Goal: Task Accomplishment & Management: Use online tool/utility

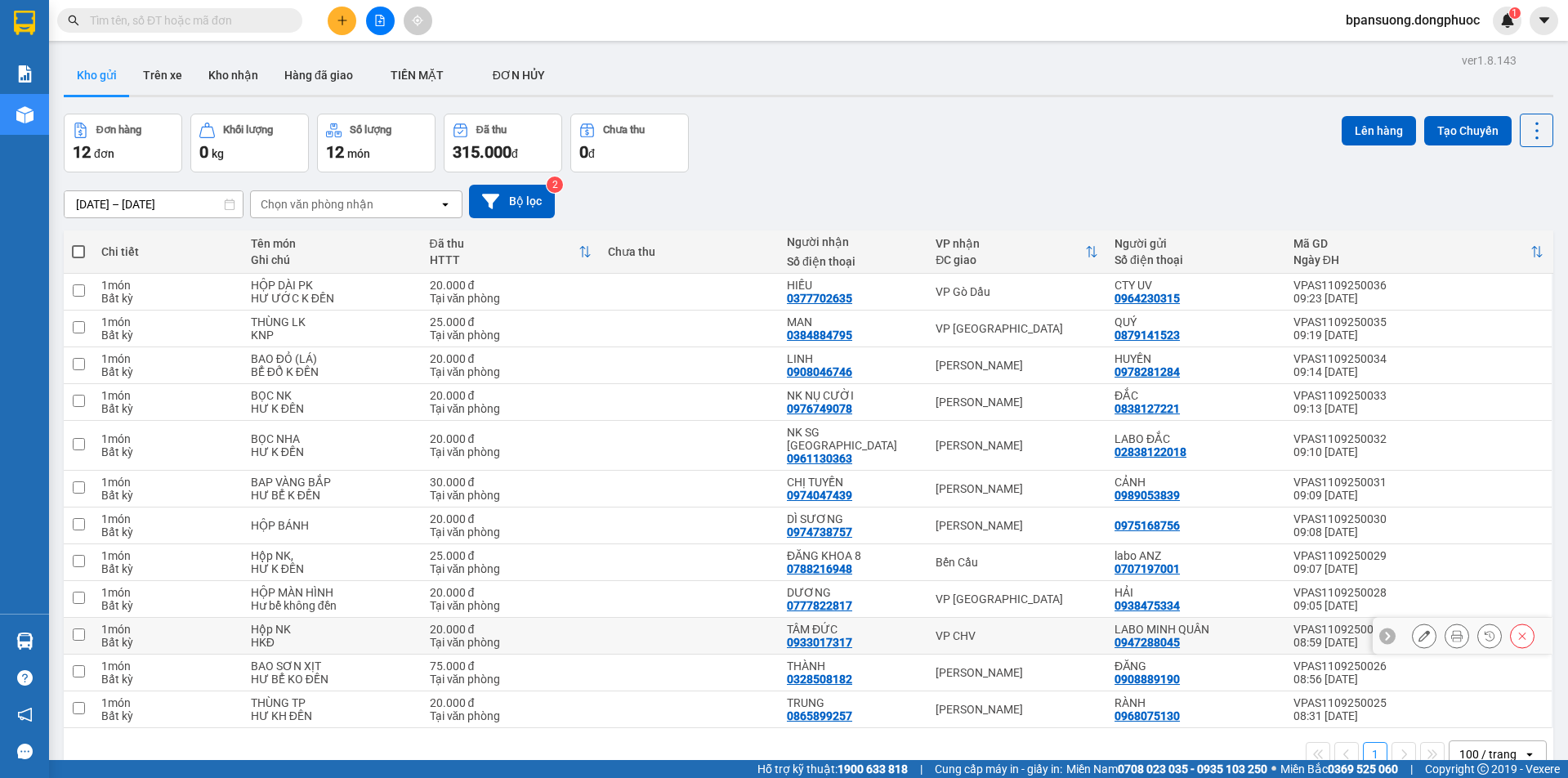
scroll to position [75, 0]
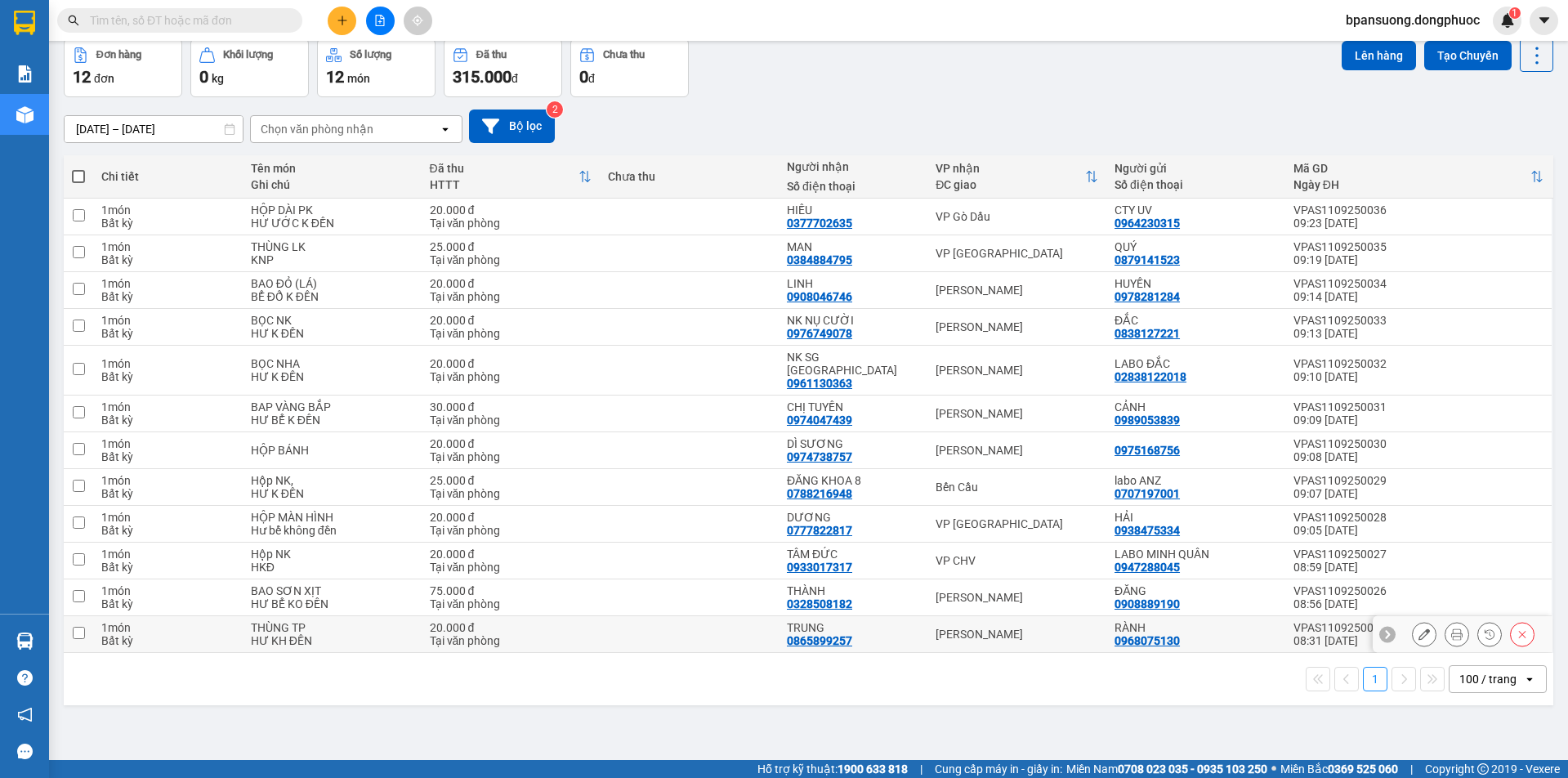
click at [940, 616] on td "[PERSON_NAME]" at bounding box center [1016, 634] width 179 height 37
checkbox input "true"
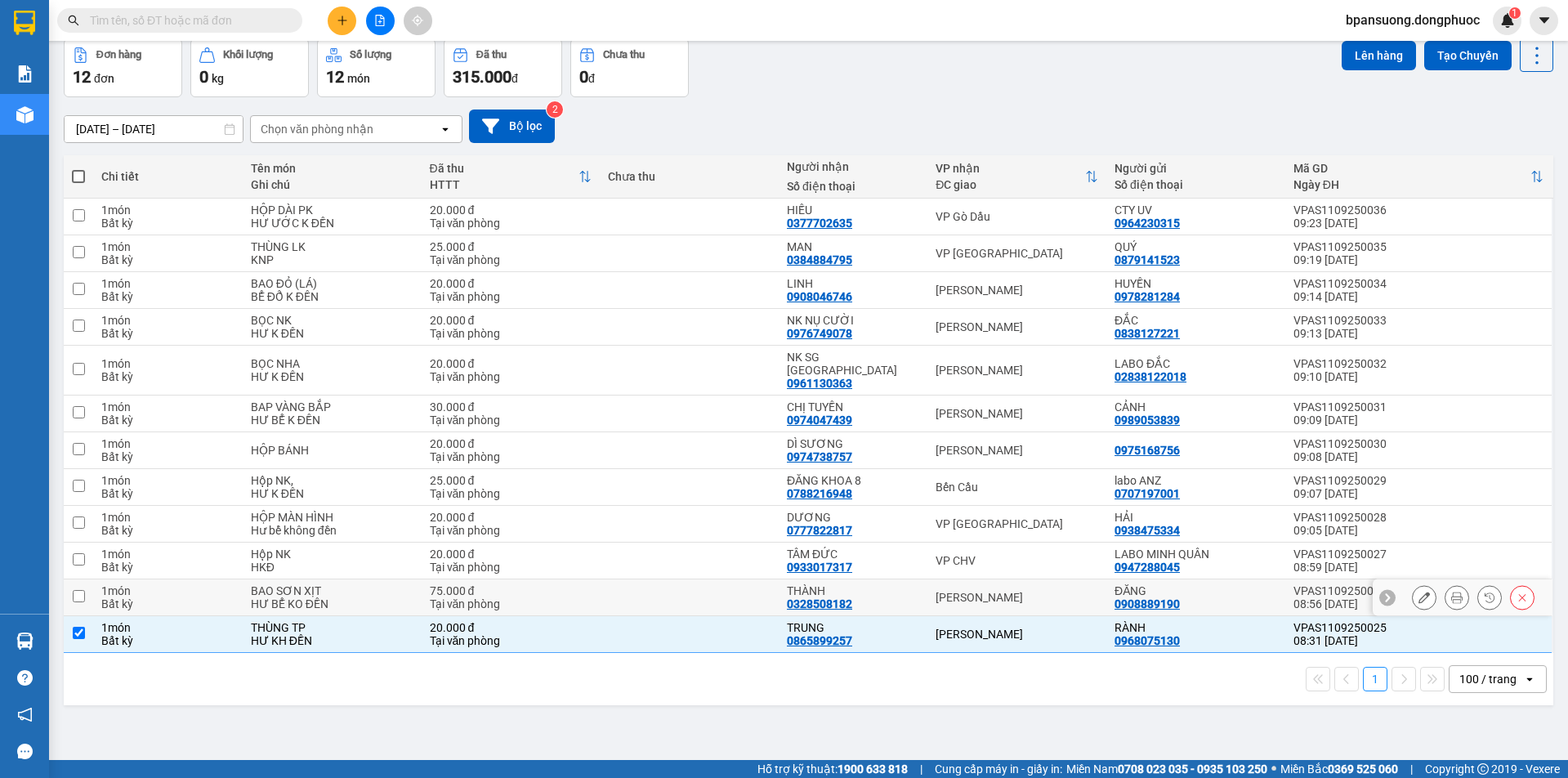
click at [954, 591] on div "[PERSON_NAME]" at bounding box center [1016, 597] width 163 height 13
checkbox input "true"
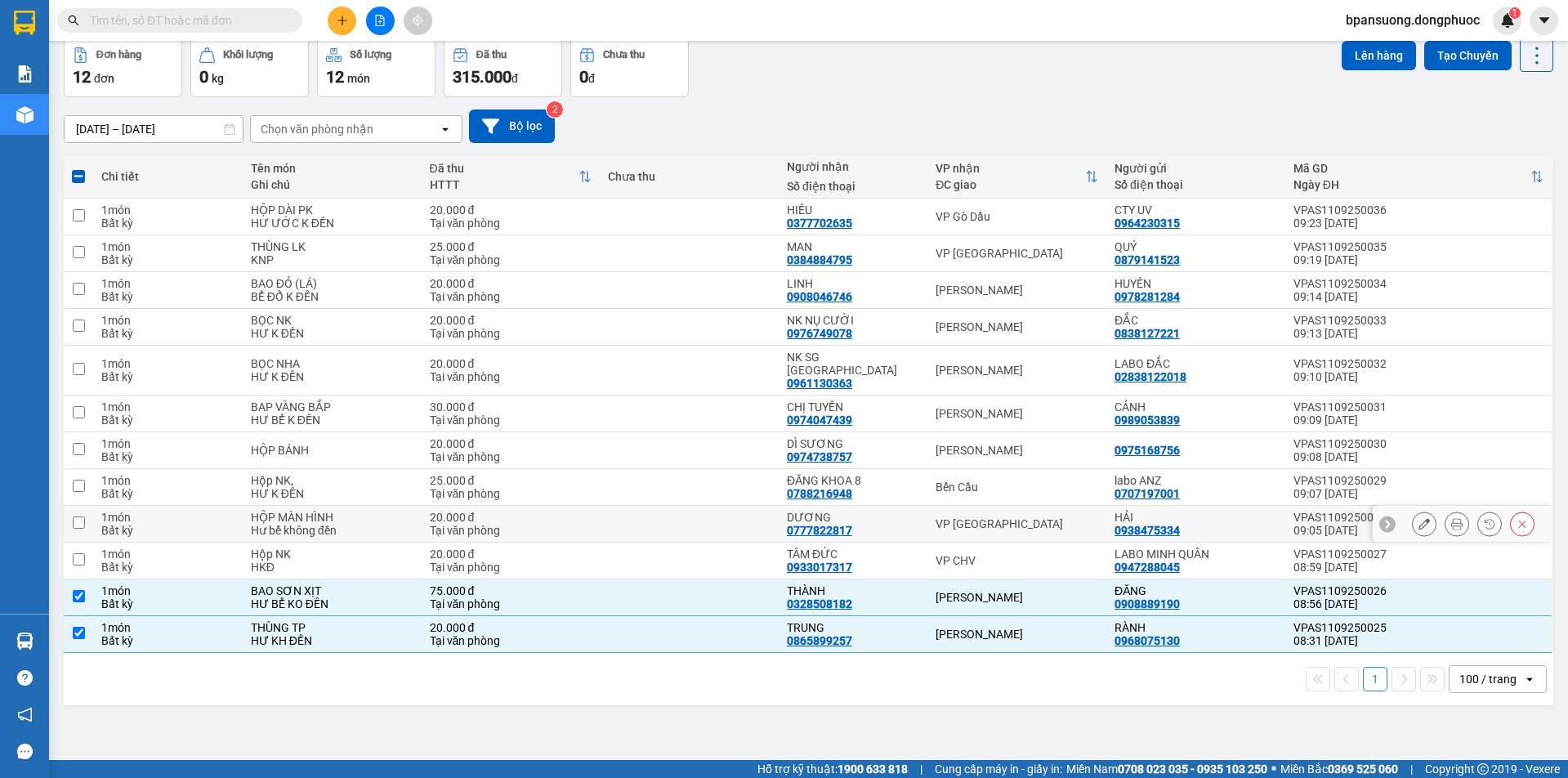
click at [965, 517] on div "VP [GEOGRAPHIC_DATA]" at bounding box center [1016, 523] width 163 height 13
checkbox input "true"
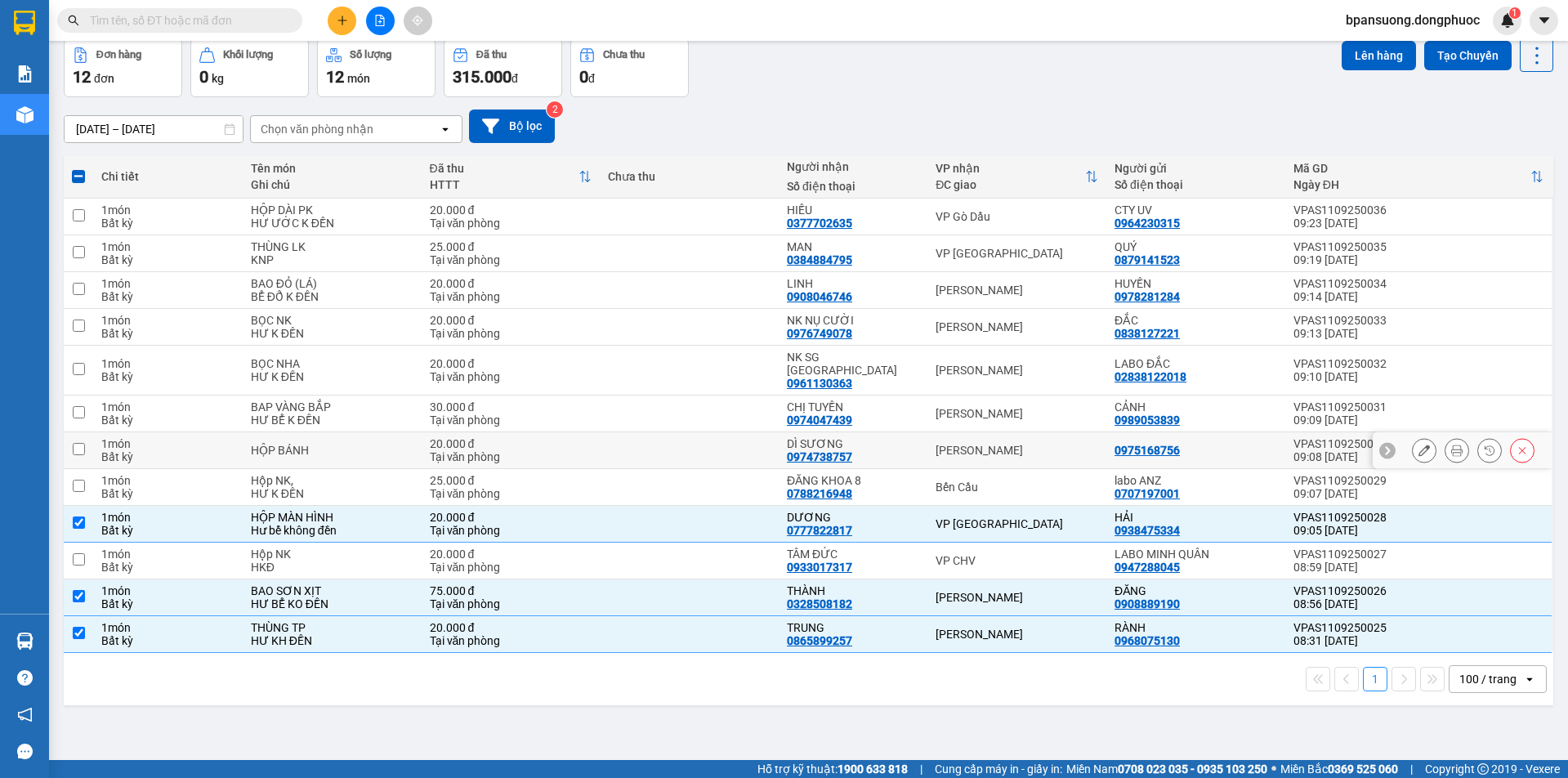
click at [961, 444] on div "[PERSON_NAME]" at bounding box center [1016, 450] width 163 height 13
checkbox input "true"
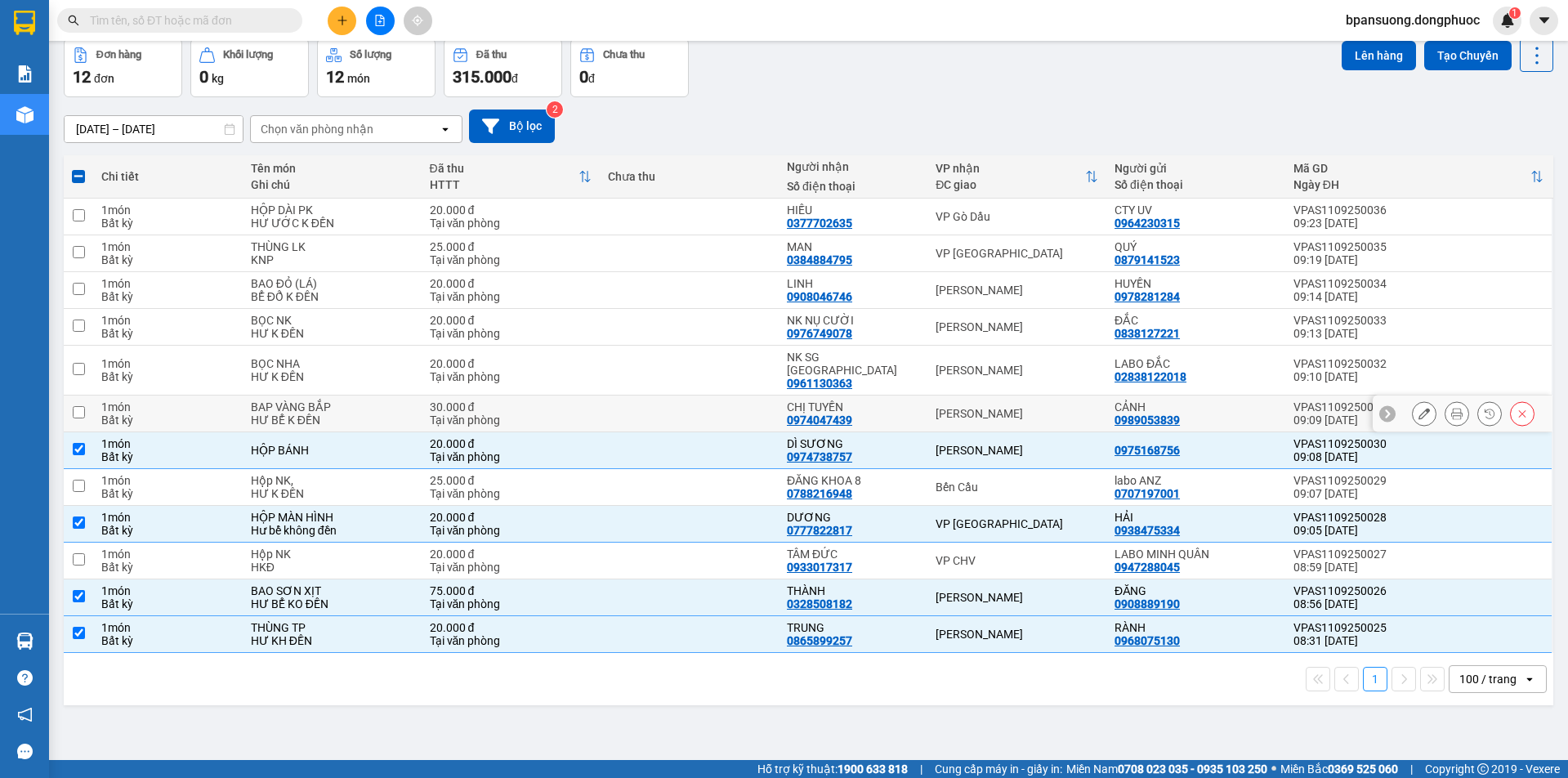
click at [974, 396] on td "[PERSON_NAME]" at bounding box center [1016, 414] width 179 height 37
checkbox input "true"
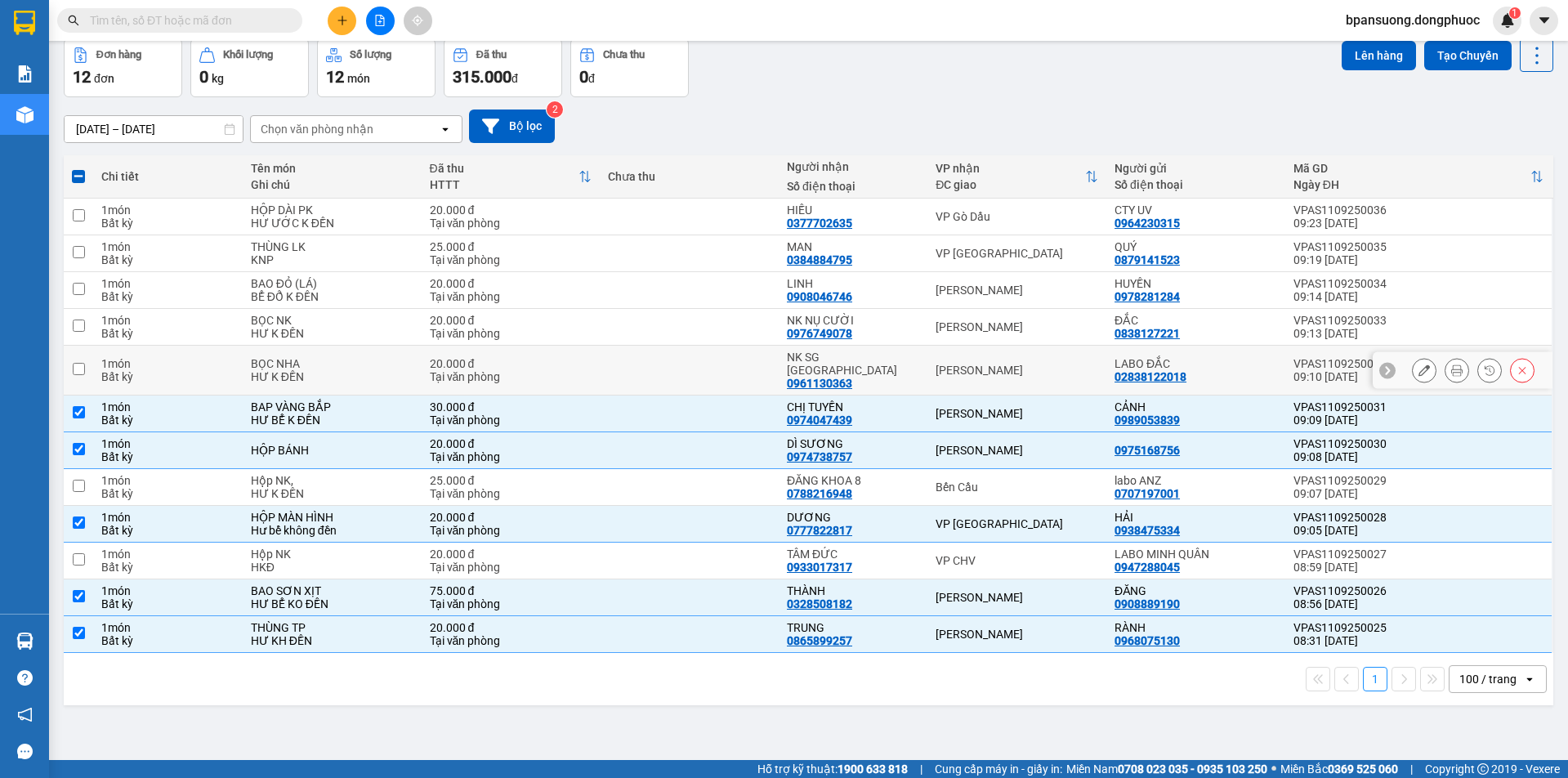
click at [971, 366] on div "[PERSON_NAME]" at bounding box center [1016, 370] width 163 height 13
checkbox input "true"
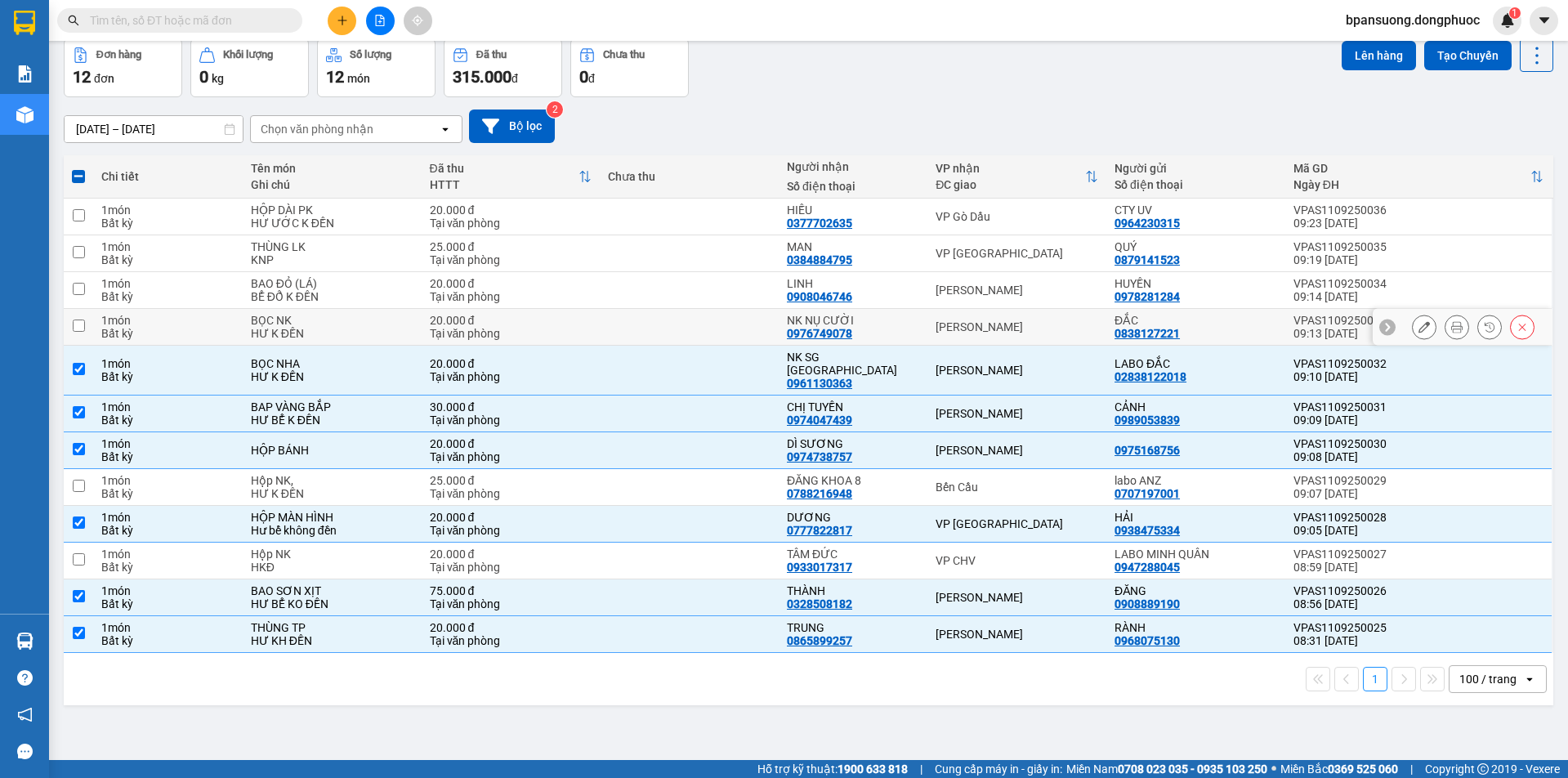
click at [969, 325] on div "[PERSON_NAME]" at bounding box center [1016, 327] width 163 height 13
checkbox input "true"
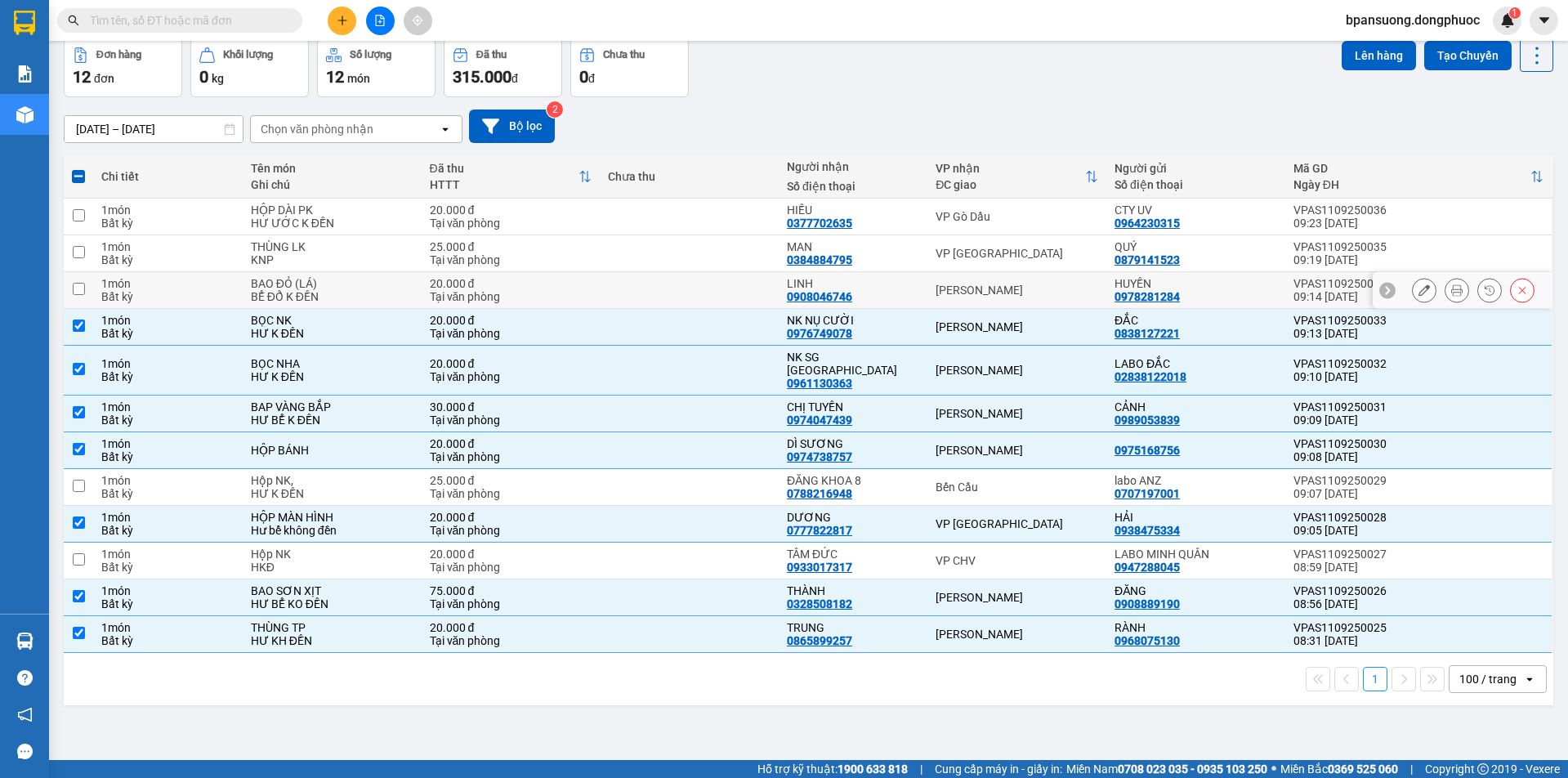
click at [973, 286] on div "[PERSON_NAME]" at bounding box center [1016, 289] width 163 height 13
checkbox input "true"
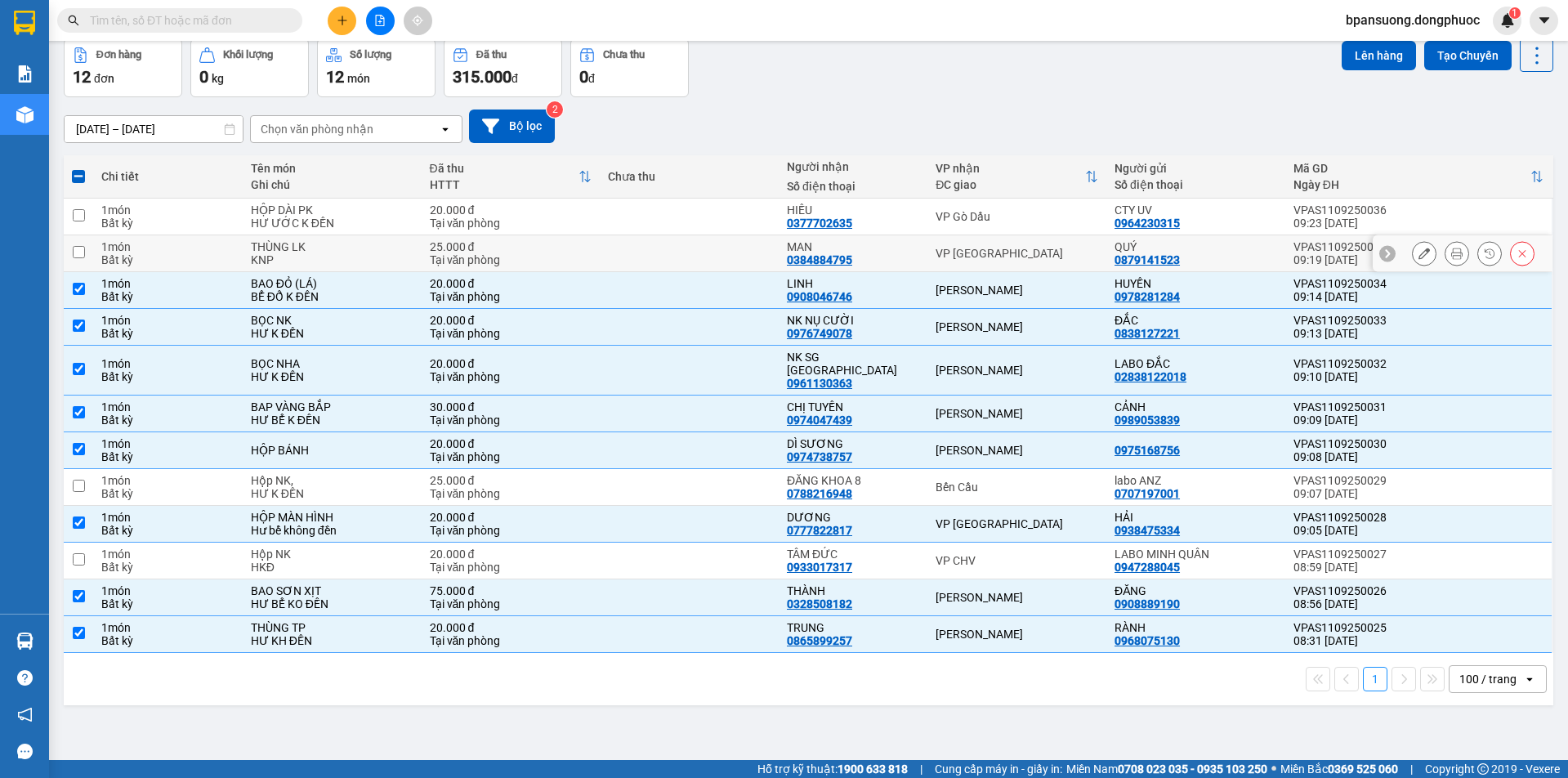
click at [964, 251] on div "VP [GEOGRAPHIC_DATA]" at bounding box center [1016, 253] width 163 height 13
checkbox input "true"
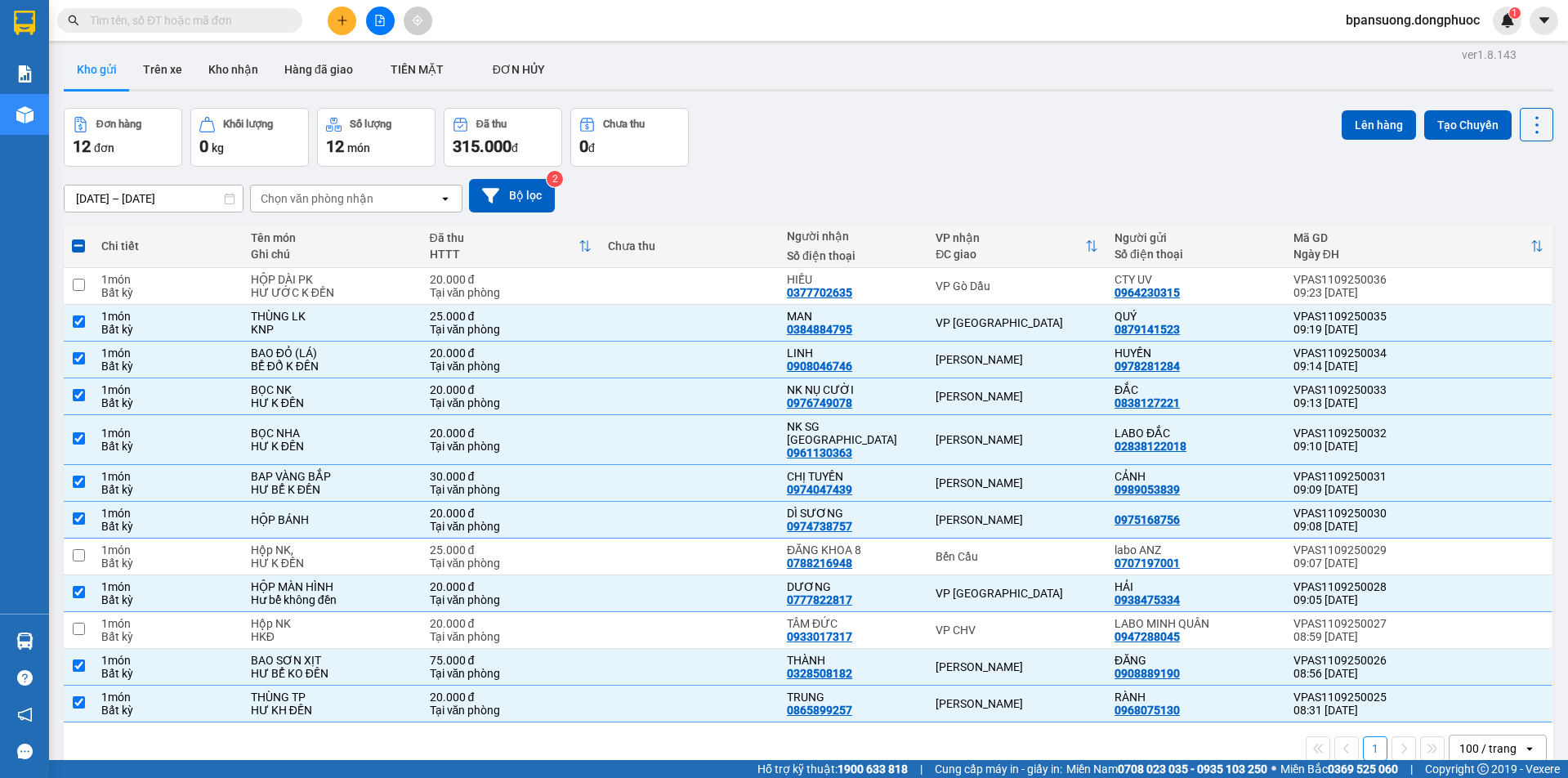
scroll to position [0, 0]
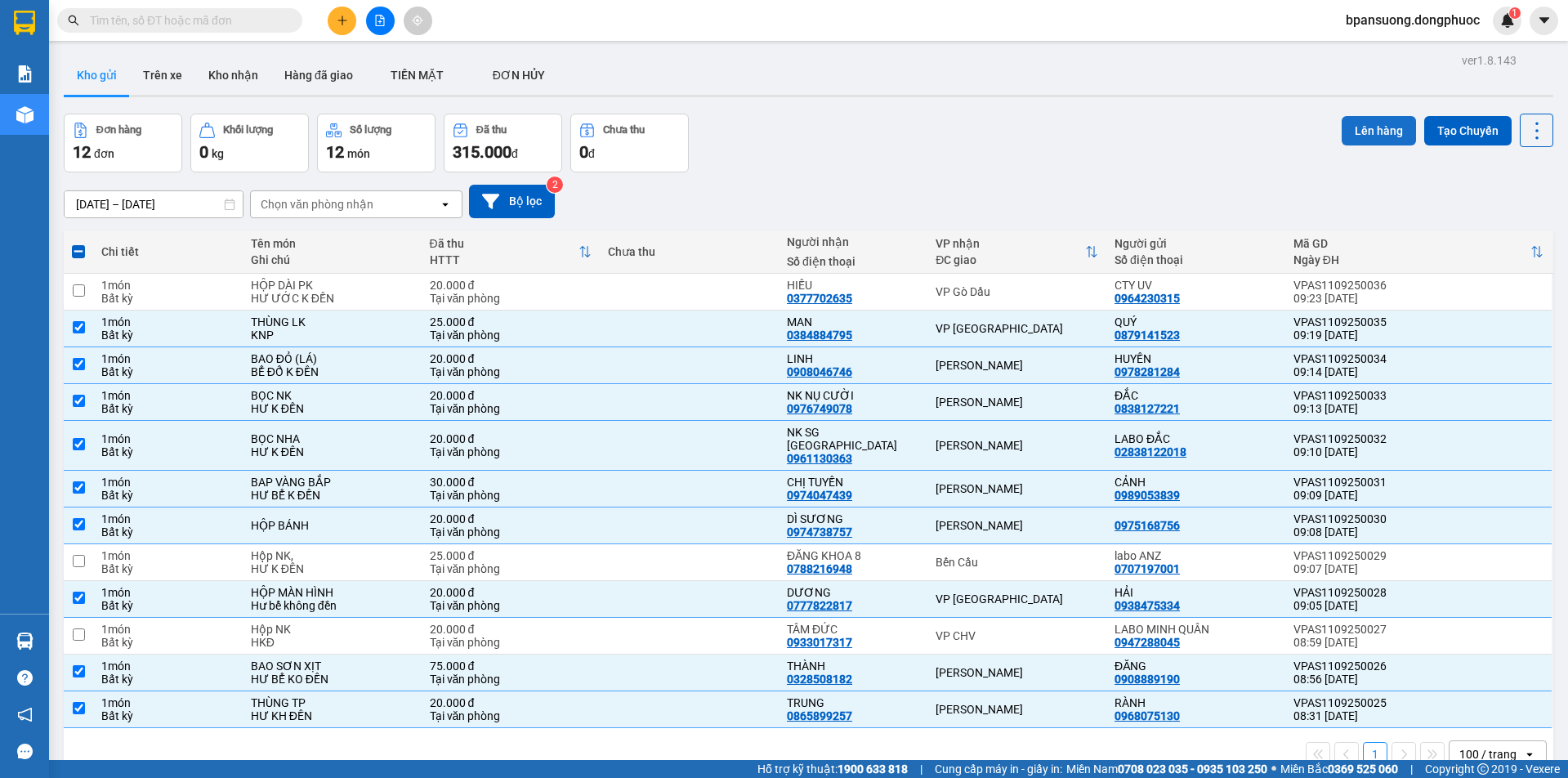
click at [1358, 128] on button "Lên hàng" at bounding box center [1379, 131] width 74 height 30
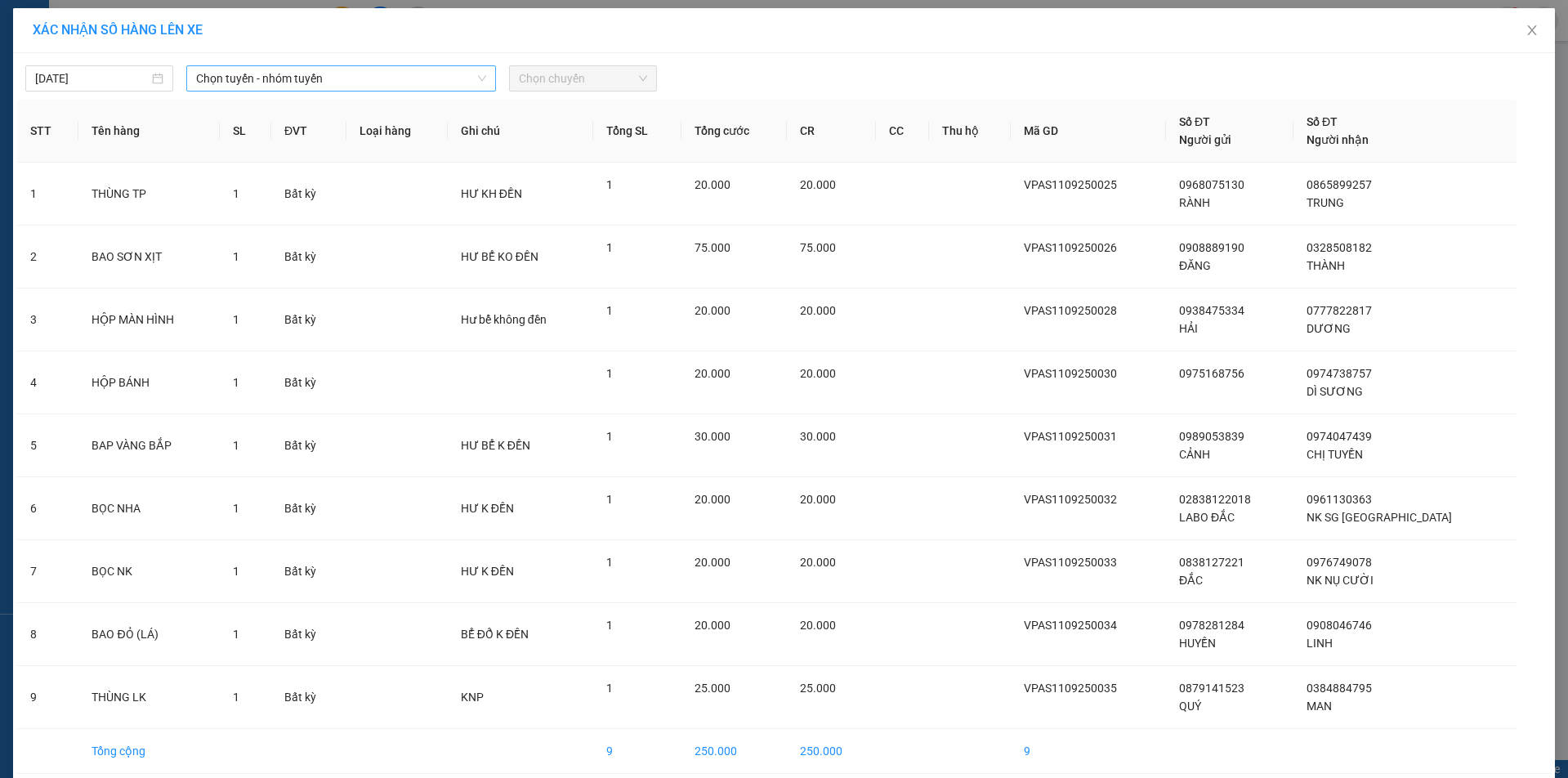
click at [256, 79] on span "Chọn tuyến - nhóm tuyến" at bounding box center [340, 78] width 289 height 25
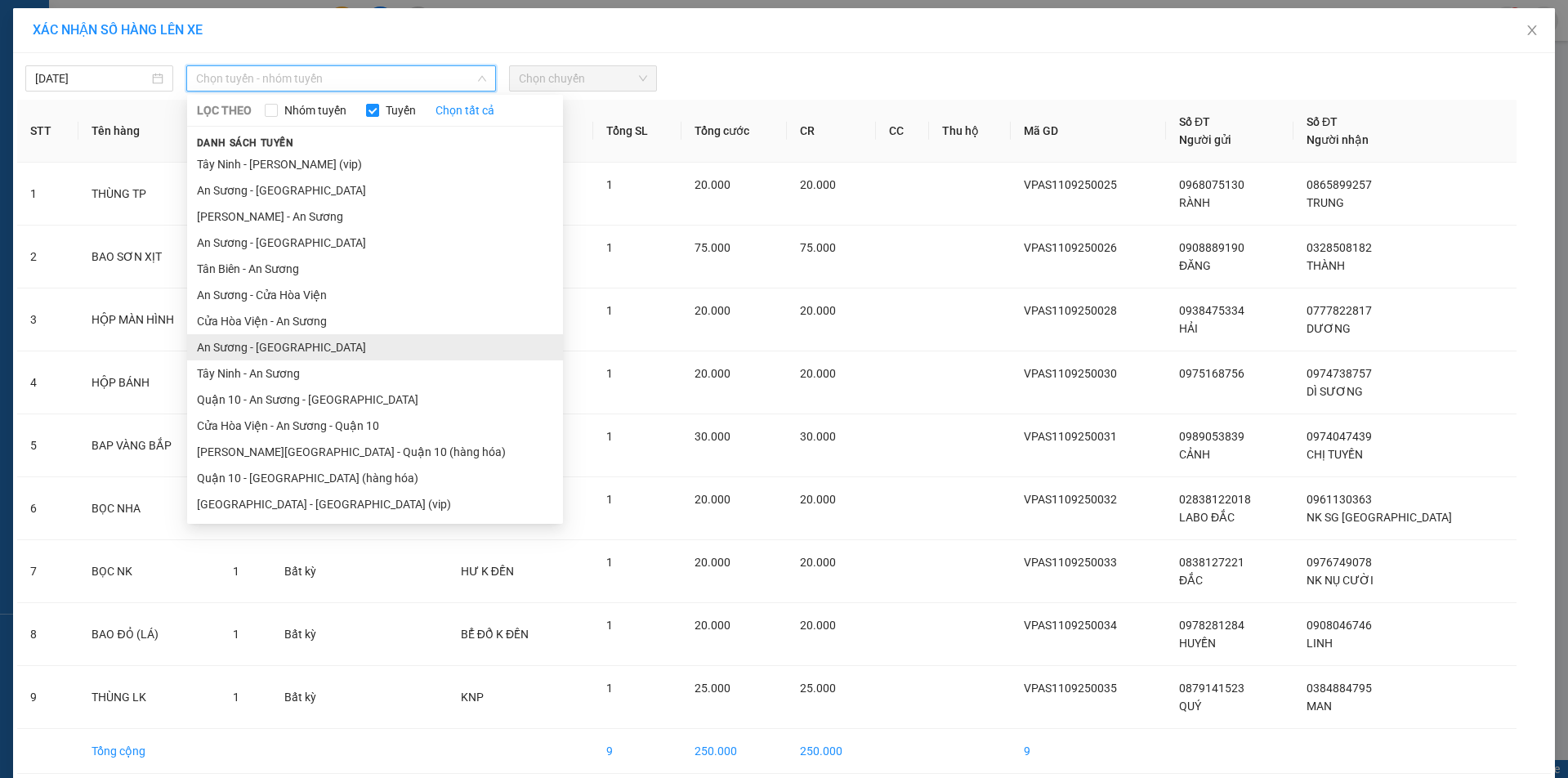
click at [253, 345] on li "An Sương - Tây Ninh" at bounding box center [375, 348] width 376 height 27
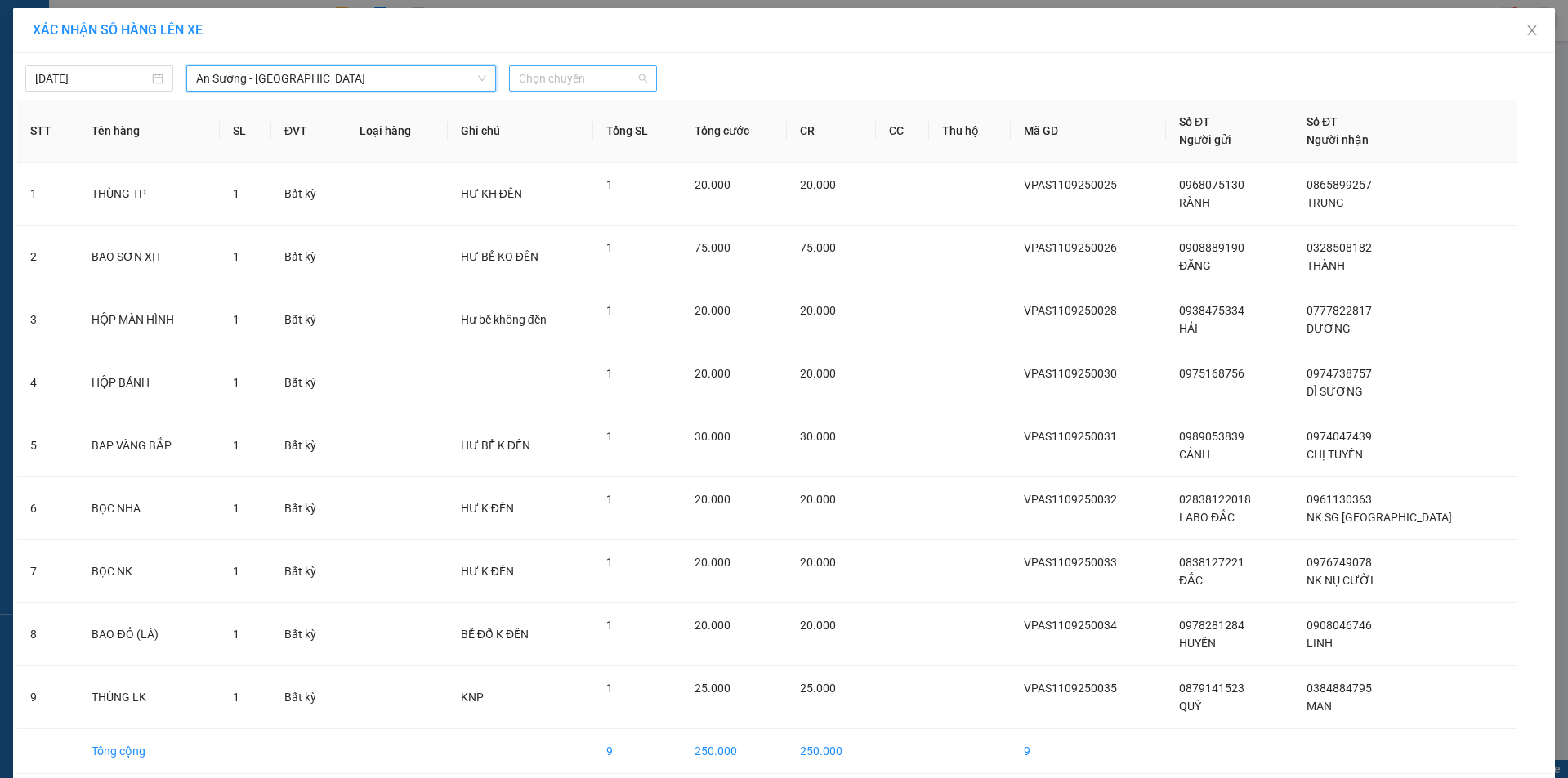
click at [560, 75] on span "Chọn chuyến" at bounding box center [583, 78] width 128 height 25
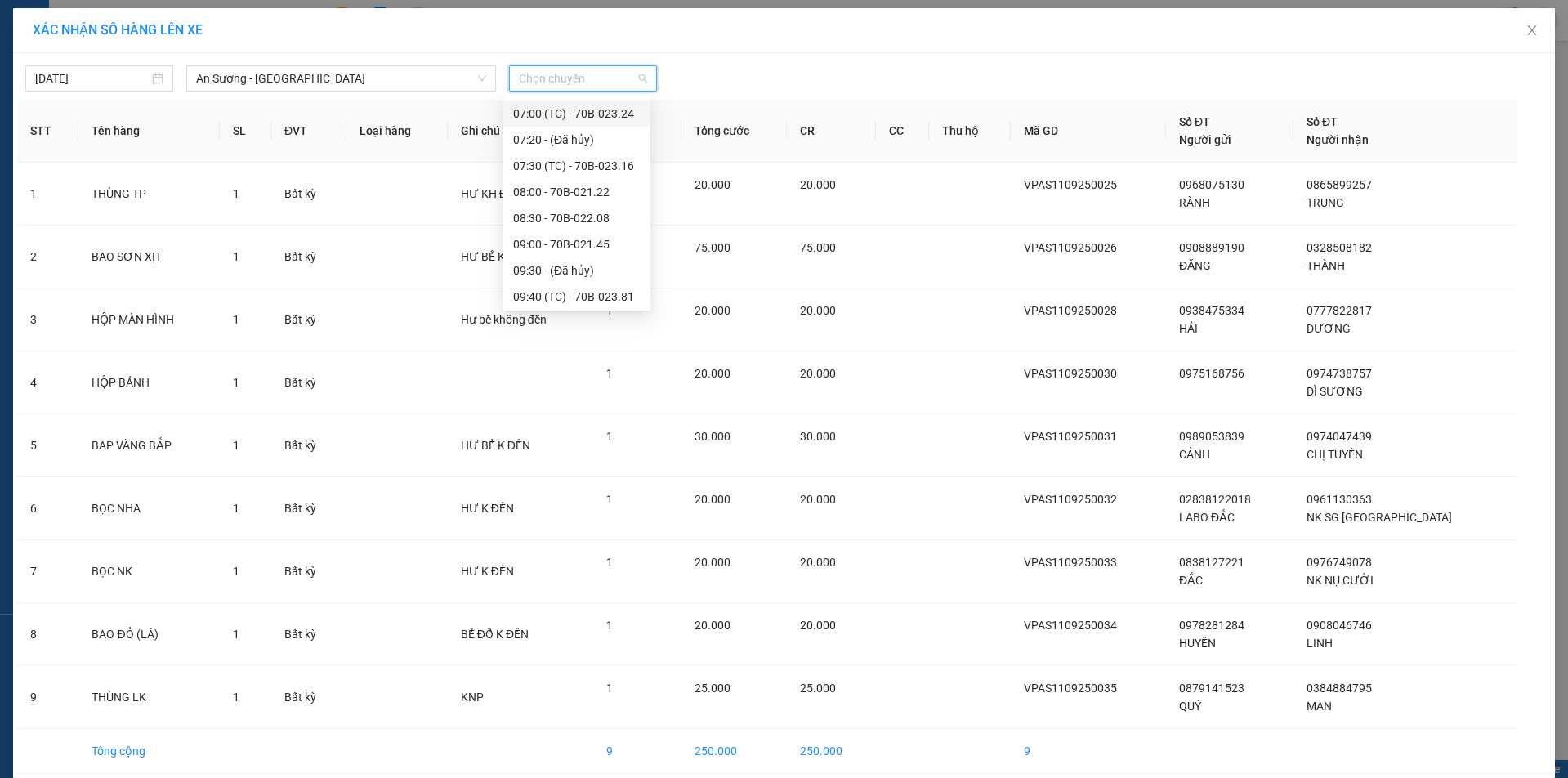
scroll to position [164, 0]
click at [610, 260] on div "09:40 (TC) - 70B-023.81" at bounding box center [576, 262] width 127 height 18
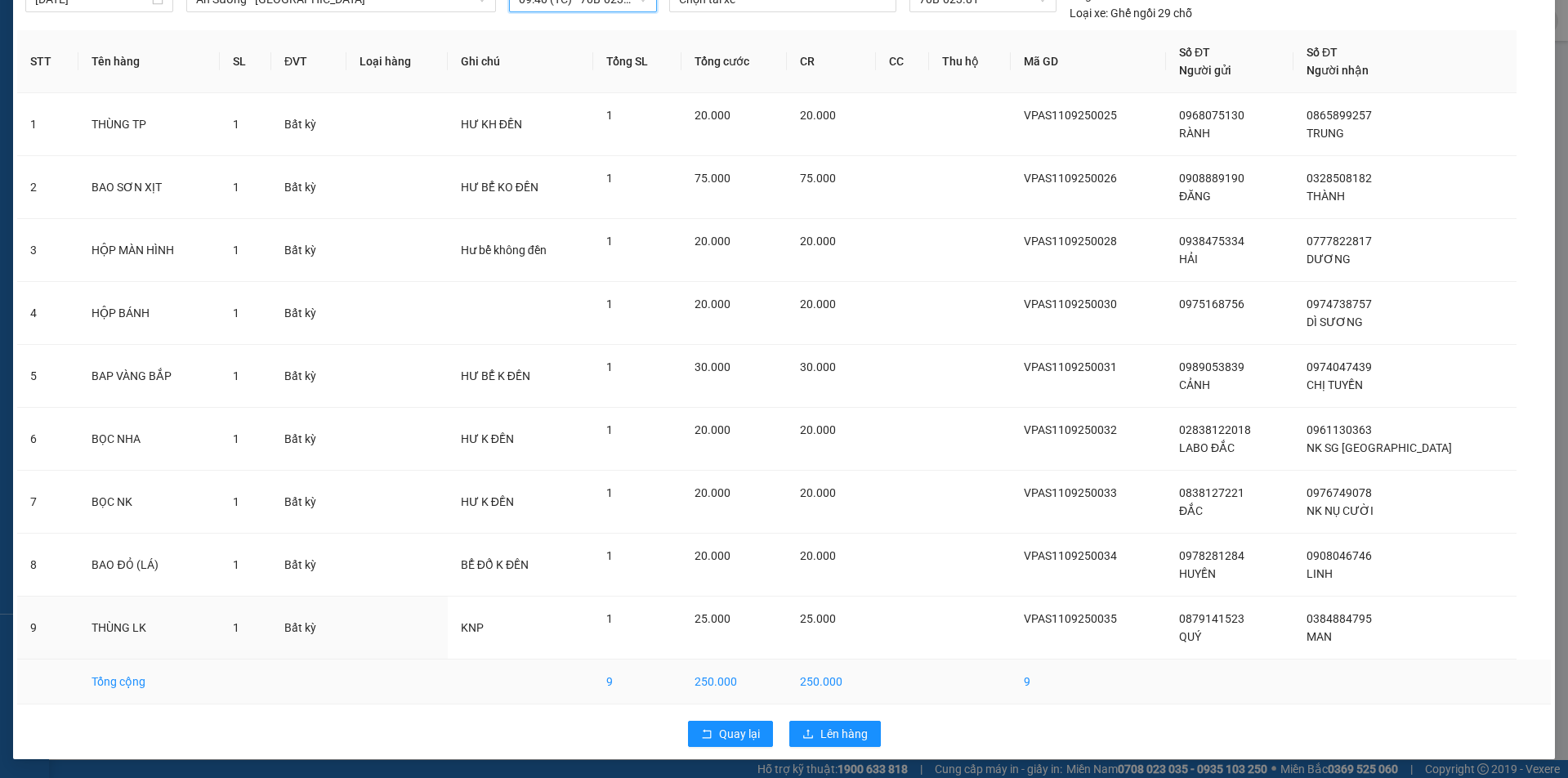
scroll to position [80, 0]
click at [839, 730] on span "Lên hàng" at bounding box center [845, 734] width 47 height 18
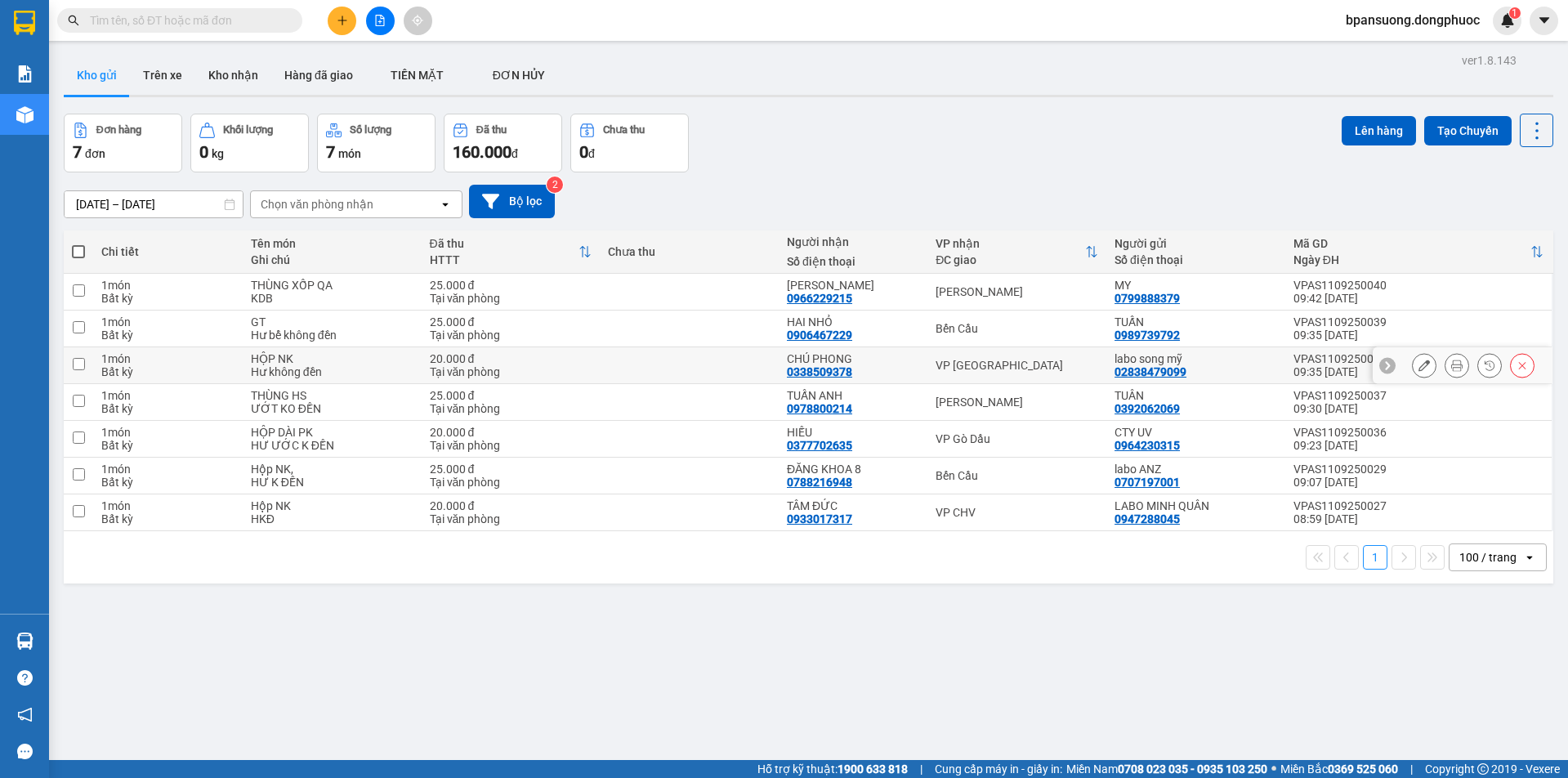
click at [994, 363] on div "VP [GEOGRAPHIC_DATA]" at bounding box center [1016, 365] width 163 height 13
checkbox input "true"
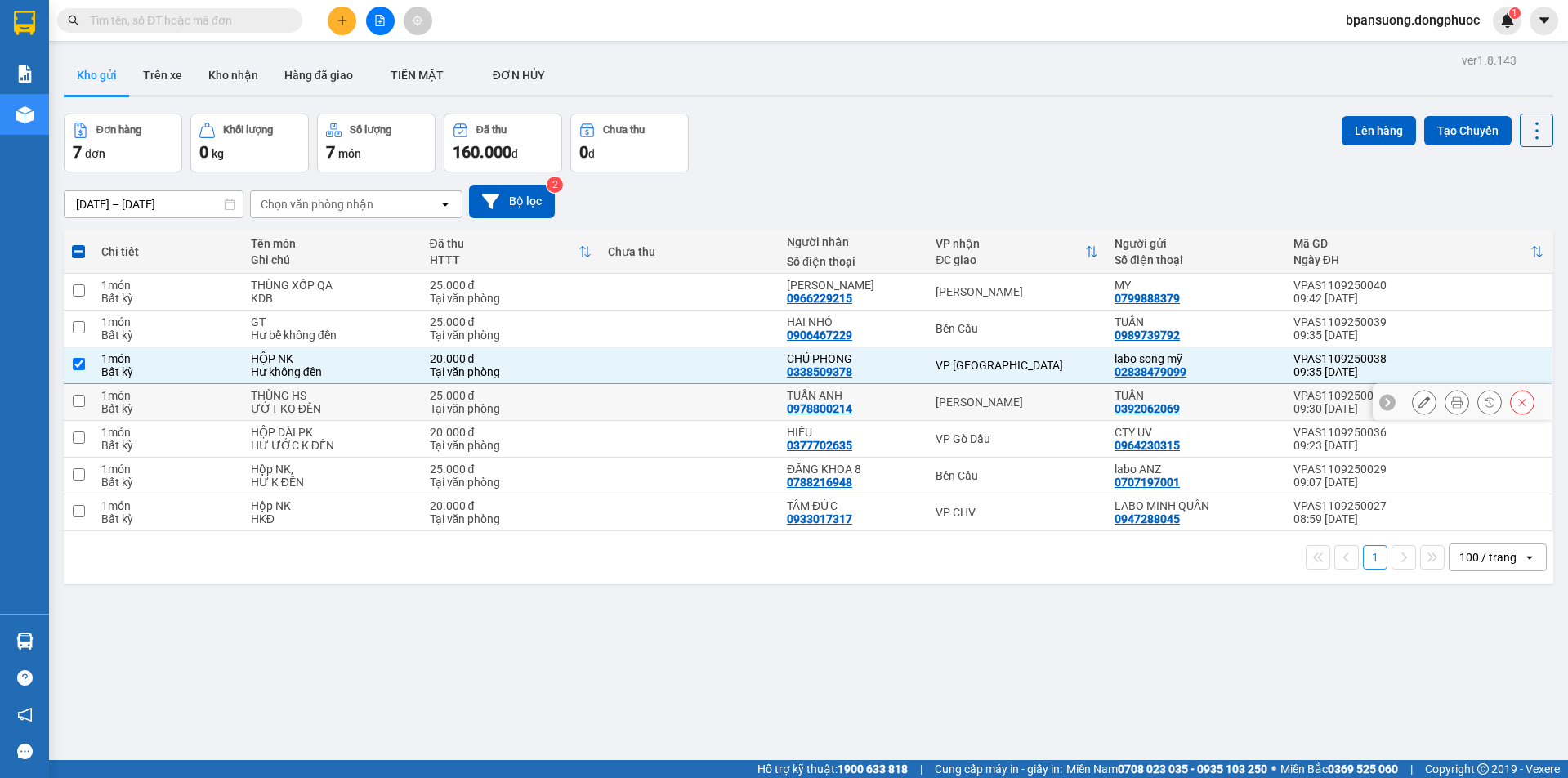
click at [966, 391] on td "[PERSON_NAME]" at bounding box center [1016, 402] width 179 height 37
checkbox input "true"
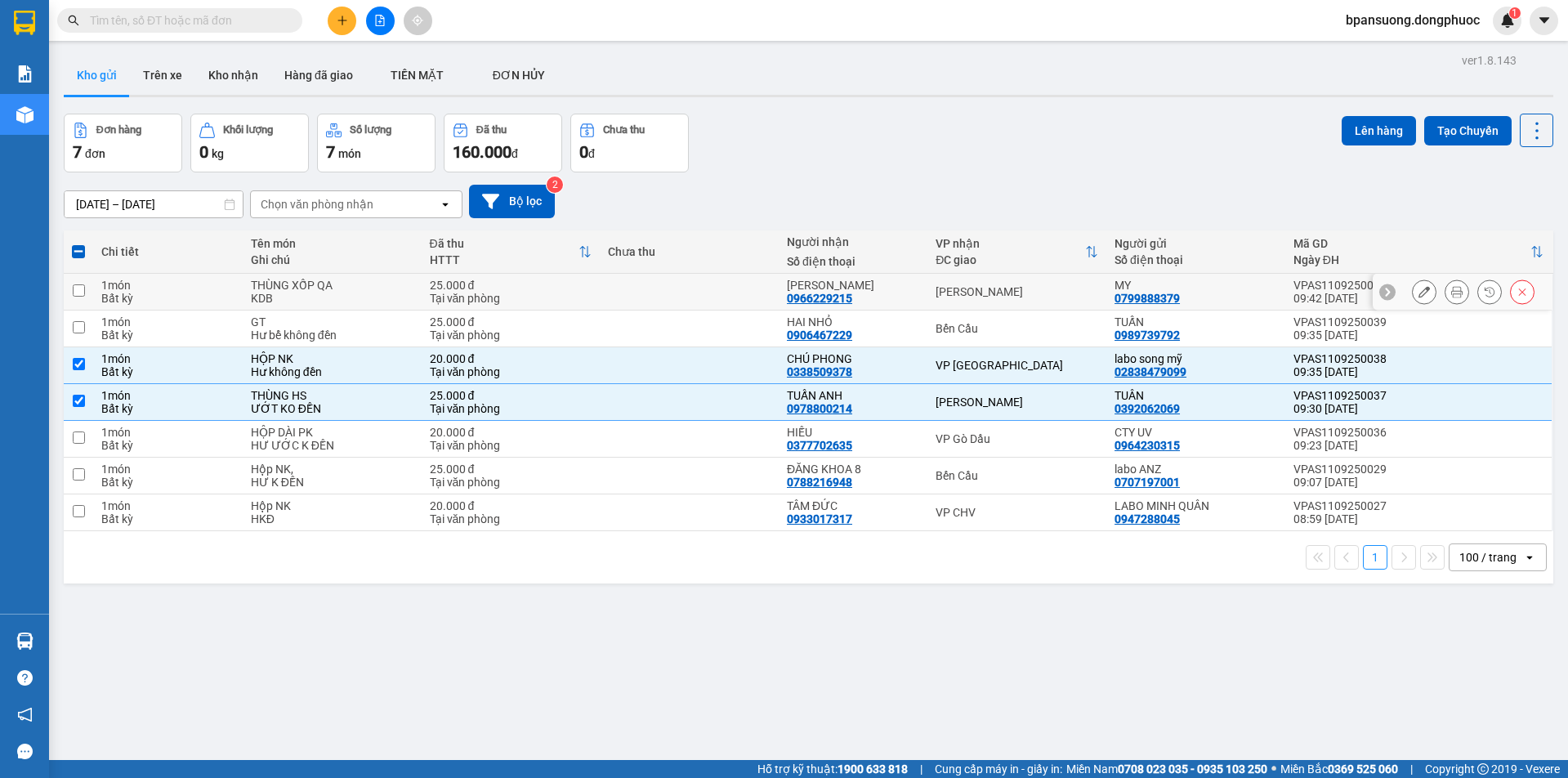
click at [988, 291] on div "[PERSON_NAME]" at bounding box center [1016, 291] width 163 height 13
checkbox input "true"
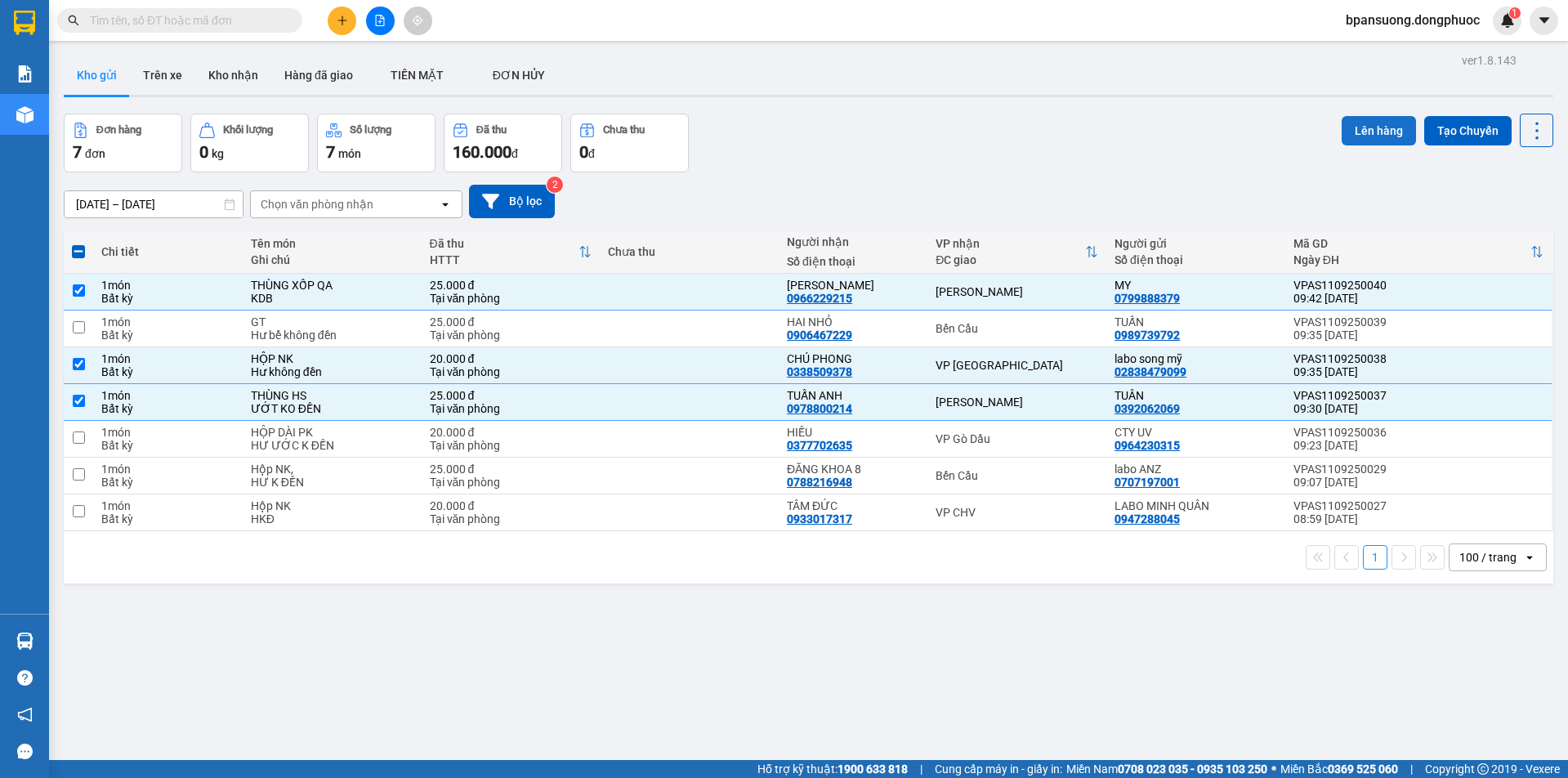
click at [1360, 127] on button "Lên hàng" at bounding box center [1379, 131] width 74 height 30
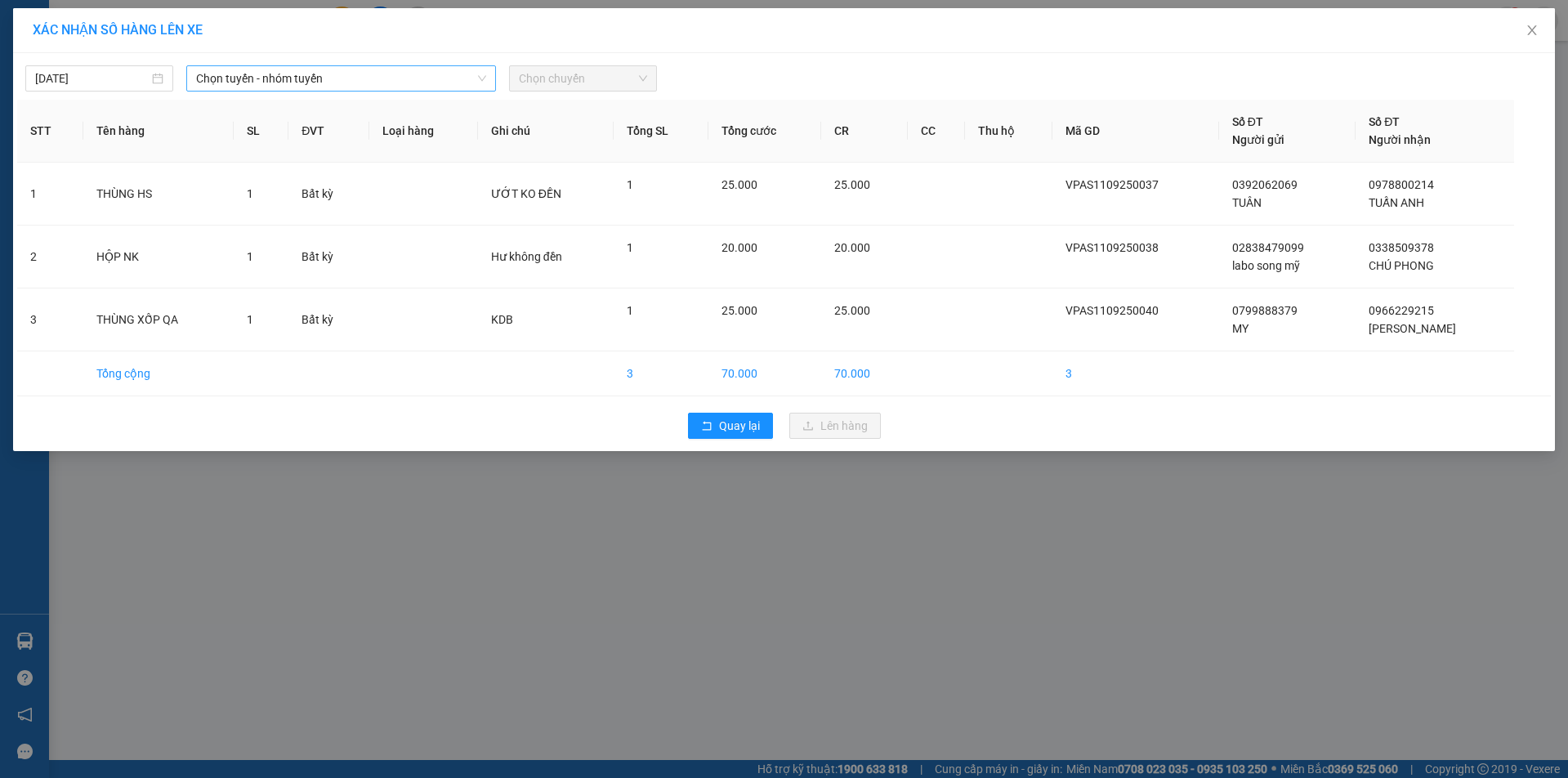
click at [228, 80] on span "Chọn tuyến - nhóm tuyến" at bounding box center [340, 78] width 289 height 25
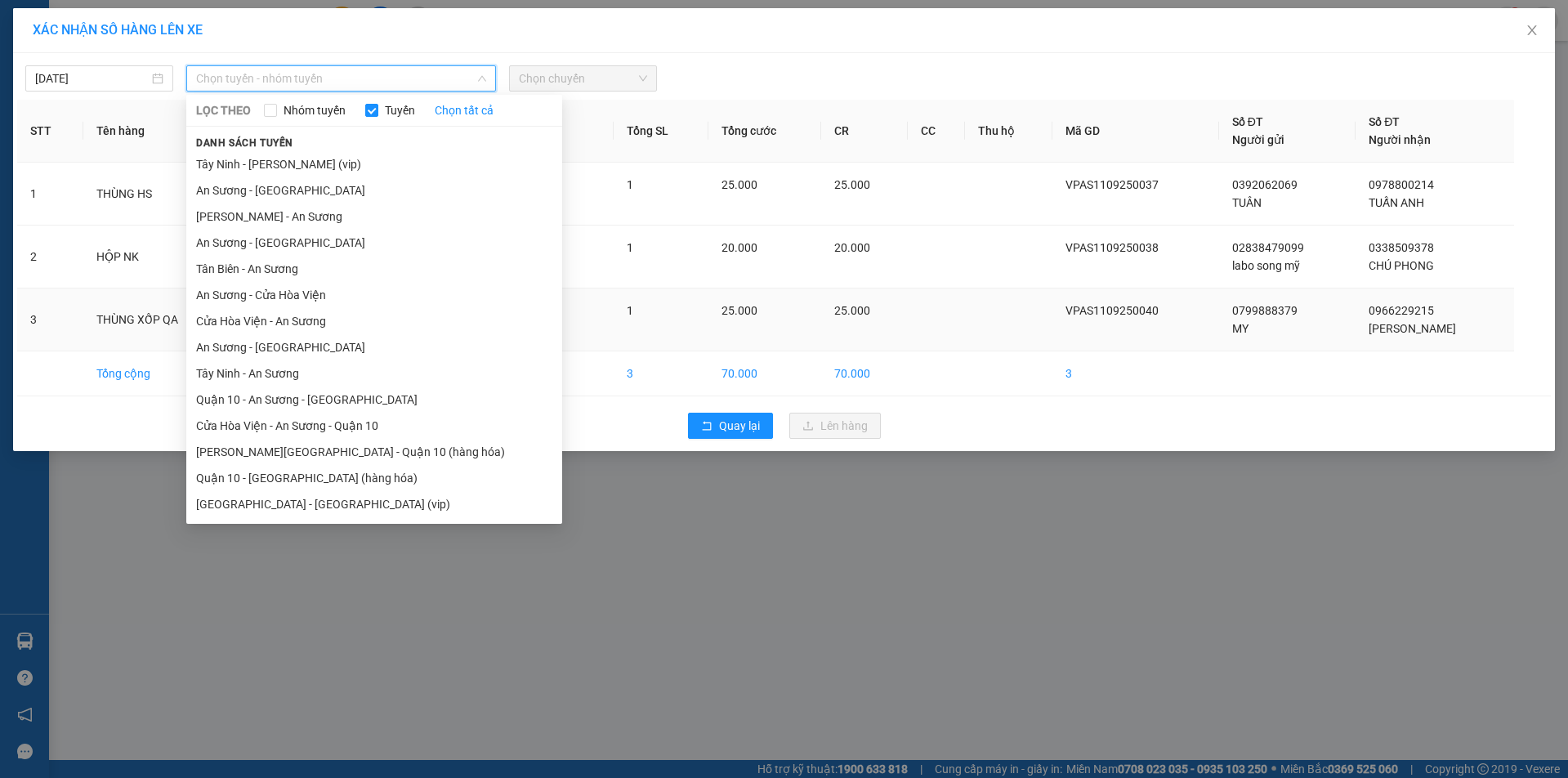
click at [297, 341] on li "An Sương - [GEOGRAPHIC_DATA]" at bounding box center [374, 348] width 376 height 27
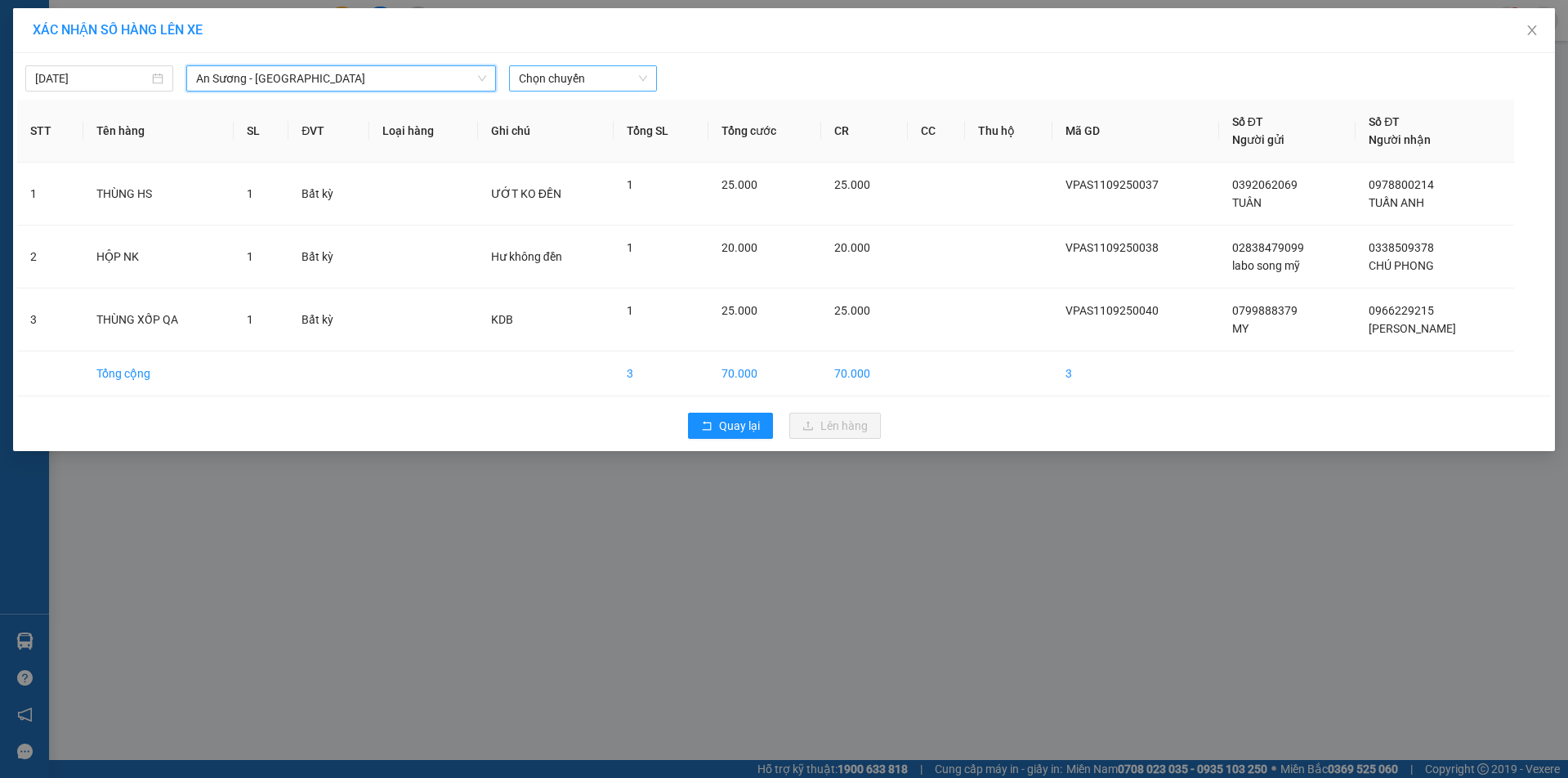
click at [561, 76] on span "Chọn chuyến" at bounding box center [583, 78] width 128 height 25
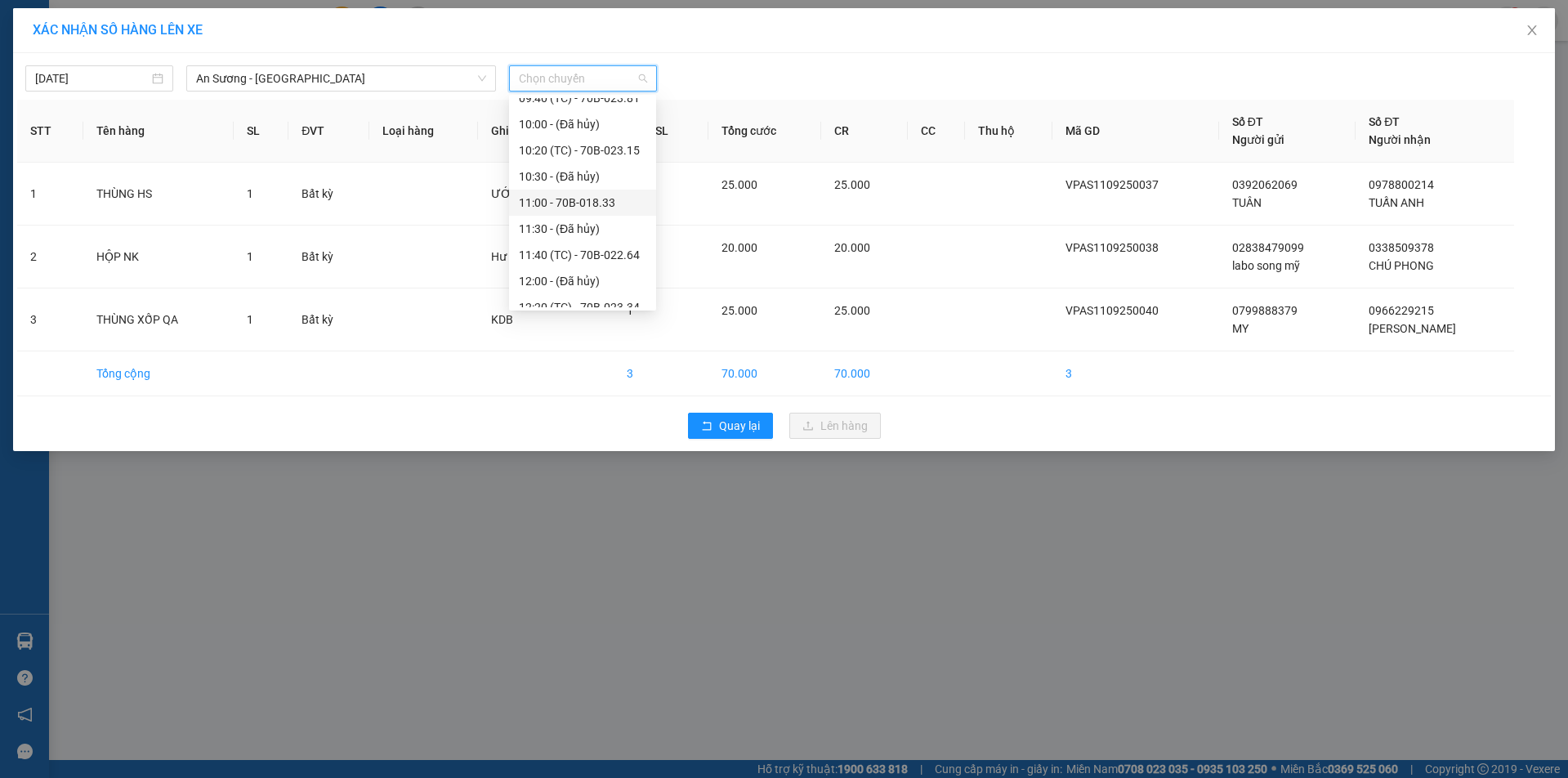
scroll to position [245, 0]
click at [597, 175] on div "09:40 (TC) - 70B-023.81" at bounding box center [582, 180] width 127 height 18
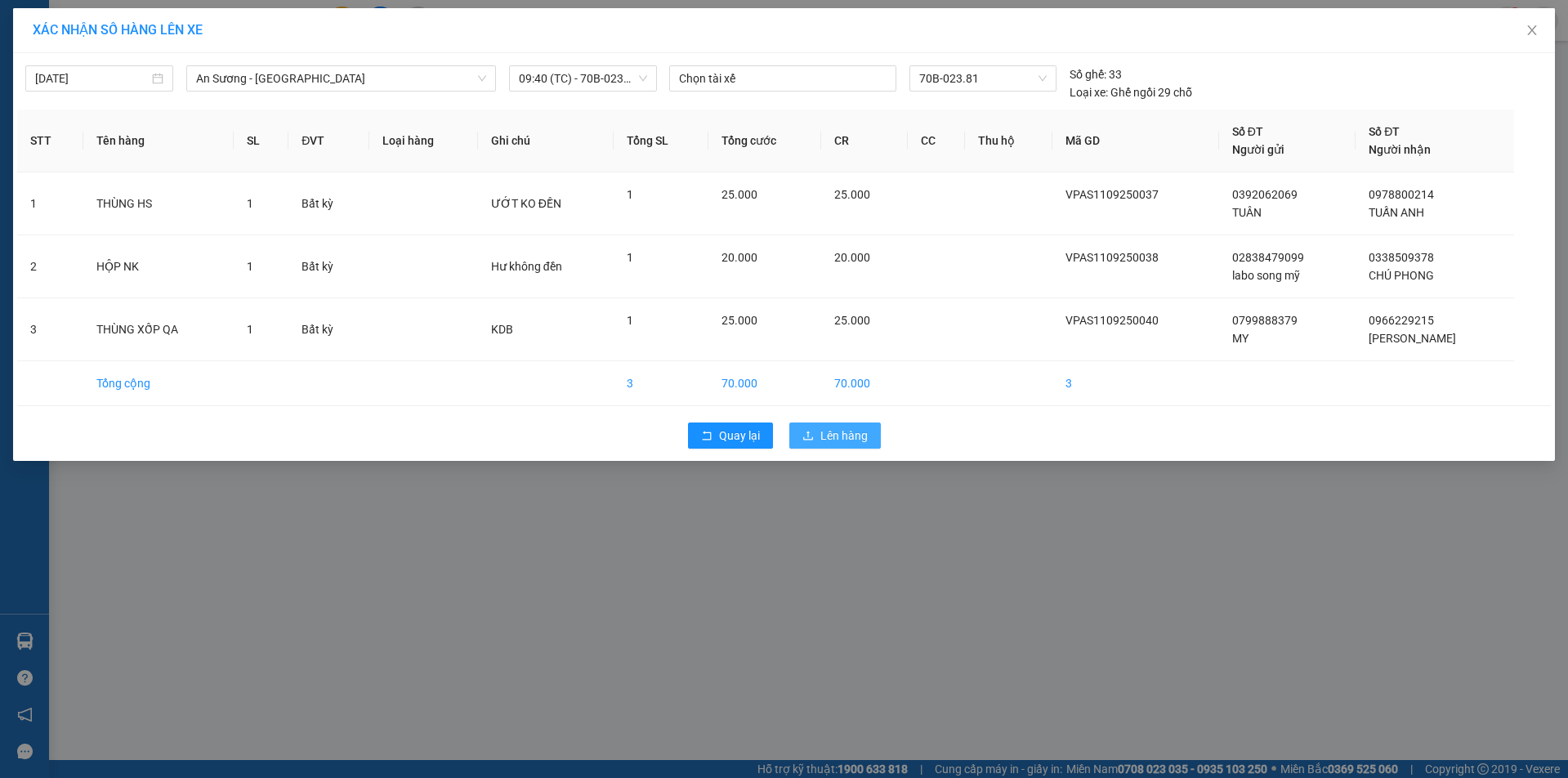
click at [831, 434] on span "Lên hàng" at bounding box center [845, 435] width 47 height 18
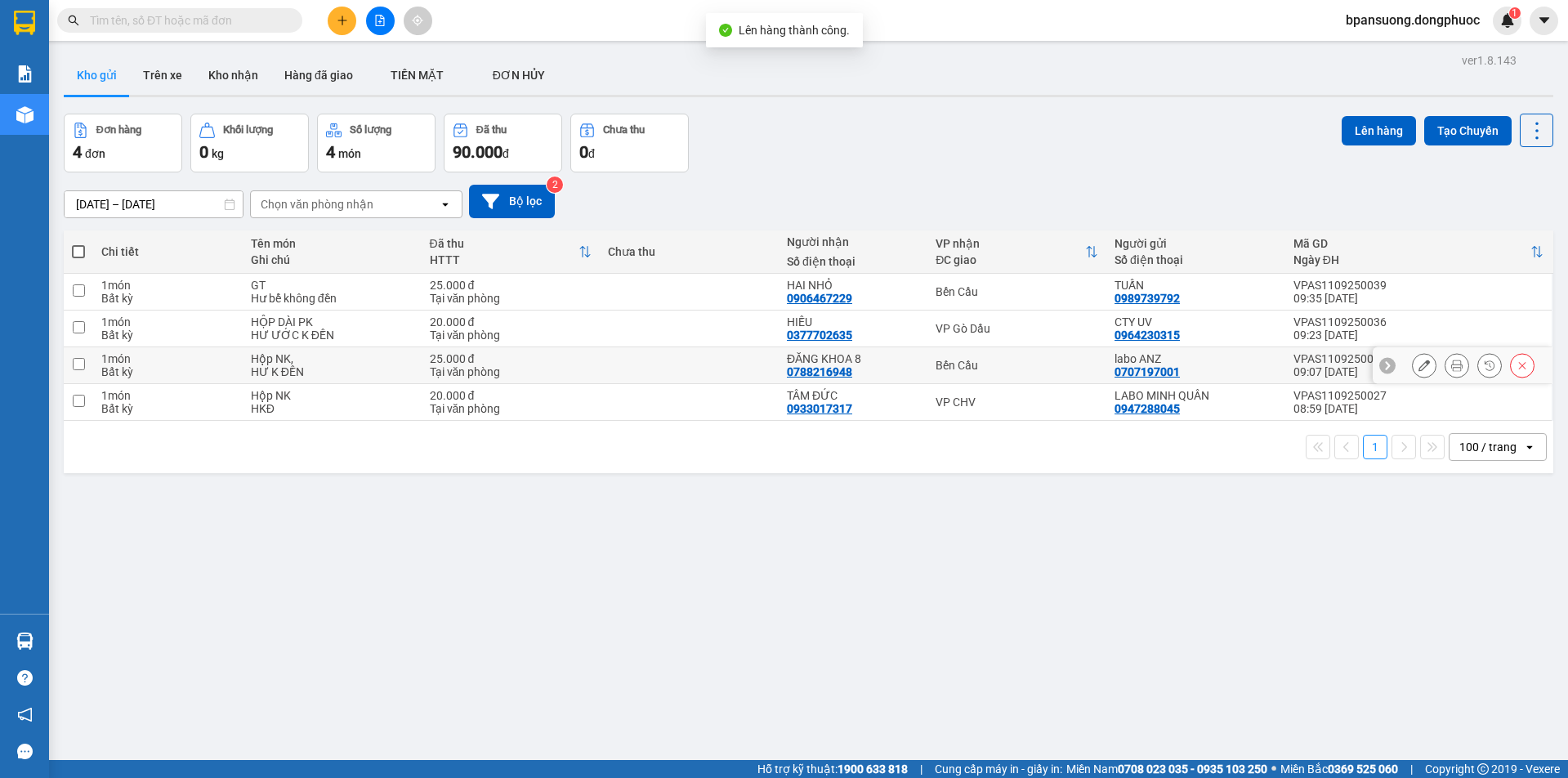
click at [956, 362] on div "Bến Cầu" at bounding box center [1016, 365] width 163 height 13
checkbox input "true"
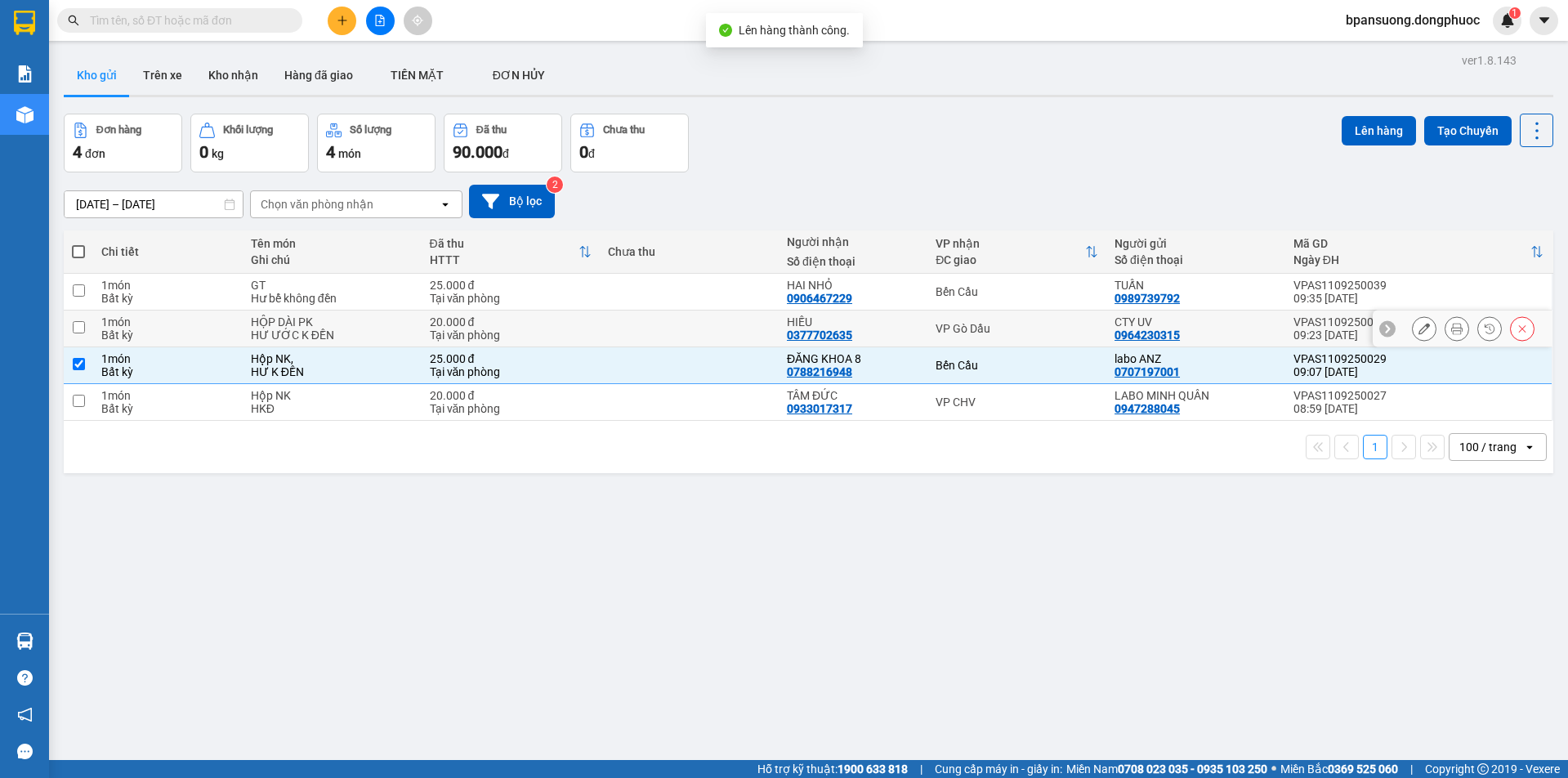
drag, startPoint x: 968, startPoint y: 328, endPoint x: 970, endPoint y: 314, distance: 14.1
click at [968, 327] on div "VP Gò Dầu" at bounding box center [1016, 328] width 163 height 13
checkbox input "true"
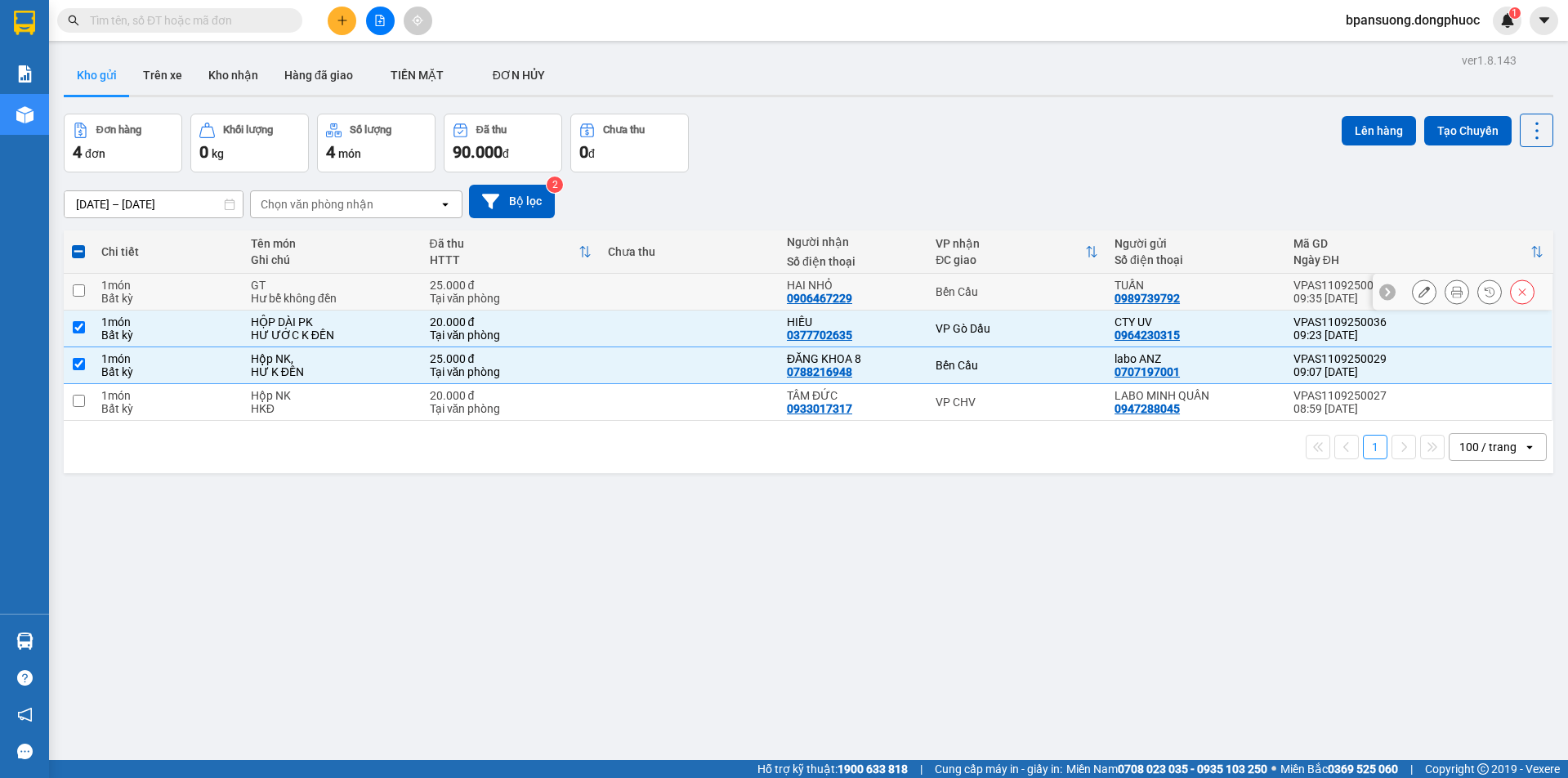
click at [969, 296] on div "Bến Cầu" at bounding box center [1016, 291] width 163 height 13
checkbox input "true"
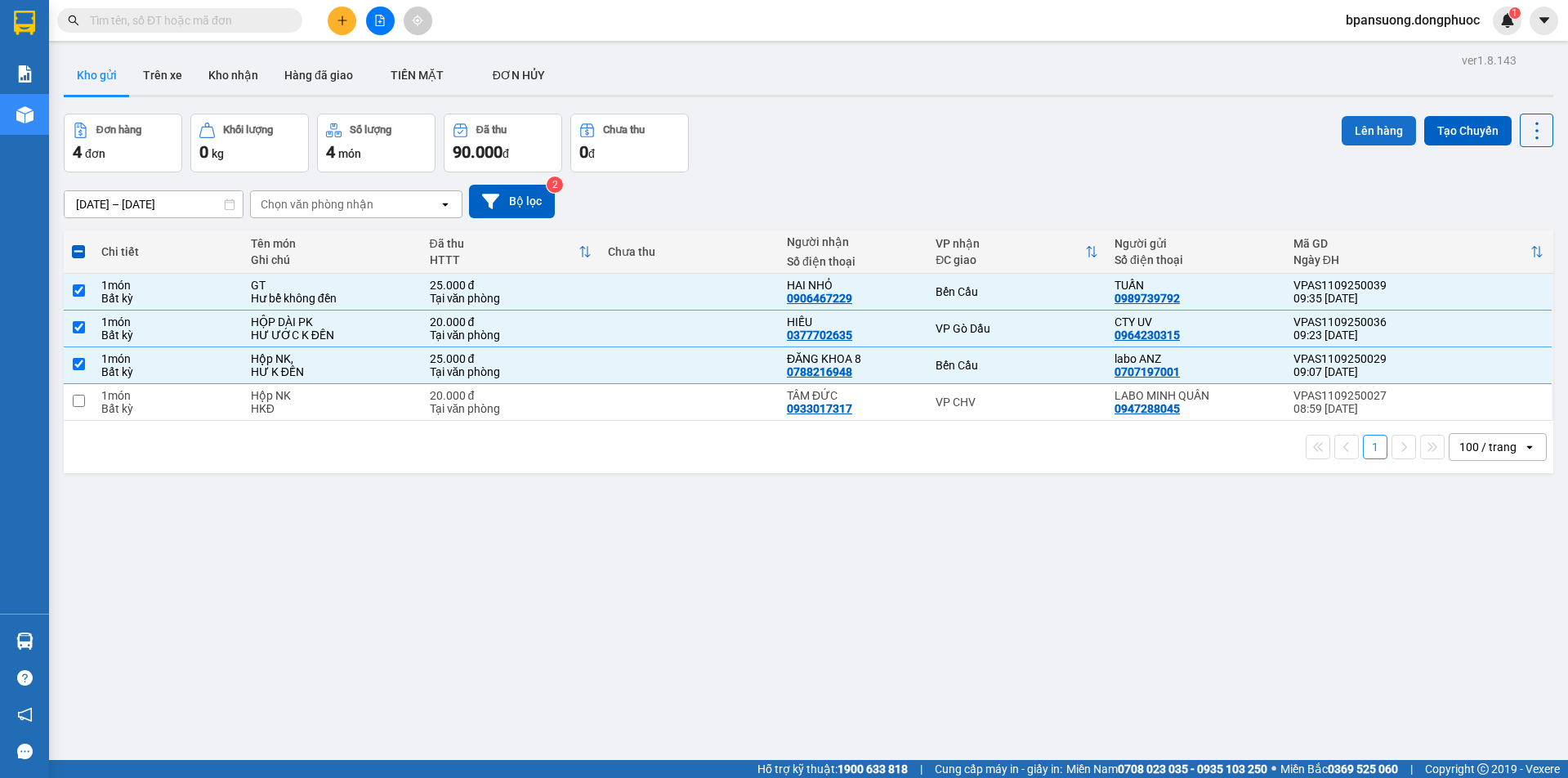
click at [1353, 122] on button "Lên hàng" at bounding box center [1379, 131] width 74 height 30
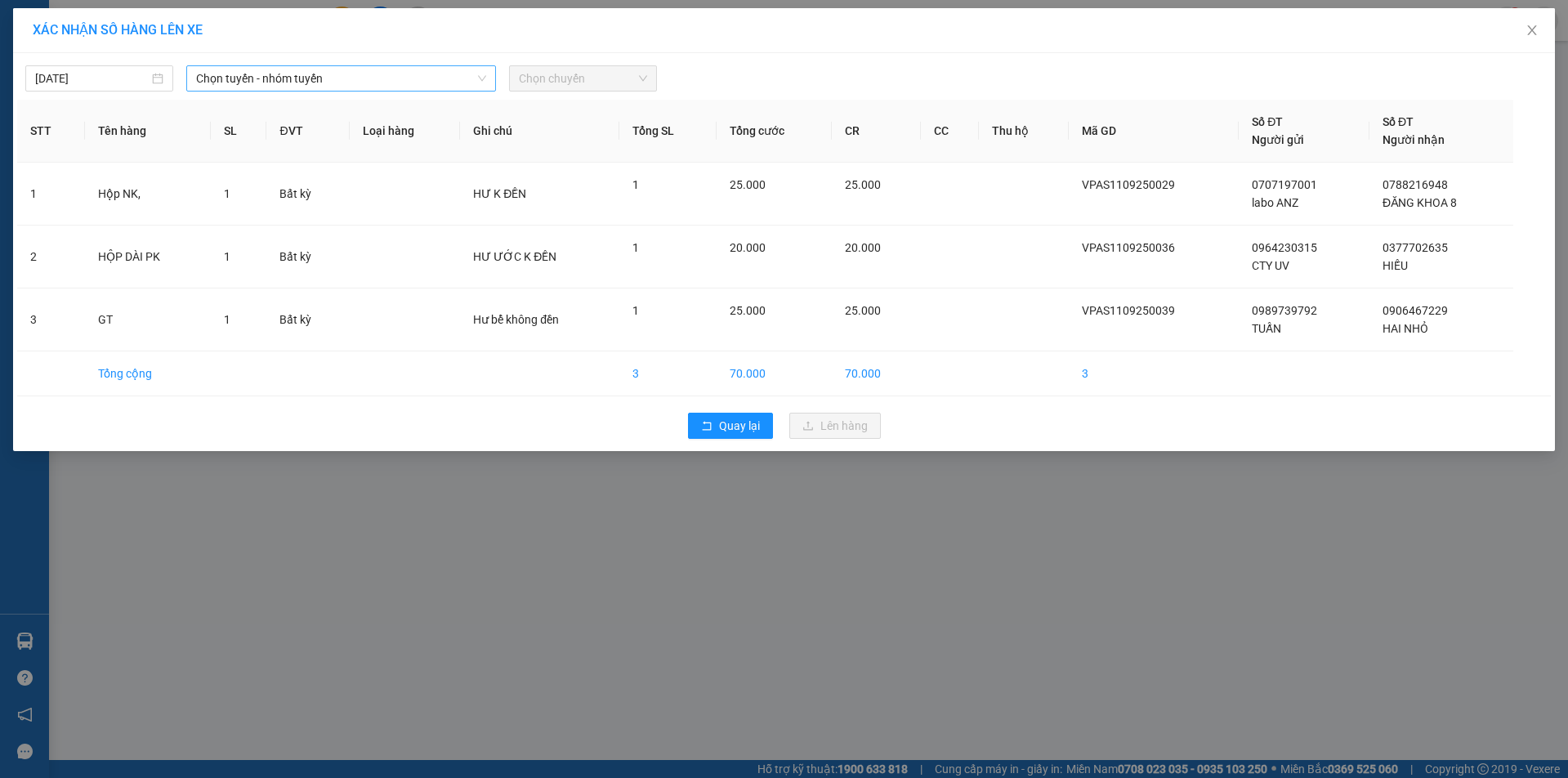
click at [367, 83] on span "Chọn tuyến - nhóm tuyến" at bounding box center [340, 78] width 289 height 25
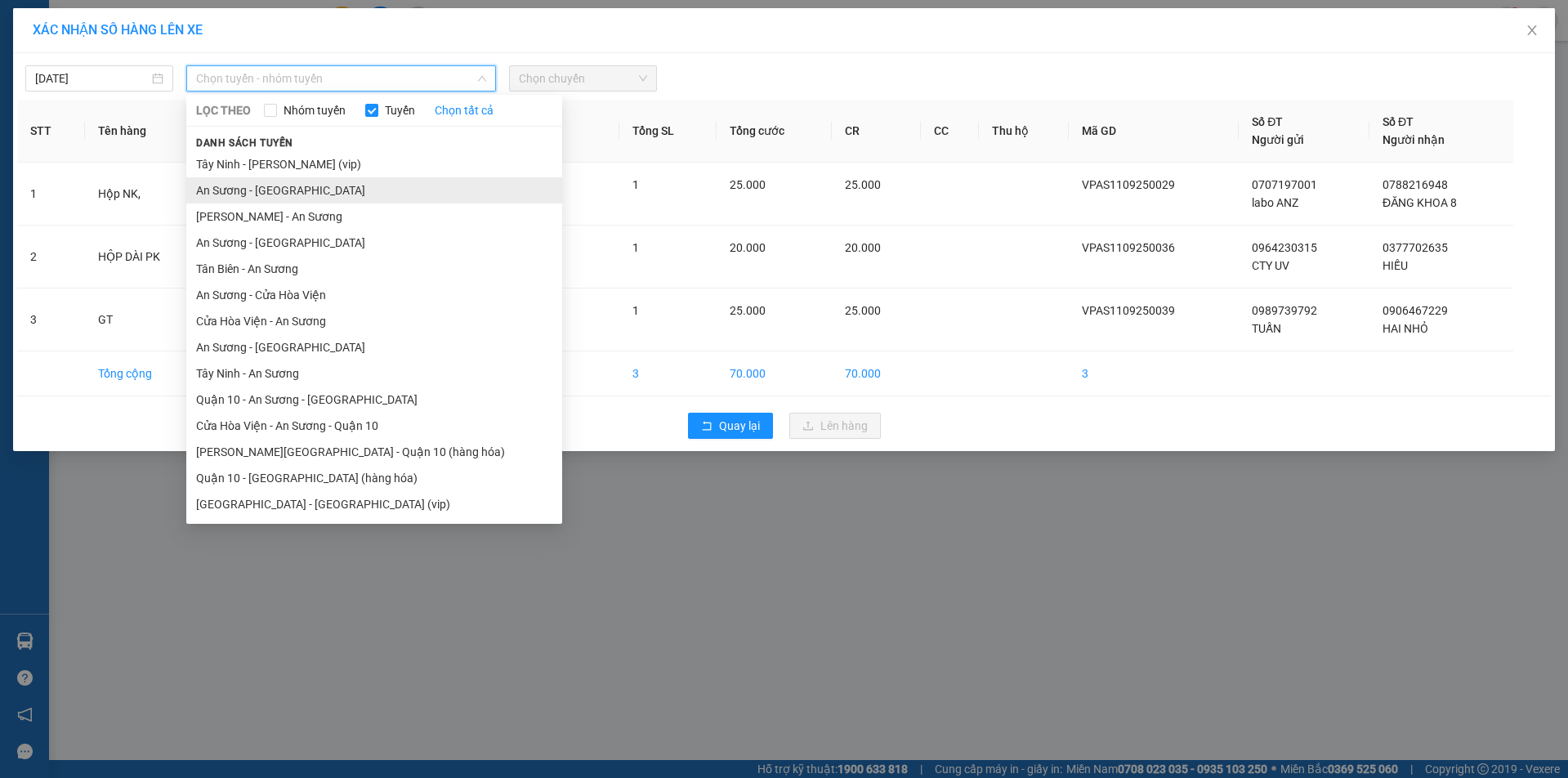
click at [288, 192] on li "An Sương - [GEOGRAPHIC_DATA]" at bounding box center [374, 191] width 376 height 27
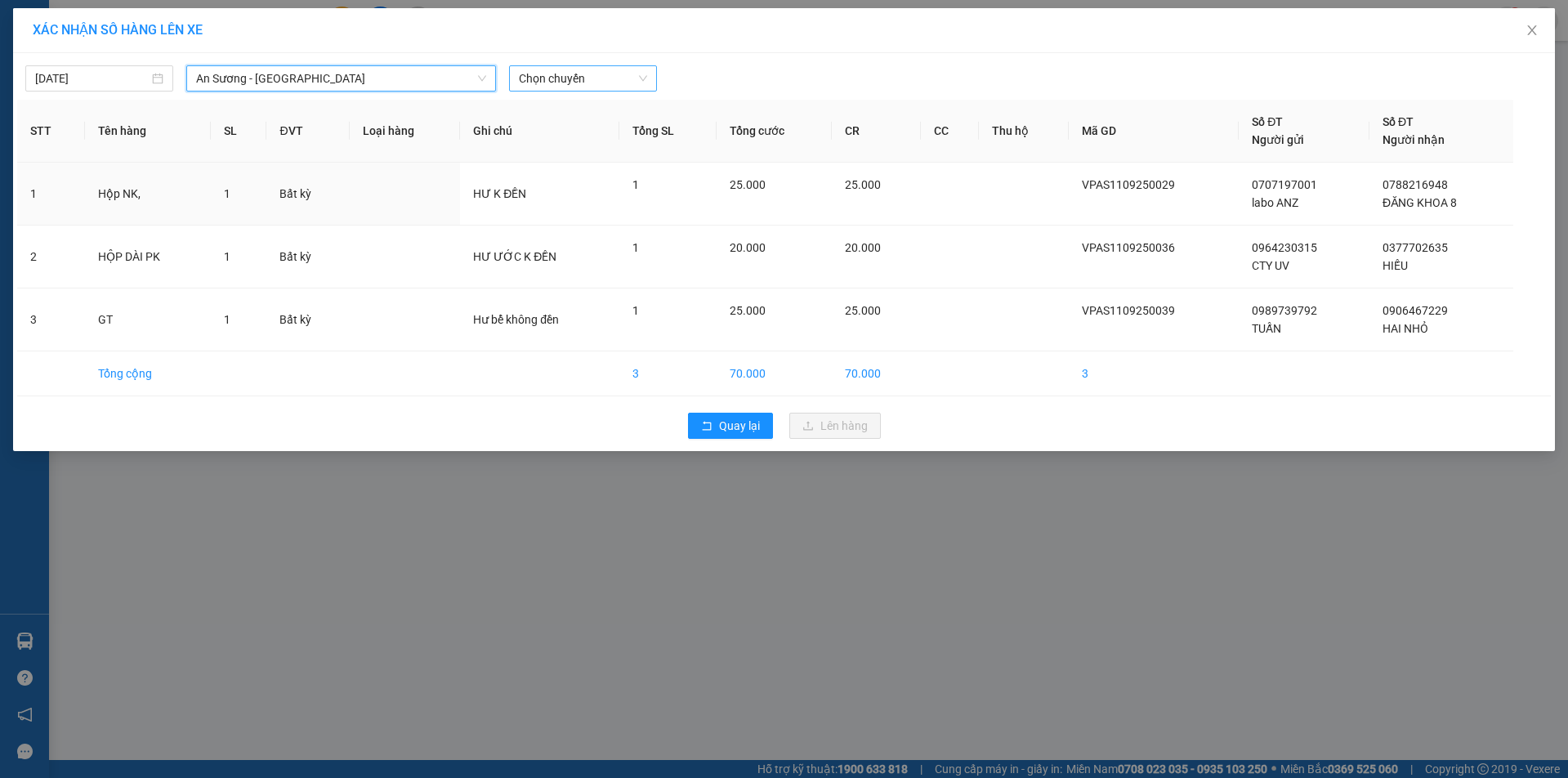
click at [639, 73] on span "Chọn chuyến" at bounding box center [583, 78] width 128 height 25
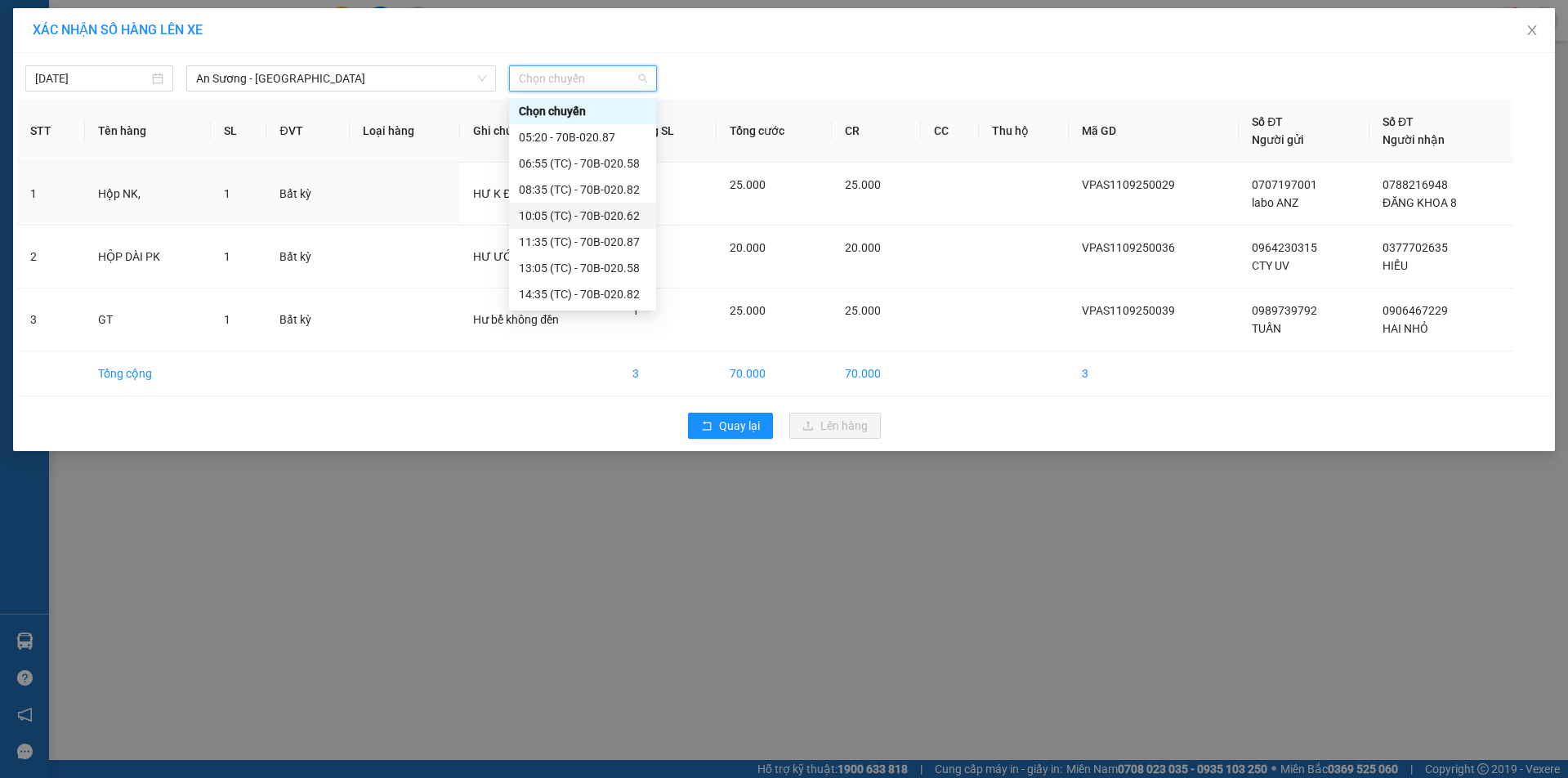
click at [546, 214] on div "10:05 (TC) - 70B-020.62" at bounding box center [582, 216] width 127 height 18
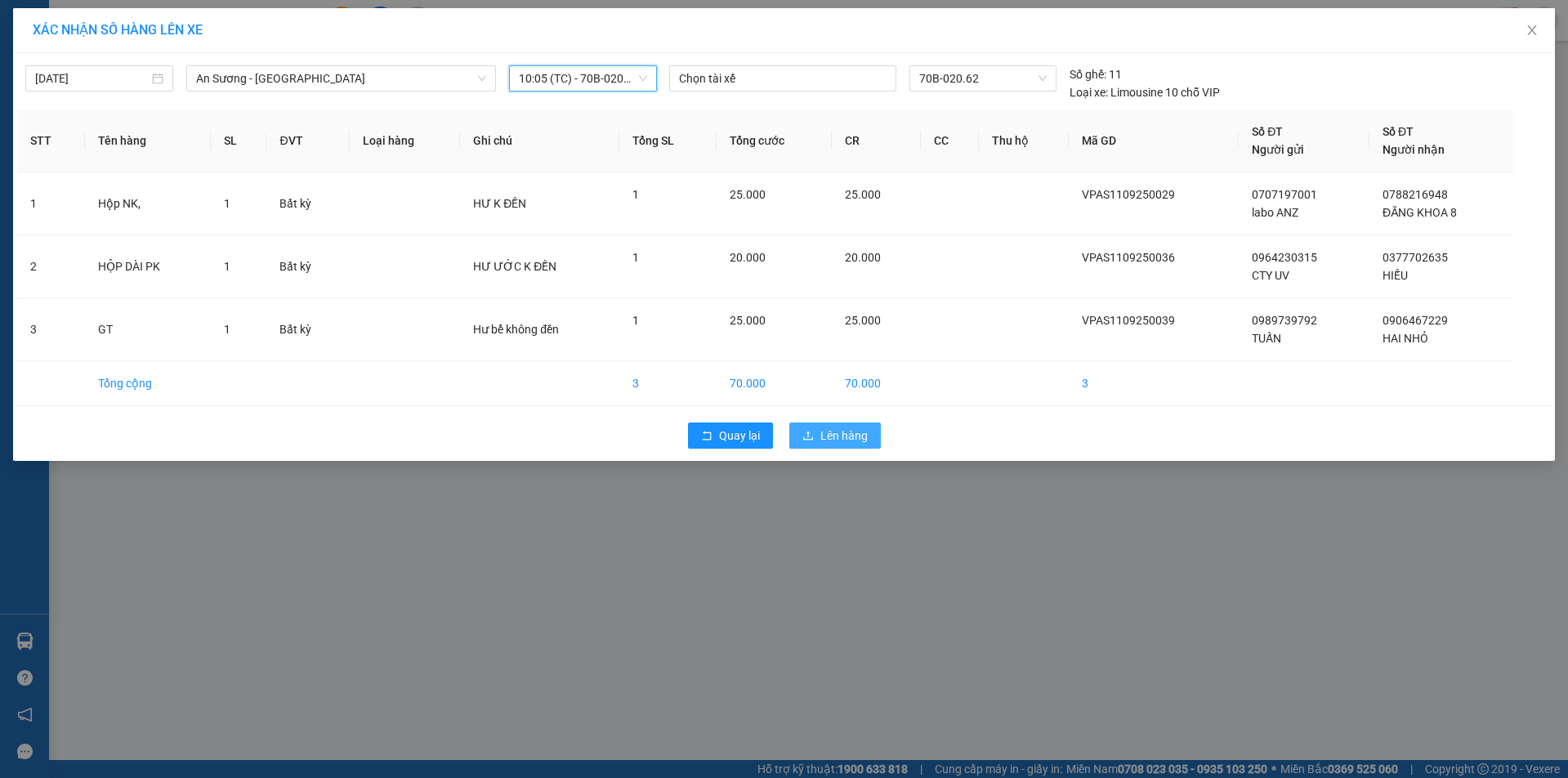
click at [845, 434] on span "Lên hàng" at bounding box center [845, 435] width 47 height 18
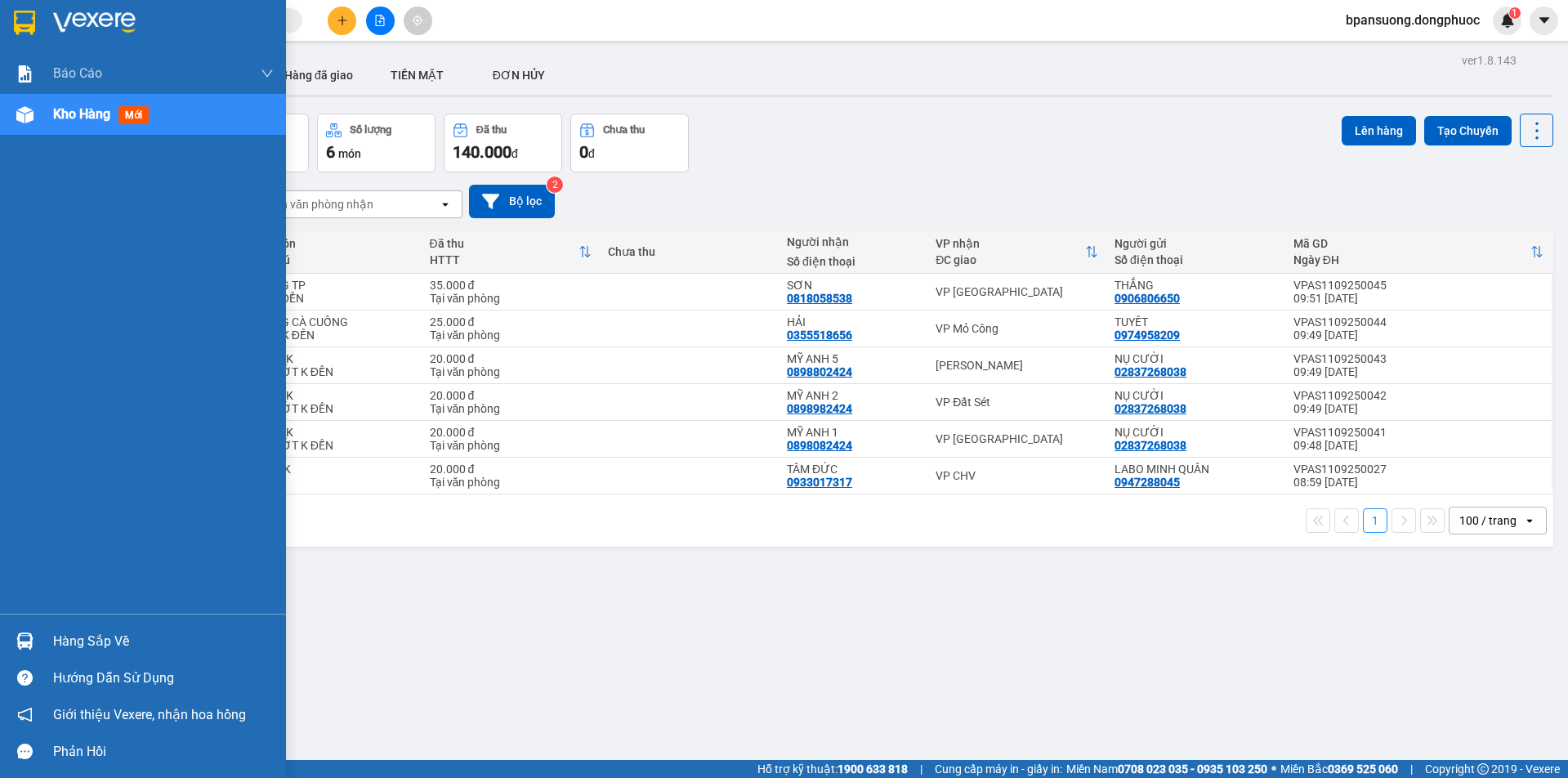
drag, startPoint x: 84, startPoint y: 638, endPoint x: 96, endPoint y: 636, distance: 12.2
click at [86, 638] on div "Hàng sắp về" at bounding box center [164, 642] width 221 height 25
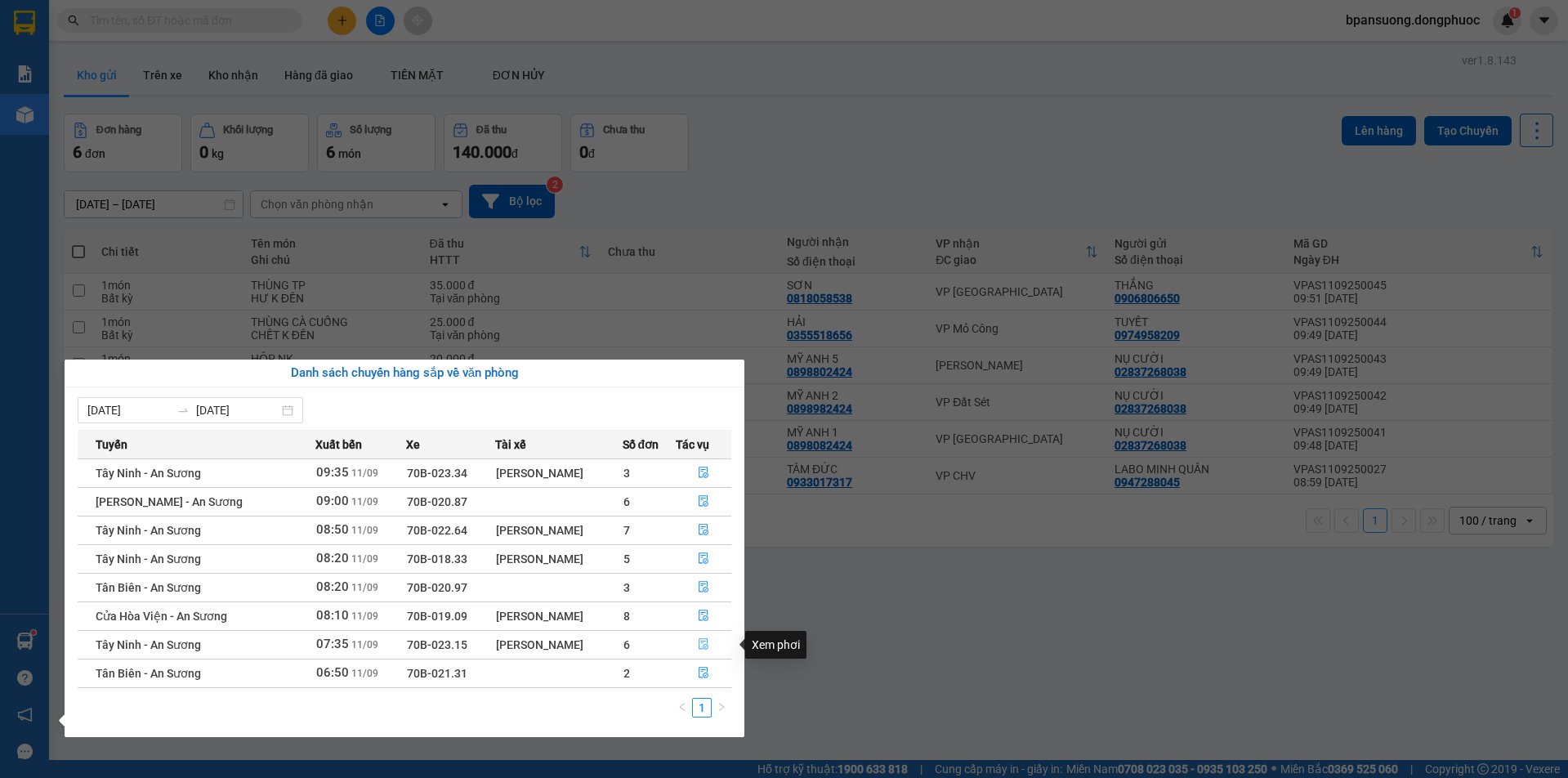
click at [702, 640] on icon "file-done" at bounding box center [704, 646] width 10 height 12
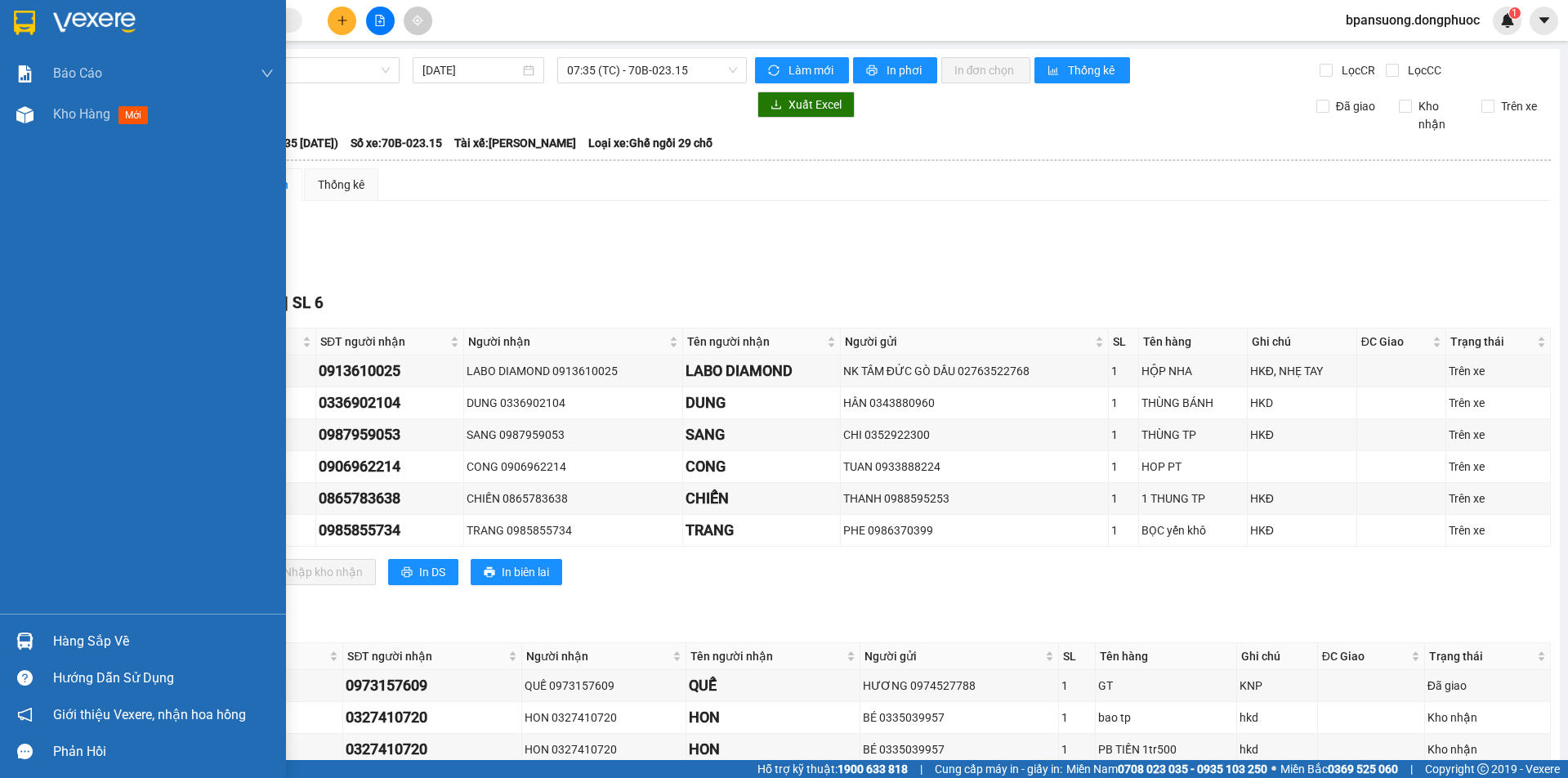
click at [55, 641] on div "Hàng sắp về" at bounding box center [164, 642] width 221 height 25
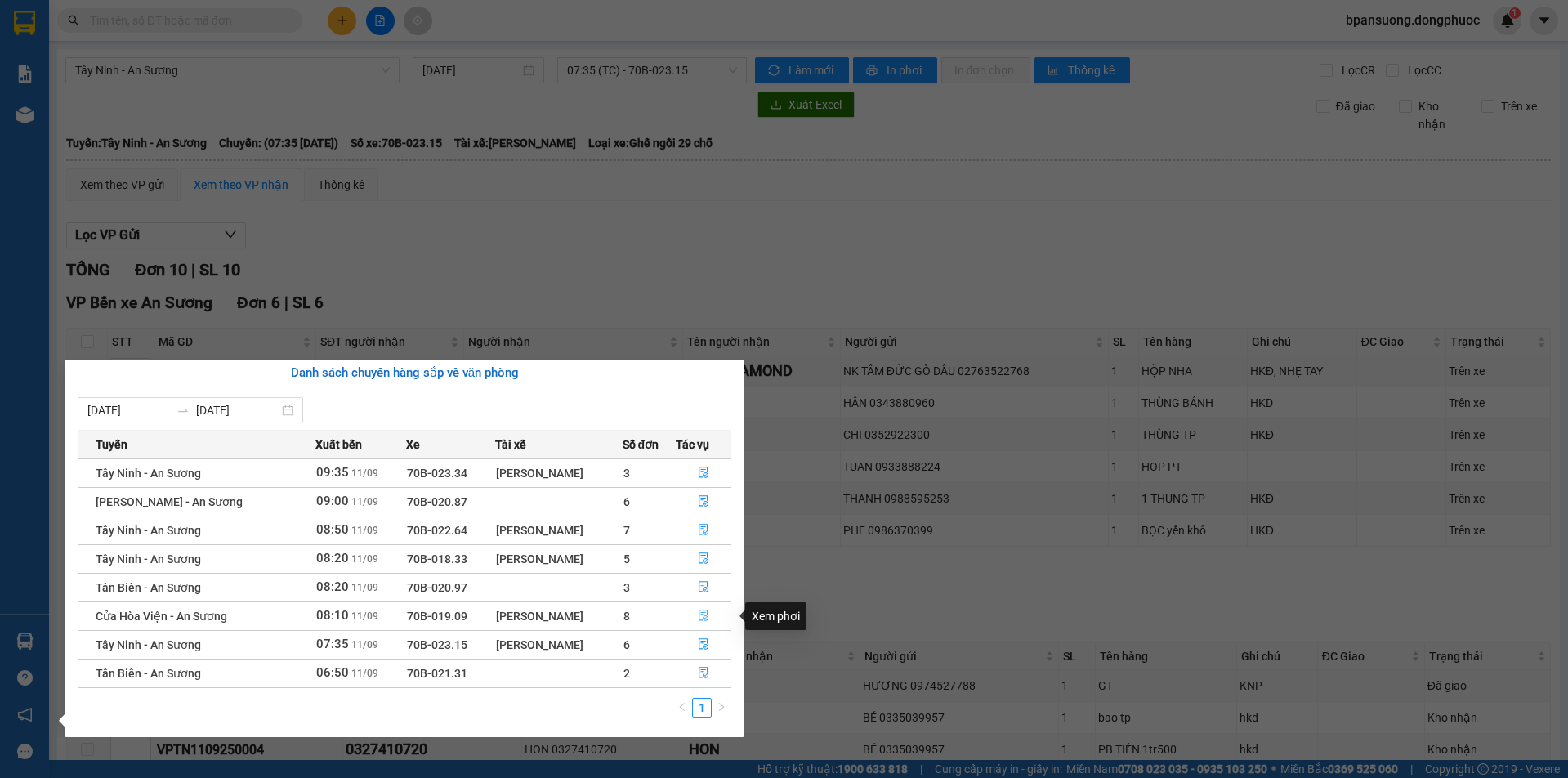
click at [708, 614] on icon "file-done" at bounding box center [704, 616] width 12 height 12
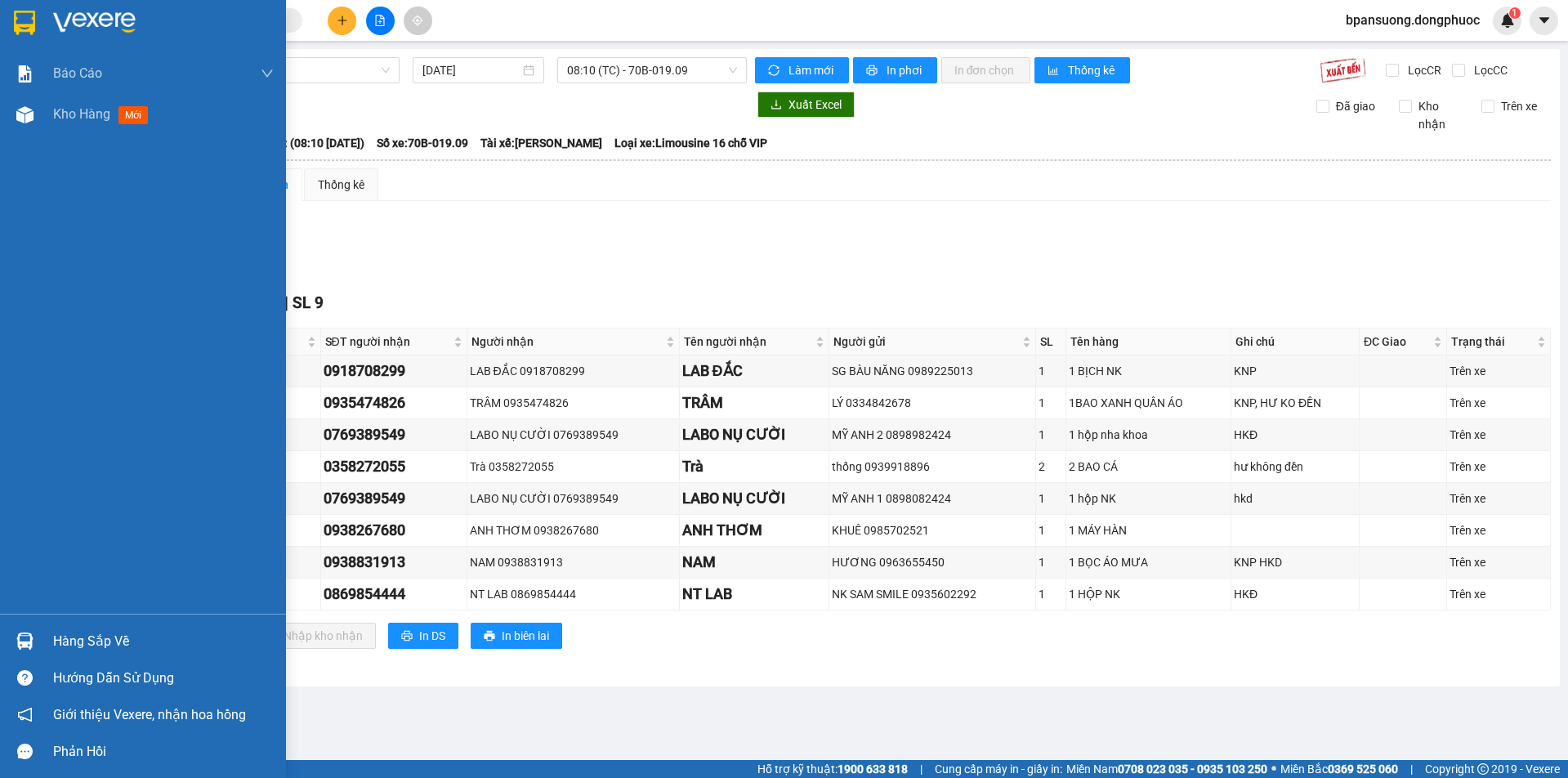
click at [53, 639] on div "Hàng sắp về" at bounding box center [164, 642] width 221 height 25
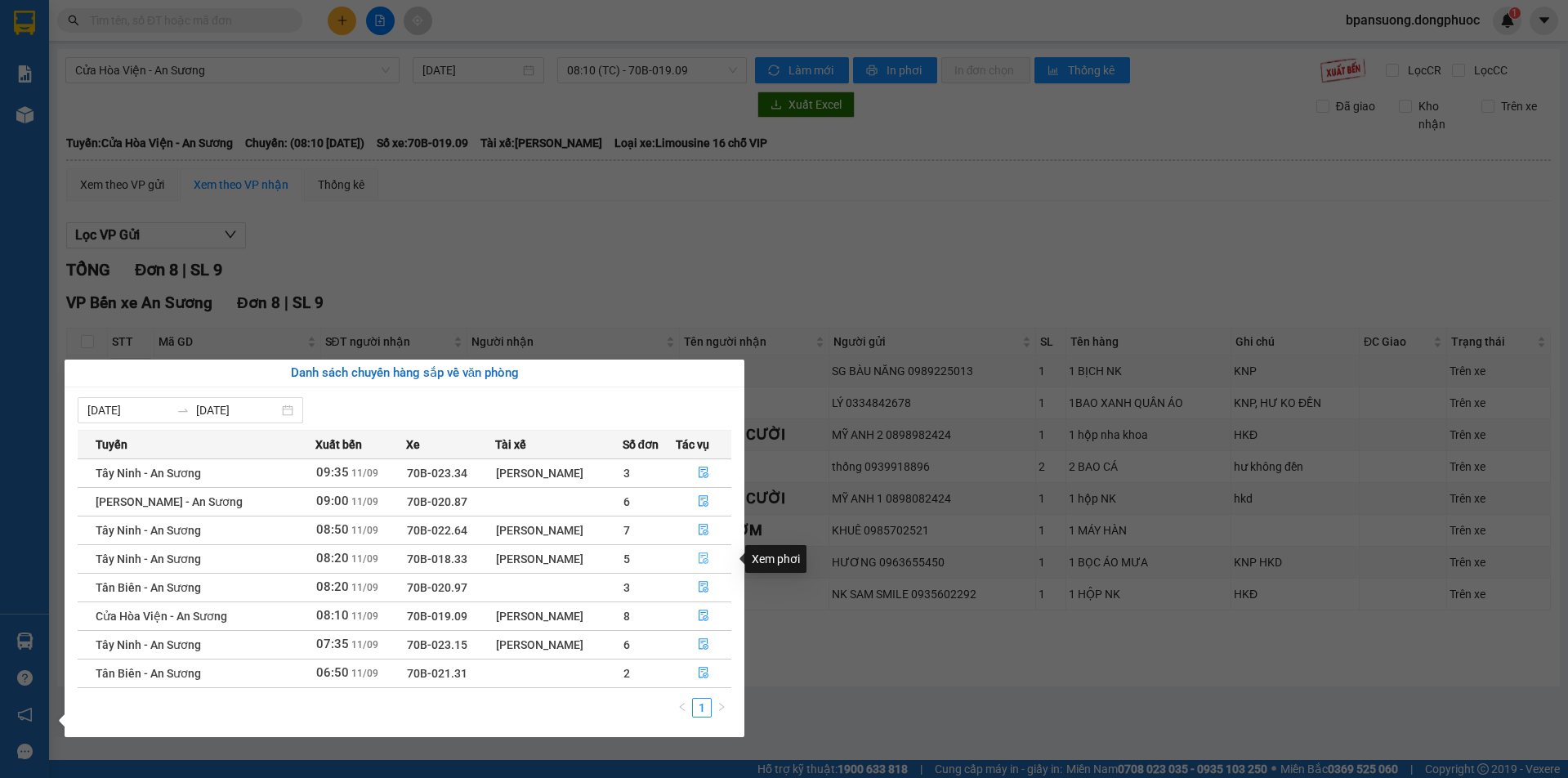
click at [703, 556] on icon "file-done" at bounding box center [704, 560] width 10 height 12
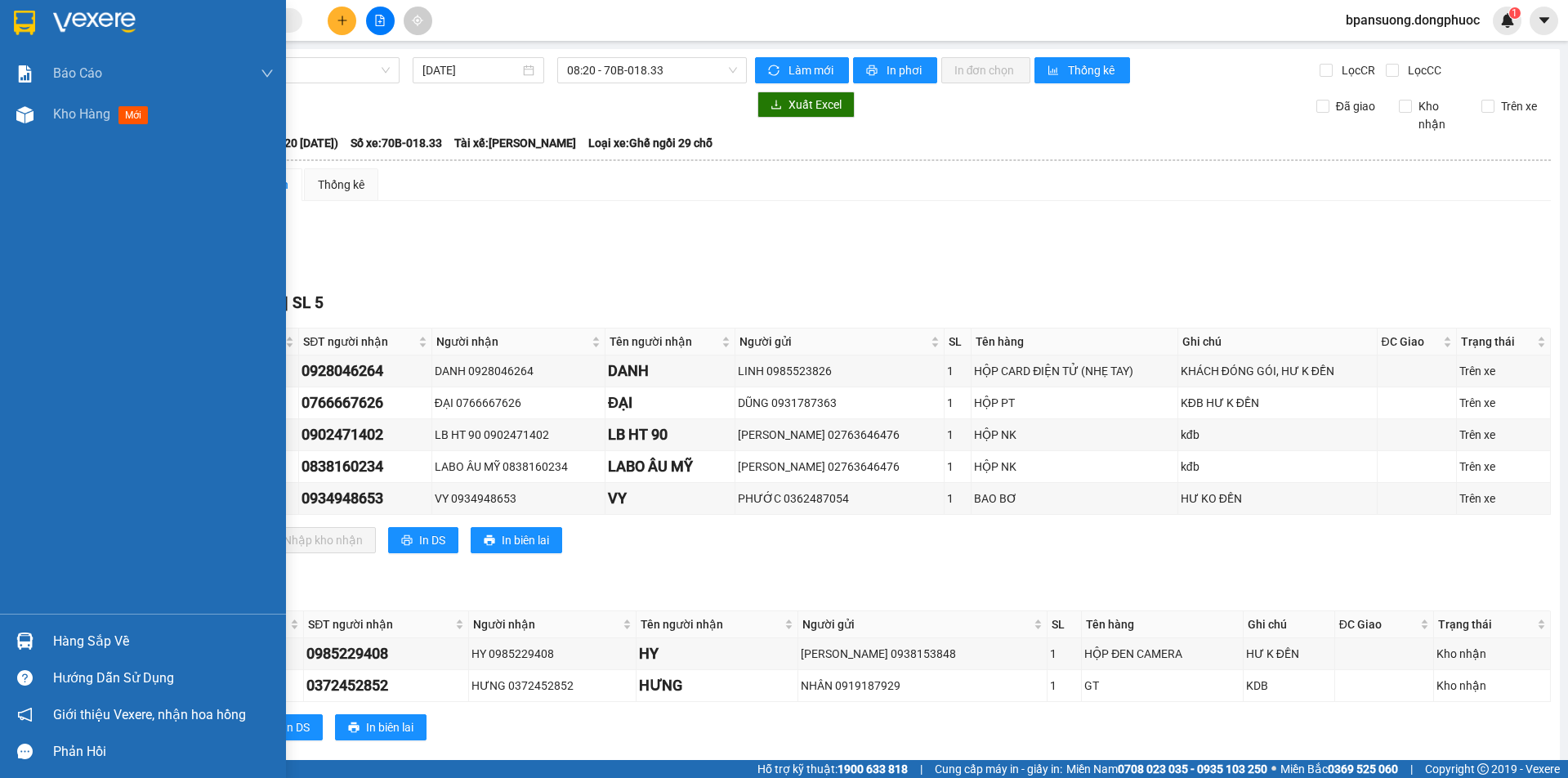
click at [81, 636] on div "Hàng sắp về" at bounding box center [164, 642] width 221 height 25
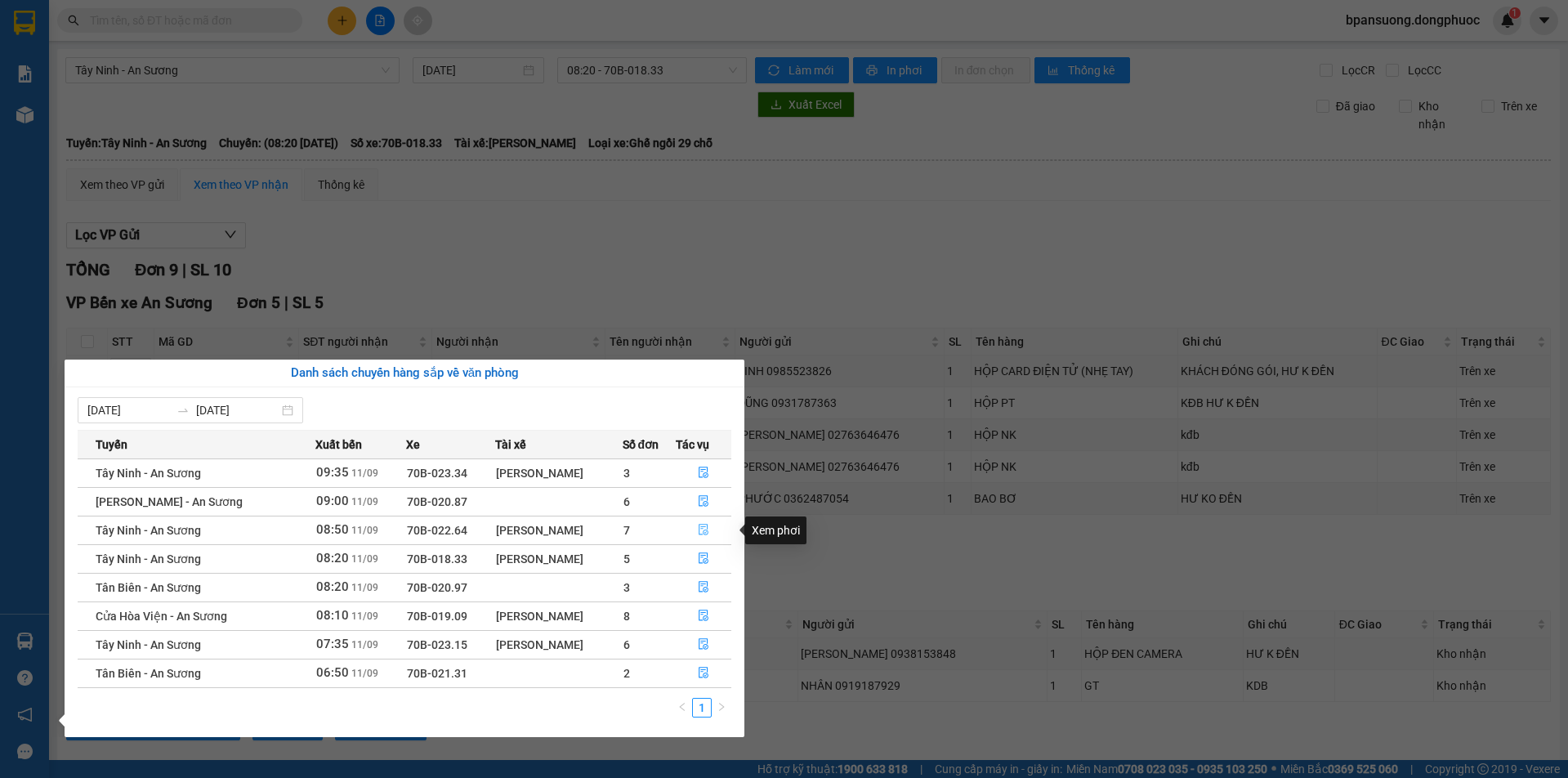
click at [705, 528] on icon "file-done" at bounding box center [704, 530] width 12 height 12
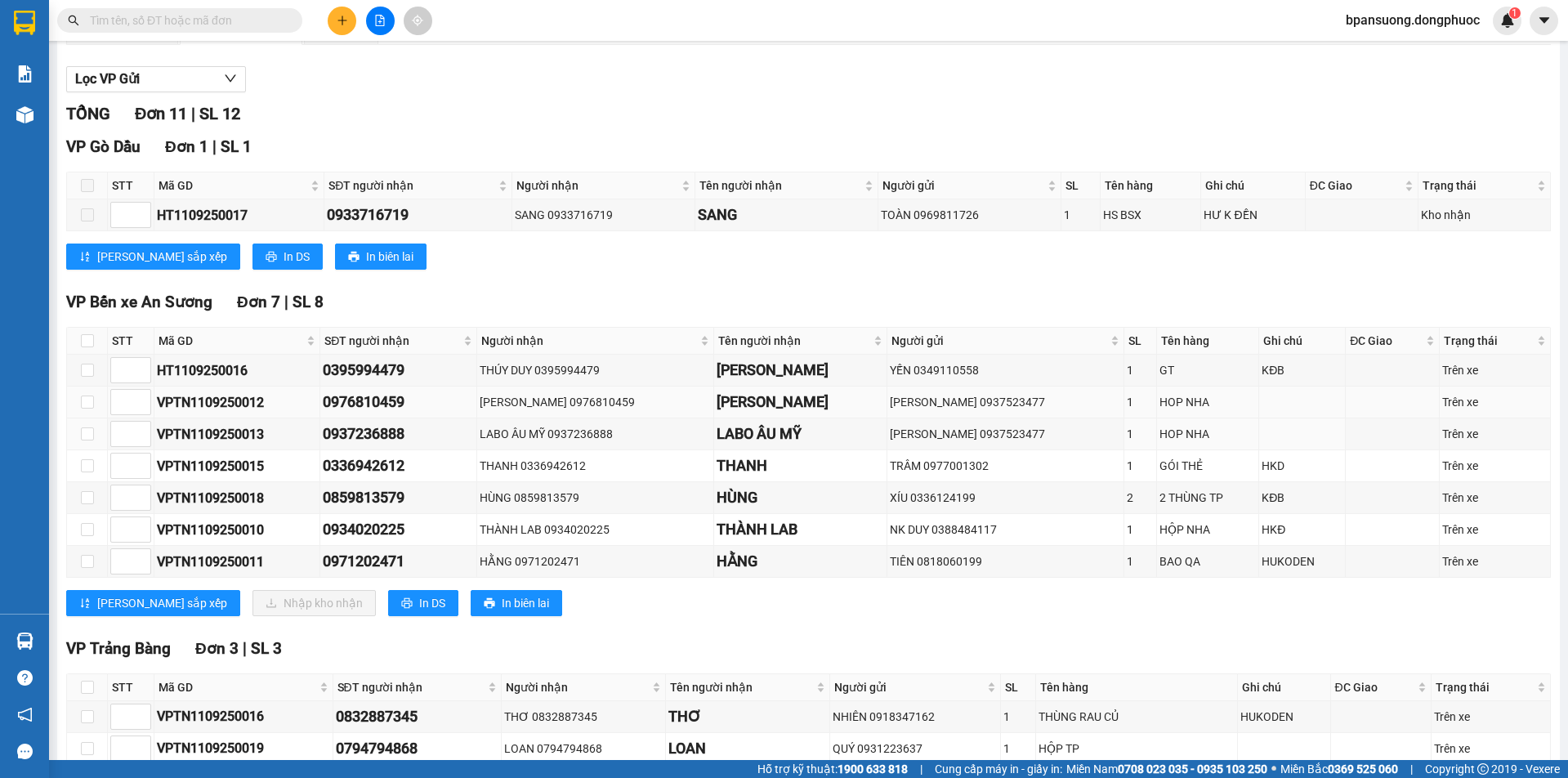
scroll to position [164, 0]
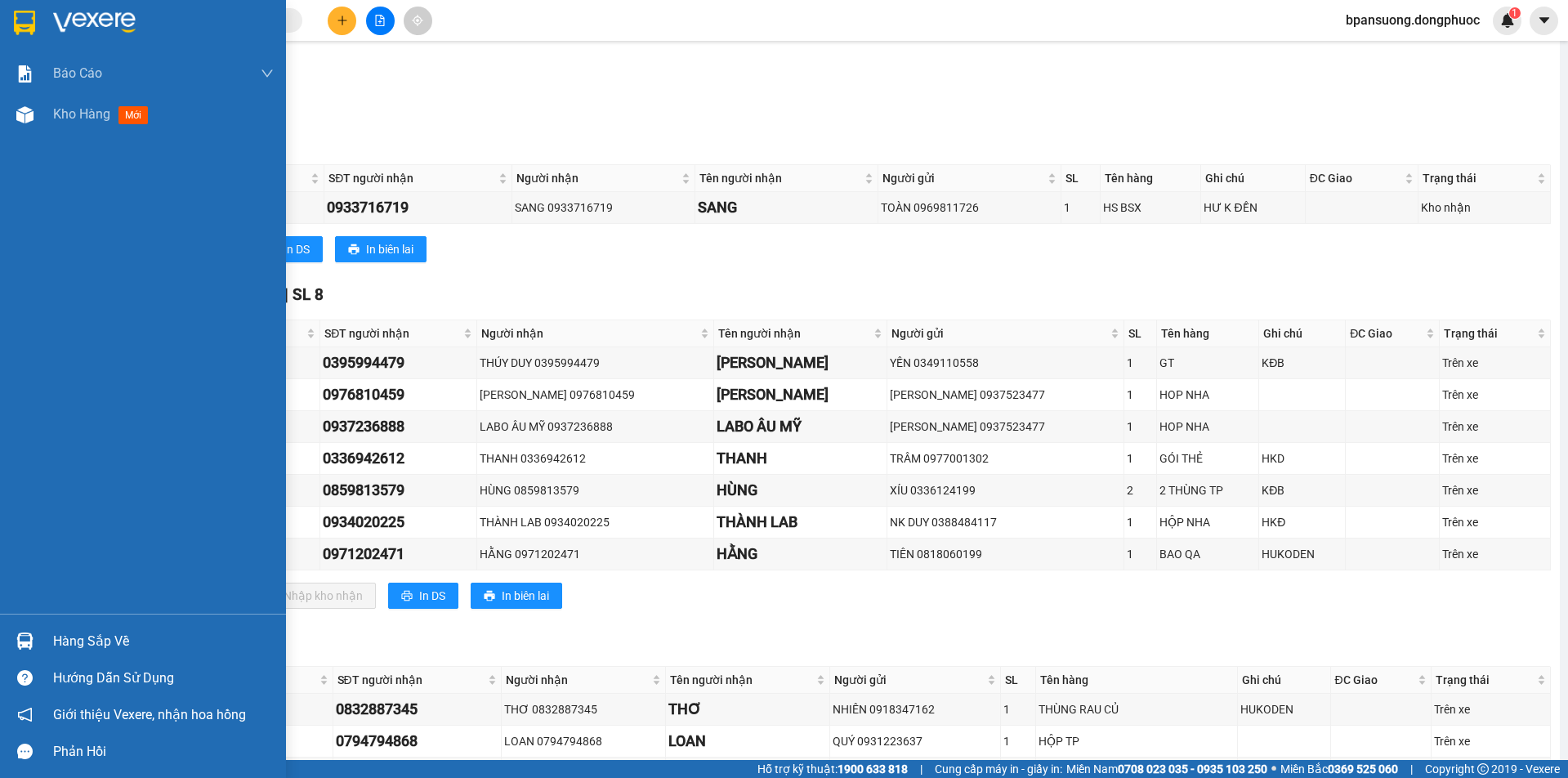
click at [75, 633] on div "Hàng sắp về" at bounding box center [164, 642] width 221 height 25
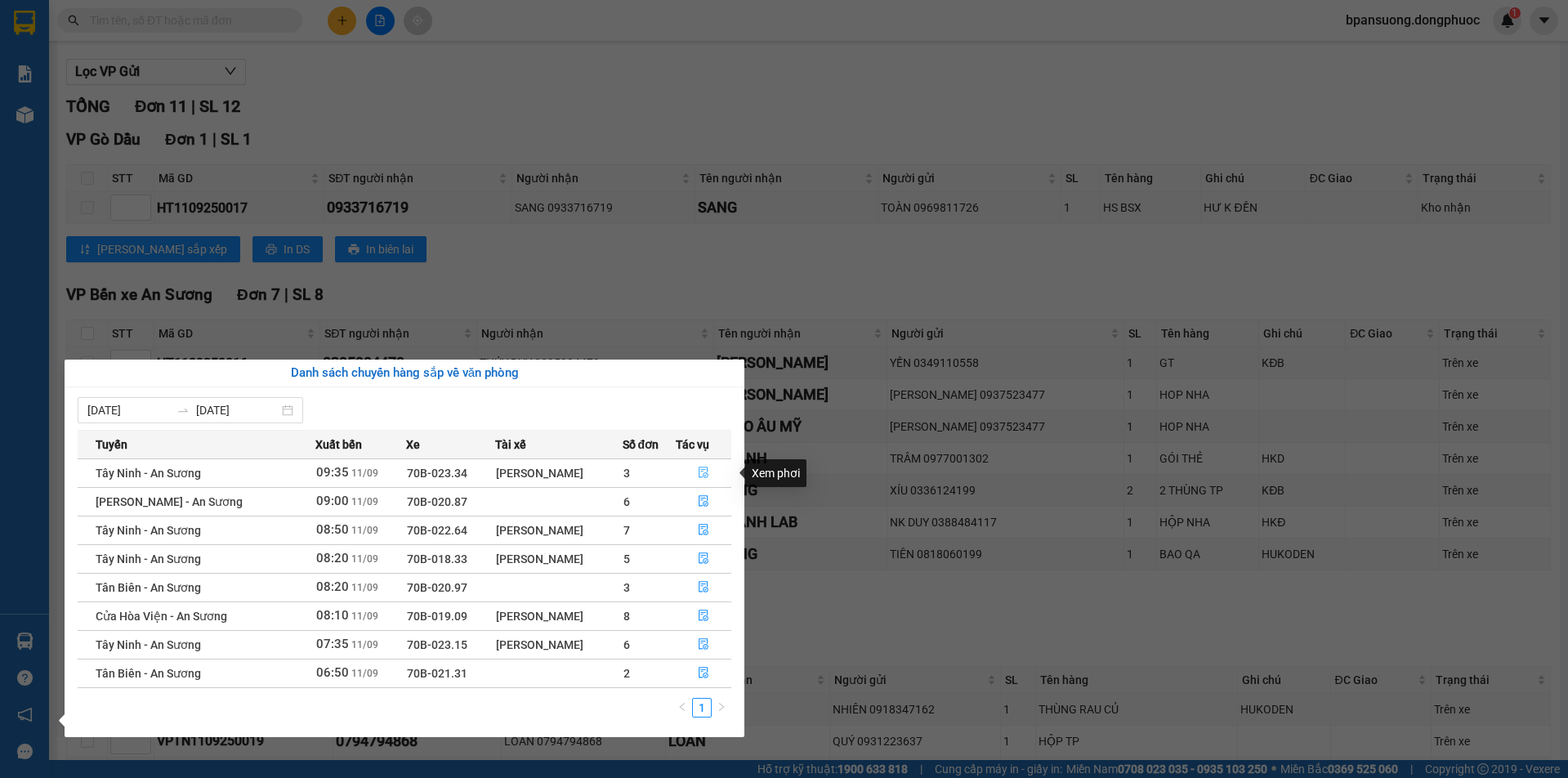
click at [705, 470] on icon "file-done" at bounding box center [704, 474] width 10 height 12
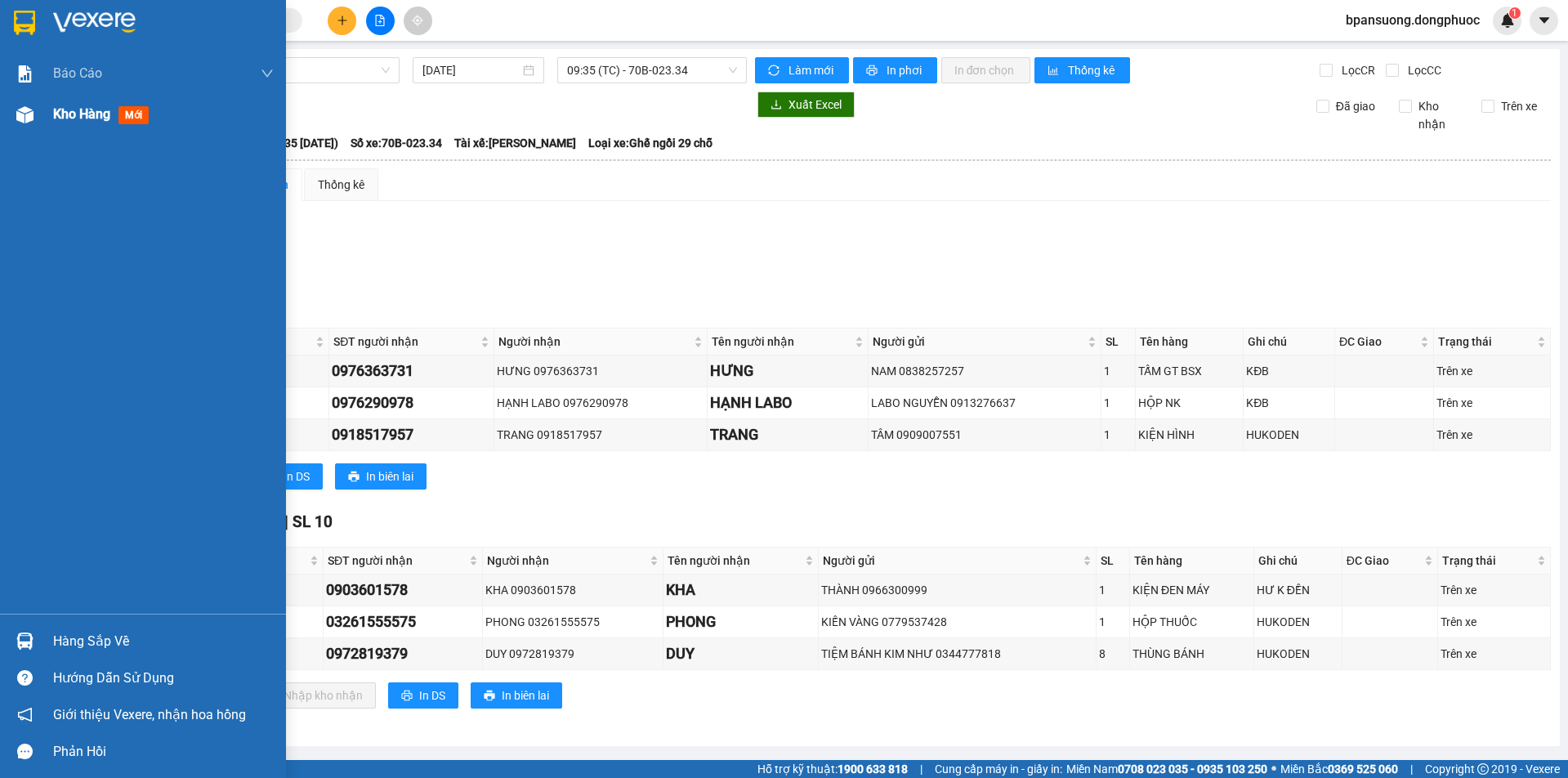
click at [86, 111] on span "Kho hàng" at bounding box center [82, 115] width 57 height 16
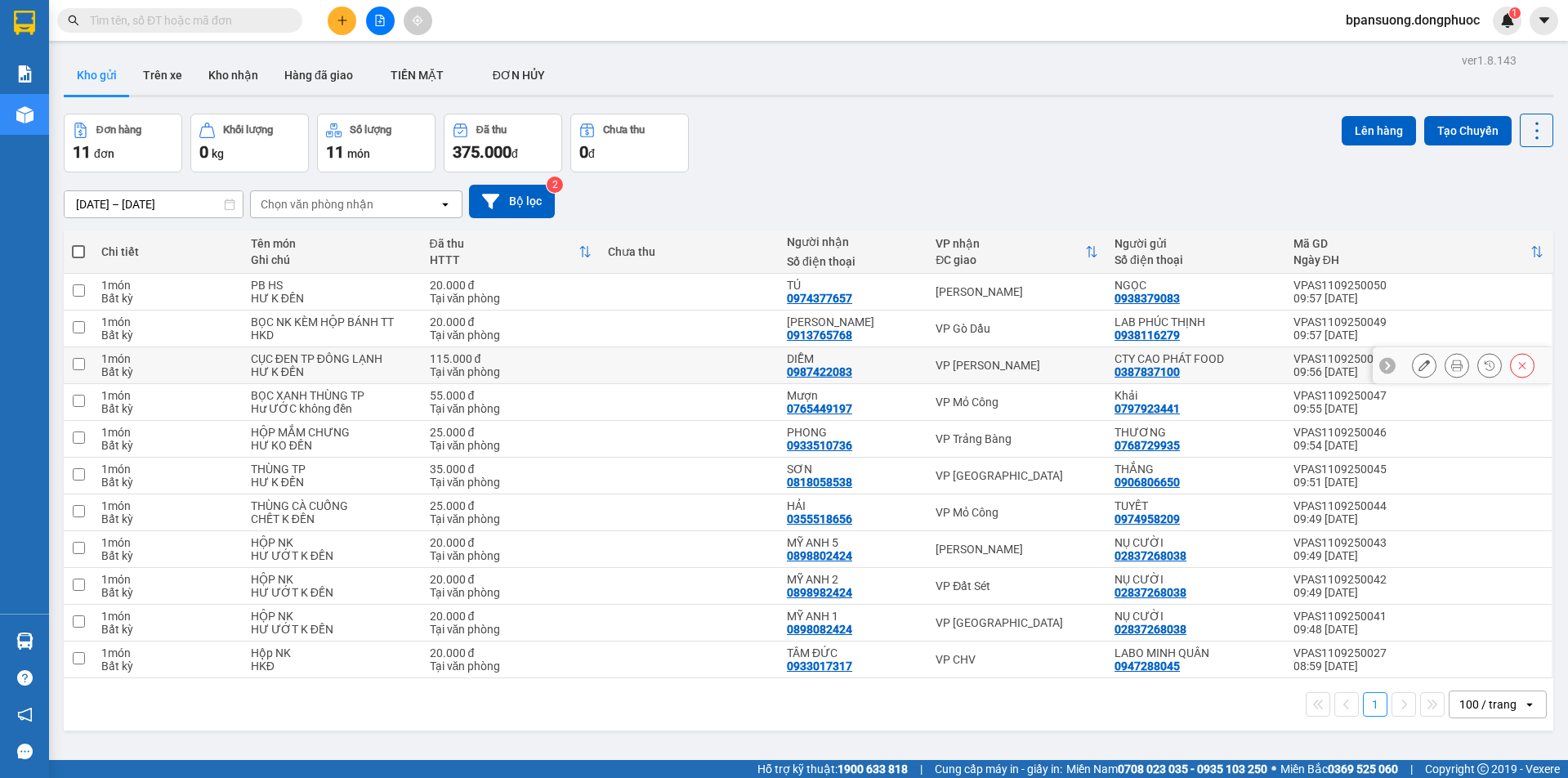
click at [973, 364] on div "VP Long Khánh" at bounding box center [1016, 365] width 163 height 13
checkbox input "true"
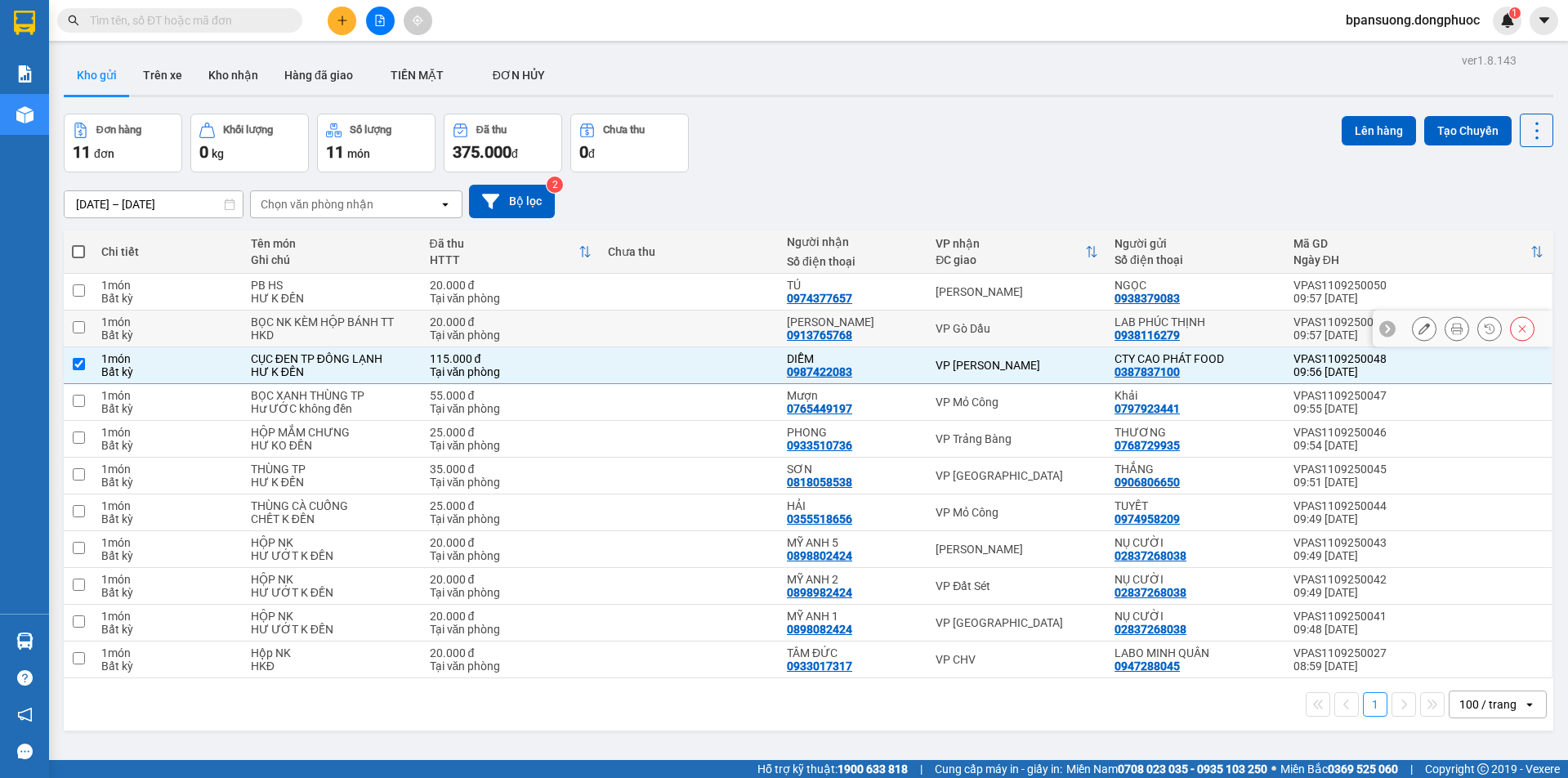
click at [977, 339] on td "VP Gò Dầu" at bounding box center [1016, 329] width 179 height 37
checkbox input "true"
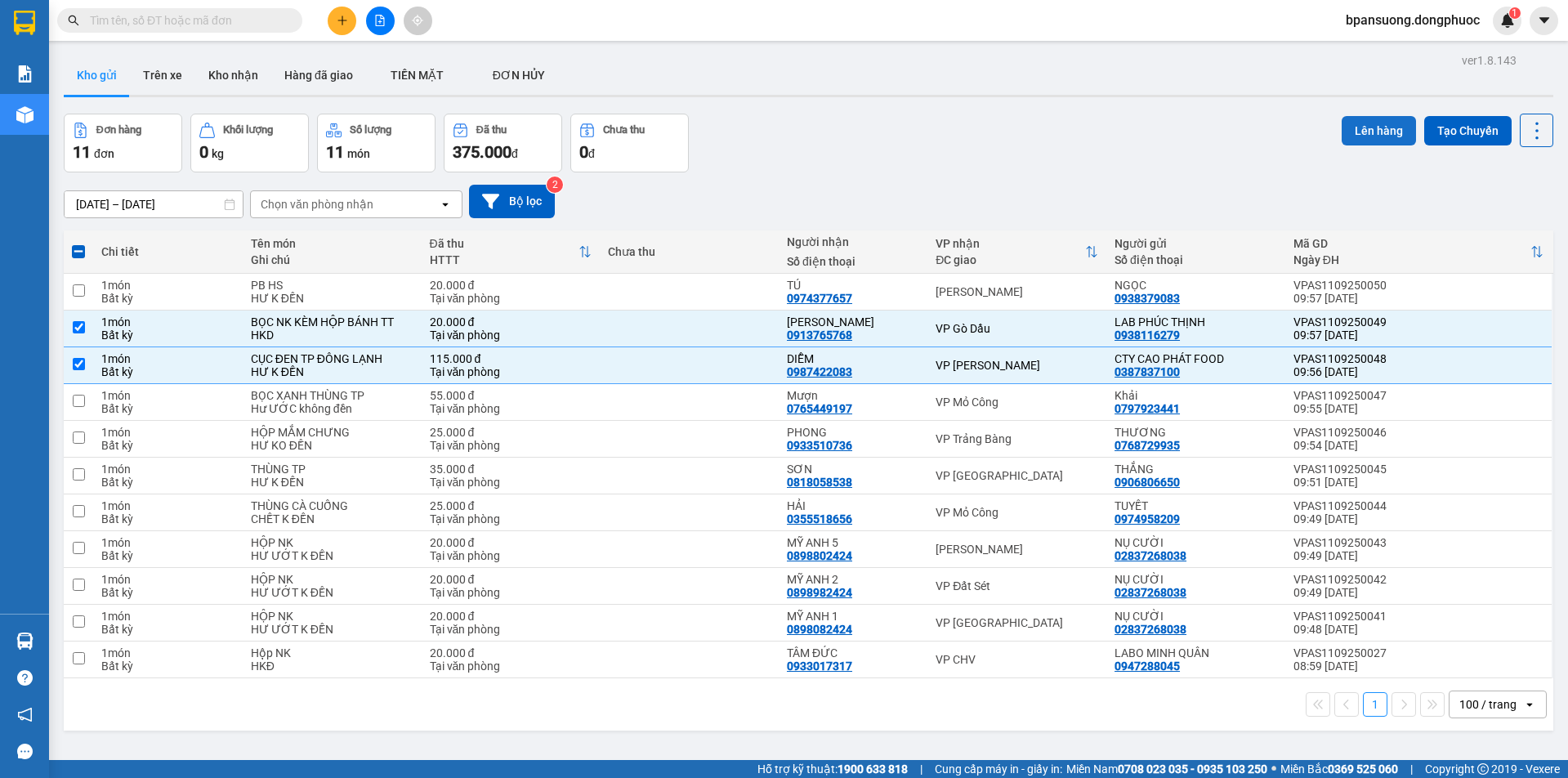
click at [1363, 125] on button "Lên hàng" at bounding box center [1379, 131] width 74 height 30
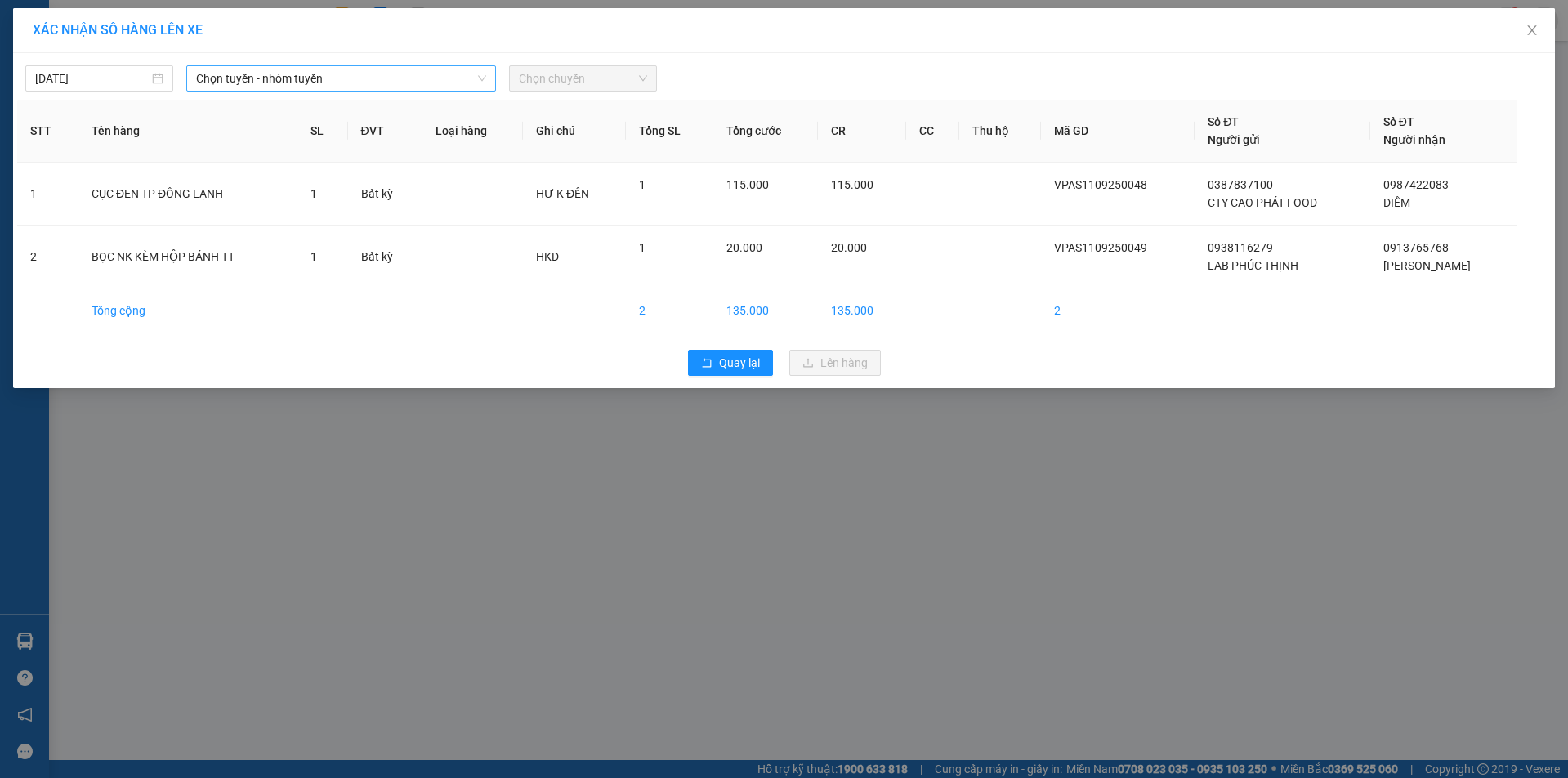
click at [359, 84] on span "Chọn tuyến - nhóm tuyến" at bounding box center [340, 78] width 289 height 25
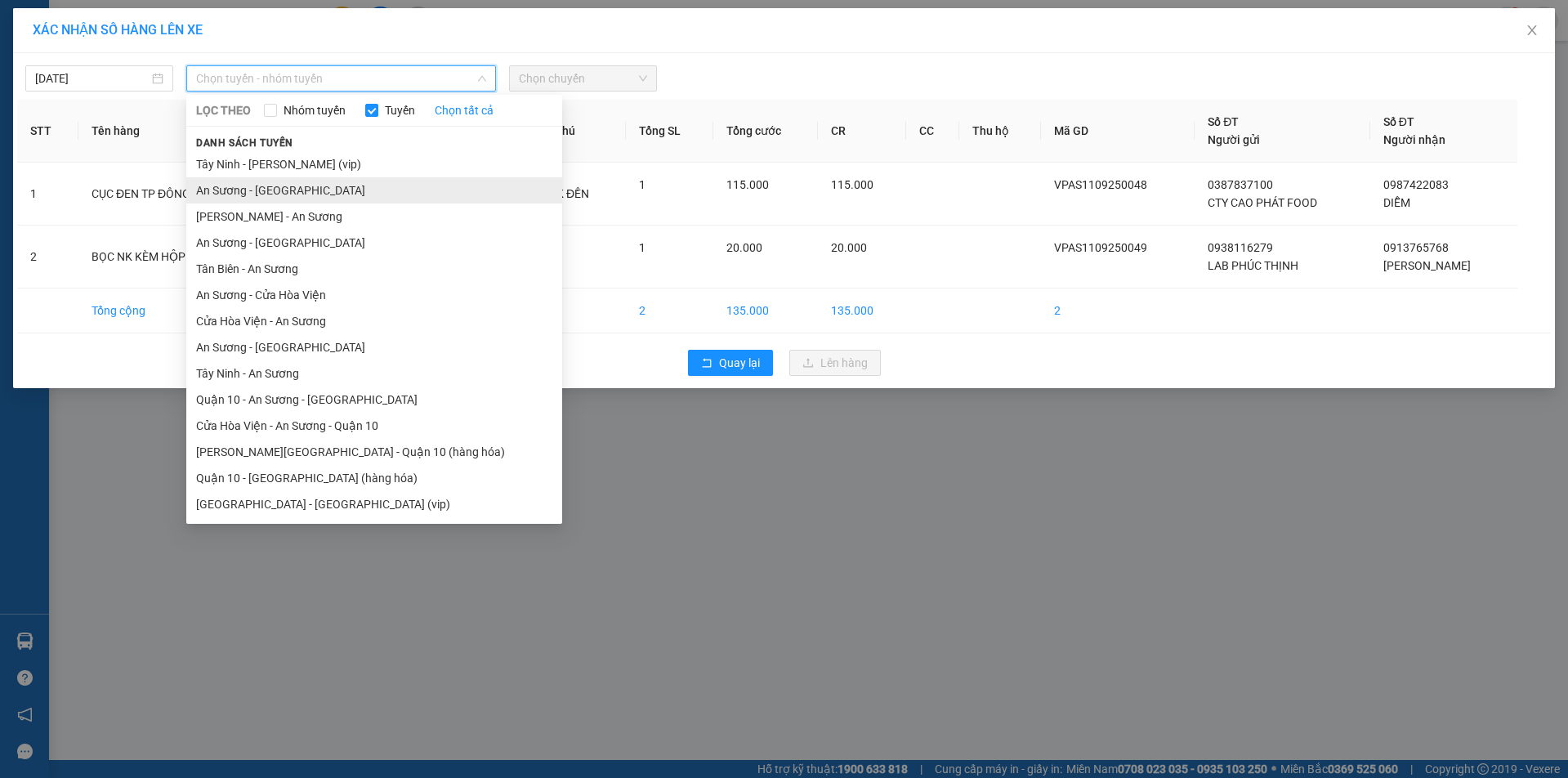
click at [245, 193] on li "An Sương - [GEOGRAPHIC_DATA]" at bounding box center [374, 191] width 376 height 27
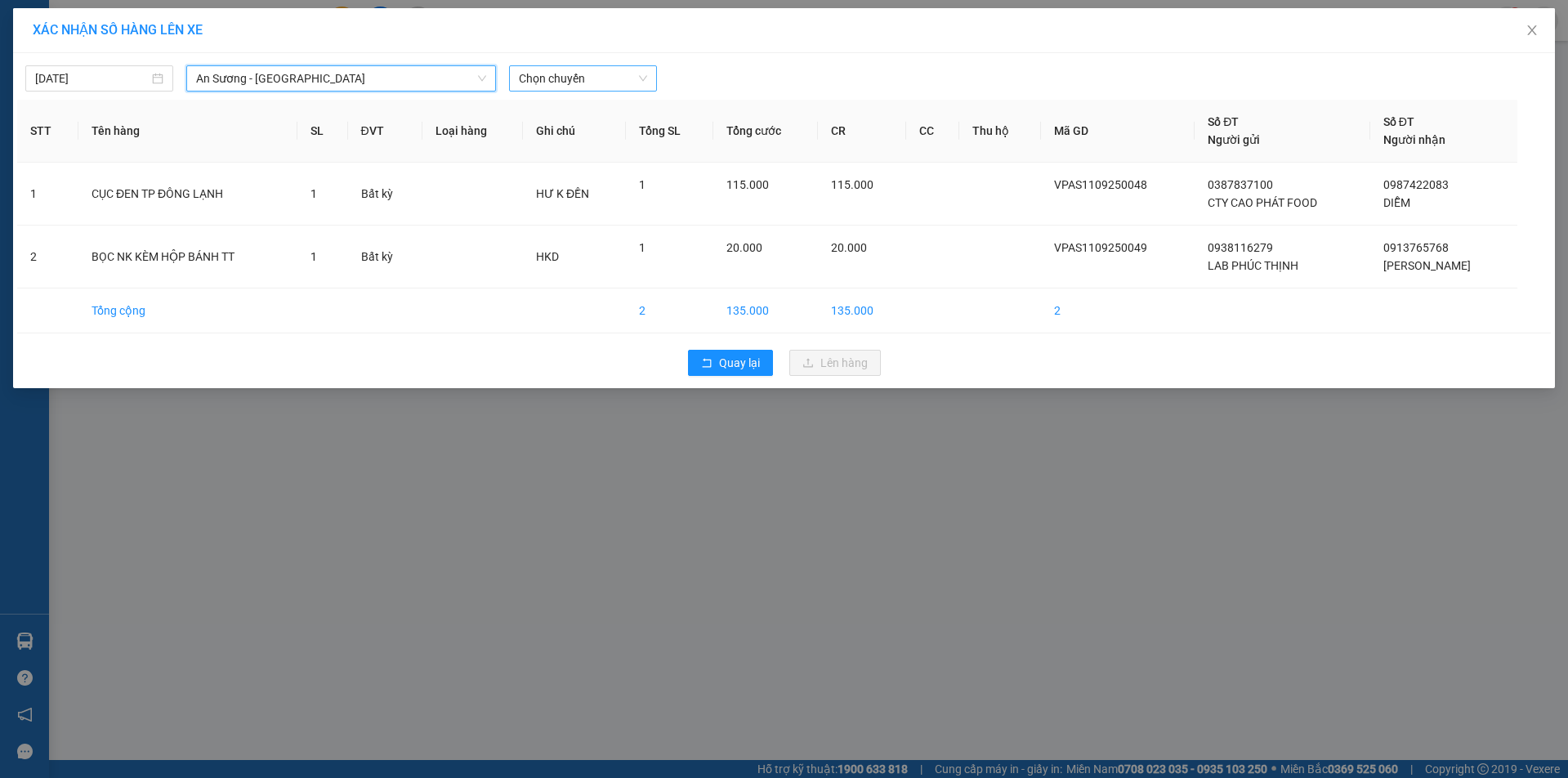
click at [597, 77] on span "Chọn chuyến" at bounding box center [583, 78] width 128 height 25
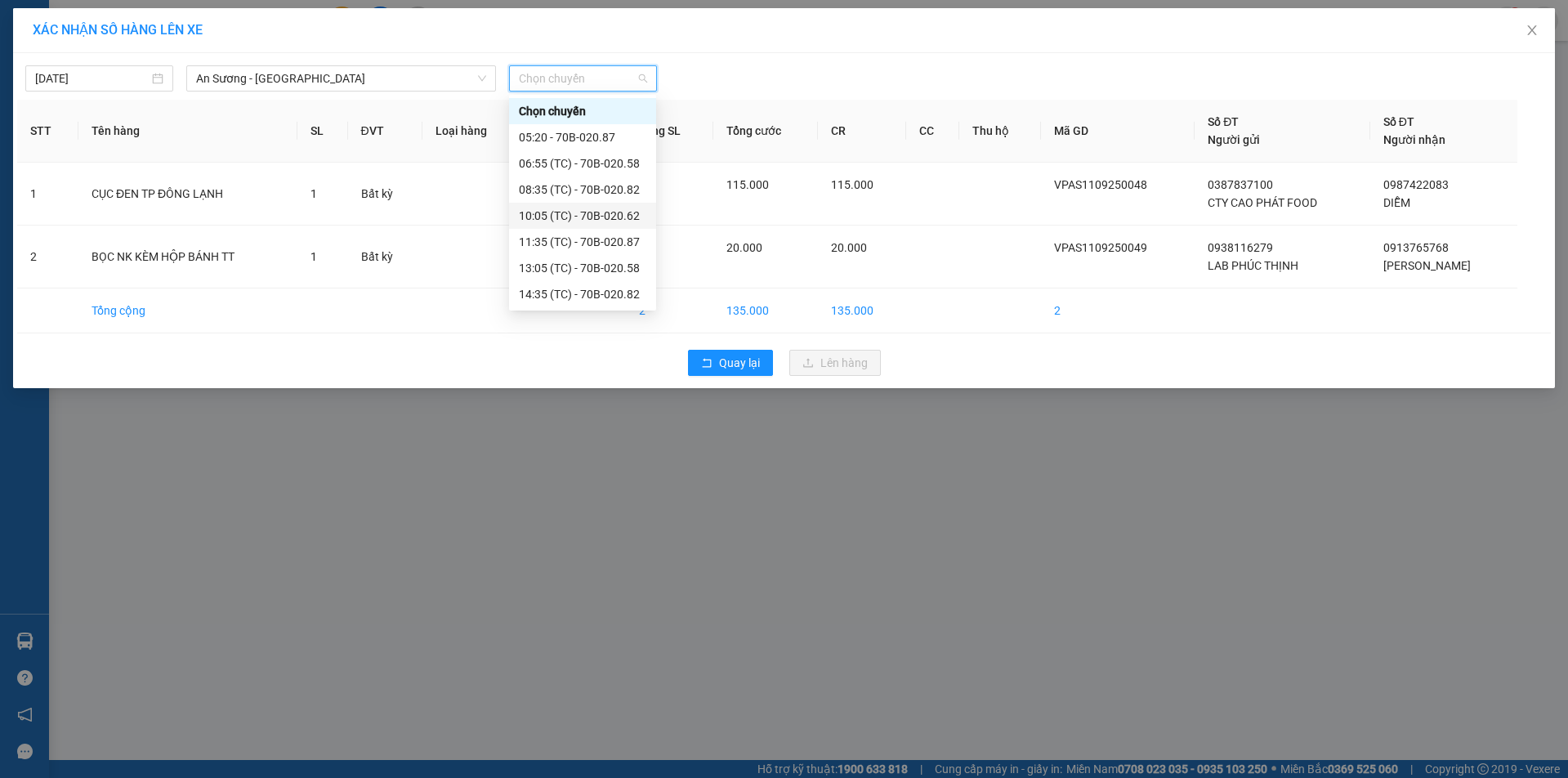
click at [596, 213] on div "10:05 (TC) - 70B-020.62" at bounding box center [582, 216] width 127 height 18
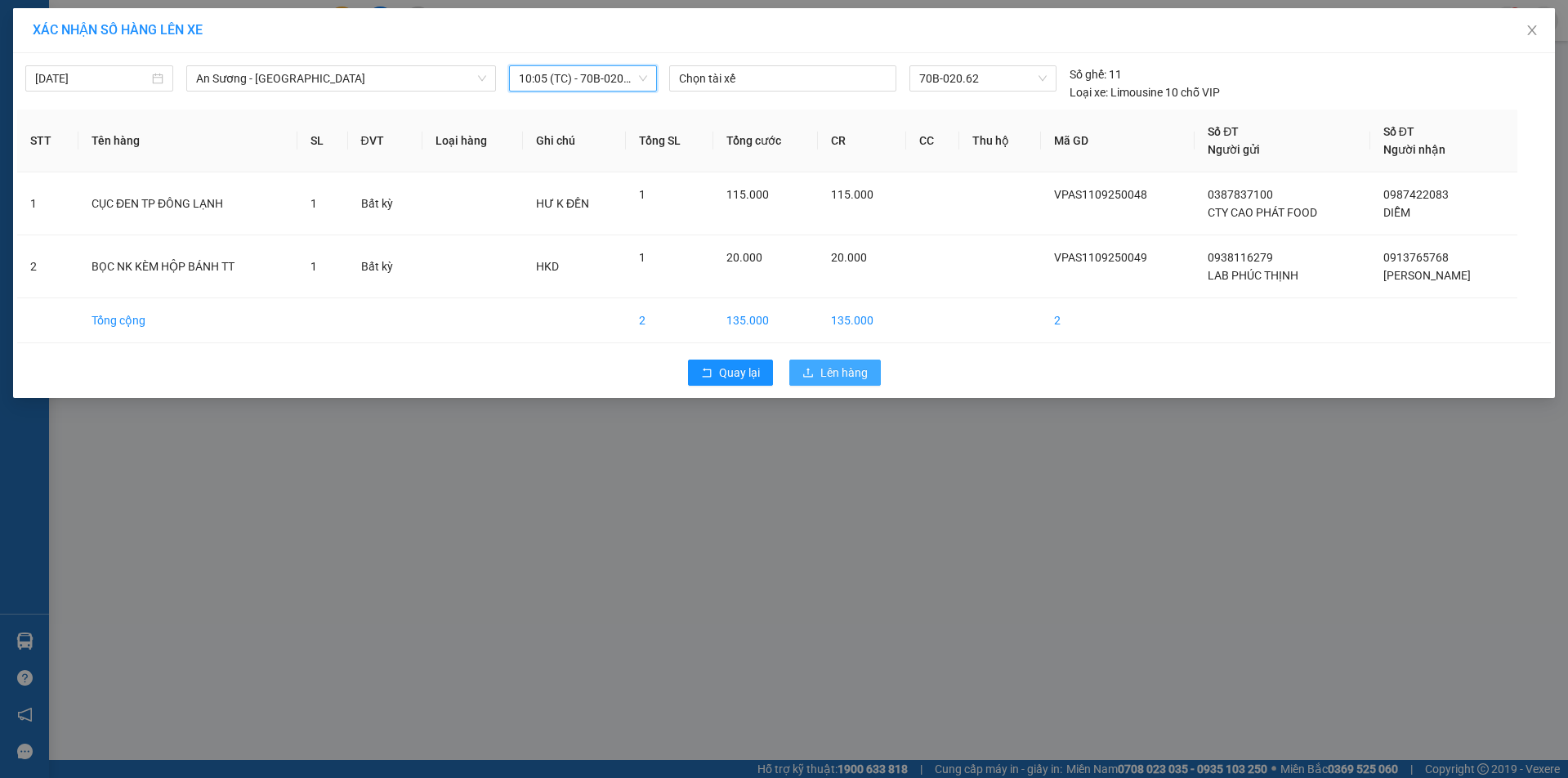
click at [835, 374] on span "Lên hàng" at bounding box center [845, 373] width 47 height 18
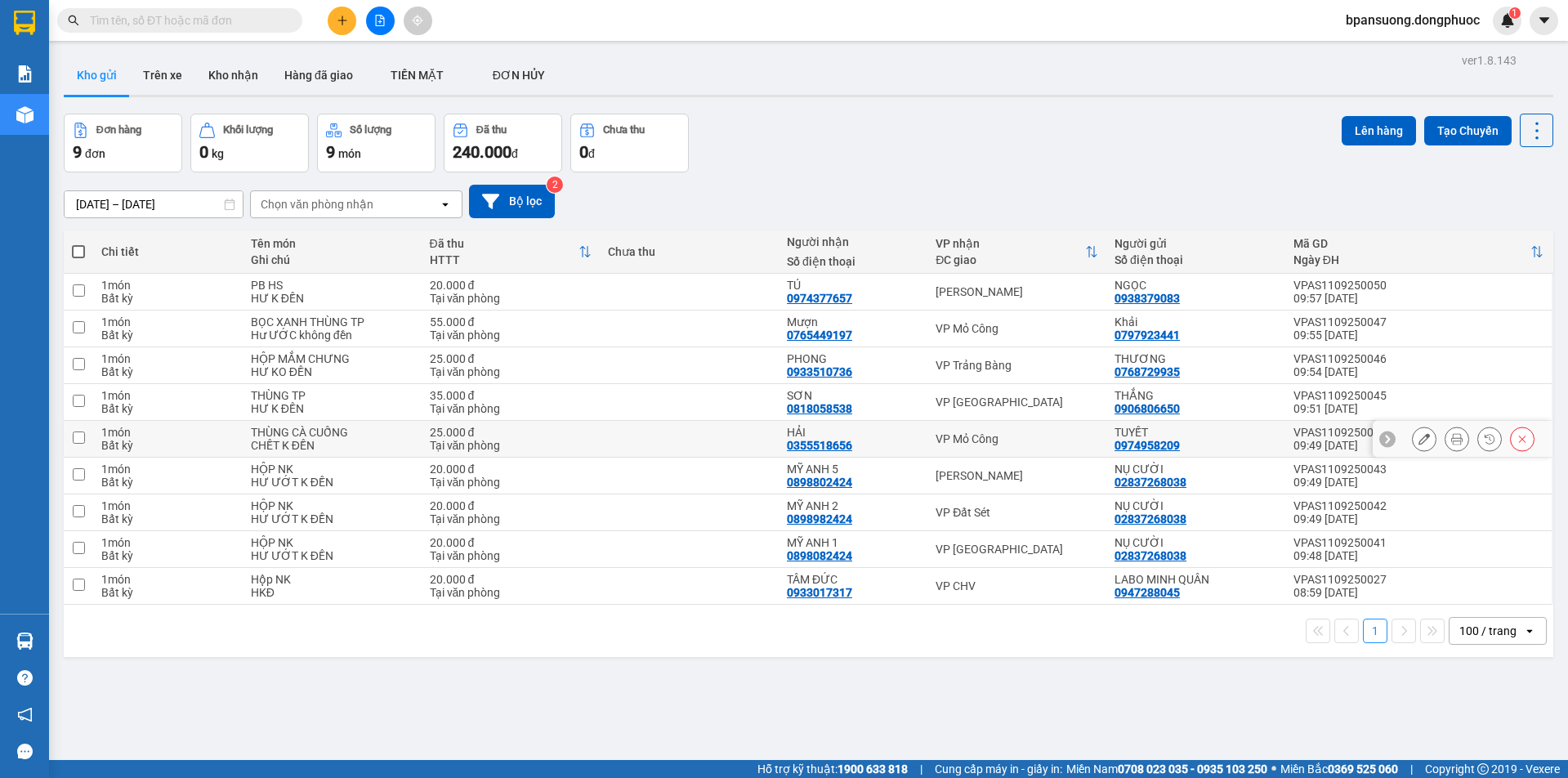
click at [963, 428] on td "VP Mỏ Công" at bounding box center [1016, 439] width 179 height 37
checkbox input "true"
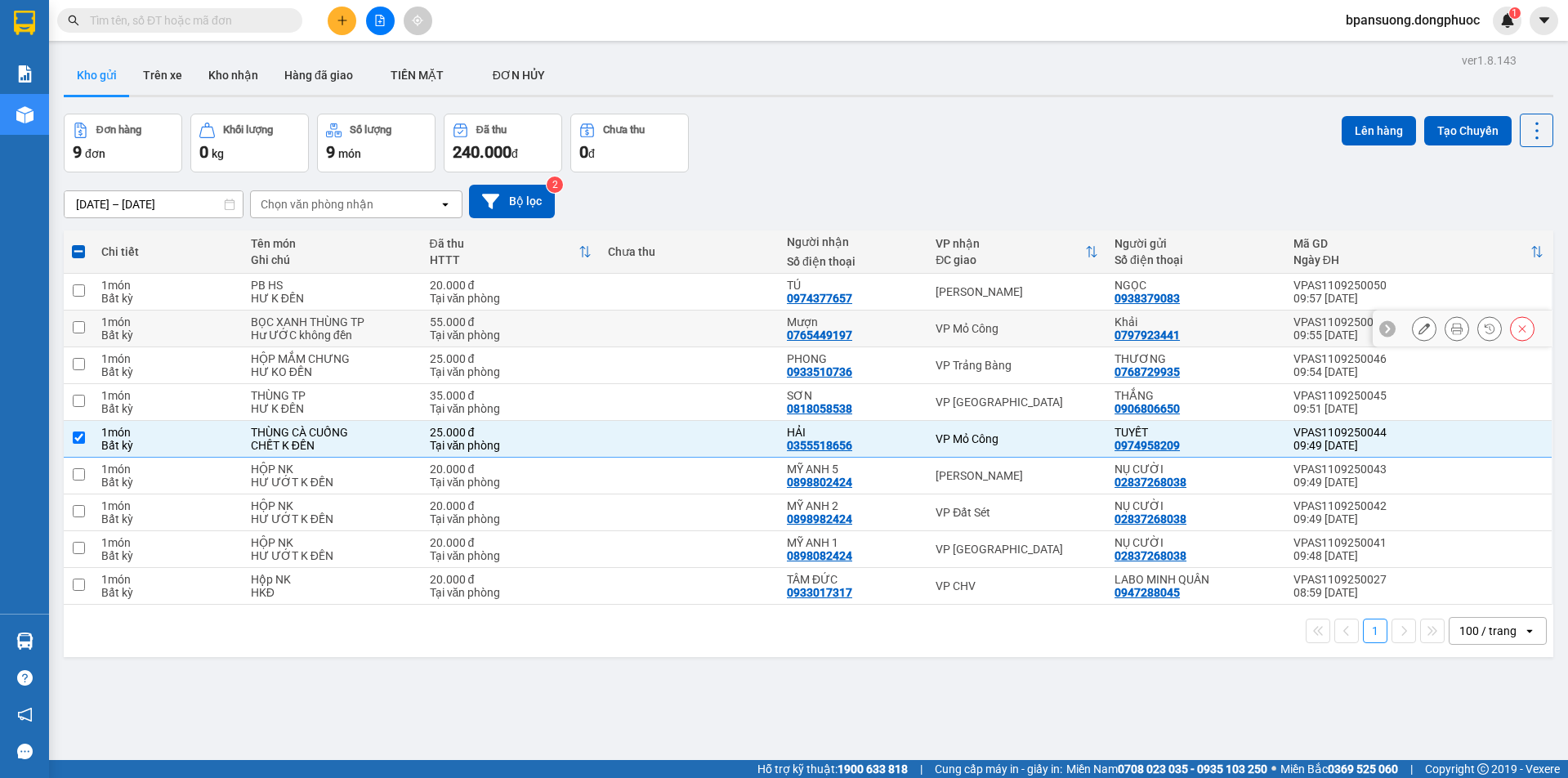
click at [982, 328] on div "VP Mỏ Công" at bounding box center [1016, 328] width 163 height 13
checkbox input "true"
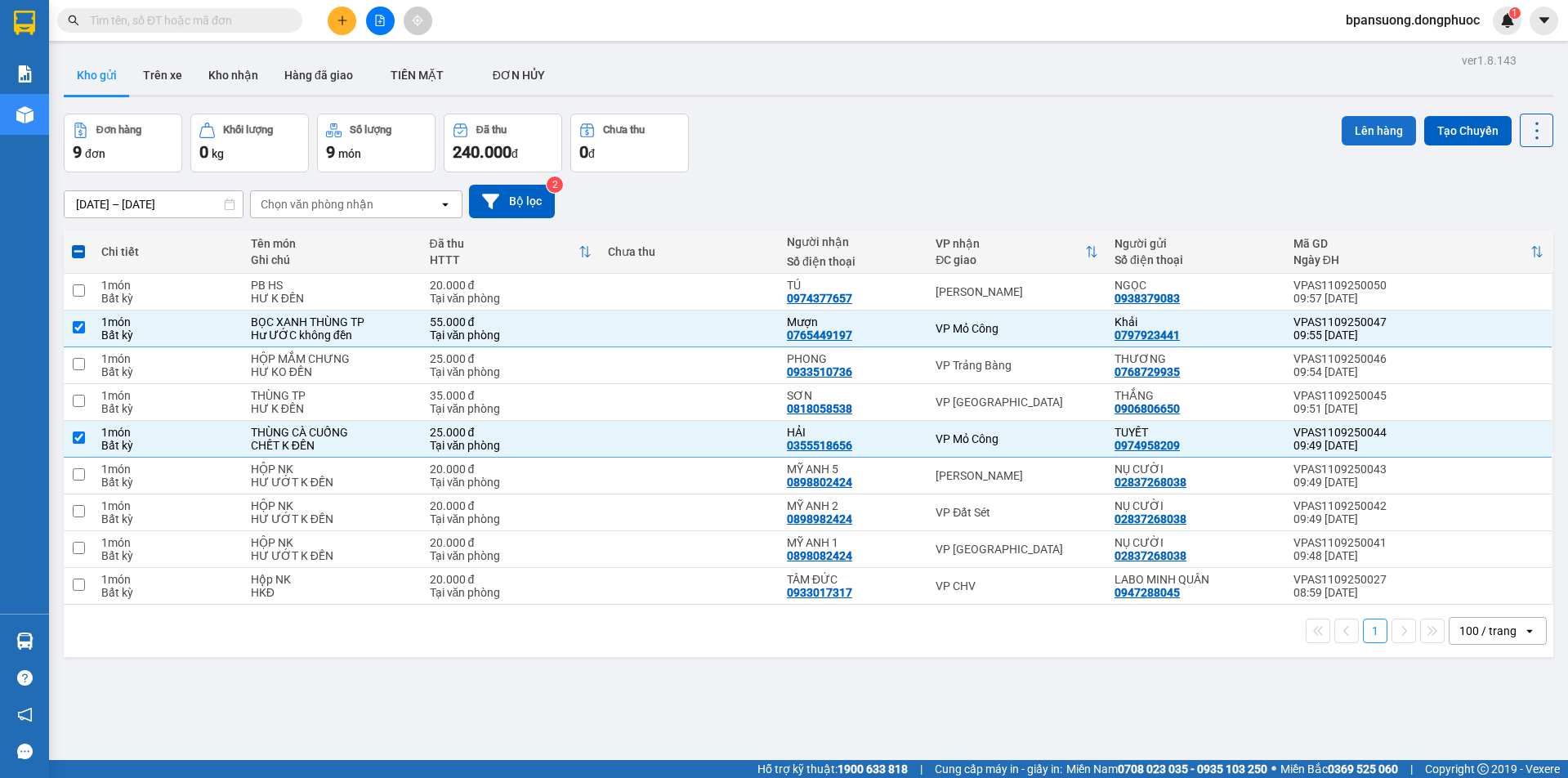
click at [1357, 137] on button "Lên hàng" at bounding box center [1379, 131] width 74 height 30
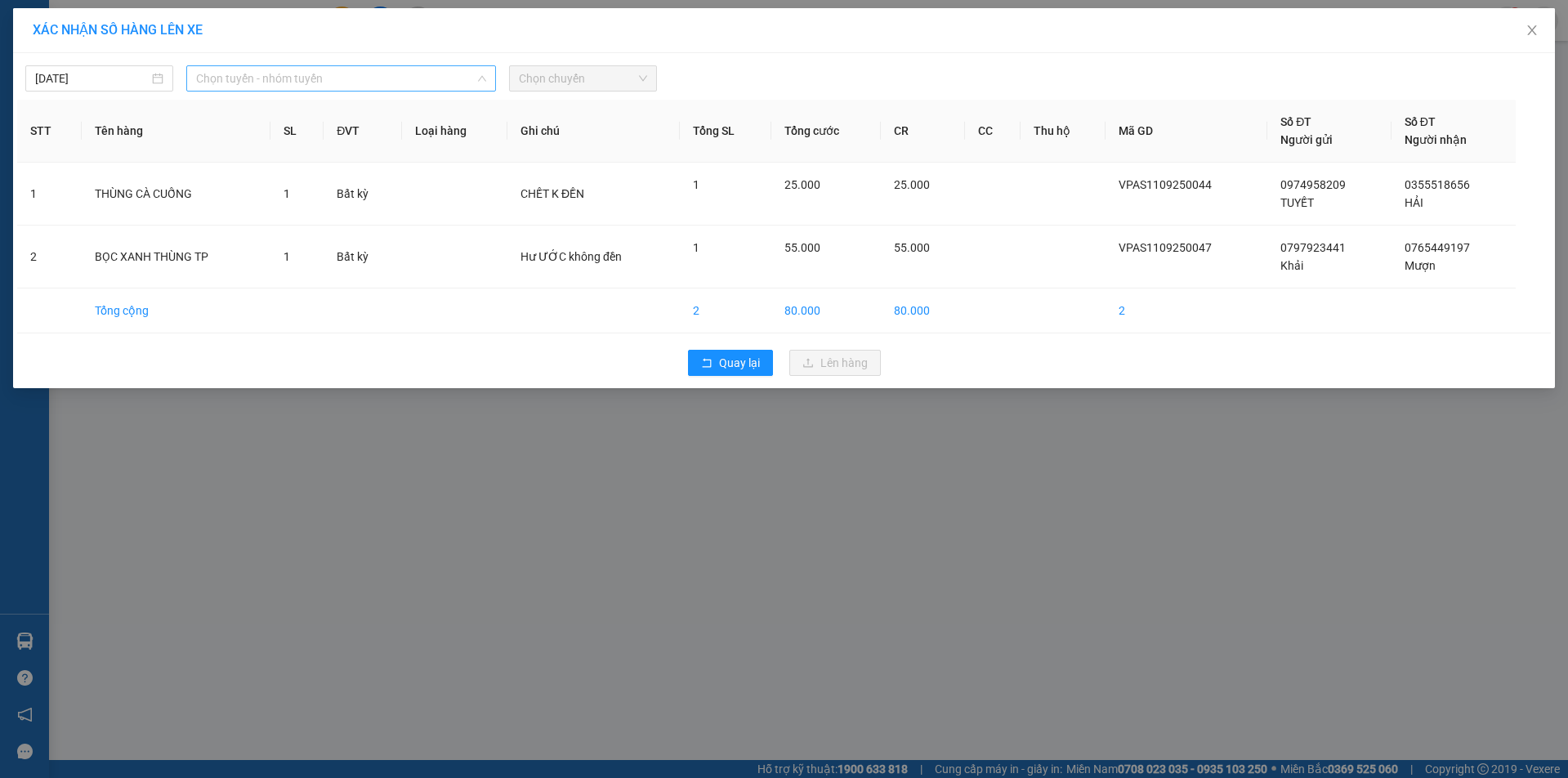
click at [333, 75] on span "Chọn tuyến - nhóm tuyến" at bounding box center [340, 78] width 289 height 25
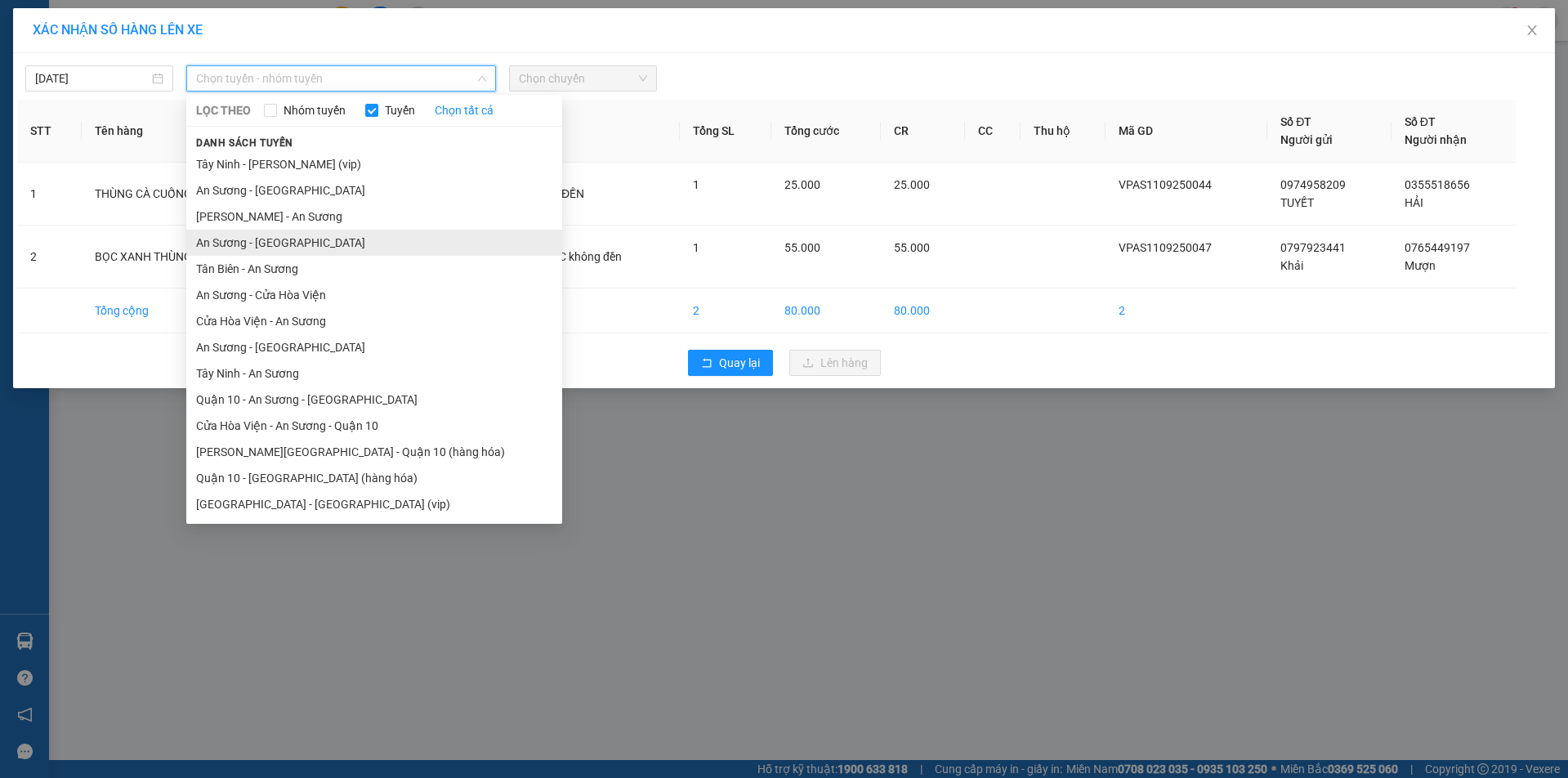
click at [260, 245] on li "An Sương - [GEOGRAPHIC_DATA]" at bounding box center [374, 243] width 376 height 27
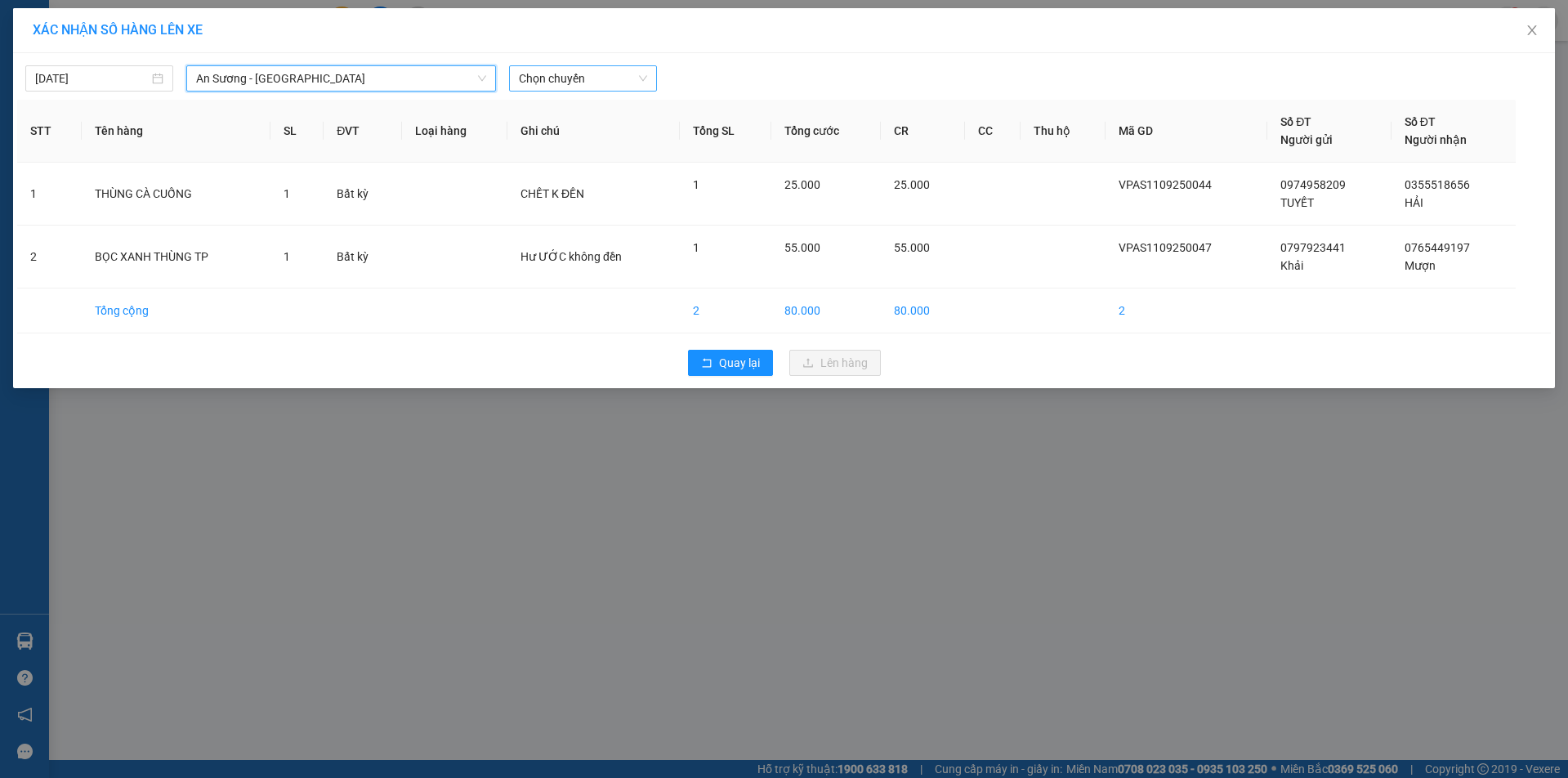
click at [612, 75] on span "Chọn chuyến" at bounding box center [583, 78] width 128 height 25
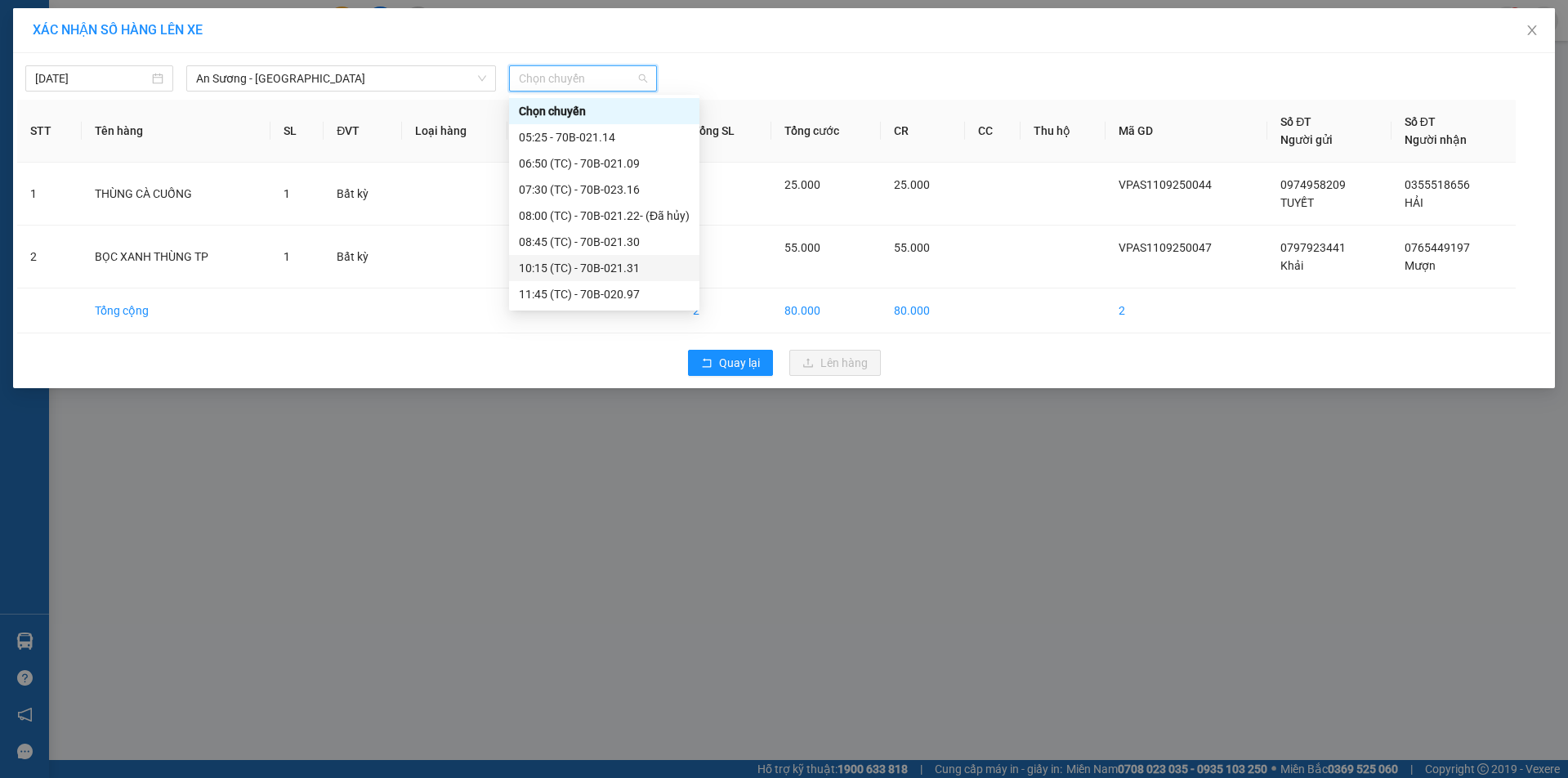
click at [559, 265] on div "10:15 (TC) - 70B-021.31" at bounding box center [604, 269] width 171 height 18
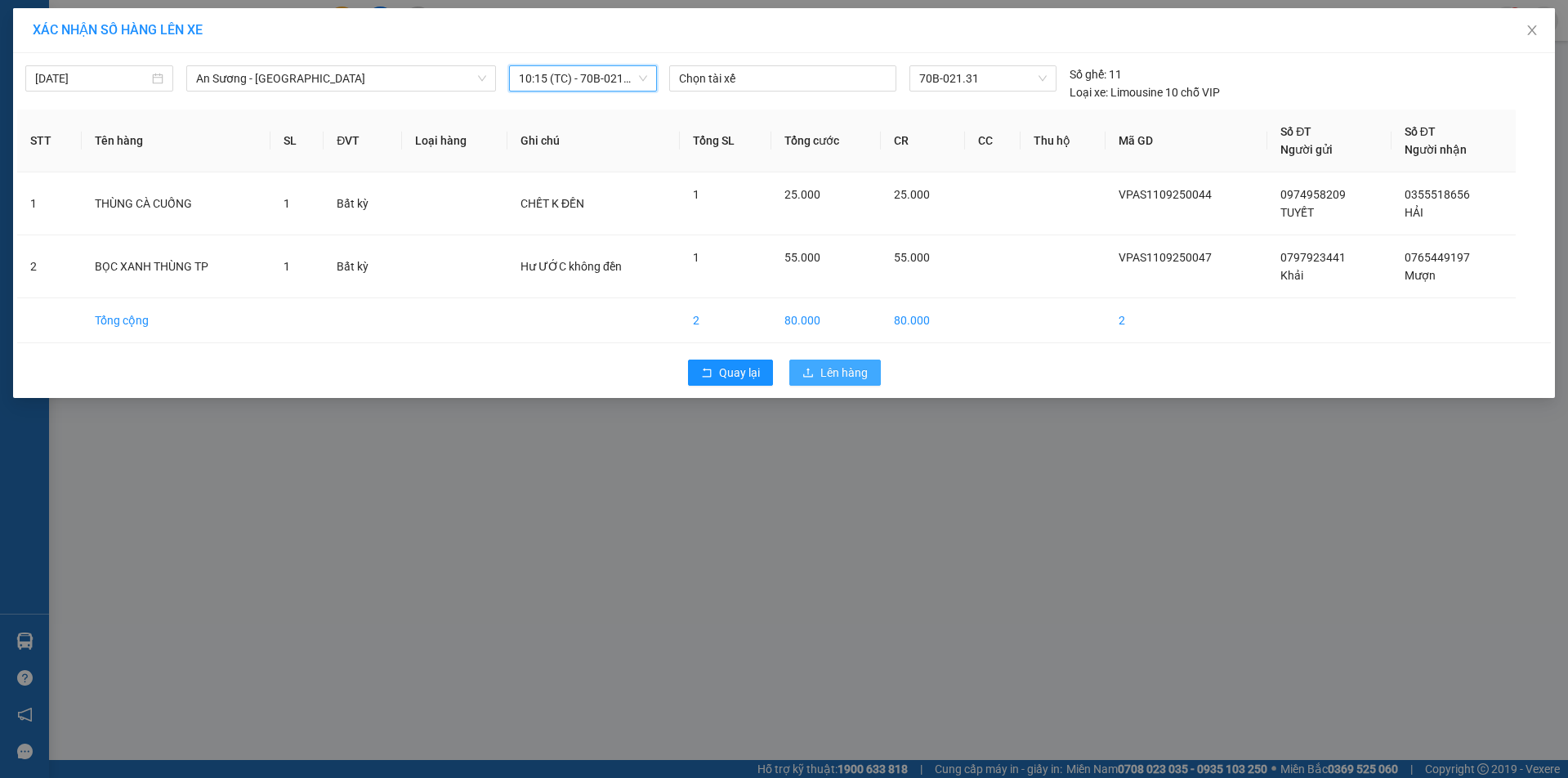
click at [836, 374] on span "Lên hàng" at bounding box center [845, 373] width 47 height 18
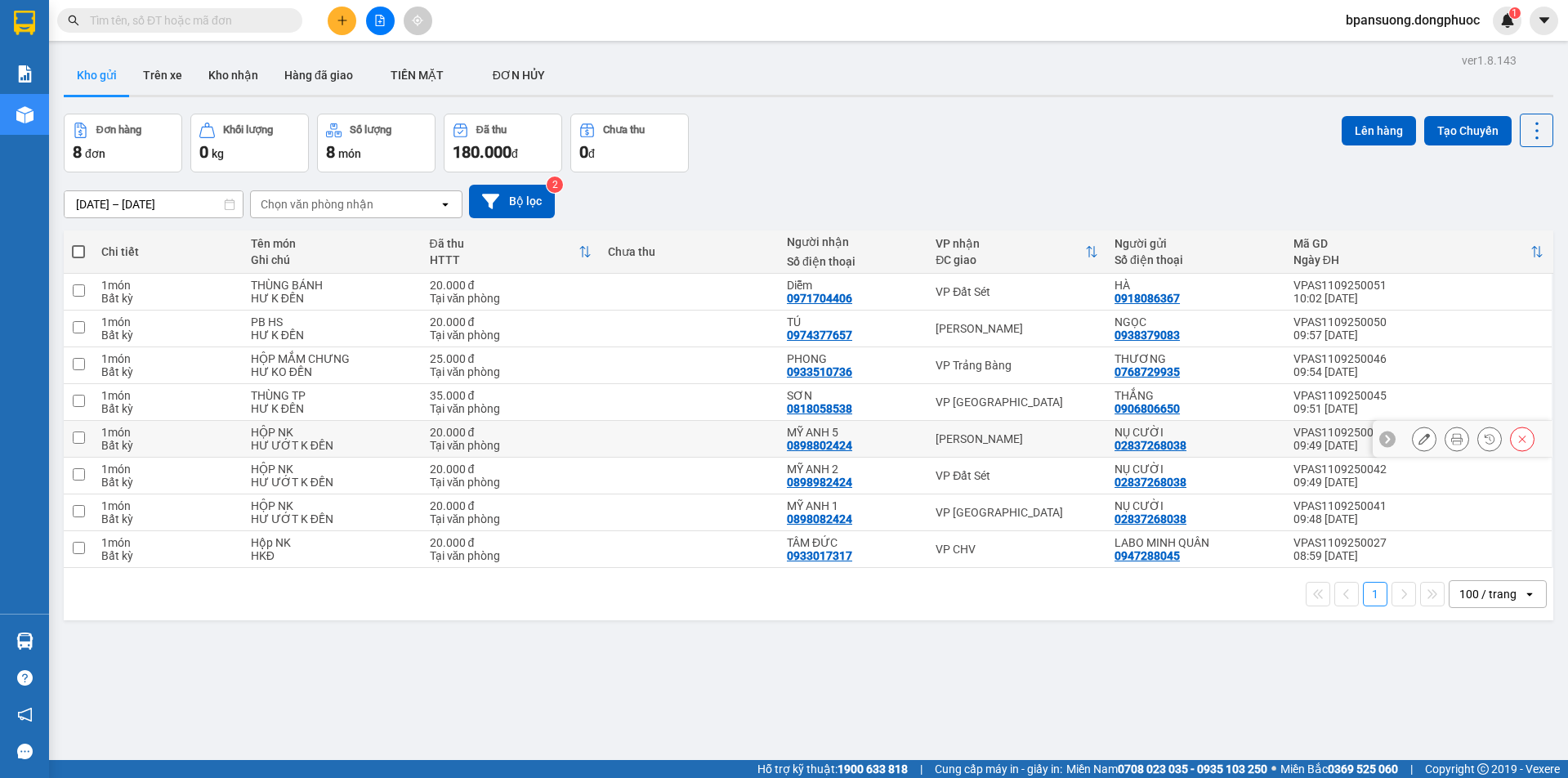
click at [973, 440] on div "[PERSON_NAME]" at bounding box center [1016, 438] width 163 height 13
checkbox input "true"
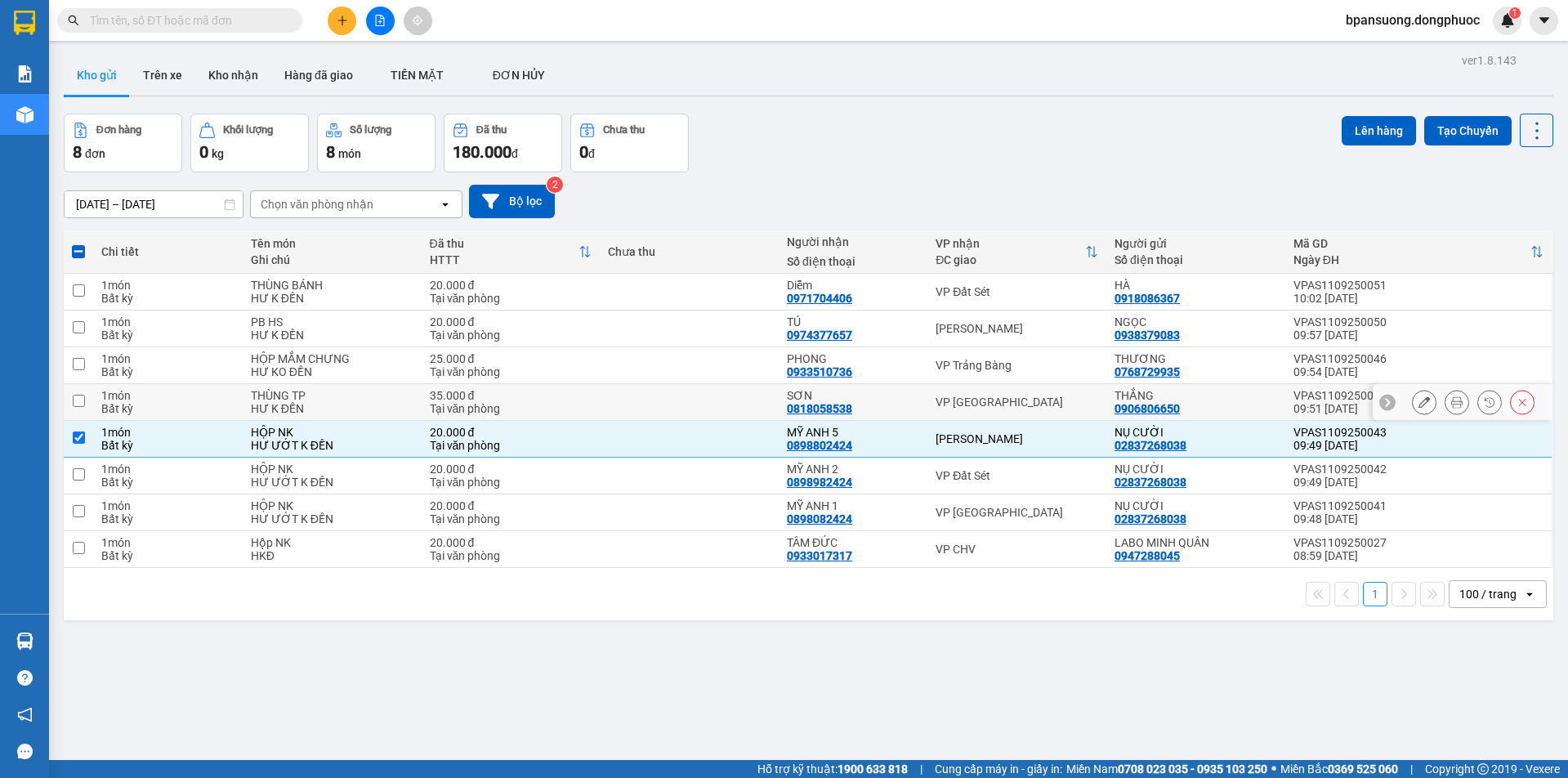
click at [965, 396] on div "VP [GEOGRAPHIC_DATA]" at bounding box center [1016, 402] width 163 height 13
checkbox input "true"
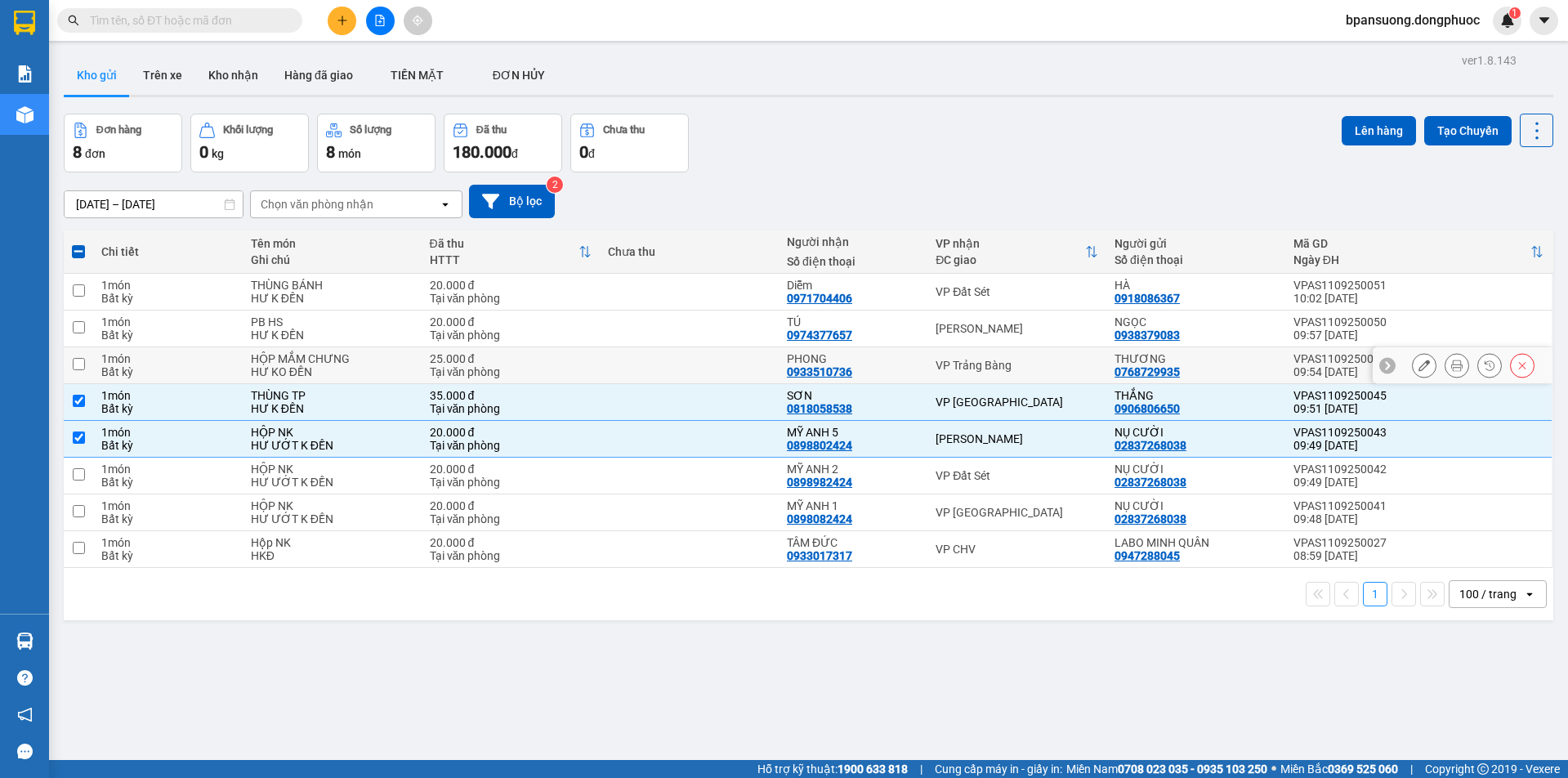
click at [979, 364] on div "VP Trảng Bàng" at bounding box center [1016, 365] width 163 height 13
checkbox input "true"
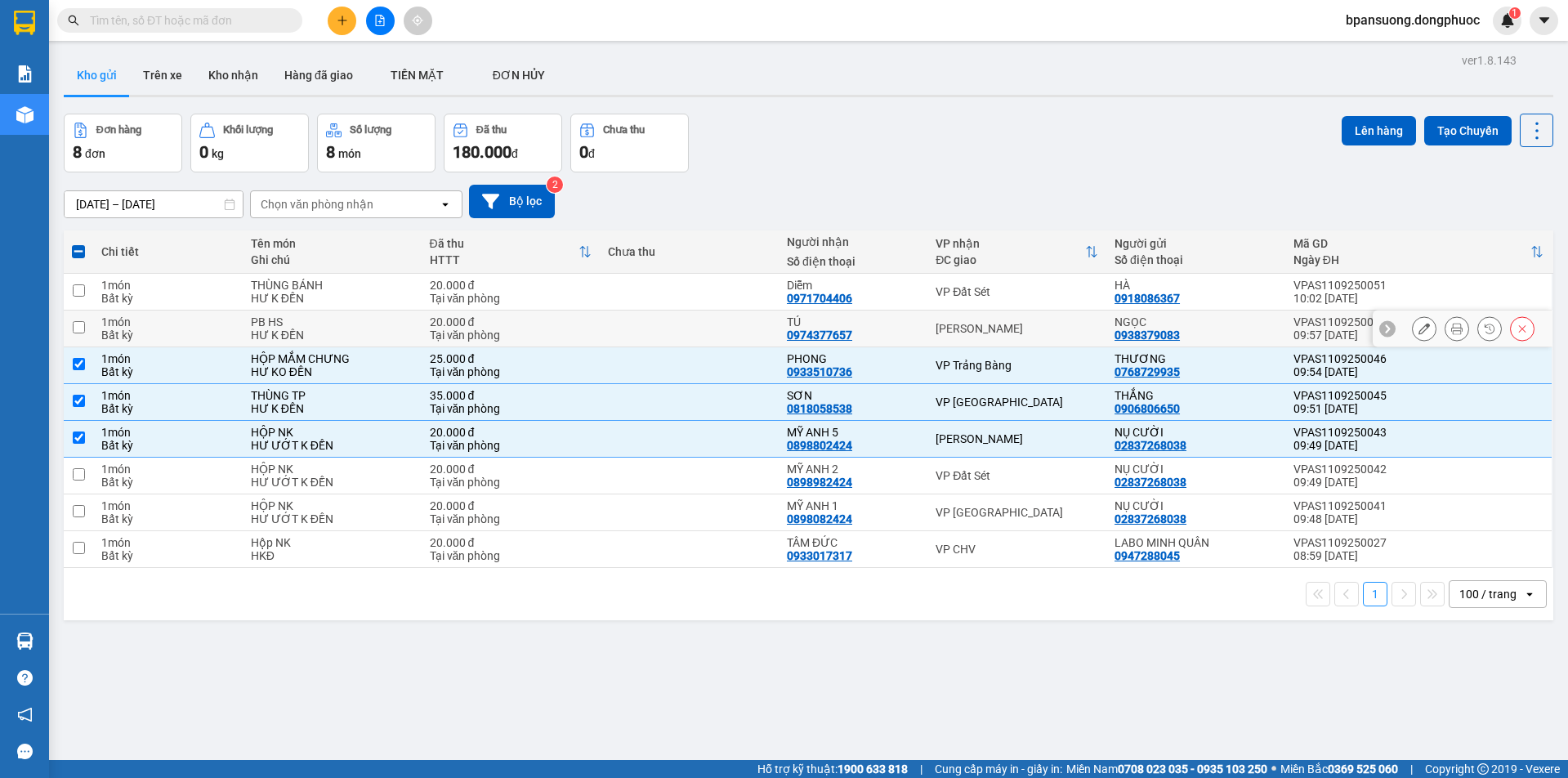
click at [978, 329] on div "[PERSON_NAME]" at bounding box center [1016, 328] width 163 height 13
checkbox input "true"
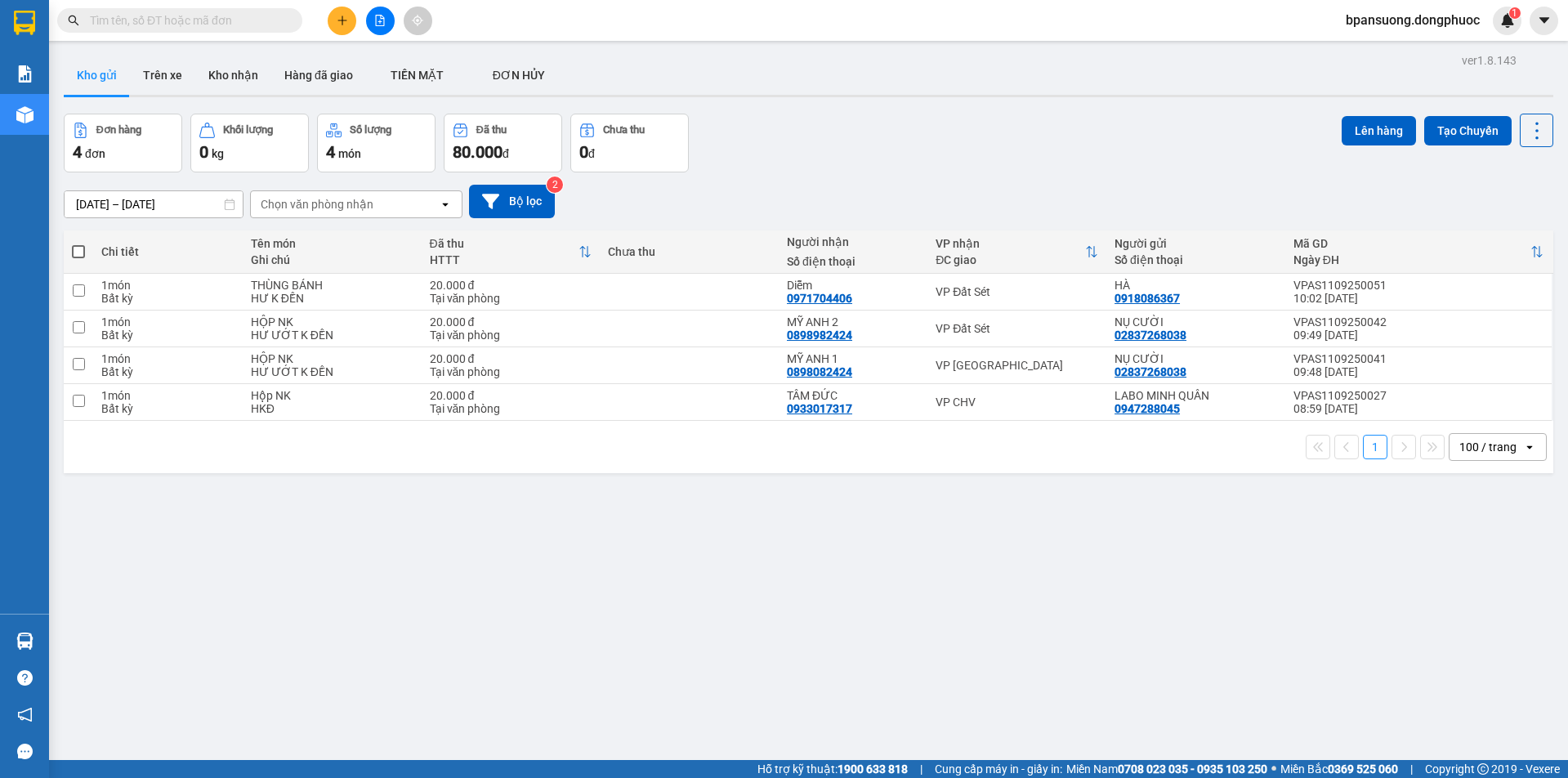
click at [251, 19] on input "text" at bounding box center [186, 21] width 192 height 18
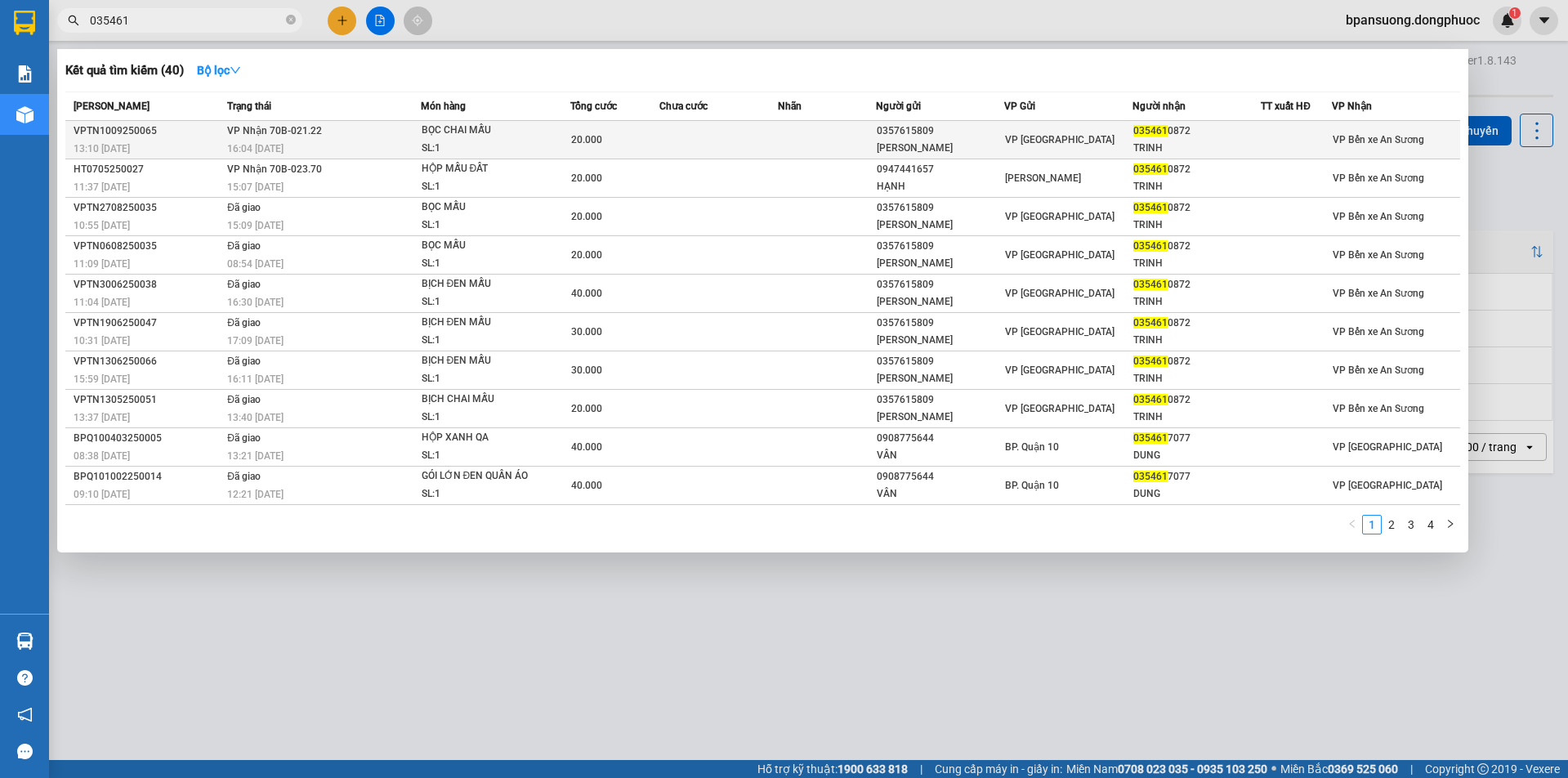
type input "035461"
click at [380, 135] on td "VP Nhận 70B-021.22 16:04 - 10/09" at bounding box center [322, 140] width 197 height 39
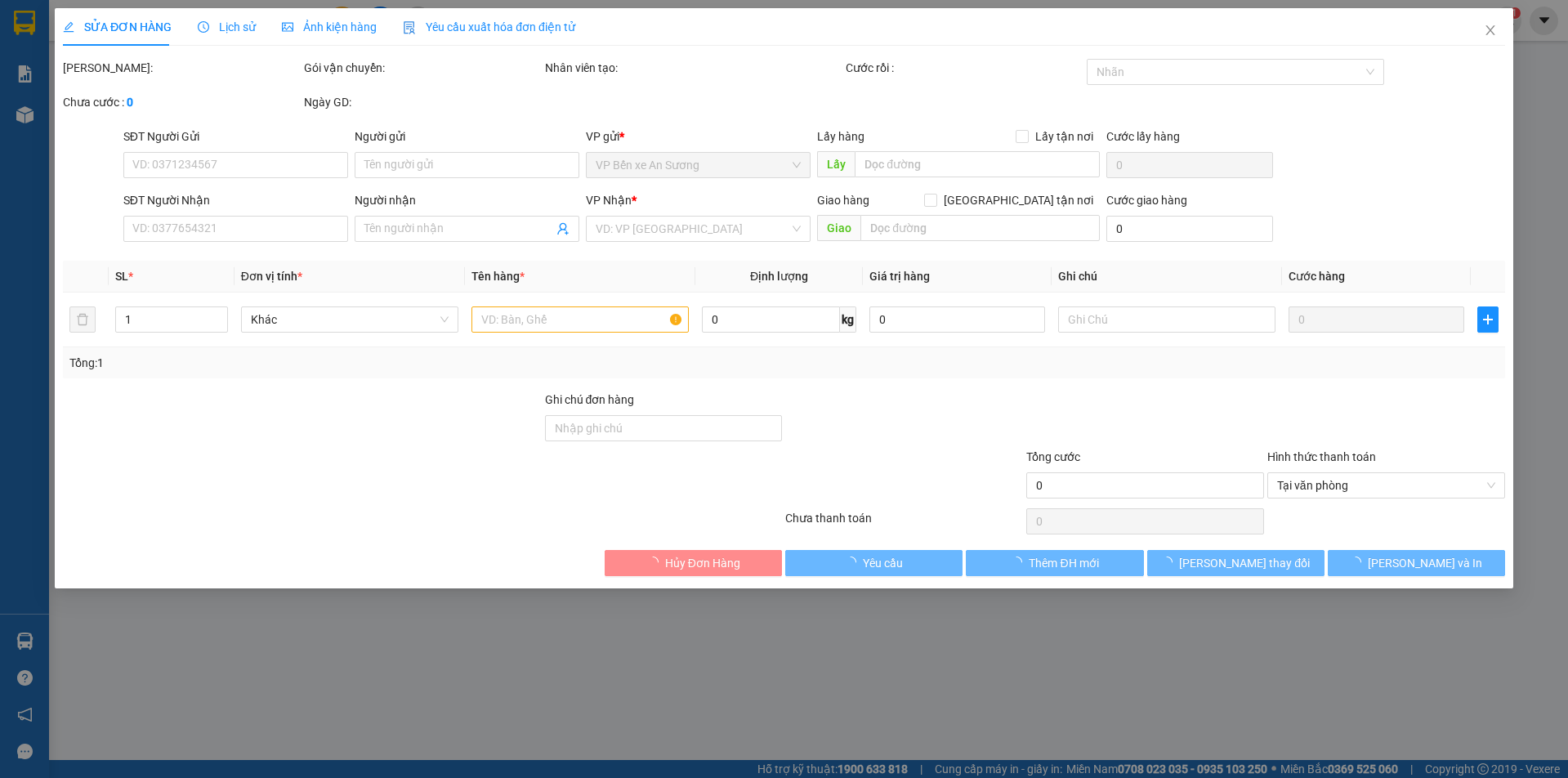
click at [869, 563] on div "SỬA ĐƠN HÀNG Lịch sử Ảnh kiện hàng Yêu cầu xuất hóa đơn điện tử Total Paid Fee …" at bounding box center [784, 389] width 1568 height 778
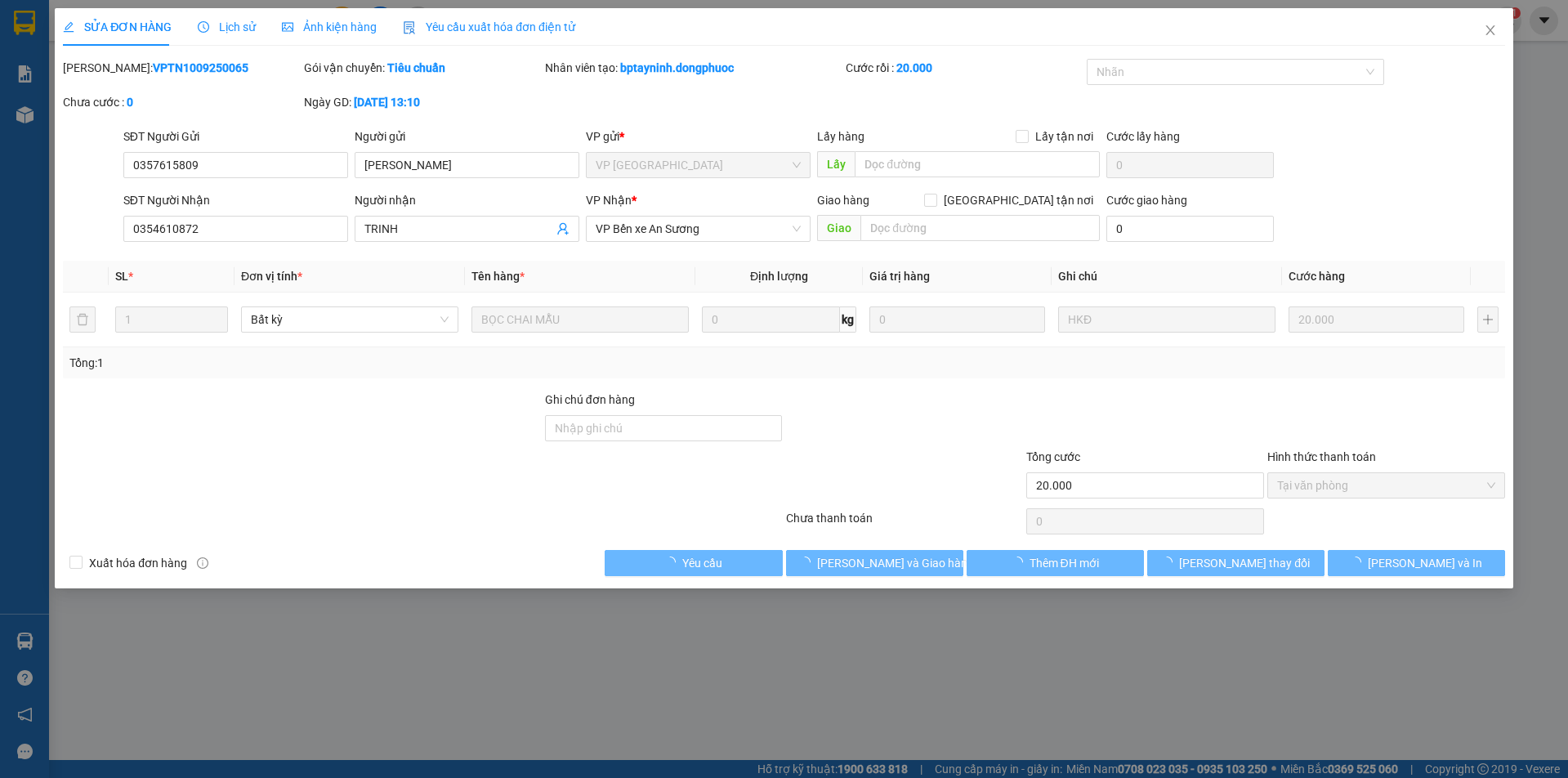
type input "0357615809"
type input "TUYẾT VÂN"
type input "0354610872"
type input "TRINH"
type input "20.000"
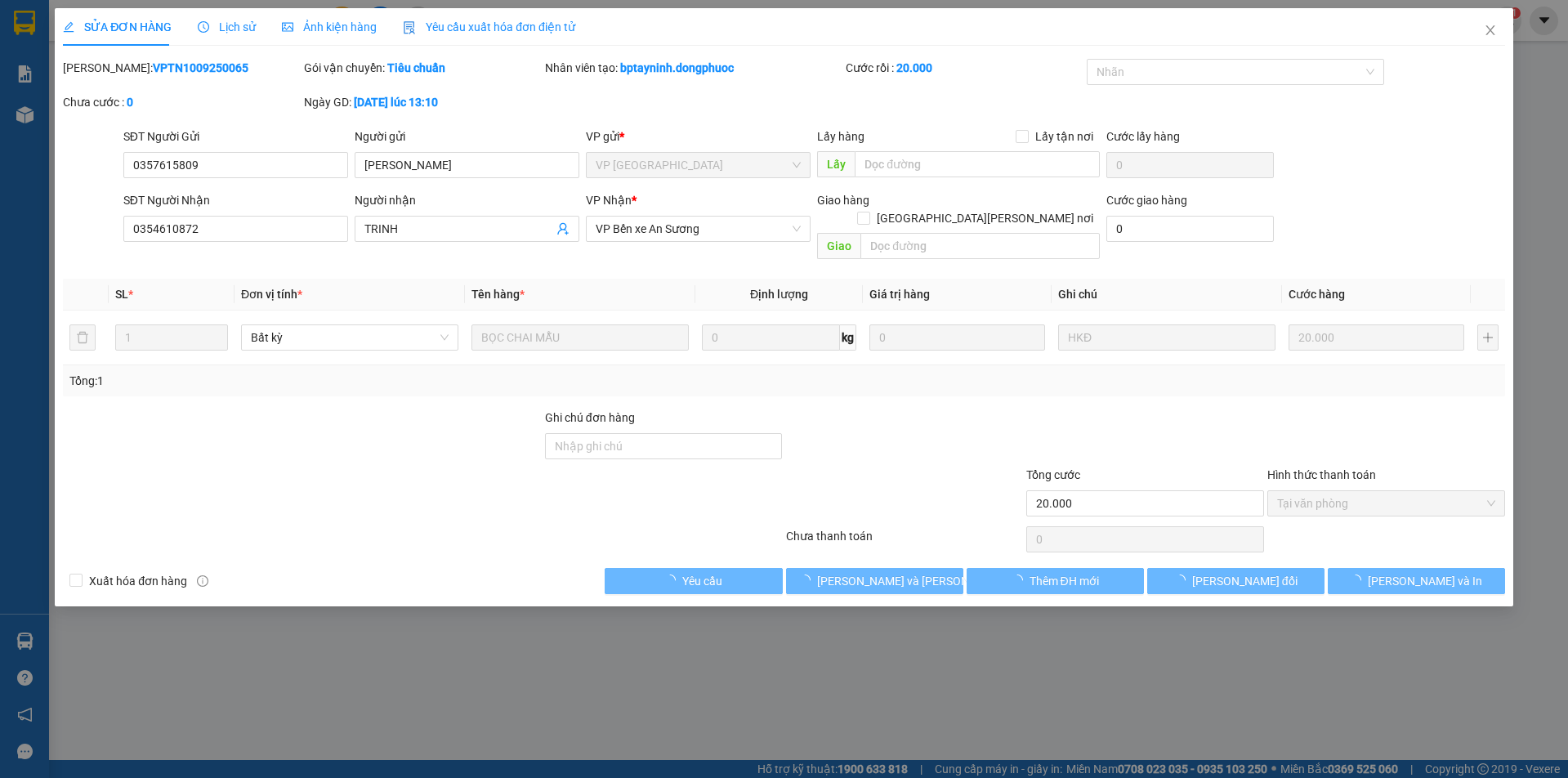
click span "[PERSON_NAME] và Giao hàng"
click main
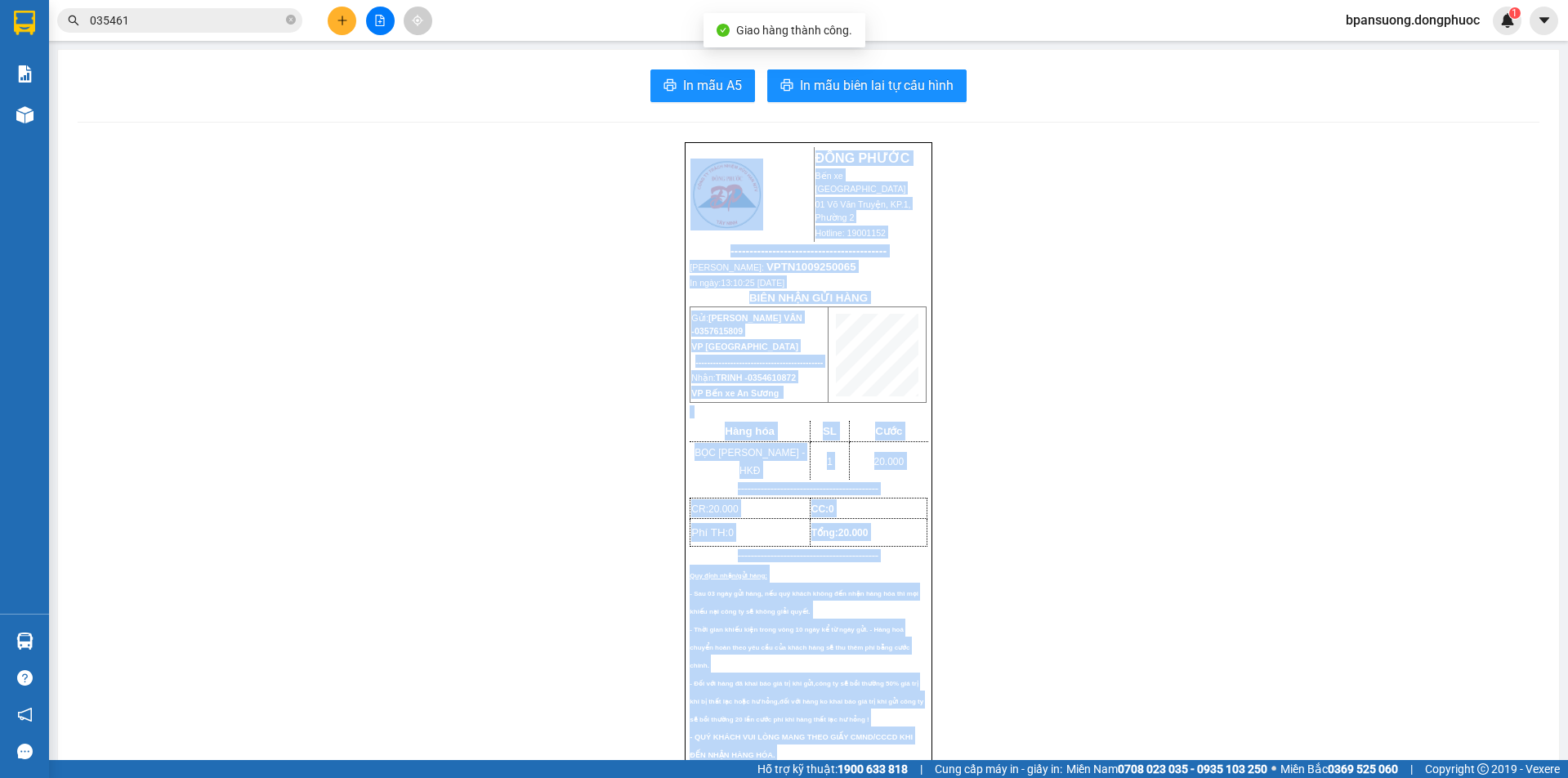
drag, startPoint x: 1249, startPoint y: 181, endPoint x: 1173, endPoint y: 202, distance: 78.8
click div "ĐỒNG PHƯỚC Bến xe Tây Ninh 01 Võ Văn Truyện, KP.1, Phường 2 Hotline: 19001152 -…"
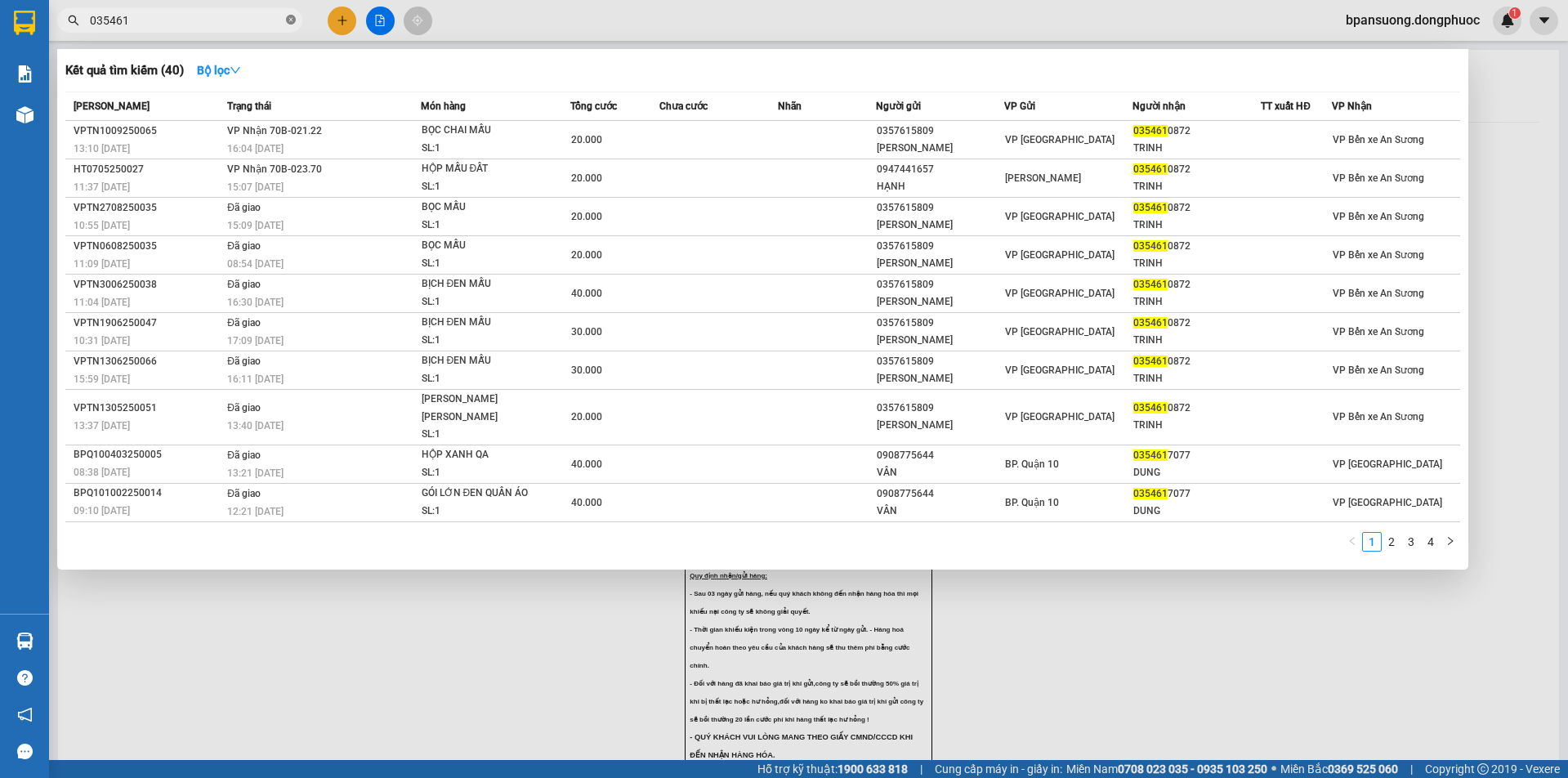
click icon "close-circle"
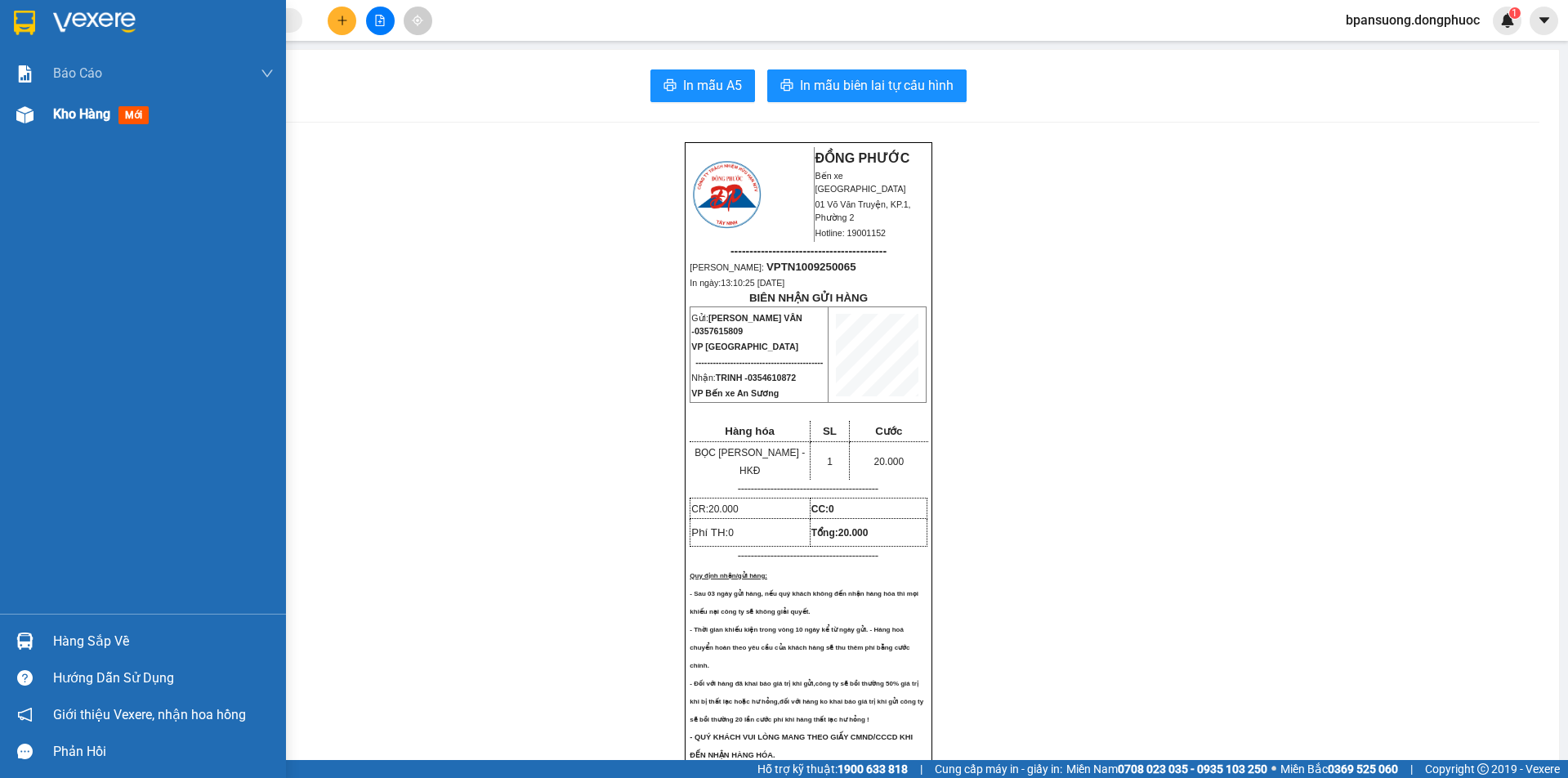
click span "Kho hàng"
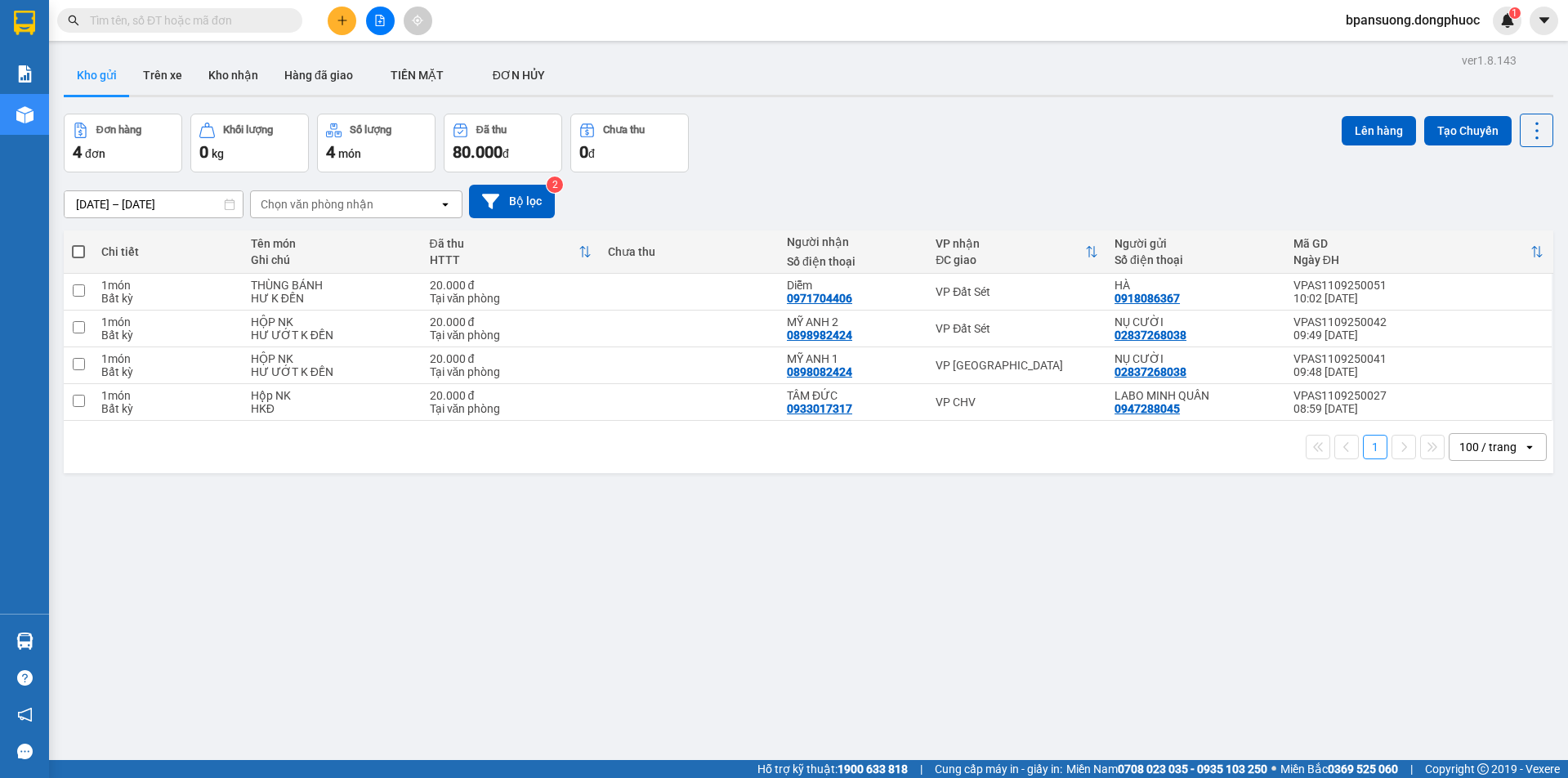
click input "text"
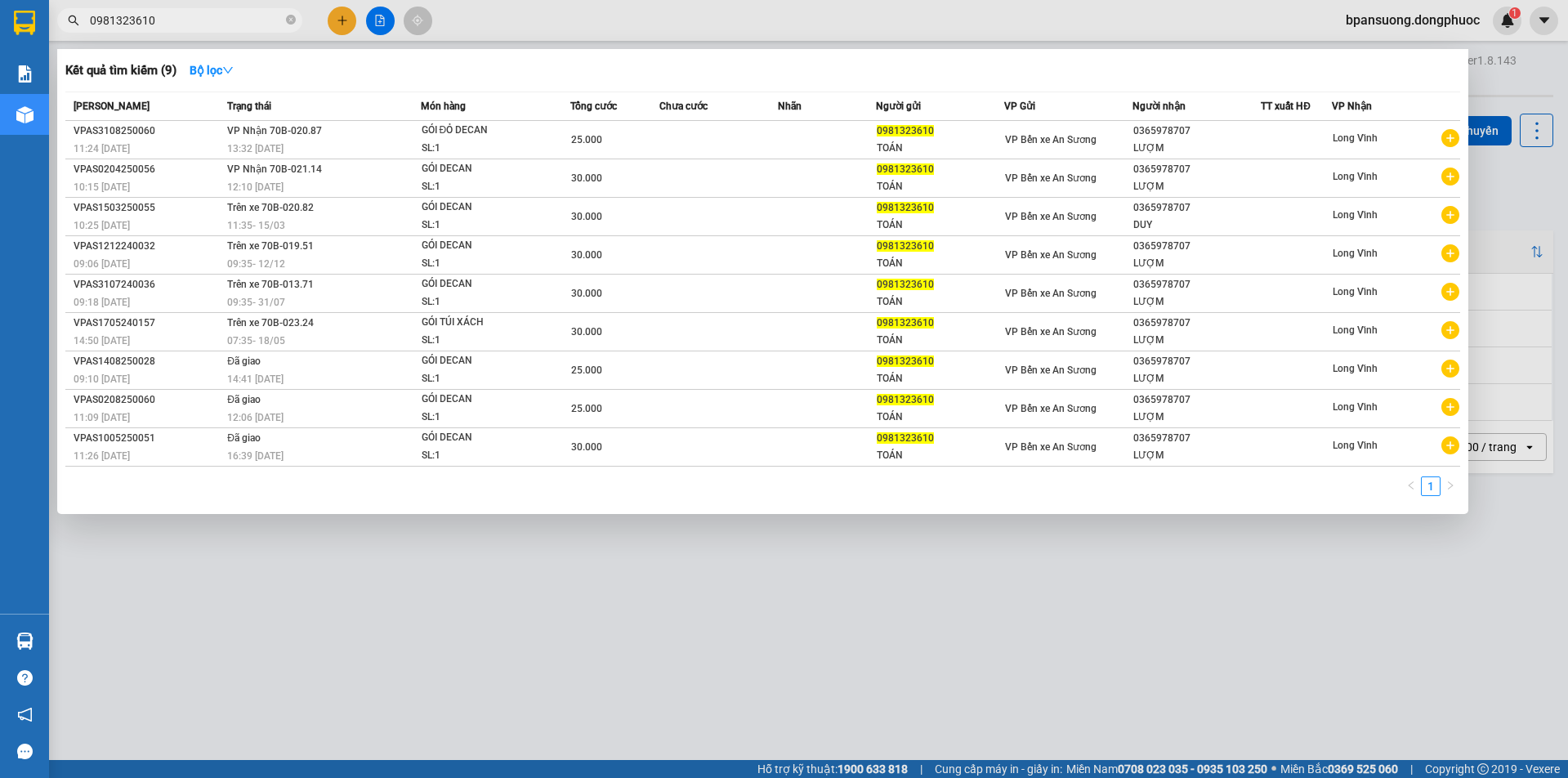
type input "0981323610"
click div
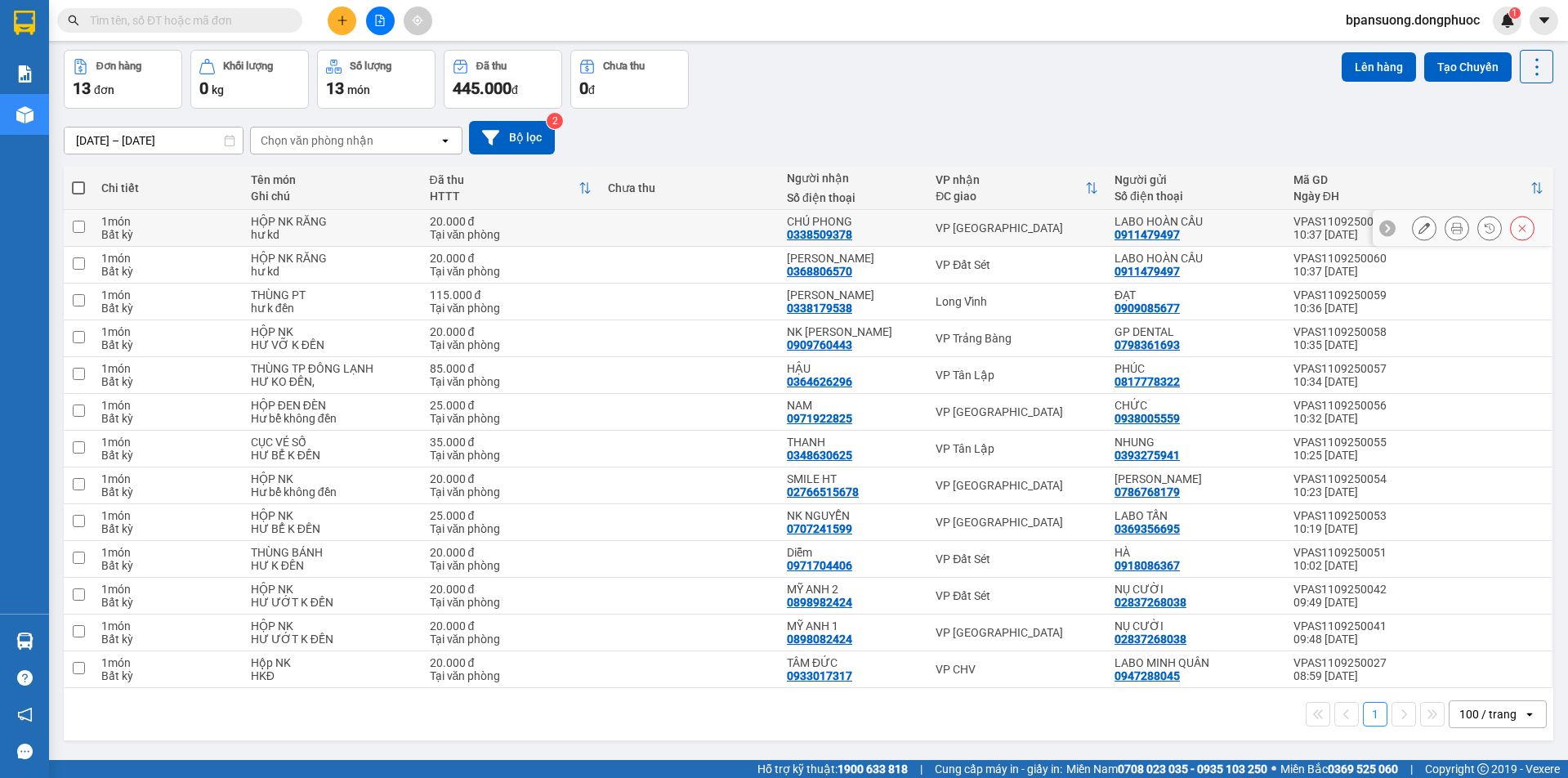
scroll to position [75, 0]
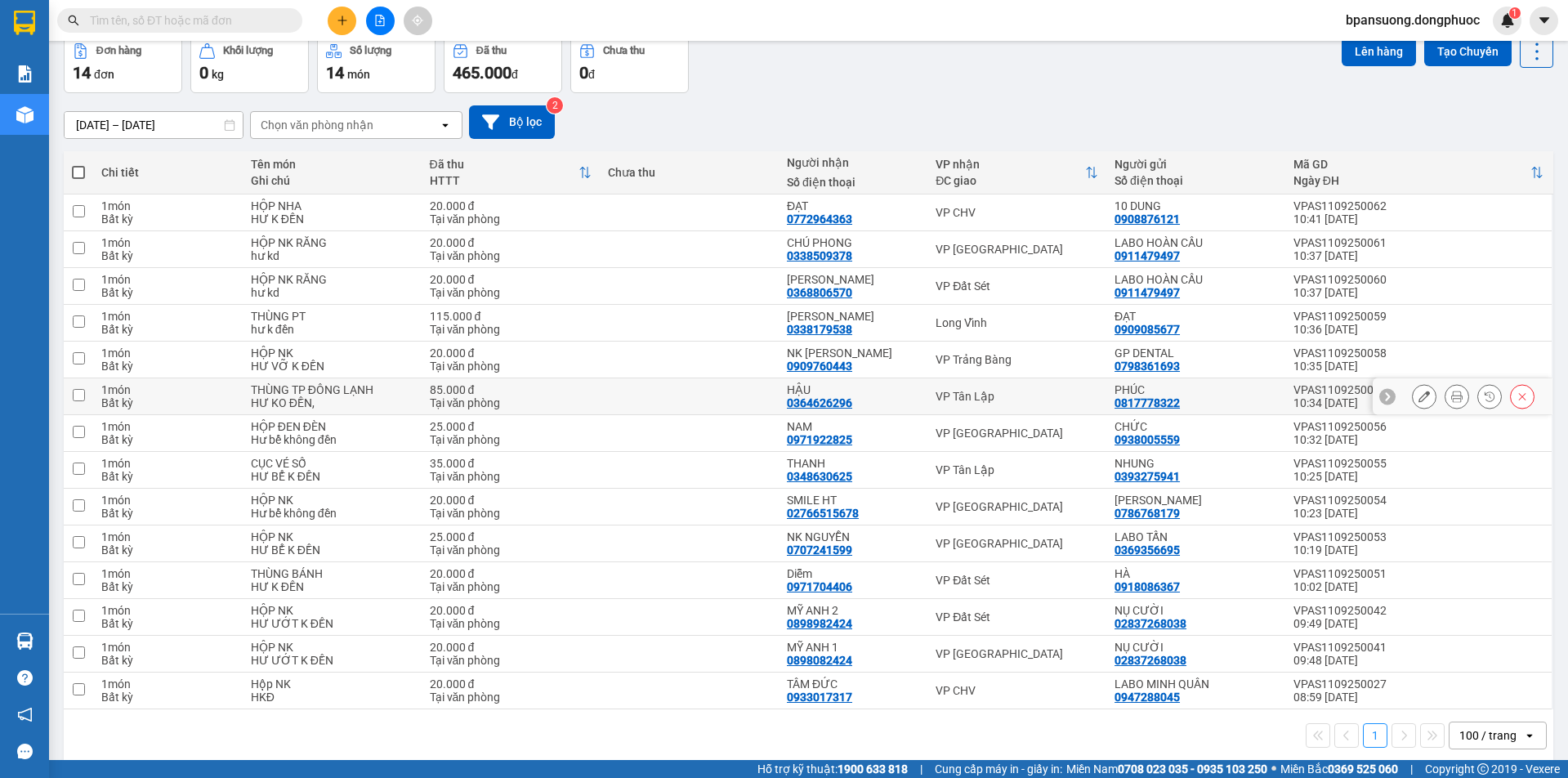
scroll to position [96, 0]
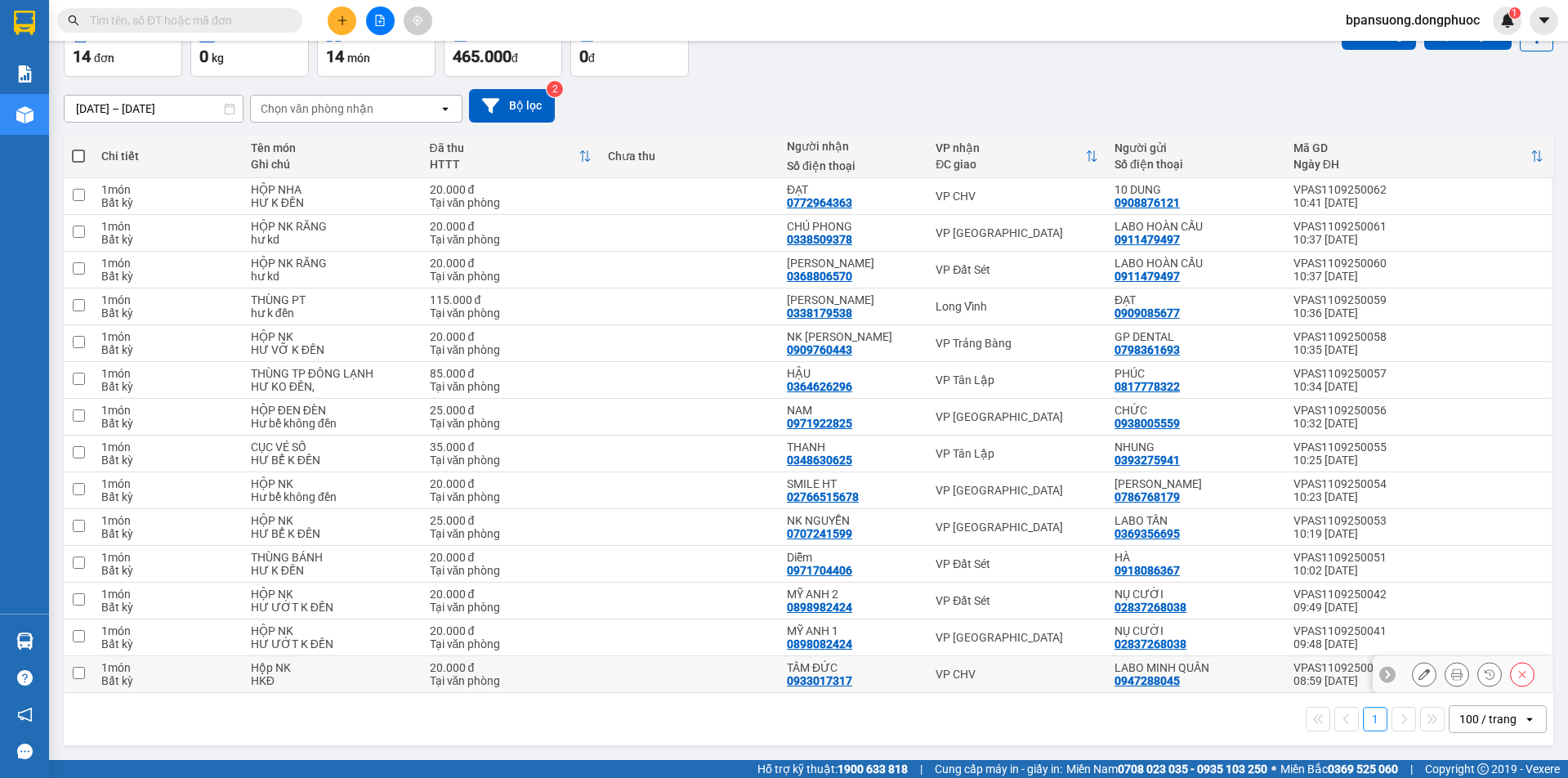
click at [988, 672] on div "VP CHV" at bounding box center [1016, 674] width 163 height 13
checkbox input "true"
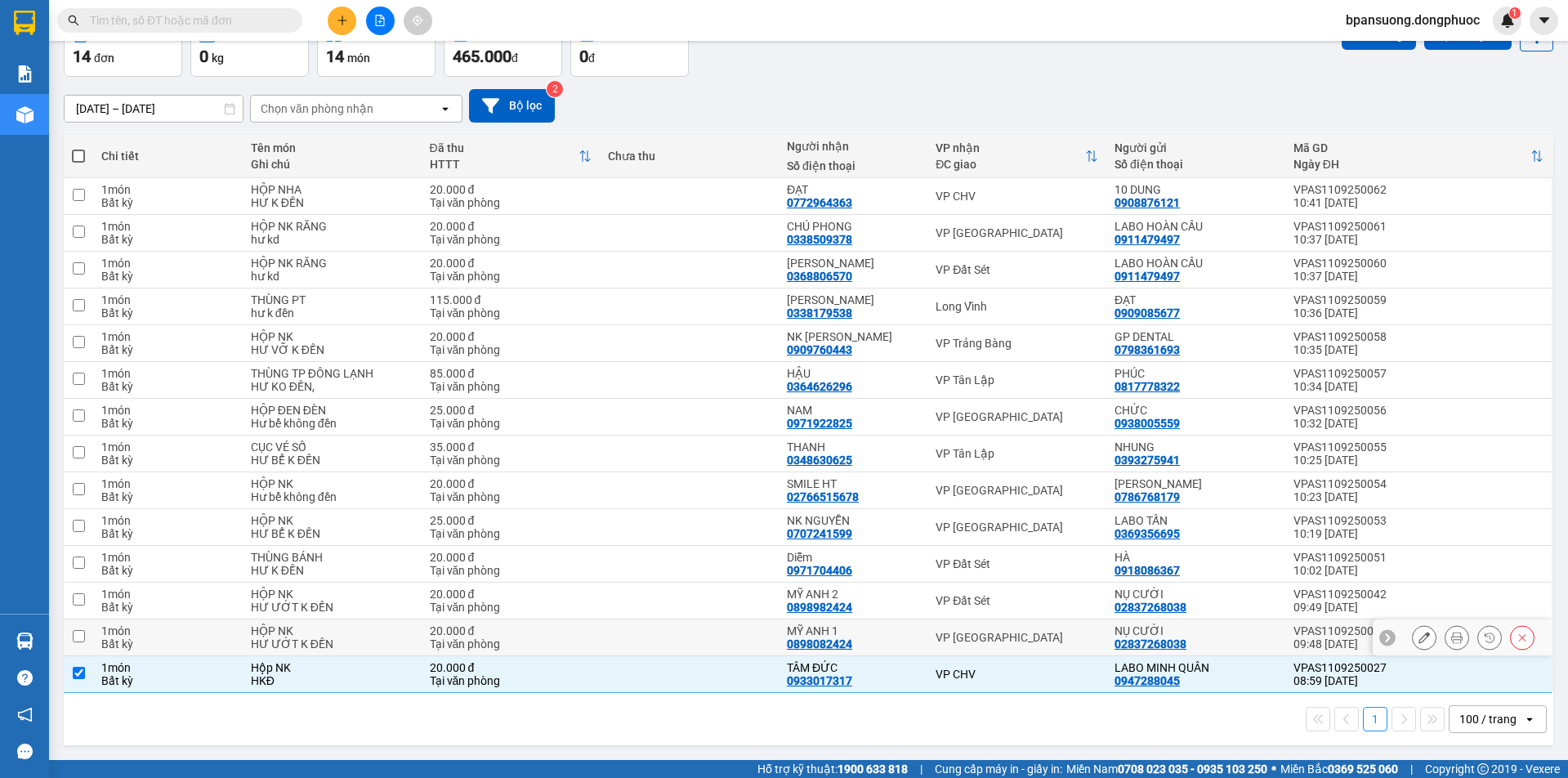
drag, startPoint x: 993, startPoint y: 639, endPoint x: 992, endPoint y: 596, distance: 43.0
click at [992, 636] on div "VP [GEOGRAPHIC_DATA]" at bounding box center [1016, 637] width 163 height 13
checkbox input "true"
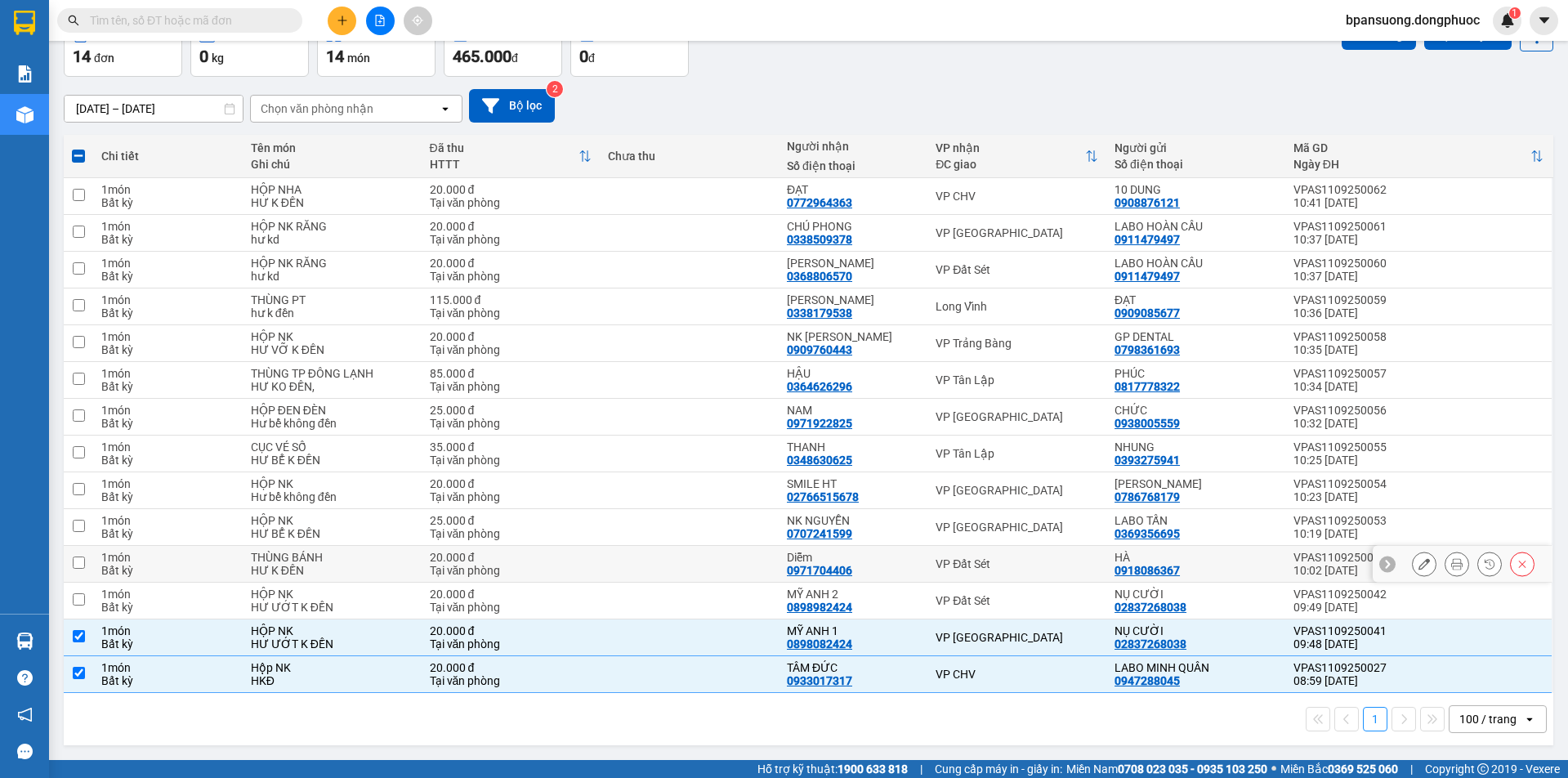
click at [978, 570] on div "VP Đất Sét" at bounding box center [1016, 564] width 163 height 13
checkbox input "true"
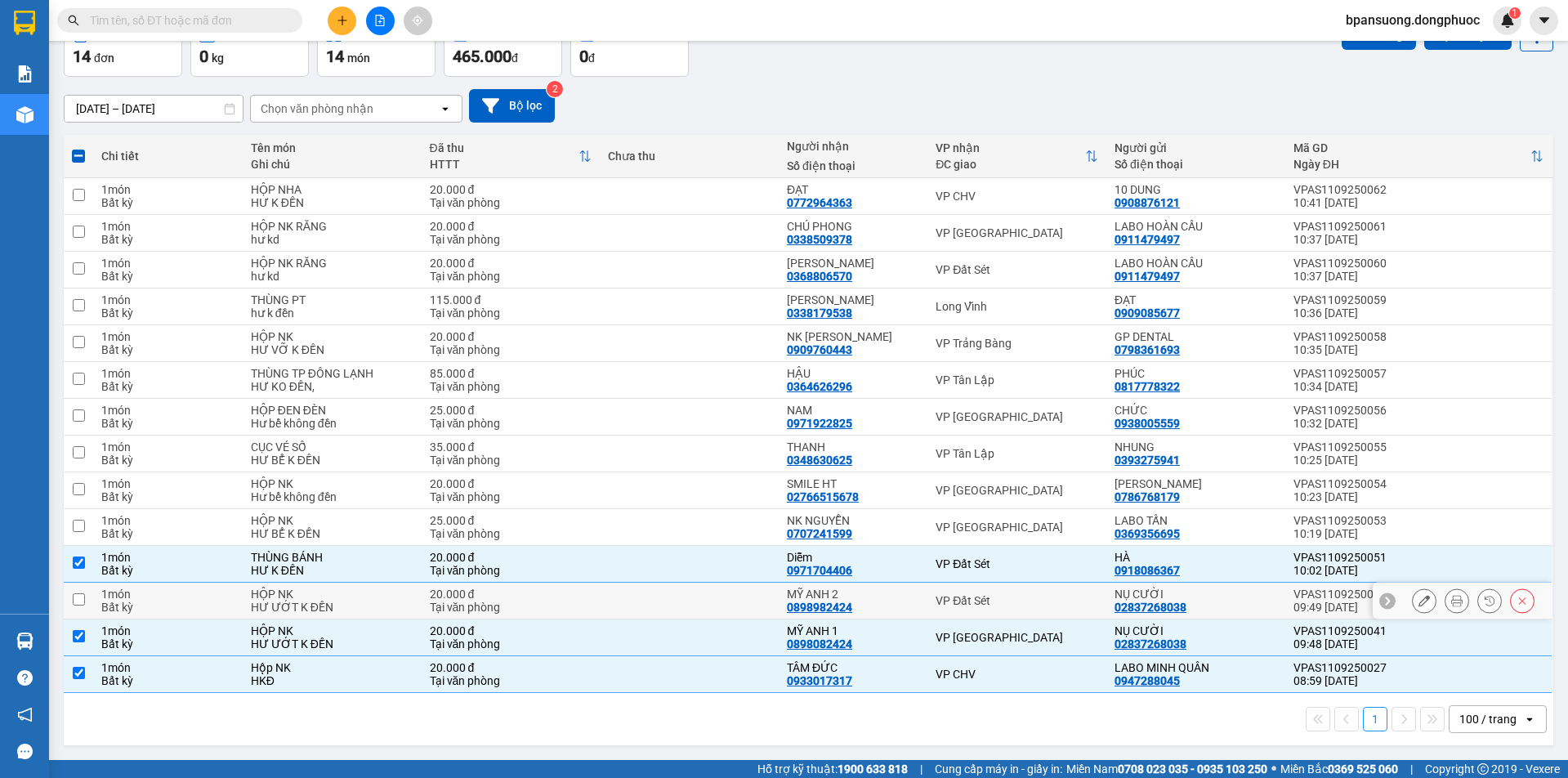
click at [977, 596] on div "VP Đất Sét" at bounding box center [1016, 600] width 163 height 13
checkbox input "true"
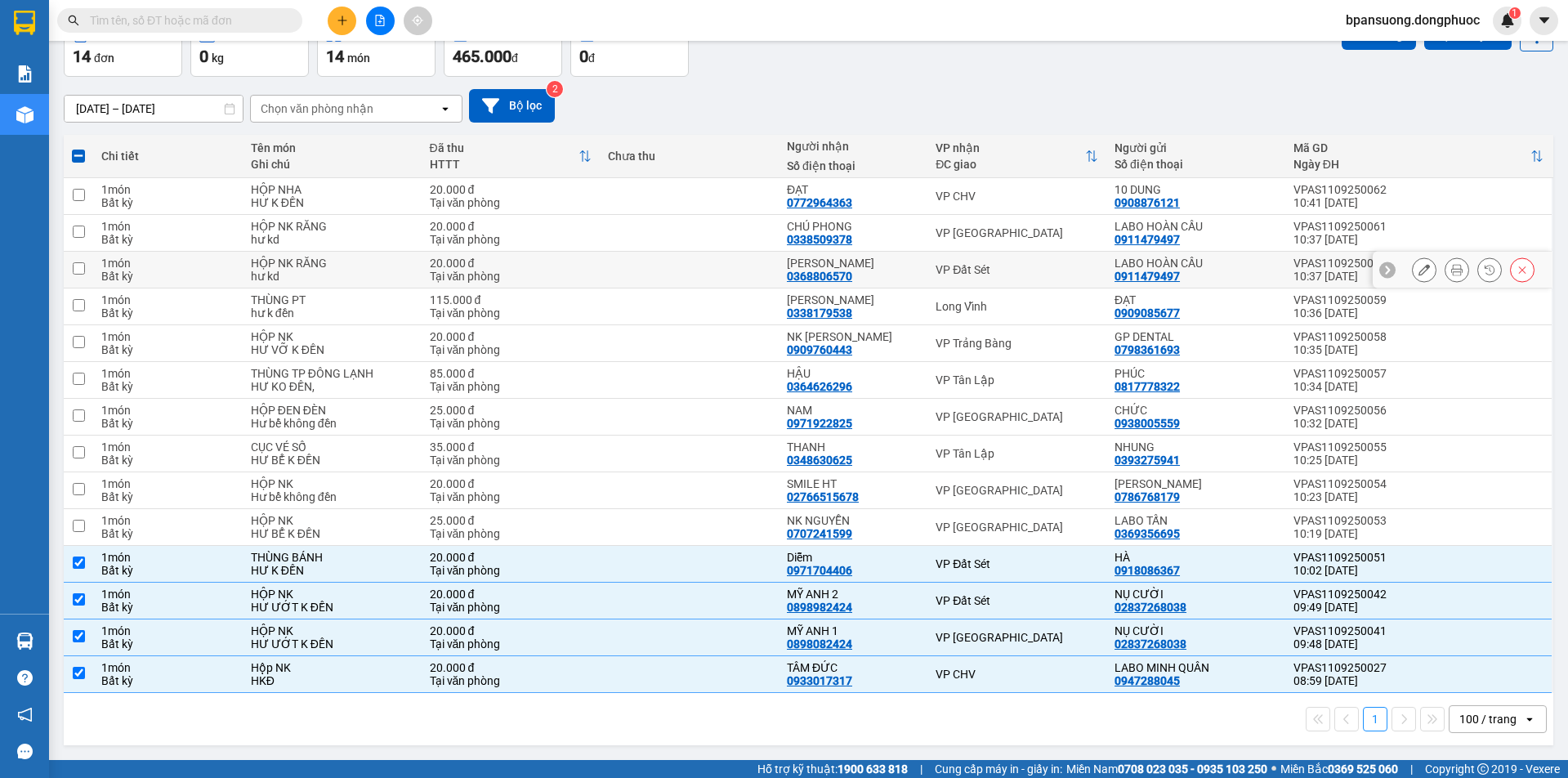
click at [956, 271] on div "VP Đất Sét" at bounding box center [1016, 270] width 163 height 13
checkbox input "true"
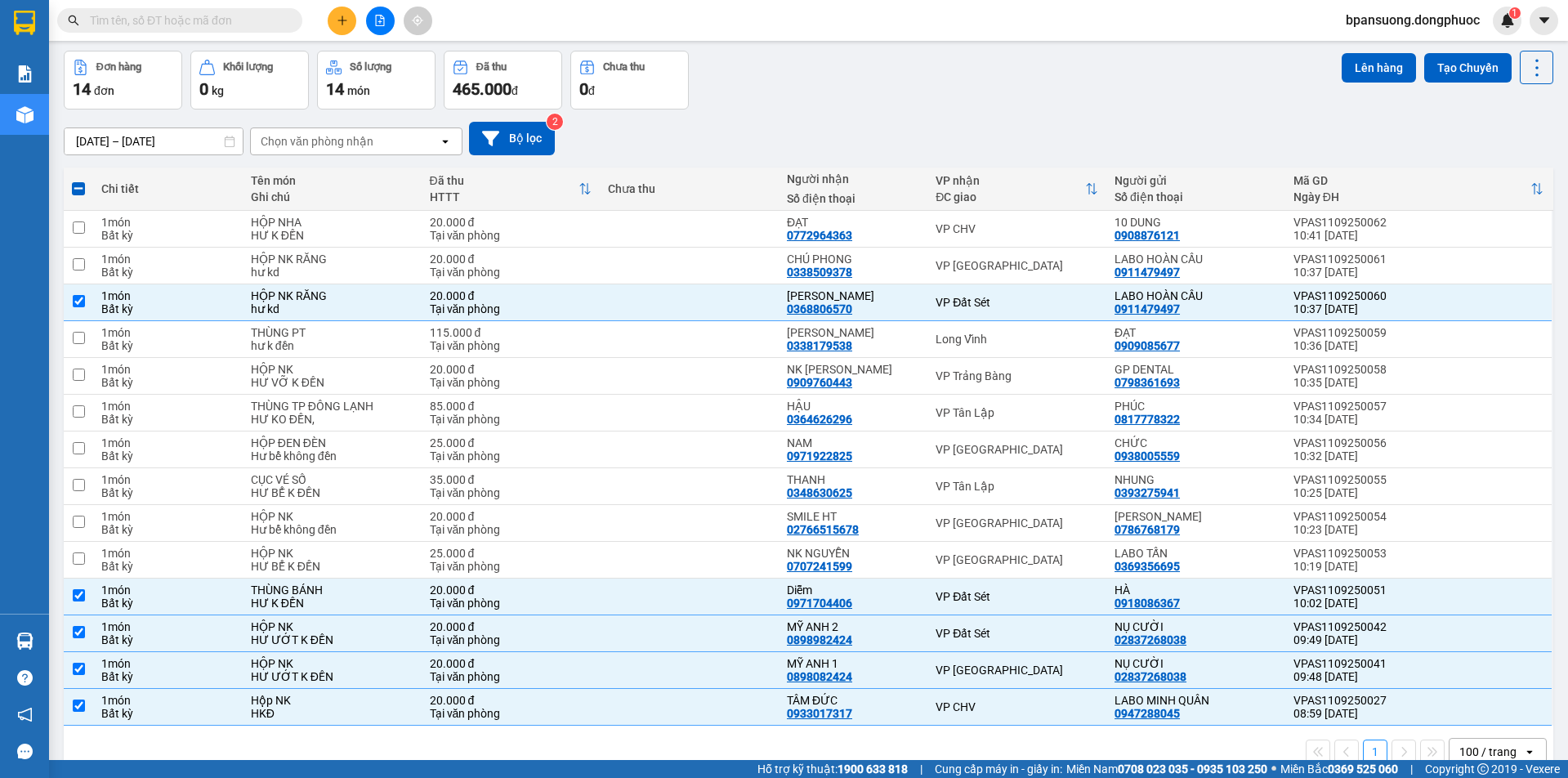
scroll to position [0, 0]
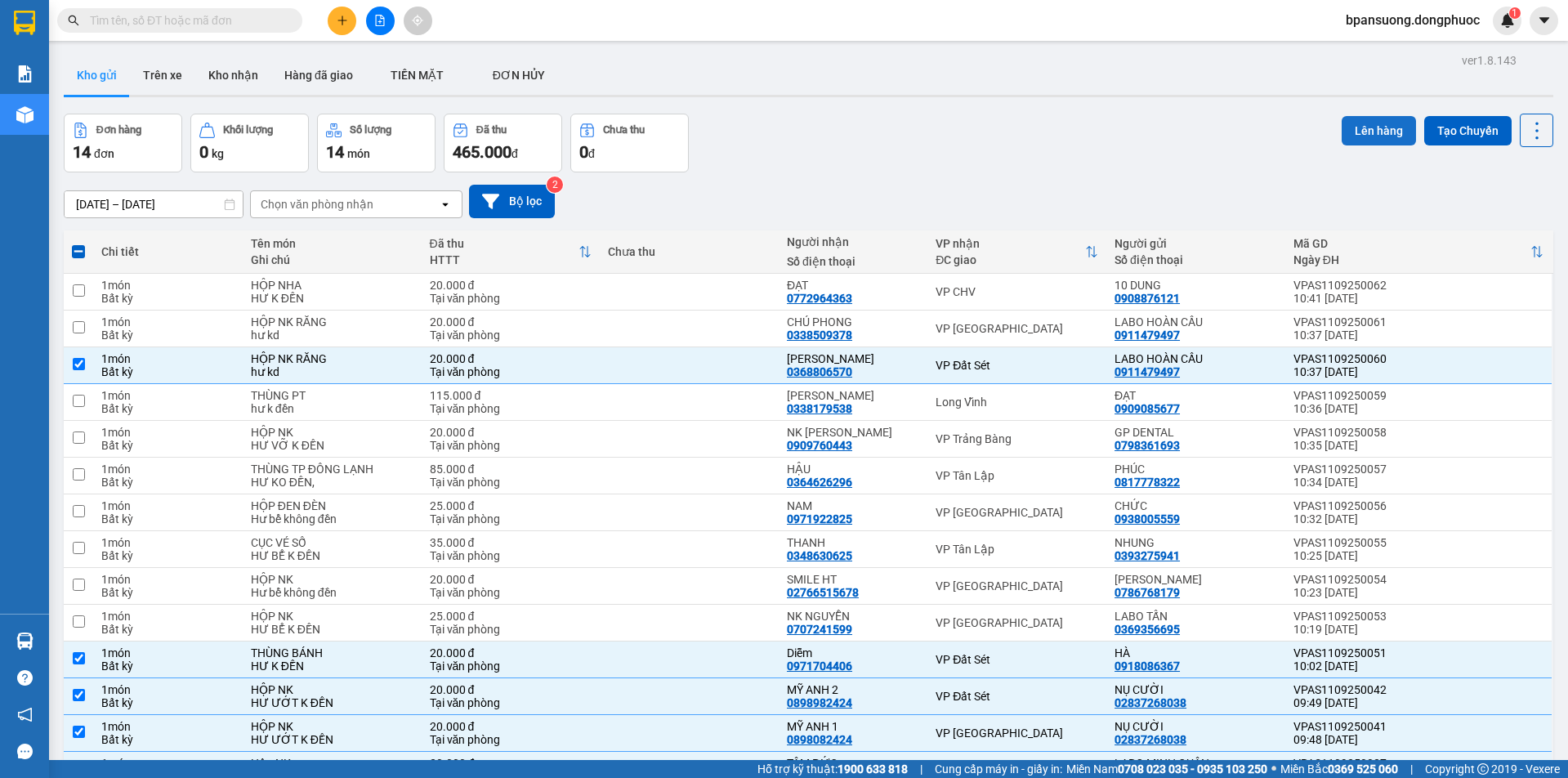
click at [1366, 119] on button "Lên hàng" at bounding box center [1379, 131] width 74 height 30
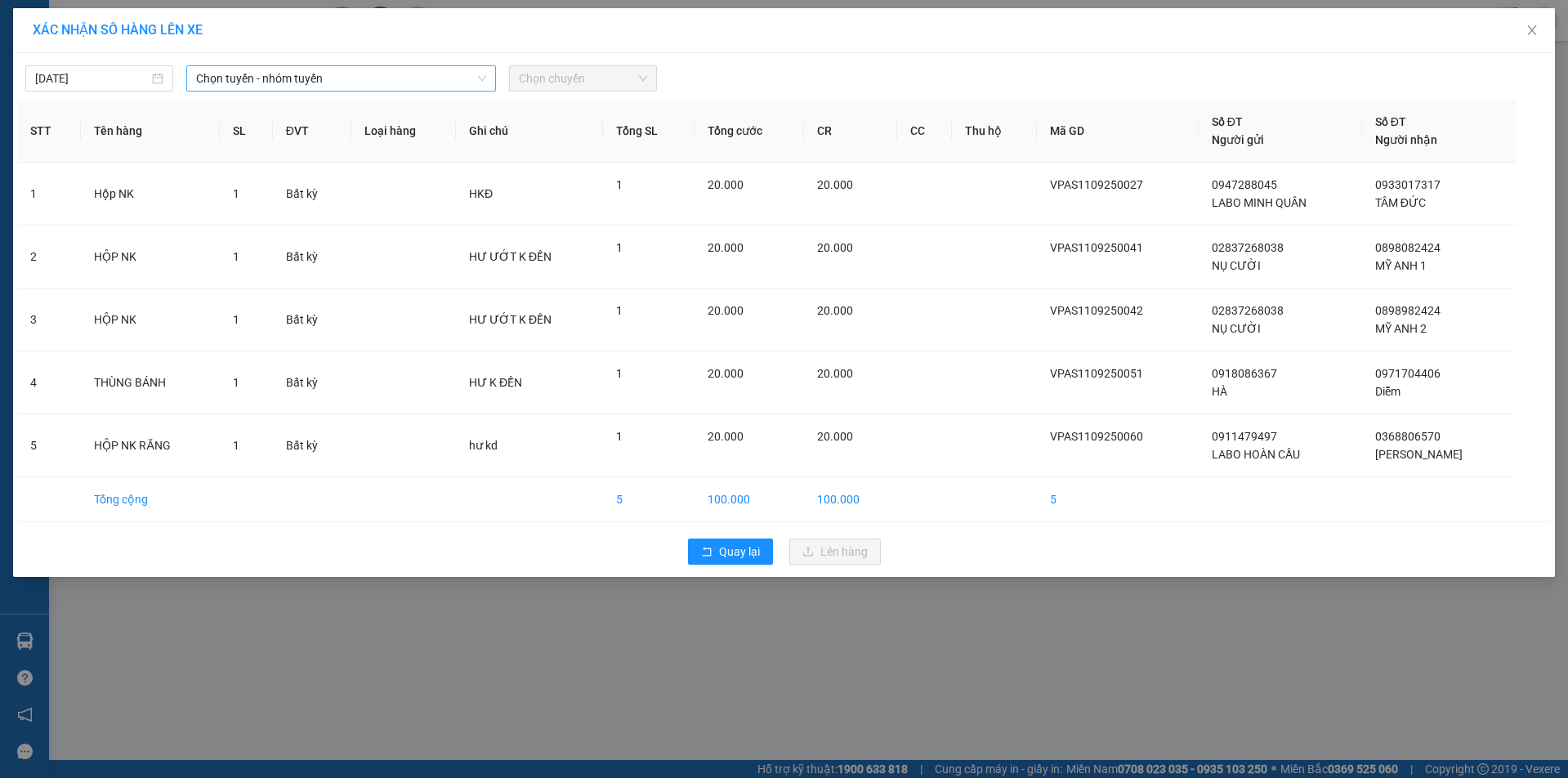
click at [293, 79] on span "Chọn tuyến - nhóm tuyến" at bounding box center [340, 78] width 289 height 25
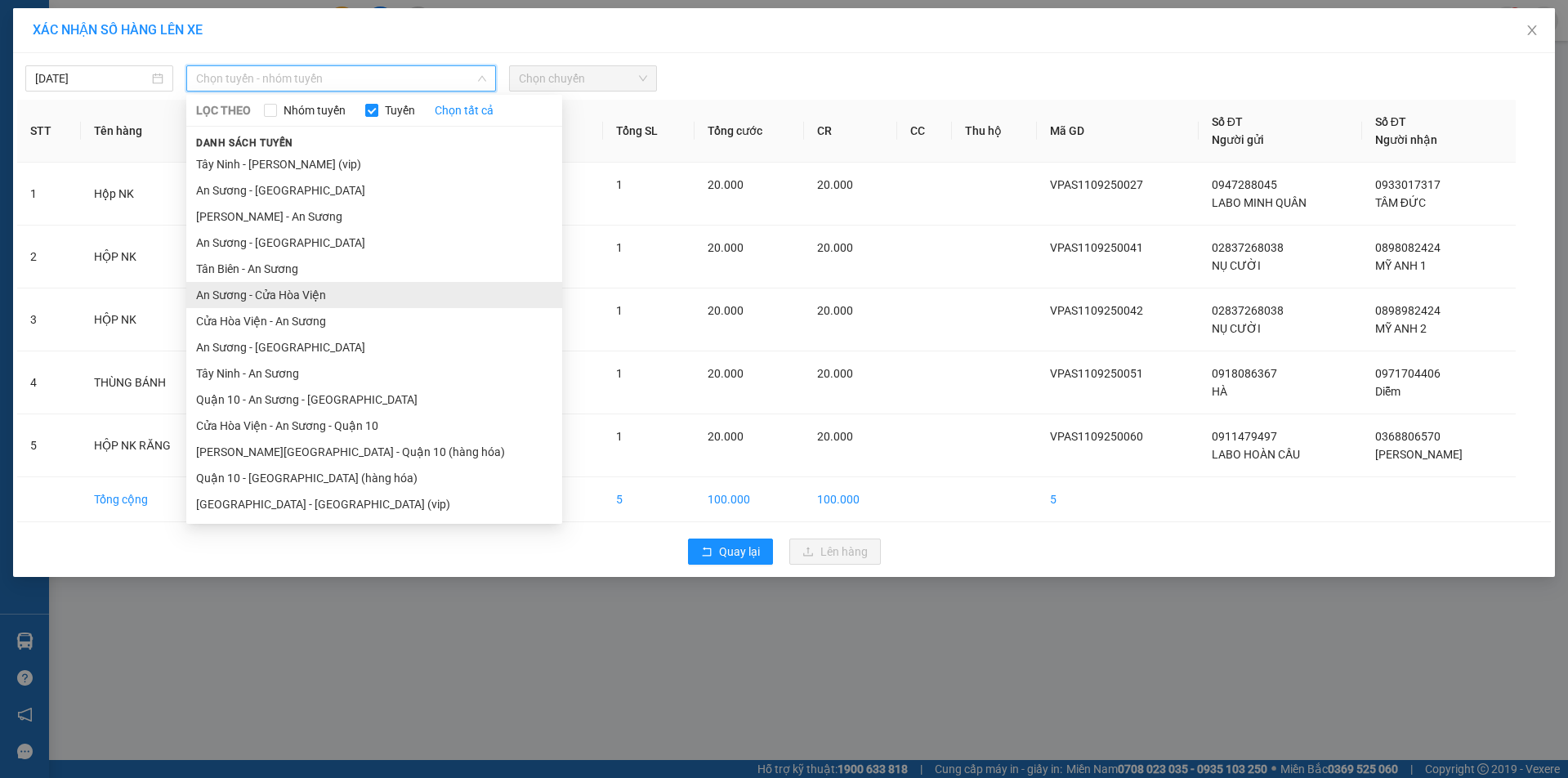
click at [281, 293] on li "An Sương - Cửa Hòa Viện" at bounding box center [374, 295] width 376 height 27
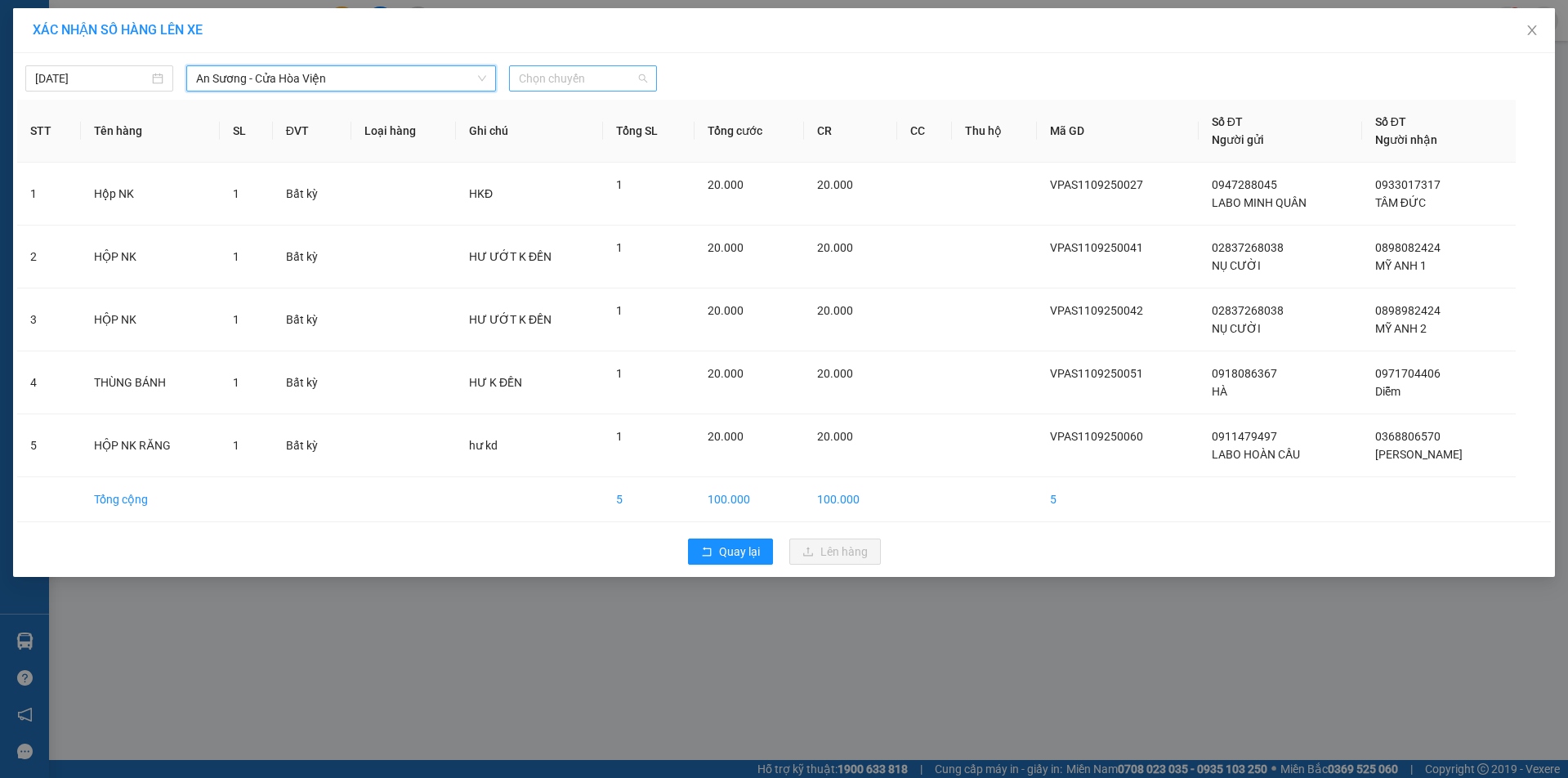
click at [585, 84] on span "Chọn chuyến" at bounding box center [583, 78] width 128 height 25
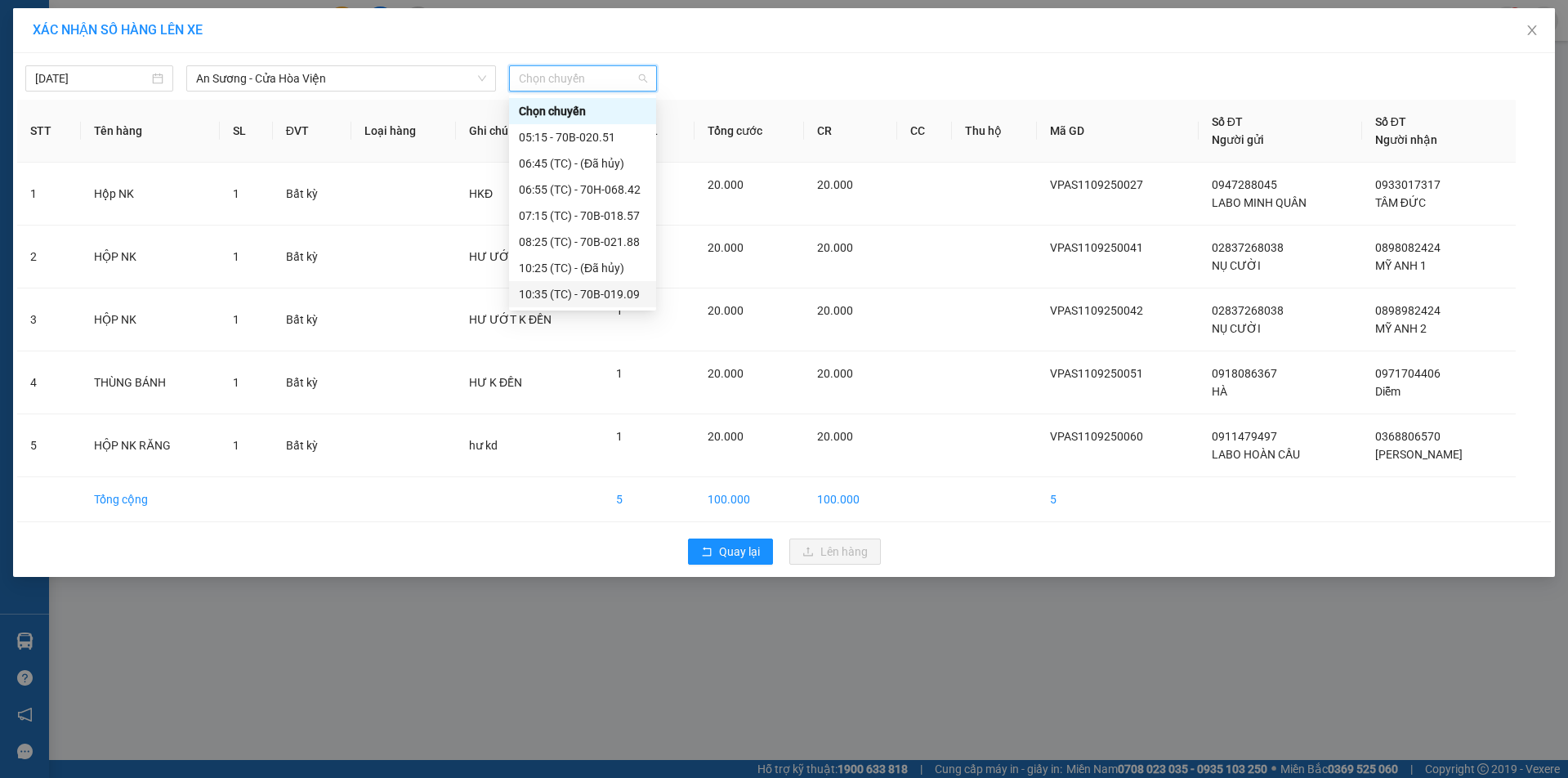
click at [544, 288] on div "10:35 (TC) - 70B-019.09" at bounding box center [582, 294] width 127 height 18
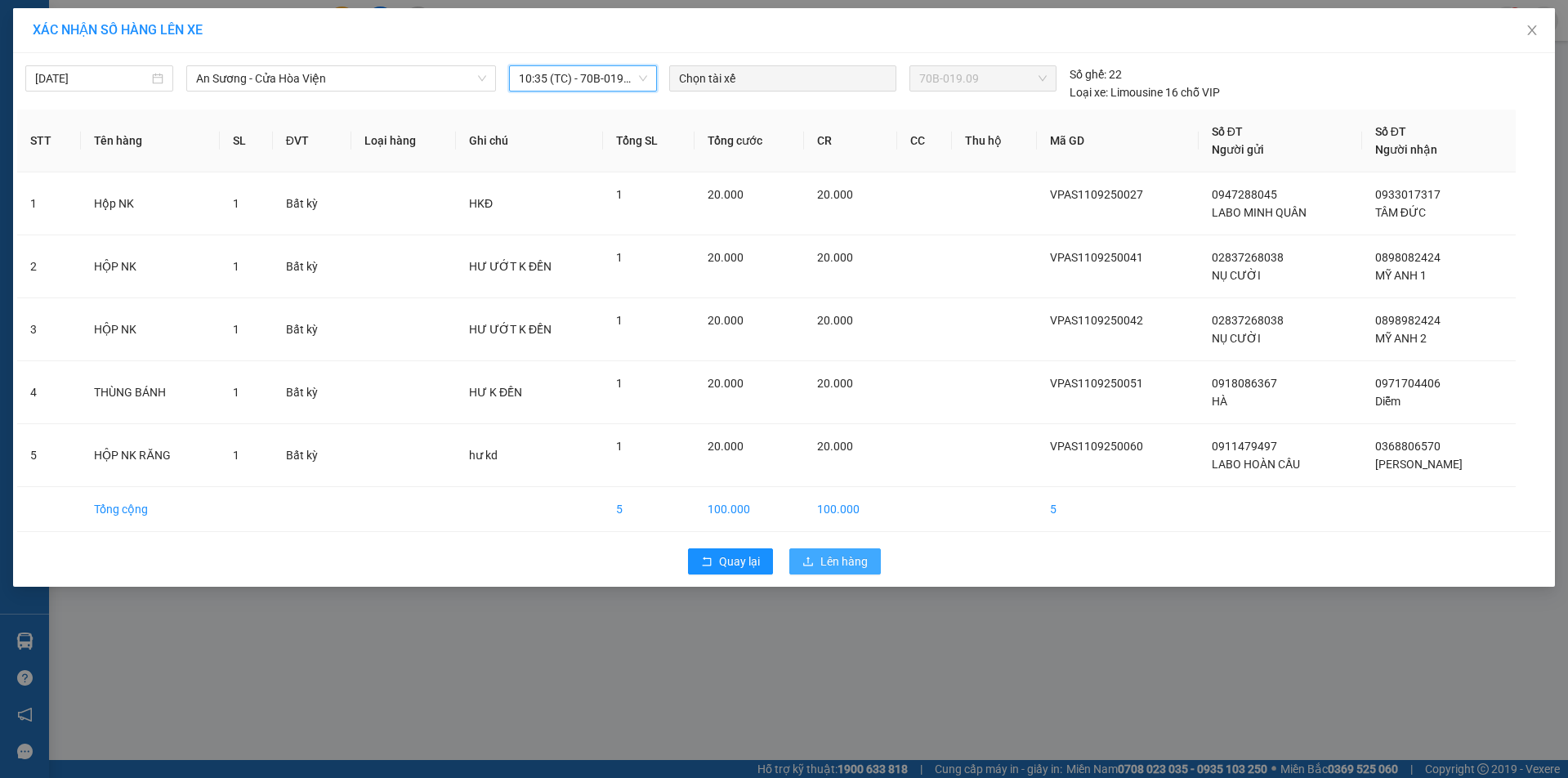
click at [850, 557] on span "Lên hàng" at bounding box center [845, 562] width 47 height 18
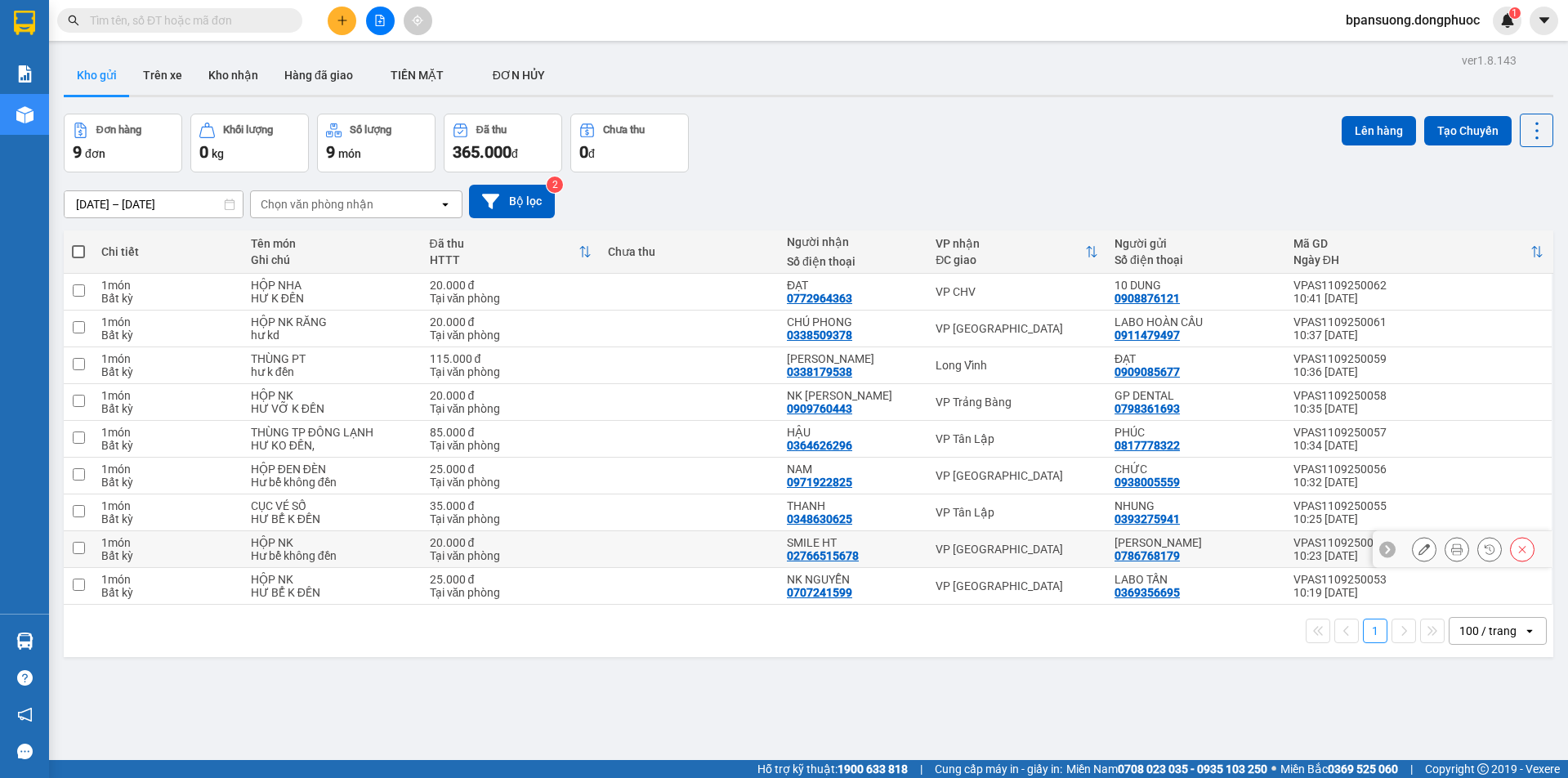
click at [982, 550] on div "VP Tây Ninh" at bounding box center [1016, 549] width 163 height 13
checkbox input "true"
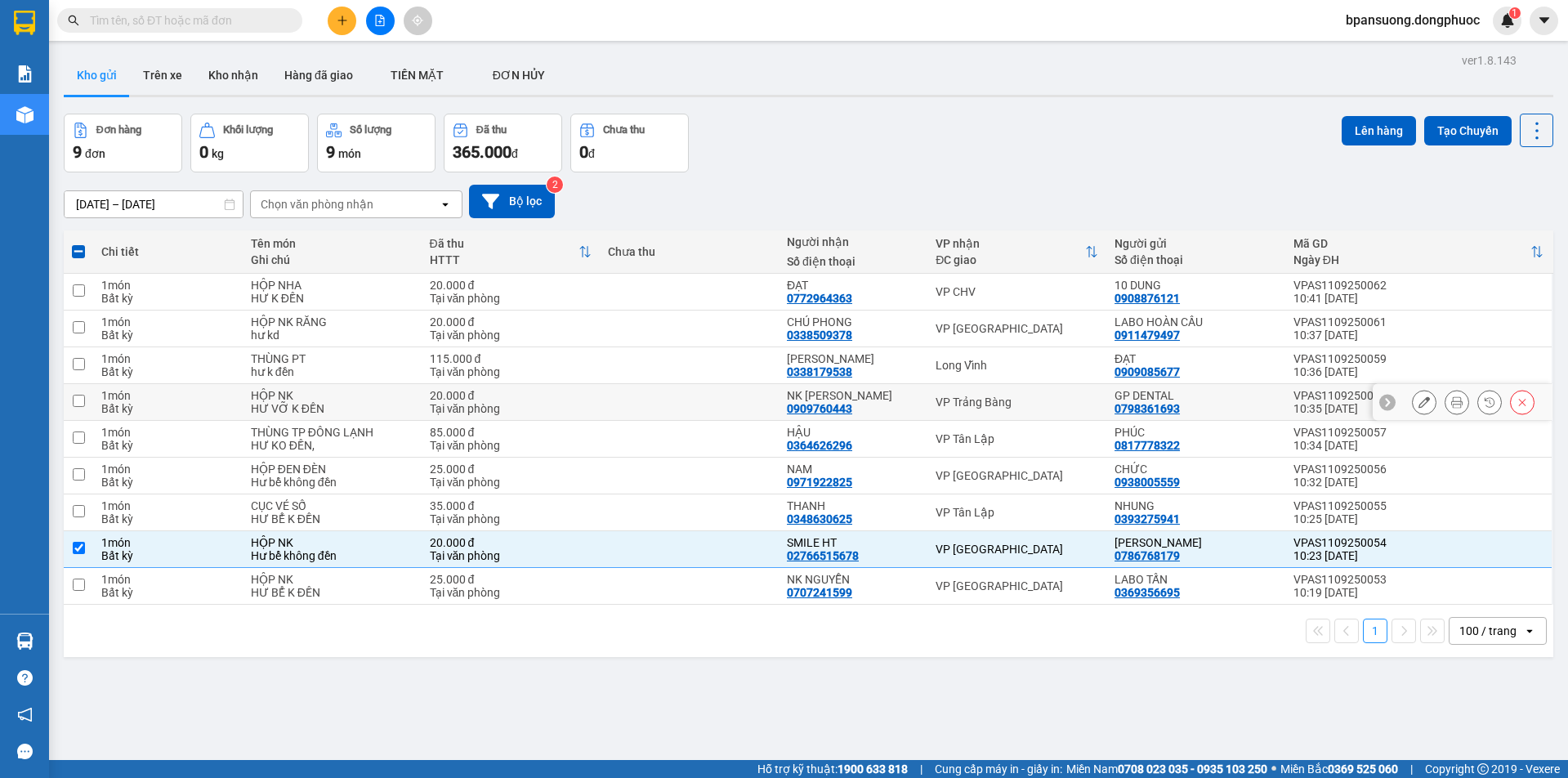
click at [976, 406] on div "VP Trảng Bàng" at bounding box center [1016, 402] width 163 height 13
checkbox input "true"
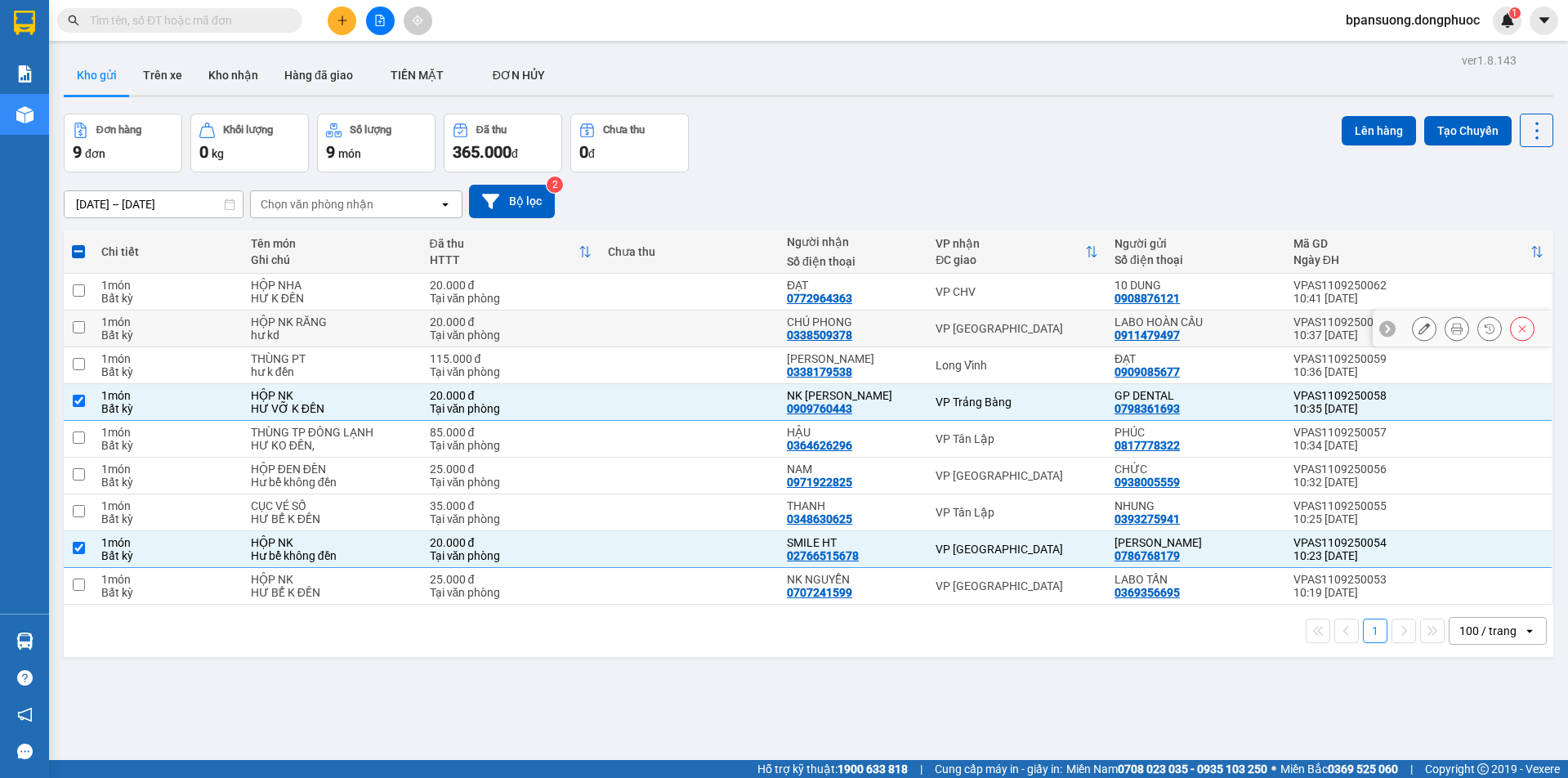
click at [982, 323] on div "VP Tây Ninh" at bounding box center [1016, 328] width 163 height 13
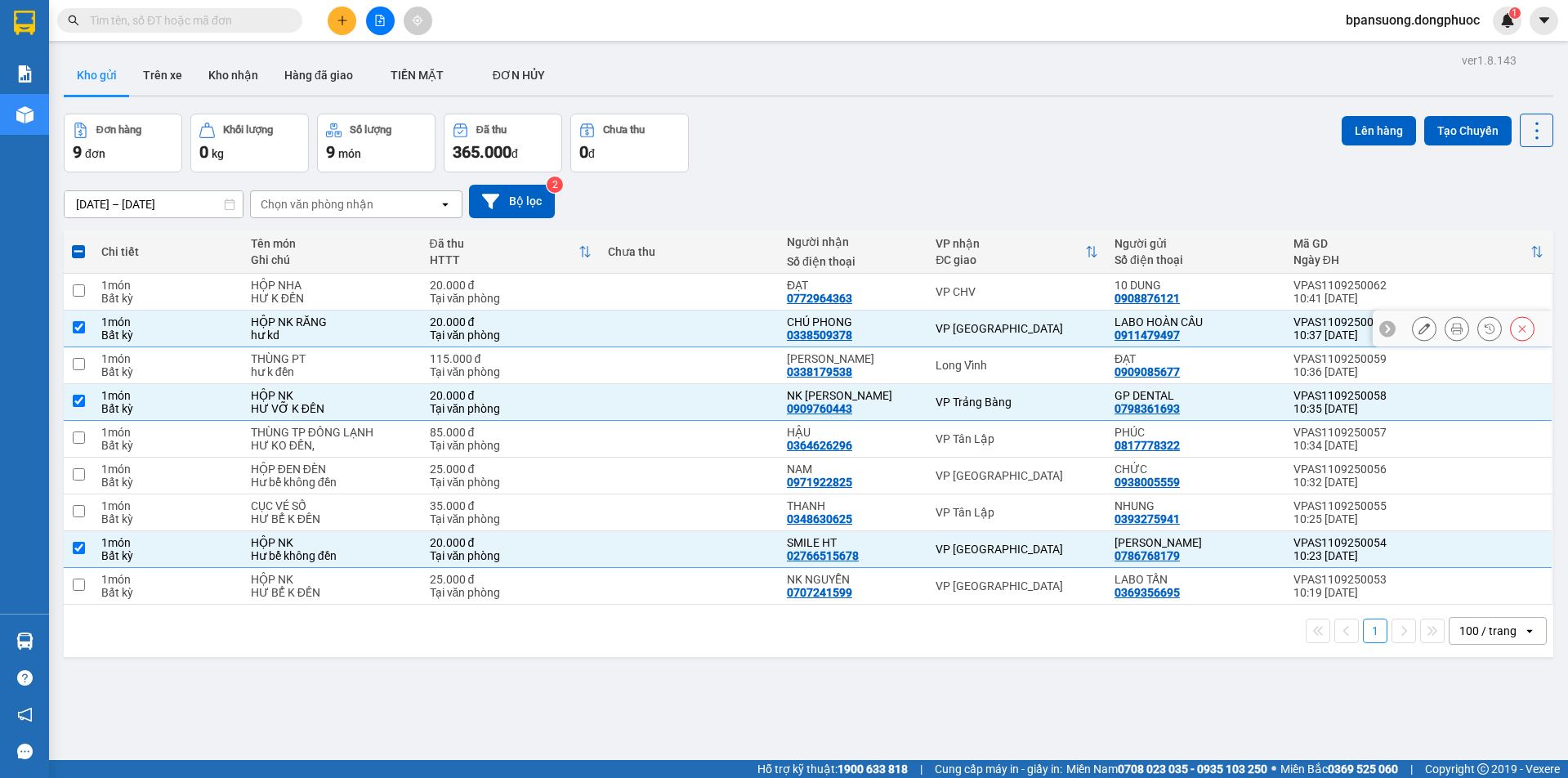
click at [983, 322] on div "VP Tây Ninh" at bounding box center [1016, 328] width 163 height 13
checkbox input "false"
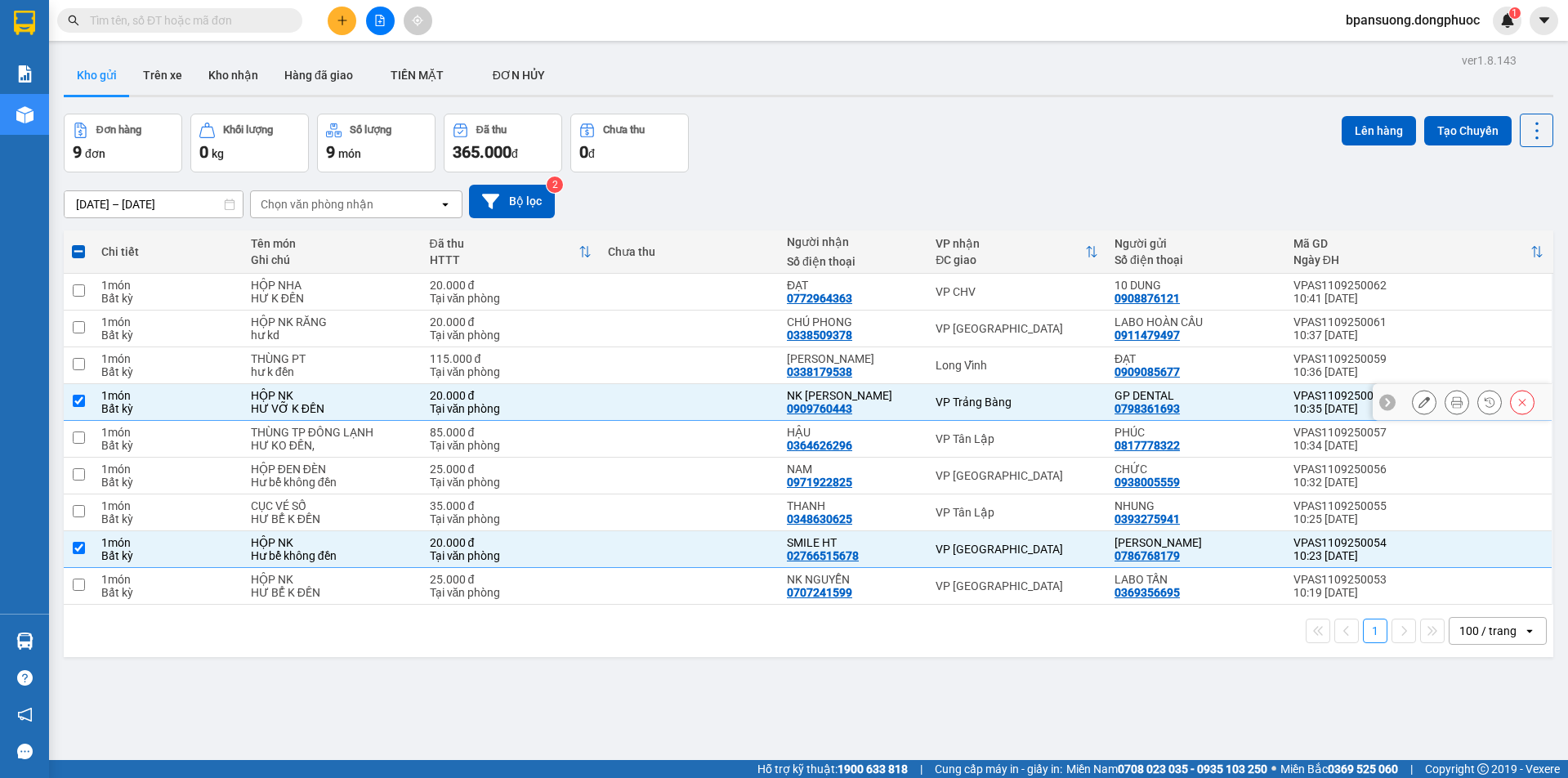
click at [1004, 406] on div "VP Trảng Bàng" at bounding box center [1016, 402] width 163 height 13
checkbox input "false"
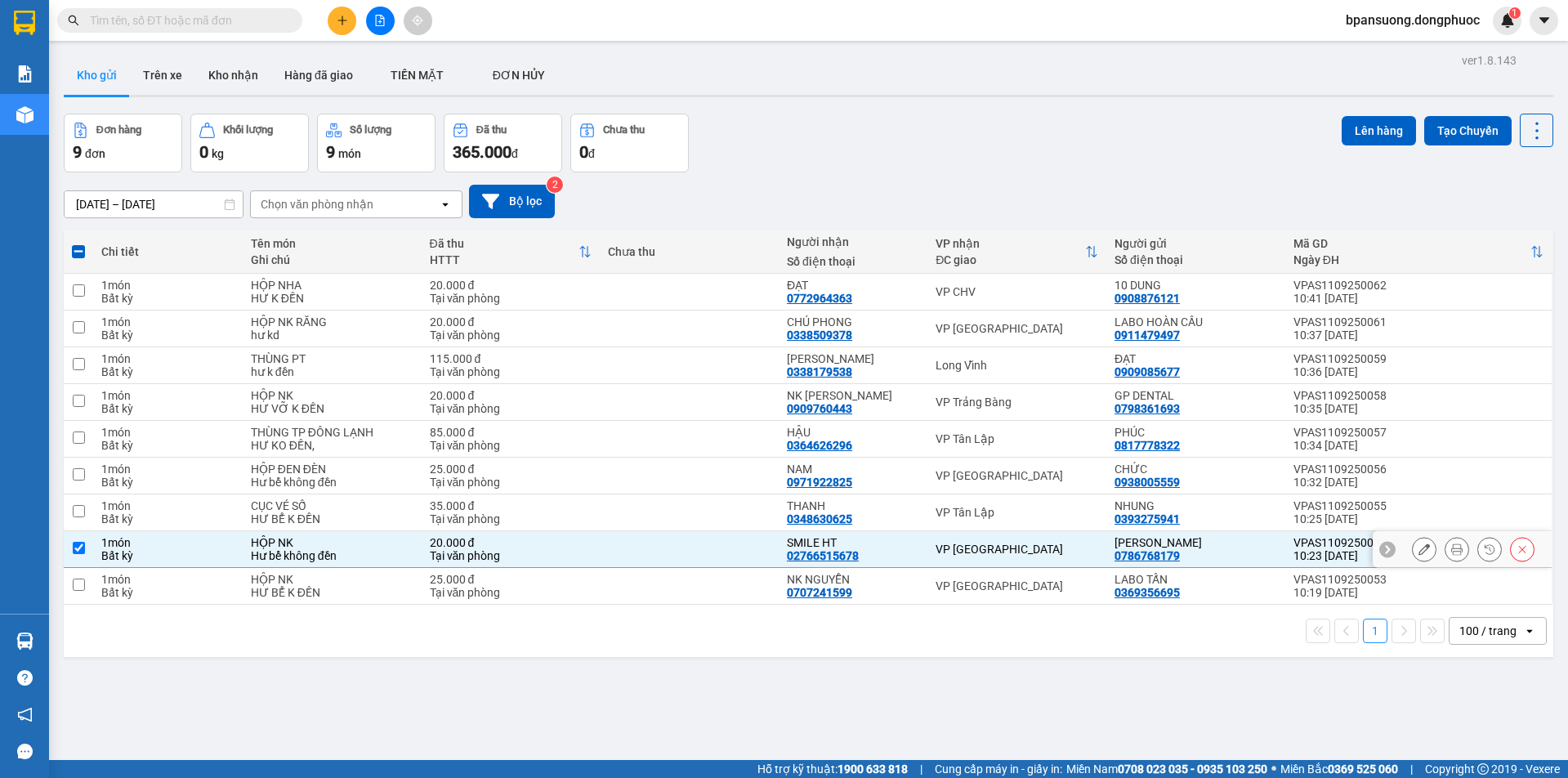
click at [959, 545] on div "VP Tây Ninh" at bounding box center [1016, 549] width 163 height 13
checkbox input "false"
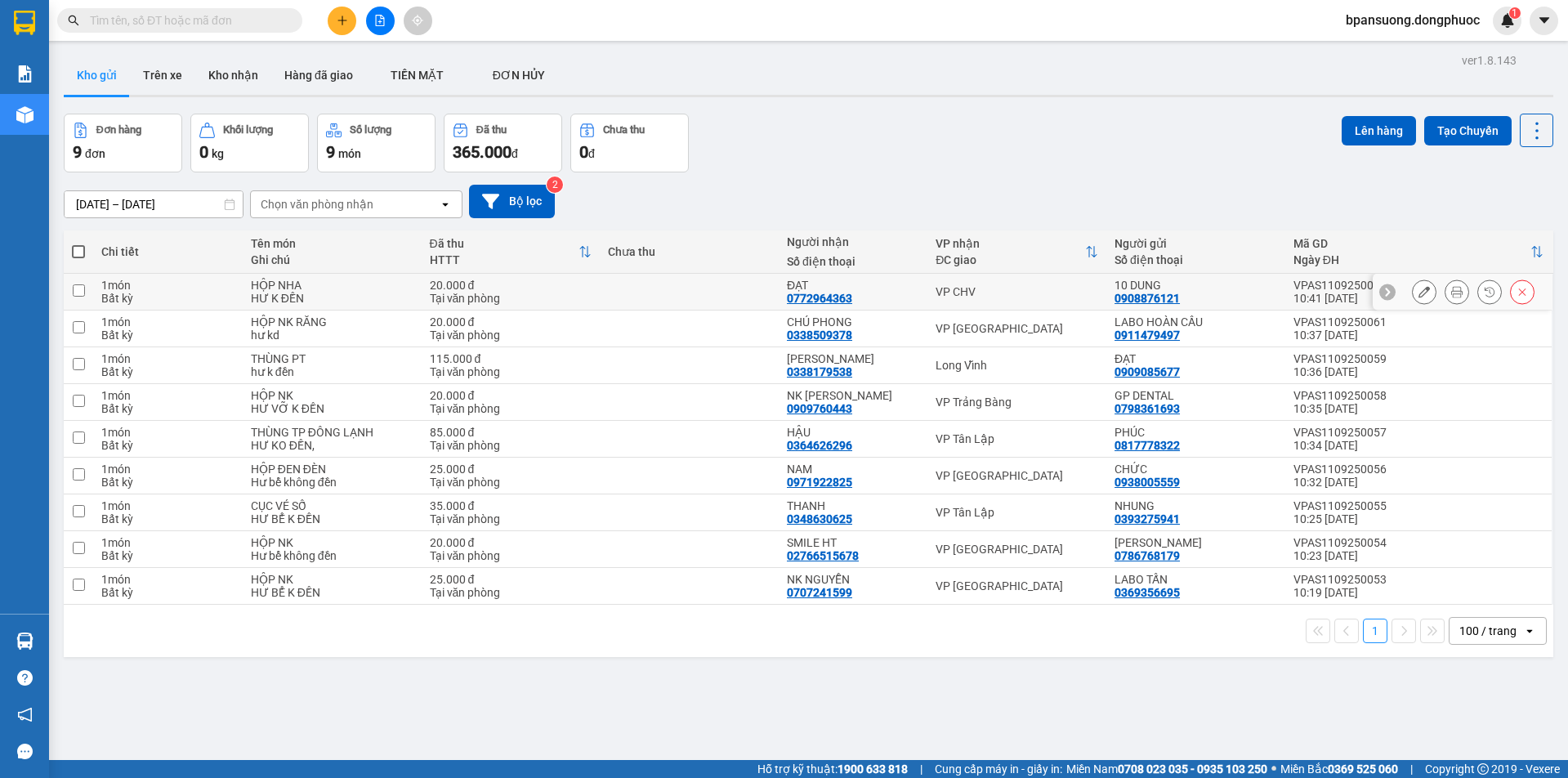
click at [988, 293] on div "VP CHV" at bounding box center [1016, 291] width 163 height 13
checkbox input "true"
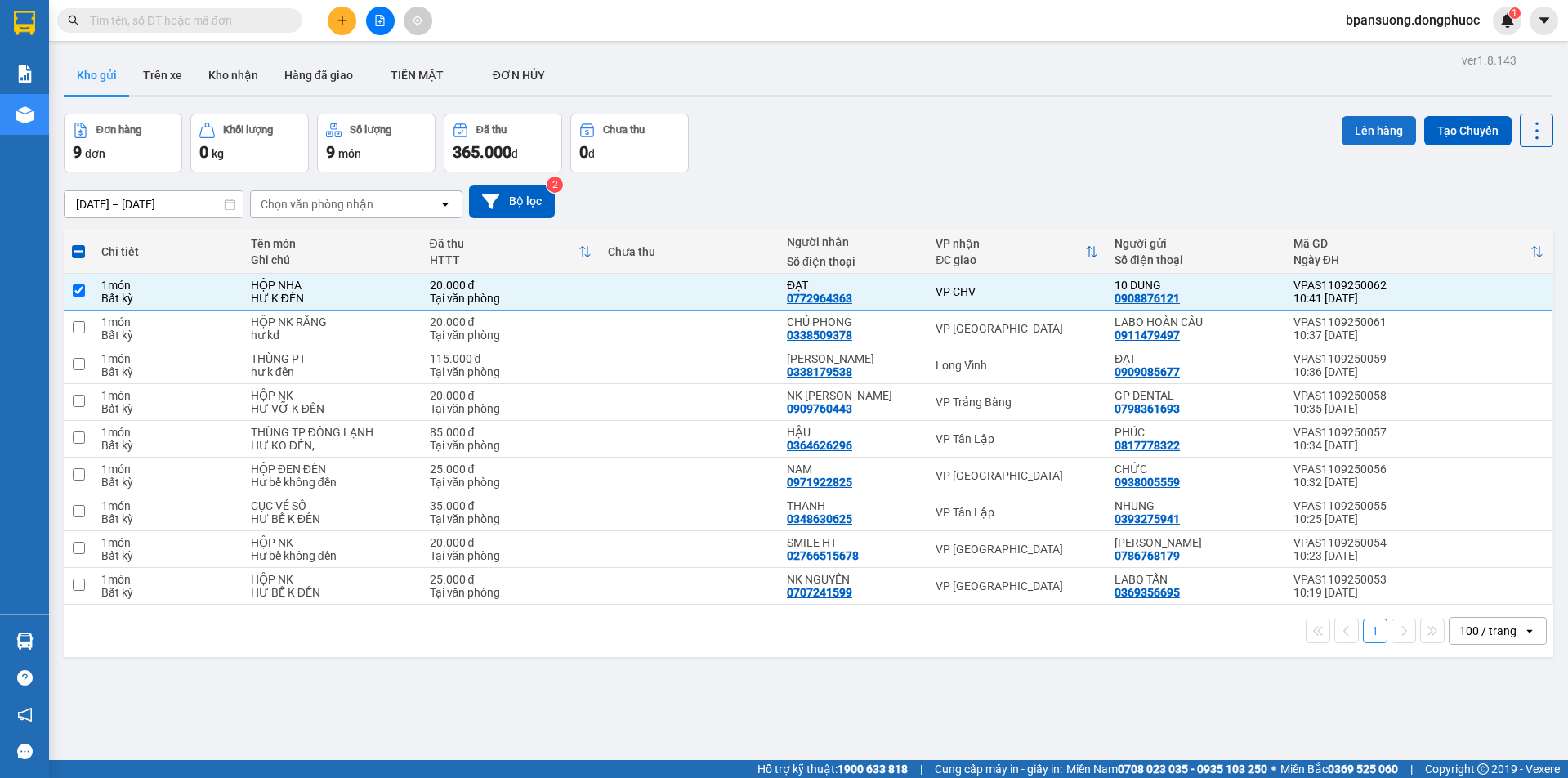
click at [1354, 132] on button "Lên hàng" at bounding box center [1379, 131] width 74 height 30
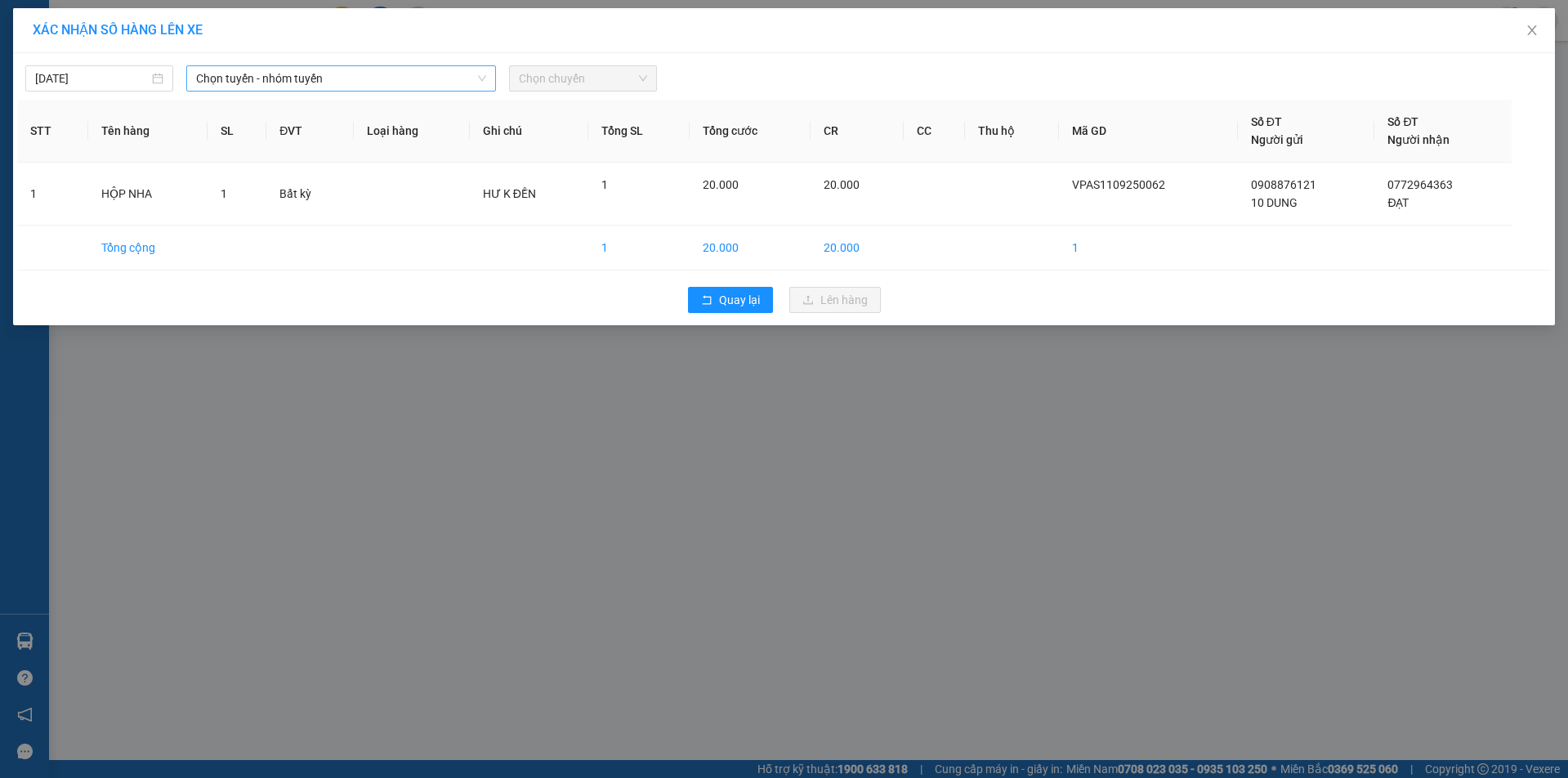
click at [375, 76] on span "Chọn tuyến - nhóm tuyến" at bounding box center [340, 78] width 289 height 25
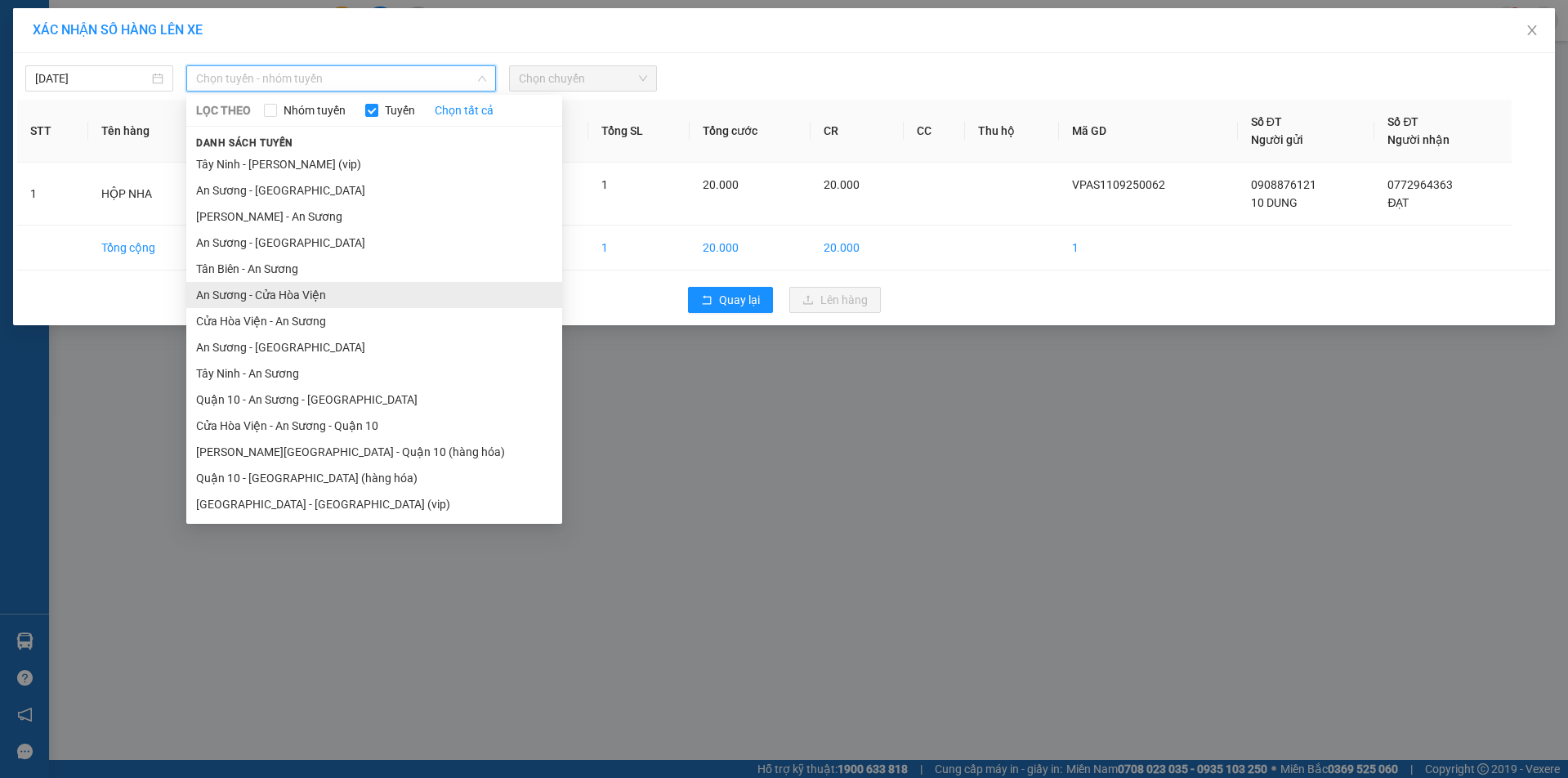
click at [303, 297] on li "An Sương - Cửa Hòa Viện" at bounding box center [374, 295] width 376 height 27
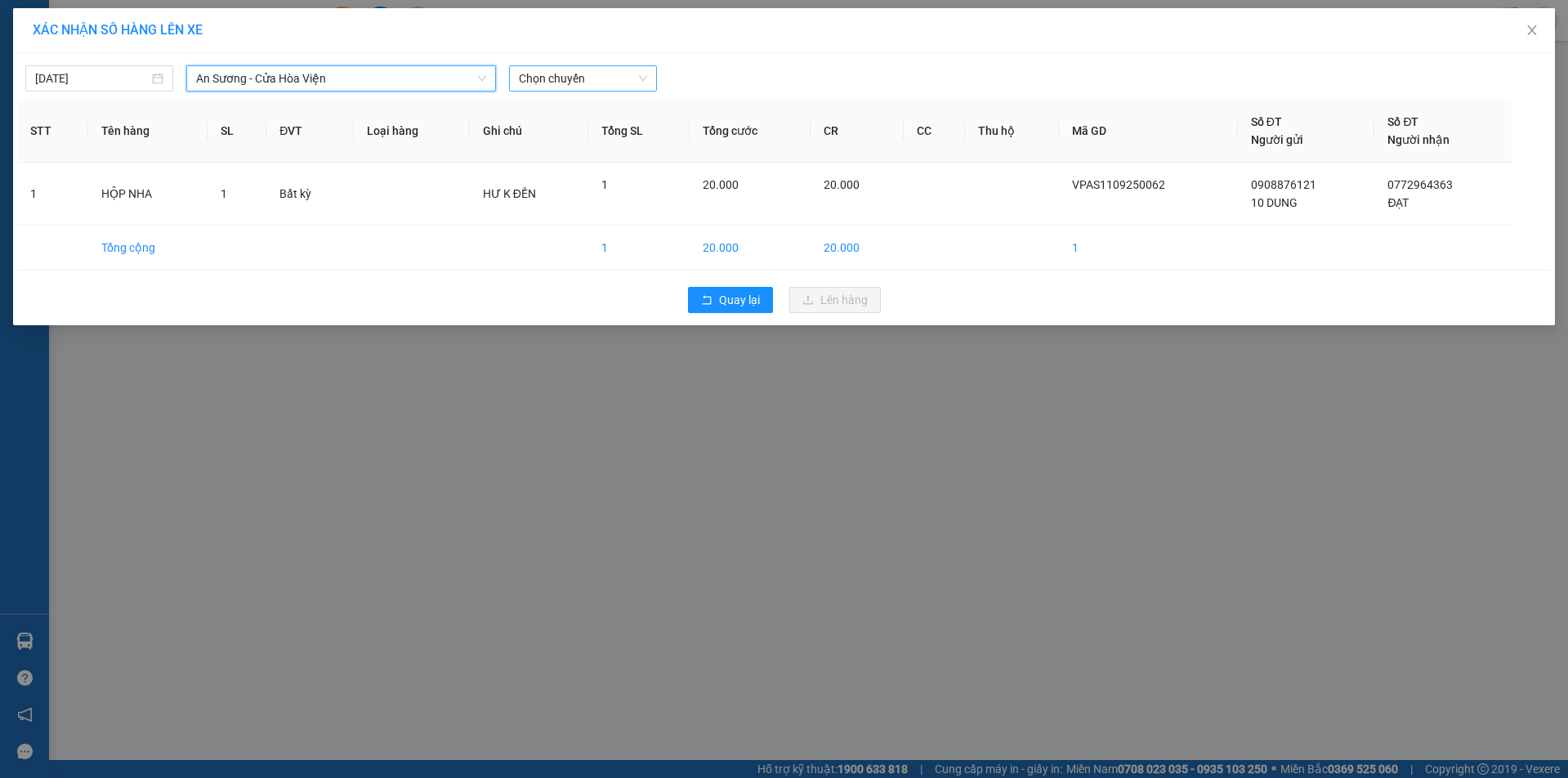
click at [570, 75] on span "Chọn chuyến" at bounding box center [583, 78] width 128 height 25
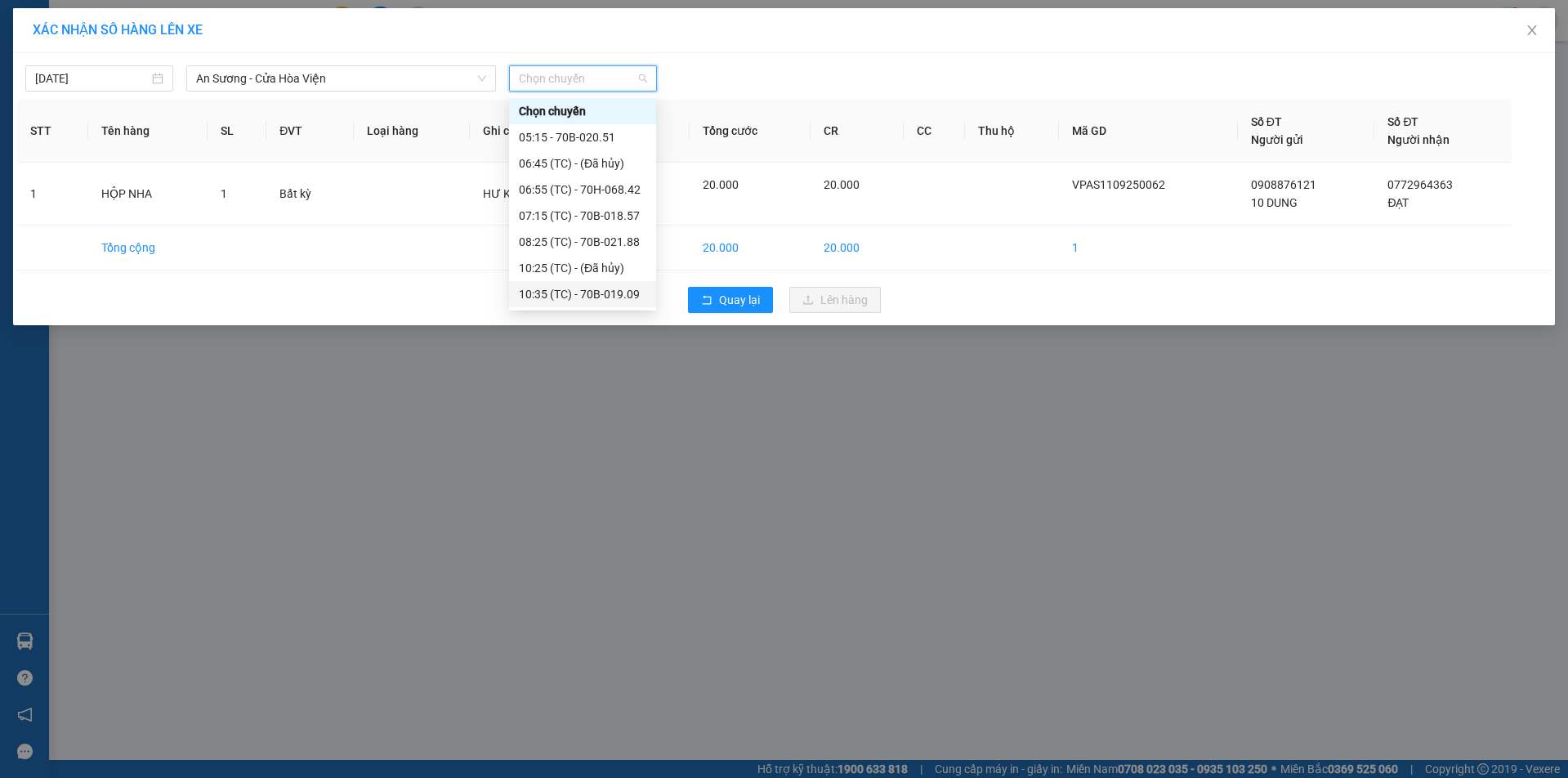
click at [608, 292] on div "10:35 (TC) - 70B-019.09" at bounding box center [582, 294] width 127 height 18
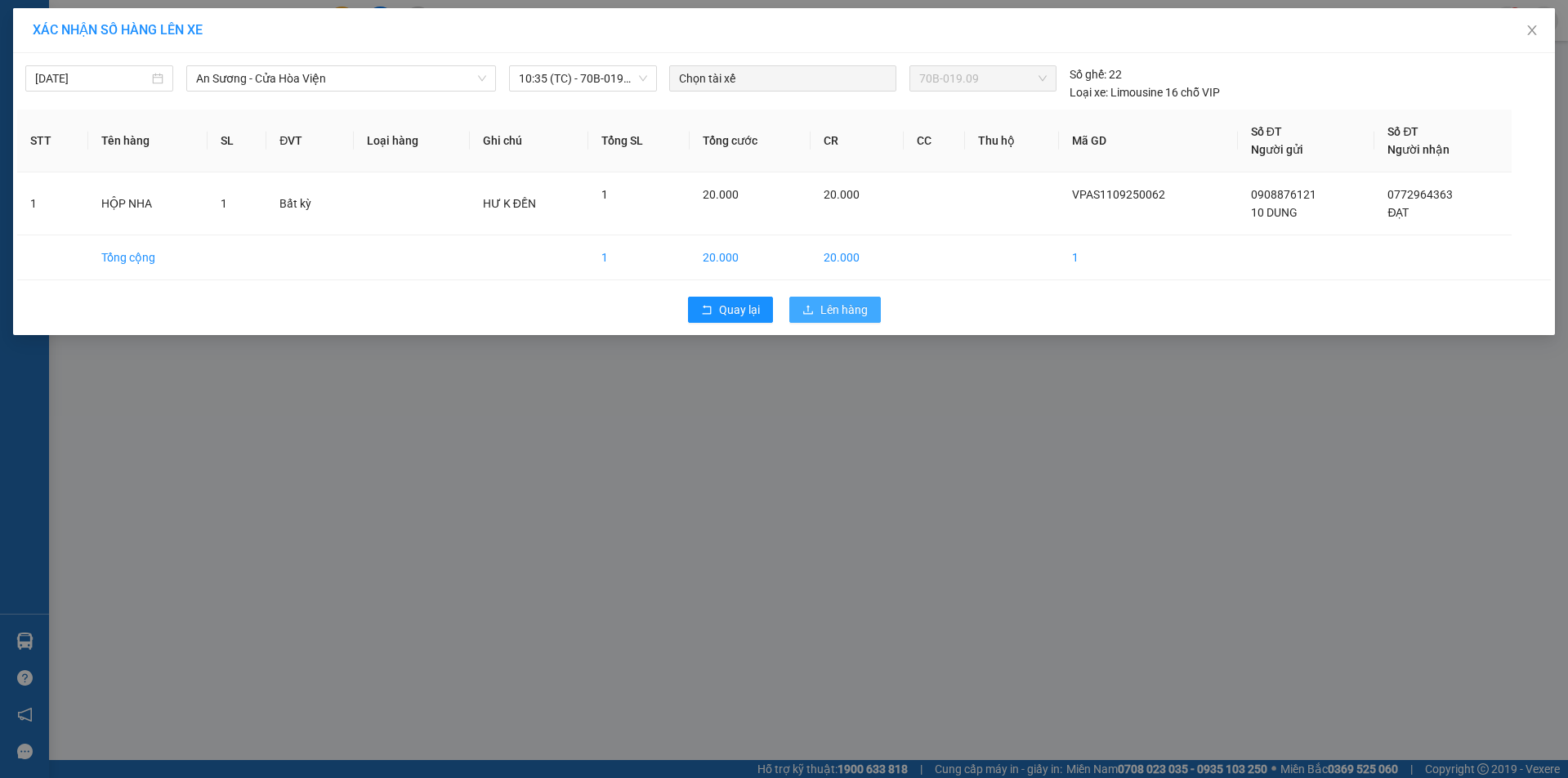
click at [846, 311] on span "Lên hàng" at bounding box center [845, 310] width 47 height 18
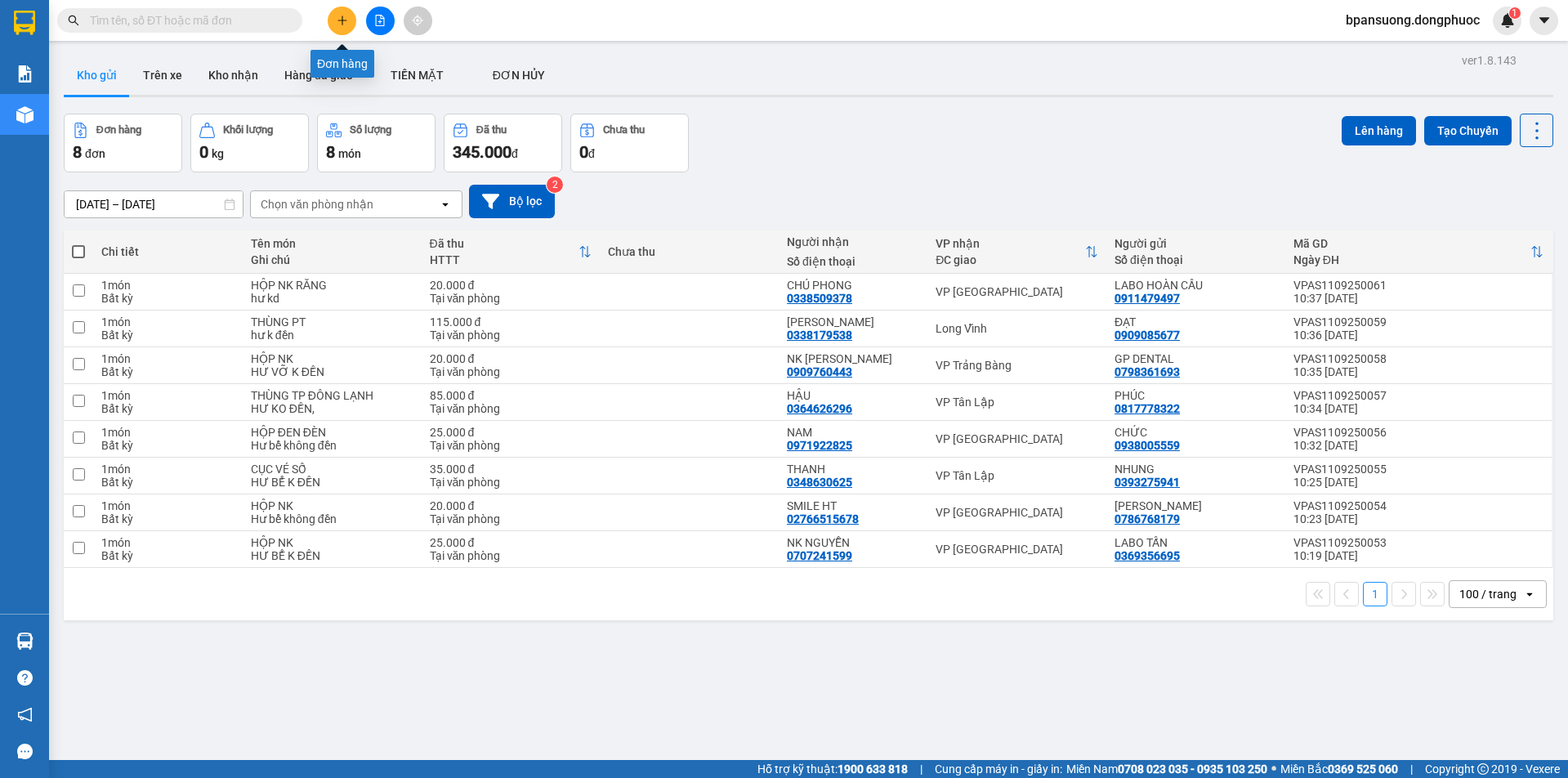
click at [340, 16] on icon "plus" at bounding box center [342, 21] width 12 height 12
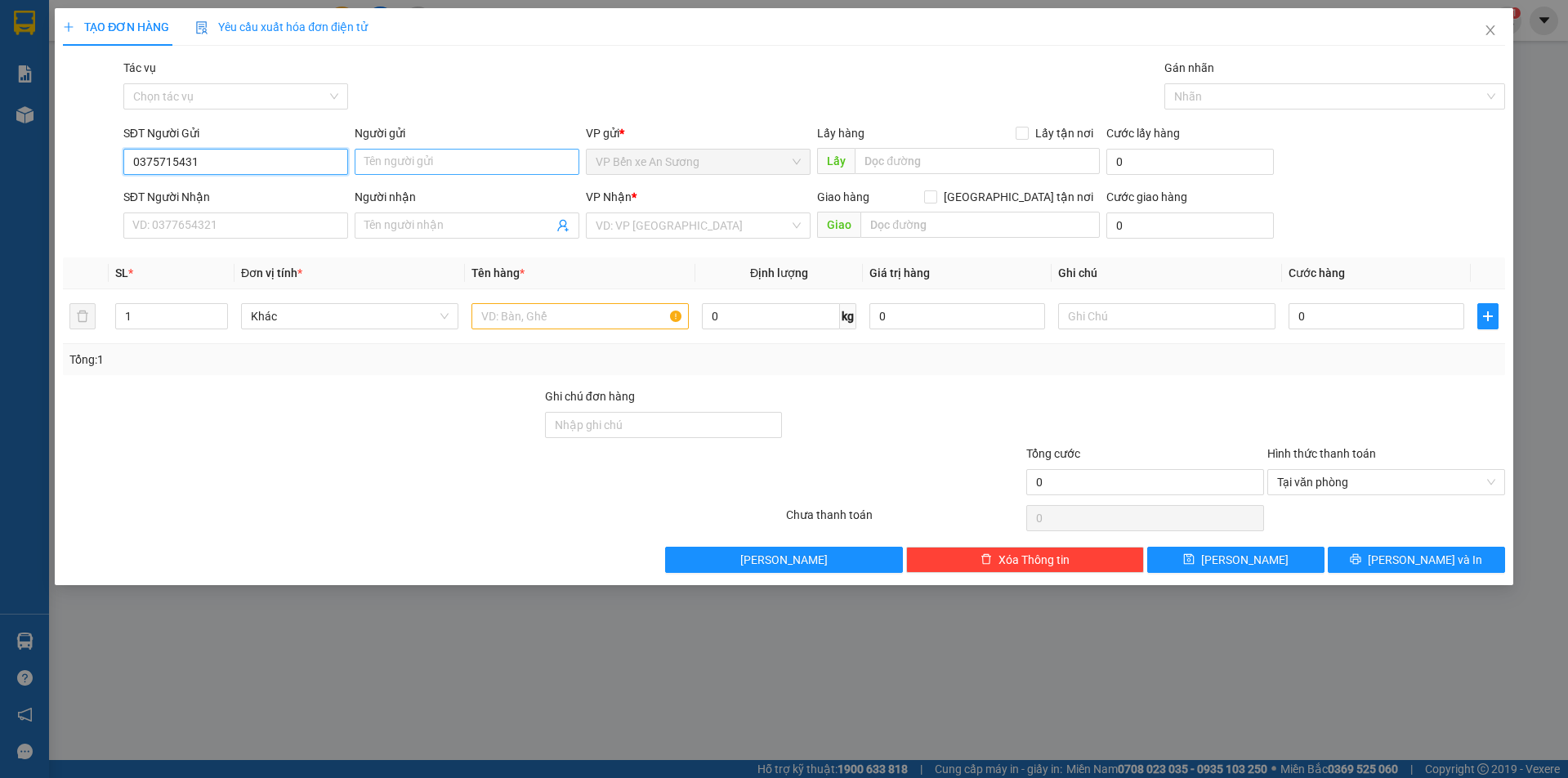
type input "0375715431"
click at [416, 159] on input "Người gửi" at bounding box center [467, 162] width 225 height 27
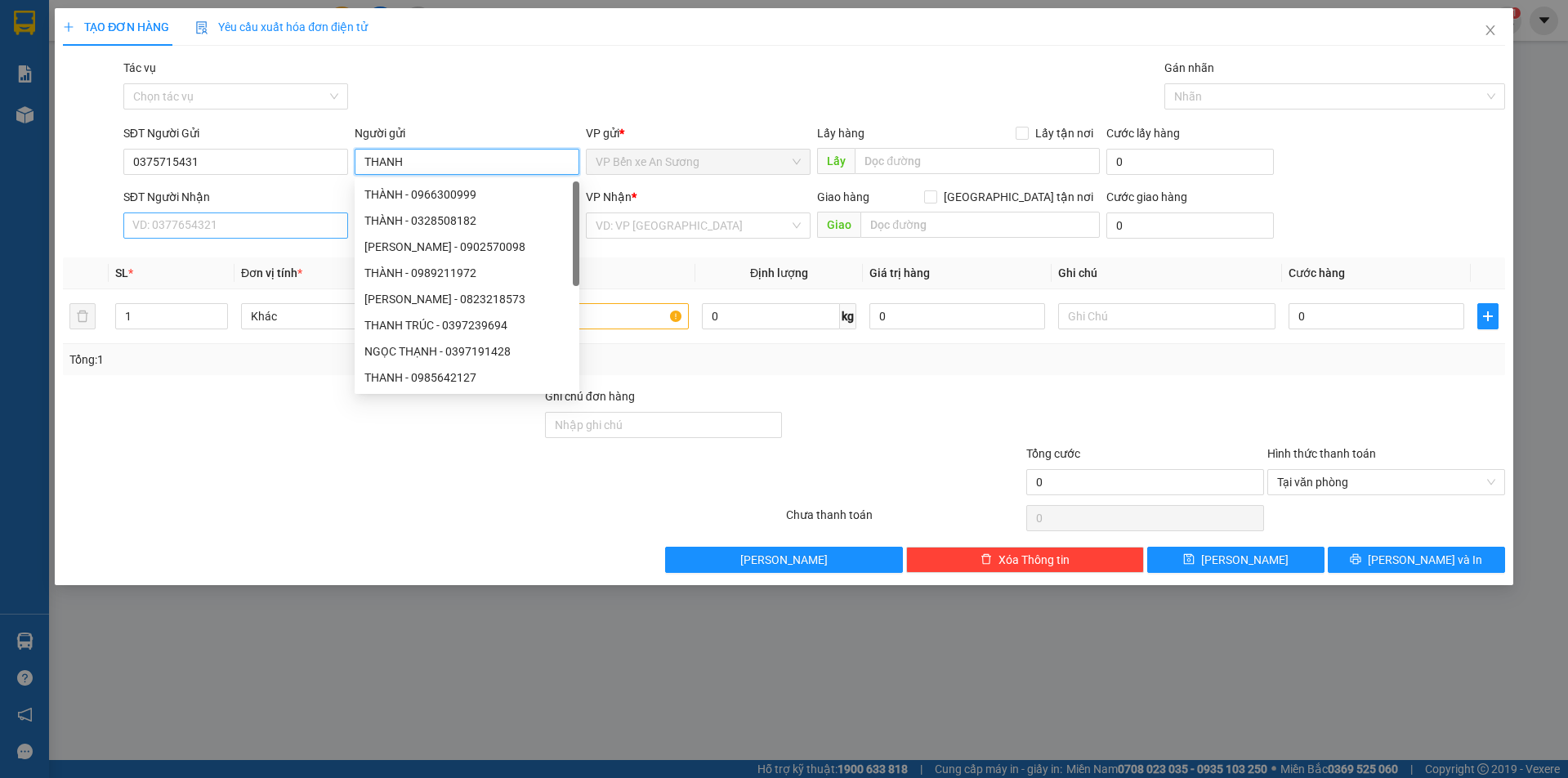
type input "THANH"
click at [212, 221] on input "SĐT Người Nhận" at bounding box center [236, 225] width 225 height 27
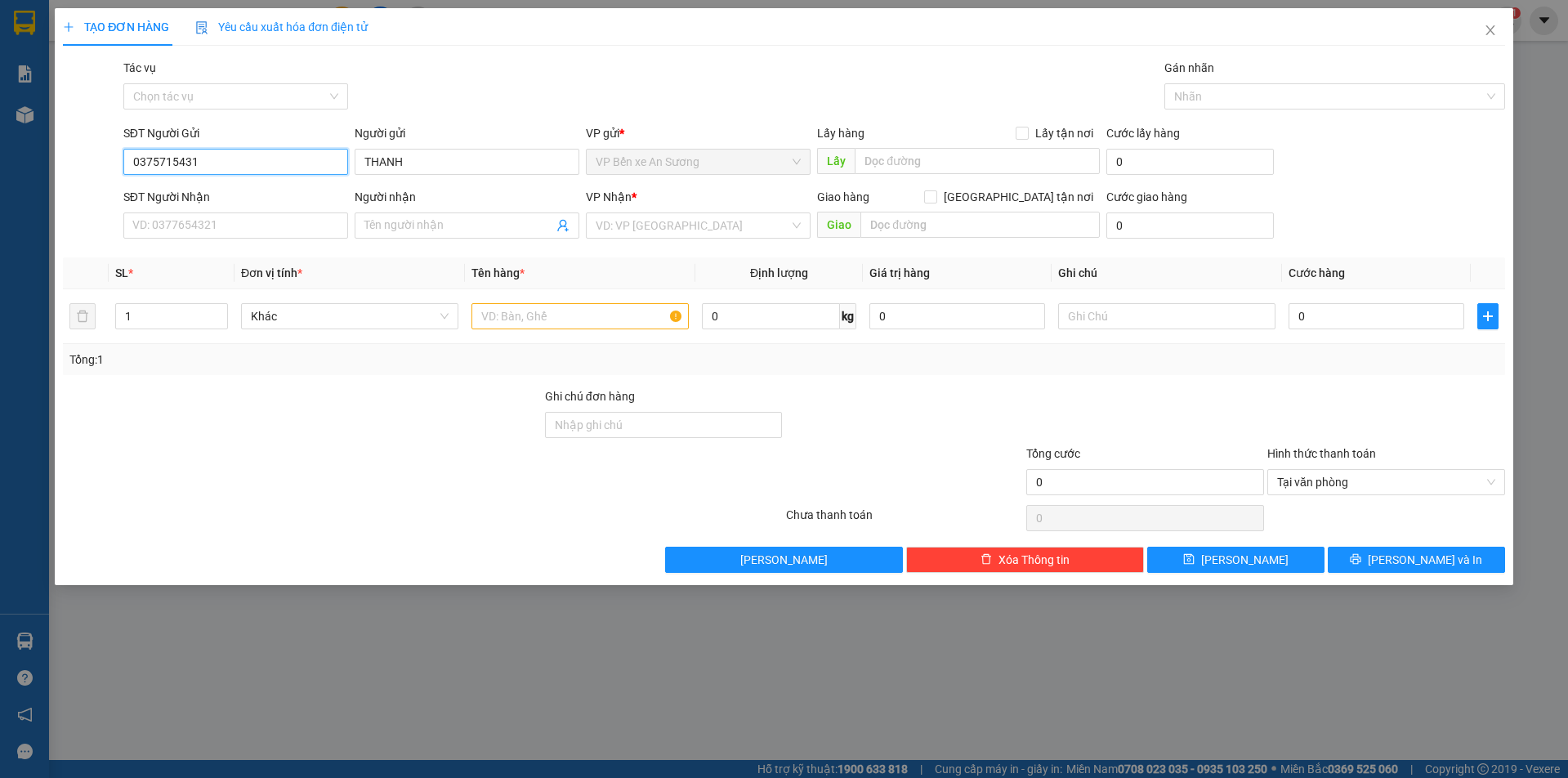
drag, startPoint x: 233, startPoint y: 160, endPoint x: 74, endPoint y: 167, distance: 159.2
click at [74, 167] on div "SĐT Người Gửi 0375715431 0375715431 Người gửi THANH VP gửi * VP Bến xe An Sương…" at bounding box center [784, 153] width 1446 height 57
click at [203, 228] on input "SĐT Người Nhận" at bounding box center [236, 225] width 225 height 27
paste input "0375715431"
type input "0375715431"
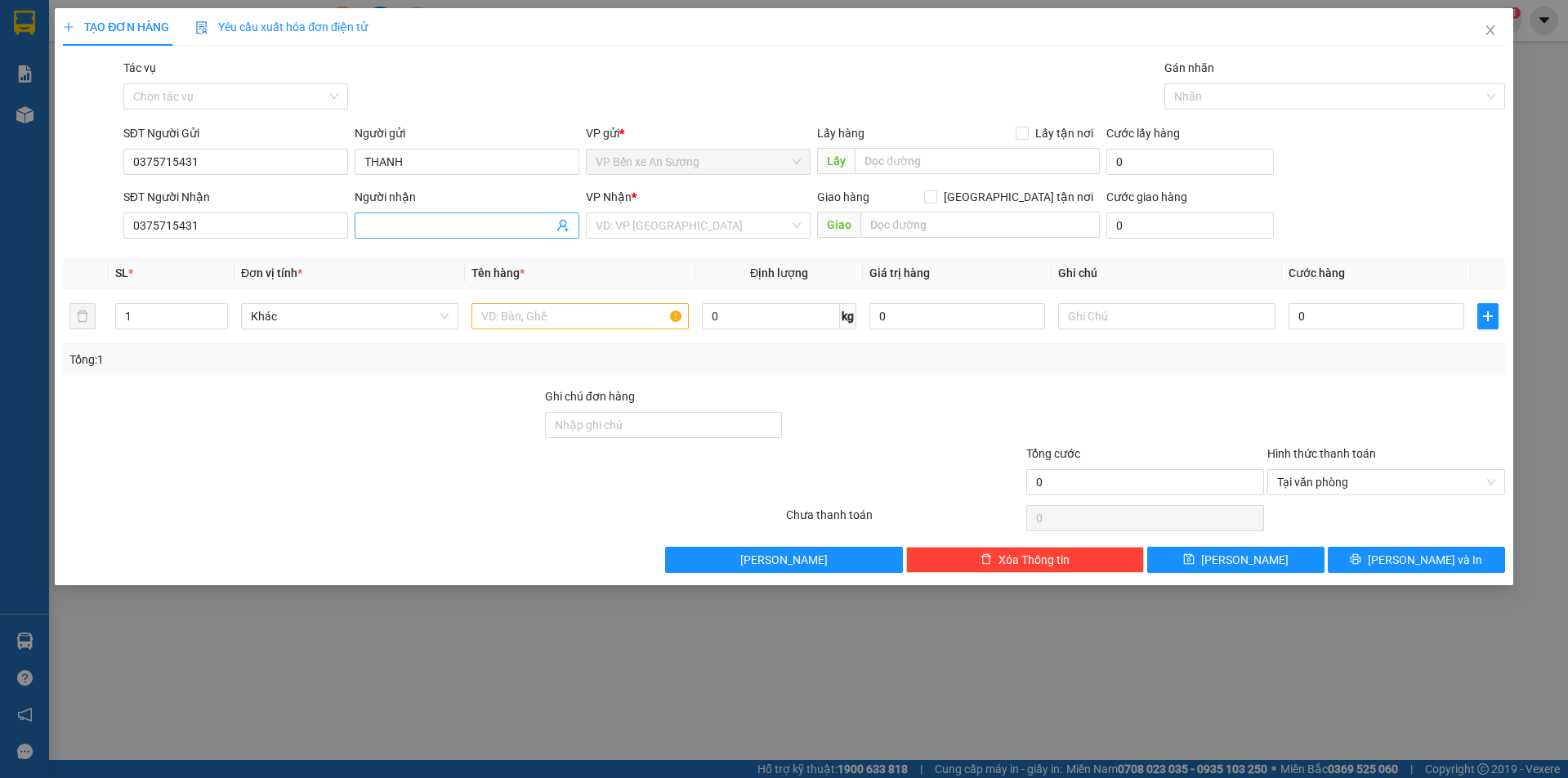
click at [415, 221] on input "Người nhận" at bounding box center [458, 225] width 188 height 18
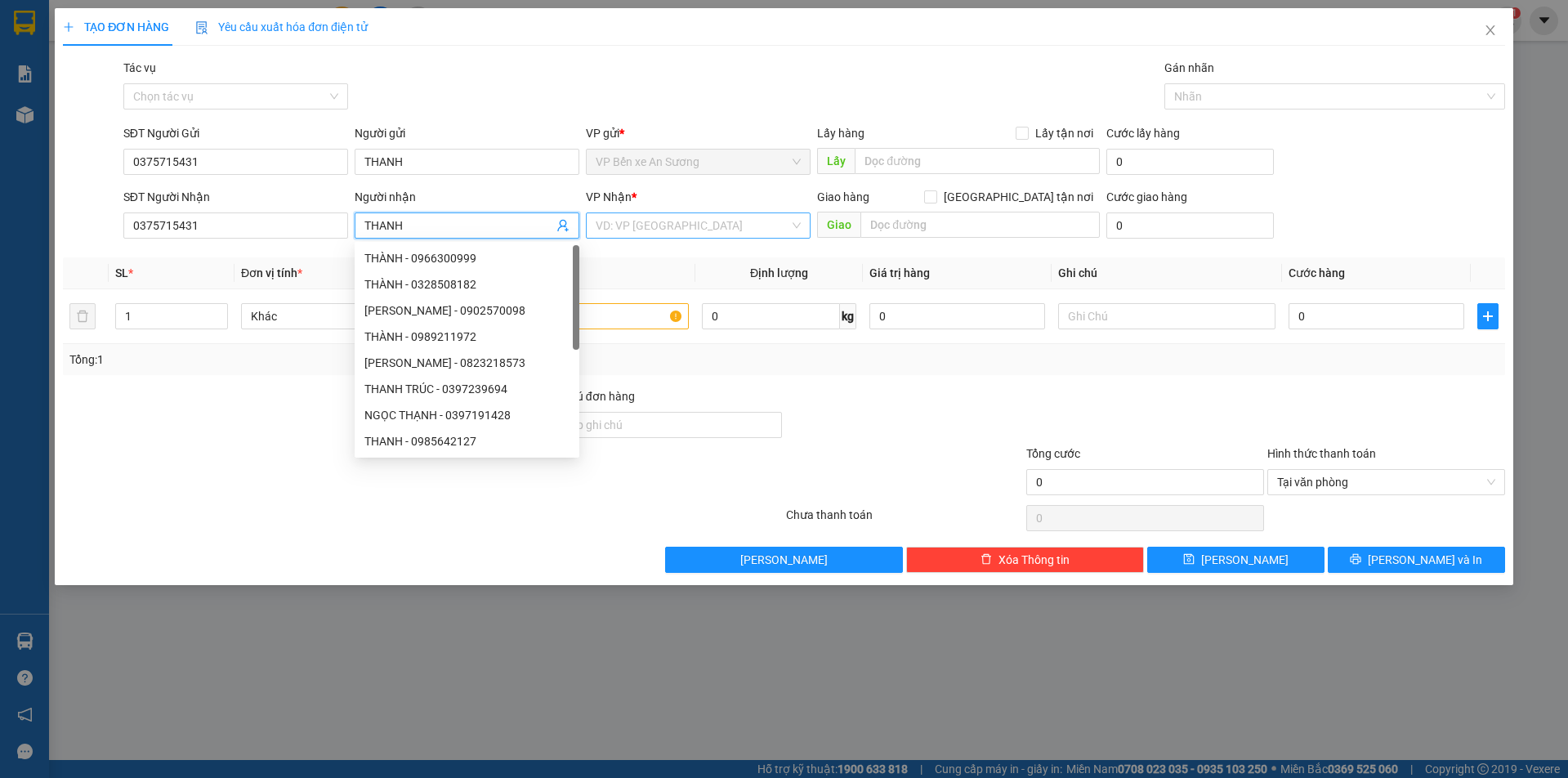
type input "THANH"
click at [642, 231] on input "search" at bounding box center [693, 225] width 193 height 25
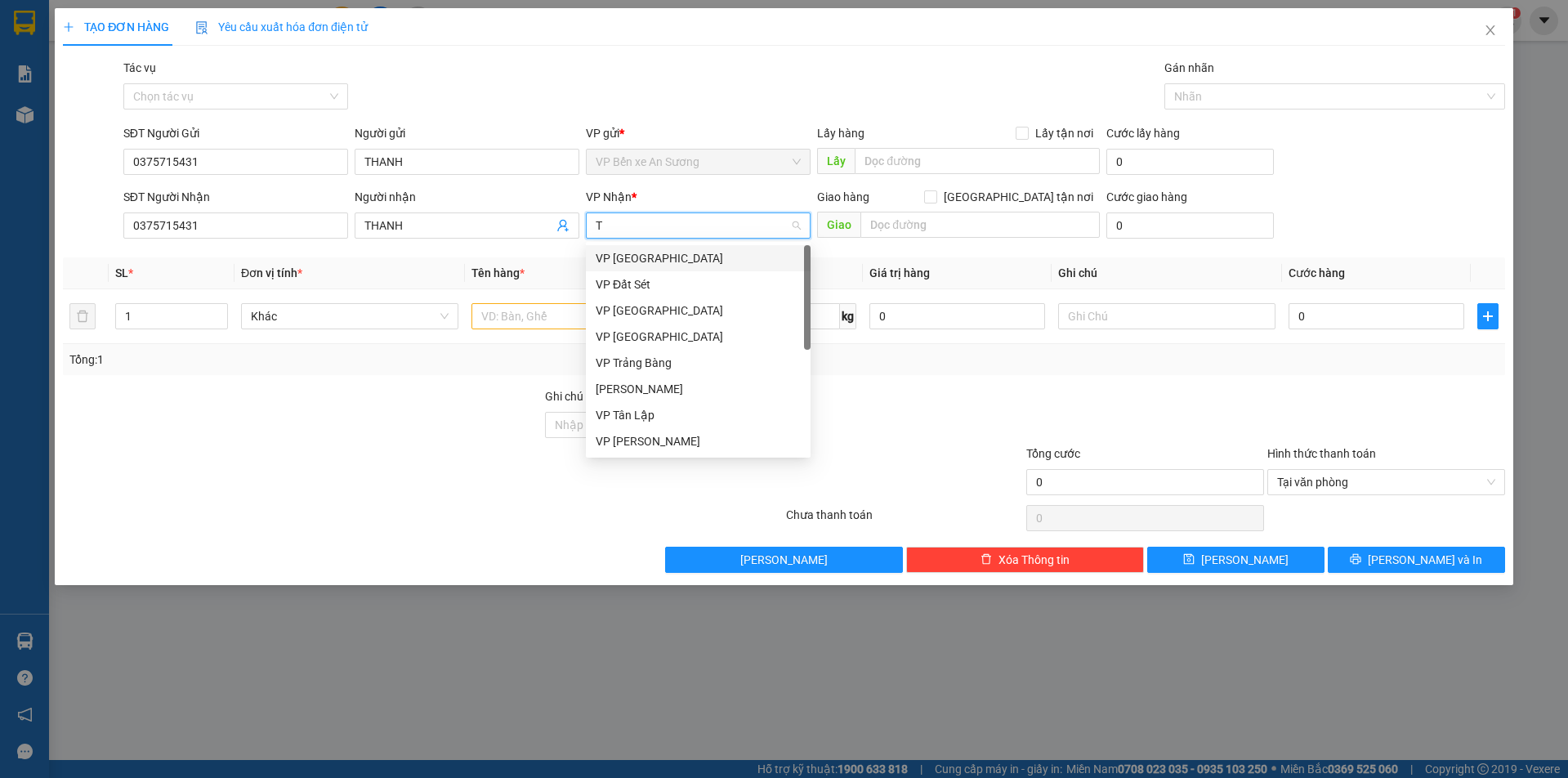
type input "TB"
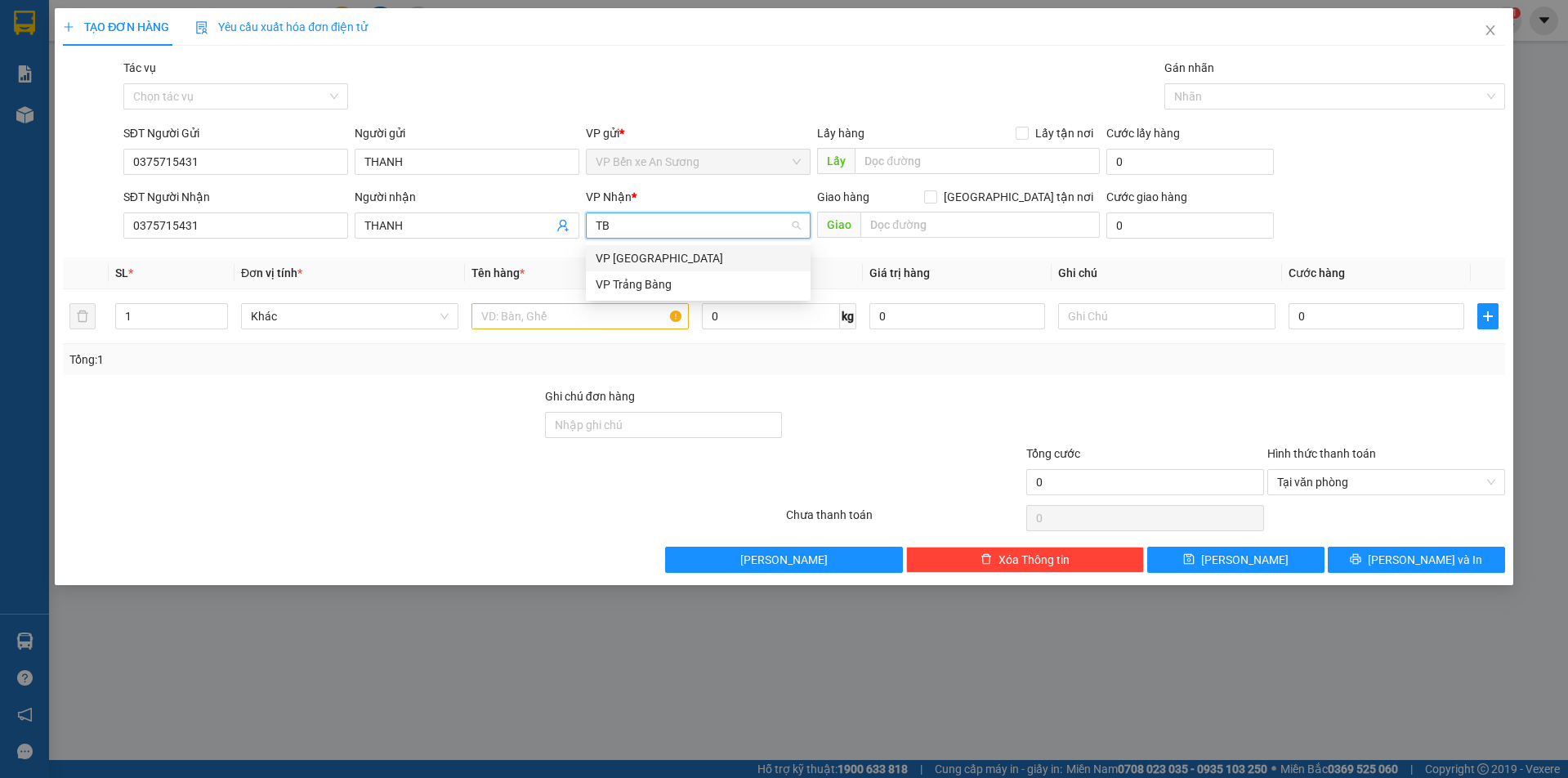
click at [631, 257] on div "VP [GEOGRAPHIC_DATA]" at bounding box center [699, 259] width 205 height 18
click at [523, 316] on input "text" at bounding box center [580, 316] width 217 height 27
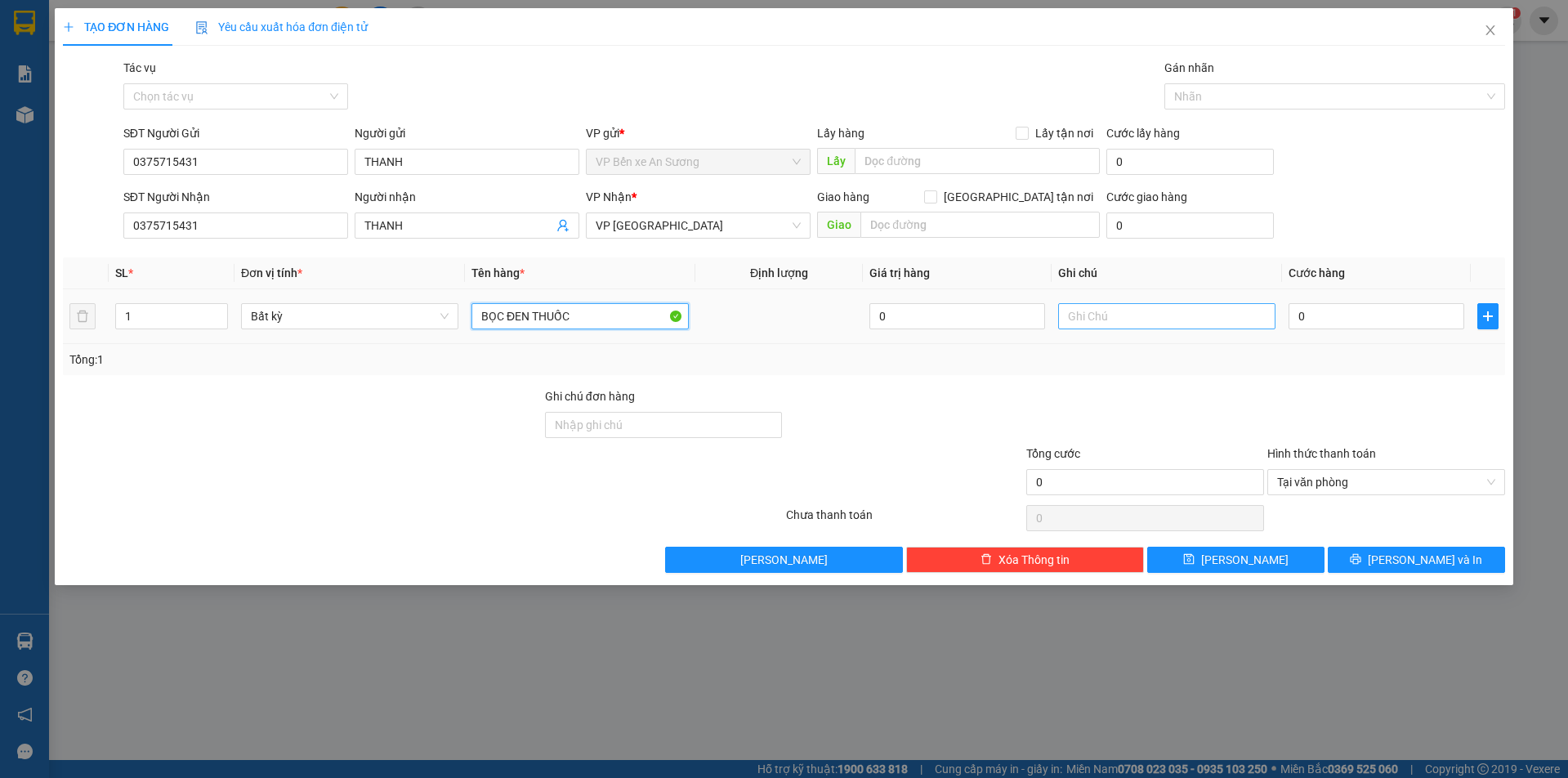
type input "BỌC ĐEN THUỐC"
drag, startPoint x: 1083, startPoint y: 321, endPoint x: 1077, endPoint y: 329, distance: 10.0
click at [1083, 321] on input "text" at bounding box center [1167, 316] width 217 height 27
type input "HKD"
click at [1334, 328] on input "0" at bounding box center [1377, 316] width 176 height 27
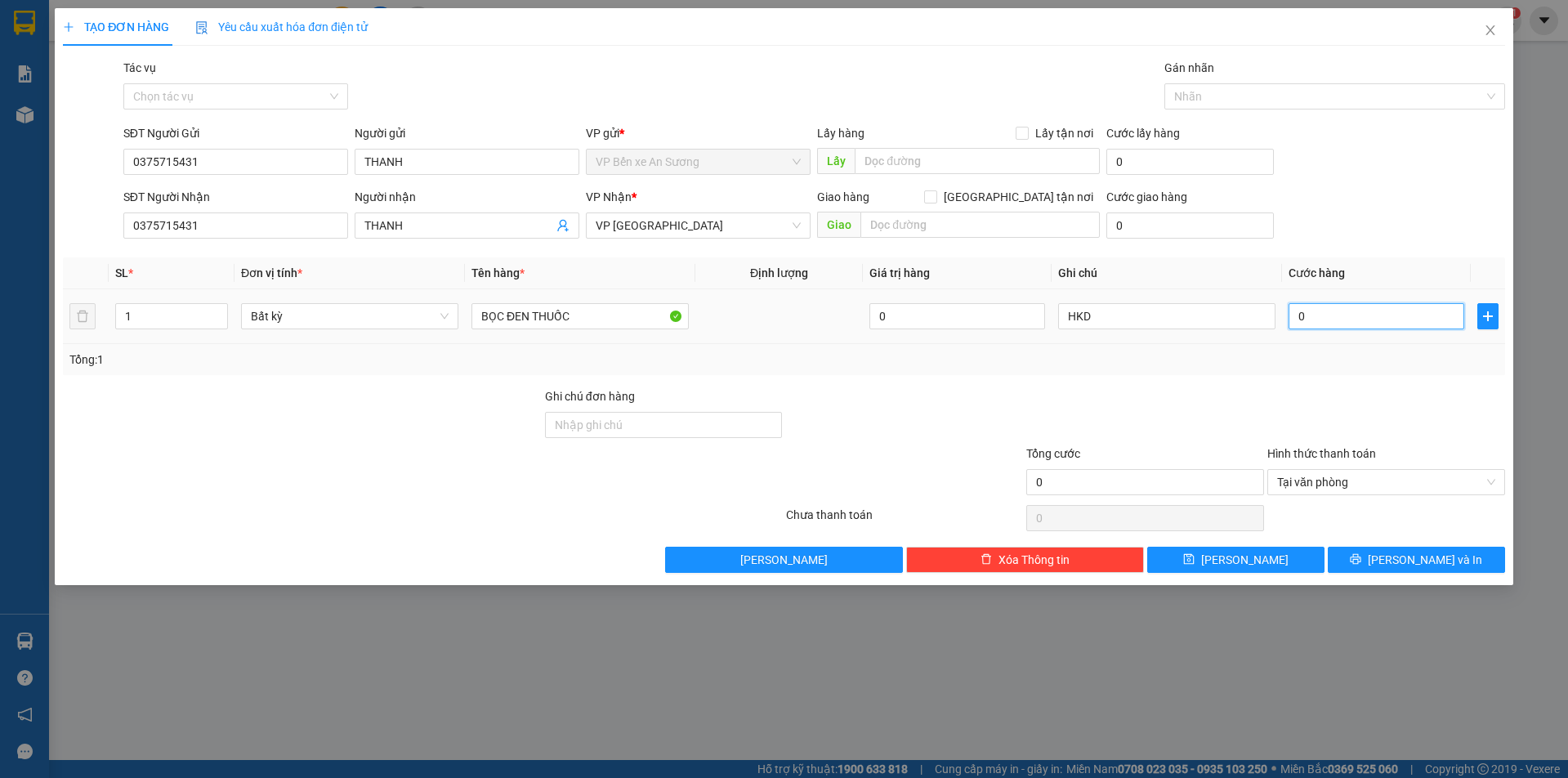
type input "2"
type input "25"
type input "25.000"
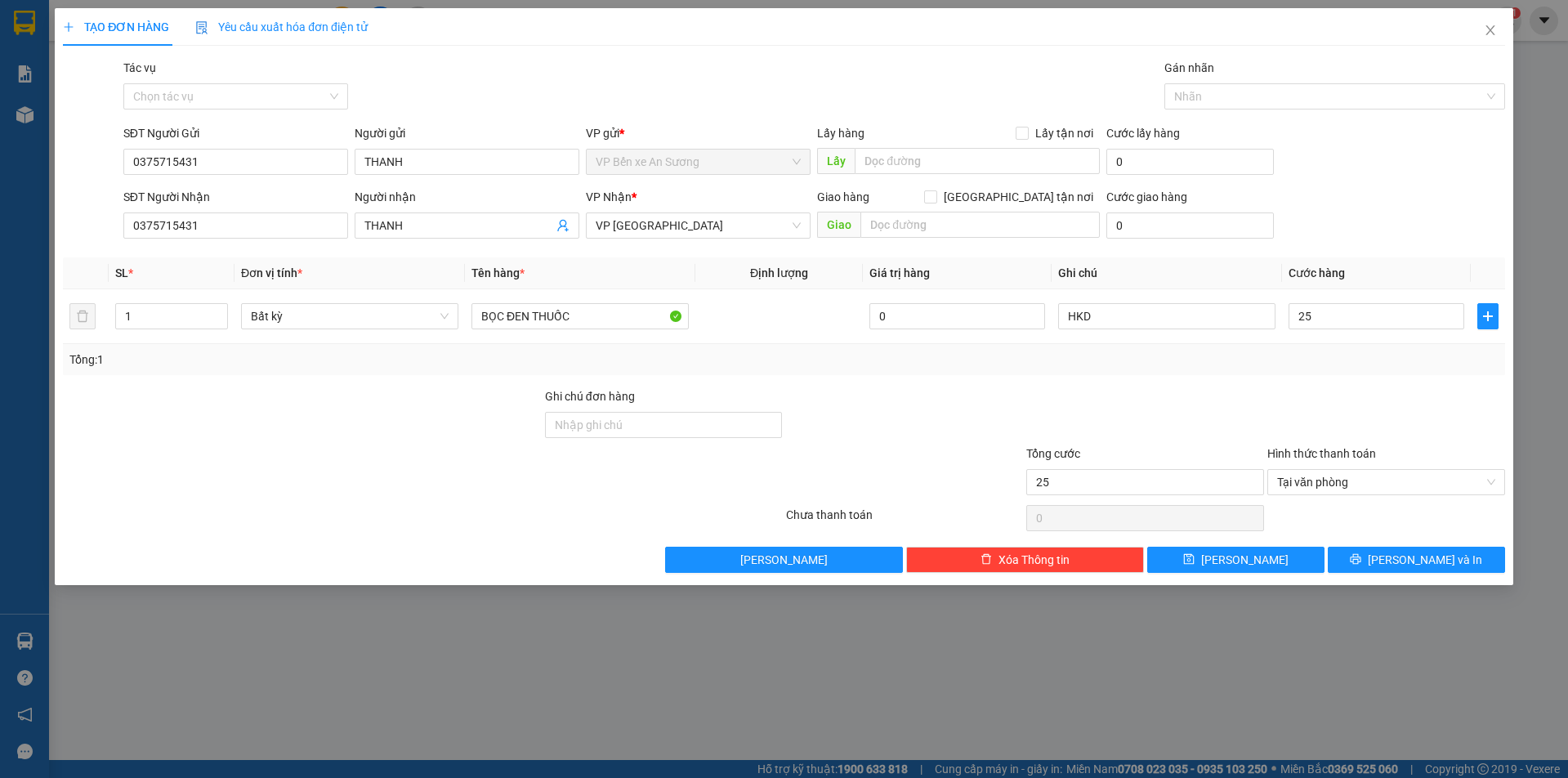
type input "25.000"
click at [1325, 395] on div at bounding box center [1386, 417] width 241 height 57
click at [1461, 562] on button "Lưu và In" at bounding box center [1417, 560] width 178 height 27
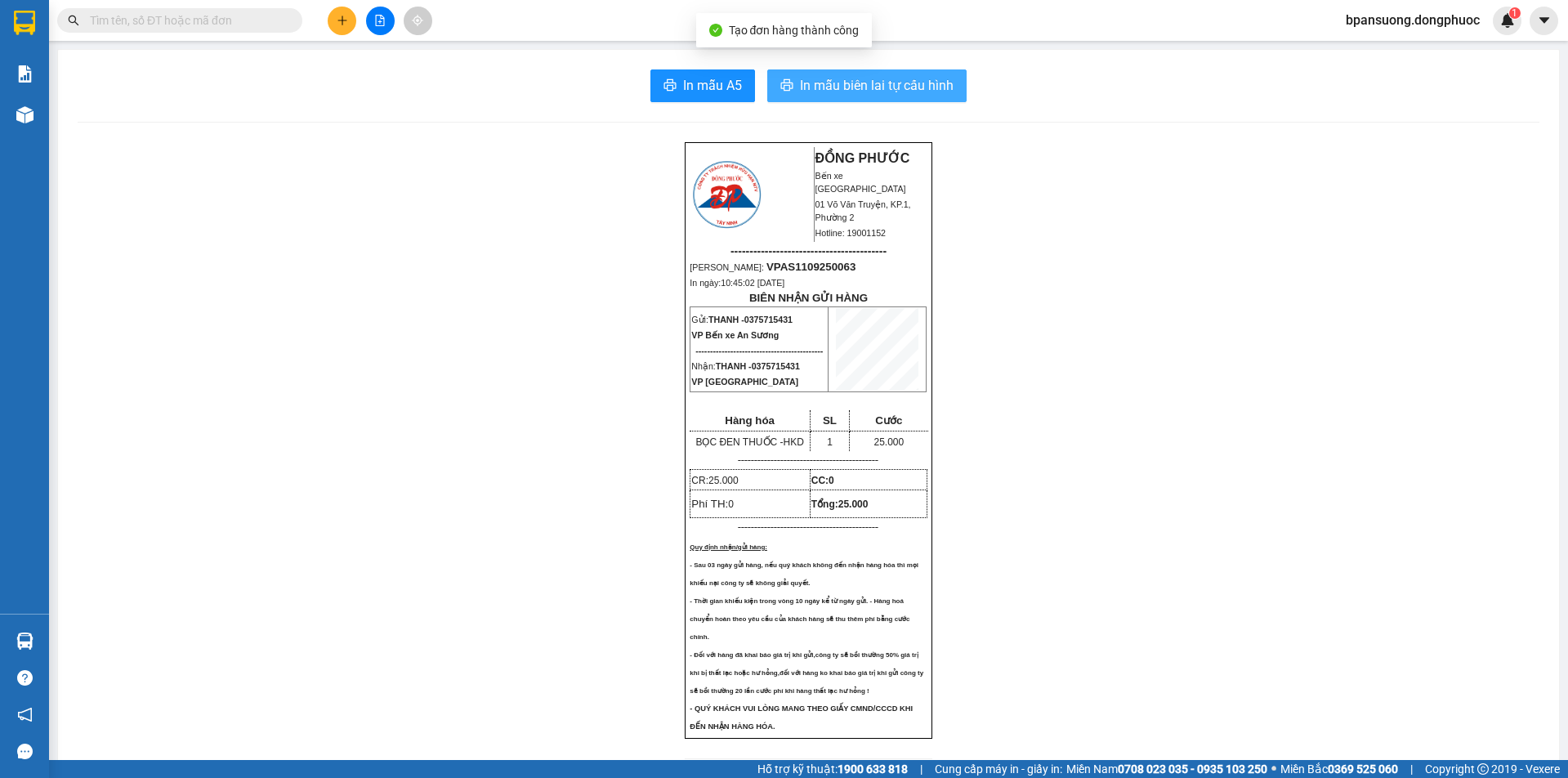
click at [888, 85] on span "In mẫu biên lai tự cấu hình" at bounding box center [877, 85] width 154 height 21
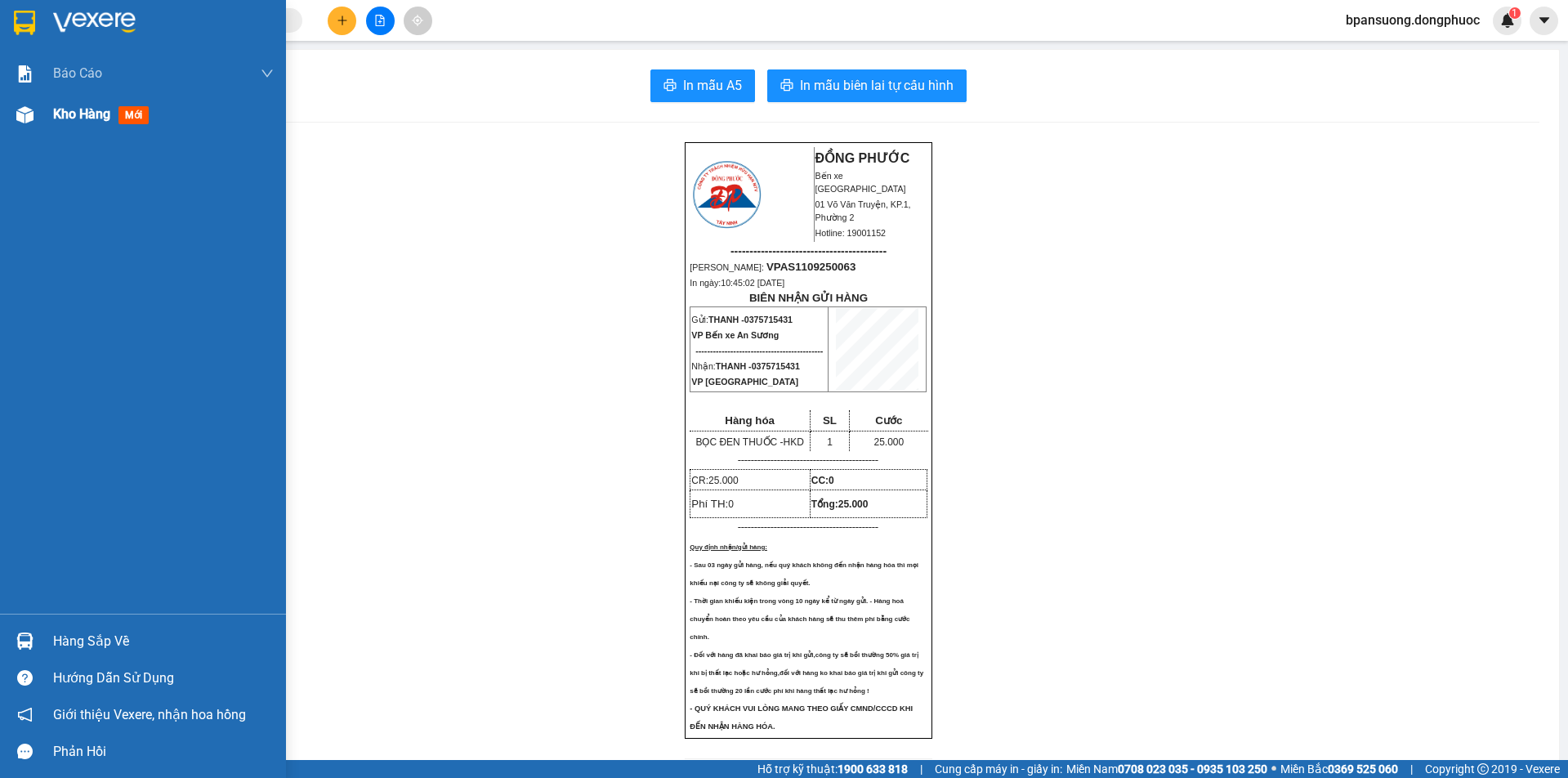
click at [75, 118] on span "Kho hàng" at bounding box center [82, 115] width 57 height 16
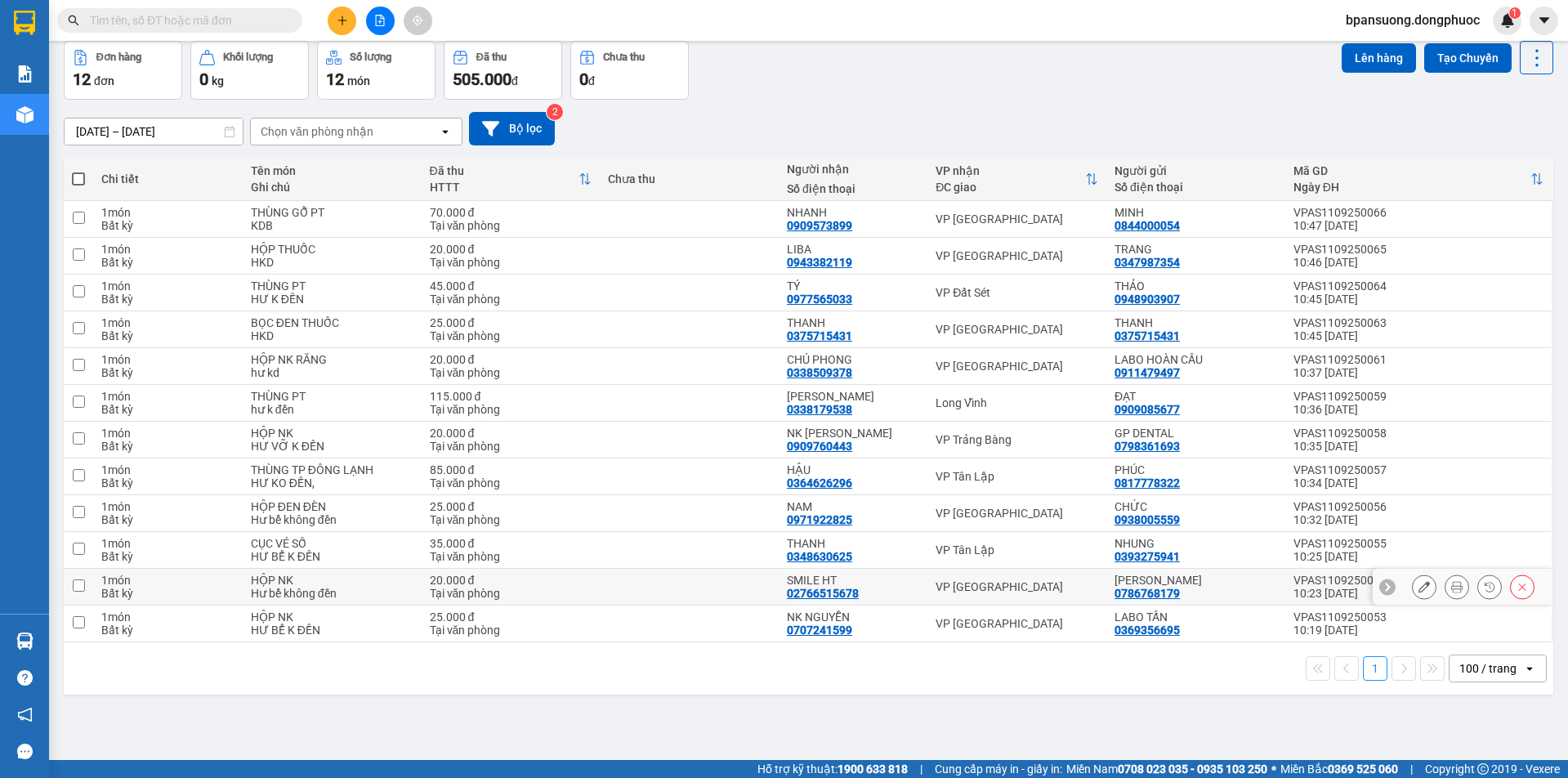
scroll to position [75, 0]
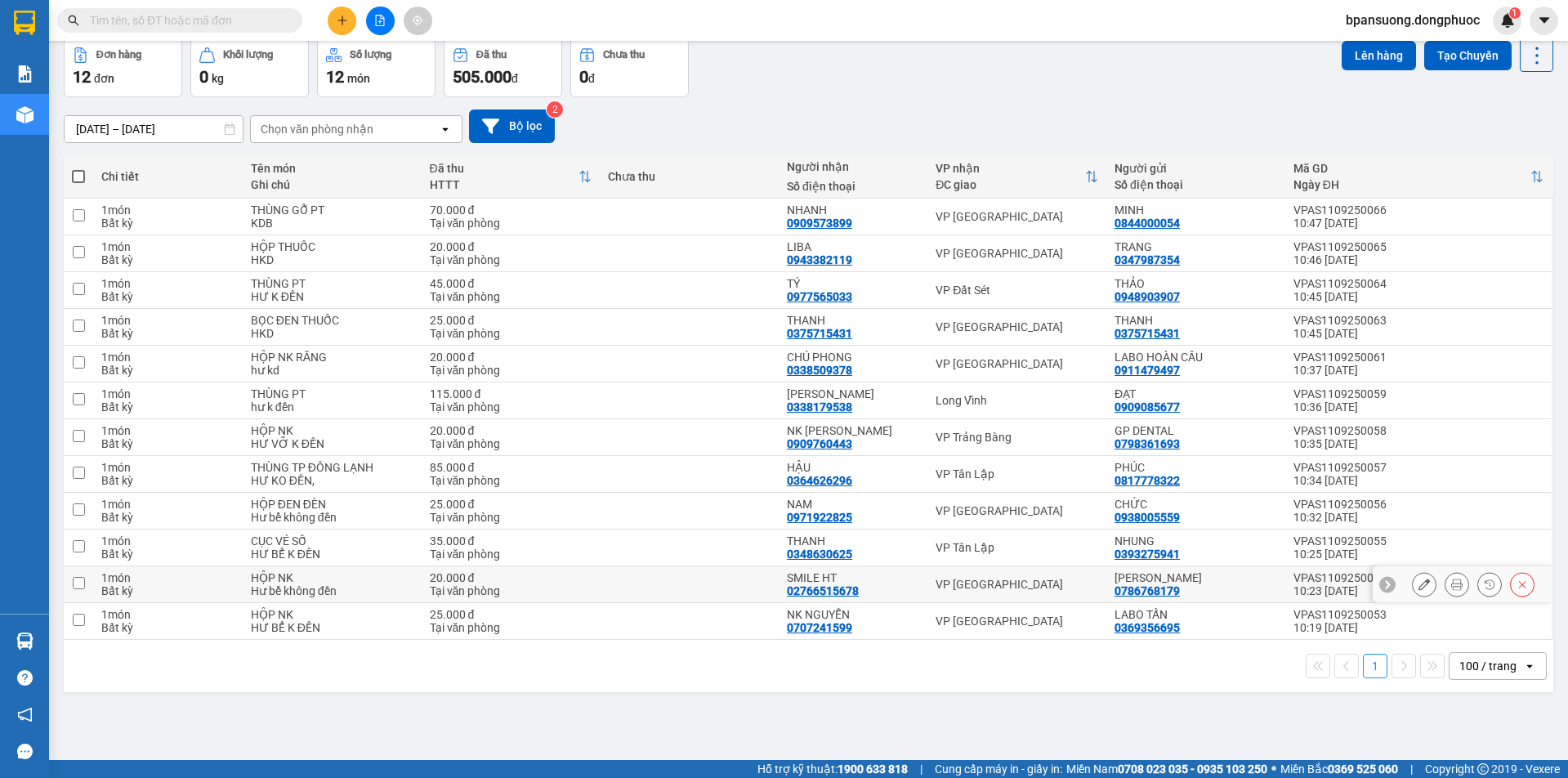
click at [991, 586] on div "VP [GEOGRAPHIC_DATA]" at bounding box center [1016, 584] width 163 height 13
checkbox input "true"
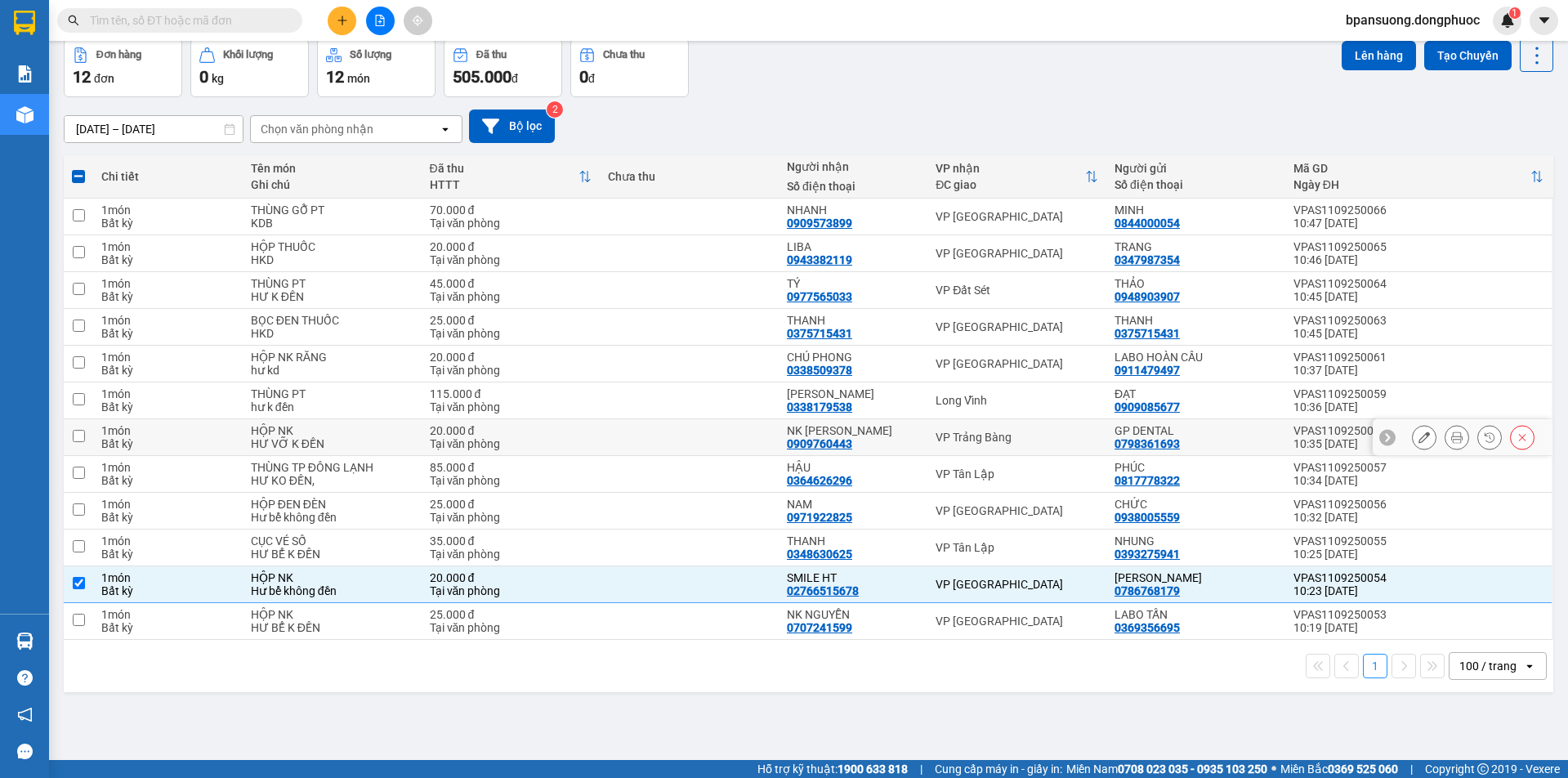
click at [967, 439] on div "VP Trảng Bàng" at bounding box center [1016, 436] width 163 height 13
checkbox input "true"
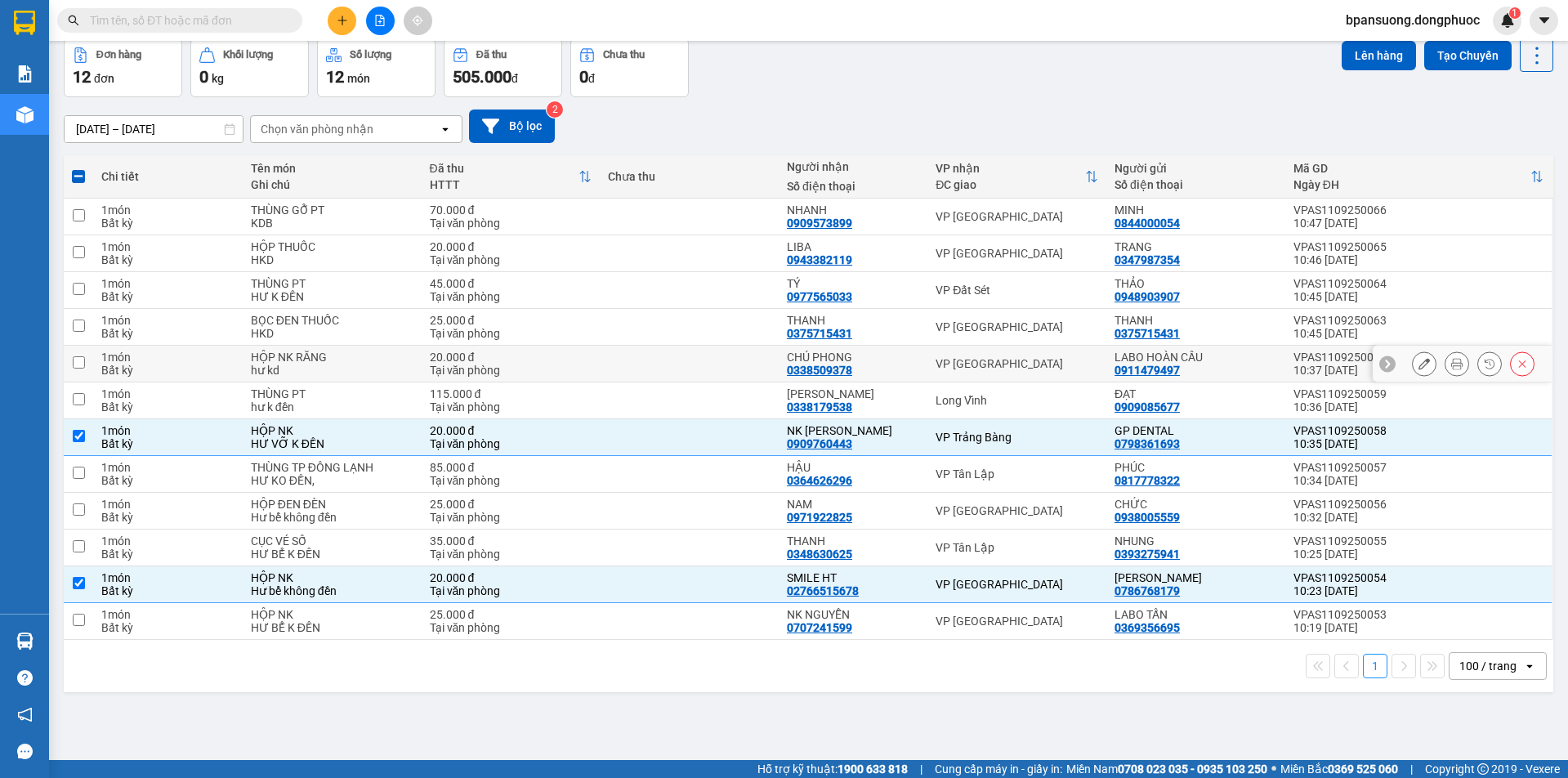
click at [974, 364] on div "VP [GEOGRAPHIC_DATA]" at bounding box center [1016, 363] width 163 height 13
checkbox input "true"
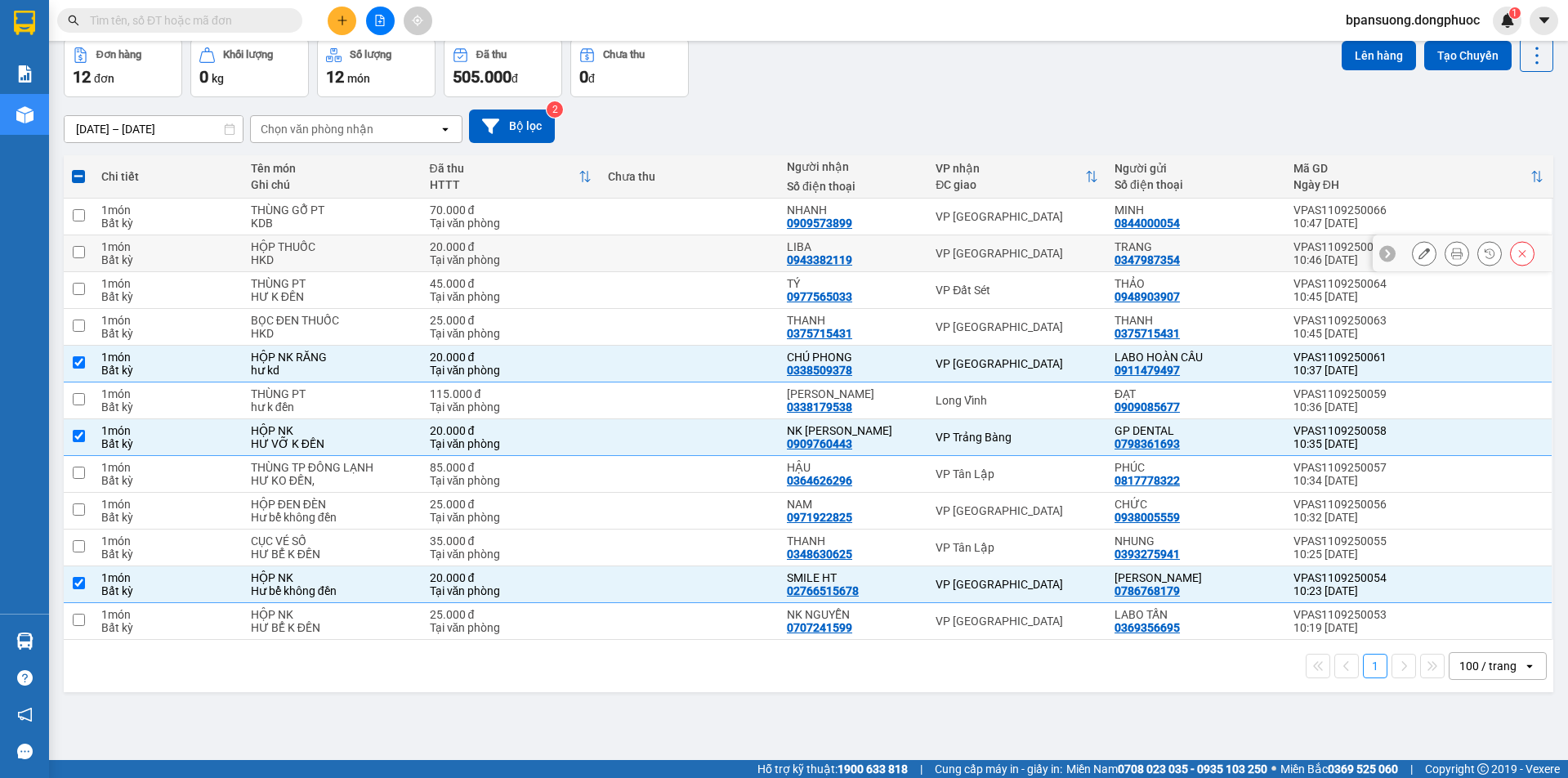
click at [972, 250] on div "VP [GEOGRAPHIC_DATA]" at bounding box center [1016, 253] width 163 height 13
checkbox input "true"
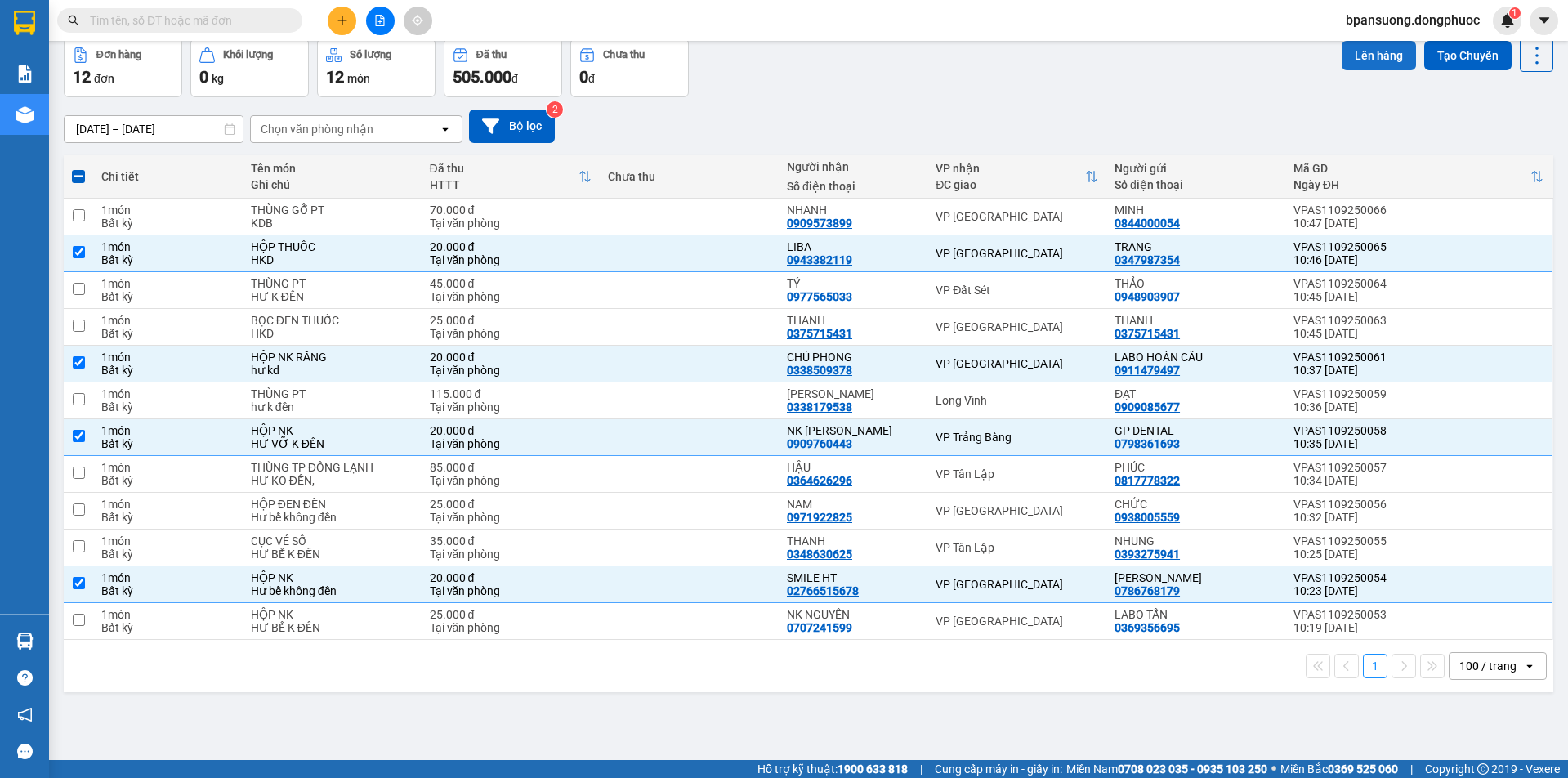
click at [1369, 59] on button "Lên hàng" at bounding box center [1379, 55] width 74 height 30
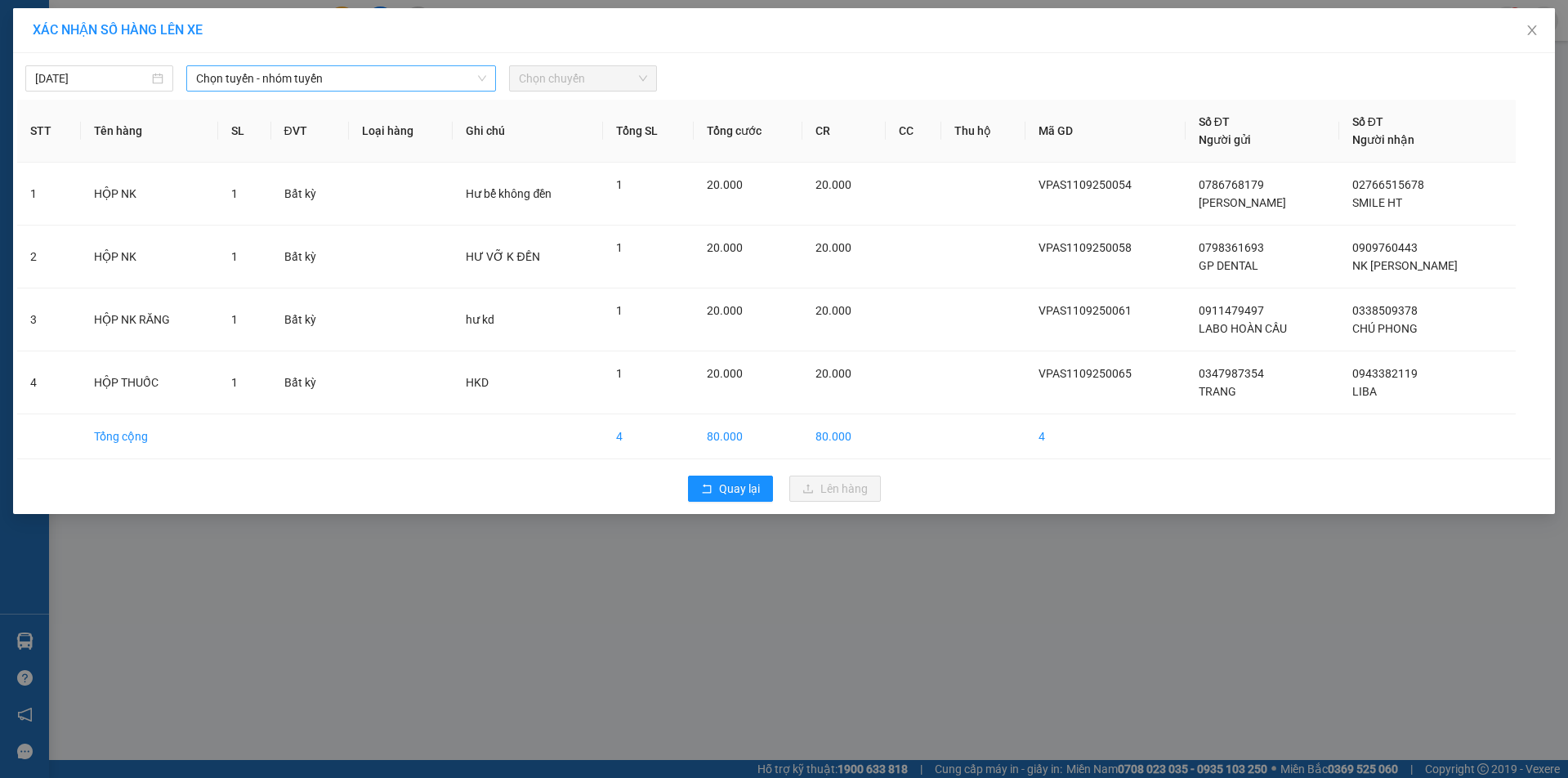
click at [298, 76] on span "Chọn tuyến - nhóm tuyến" at bounding box center [340, 78] width 289 height 25
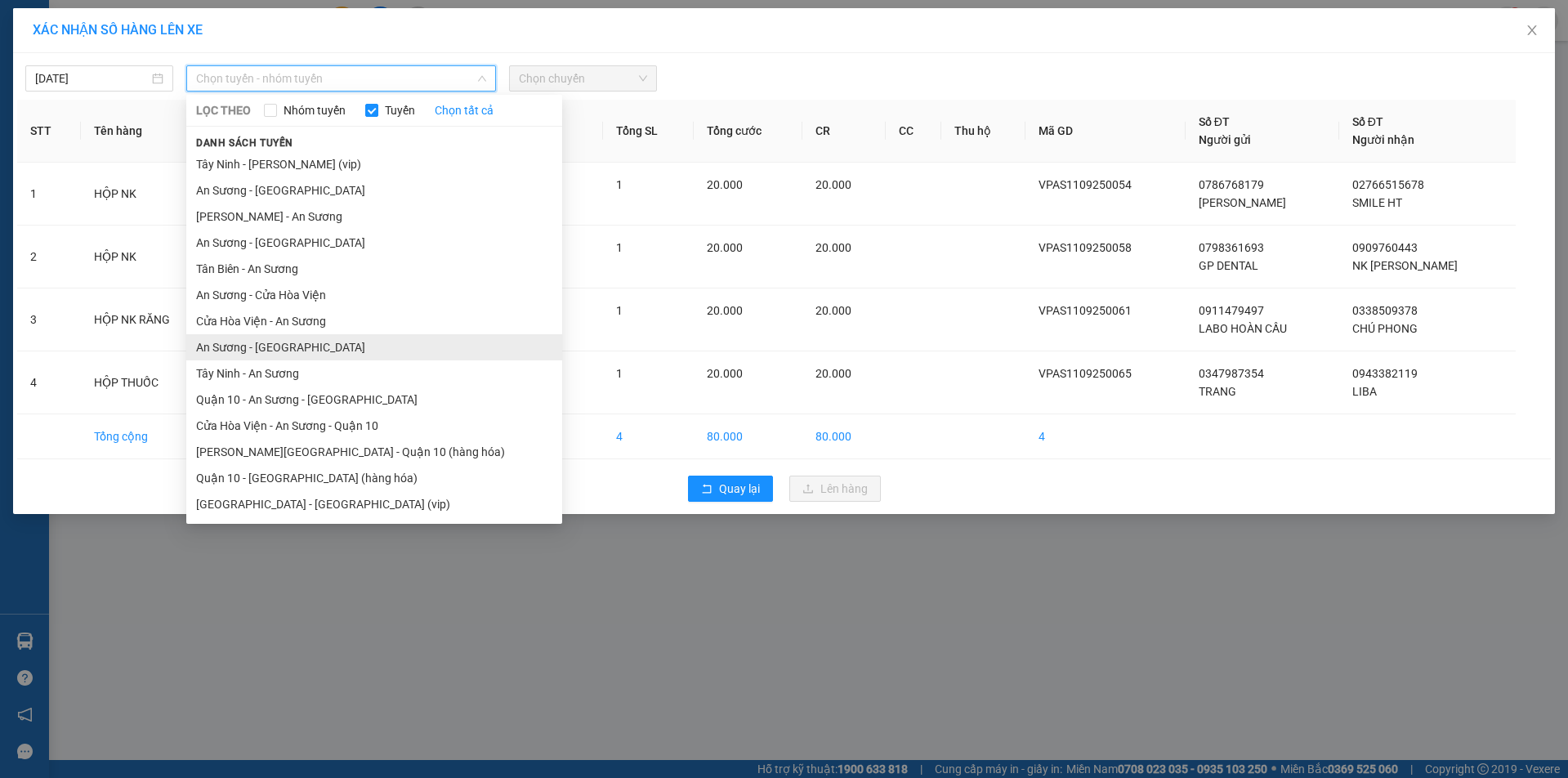
click at [264, 345] on li "An Sương - [GEOGRAPHIC_DATA]" at bounding box center [374, 348] width 376 height 27
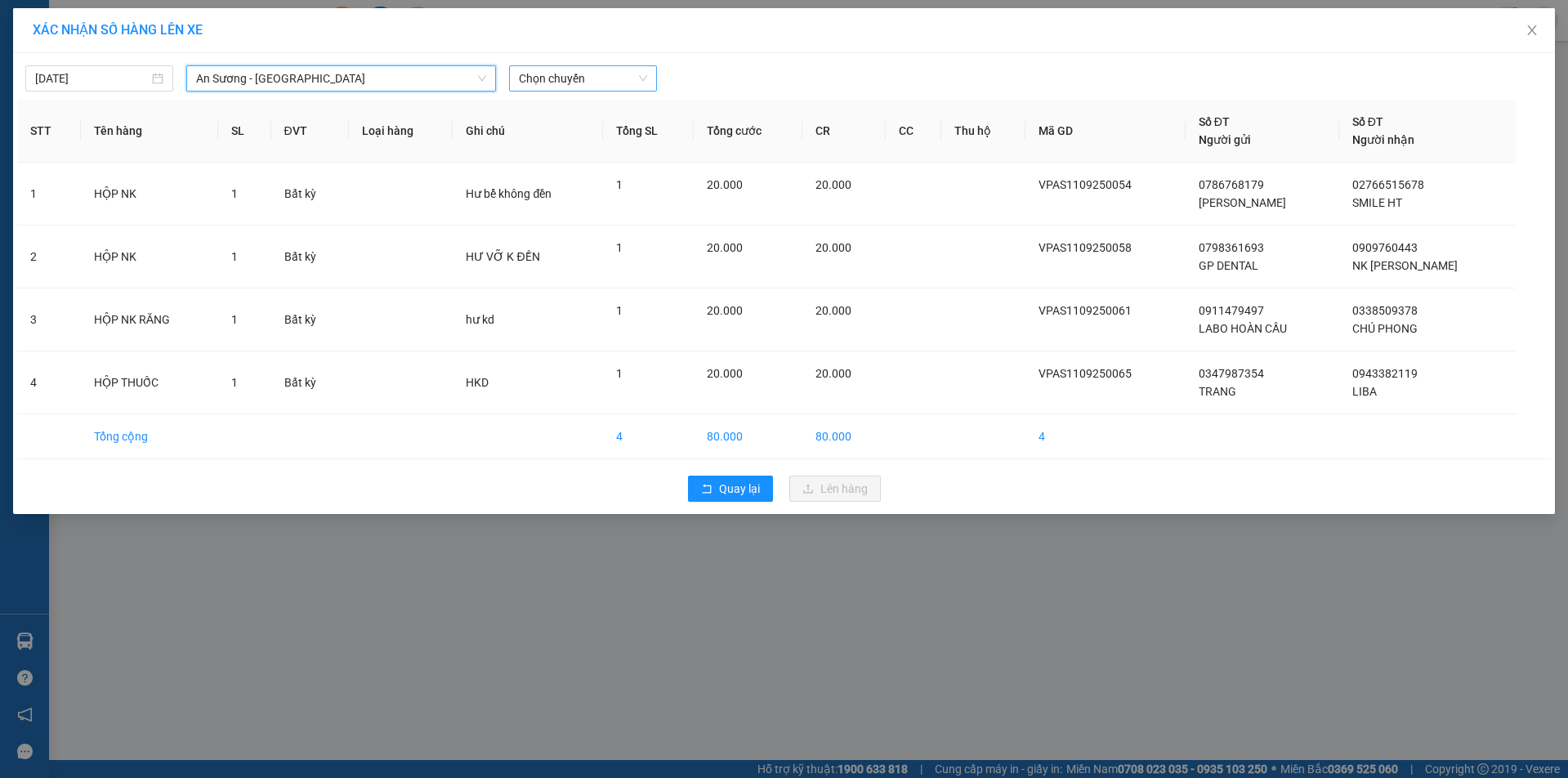
click at [579, 73] on span "Chọn chuyến" at bounding box center [583, 78] width 128 height 25
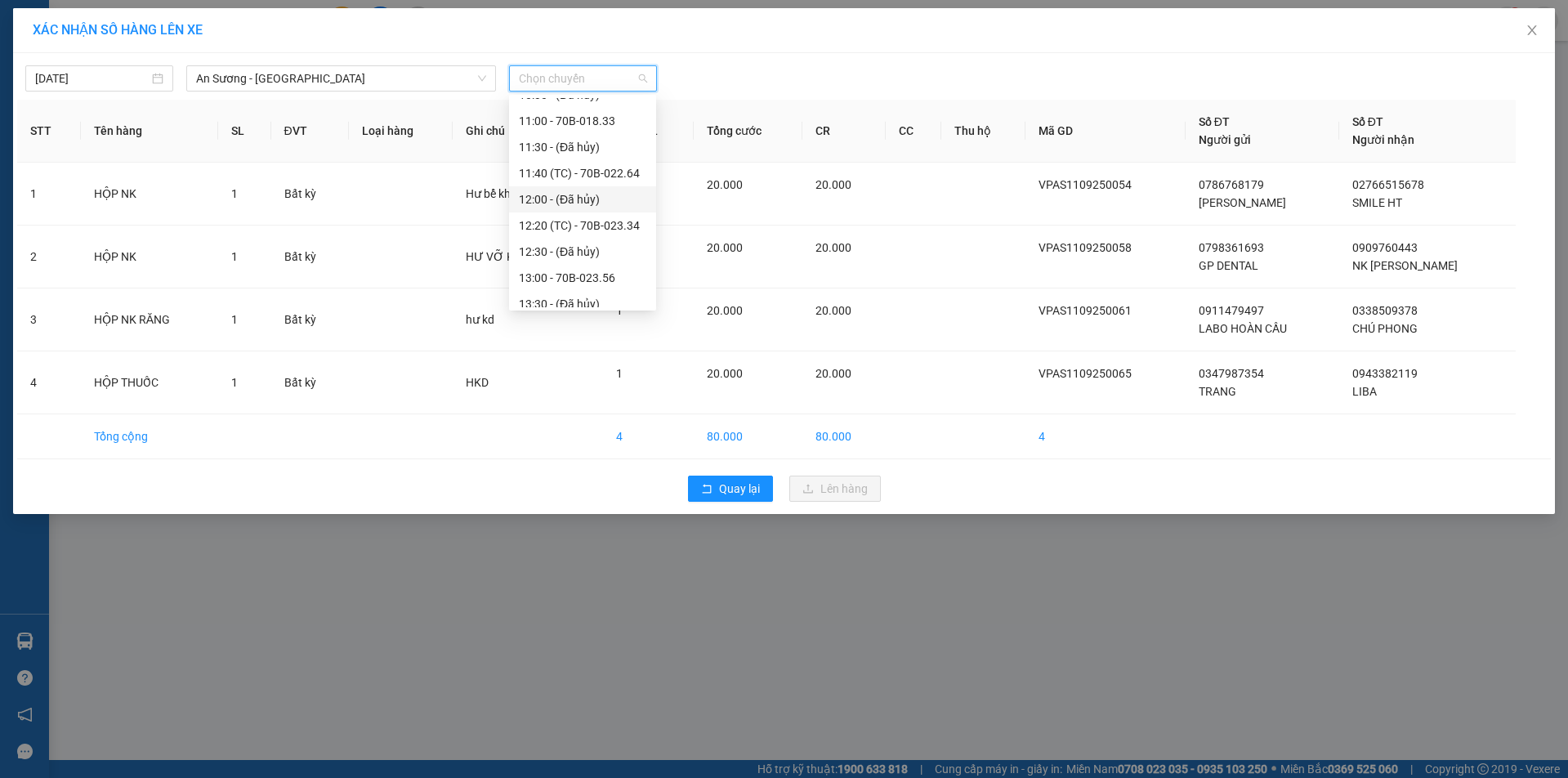
scroll to position [327, 0]
click at [592, 199] on div "11:00 - 70B-018.33" at bounding box center [582, 202] width 127 height 18
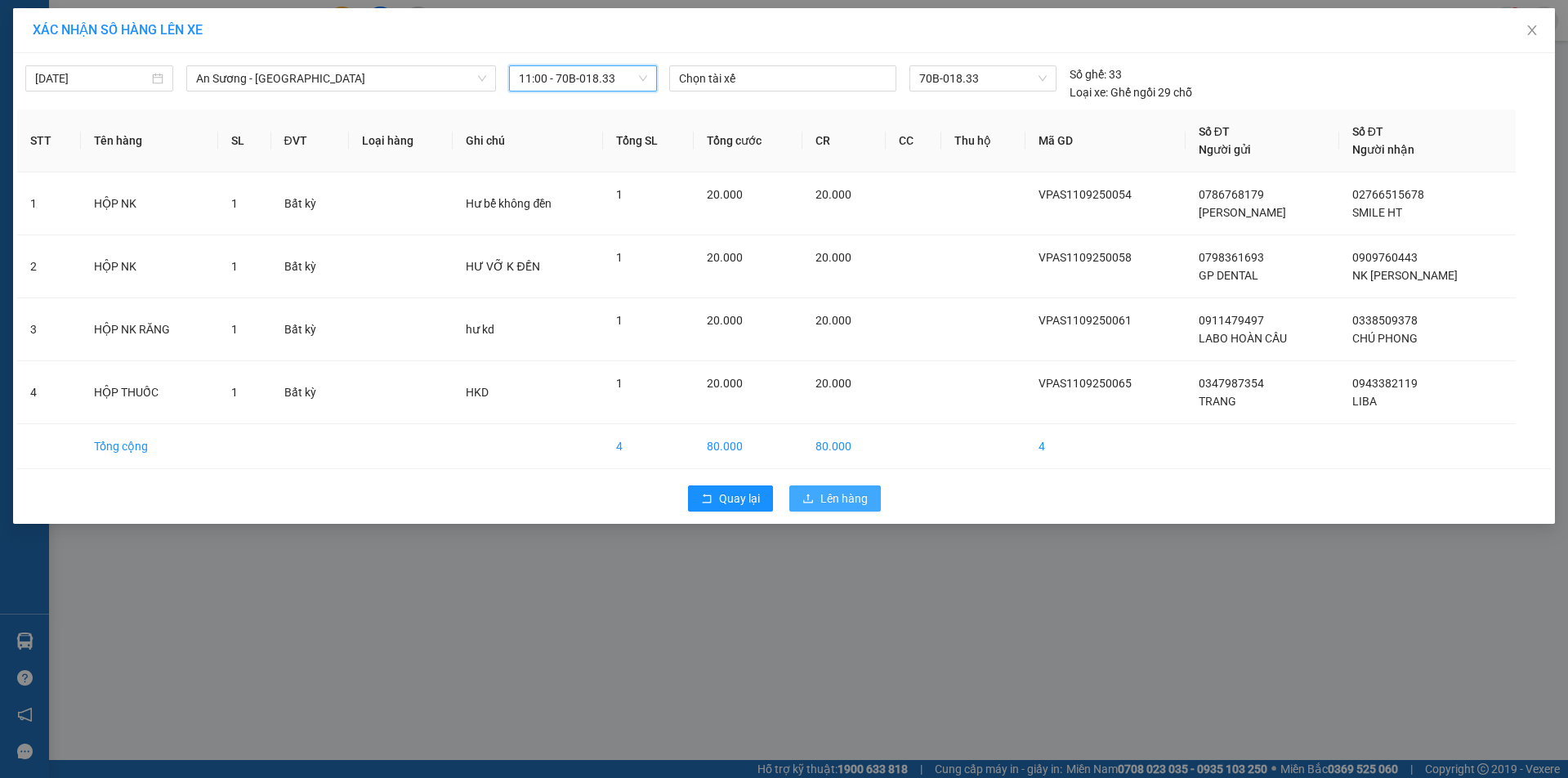
drag, startPoint x: 827, startPoint y: 498, endPoint x: 825, endPoint y: 474, distance: 24.1
click at [828, 498] on span "Lên hàng" at bounding box center [845, 499] width 47 height 18
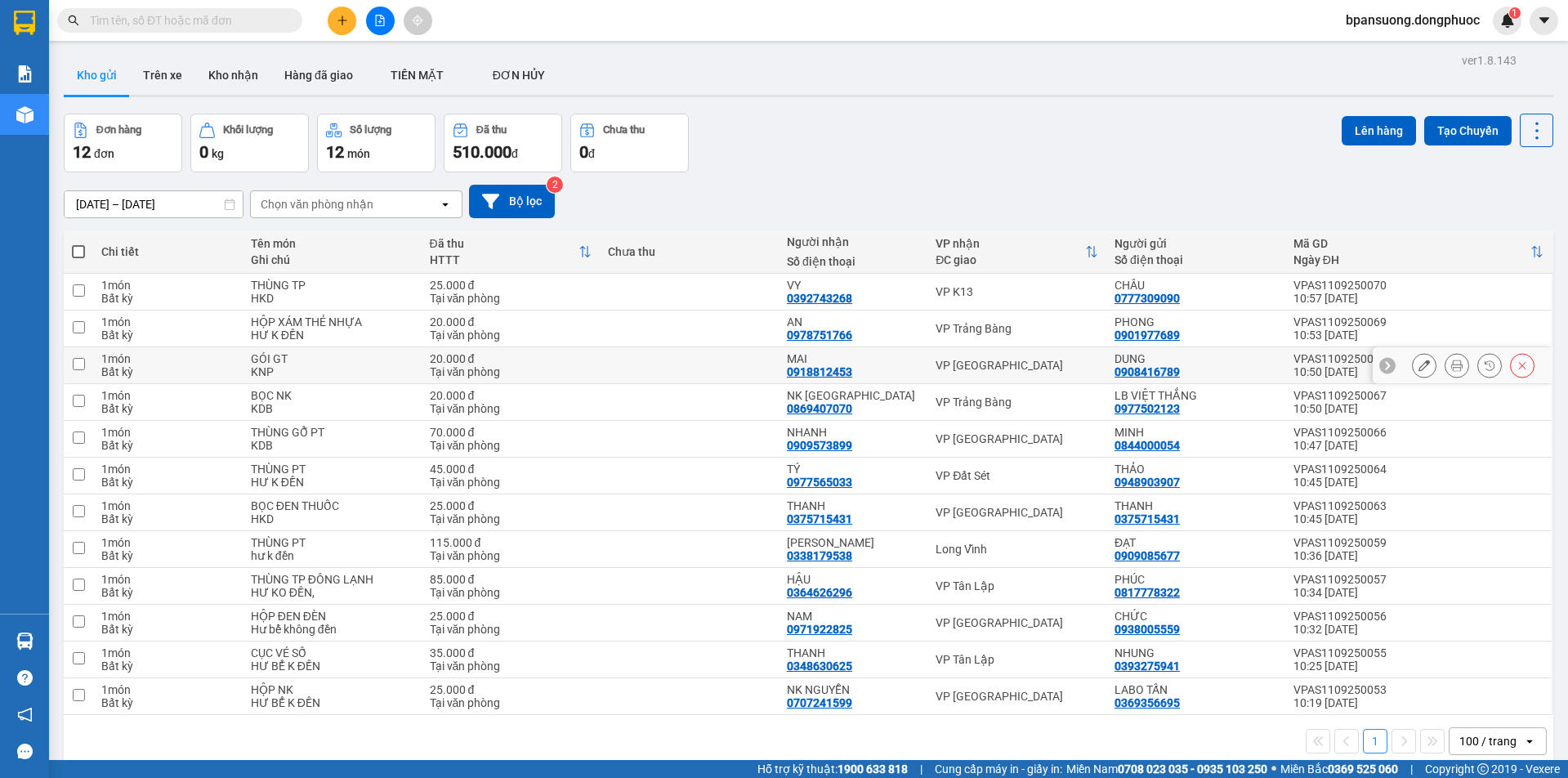
click at [962, 366] on div "VP [GEOGRAPHIC_DATA]" at bounding box center [1016, 365] width 163 height 13
checkbox input "true"
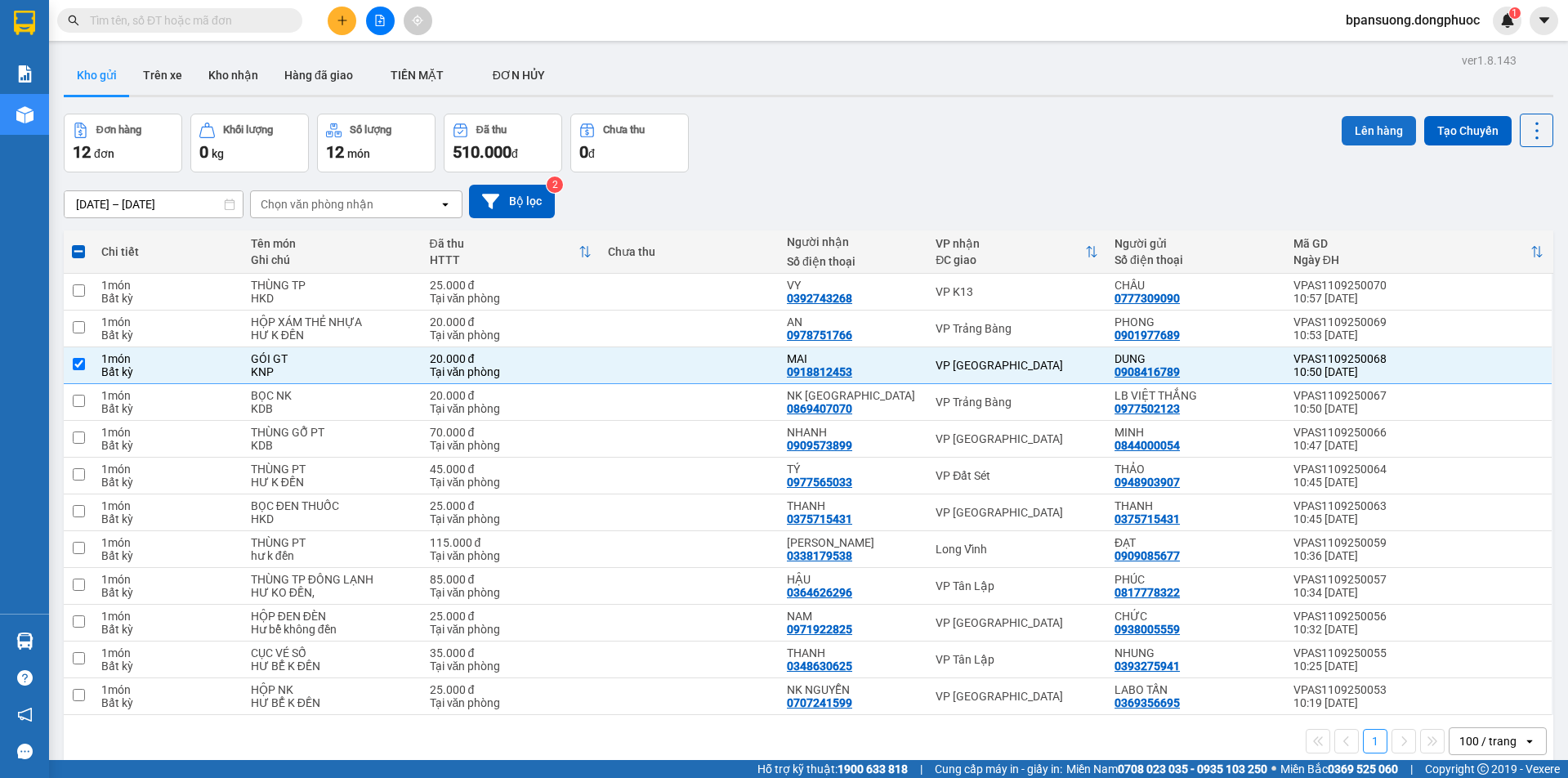
click at [1354, 133] on button "Lên hàng" at bounding box center [1379, 131] width 74 height 30
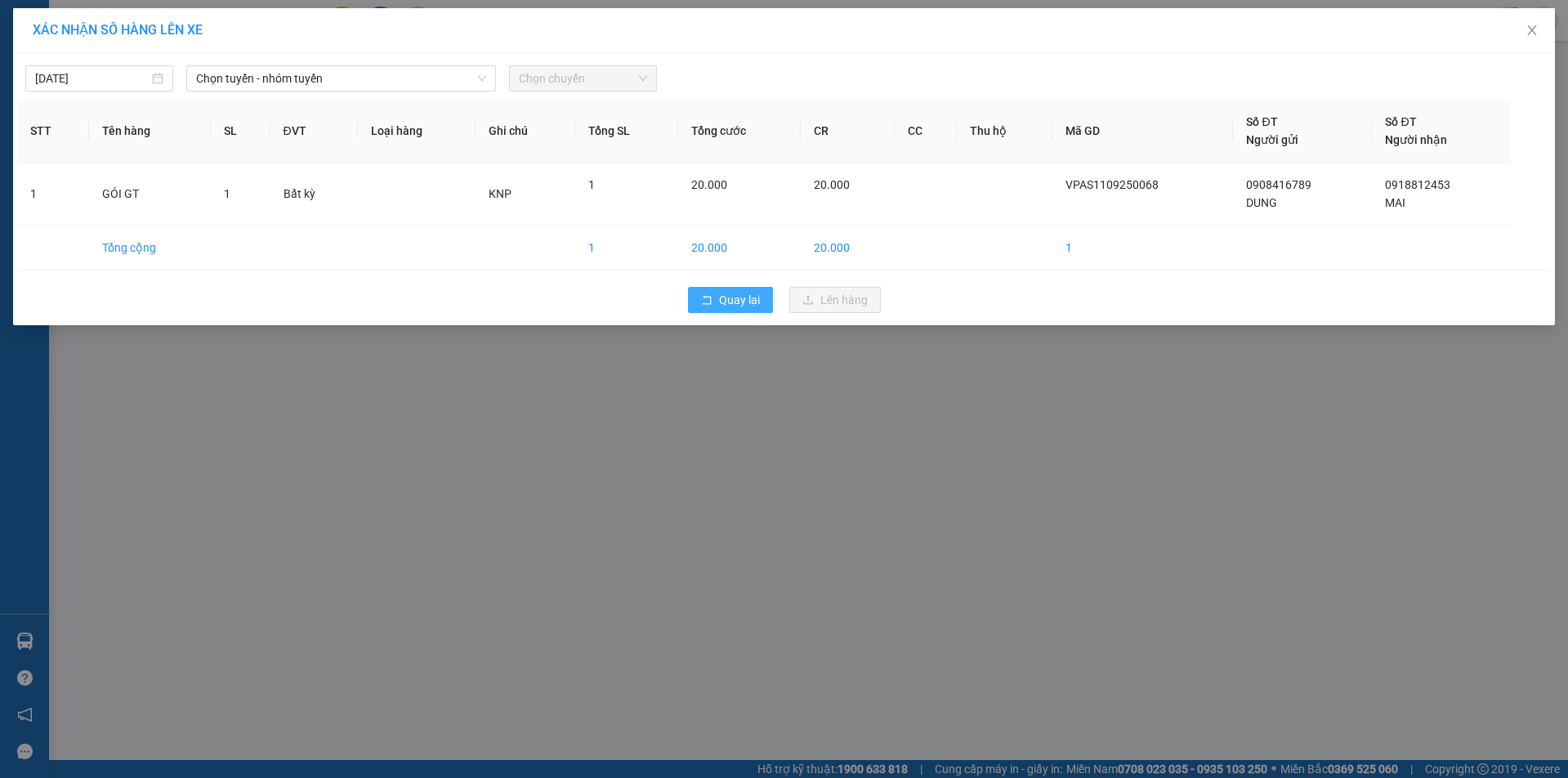
click at [722, 296] on span "Quay lại" at bounding box center [739, 300] width 40 height 18
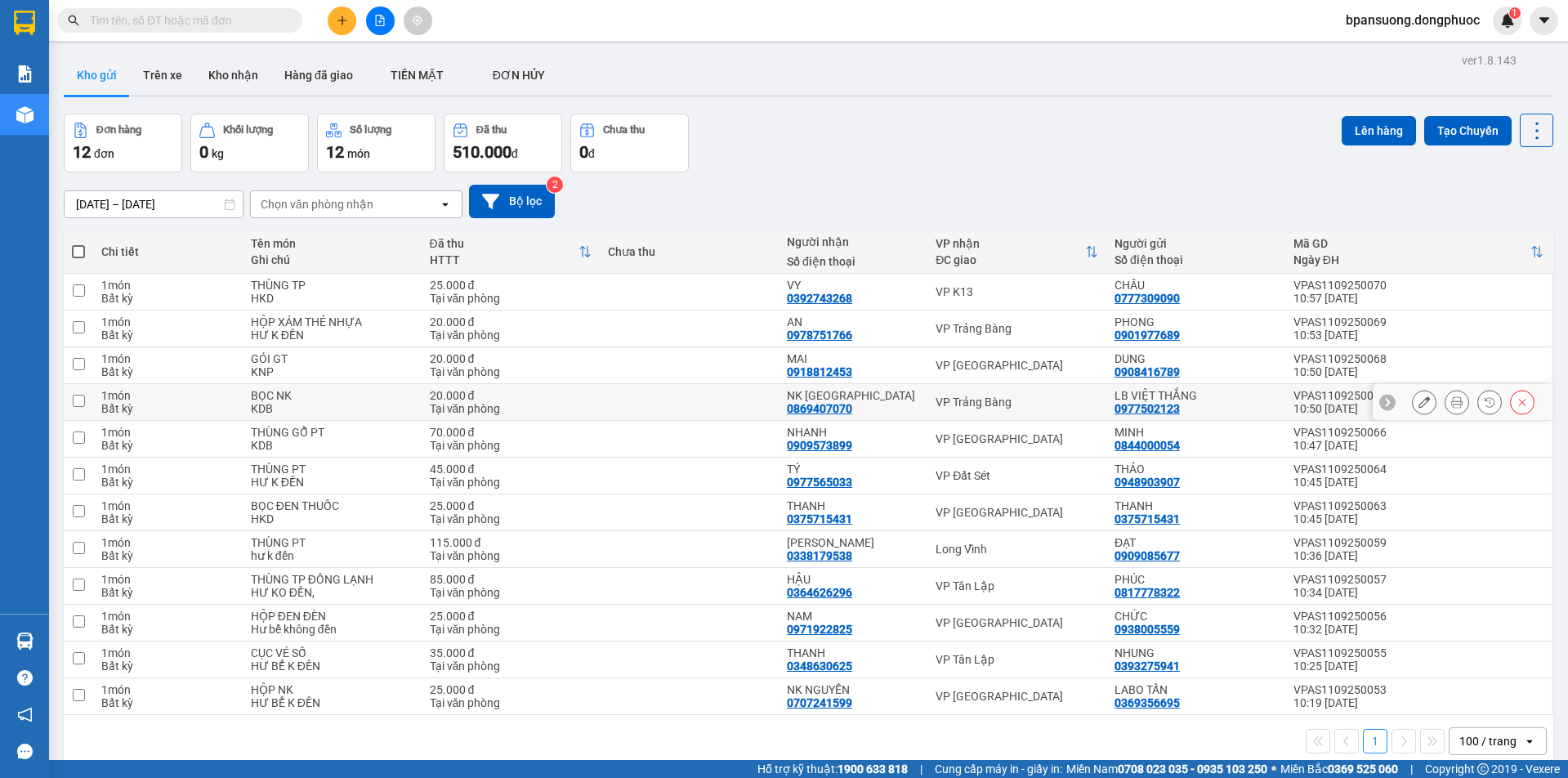
click at [957, 402] on div "VP Trảng Bàng" at bounding box center [1016, 402] width 163 height 13
checkbox input "true"
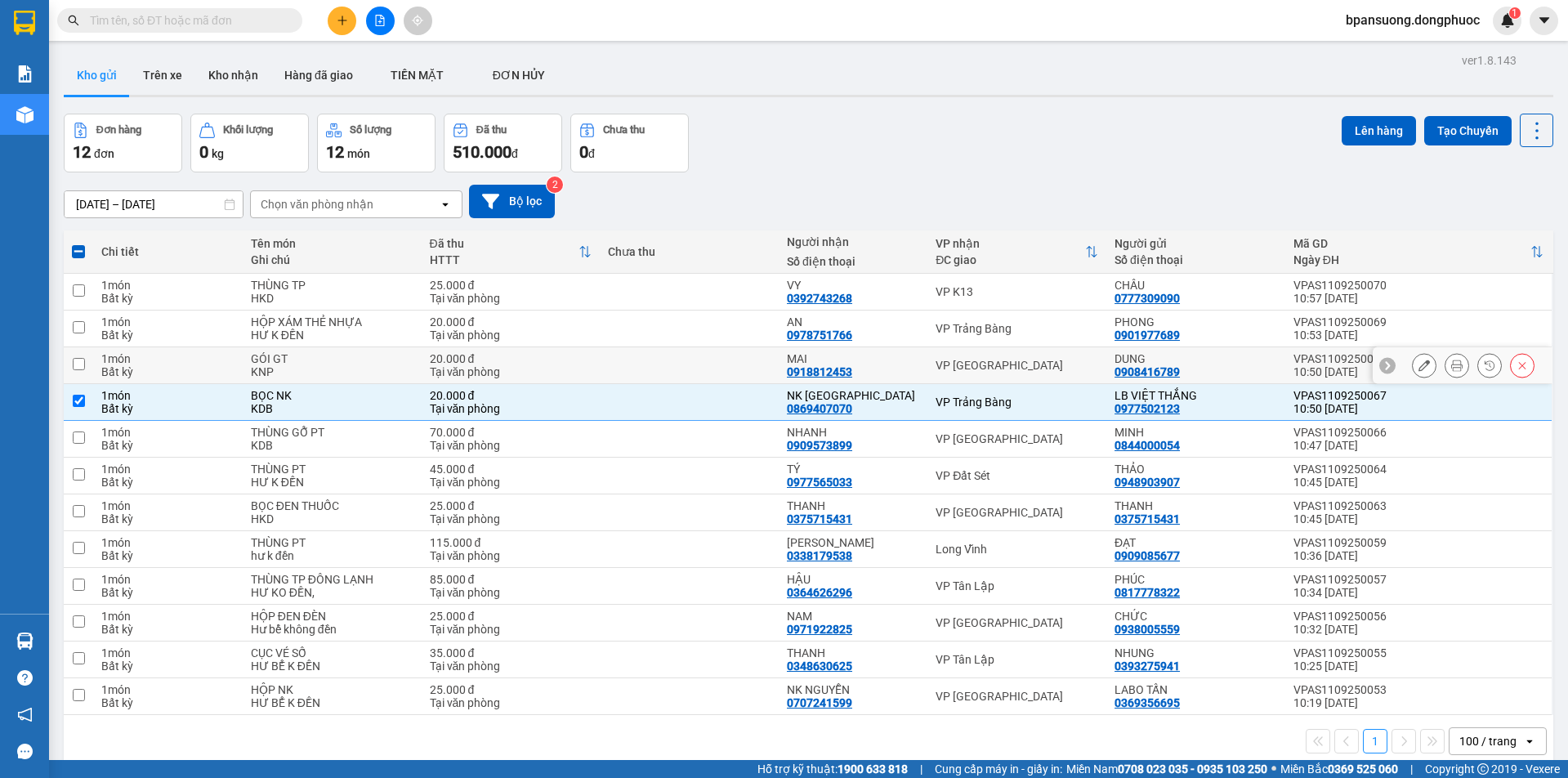
click at [954, 373] on td "VP [GEOGRAPHIC_DATA]" at bounding box center [1016, 365] width 179 height 37
checkbox input "true"
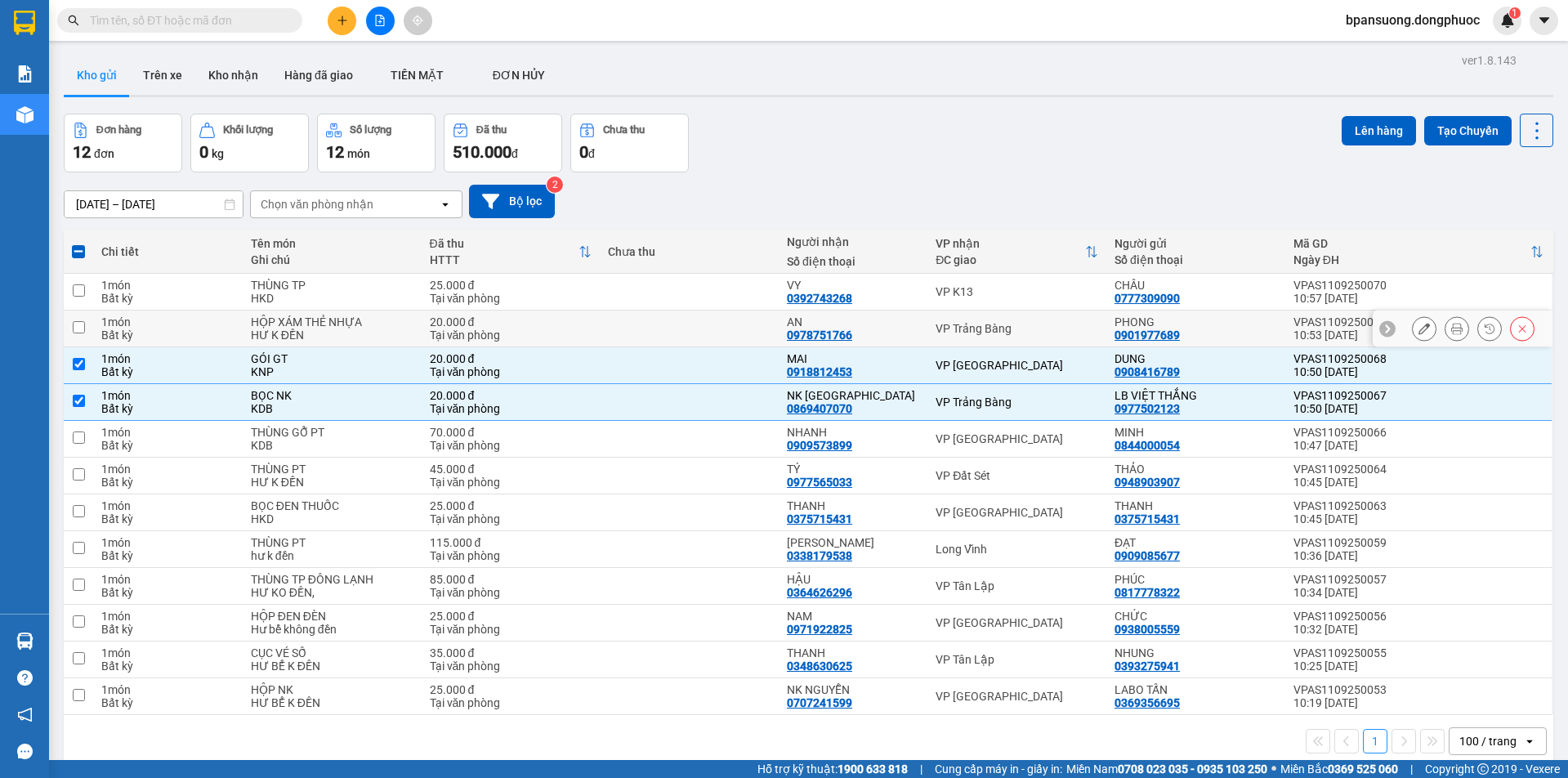
click at [951, 330] on div "VP Trảng Bàng" at bounding box center [1016, 328] width 163 height 13
checkbox input "true"
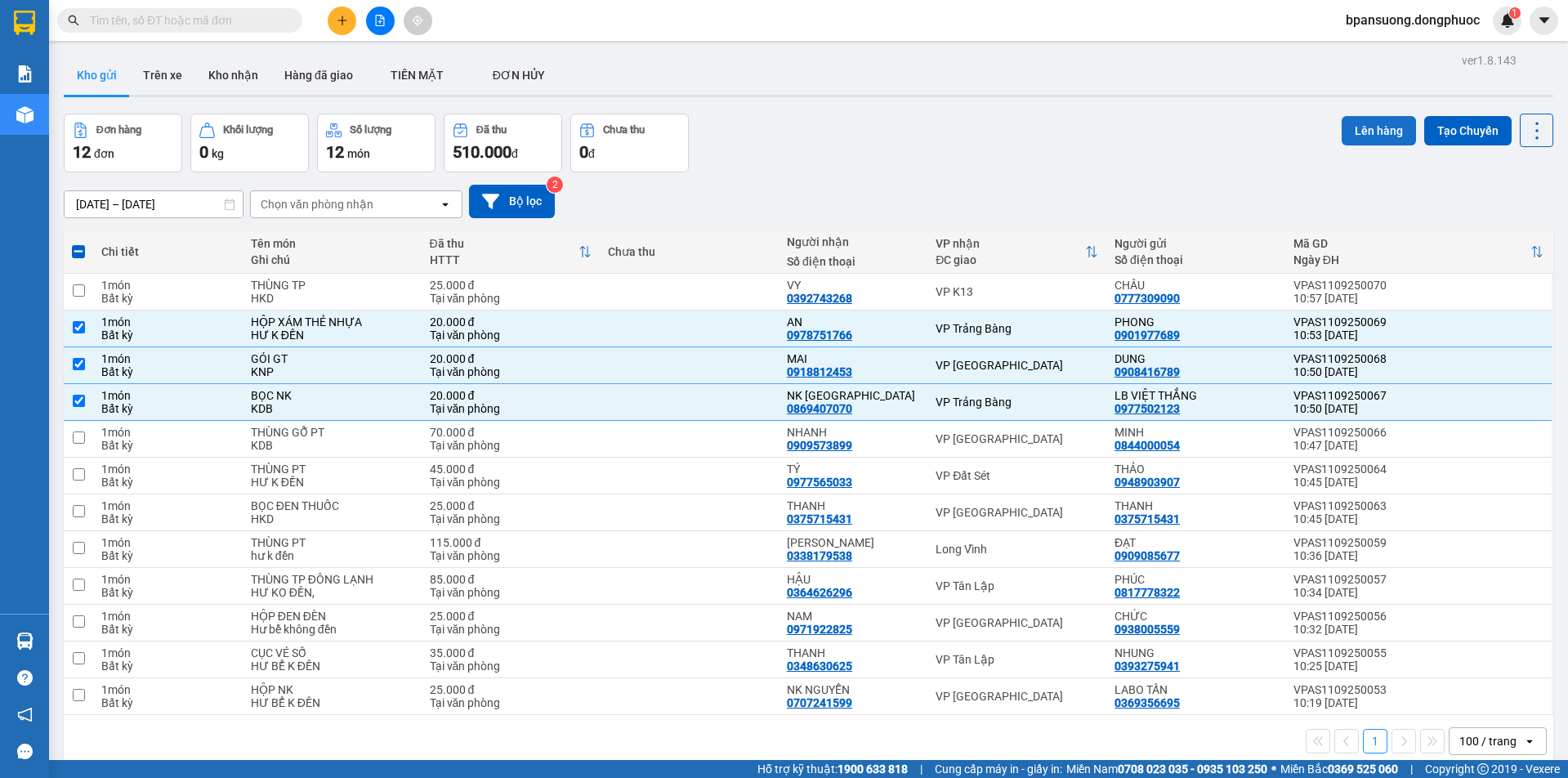
click at [1351, 140] on button "Lên hàng" at bounding box center [1379, 131] width 74 height 30
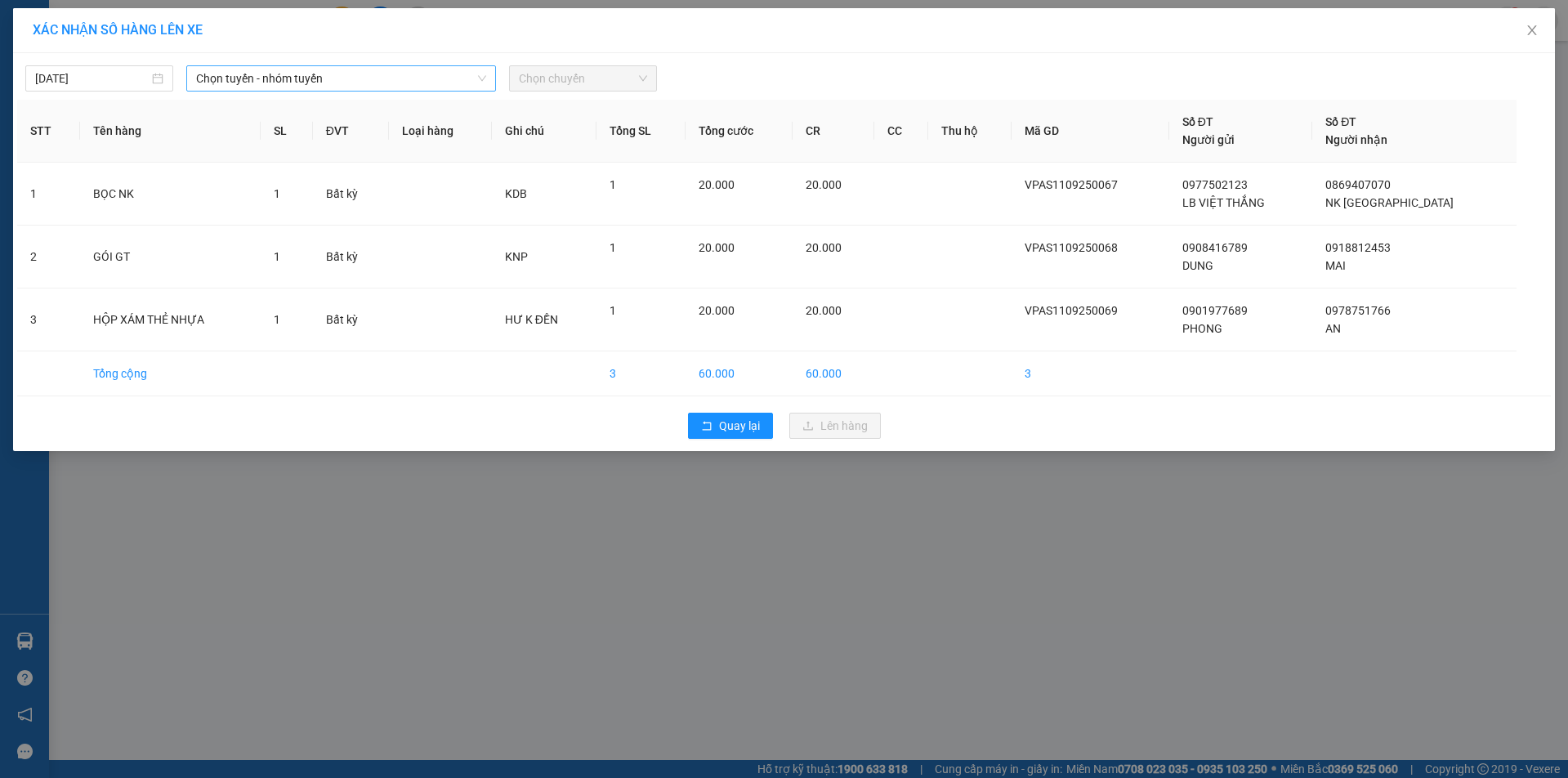
click at [320, 89] on span "Chọn tuyến - nhóm tuyến" at bounding box center [340, 78] width 289 height 25
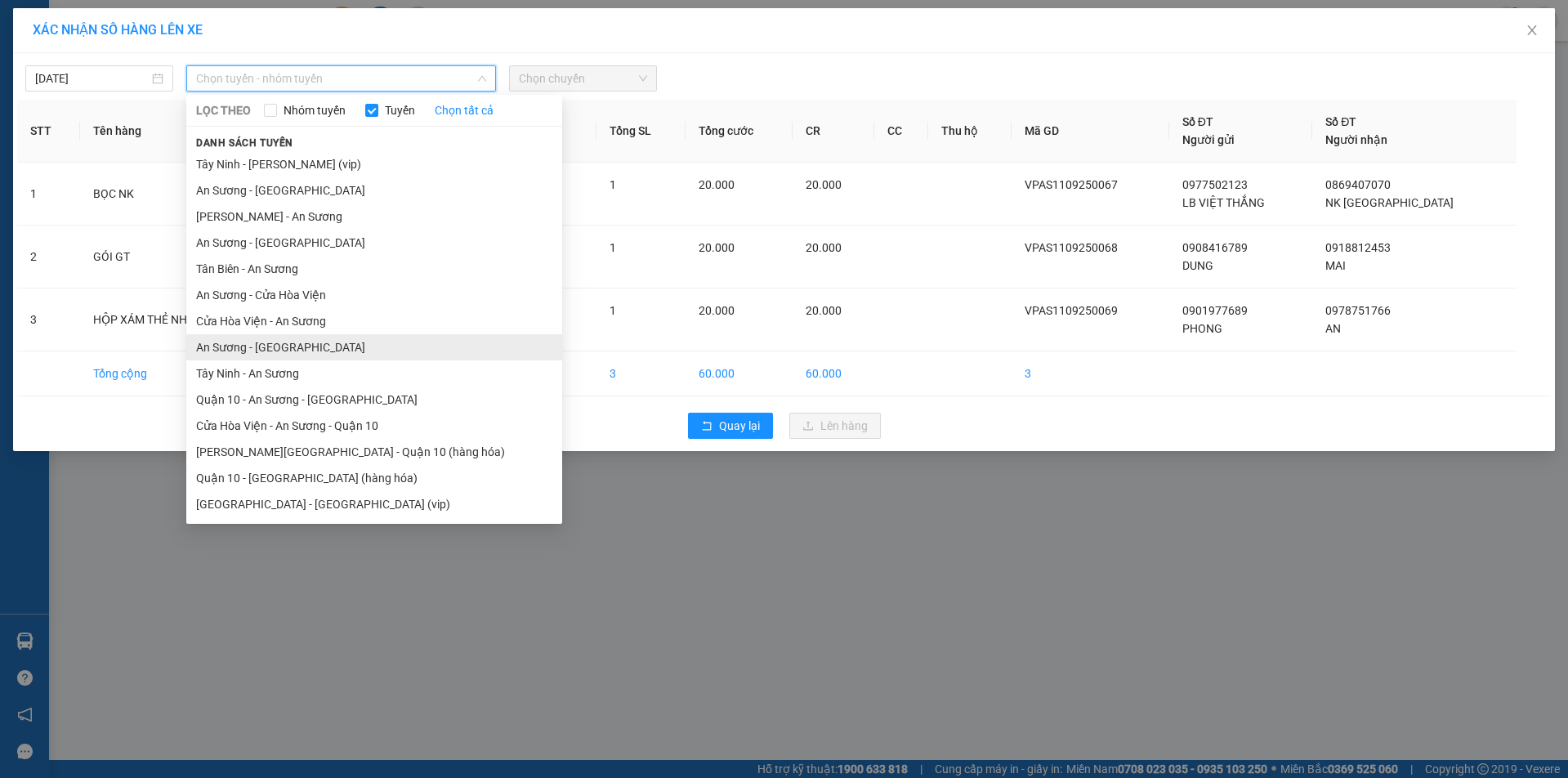
click at [268, 350] on li "An Sương - [GEOGRAPHIC_DATA]" at bounding box center [374, 348] width 376 height 27
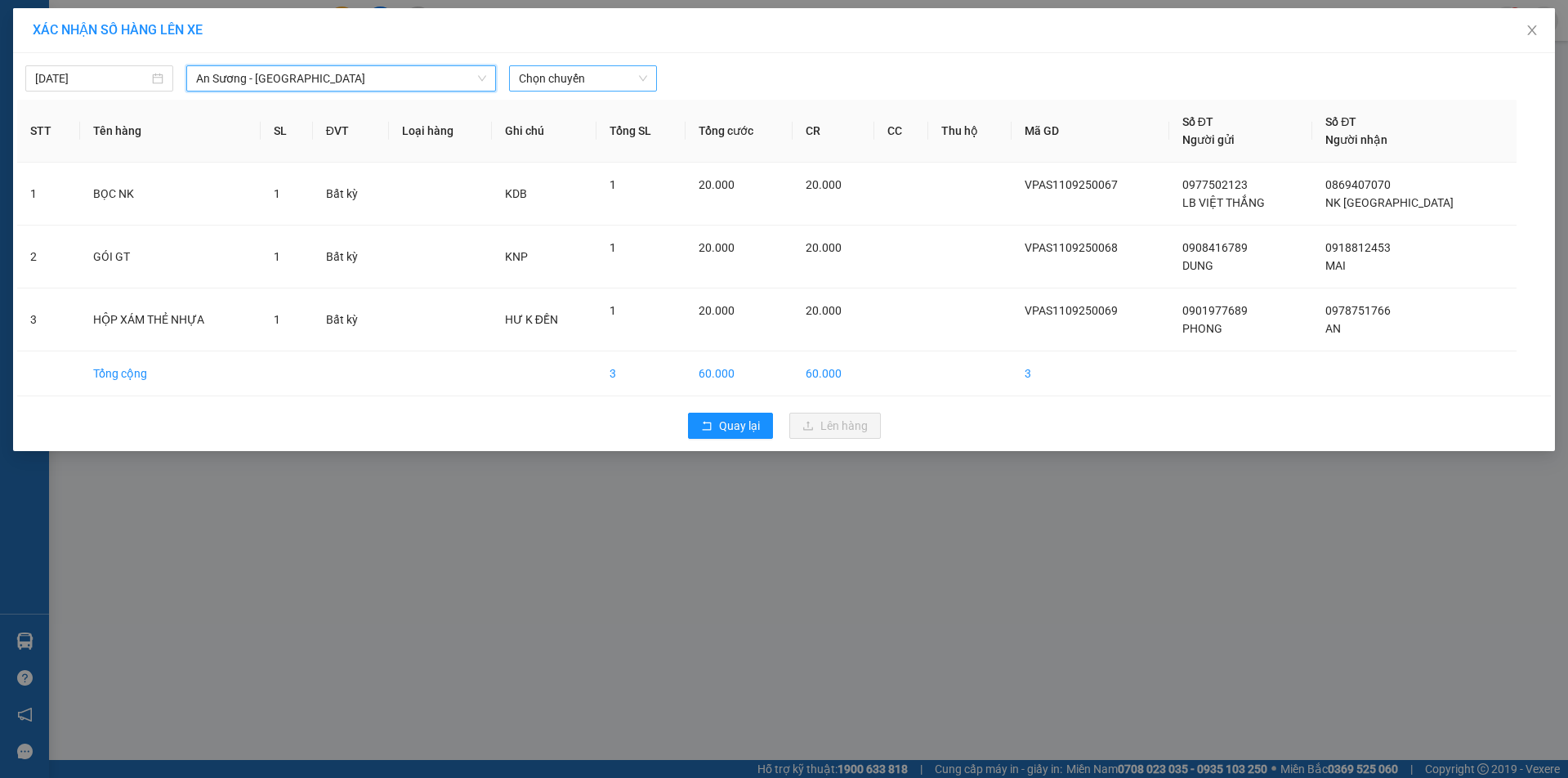
click at [586, 74] on span "Chọn chuyến" at bounding box center [583, 78] width 128 height 25
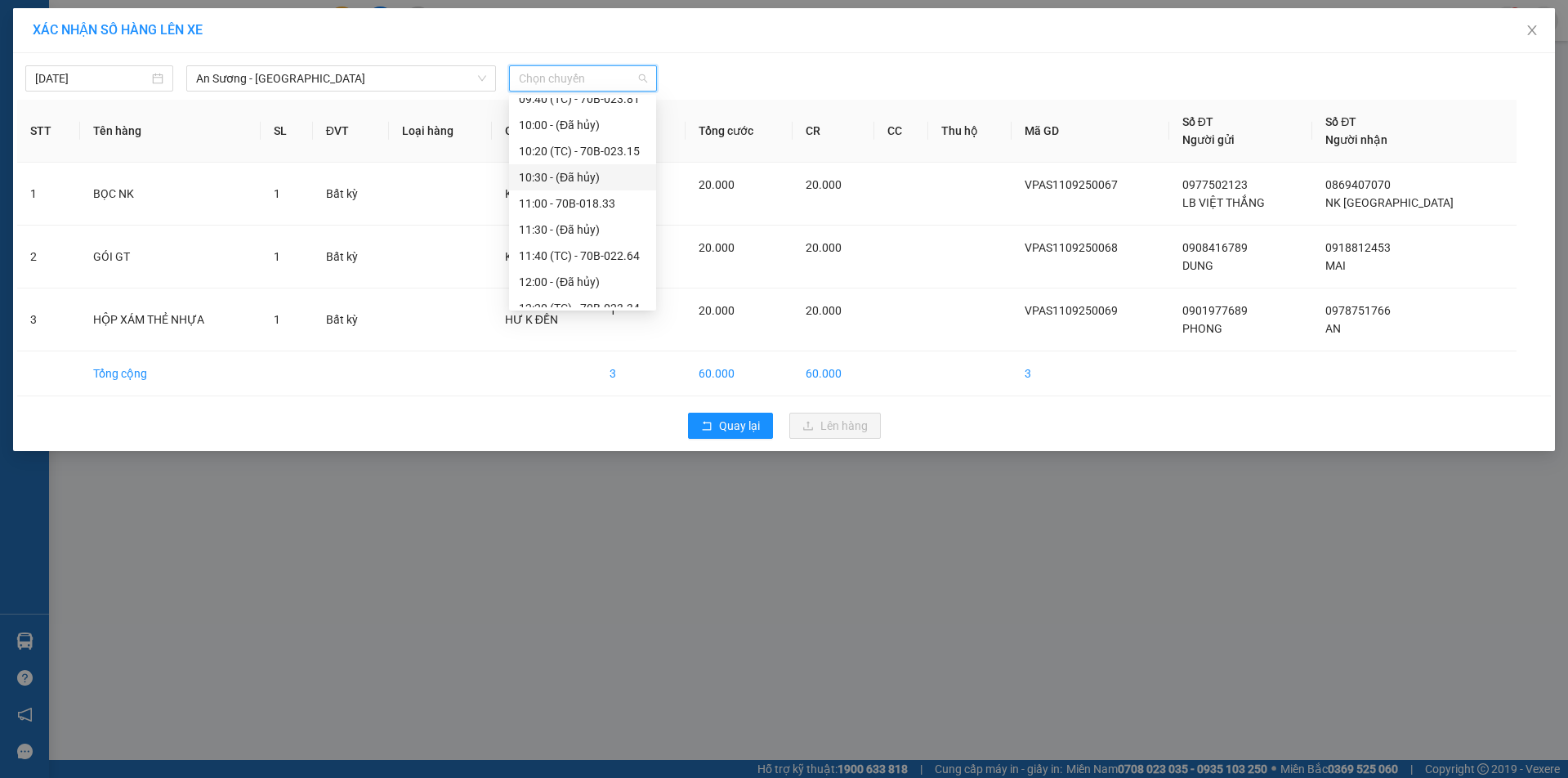
scroll to position [327, 0]
click at [559, 200] on div "11:00 - 70B-018.33" at bounding box center [582, 202] width 127 height 18
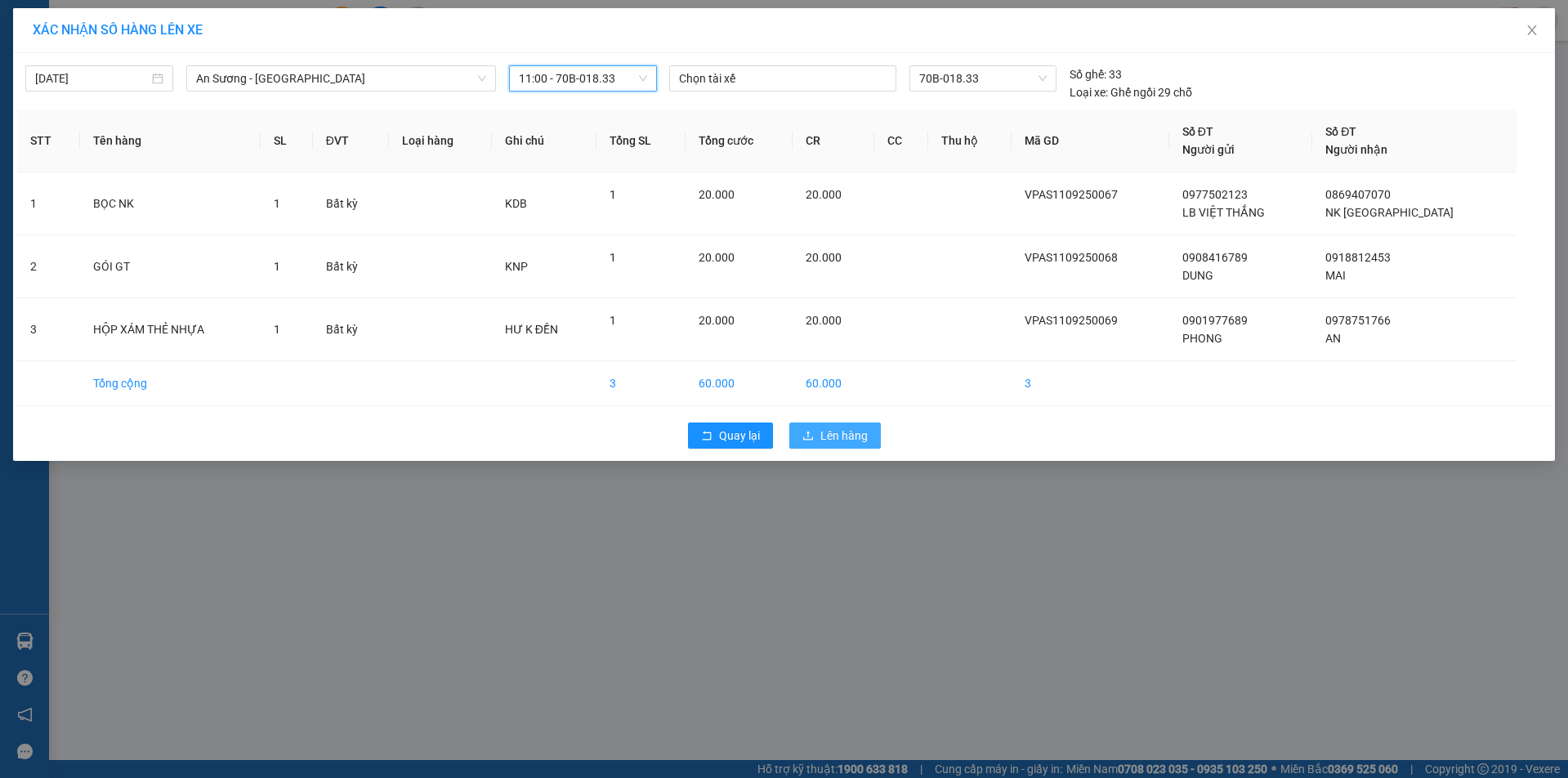
click at [824, 440] on span "Lên hàng" at bounding box center [845, 435] width 47 height 18
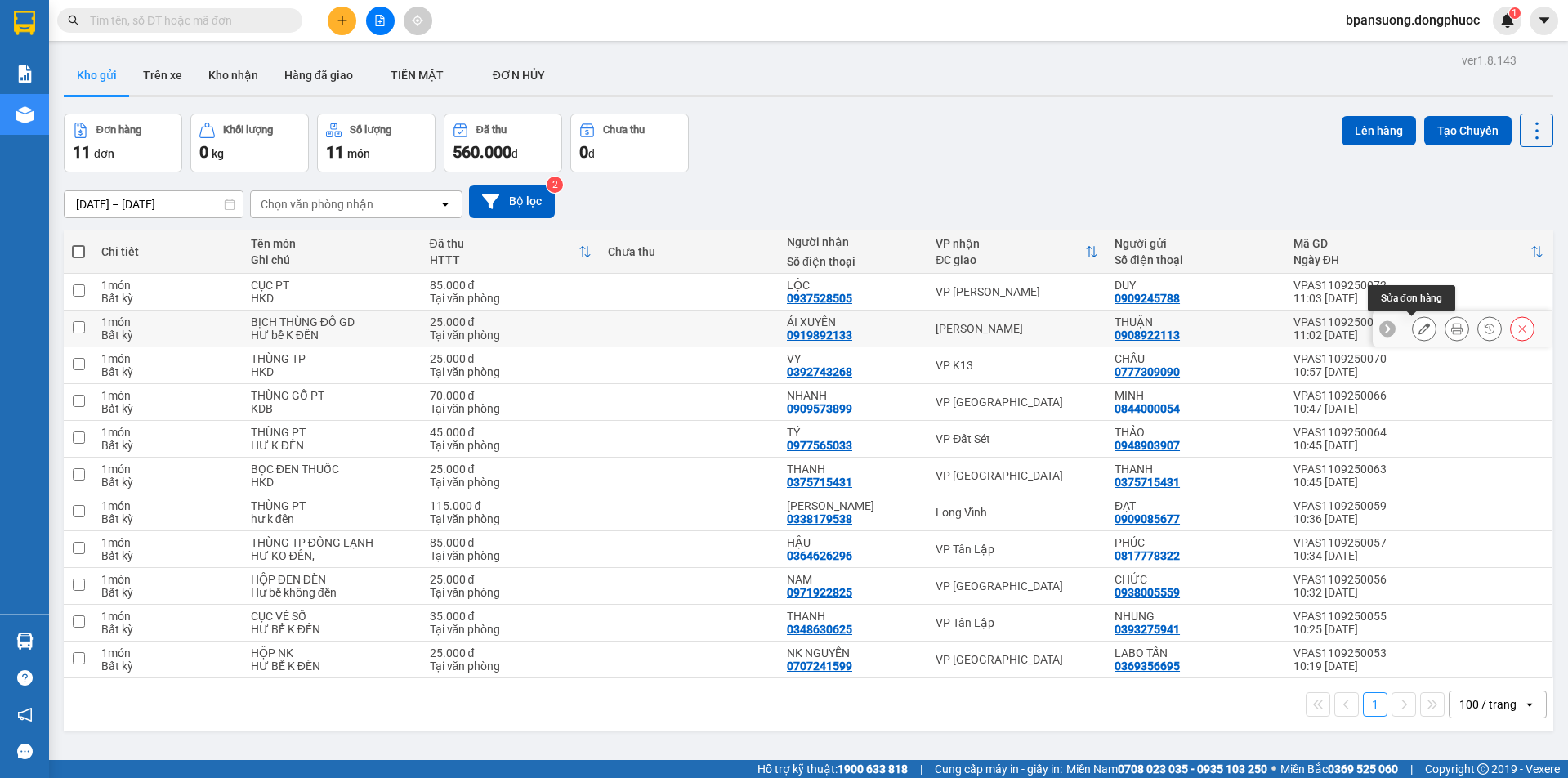
click at [1419, 325] on icon at bounding box center [1425, 329] width 12 height 12
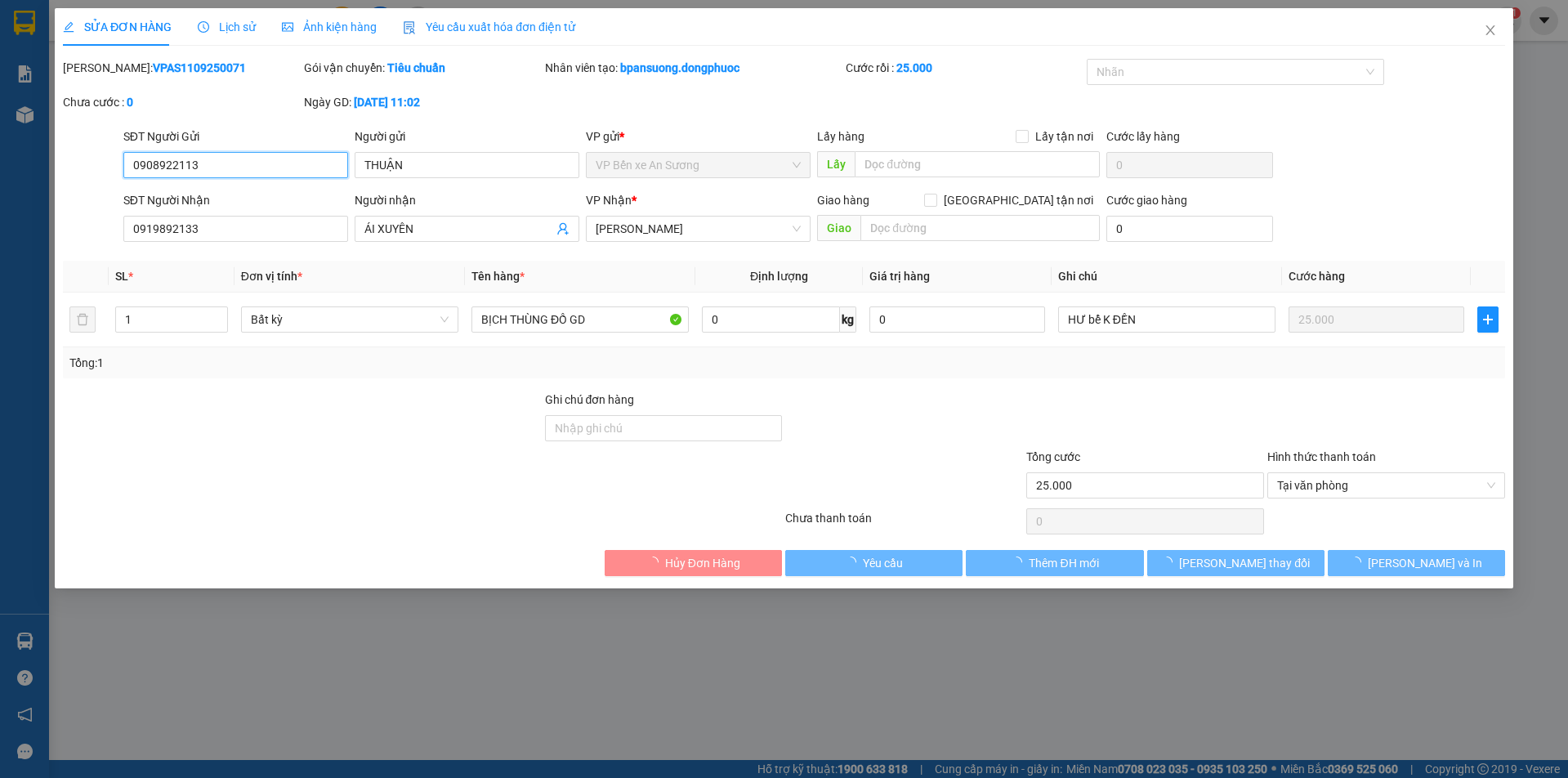
type input "0908922113"
type input "THUẬN"
type input "0919892133"
type input "ÁI XUYÊN"
type input "25.000"
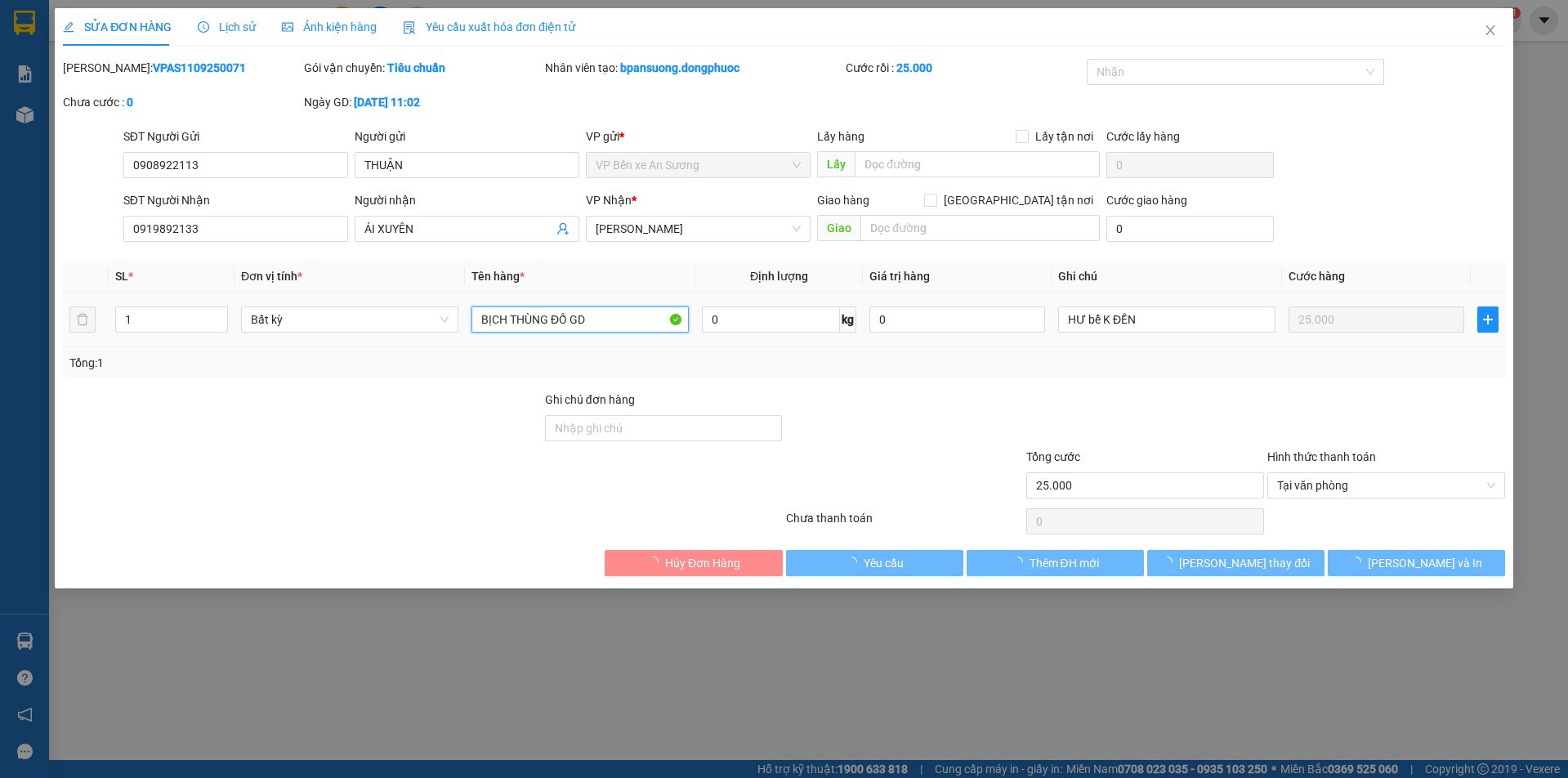
click at [602, 317] on input "BỊCH THÙNG ĐỒ GD" at bounding box center [580, 320] width 217 height 27
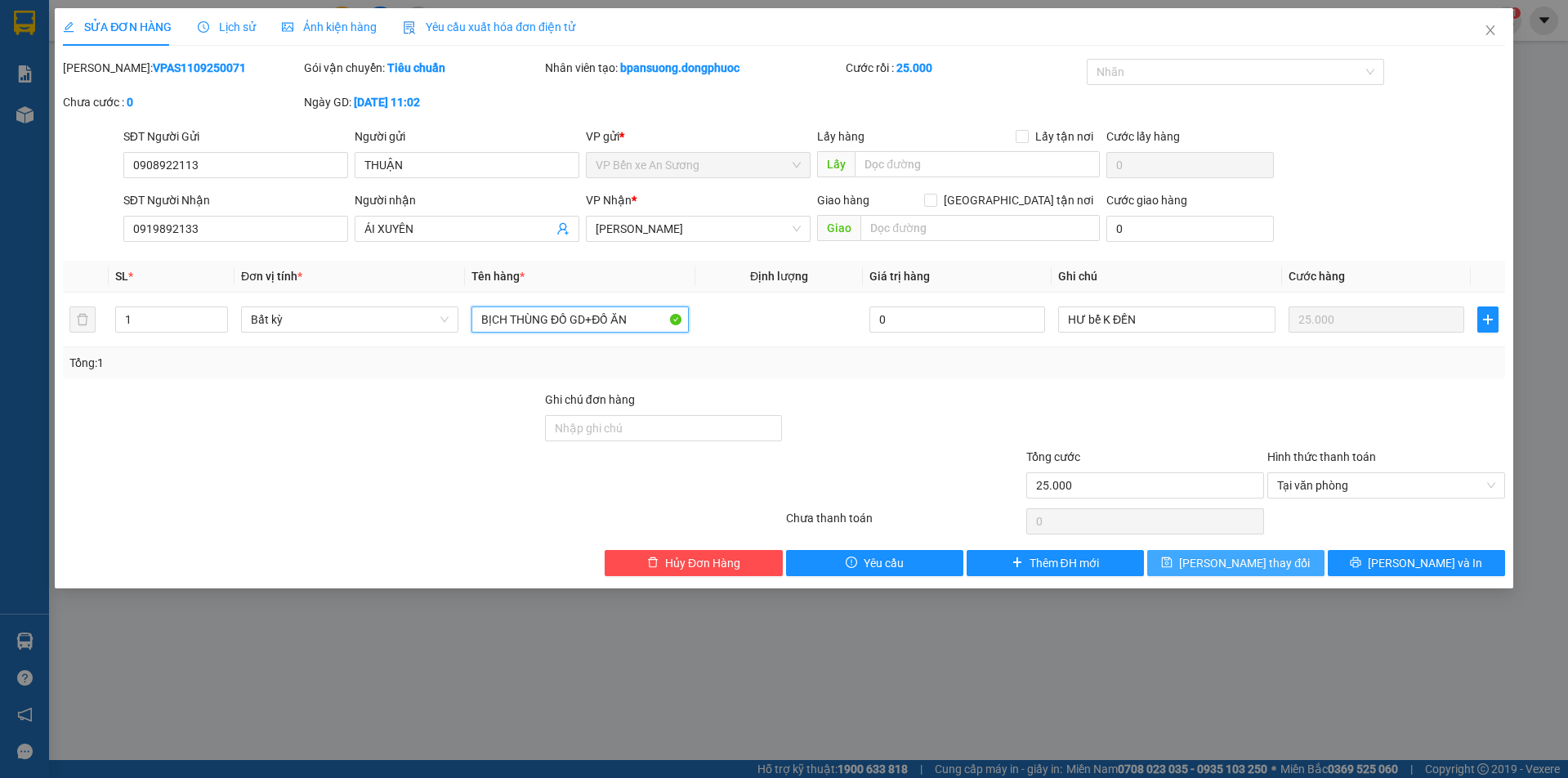
type input "BỊCH THÙNG ĐỒ GD+ĐỒ ĂN"
click at [1258, 562] on span "[PERSON_NAME] thay đổi" at bounding box center [1244, 564] width 131 height 18
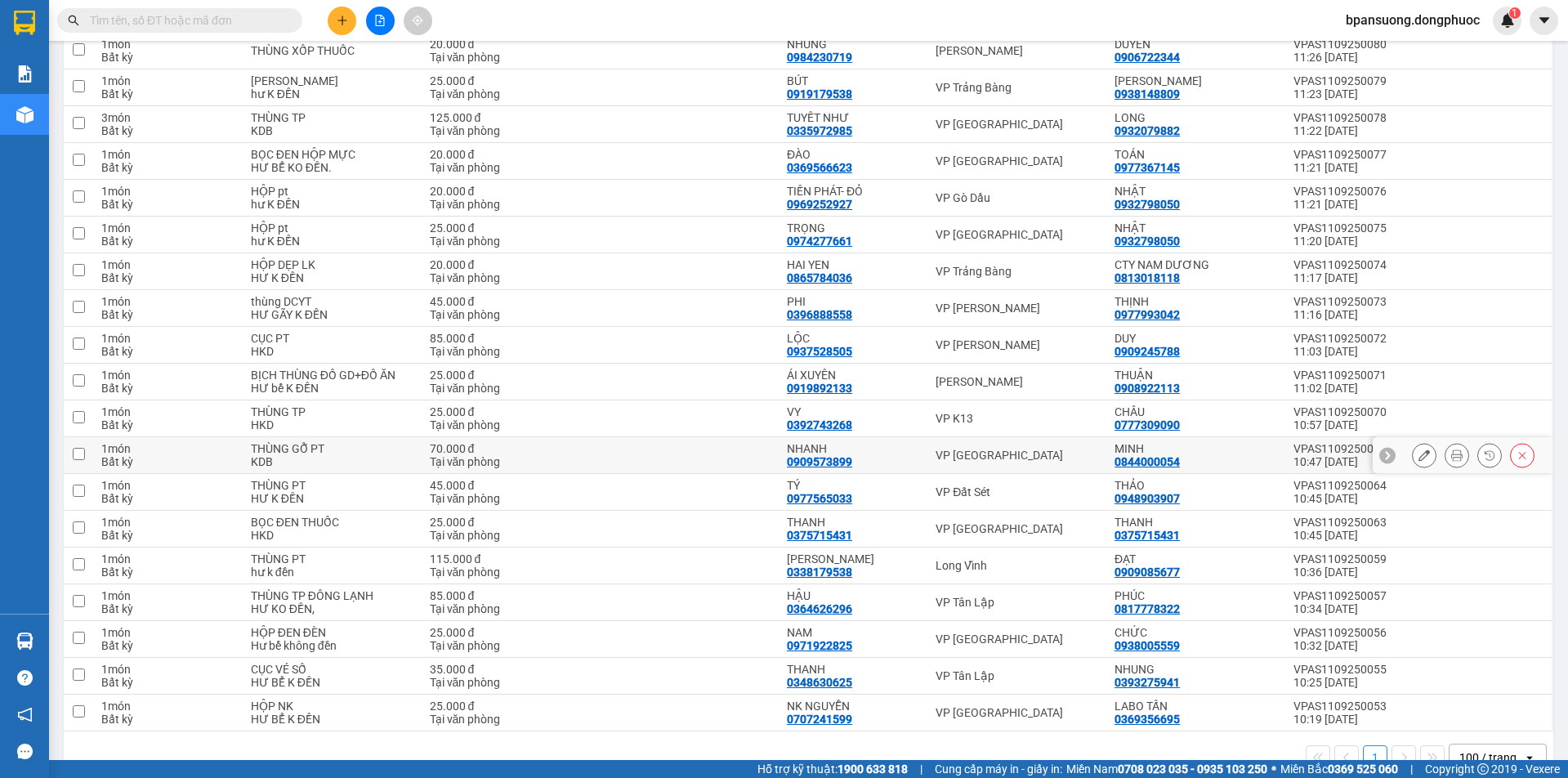
scroll to position [279, 0]
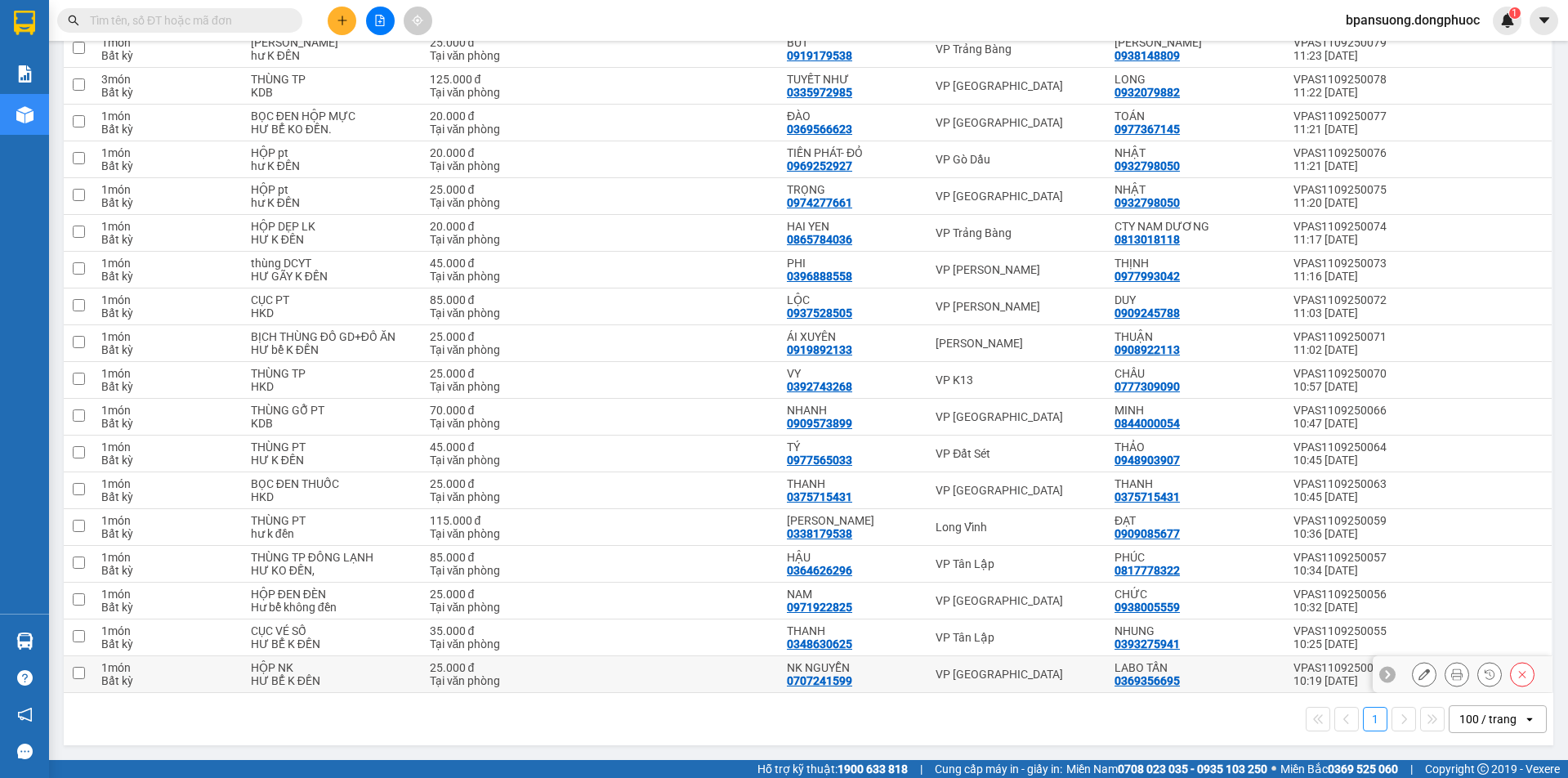
click at [947, 668] on div "VP [GEOGRAPHIC_DATA]" at bounding box center [1016, 674] width 163 height 13
checkbox input "true"
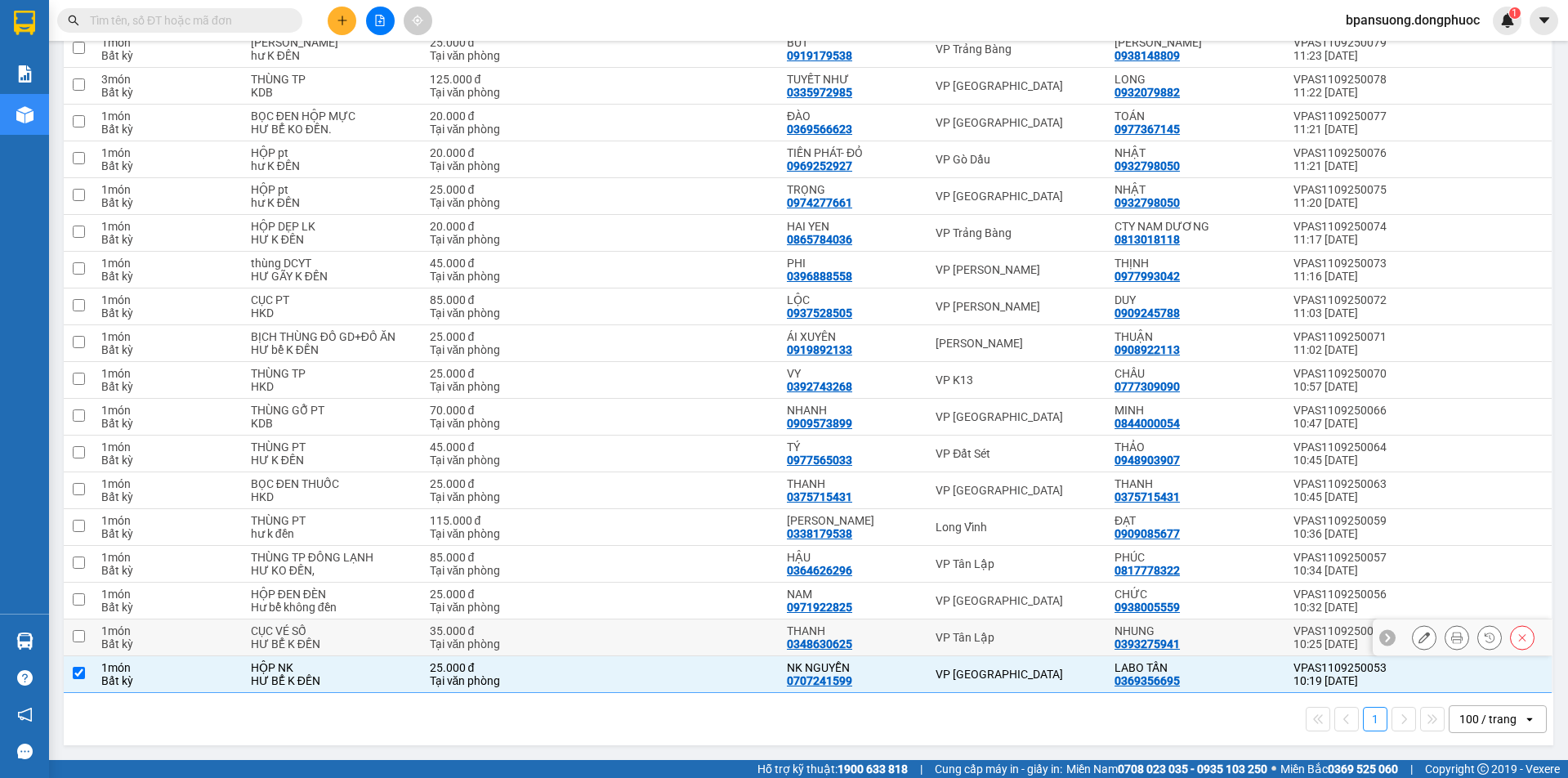
click at [954, 634] on div "VP Tân Lập" at bounding box center [1016, 637] width 163 height 13
checkbox input "true"
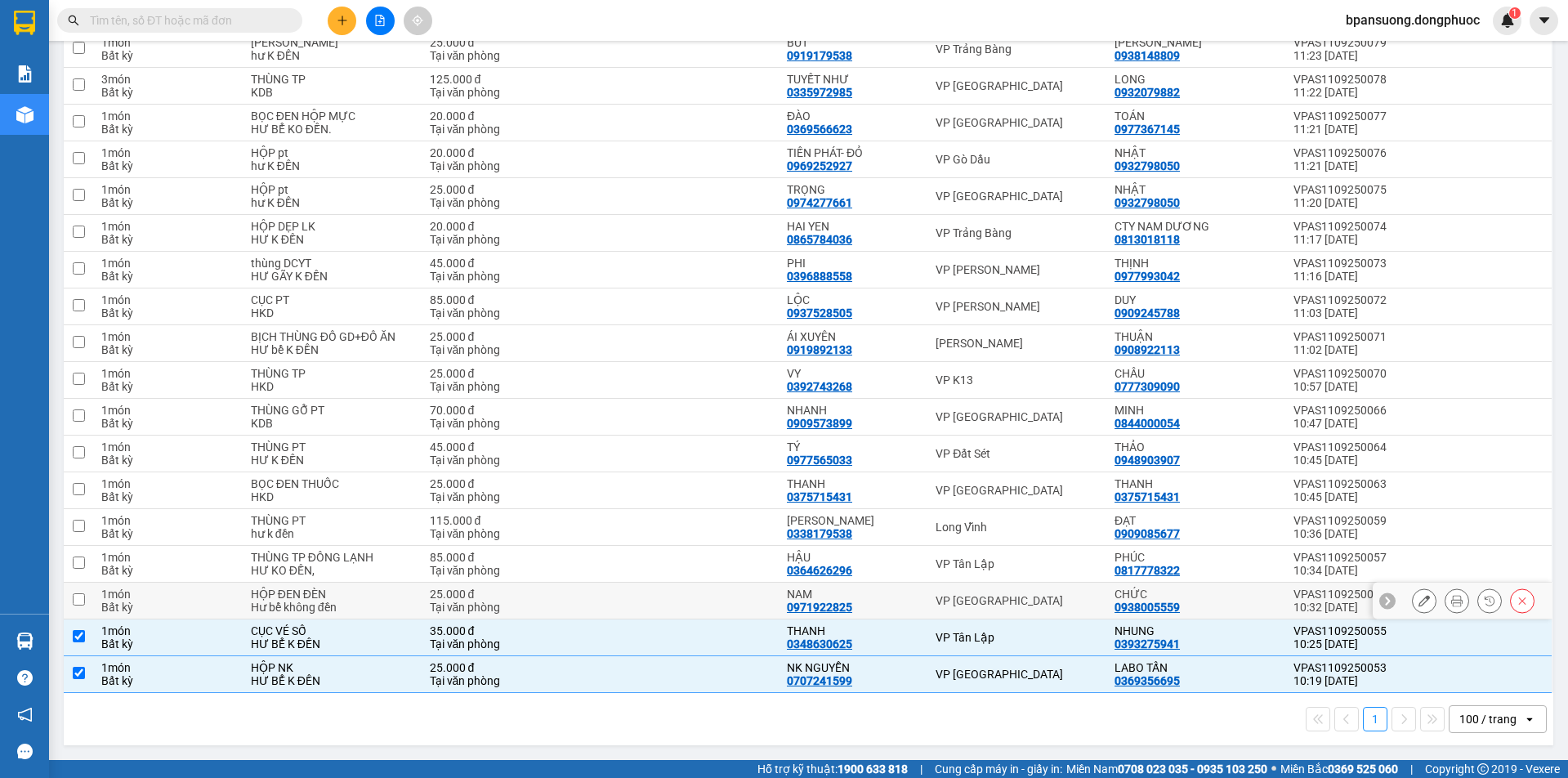
click at [953, 603] on div "VP [GEOGRAPHIC_DATA]" at bounding box center [1016, 600] width 163 height 13
checkbox input "true"
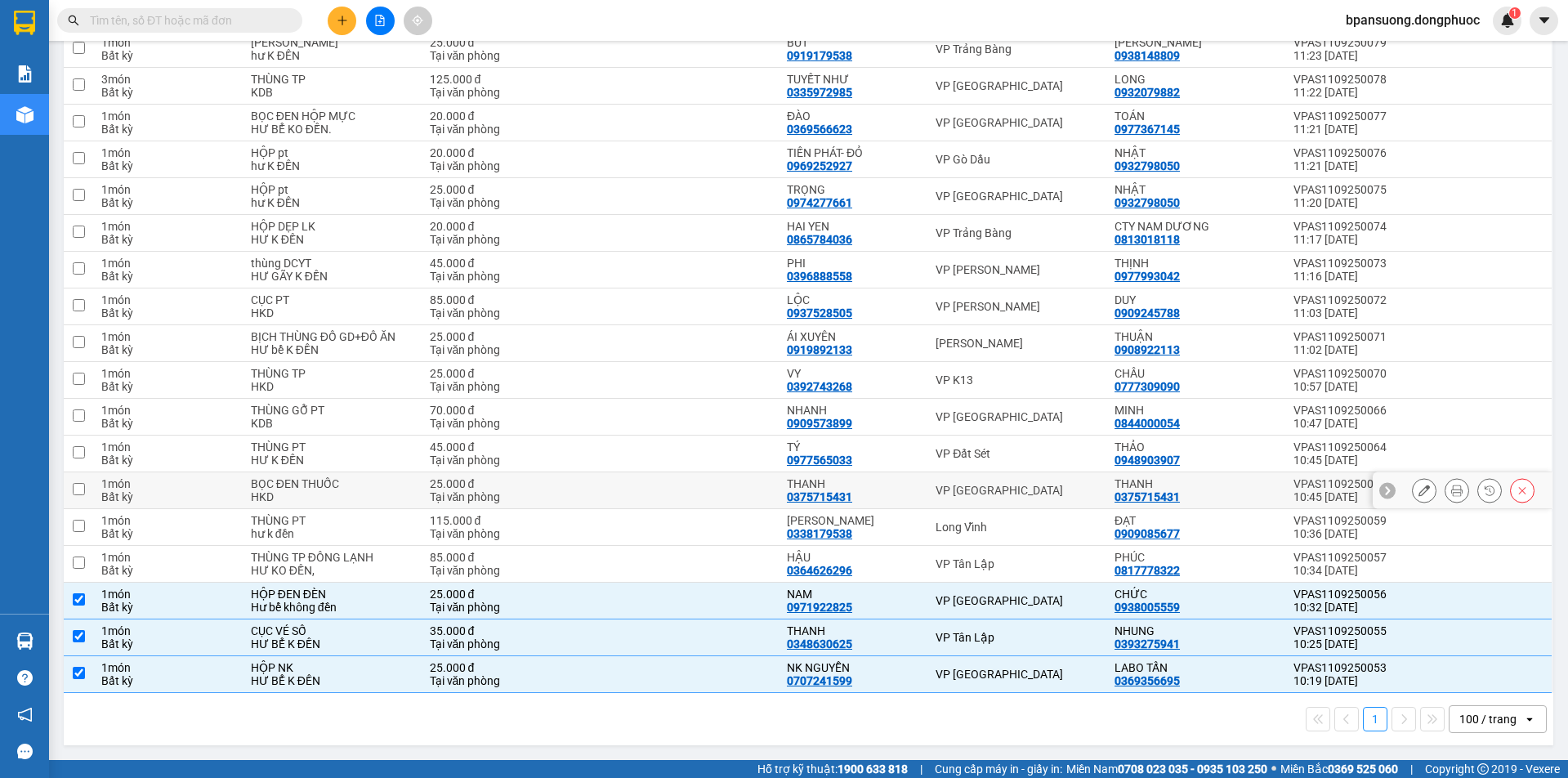
click at [959, 477] on td "VP [GEOGRAPHIC_DATA]" at bounding box center [1016, 491] width 179 height 37
checkbox input "true"
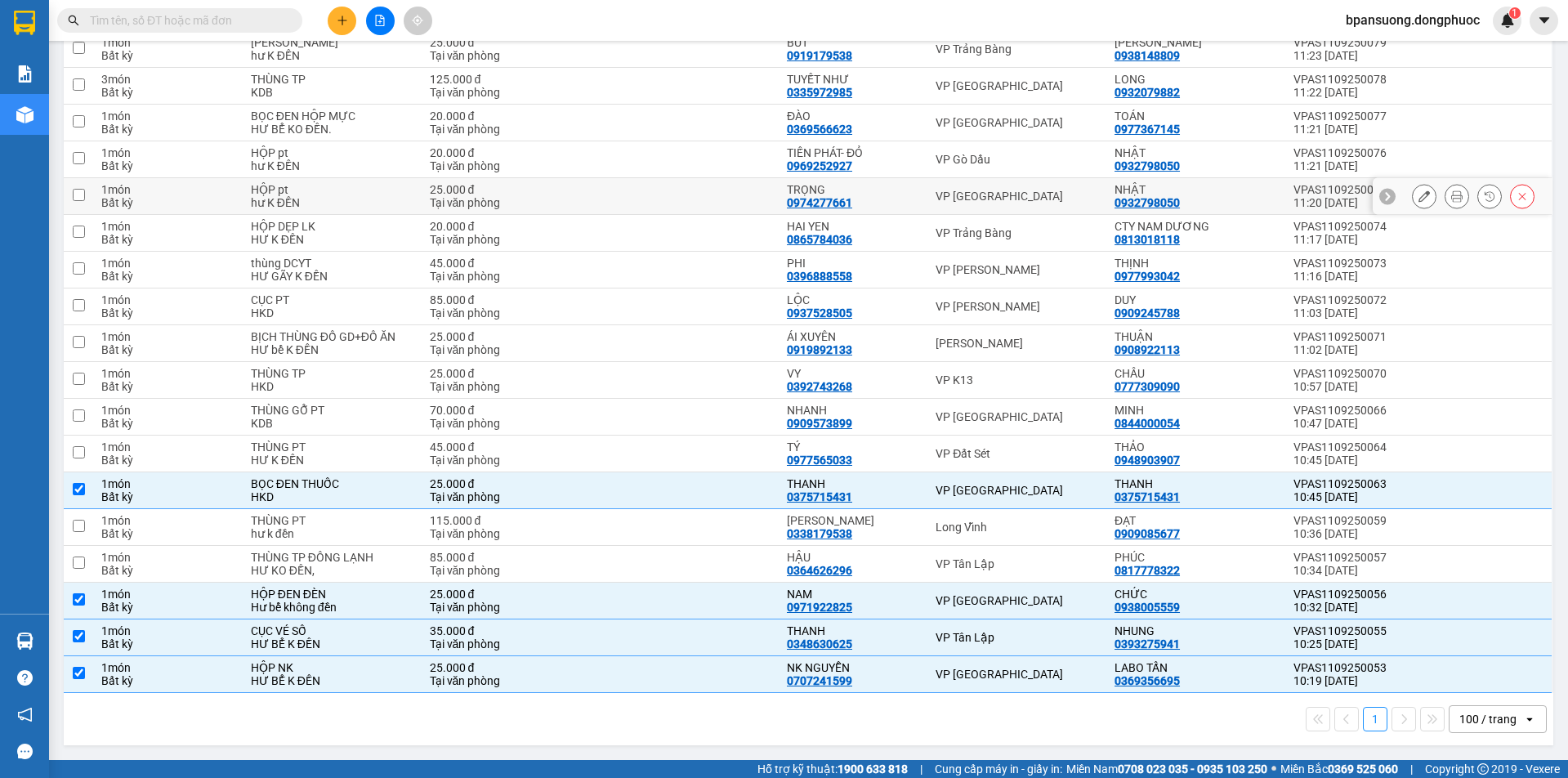
click at [980, 198] on div "VP [GEOGRAPHIC_DATA]" at bounding box center [1016, 195] width 163 height 13
checkbox input "true"
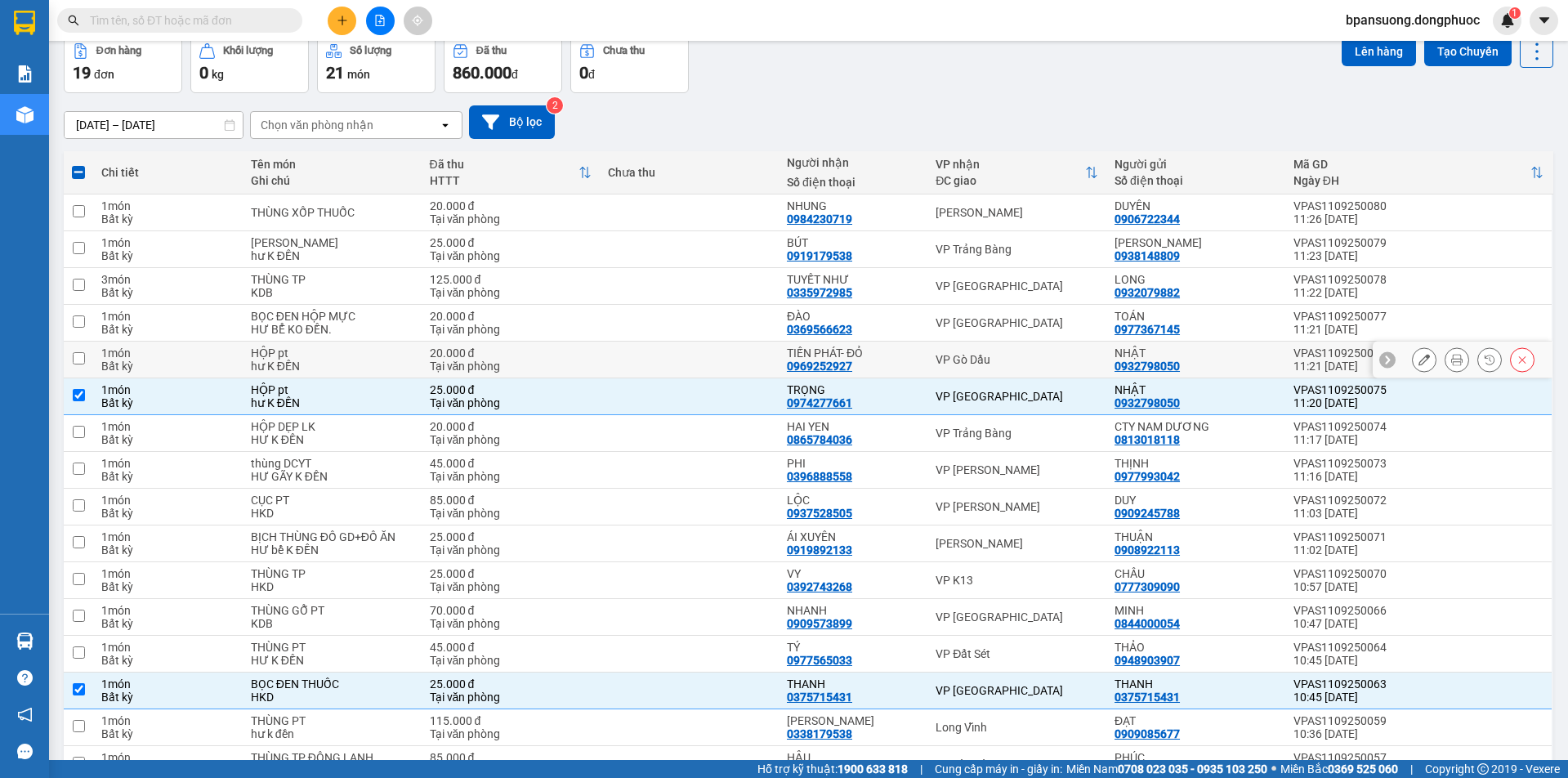
scroll to position [0, 0]
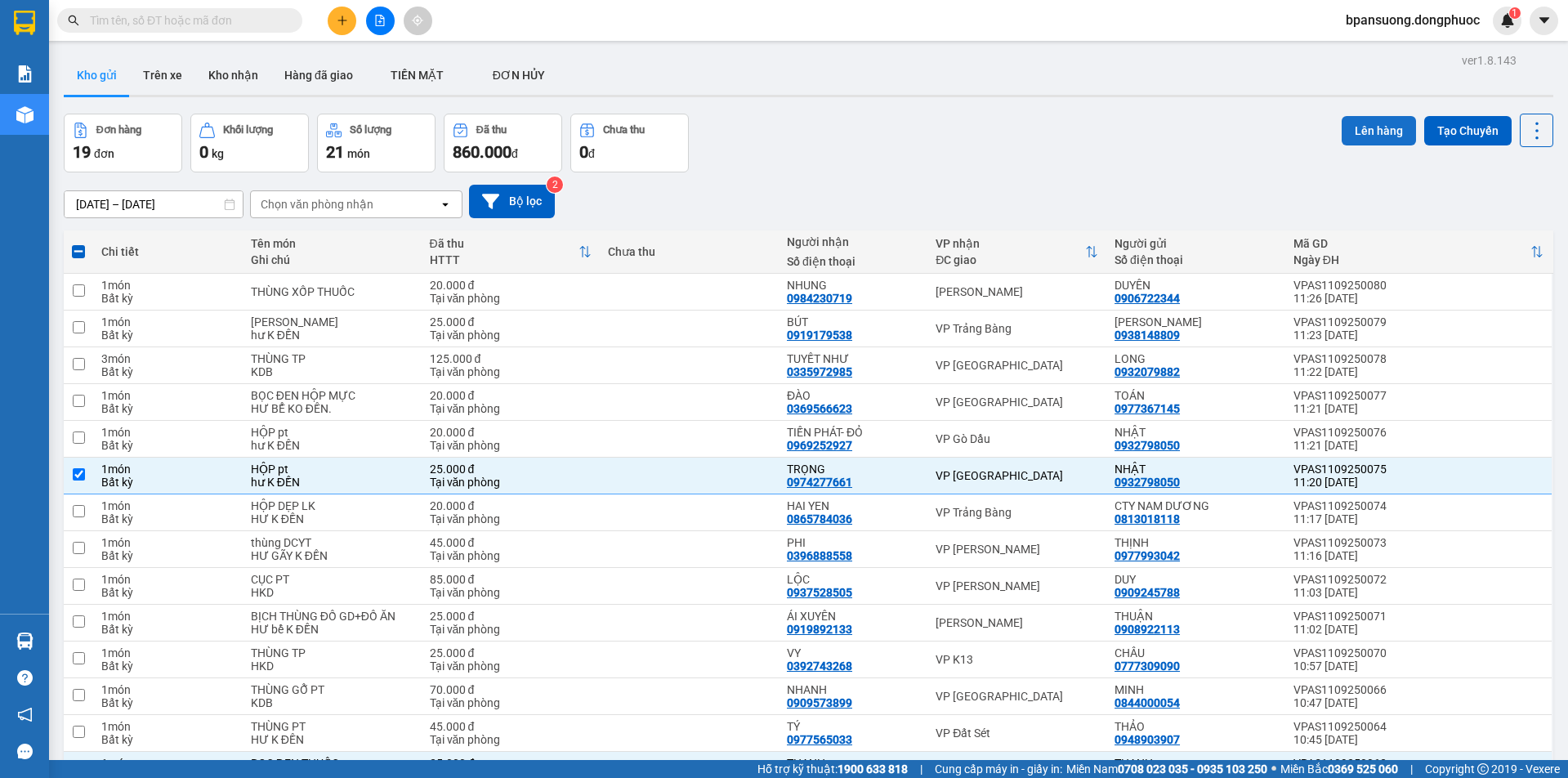
drag, startPoint x: 1373, startPoint y: 126, endPoint x: 1339, endPoint y: 123, distance: 34.1
click at [1372, 126] on button "Lên hàng" at bounding box center [1379, 131] width 74 height 30
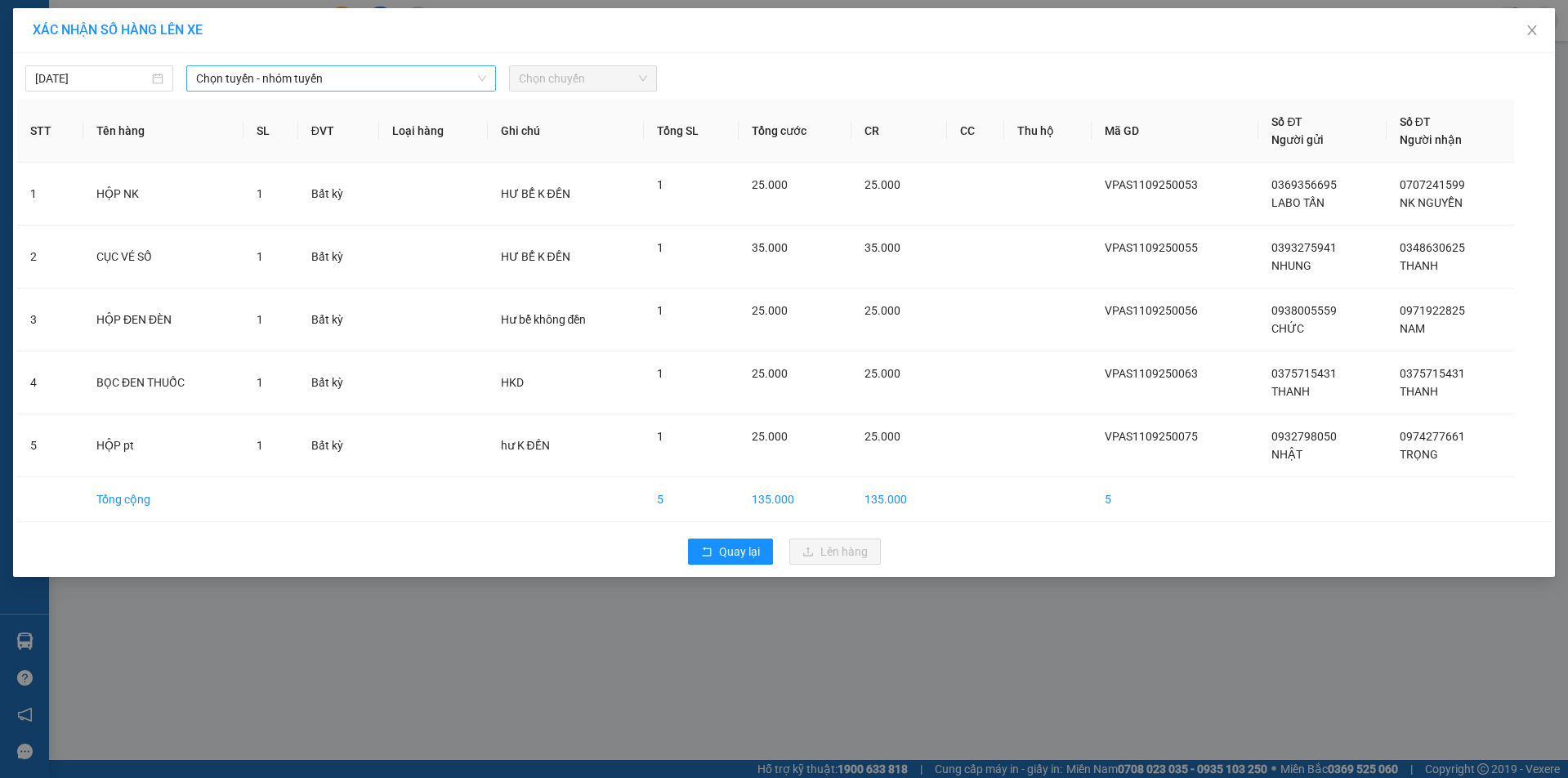
click at [332, 82] on span "Chọn tuyến - nhóm tuyến" at bounding box center [340, 78] width 289 height 25
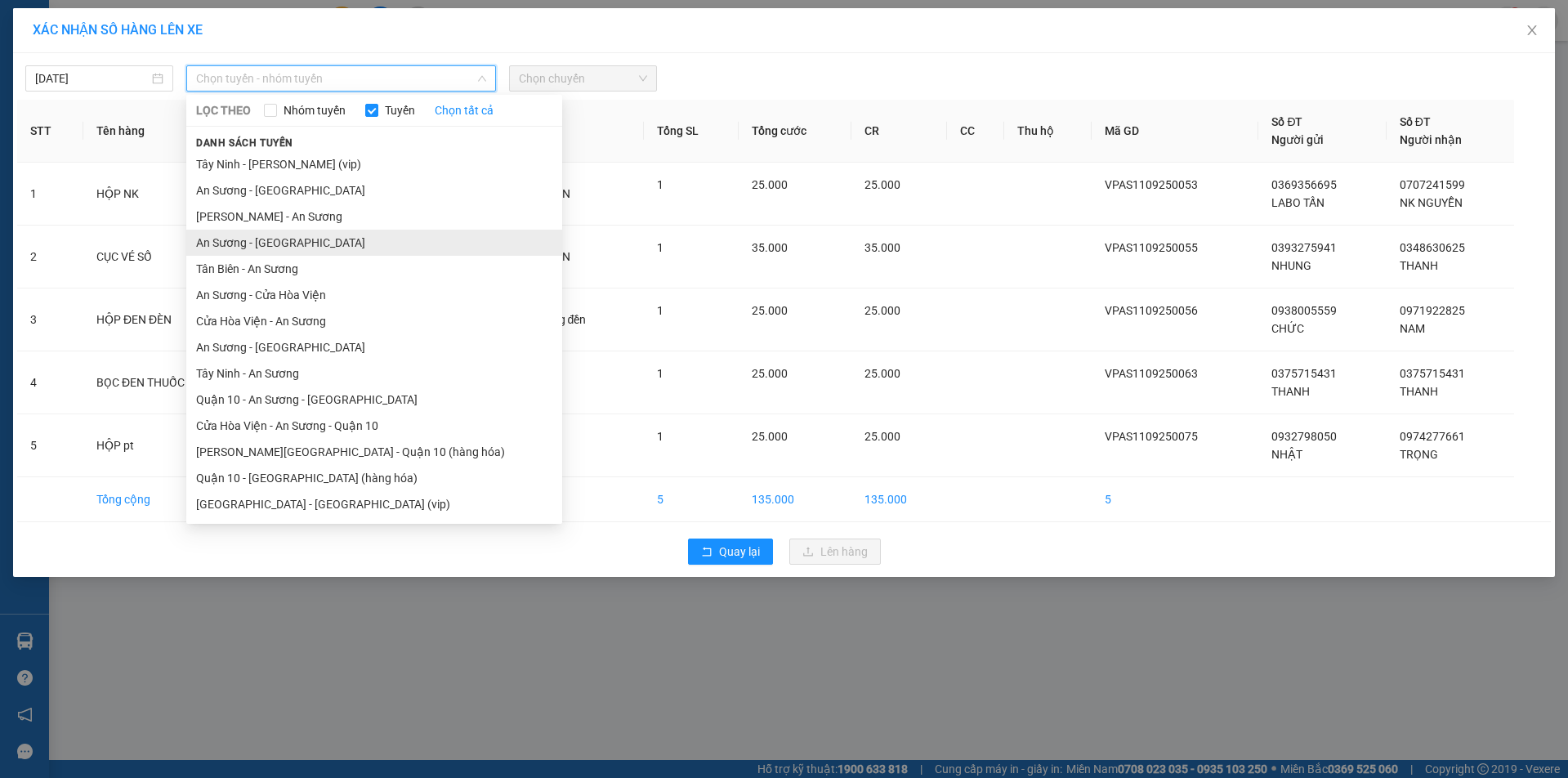
click at [263, 230] on li "An Sương - [GEOGRAPHIC_DATA]" at bounding box center [374, 243] width 376 height 27
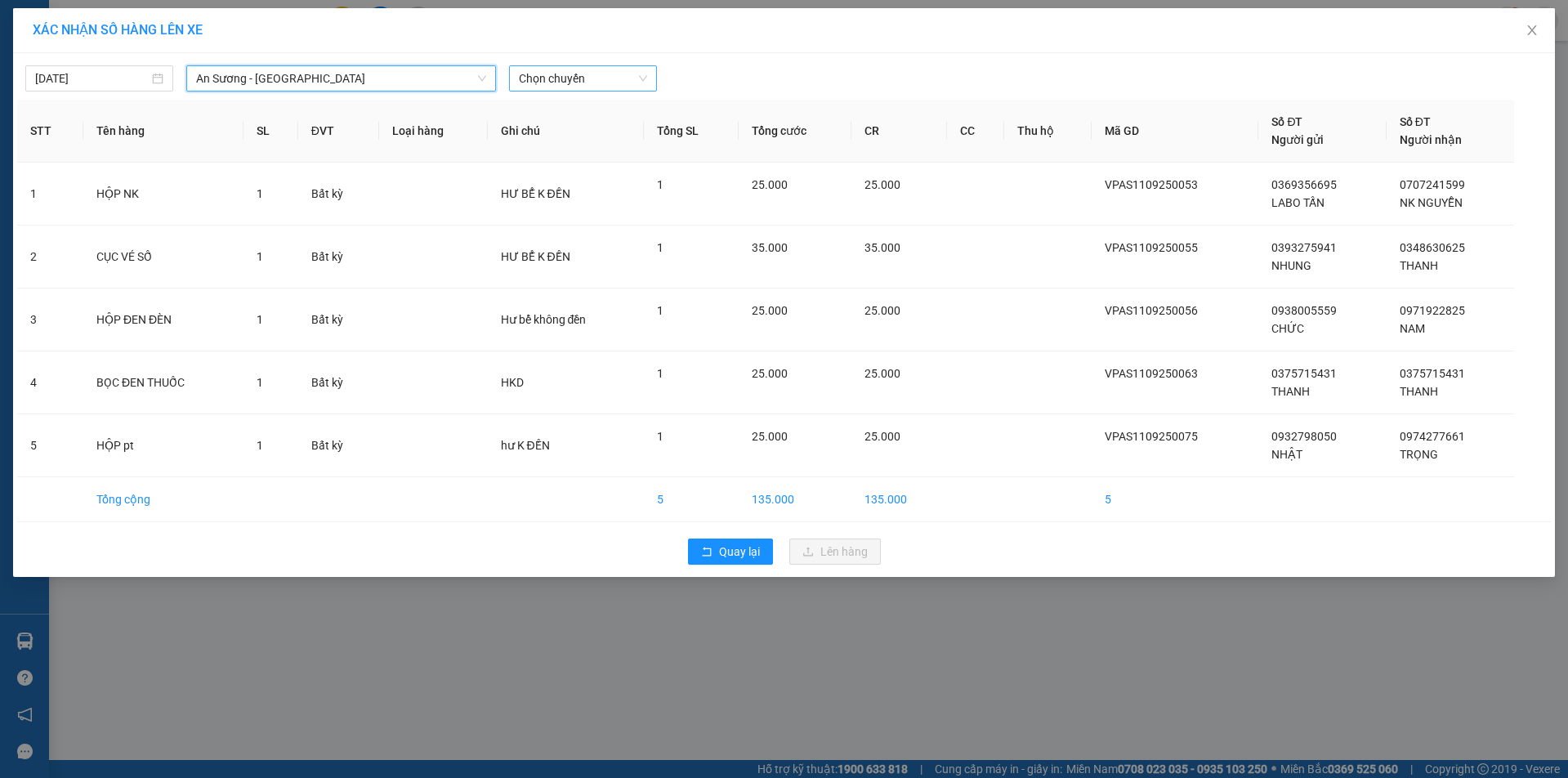
click at [551, 79] on span "Chọn chuyến" at bounding box center [583, 78] width 128 height 25
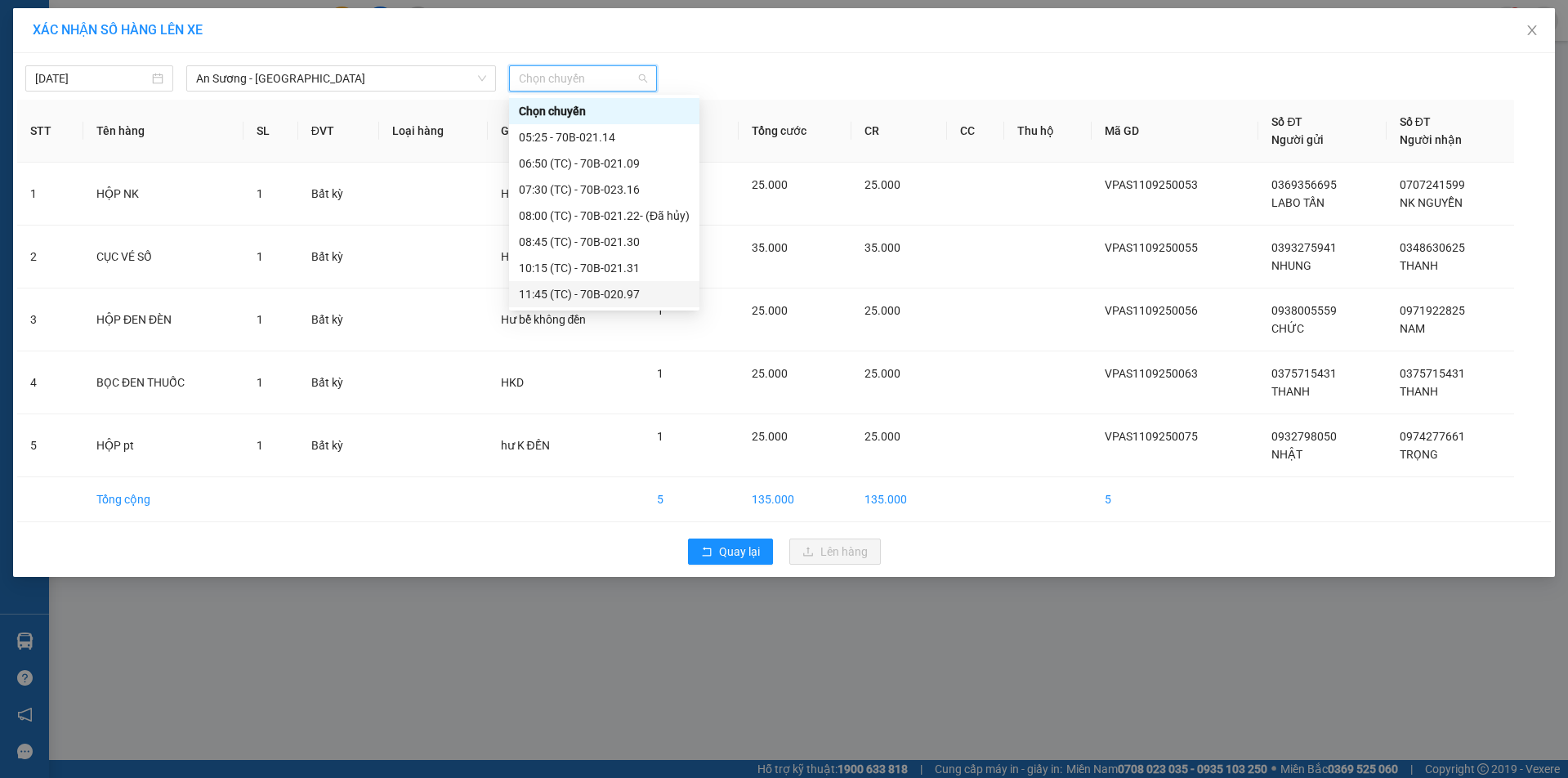
click at [542, 293] on div "11:45 (TC) - 70B-020.97" at bounding box center [604, 294] width 171 height 18
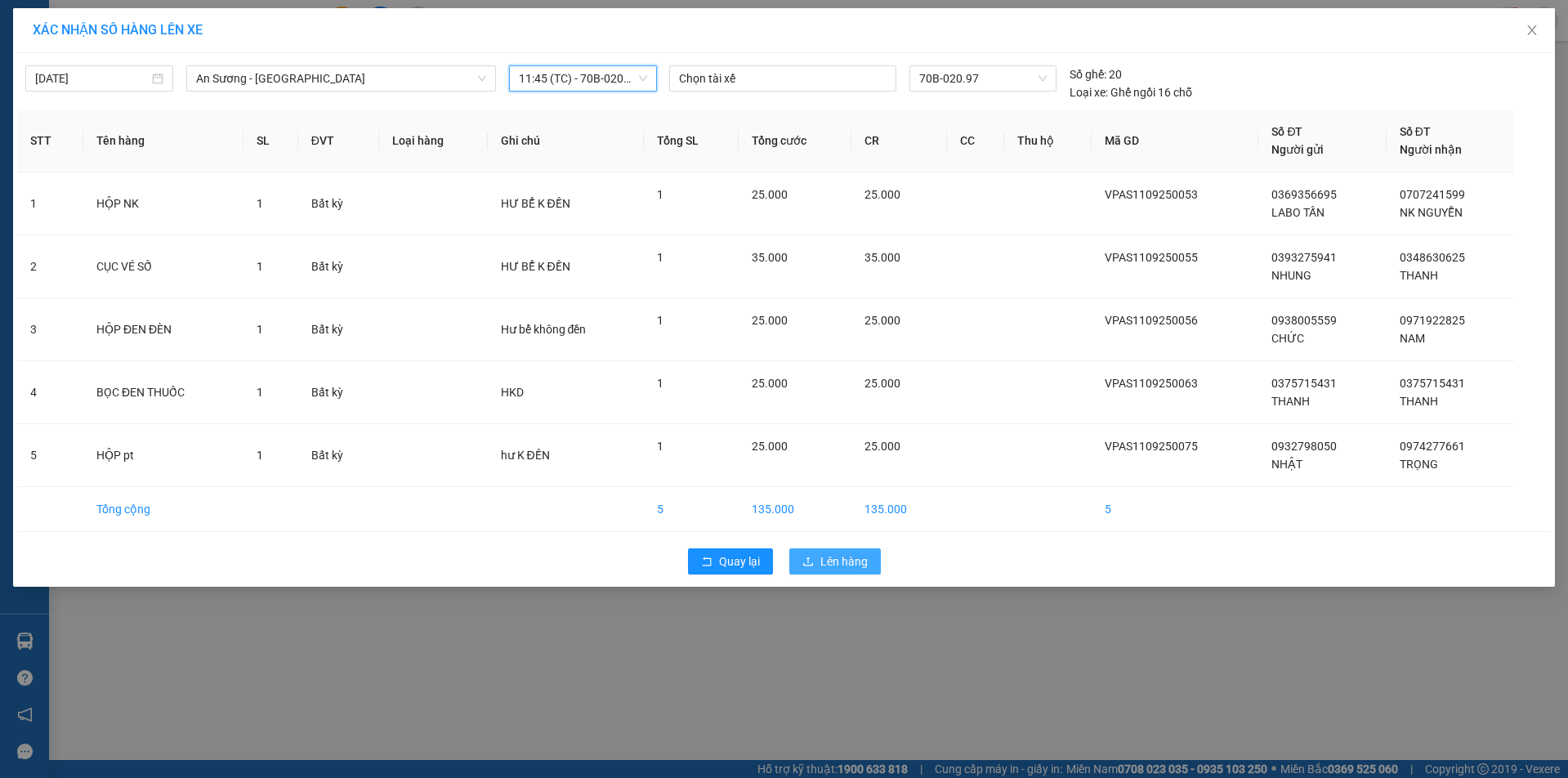
click at [840, 557] on span "Lên hàng" at bounding box center [845, 562] width 47 height 18
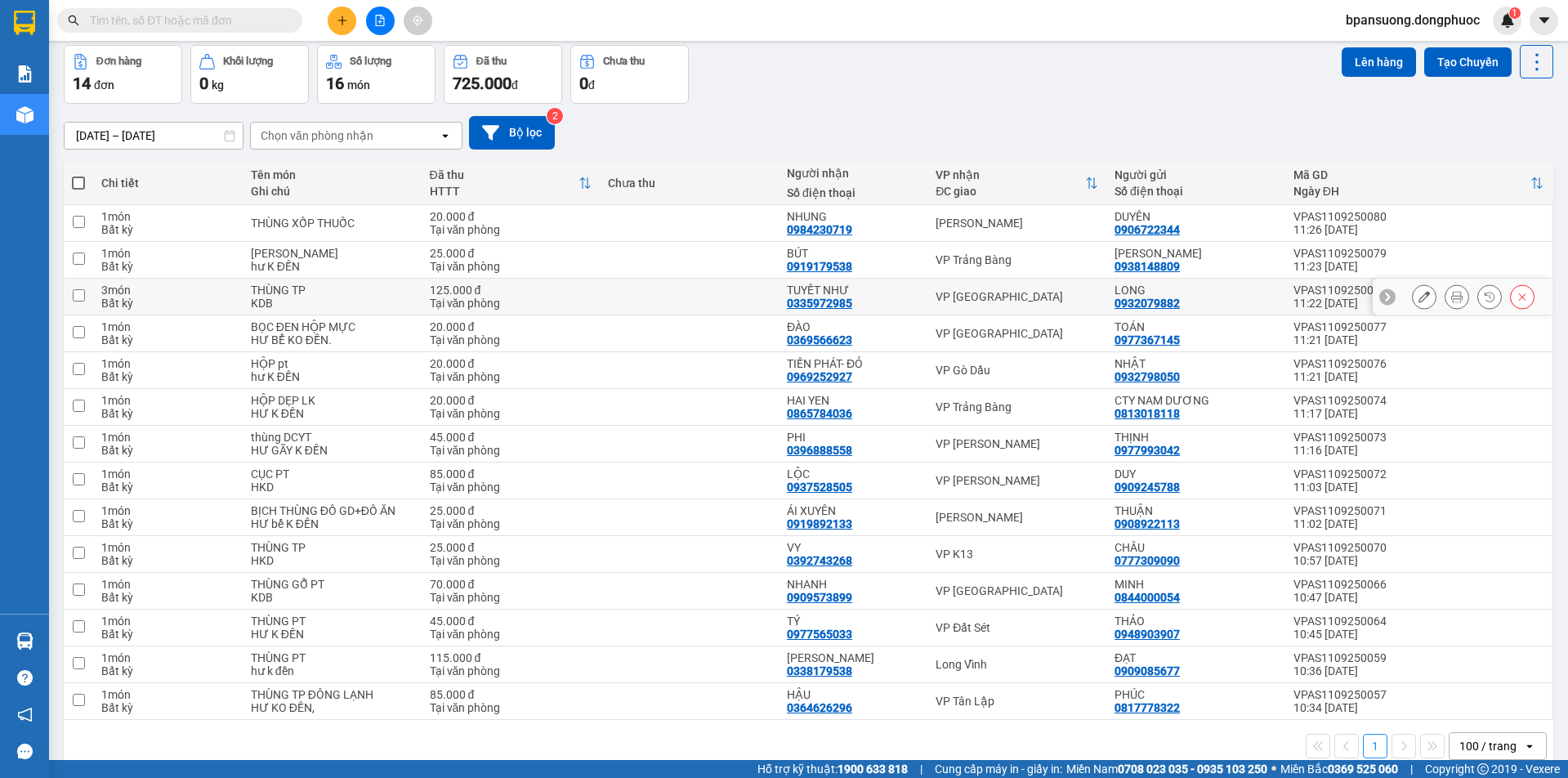
scroll to position [96, 0]
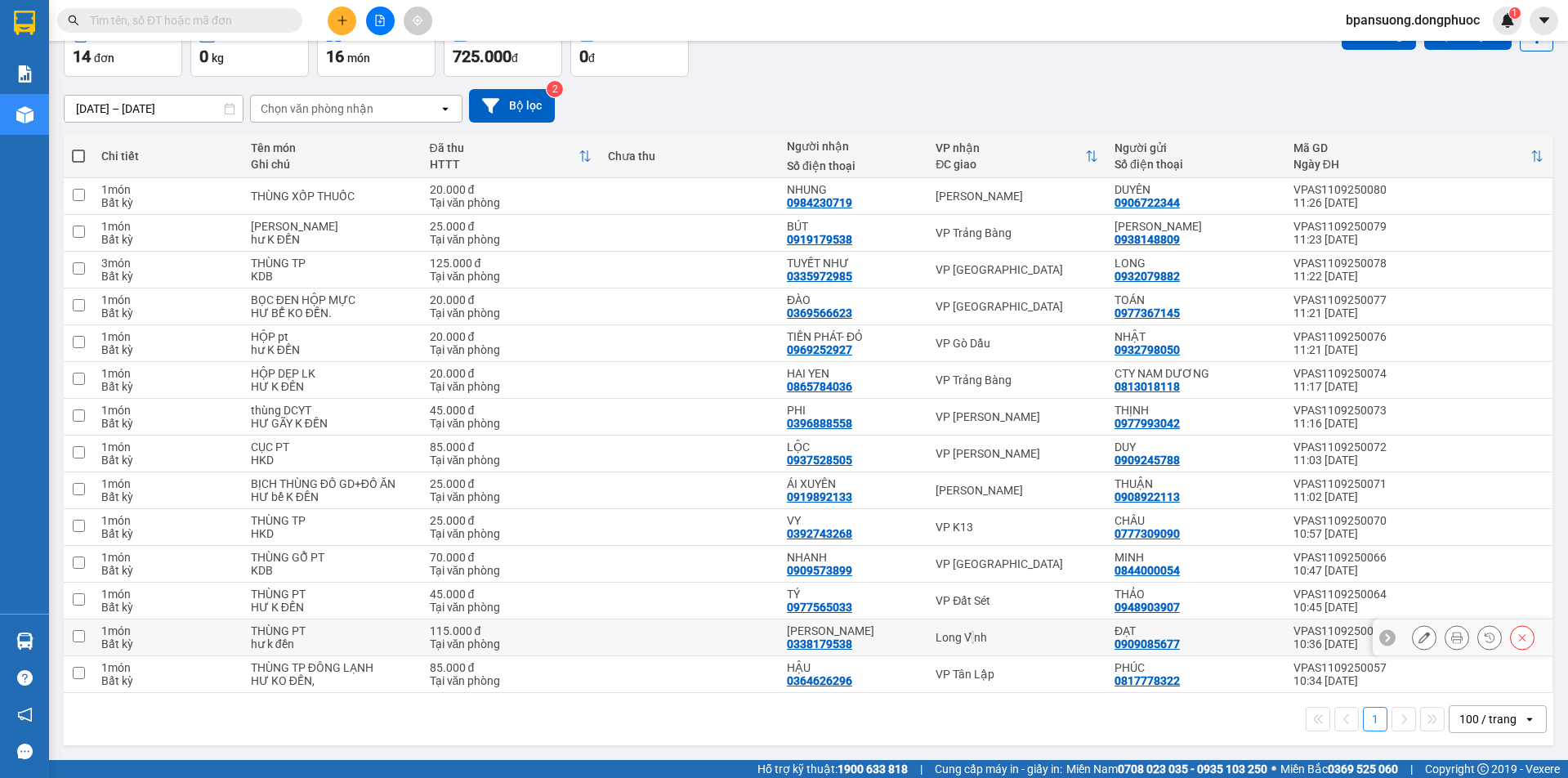
click at [968, 631] on div "Long Vĩnh" at bounding box center [1016, 637] width 163 height 13
checkbox input "true"
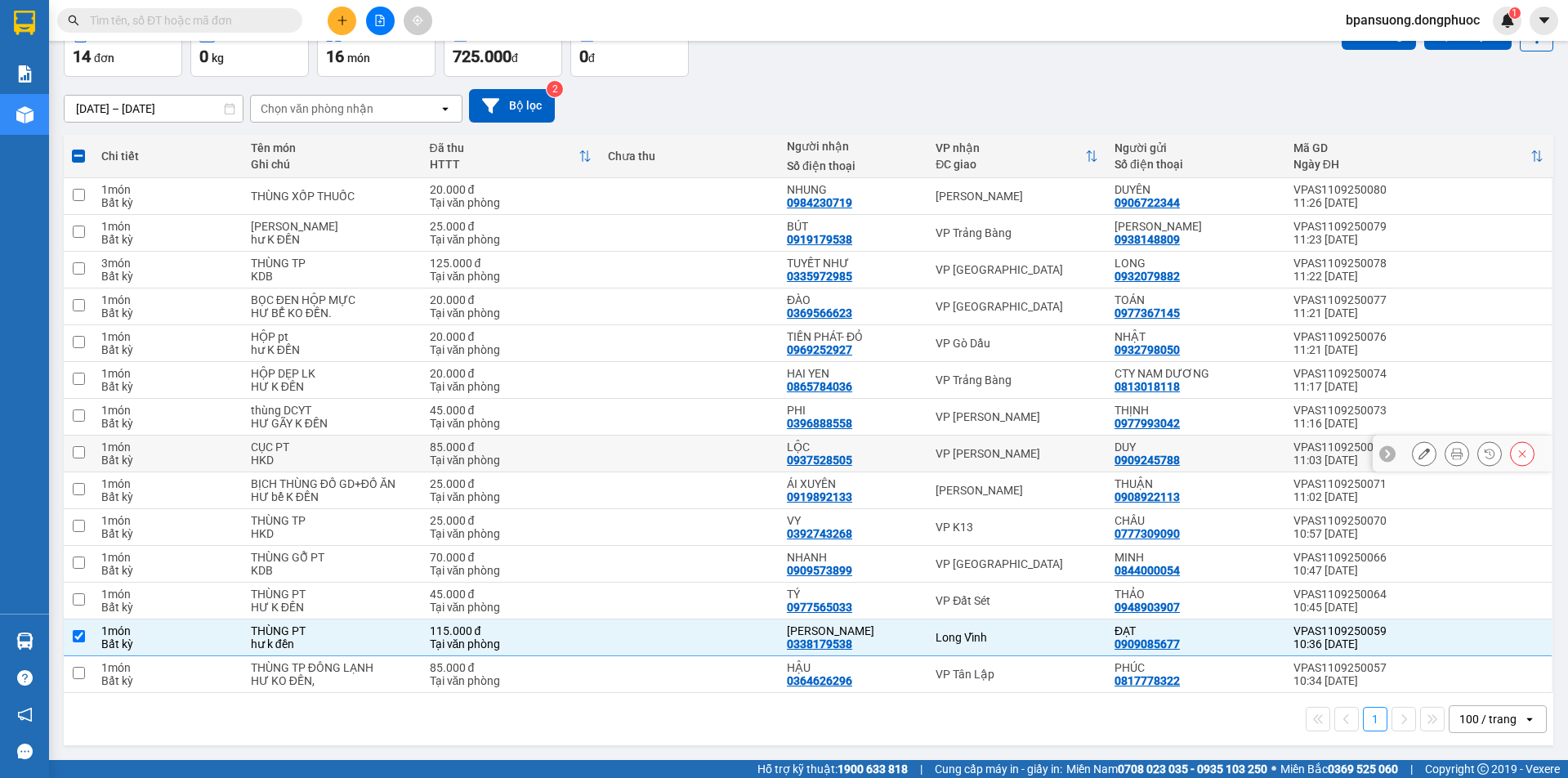
click at [967, 451] on div "VP [PERSON_NAME]" at bounding box center [1016, 453] width 163 height 13
checkbox input "true"
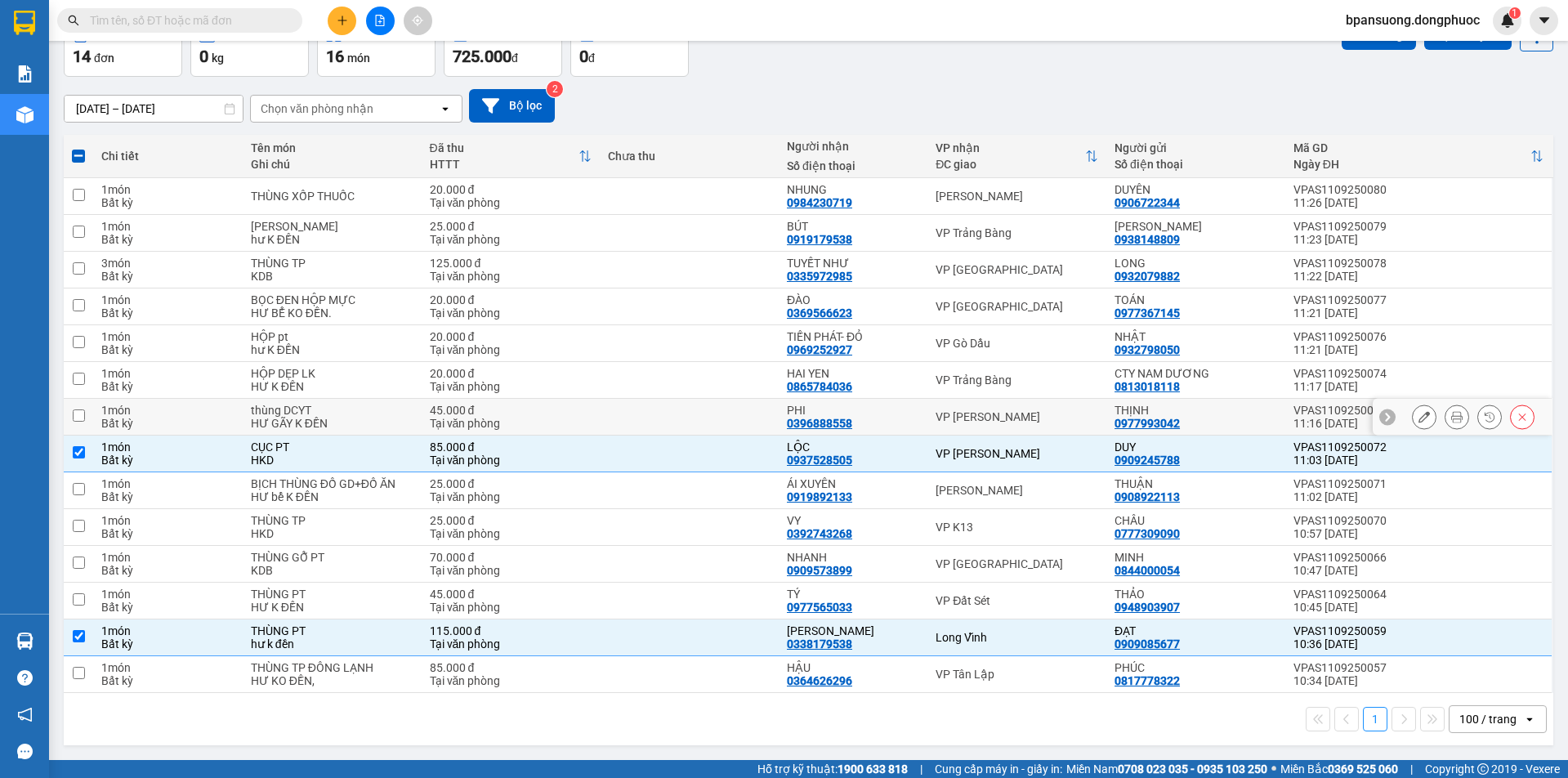
click at [973, 412] on div "VP [PERSON_NAME]" at bounding box center [1016, 417] width 163 height 13
checkbox input "true"
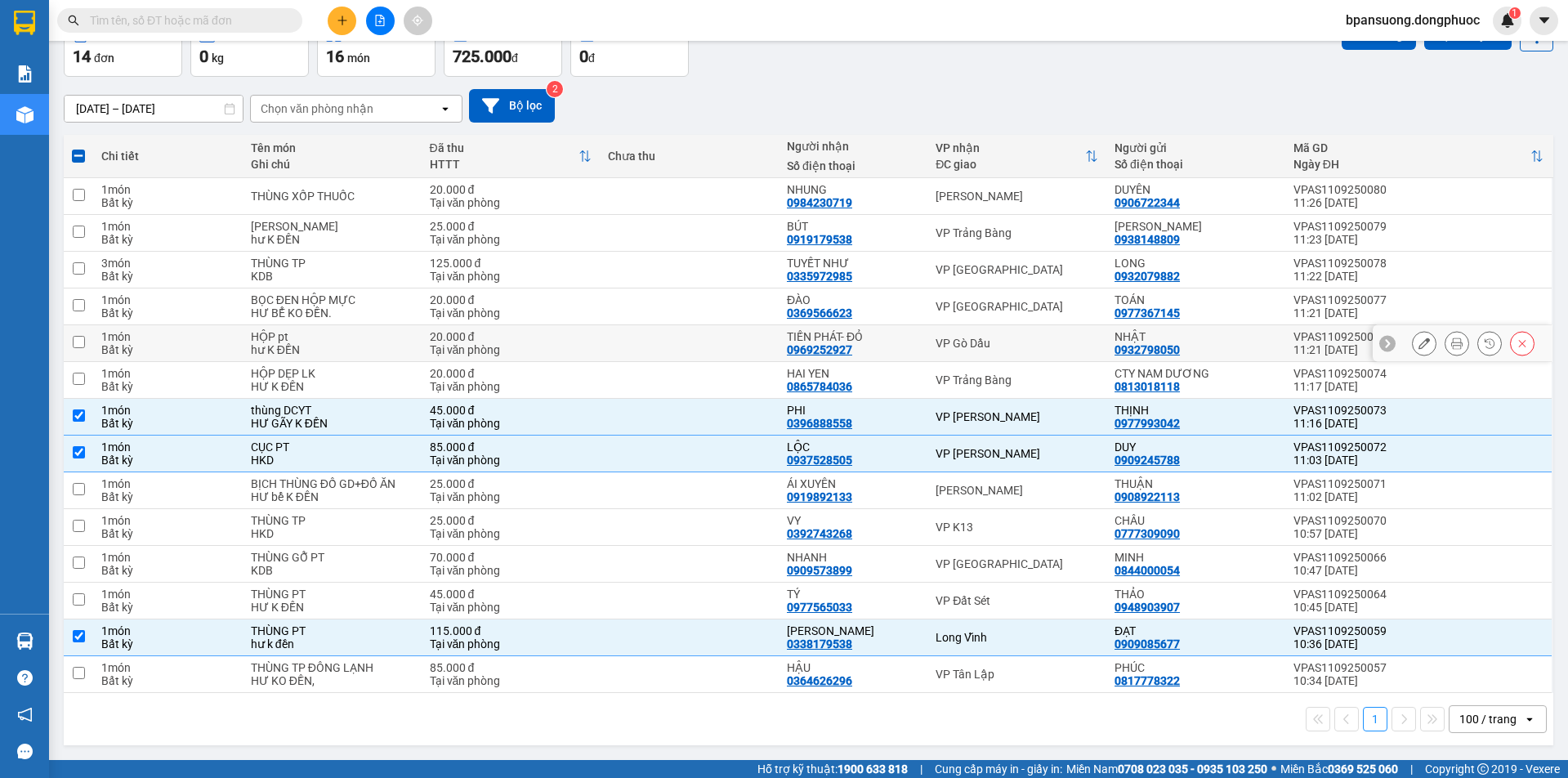
click at [978, 344] on div "VP Gò Dầu" at bounding box center [1016, 343] width 163 height 13
checkbox input "true"
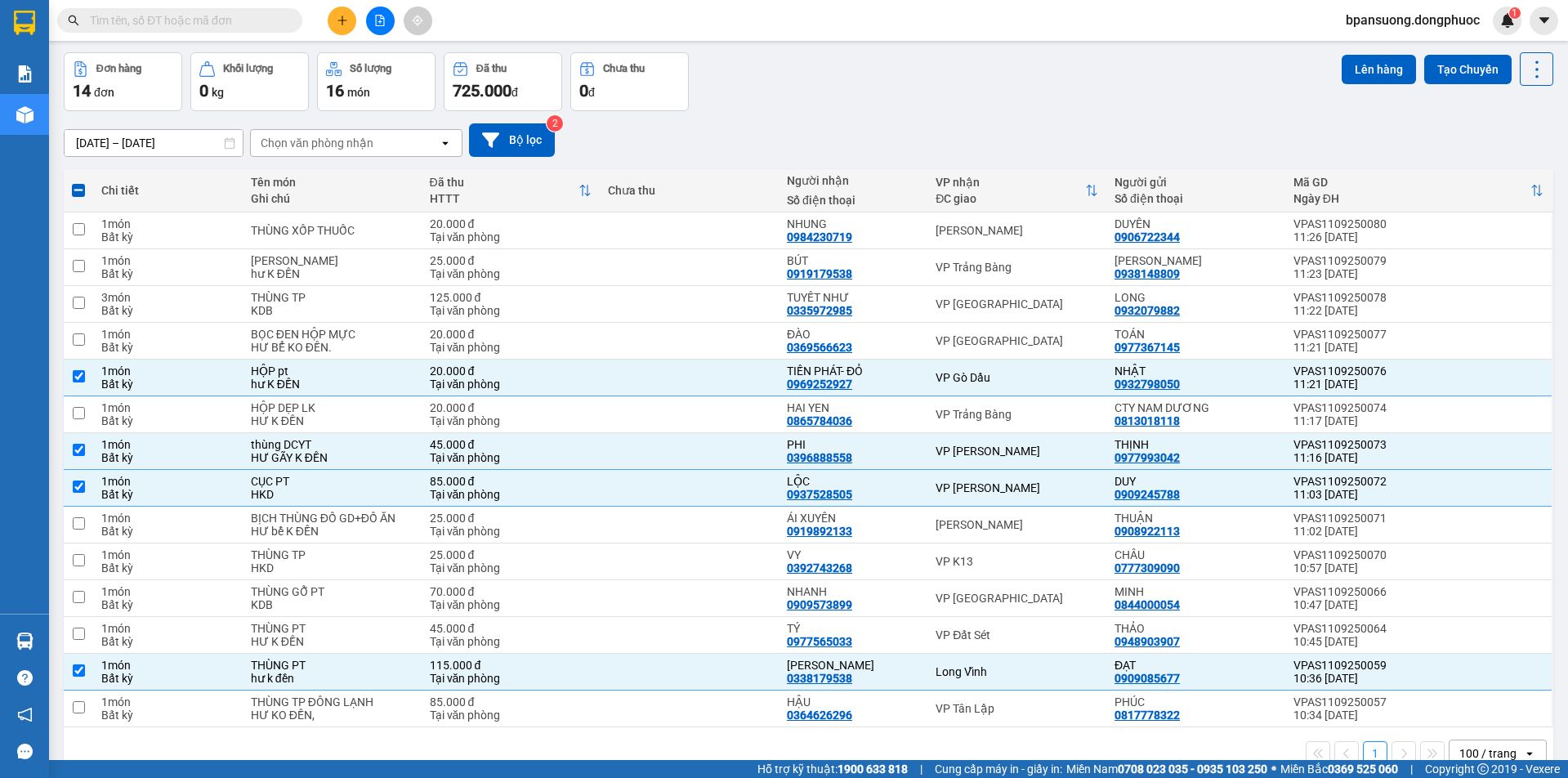
scroll to position [0, 0]
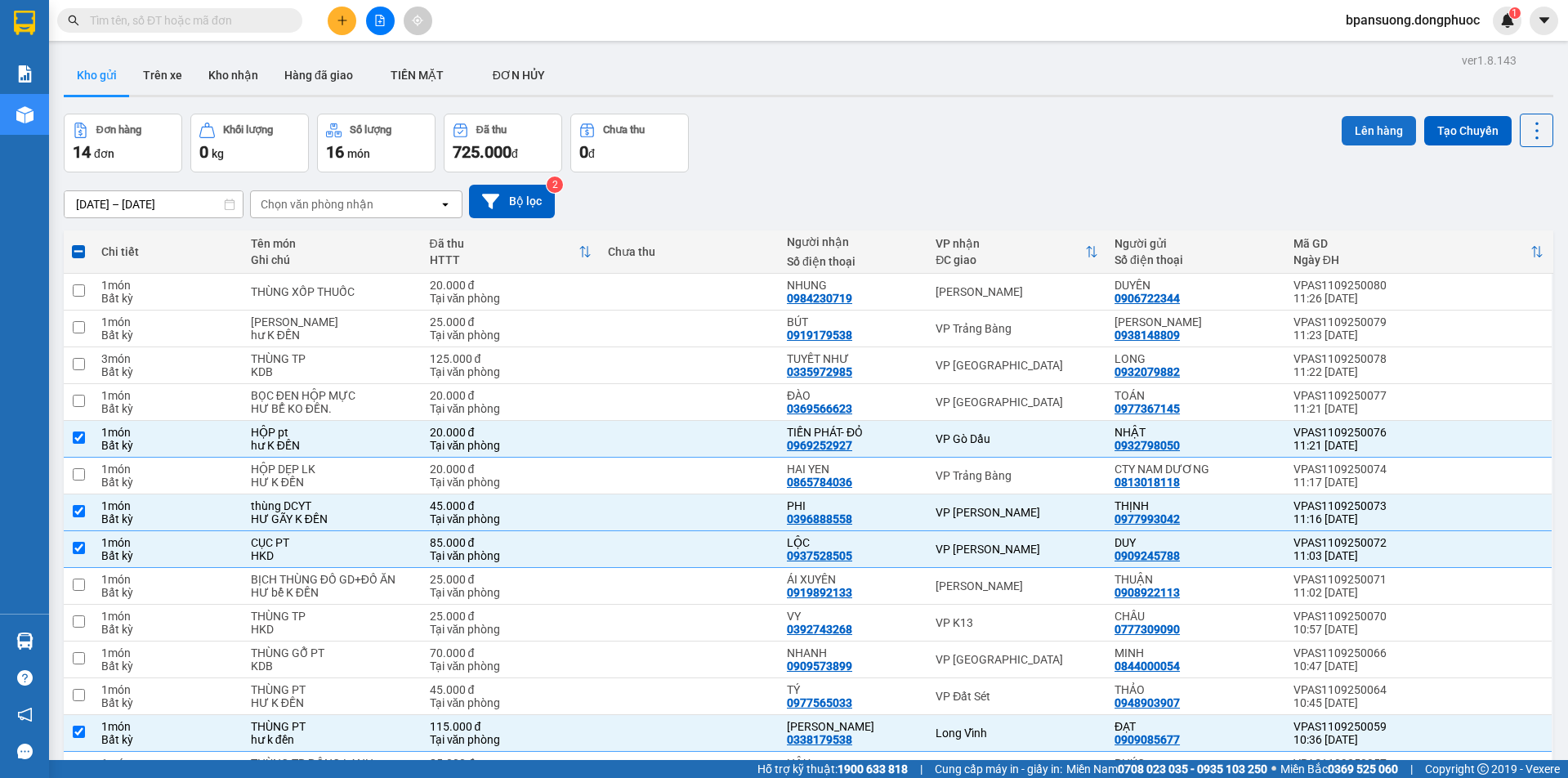
click at [1349, 125] on button "Lên hàng" at bounding box center [1379, 131] width 74 height 30
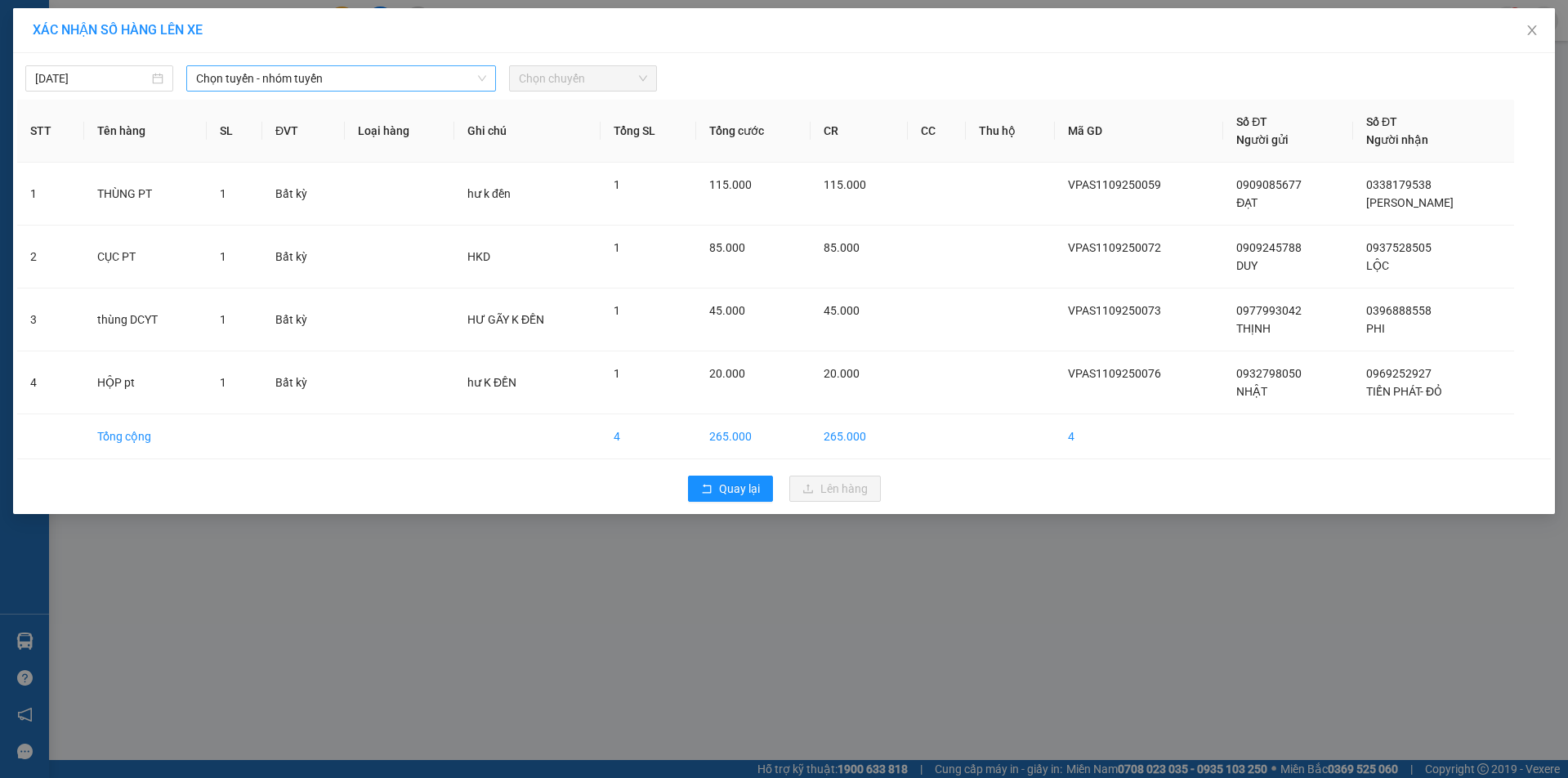
click at [207, 76] on span "Chọn tuyến - nhóm tuyến" at bounding box center [340, 78] width 289 height 25
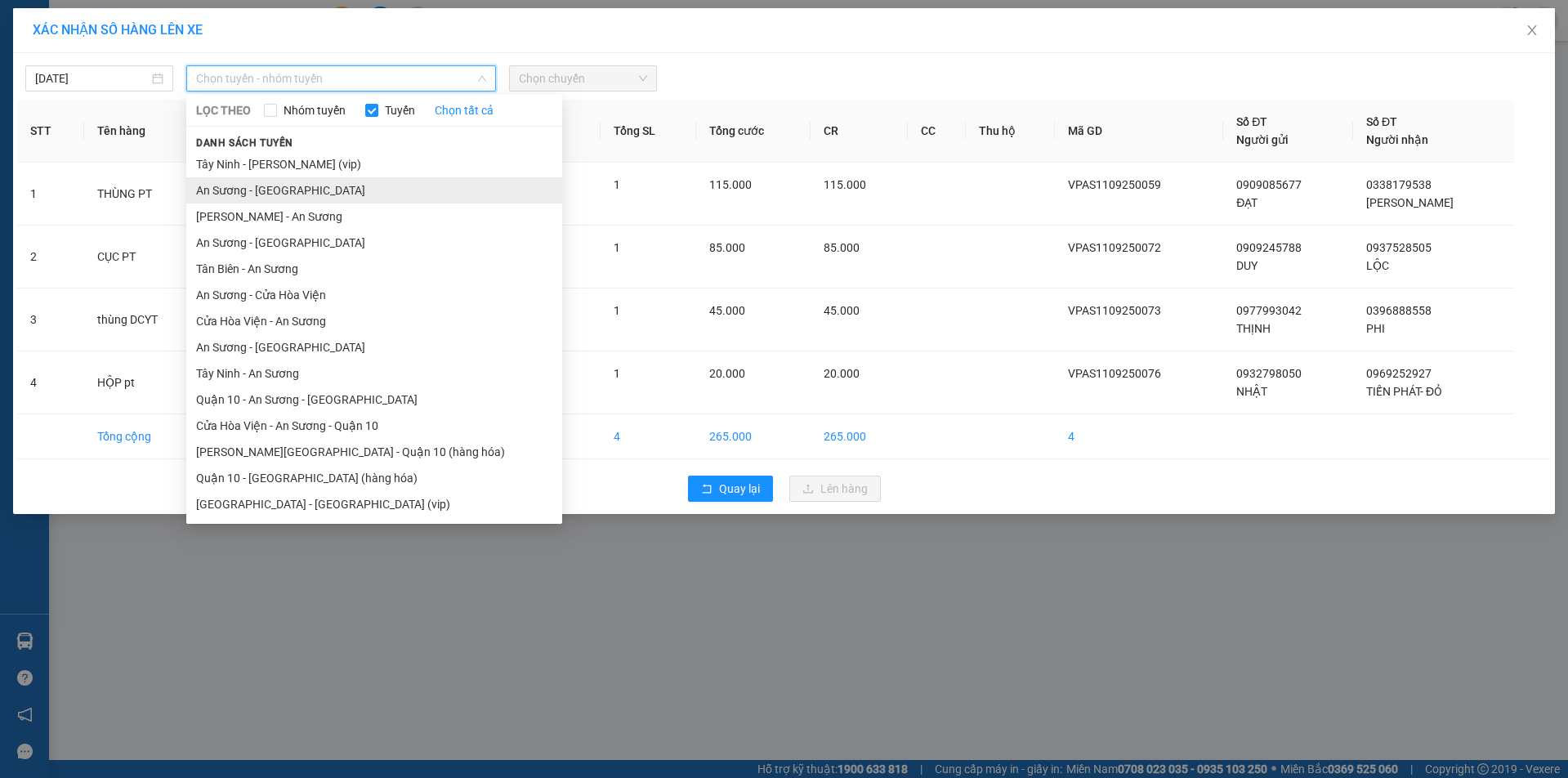
click at [263, 192] on li "An Sương - [GEOGRAPHIC_DATA]" at bounding box center [374, 191] width 376 height 27
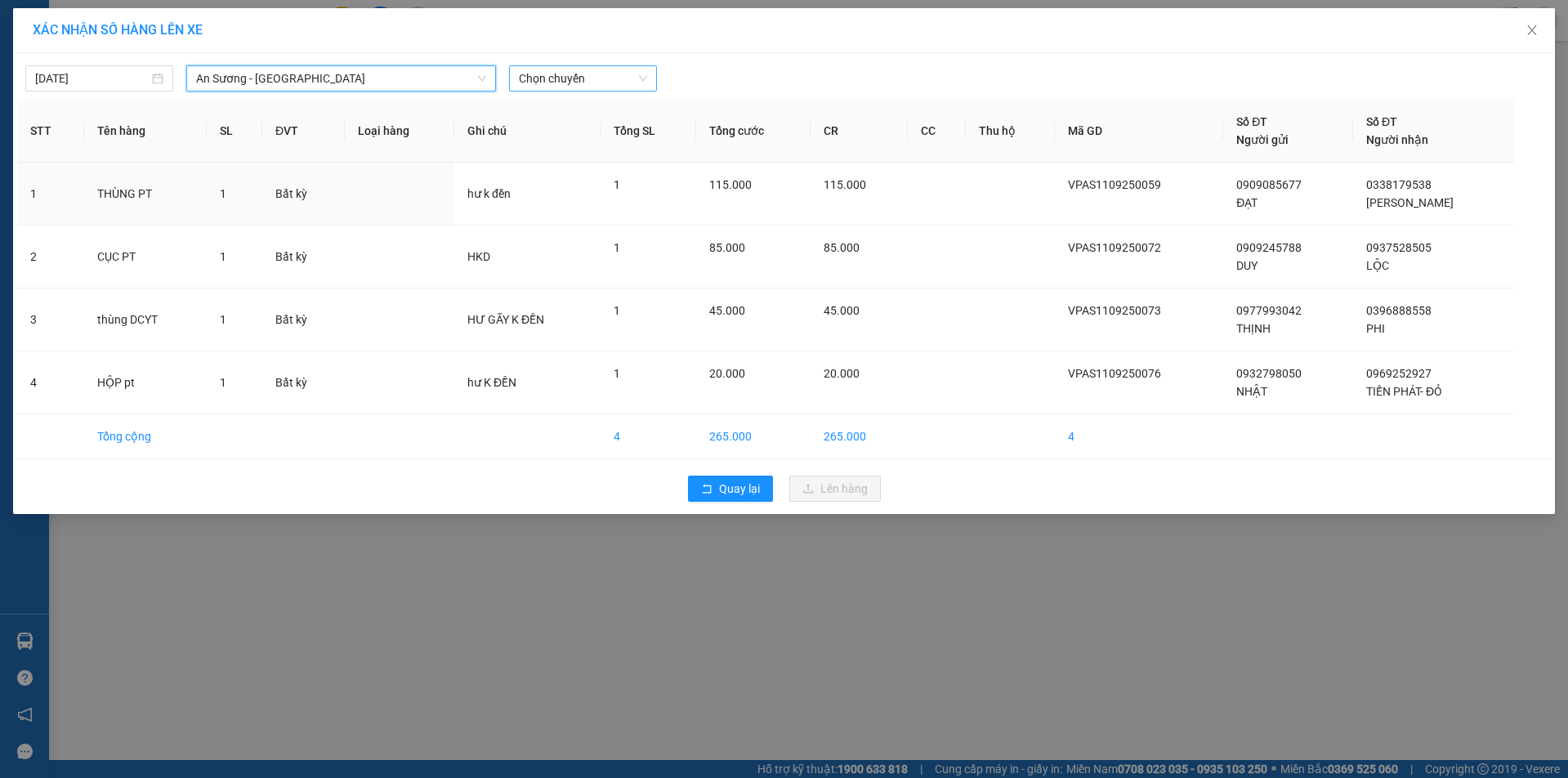
click at [604, 65] on div "Chọn chuyến" at bounding box center [583, 78] width 148 height 27
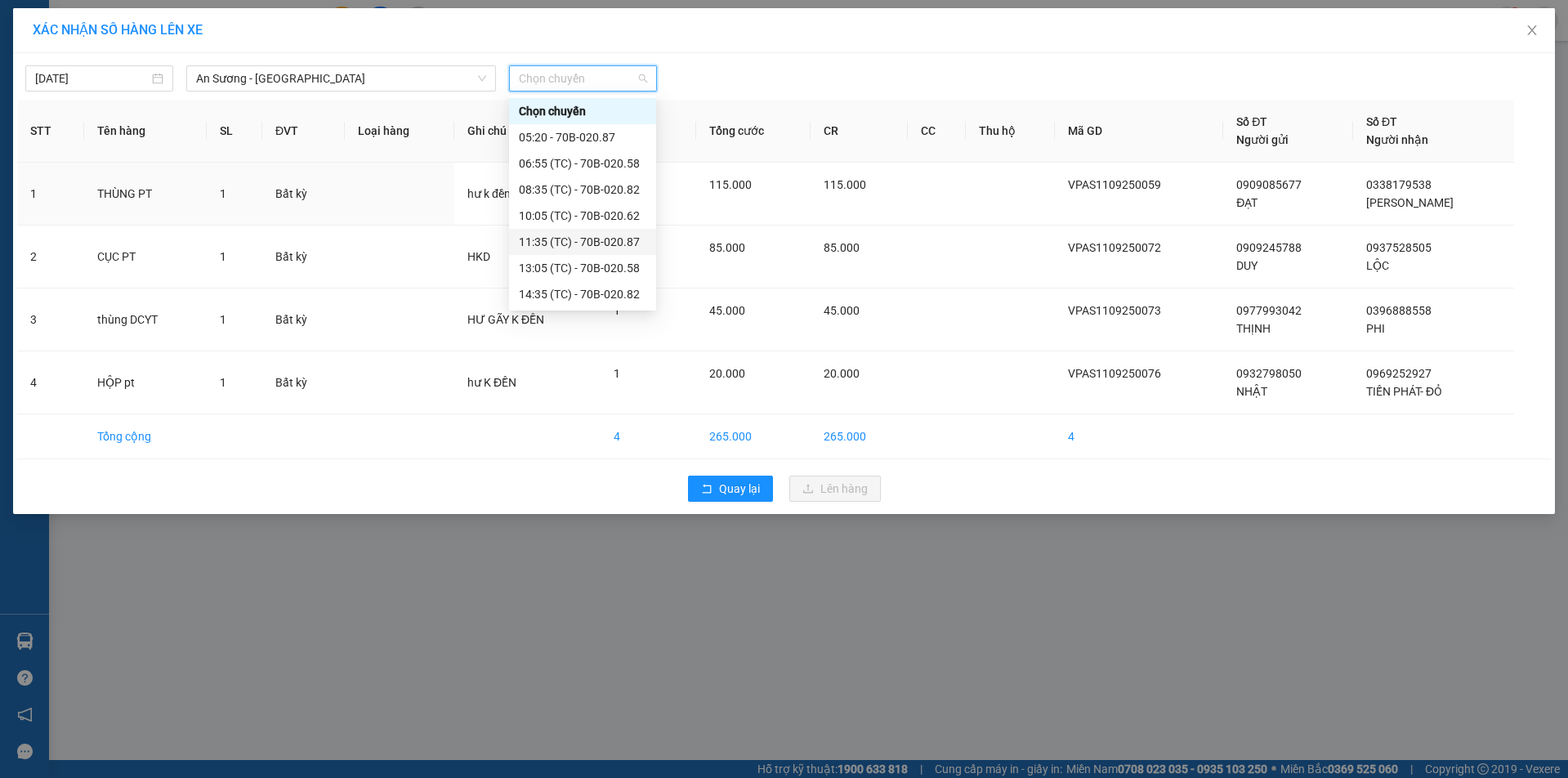
click at [545, 243] on div "11:35 (TC) - 70B-020.87" at bounding box center [582, 242] width 127 height 18
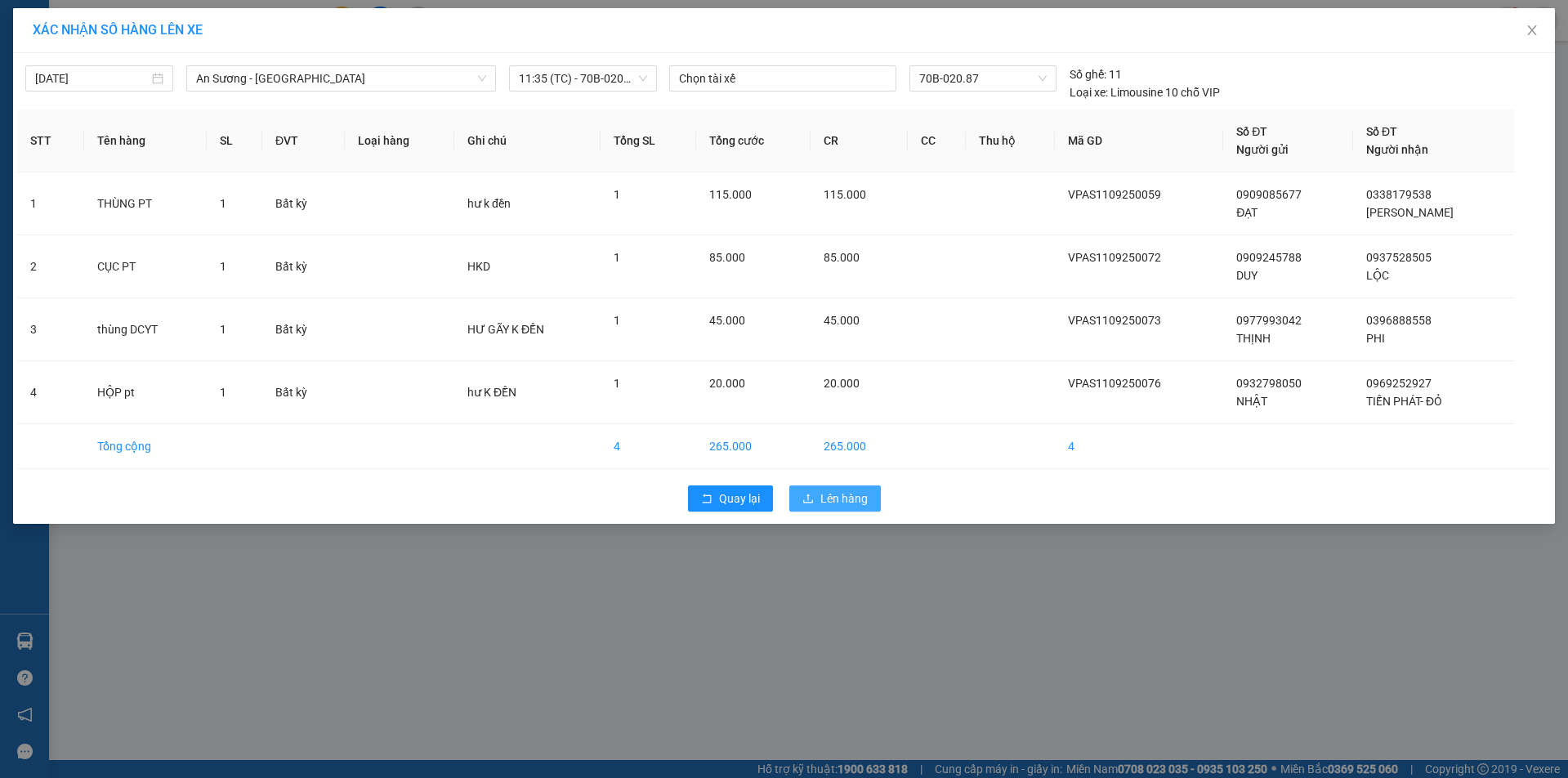
click at [840, 494] on span "Lên hàng" at bounding box center [845, 499] width 47 height 18
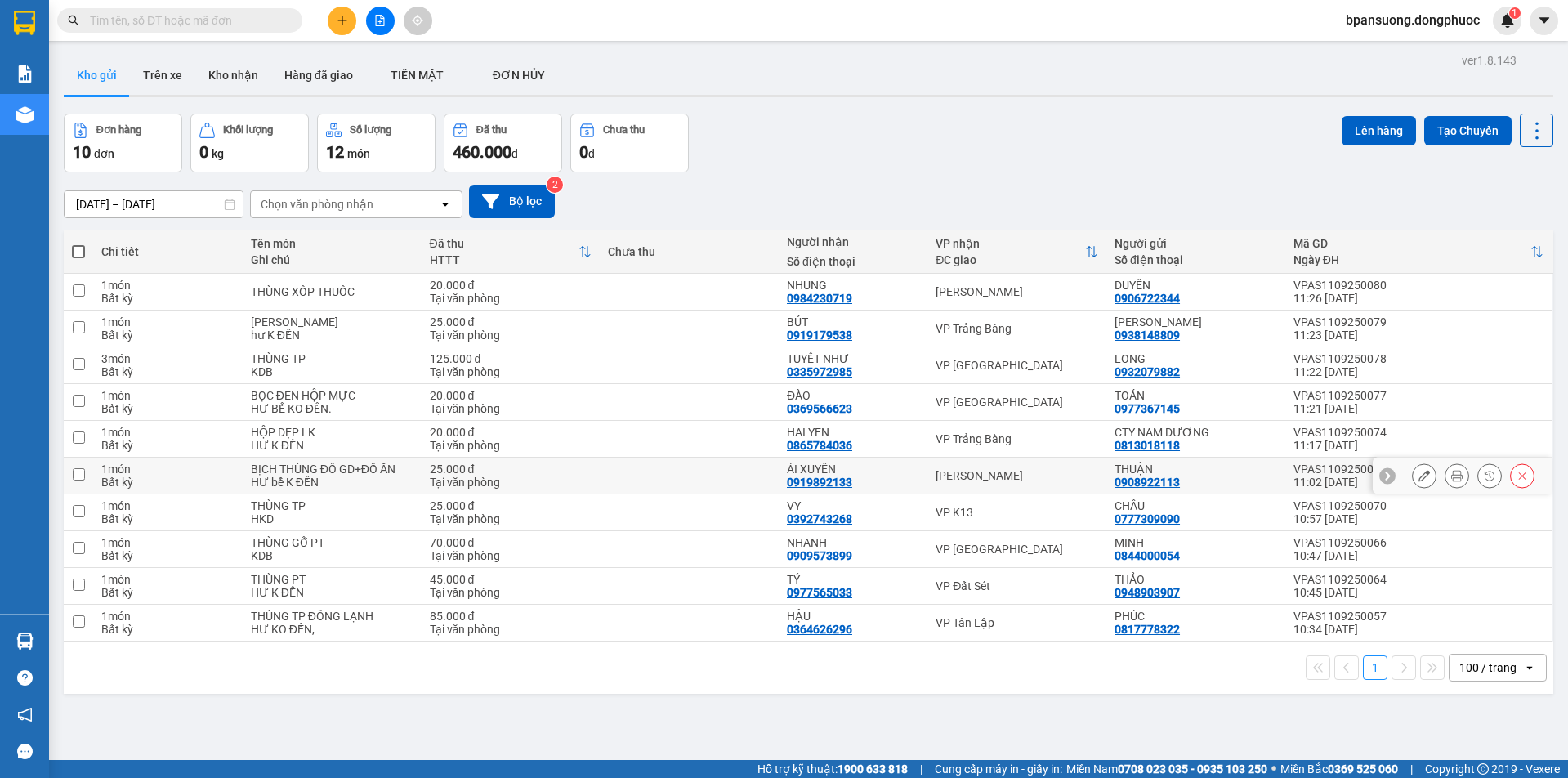
click at [964, 471] on div "Hòa Thành" at bounding box center [1016, 475] width 163 height 13
checkbox input "true"
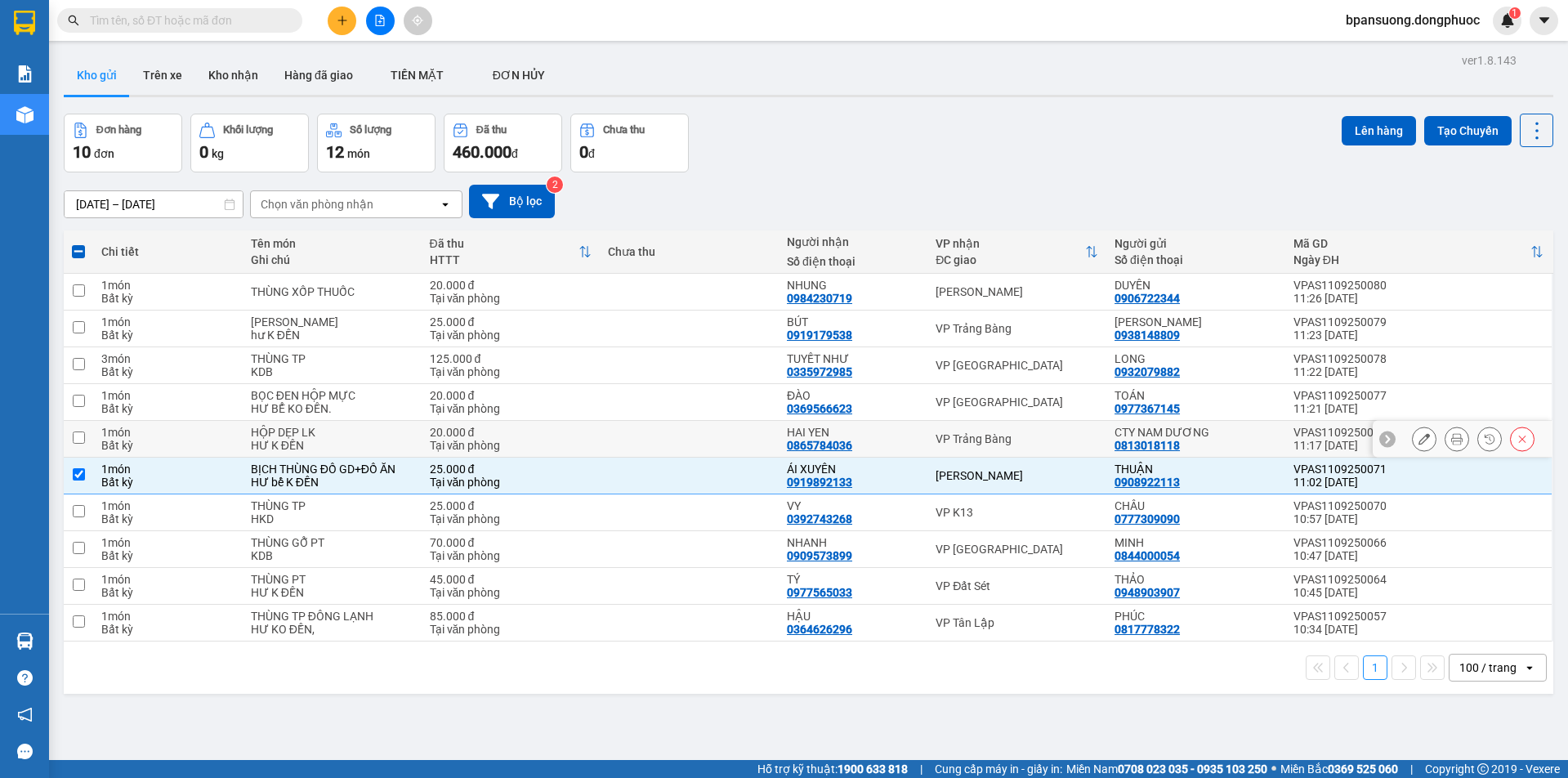
click at [978, 438] on div "VP Trảng Bàng" at bounding box center [1016, 438] width 163 height 13
checkbox input "true"
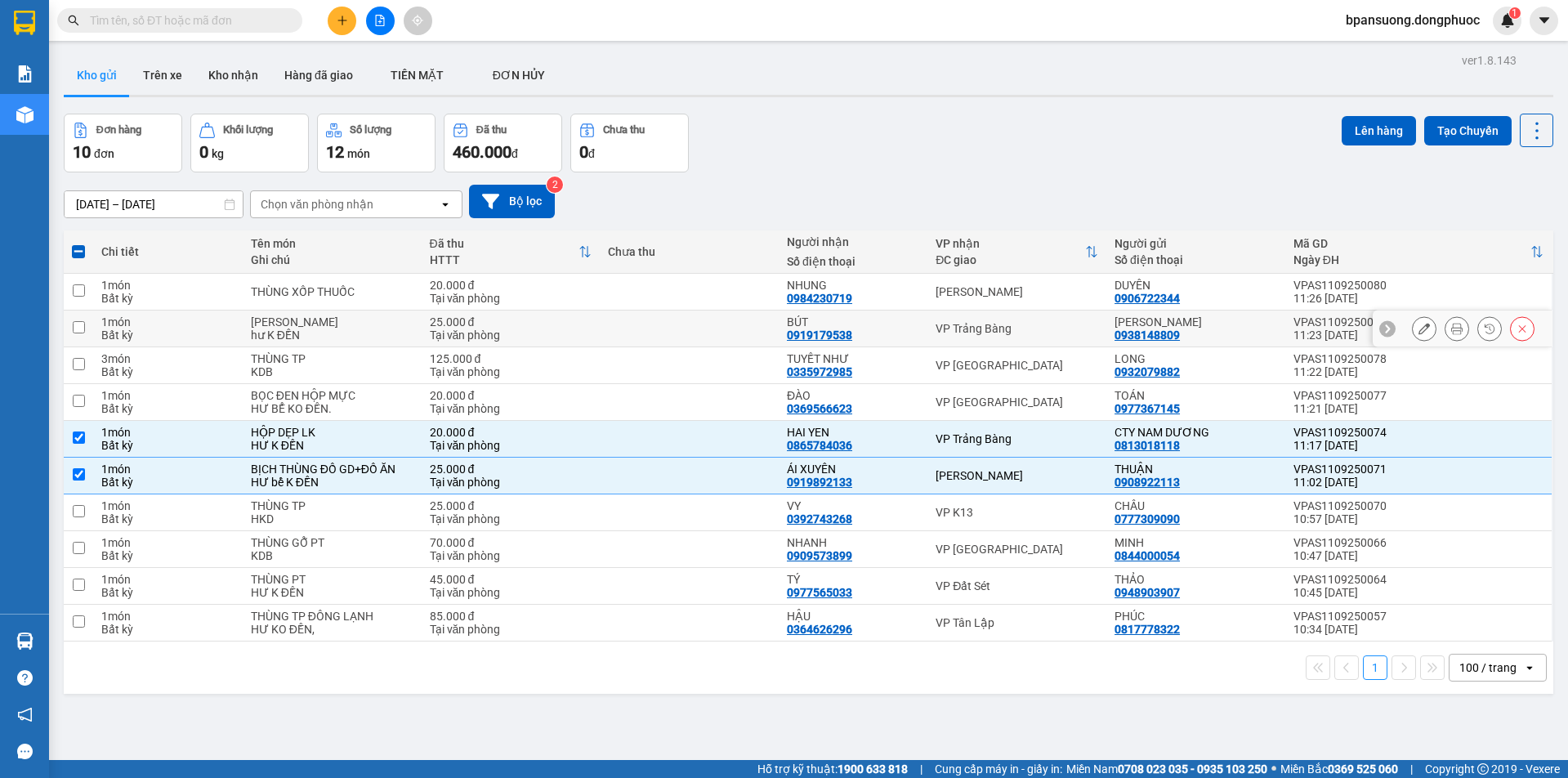
click at [974, 332] on div "VP Trảng Bàng" at bounding box center [1016, 328] width 163 height 13
checkbox input "true"
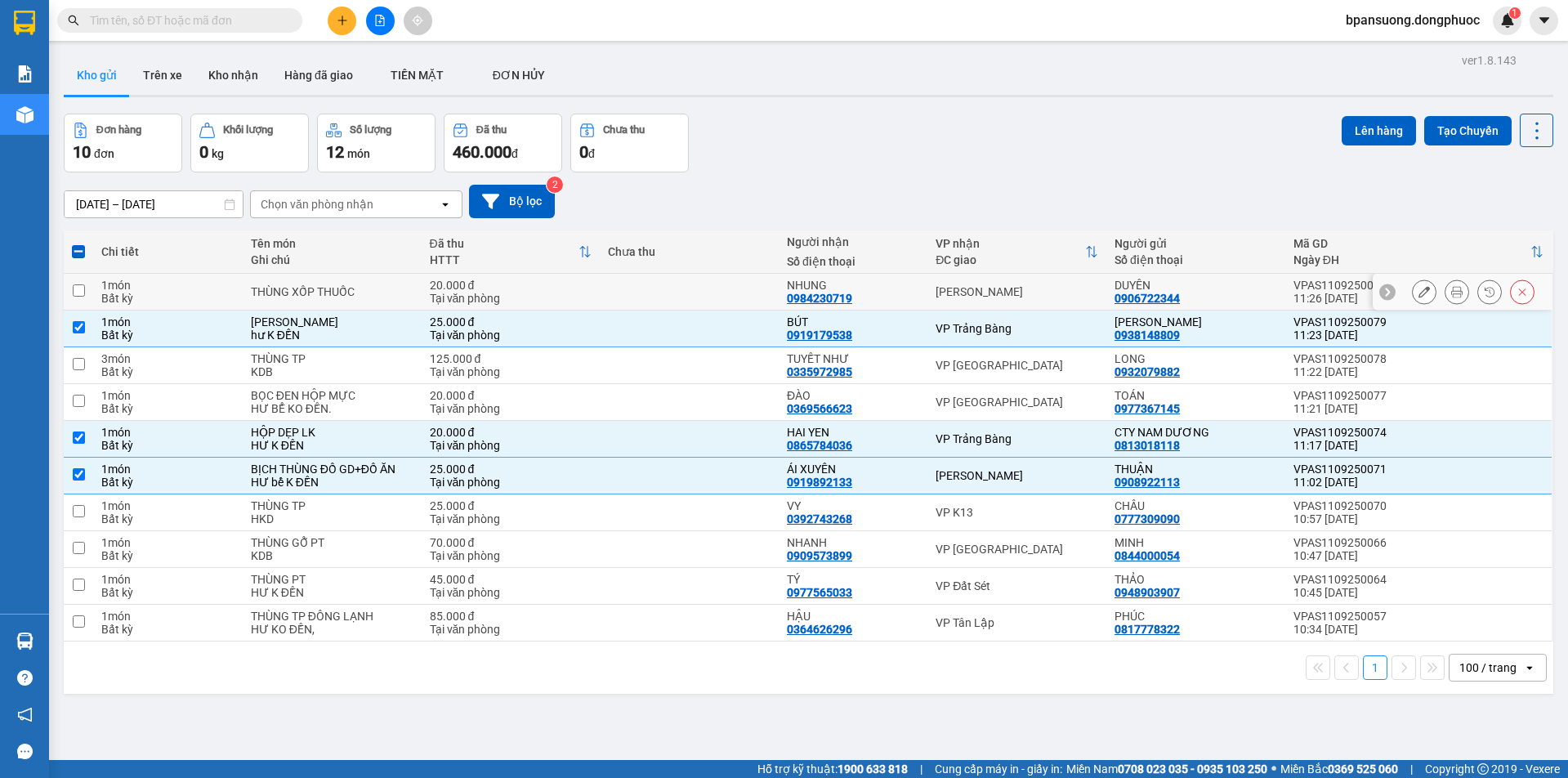
click at [964, 285] on div "Hòa Thành" at bounding box center [1016, 291] width 163 height 13
checkbox input "true"
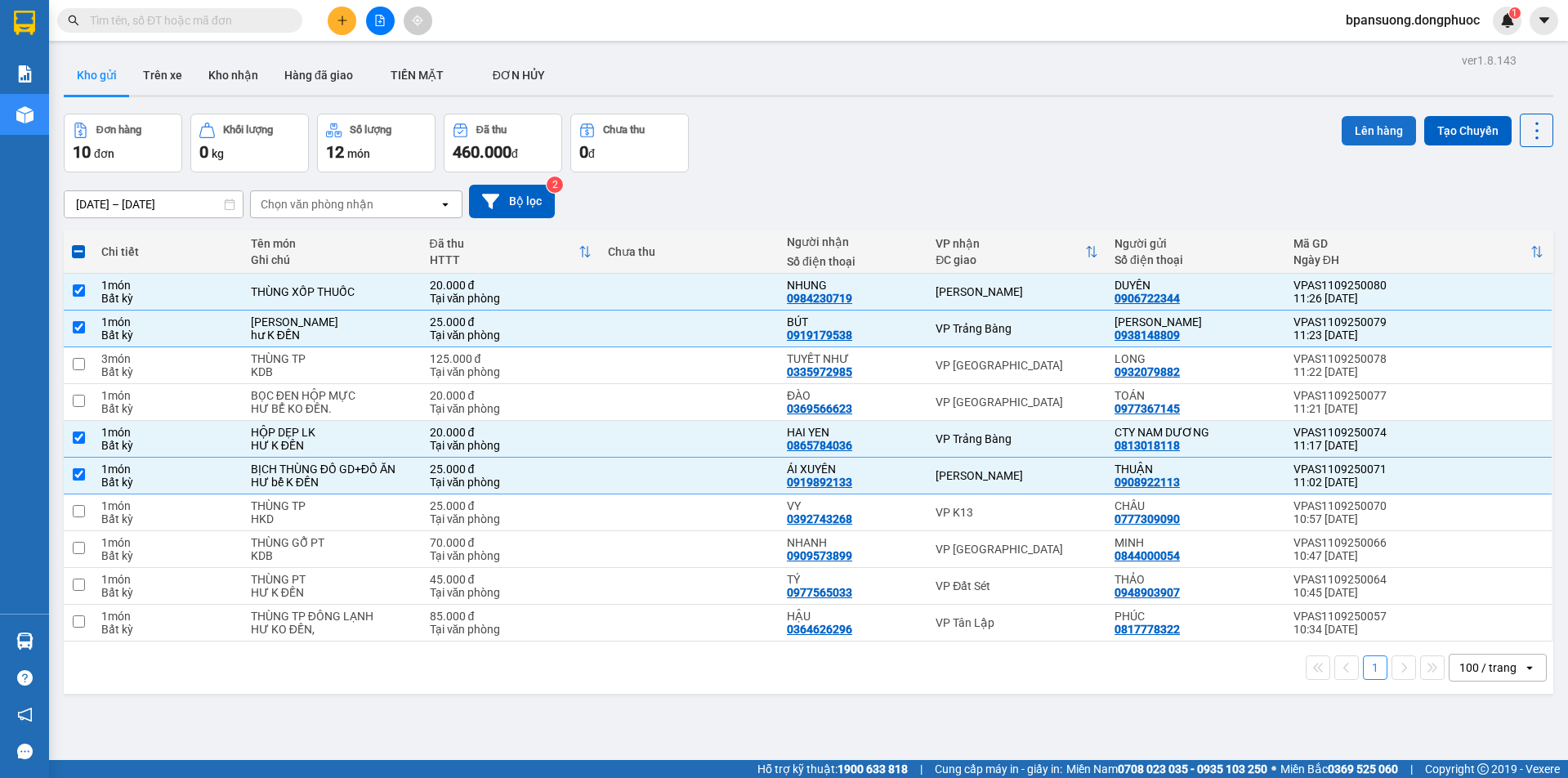
click at [1357, 122] on button "Lên hàng" at bounding box center [1379, 131] width 74 height 30
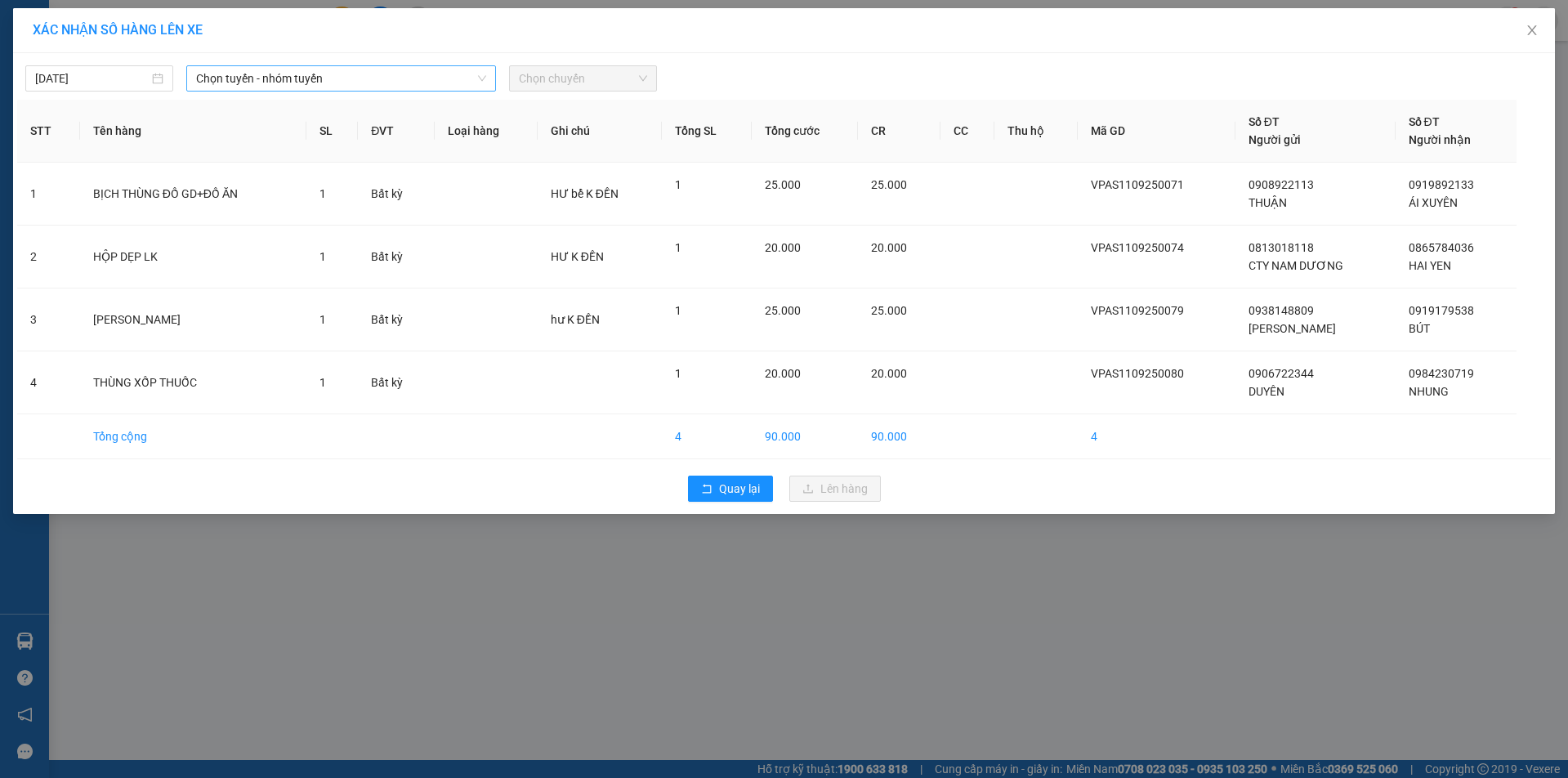
click at [284, 77] on span "Chọn tuyến - nhóm tuyến" at bounding box center [340, 78] width 289 height 25
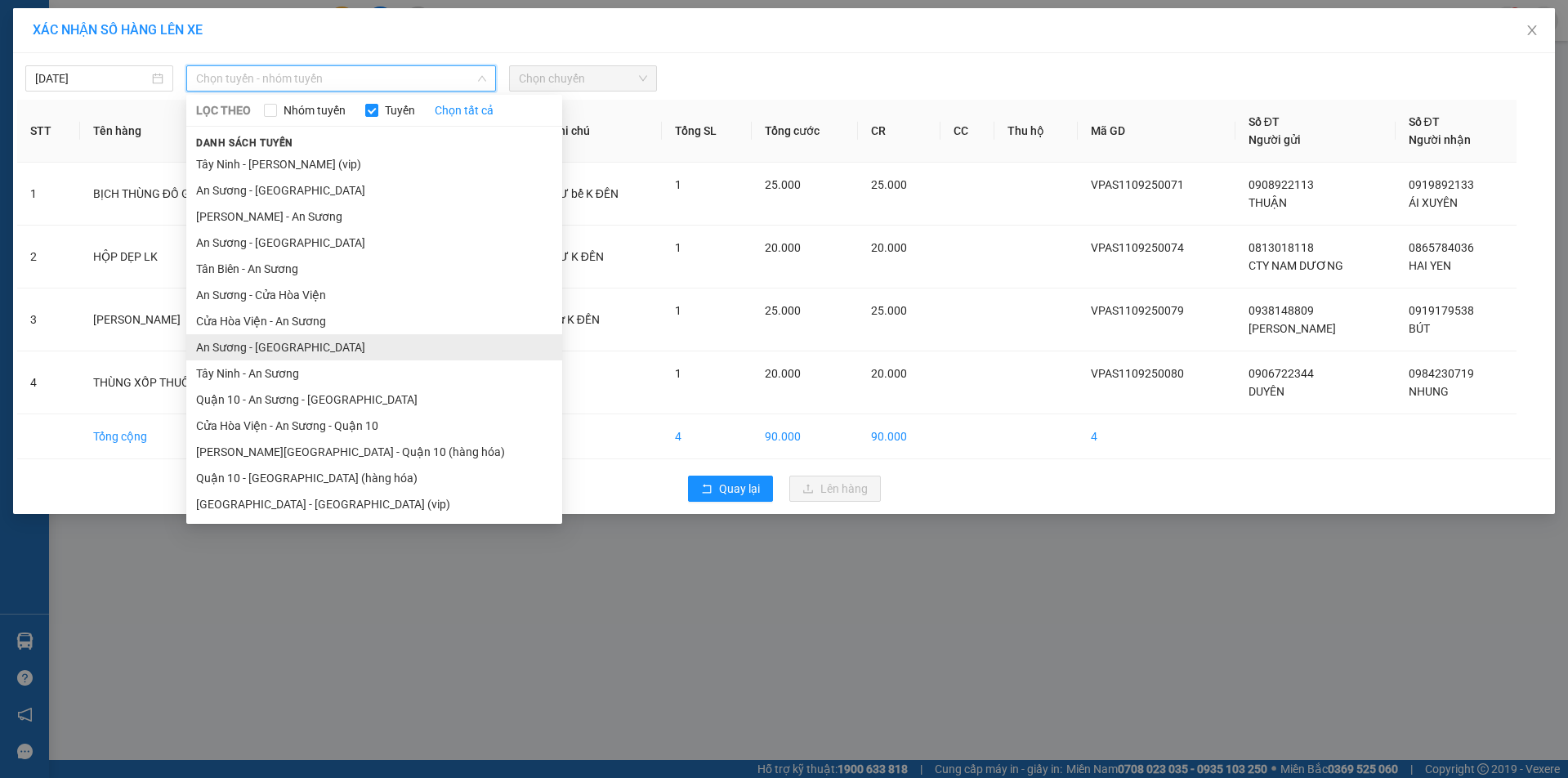
click at [270, 338] on li "An Sương - [GEOGRAPHIC_DATA]" at bounding box center [374, 348] width 376 height 27
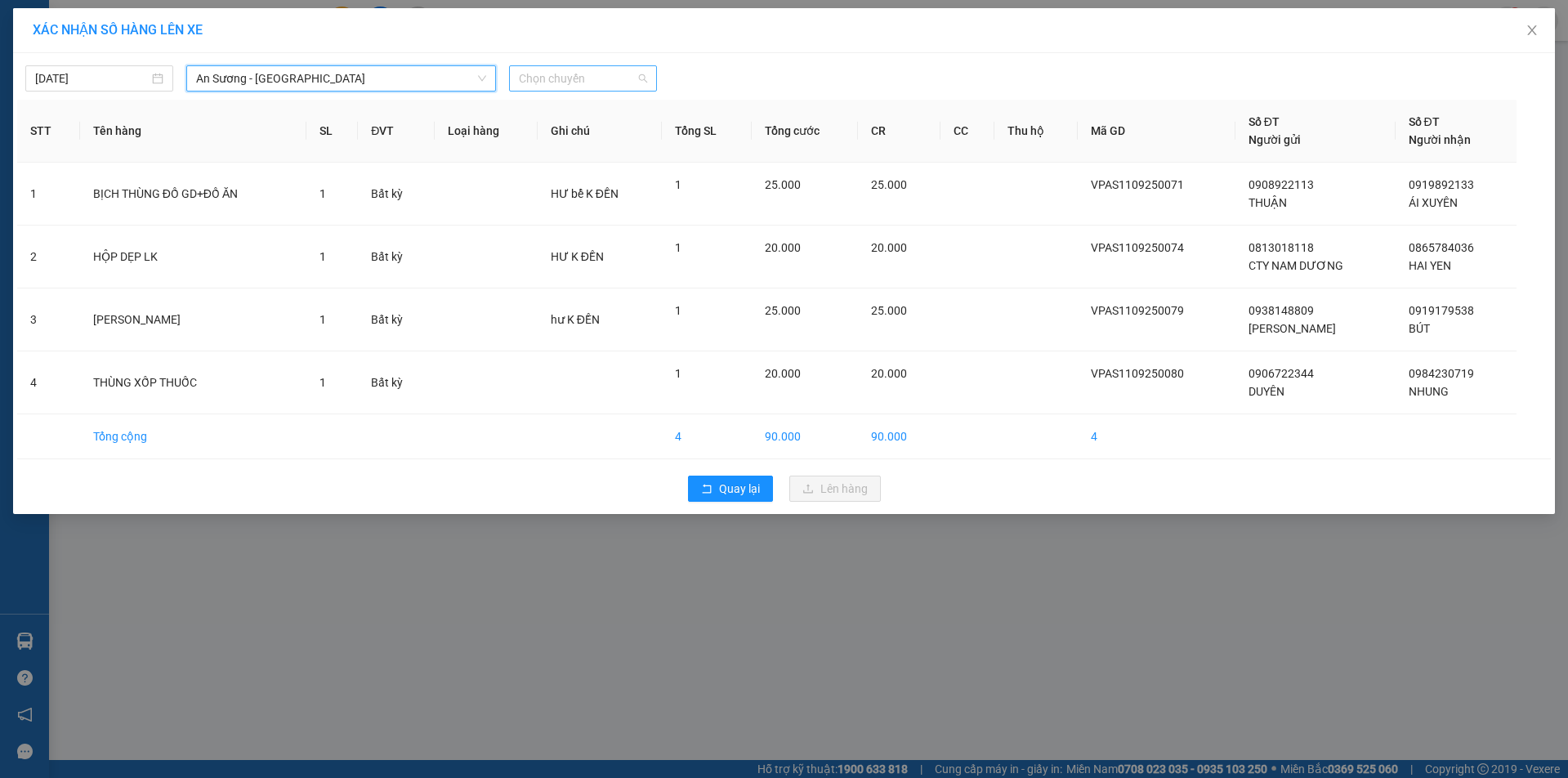
click at [597, 80] on span "Chọn chuyến" at bounding box center [583, 78] width 128 height 25
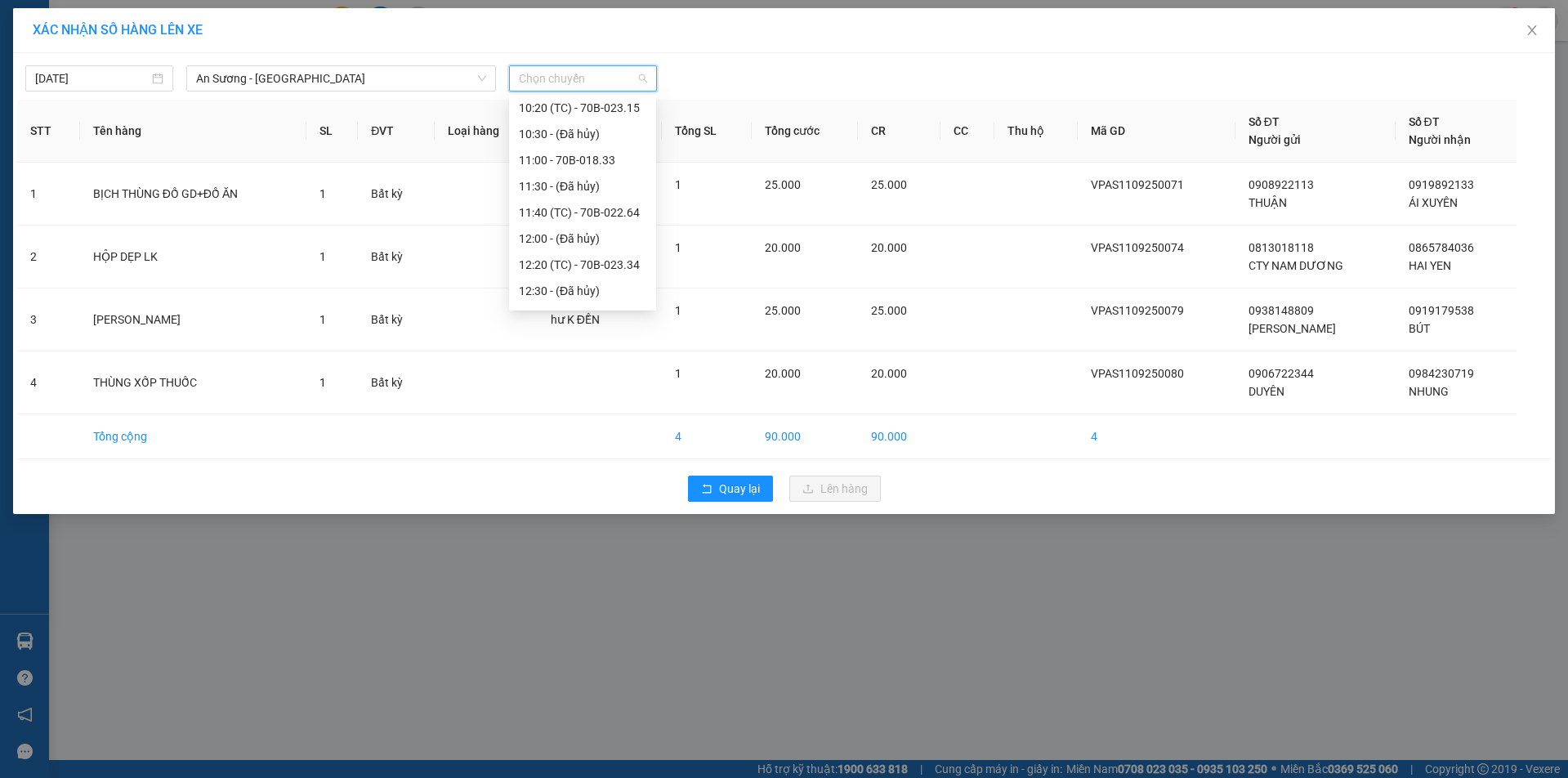
scroll to position [409, 0]
click at [580, 174] on div "11:40 (TC) - 70B-022.64" at bounding box center [582, 173] width 127 height 18
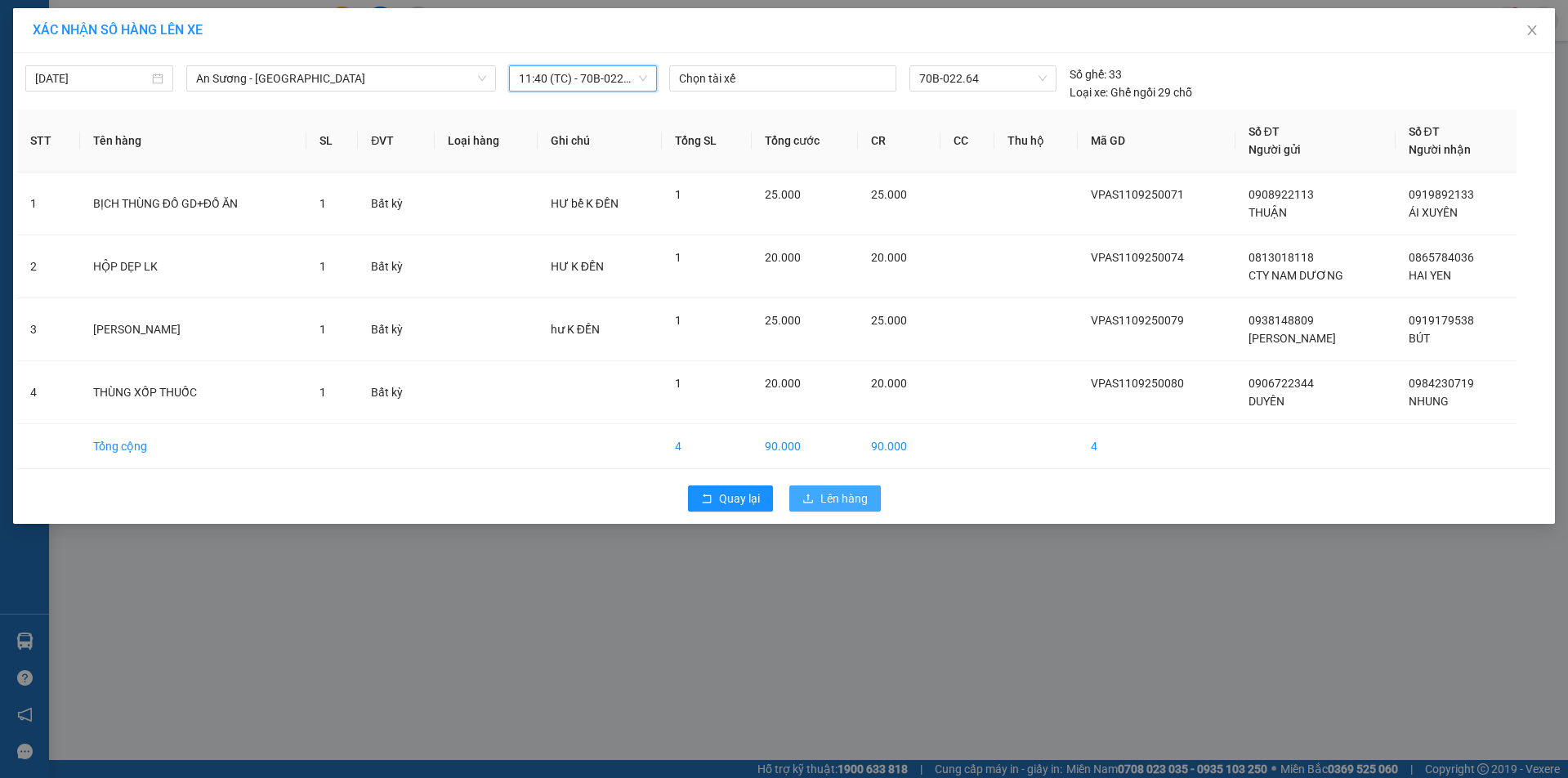
click at [843, 498] on span "Lên hàng" at bounding box center [845, 499] width 47 height 18
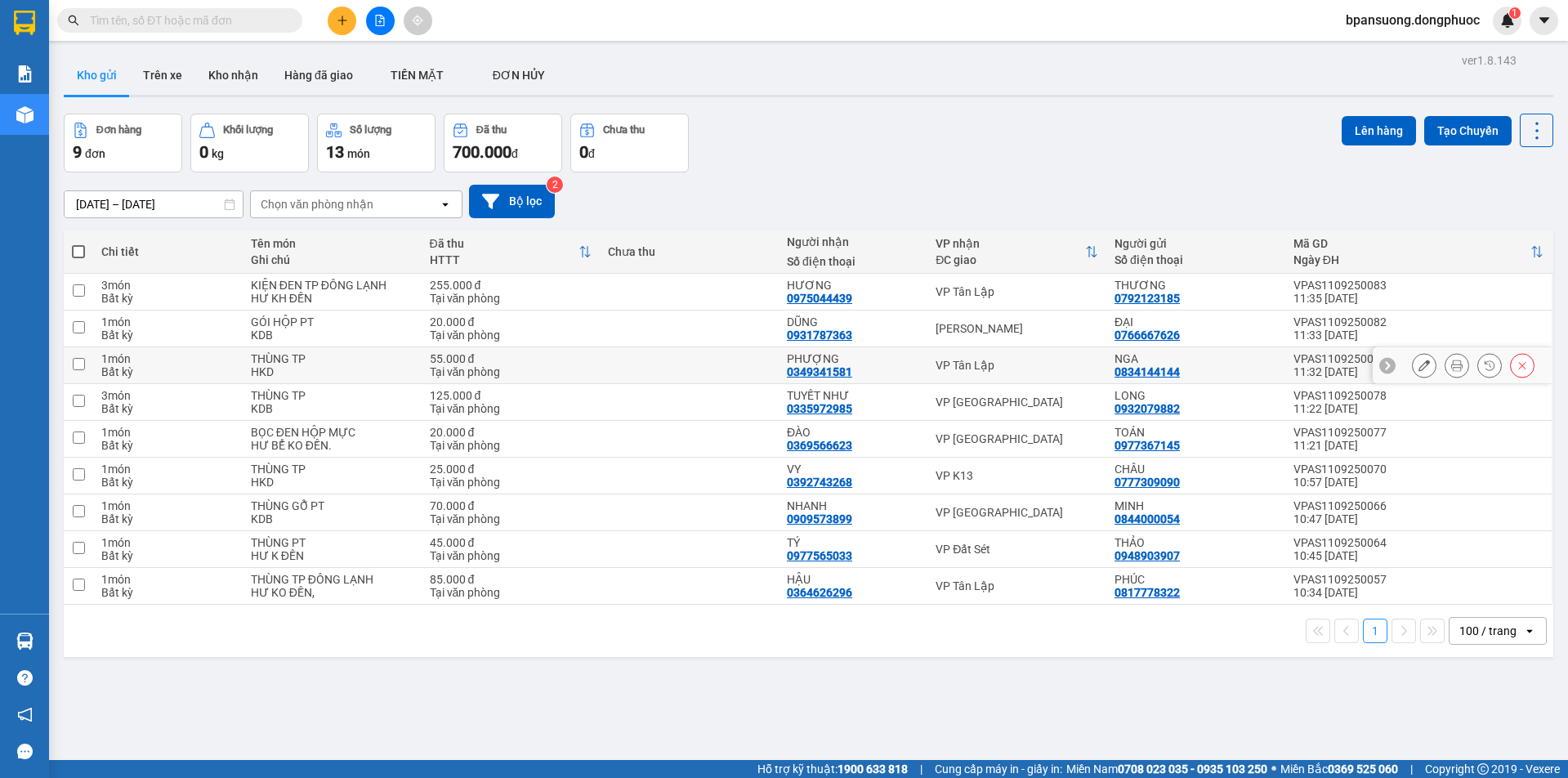
click at [942, 369] on div "VP Tân Lập" at bounding box center [1016, 365] width 163 height 13
checkbox input "true"
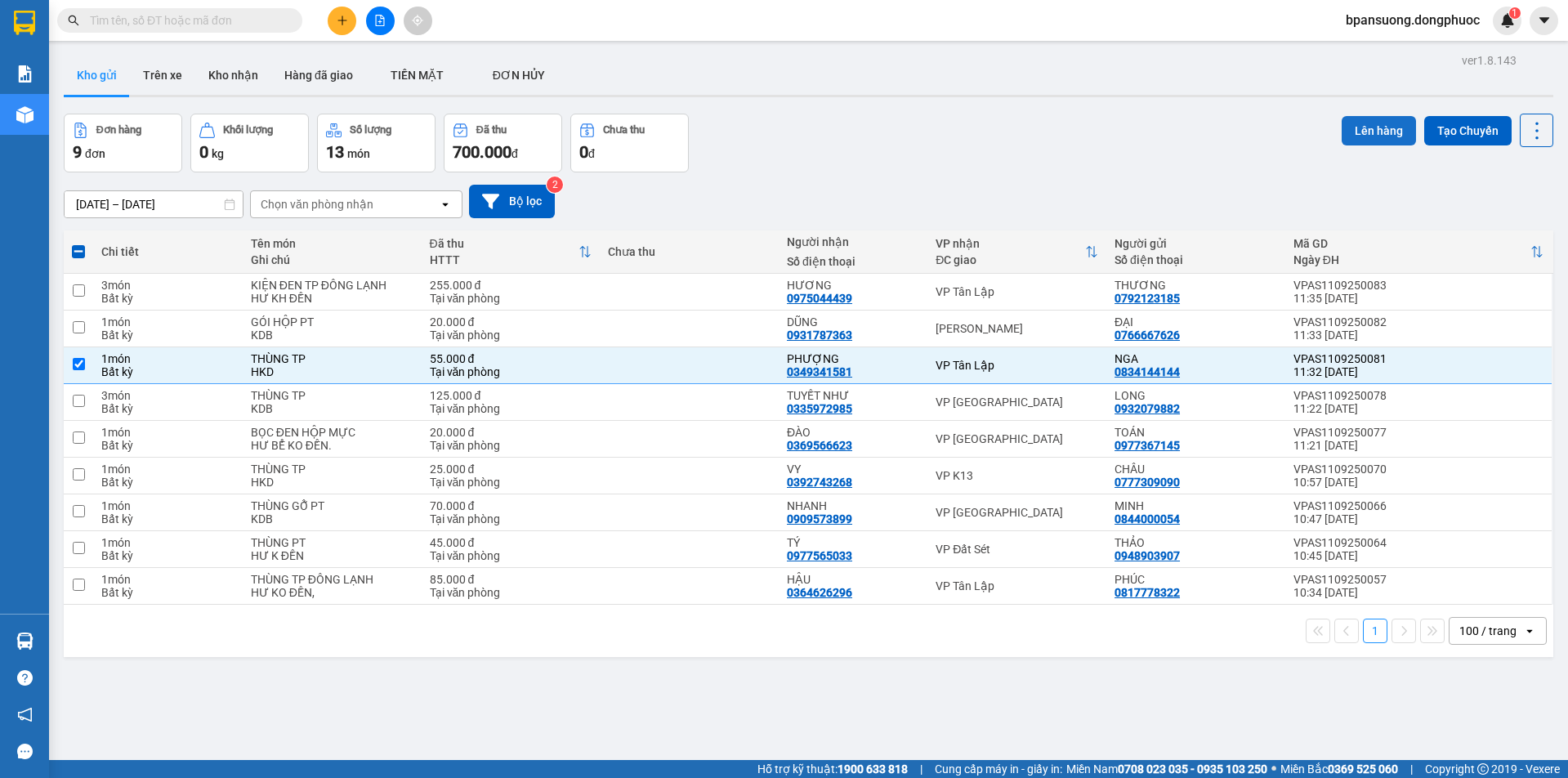
click at [1353, 127] on button "Lên hàng" at bounding box center [1379, 131] width 74 height 30
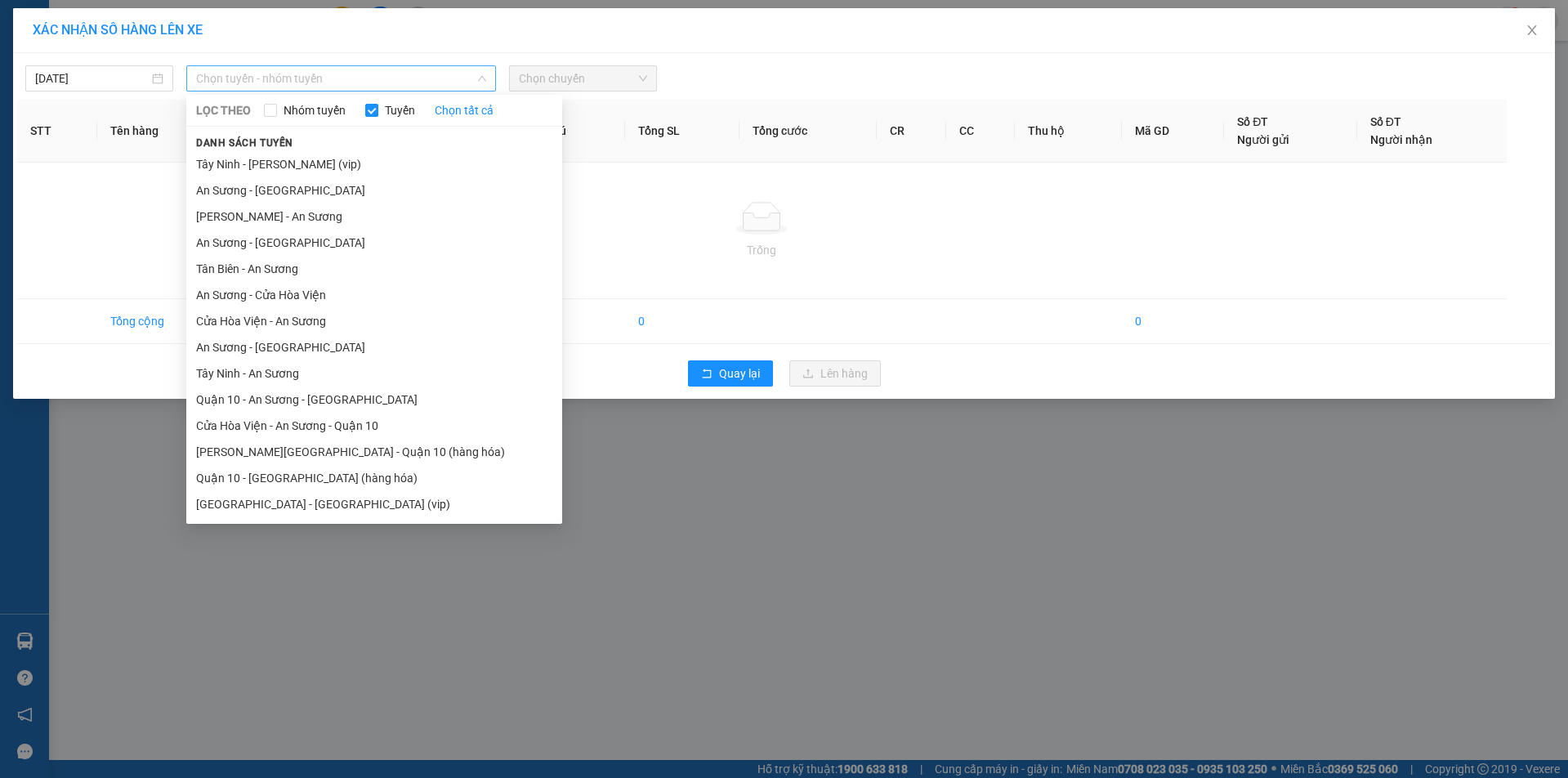
click at [389, 79] on span "Chọn tuyến - nhóm tuyến" at bounding box center [340, 78] width 289 height 25
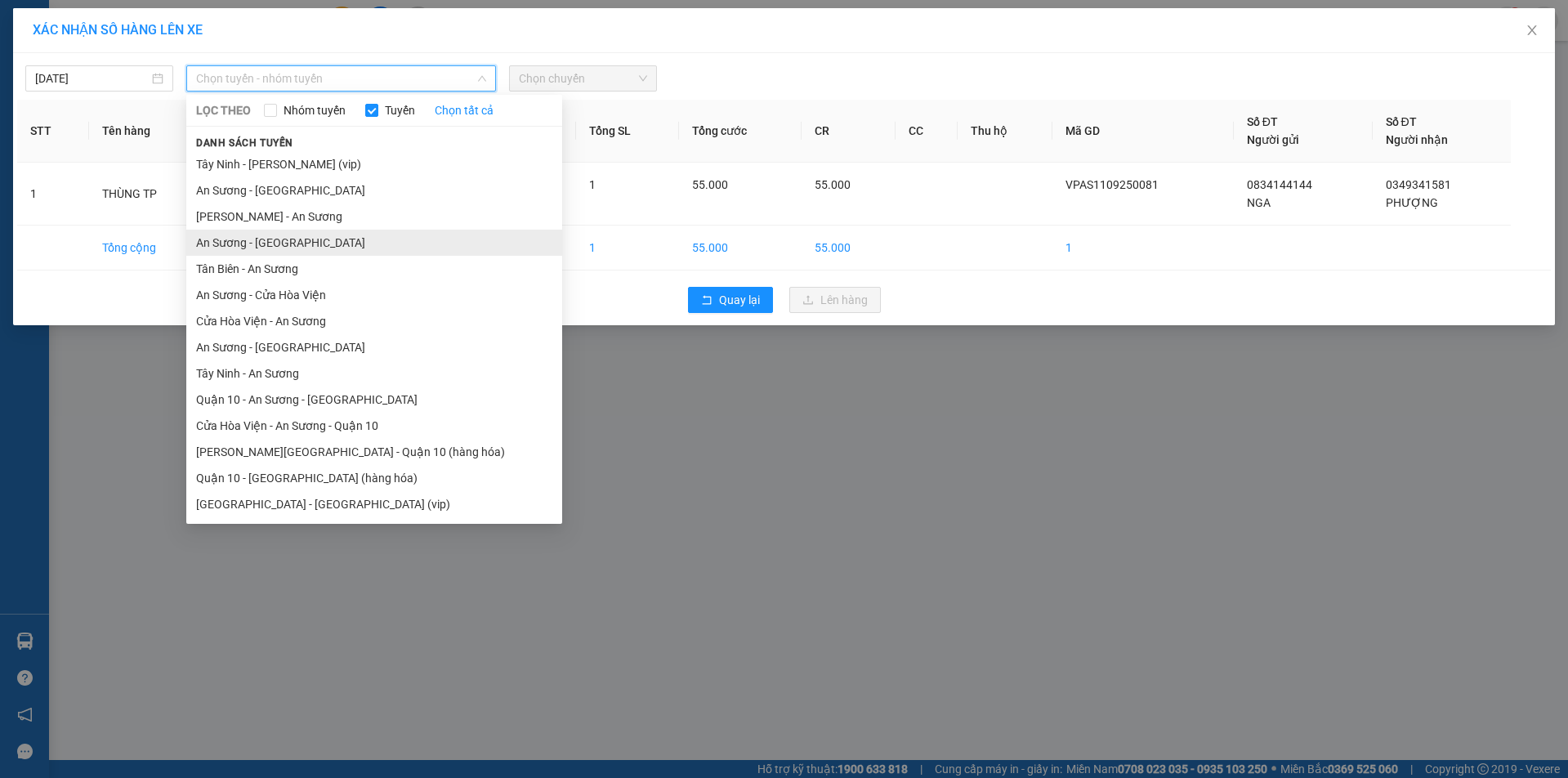
click at [292, 250] on li "An Sương - [GEOGRAPHIC_DATA]" at bounding box center [374, 243] width 376 height 27
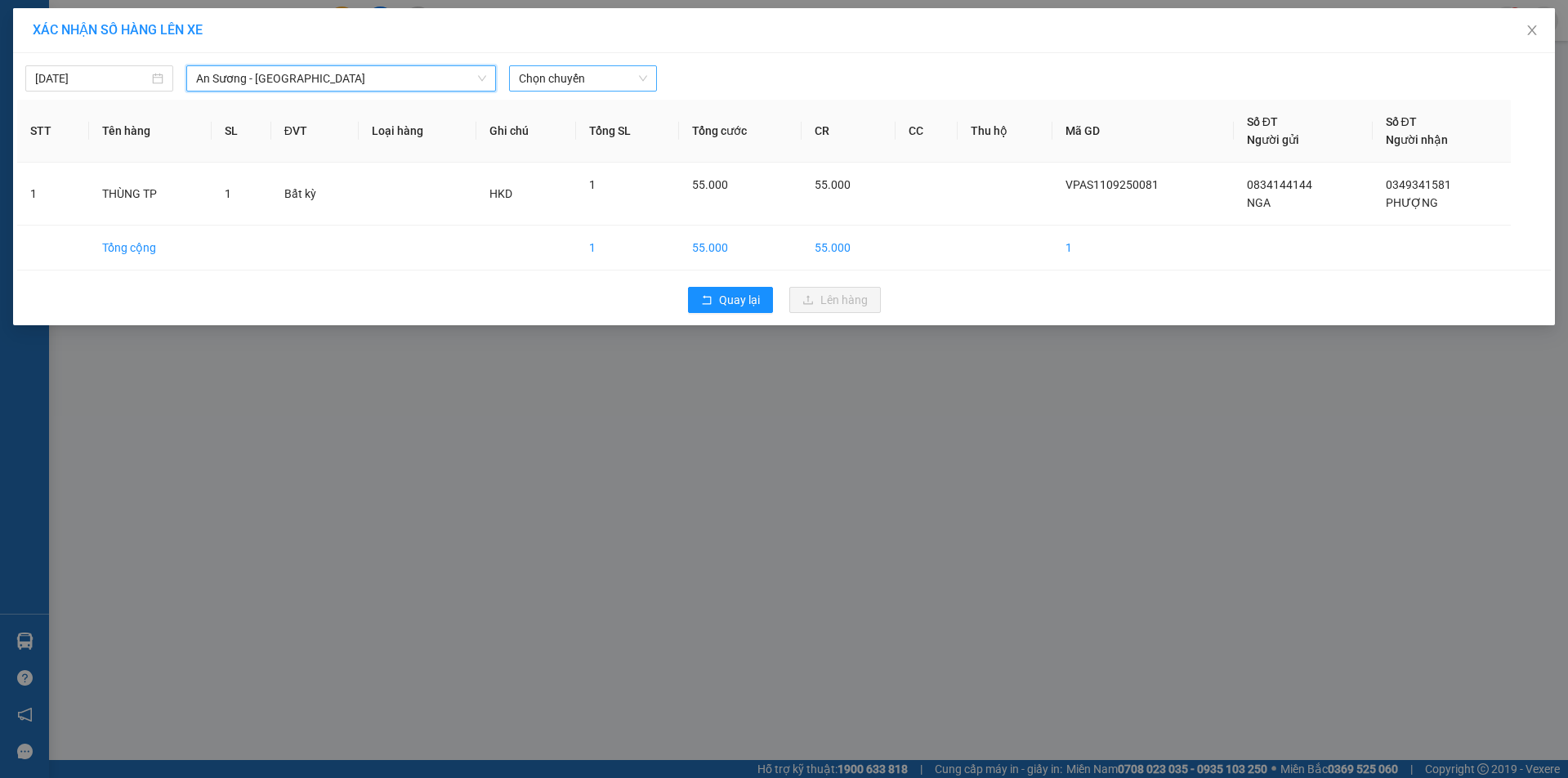
click at [575, 79] on span "Chọn chuyến" at bounding box center [583, 78] width 128 height 25
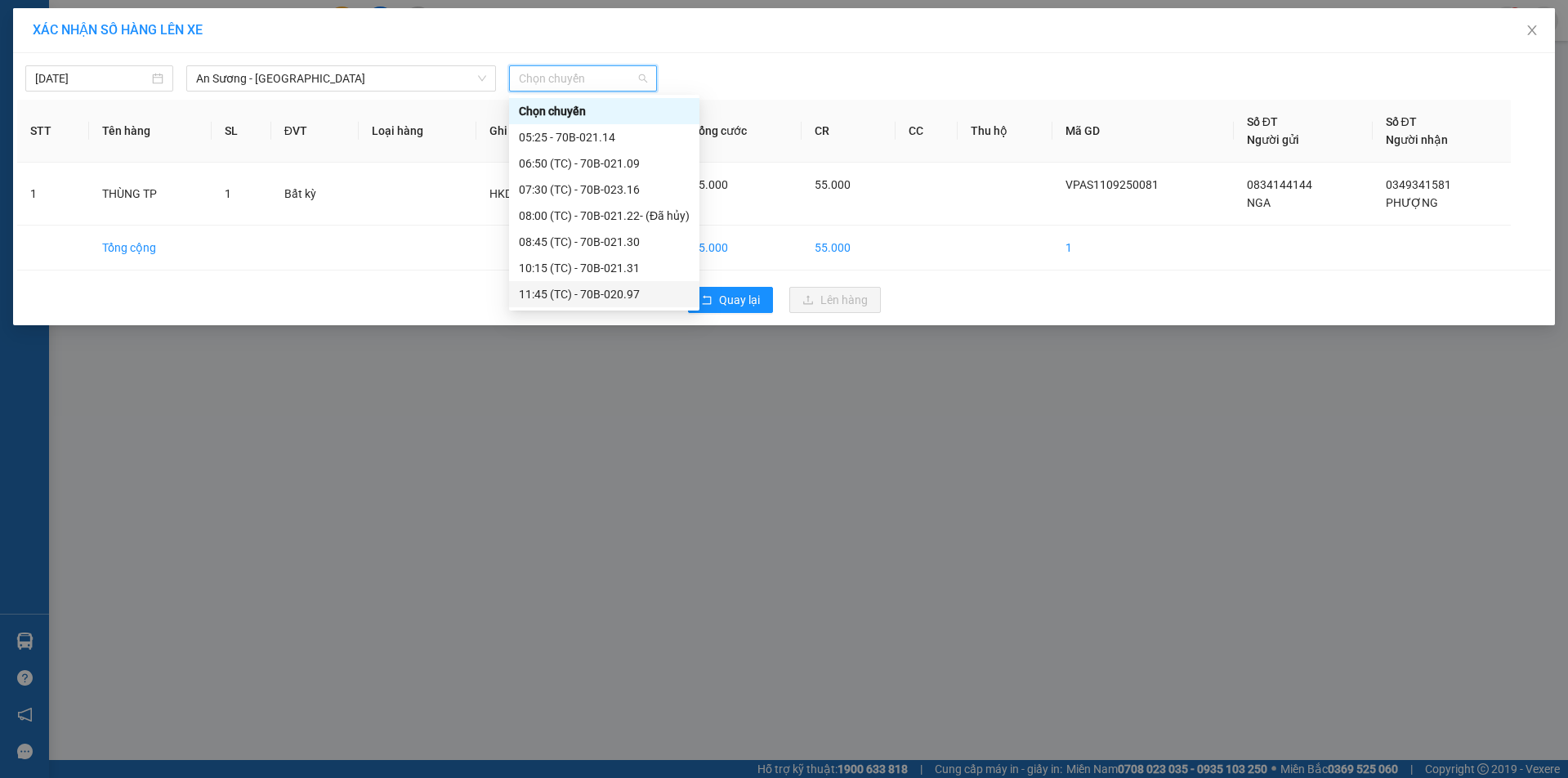
click at [548, 289] on div "11:45 (TC) - 70B-020.97" at bounding box center [604, 294] width 171 height 18
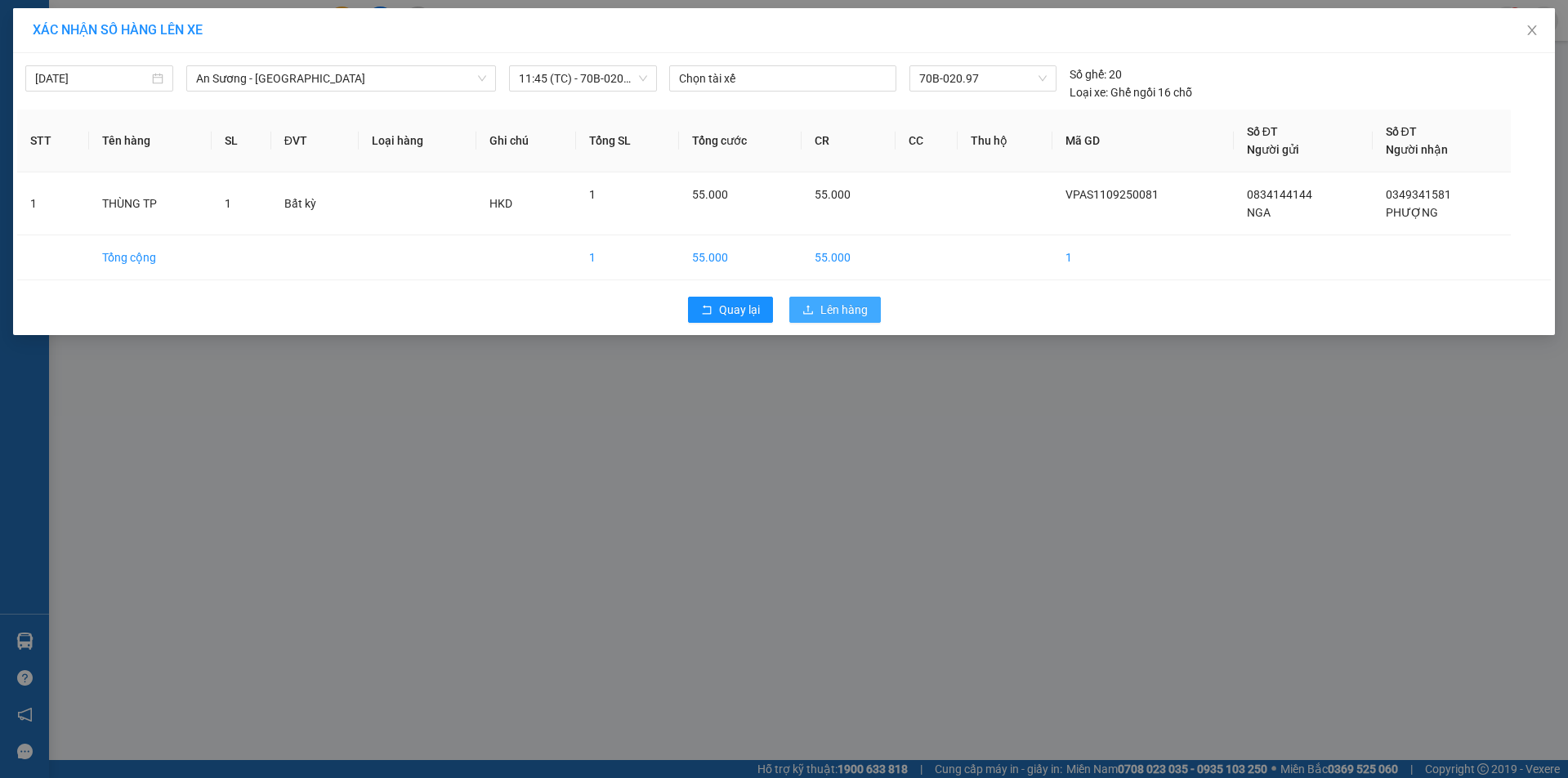
click at [850, 308] on span "Lên hàng" at bounding box center [845, 310] width 47 height 18
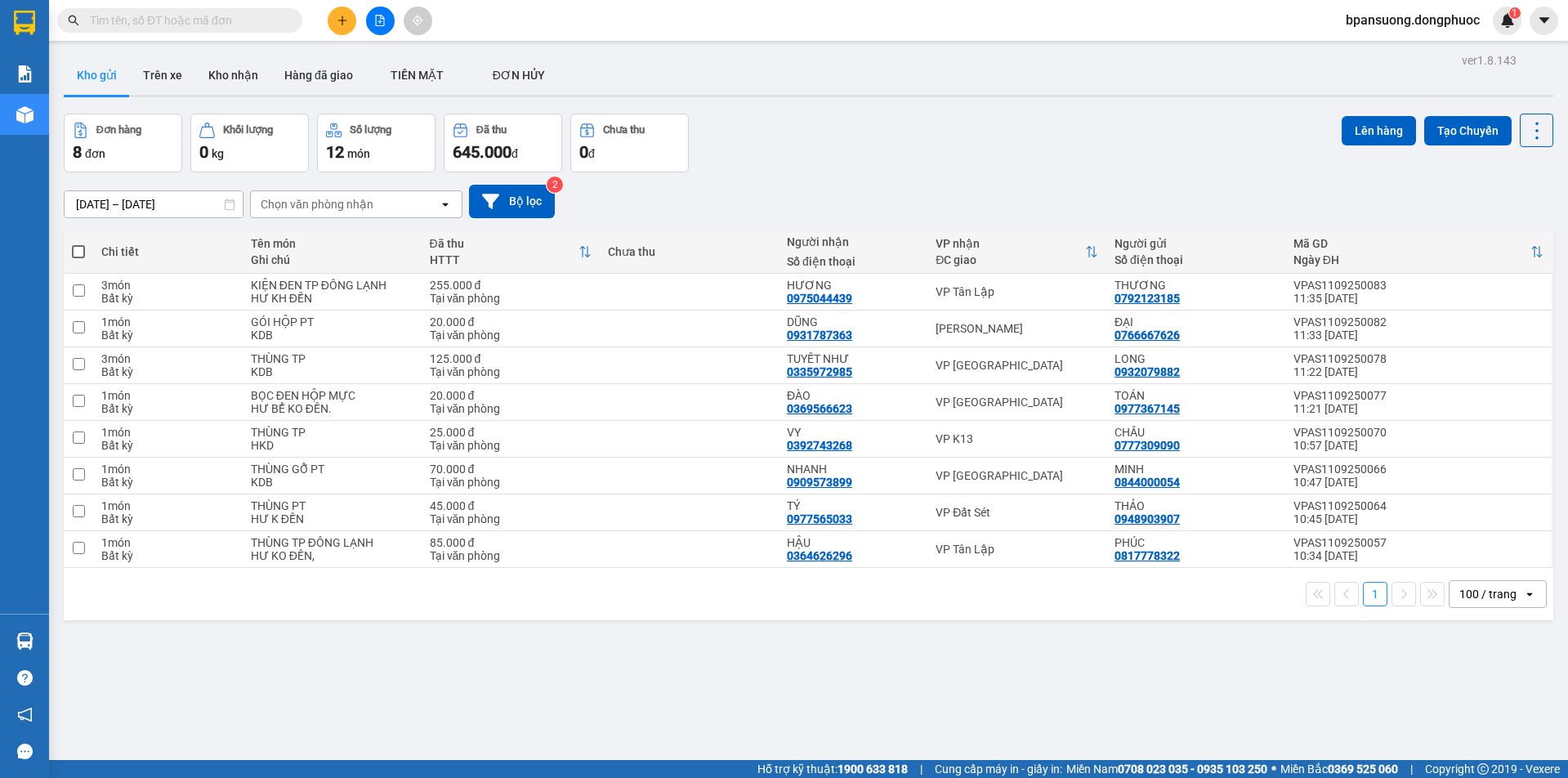
click at [212, 25] on input "text" at bounding box center [186, 21] width 192 height 18
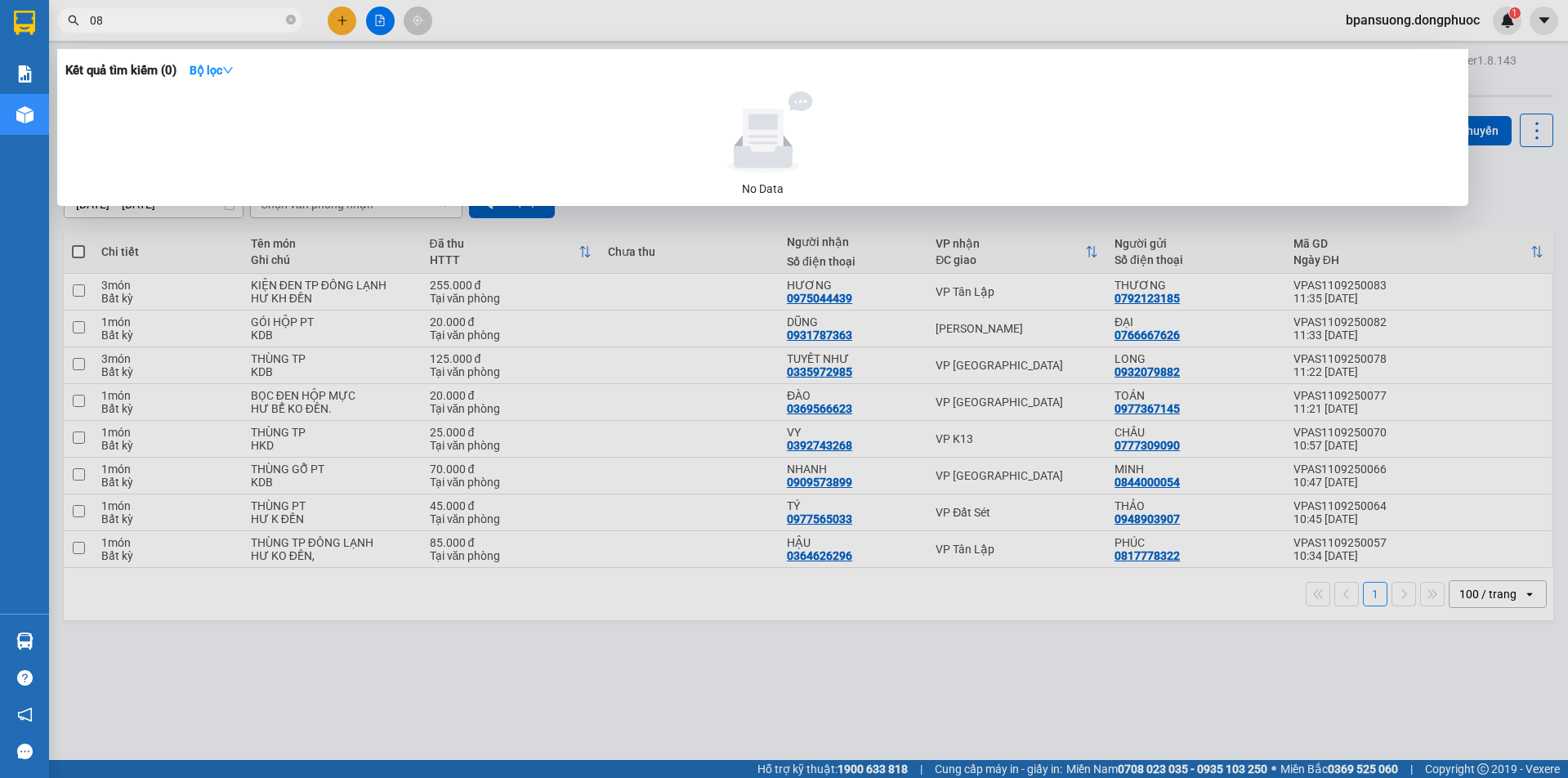
type input "0"
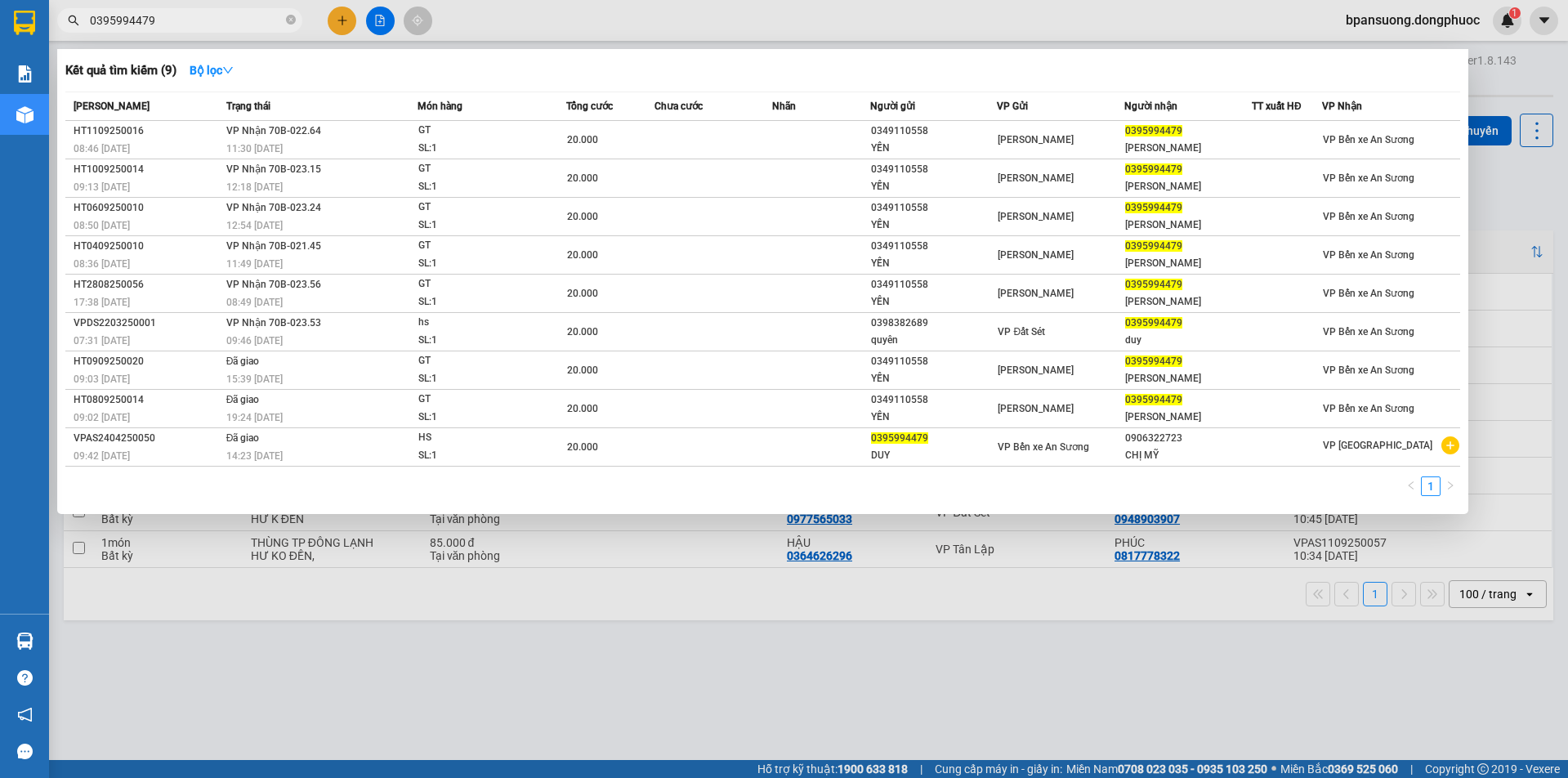
type input "0395994479"
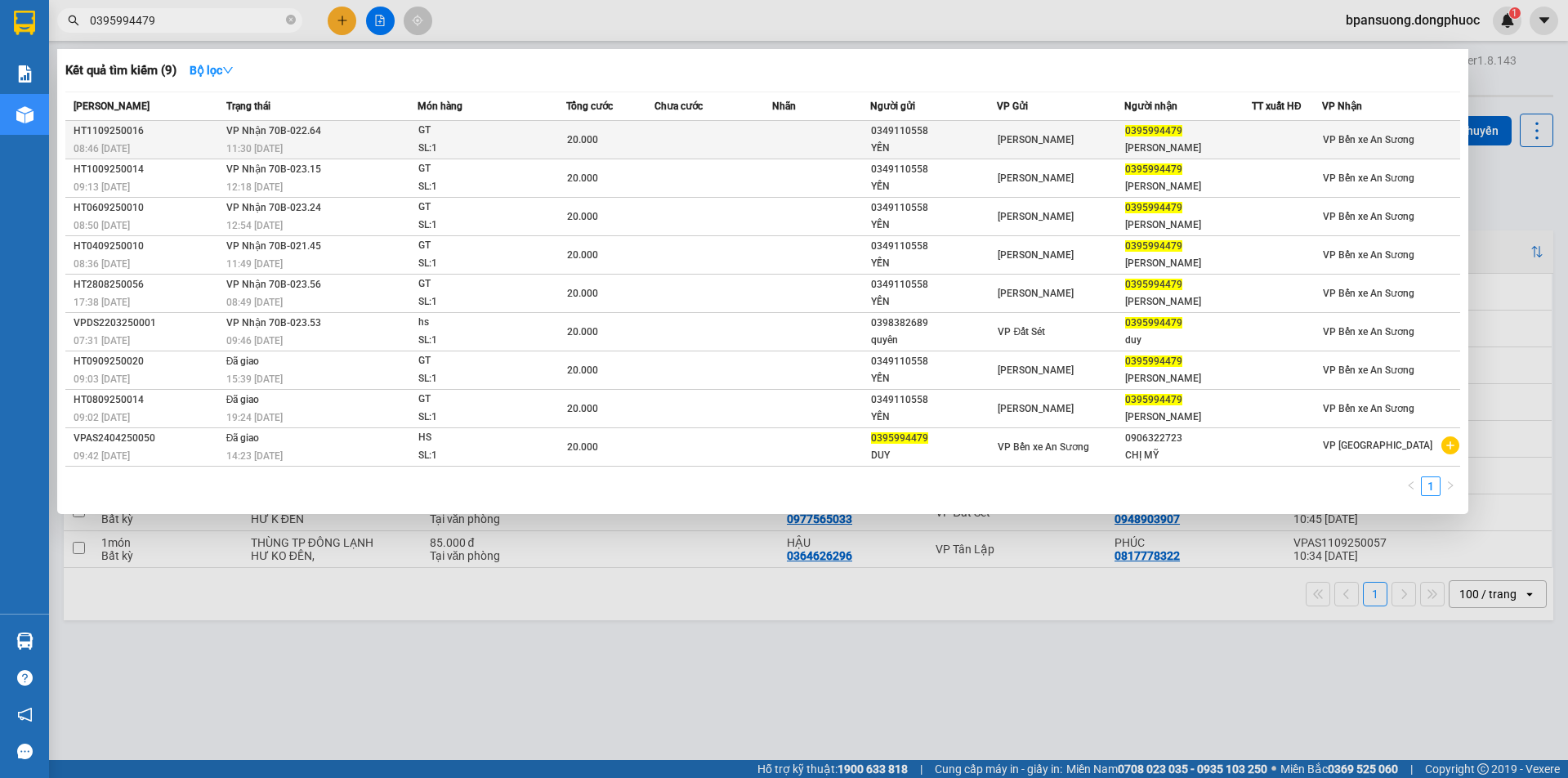
click at [196, 140] on div "08:46 - 11/09" at bounding box center [148, 149] width 148 height 18
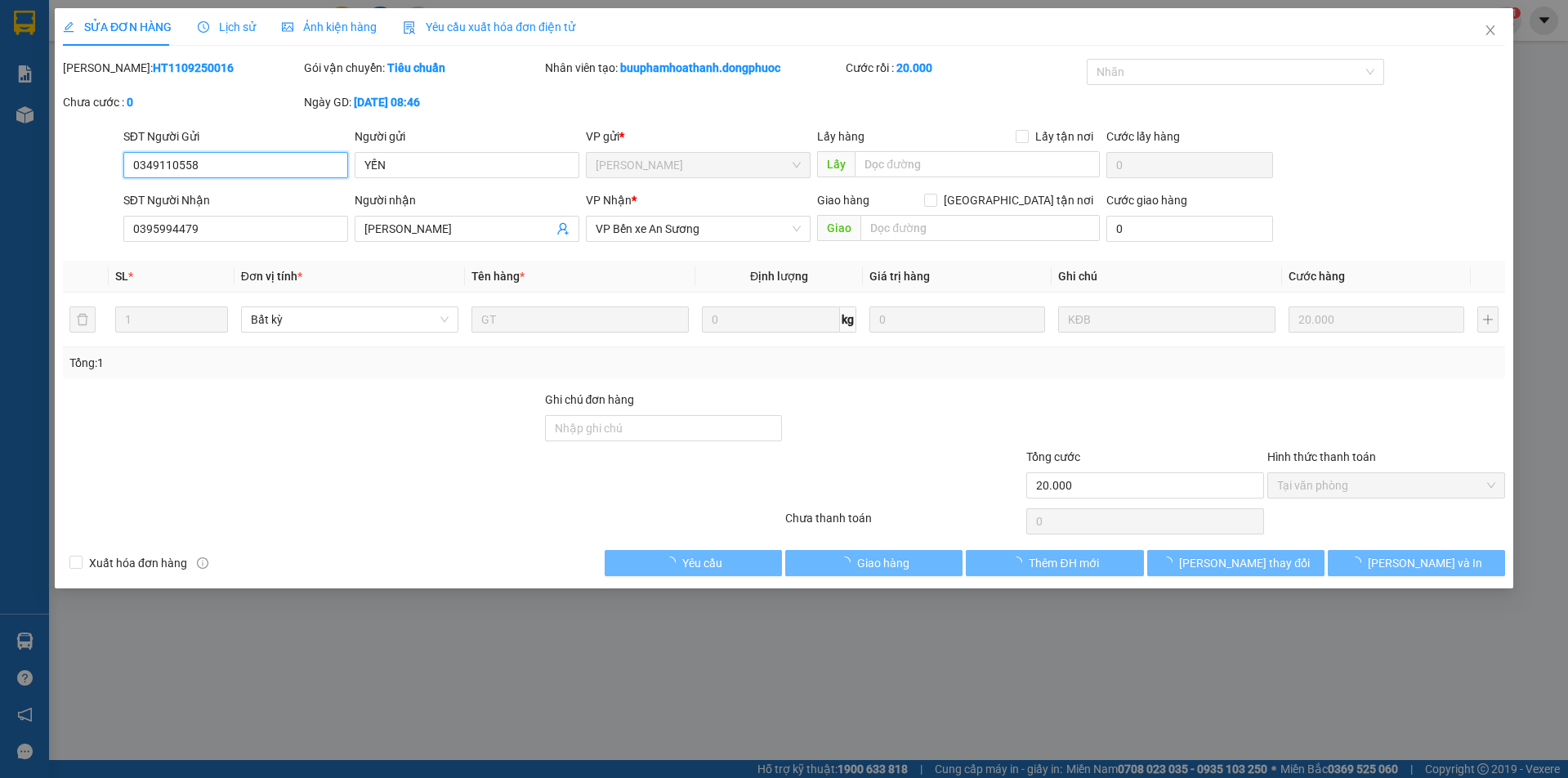
type input "0349110558"
type input "YẾN"
type input "0395994479"
type input "THÚY DUY"
type input "20.000"
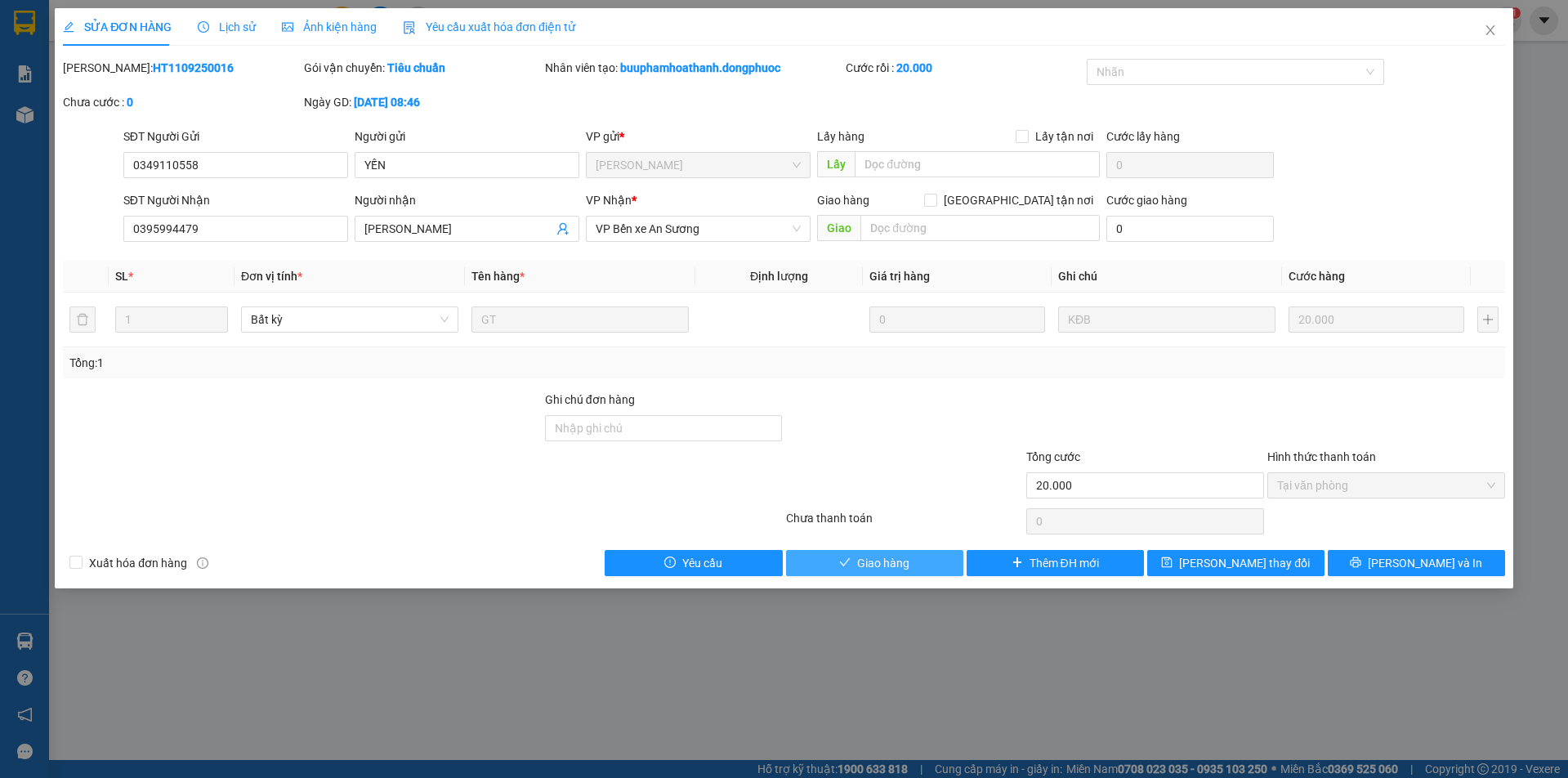
click at [890, 561] on span "Giao hàng" at bounding box center [883, 564] width 52 height 18
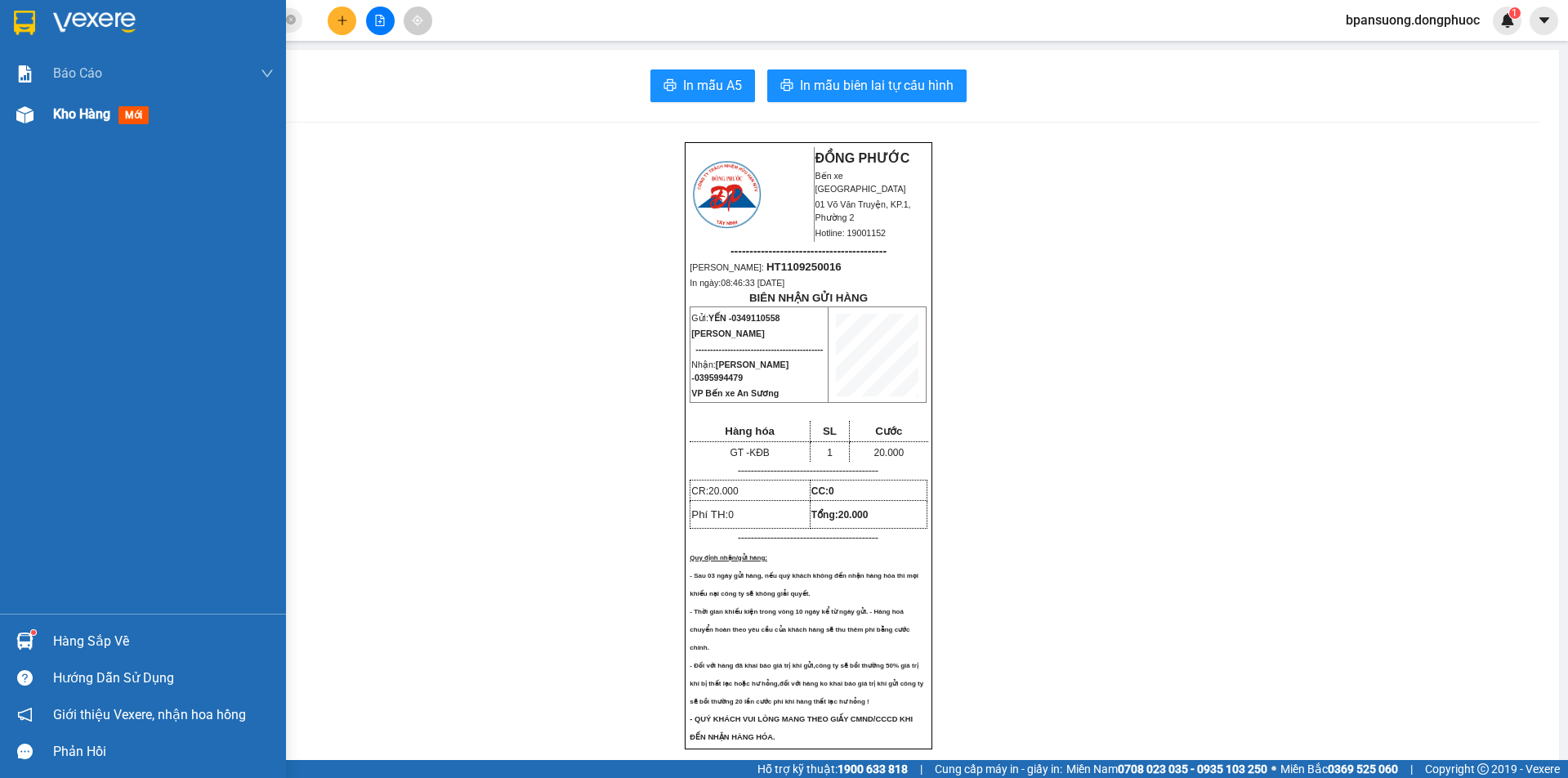
click at [123, 117] on span "mới" at bounding box center [133, 116] width 31 height 18
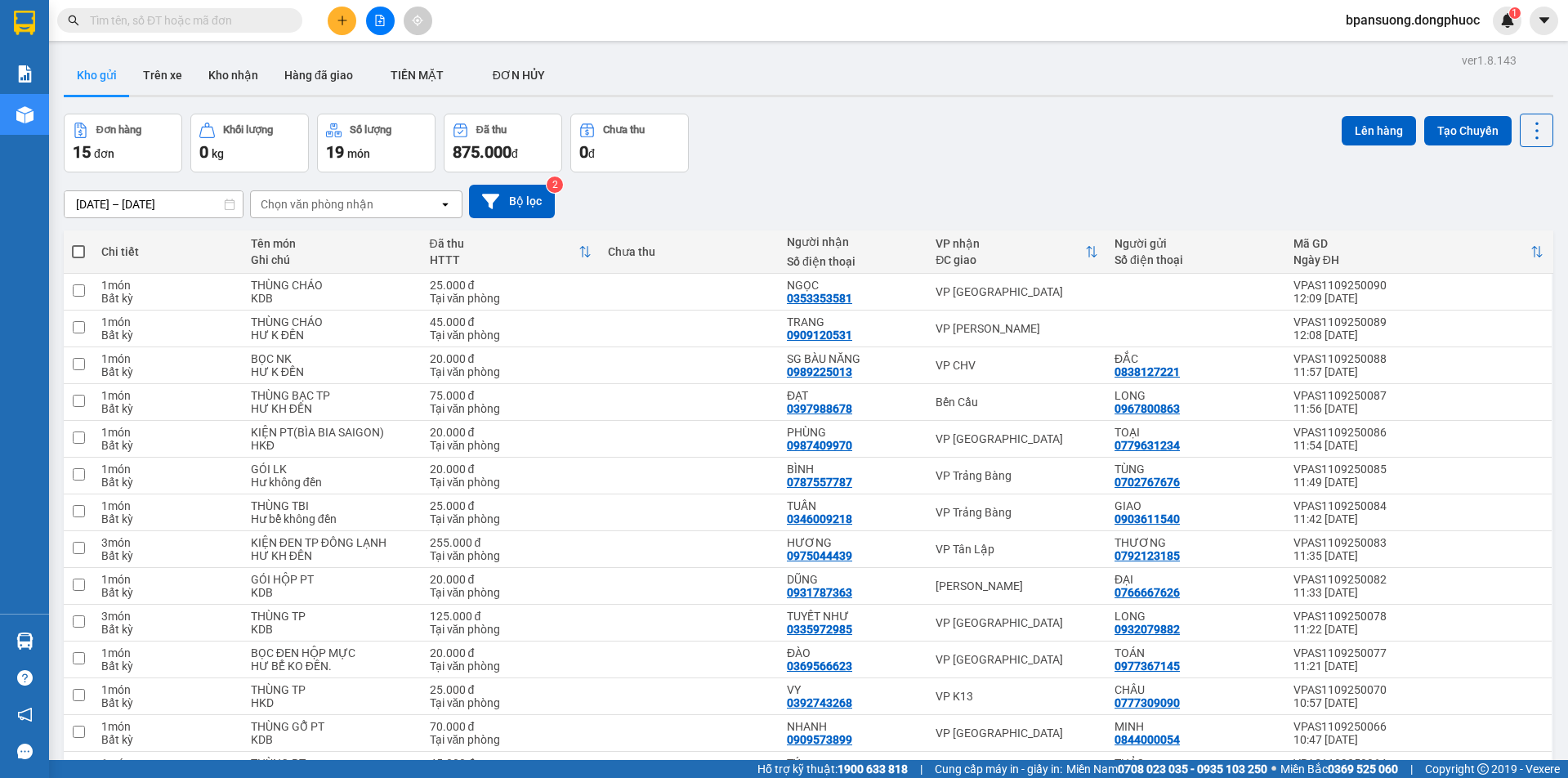
click at [296, 205] on div "Chọn văn phòng nhận" at bounding box center [317, 204] width 112 height 17
type input "TN"
click at [322, 236] on span "VP [GEOGRAPHIC_DATA]" at bounding box center [332, 239] width 136 height 17
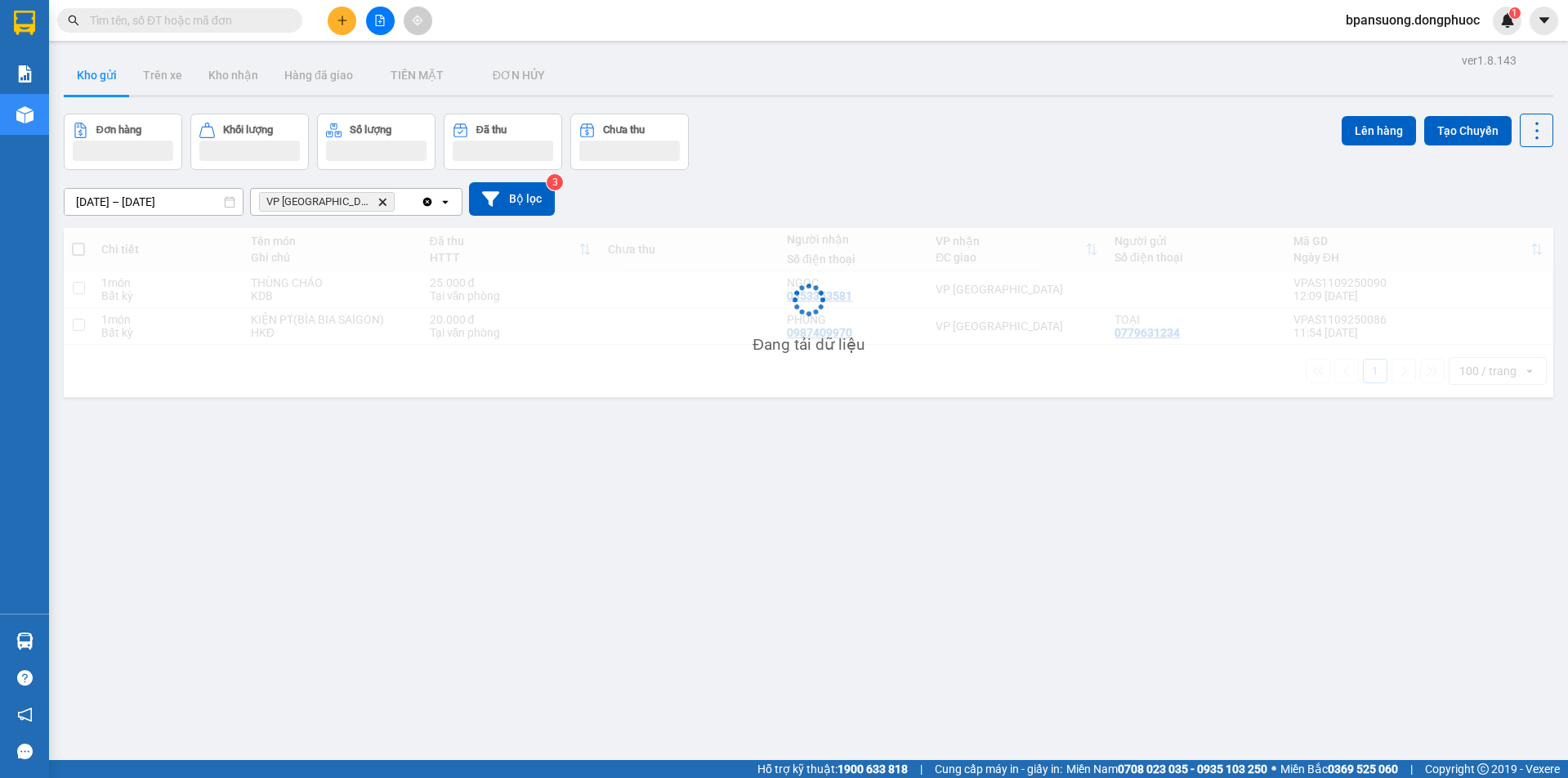
click at [356, 202] on div "VP Tây Ninh Delete" at bounding box center [336, 201] width 170 height 27
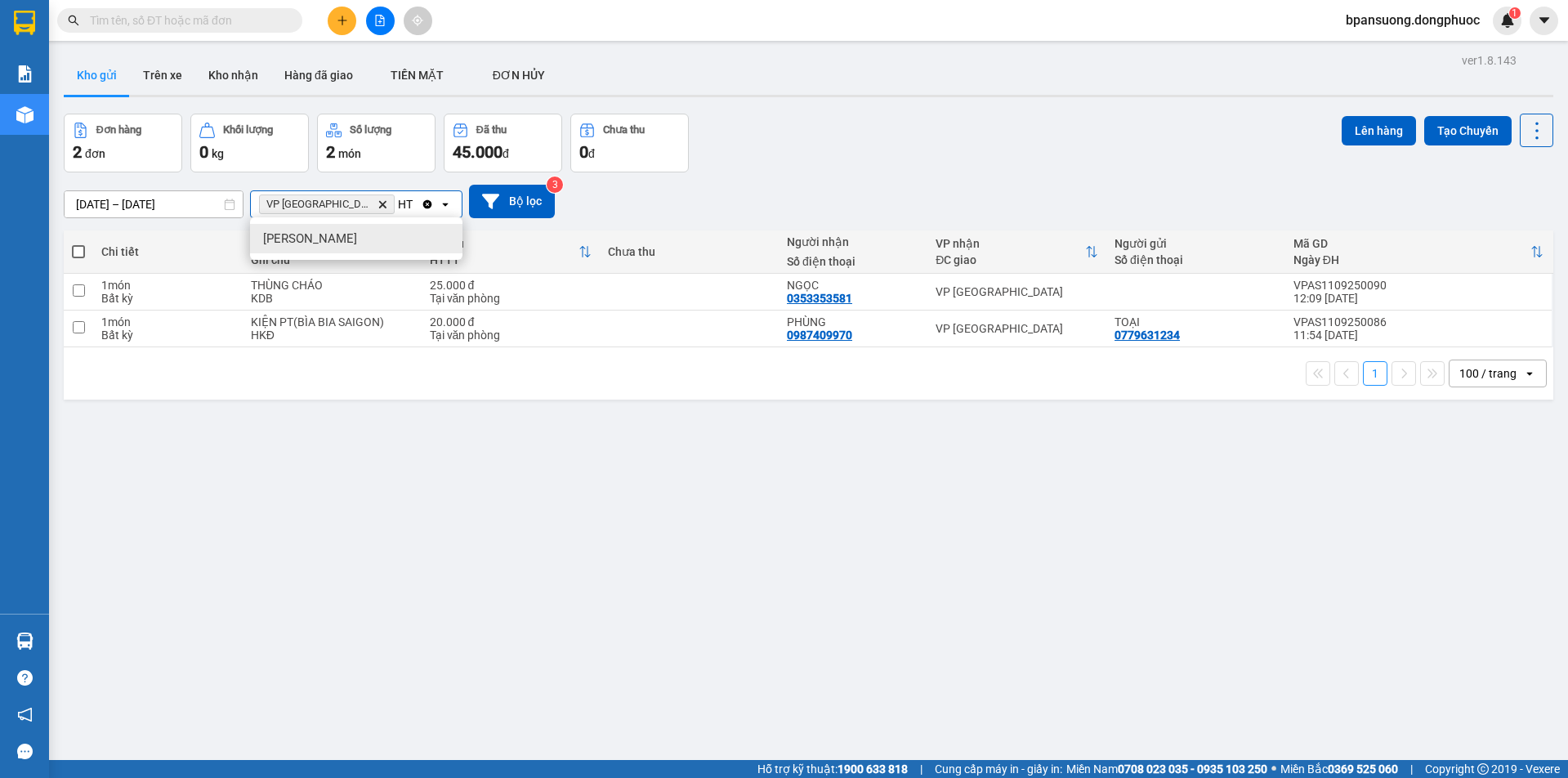
type input "HT"
click at [338, 240] on div "[PERSON_NAME]" at bounding box center [355, 239] width 212 height 30
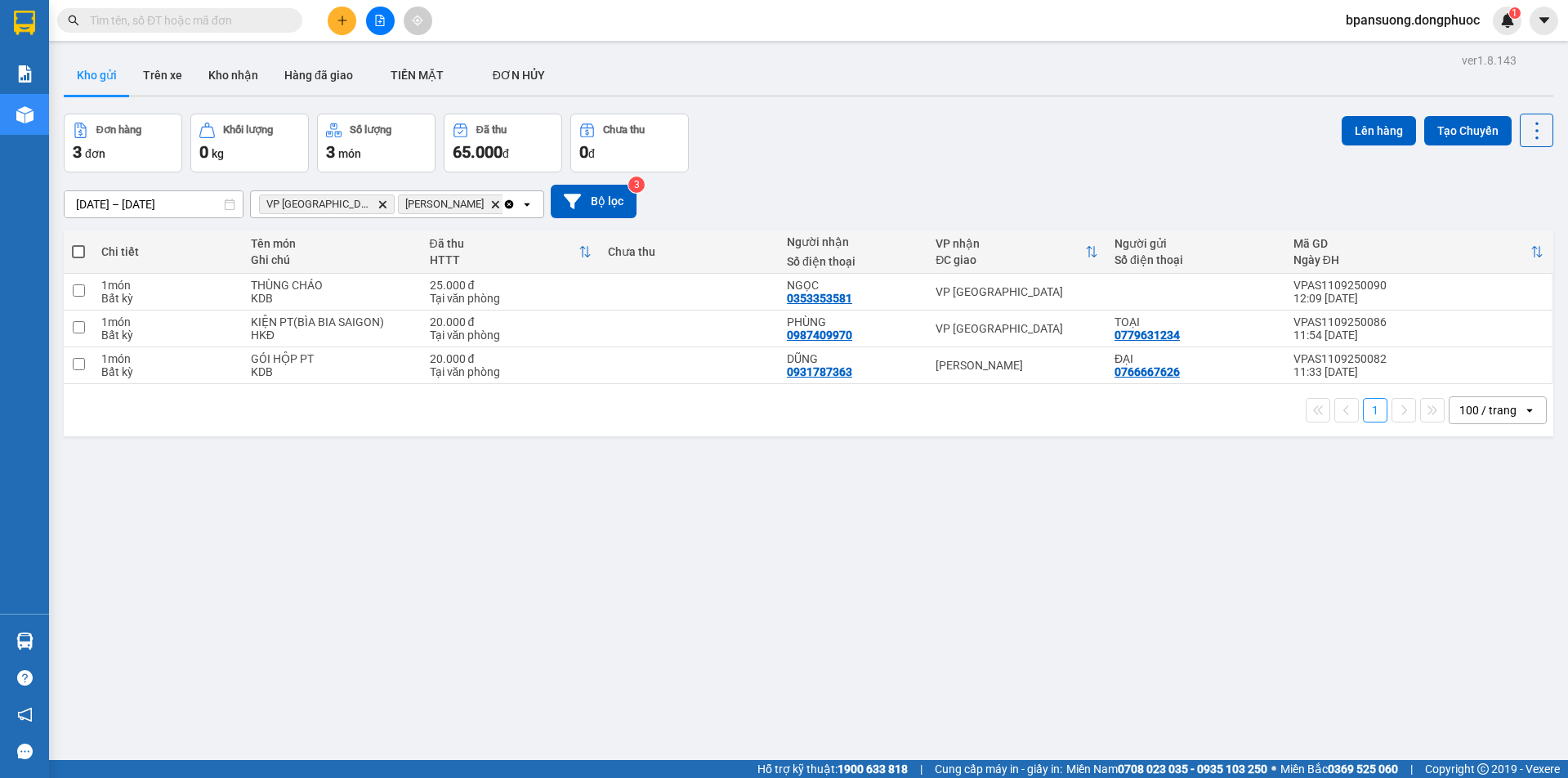
click at [511, 198] on input "Selected VP Tây Ninh, Hòa Thành." at bounding box center [512, 204] width 2 height 17
type input "TB"
click at [397, 241] on div "VP Trảng Bàng" at bounding box center [371, 239] width 244 height 30
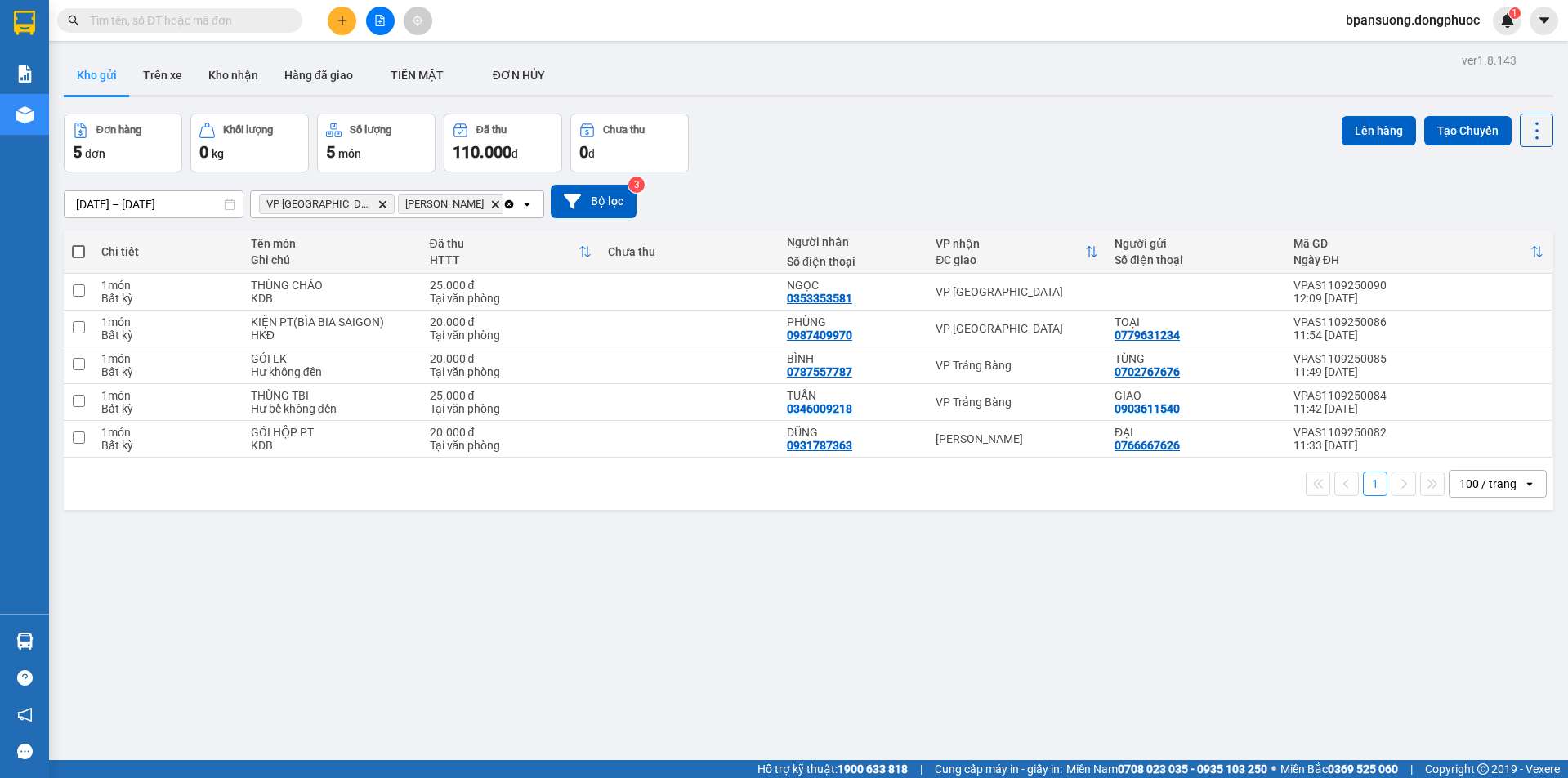
click at [79, 252] on span at bounding box center [78, 251] width 13 height 13
click at [79, 244] on input "checkbox" at bounding box center [79, 244] width 0 height 0
checkbox input "true"
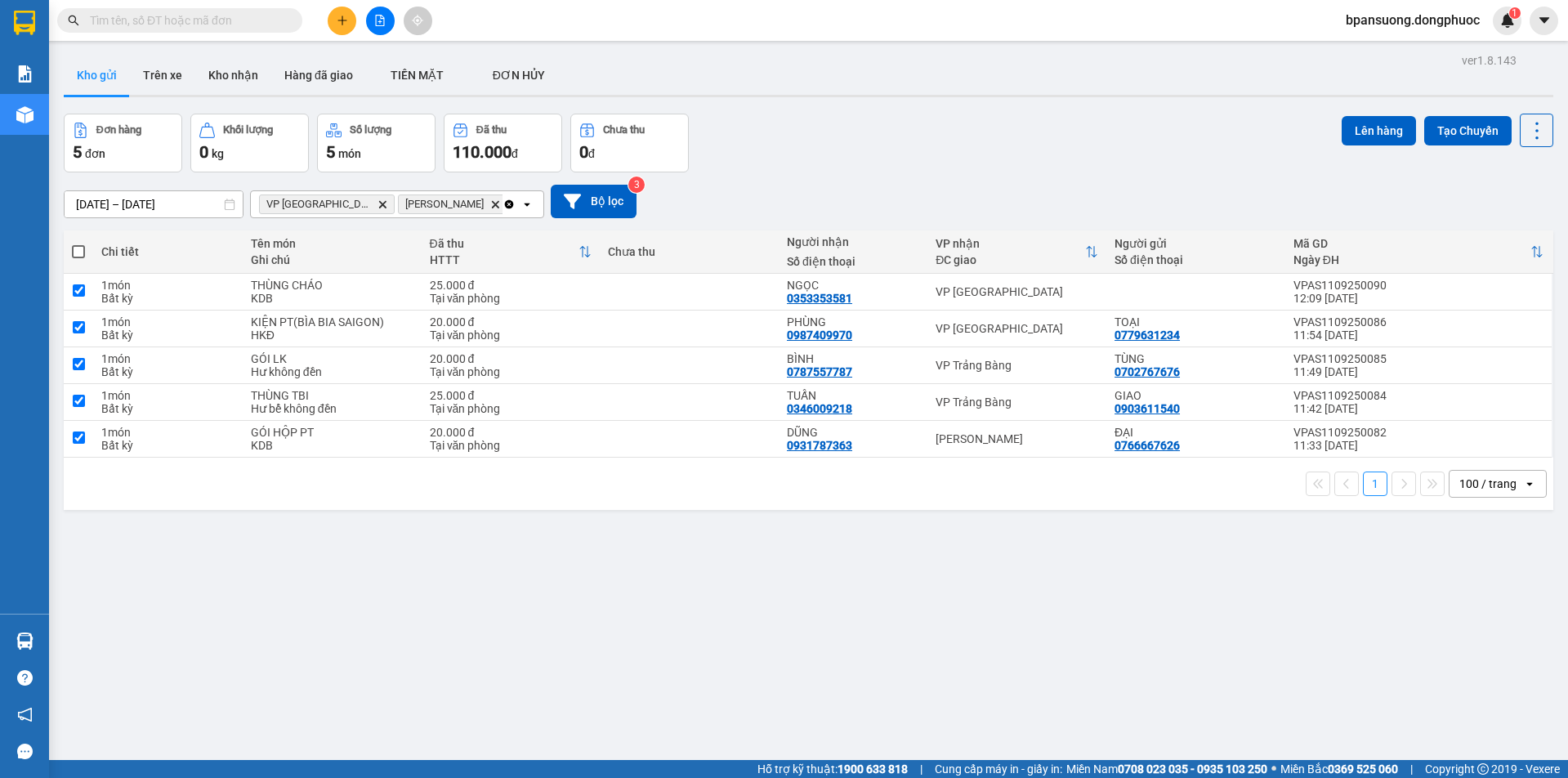
checkbox input "true"
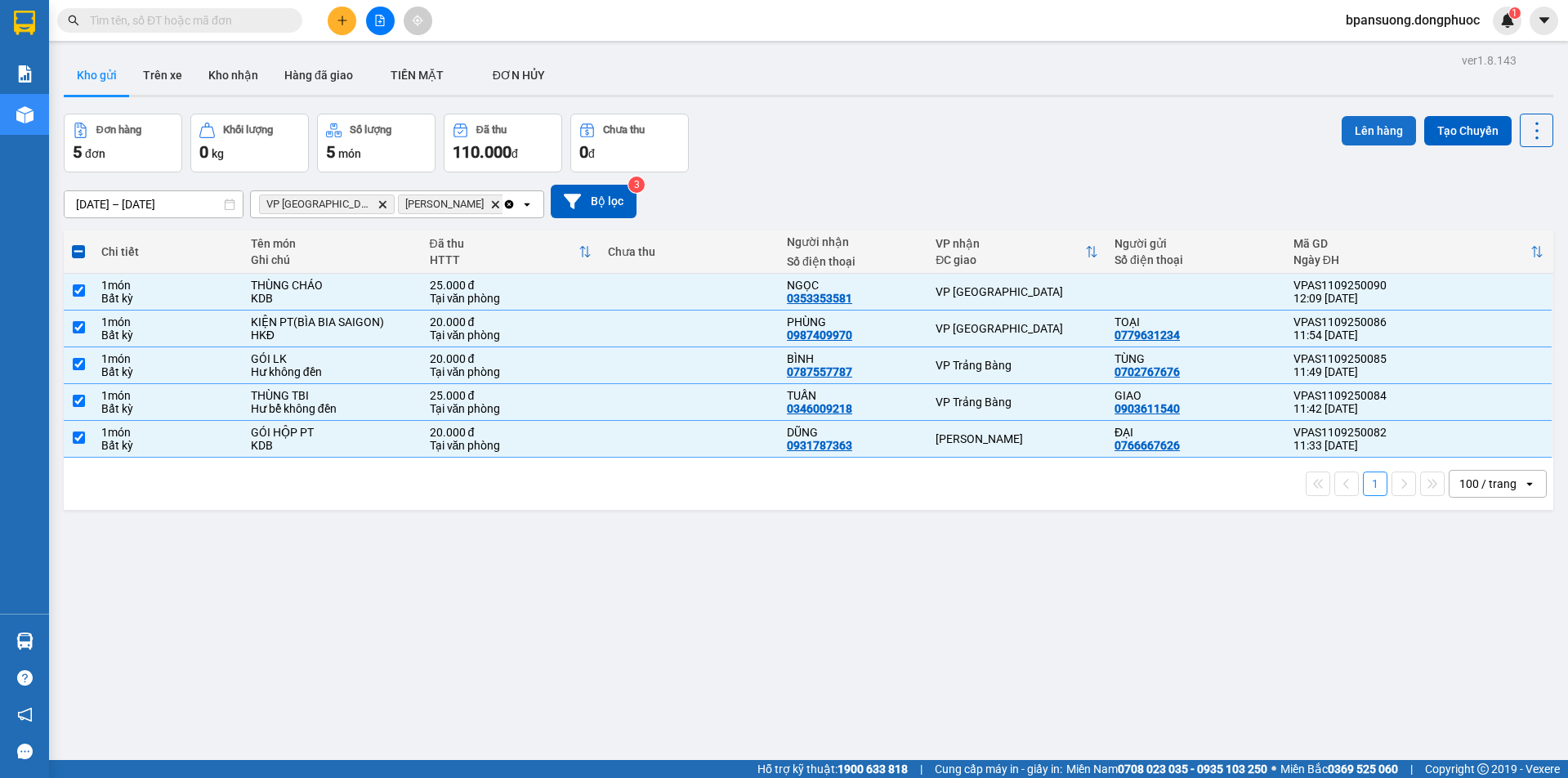
click at [1343, 129] on button "Lên hàng" at bounding box center [1379, 131] width 74 height 30
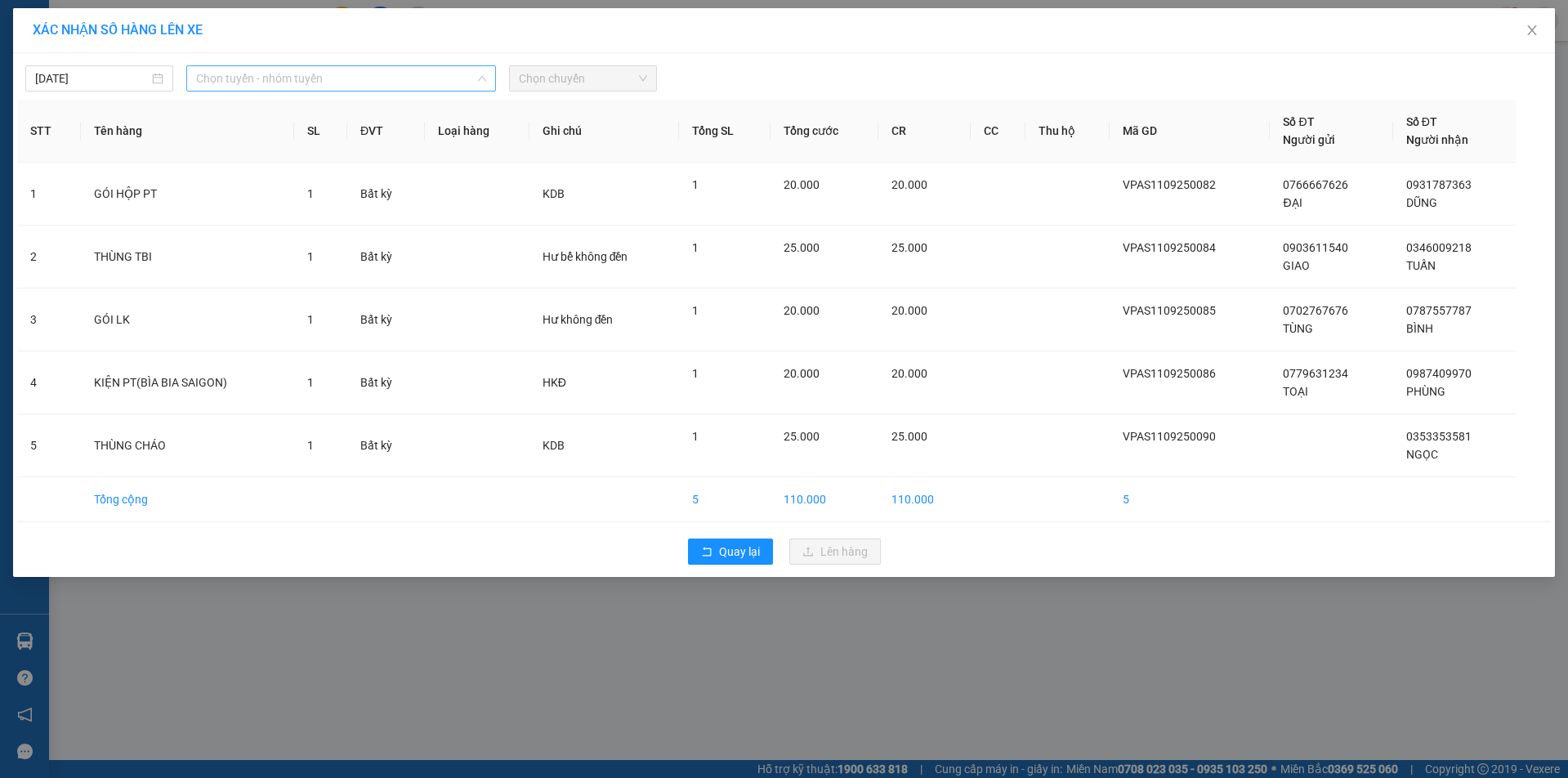
click at [288, 81] on span "Chọn tuyến - nhóm tuyến" at bounding box center [340, 78] width 289 height 25
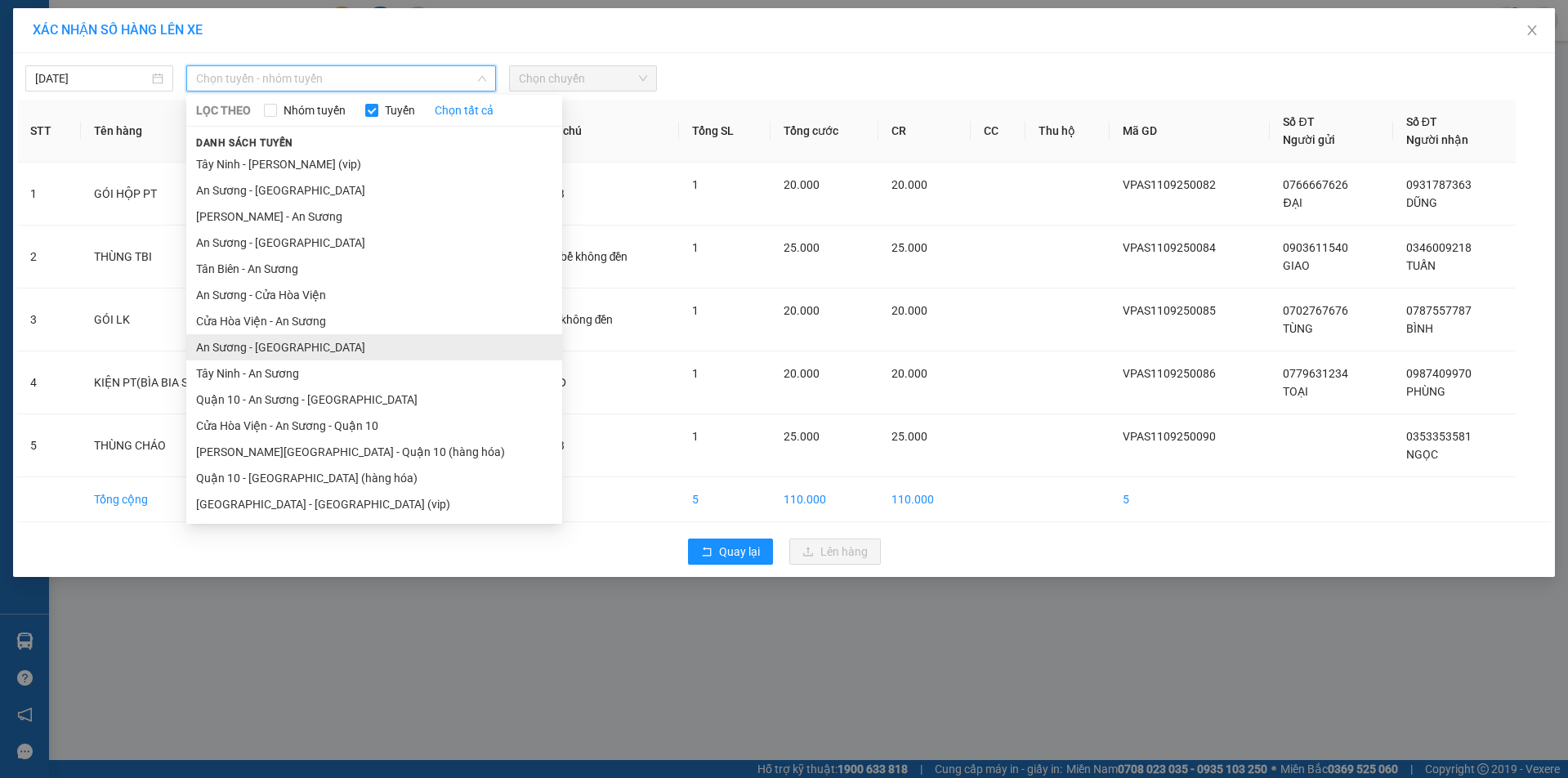
click at [234, 350] on li "An Sương - [GEOGRAPHIC_DATA]" at bounding box center [374, 348] width 376 height 27
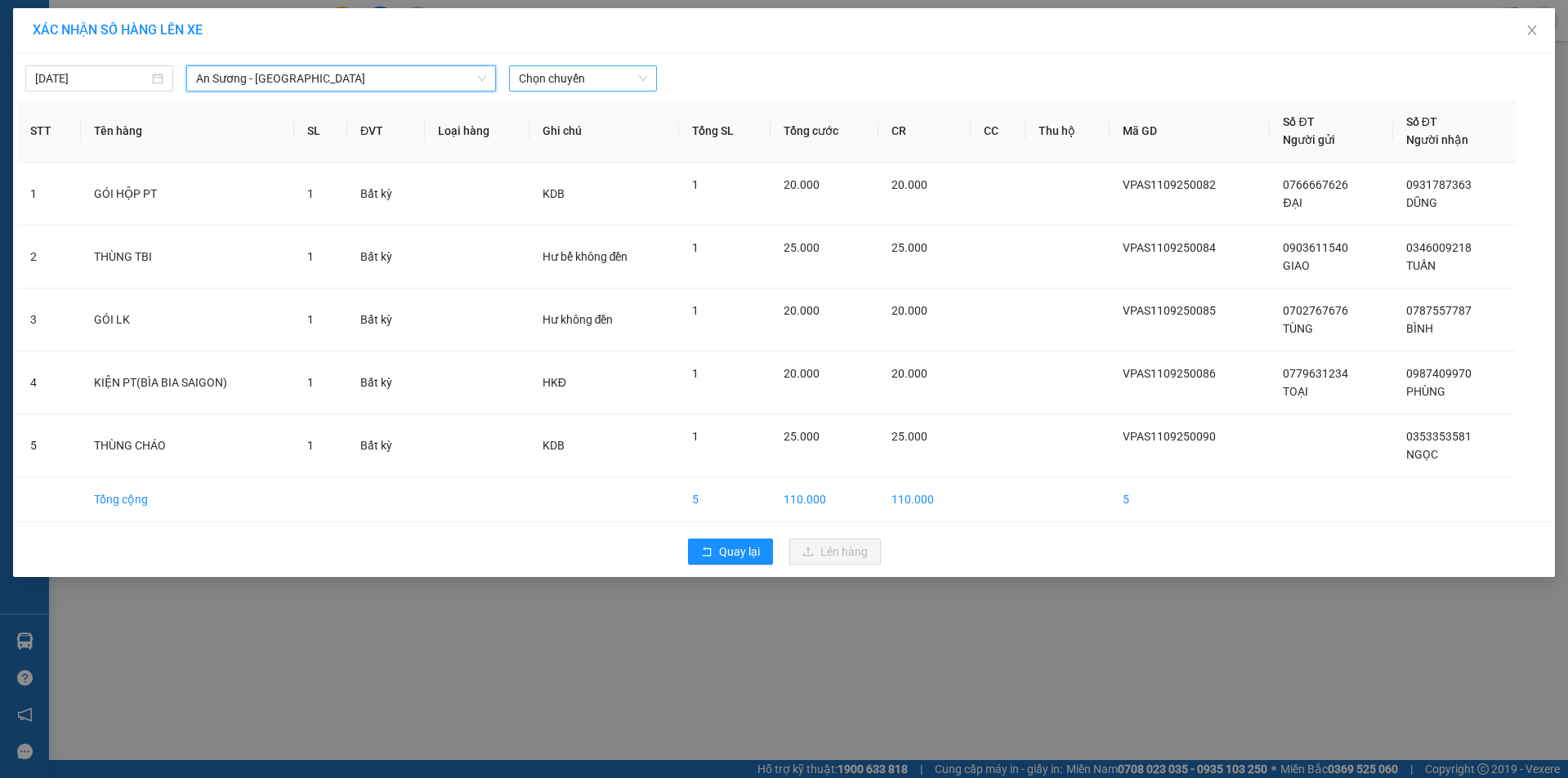
click at [584, 66] on span "Chọn chuyến" at bounding box center [583, 78] width 128 height 25
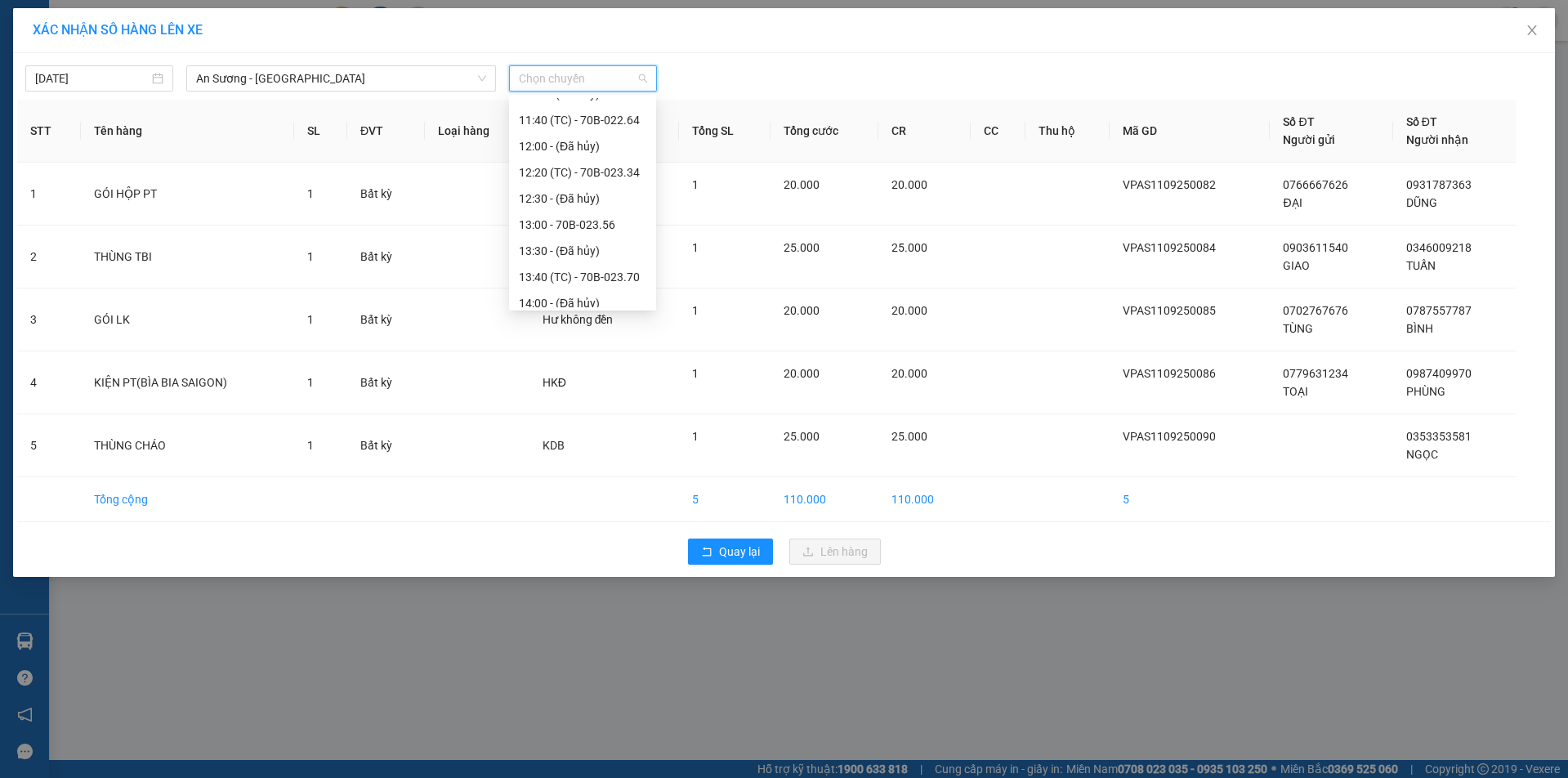
scroll to position [491, 0]
click at [573, 143] on div "12:20 (TC) - 70B-023.34" at bounding box center [582, 144] width 127 height 18
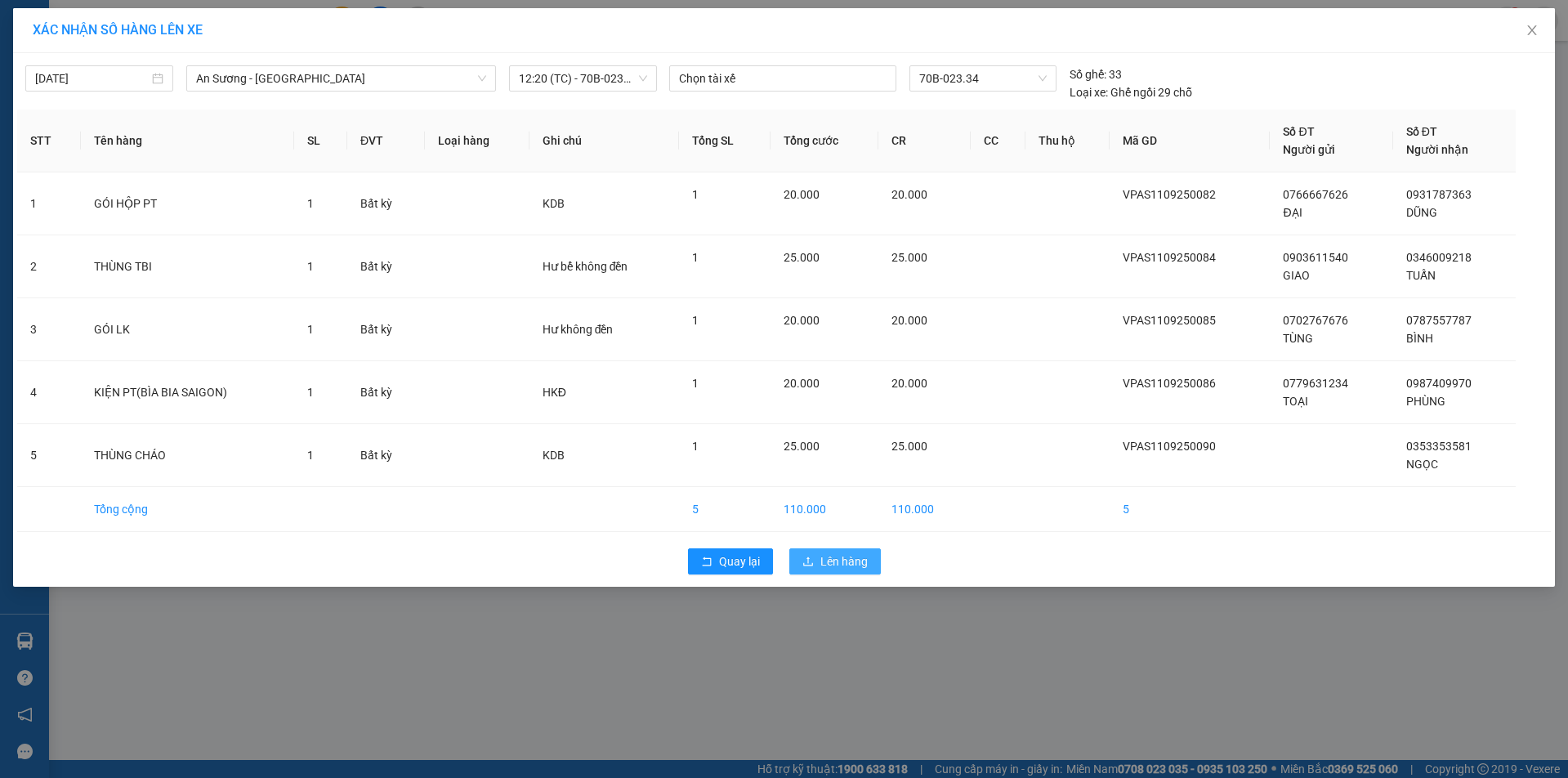
click at [836, 560] on span "Lên hàng" at bounding box center [845, 562] width 47 height 18
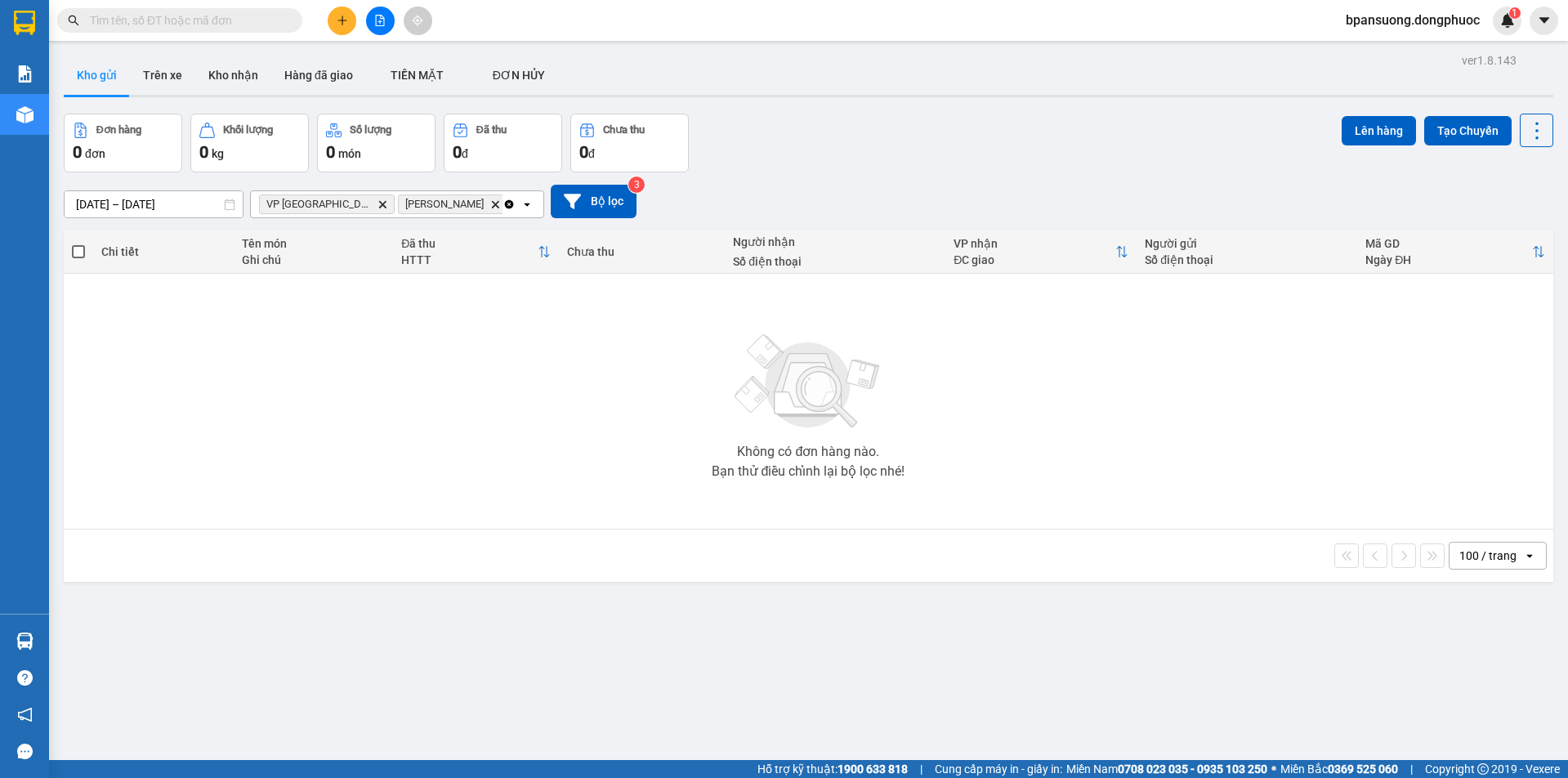
click at [508, 204] on icon "Clear all" at bounding box center [509, 203] width 9 height 9
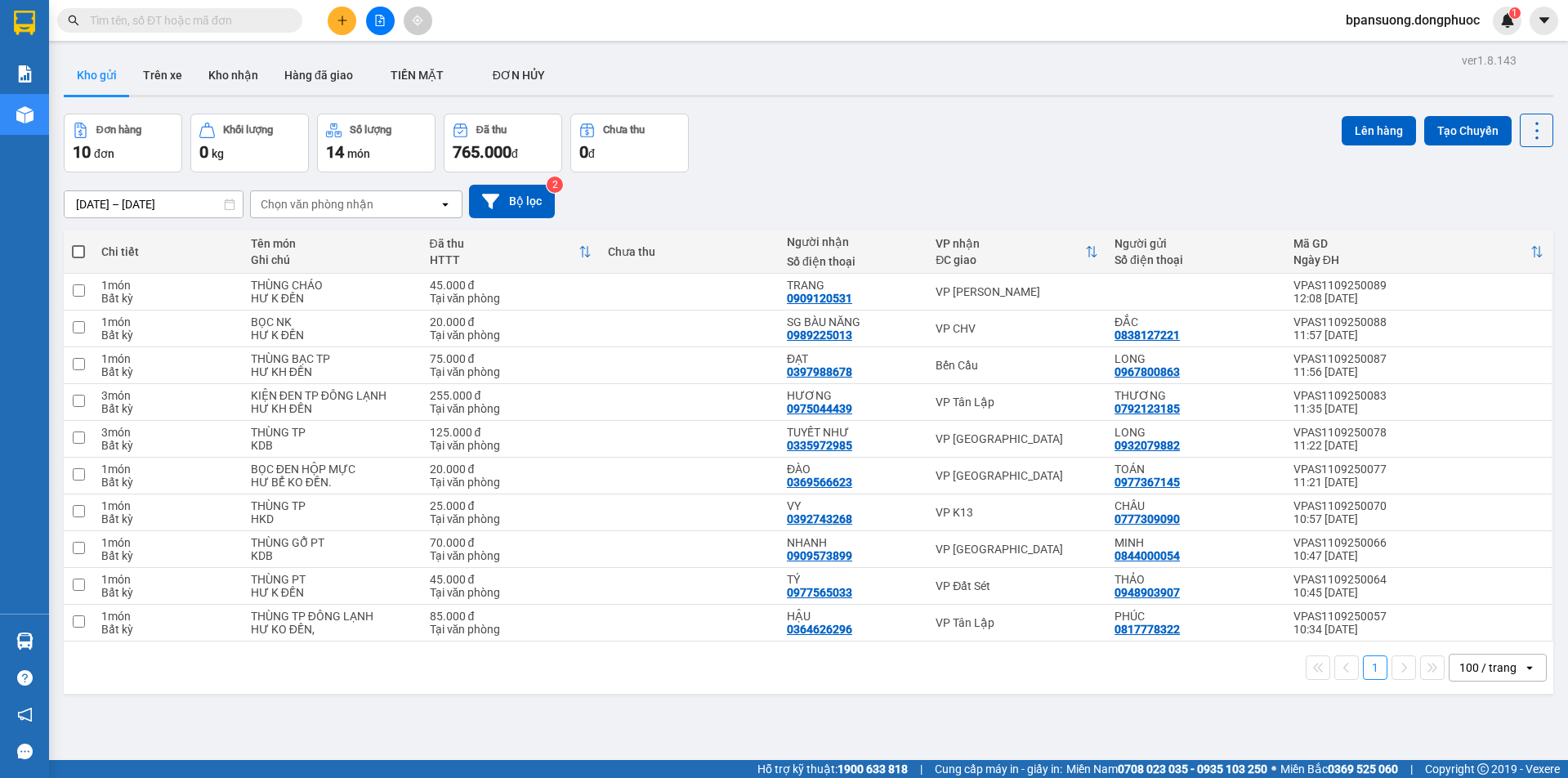
click at [196, 10] on span at bounding box center [180, 20] width 245 height 25
click at [194, 24] on input "text" at bounding box center [186, 21] width 192 height 18
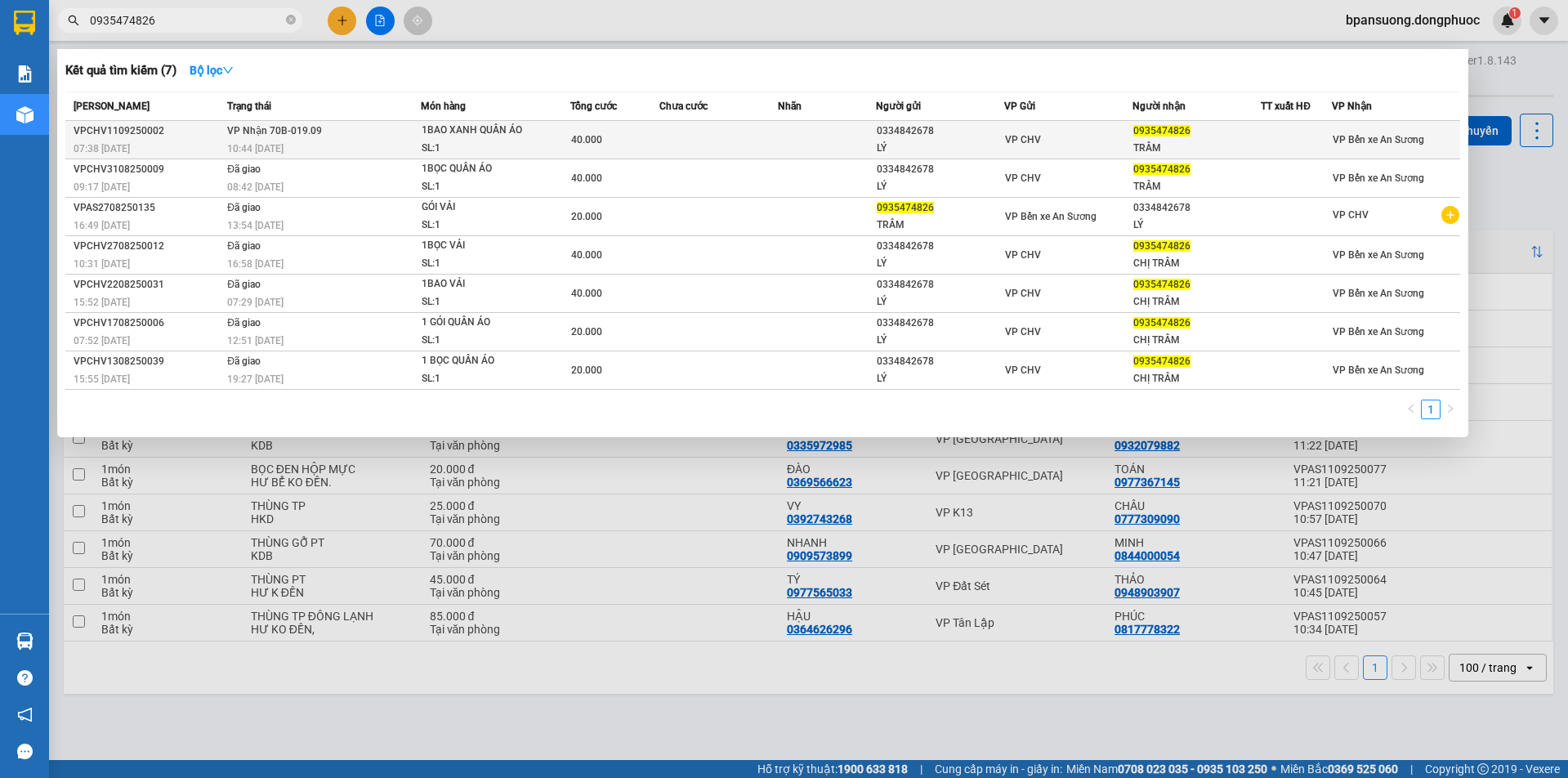
type input "0935474826"
click at [359, 127] on td "VP Nhận 70B-019.09 10:44 - 11/09" at bounding box center [322, 140] width 197 height 39
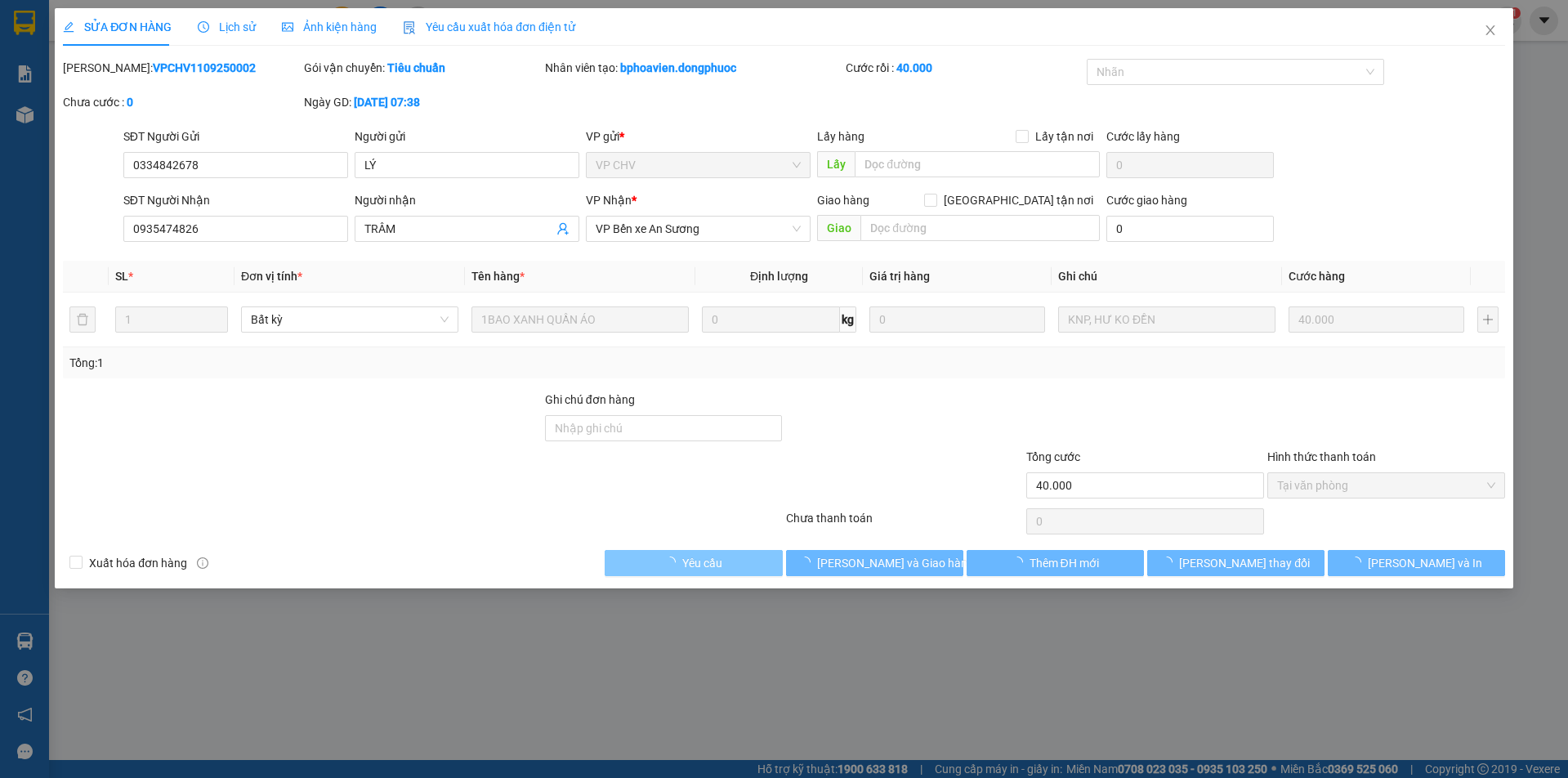
type input "0334842678"
type input "LÝ"
type input "0935474826"
type input "TRÂM"
type input "40.000"
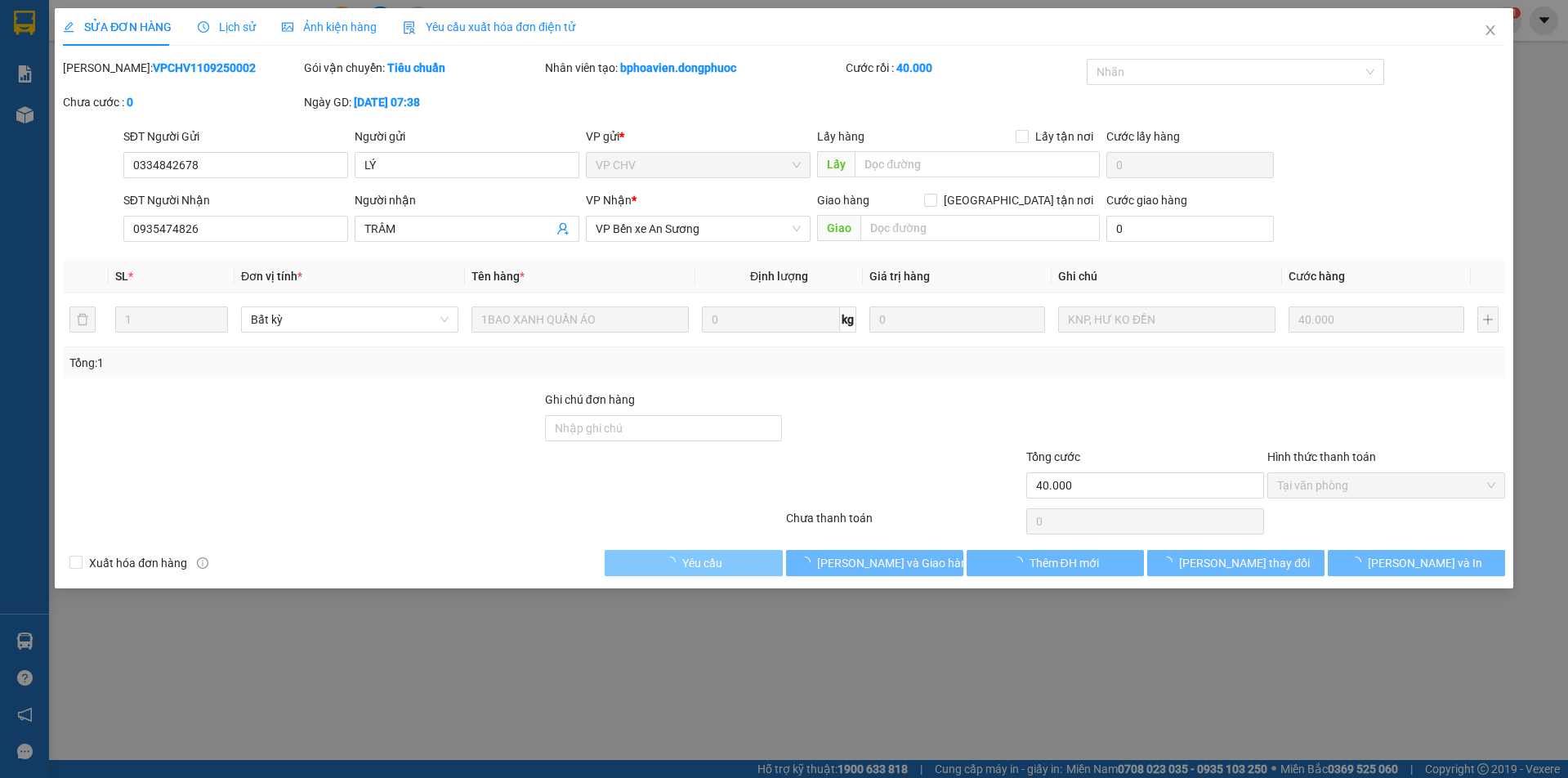
click at [884, 560] on span "Lưu và Giao hàng" at bounding box center [895, 564] width 157 height 18
click at [886, 563] on span "Lưu và Giao hàng" at bounding box center [895, 564] width 157 height 18
click at [887, 563] on span "[PERSON_NAME] và Giao hàng" at bounding box center [895, 564] width 157 height 18
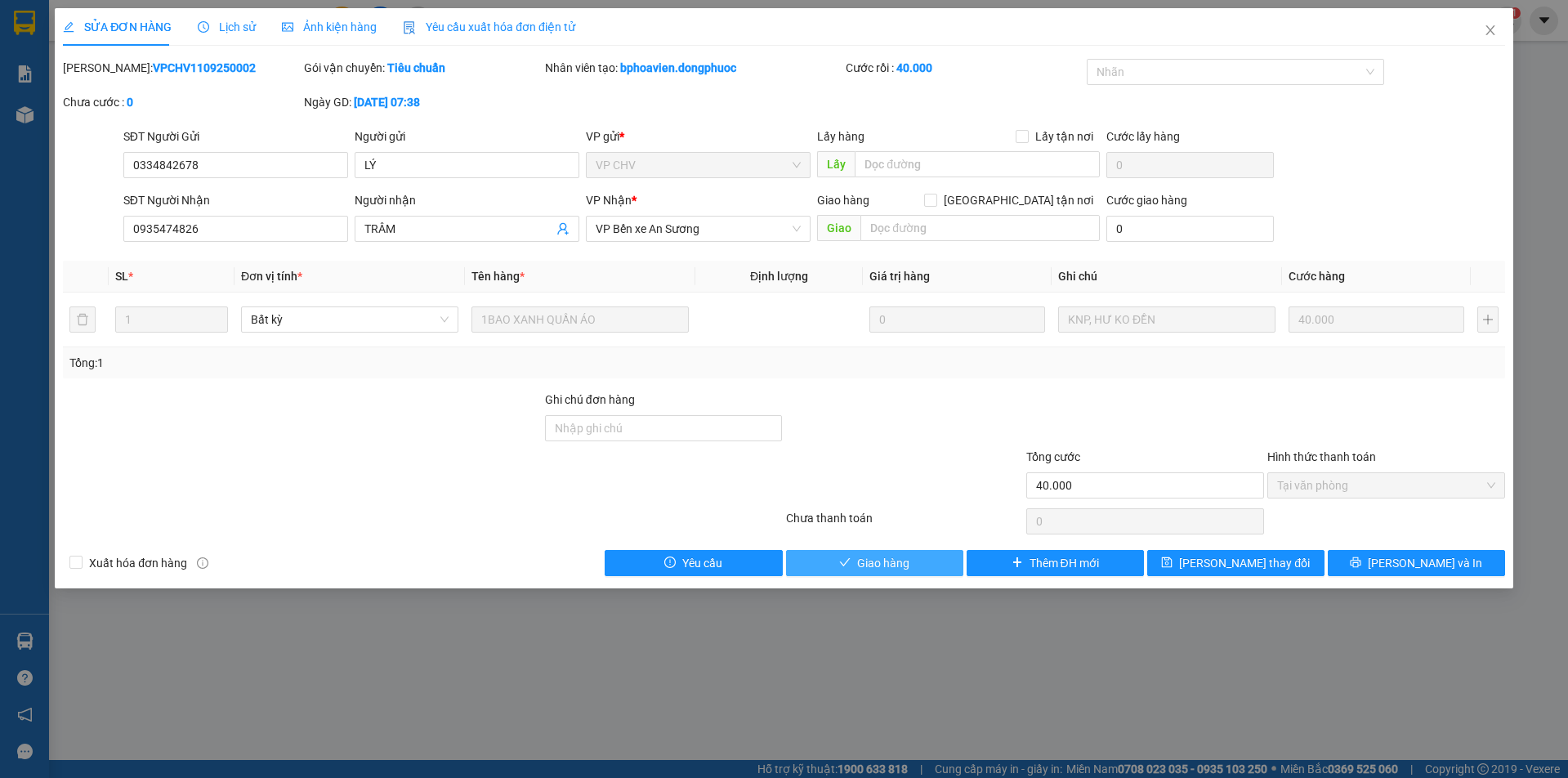
click at [891, 567] on span "Giao hàng" at bounding box center [883, 564] width 52 height 18
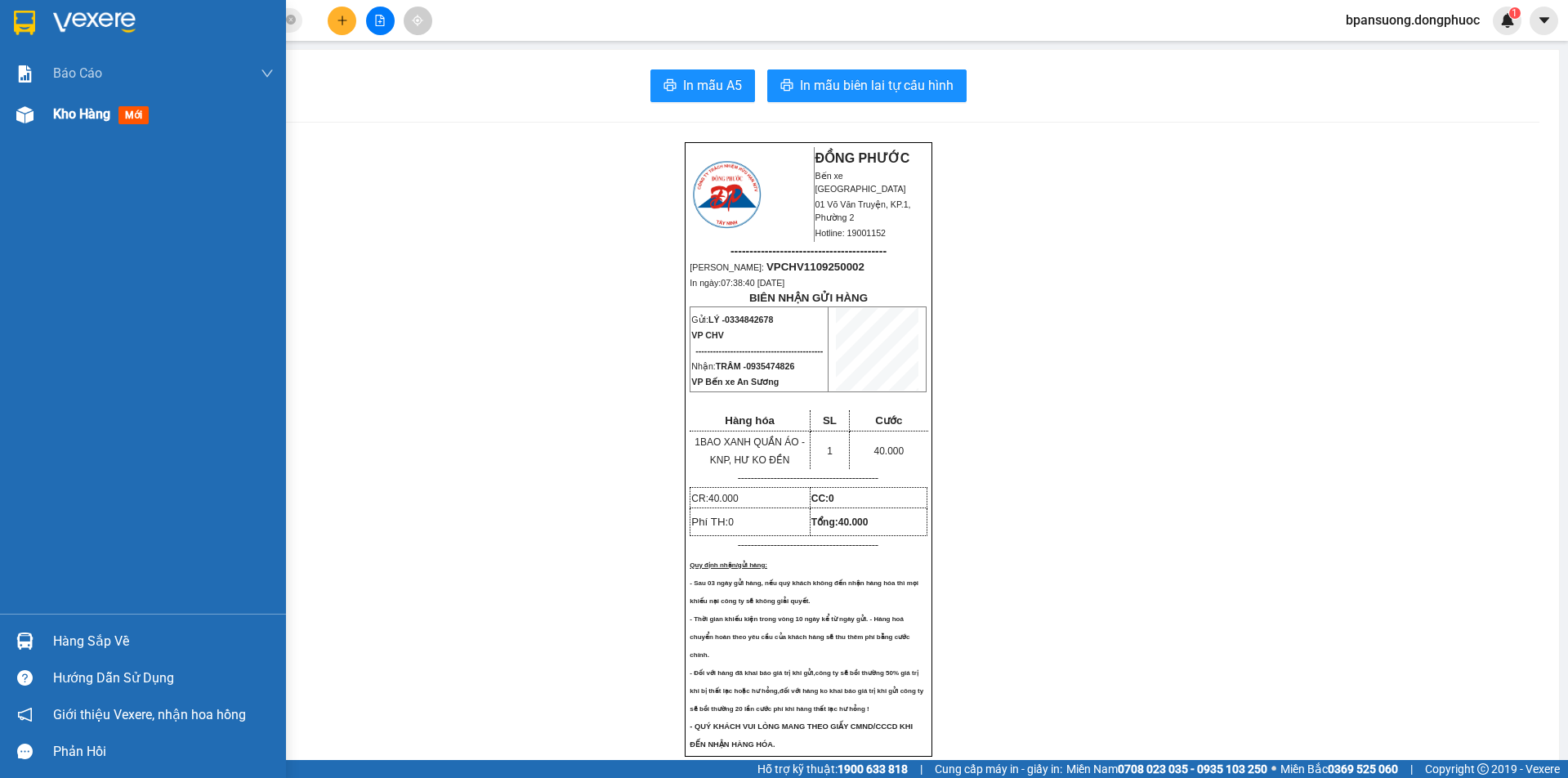
click at [79, 114] on span "Kho hàng" at bounding box center [82, 115] width 57 height 16
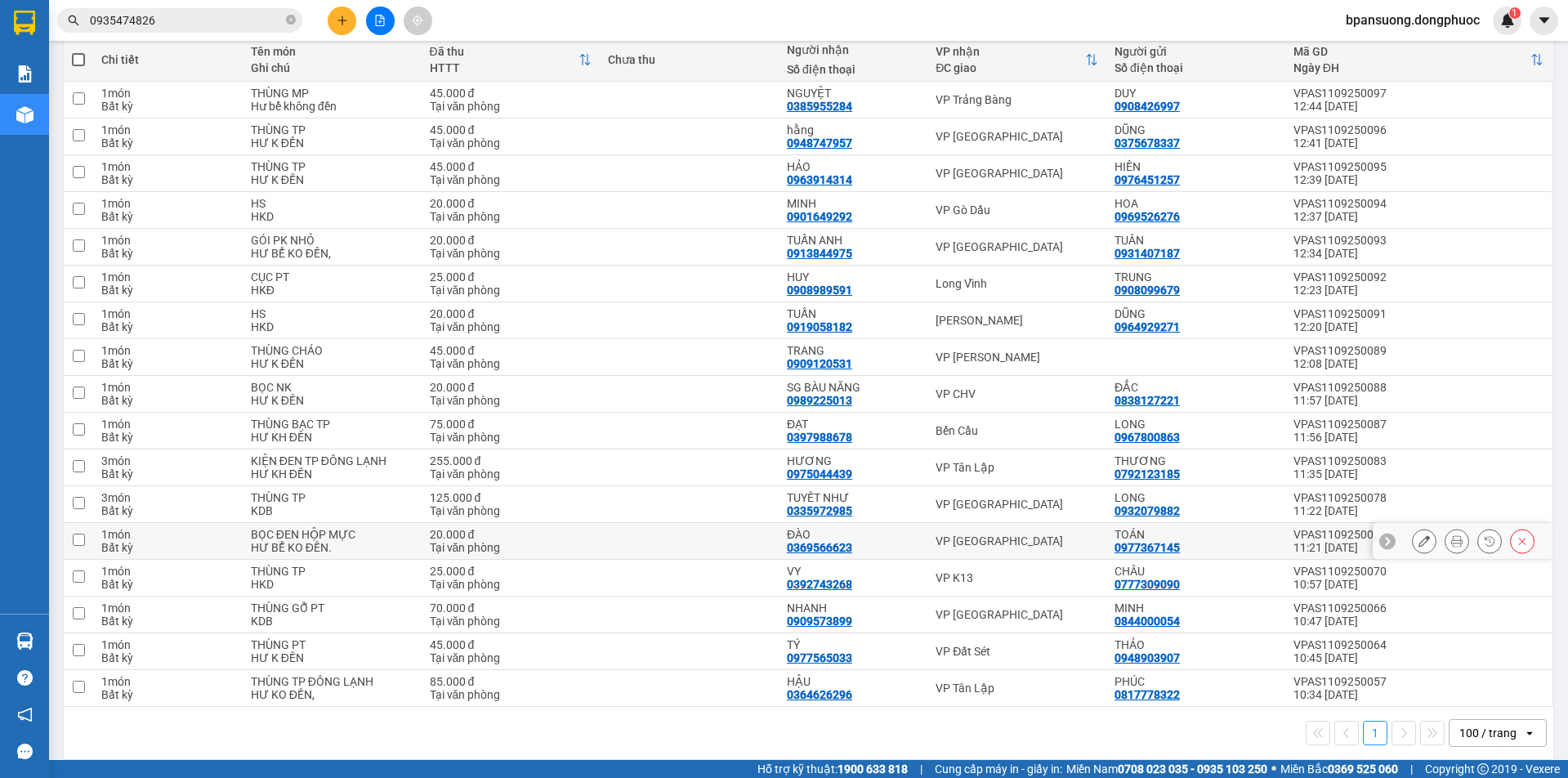
scroll to position [206, 0]
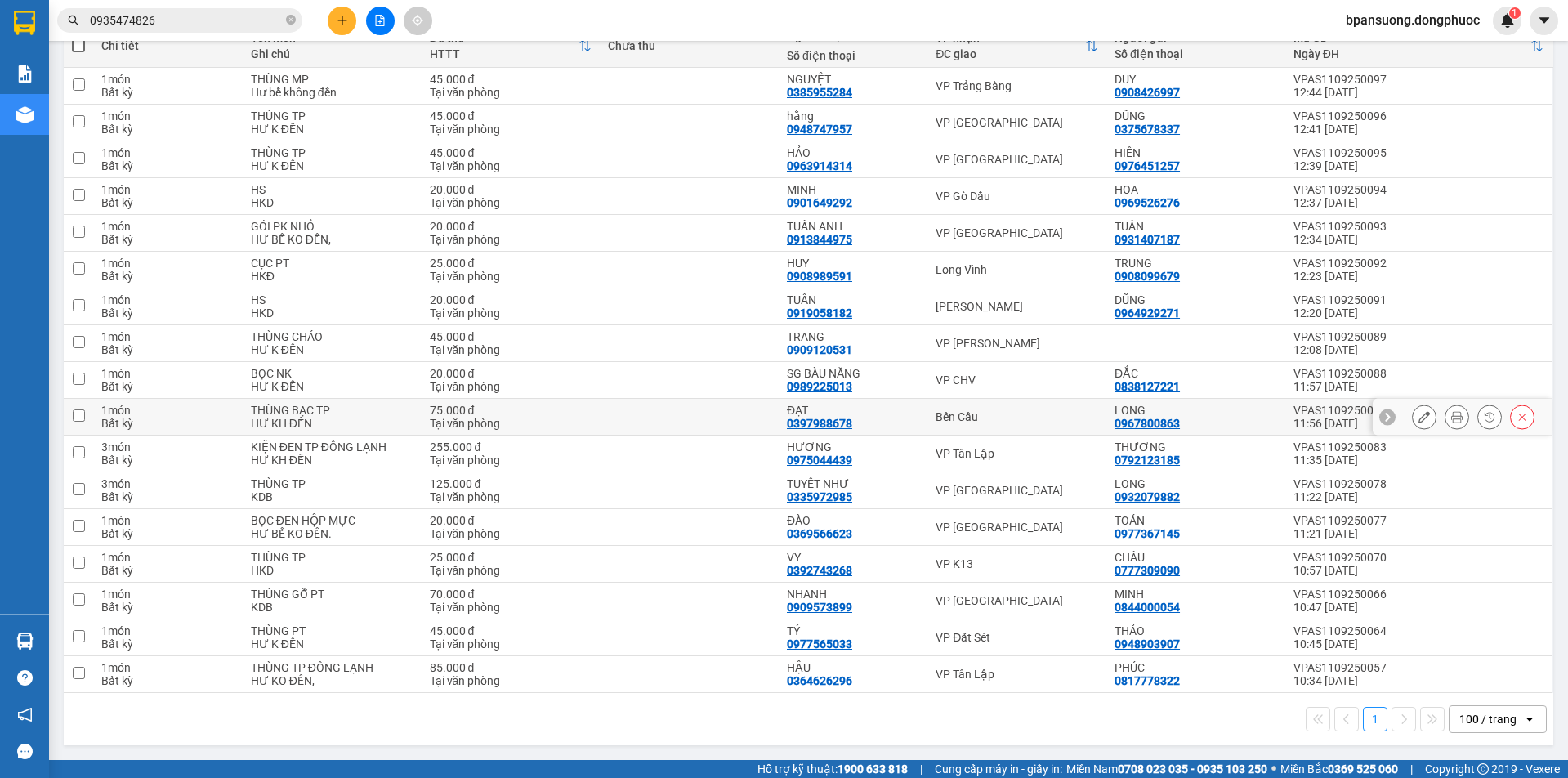
click at [968, 411] on div "Bến Cầu" at bounding box center [1016, 417] width 163 height 13
checkbox input "true"
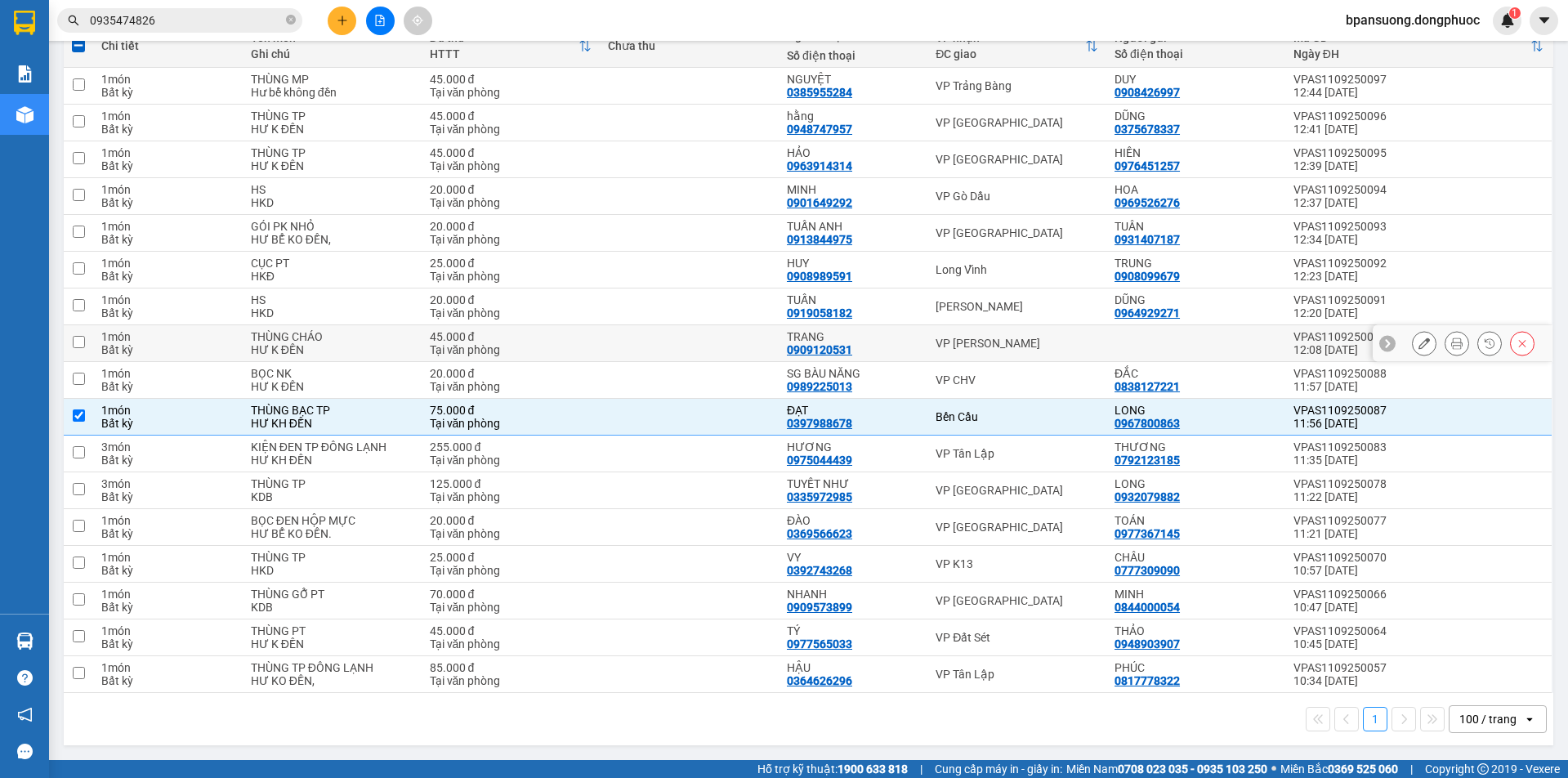
click at [943, 345] on div "VP Châu Thành" at bounding box center [1016, 343] width 163 height 13
checkbox input "true"
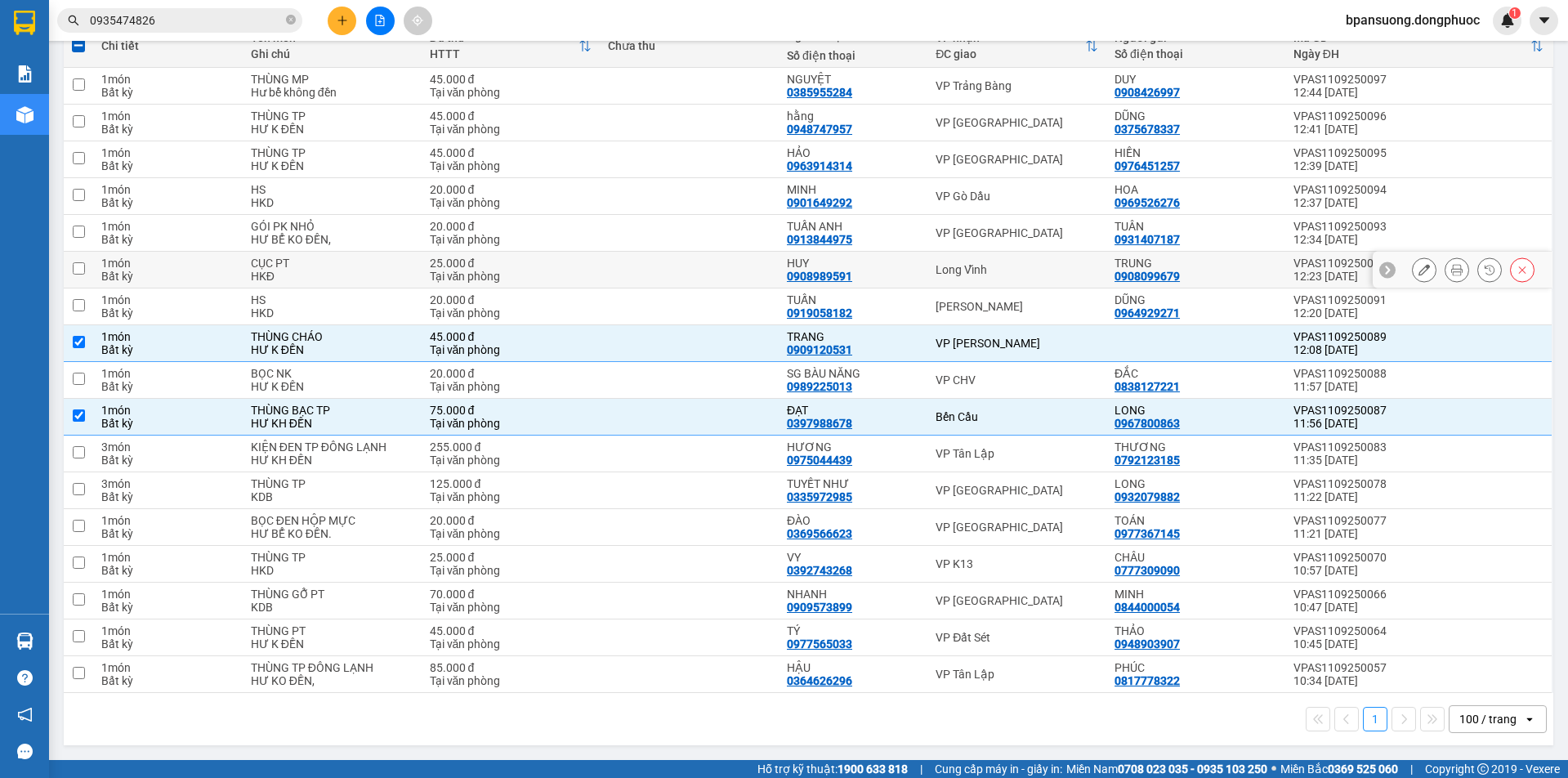
click at [946, 265] on div "Long Vĩnh" at bounding box center [1016, 270] width 163 height 13
checkbox input "true"
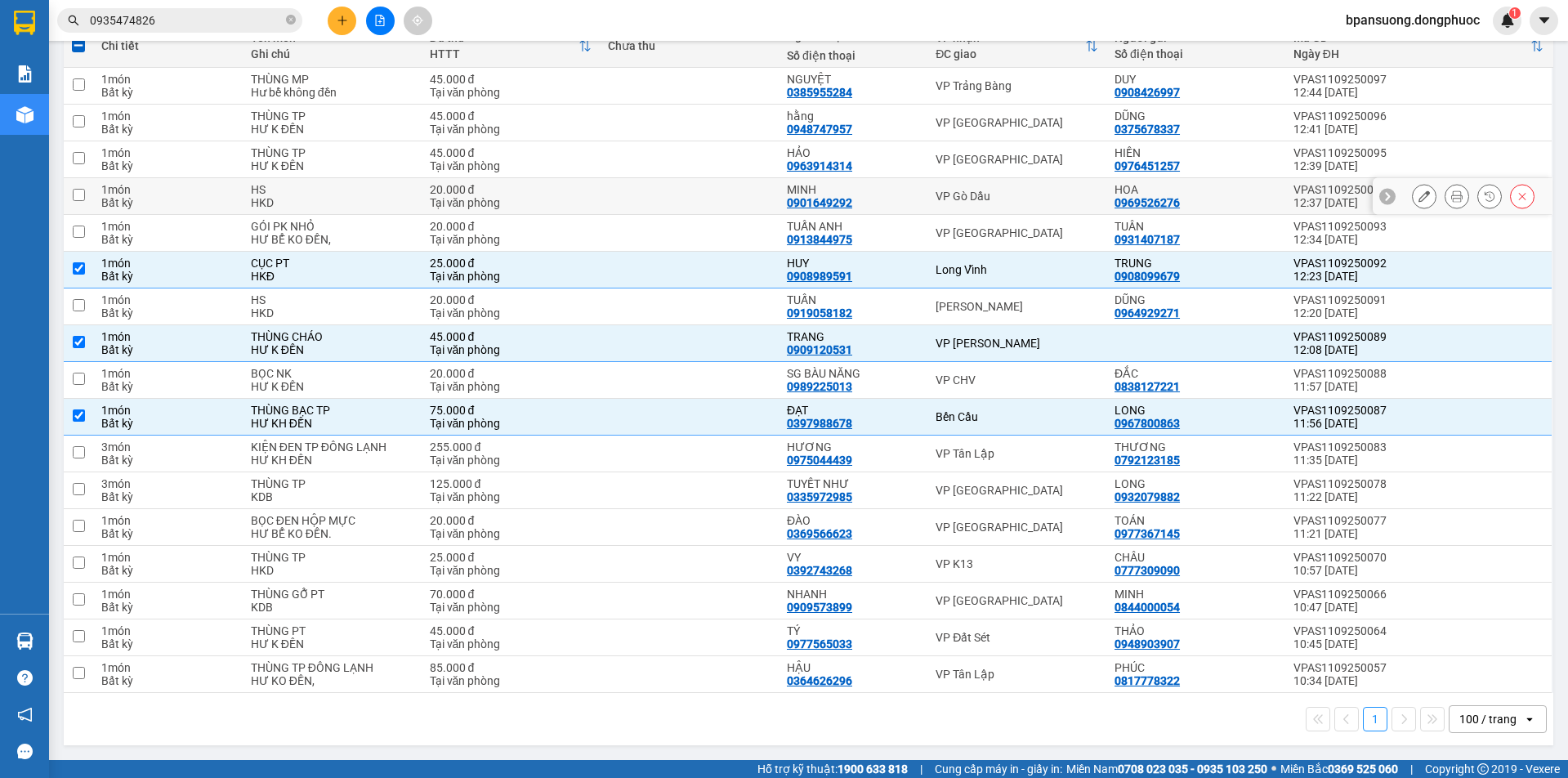
click at [981, 190] on div "VP Gò Dầu" at bounding box center [1016, 195] width 163 height 13
checkbox input "true"
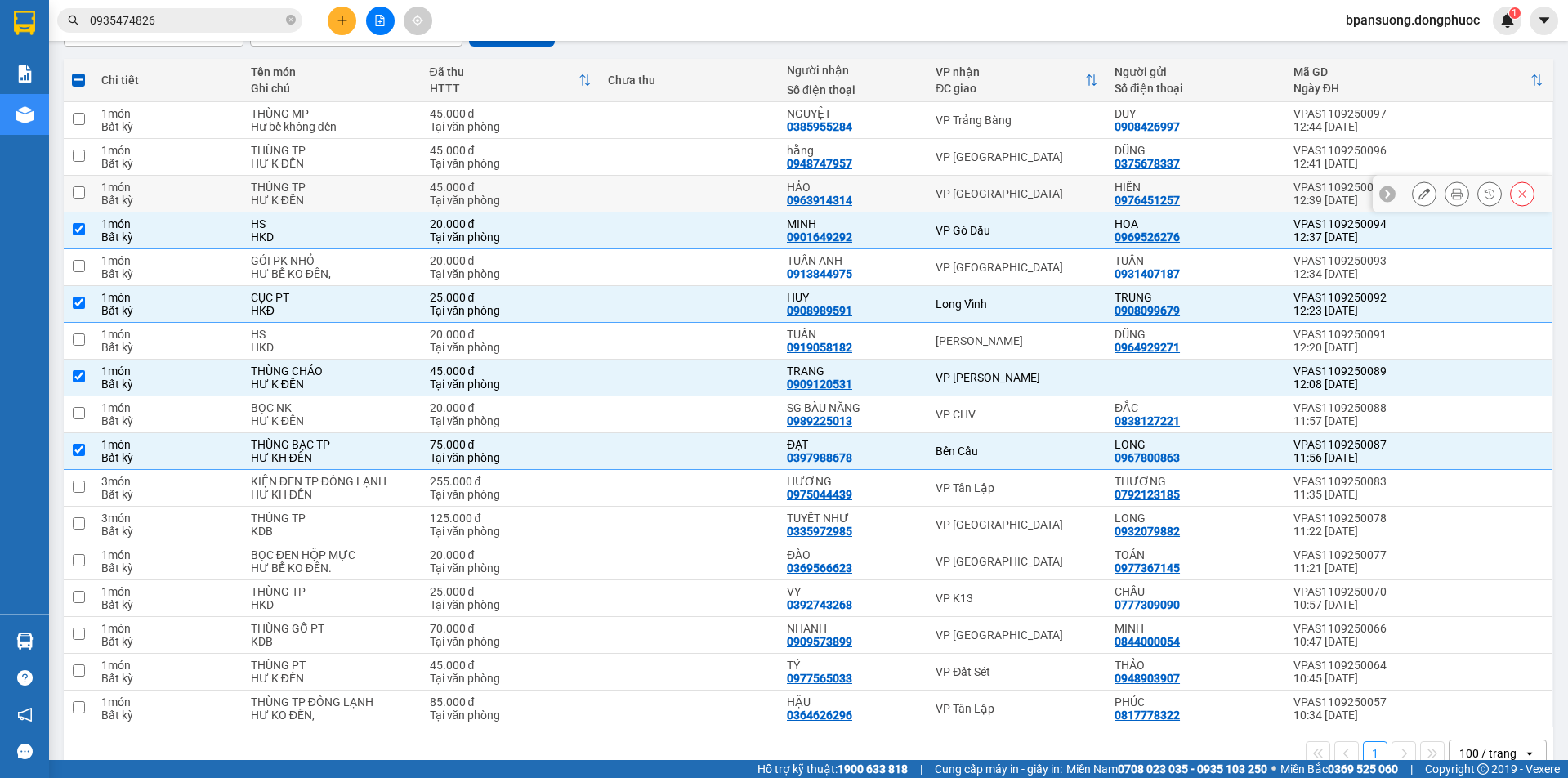
scroll to position [0, 0]
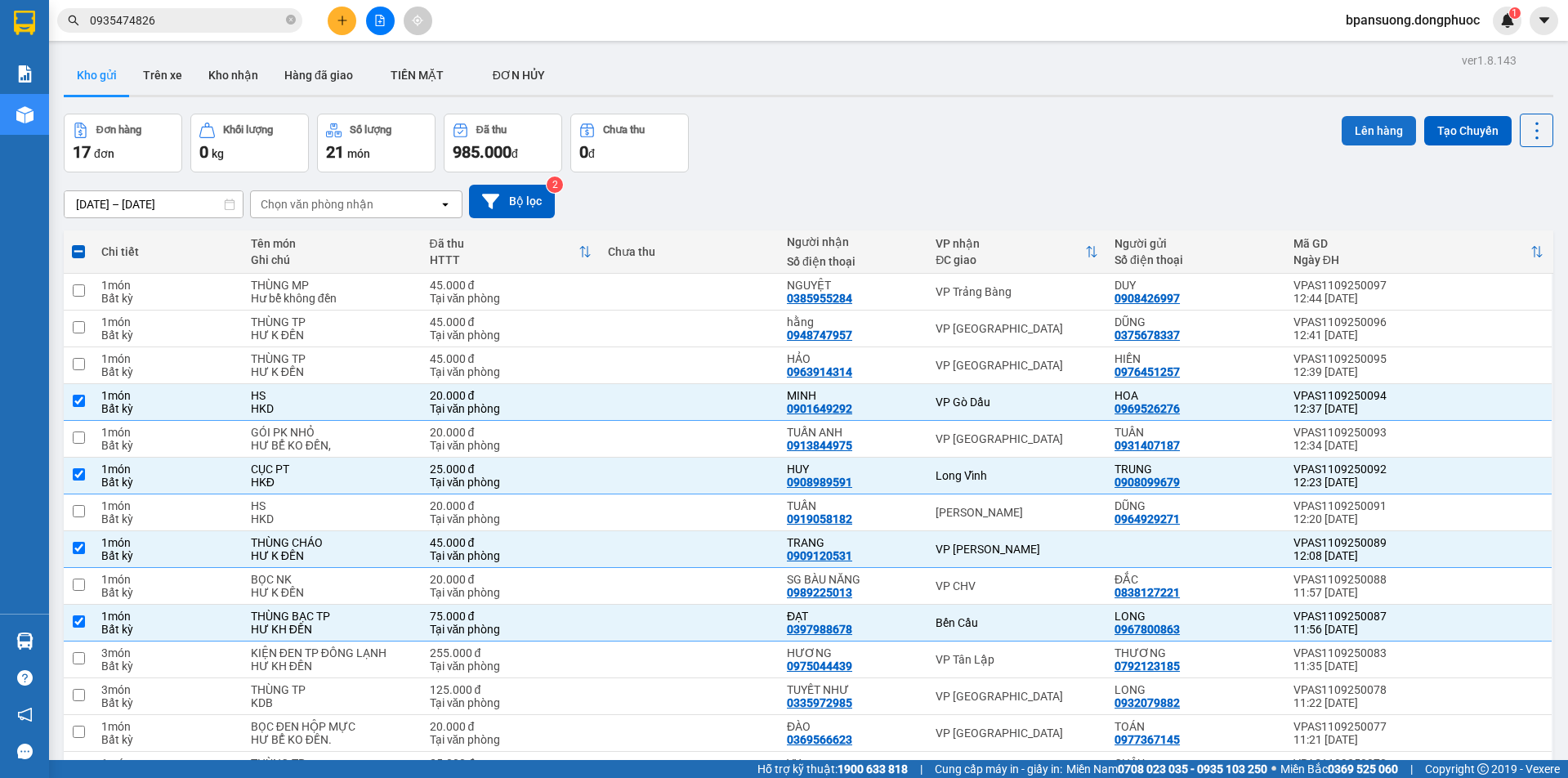
click at [1363, 128] on button "Lên hàng" at bounding box center [1379, 131] width 74 height 30
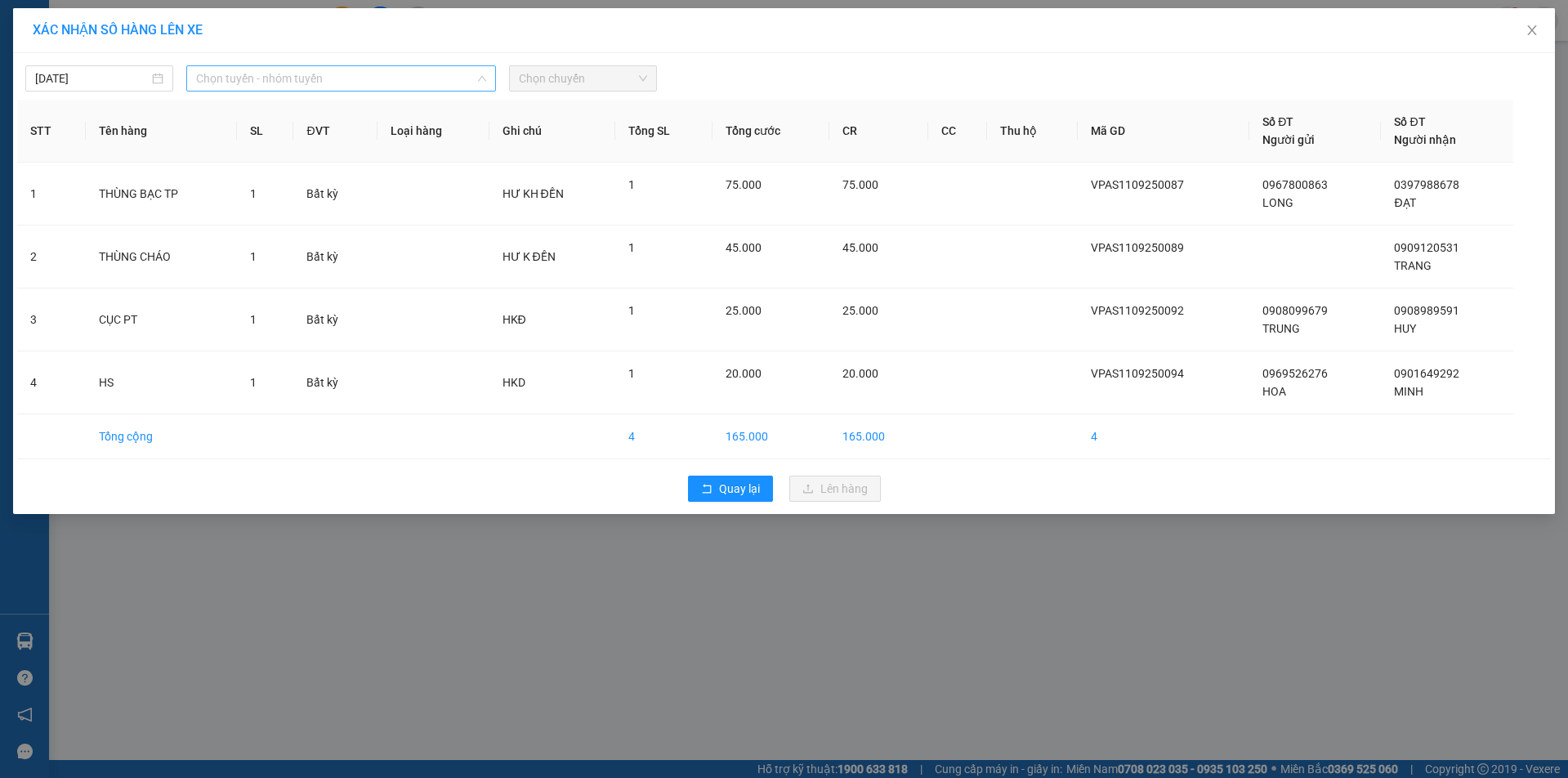
click at [298, 88] on span "Chọn tuyến - nhóm tuyến" at bounding box center [340, 78] width 289 height 25
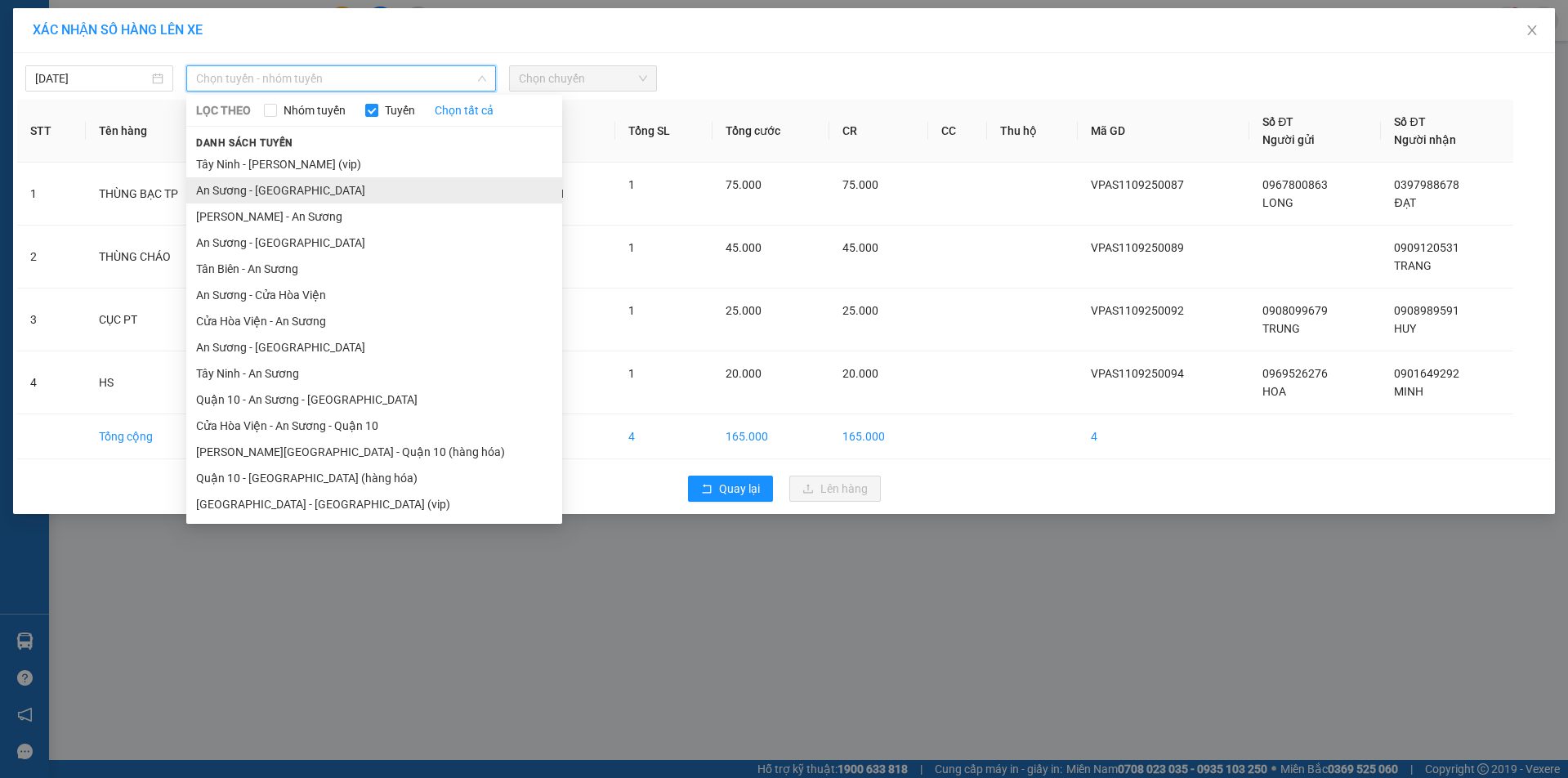
click at [273, 187] on li "An Sương - [GEOGRAPHIC_DATA]" at bounding box center [374, 191] width 376 height 27
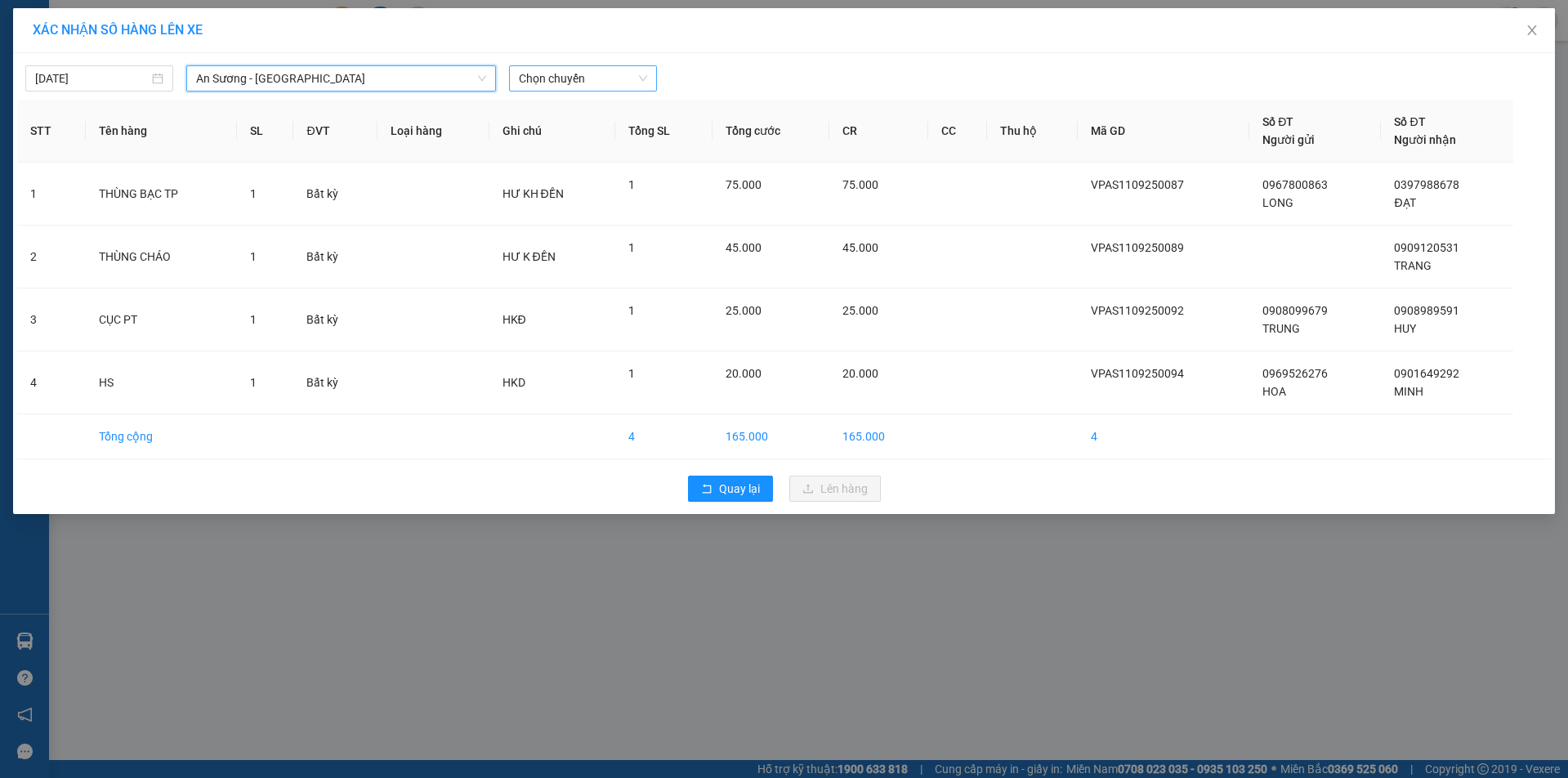
click at [574, 77] on span "Chọn chuyến" at bounding box center [583, 78] width 128 height 25
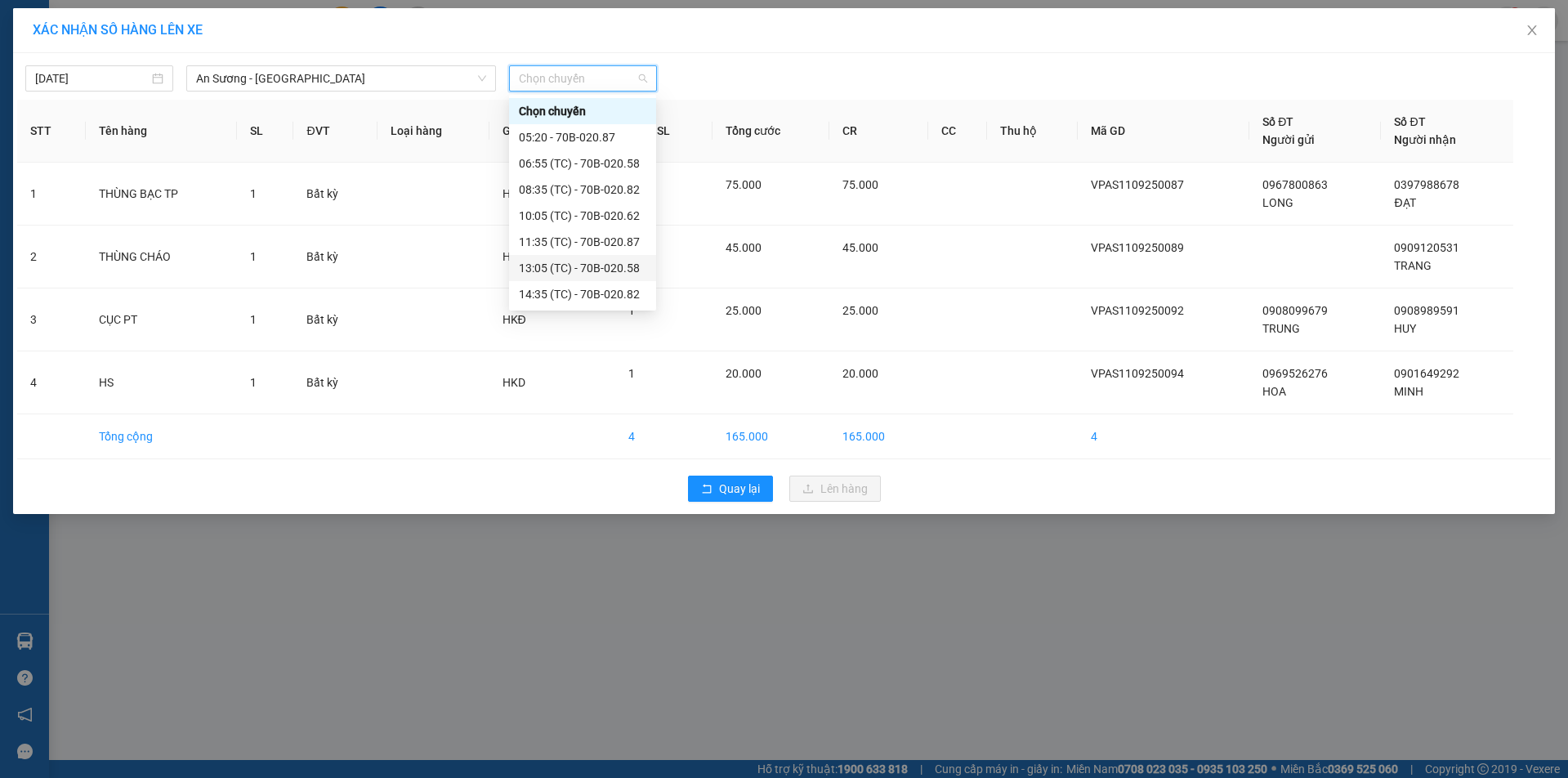
click at [544, 264] on div "13:05 (TC) - 70B-020.58" at bounding box center [582, 269] width 127 height 18
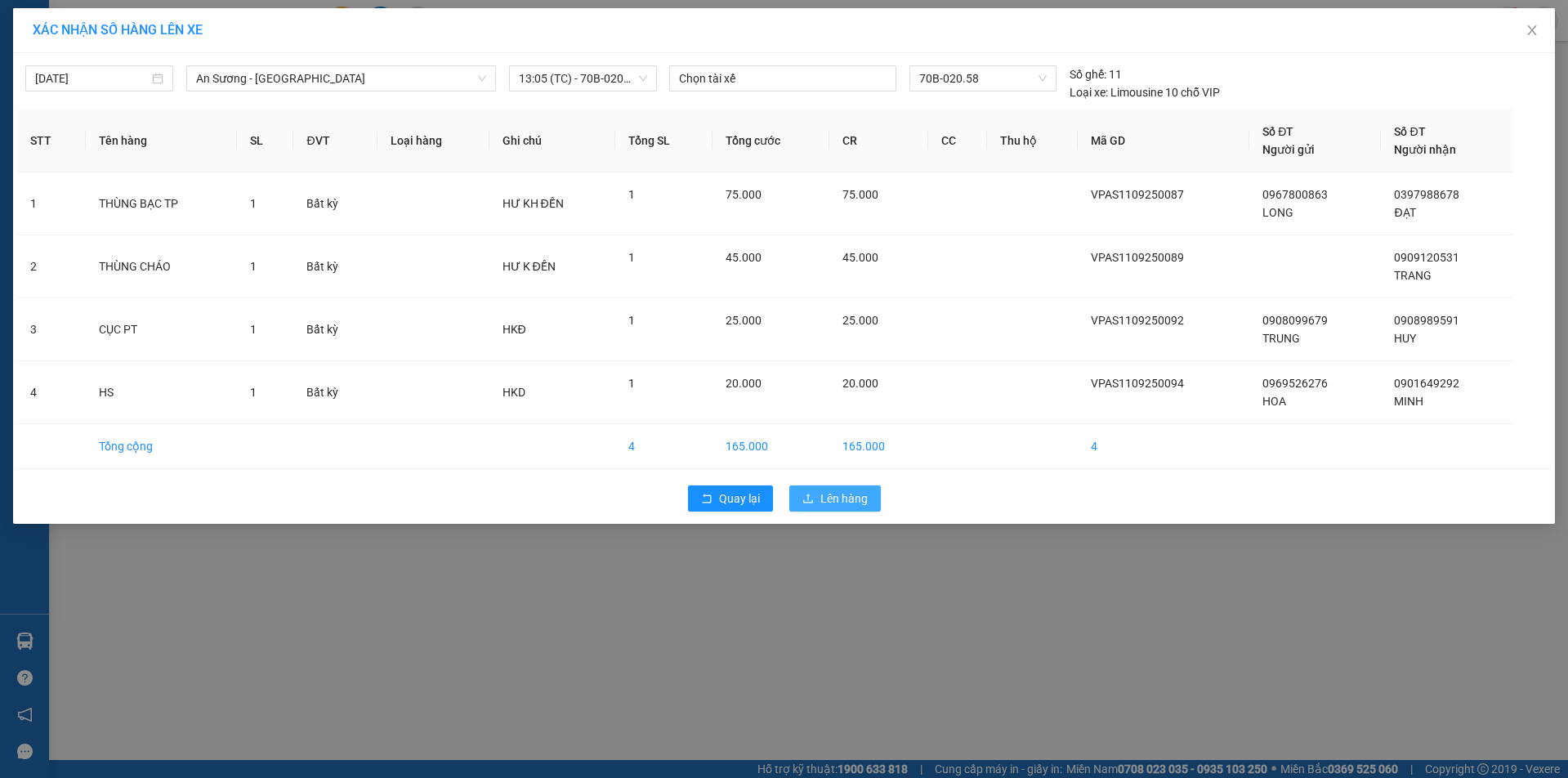
click at [840, 502] on span "Lên hàng" at bounding box center [845, 499] width 47 height 18
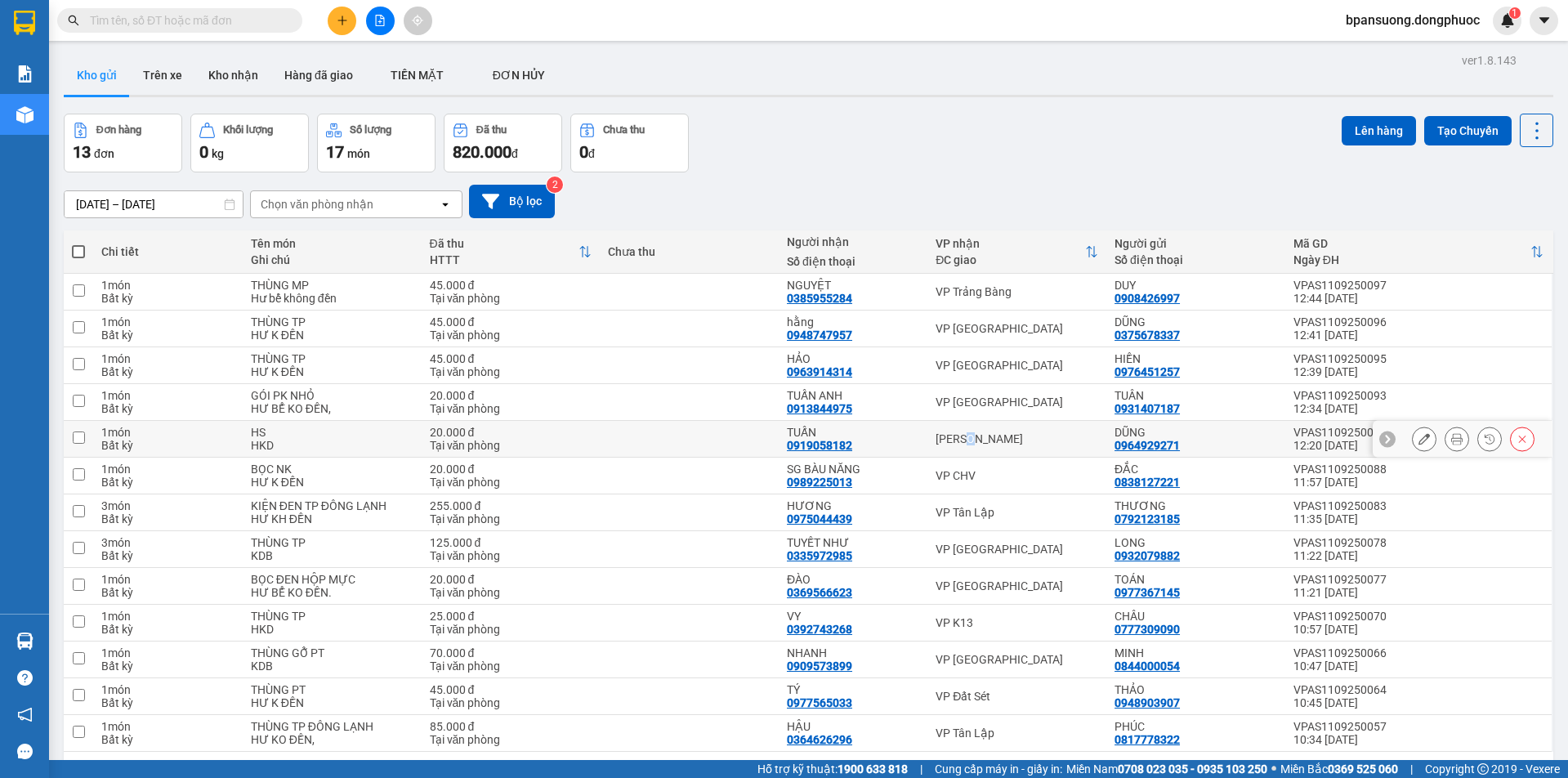
click at [963, 430] on td "[PERSON_NAME]" at bounding box center [1016, 439] width 179 height 37
checkbox input "true"
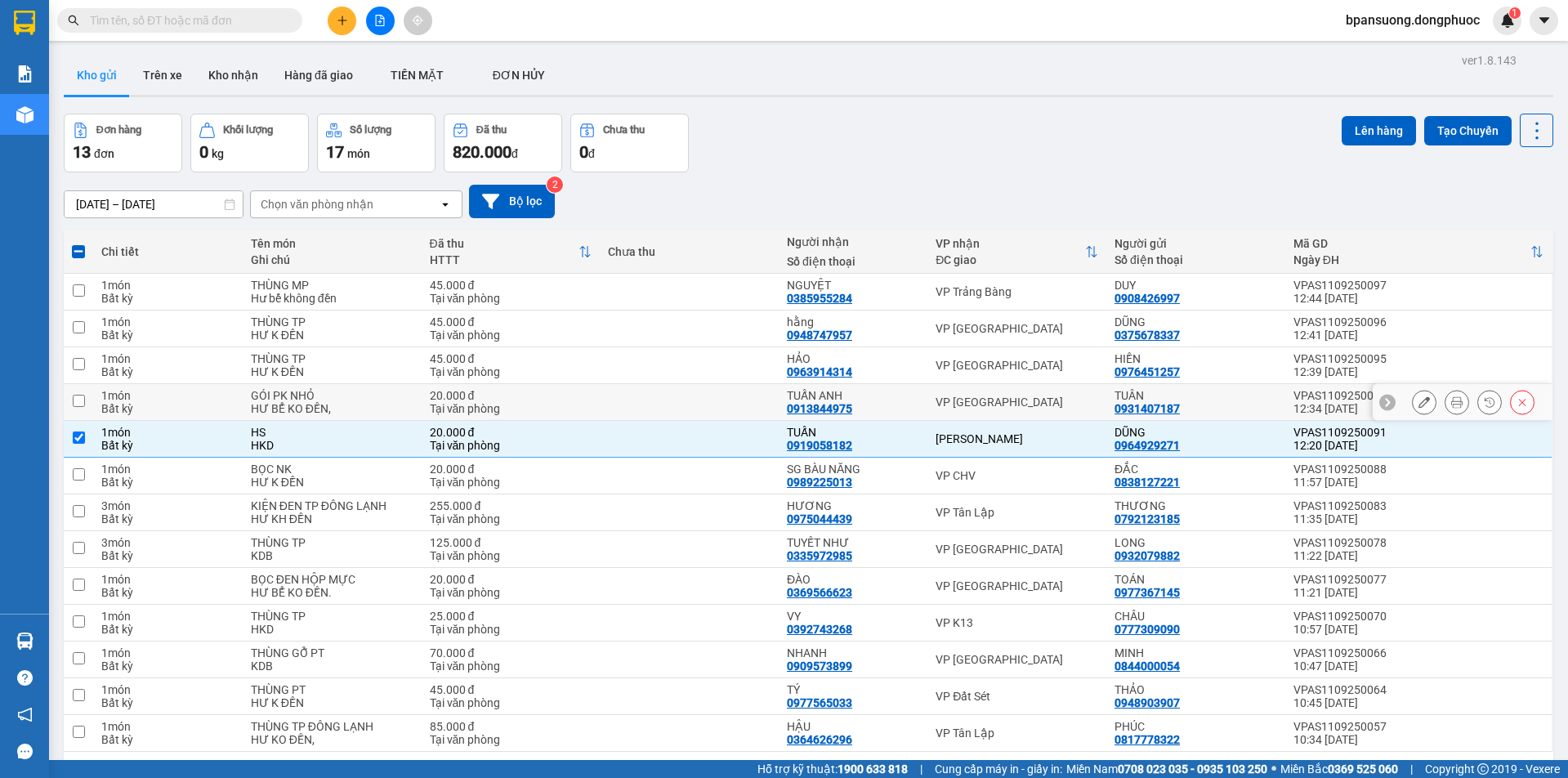
click at [966, 405] on div "VP [GEOGRAPHIC_DATA]" at bounding box center [1016, 402] width 163 height 13
checkbox input "true"
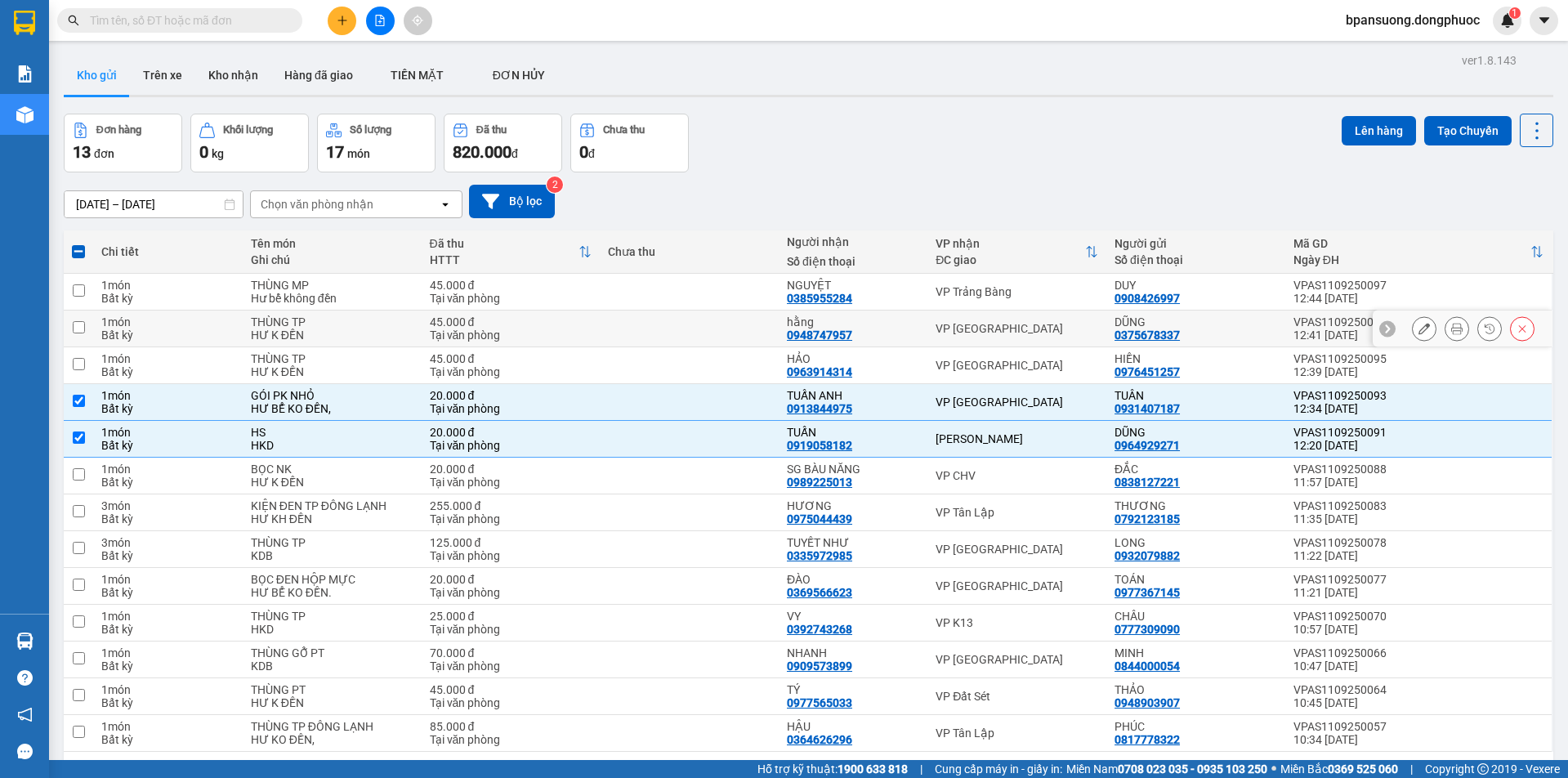
click at [963, 315] on td "VP [GEOGRAPHIC_DATA]" at bounding box center [1016, 329] width 179 height 37
checkbox input "true"
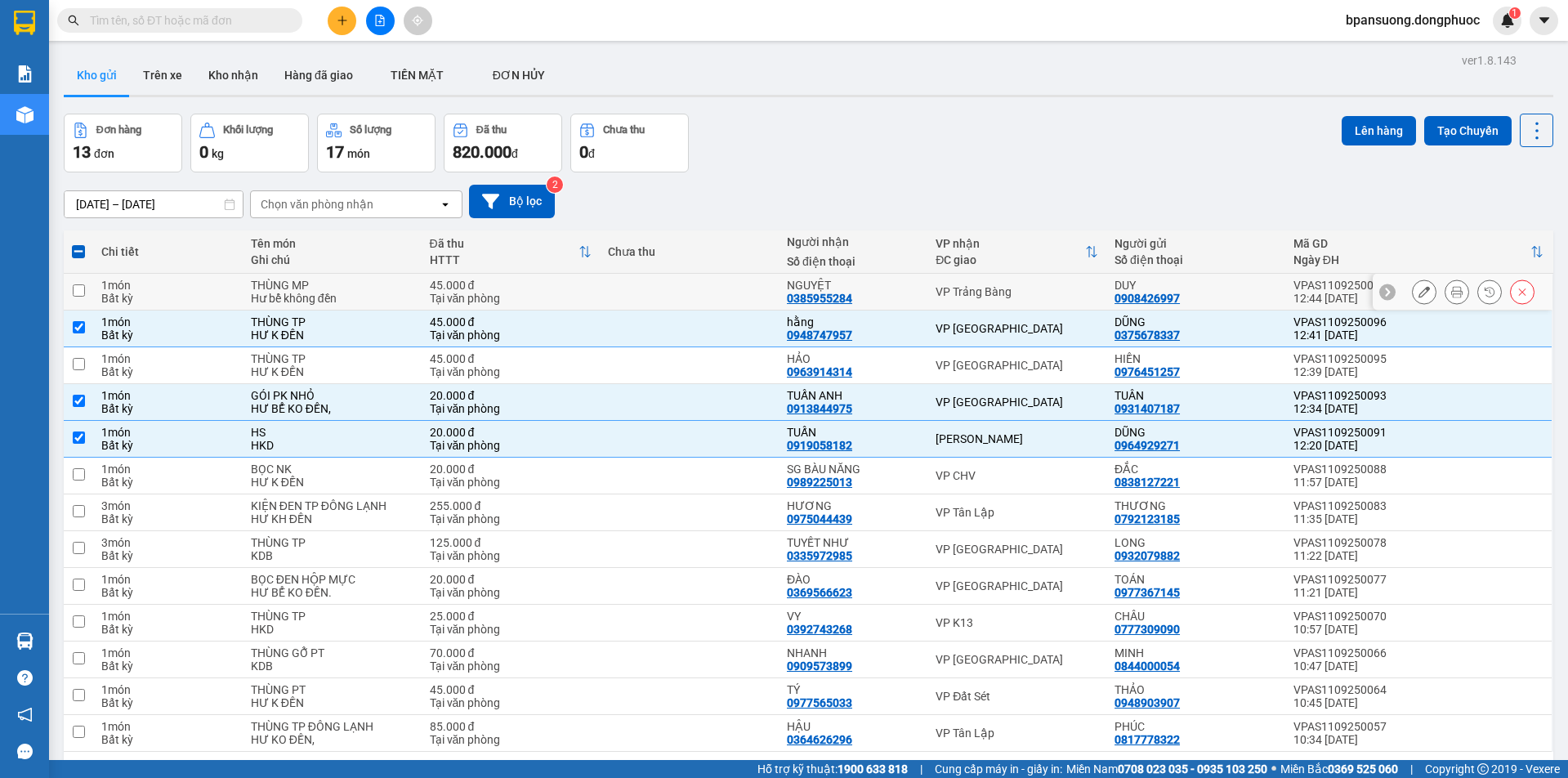
click at [976, 294] on div "VP Trảng Bàng" at bounding box center [1016, 291] width 163 height 13
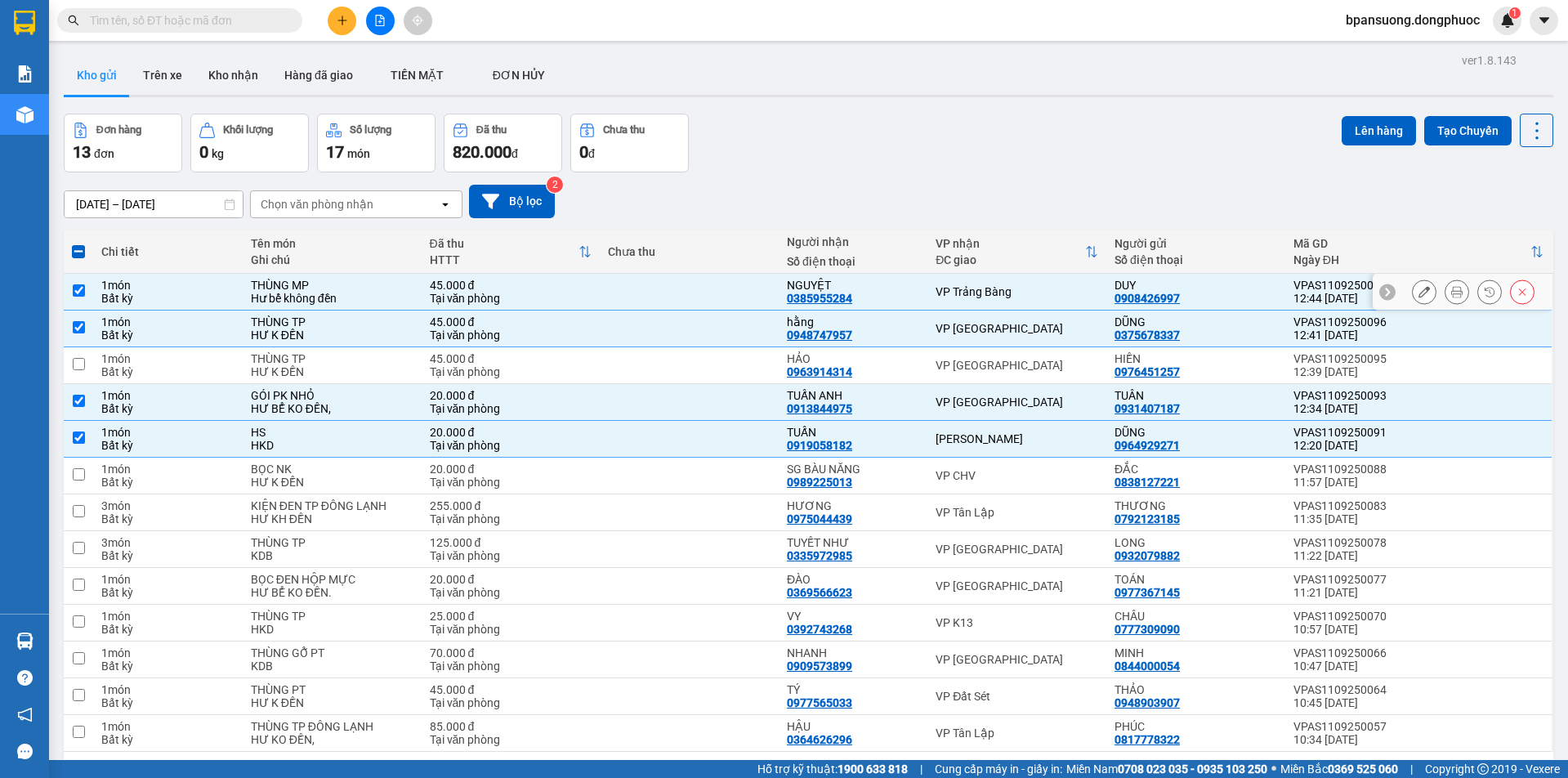
click at [963, 285] on div "VP Trảng Bàng" at bounding box center [1016, 291] width 163 height 13
checkbox input "false"
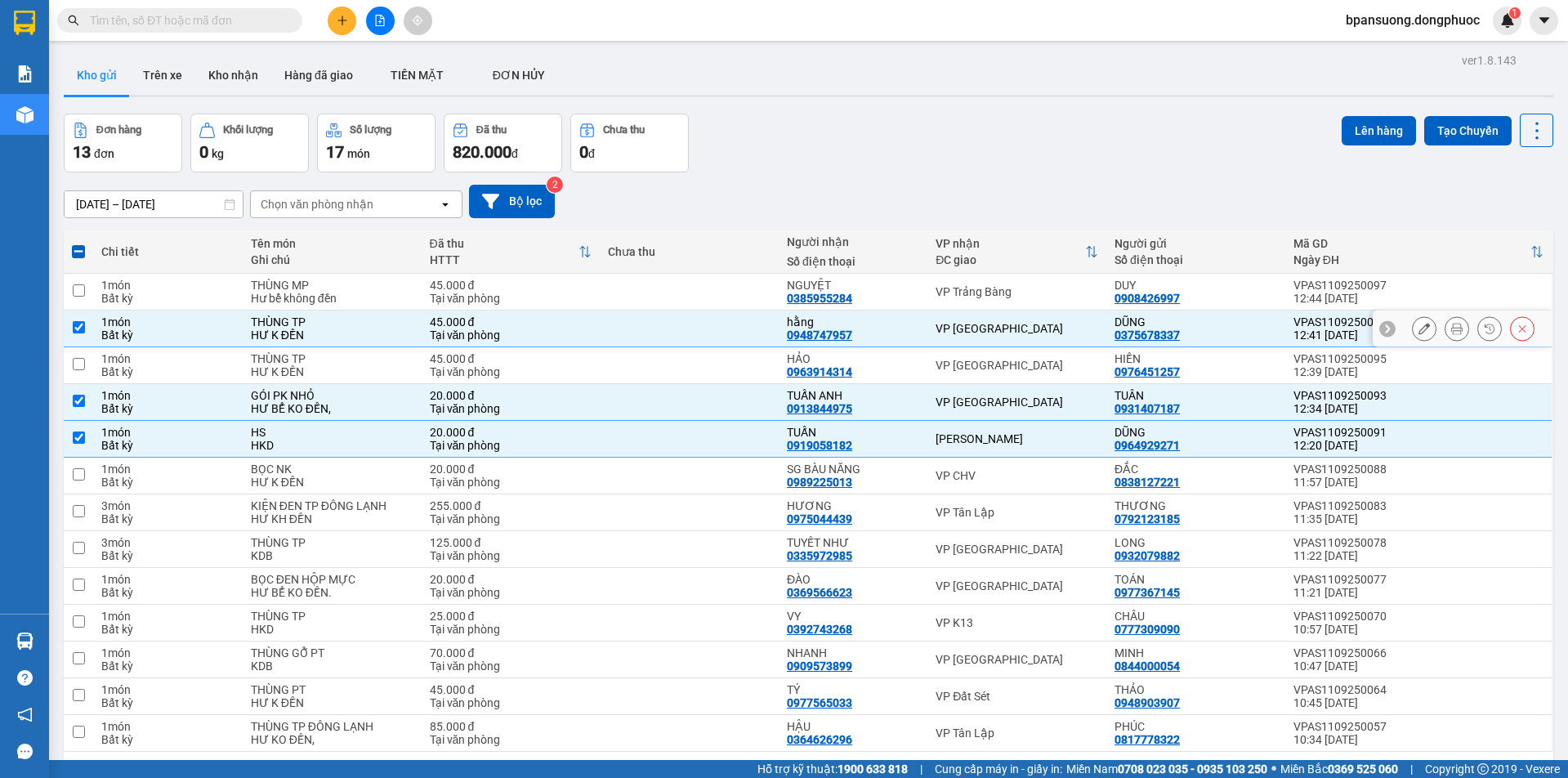
click at [970, 333] on div "VP [GEOGRAPHIC_DATA]" at bounding box center [1016, 328] width 163 height 13
checkbox input "false"
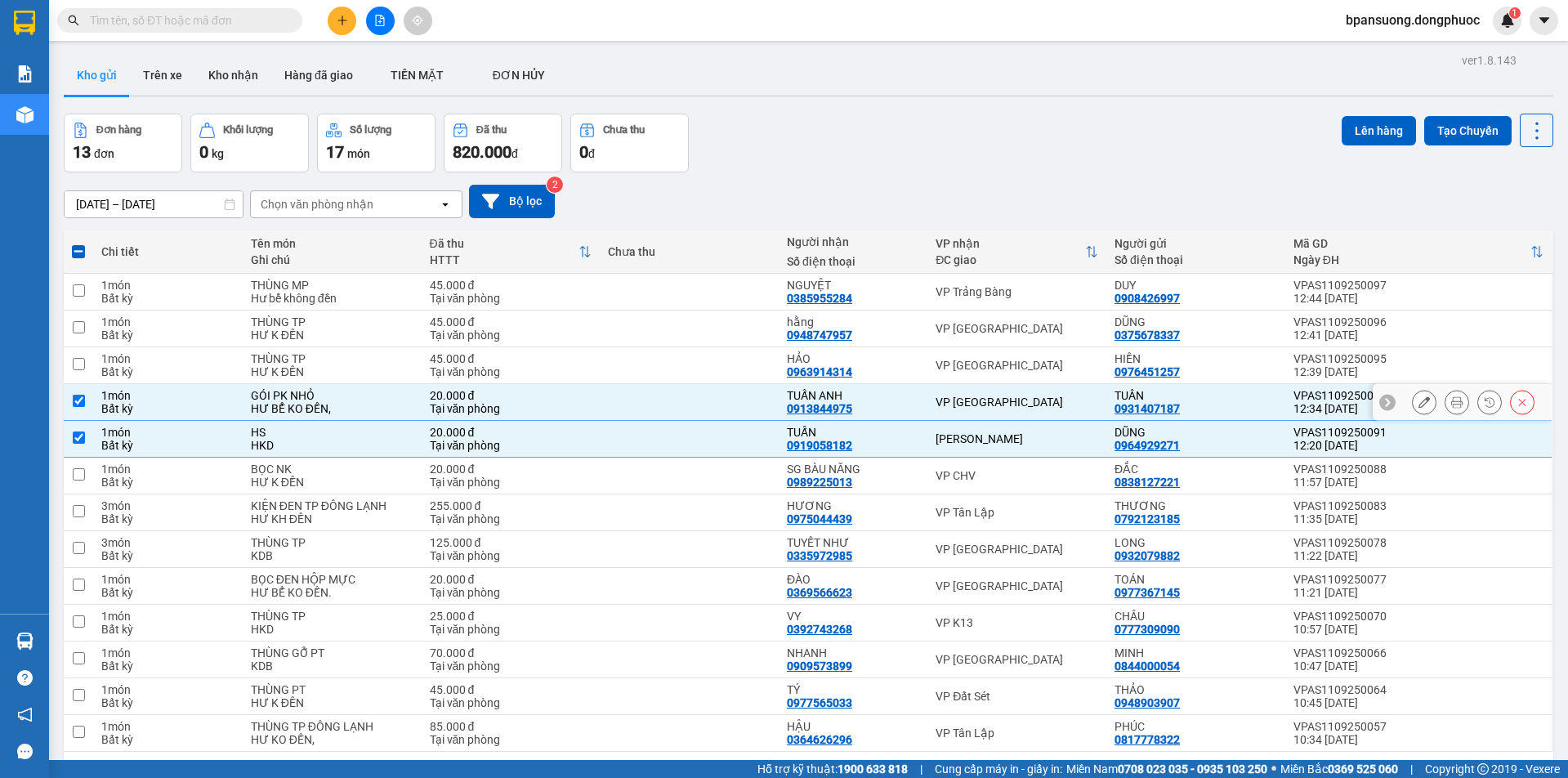
click at [976, 396] on div "VP [GEOGRAPHIC_DATA]" at bounding box center [1016, 402] width 163 height 13
checkbox input "false"
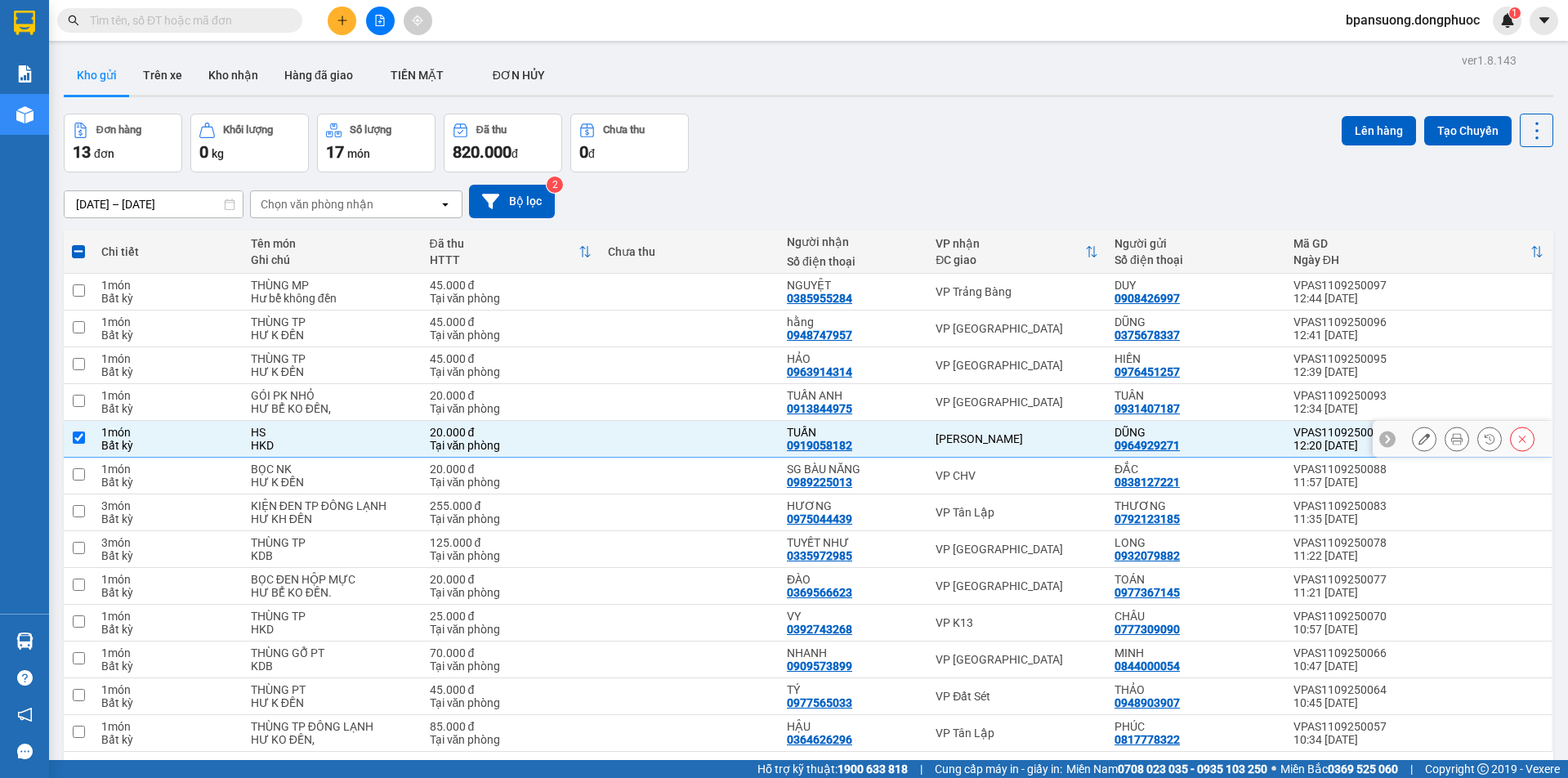
click at [956, 439] on div "[PERSON_NAME]" at bounding box center [1016, 438] width 163 height 13
checkbox input "false"
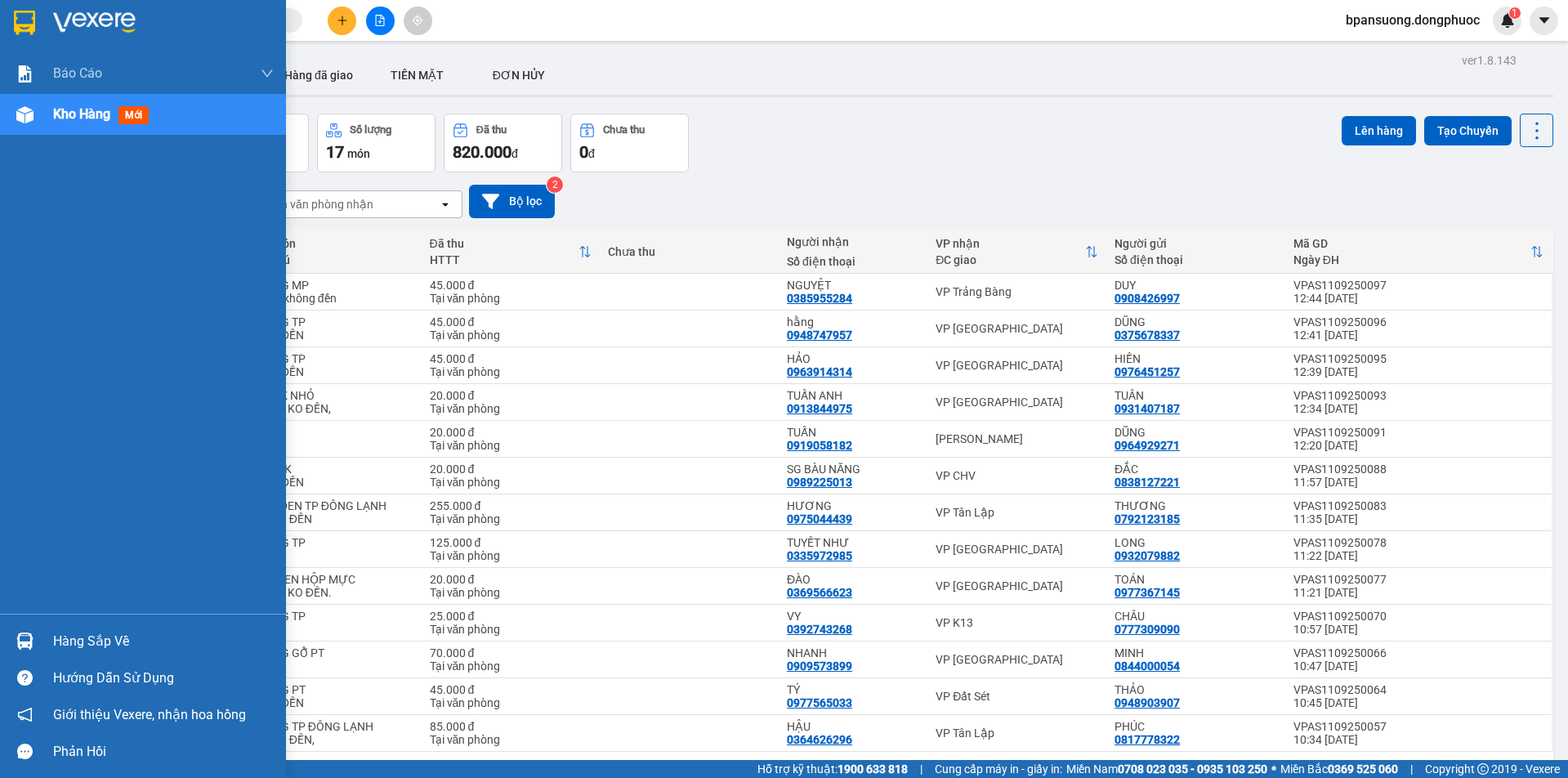
click at [29, 629] on div at bounding box center [25, 641] width 29 height 29
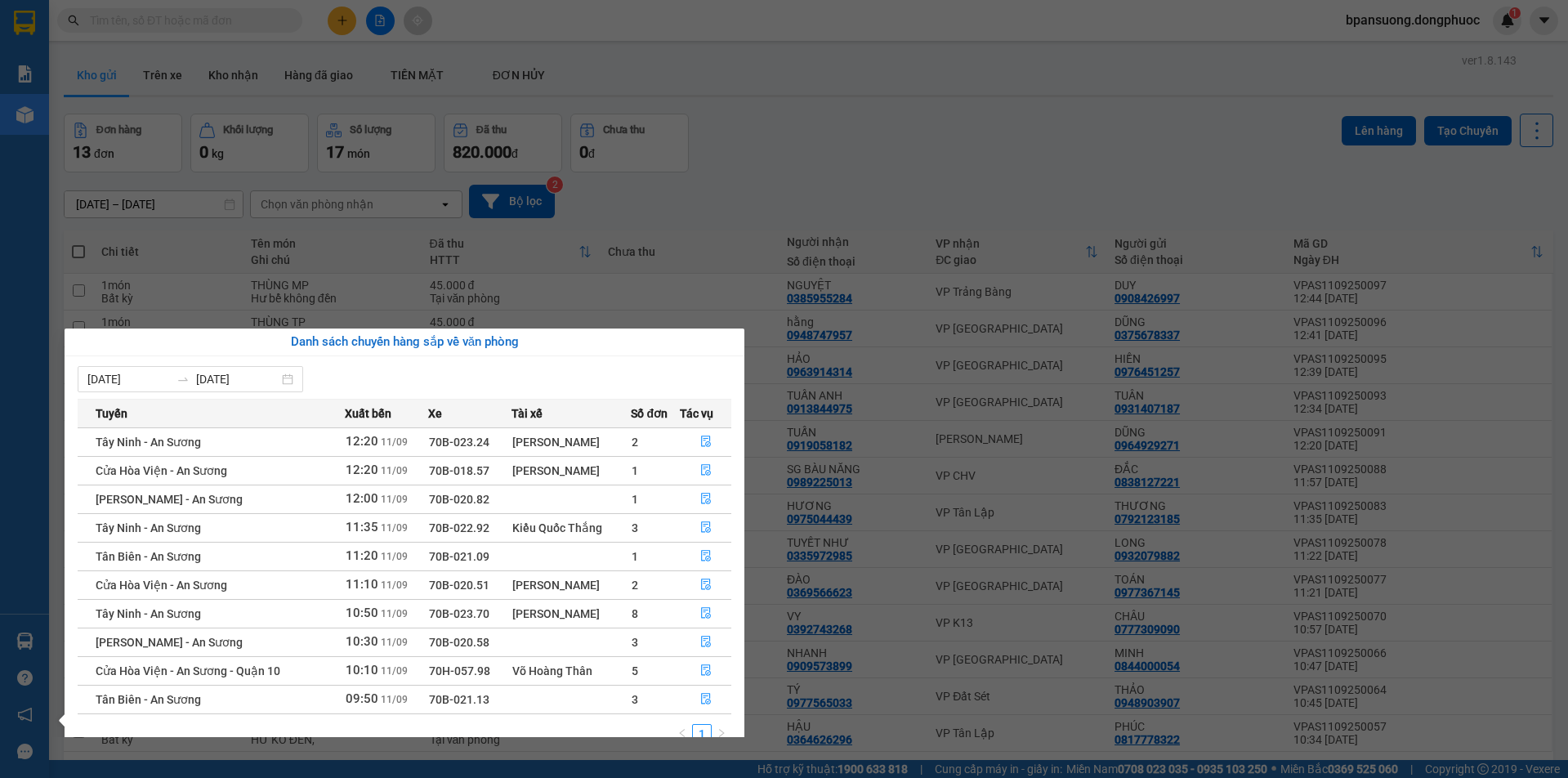
scroll to position [27, 0]
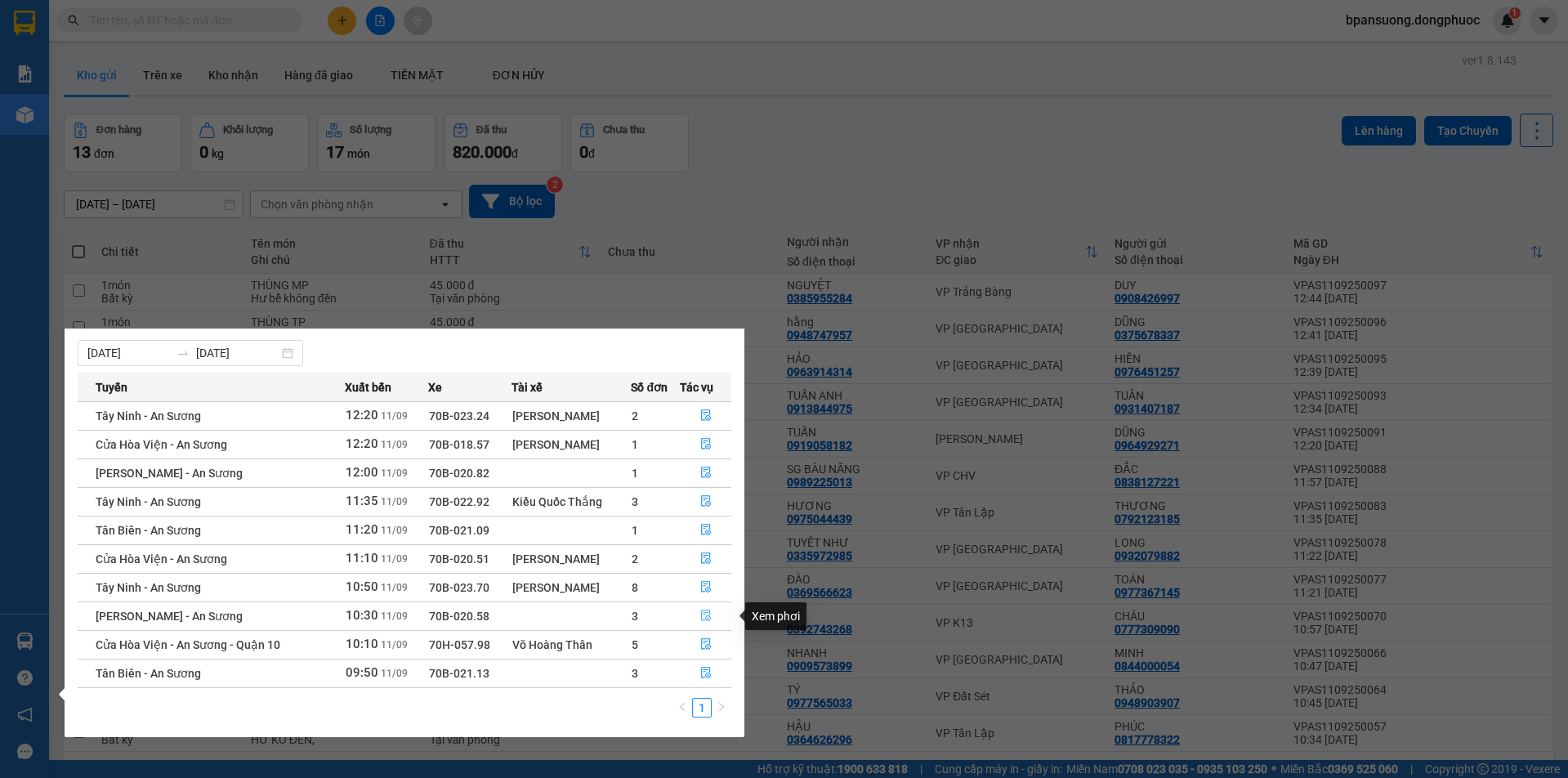
click at [705, 616] on icon "file-done" at bounding box center [707, 616] width 12 height 12
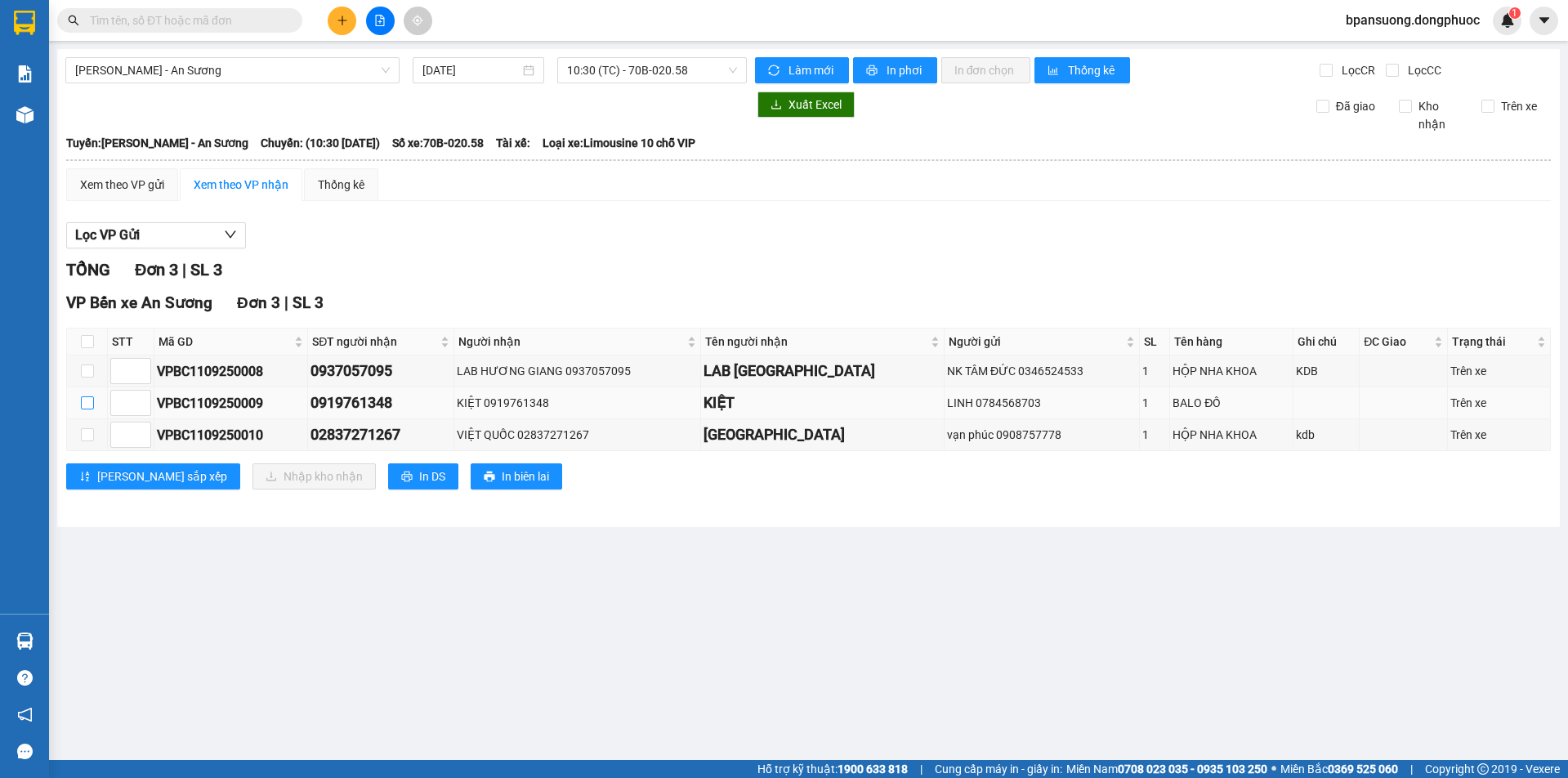
click at [92, 403] on input "checkbox" at bounding box center [87, 403] width 13 height 13
checkbox input "true"
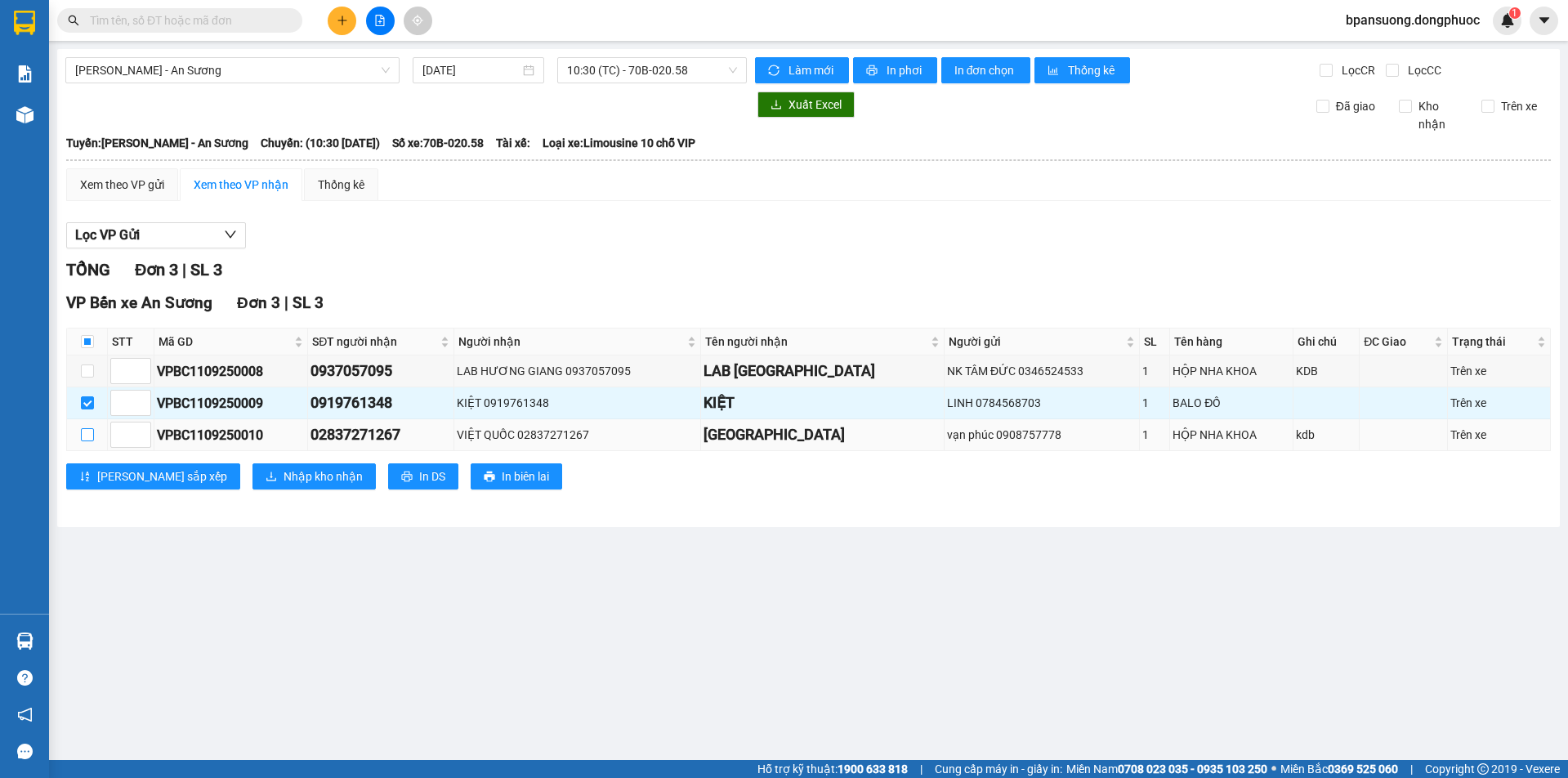
click at [84, 433] on input "checkbox" at bounding box center [87, 434] width 13 height 13
checkbox input "true"
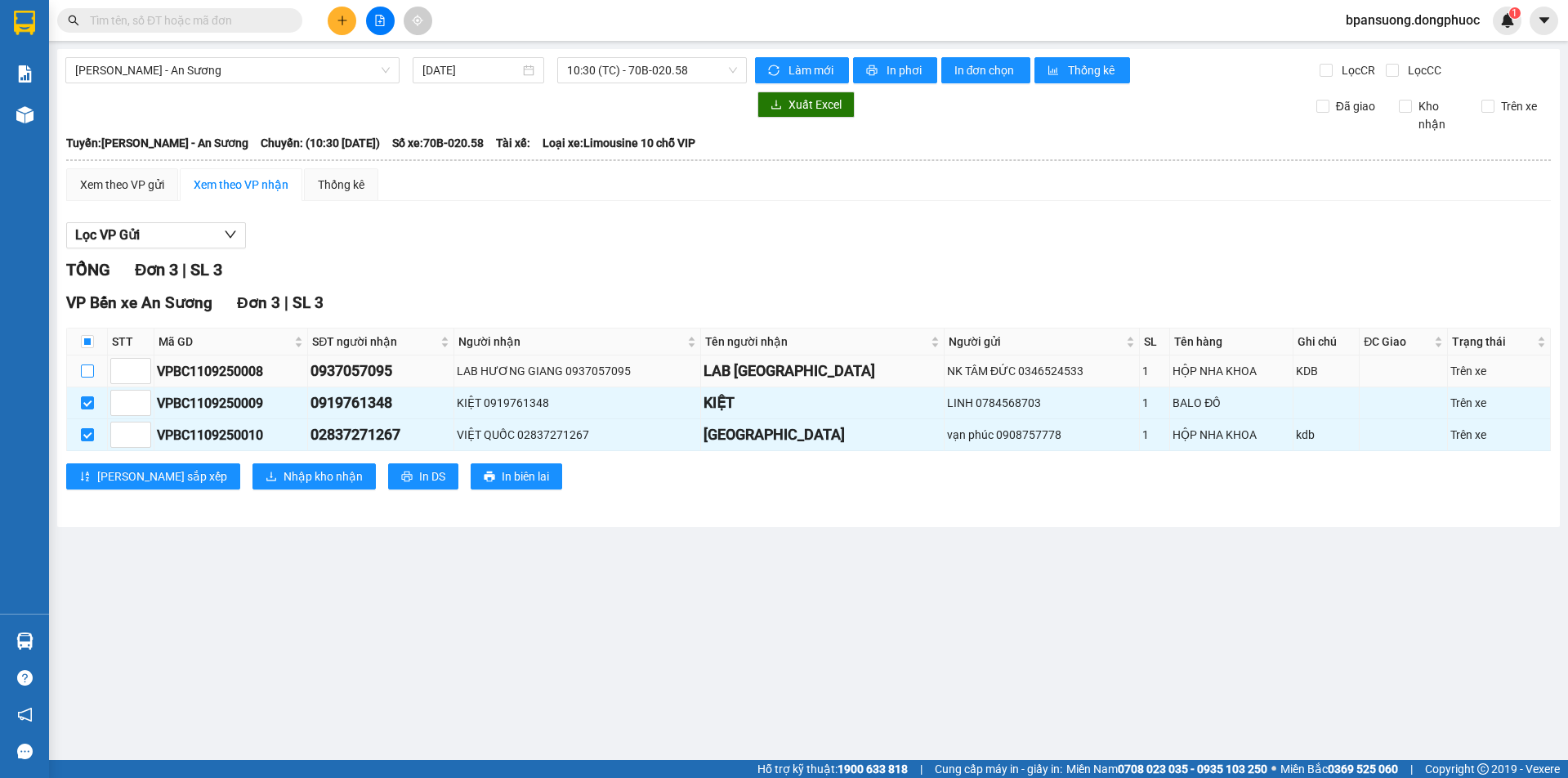
click at [83, 374] on input "checkbox" at bounding box center [87, 370] width 13 height 13
checkbox input "true"
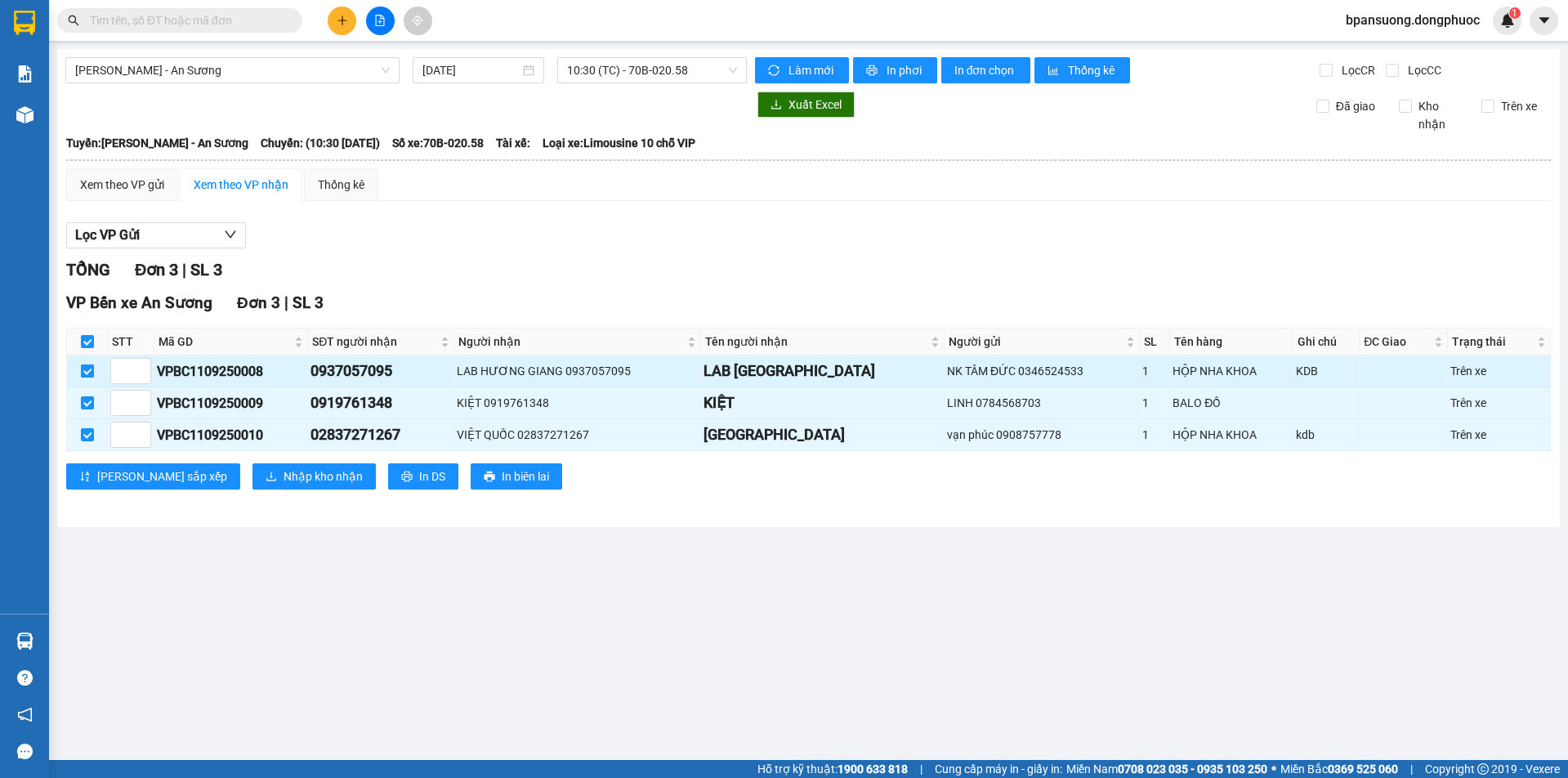
checkbox input "true"
click at [253, 470] on button "Nhập kho nhận" at bounding box center [314, 477] width 123 height 27
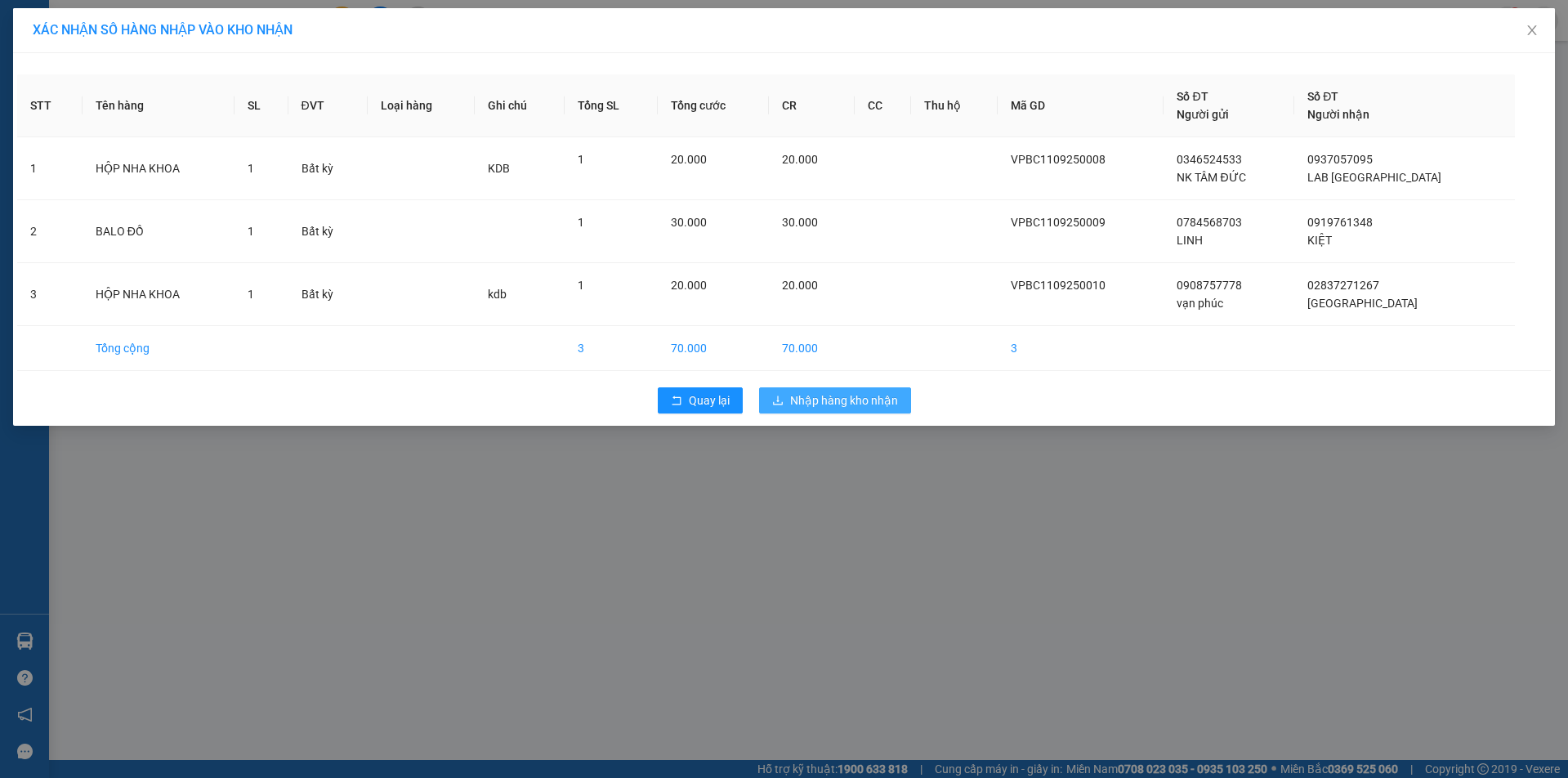
click at [850, 401] on span "Nhập hàng kho nhận" at bounding box center [844, 401] width 108 height 18
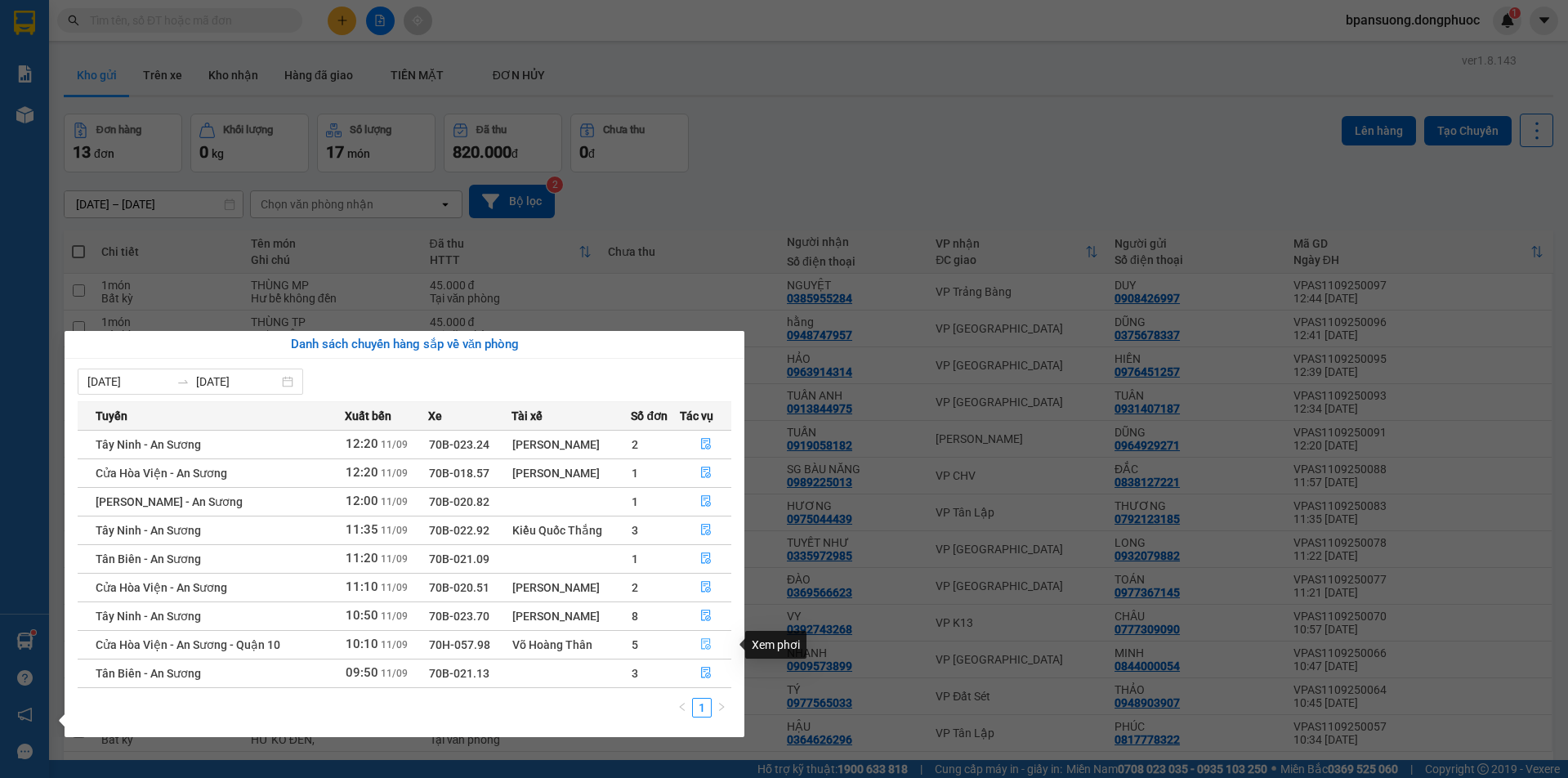
click at [705, 650] on icon "file-done" at bounding box center [707, 646] width 10 height 12
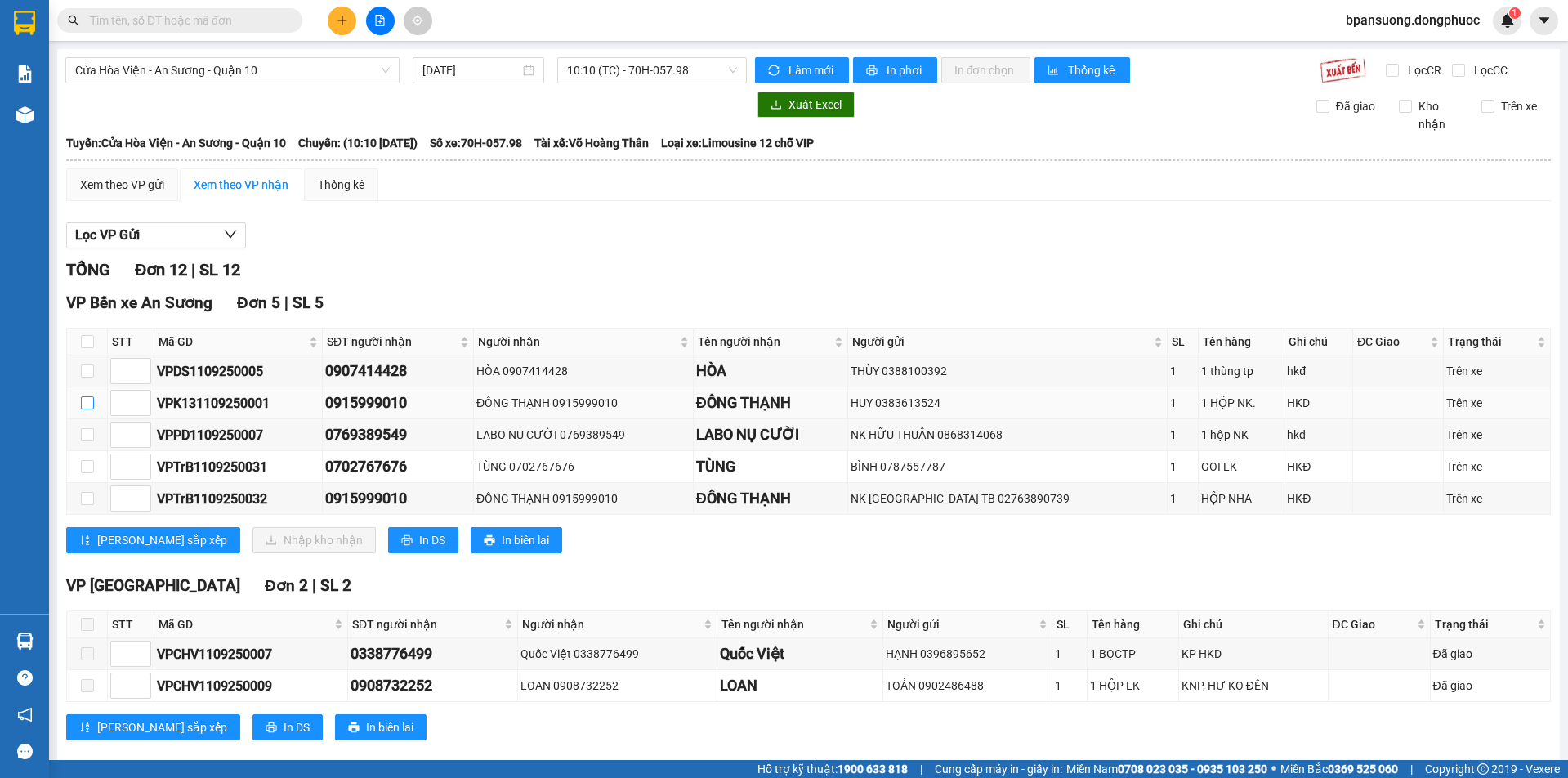
click at [89, 407] on input "checkbox" at bounding box center [87, 403] width 13 height 13
checkbox input "true"
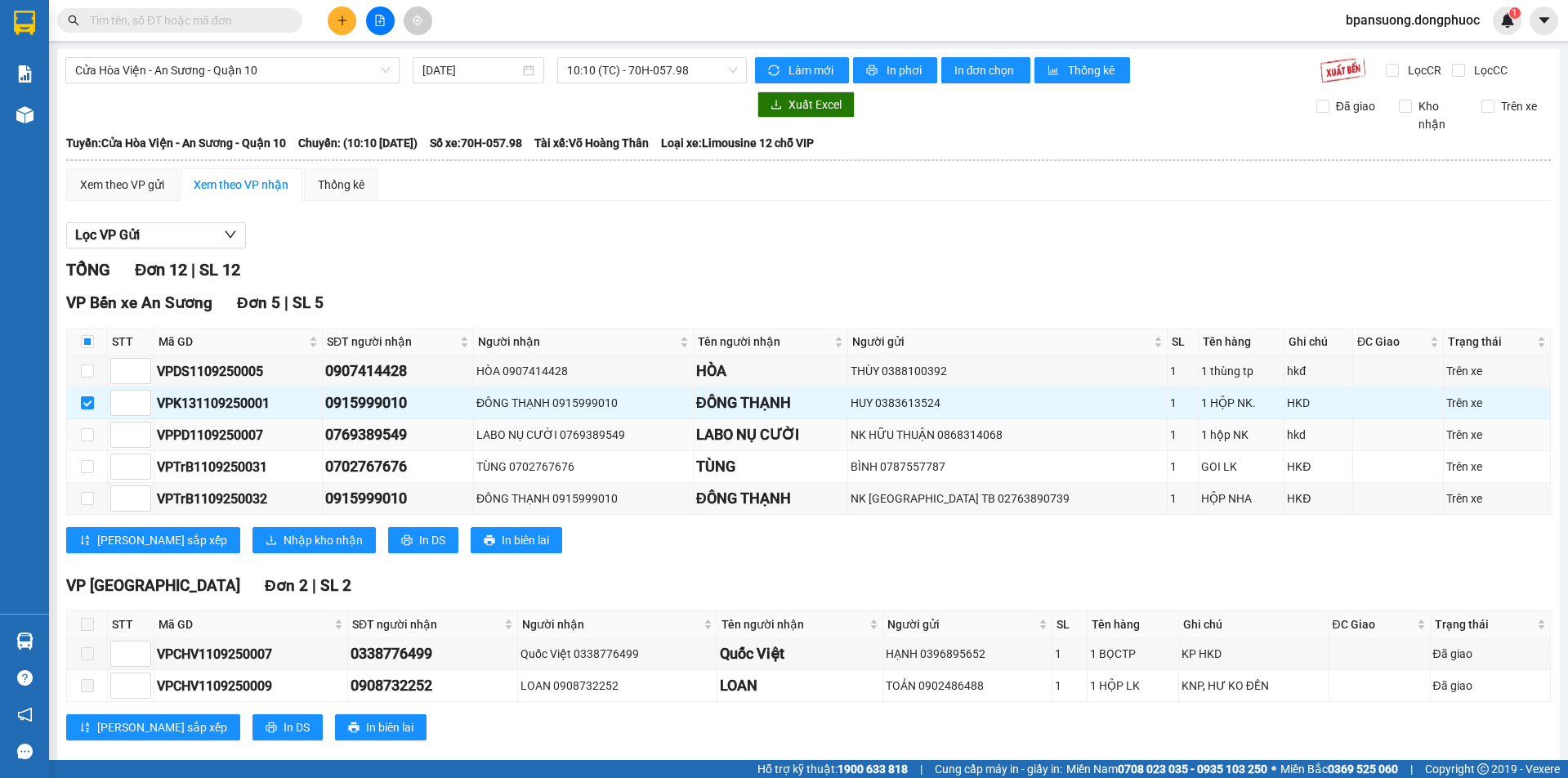
click at [74, 435] on td at bounding box center [87, 435] width 40 height 32
click at [87, 433] on input "checkbox" at bounding box center [87, 434] width 13 height 13
checkbox input "true"
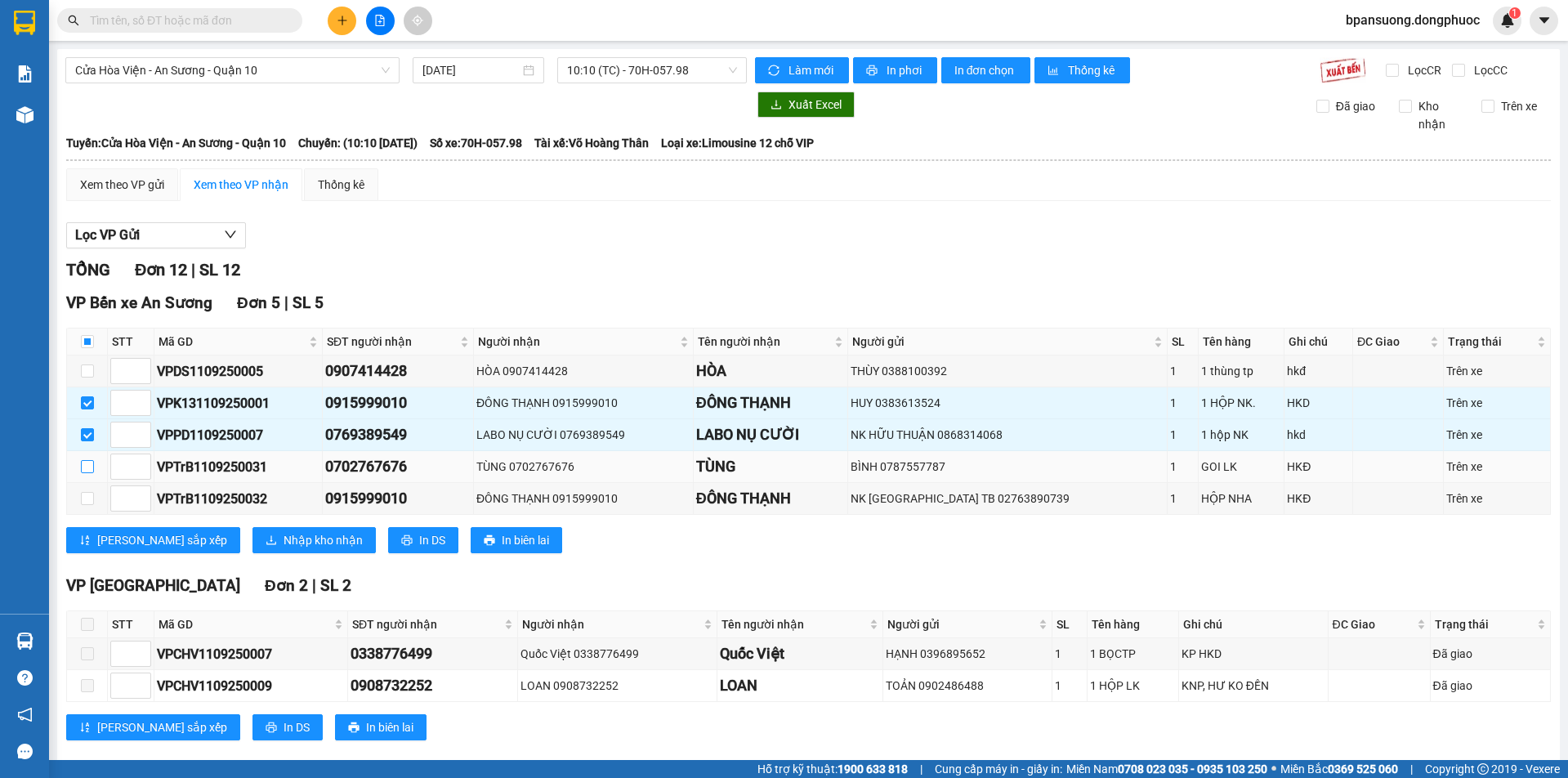
click at [81, 469] on input "checkbox" at bounding box center [87, 466] width 13 height 13
checkbox input "true"
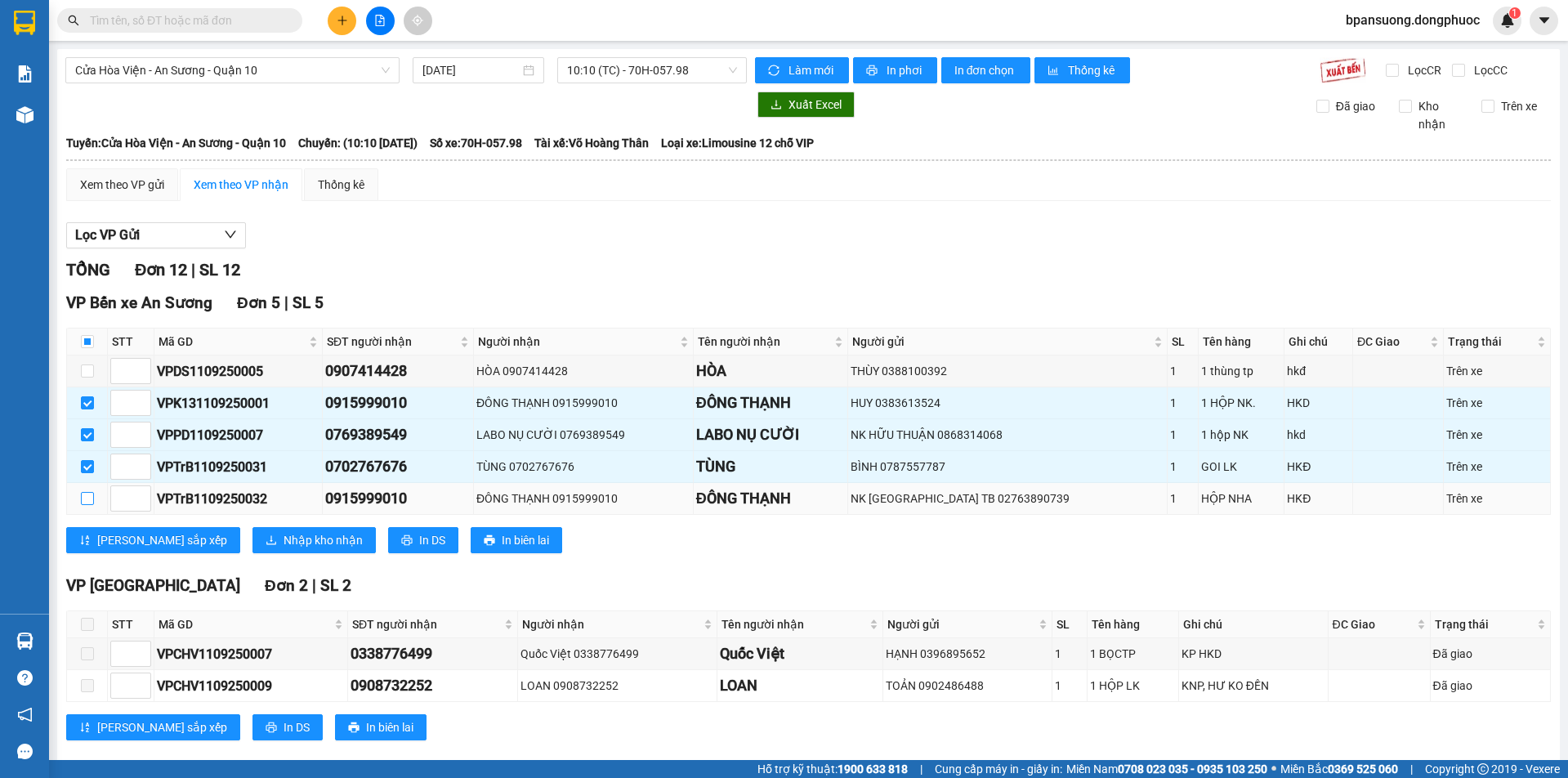
click at [93, 499] on input "checkbox" at bounding box center [87, 499] width 13 height 13
checkbox input "true"
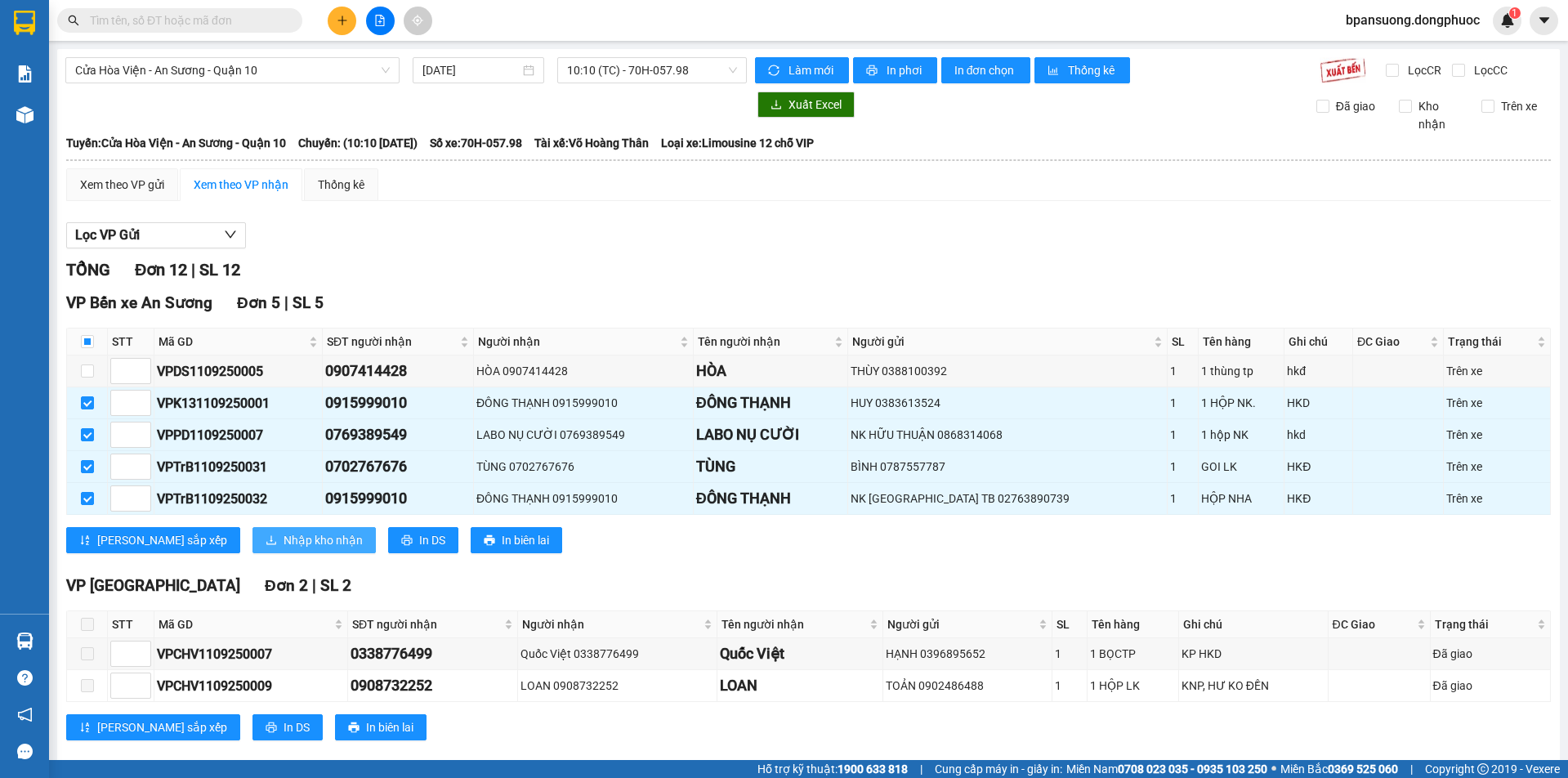
click at [265, 536] on icon "download" at bounding box center [271, 541] width 12 height 12
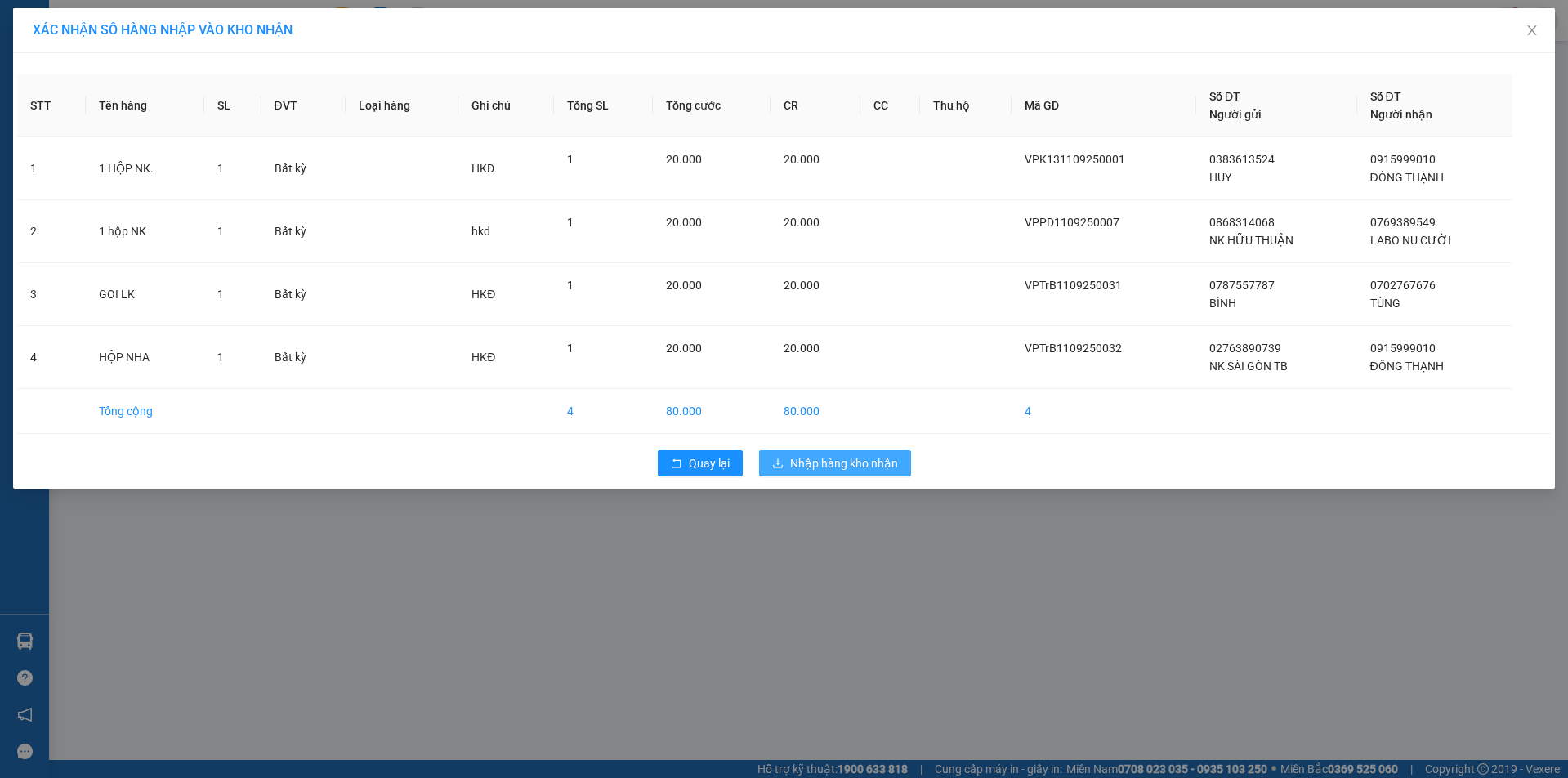
click at [783, 459] on icon "download" at bounding box center [779, 464] width 12 height 12
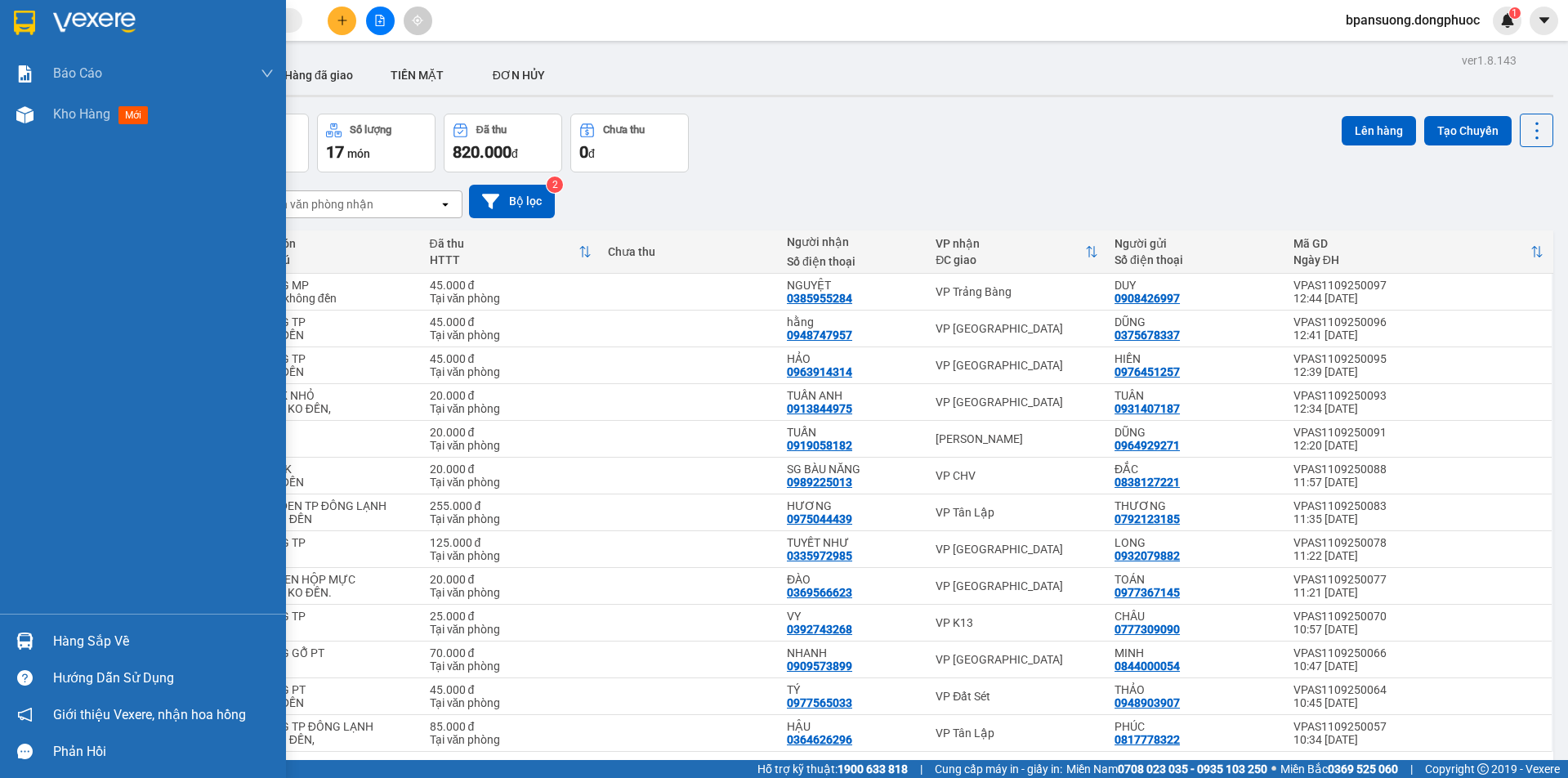
click at [27, 635] on img at bounding box center [25, 641] width 17 height 17
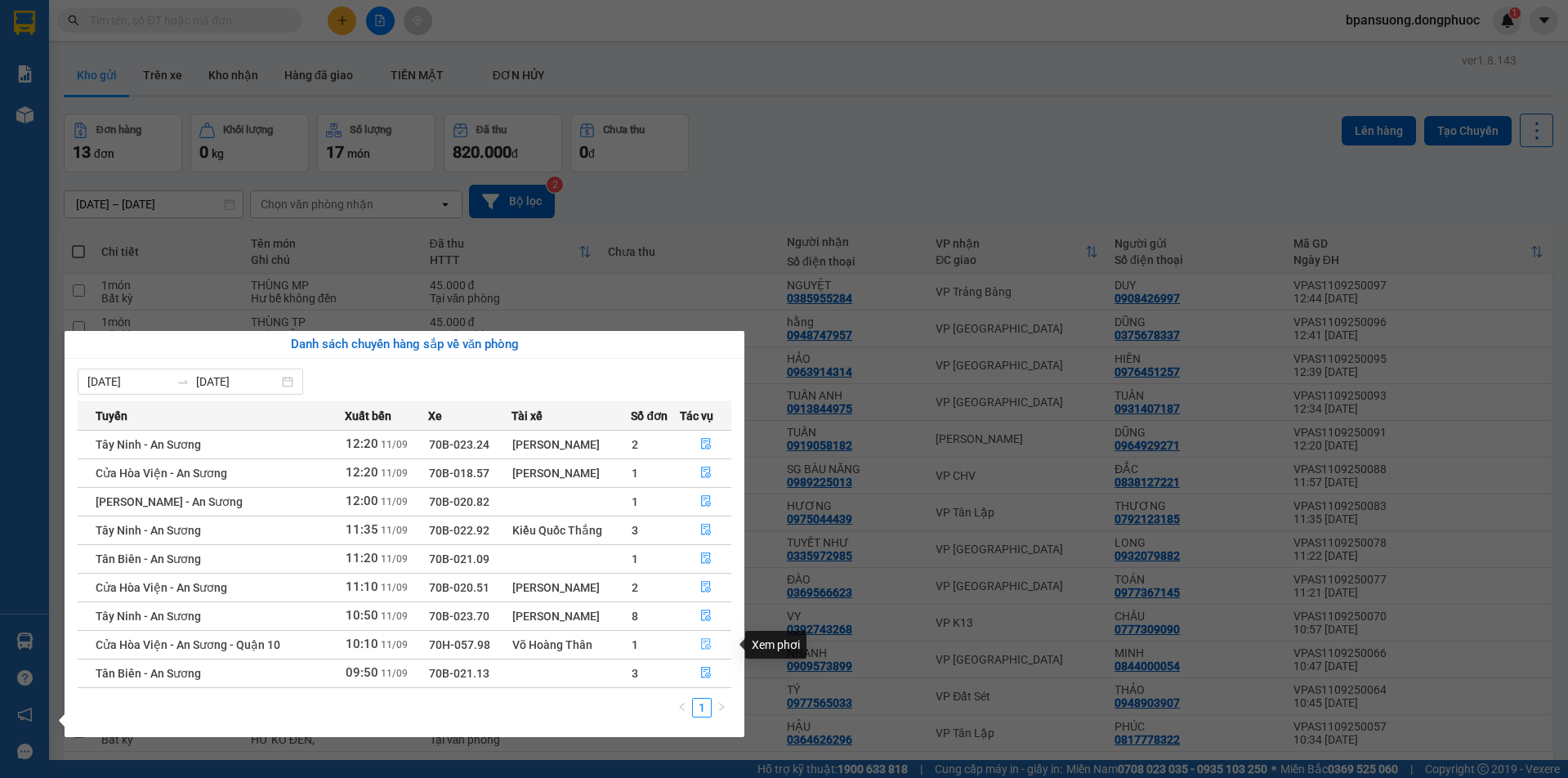
click at [709, 645] on icon "file-done" at bounding box center [707, 645] width 12 height 12
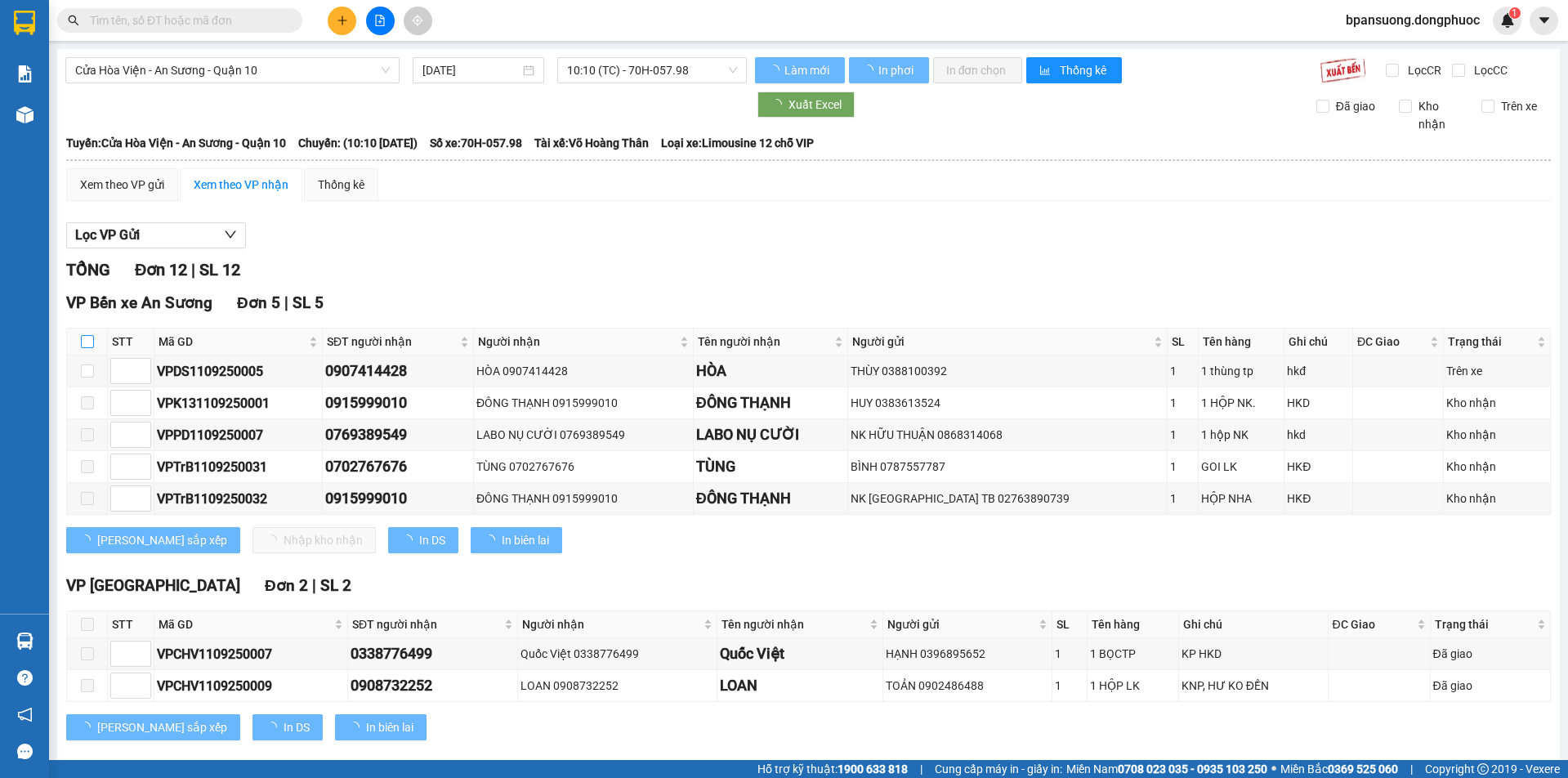
click at [91, 344] on input "checkbox" at bounding box center [87, 342] width 13 height 13
checkbox input "true"
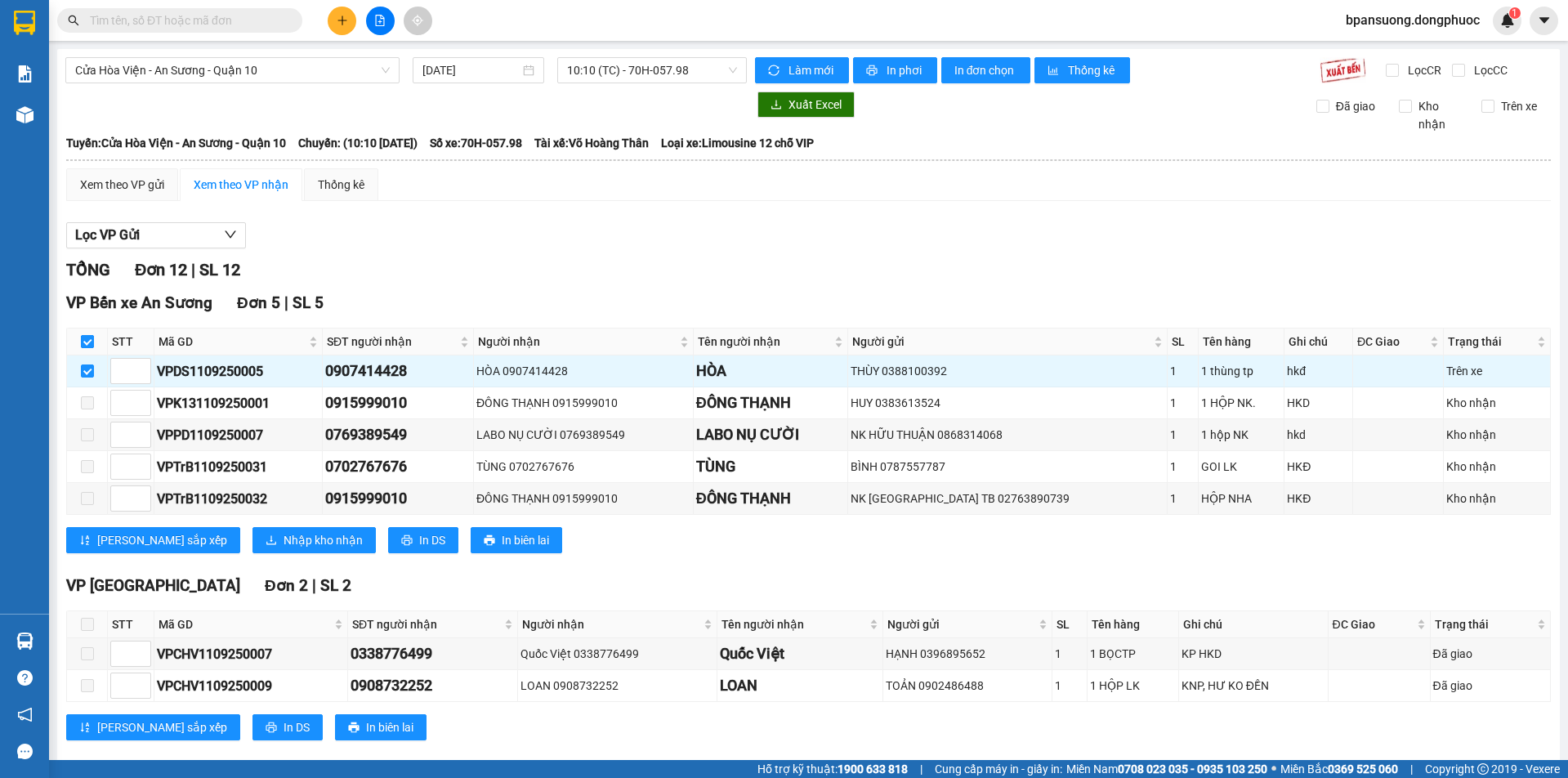
checkbox input "true"
click at [283, 540] on span "Nhập kho nhận" at bounding box center [323, 540] width 79 height 18
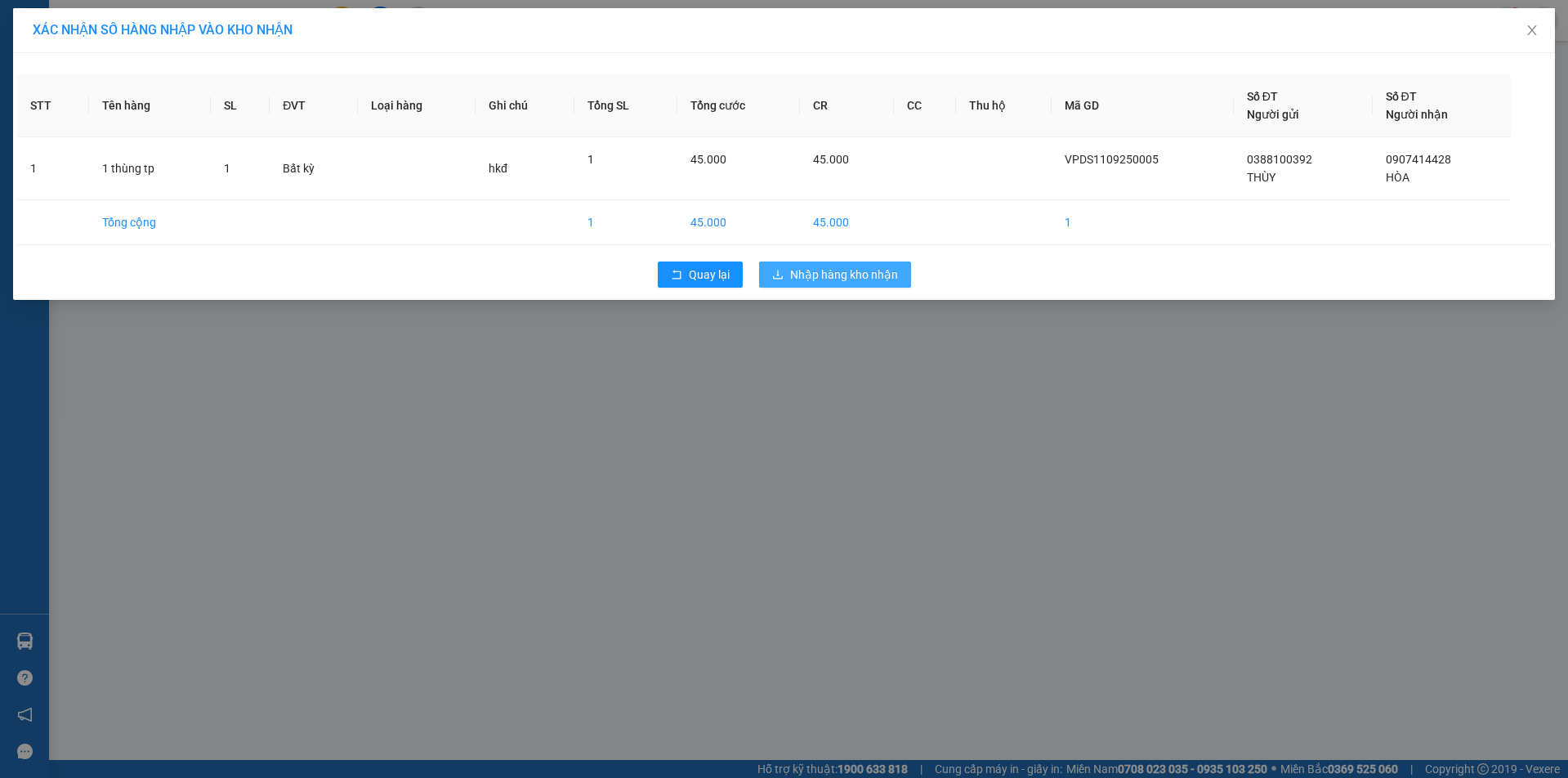
click at [811, 281] on span "Nhập hàng kho nhận" at bounding box center [844, 274] width 108 height 18
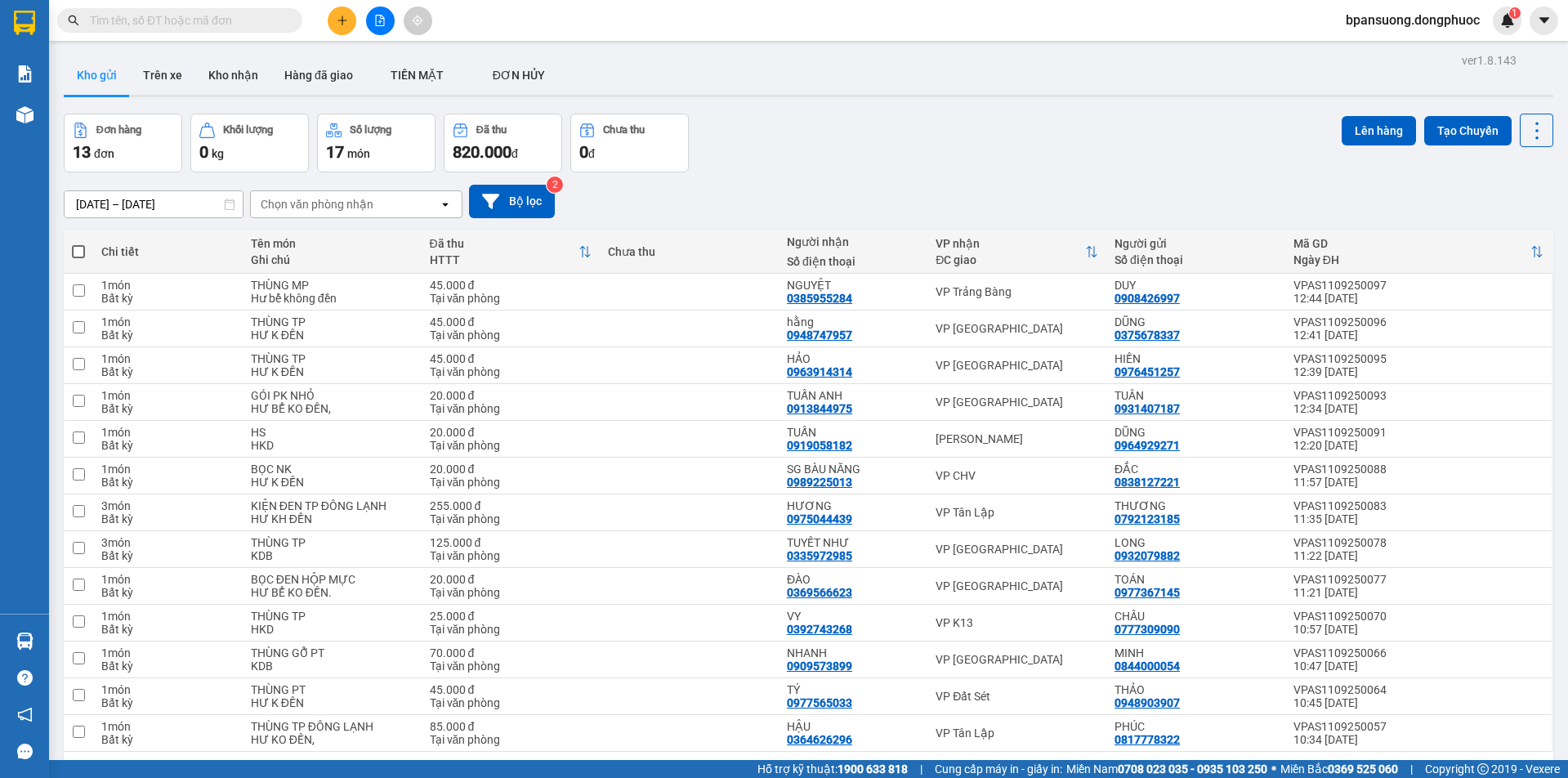
click at [272, 26] on input "text" at bounding box center [186, 21] width 192 height 18
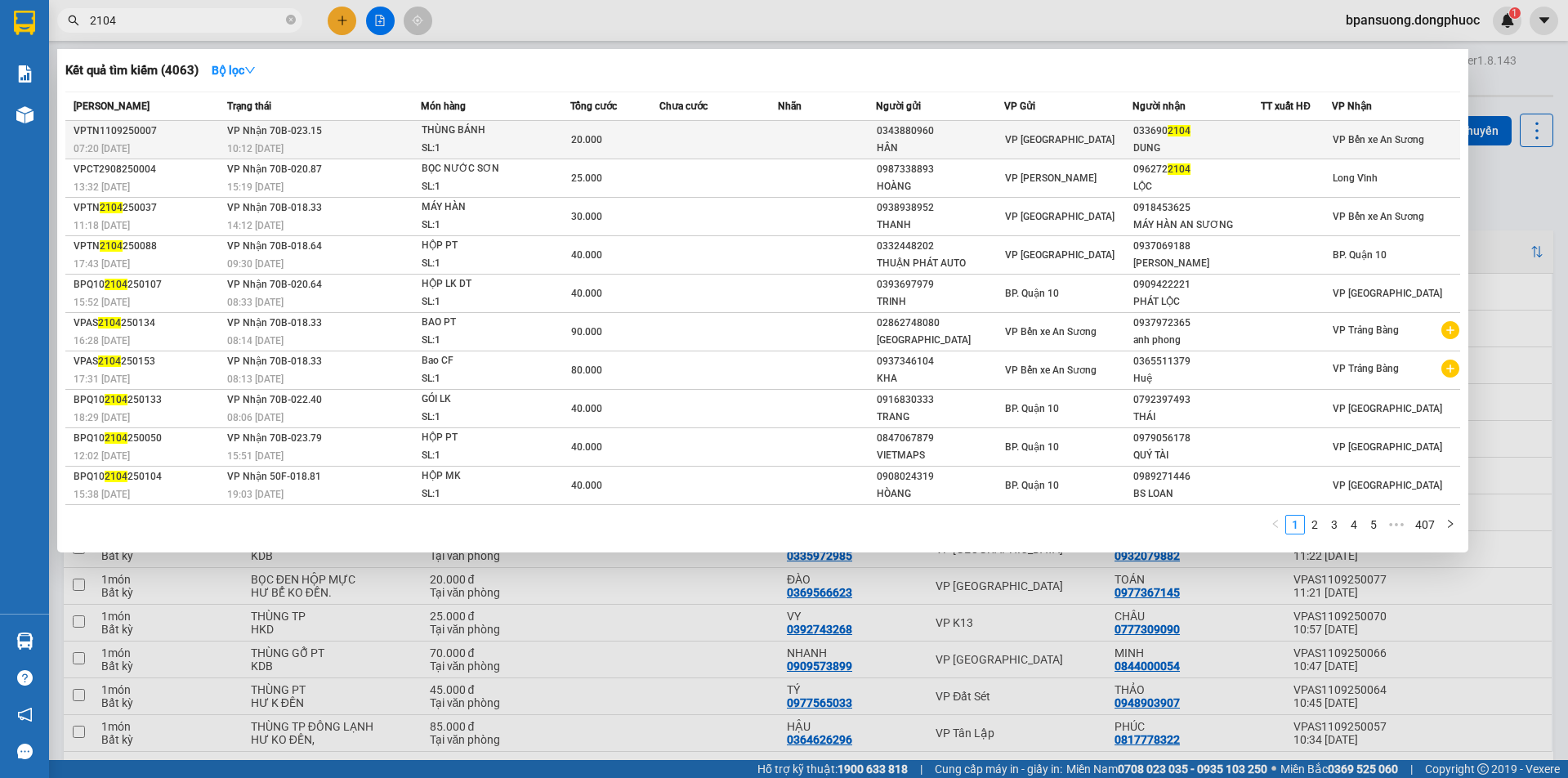
type input "2104"
click at [848, 137] on td at bounding box center [827, 140] width 99 height 39
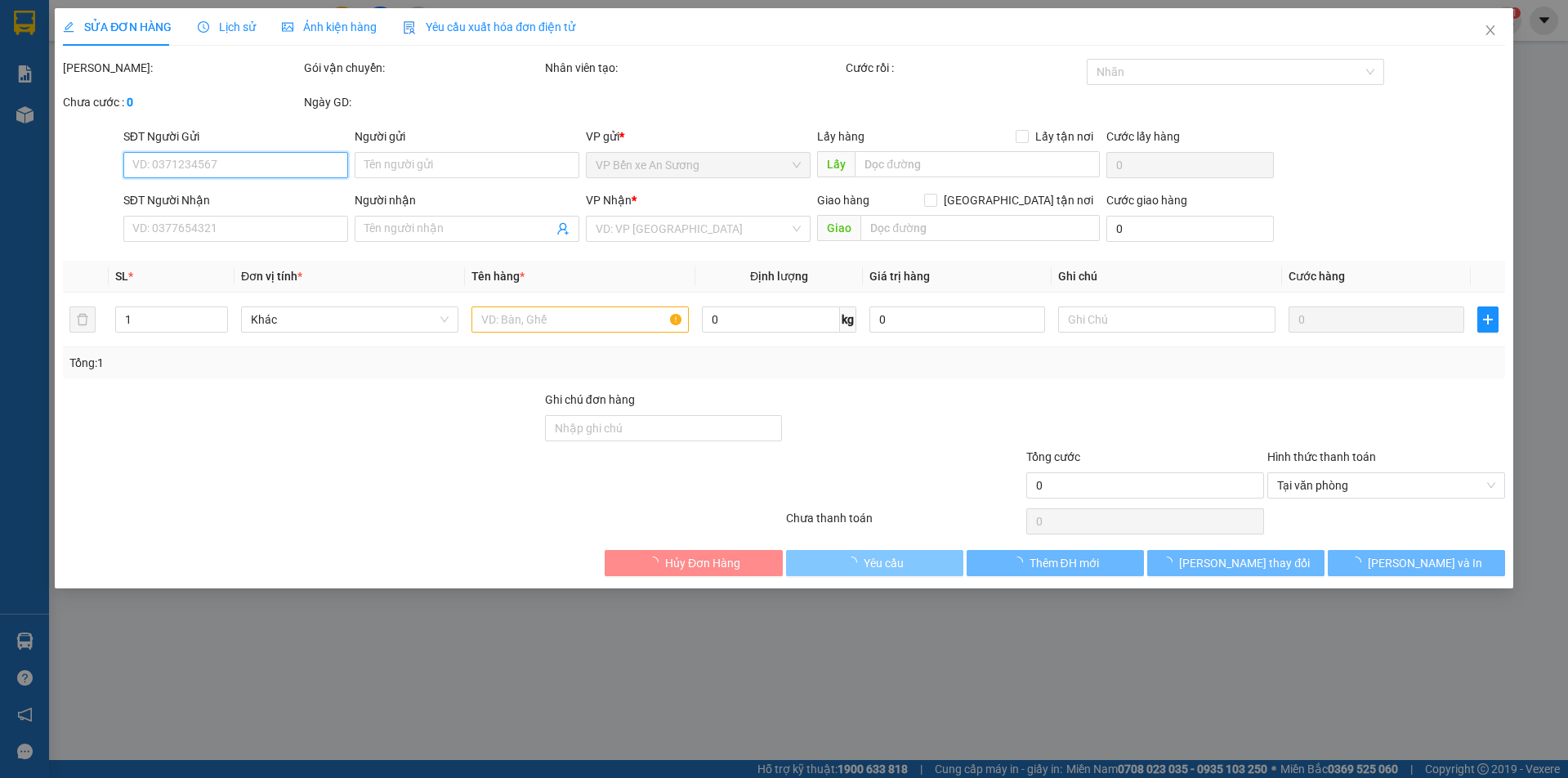
type input "0343880960"
type input "HÂN"
type input "0336902104"
type input "DUNG"
type input "20.000"
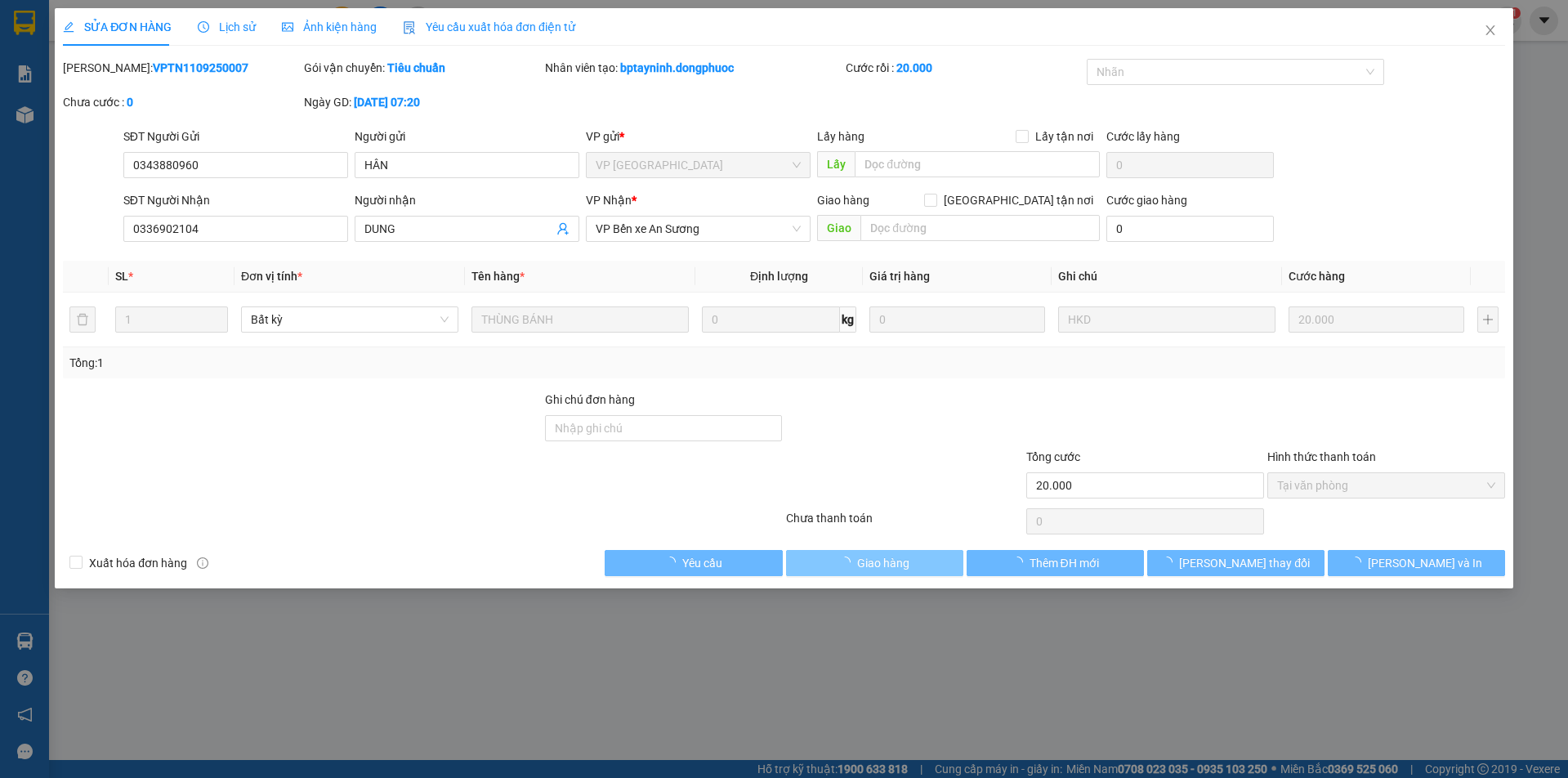
click at [873, 567] on span "Giao hàng" at bounding box center [883, 564] width 52 height 18
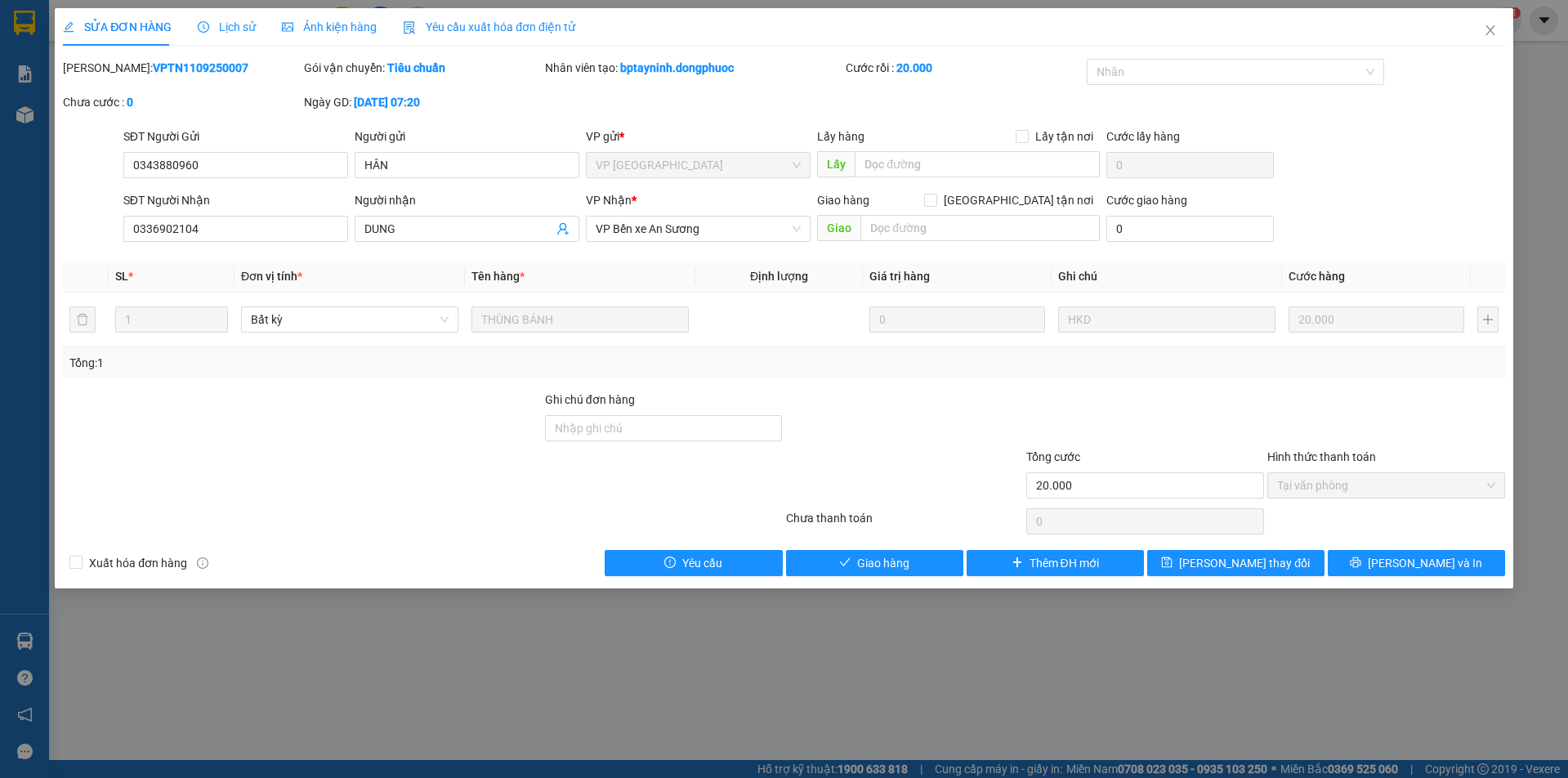
click at [908, 589] on div "SỬA ĐƠN HÀNG Lịch sử Ảnh kiện hàng Yêu cầu xuất hóa đơn điện tử Total Paid Fee …" at bounding box center [784, 389] width 1568 height 778
click at [898, 565] on span "Giao hàng" at bounding box center [883, 564] width 52 height 18
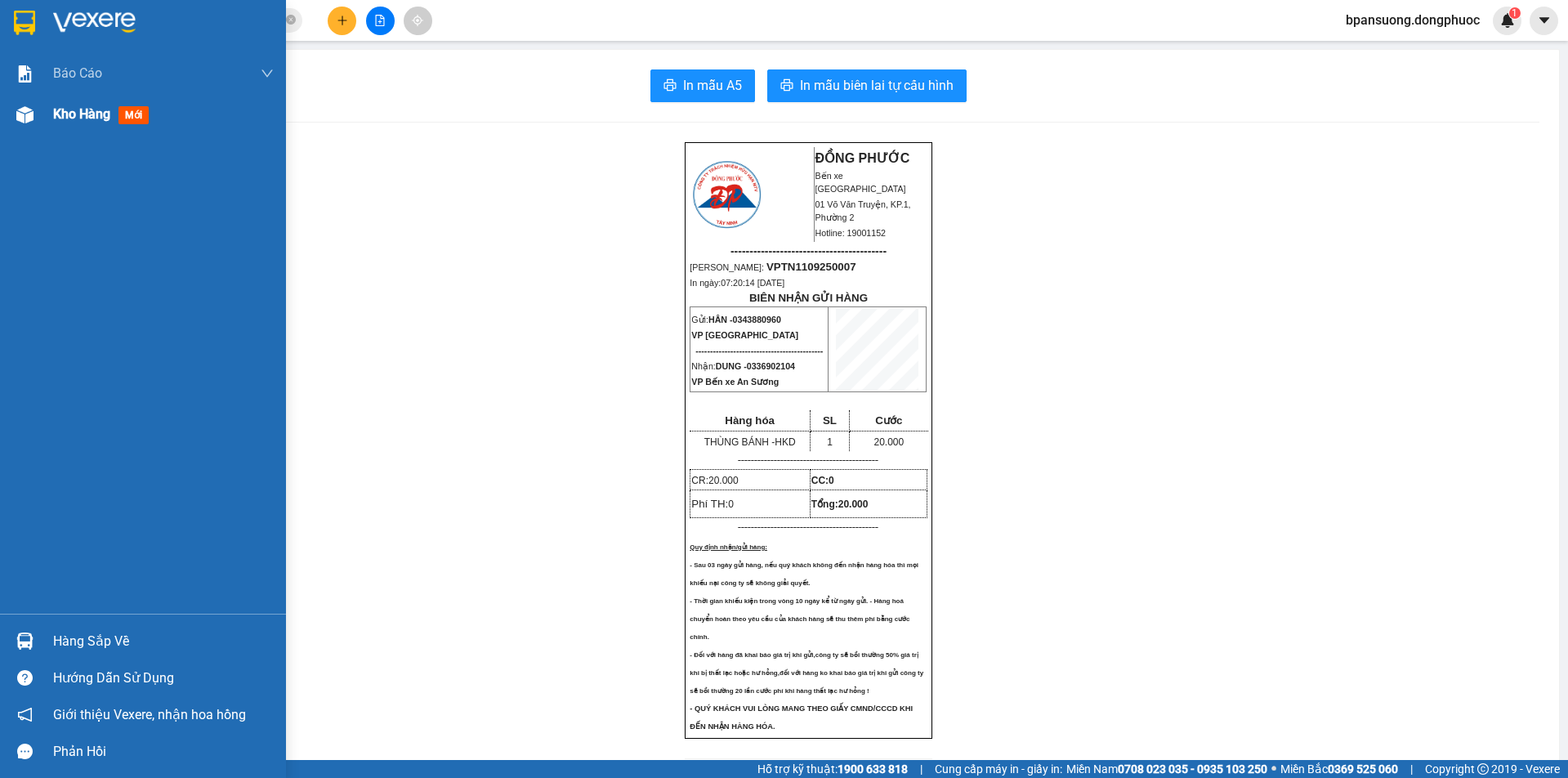
click at [85, 115] on span "Kho hàng" at bounding box center [82, 115] width 57 height 16
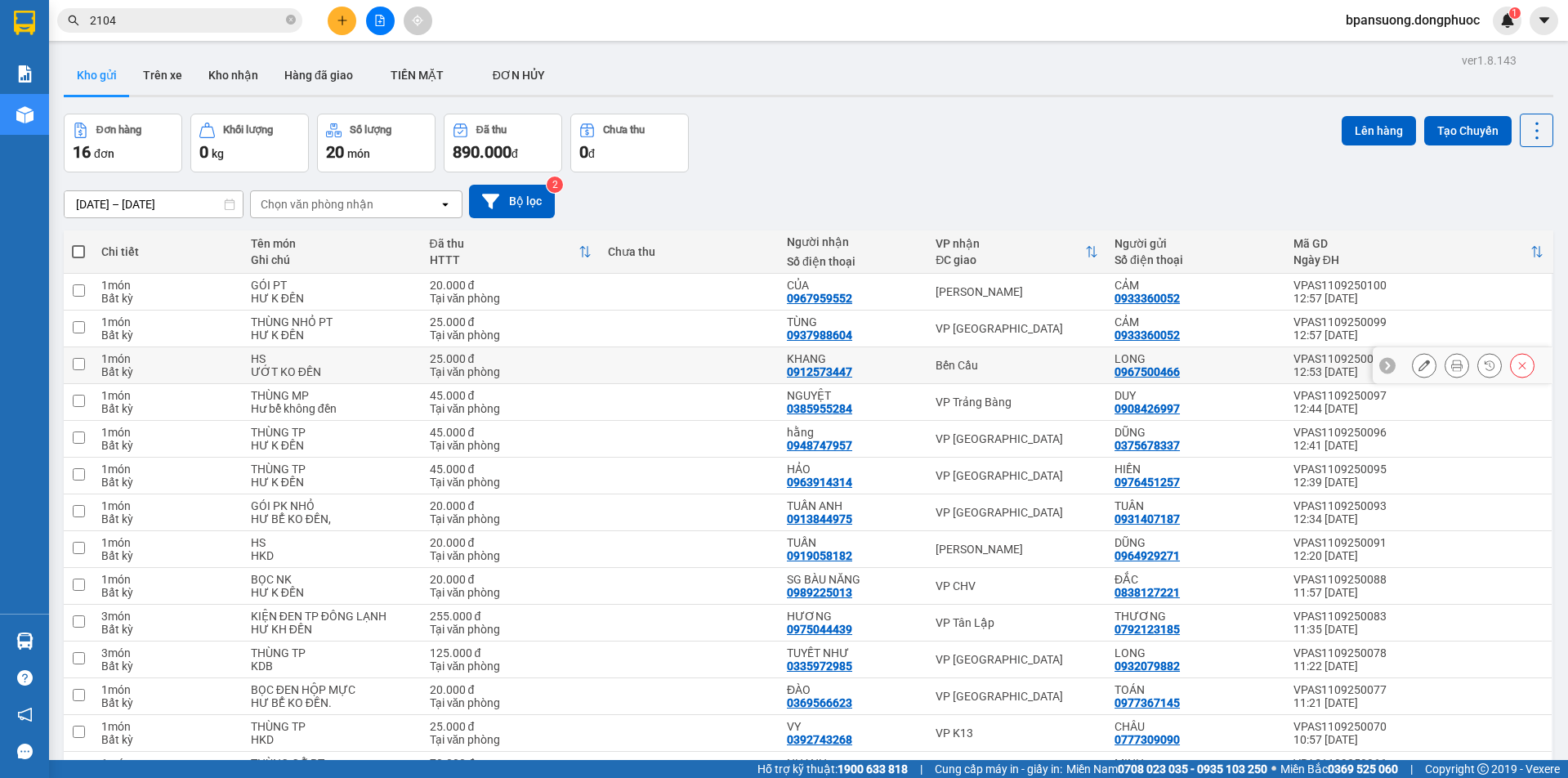
click at [984, 362] on div "Bến Cầu" at bounding box center [1016, 365] width 163 height 13
checkbox input "true"
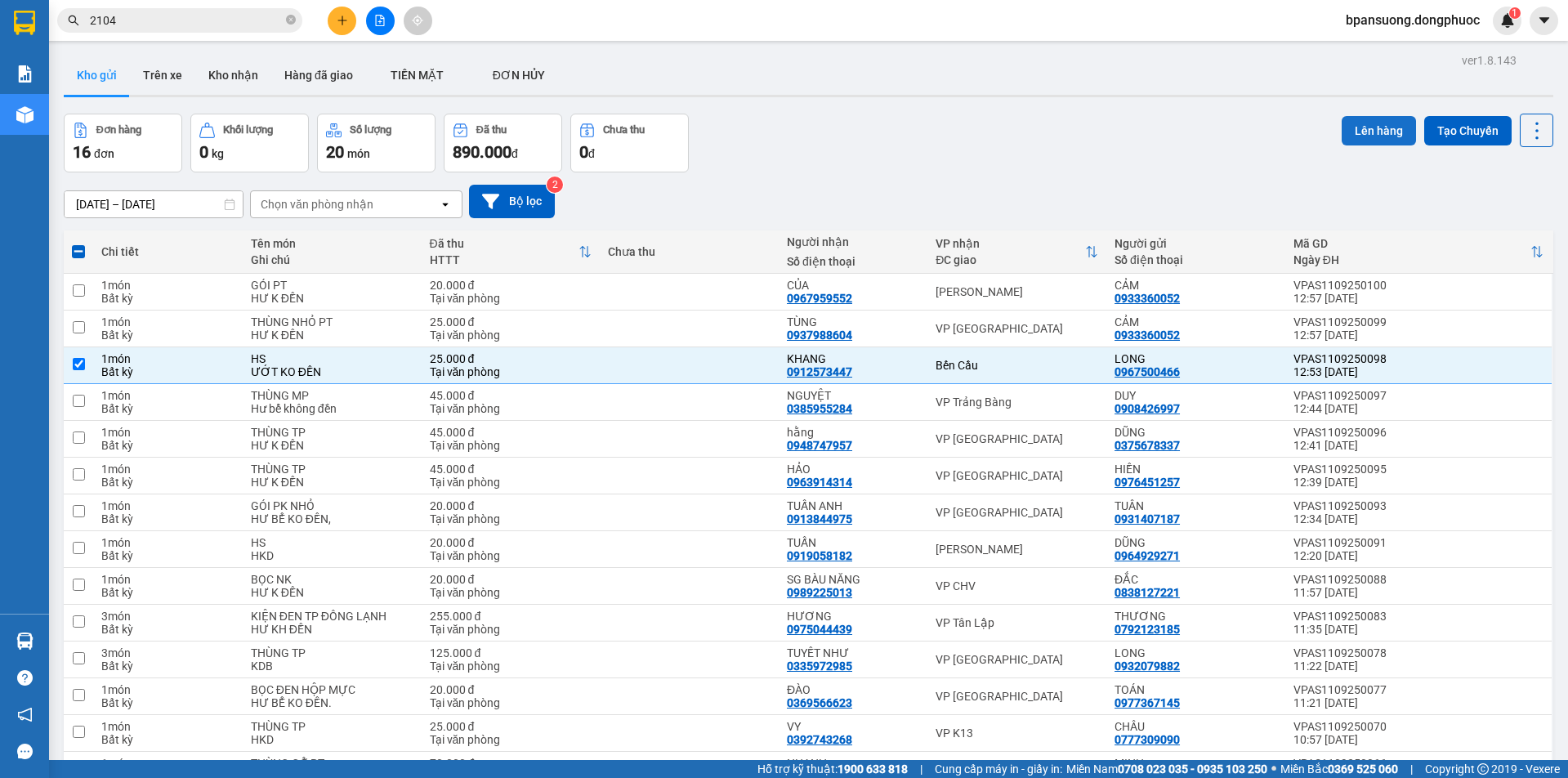
click at [1348, 126] on button "Lên hàng" at bounding box center [1379, 131] width 74 height 30
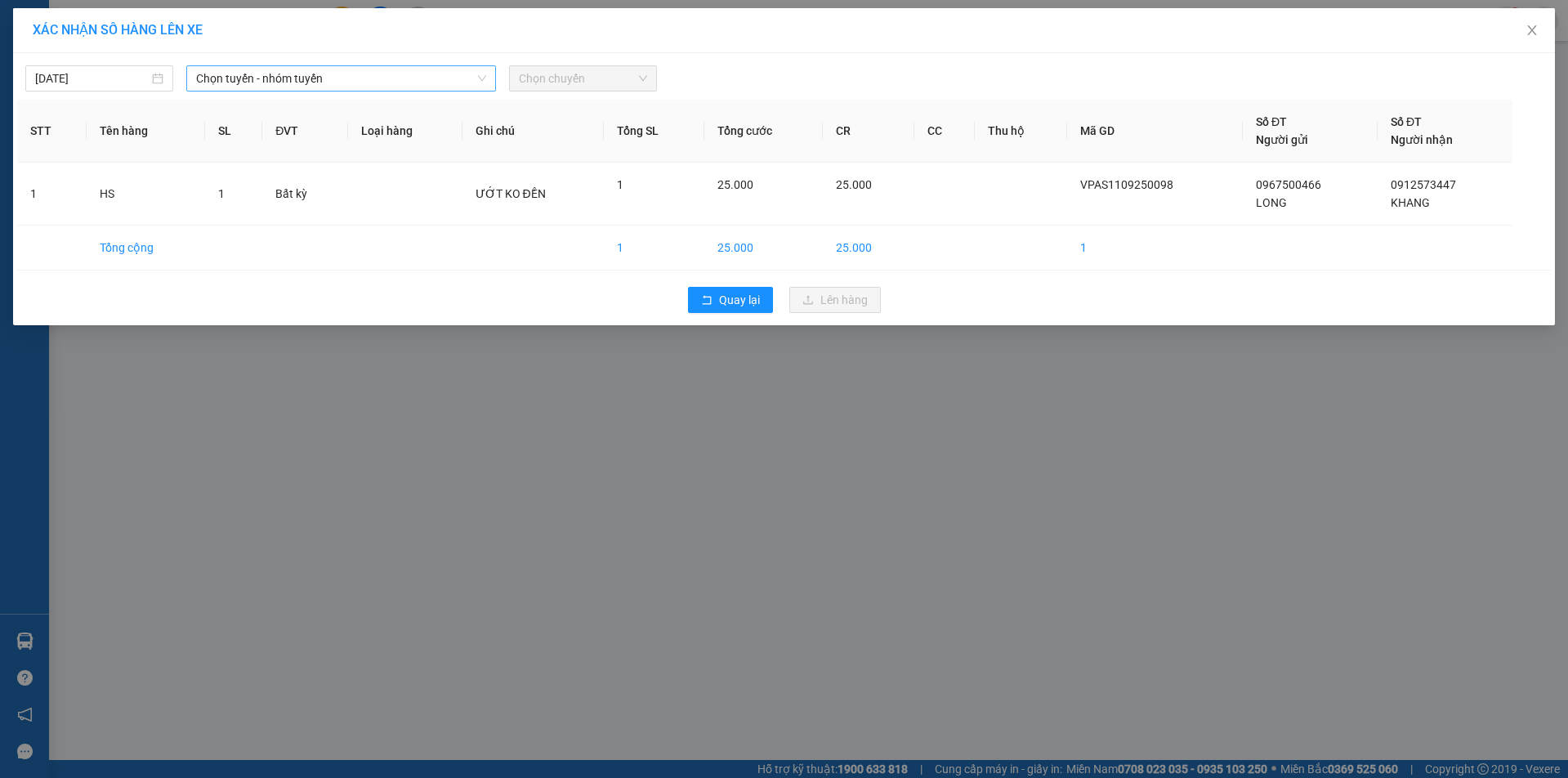
click at [246, 77] on span "Chọn tuyến - nhóm tuyến" at bounding box center [340, 78] width 289 height 25
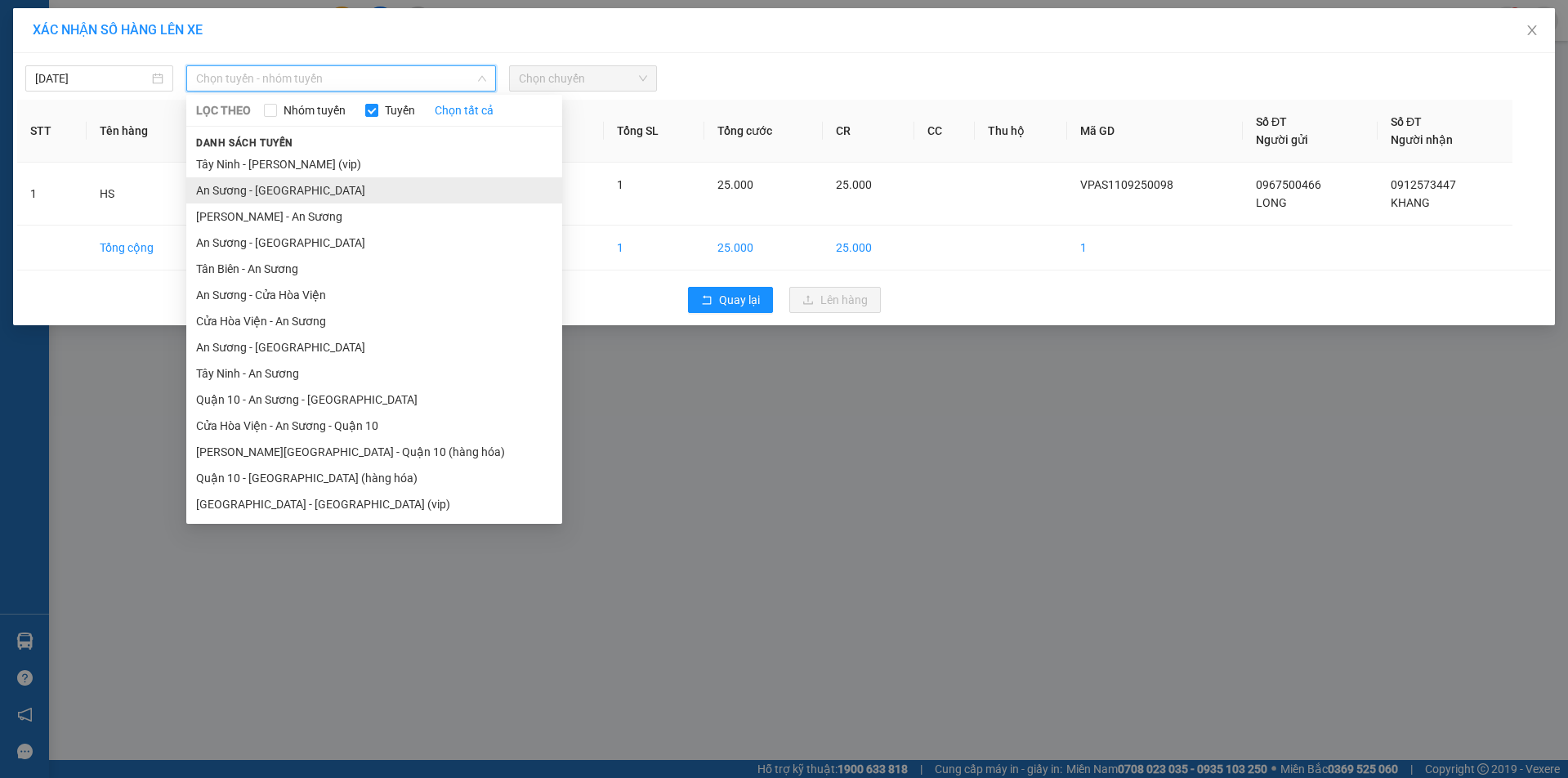
click at [306, 191] on li "An Sương - Châu Thành" at bounding box center [374, 191] width 376 height 27
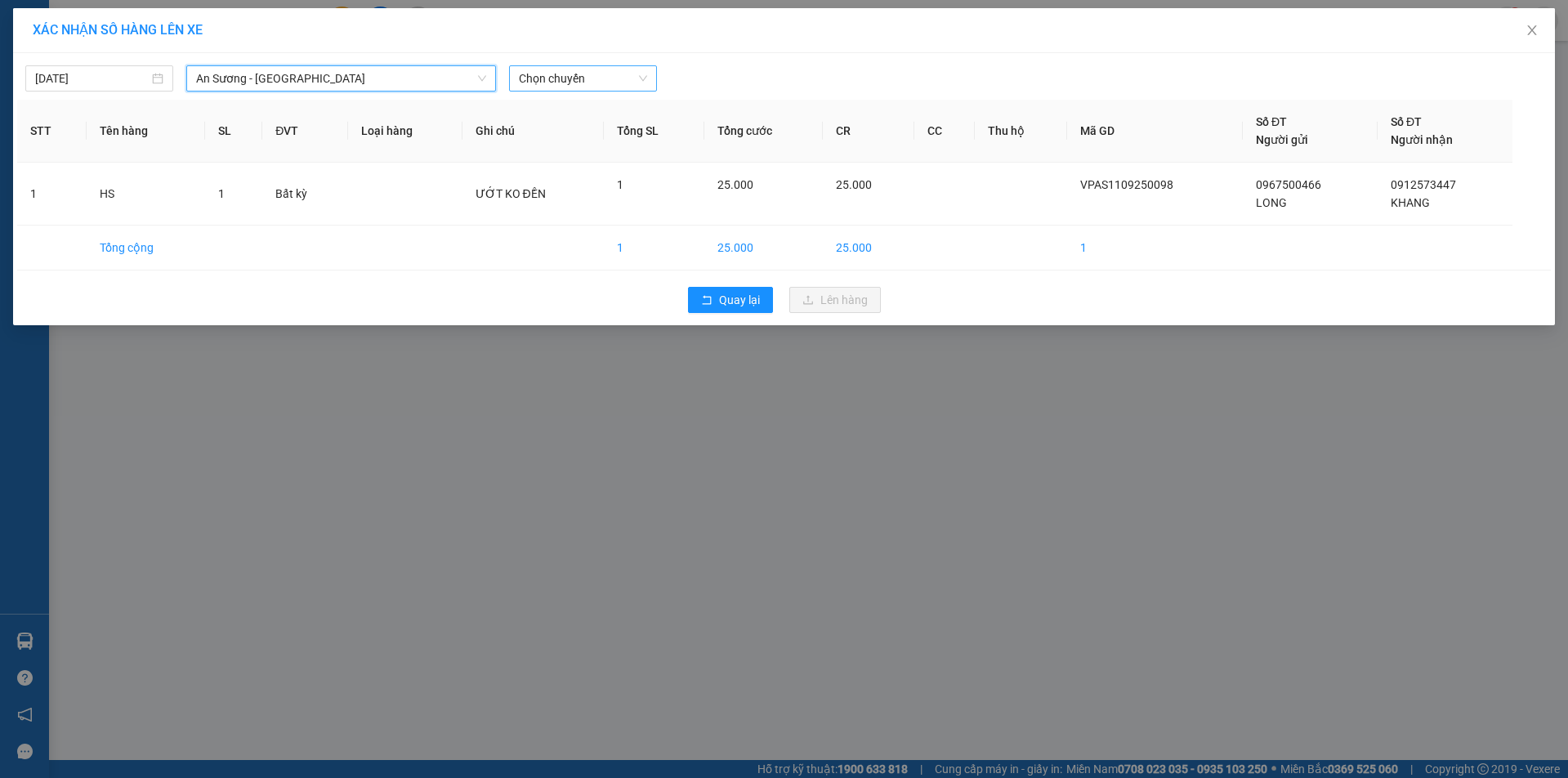
click at [551, 79] on span "Chọn chuyến" at bounding box center [583, 78] width 128 height 25
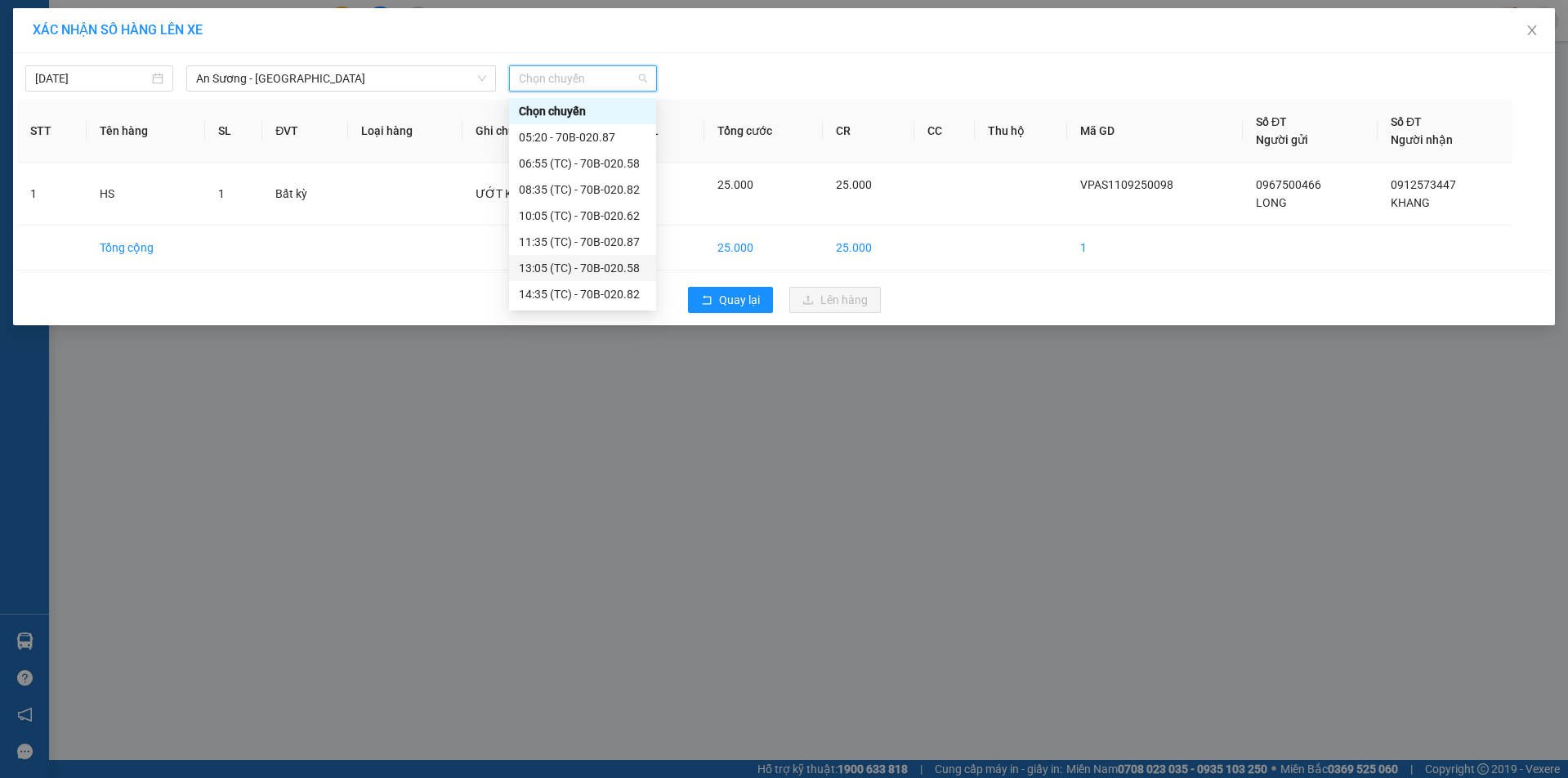
click at [561, 266] on div "13:05 (TC) - 70B-020.58" at bounding box center [582, 269] width 127 height 18
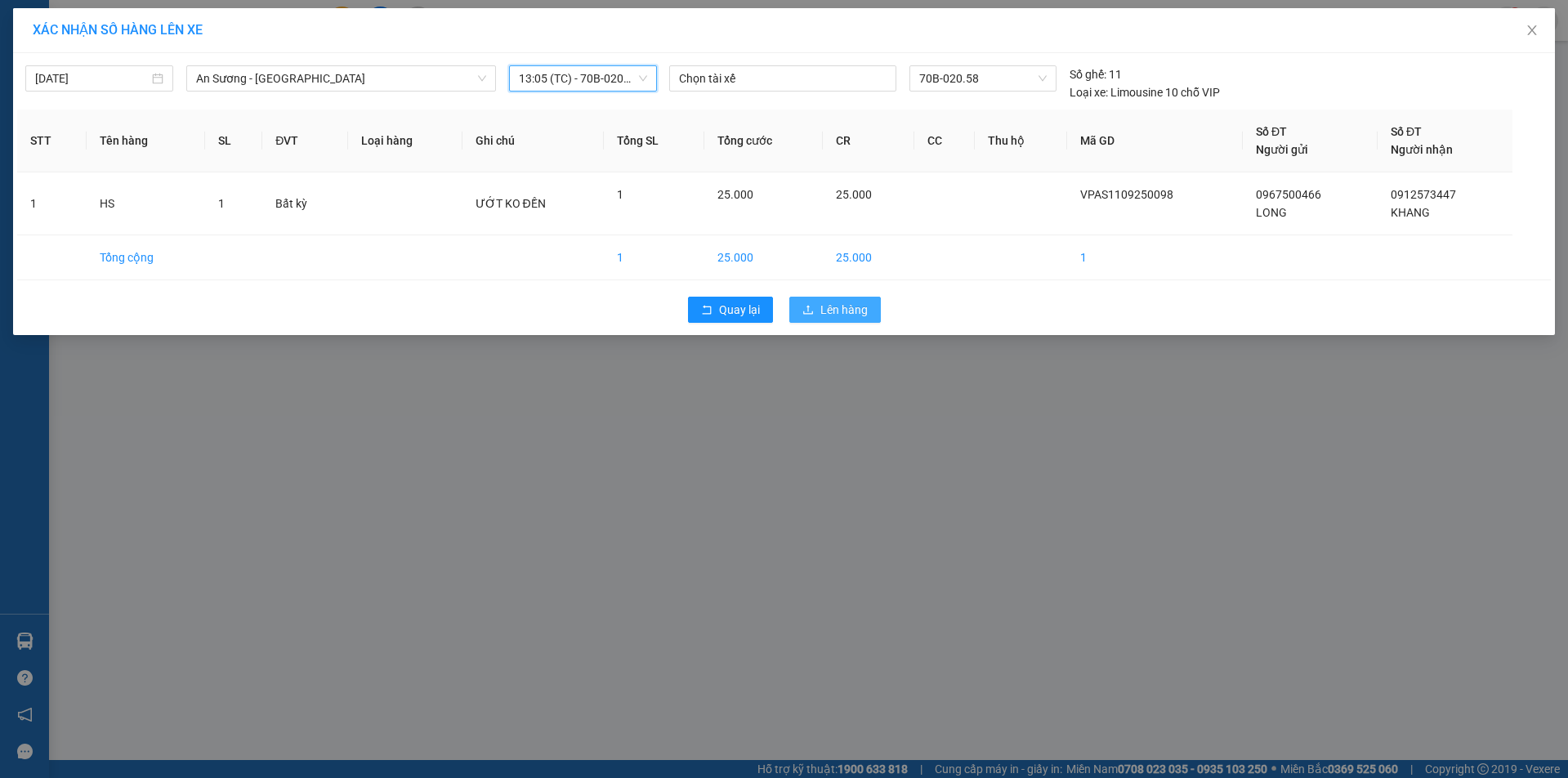
click at [830, 311] on span "Lên hàng" at bounding box center [845, 310] width 47 height 18
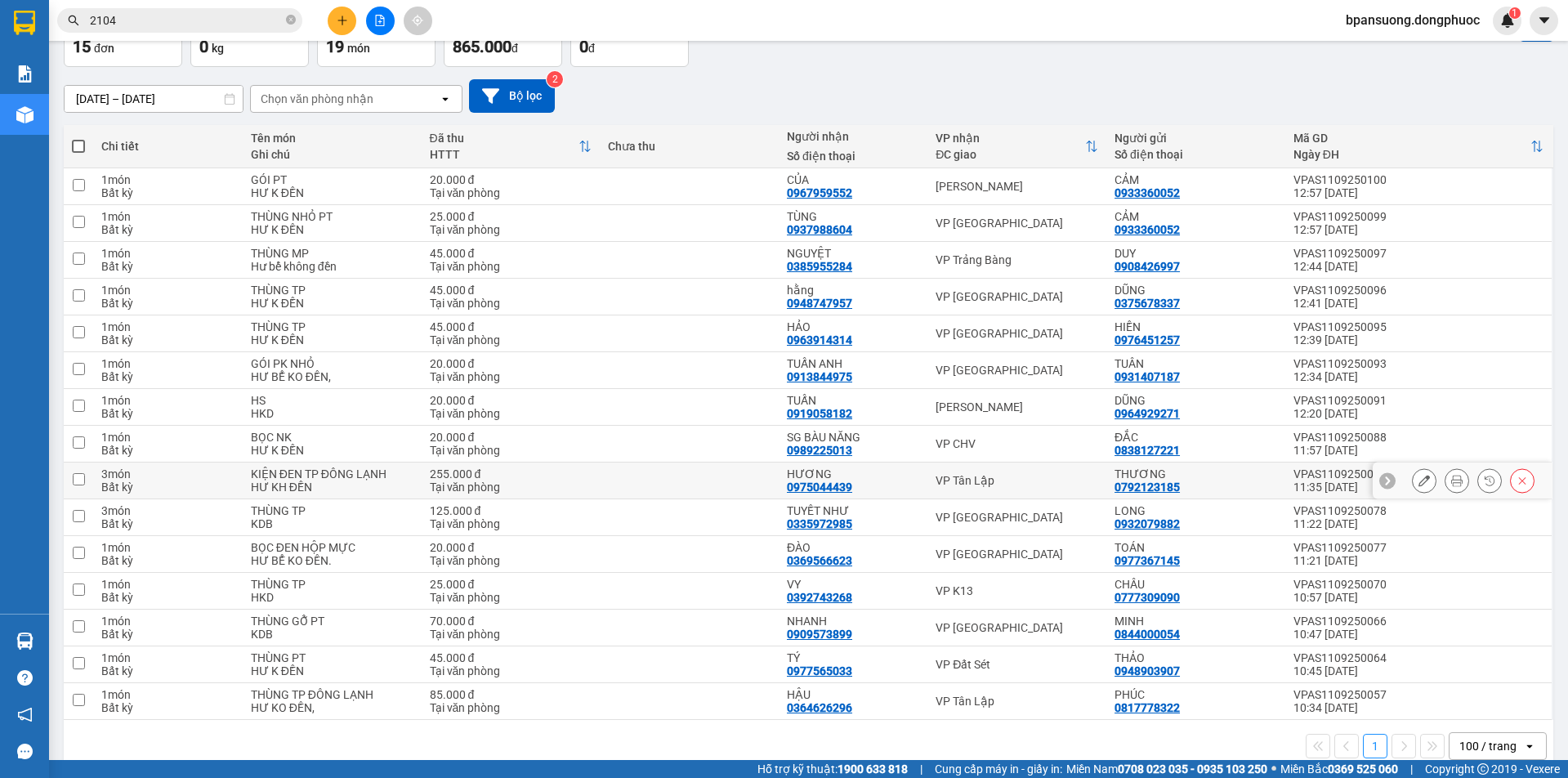
scroll to position [132, 0]
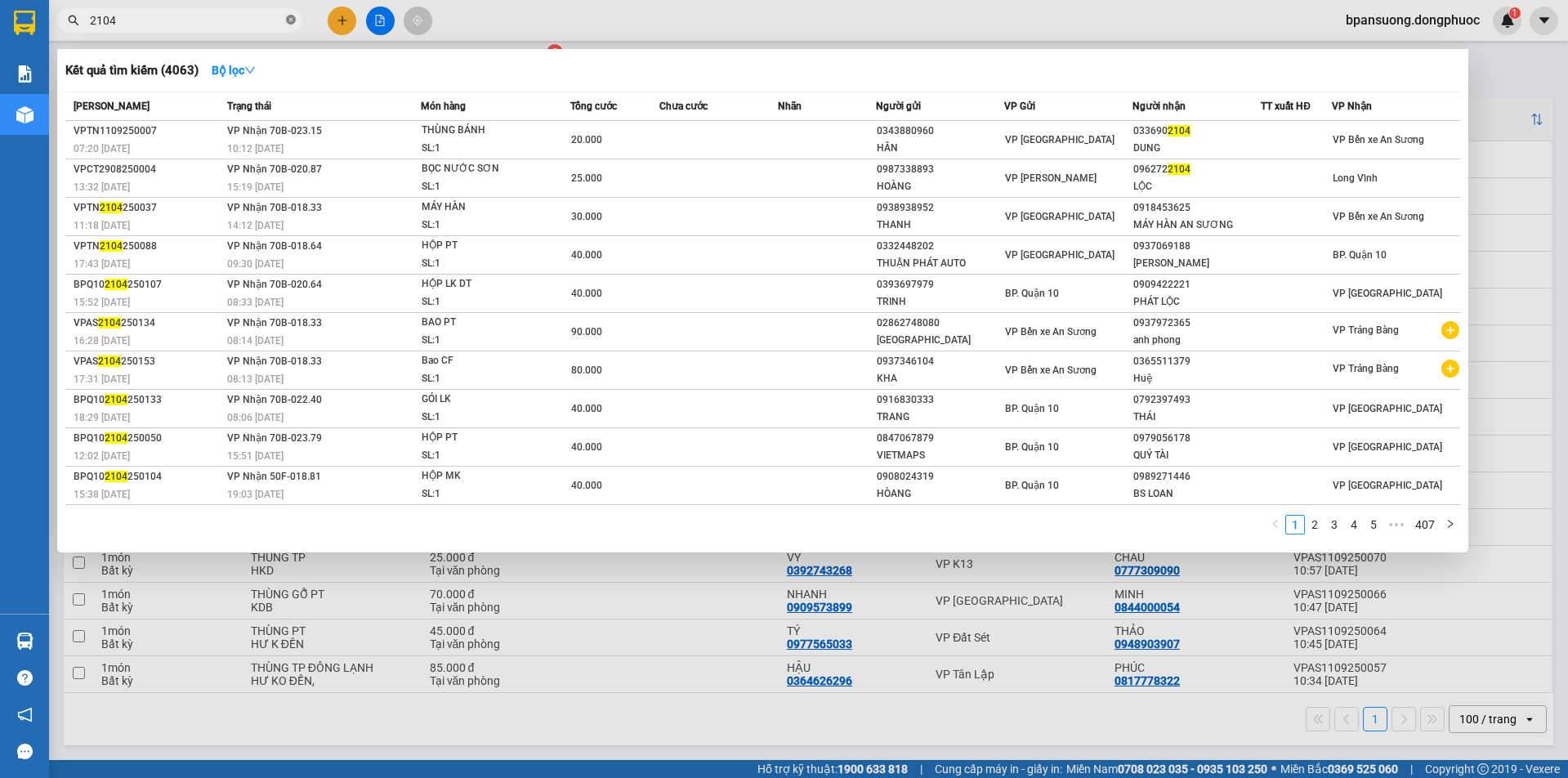
click at [293, 25] on icon "close-circle" at bounding box center [291, 20] width 10 height 10
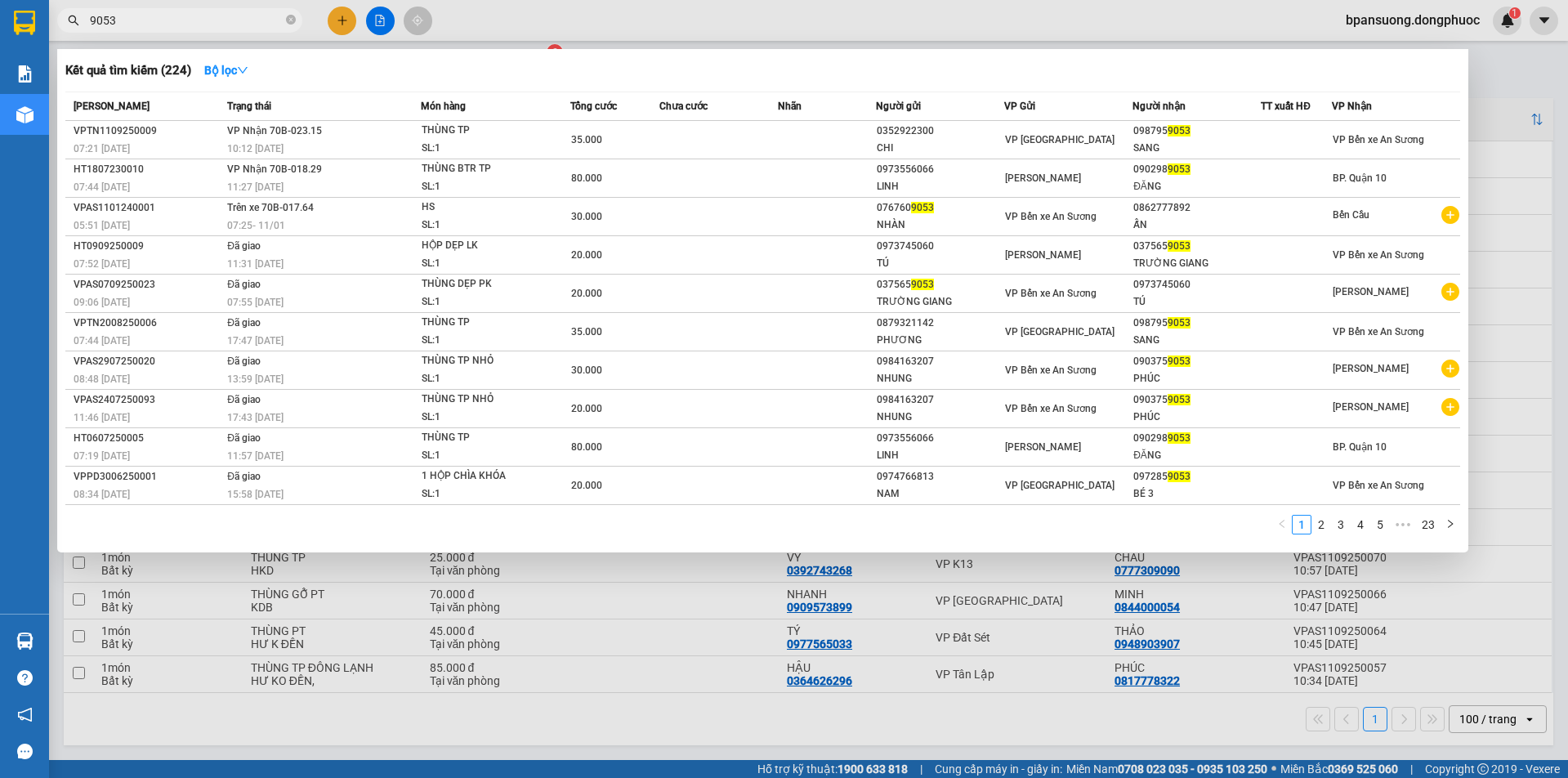
type input "9053"
click at [705, 713] on div at bounding box center [784, 389] width 1568 height 778
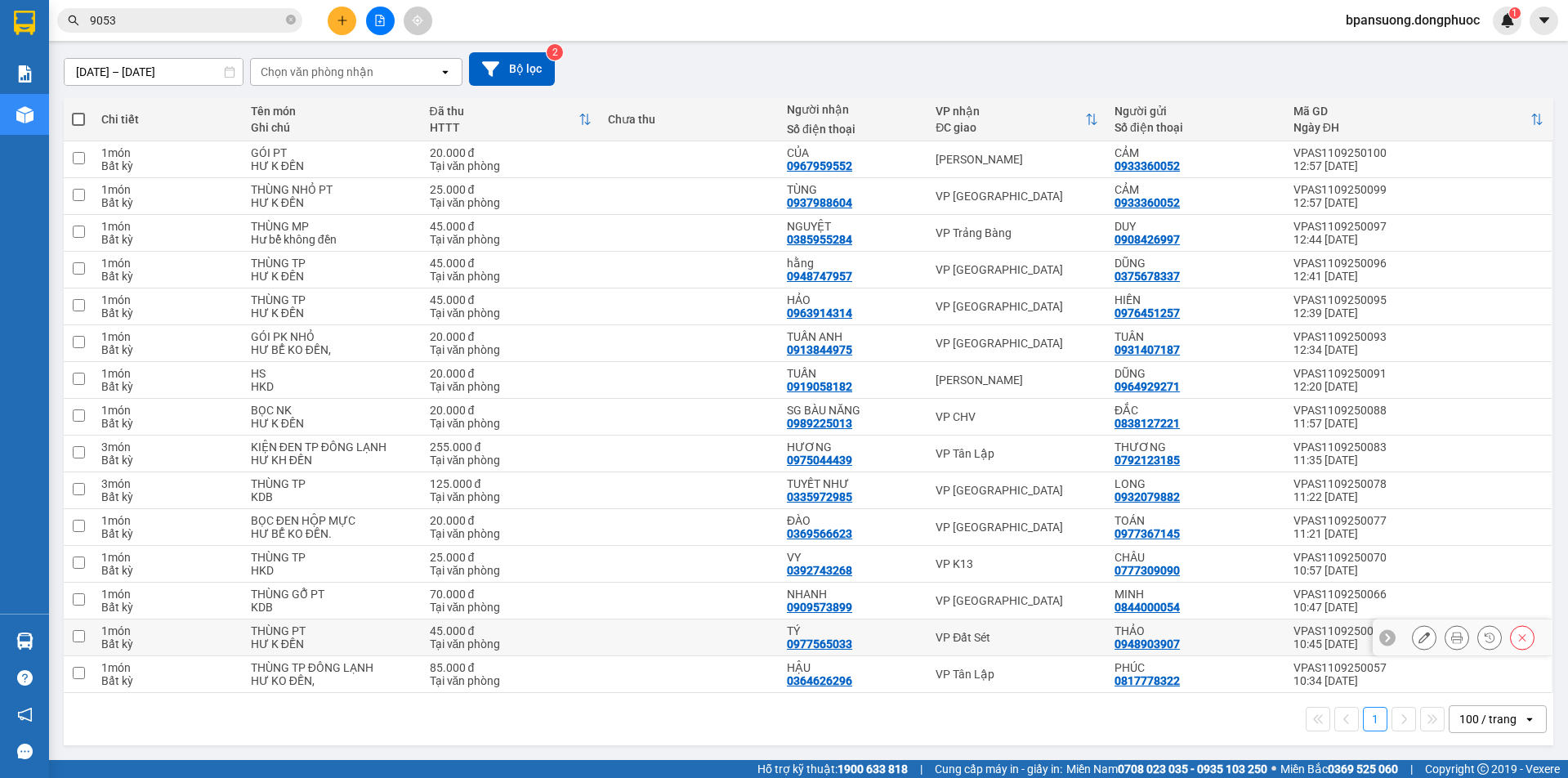
click at [988, 632] on div "VP Đất Sét" at bounding box center [1016, 637] width 163 height 13
checkbox input "true"
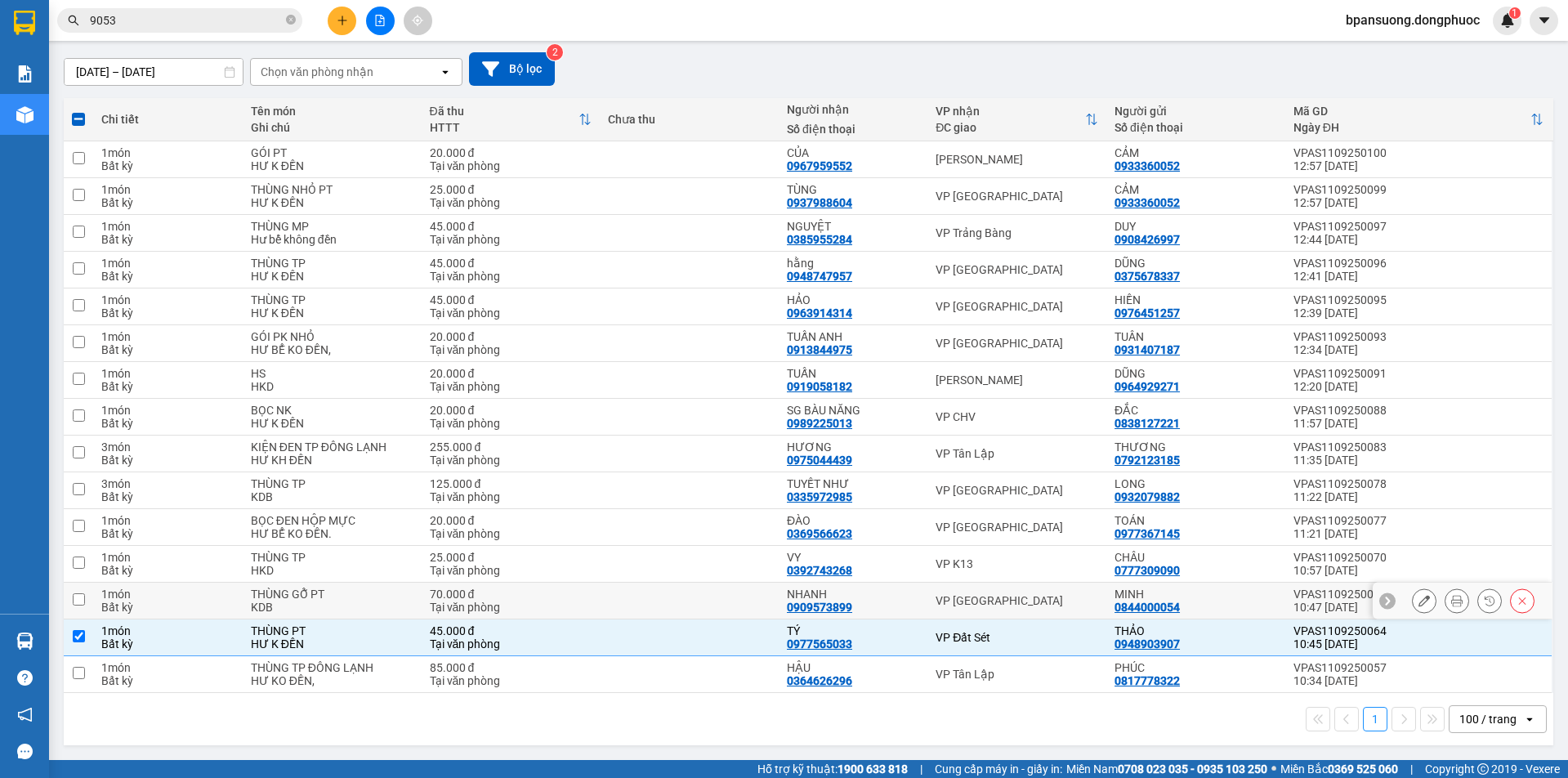
click at [978, 605] on div "VP [GEOGRAPHIC_DATA]" at bounding box center [1016, 600] width 163 height 13
checkbox input "true"
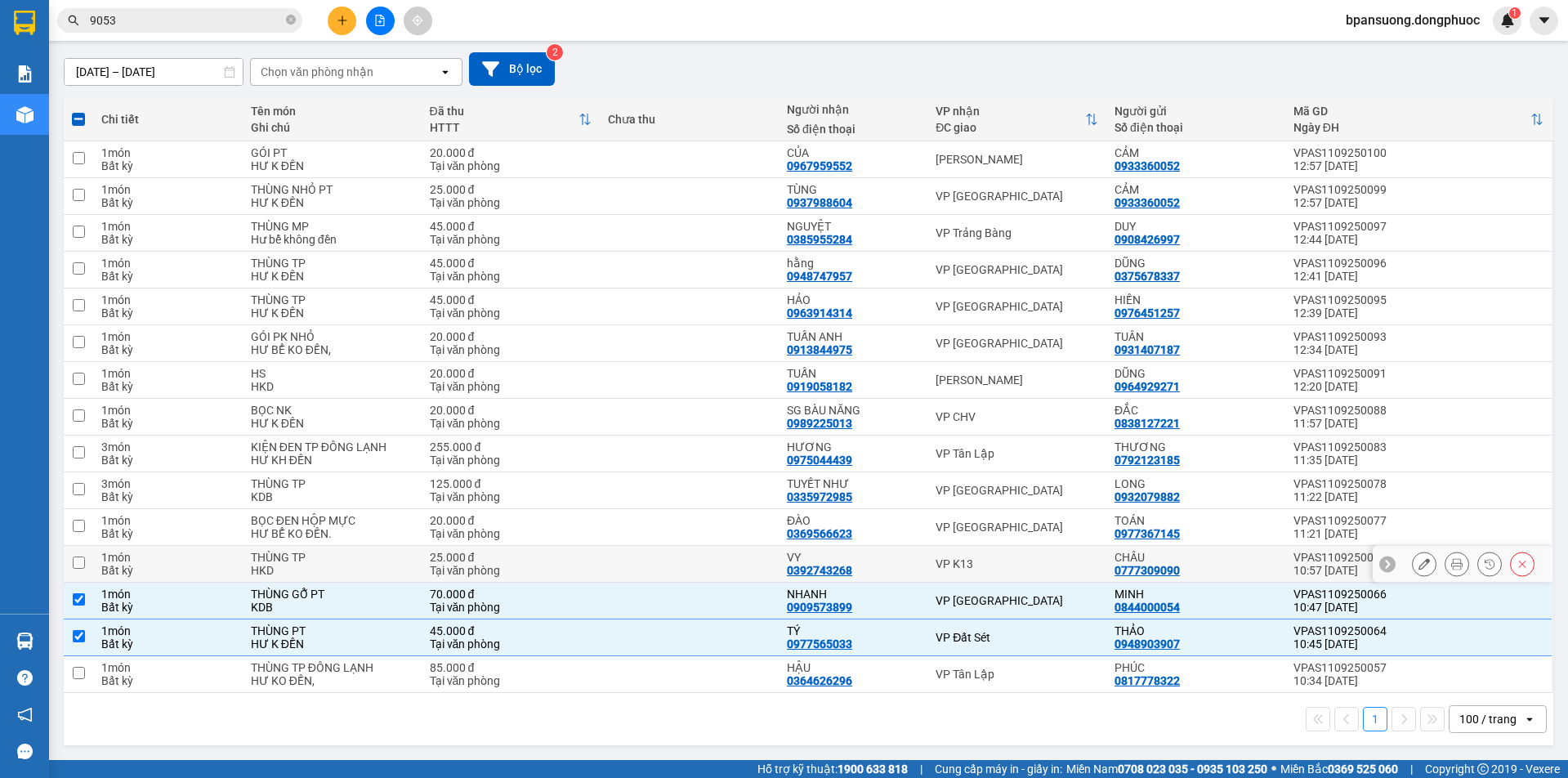
click at [966, 563] on div "VP K13" at bounding box center [1016, 564] width 163 height 13
checkbox input "true"
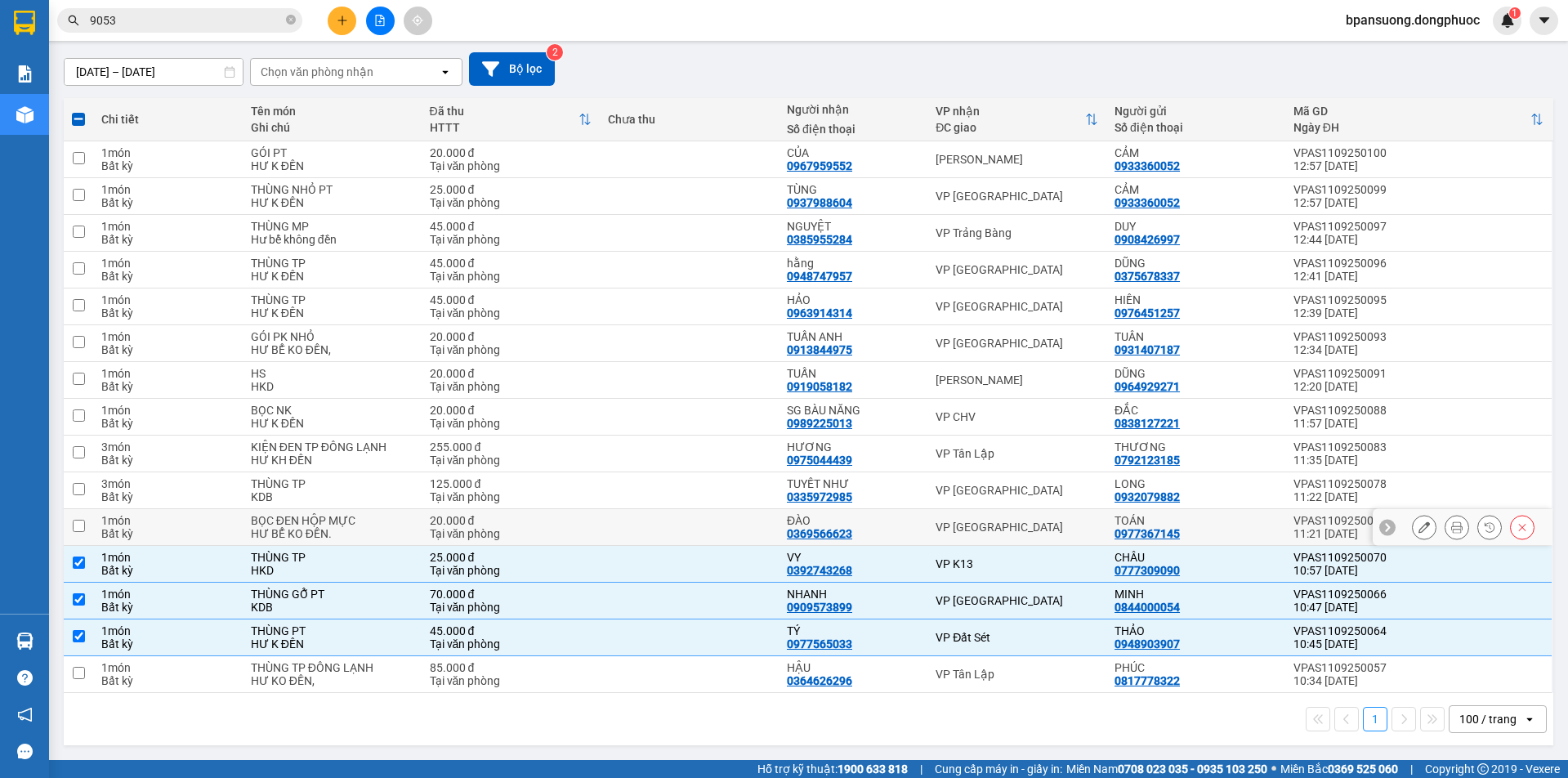
click at [986, 529] on div "VP [GEOGRAPHIC_DATA]" at bounding box center [1016, 527] width 163 height 13
checkbox input "true"
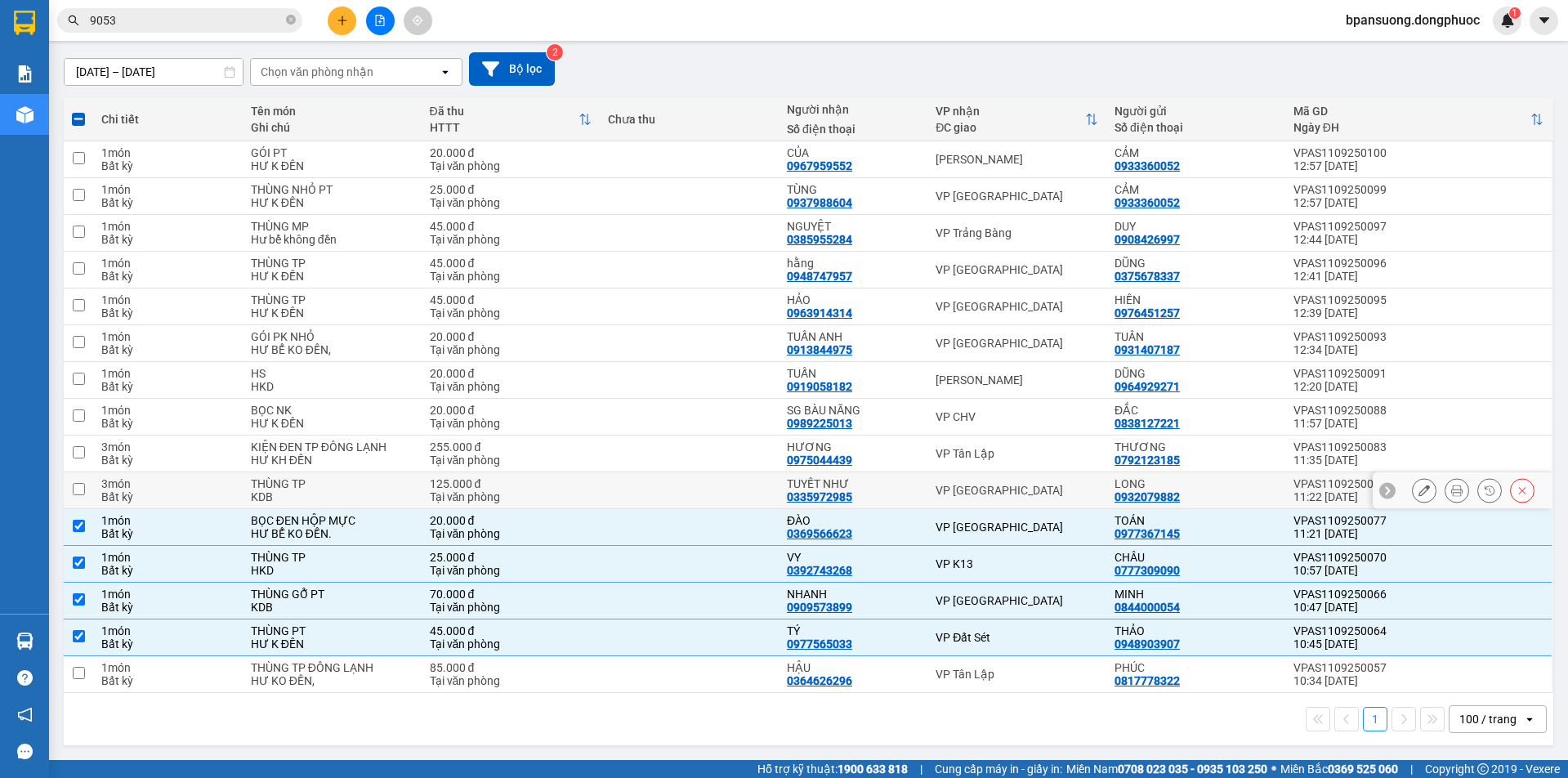
click at [993, 498] on div "VP [GEOGRAPHIC_DATA]" at bounding box center [1016, 490] width 163 height 13
checkbox input "true"
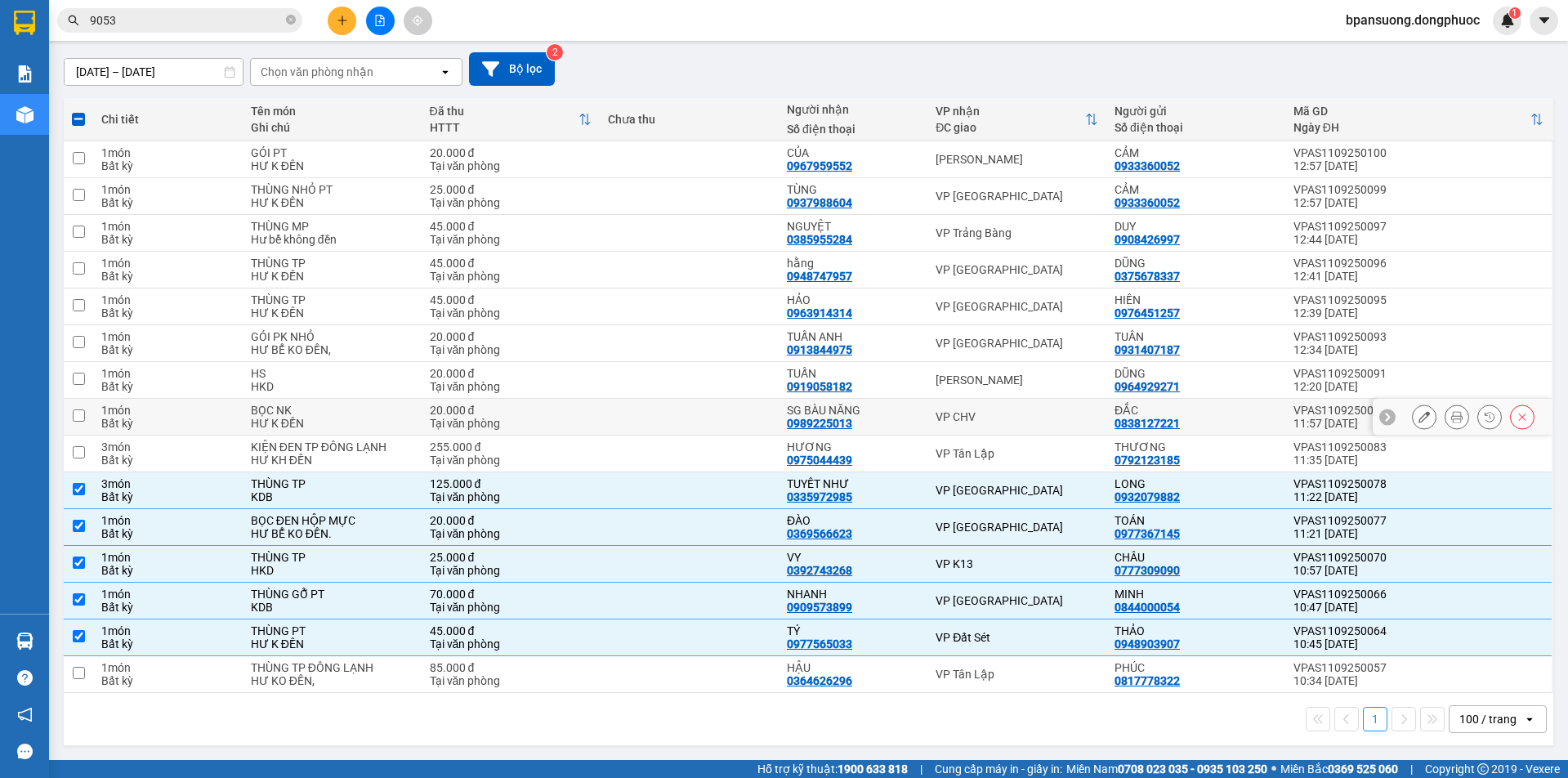
click at [974, 414] on div "VP CHV" at bounding box center [1016, 417] width 163 height 13
checkbox input "true"
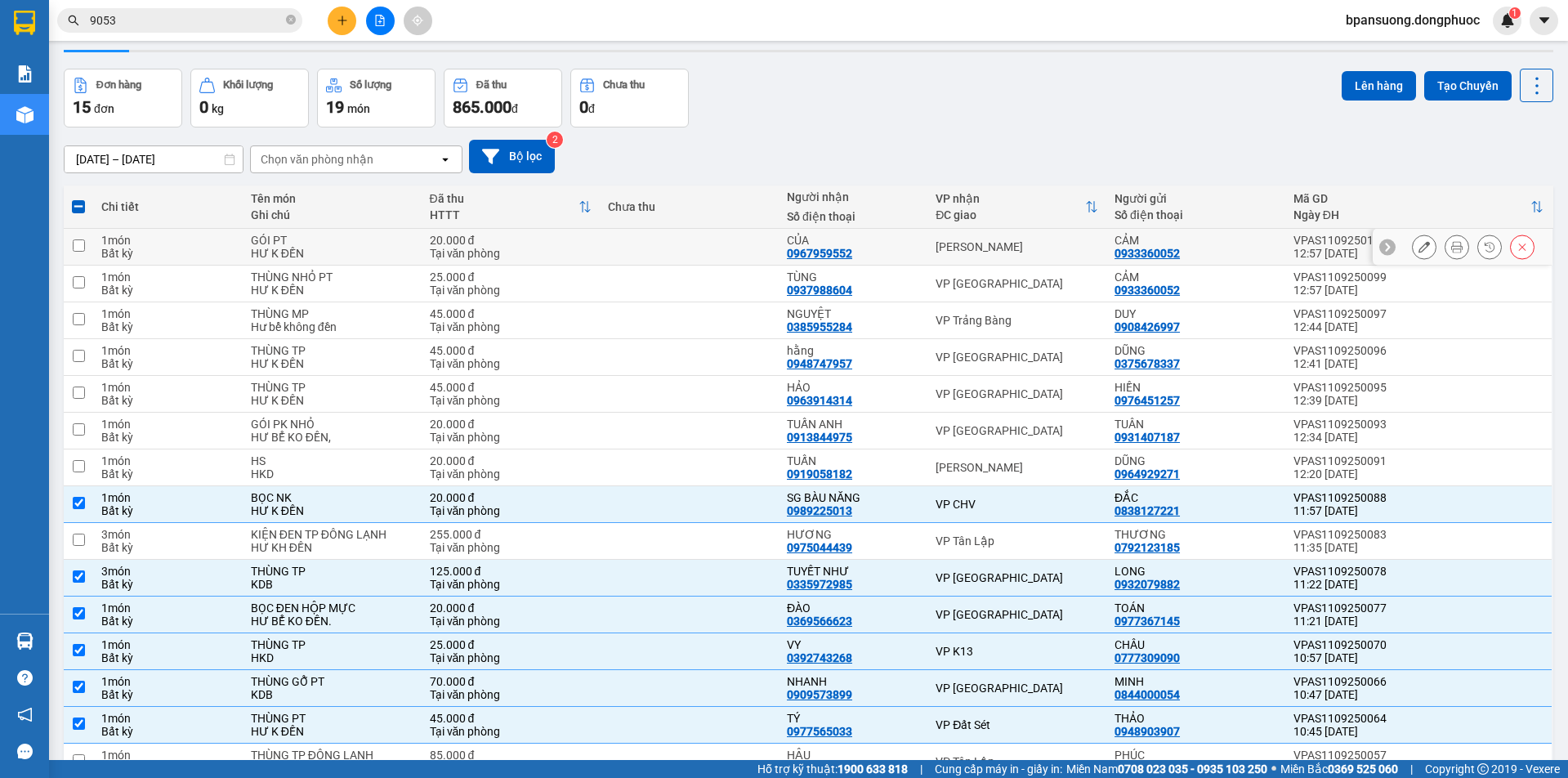
scroll to position [0, 0]
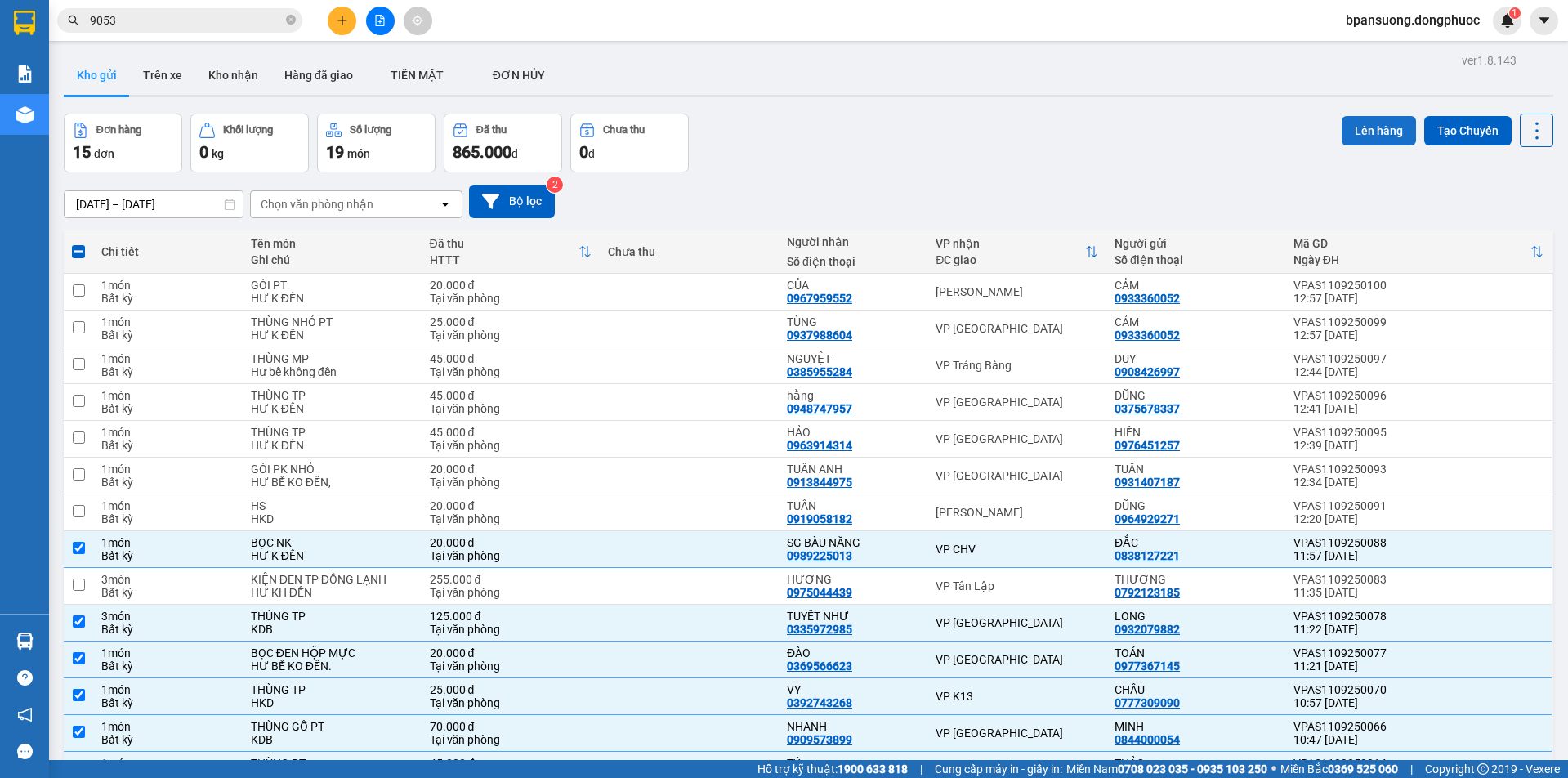
click at [1359, 131] on button "Lên hàng" at bounding box center [1379, 131] width 74 height 30
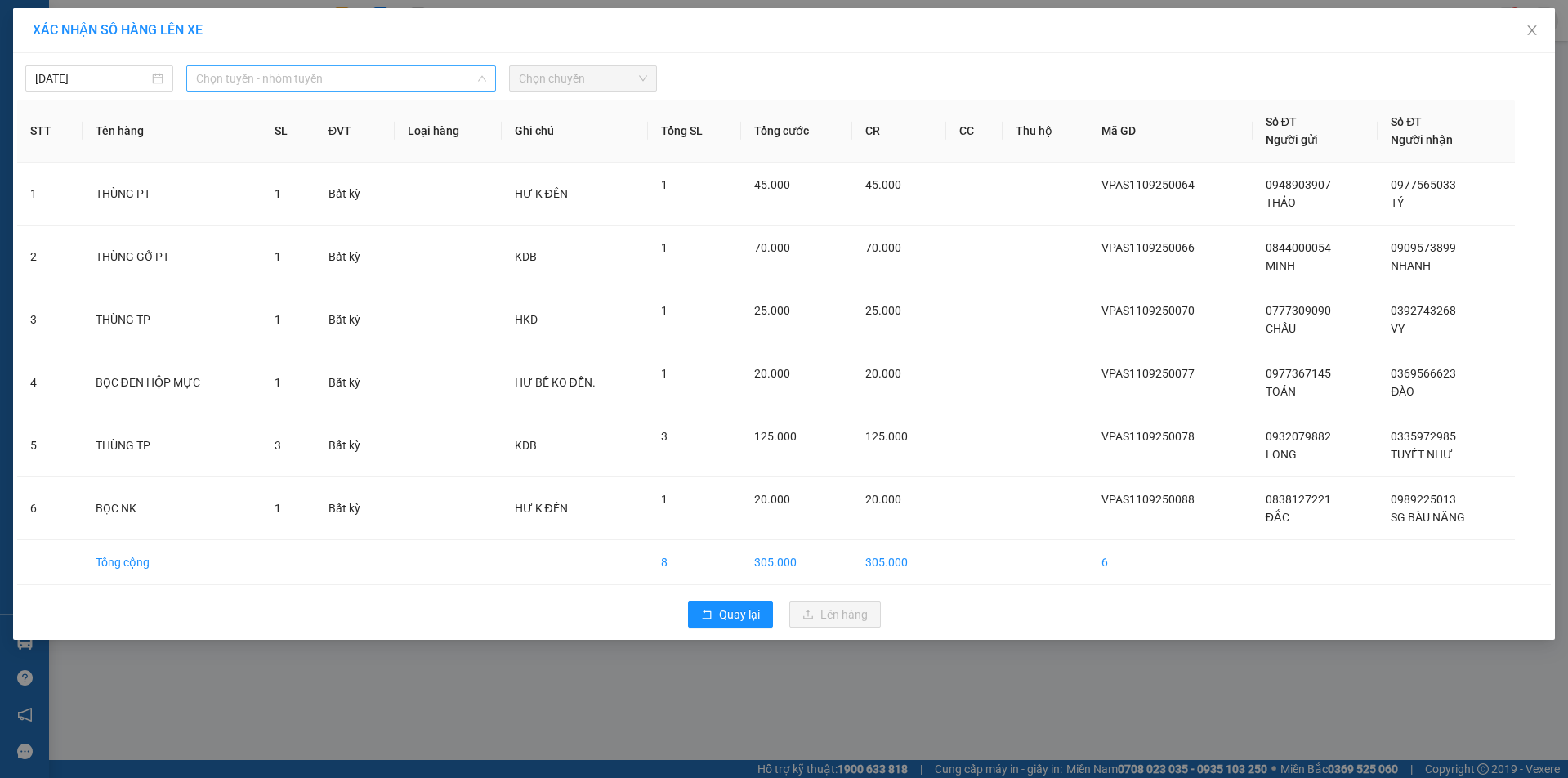
click at [269, 79] on span "Chọn tuyến - nhóm tuyến" at bounding box center [340, 78] width 289 height 25
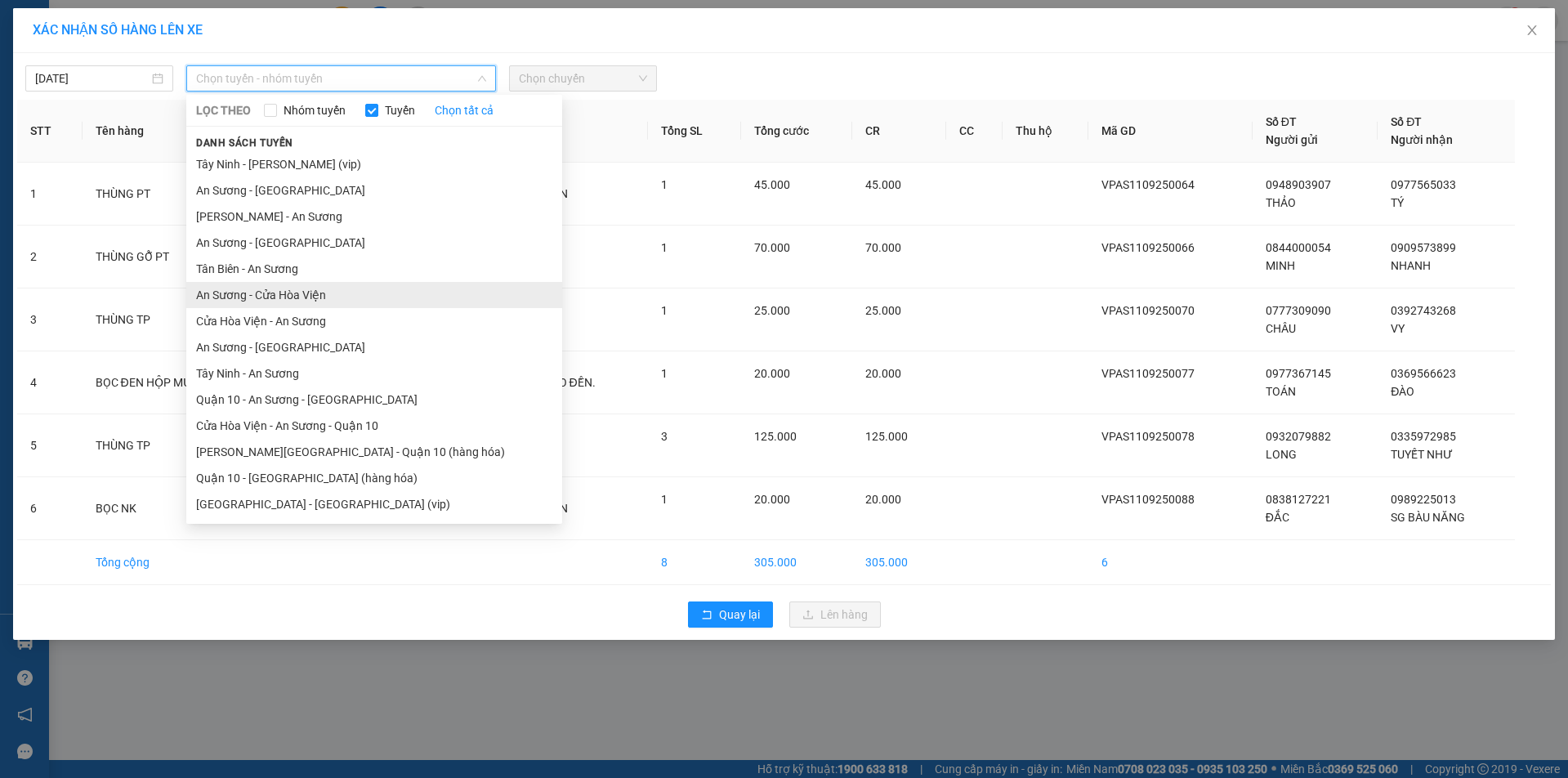
click at [235, 296] on li "An Sương - Cửa Hòa Viện" at bounding box center [374, 295] width 376 height 27
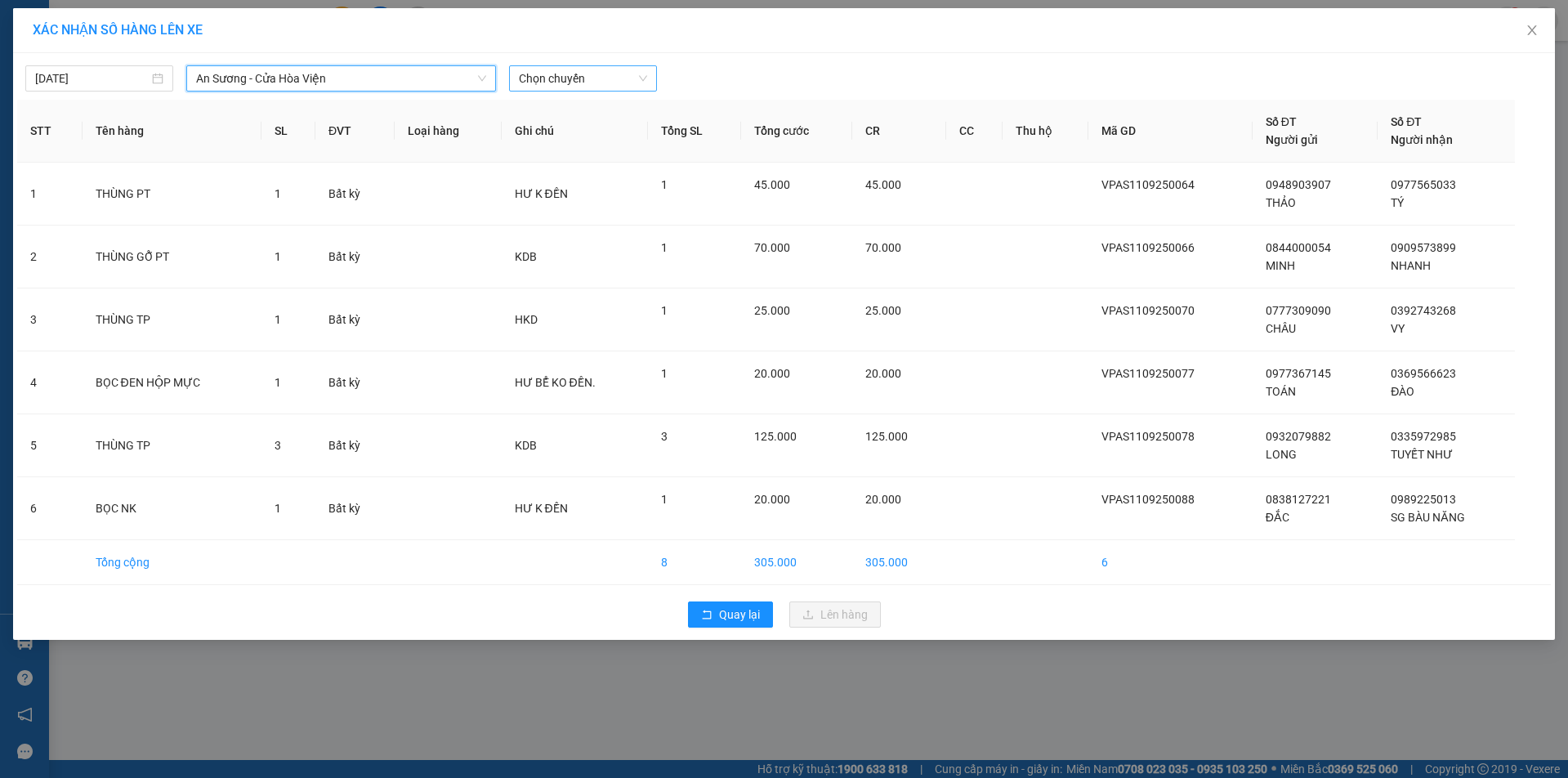
click at [620, 80] on span "Chọn chuyến" at bounding box center [583, 78] width 128 height 25
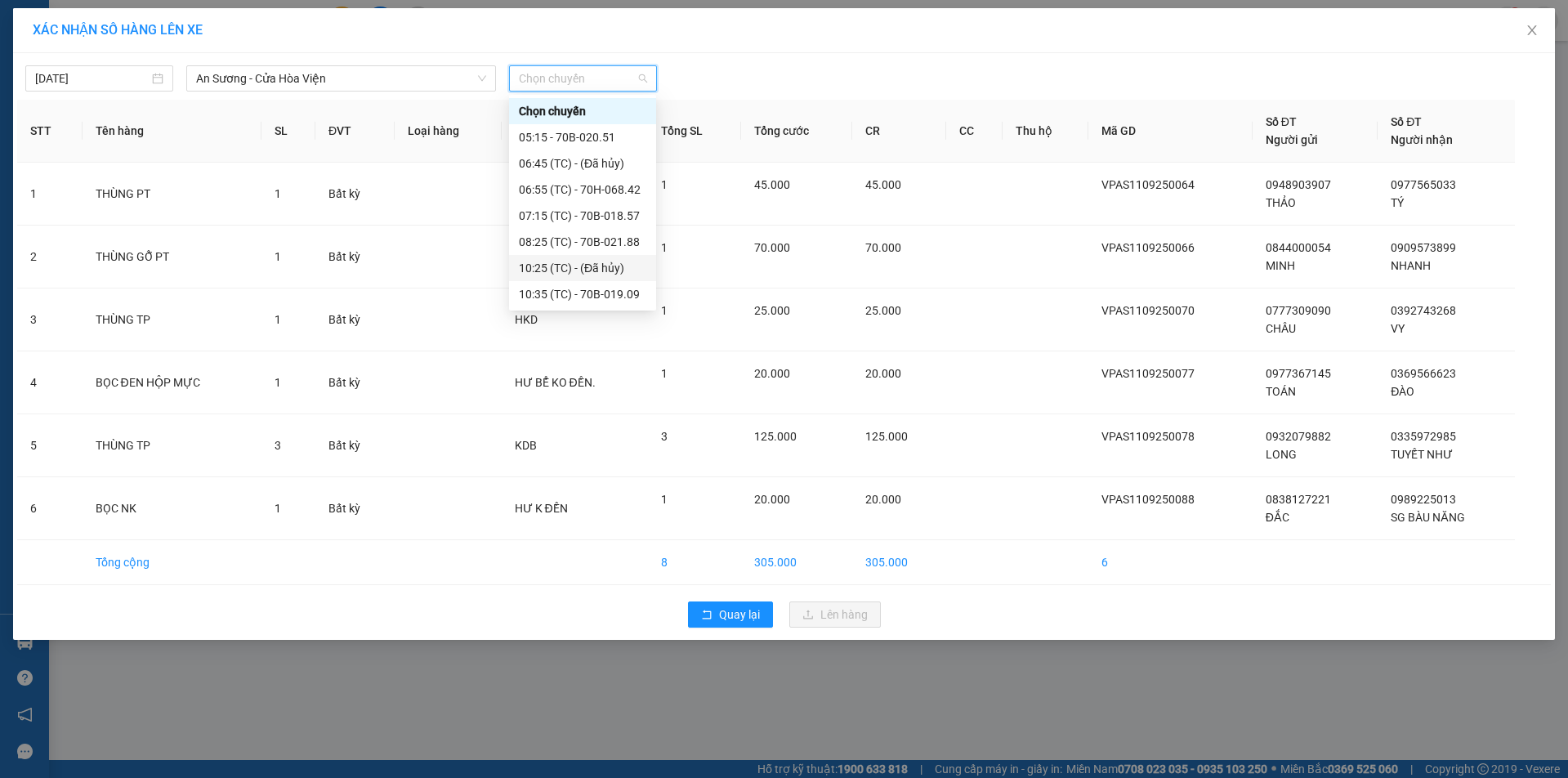
scroll to position [82, 0]
click at [538, 286] on div "13:35 (TC) - 70B-020.51" at bounding box center [582, 291] width 127 height 18
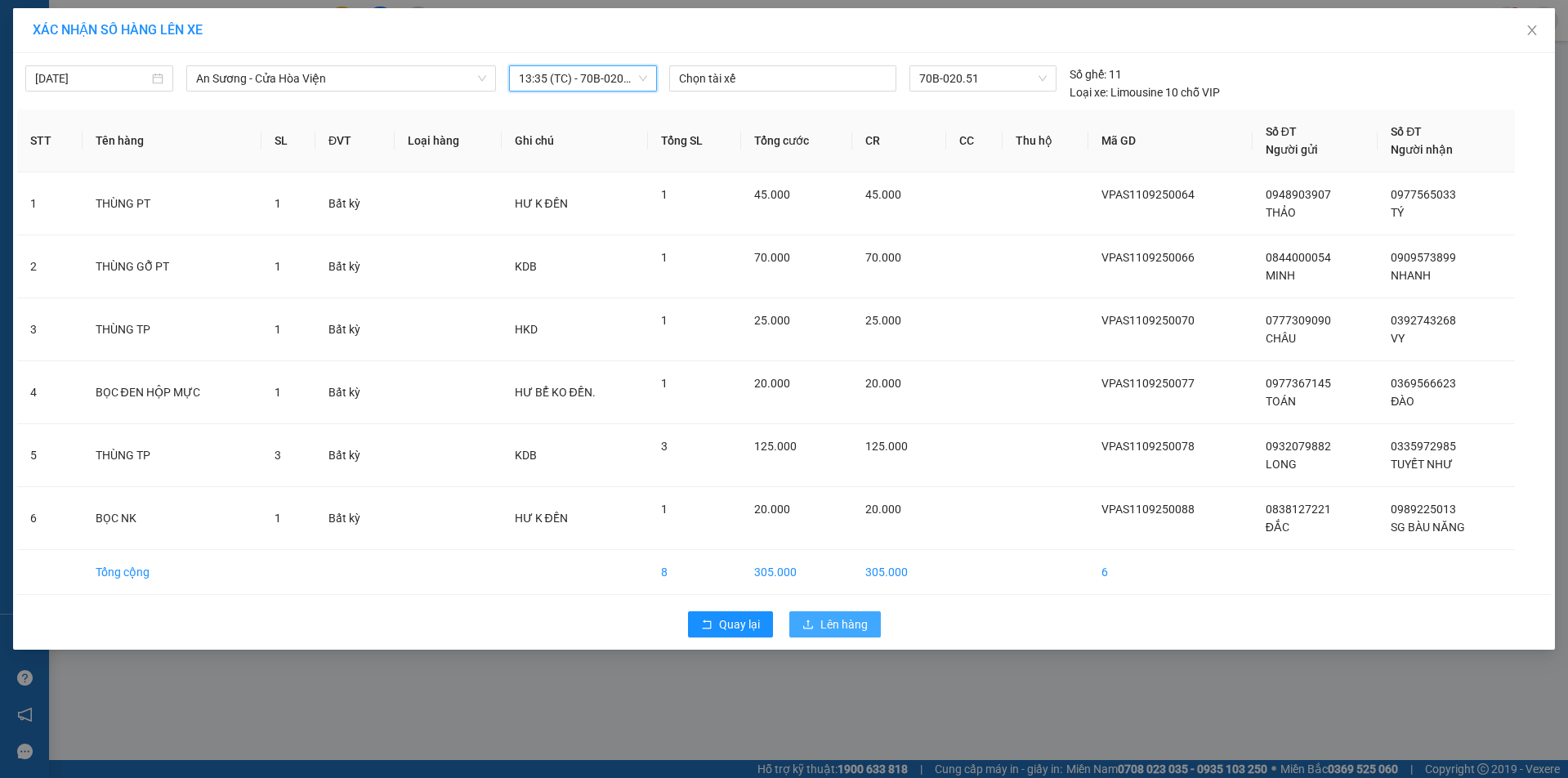
click at [850, 621] on span "Lên hàng" at bounding box center [845, 625] width 47 height 18
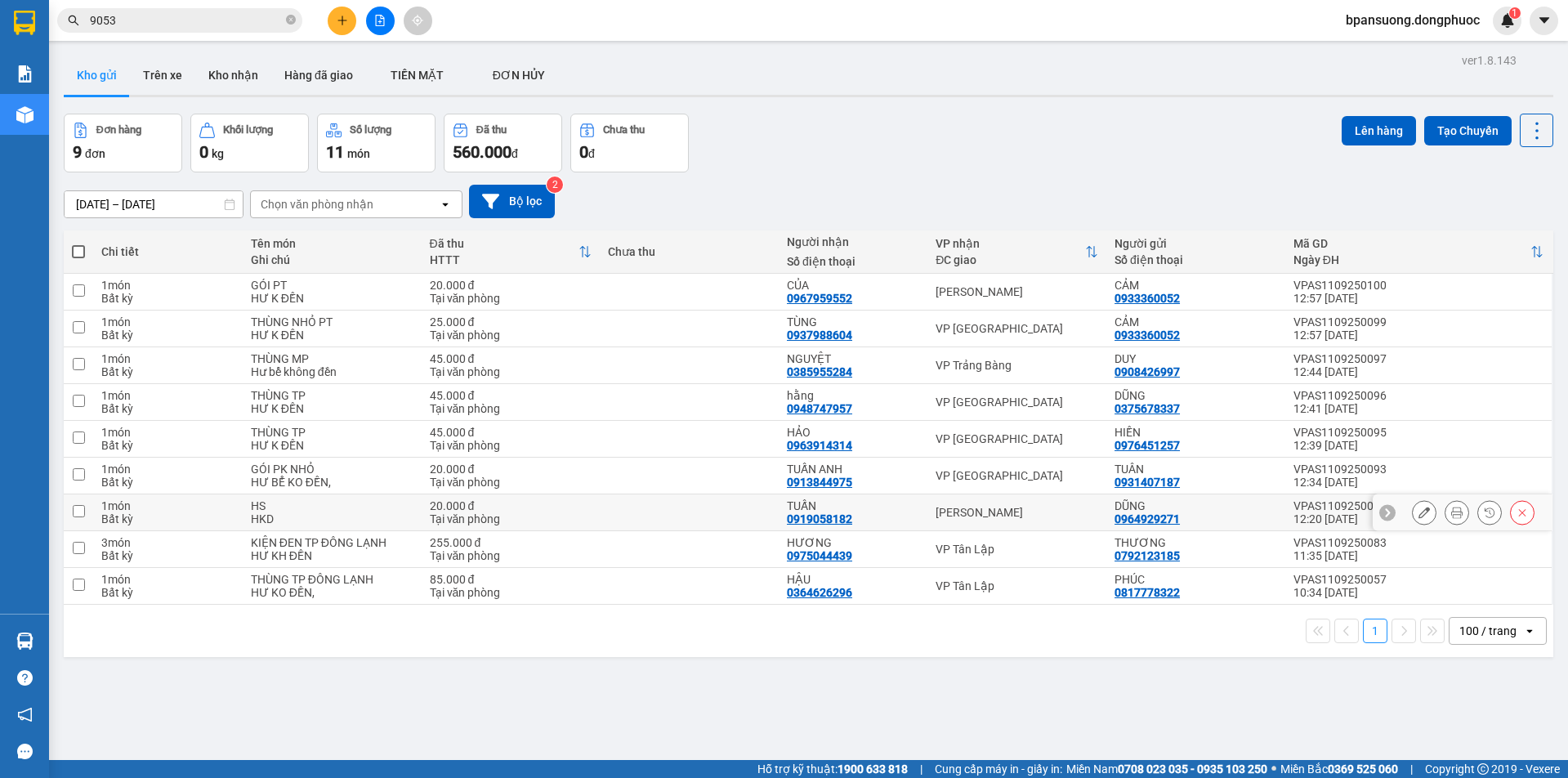
click at [968, 504] on td "[PERSON_NAME]" at bounding box center [1016, 512] width 179 height 37
checkbox input "true"
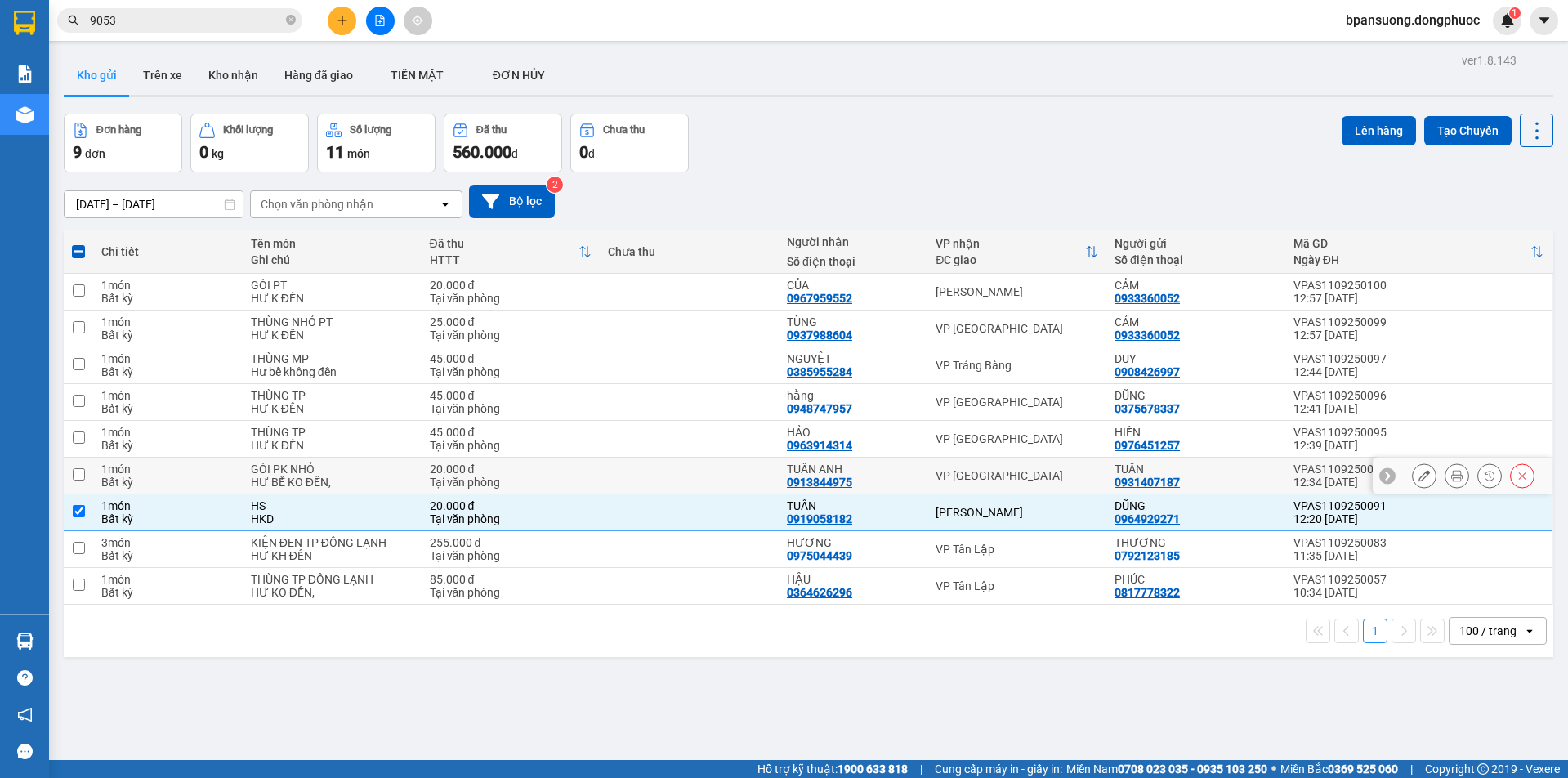
click at [978, 479] on div "VP [GEOGRAPHIC_DATA]" at bounding box center [1016, 475] width 163 height 13
checkbox input "true"
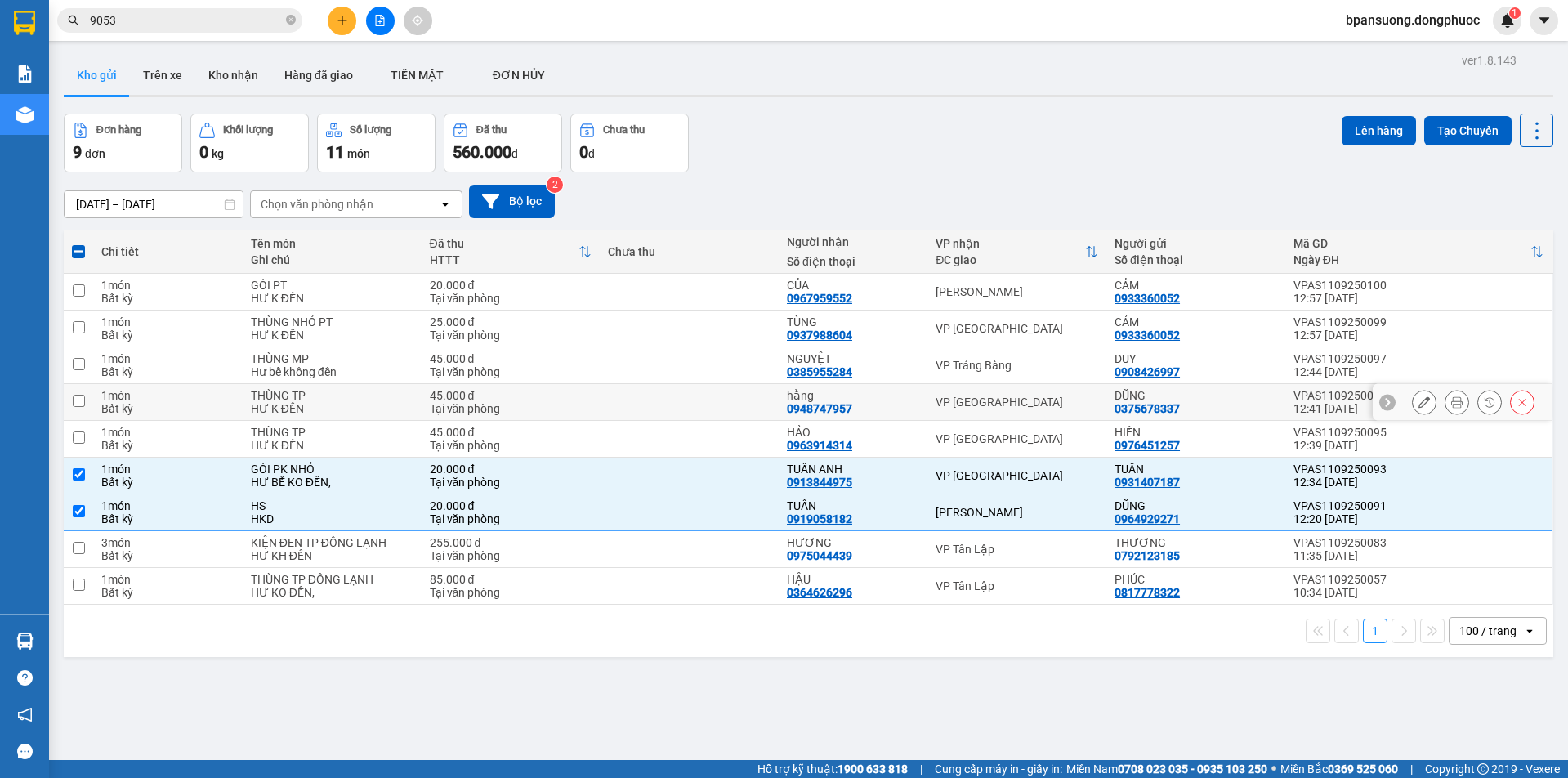
click at [999, 400] on div "VP [GEOGRAPHIC_DATA]" at bounding box center [1016, 402] width 163 height 13
checkbox input "true"
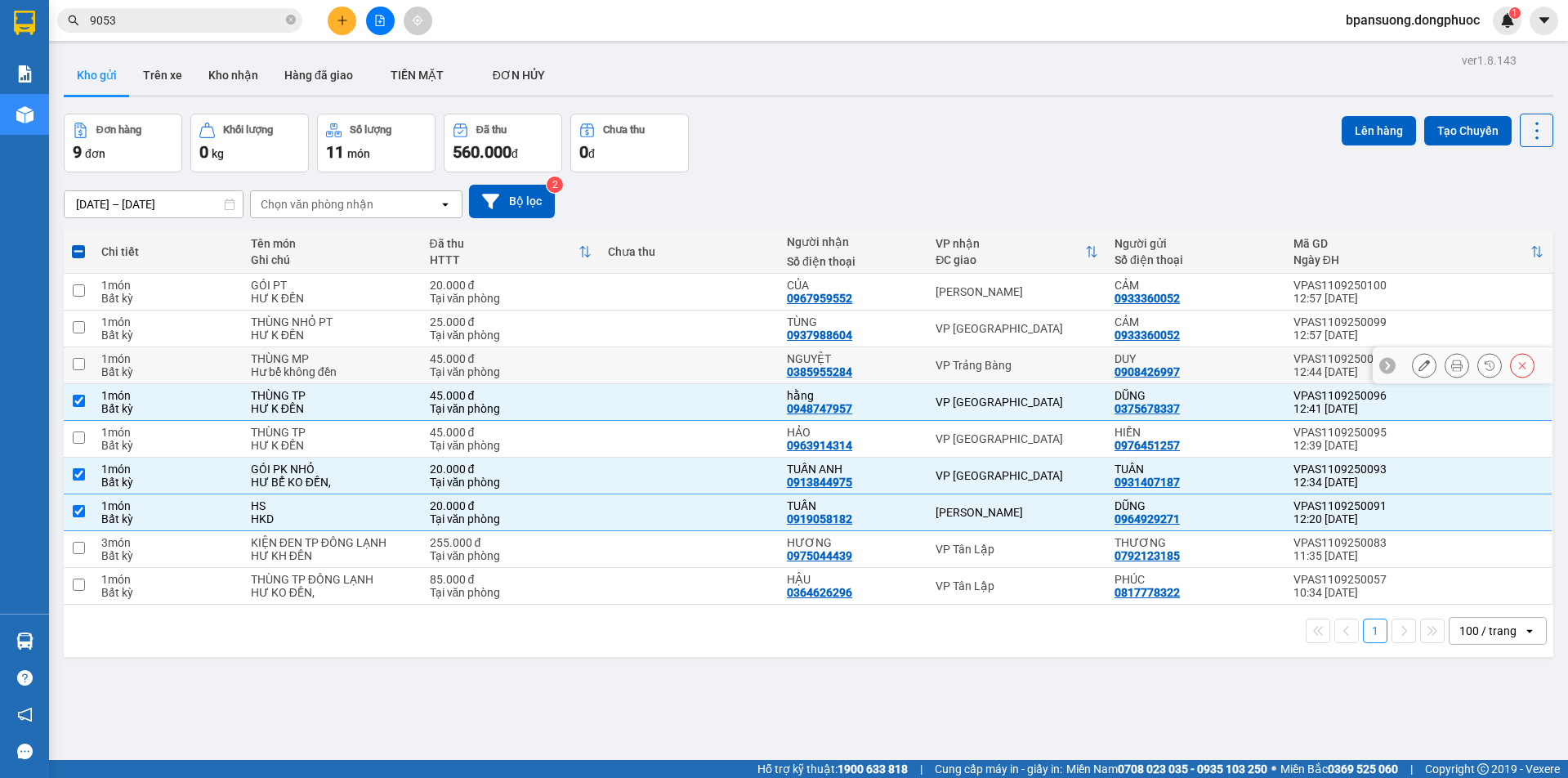
drag, startPoint x: 992, startPoint y: 360, endPoint x: 983, endPoint y: 332, distance: 29.4
click at [992, 359] on div "VP Trảng Bàng" at bounding box center [1016, 365] width 163 height 13
checkbox input "true"
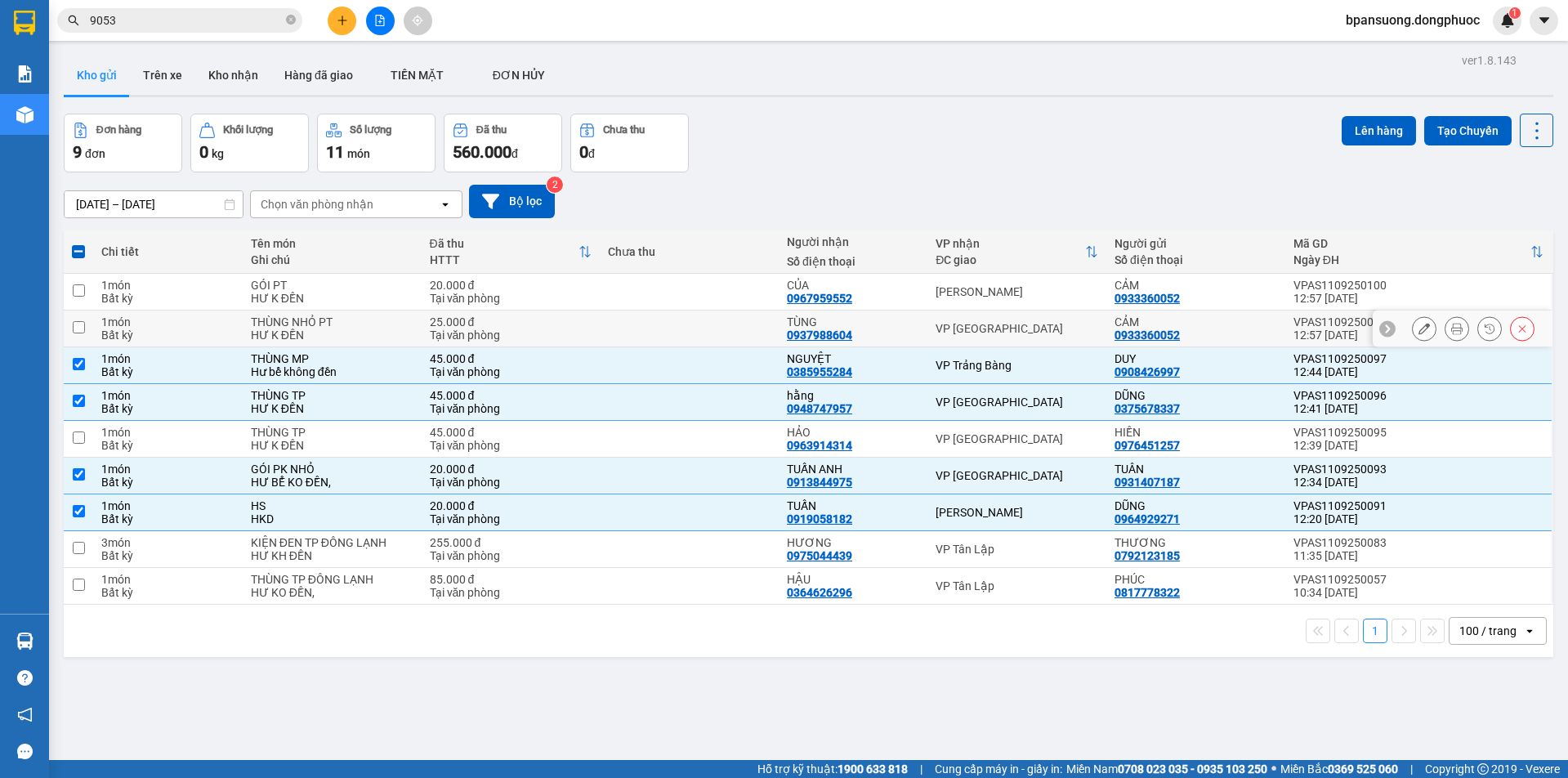
click at [980, 323] on div "VP [GEOGRAPHIC_DATA]" at bounding box center [1016, 328] width 163 height 13
checkbox input "true"
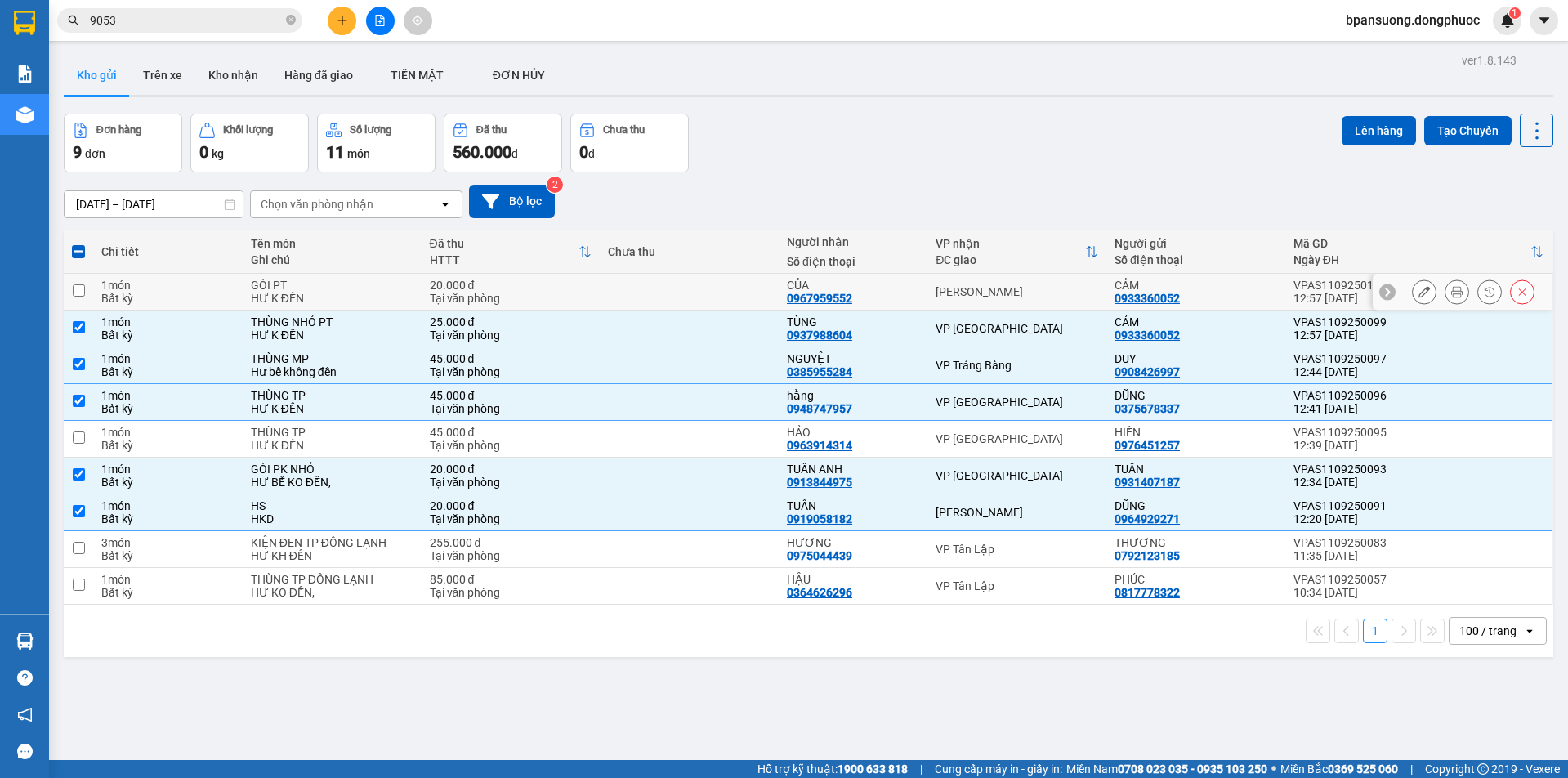
click at [975, 301] on td "[PERSON_NAME]" at bounding box center [1016, 291] width 179 height 37
checkbox input "true"
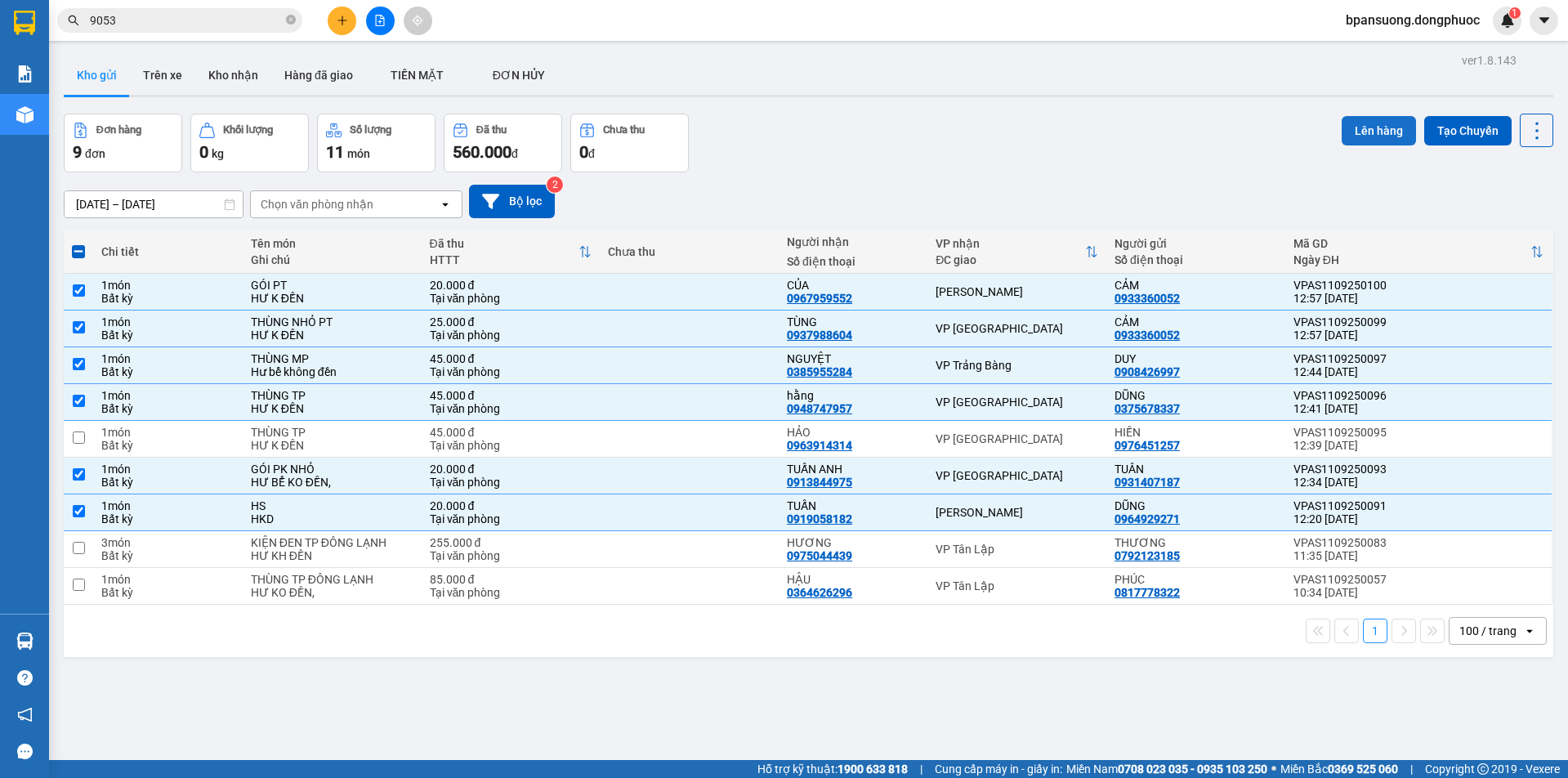
click at [1364, 131] on button "Lên hàng" at bounding box center [1379, 131] width 74 height 30
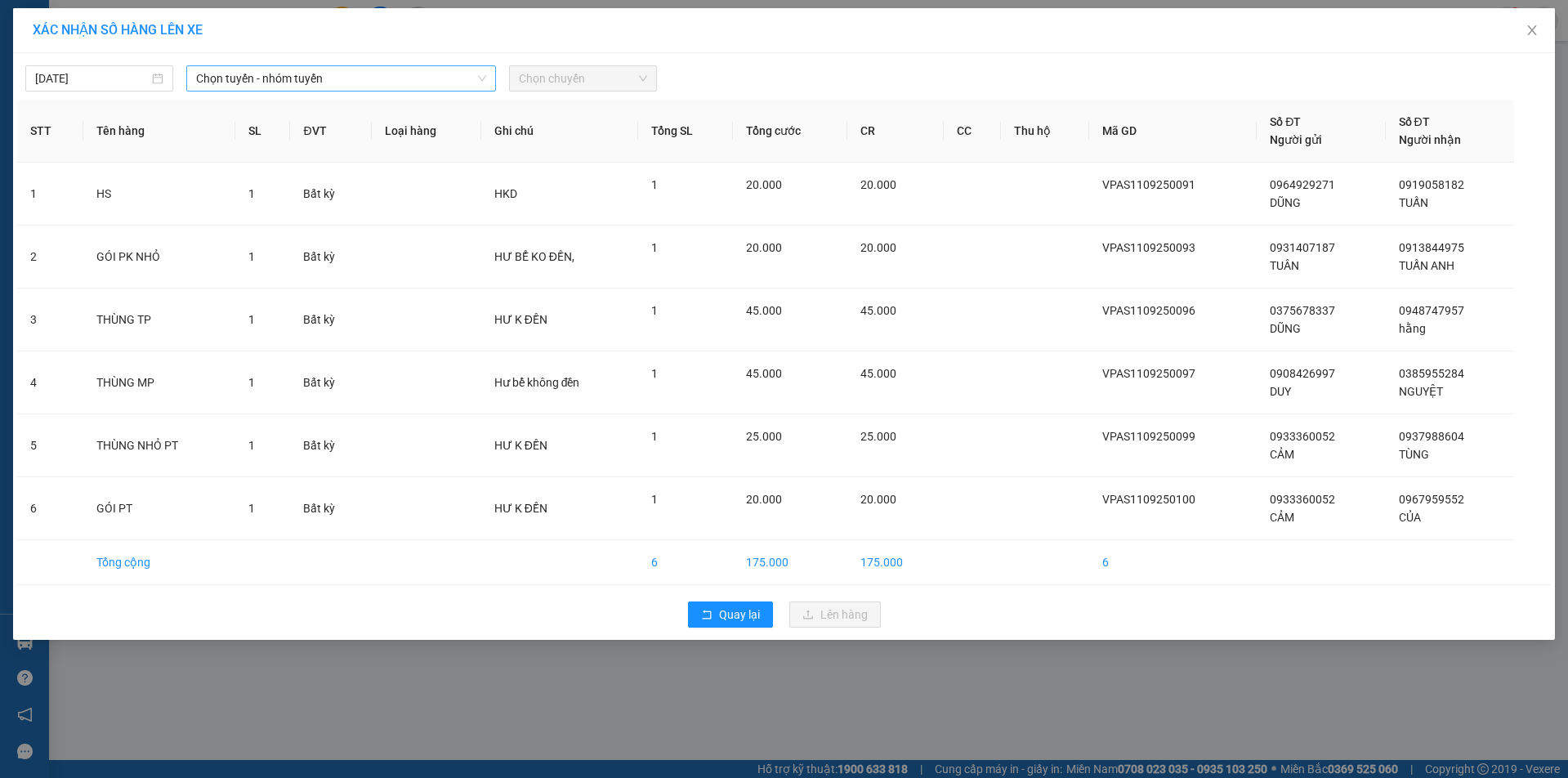
click at [243, 79] on span "Chọn tuyến - nhóm tuyến" at bounding box center [340, 78] width 289 height 25
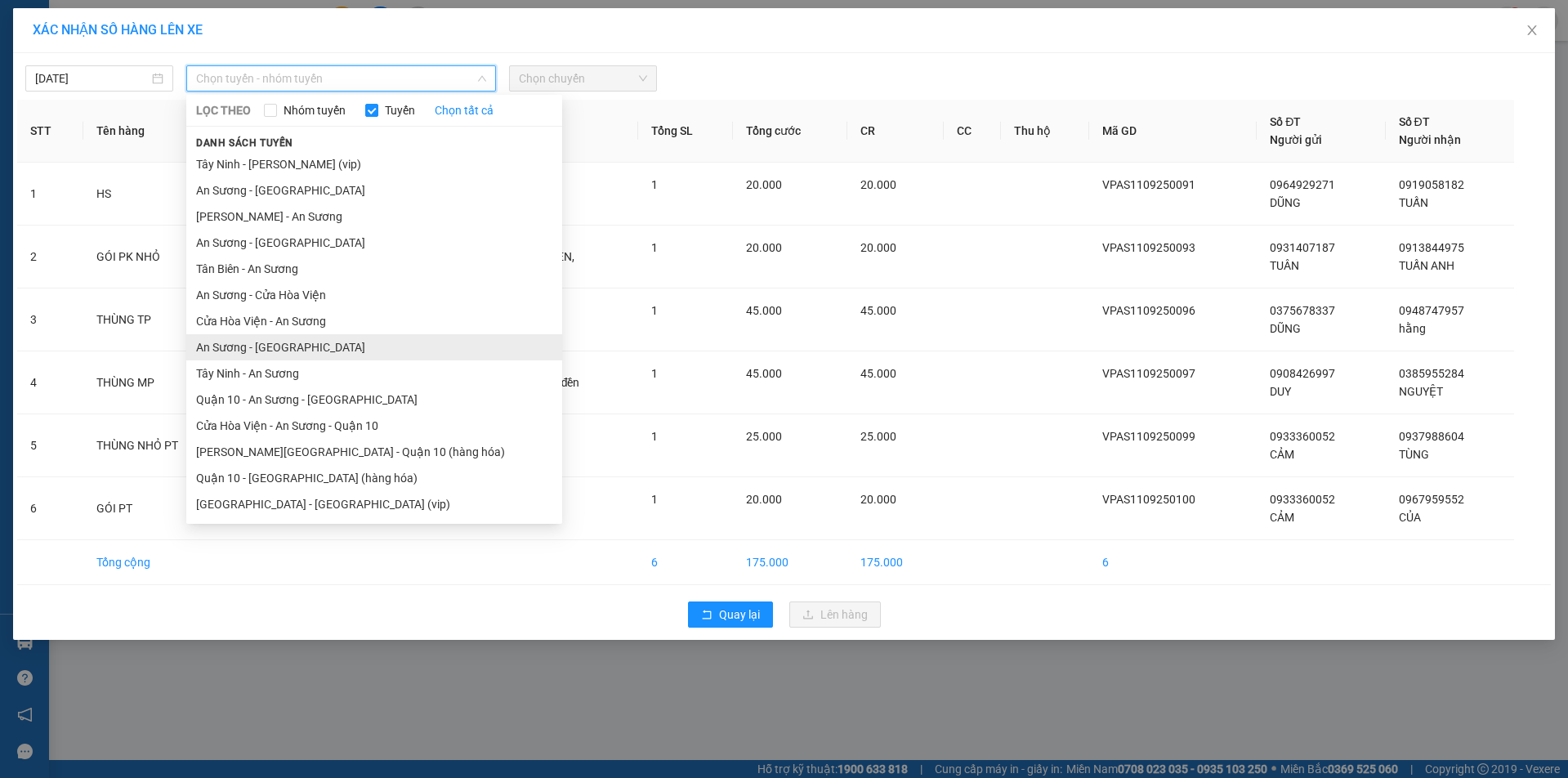
click at [250, 346] on li "An Sương - Tây Ninh" at bounding box center [374, 348] width 376 height 27
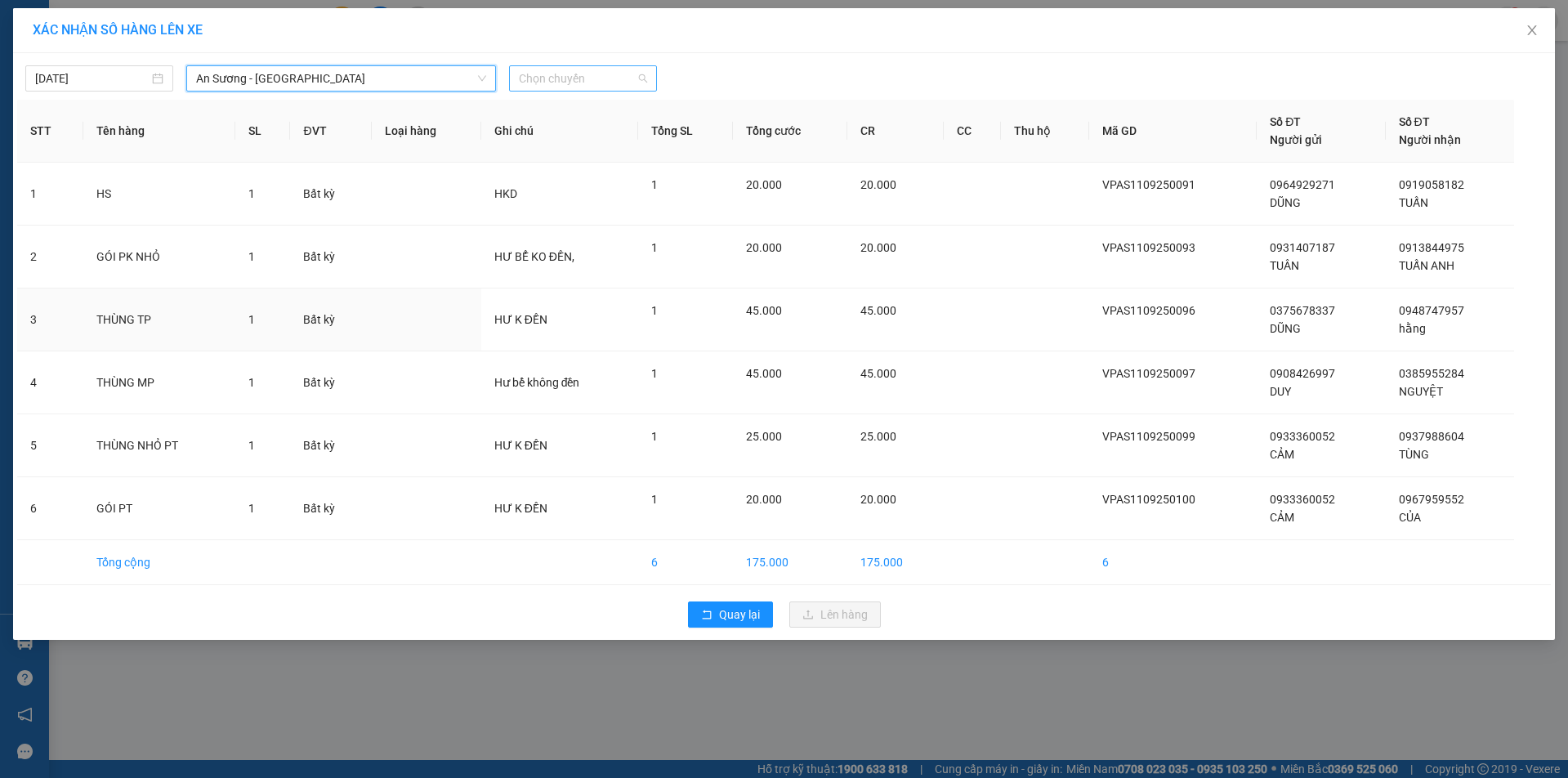
click at [583, 80] on span "Chọn chuyến" at bounding box center [583, 78] width 128 height 25
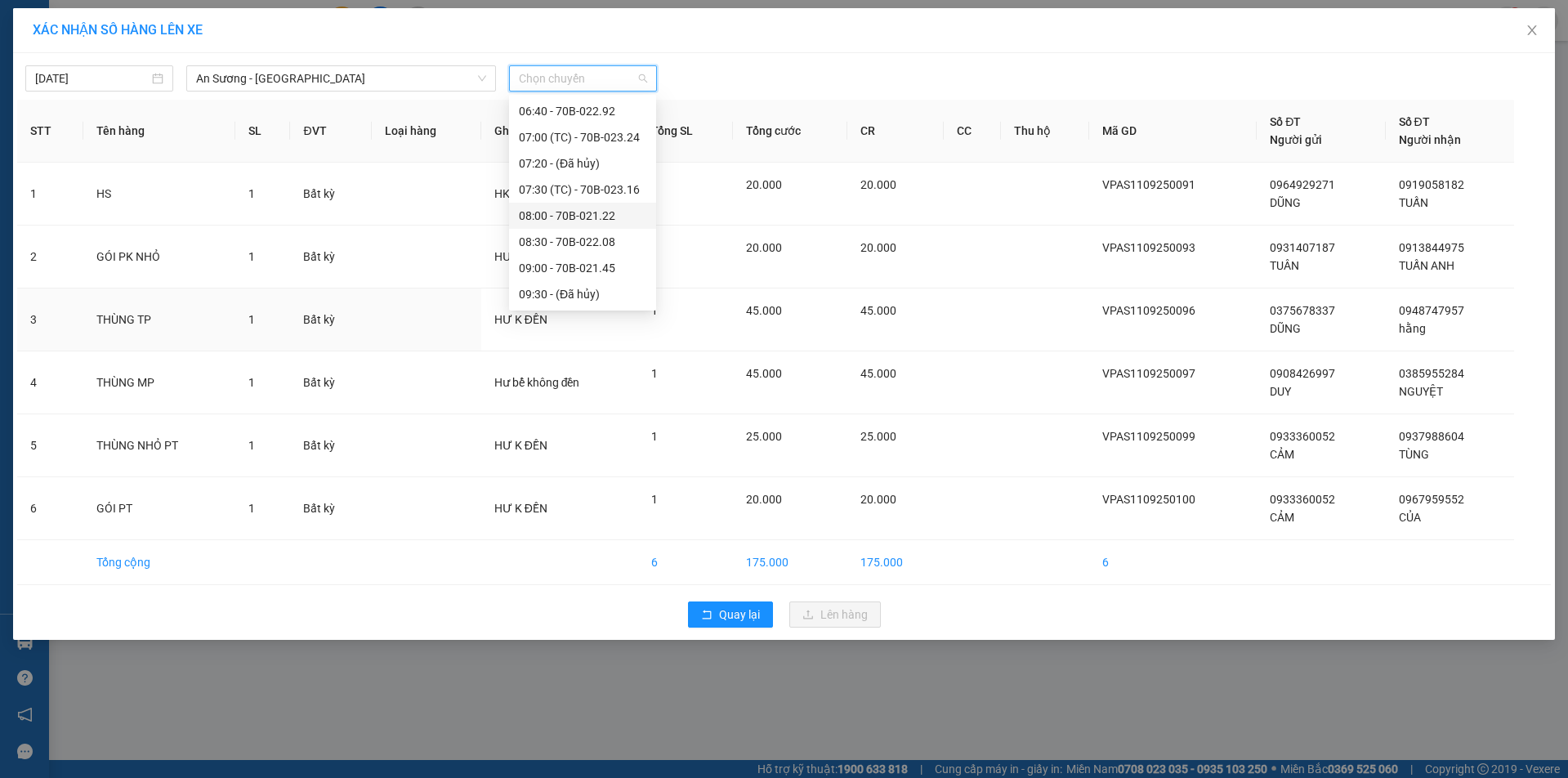
scroll to position [491, 0]
click at [557, 245] on div "13:40 (TC) - 70B-023.70" at bounding box center [582, 249] width 127 height 18
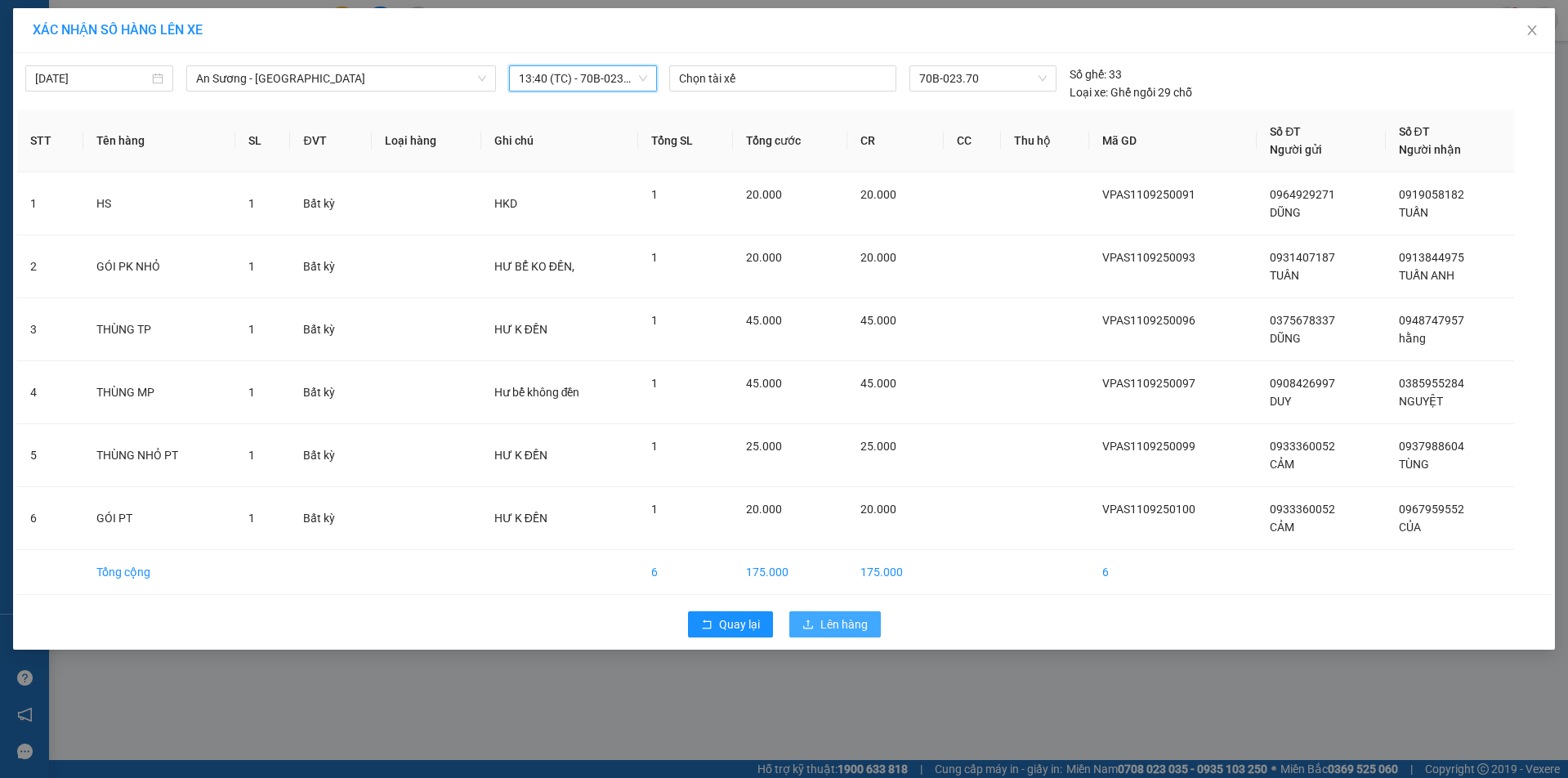
click at [849, 626] on span "Lên hàng" at bounding box center [845, 625] width 47 height 18
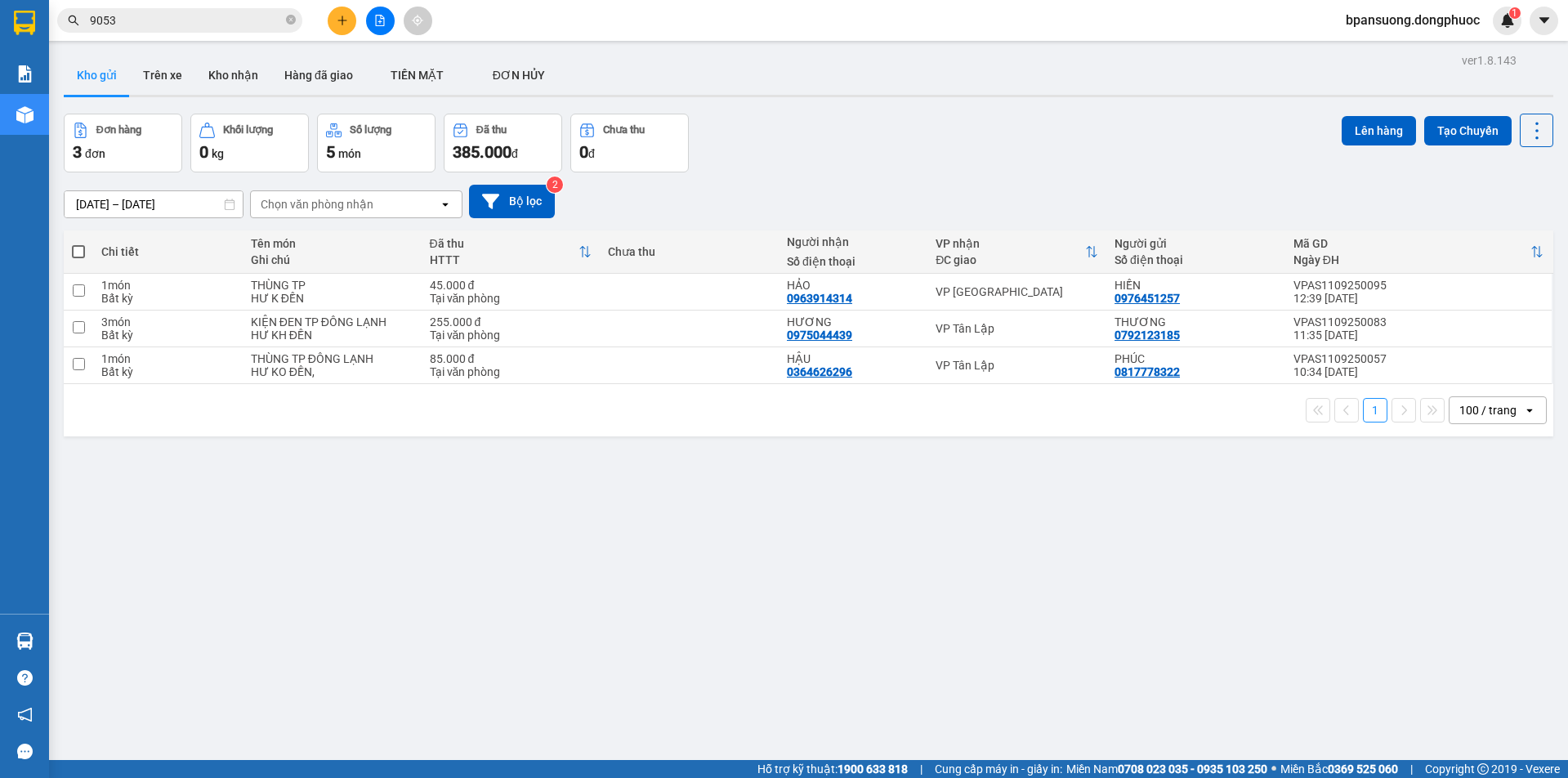
click at [236, 25] on input "9053" at bounding box center [186, 21] width 192 height 18
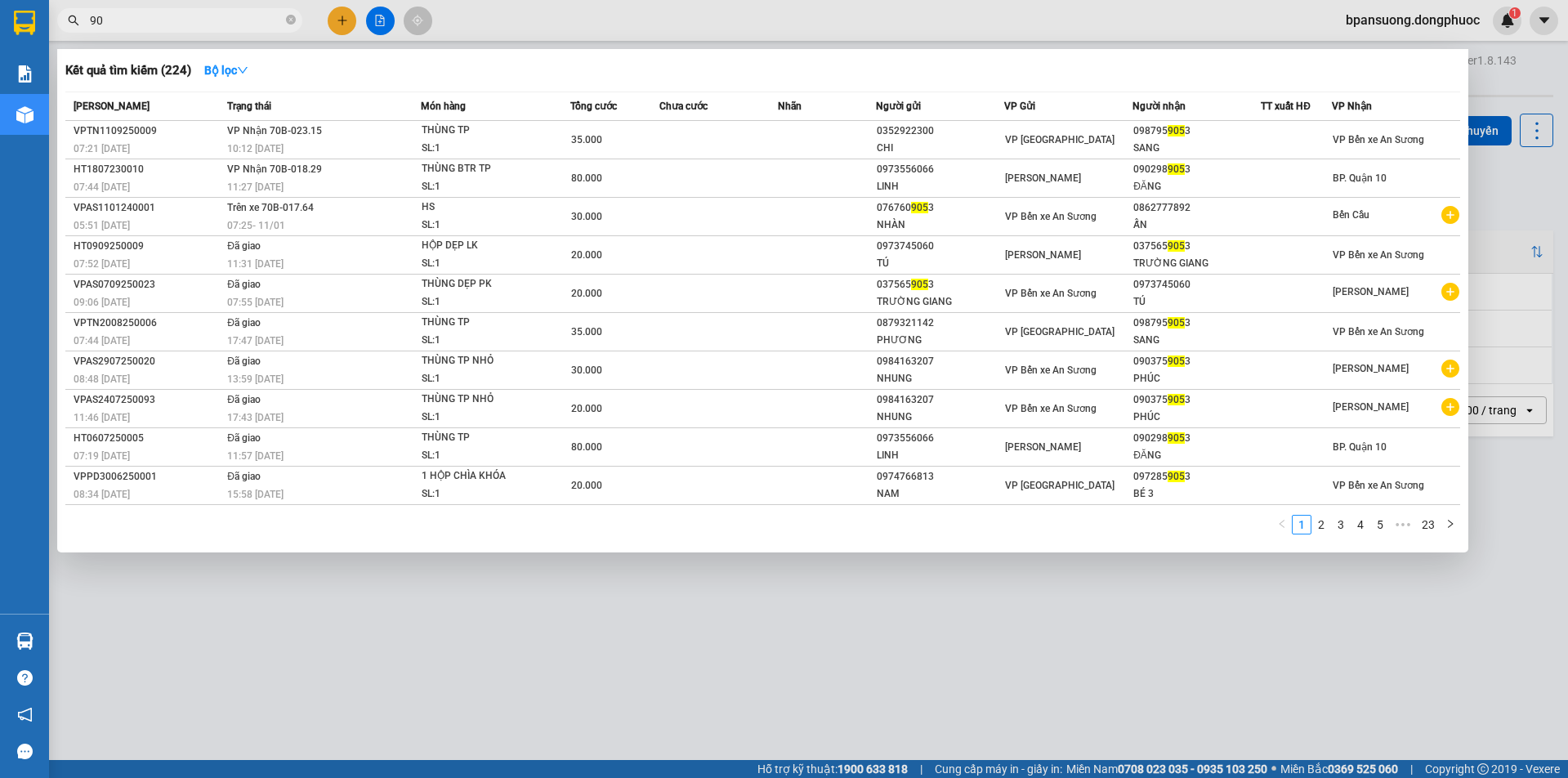
type input "9"
type input "DIỄM"
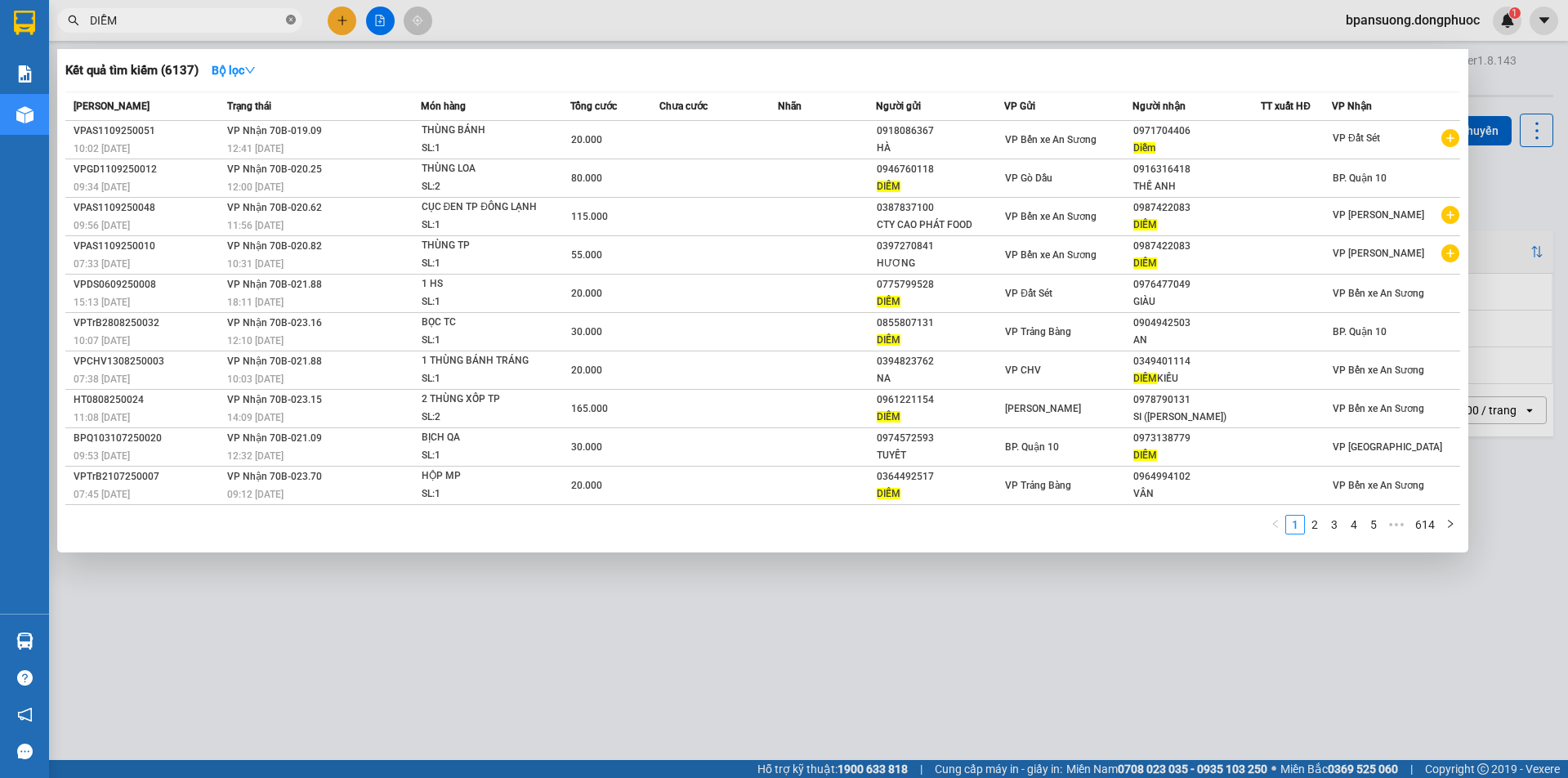
click at [290, 22] on icon "close-circle" at bounding box center [291, 20] width 10 height 10
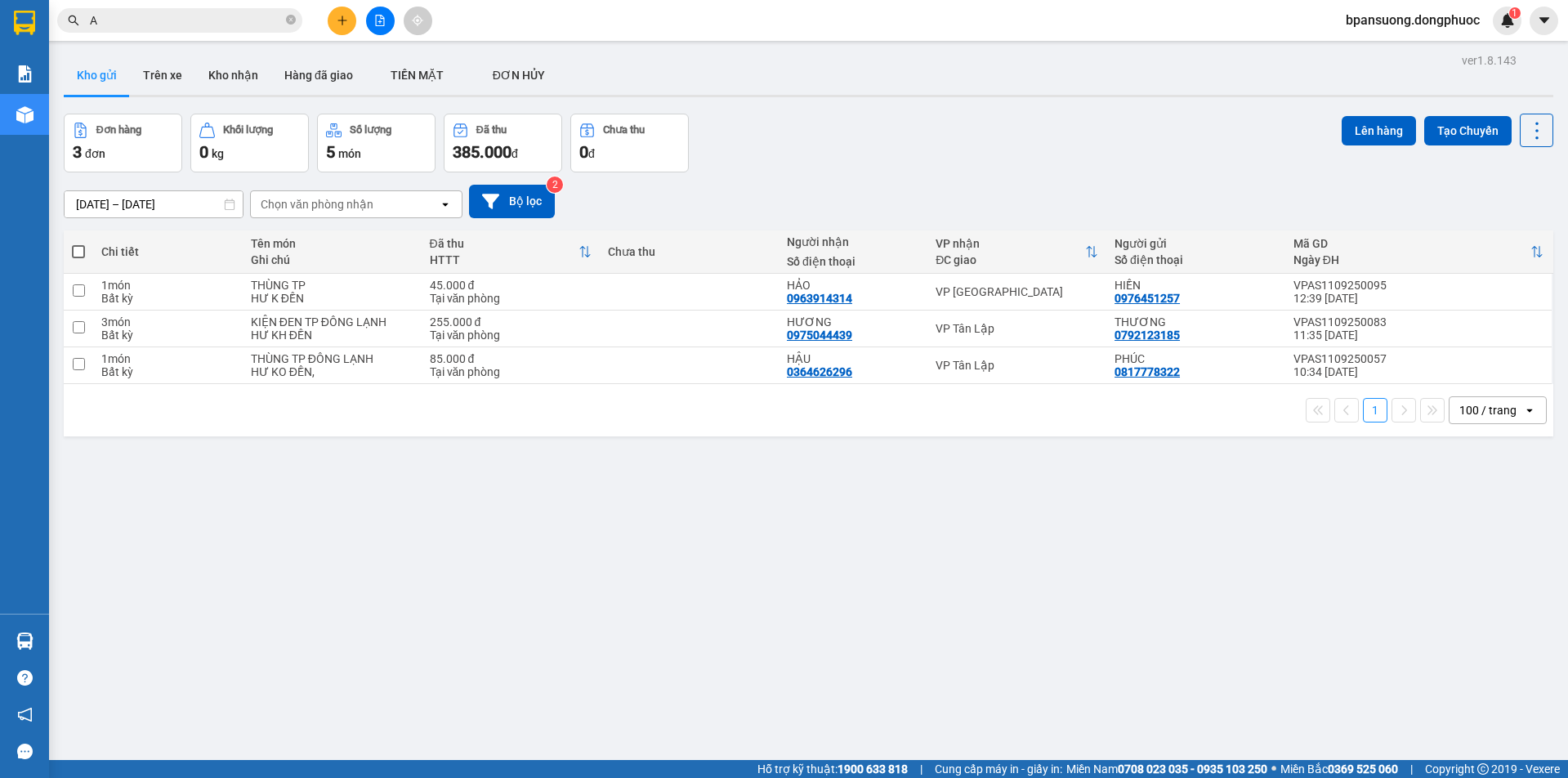
type input "AN"
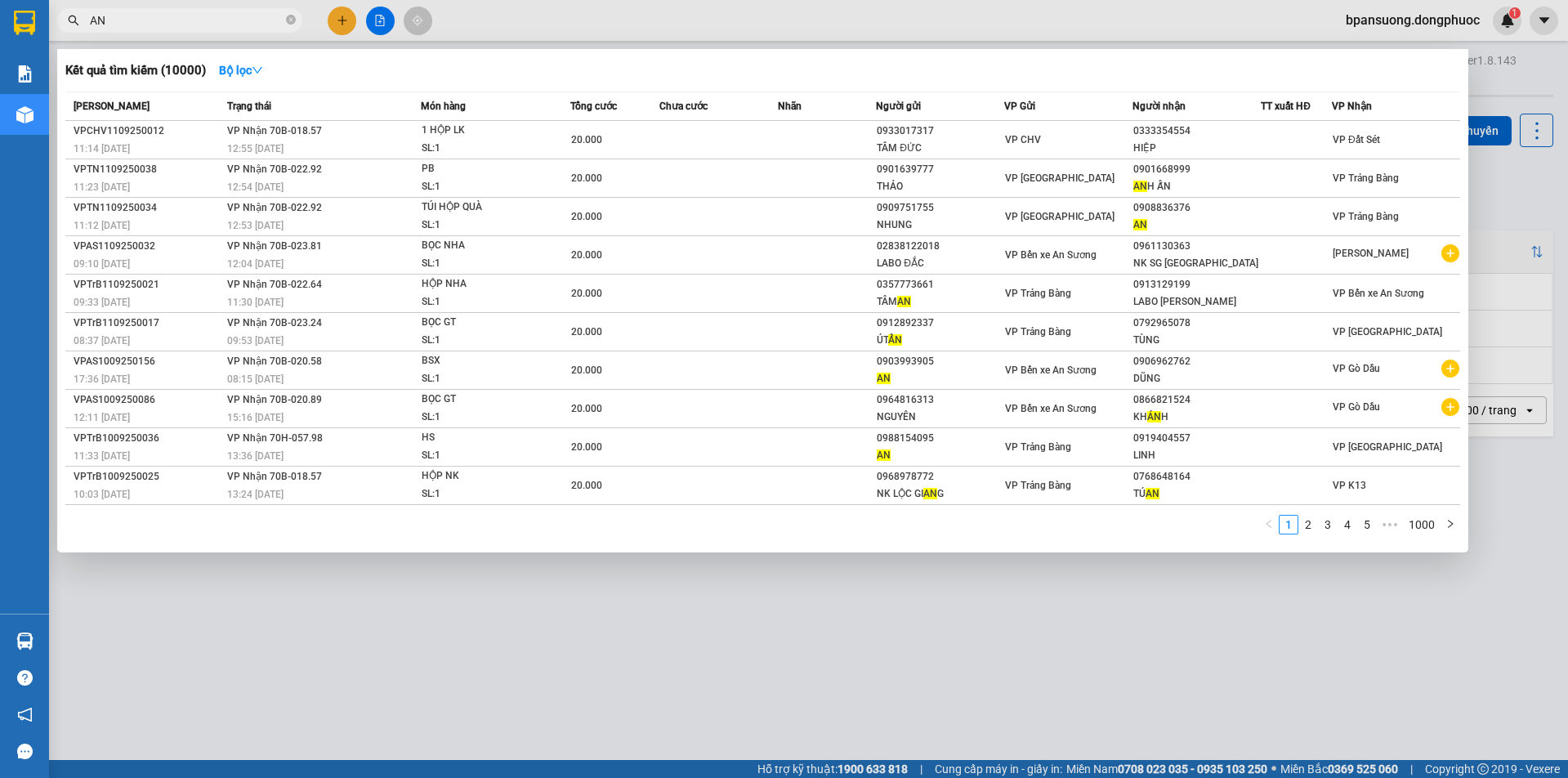
click at [291, 22] on icon "close-circle" at bounding box center [291, 20] width 10 height 10
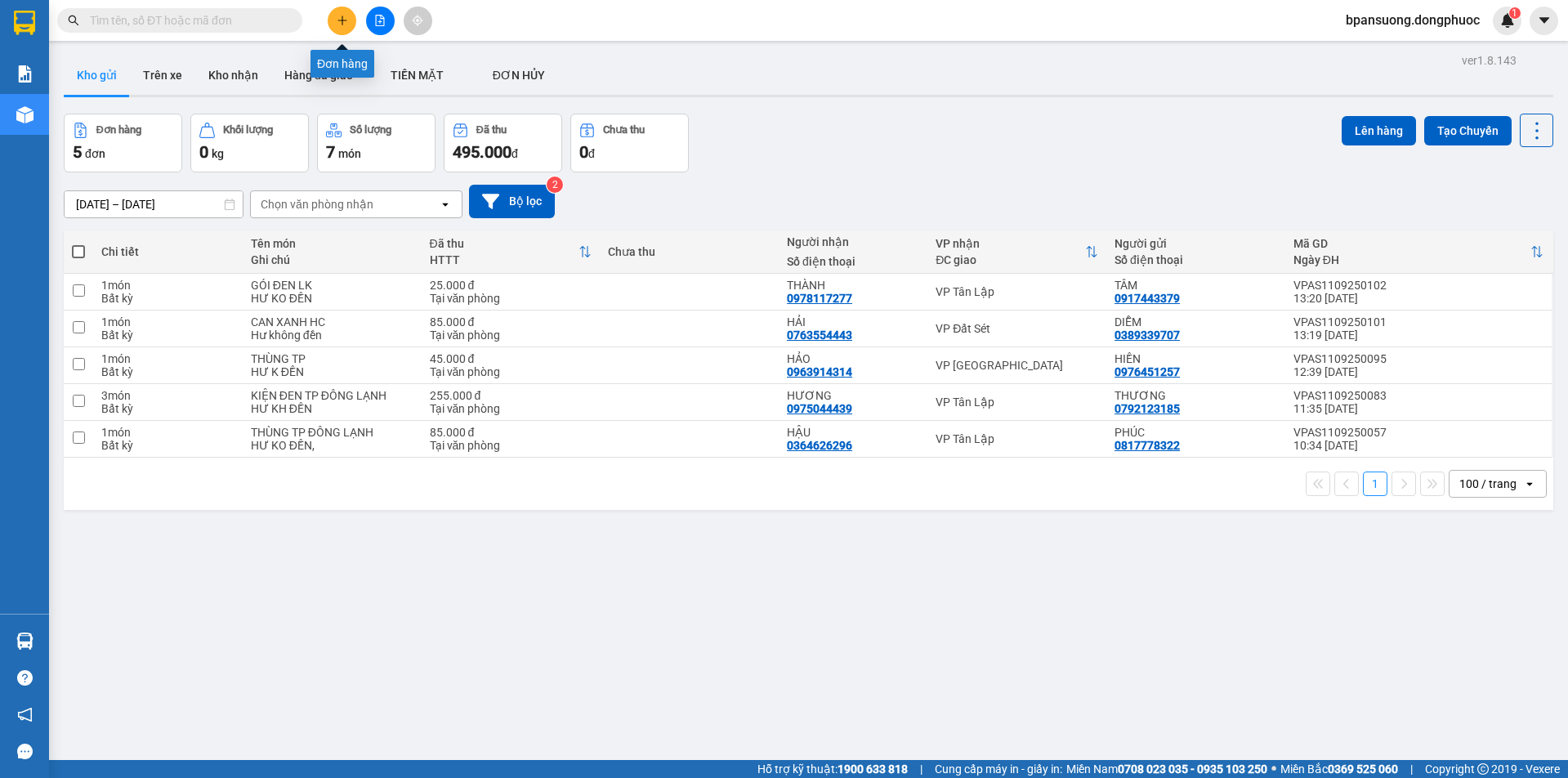
click at [336, 17] on icon "plus" at bounding box center [342, 21] width 12 height 12
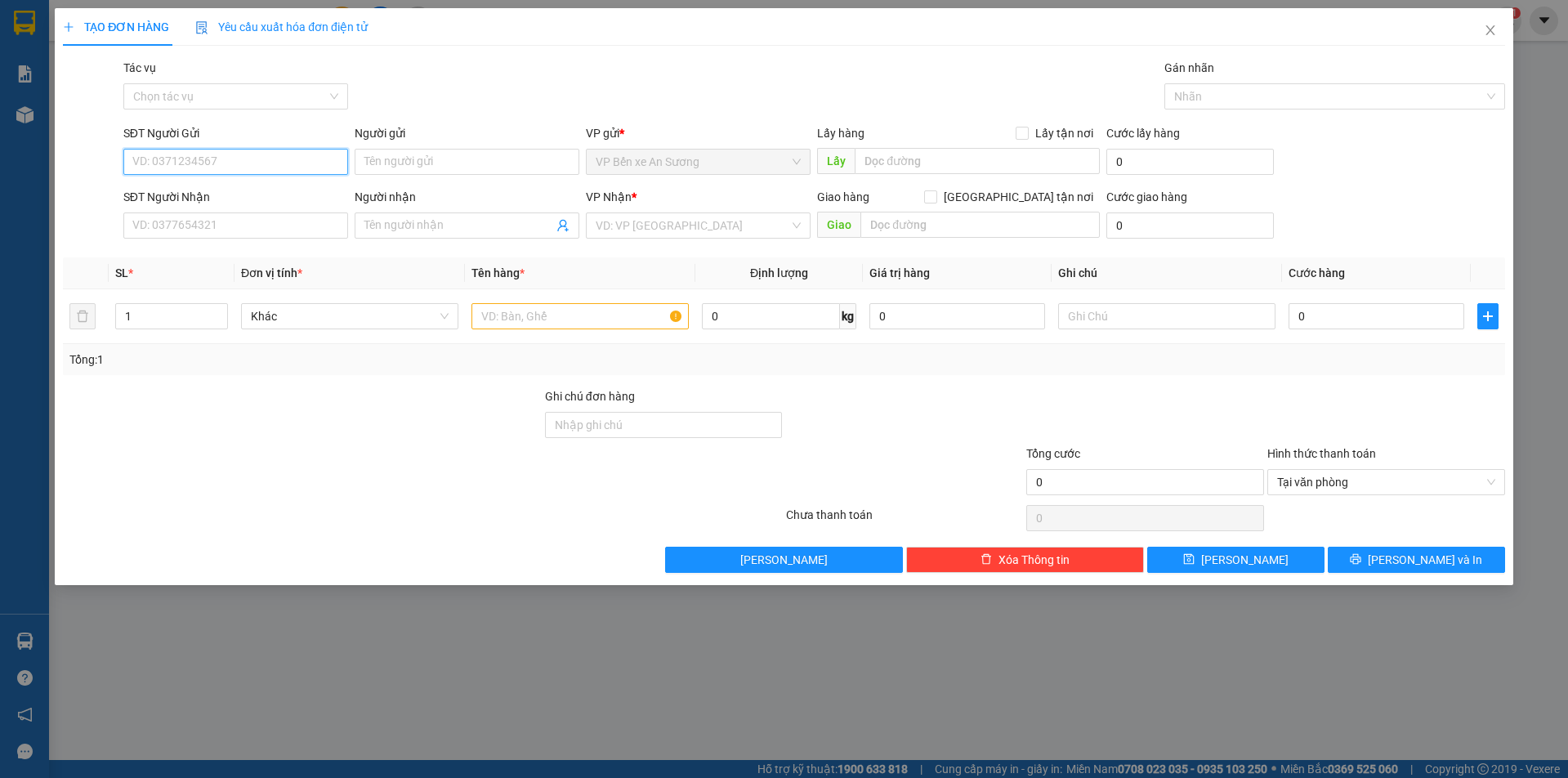
click at [211, 163] on input "SĐT Người Gửi" at bounding box center [236, 162] width 225 height 27
type input "0905550311"
click at [217, 194] on div "0905550311 - QUÝ" at bounding box center [236, 194] width 205 height 18
type input "QUÝ"
type input "0348125442"
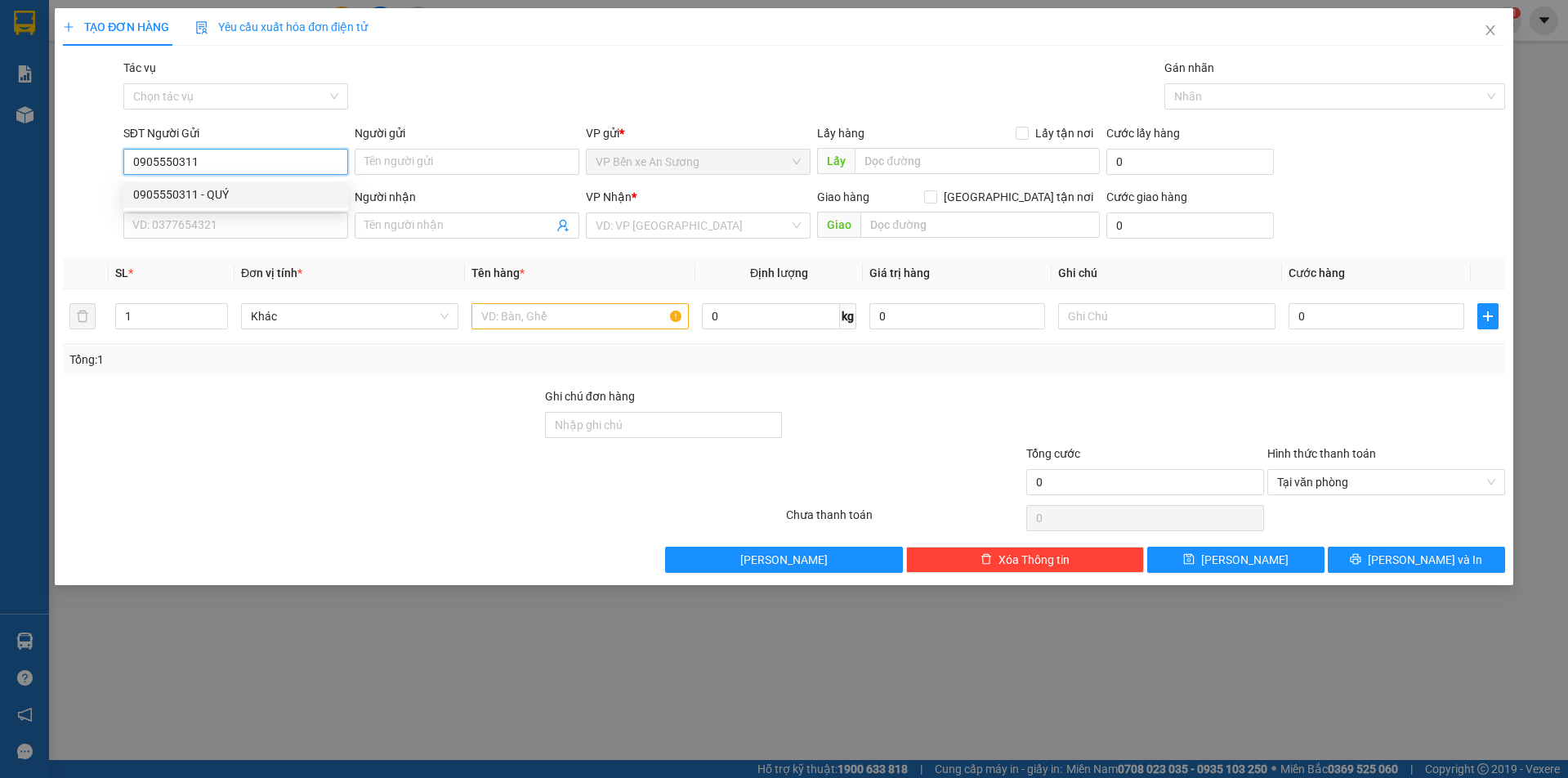
type input "NHƯ"
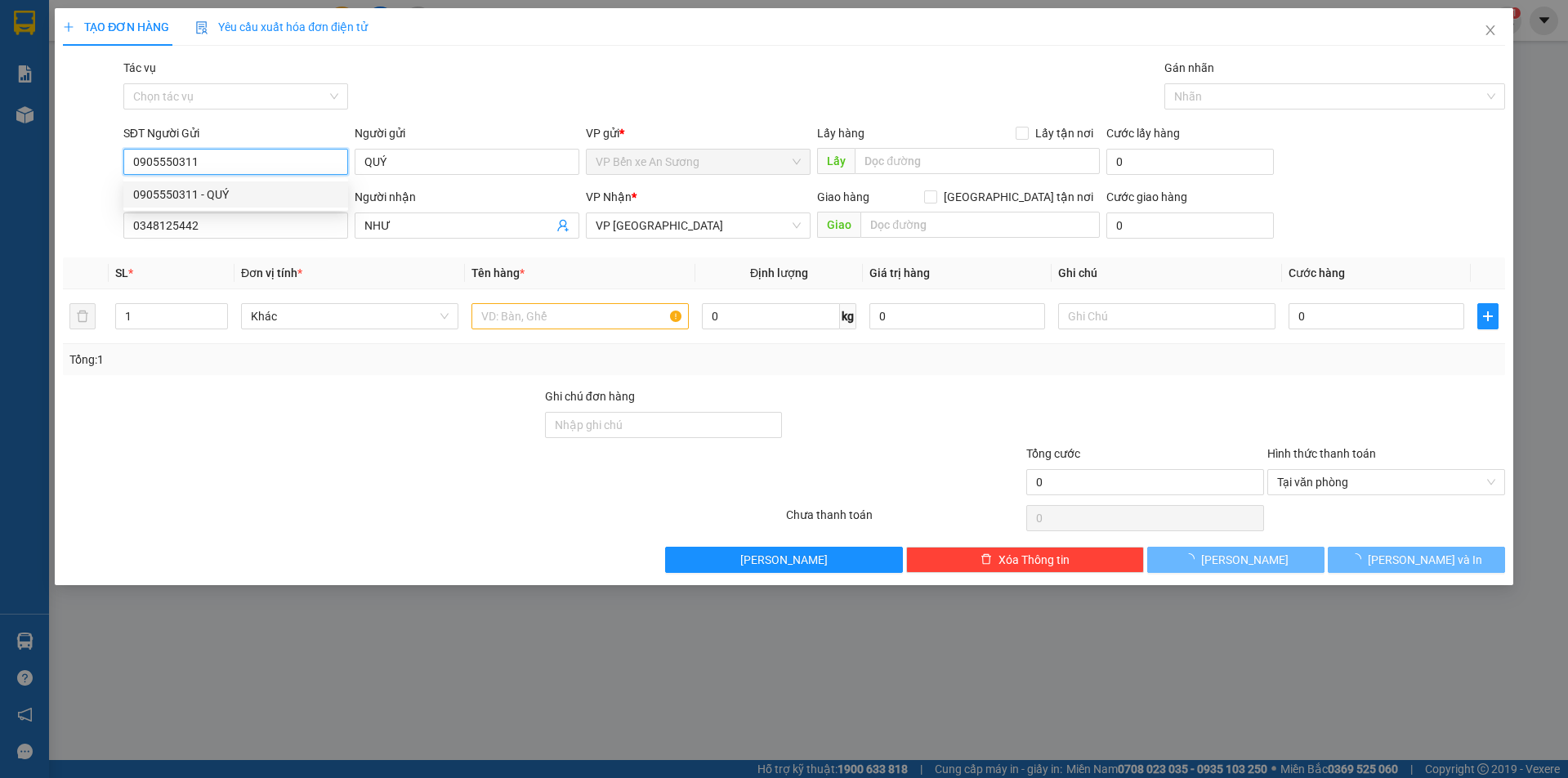
type input "20.000"
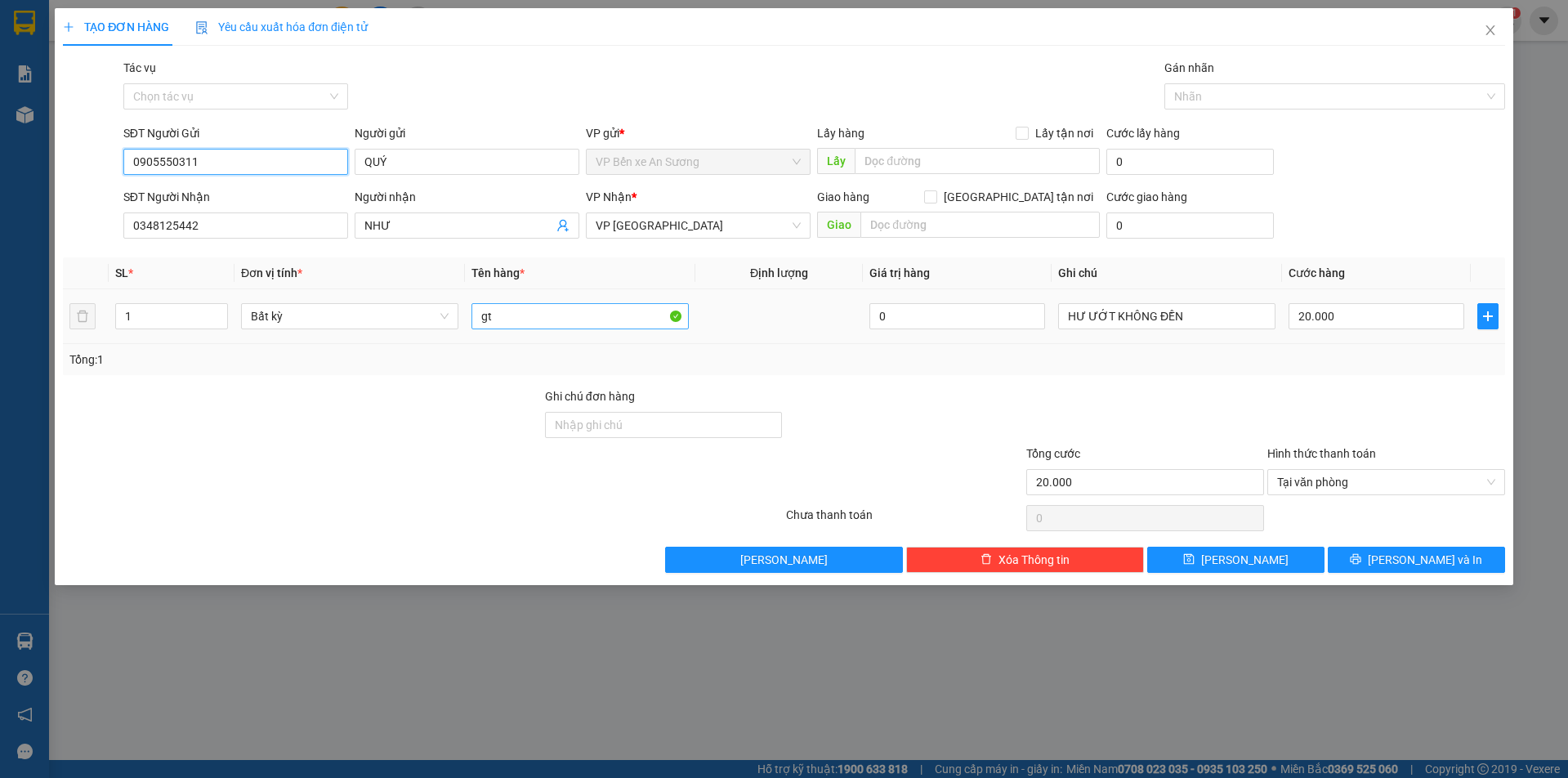
type input "0905550311"
drag, startPoint x: 499, startPoint y: 311, endPoint x: 428, endPoint y: 318, distance: 71.3
click at [428, 318] on tr "1 Bất kỳ gt 0 HƯ ƯỚT KHÔNG ĐỀN 20.000" at bounding box center [784, 316] width 1443 height 54
type input "TẤM QC"
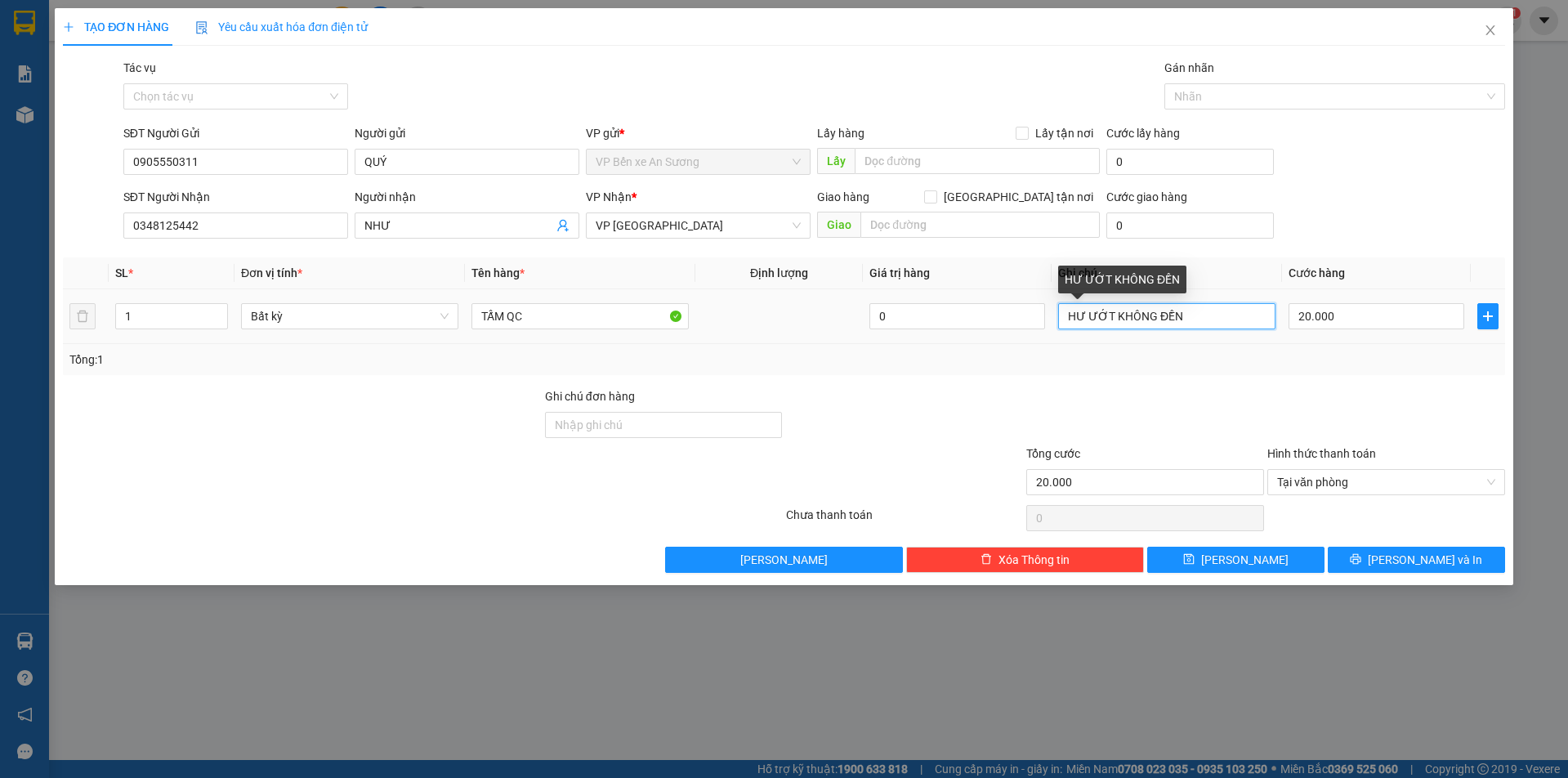
drag, startPoint x: 1111, startPoint y: 317, endPoint x: 1110, endPoint y: 306, distance: 11.0
click at [1111, 314] on input "HƯ ƯỚT KHÔNG ĐỀN" at bounding box center [1167, 316] width 217 height 27
type input "HƯ GÃY KHÔNG ĐỀN"
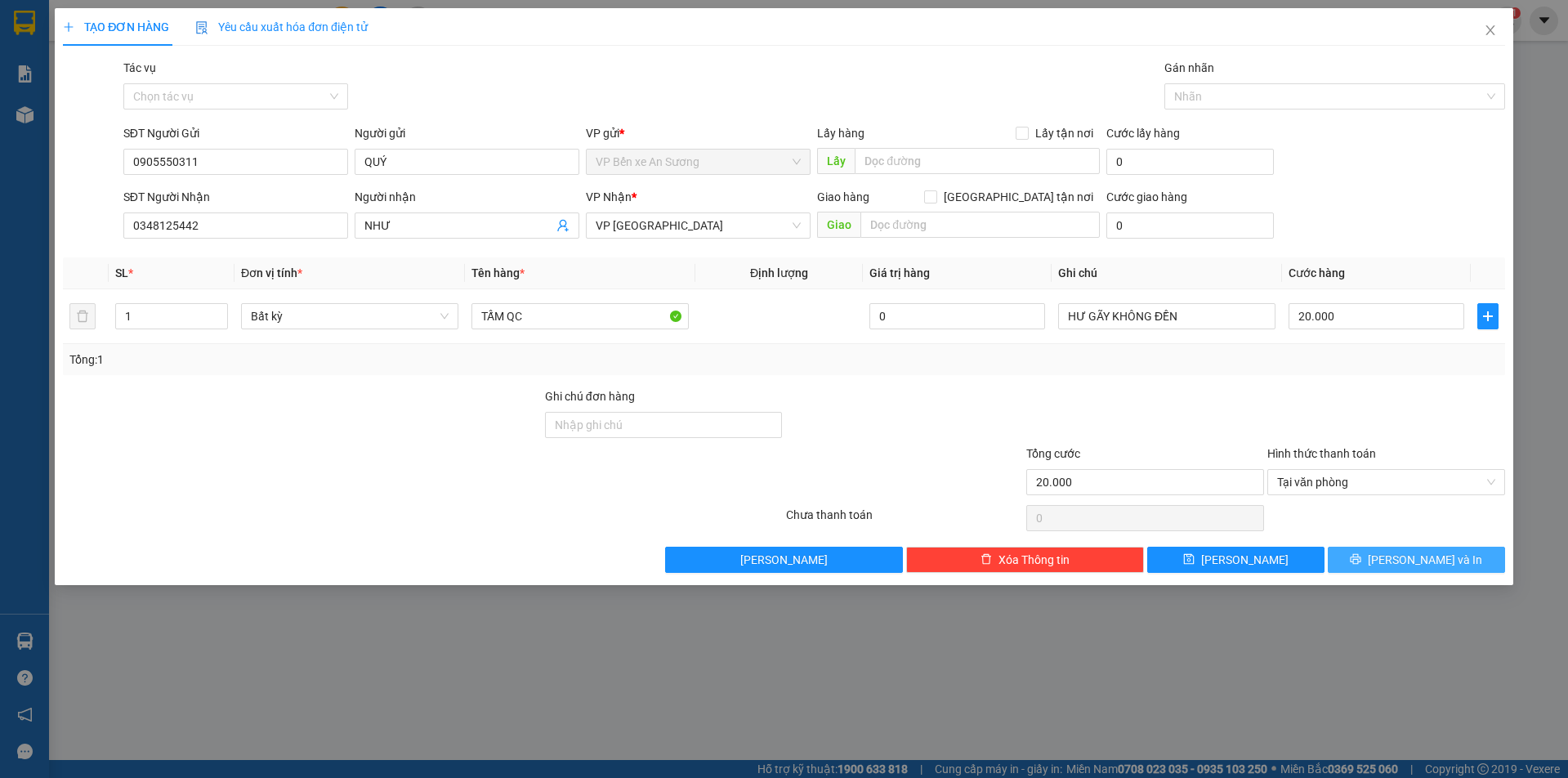
click at [1400, 559] on button "[PERSON_NAME] và In" at bounding box center [1417, 560] width 178 height 27
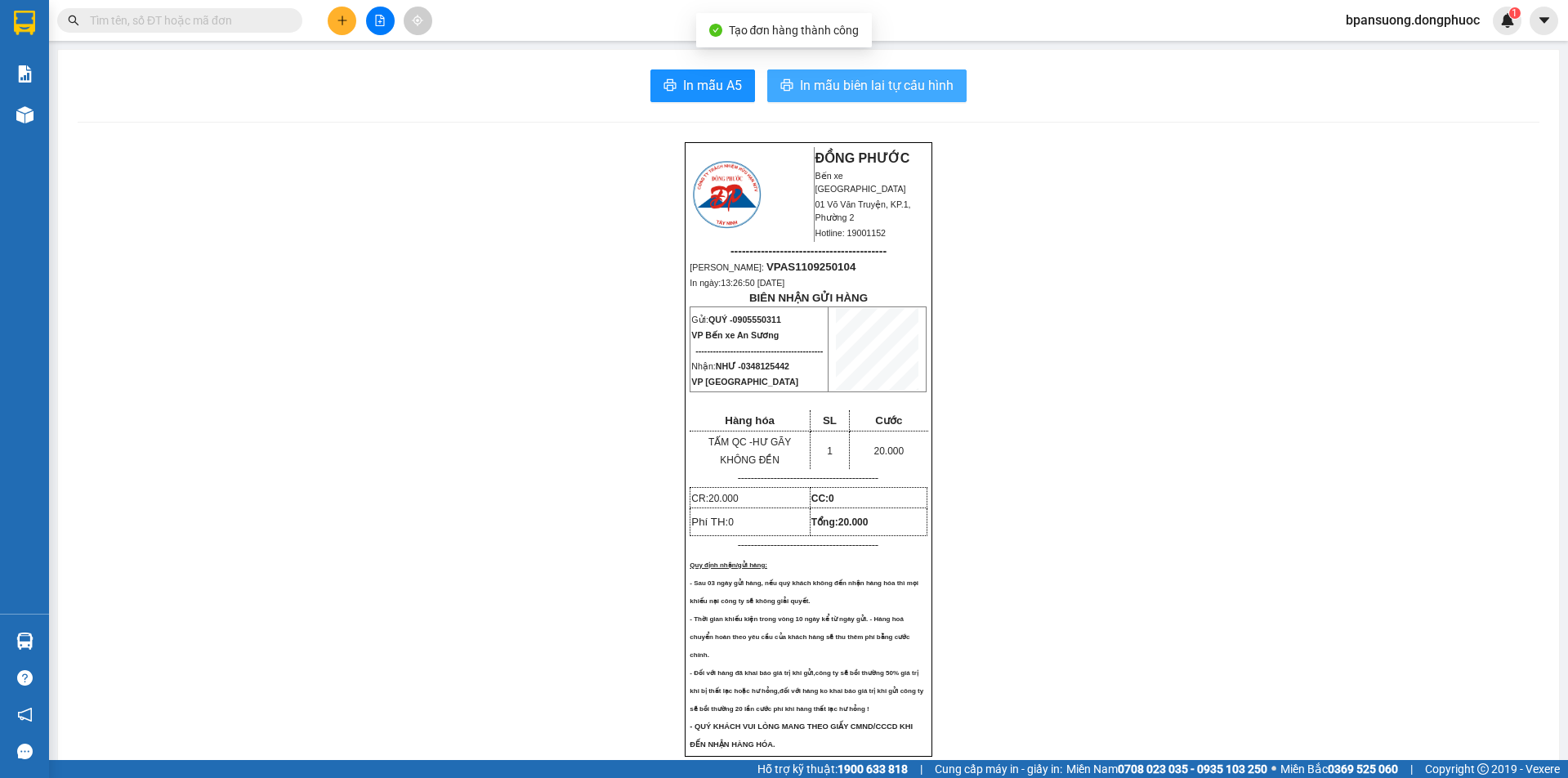
click at [871, 92] on span "In mẫu biên lai tự cấu hình" at bounding box center [877, 85] width 154 height 21
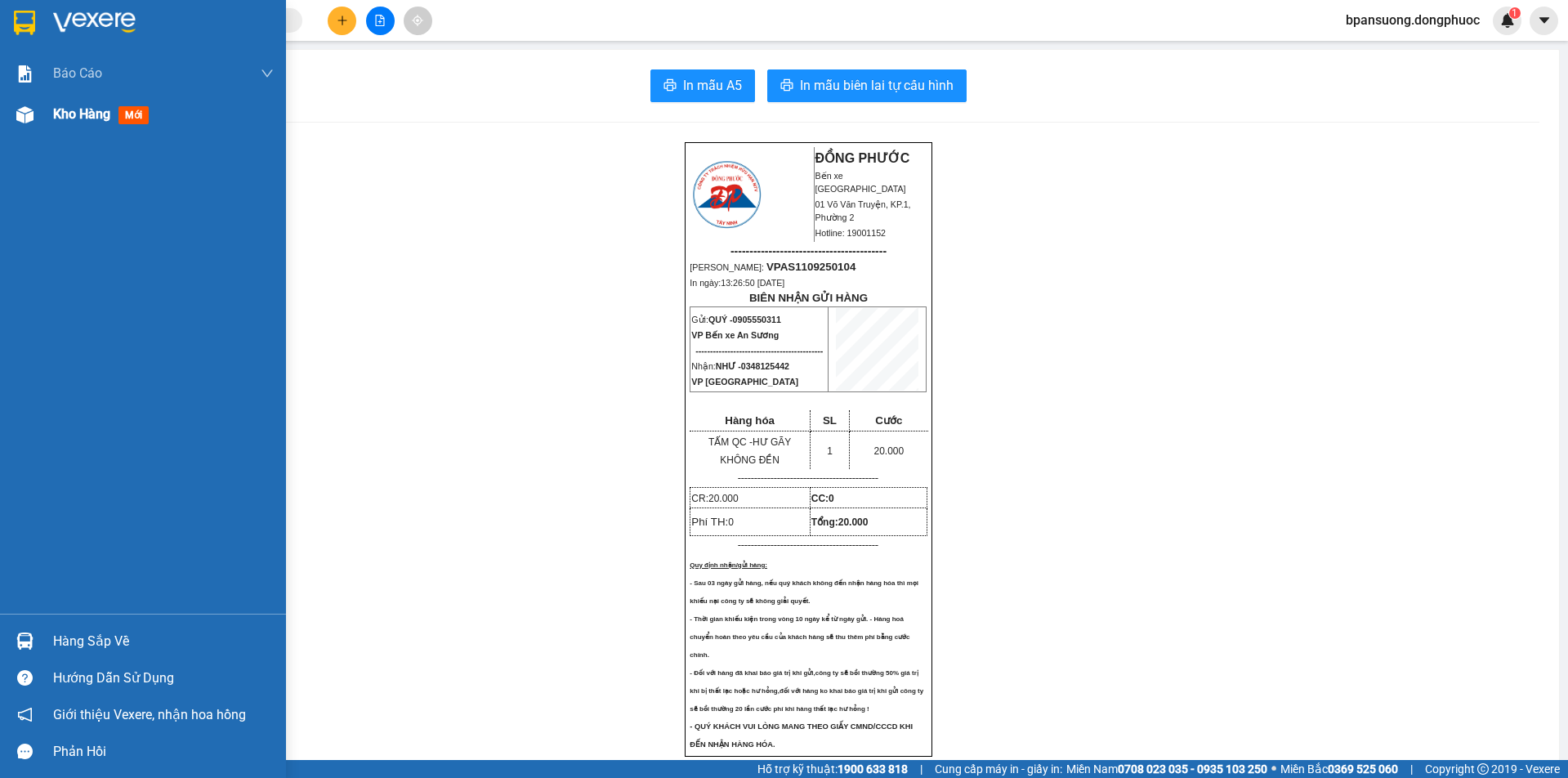
click at [104, 111] on span "Kho hàng" at bounding box center [82, 115] width 57 height 16
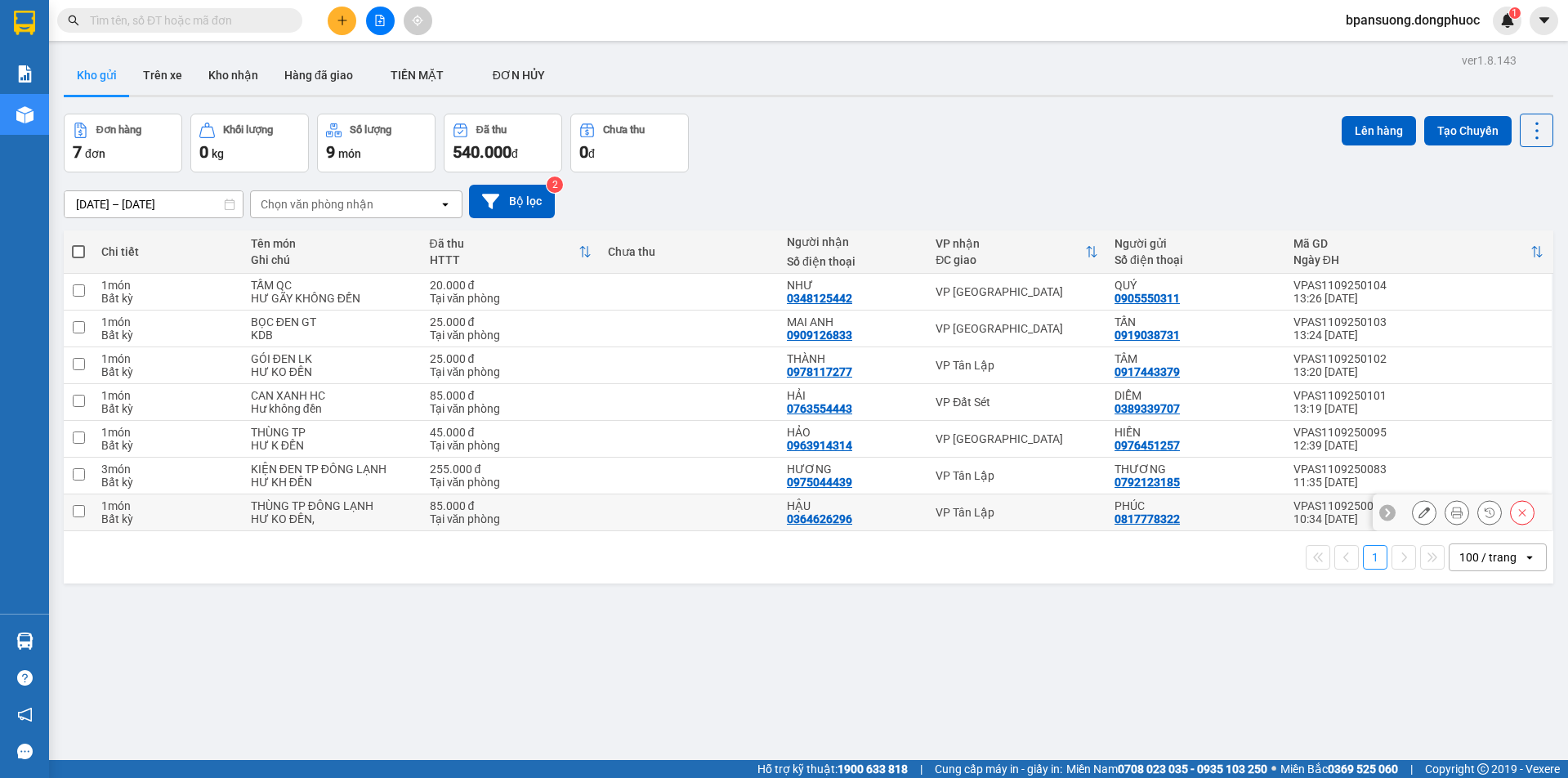
click at [981, 506] on div "VP Tân Lập" at bounding box center [1016, 512] width 163 height 13
checkbox input "true"
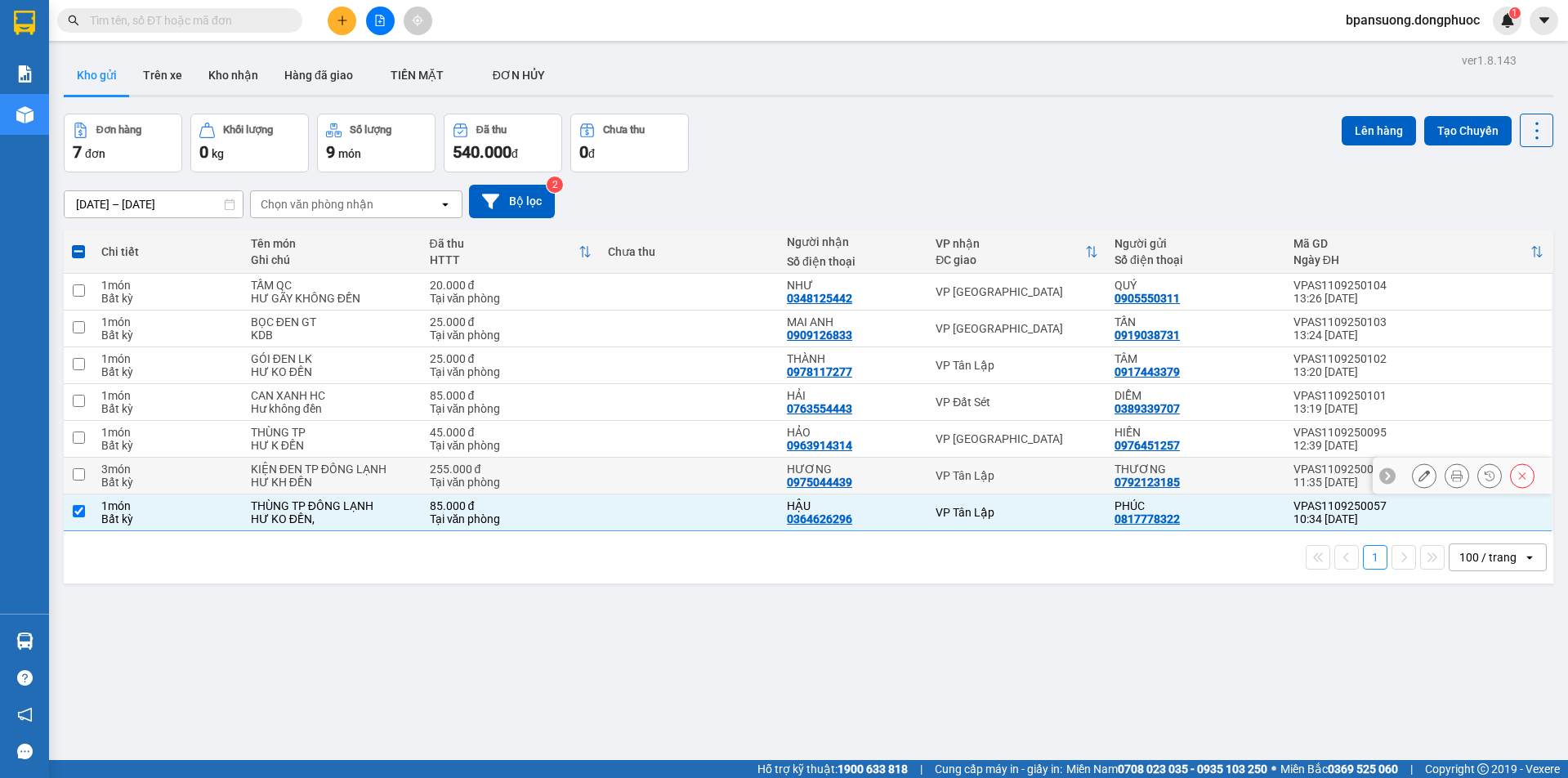
click at [989, 478] on div "VP Tân Lập" at bounding box center [1016, 475] width 163 height 13
checkbox input "true"
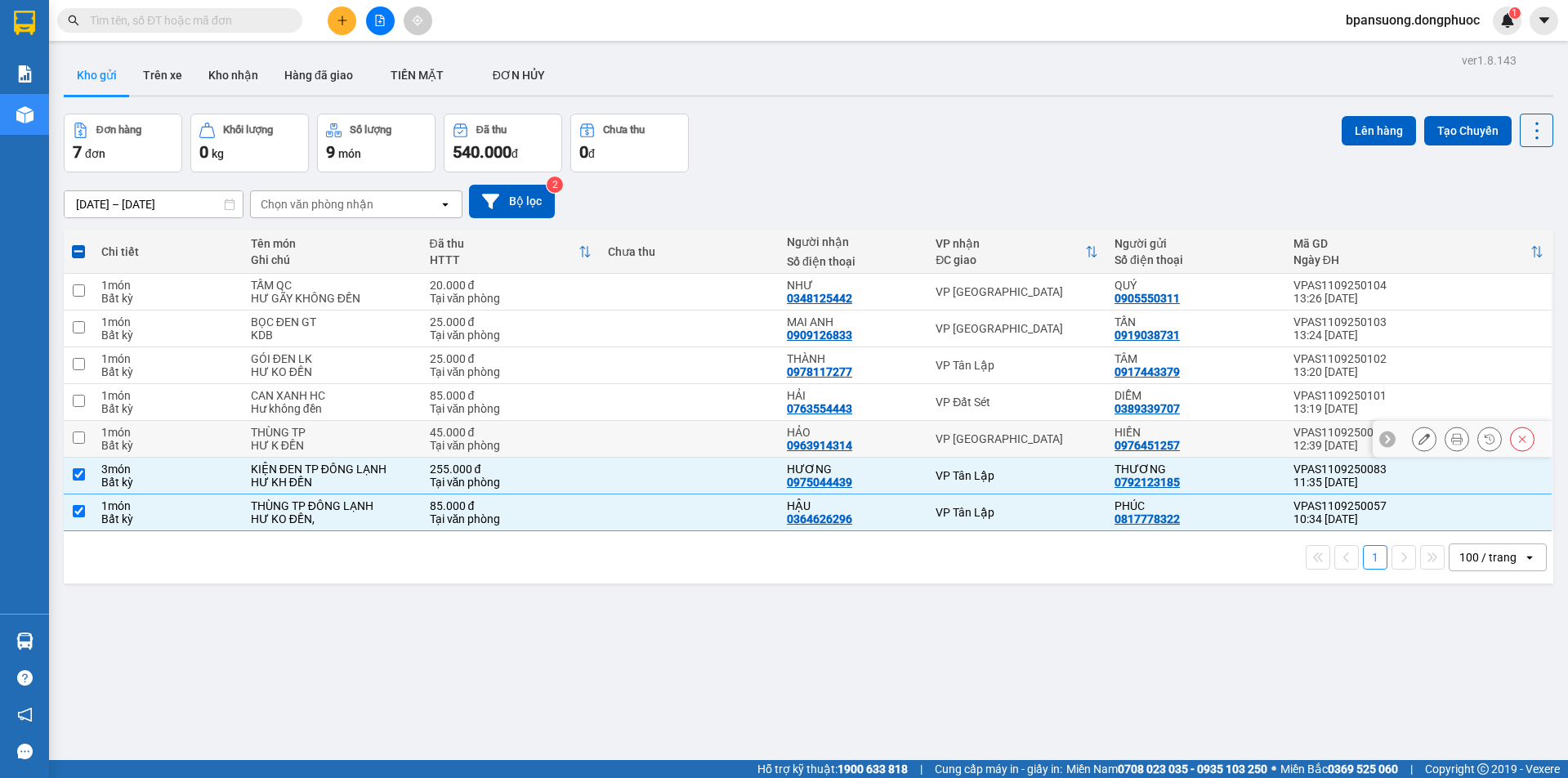
click at [981, 444] on div "VP [GEOGRAPHIC_DATA]" at bounding box center [1016, 438] width 163 height 13
checkbox input "true"
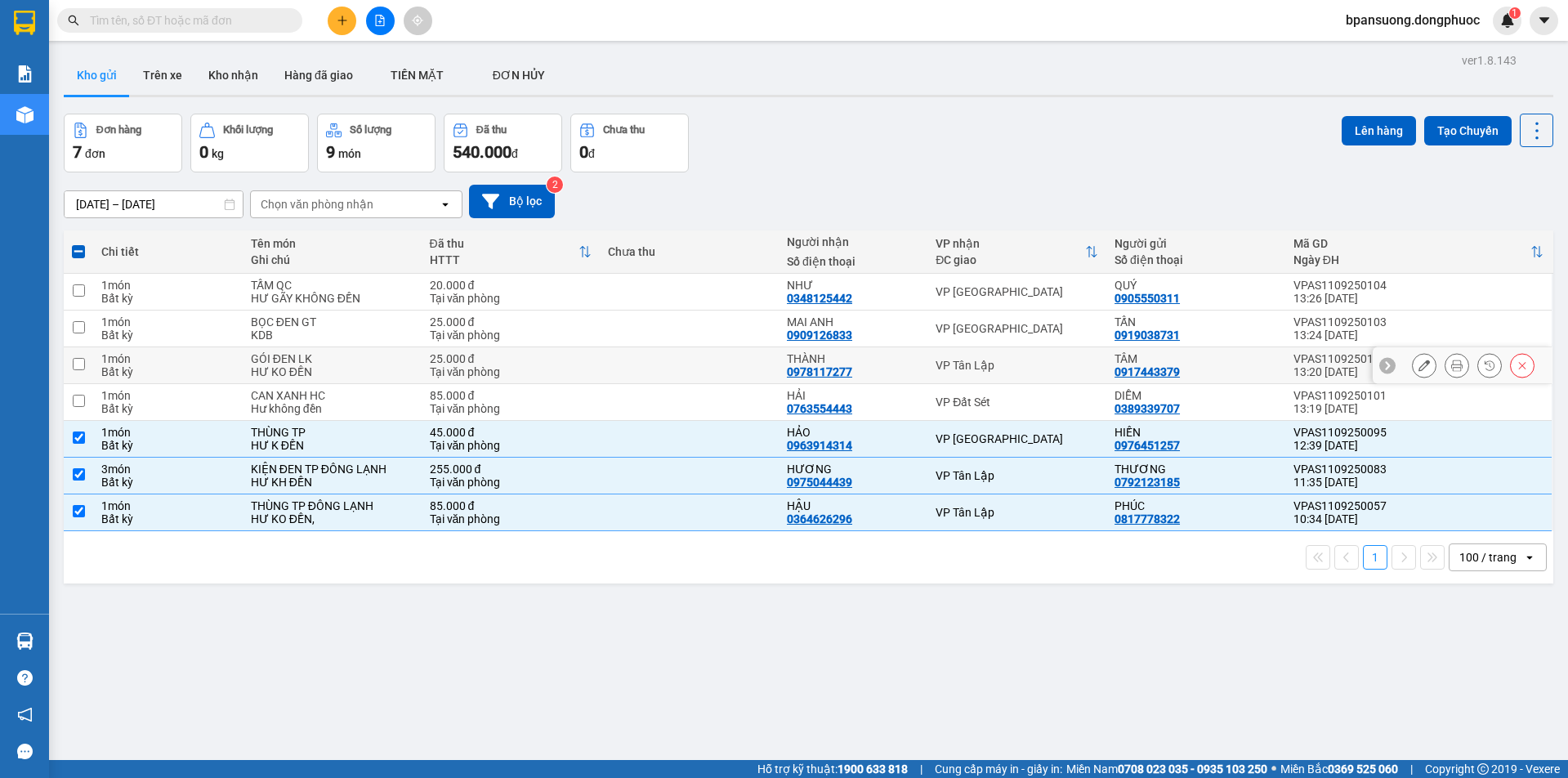
click at [960, 365] on div "VP Tân Lập" at bounding box center [1016, 365] width 163 height 13
checkbox input "true"
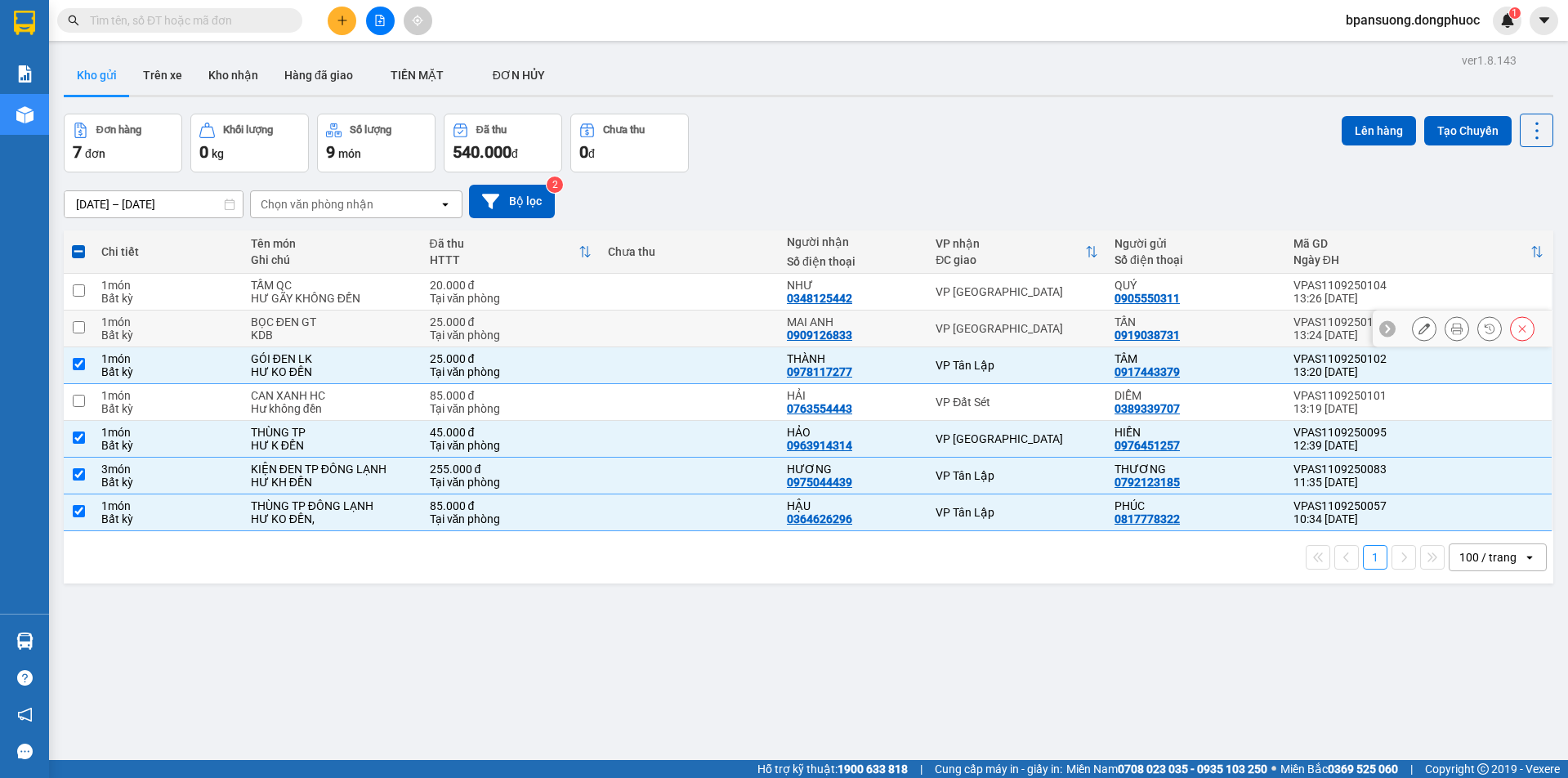
click at [965, 329] on div "VP [GEOGRAPHIC_DATA]" at bounding box center [1016, 328] width 163 height 13
checkbox input "true"
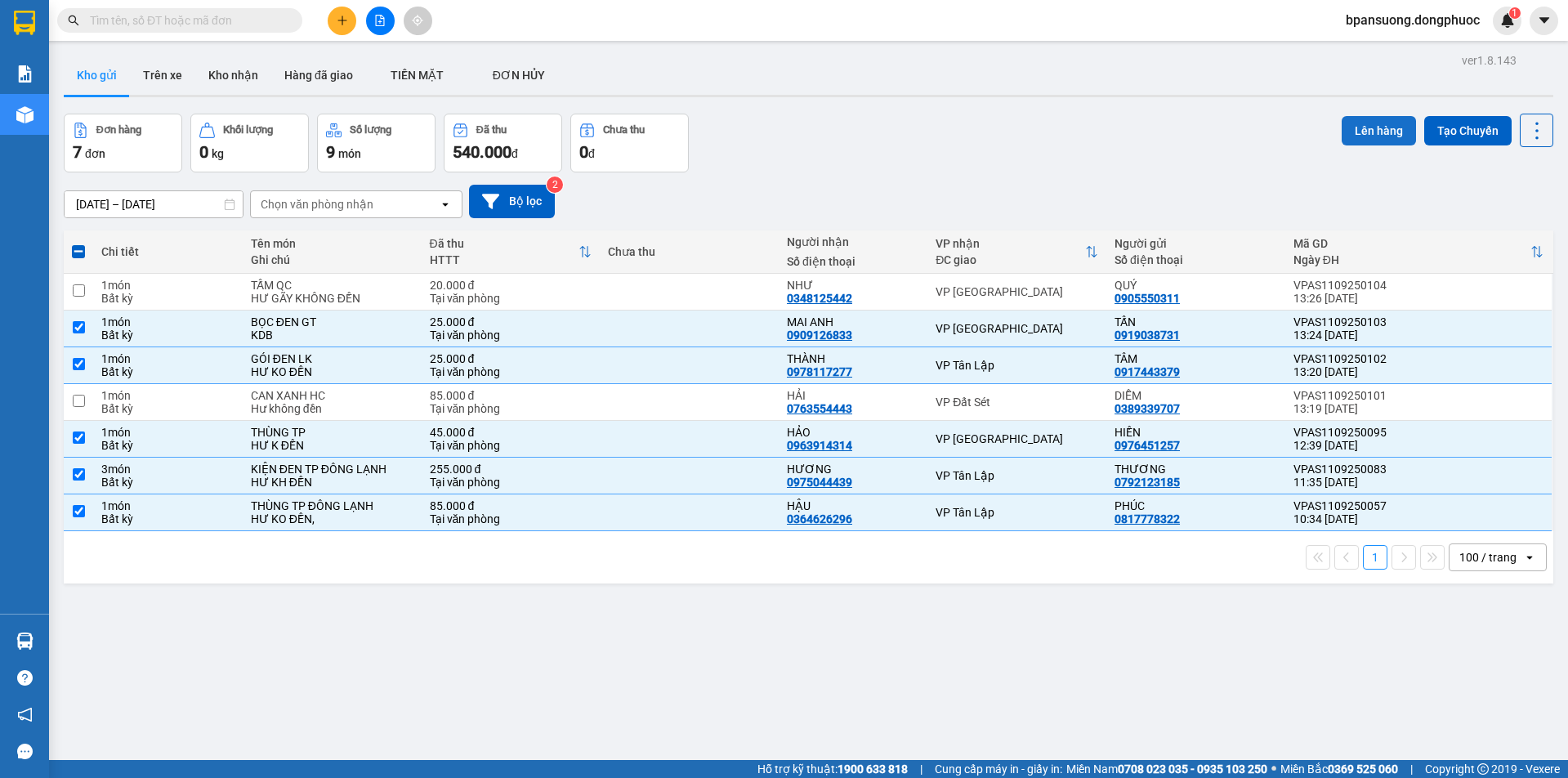
click at [1359, 134] on button "Lên hàng" at bounding box center [1379, 131] width 74 height 30
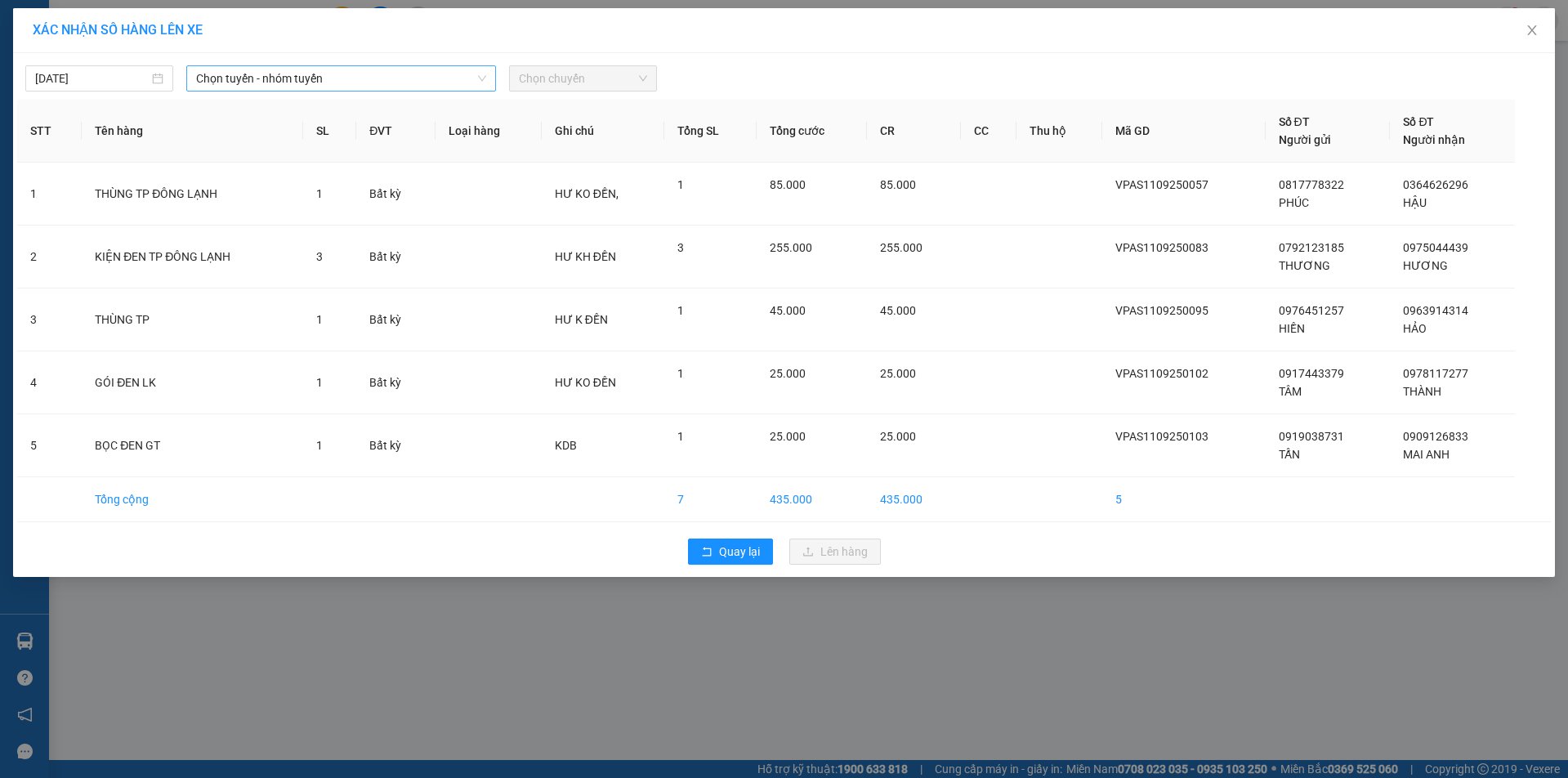
click at [421, 88] on span "Chọn tuyến - nhóm tuyến" at bounding box center [340, 78] width 289 height 25
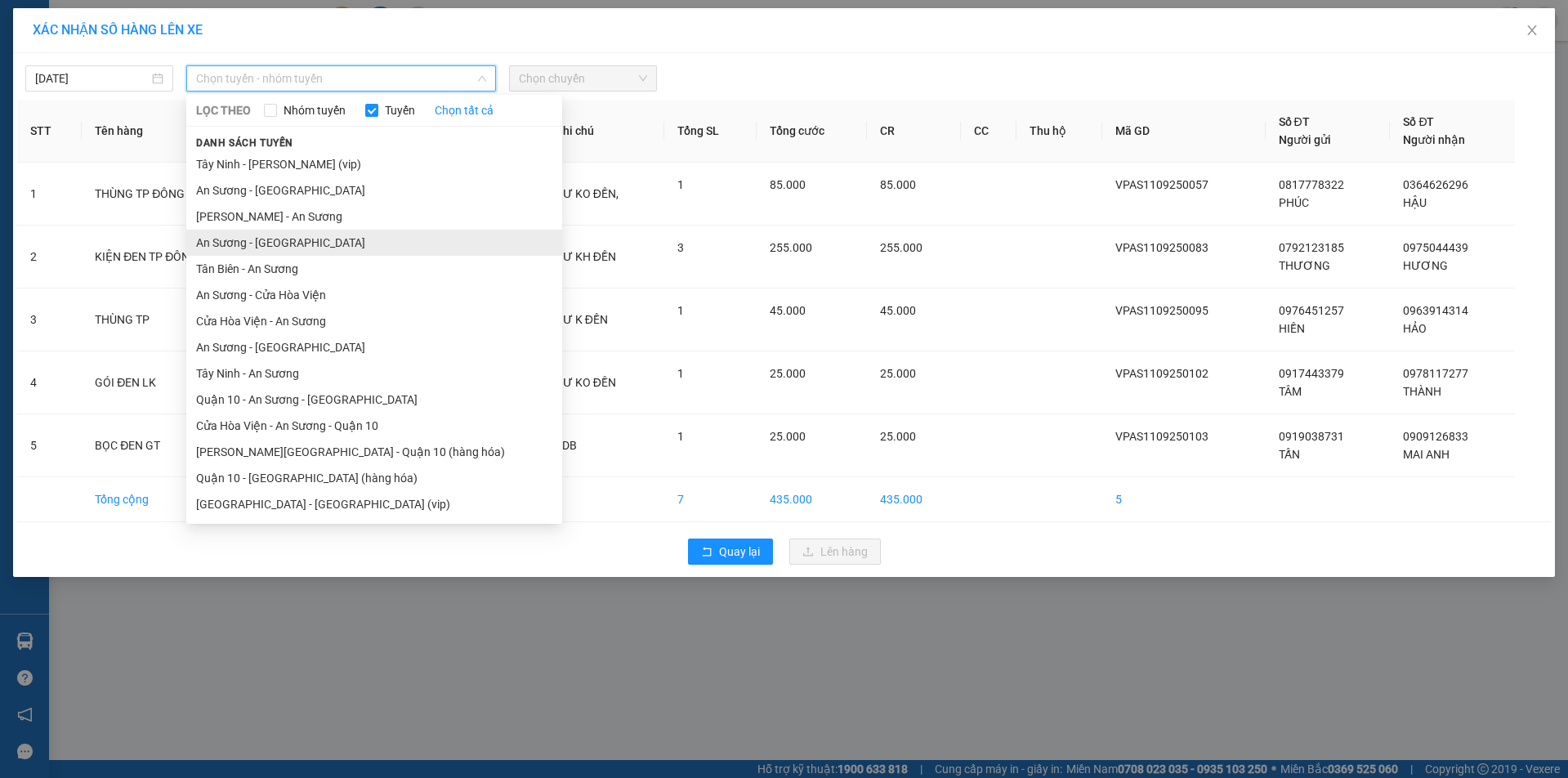
click at [248, 245] on li "An Sương - Tân Biên" at bounding box center [374, 243] width 376 height 27
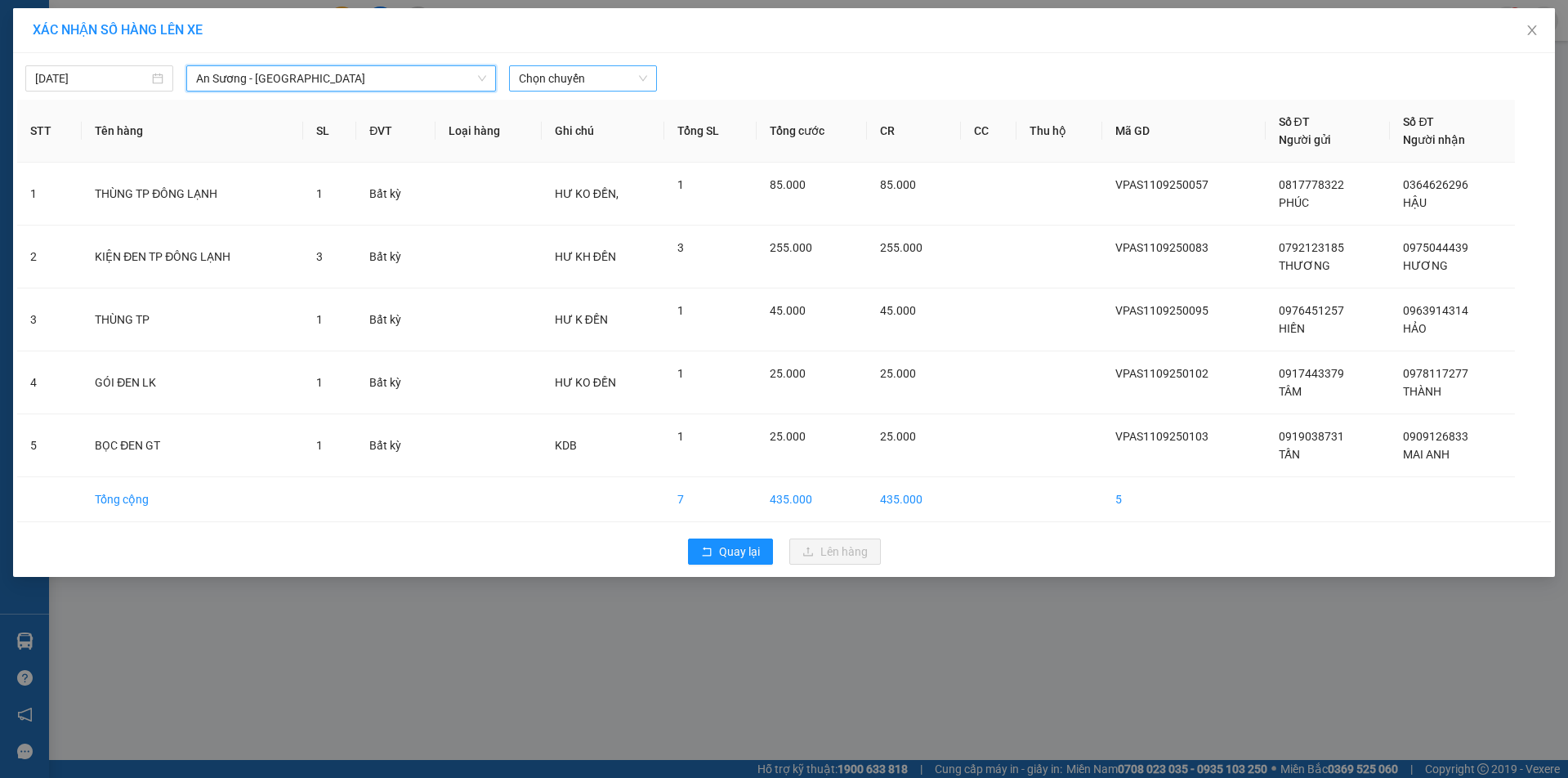
click at [602, 80] on span "Chọn chuyến" at bounding box center [583, 78] width 128 height 25
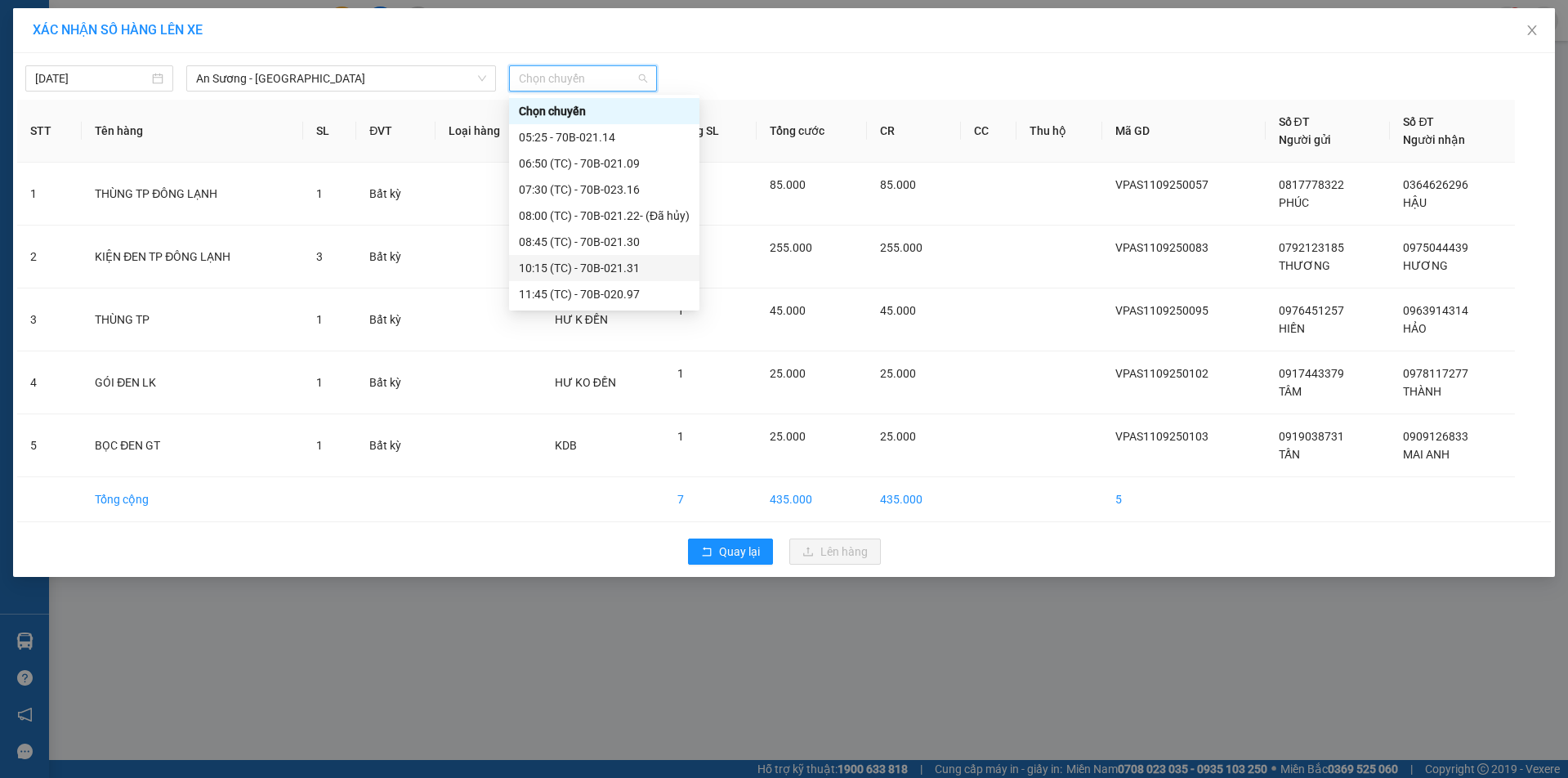
scroll to position [82, 0]
click at [550, 264] on div "13:35 (TC) - 70B-021.13" at bounding box center [604, 265] width 171 height 18
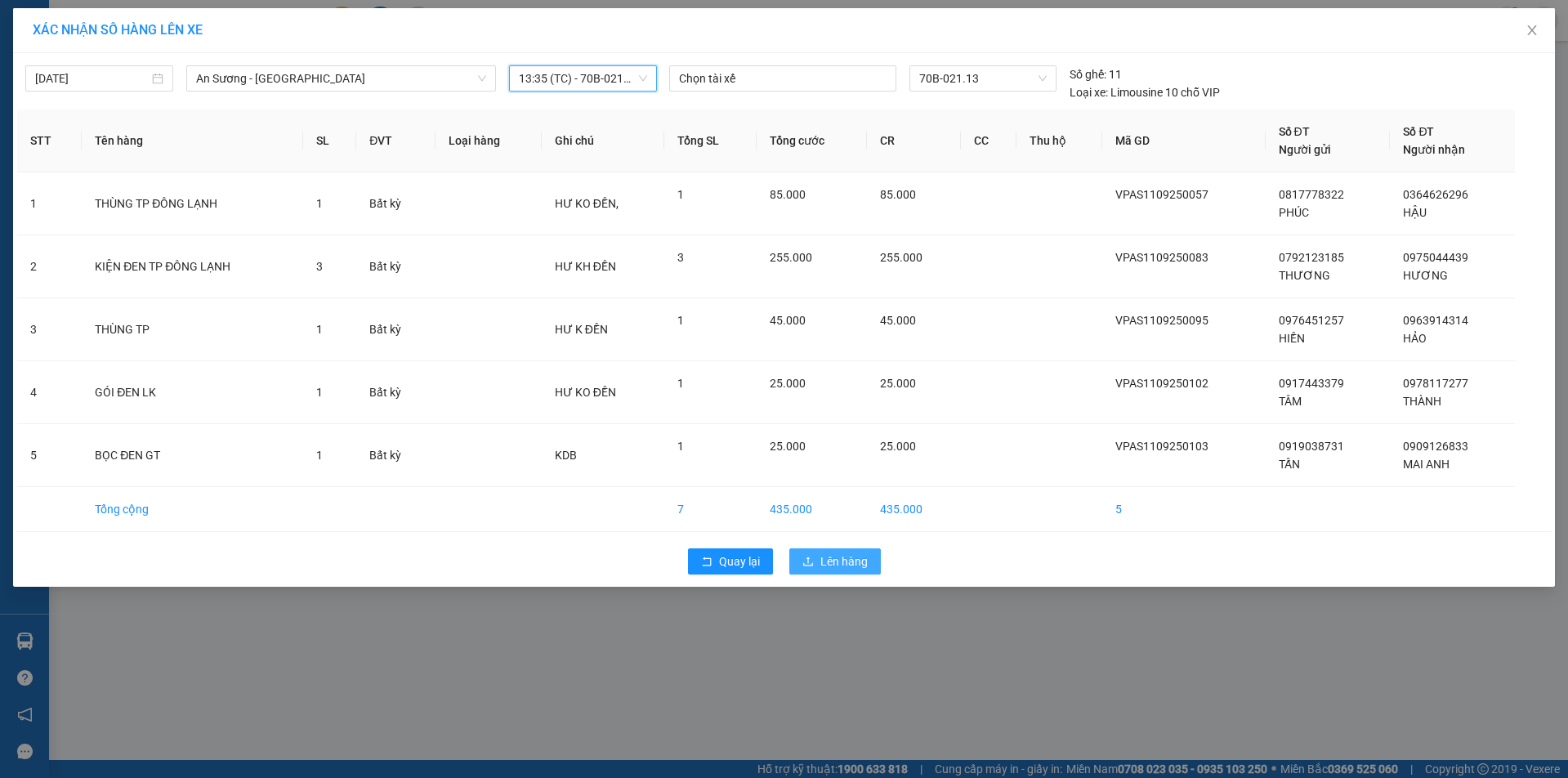
click at [851, 558] on span "Lên hàng" at bounding box center [845, 562] width 47 height 18
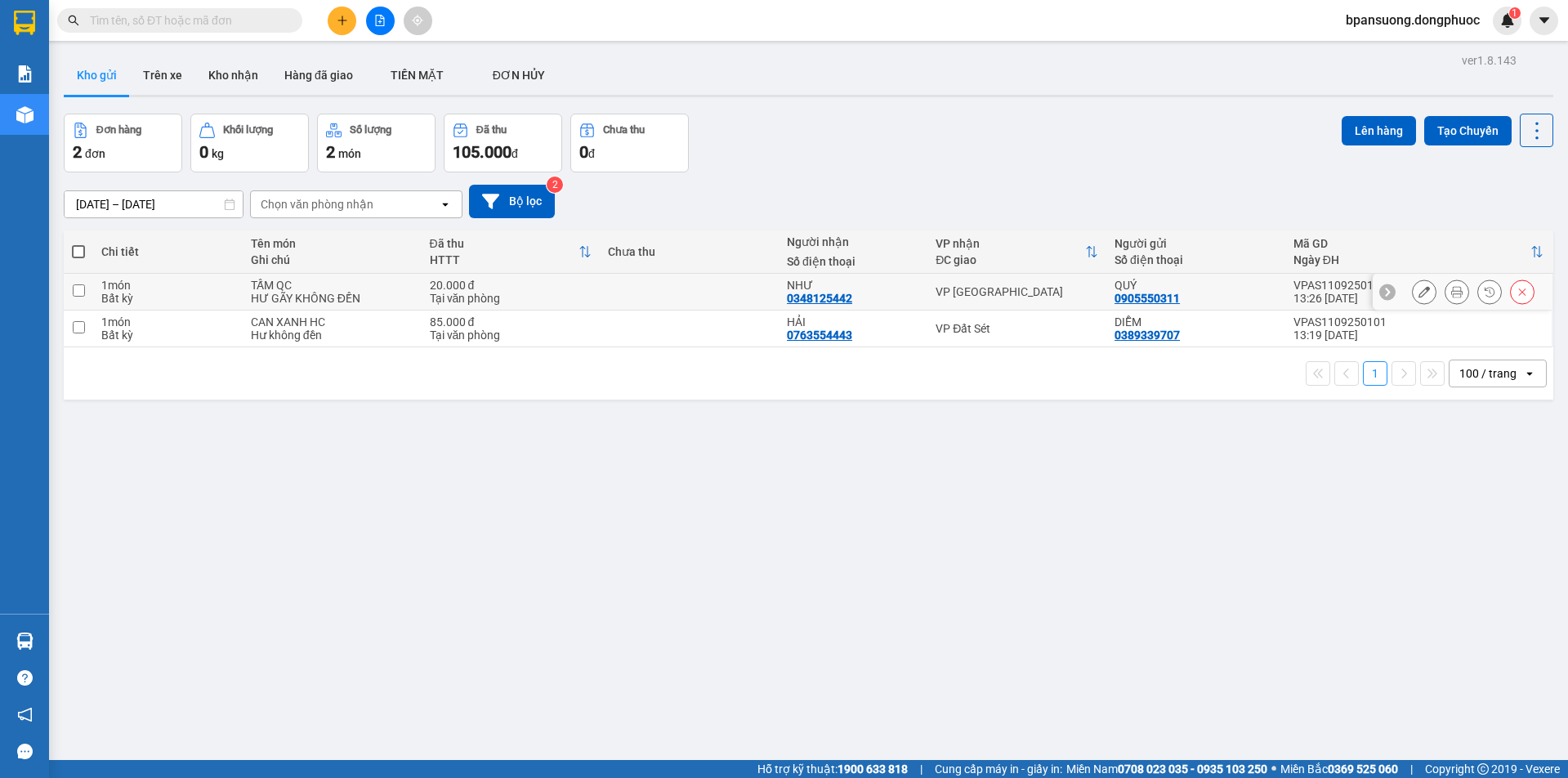
click at [936, 293] on div "VP [GEOGRAPHIC_DATA]" at bounding box center [1016, 291] width 163 height 13
checkbox input "true"
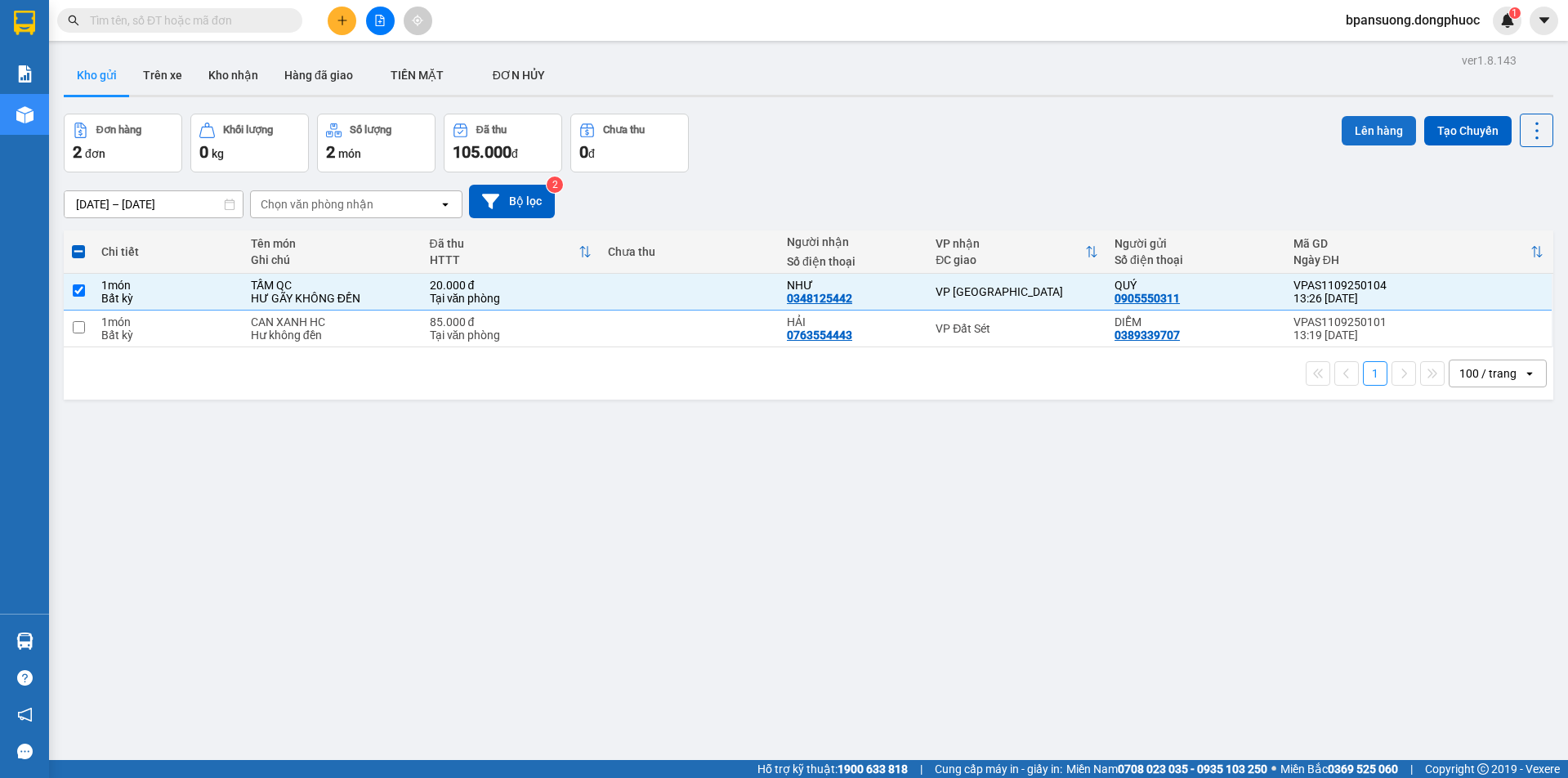
click at [1372, 128] on button "Lên hàng" at bounding box center [1379, 131] width 74 height 30
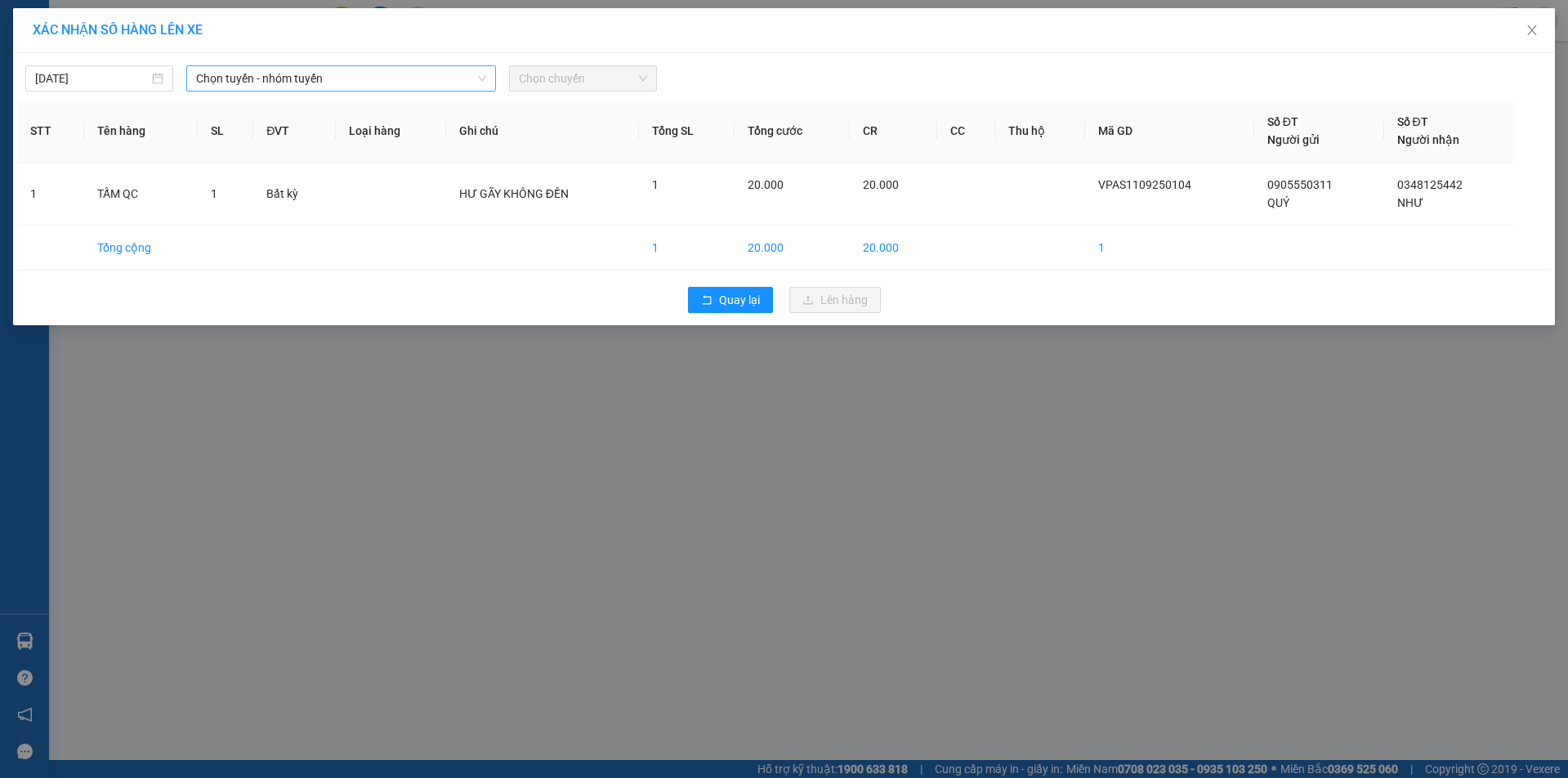
click at [359, 80] on span "Chọn tuyến - nhóm tuyến" at bounding box center [340, 78] width 289 height 25
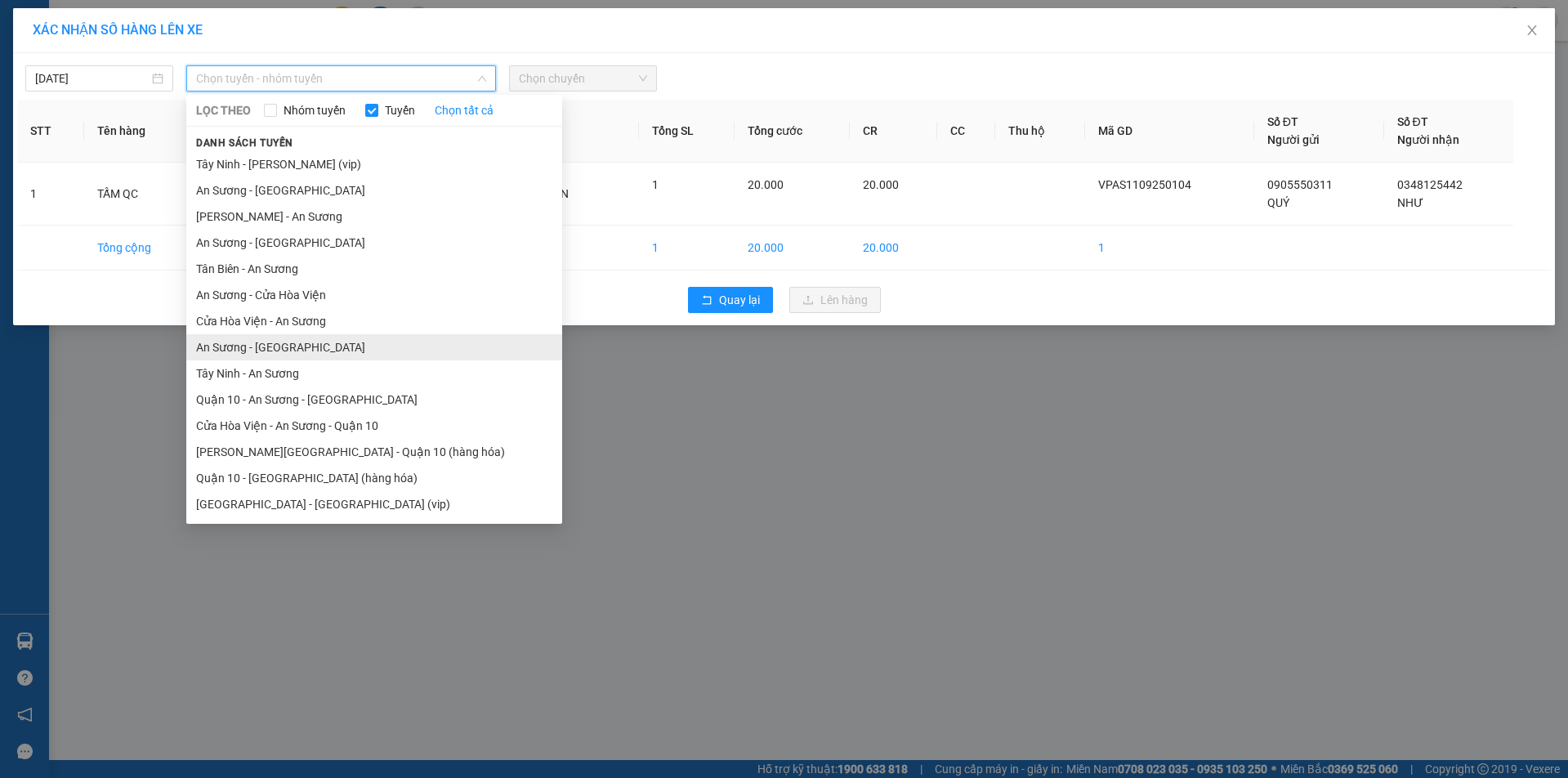
click at [292, 348] on li "An Sương - [GEOGRAPHIC_DATA]" at bounding box center [374, 348] width 376 height 27
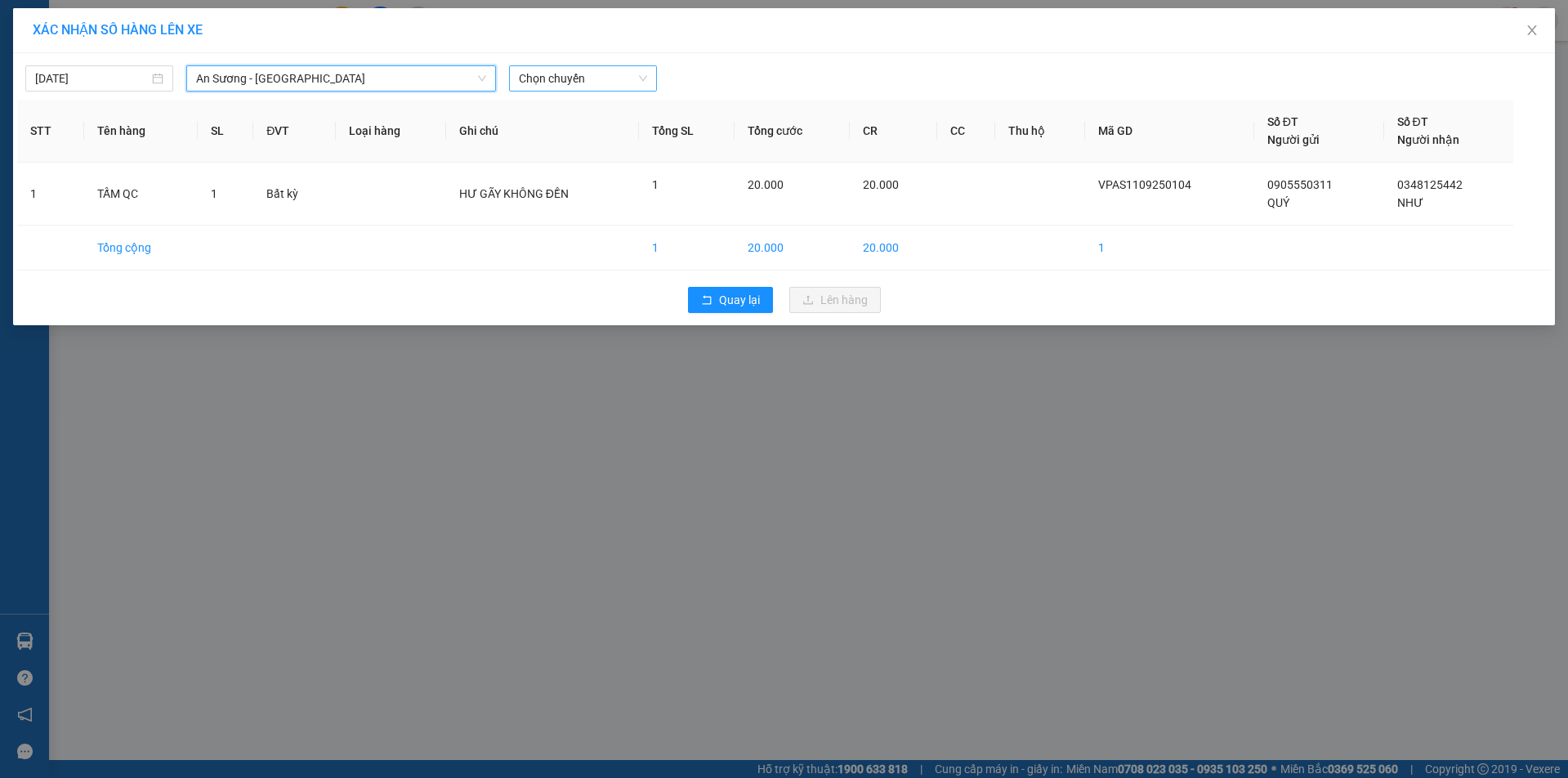
click at [558, 72] on span "Chọn chuyến" at bounding box center [583, 78] width 128 height 25
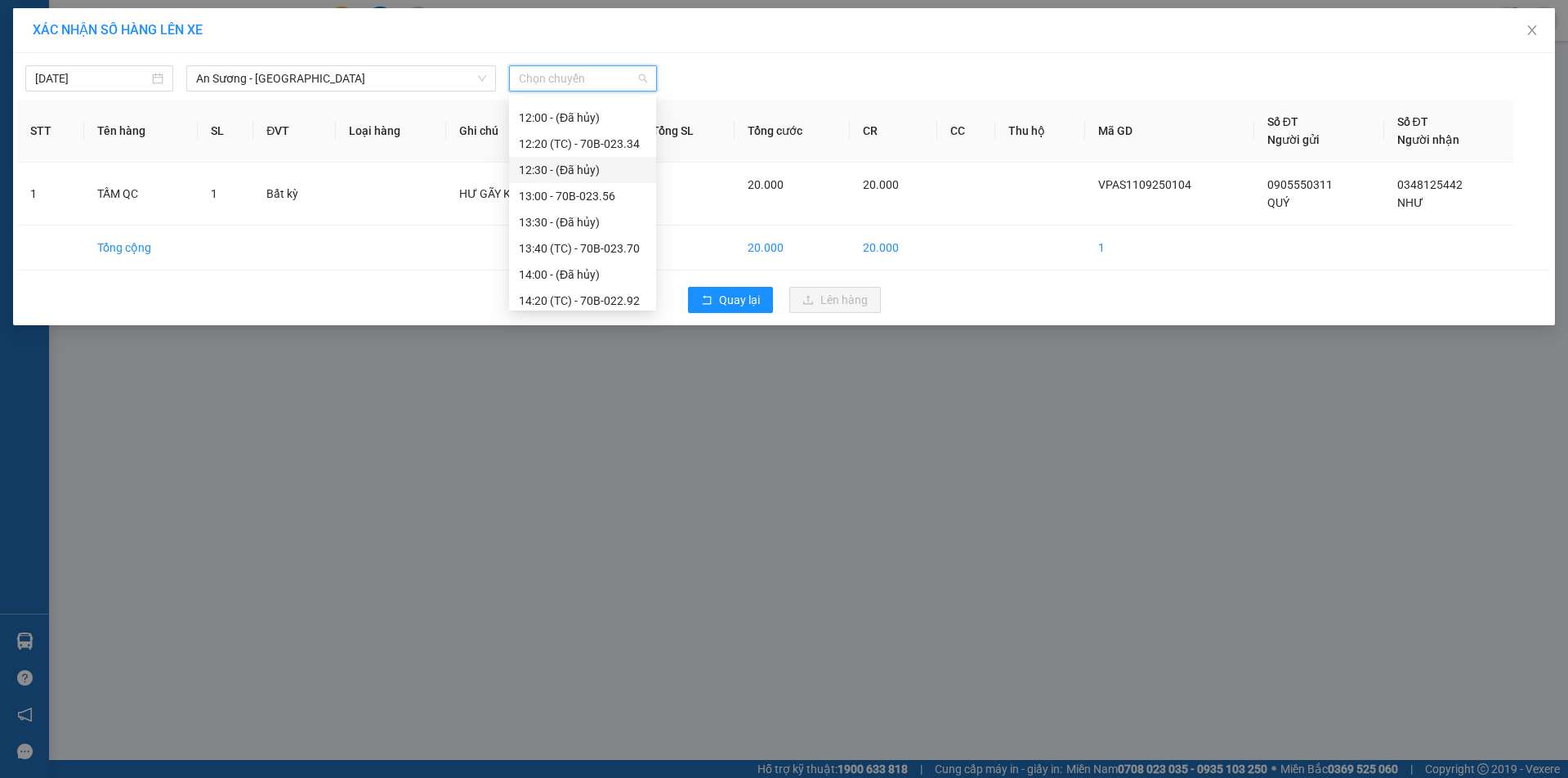
scroll to position [573, 0]
click at [613, 164] on div "13:40 (TC) - 70B-023.70" at bounding box center [582, 167] width 127 height 18
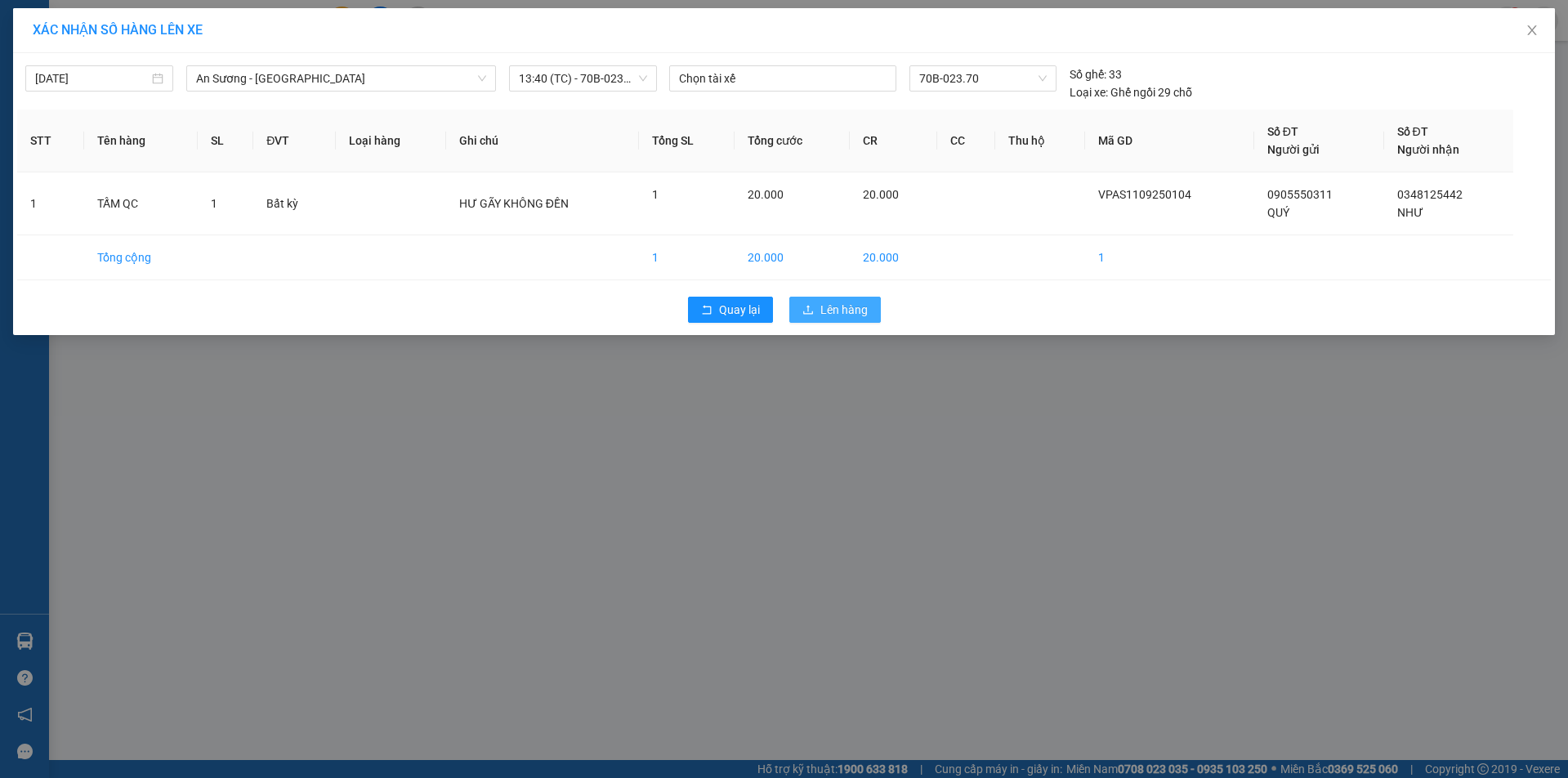
click at [830, 309] on span "Lên hàng" at bounding box center [845, 310] width 47 height 18
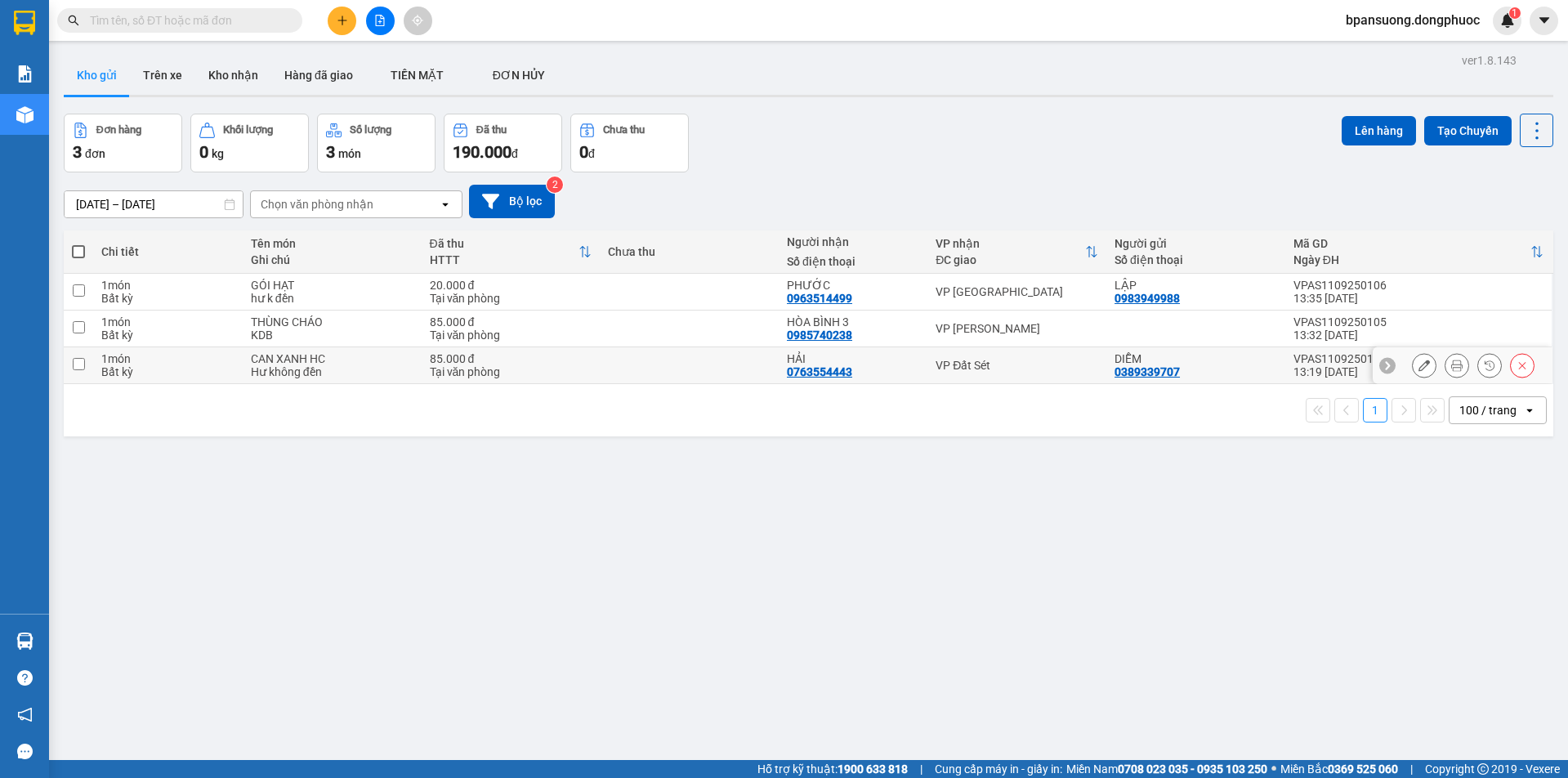
click at [989, 366] on div "VP Đất Sét" at bounding box center [1016, 365] width 163 height 13
checkbox input "true"
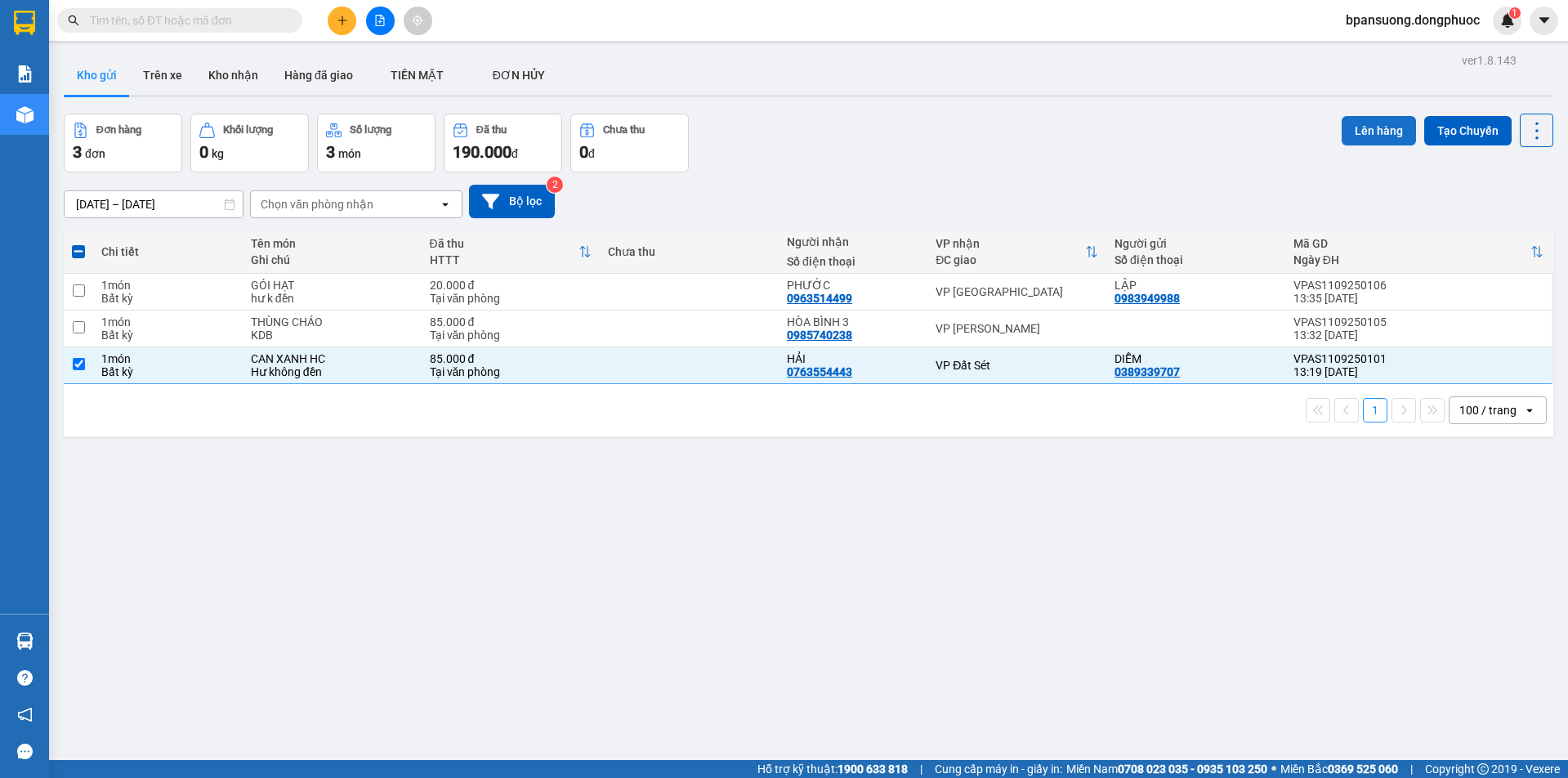
click at [1344, 130] on button "Lên hàng" at bounding box center [1379, 131] width 74 height 30
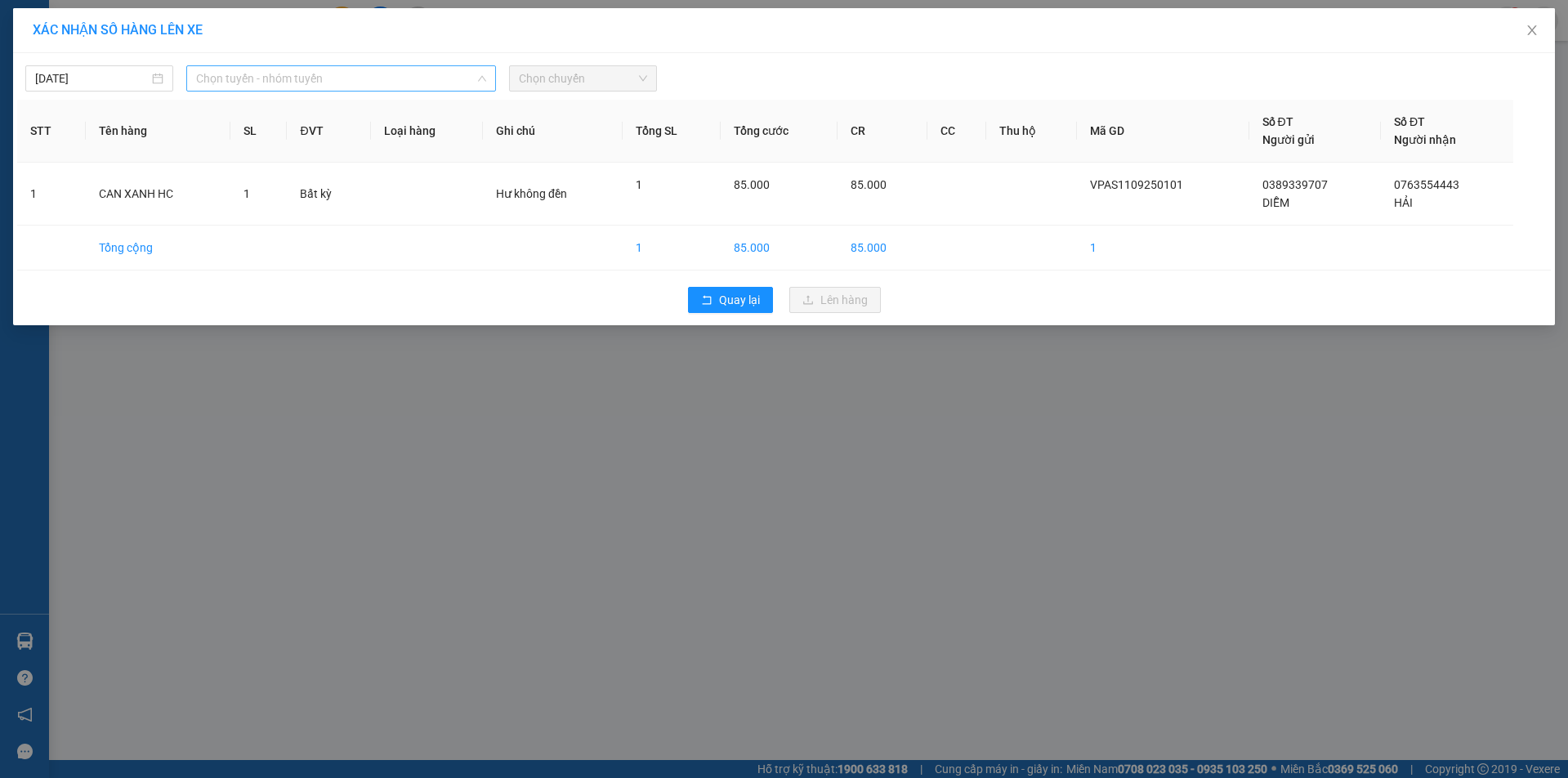
click at [394, 79] on span "Chọn tuyến - nhóm tuyến" at bounding box center [340, 78] width 289 height 25
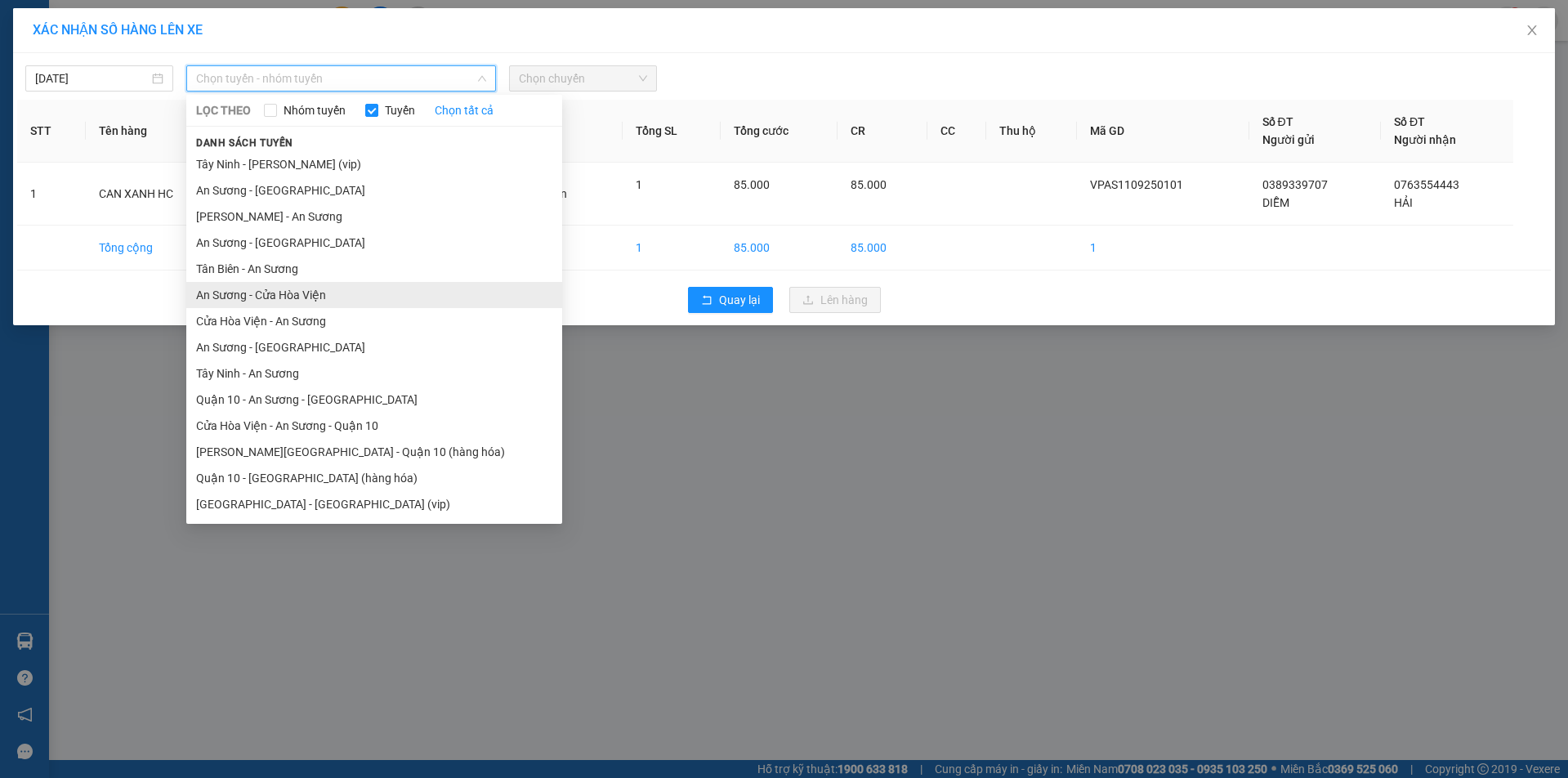
click at [293, 293] on li "An Sương - Cửa Hòa Viện" at bounding box center [374, 295] width 376 height 27
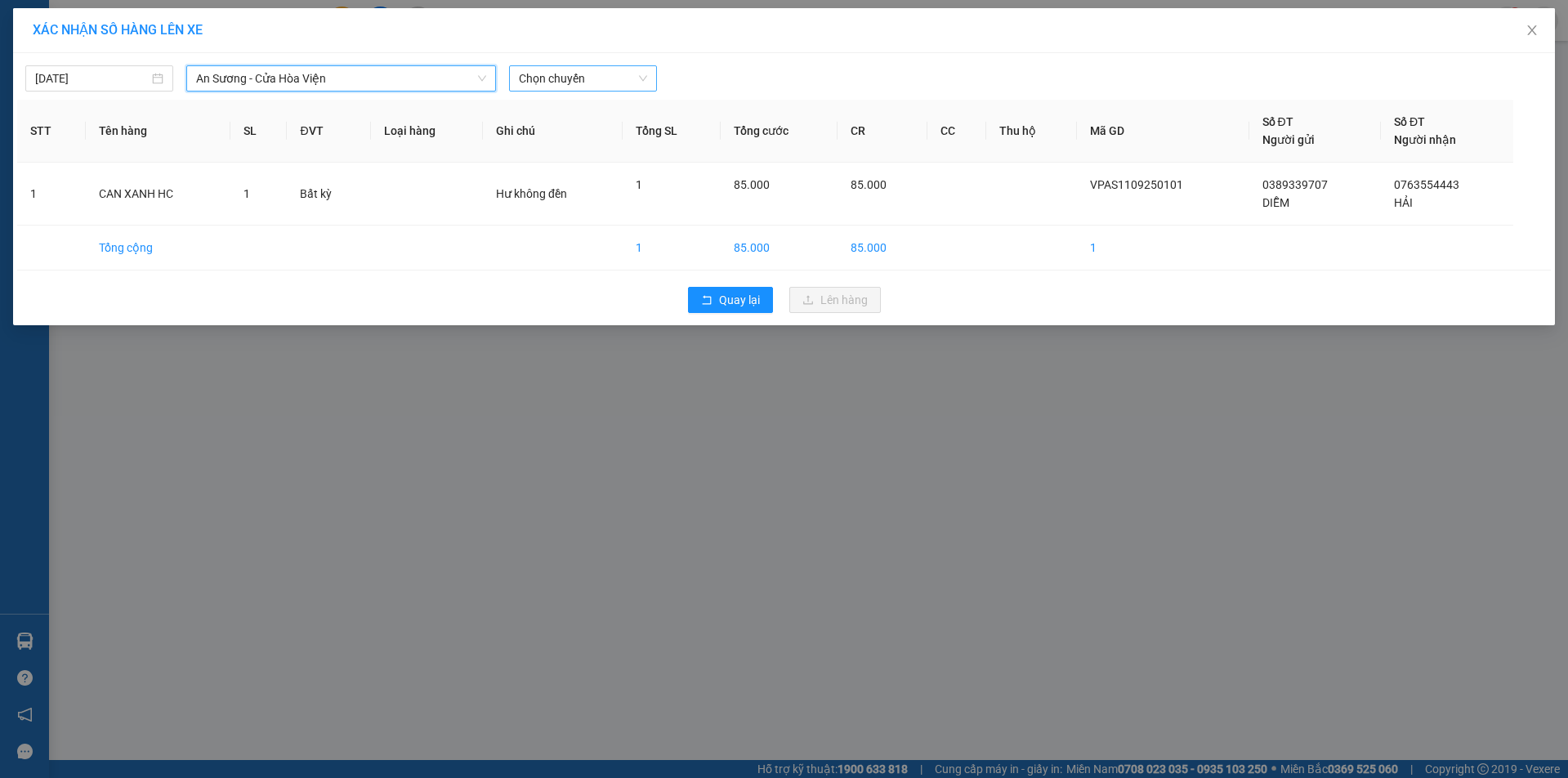
click at [567, 81] on span "Chọn chuyến" at bounding box center [583, 78] width 128 height 25
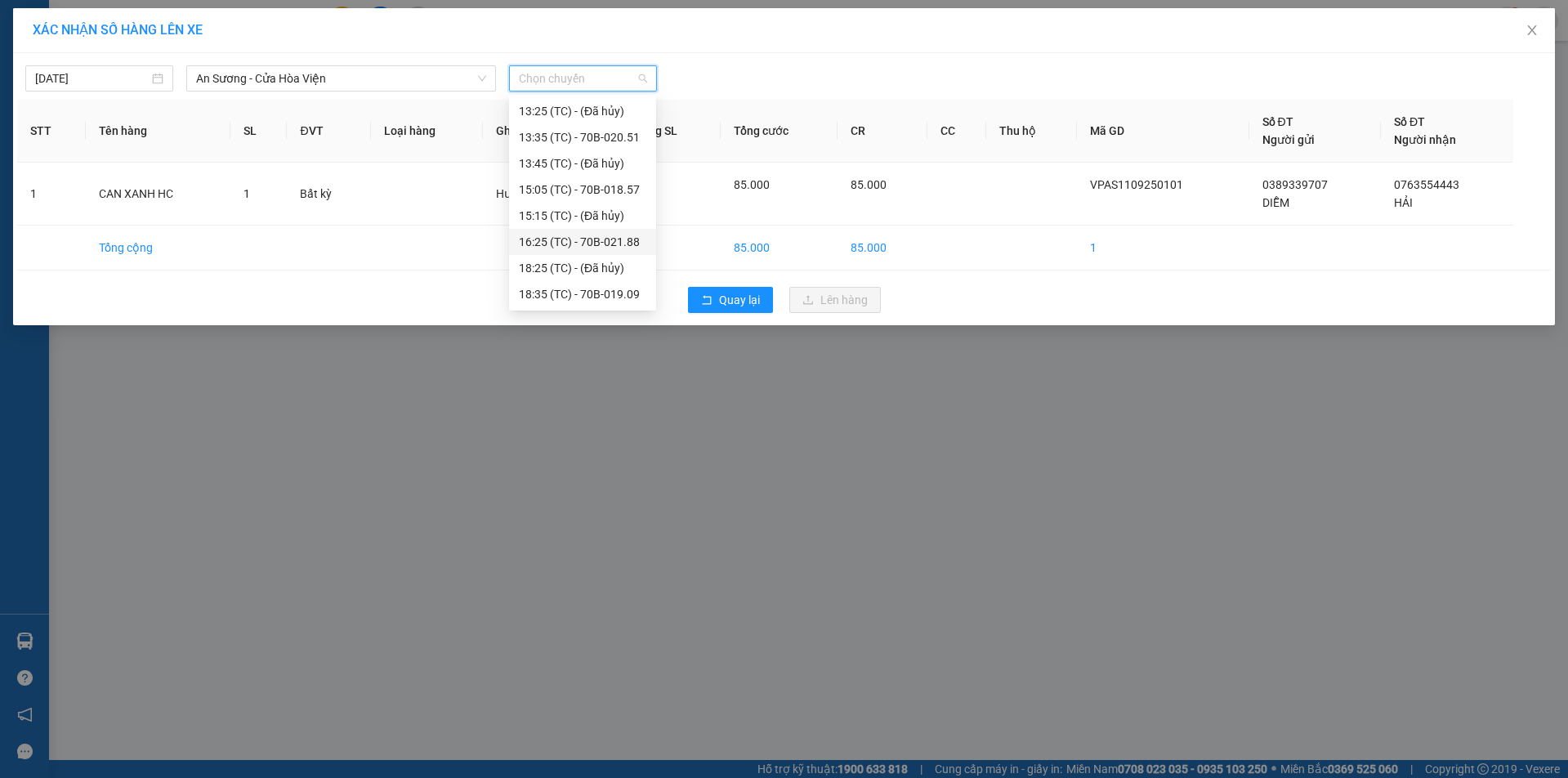
scroll to position [245, 0]
click at [594, 129] on div "13:35 (TC) - 70B-020.51" at bounding box center [582, 127] width 127 height 18
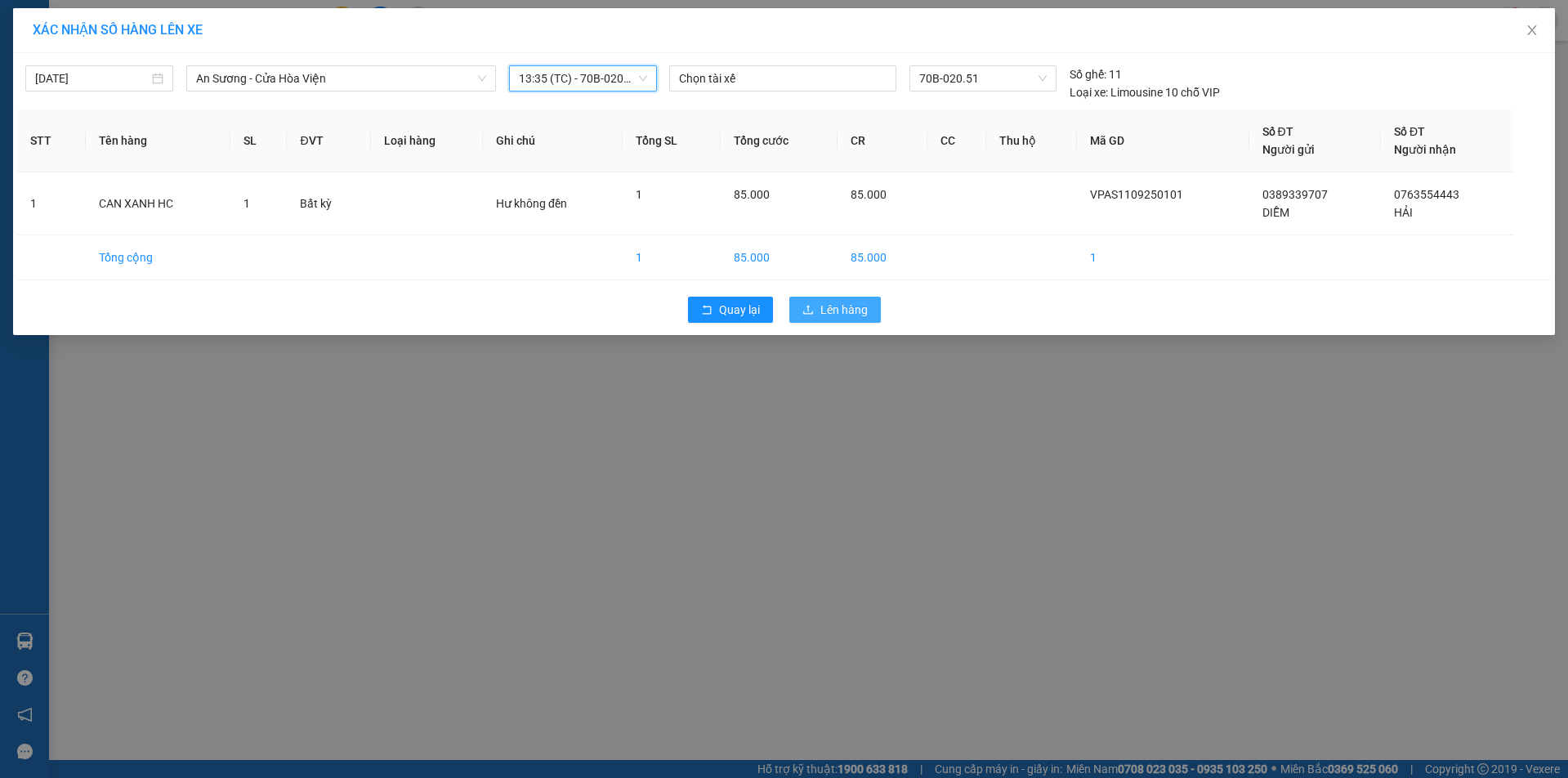
click at [828, 312] on span "Lên hàng" at bounding box center [845, 310] width 47 height 18
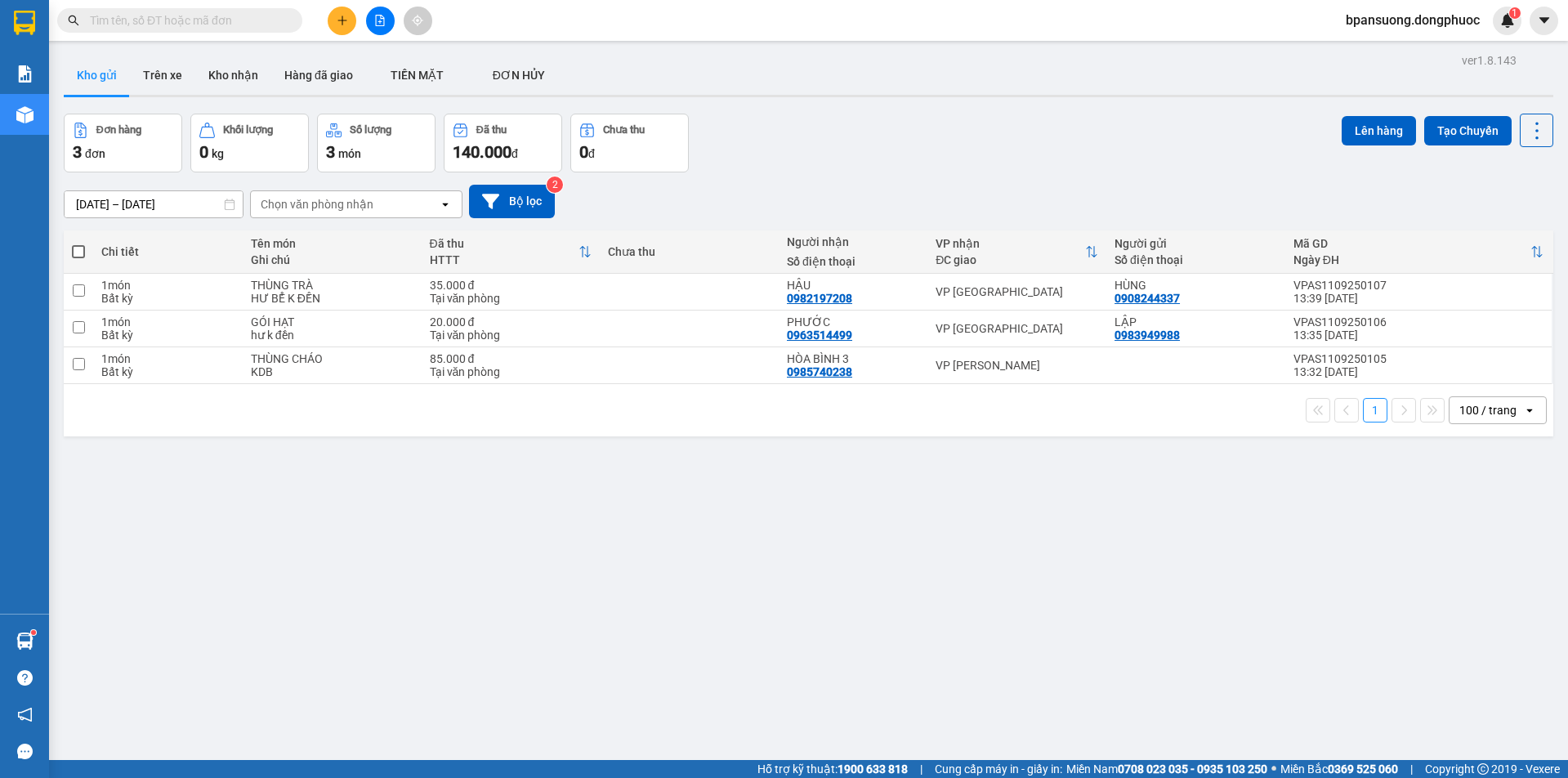
click at [249, 20] on input "text" at bounding box center [186, 21] width 192 height 18
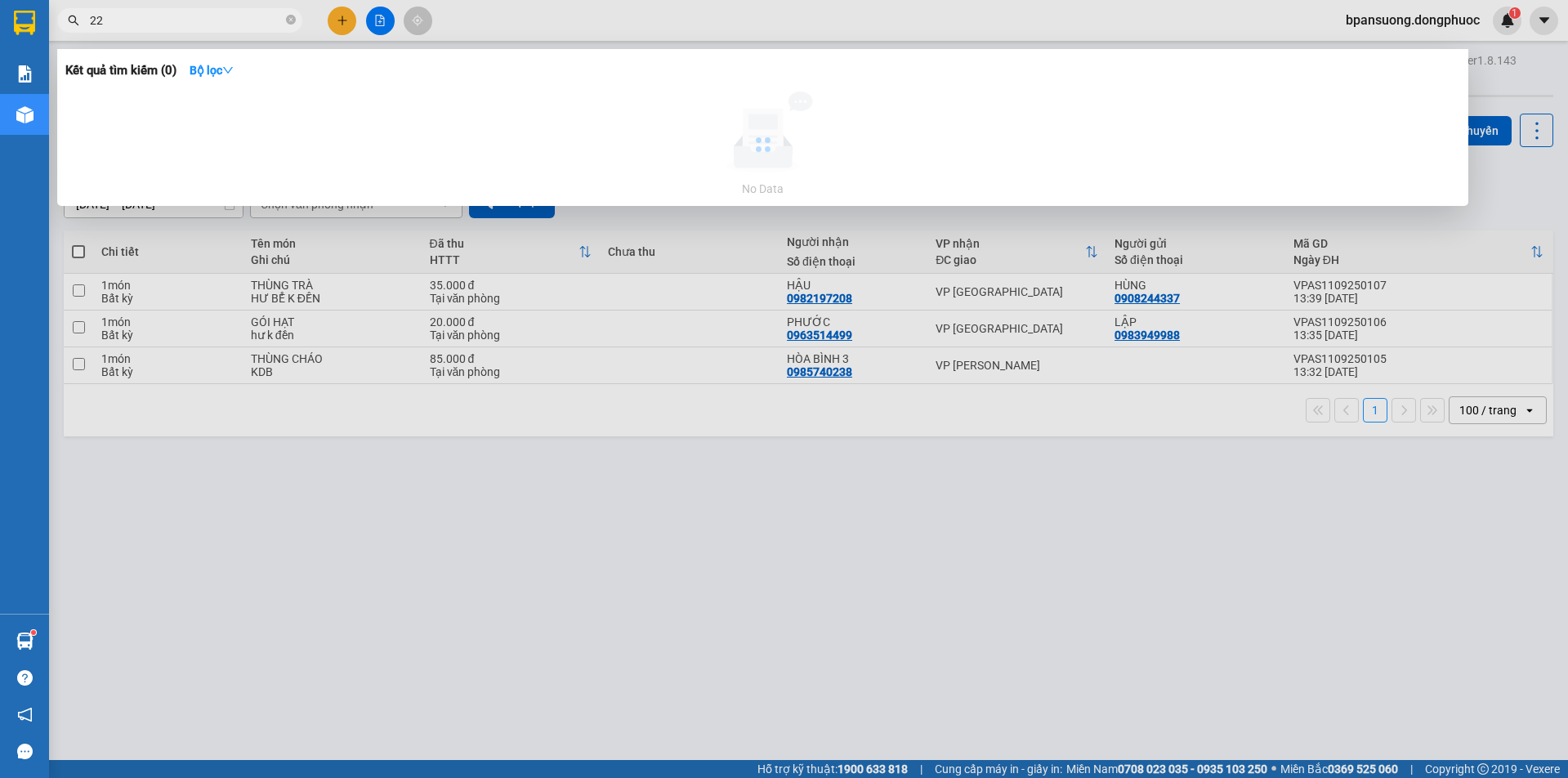
type input "2"
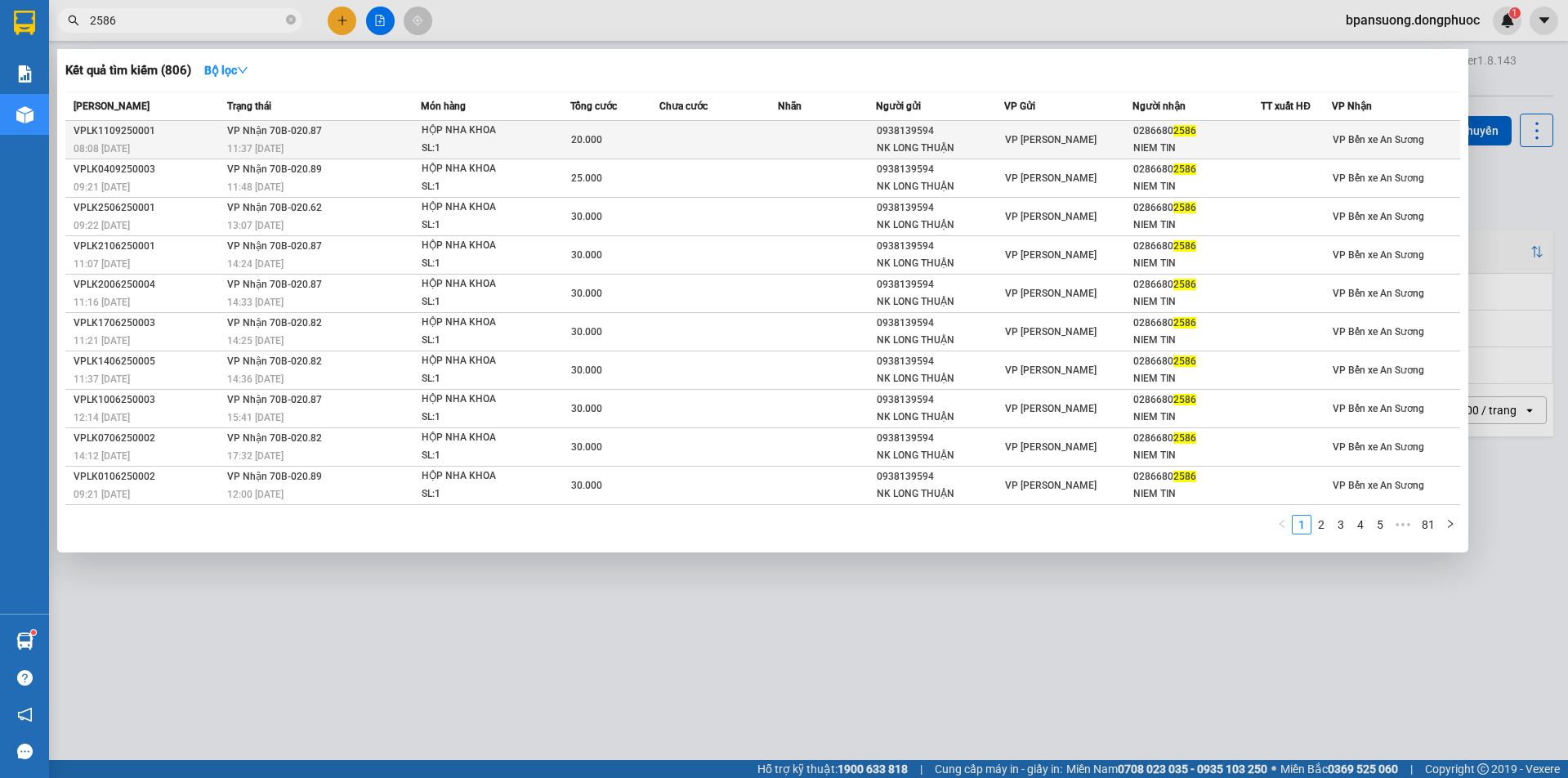
type input "2586"
click at [498, 138] on div "HỘP NHA KHOA" at bounding box center [483, 130] width 122 height 18
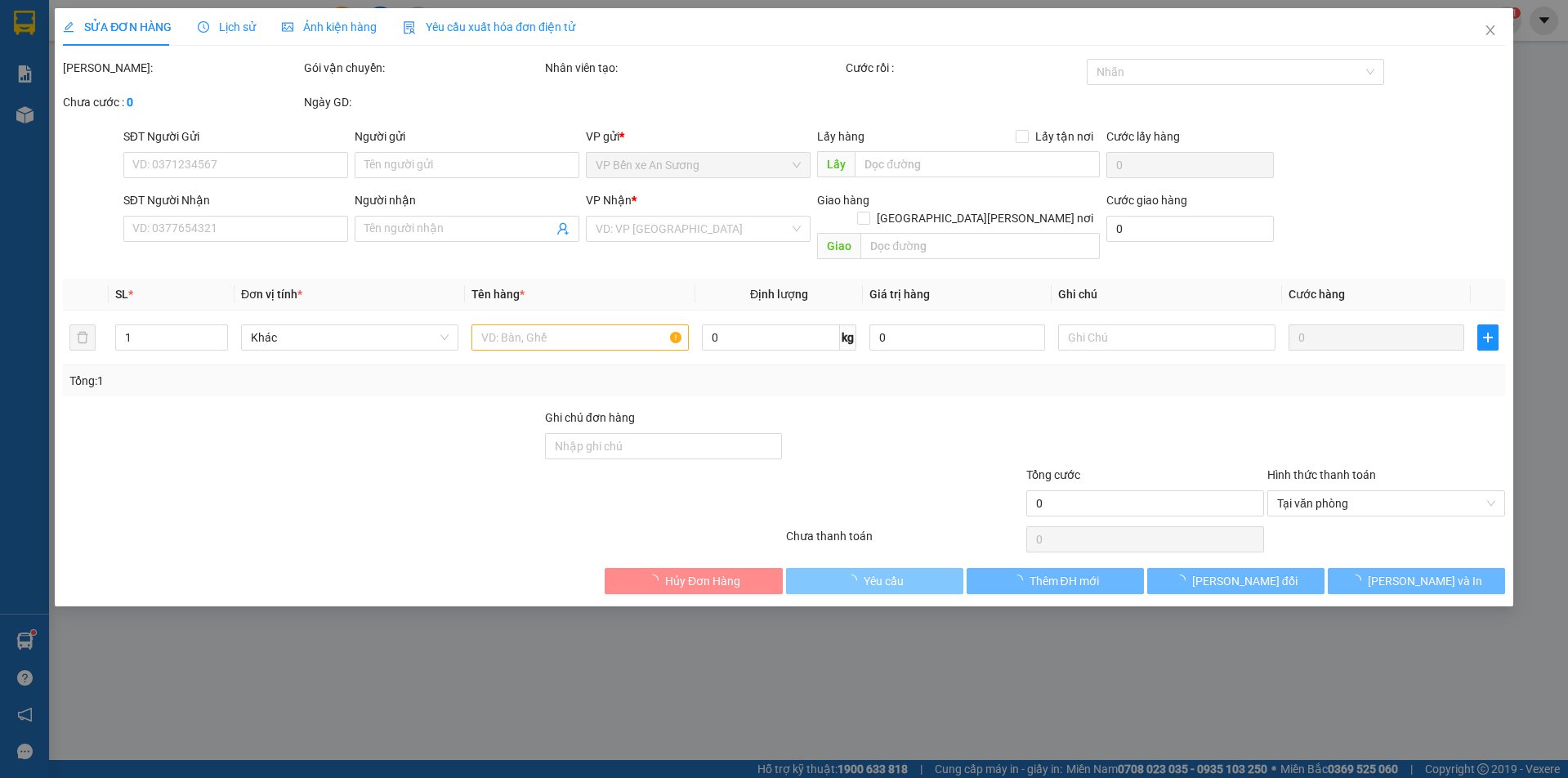
type input "0938139594"
type input "NK LONG THUẬN"
type input "02866802586"
type input "NIEM TIN"
type input "20.000"
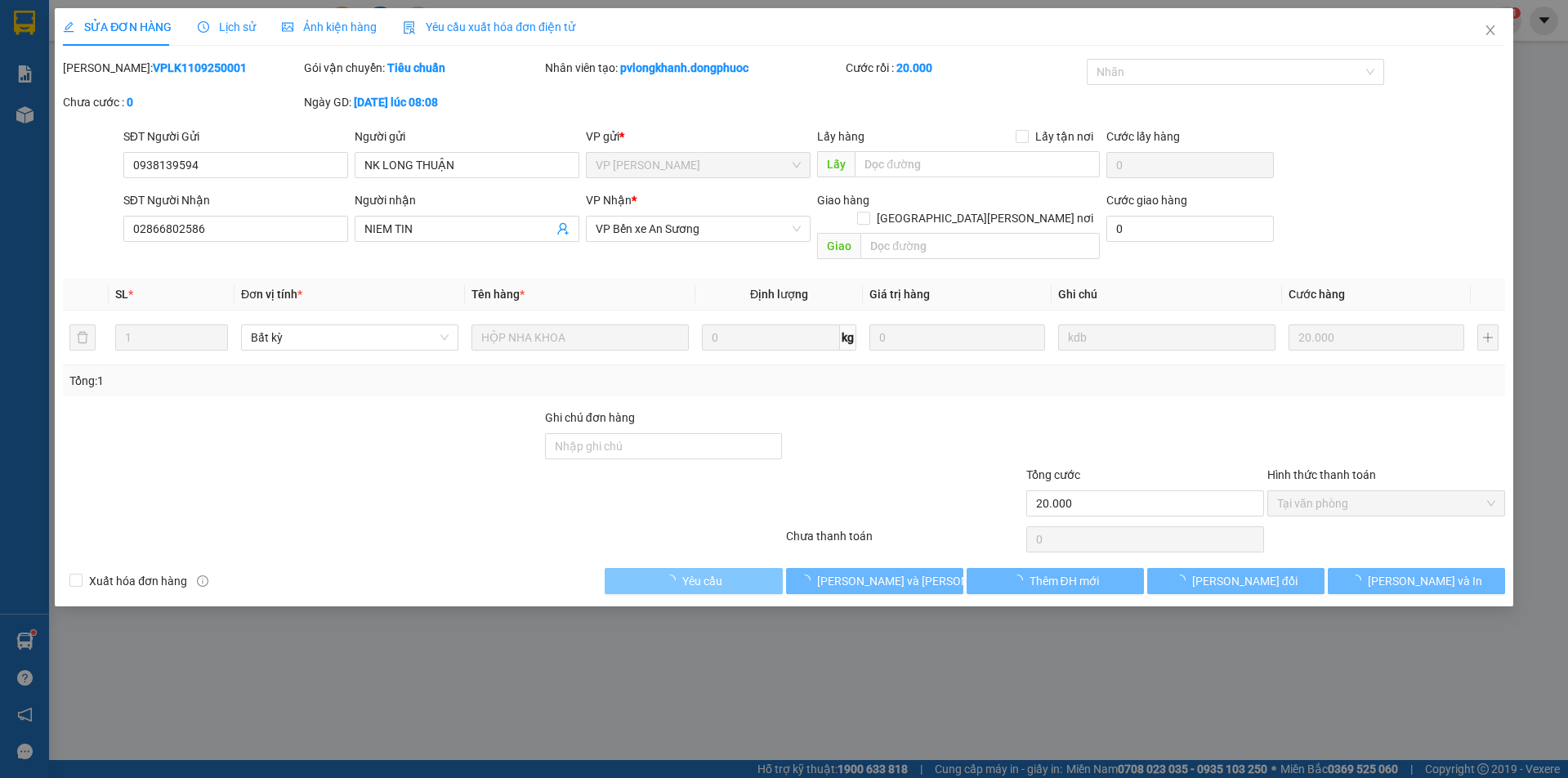
click at [876, 573] on span "[PERSON_NAME] và [PERSON_NAME] hàng" at bounding box center [928, 582] width 221 height 18
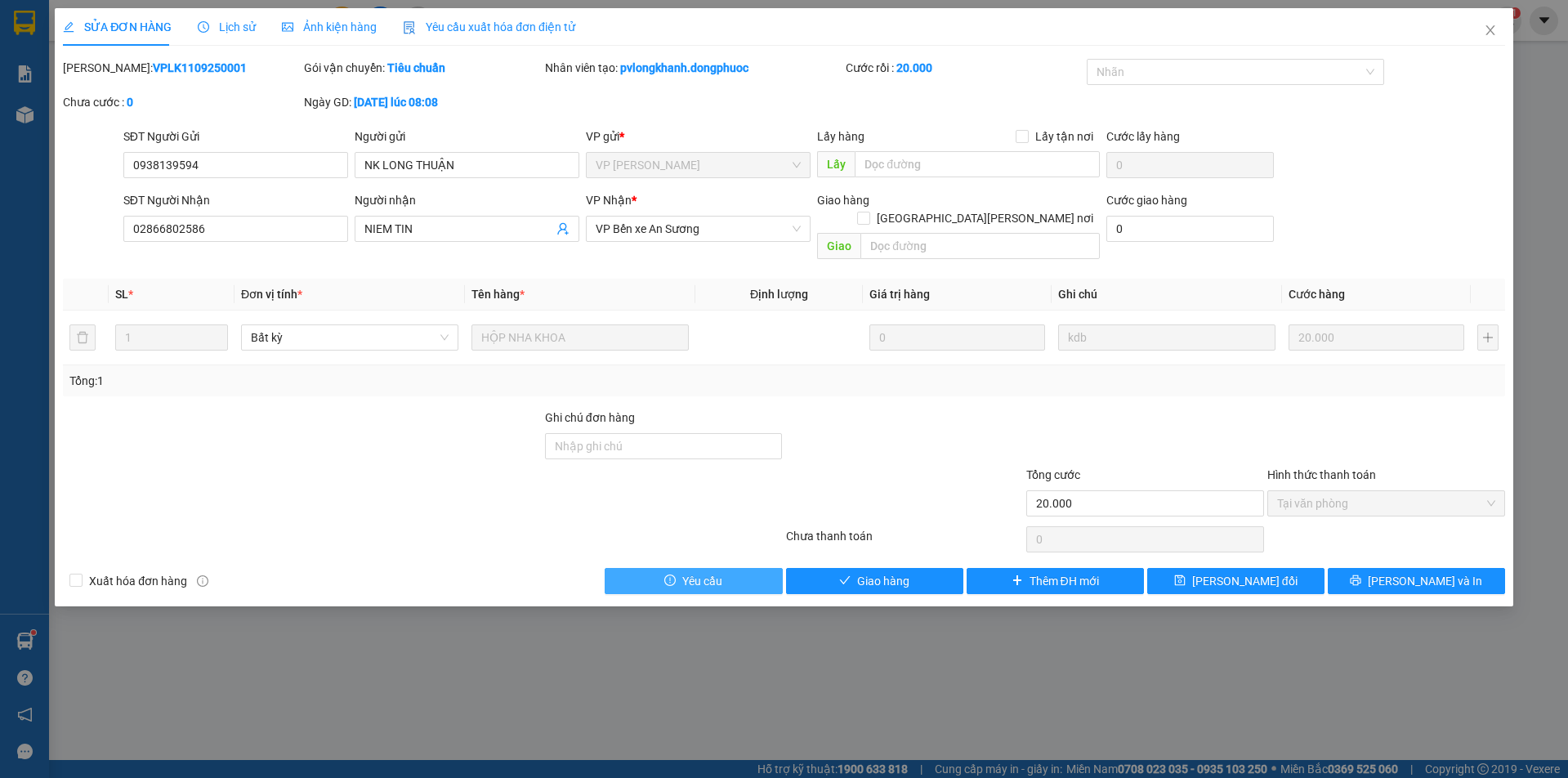
click at [876, 573] on span "Giao hàng" at bounding box center [883, 582] width 52 height 18
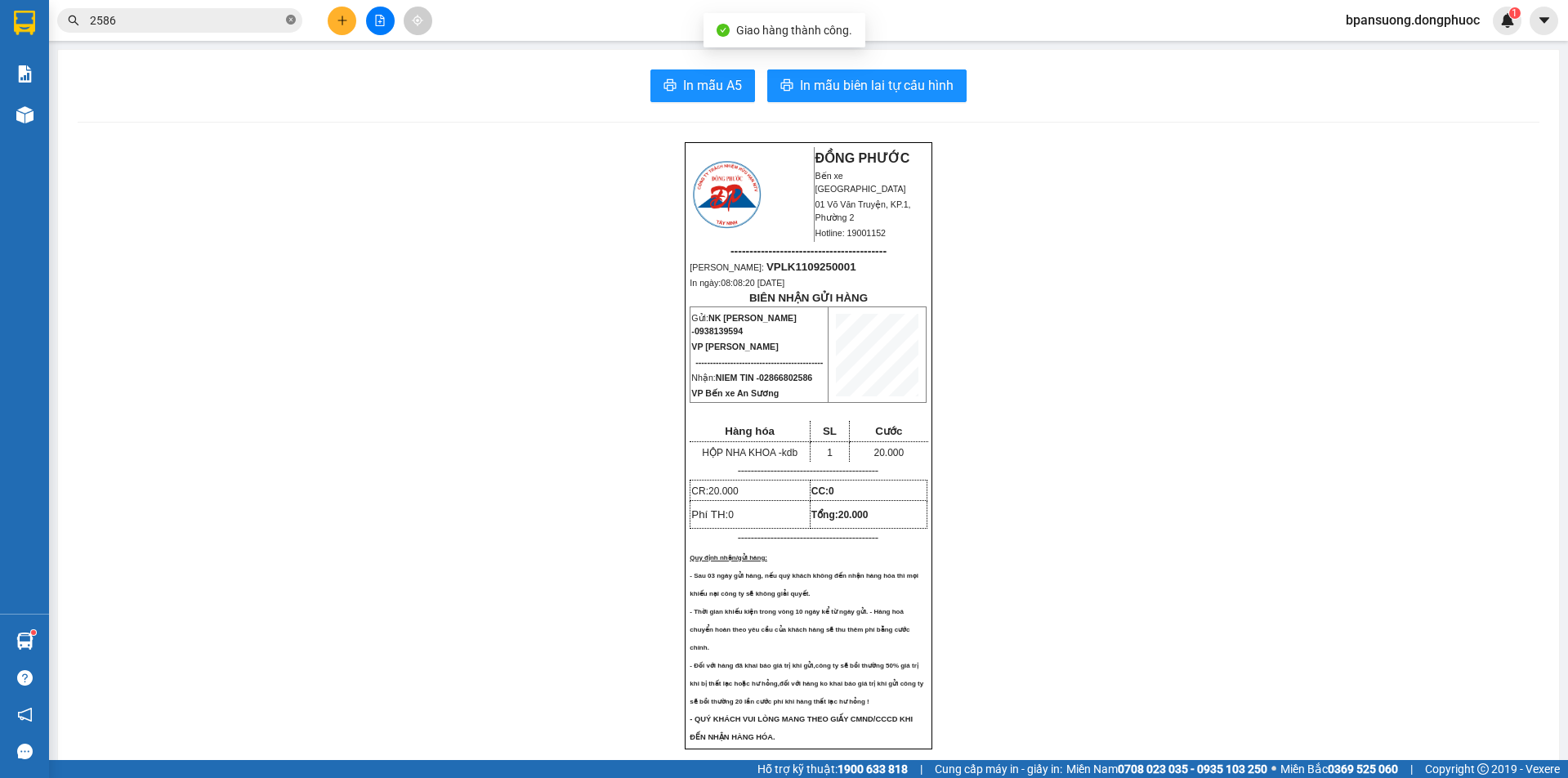
click at [293, 16] on icon "close-circle" at bounding box center [291, 20] width 10 height 10
click at [342, 17] on icon "plus" at bounding box center [341, 20] width 1 height 9
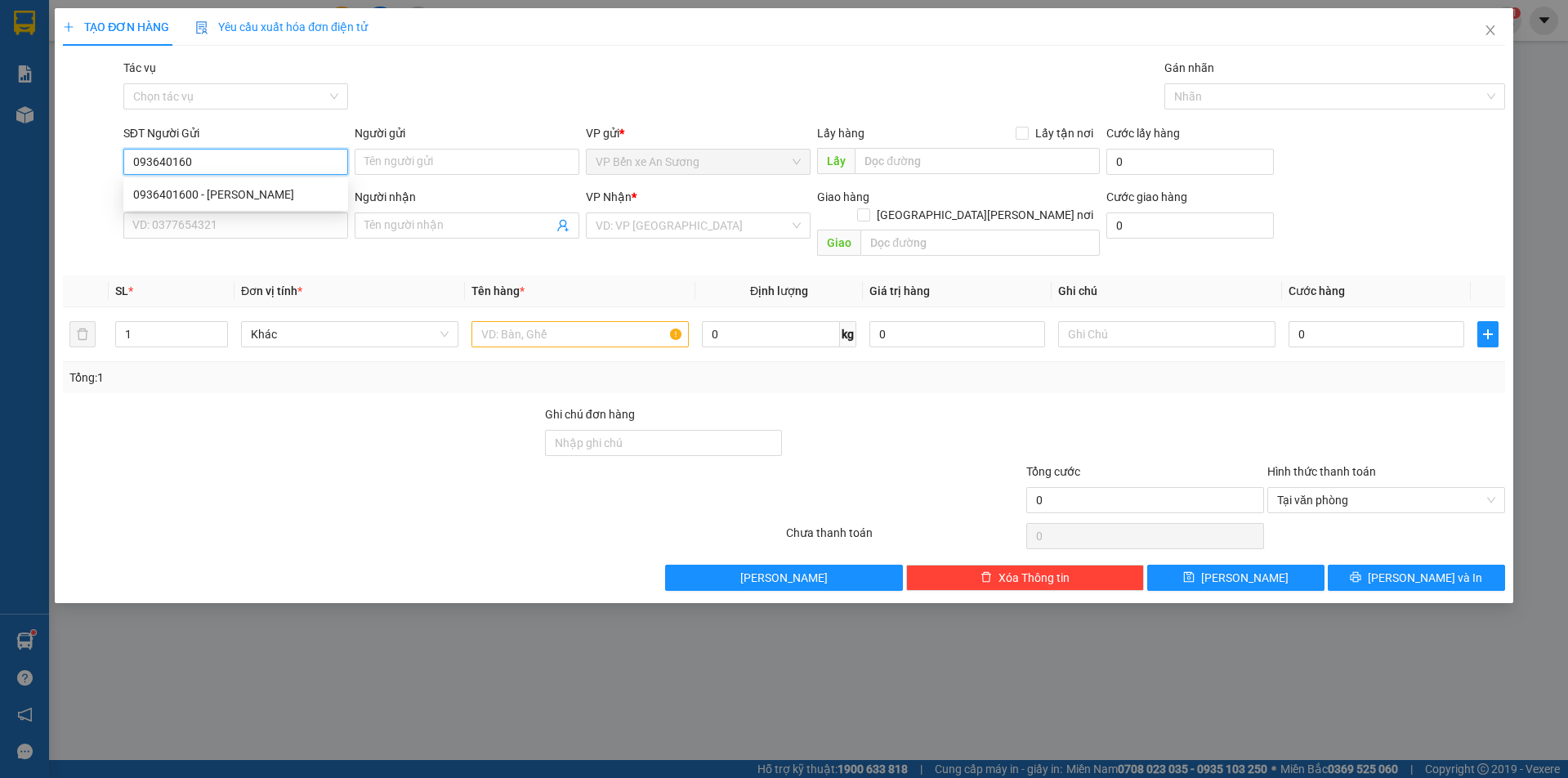
type input "0936401600"
click at [214, 186] on div "0936401600 - [PERSON_NAME]" at bounding box center [236, 194] width 205 height 18
type input "Bình"
type input "0974079578"
type input "Du"
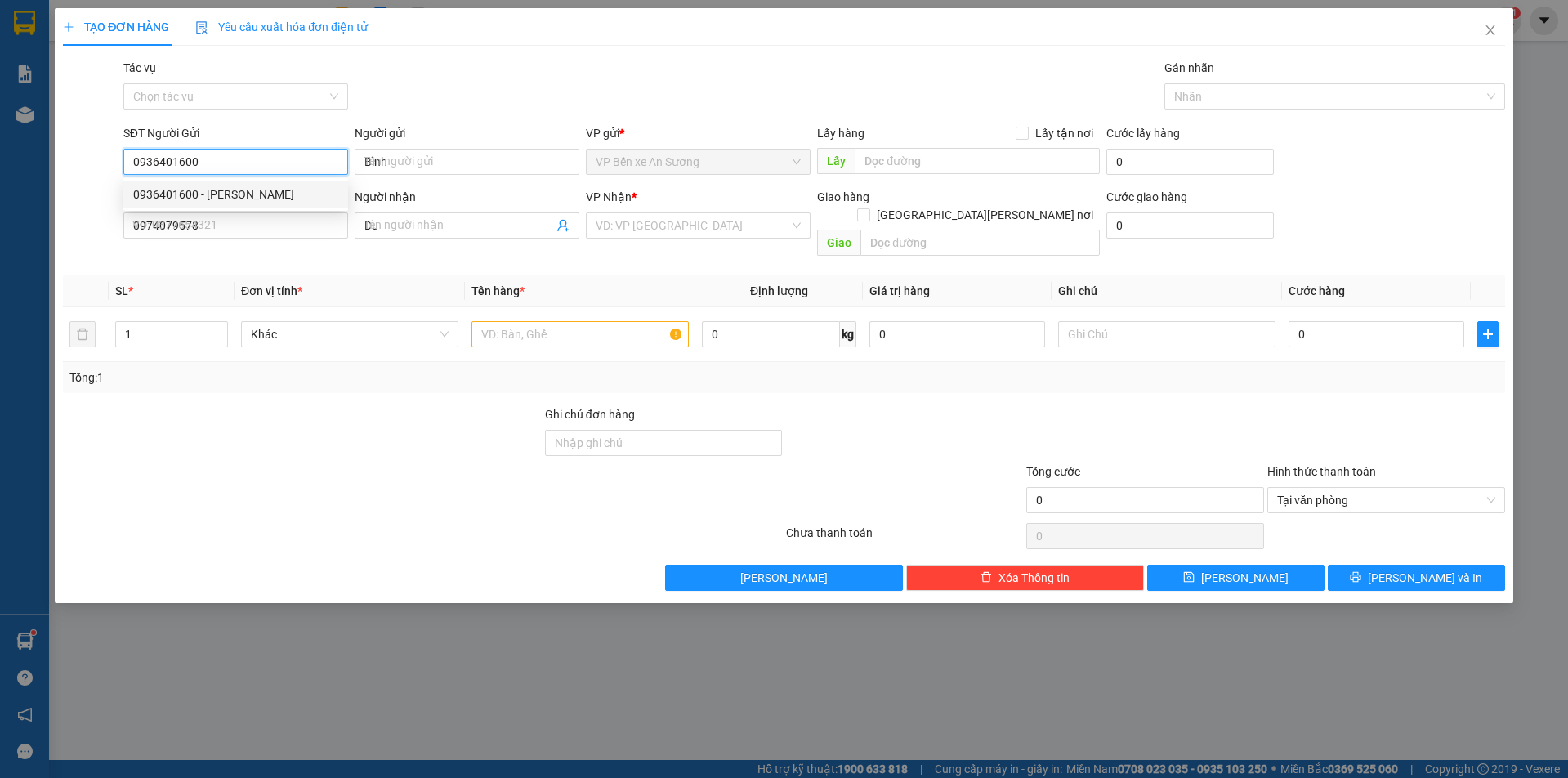
type input "95.000"
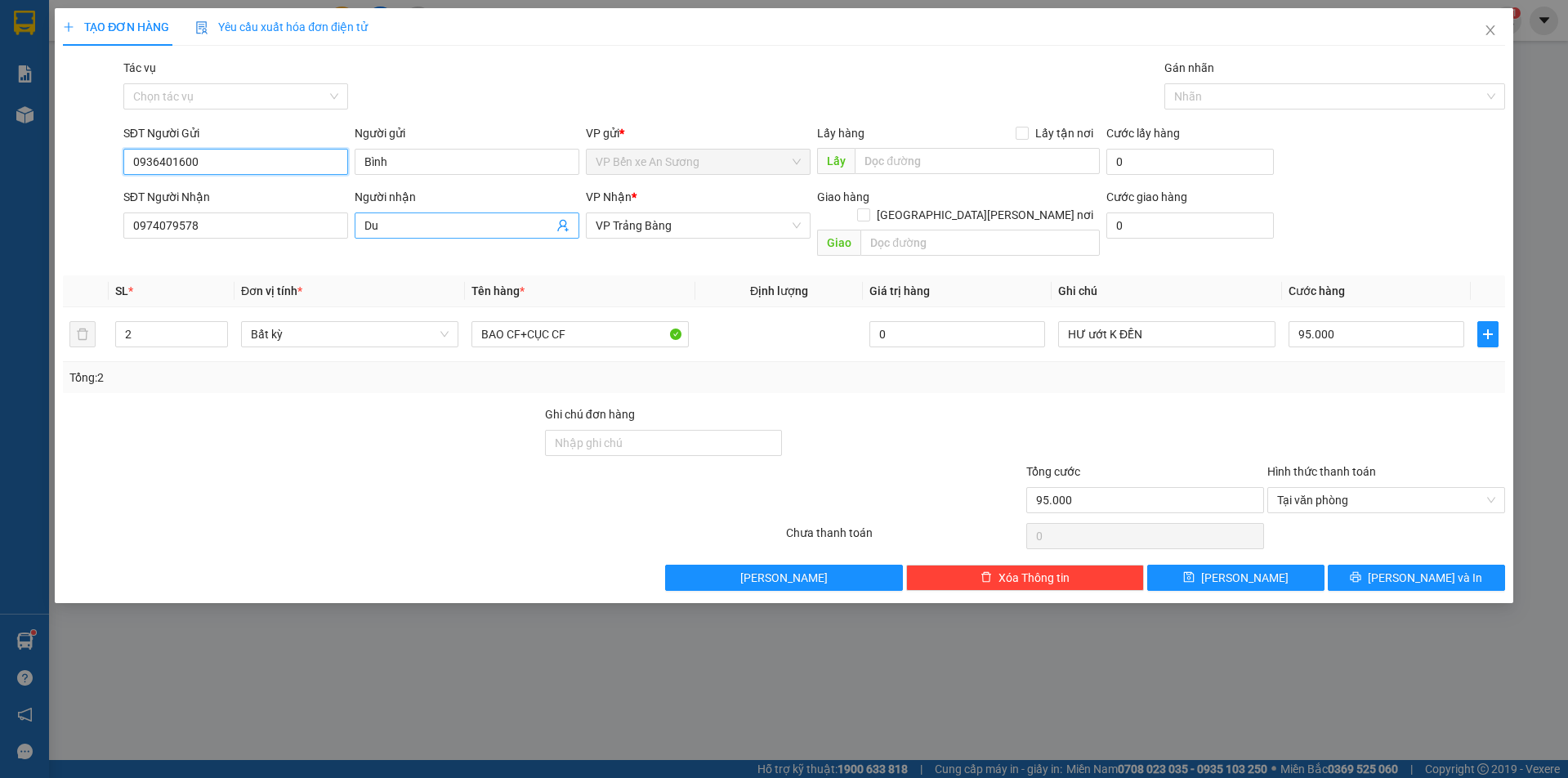
type input "0936401600"
click at [563, 226] on icon "user-add" at bounding box center [562, 225] width 13 height 13
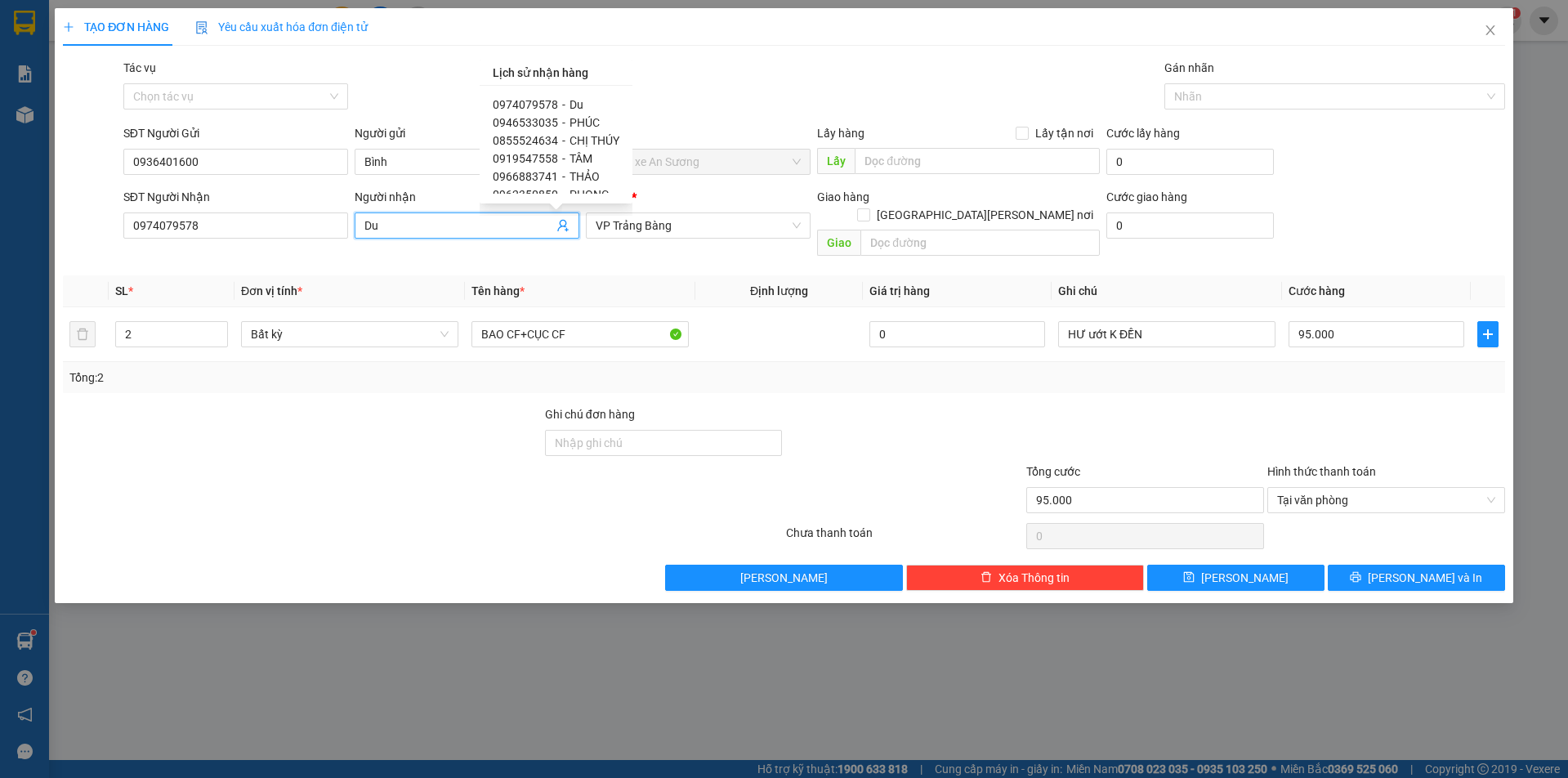
click at [542, 118] on span "0946533035" at bounding box center [525, 122] width 65 height 13
type input "0946533035"
type input "PHÚC"
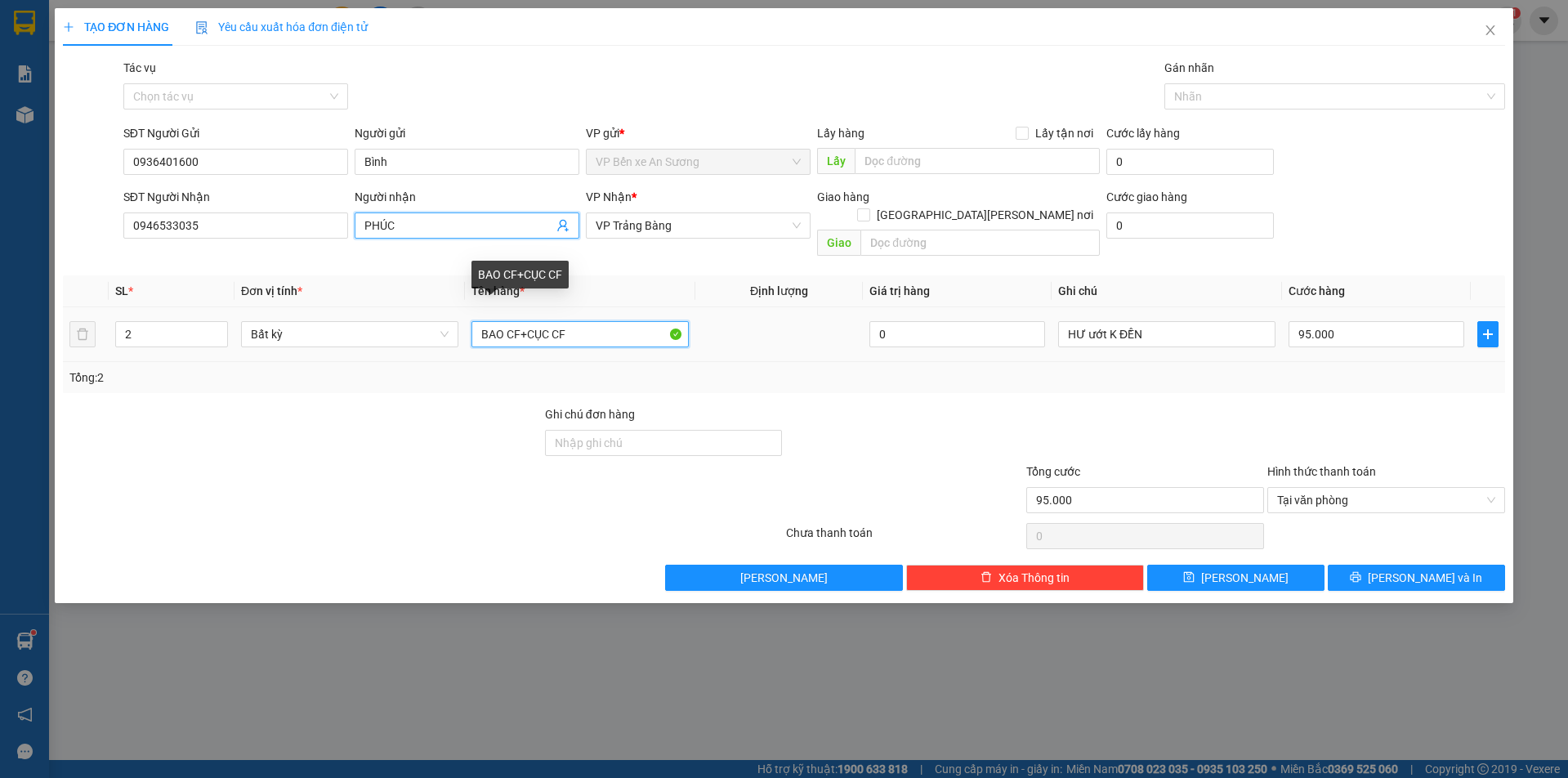
click at [578, 321] on input "BAO CF+CỤC CF" at bounding box center [580, 334] width 217 height 27
type input "BAO CF"
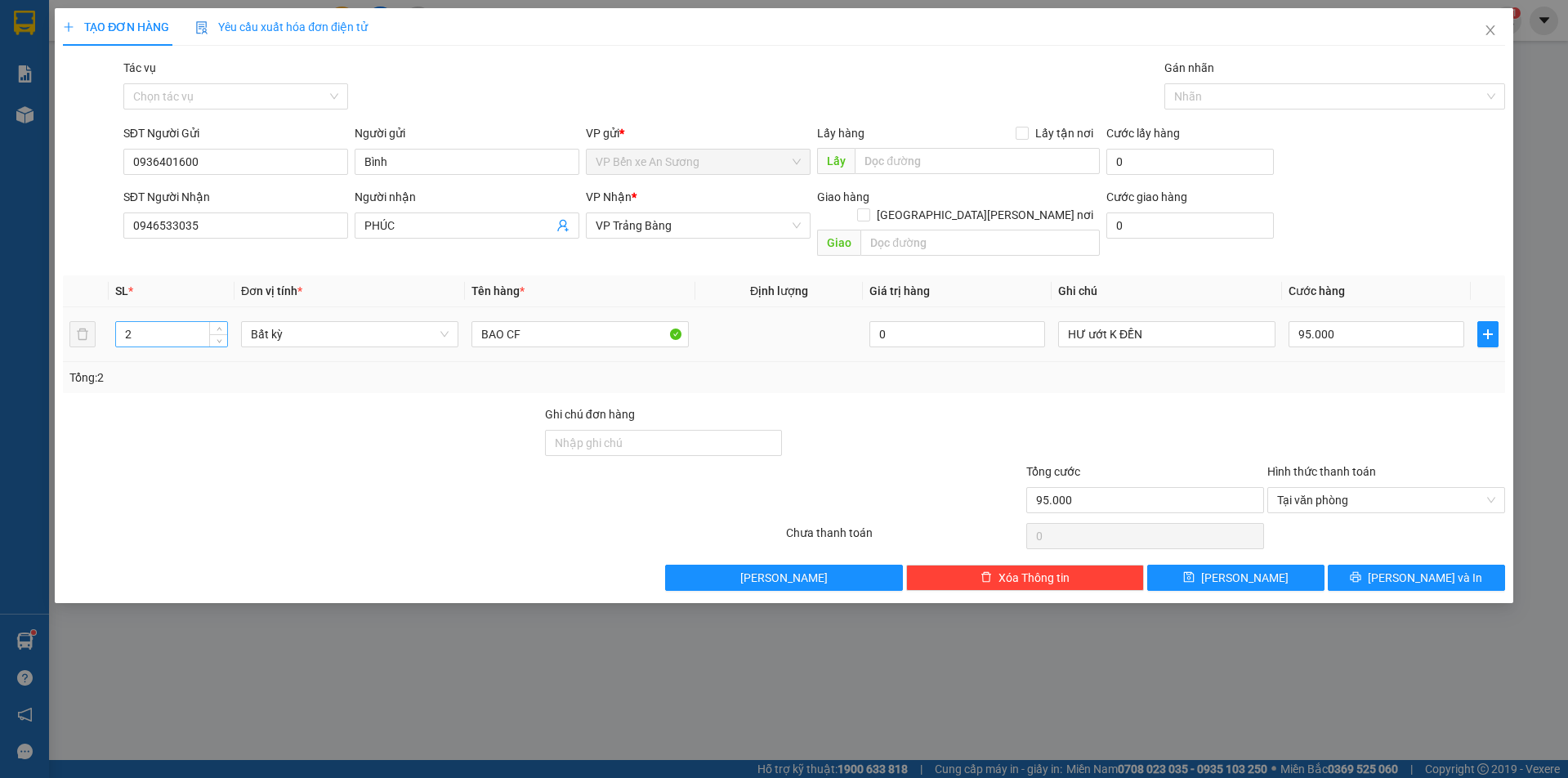
click at [160, 322] on input "2" at bounding box center [172, 334] width 112 height 25
type input "1"
click at [1357, 321] on input "95.000" at bounding box center [1377, 334] width 176 height 27
type input "0"
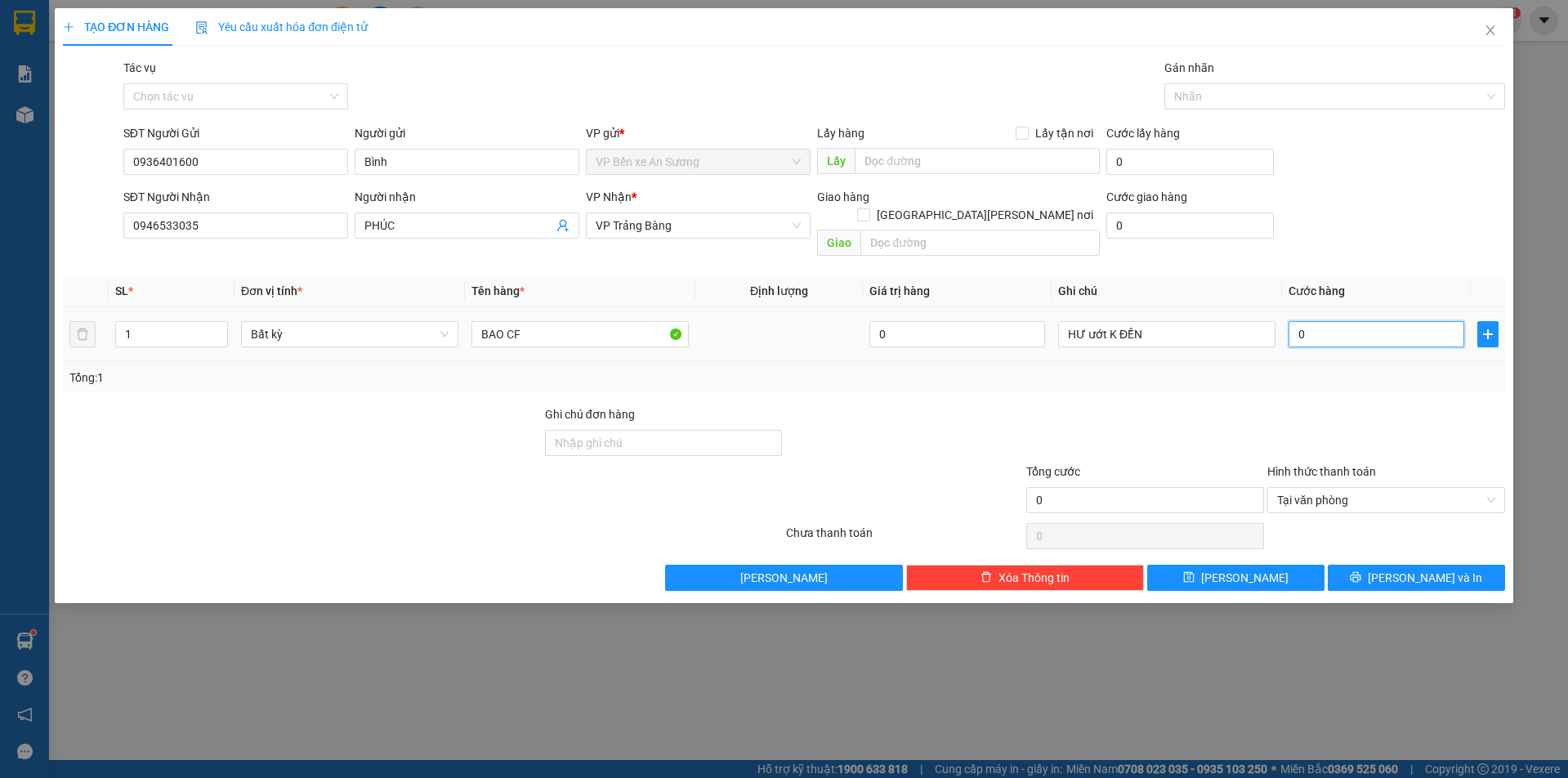
type input "5"
type input "055"
type input "55"
type input "055"
type input "55.000"
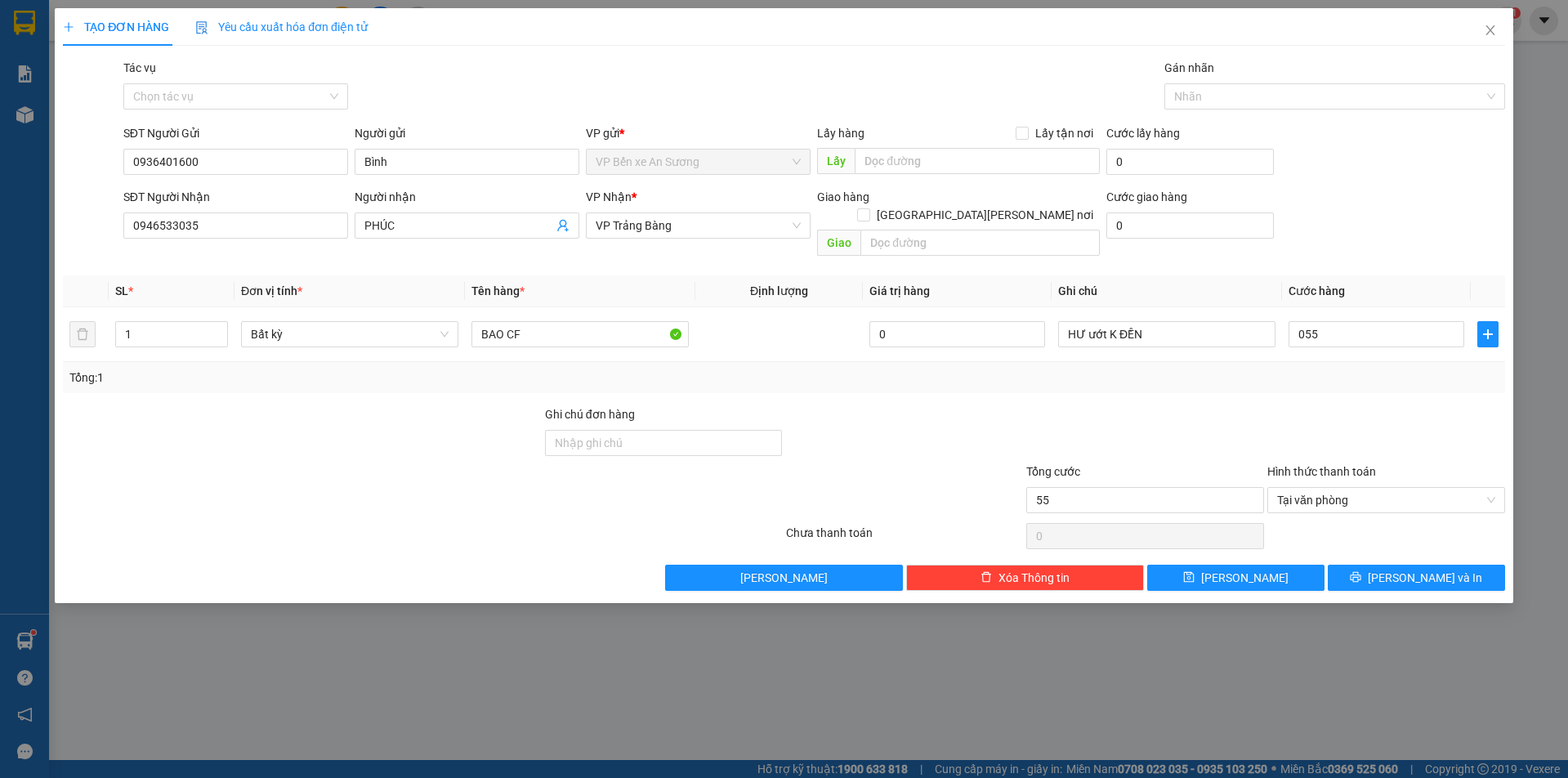
type input "55.000"
click at [1367, 368] on div "Tổng: 1" at bounding box center [784, 377] width 1443 height 31
click at [1444, 569] on span "[PERSON_NAME] và In" at bounding box center [1425, 578] width 114 height 18
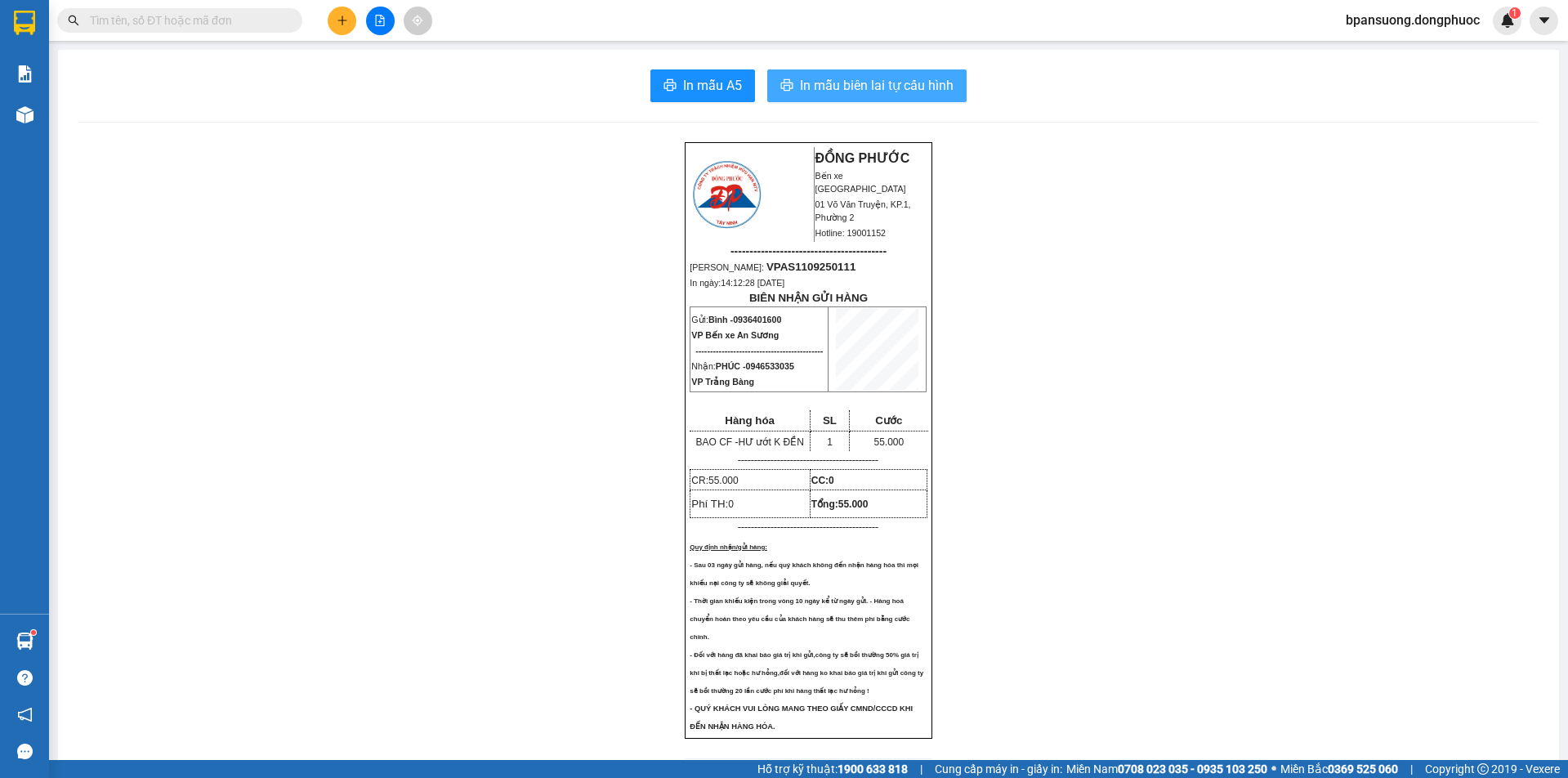
click at [903, 86] on span "In mẫu biên lai tự cấu hình" at bounding box center [877, 85] width 154 height 21
click at [768, 69] on button "In mẫu biên lai tự cấu hình" at bounding box center [867, 85] width 199 height 33
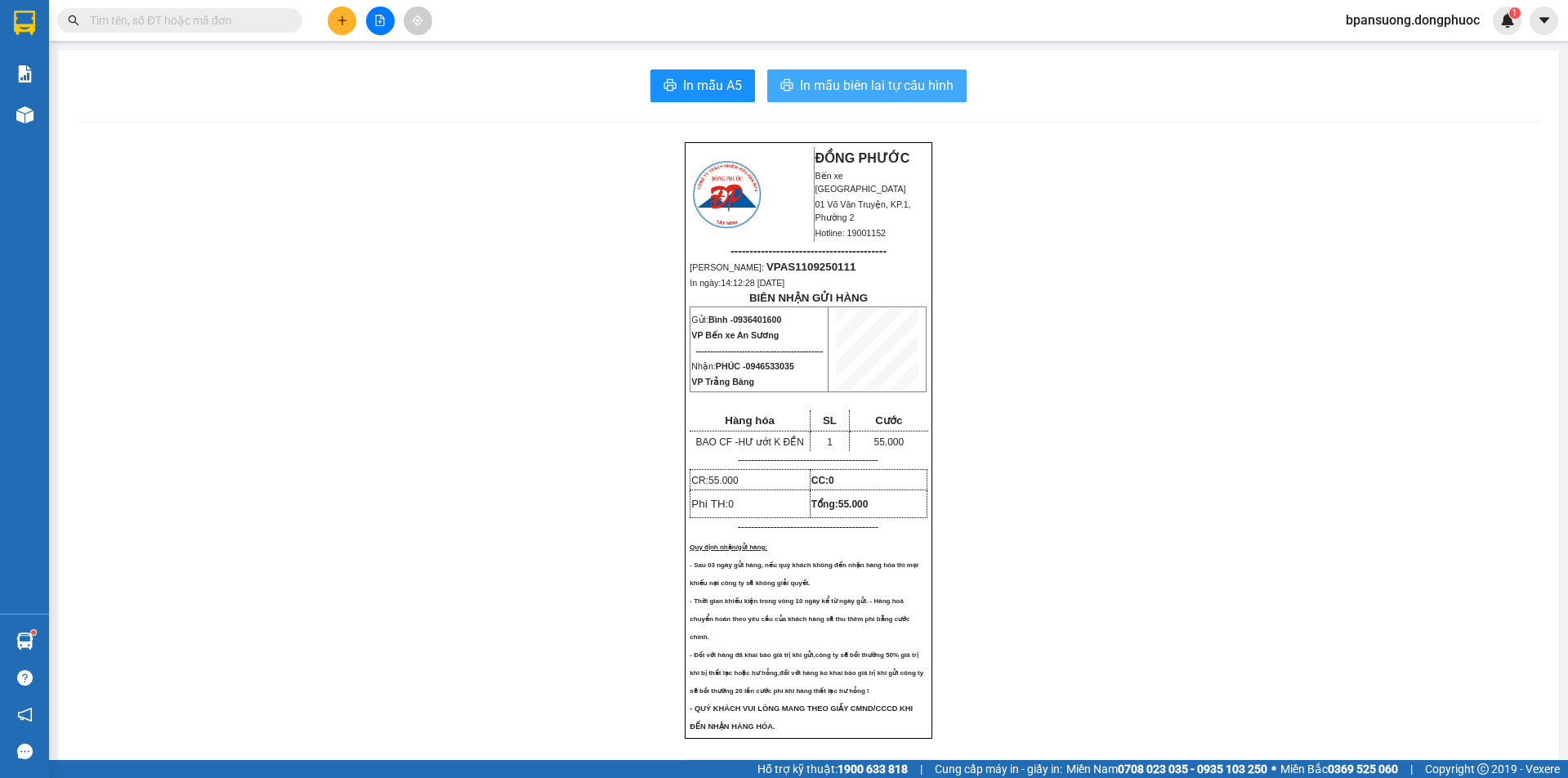
click at [898, 83] on span "In mẫu biên lai tự cấu hình" at bounding box center [877, 85] width 154 height 21
click at [346, 18] on icon "plus" at bounding box center [342, 21] width 12 height 12
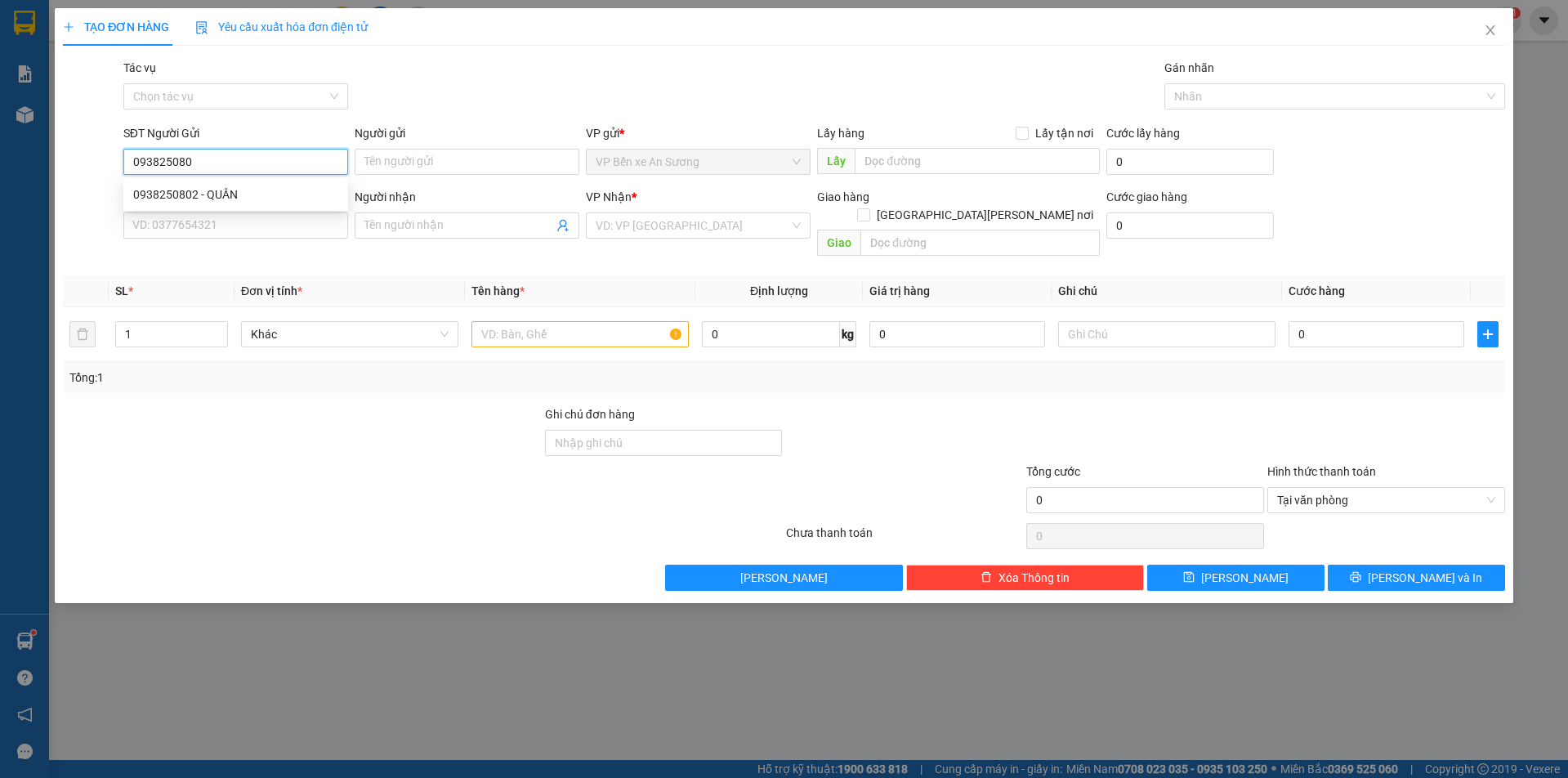
type input "0938250802"
click at [190, 191] on div "0938250802 - QUÂN" at bounding box center [236, 194] width 205 height 18
type input "QUÂN"
type input "0933921077"
type input "PHONG"
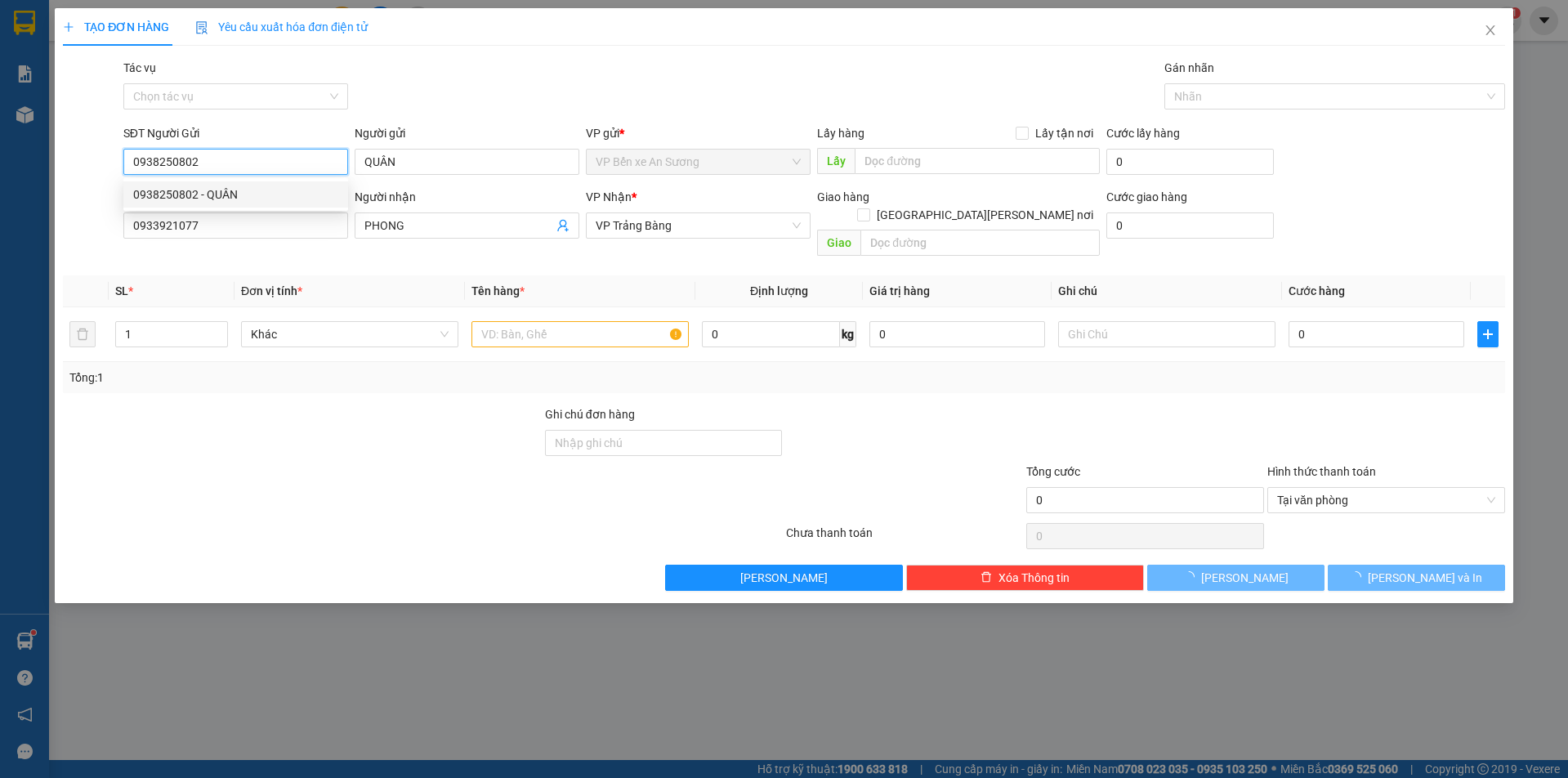
type input "30.000"
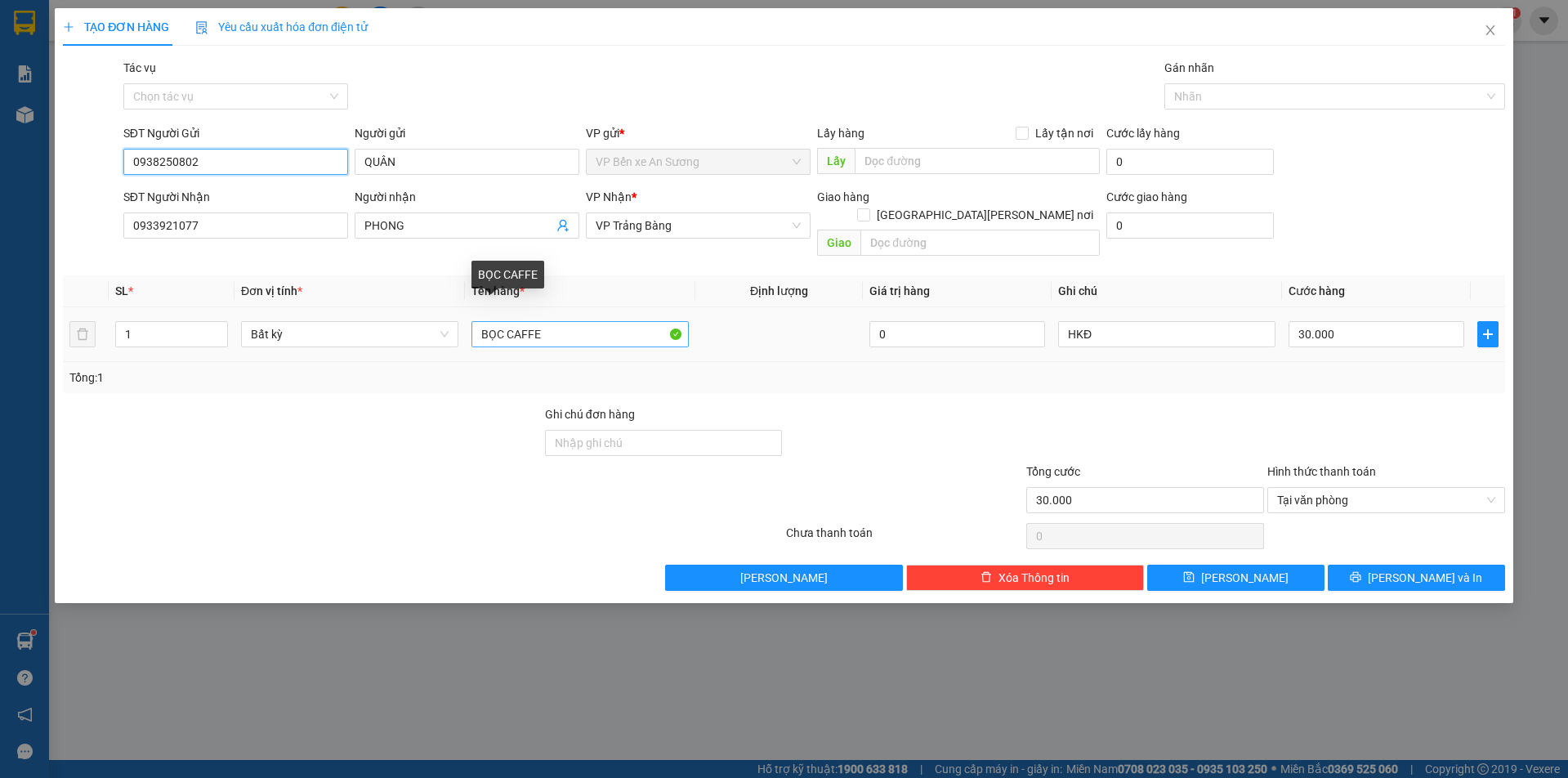
type input "0938250802"
click at [560, 321] on input "BỌC CAFFE" at bounding box center [580, 334] width 217 height 27
type input "BỌC CF"
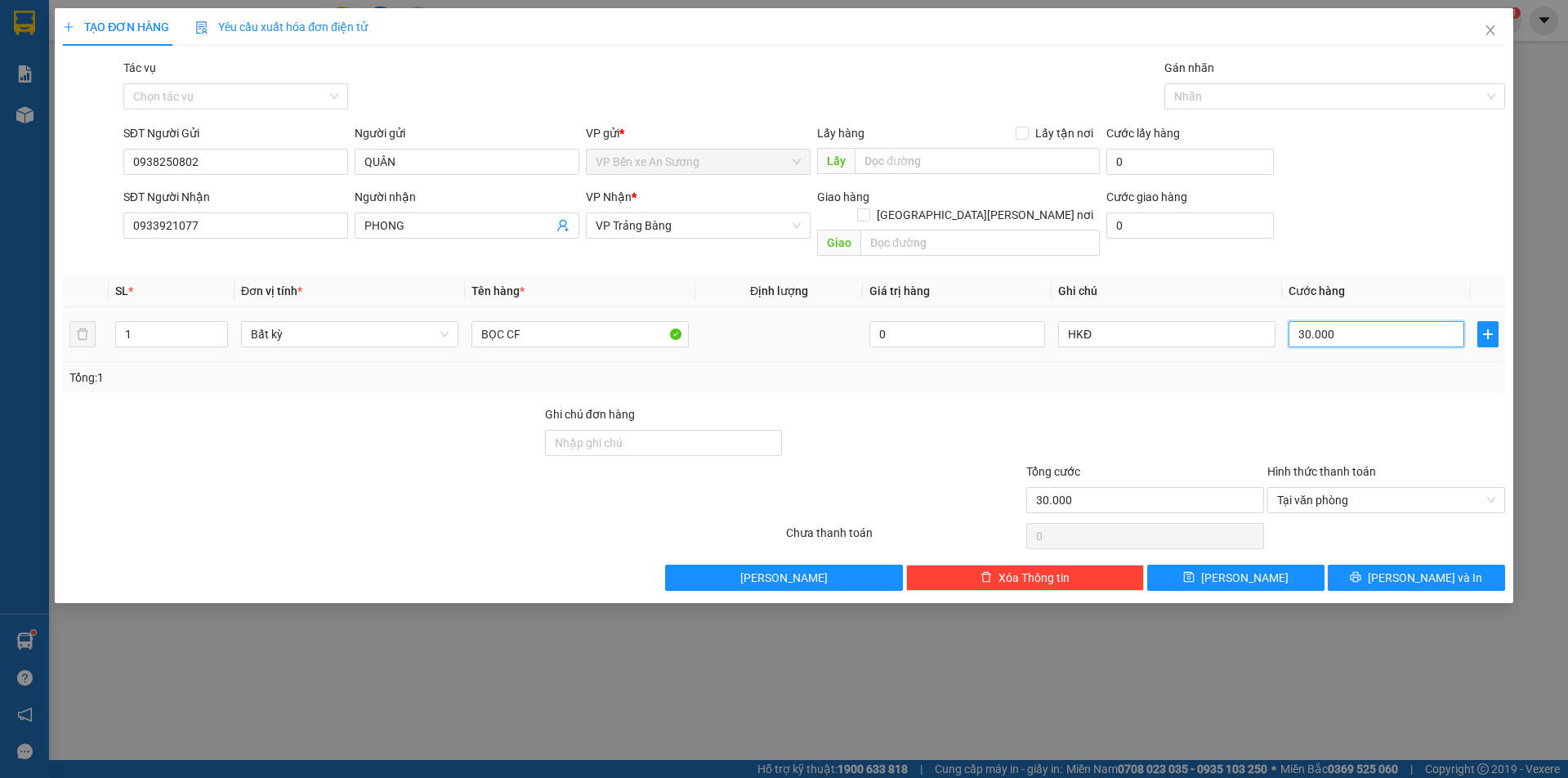
click at [1389, 321] on input "30.000" at bounding box center [1377, 334] width 176 height 27
type input "0"
type input "02"
type input "2"
type input "025"
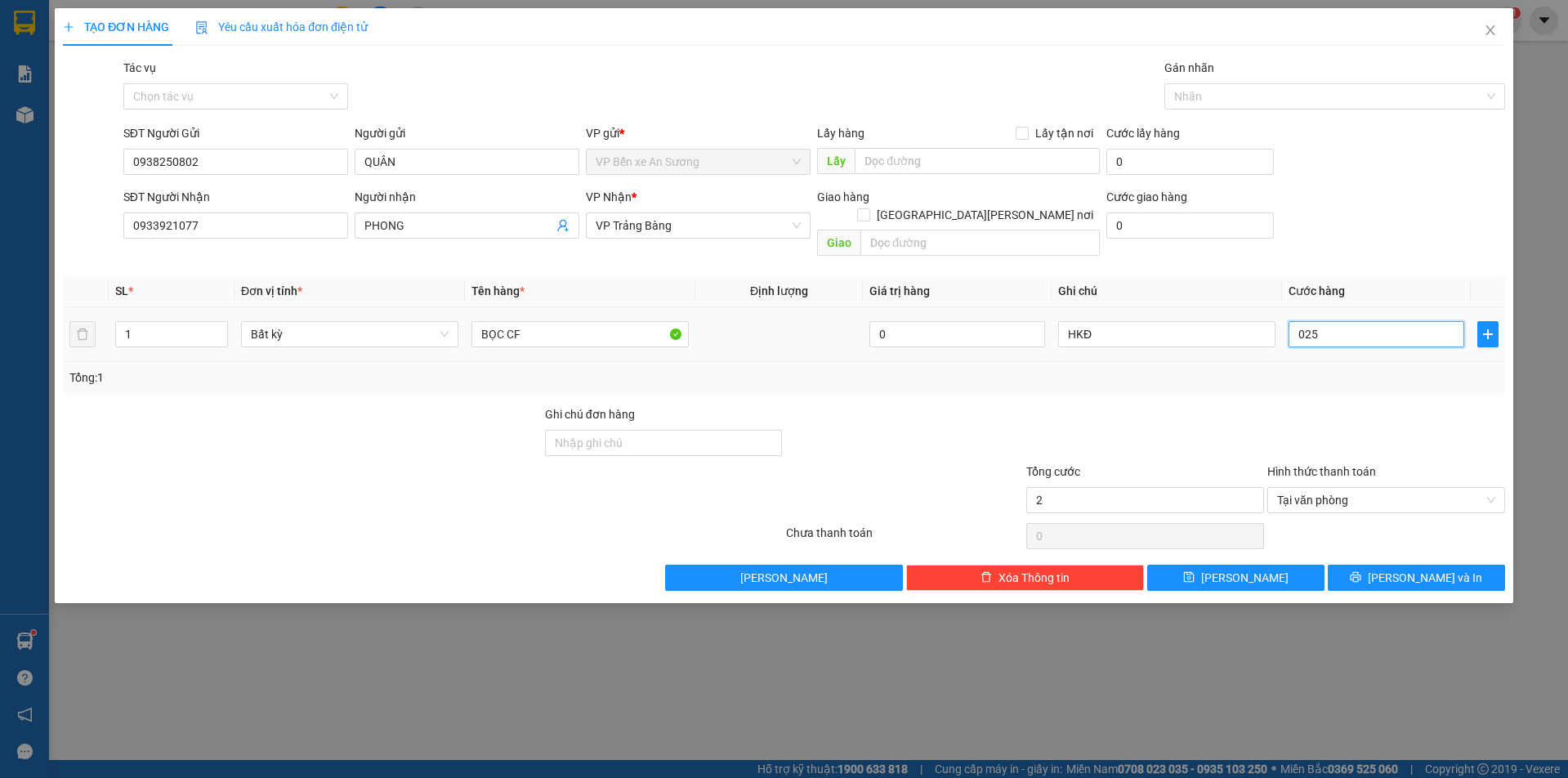
type input "25"
type input "025"
type input "25.000"
click at [1382, 422] on div at bounding box center [1386, 434] width 241 height 57
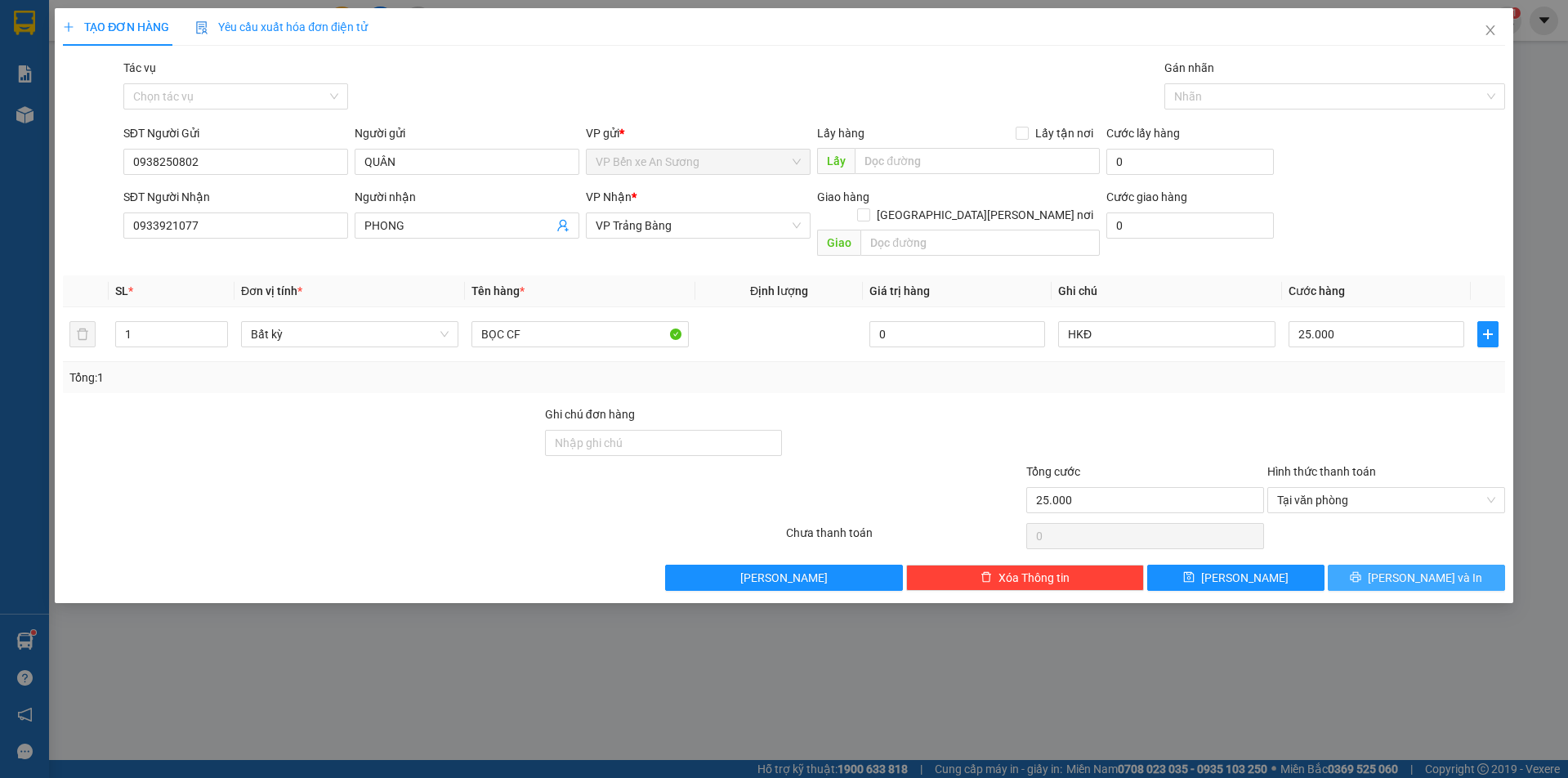
click at [1420, 569] on span "Lưu và In" at bounding box center [1425, 578] width 114 height 18
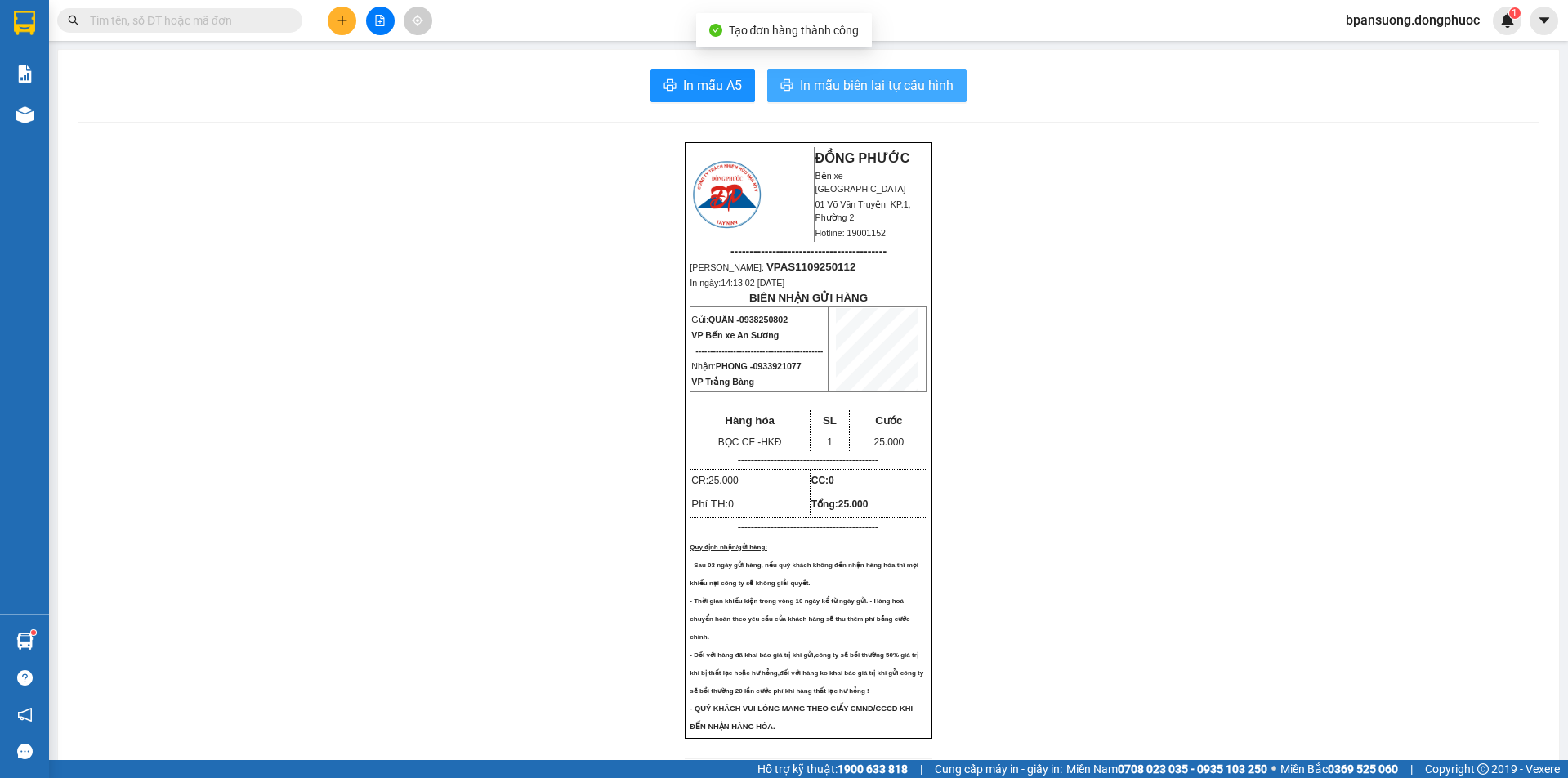
drag, startPoint x: 869, startPoint y: 83, endPoint x: 921, endPoint y: 126, distance: 67.5
click at [869, 82] on span "In mẫu biên lai tự cấu hình" at bounding box center [877, 85] width 154 height 21
click at [334, 21] on button at bounding box center [341, 21] width 29 height 29
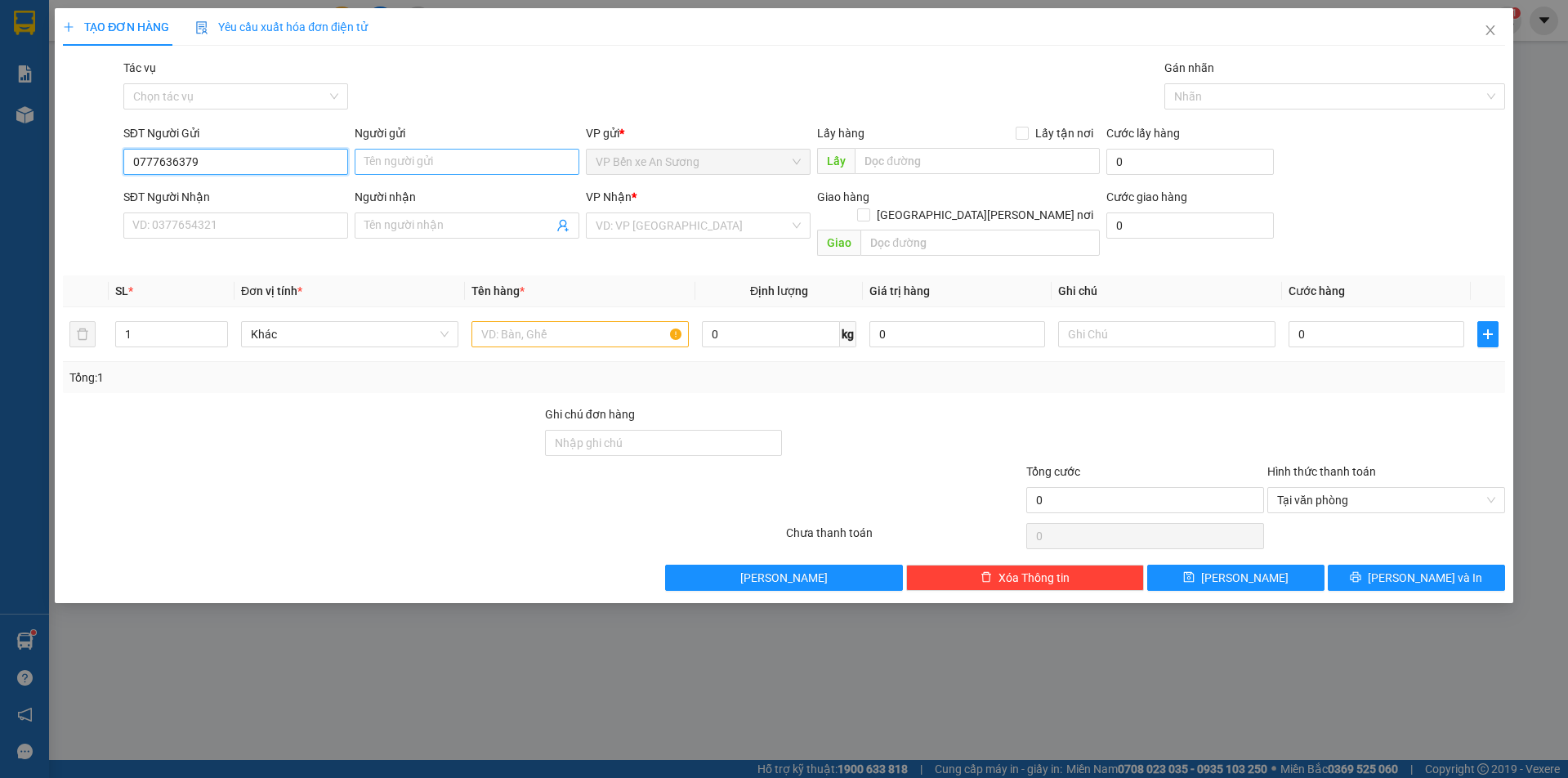
type input "0777636379"
click at [384, 164] on input "Người gửi" at bounding box center [467, 162] width 225 height 27
type input "THÁI"
click at [205, 225] on input "SĐT Người Nhận" at bounding box center [236, 225] width 225 height 27
type input "0981062557"
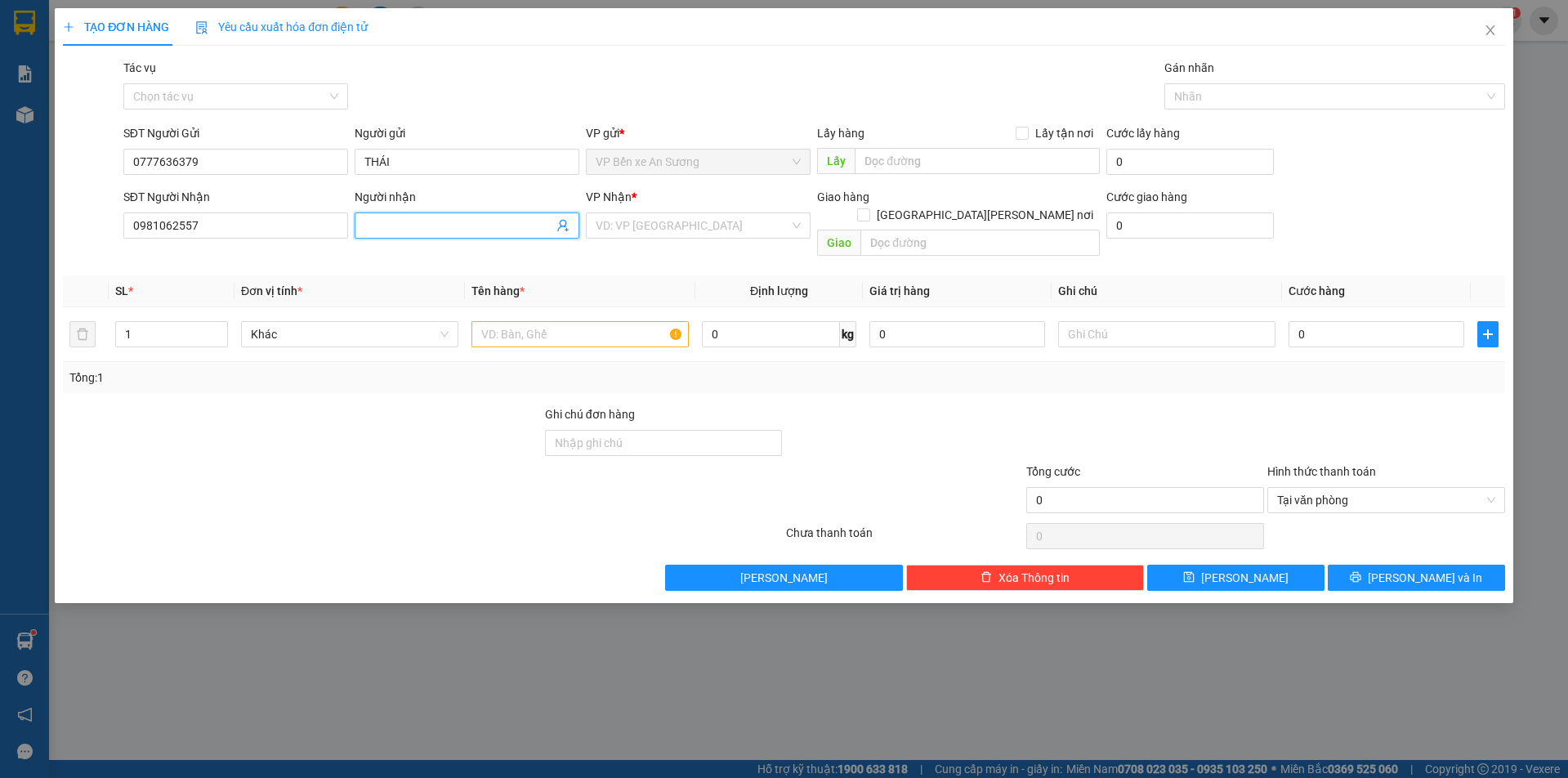
click at [386, 229] on input "Người nhận" at bounding box center [458, 225] width 188 height 18
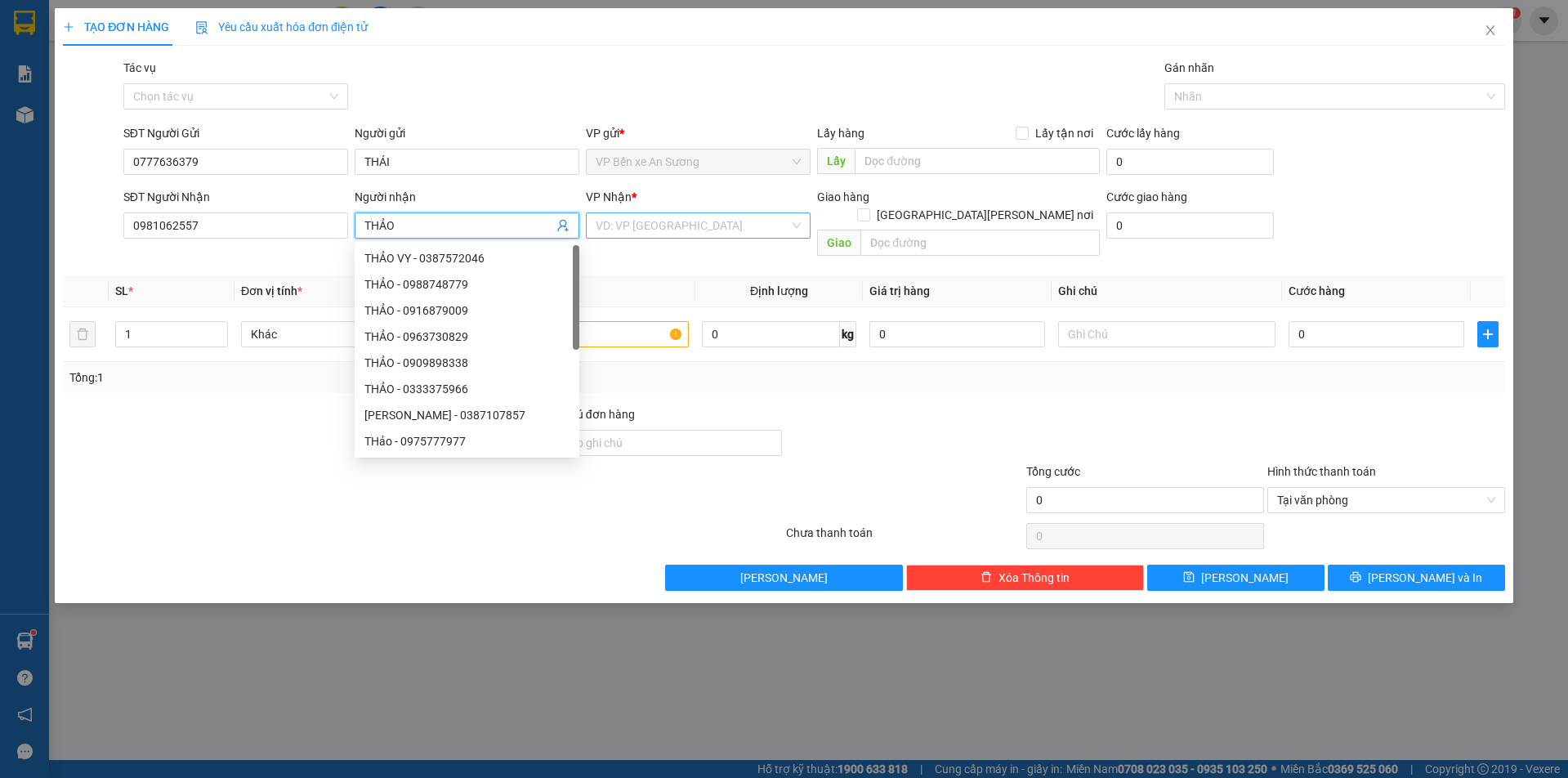
type input "THẢO"
click at [630, 223] on input "search" at bounding box center [693, 225] width 193 height 25
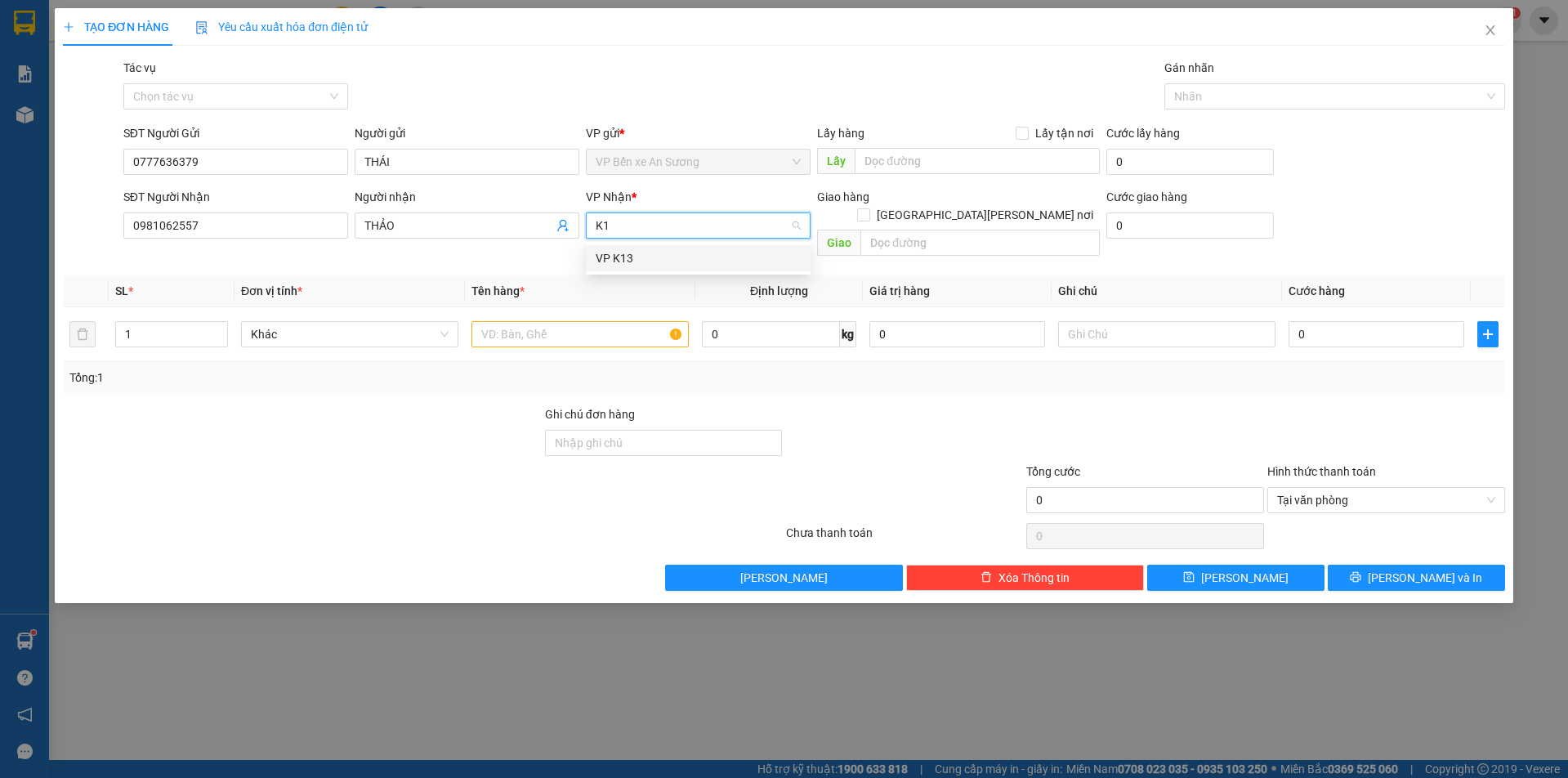
type input "K13"
click at [626, 255] on div "VP K13" at bounding box center [699, 259] width 205 height 18
click at [514, 324] on input "text" at bounding box center [580, 334] width 217 height 27
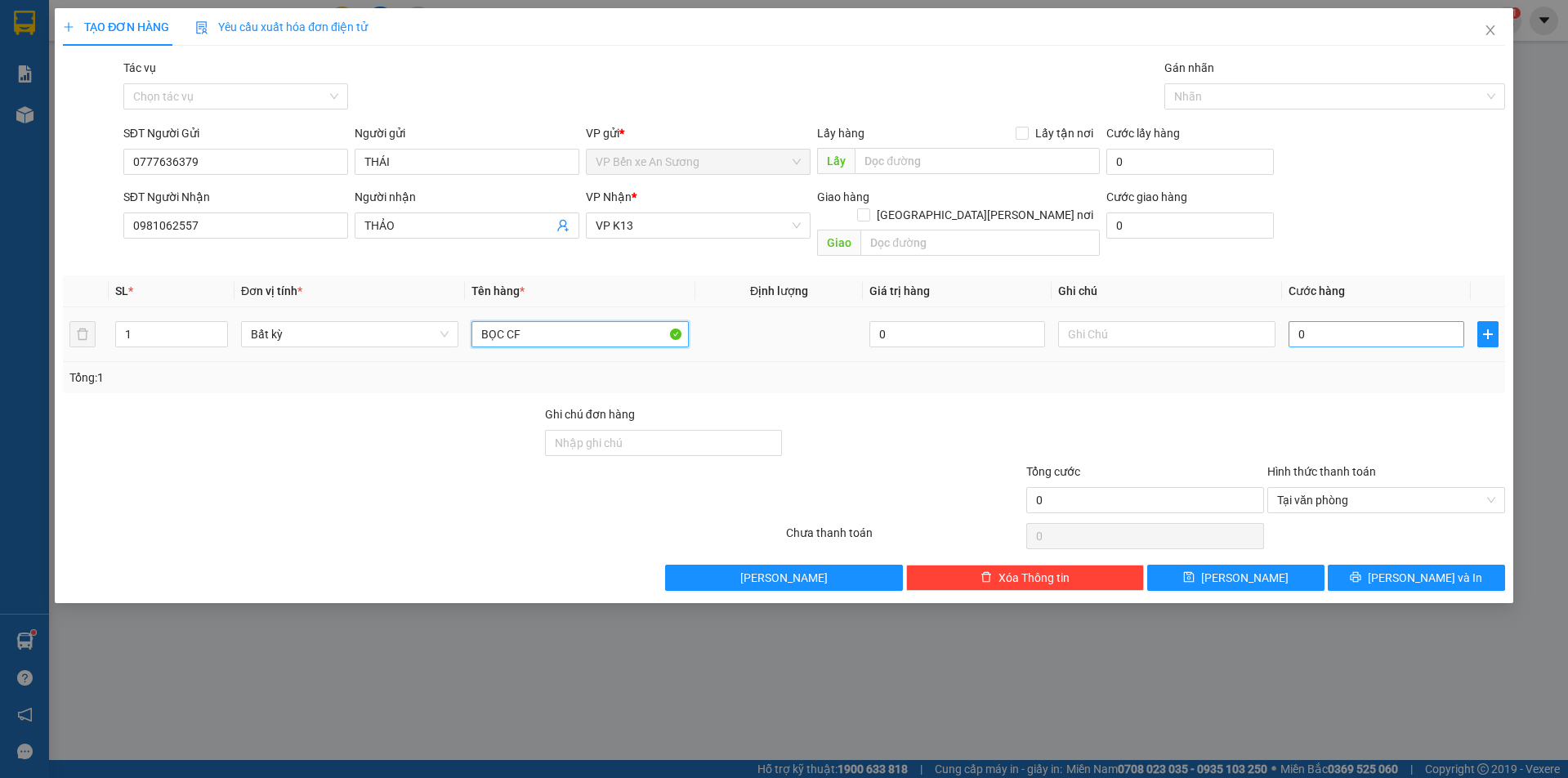
type input "BỌC CF"
click at [1348, 321] on input "0" at bounding box center [1377, 334] width 176 height 27
type input "3"
type input "35"
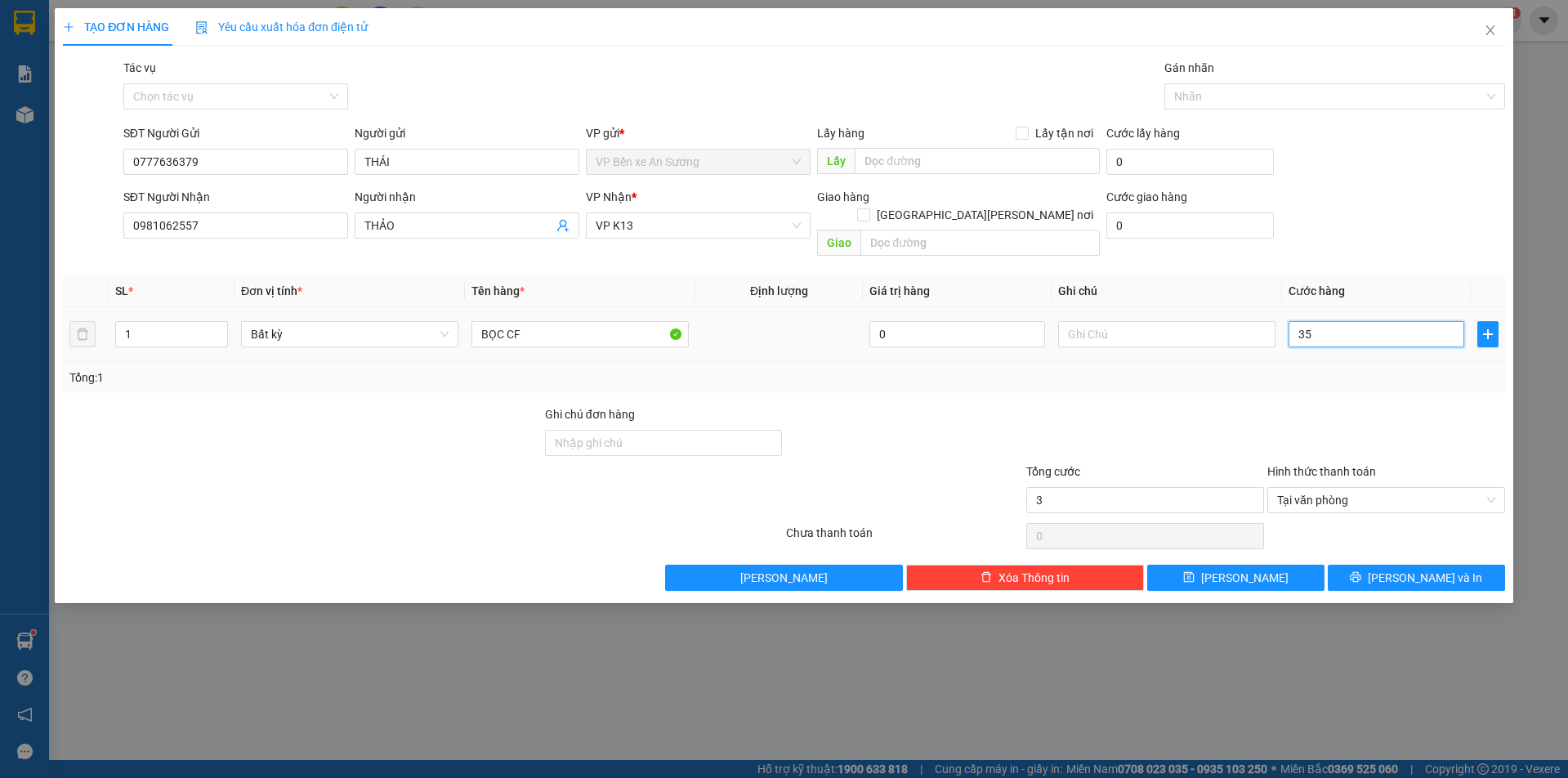
type input "35"
type input "35.000"
click at [1236, 374] on div "Tổng: 1" at bounding box center [784, 377] width 1443 height 31
click at [1430, 569] on span "[PERSON_NAME] và In" at bounding box center [1425, 578] width 114 height 18
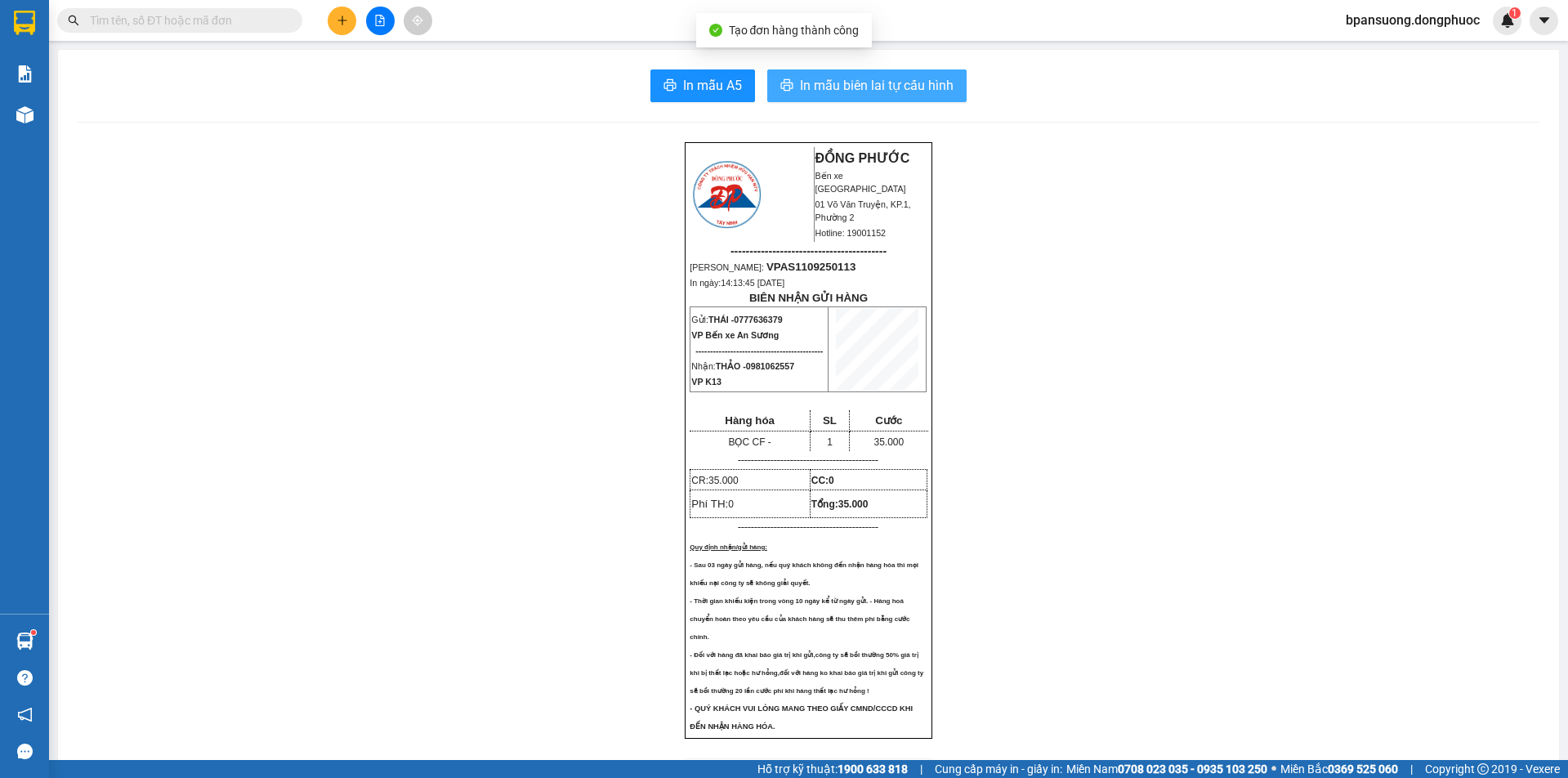
click at [929, 94] on span "In mẫu biên lai tự cấu hình" at bounding box center [877, 85] width 154 height 21
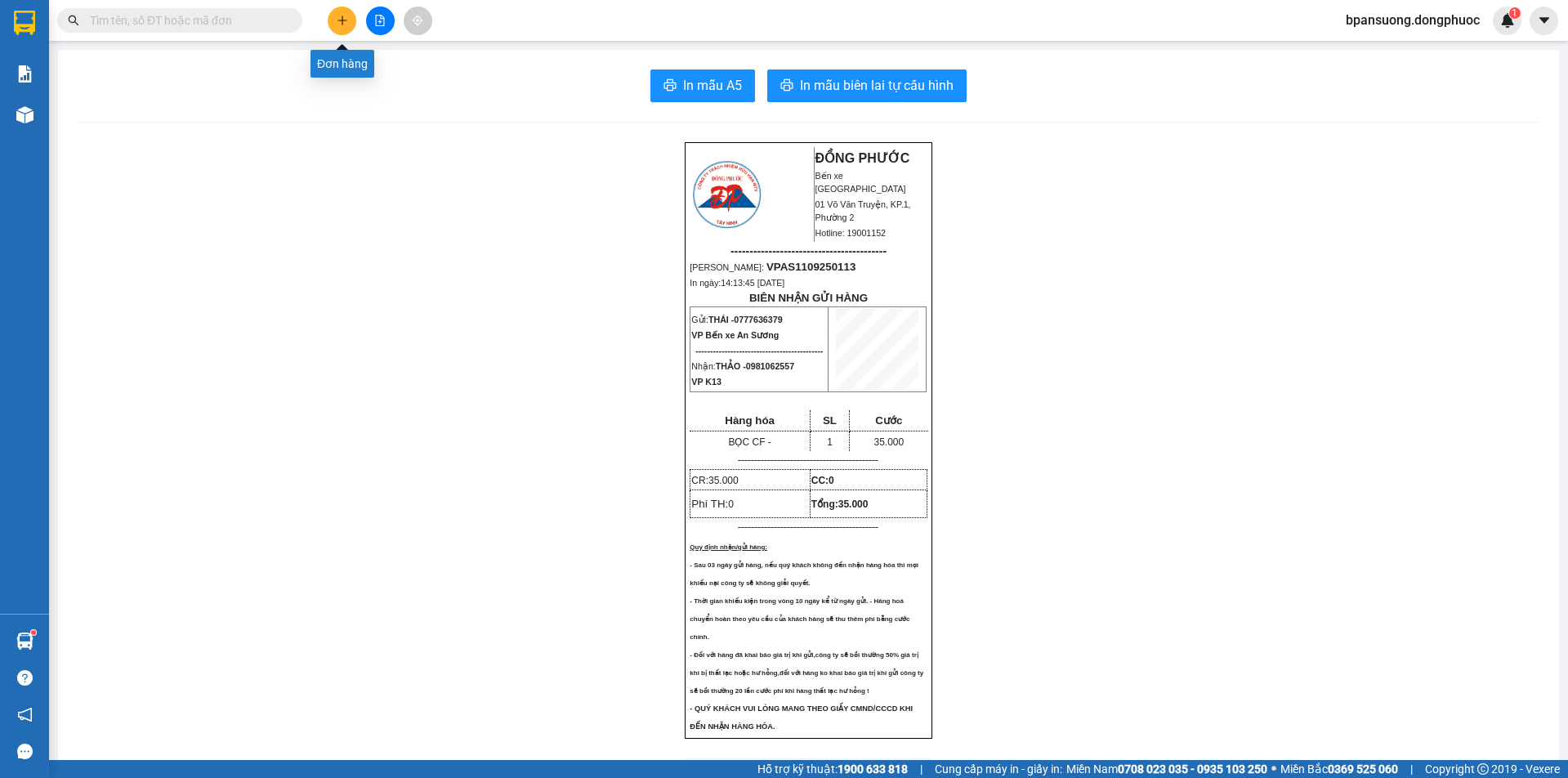
click at [345, 17] on icon "plus" at bounding box center [342, 21] width 12 height 12
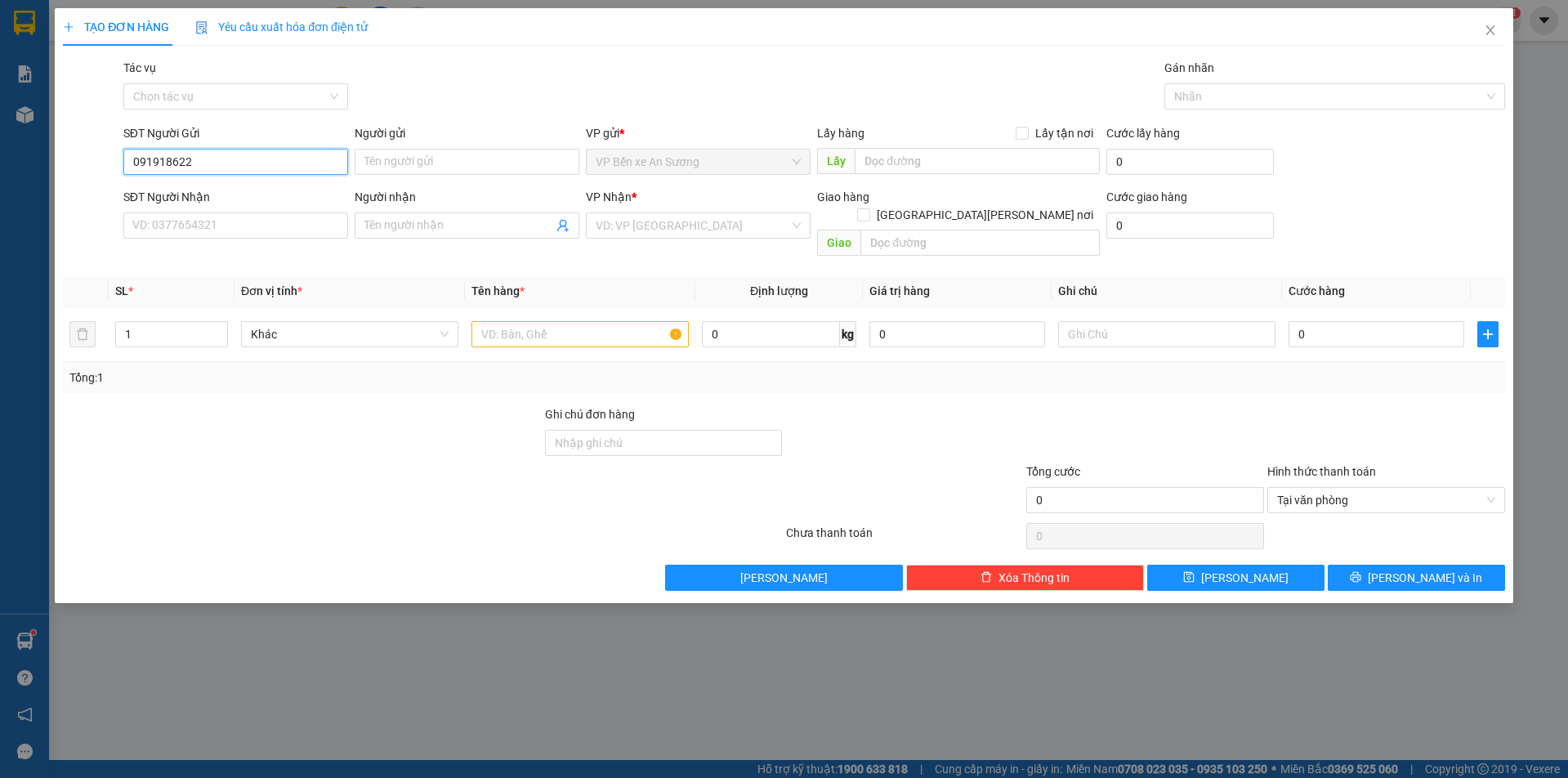
type input "0919186226"
click at [241, 194] on div "0919186226 - KHƯƠNG" at bounding box center [236, 194] width 205 height 18
type input "KHƯƠNG"
type input "0937439414"
type input "VINH"
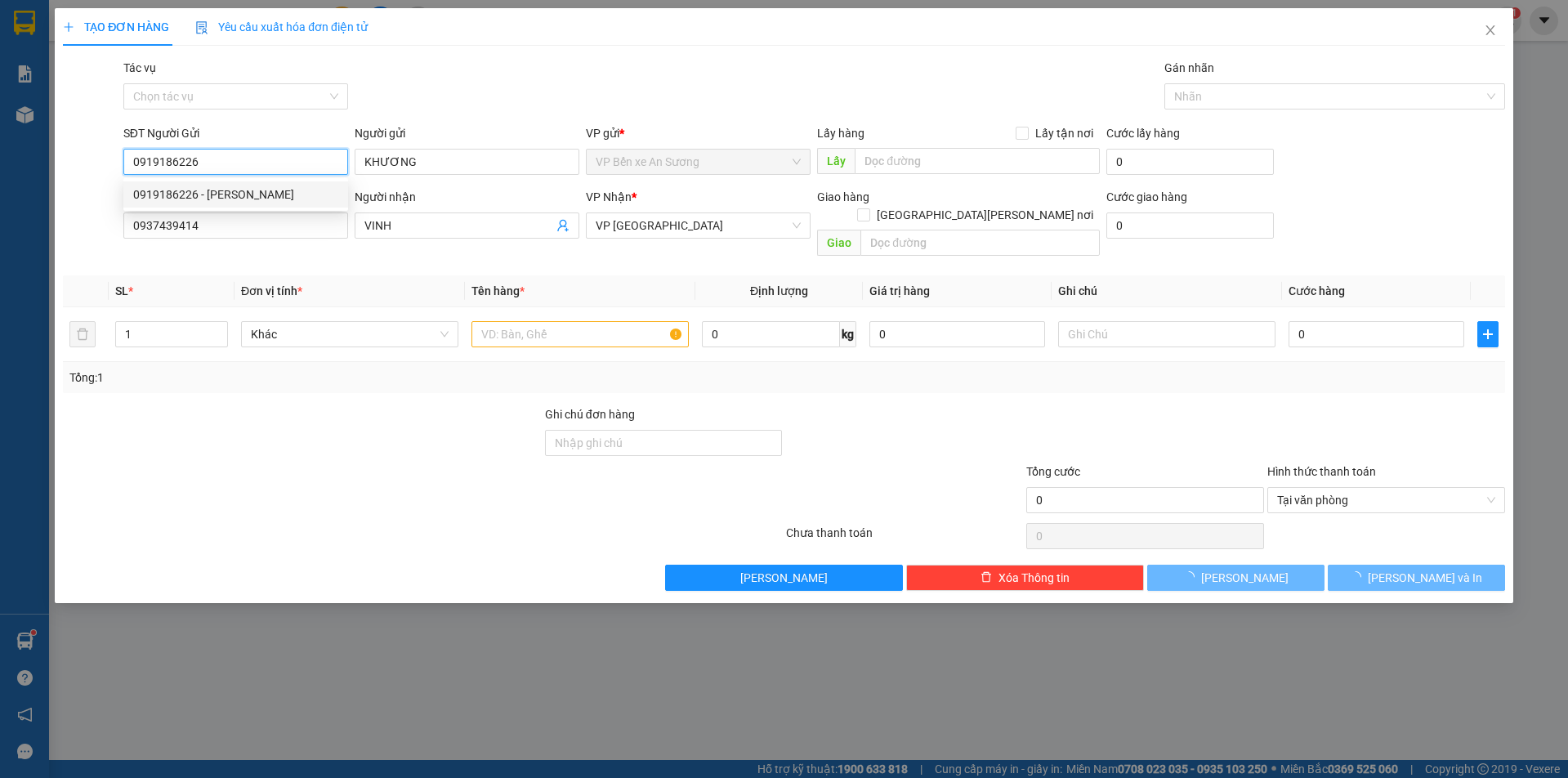
type input "20.000"
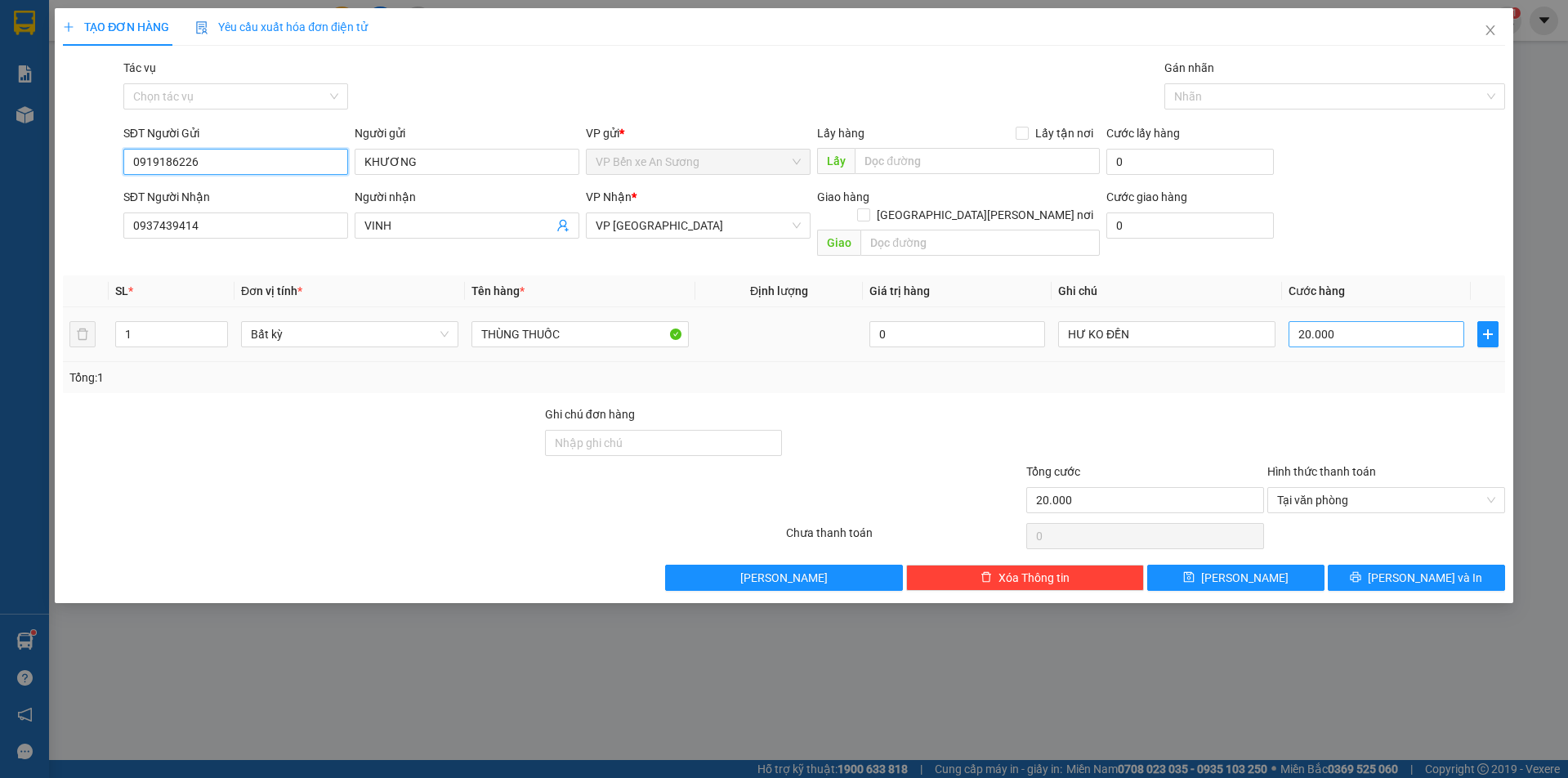
type input "0919186226"
click at [1350, 326] on input "20.000" at bounding box center [1377, 334] width 176 height 27
type input "0"
type input "2"
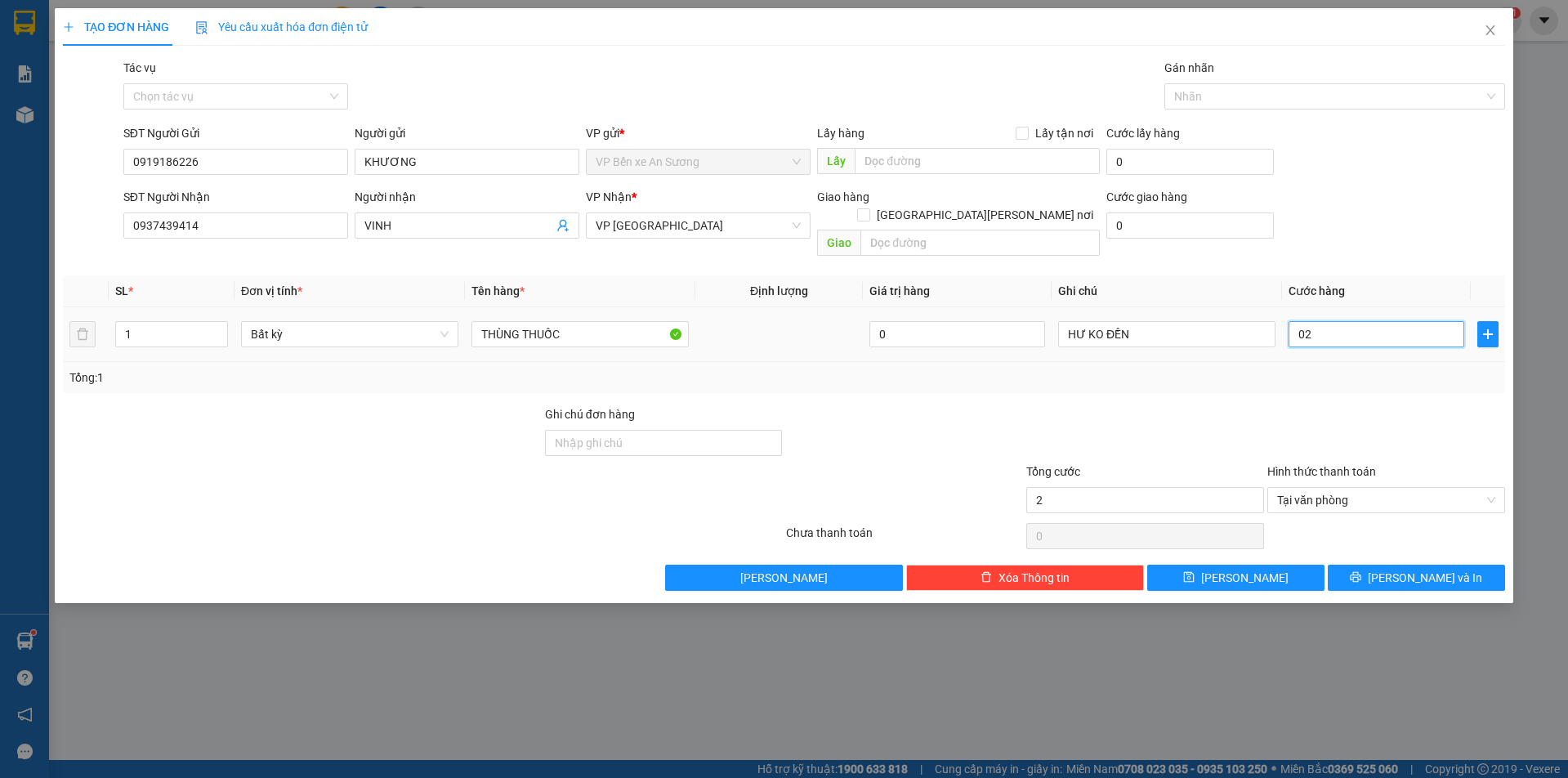
type input "025"
type input "25"
type input "025"
type input "25.000"
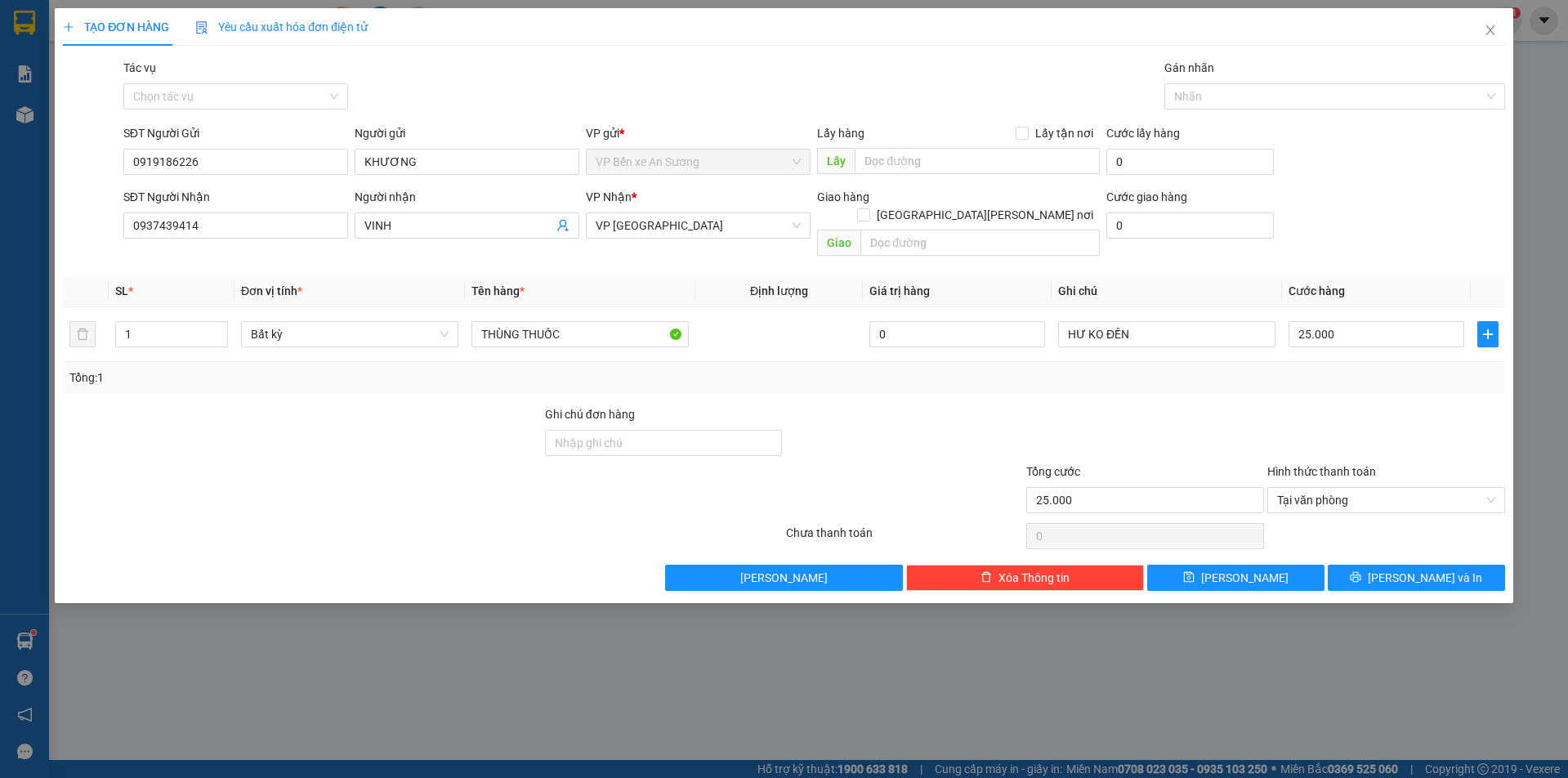
click at [1238, 385] on div "Transit Pickup Surcharge Ids Transit Deliver Surcharge Ids Transit Deliver Surc…" at bounding box center [784, 325] width 1443 height 532
drag, startPoint x: 1424, startPoint y: 552, endPoint x: 1419, endPoint y: 540, distance: 13.0
click at [1425, 569] on span "[PERSON_NAME] và In" at bounding box center [1425, 578] width 114 height 18
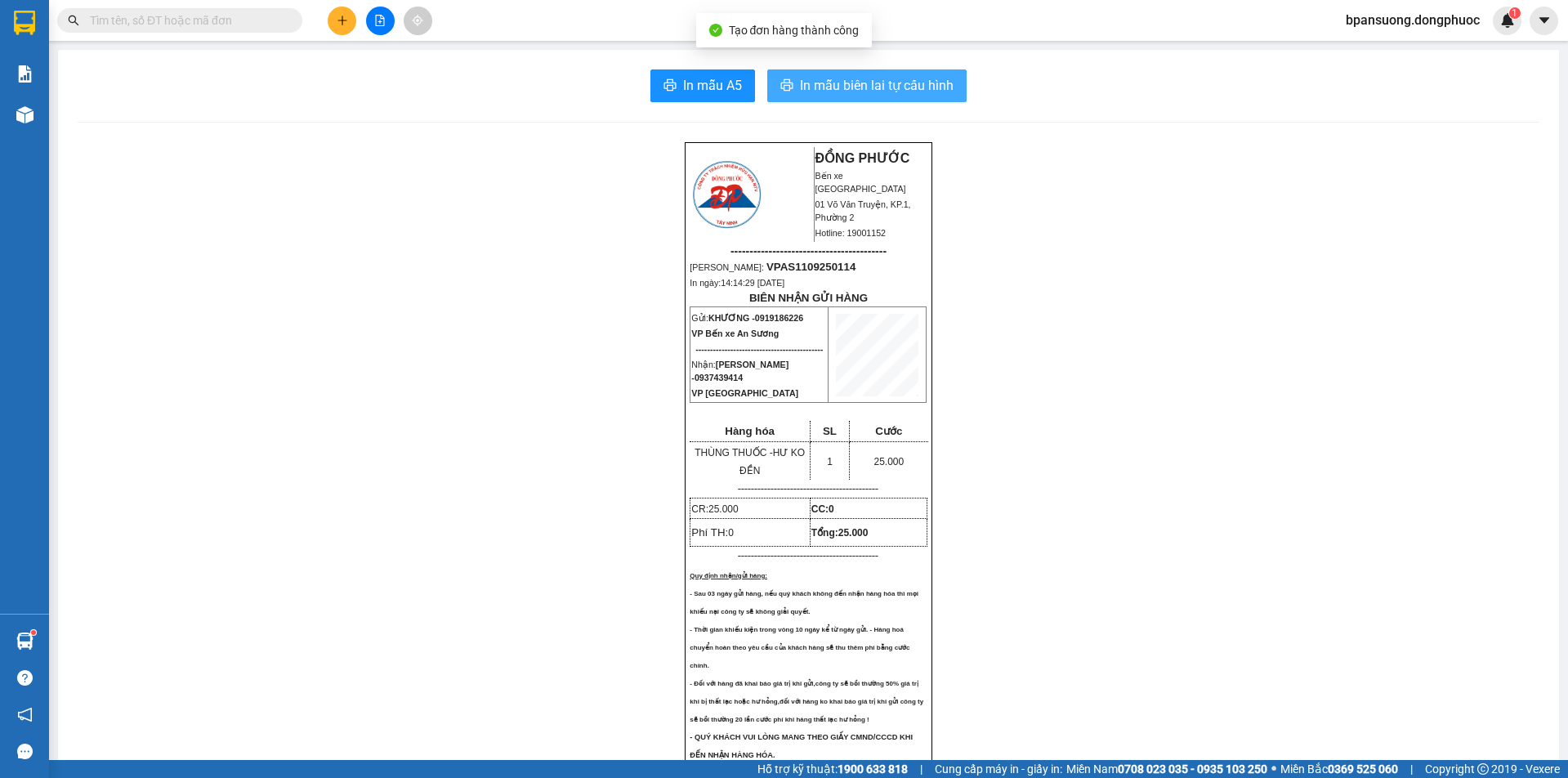
click at [926, 88] on span "In mẫu biên lai tự cấu hình" at bounding box center [877, 85] width 154 height 21
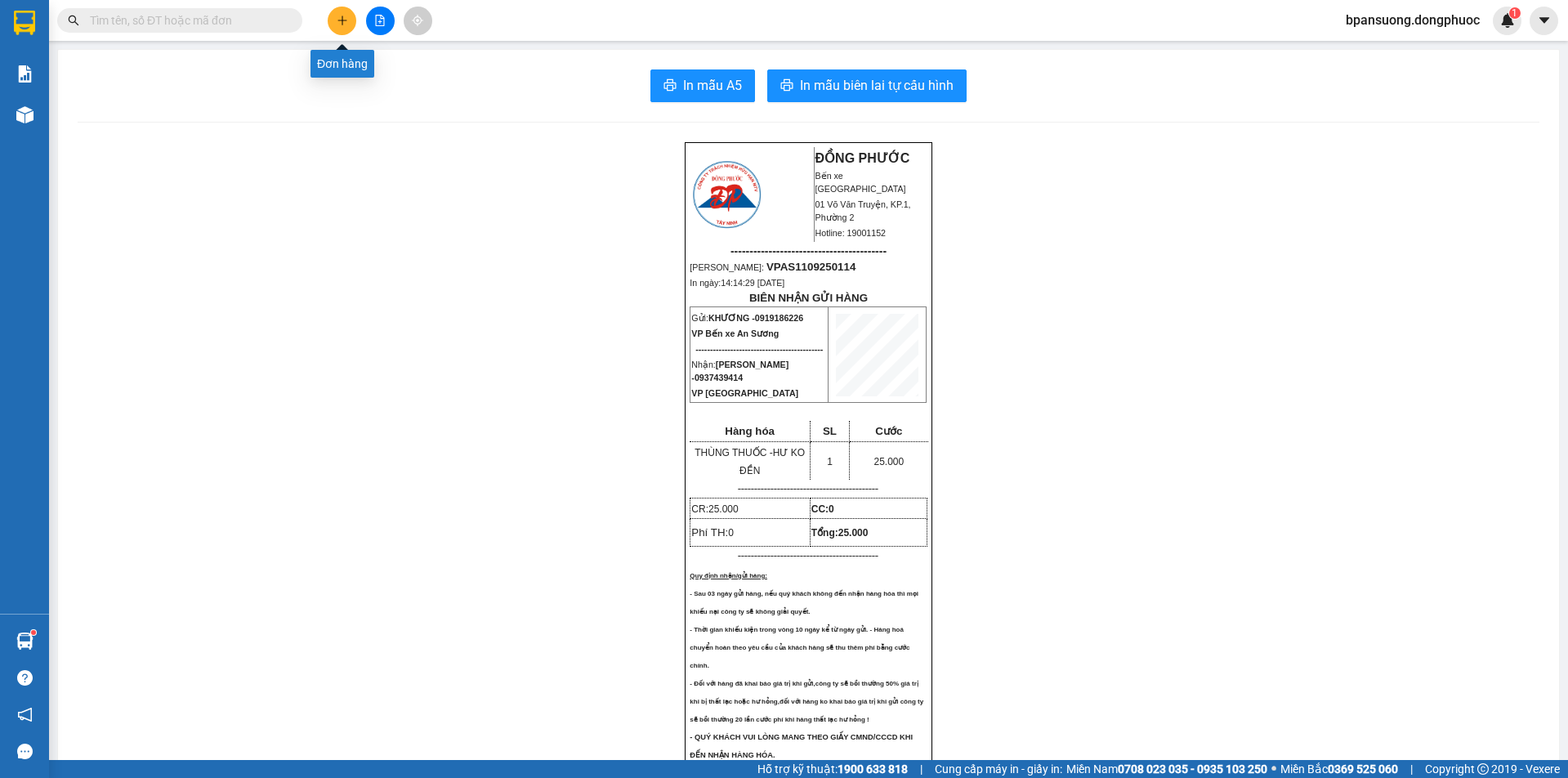
click at [341, 25] on icon "plus" at bounding box center [342, 21] width 12 height 12
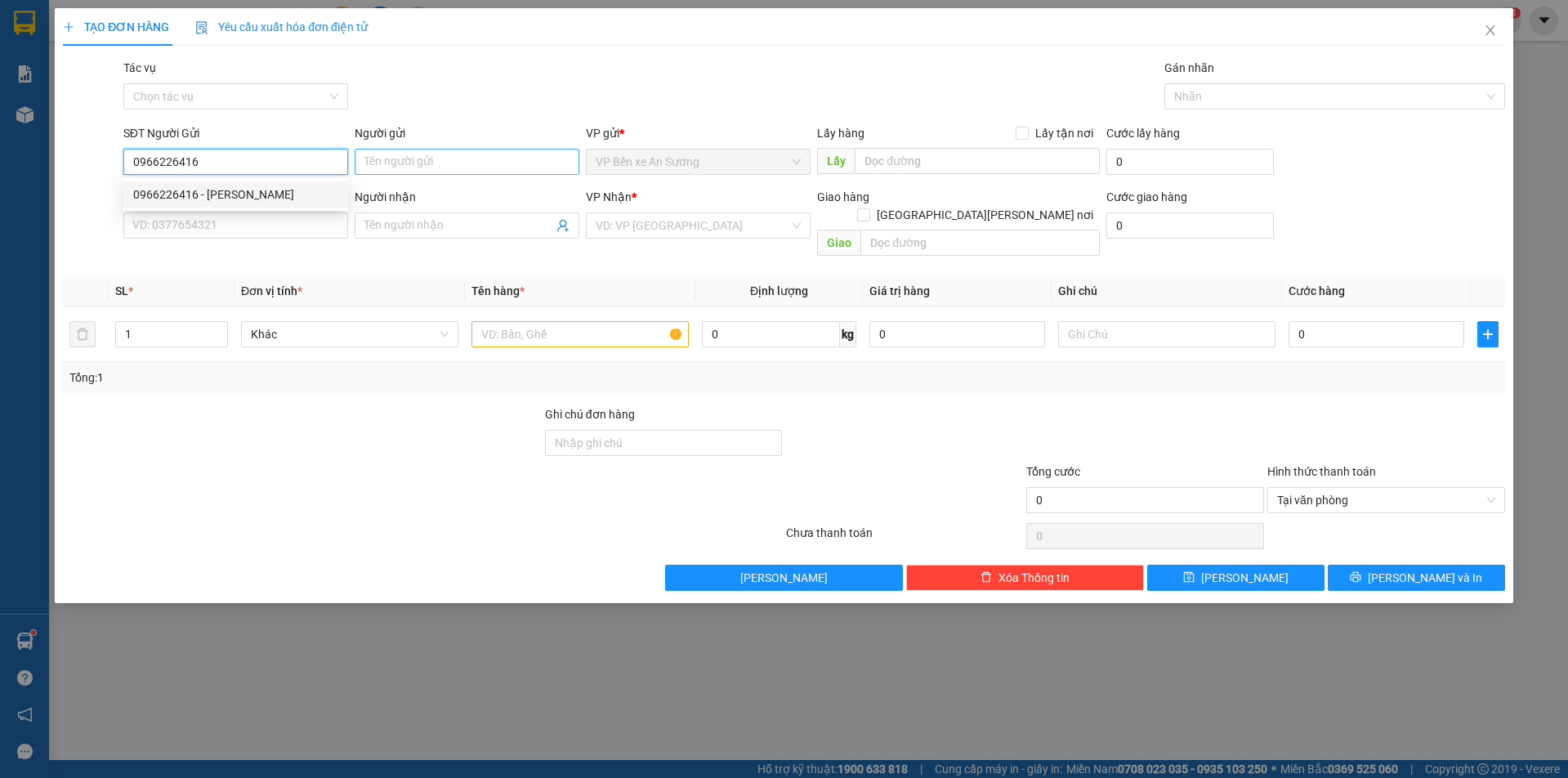
type input "0966226416"
click at [402, 152] on input "Người gửi" at bounding box center [467, 162] width 225 height 27
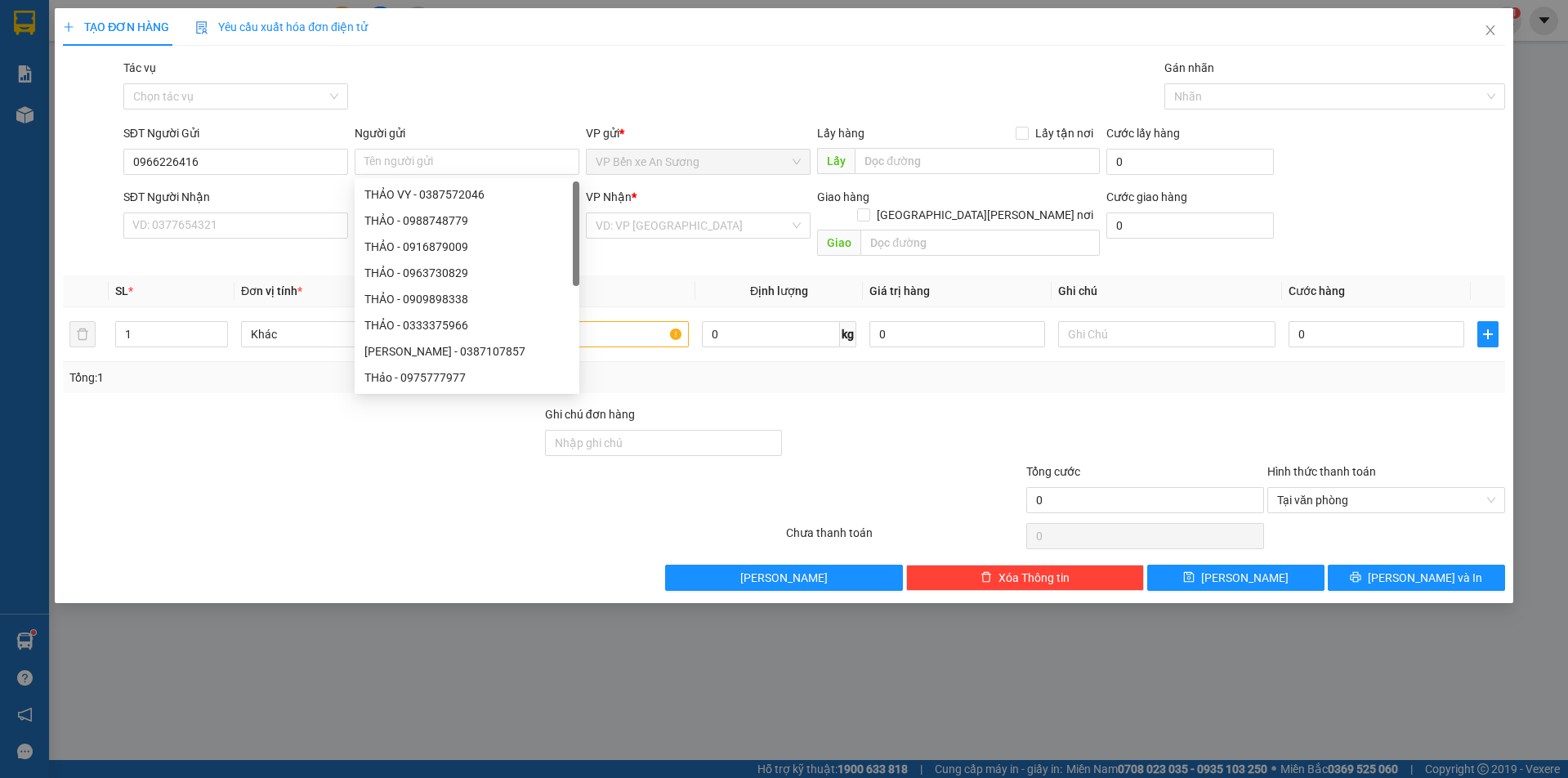
click at [242, 176] on div "SĐT Người Gửi 0966226416" at bounding box center [236, 153] width 225 height 57
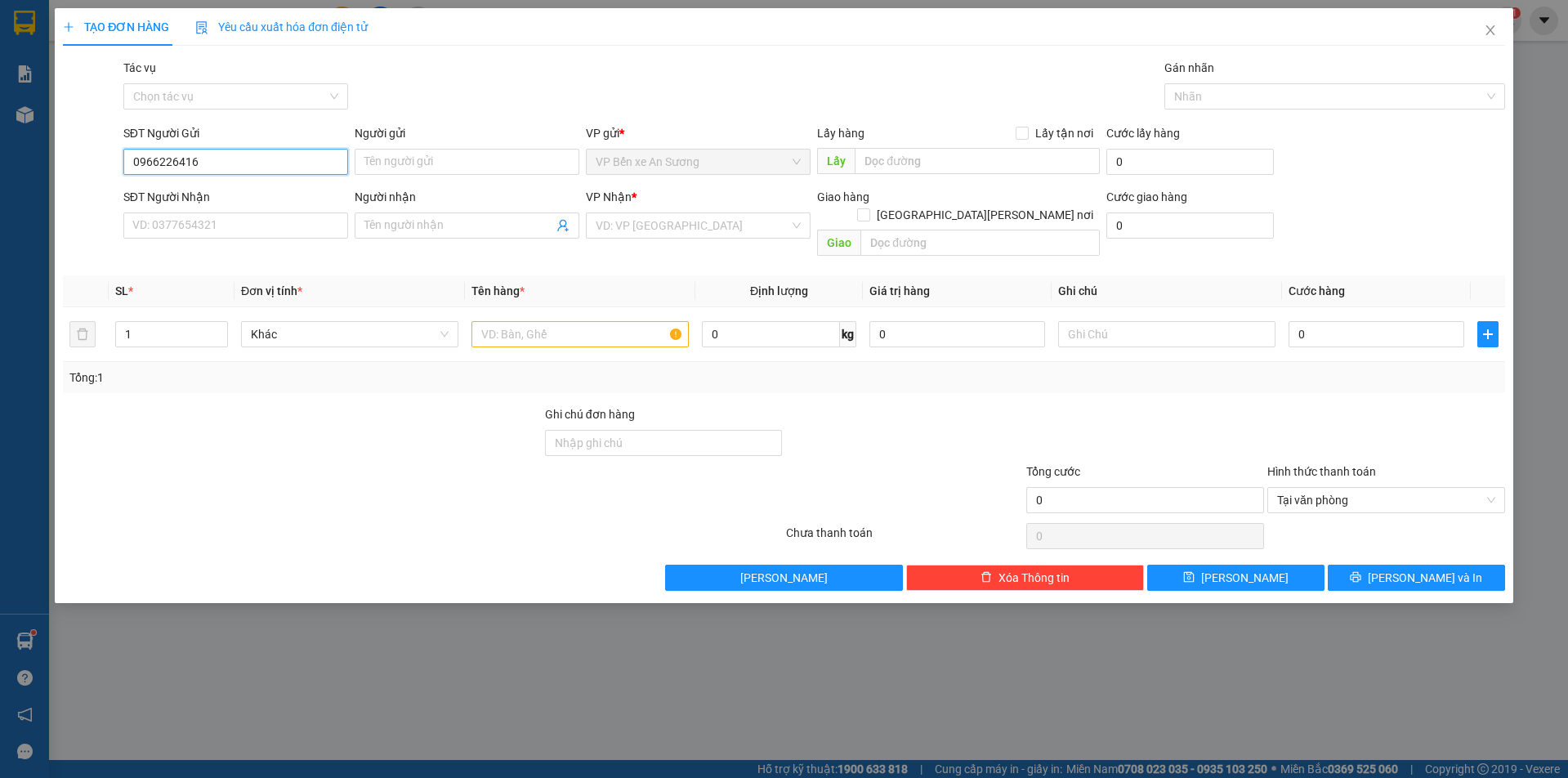
click at [242, 162] on input "0966226416" at bounding box center [236, 162] width 225 height 27
click at [237, 192] on div "0966226416 - ANH" at bounding box center [236, 194] width 205 height 18
type input "ANH"
type input "0909080559"
type input "TÂM"
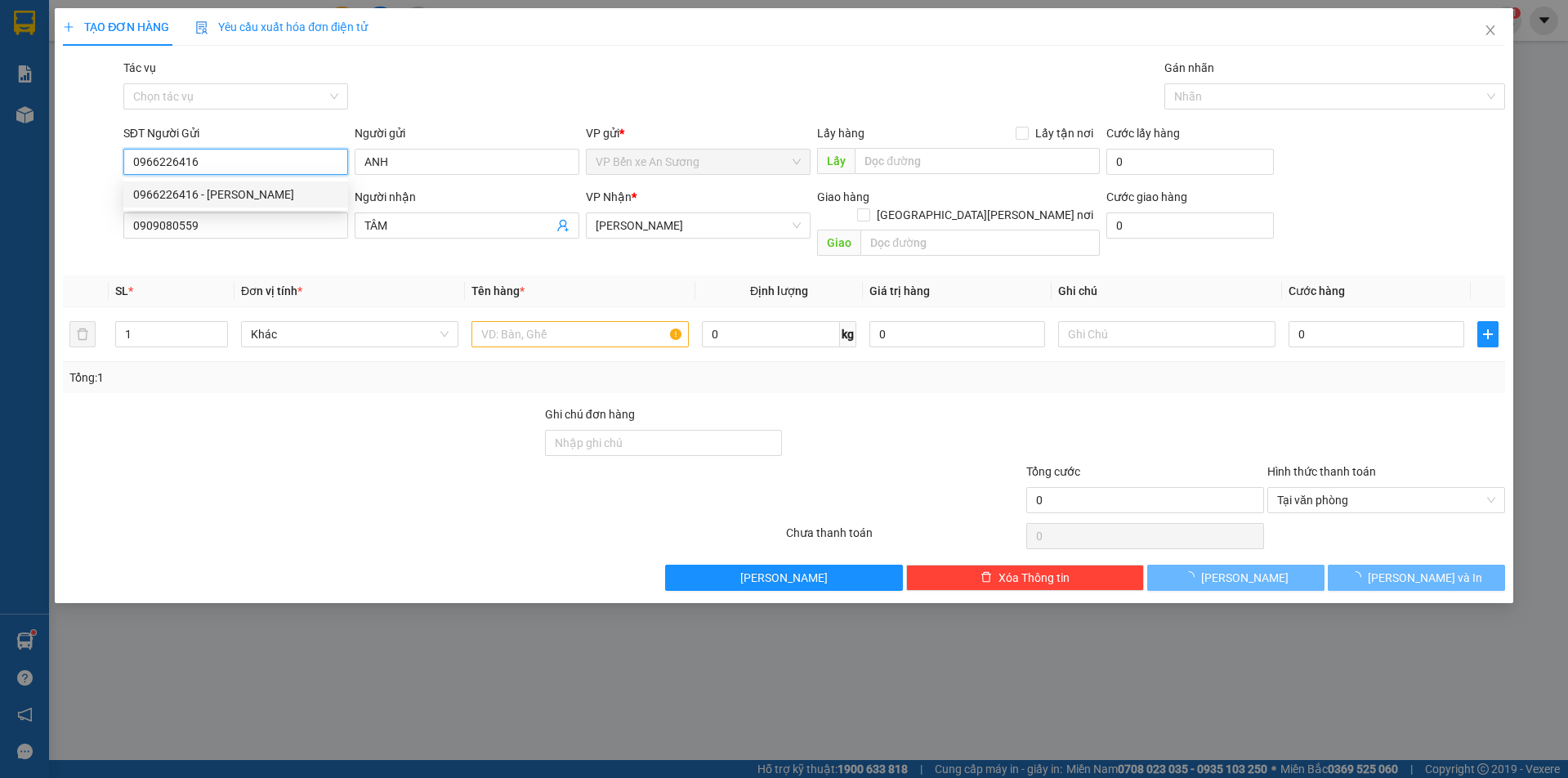
type input "20.000"
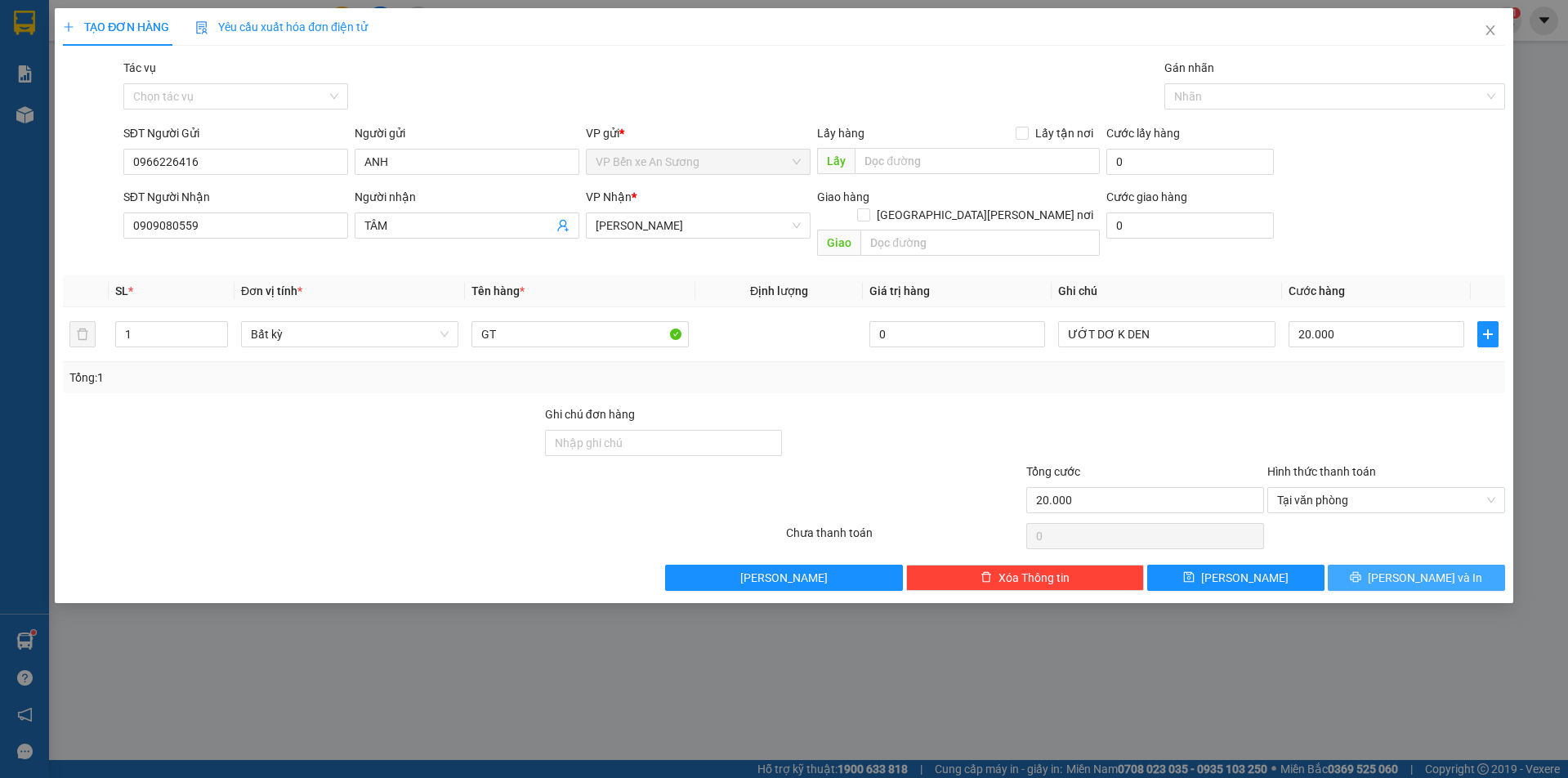
click at [1407, 569] on span "Lưu và In" at bounding box center [1425, 578] width 114 height 18
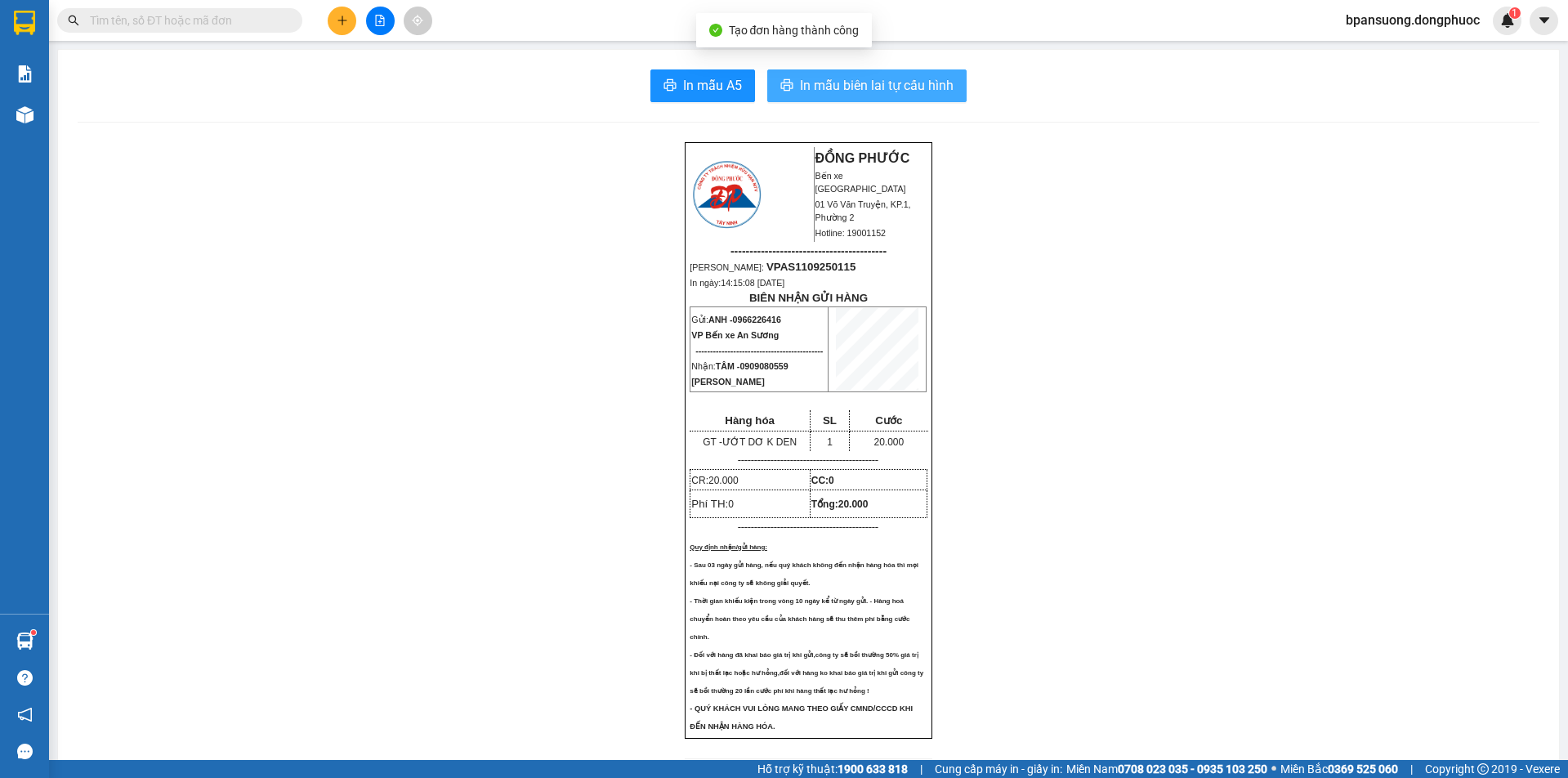
click at [906, 76] on span "In mẫu biên lai tự cấu hình" at bounding box center [877, 85] width 154 height 21
drag, startPoint x: 163, startPoint y: 22, endPoint x: 161, endPoint y: 14, distance: 8.2
click at [164, 21] on input "text" at bounding box center [186, 21] width 192 height 18
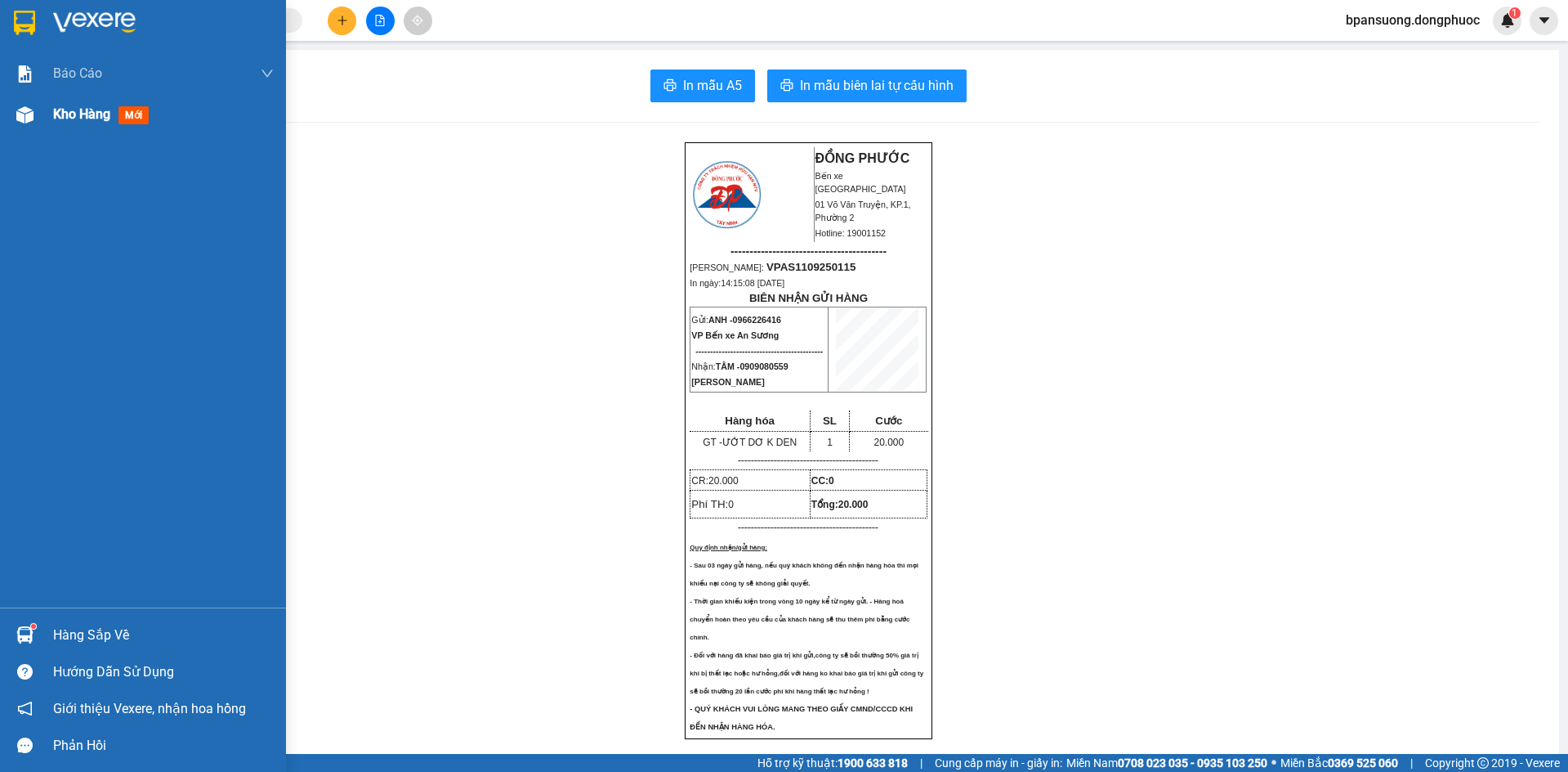
click at [105, 115] on span "Kho hàng" at bounding box center [82, 115] width 57 height 16
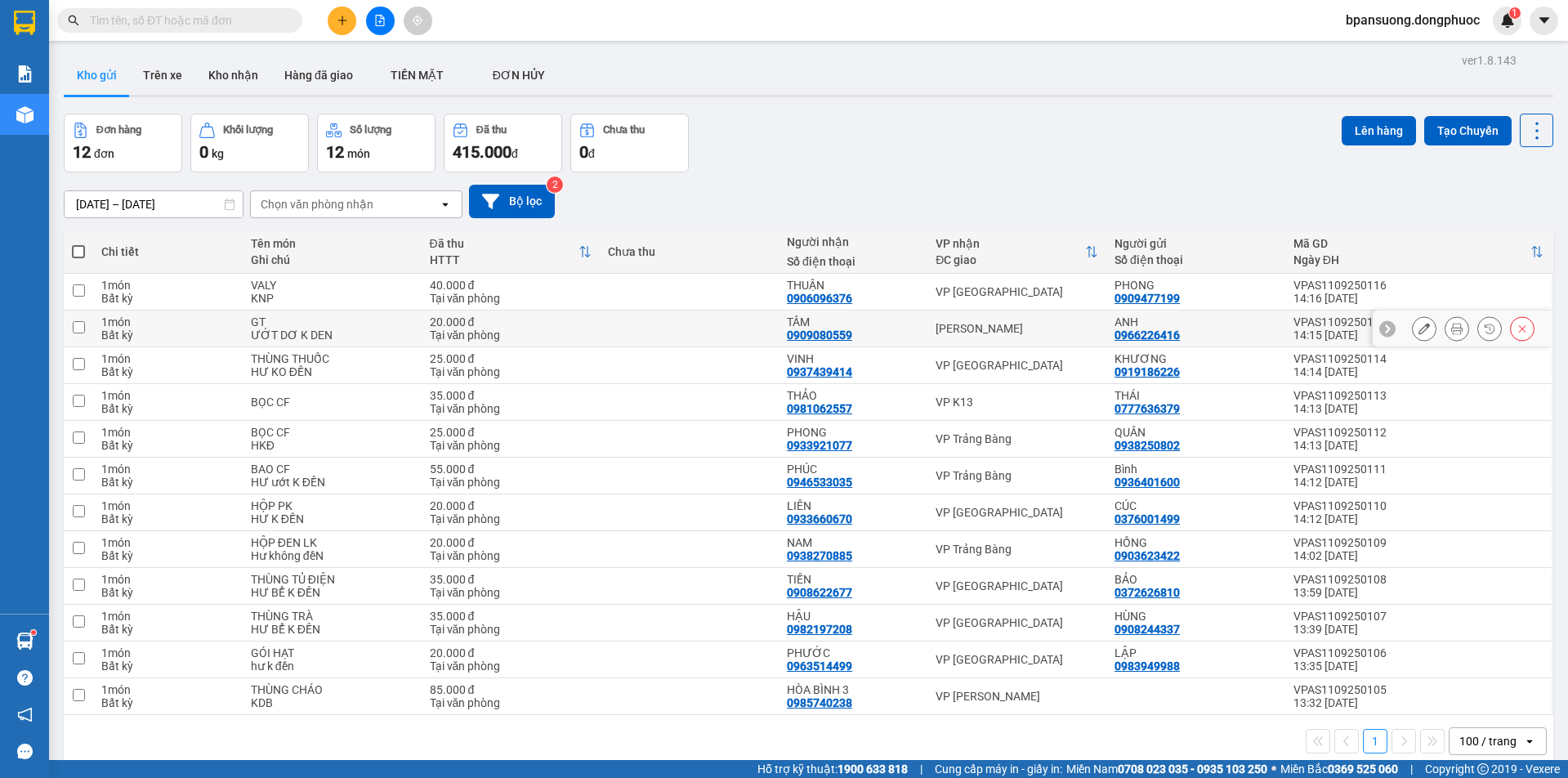
scroll to position [75, 0]
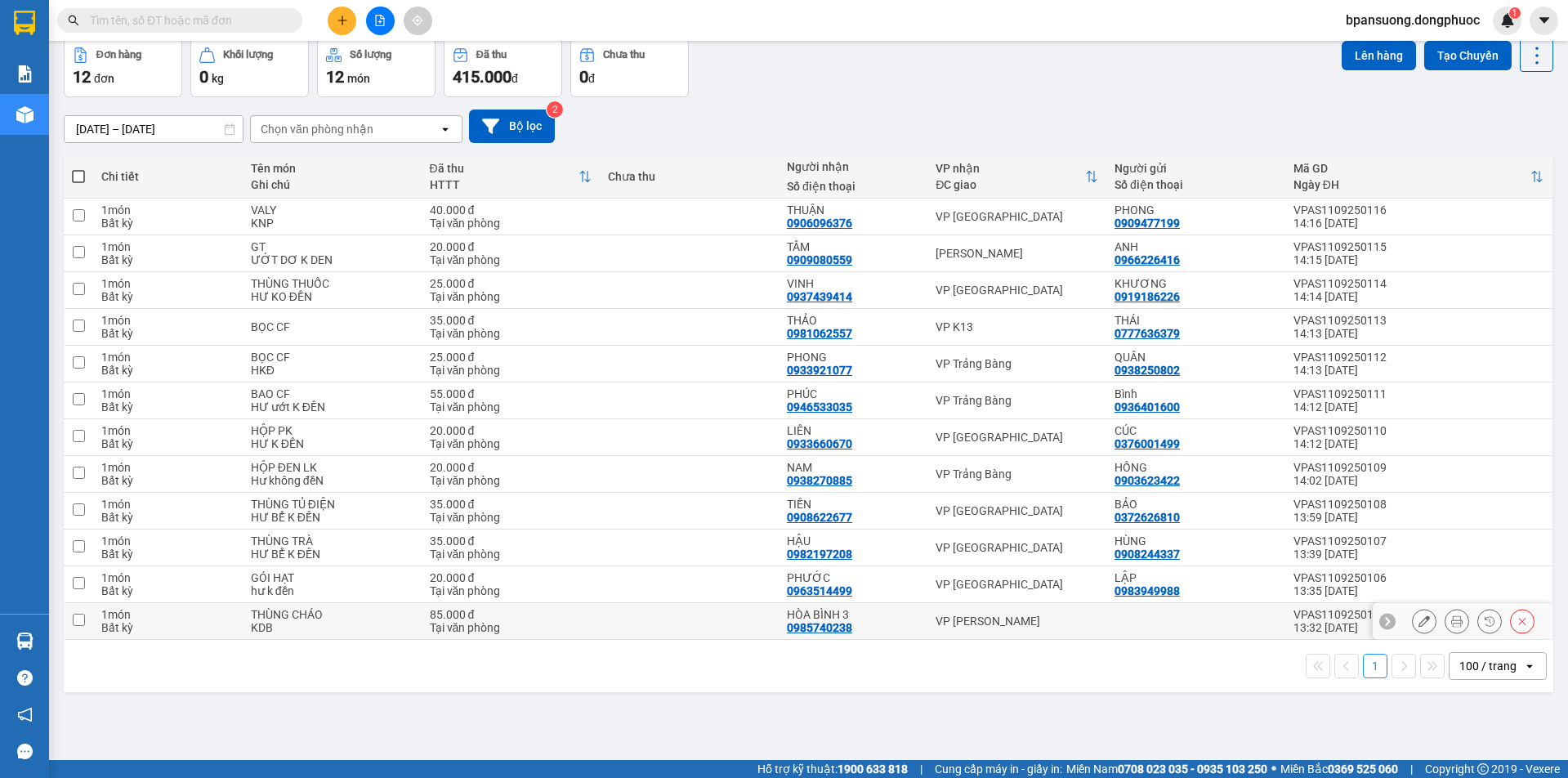
click at [973, 622] on div "VP [PERSON_NAME]" at bounding box center [1016, 621] width 163 height 13
checkbox input "true"
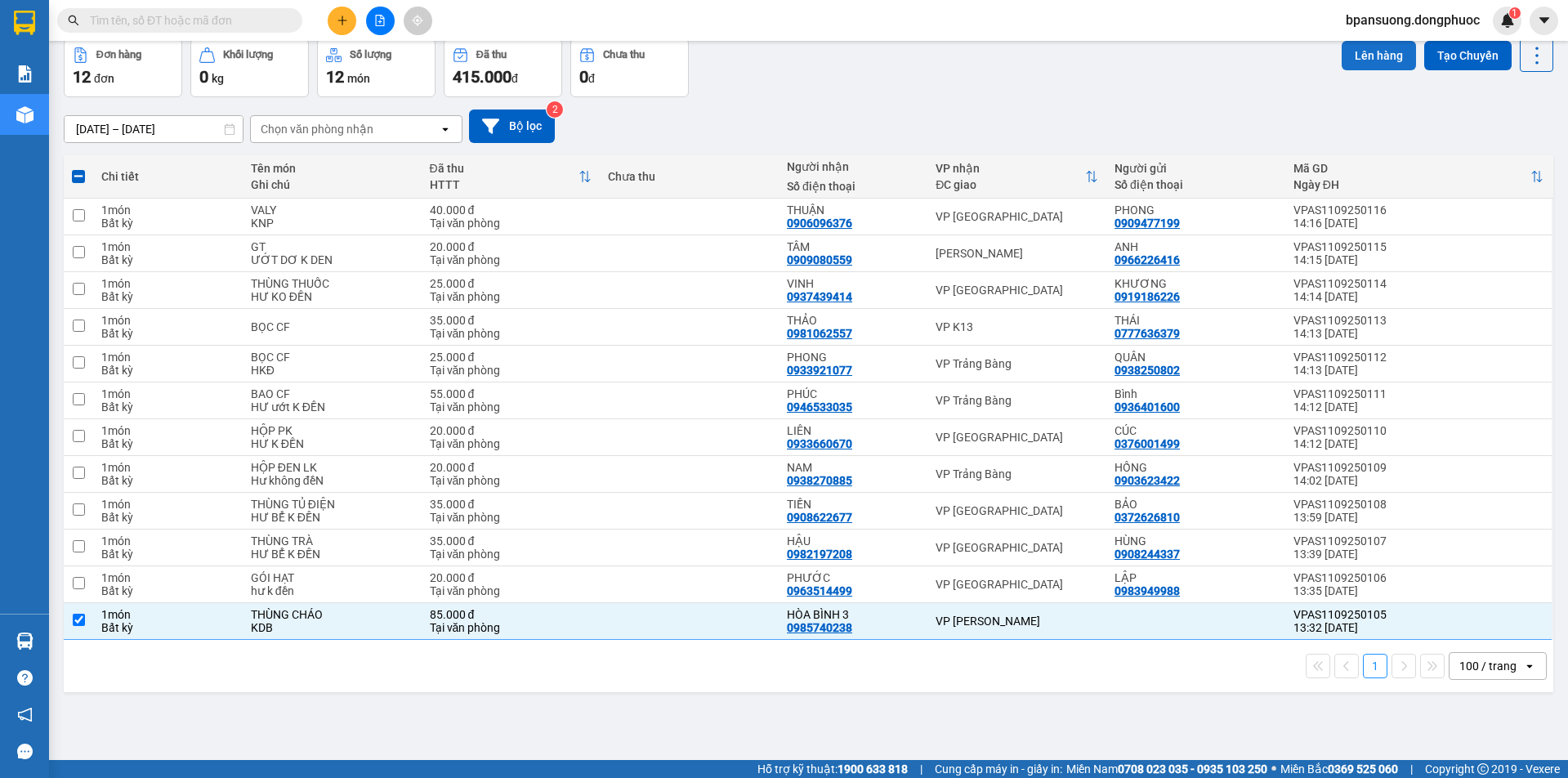
click at [1353, 52] on button "Lên hàng" at bounding box center [1379, 55] width 74 height 30
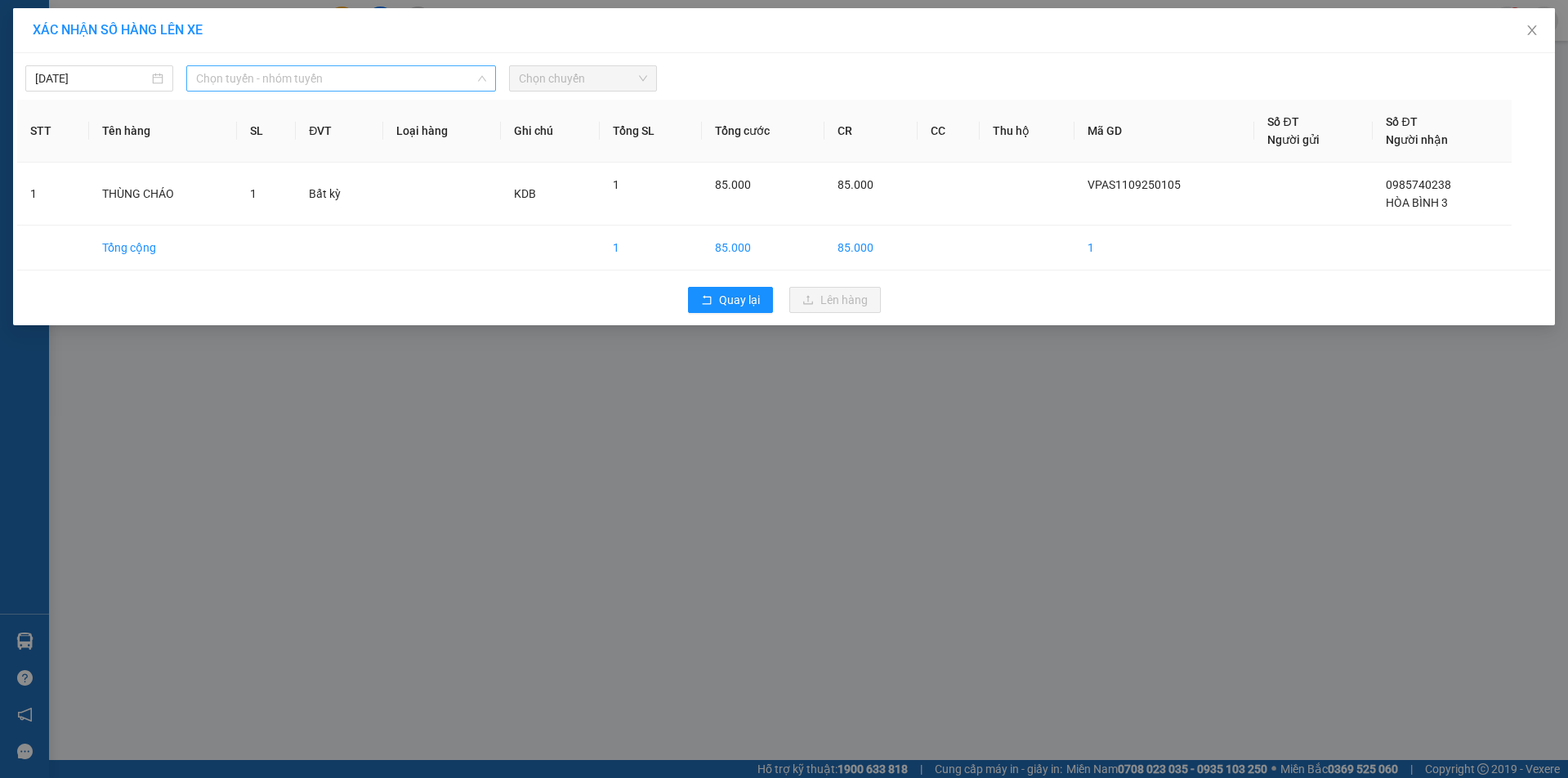
click at [329, 74] on span "Chọn tuyến - nhóm tuyến" at bounding box center [340, 78] width 289 height 25
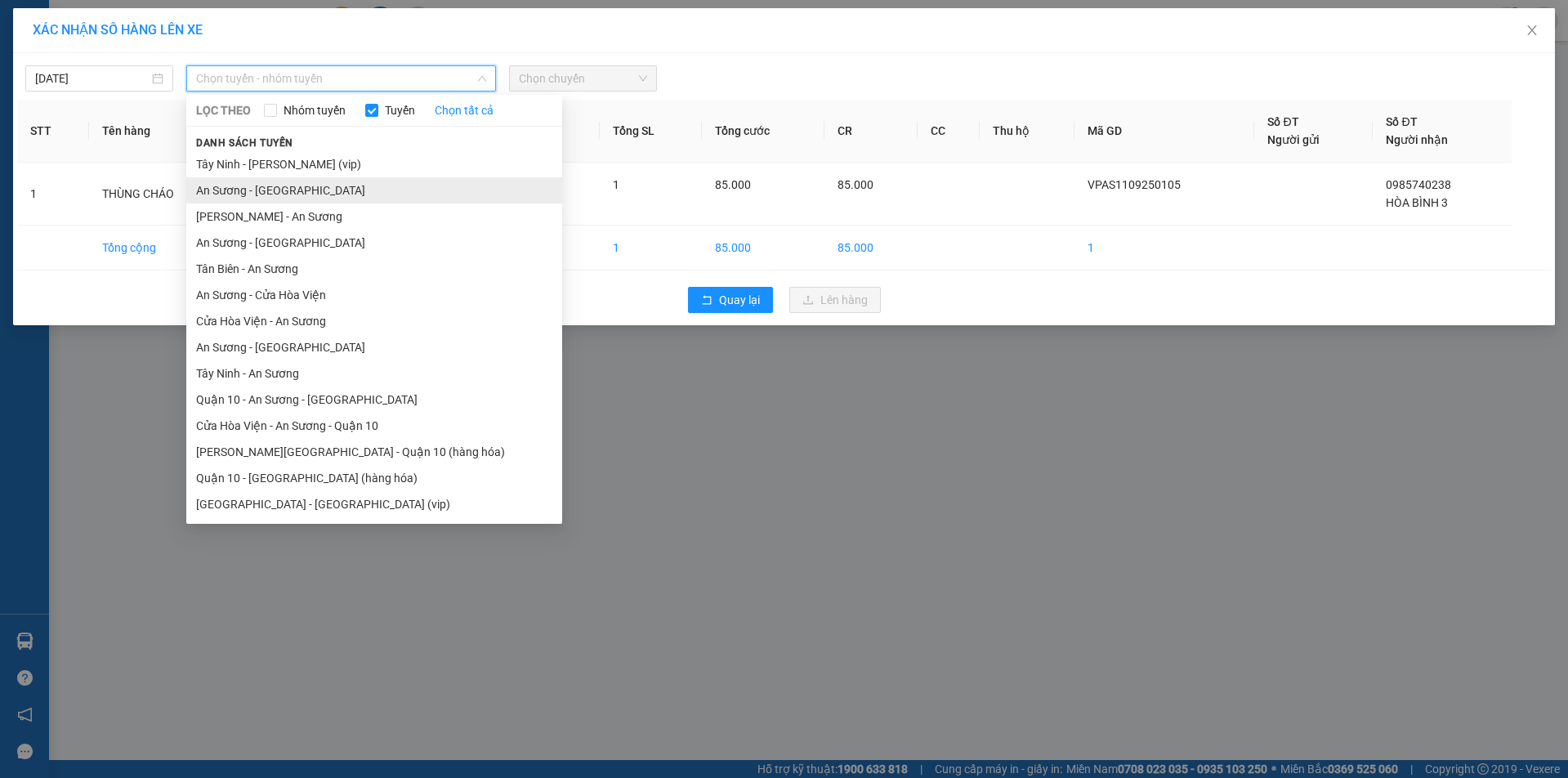
click at [263, 191] on li "An Sương - [GEOGRAPHIC_DATA]" at bounding box center [374, 191] width 376 height 27
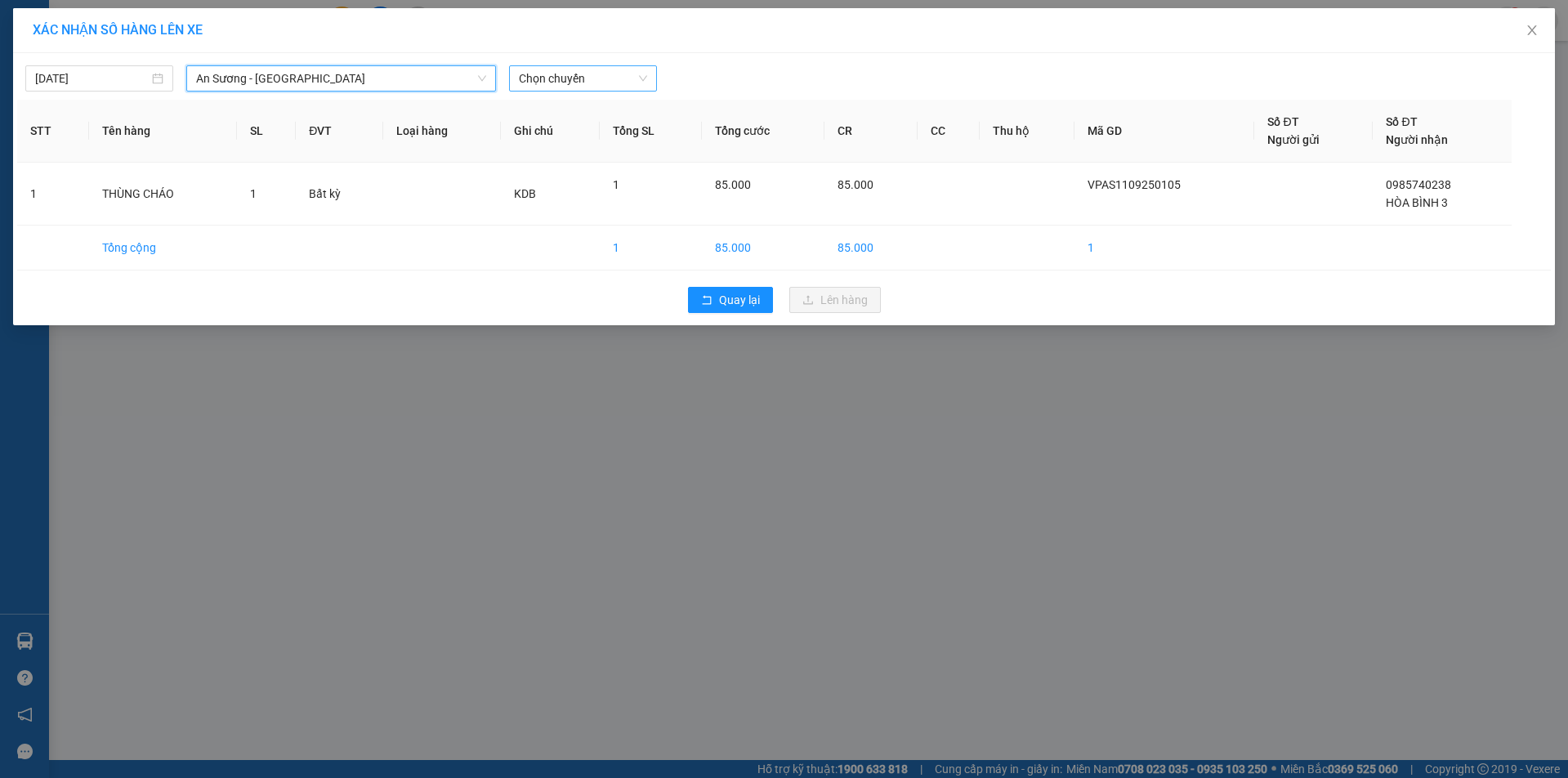
click at [609, 74] on span "Chọn chuyến" at bounding box center [583, 78] width 128 height 25
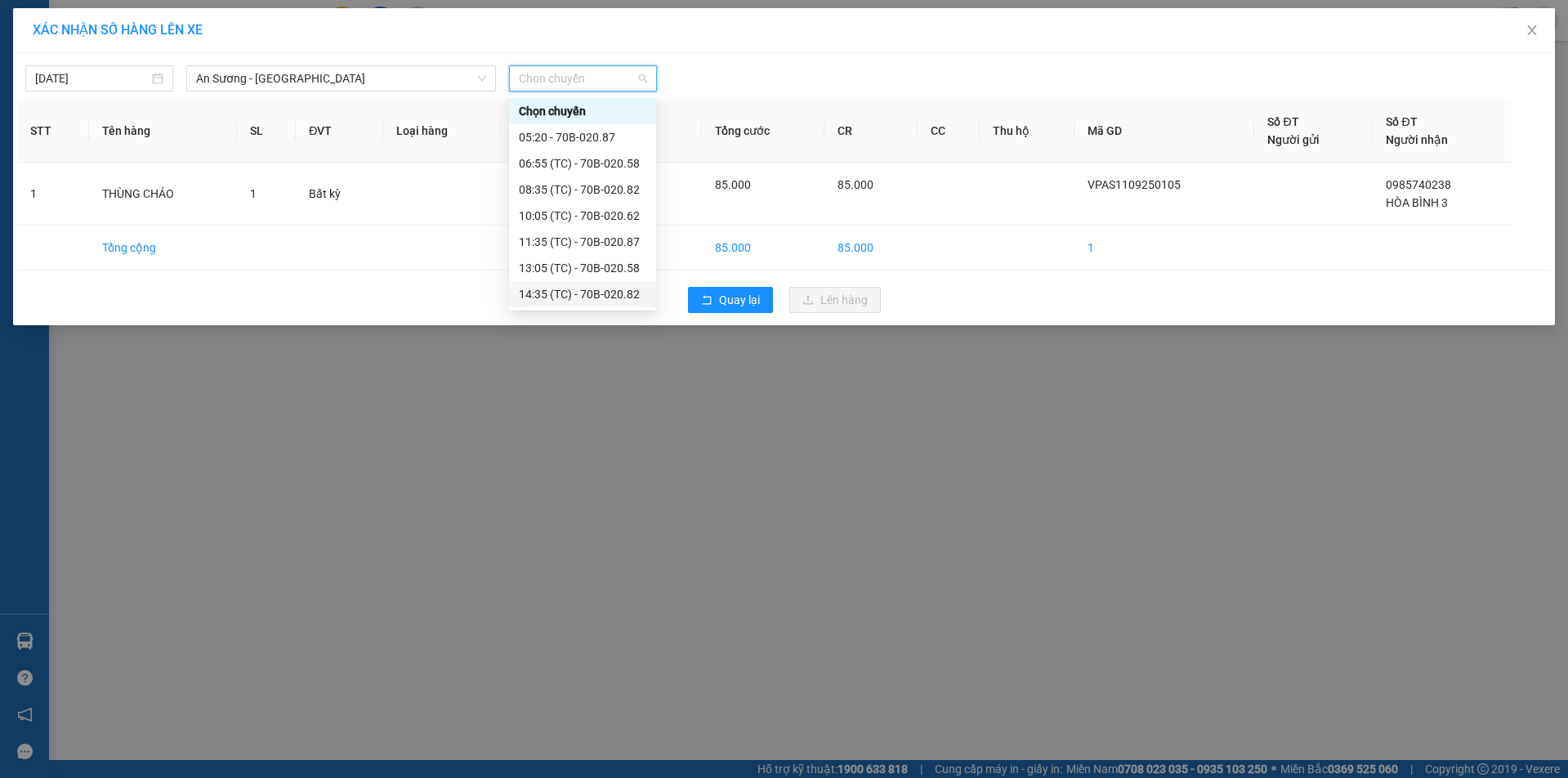
click at [578, 288] on div "14:35 (TC) - 70B-020.82" at bounding box center [582, 294] width 127 height 18
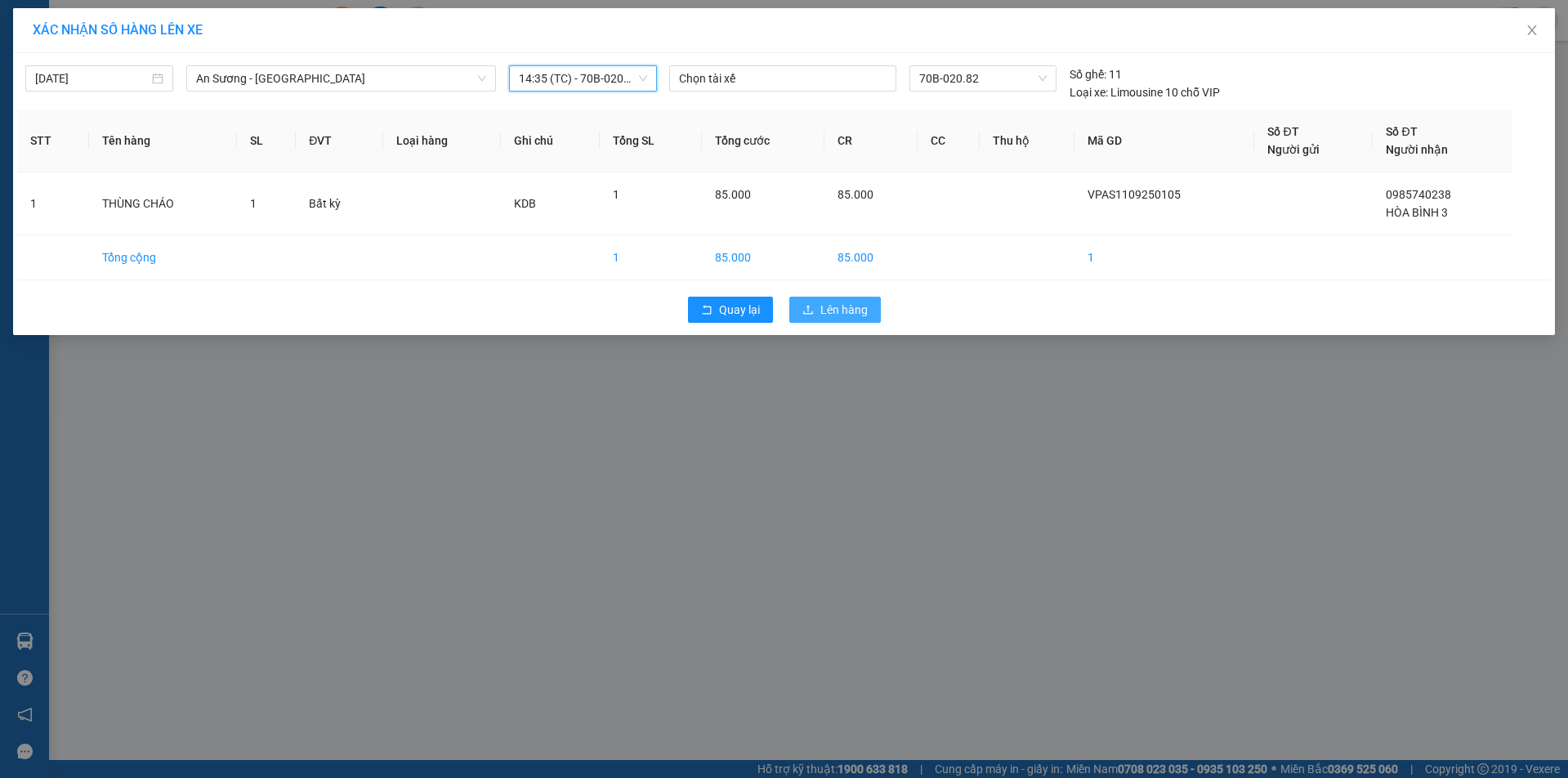
click at [846, 308] on span "Lên hàng" at bounding box center [845, 310] width 47 height 18
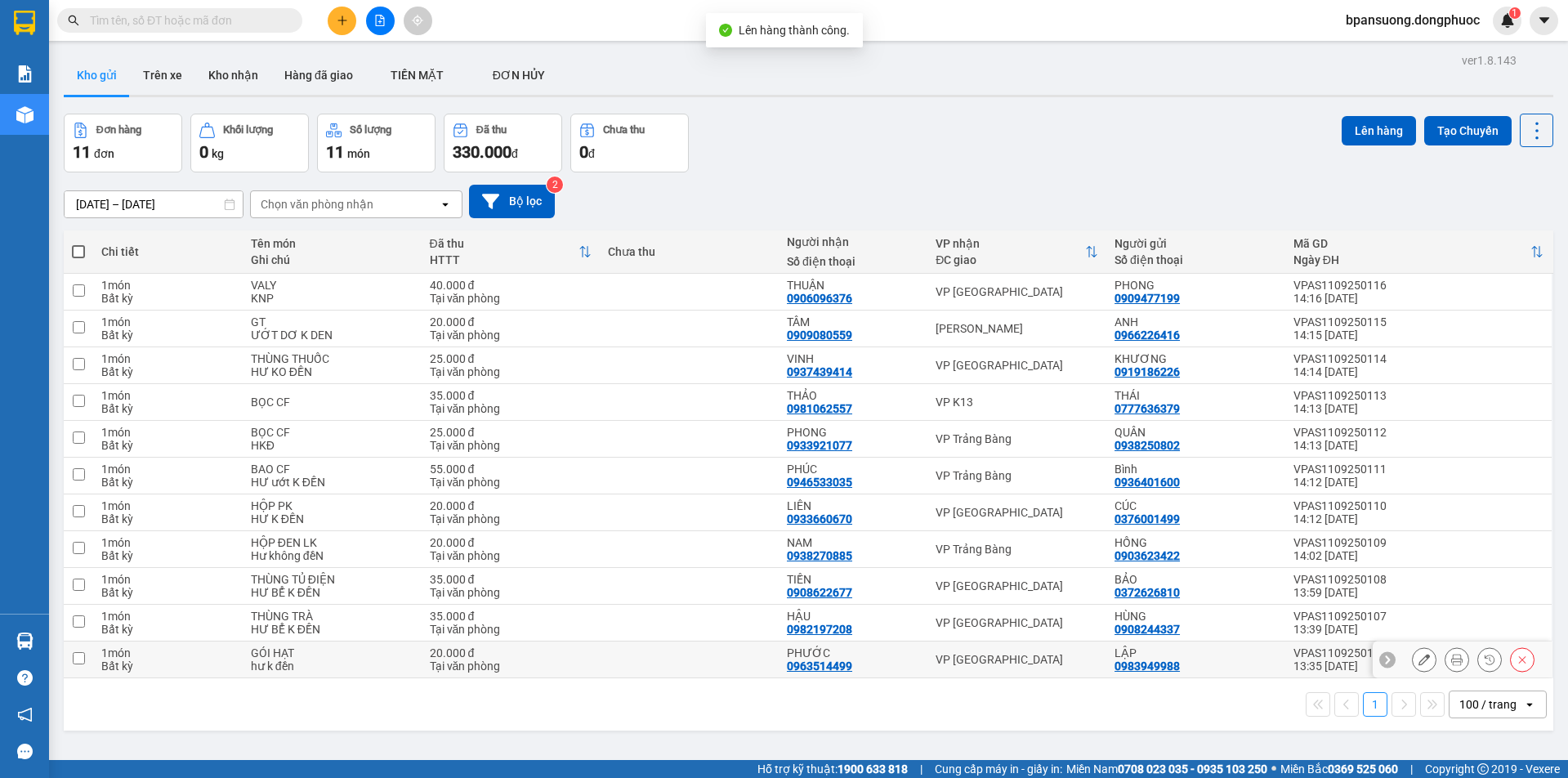
click at [972, 660] on div "VP [GEOGRAPHIC_DATA]" at bounding box center [1016, 660] width 163 height 13
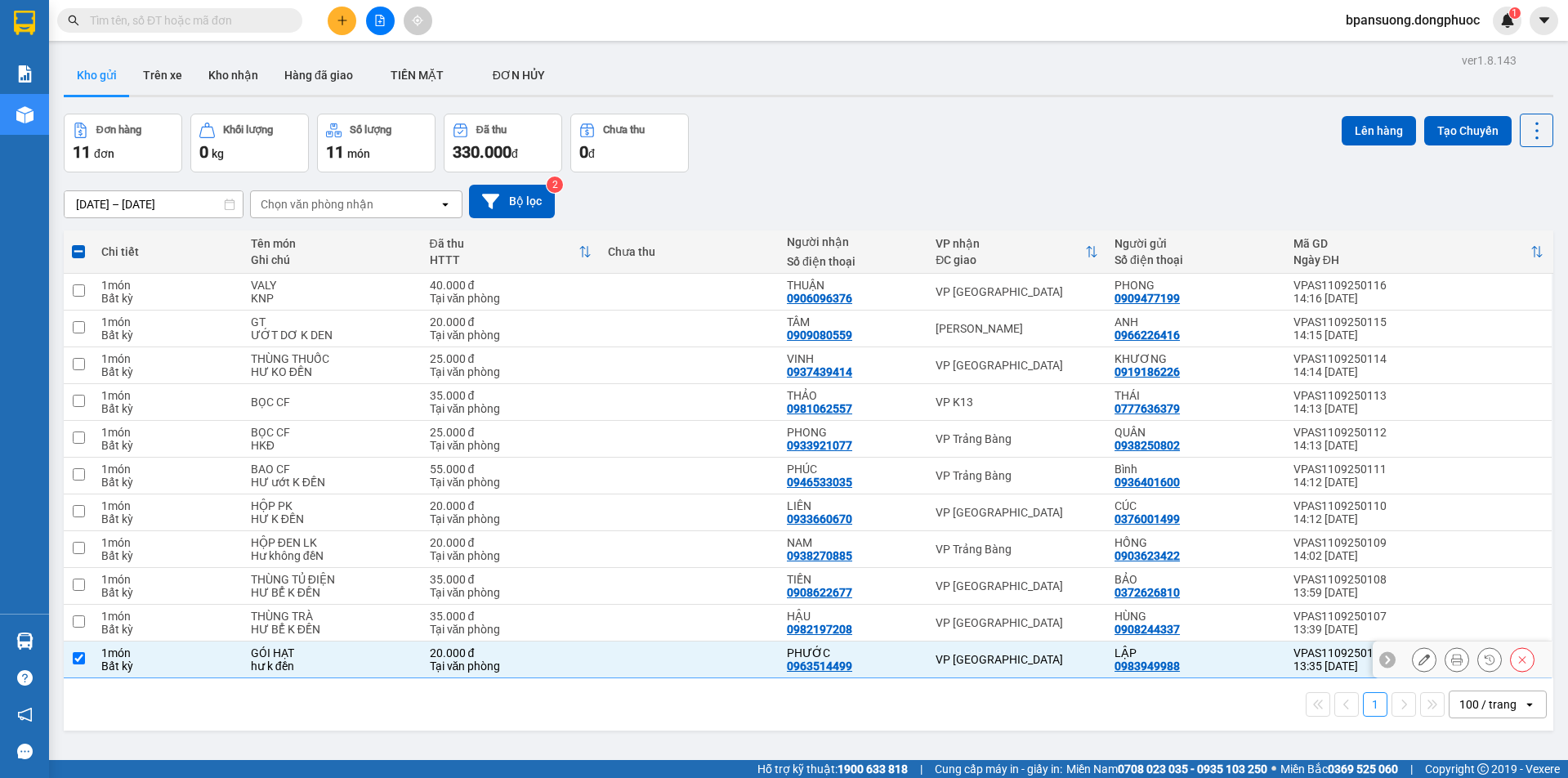
click at [966, 651] on td "VP [GEOGRAPHIC_DATA]" at bounding box center [1016, 660] width 179 height 37
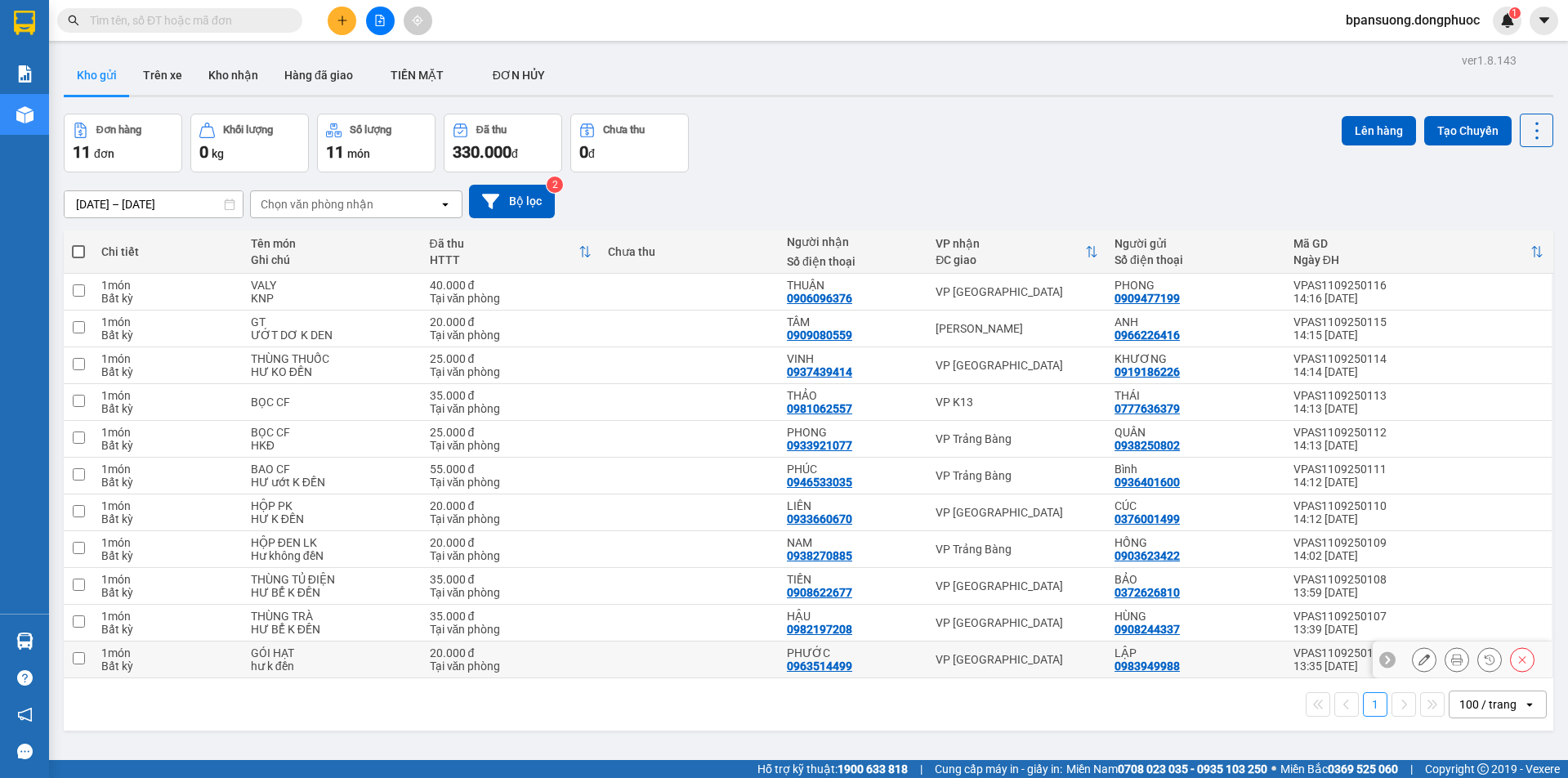
click at [958, 666] on div "VP [GEOGRAPHIC_DATA]" at bounding box center [1016, 660] width 163 height 13
checkbox input "true"
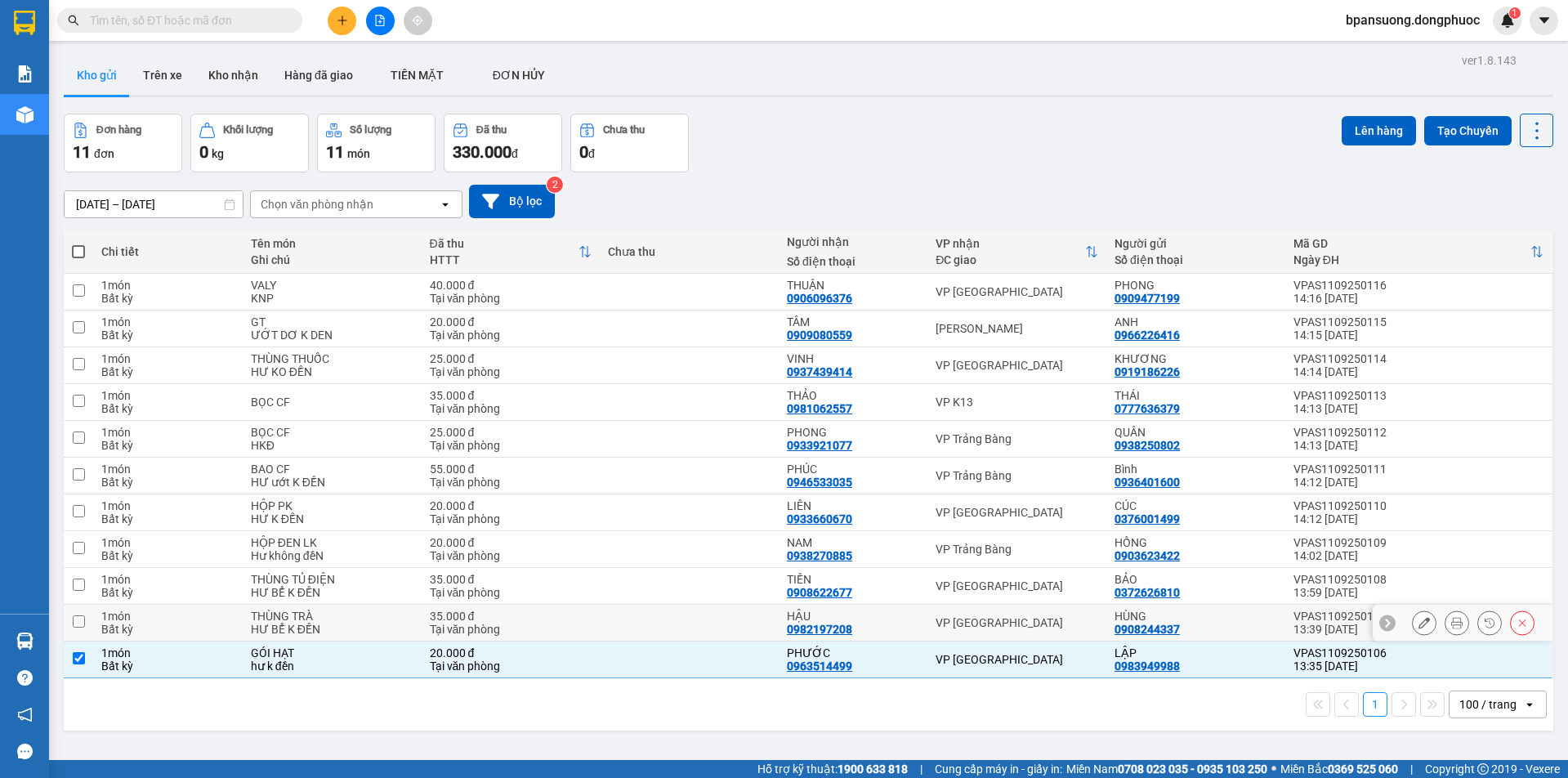
drag, startPoint x: 977, startPoint y: 628, endPoint x: 970, endPoint y: 598, distance: 30.8
click at [974, 628] on div "VP [GEOGRAPHIC_DATA]" at bounding box center [1016, 622] width 163 height 13
checkbox input "true"
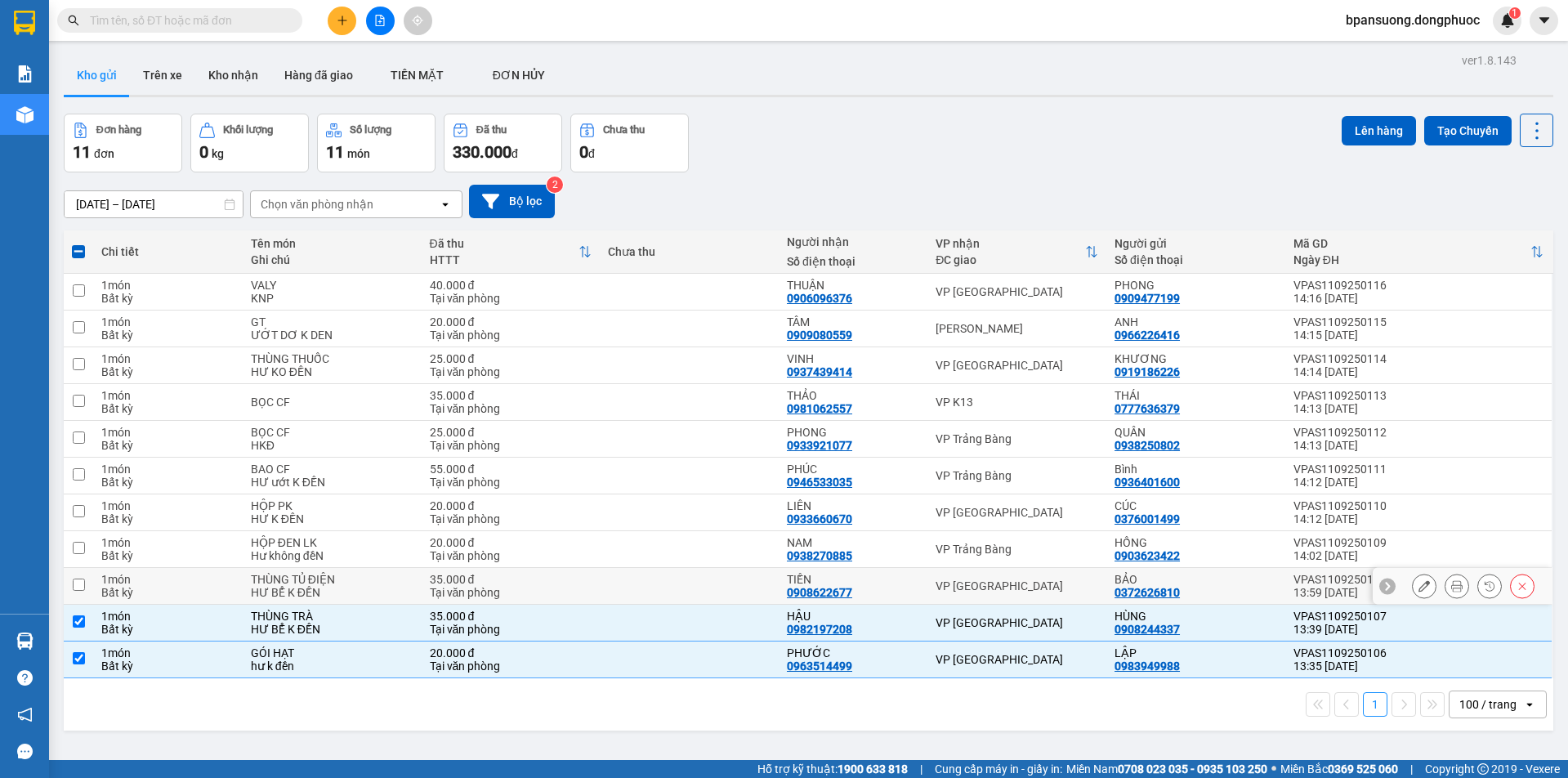
click at [970, 588] on div "VP [GEOGRAPHIC_DATA]" at bounding box center [1016, 585] width 163 height 13
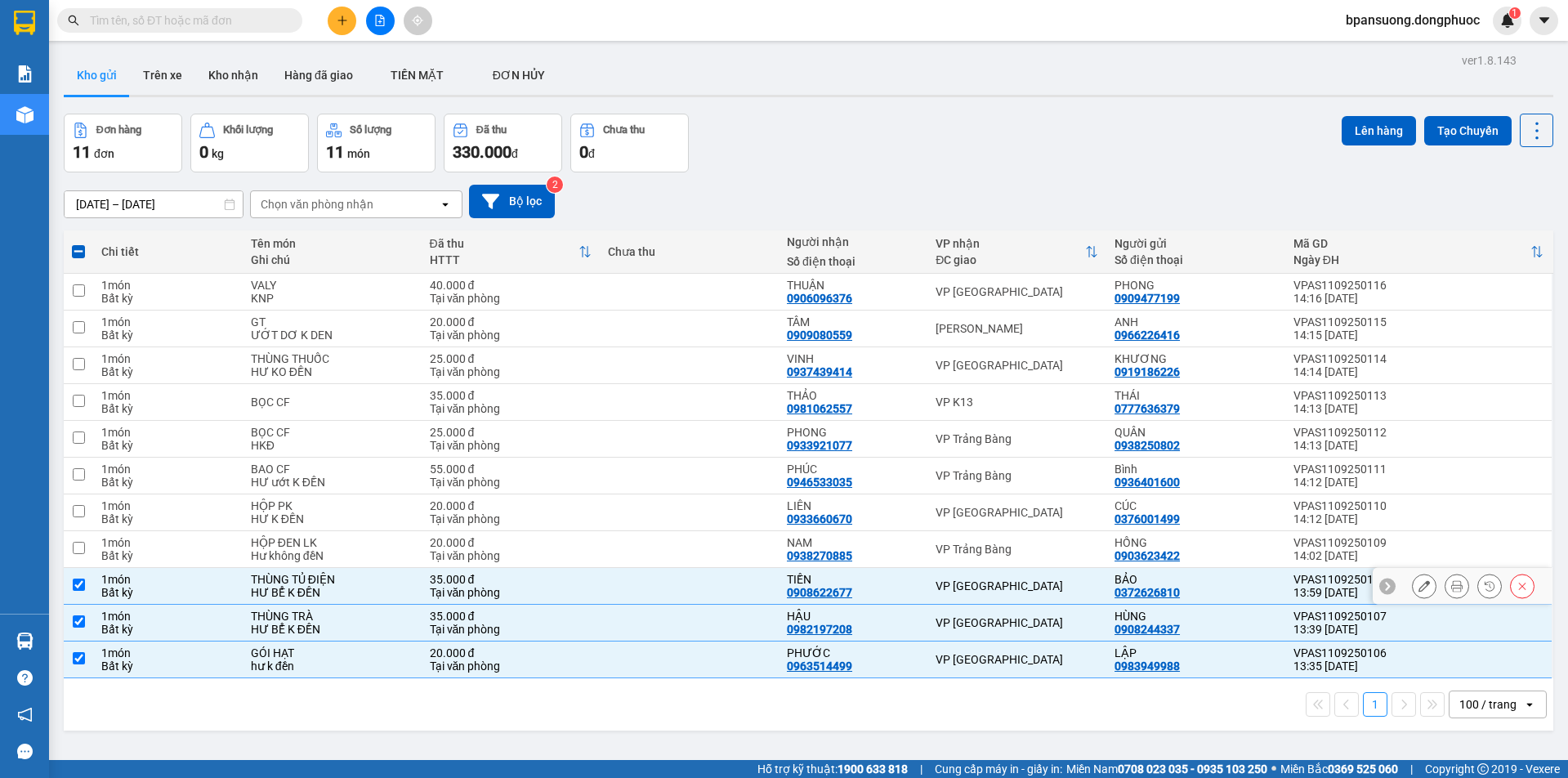
checkbox input "true"
click at [967, 551] on div "VP Trảng Bàng" at bounding box center [1016, 549] width 163 height 13
checkbox input "true"
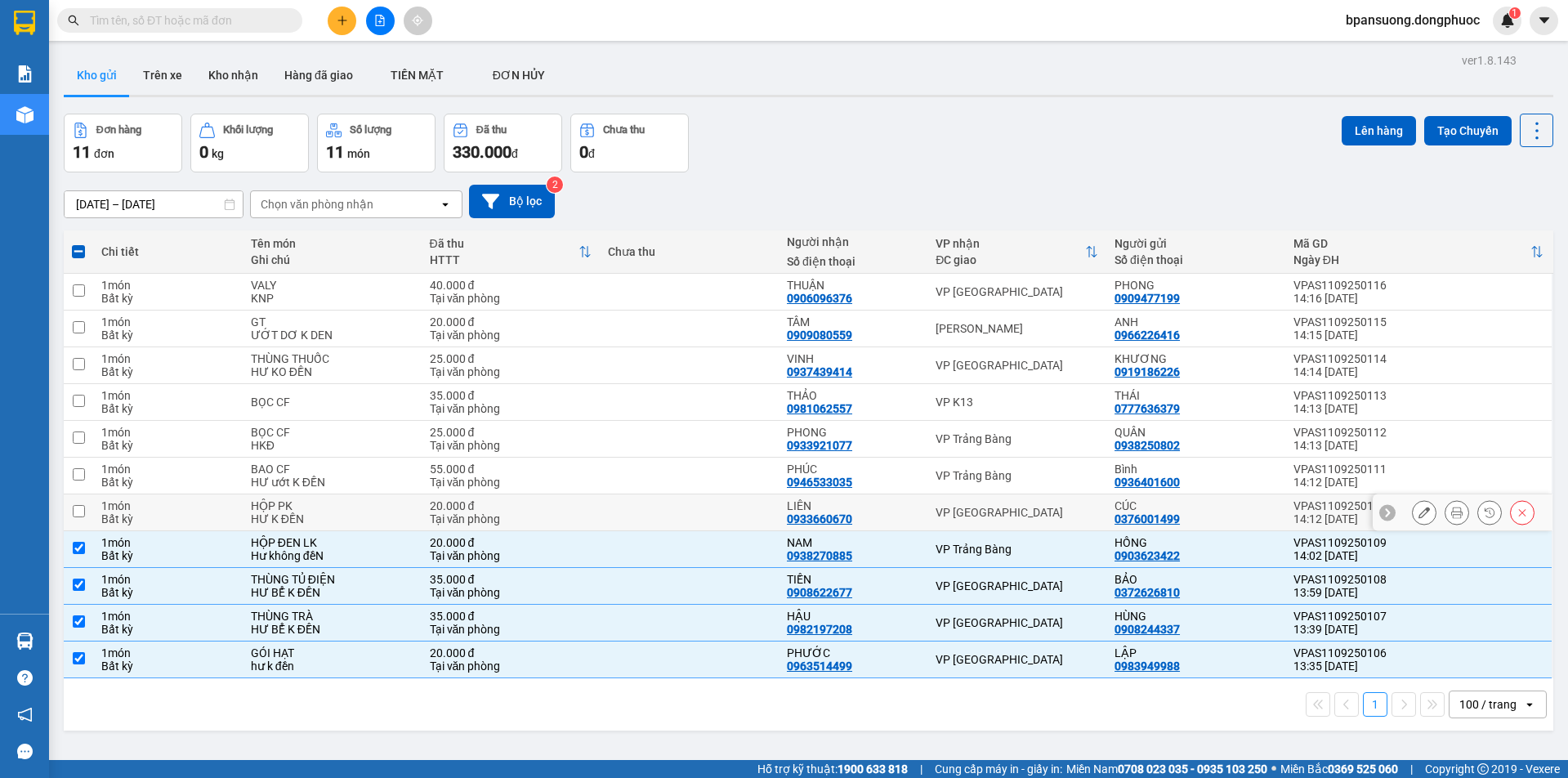
click at [964, 516] on div "VP [GEOGRAPHIC_DATA]" at bounding box center [1016, 512] width 163 height 13
checkbox input "true"
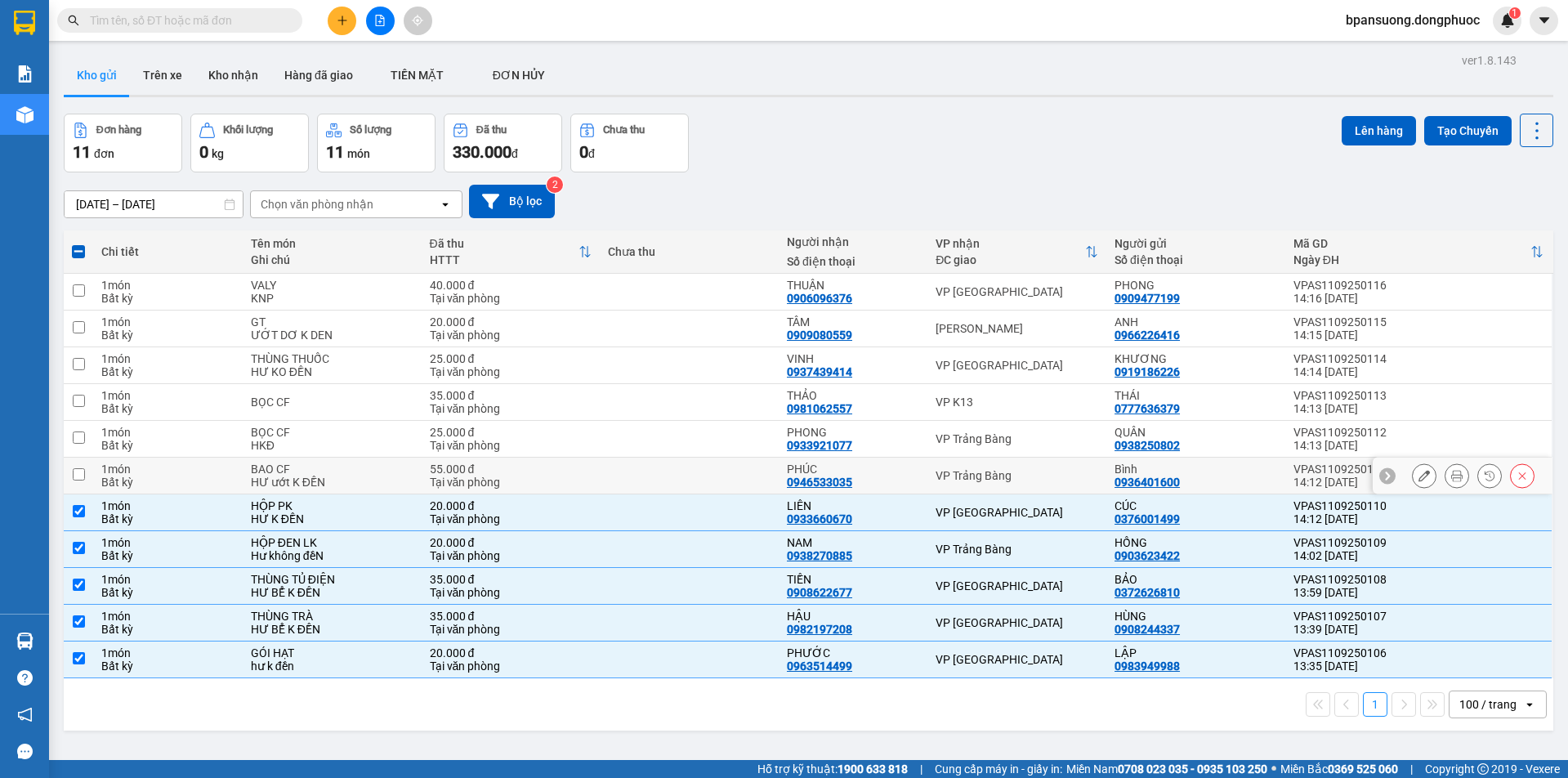
drag, startPoint x: 967, startPoint y: 485, endPoint x: 967, endPoint y: 452, distance: 33.0
click at [967, 483] on td "VP Trảng Bàng" at bounding box center [1016, 476] width 179 height 37
checkbox input "true"
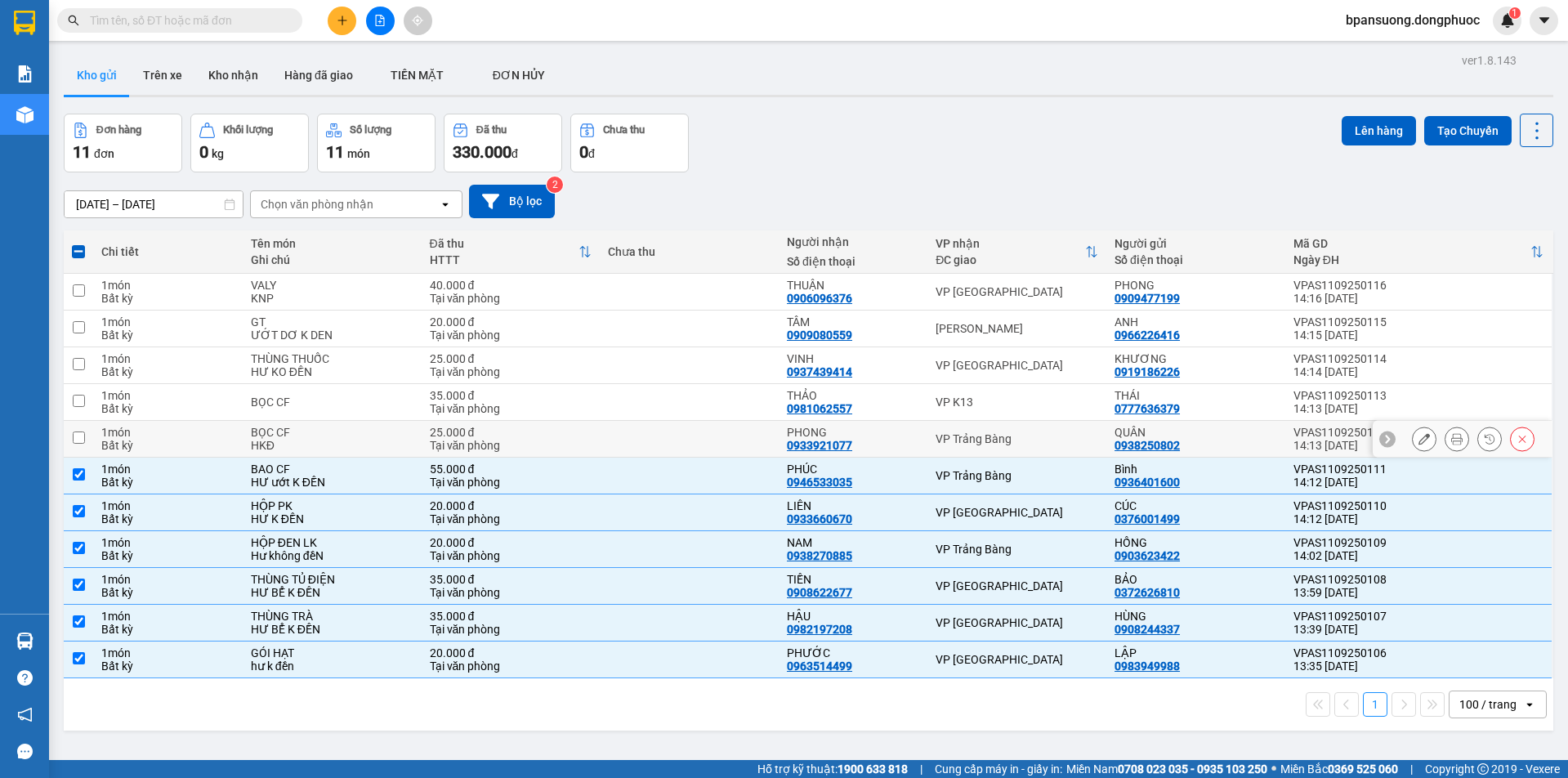
click at [967, 444] on div "VP Trảng Bàng" at bounding box center [1016, 438] width 163 height 13
checkbox input "true"
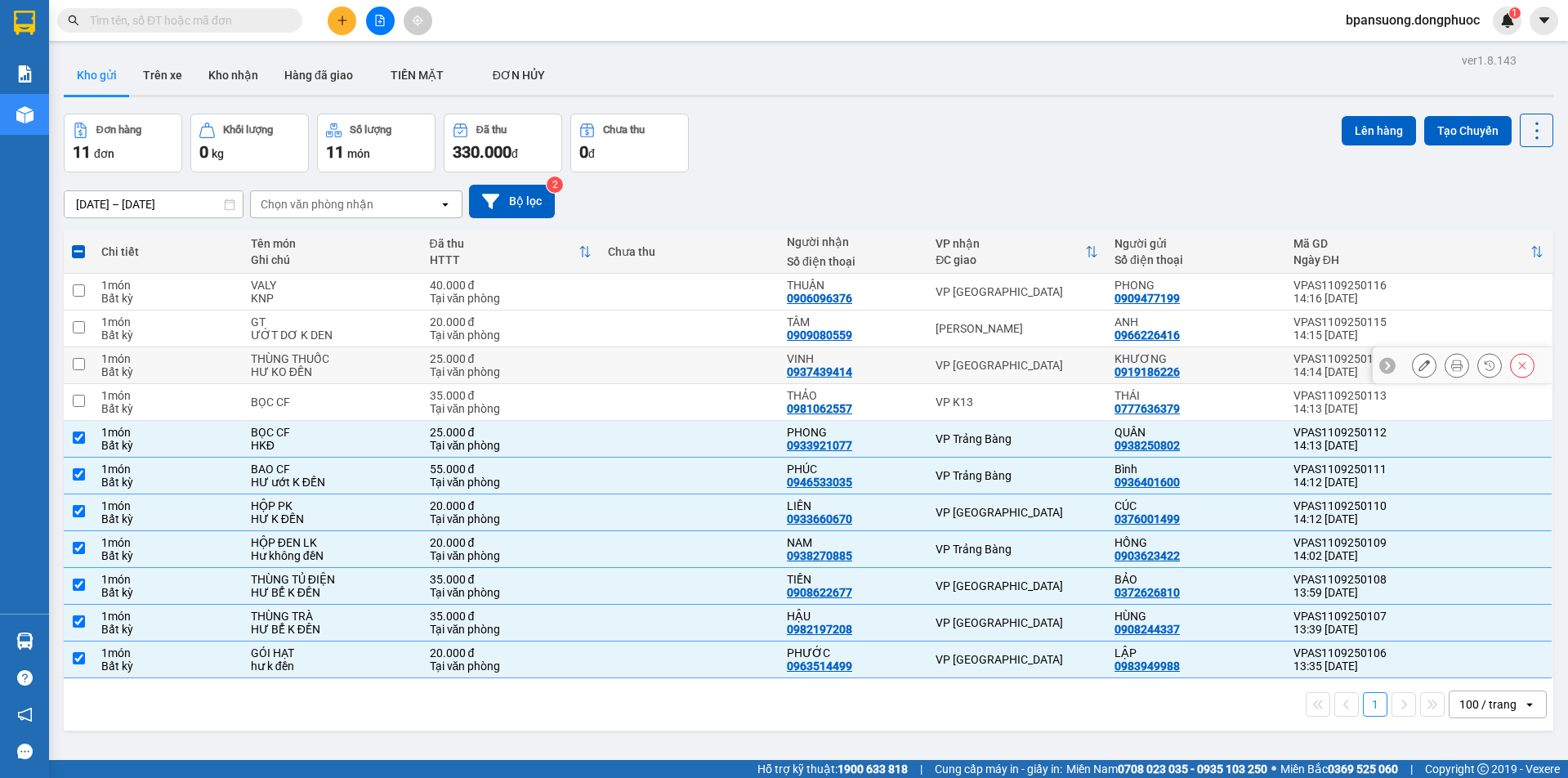
click at [987, 369] on div "VP [GEOGRAPHIC_DATA]" at bounding box center [1016, 365] width 163 height 13
checkbox input "true"
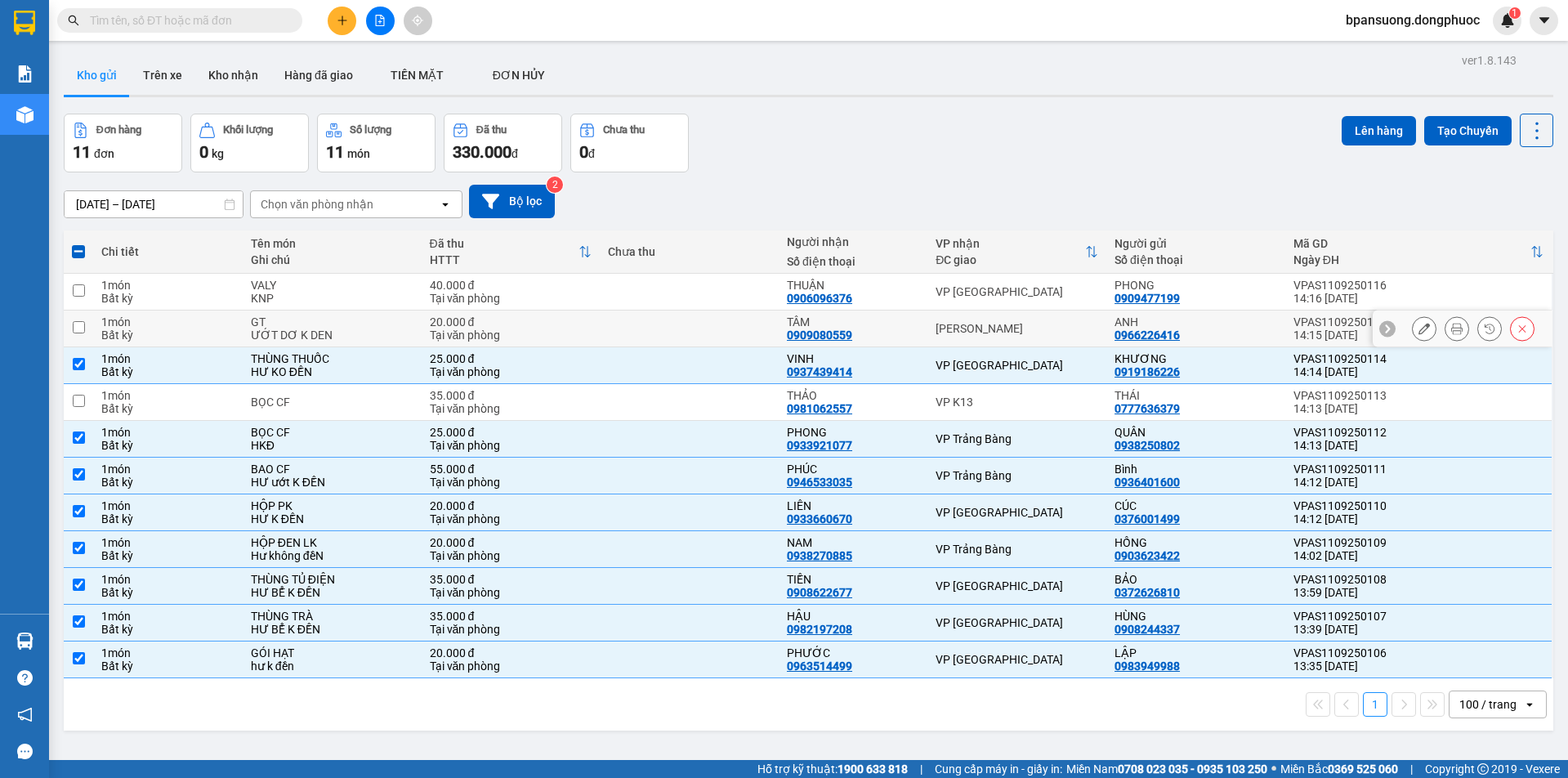
click at [972, 331] on div "[PERSON_NAME]" at bounding box center [1016, 328] width 163 height 13
checkbox input "true"
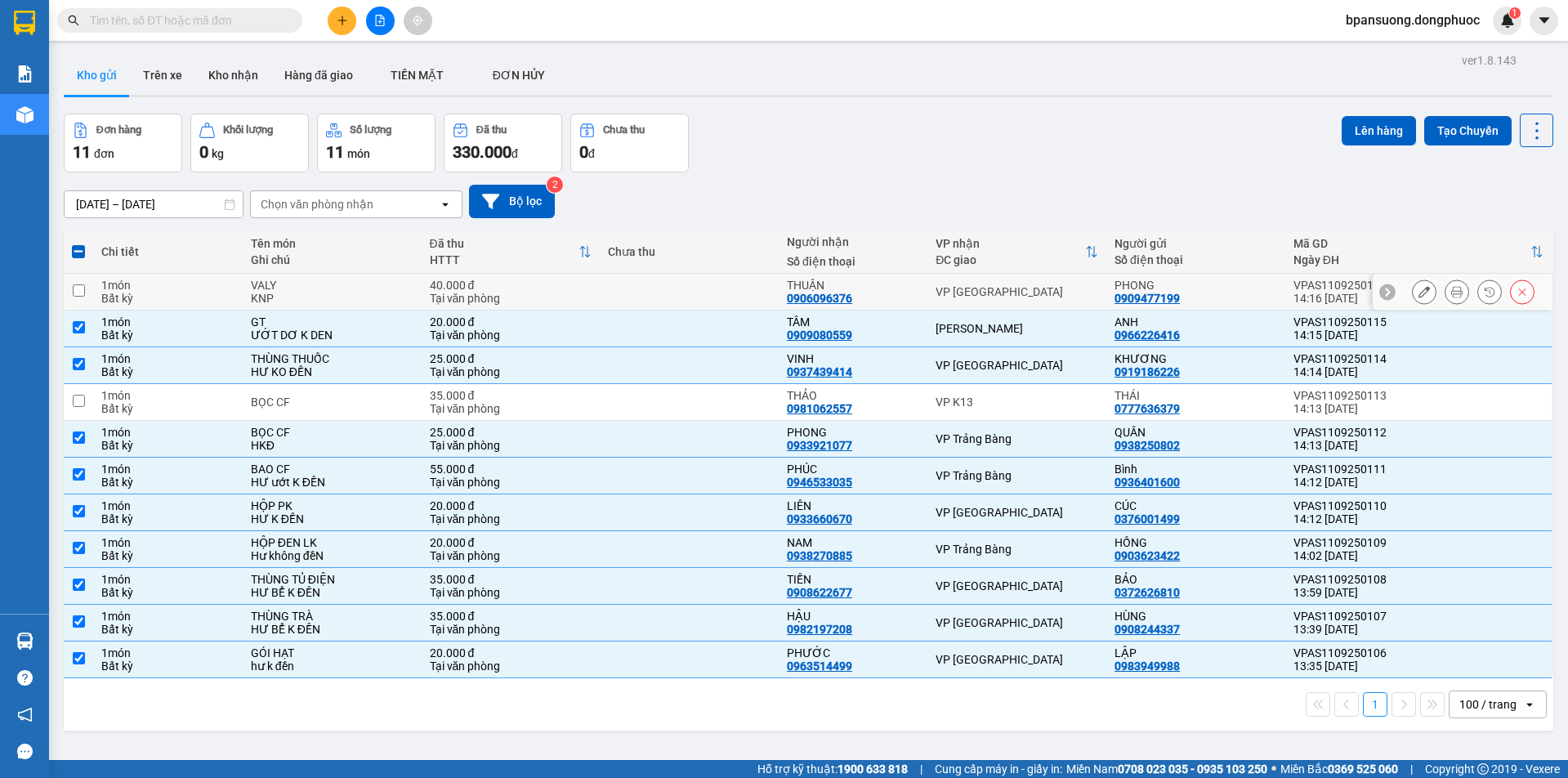
click at [972, 293] on div "VP [GEOGRAPHIC_DATA]" at bounding box center [1016, 291] width 163 height 13
checkbox input "true"
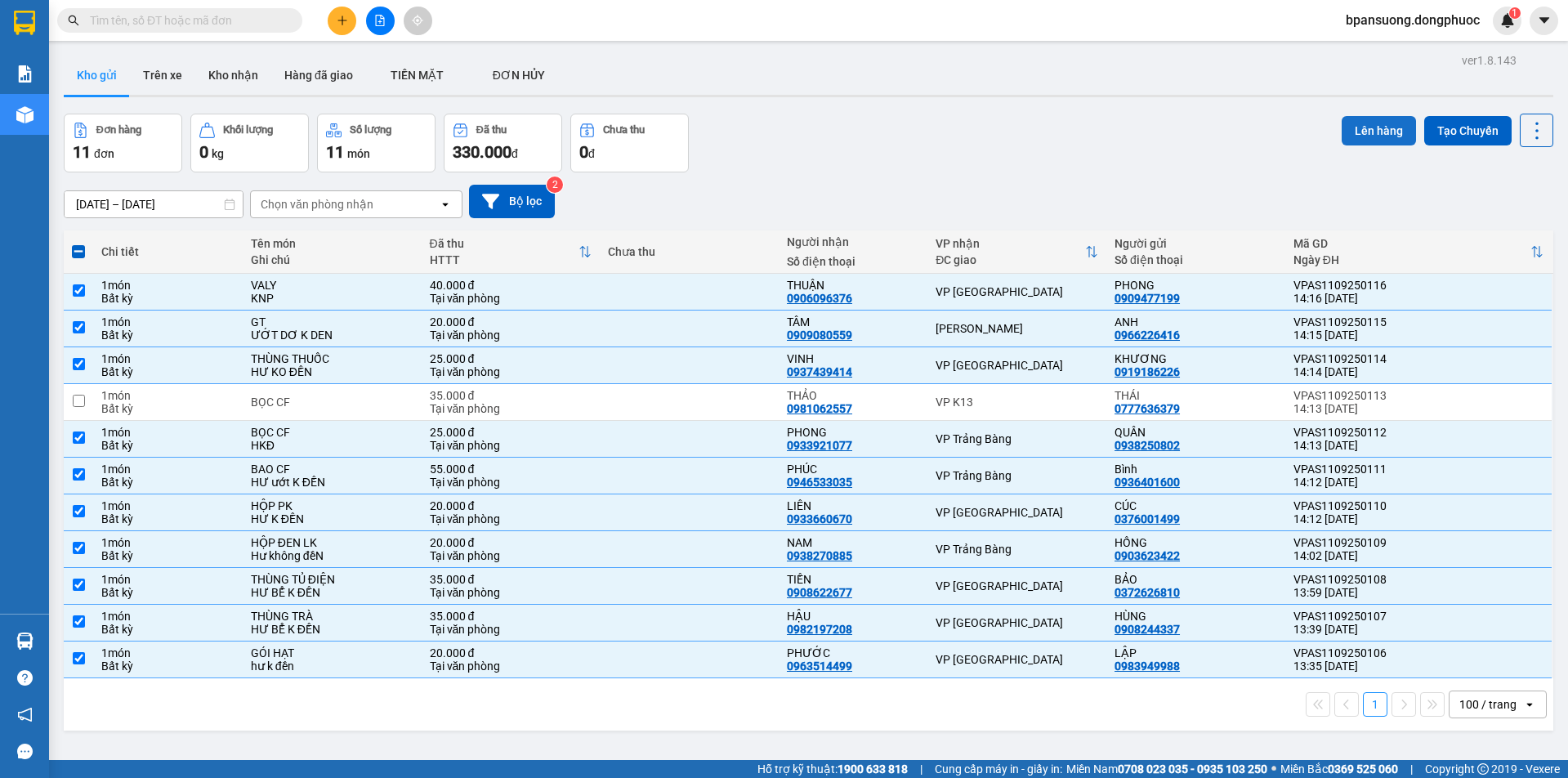
click at [1359, 125] on button "Lên hàng" at bounding box center [1379, 131] width 74 height 30
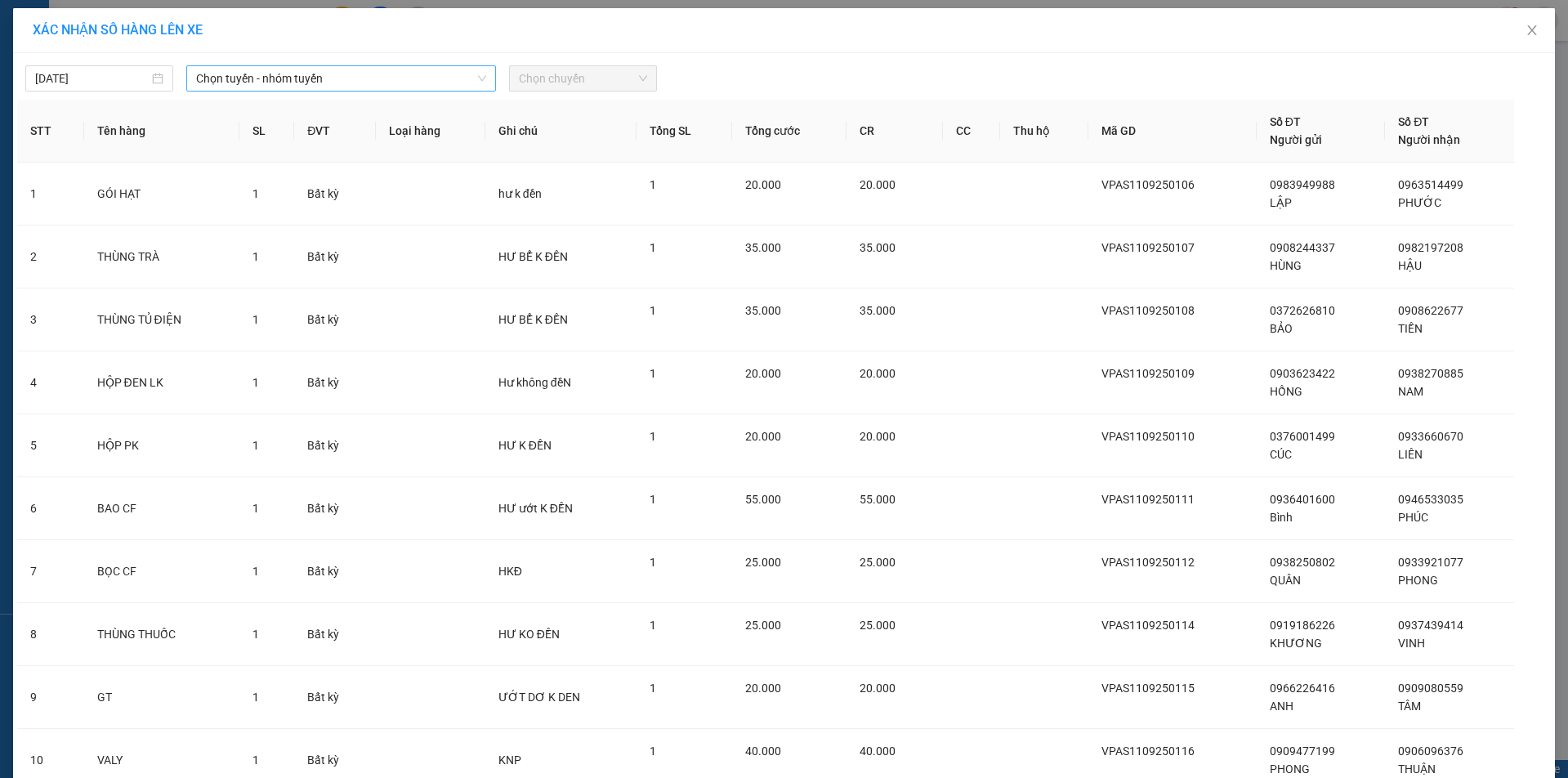
click at [297, 75] on span "Chọn tuyến - nhóm tuyến" at bounding box center [340, 78] width 289 height 25
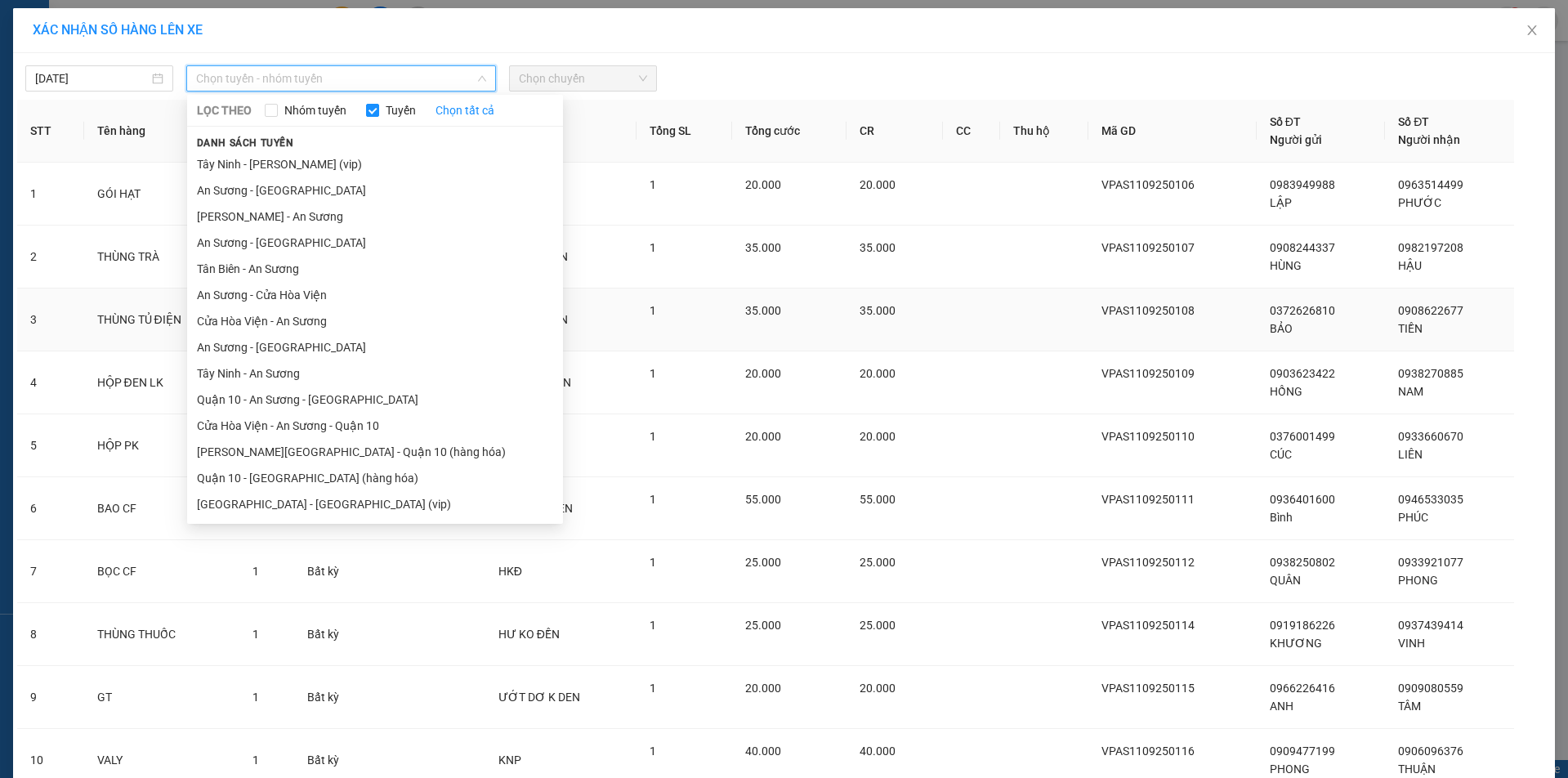
click at [242, 349] on li "An Sương - [GEOGRAPHIC_DATA]" at bounding box center [375, 348] width 376 height 27
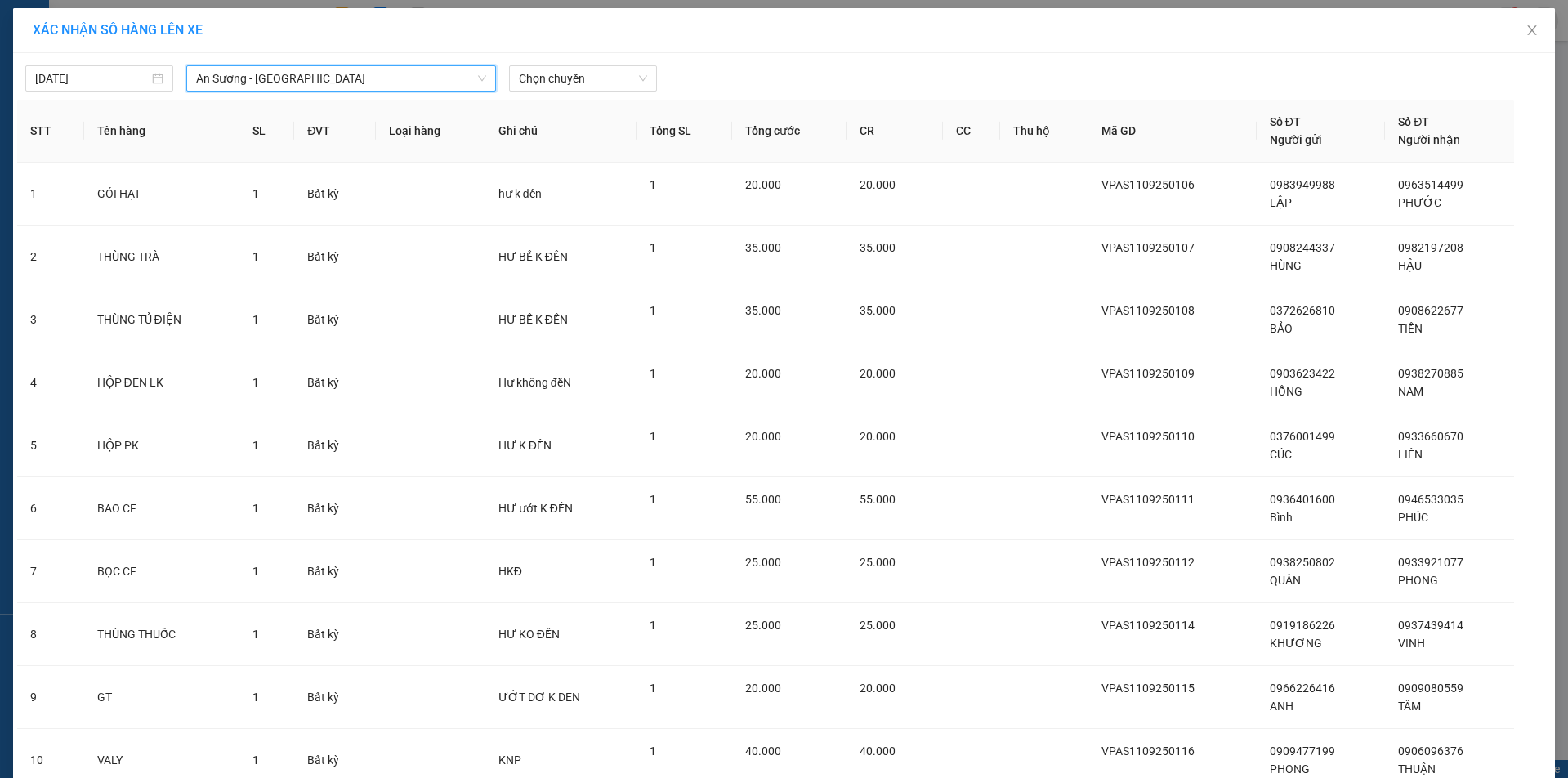
click at [597, 57] on div "[DATE] An Sương - [GEOGRAPHIC_DATA] An Sương - [GEOGRAPHIC_DATA] LỌC THEO Nhóm …" at bounding box center [784, 74] width 1534 height 35
click at [579, 83] on span "Chọn chuyến" at bounding box center [583, 78] width 128 height 25
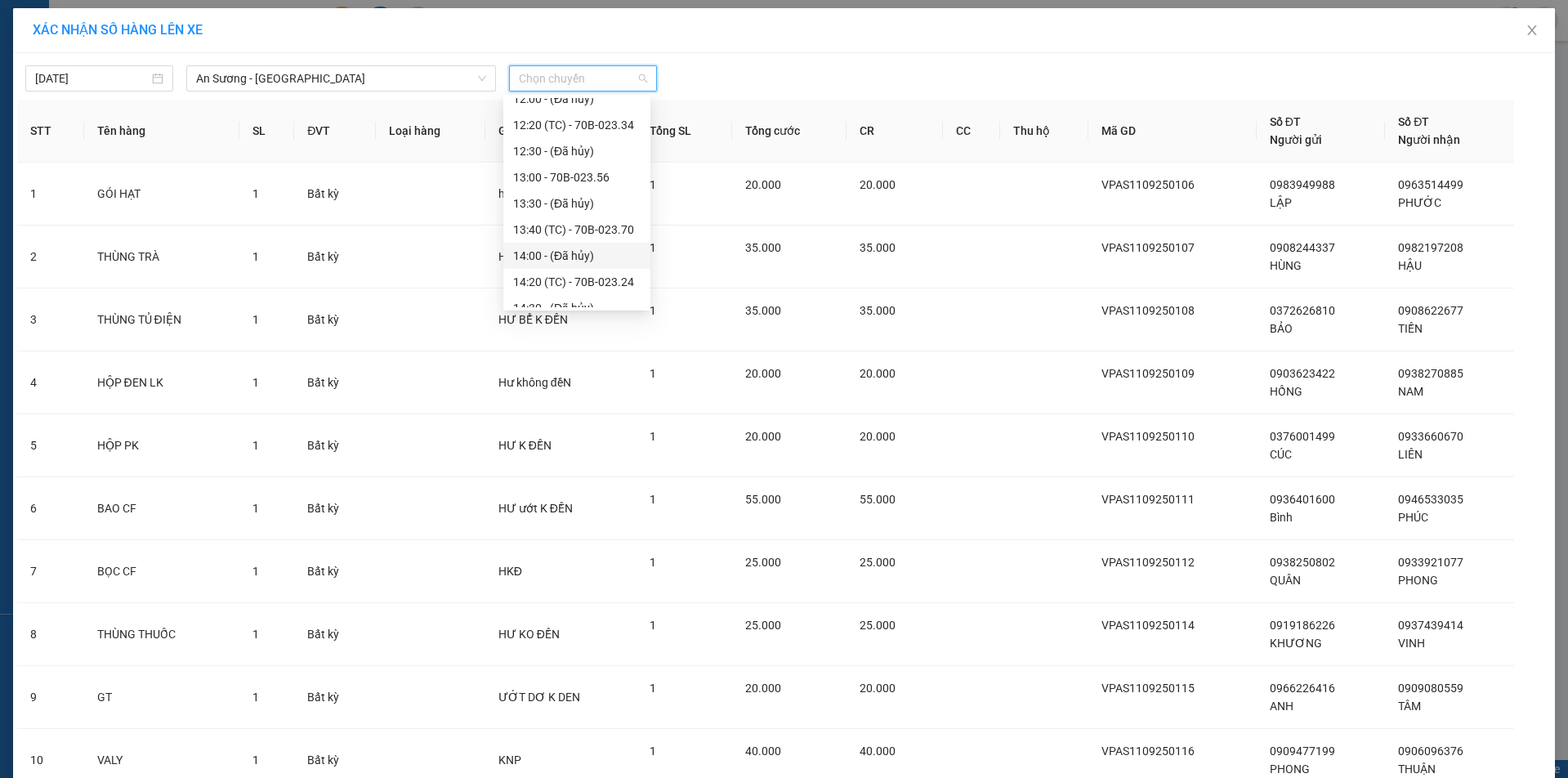
scroll to position [573, 0]
click at [577, 215] on div "14:20 (TC) - 70B-023.24" at bounding box center [576, 219] width 127 height 18
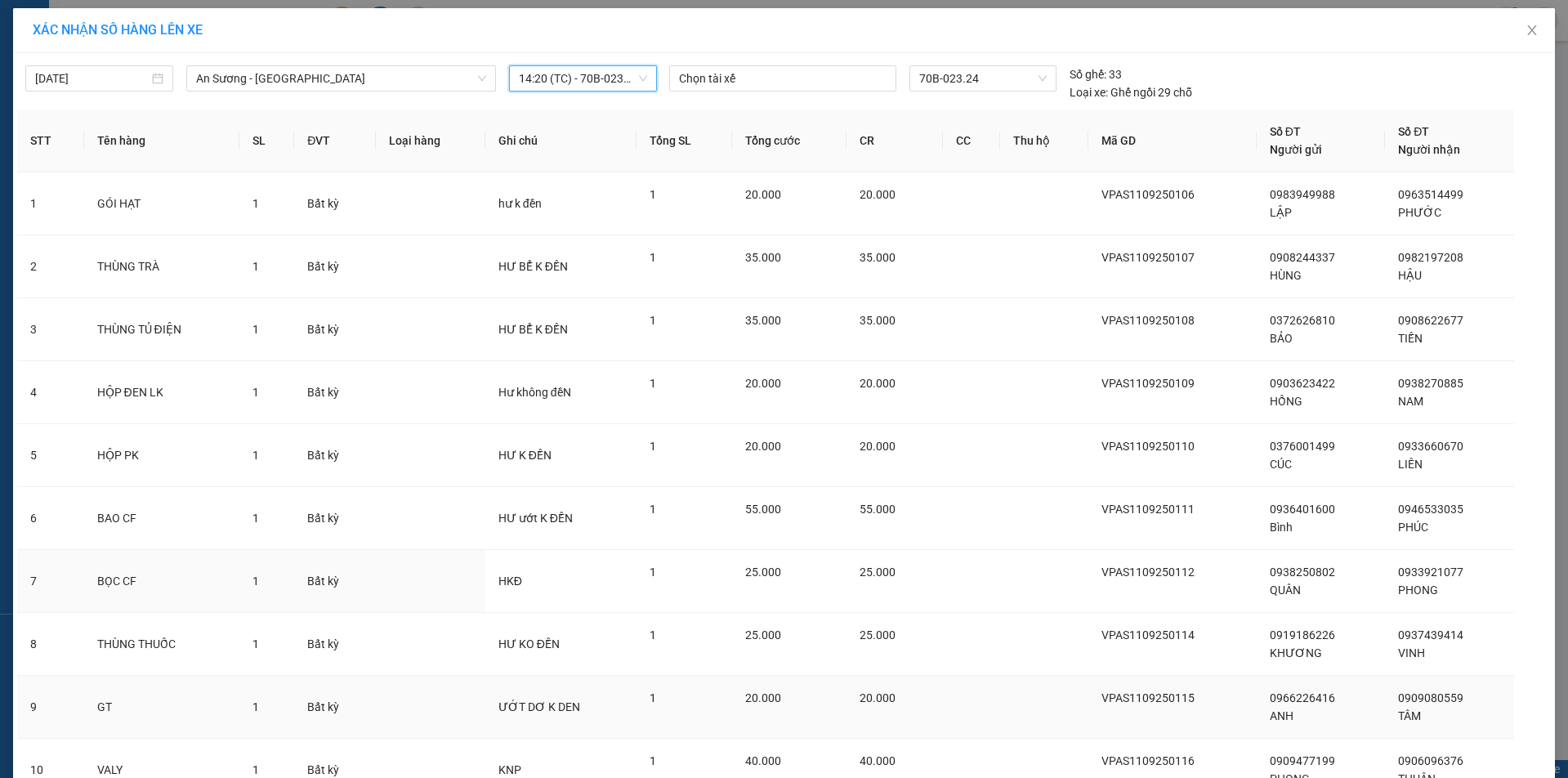
scroll to position [143, 0]
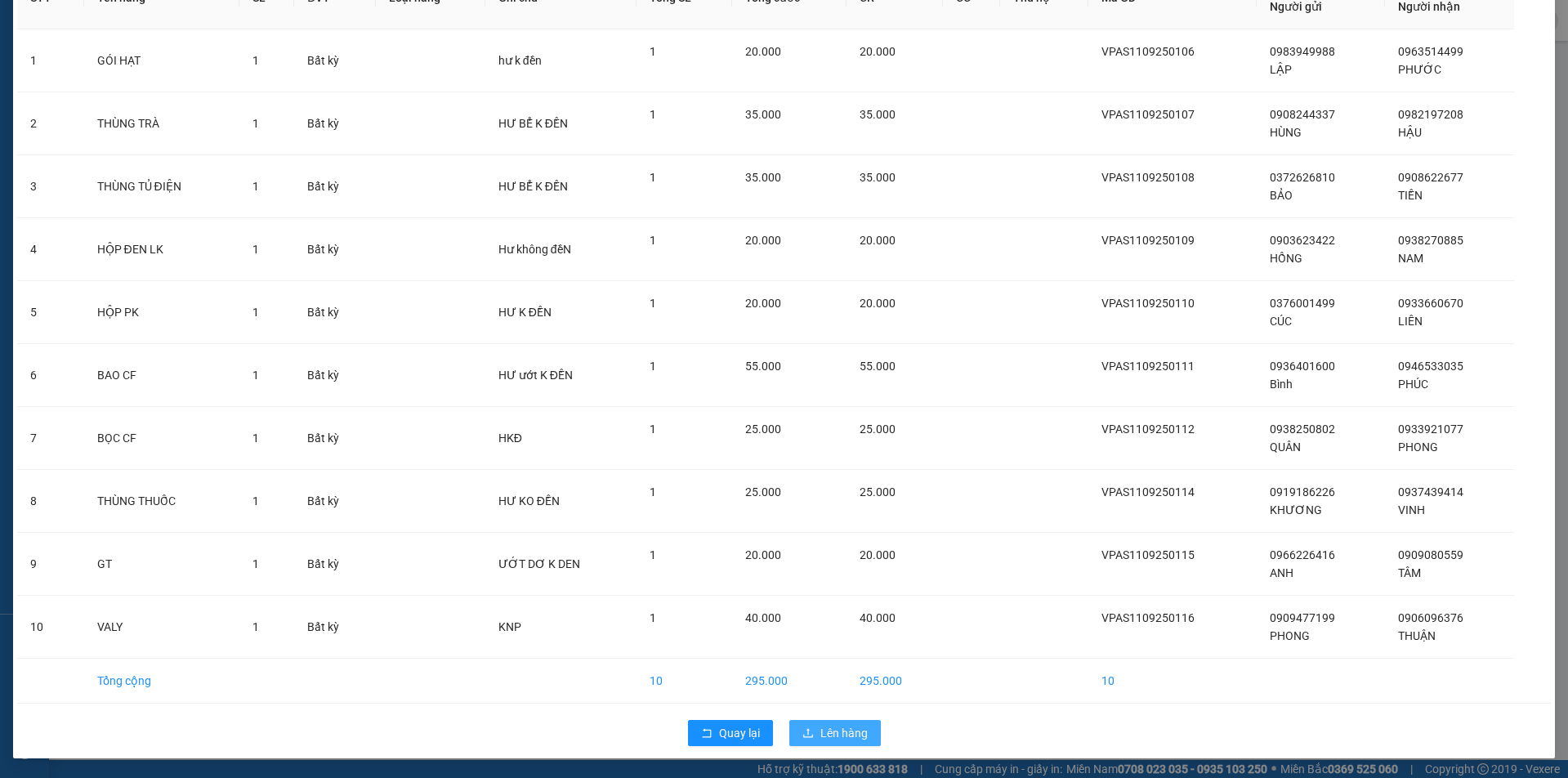
click at [823, 736] on span "Lên hàng" at bounding box center [845, 734] width 47 height 18
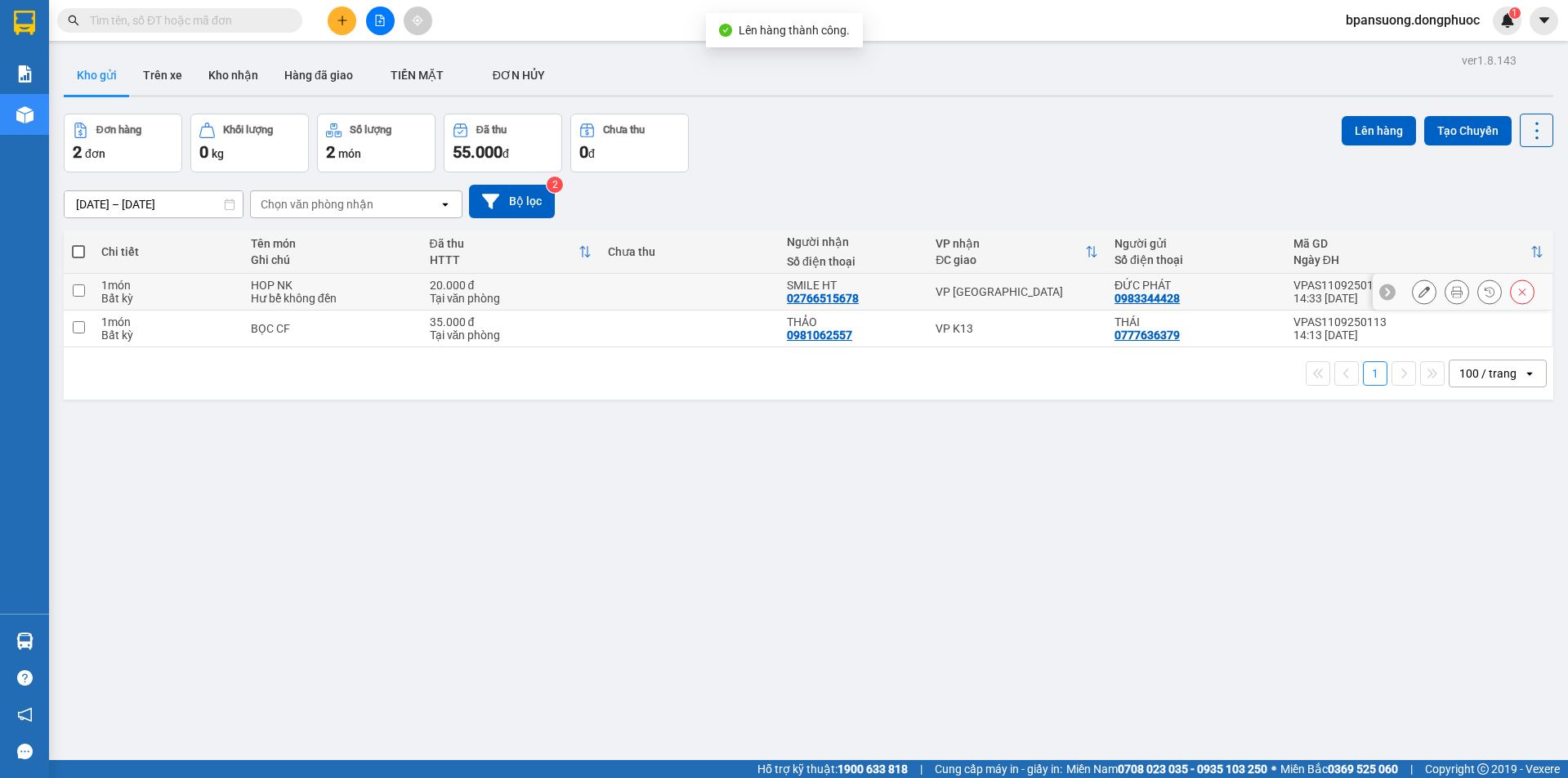
click at [976, 294] on div "VP [GEOGRAPHIC_DATA]" at bounding box center [1016, 291] width 163 height 13
checkbox input "true"
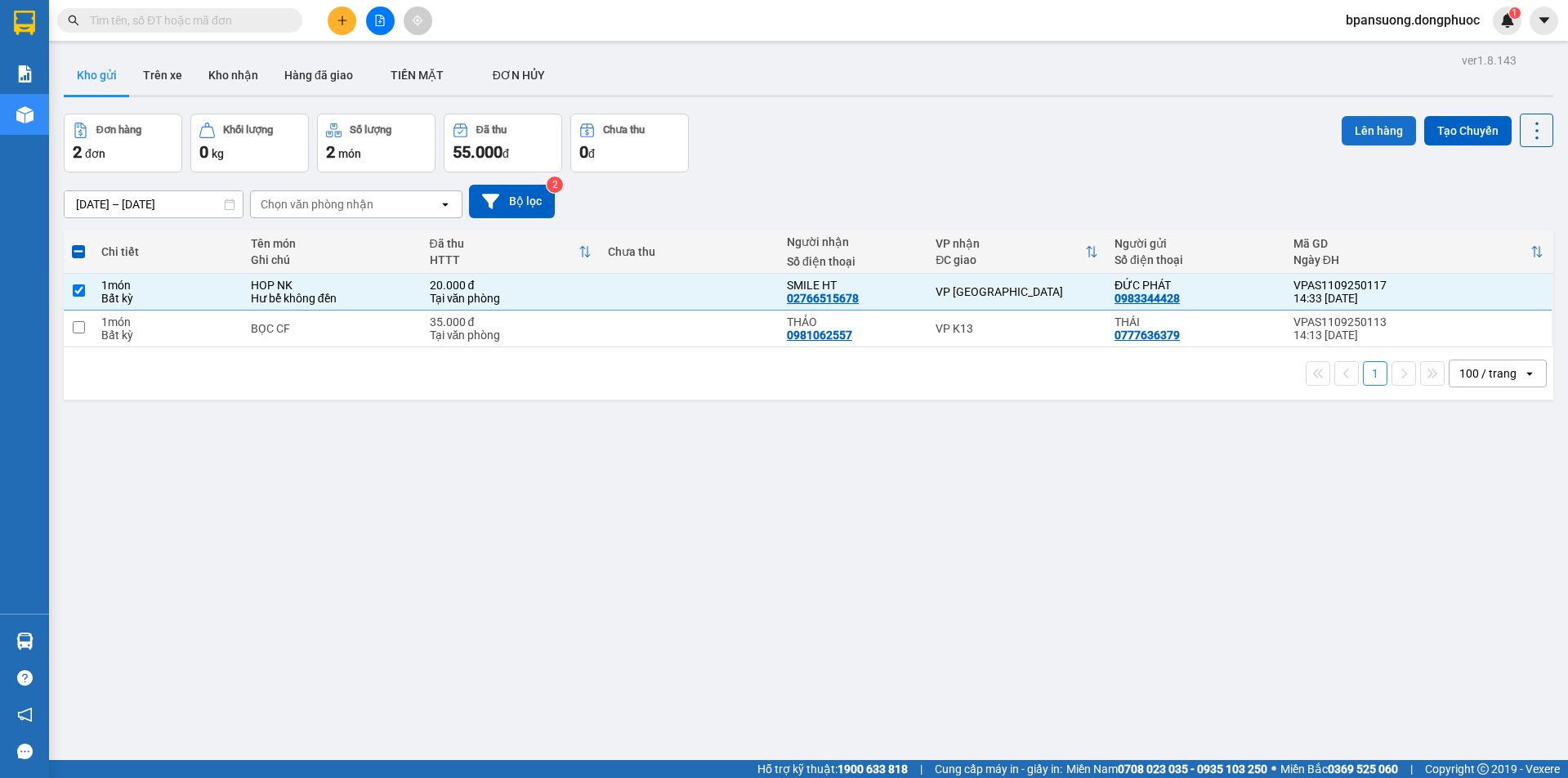
click at [1355, 135] on button "Lên hàng" at bounding box center [1379, 131] width 74 height 30
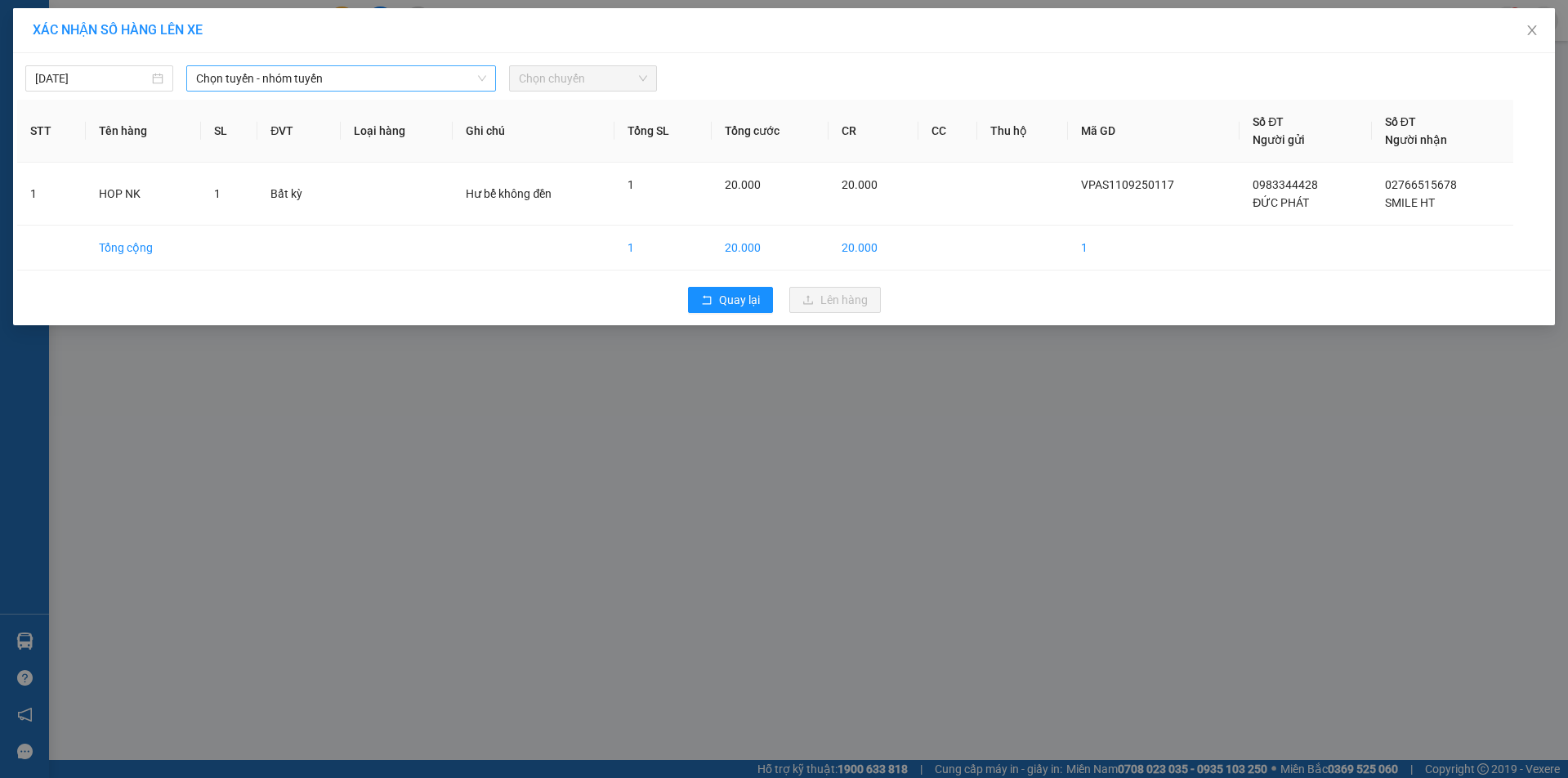
click at [261, 83] on span "Chọn tuyến - nhóm tuyến" at bounding box center [340, 78] width 289 height 25
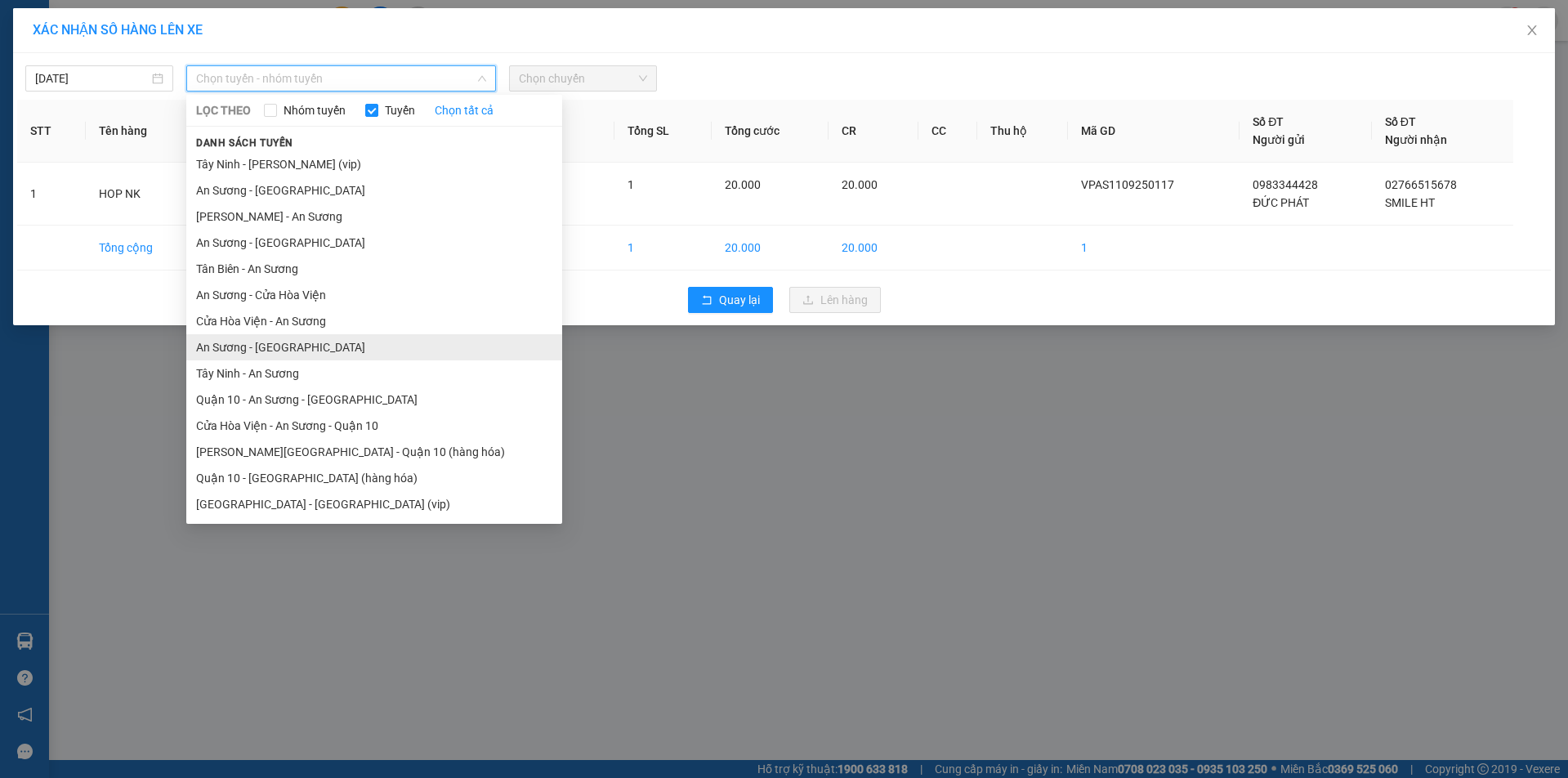
click at [307, 352] on li "An Sương - [GEOGRAPHIC_DATA]" at bounding box center [374, 348] width 376 height 27
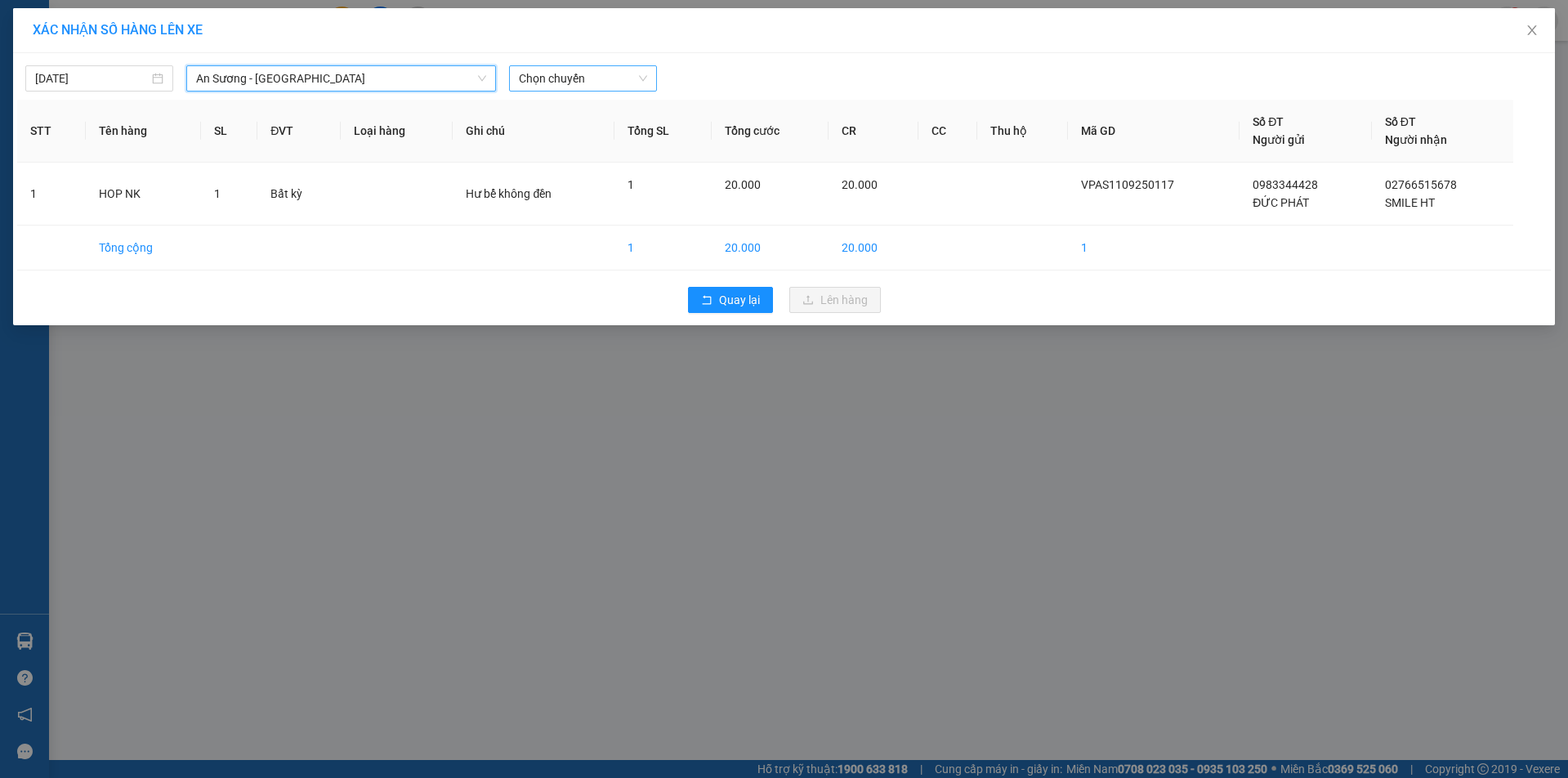
click at [608, 83] on span "Chọn chuyến" at bounding box center [583, 78] width 128 height 25
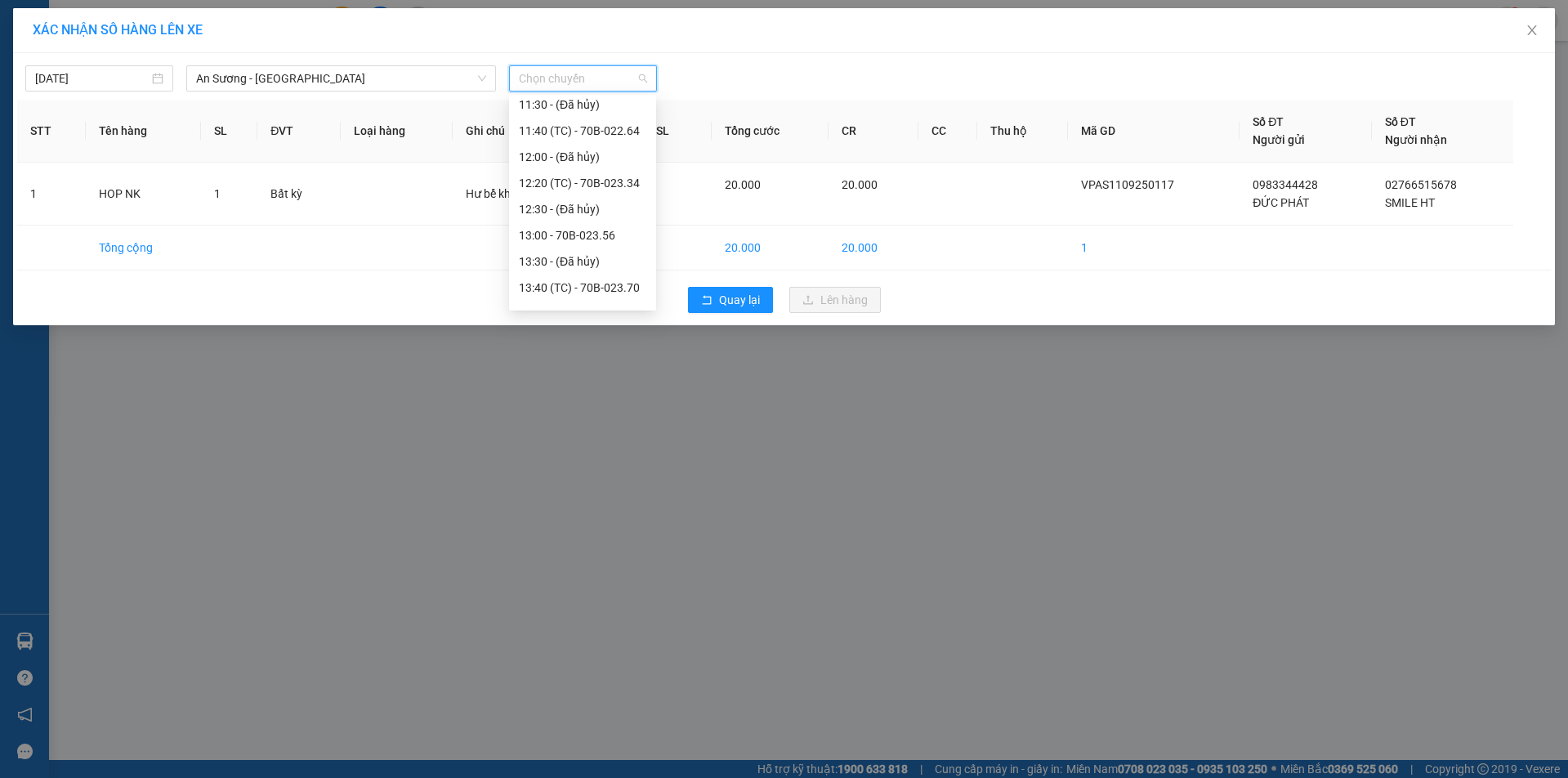
scroll to position [491, 0]
click at [555, 291] on div "14:20 (TC) - 70B-023.24" at bounding box center [582, 301] width 147 height 27
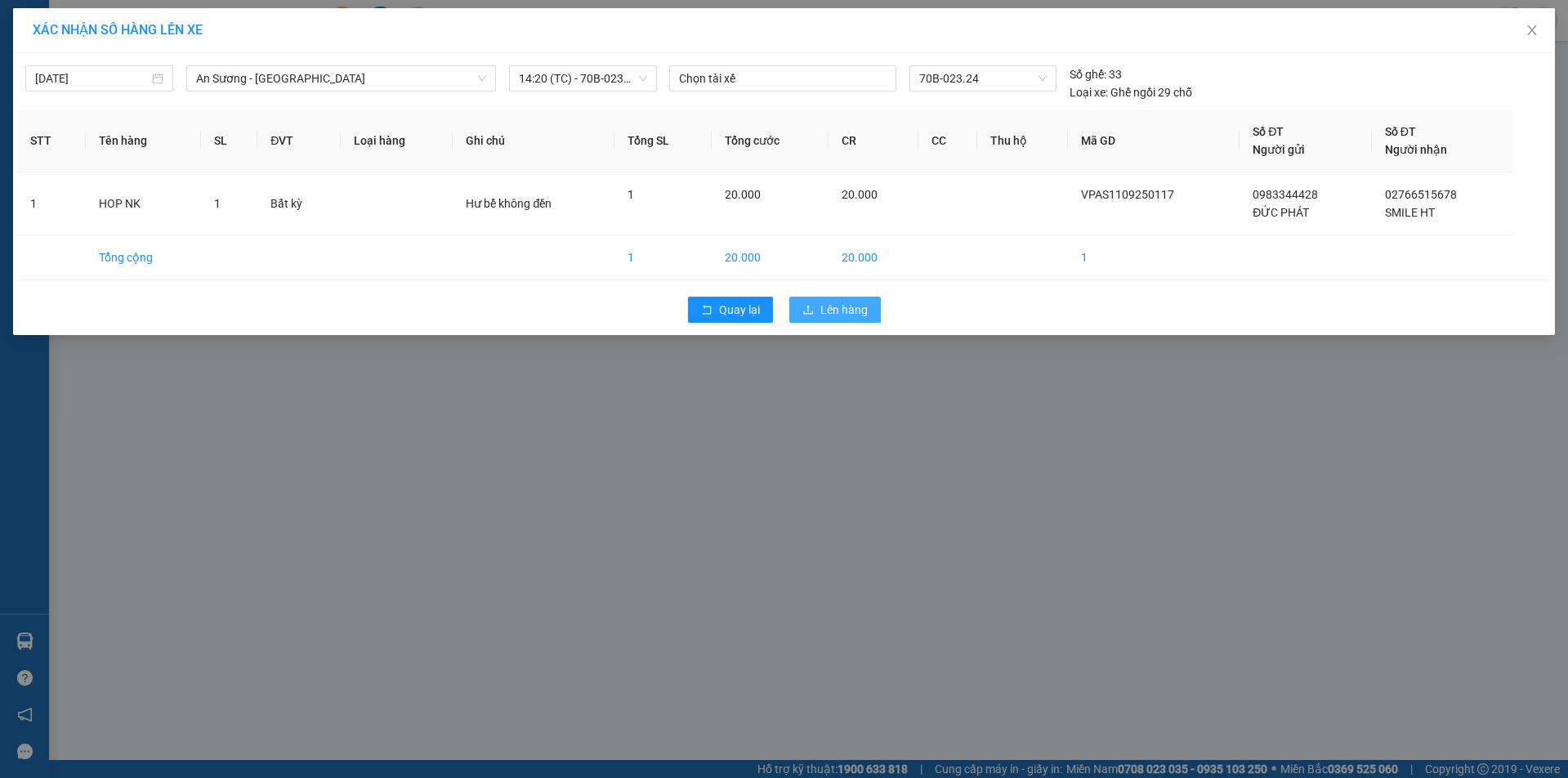
click at [851, 312] on span "Lên hàng" at bounding box center [845, 310] width 47 height 18
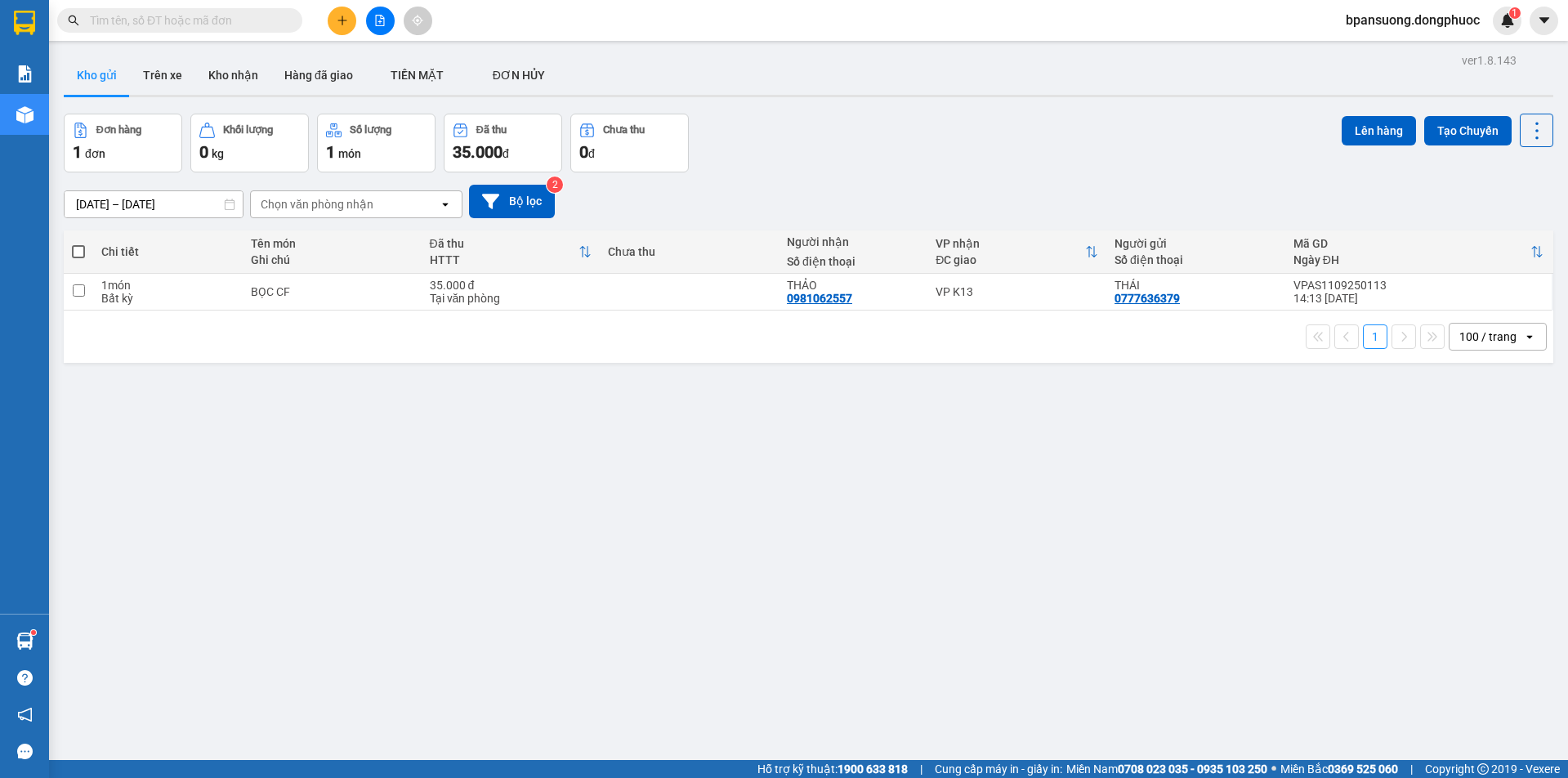
click at [234, 19] on input "text" at bounding box center [186, 21] width 192 height 18
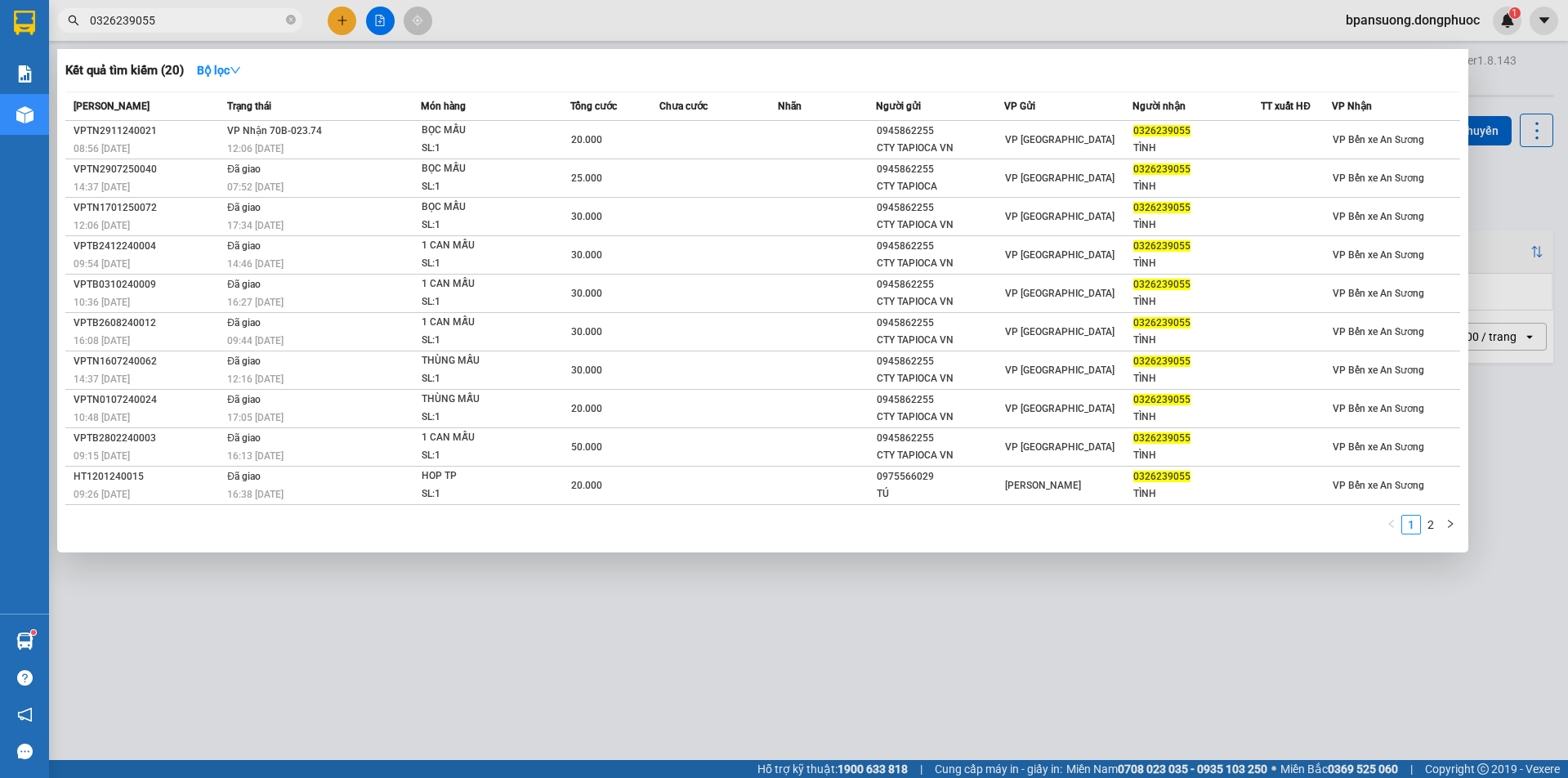
type input "0326239055"
drag, startPoint x: 340, startPoint y: 641, endPoint x: 348, endPoint y: 623, distance: 19.7
click at [340, 641] on div at bounding box center [784, 389] width 1568 height 778
click at [291, 25] on icon "close-circle" at bounding box center [291, 20] width 10 height 10
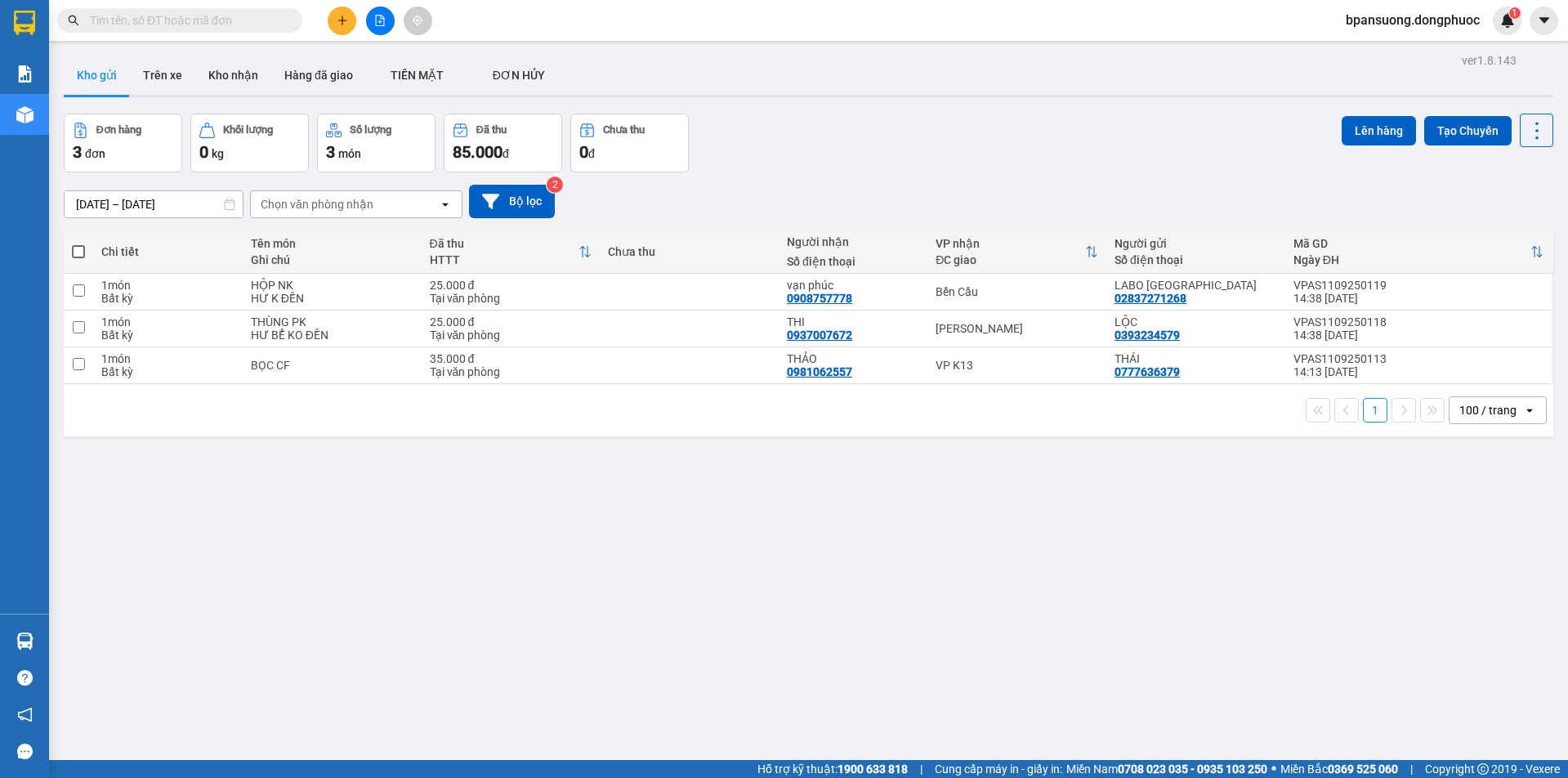
click at [231, 25] on input "text" at bounding box center [186, 21] width 192 height 18
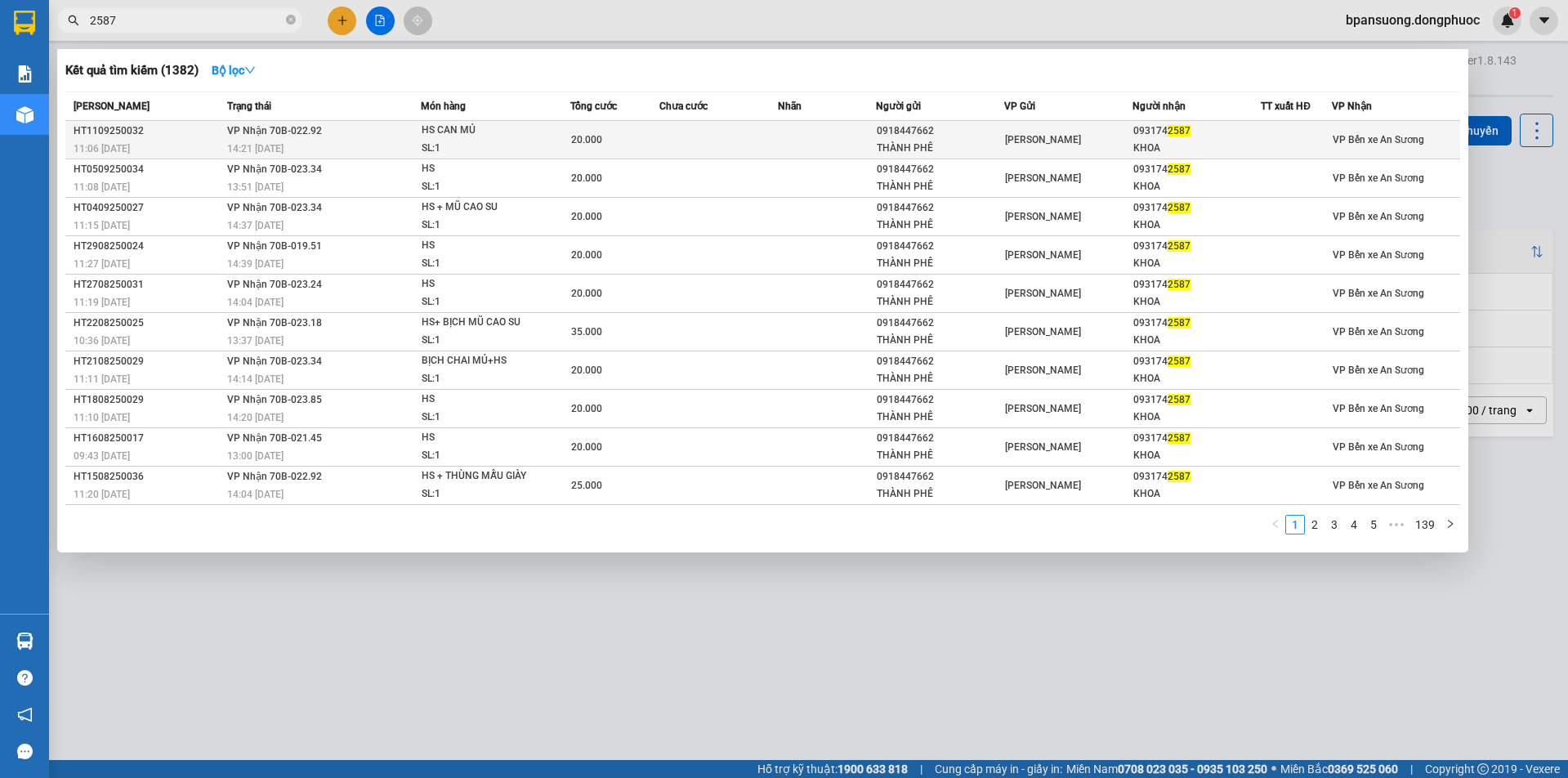
type input "2587"
click at [174, 144] on div "11:06 [DATE]" at bounding box center [148, 149] width 149 height 18
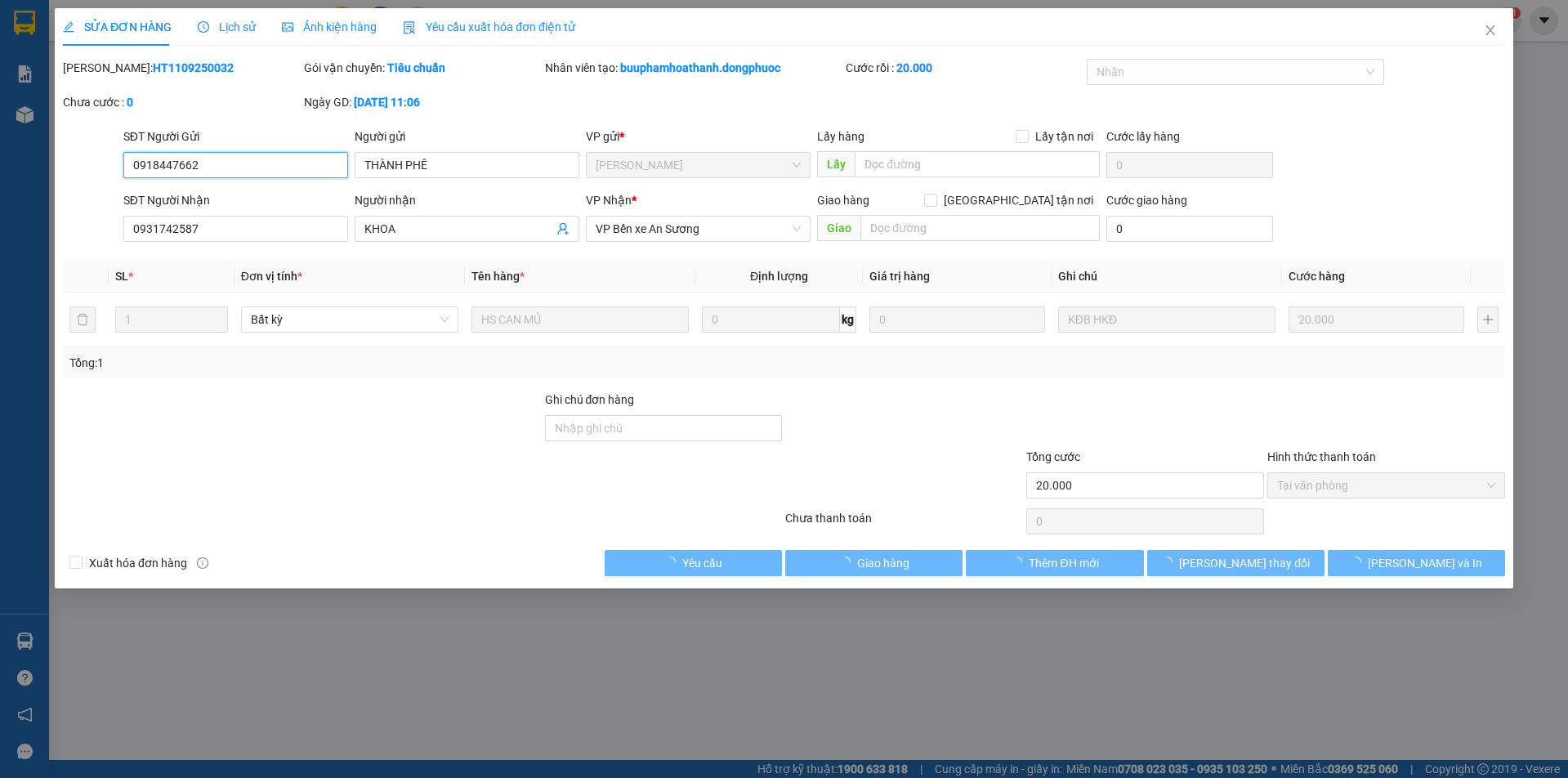
type input "0918447662"
type input "THÀNH PHÊ"
type input "0931742587"
type input "KHOA"
type input "20.000"
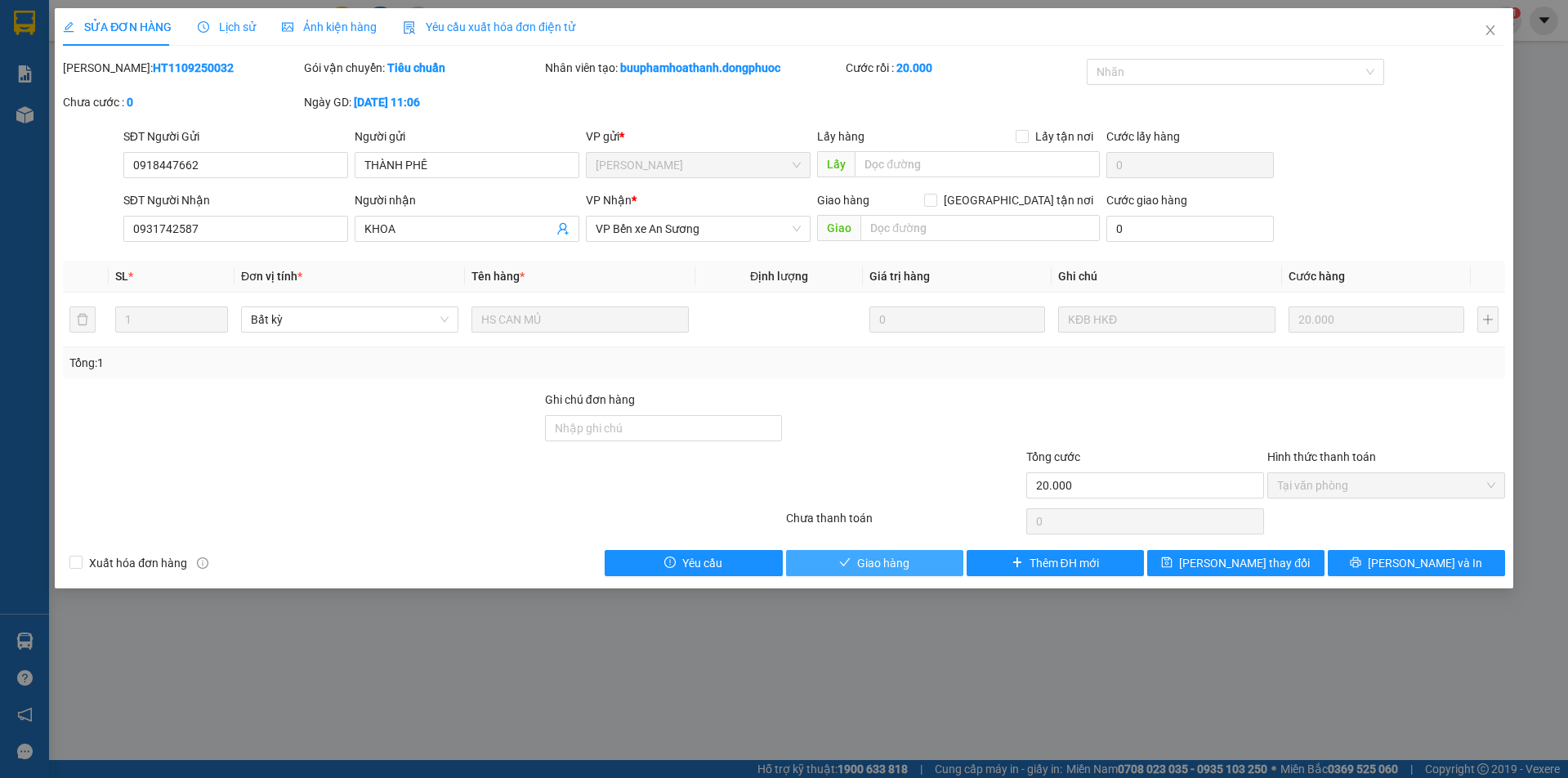
click at [859, 571] on span "Giao hàng" at bounding box center [883, 564] width 52 height 18
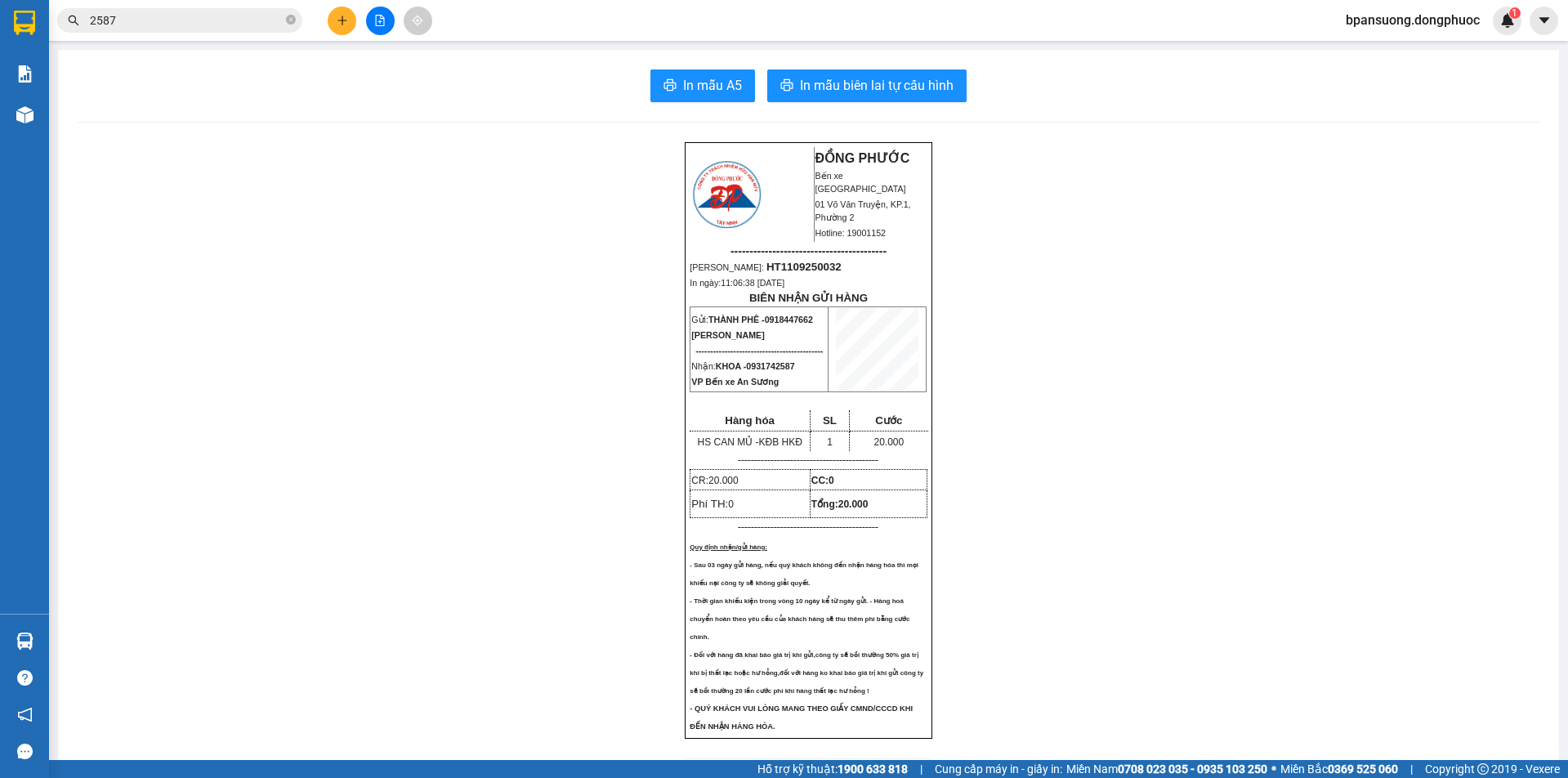
click at [338, 10] on button at bounding box center [341, 21] width 29 height 29
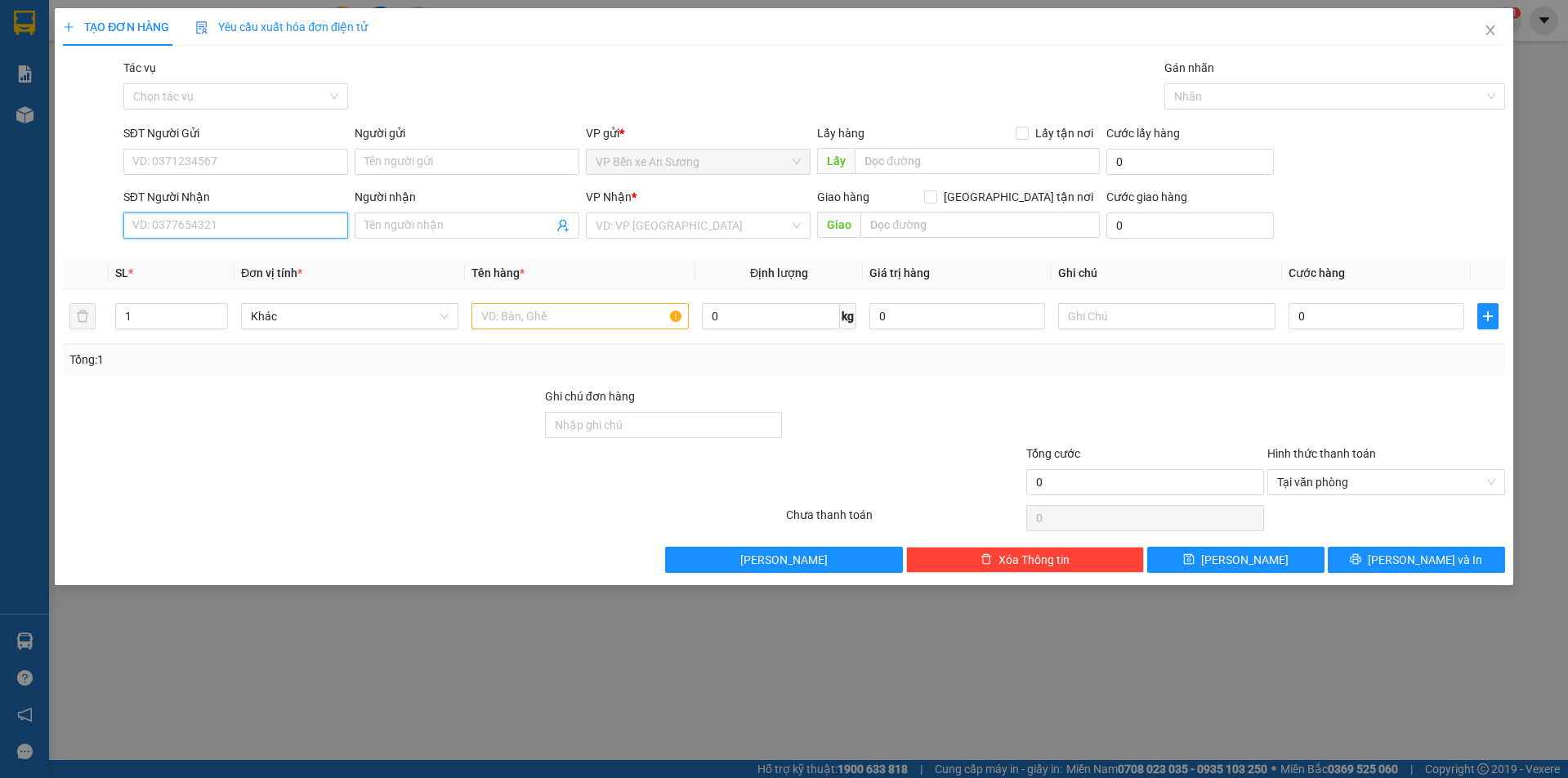
click at [202, 230] on input "SĐT Người Nhận" at bounding box center [236, 225] width 225 height 27
type input "0344527844"
click at [223, 257] on div "0344527844 - QUÝ" at bounding box center [236, 259] width 205 height 18
type input "QUÝ"
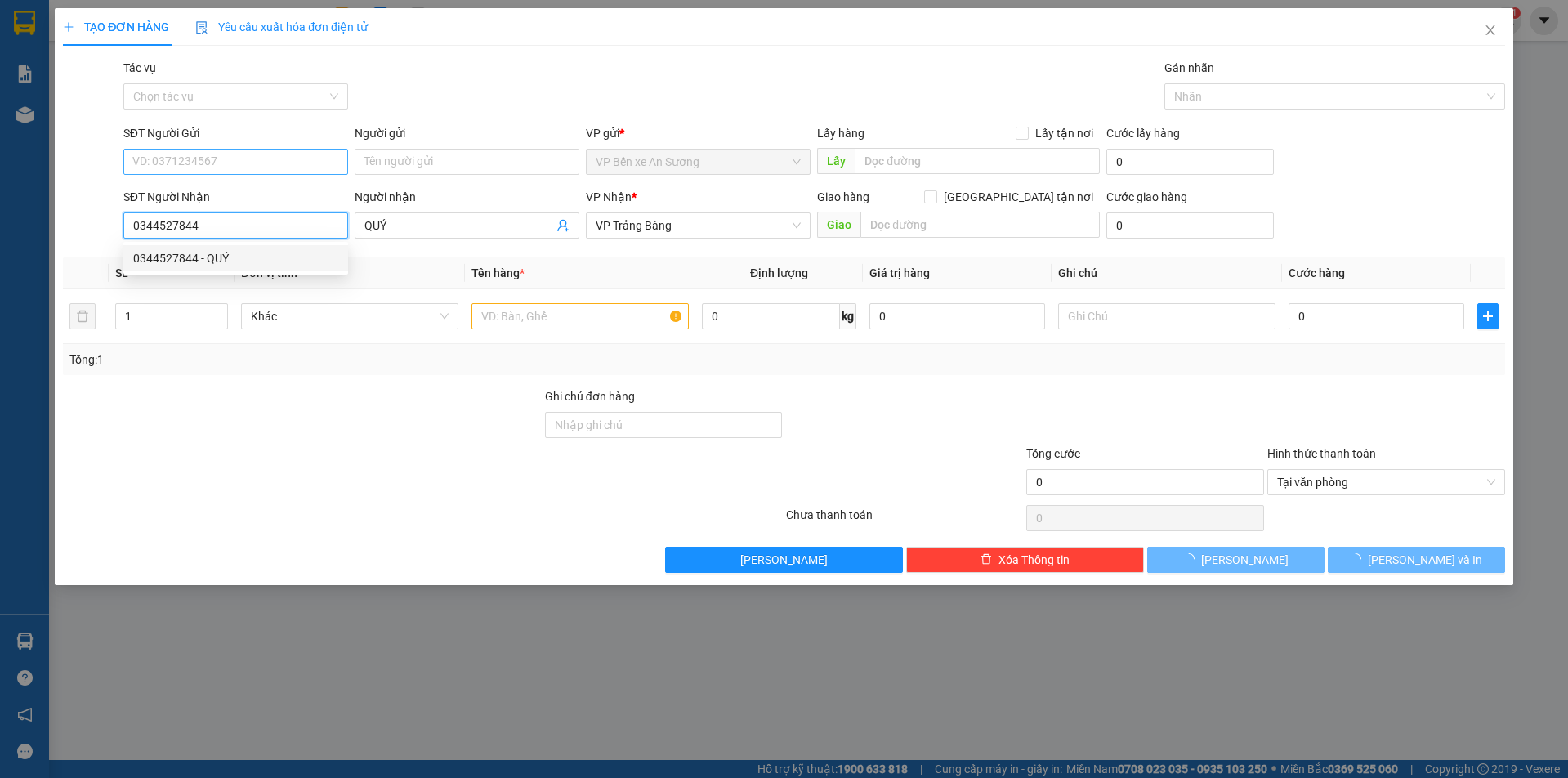
type input "20.000"
type input "0344527844"
click at [236, 161] on input "SĐT Người Gửi" at bounding box center [236, 162] width 225 height 27
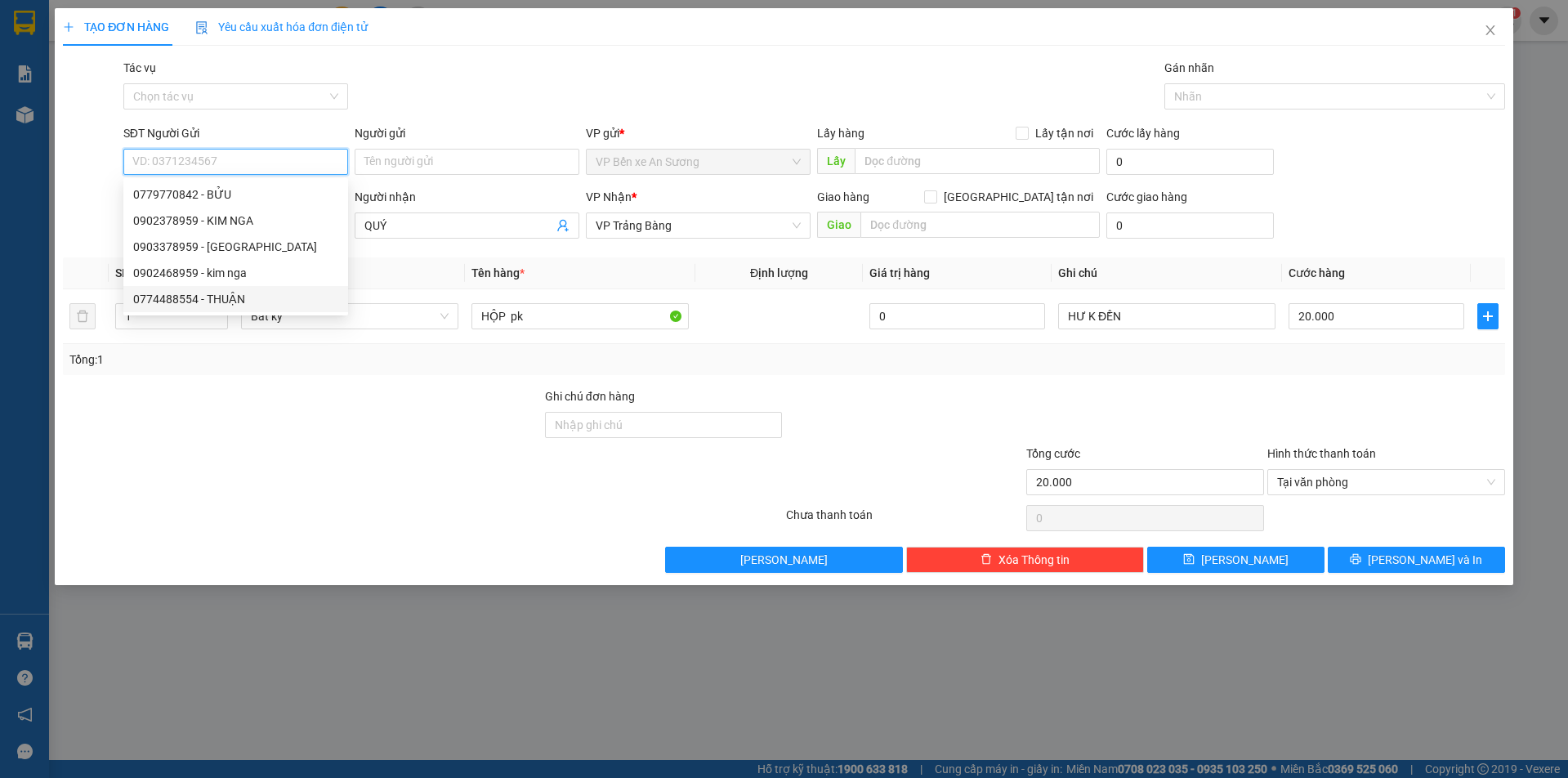
click at [184, 294] on div "0774488554 - THUẬN" at bounding box center [236, 299] width 205 height 18
type input "0774488554"
type input "THUẬN"
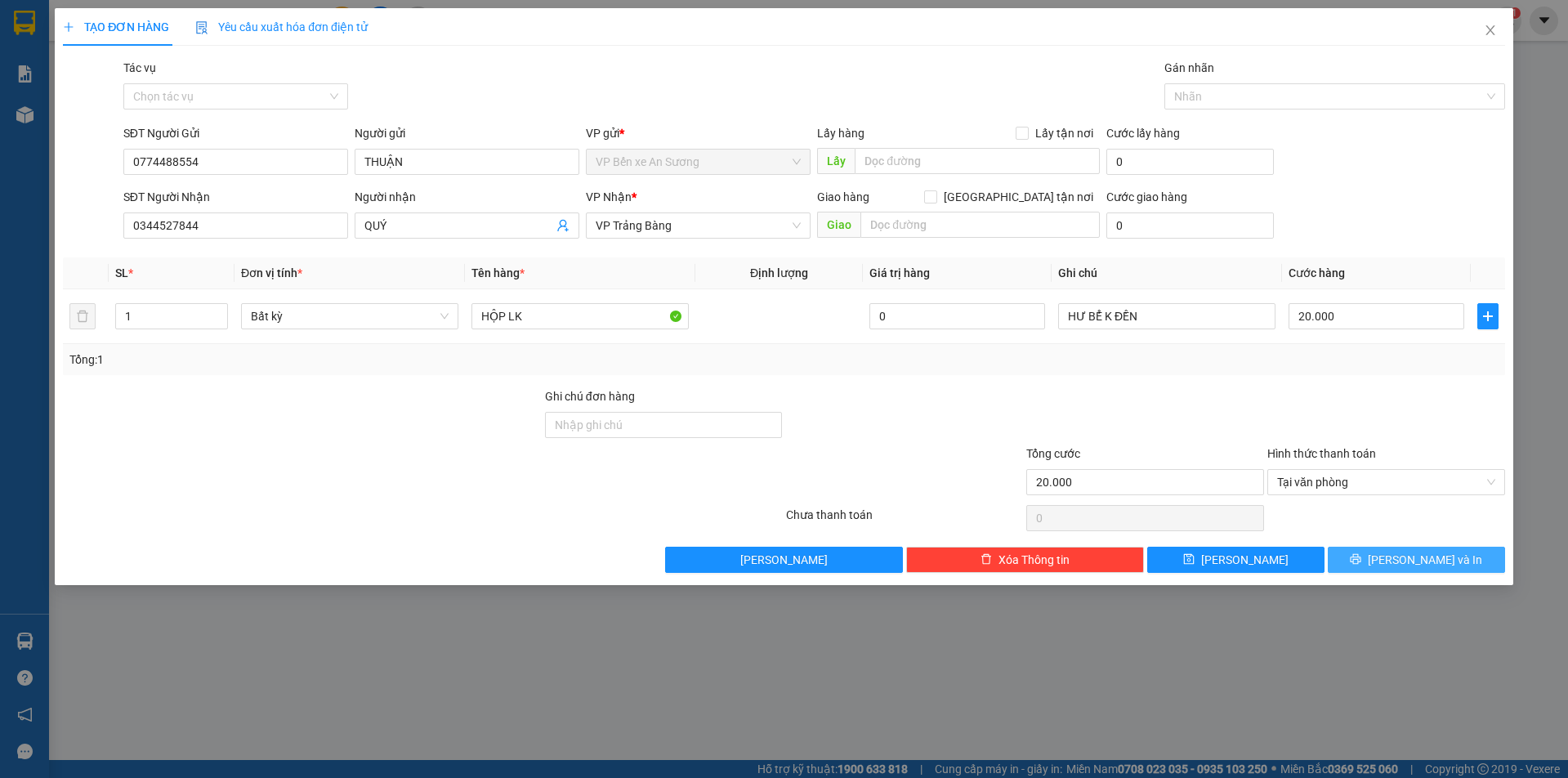
click at [1419, 558] on span "[PERSON_NAME] và In" at bounding box center [1425, 560] width 114 height 18
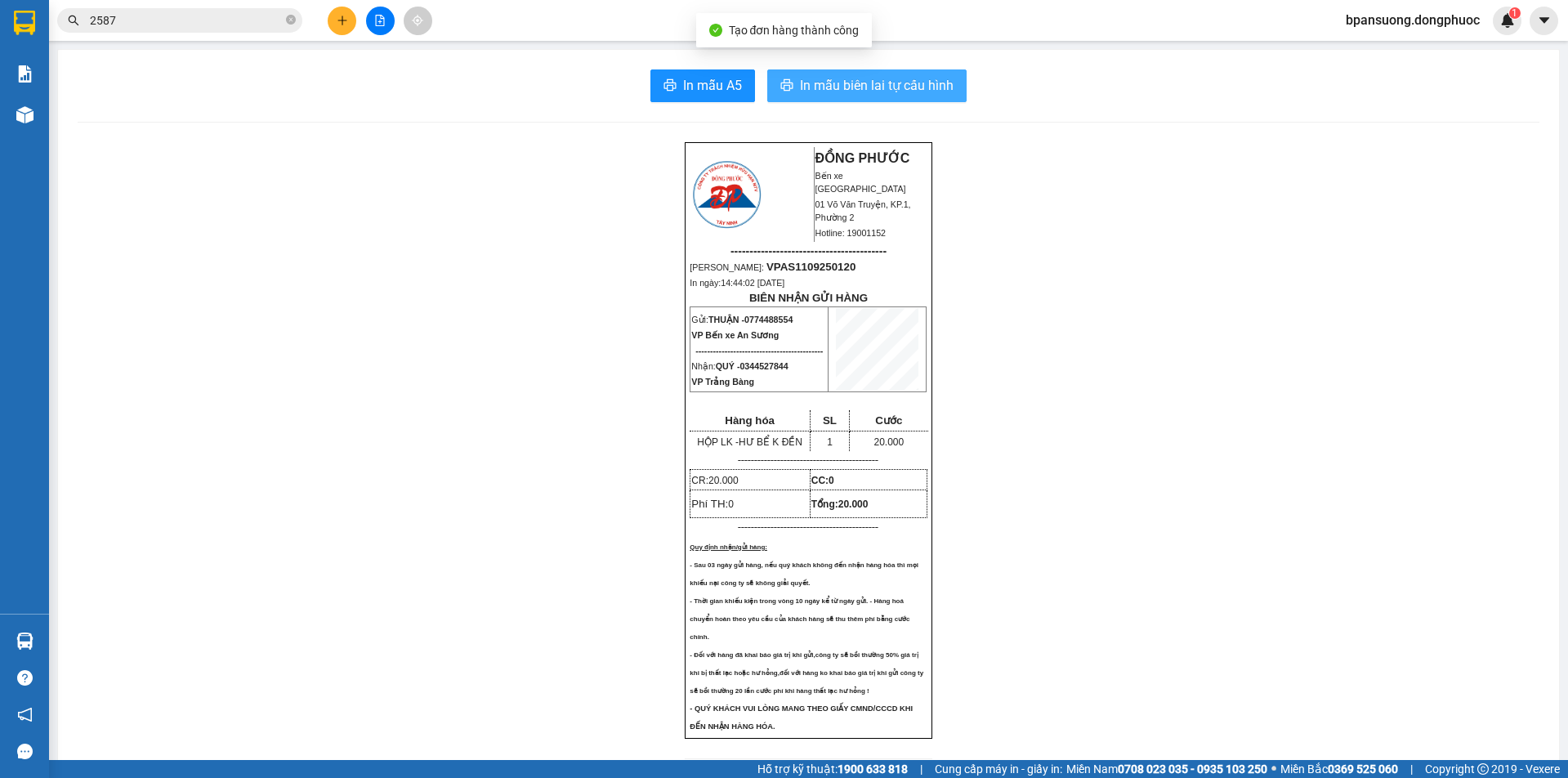
click at [889, 97] on button "In mẫu biên lai tự cấu hình" at bounding box center [867, 85] width 199 height 33
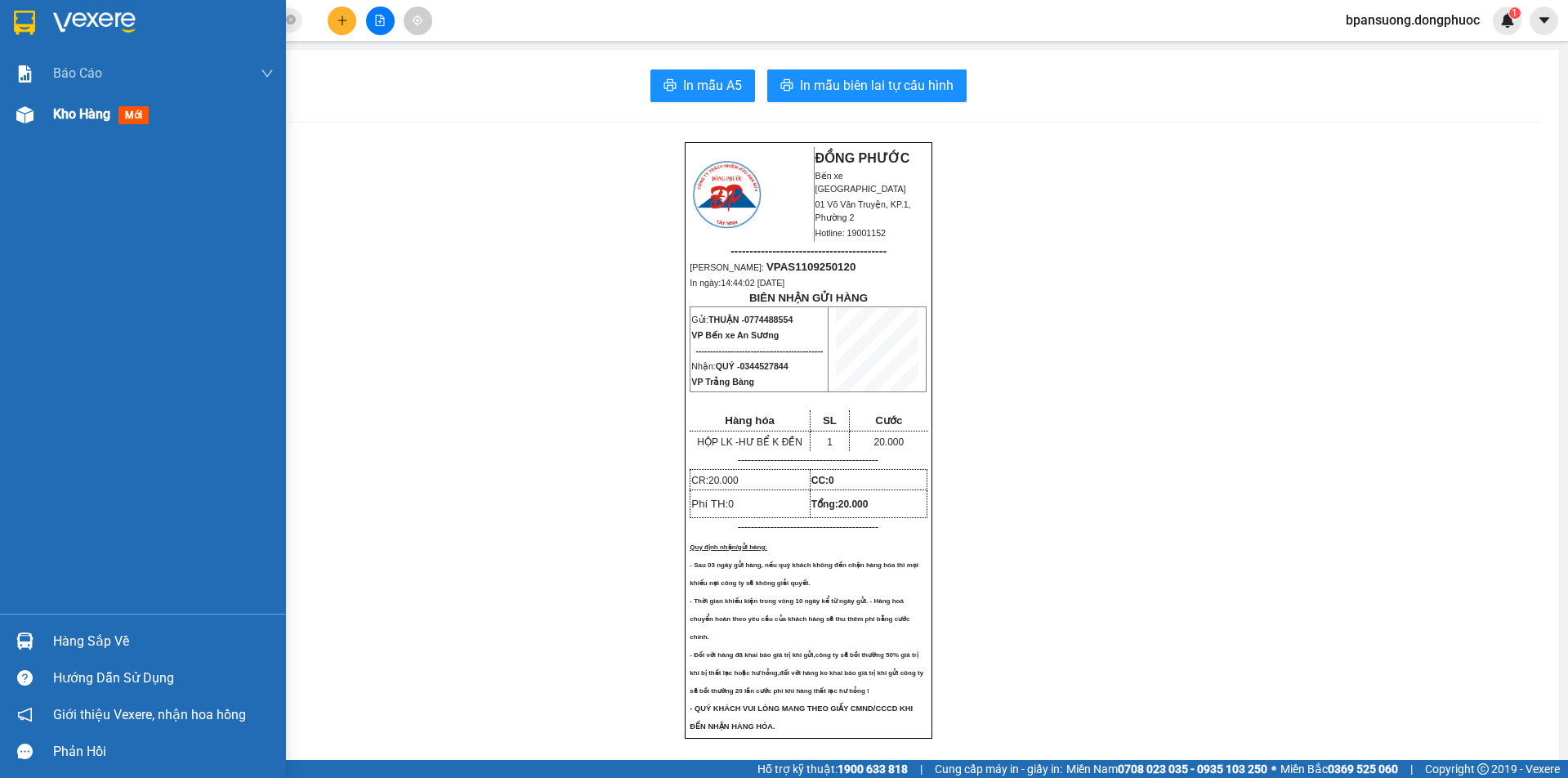
click at [83, 111] on span "Kho hàng" at bounding box center [82, 115] width 57 height 16
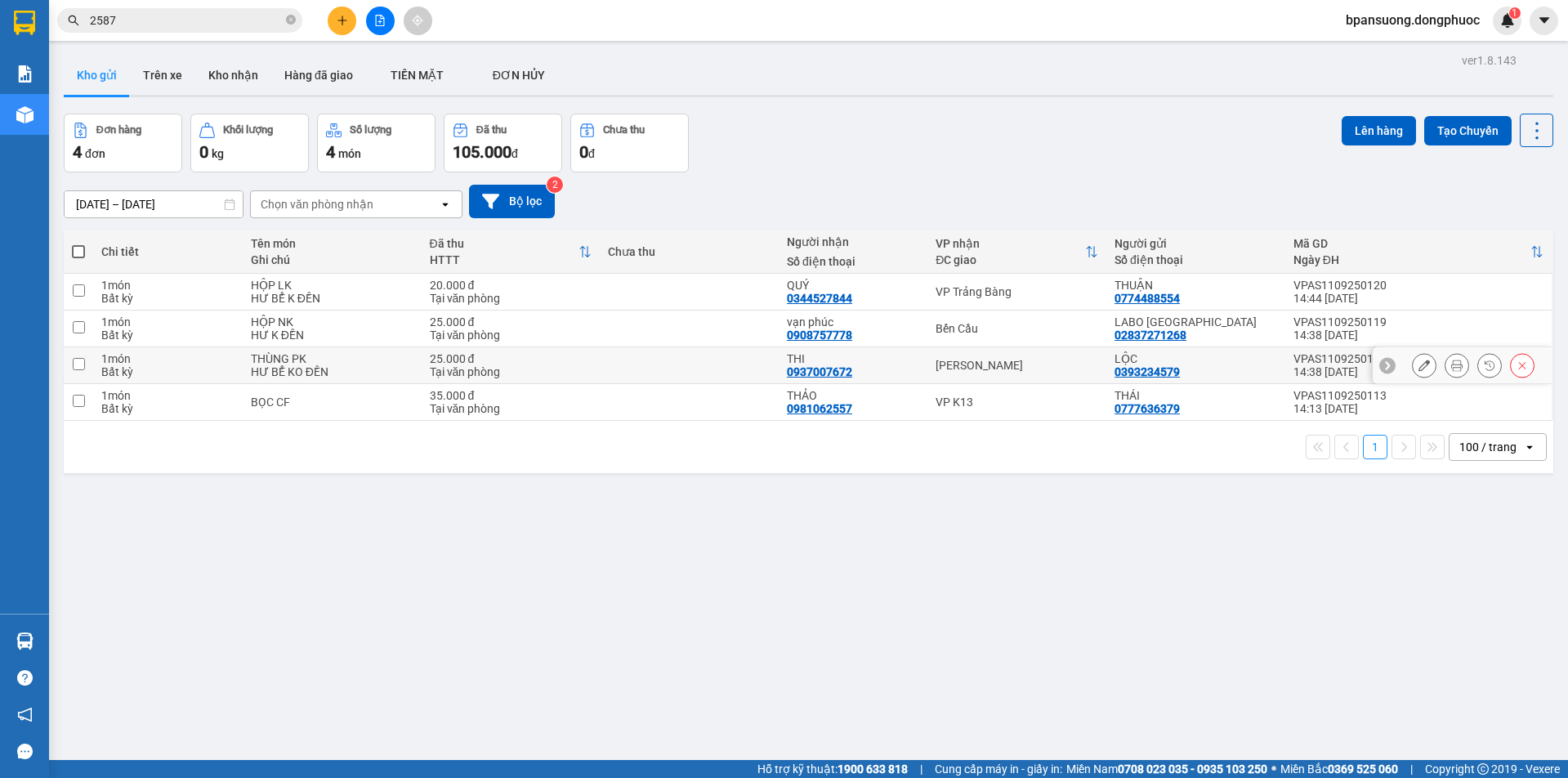
click at [977, 369] on div "[PERSON_NAME]" at bounding box center [1016, 365] width 163 height 13
checkbox input "true"
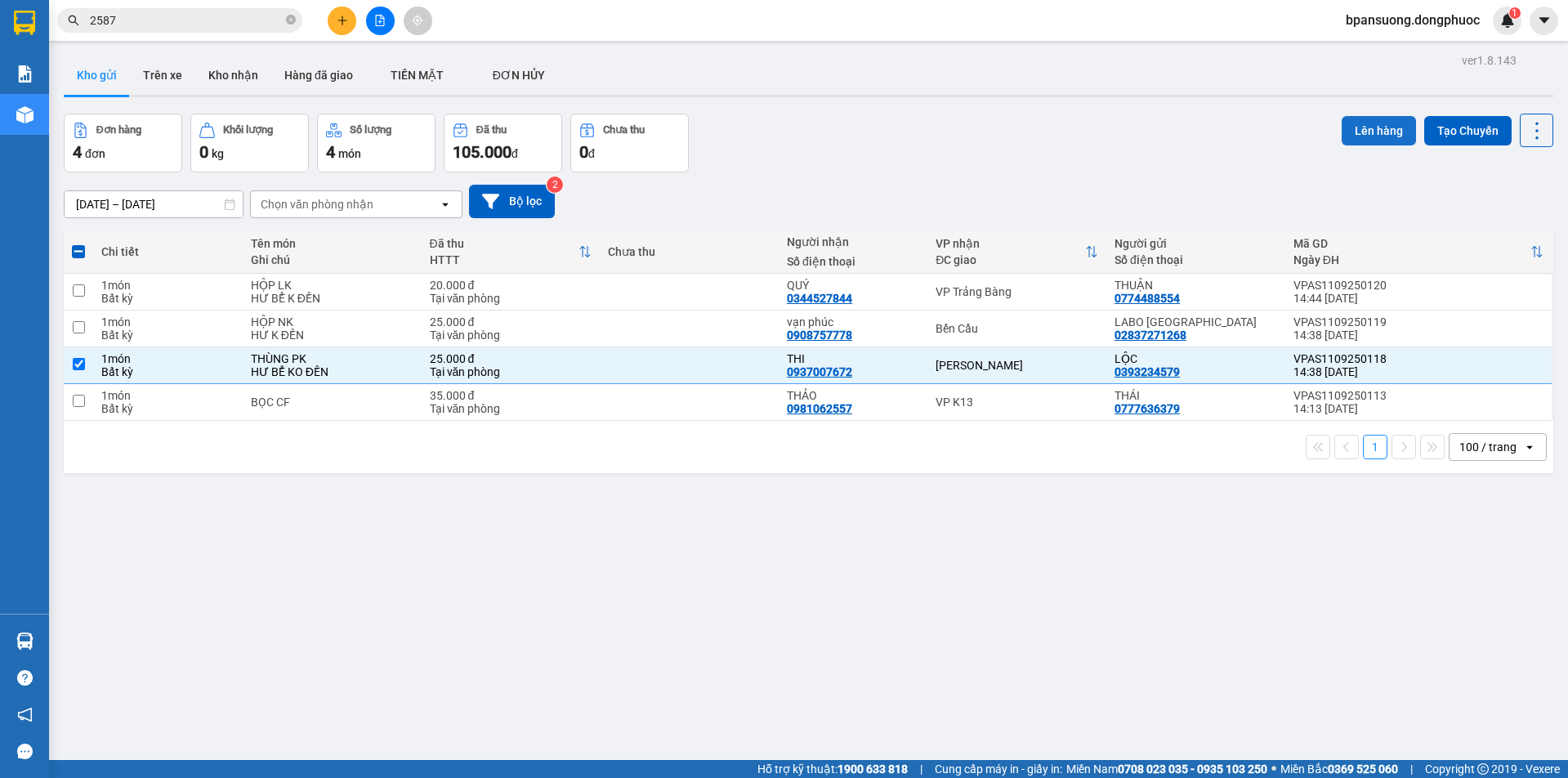
click at [1367, 125] on button "Lên hàng" at bounding box center [1379, 131] width 74 height 30
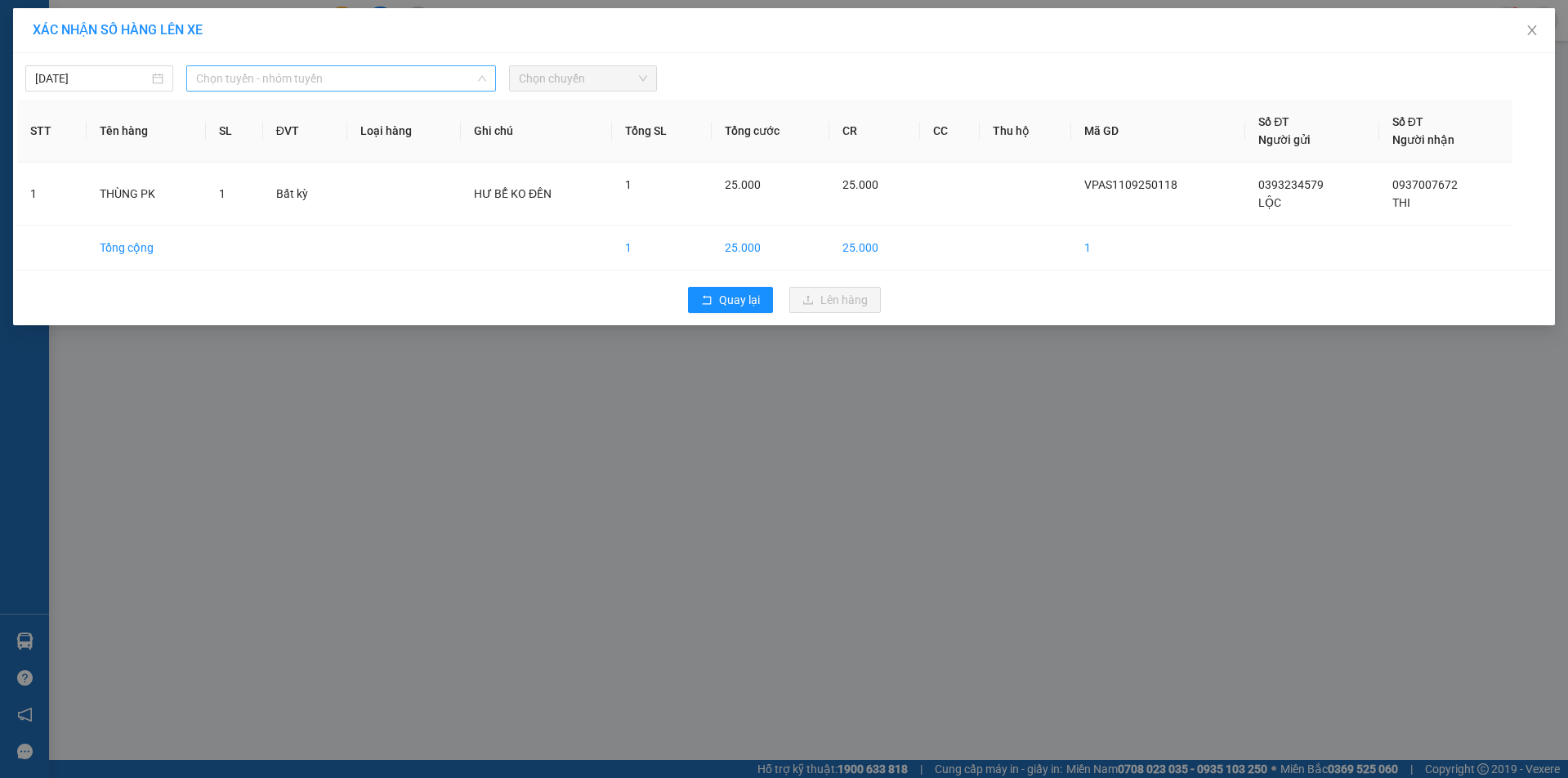
click at [407, 79] on span "Chọn tuyến - nhóm tuyến" at bounding box center [340, 78] width 289 height 25
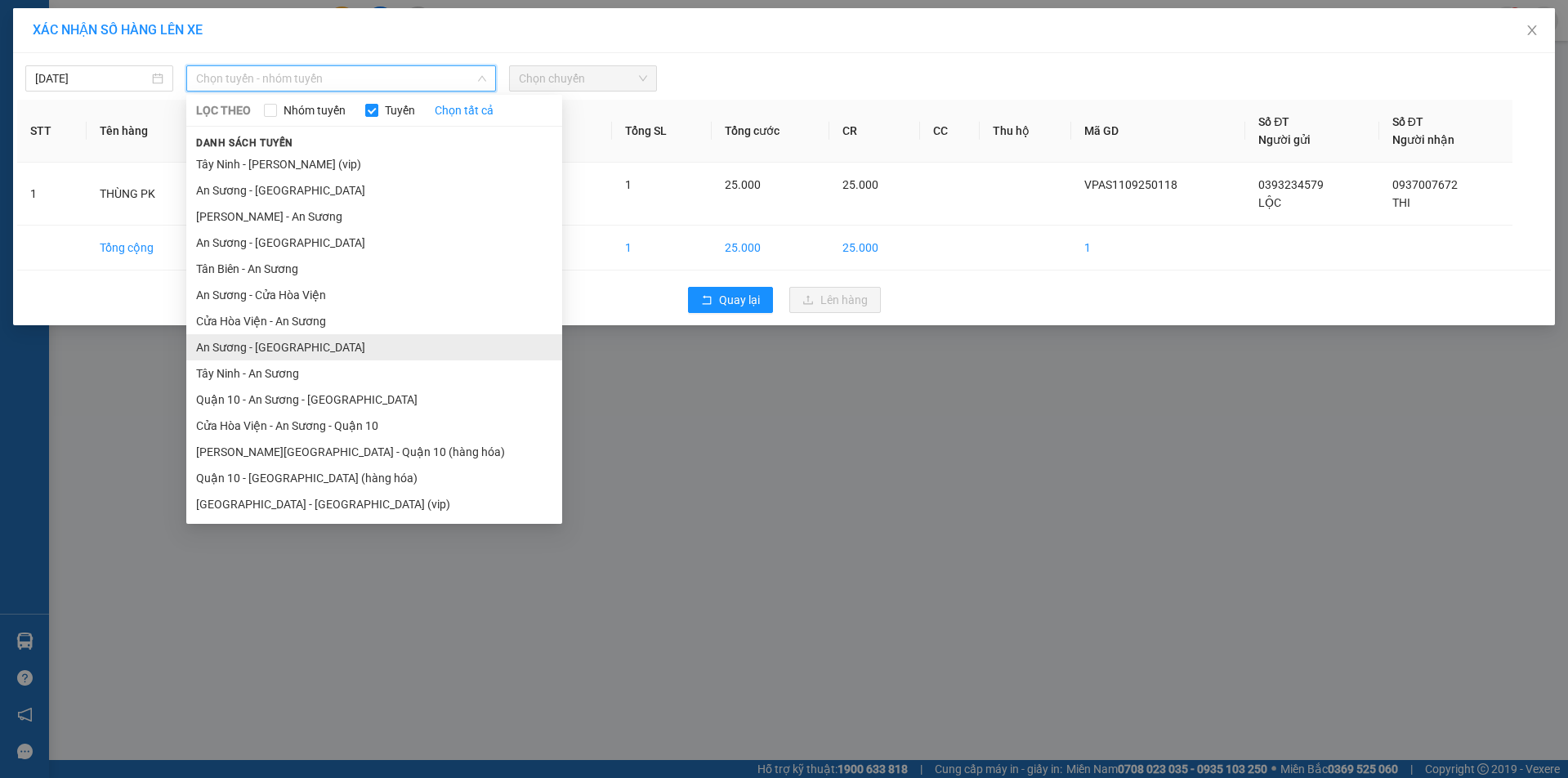
click at [282, 346] on li "An Sương - [GEOGRAPHIC_DATA]" at bounding box center [374, 348] width 376 height 27
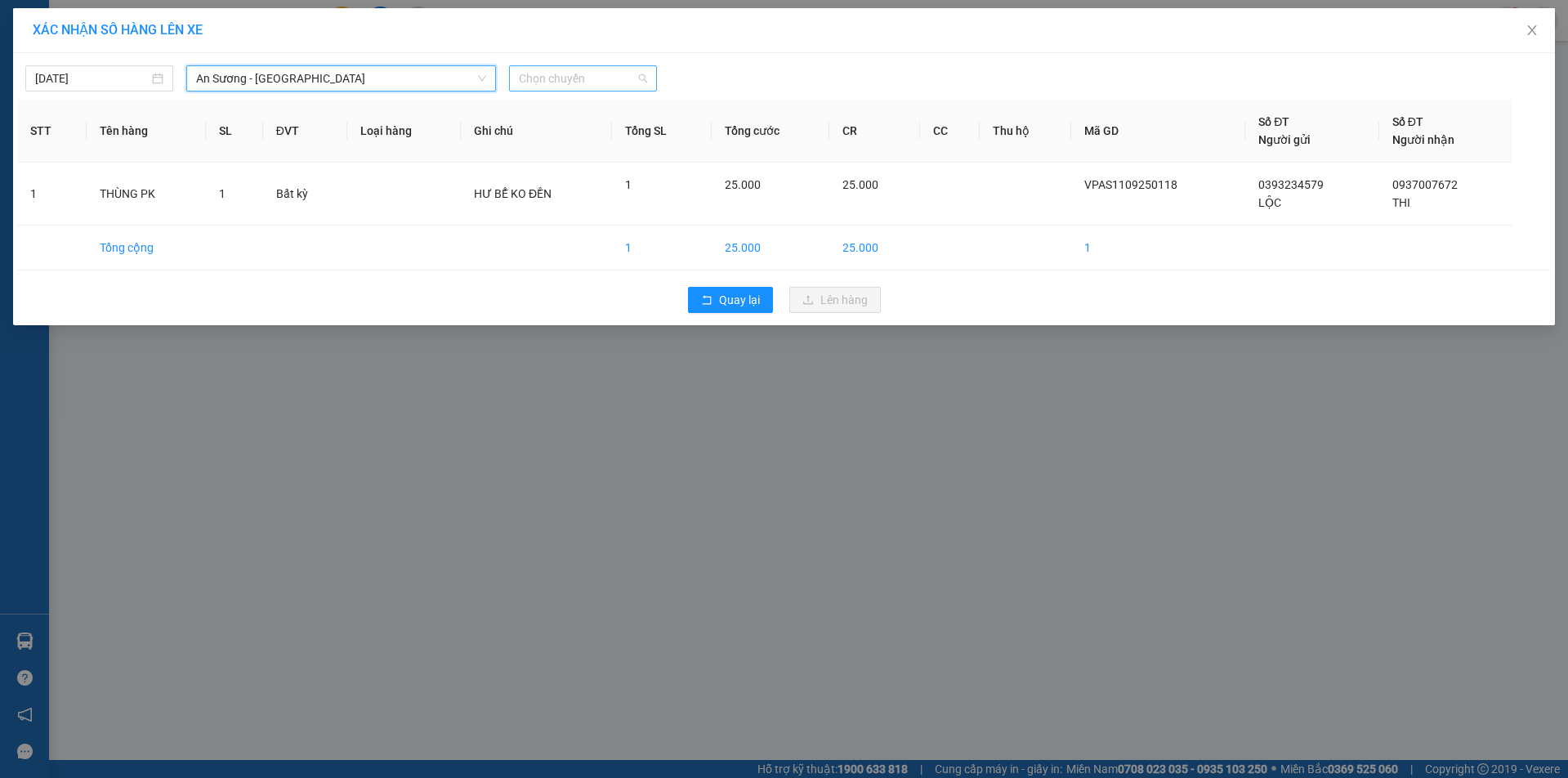
click at [581, 77] on span "Chọn chuyến" at bounding box center [583, 78] width 128 height 25
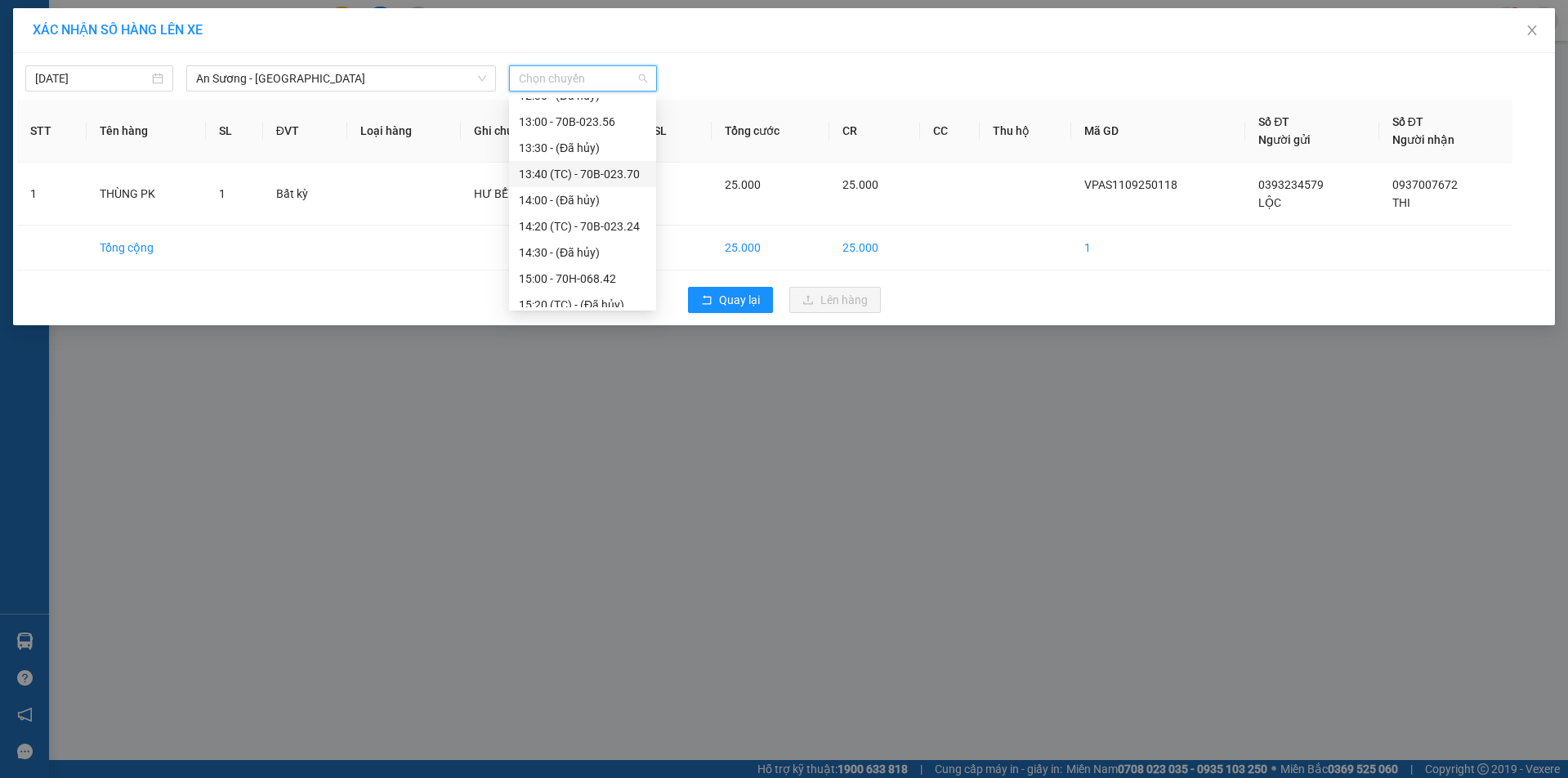
scroll to position [573, 0]
click at [568, 218] on div "14:20 (TC) - 70B-023.24" at bounding box center [582, 219] width 127 height 18
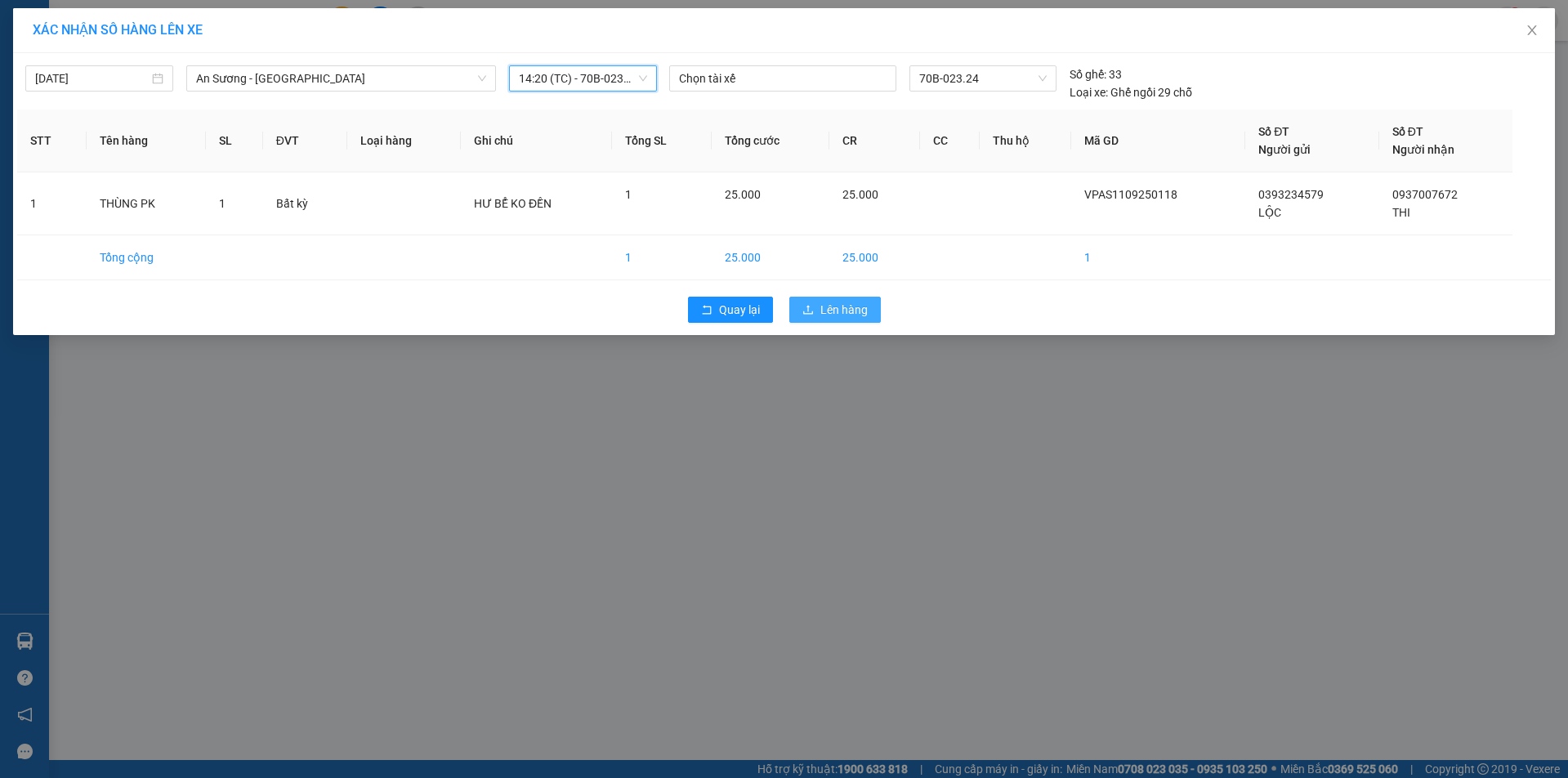
click at [866, 310] on span "Lên hàng" at bounding box center [845, 310] width 47 height 18
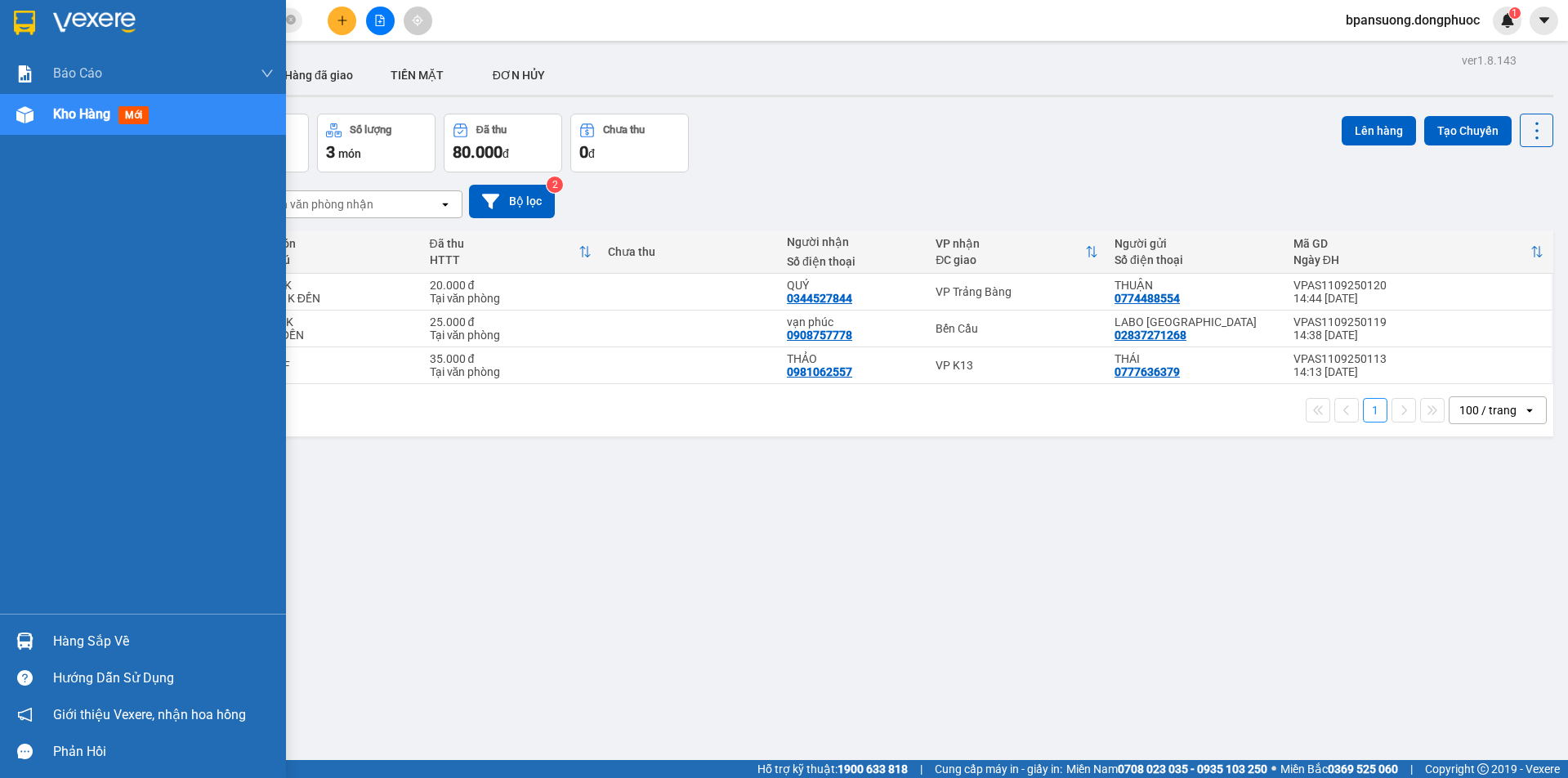
drag, startPoint x: 69, startPoint y: 642, endPoint x: 126, endPoint y: 635, distance: 57.4
click at [69, 641] on div "Hàng sắp về" at bounding box center [164, 642] width 221 height 25
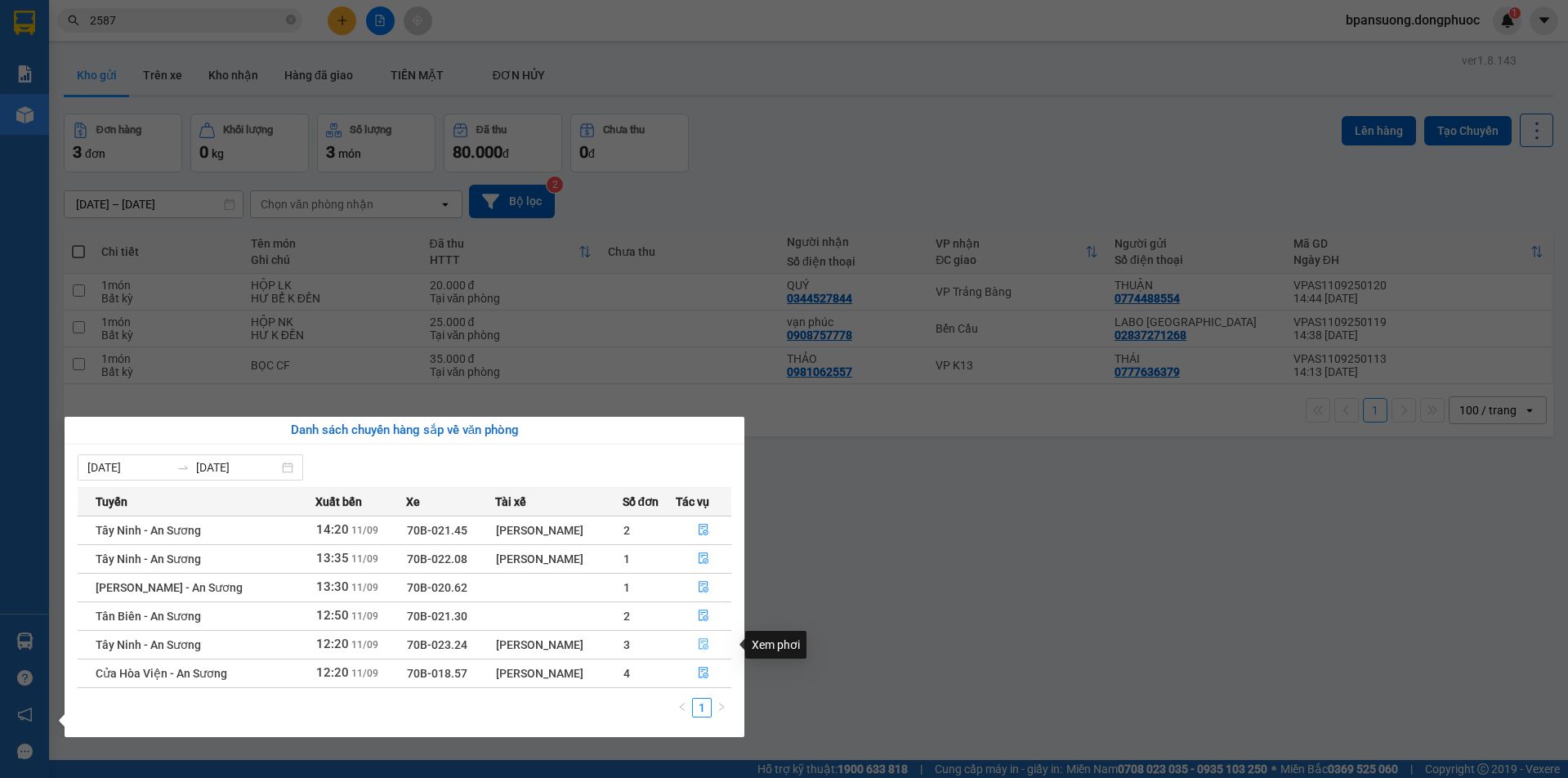
click at [700, 643] on icon "file-done" at bounding box center [704, 645] width 12 height 12
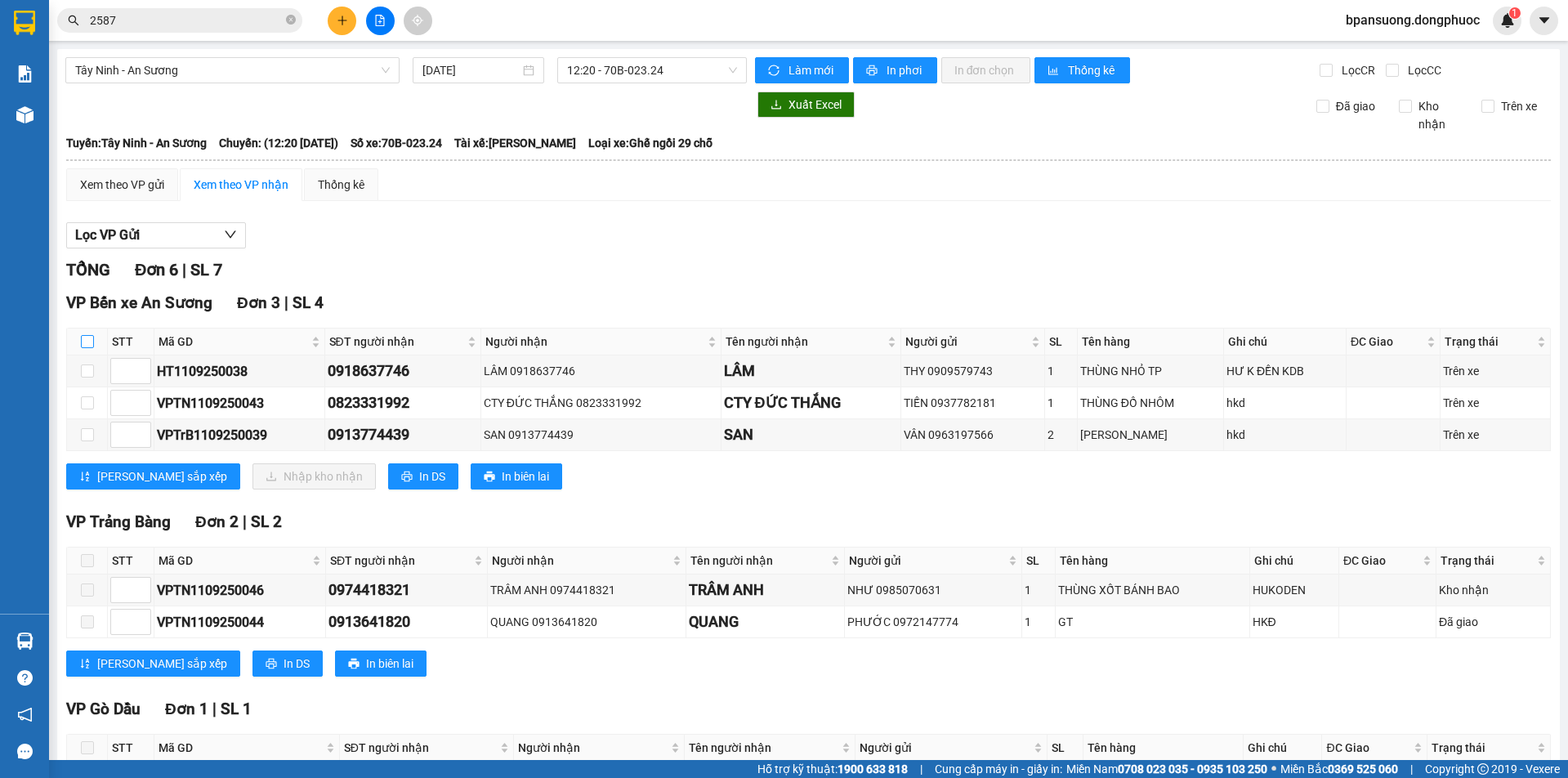
click at [92, 337] on input "checkbox" at bounding box center [87, 342] width 13 height 13
checkbox input "true"
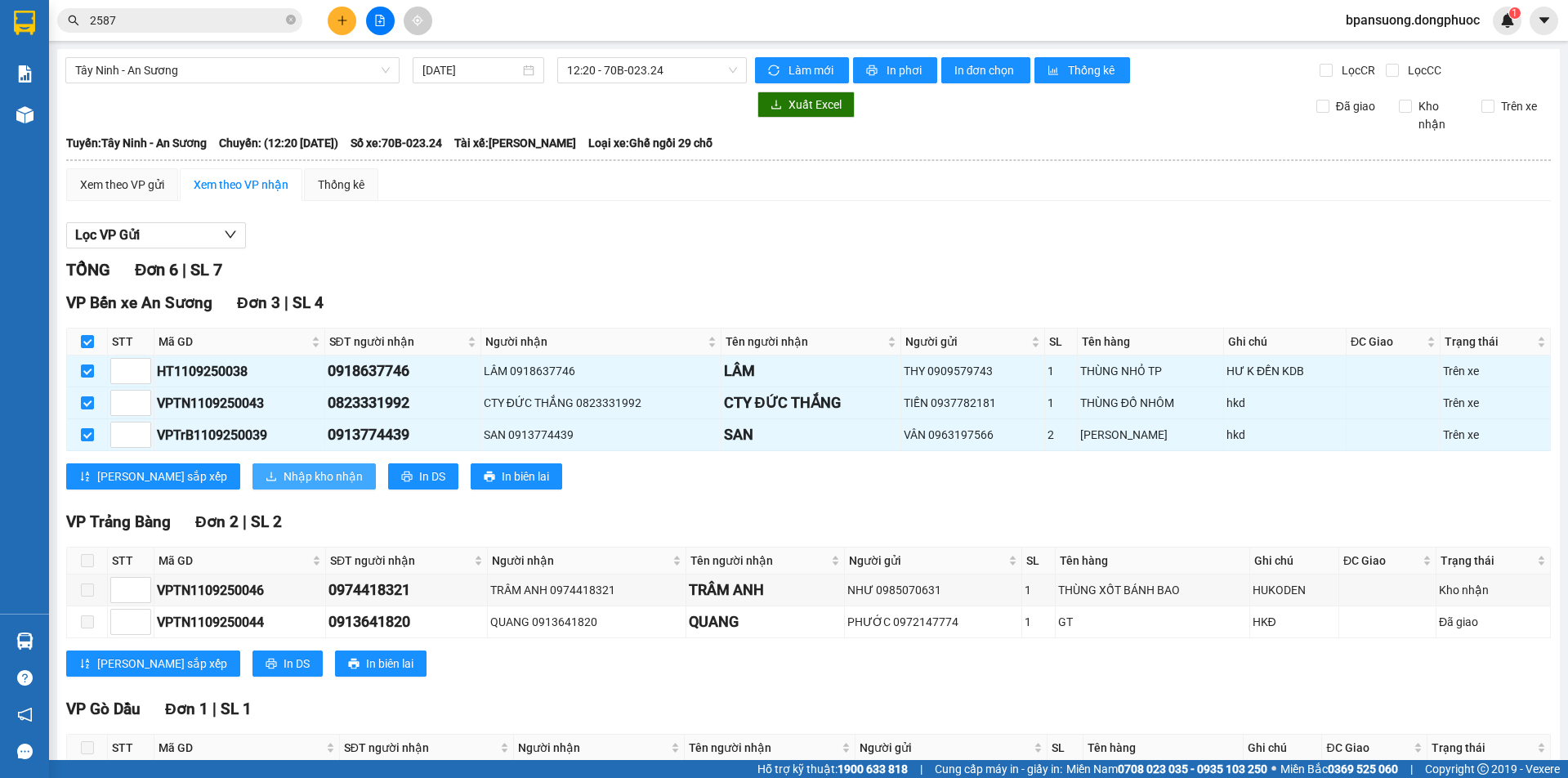
click at [283, 472] on span "Nhập kho nhận" at bounding box center [323, 477] width 79 height 18
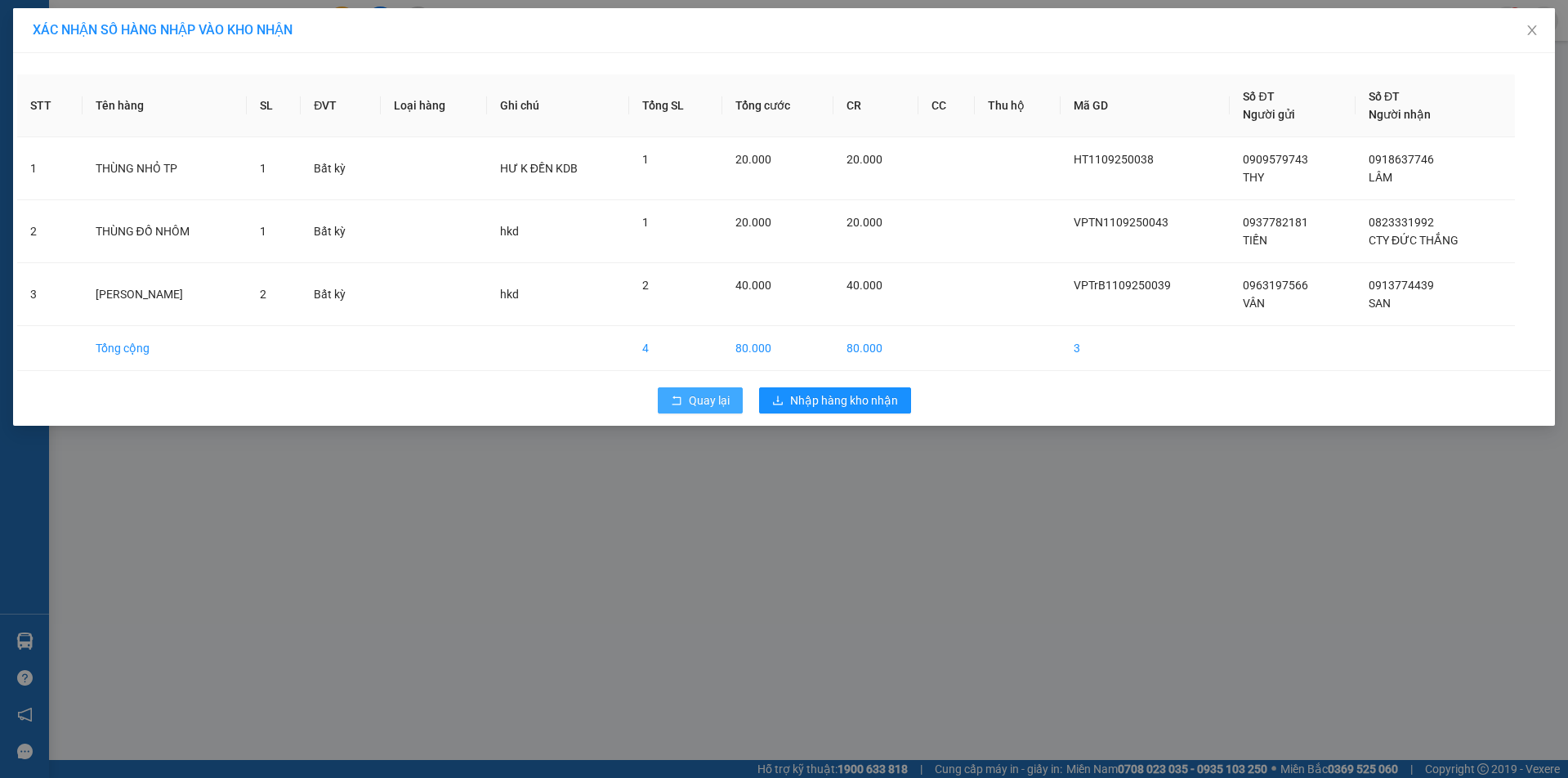
click at [683, 399] on icon "rollback" at bounding box center [677, 401] width 12 height 12
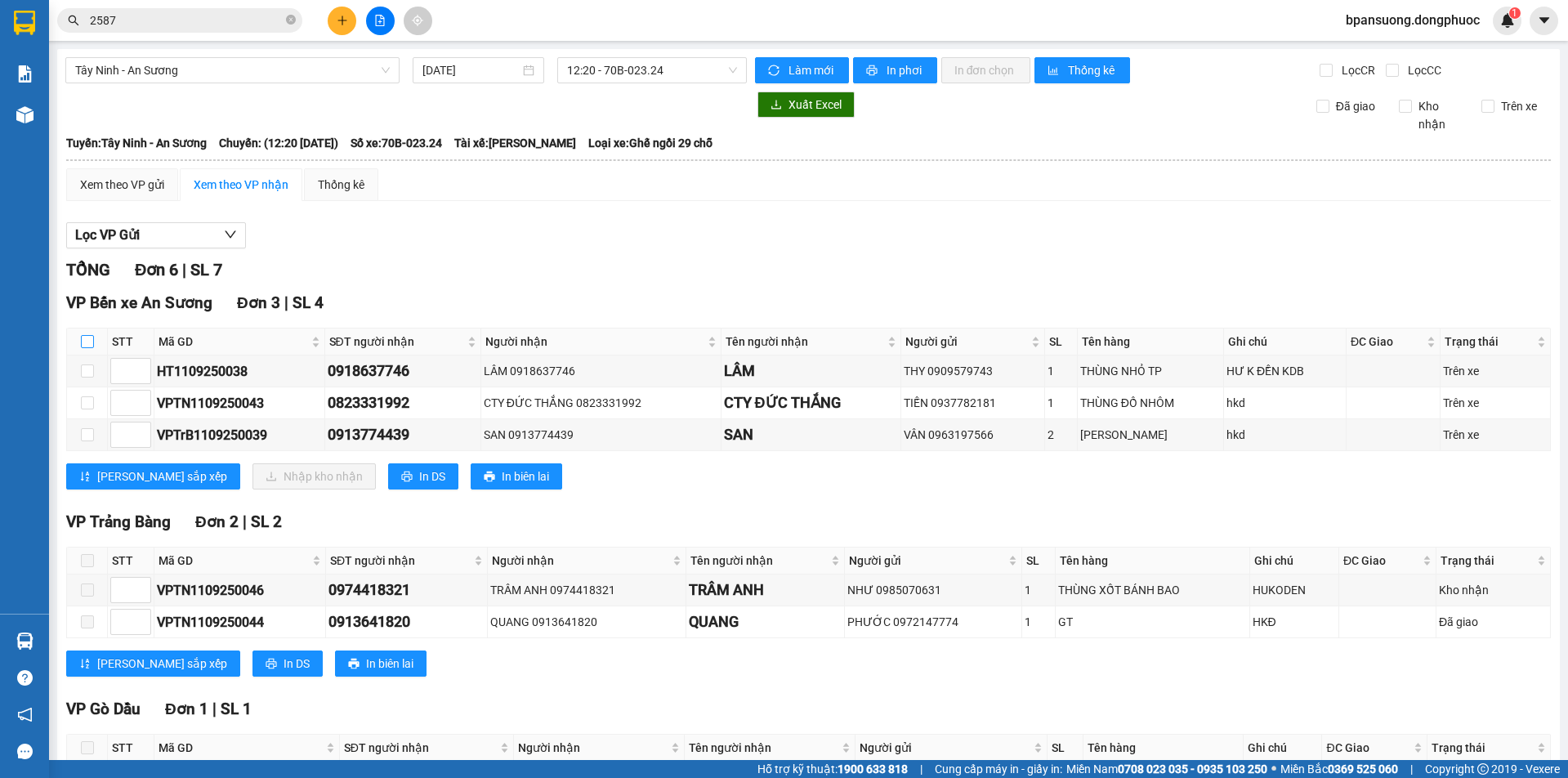
click at [88, 342] on input "checkbox" at bounding box center [87, 342] width 13 height 13
checkbox input "true"
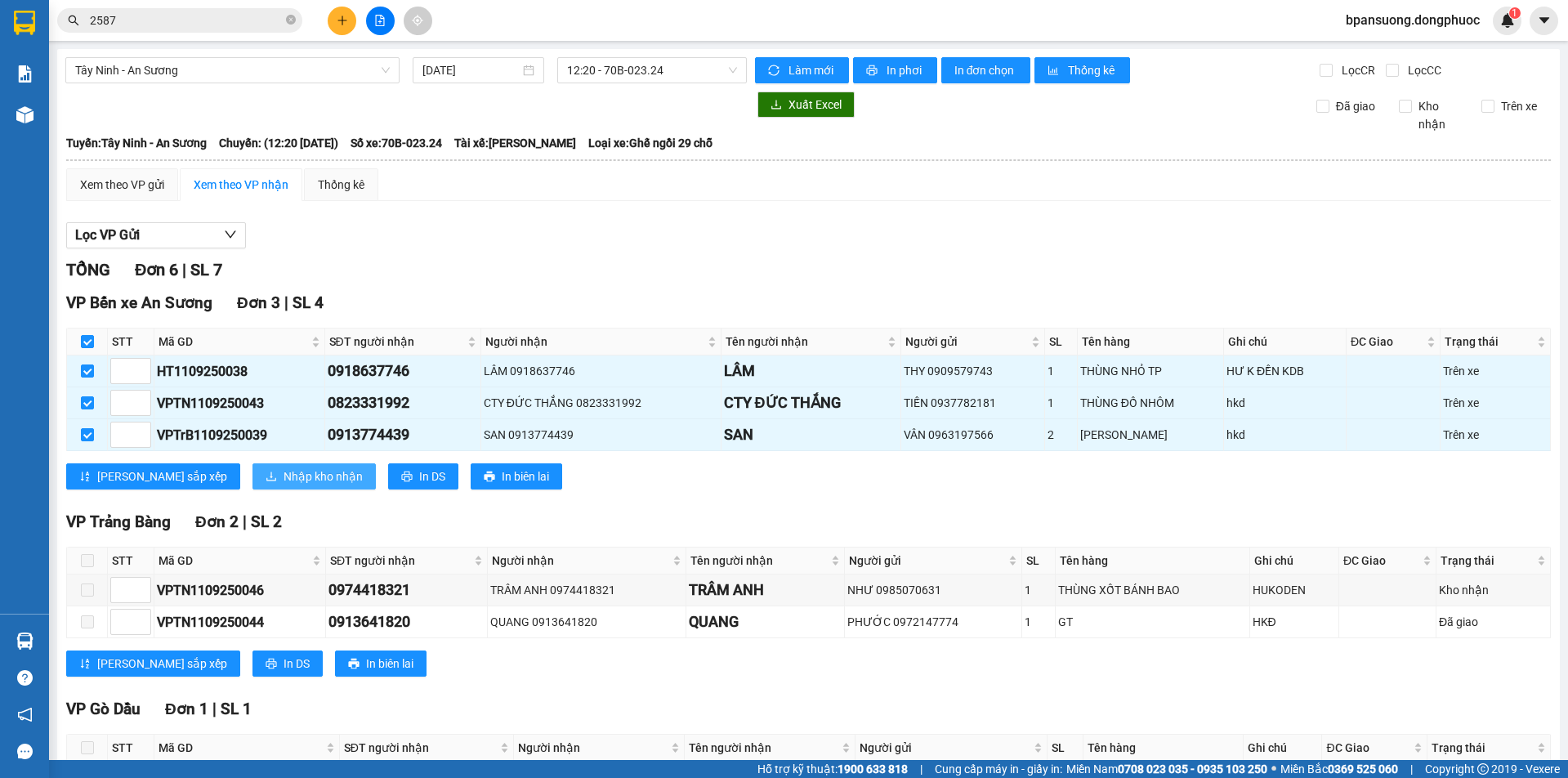
click at [283, 474] on span "Nhập kho nhận" at bounding box center [323, 477] width 79 height 18
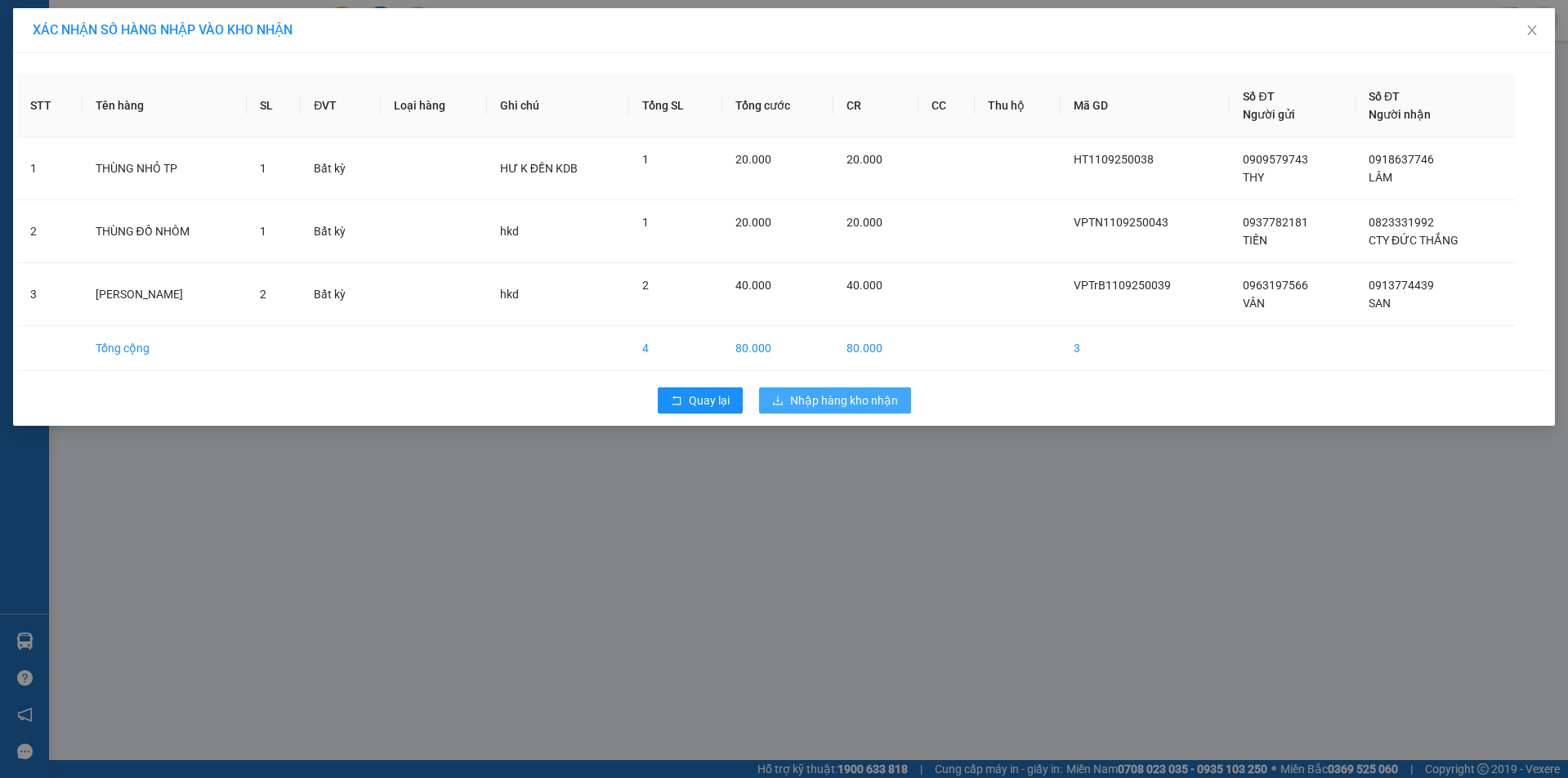
click at [860, 403] on span "Nhập hàng kho nhận" at bounding box center [844, 401] width 108 height 18
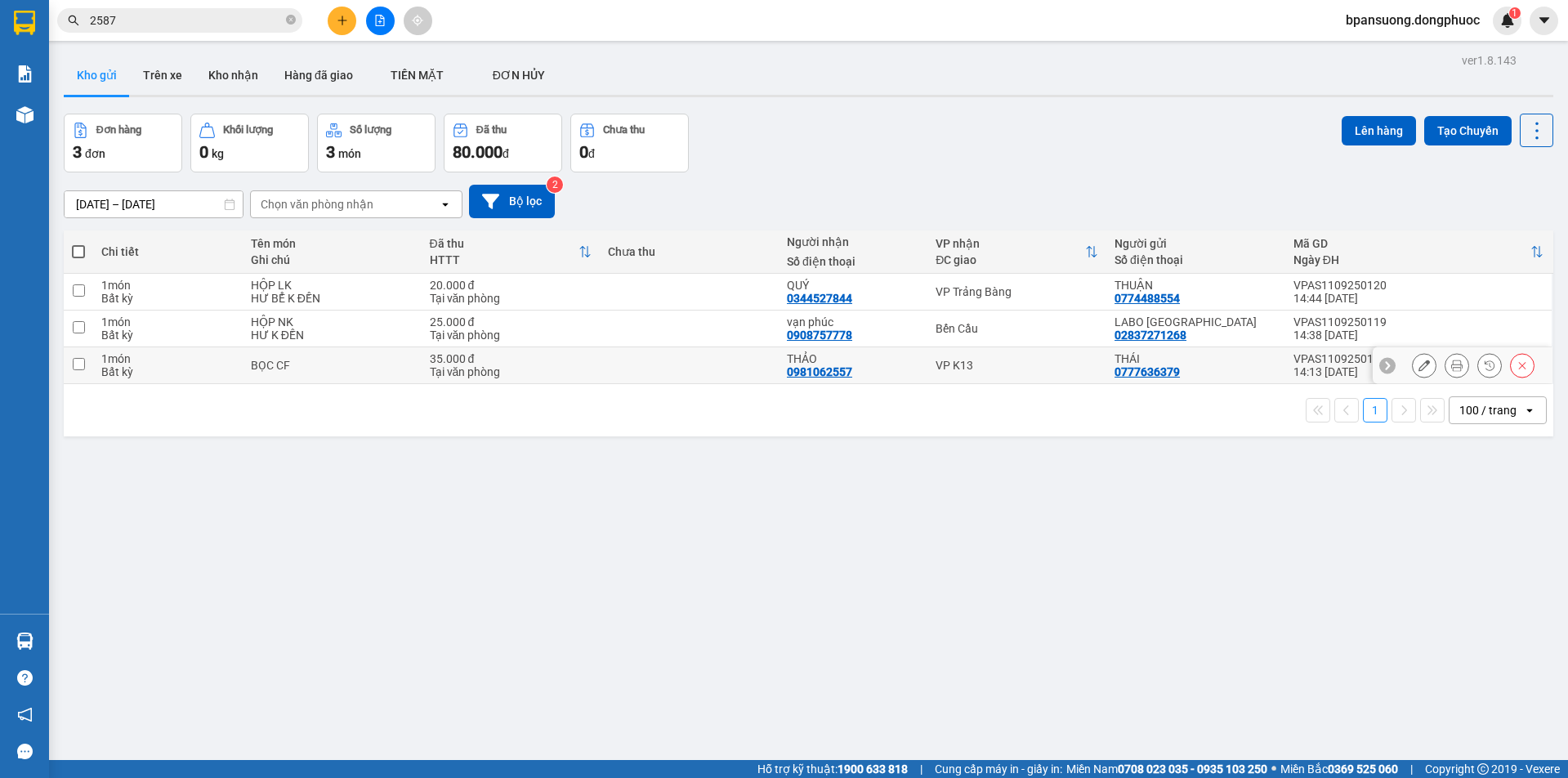
click at [941, 367] on div "VP K13" at bounding box center [1016, 365] width 163 height 13
checkbox input "true"
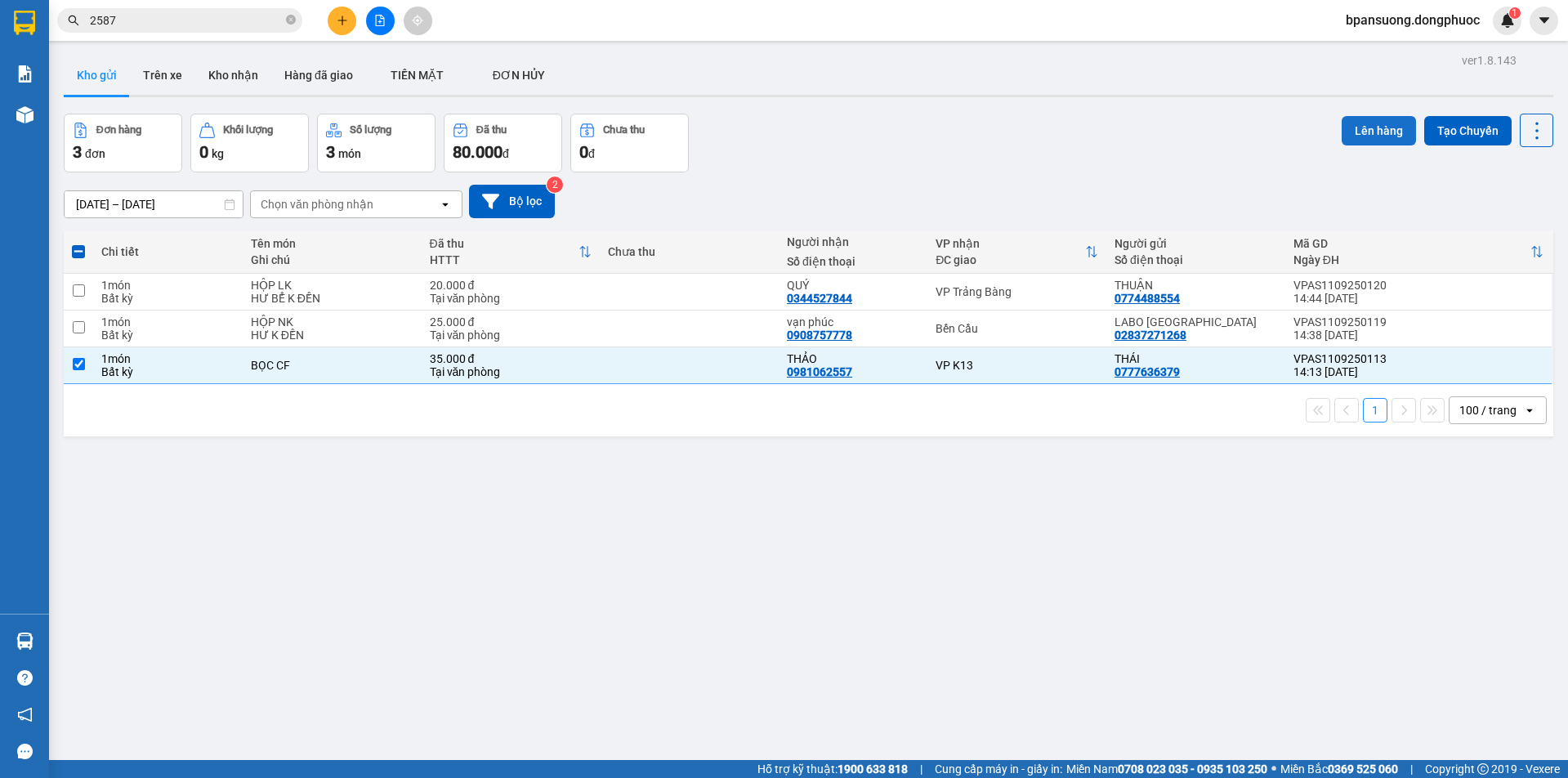
click at [1368, 120] on button "Lên hàng" at bounding box center [1379, 131] width 74 height 30
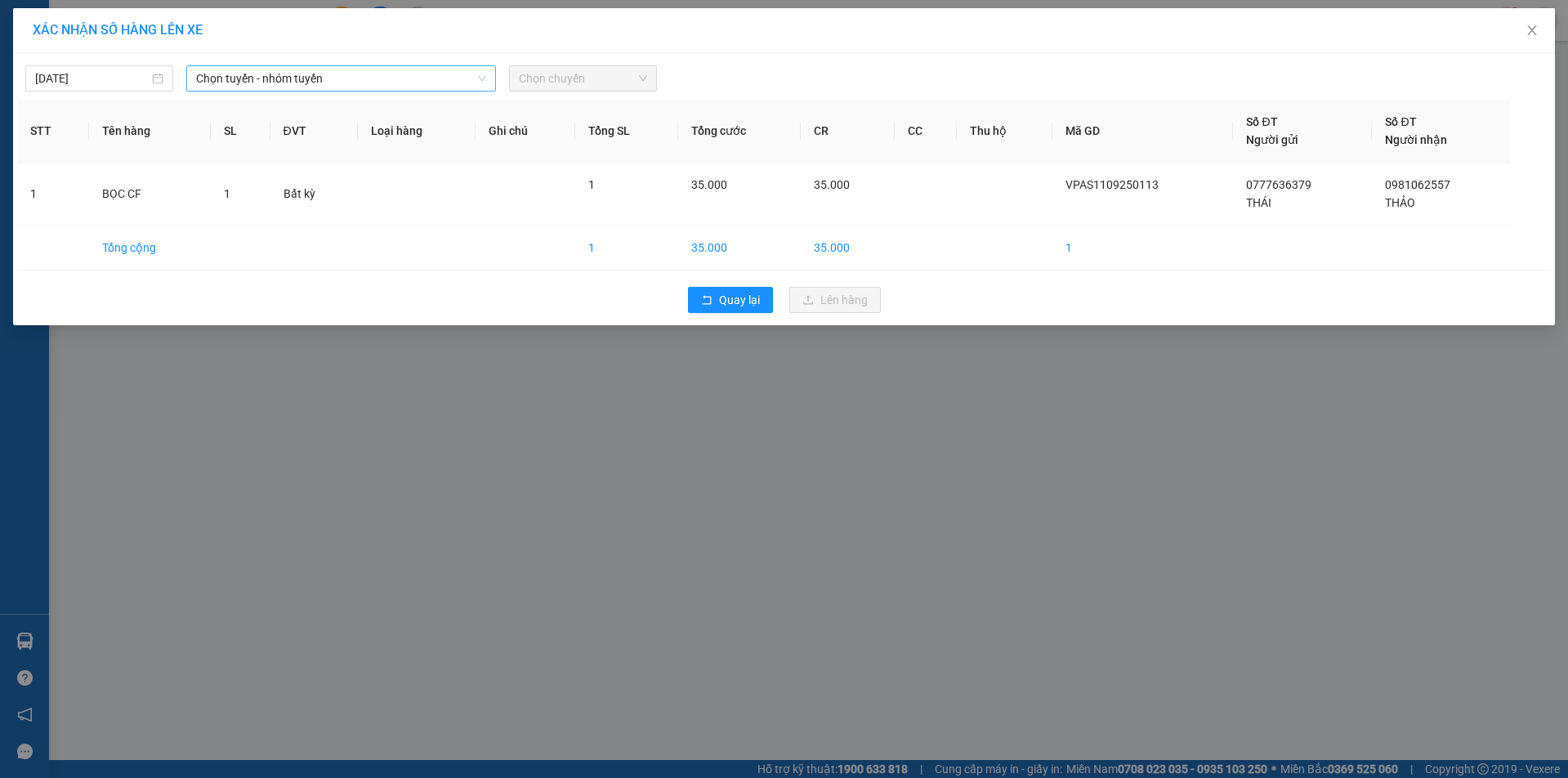
click at [325, 80] on span "Chọn tuyến - nhóm tuyến" at bounding box center [340, 78] width 289 height 25
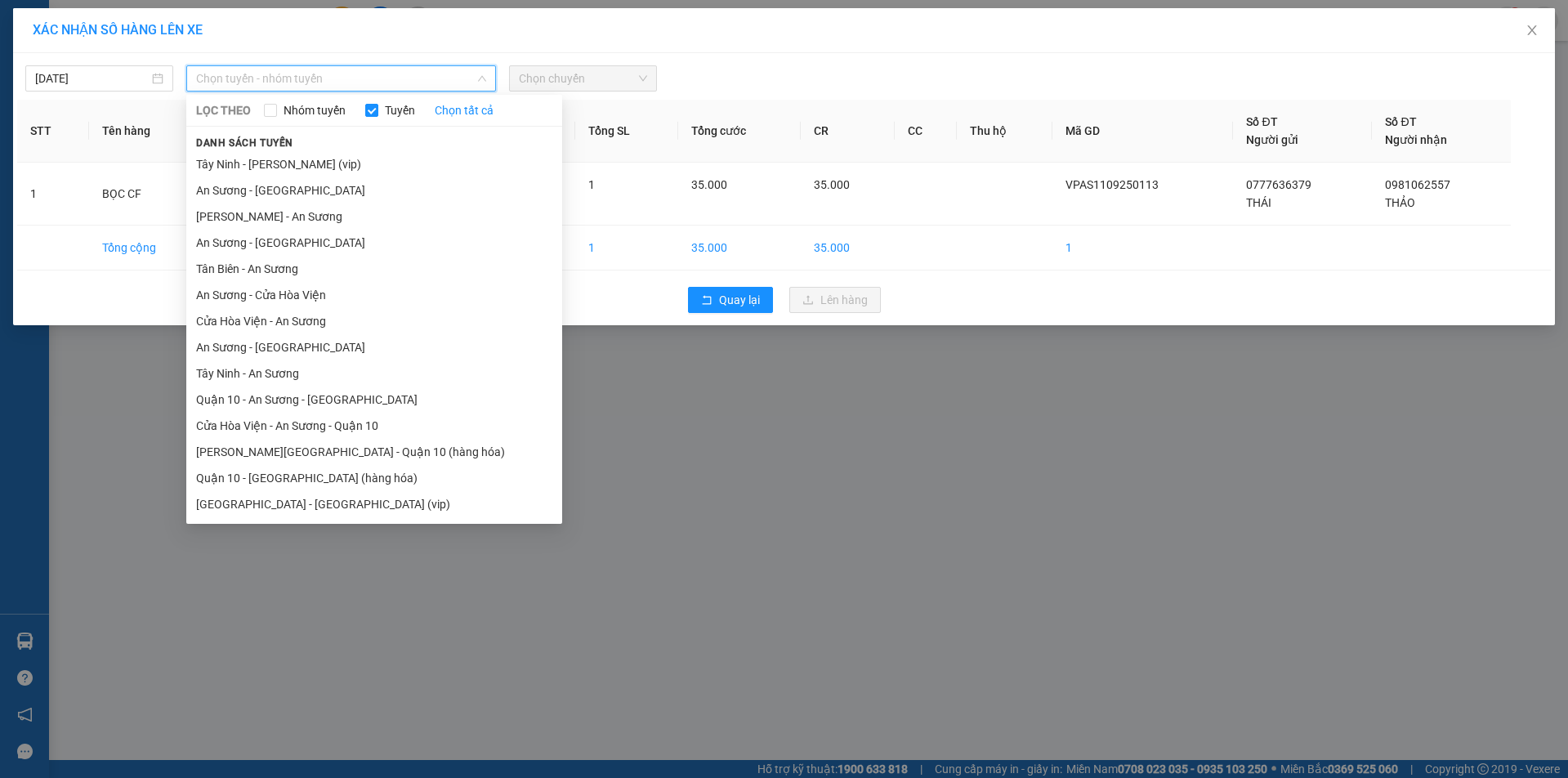
click at [294, 302] on li "An Sương - Cửa Hòa Viện" at bounding box center [374, 295] width 376 height 27
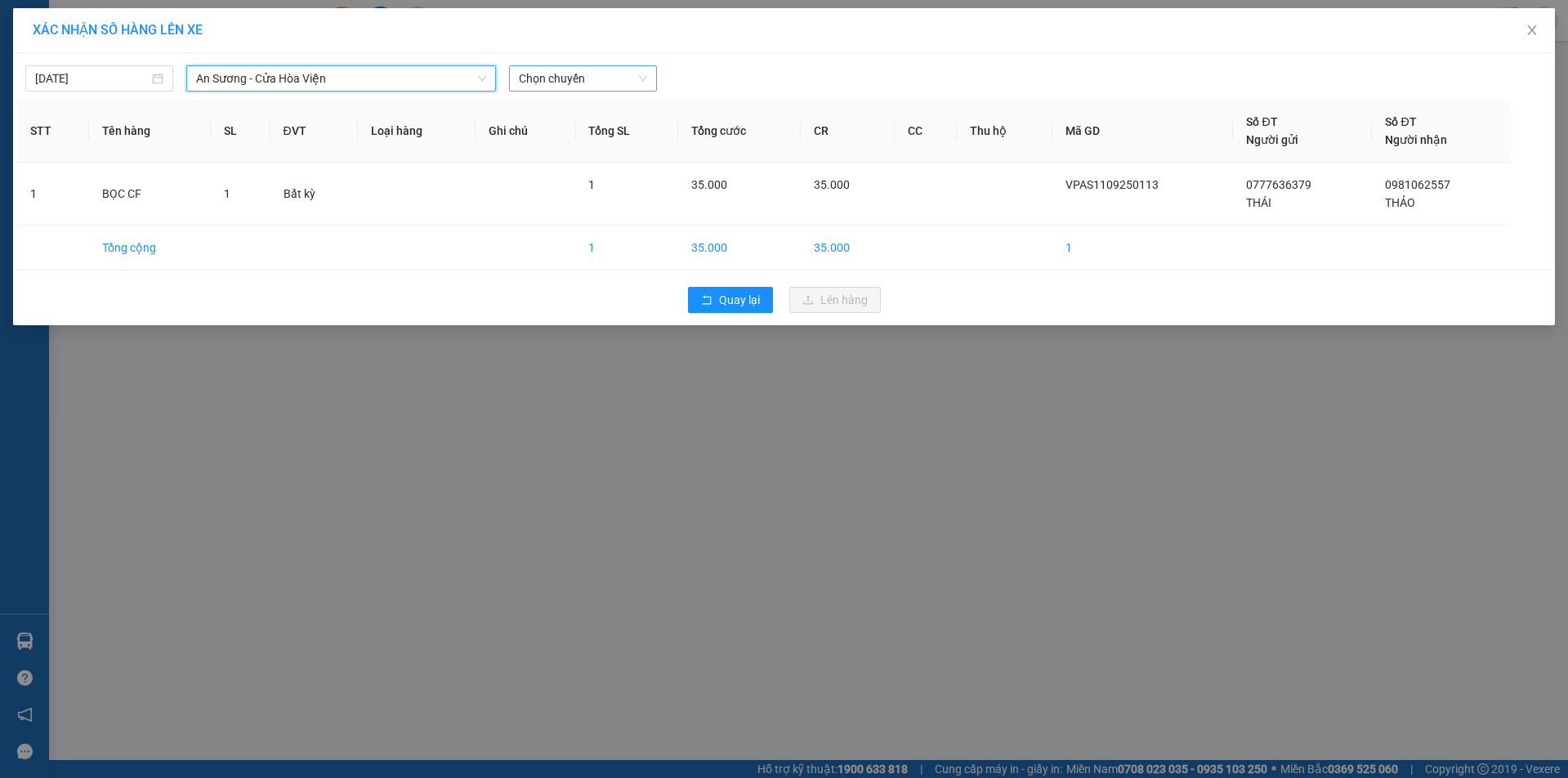
click at [563, 66] on span "Chọn chuyến" at bounding box center [583, 78] width 128 height 25
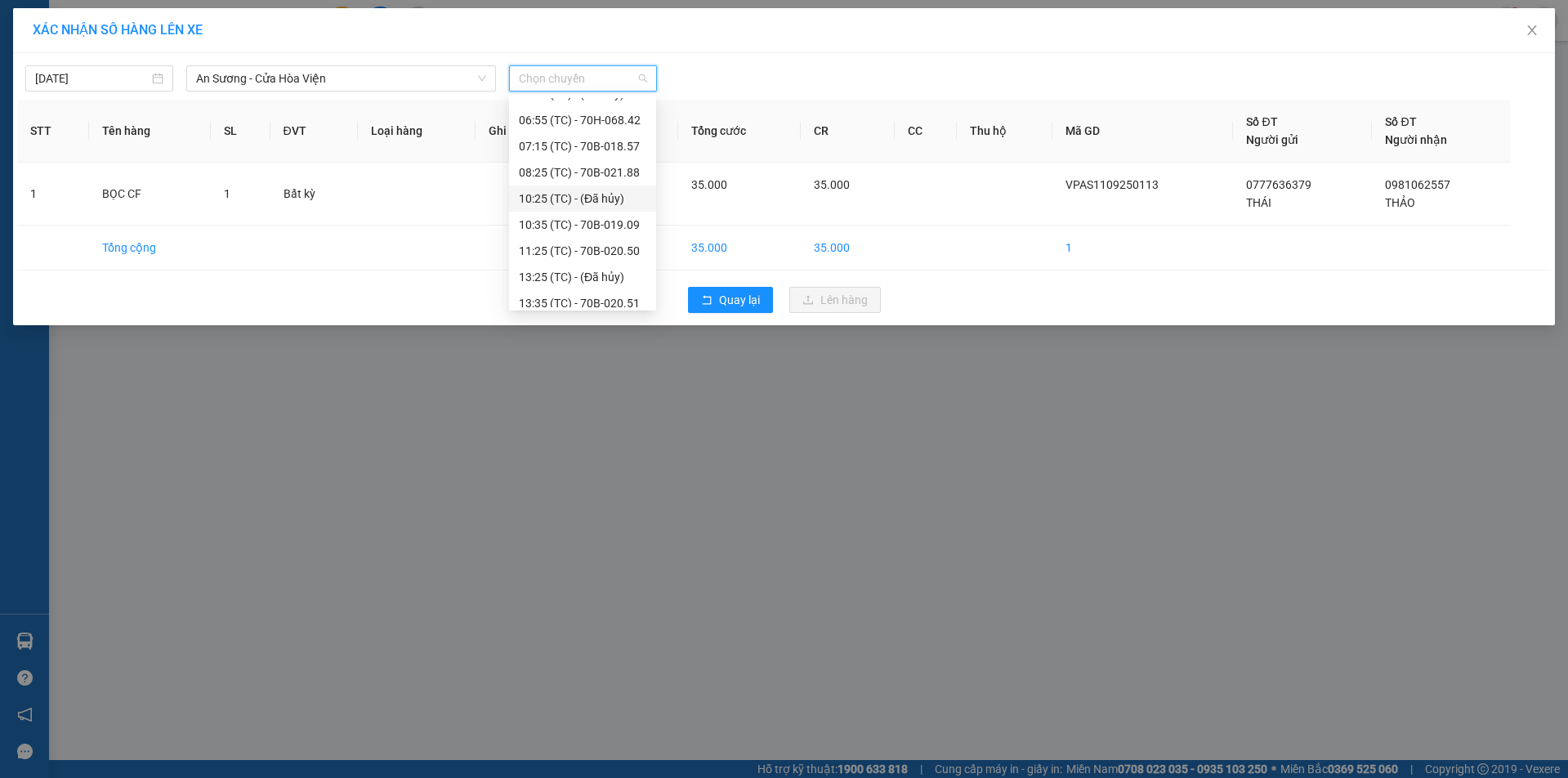
scroll to position [245, 0]
click at [556, 179] on div "15:05 (TC) - 70B-018.57" at bounding box center [582, 180] width 127 height 18
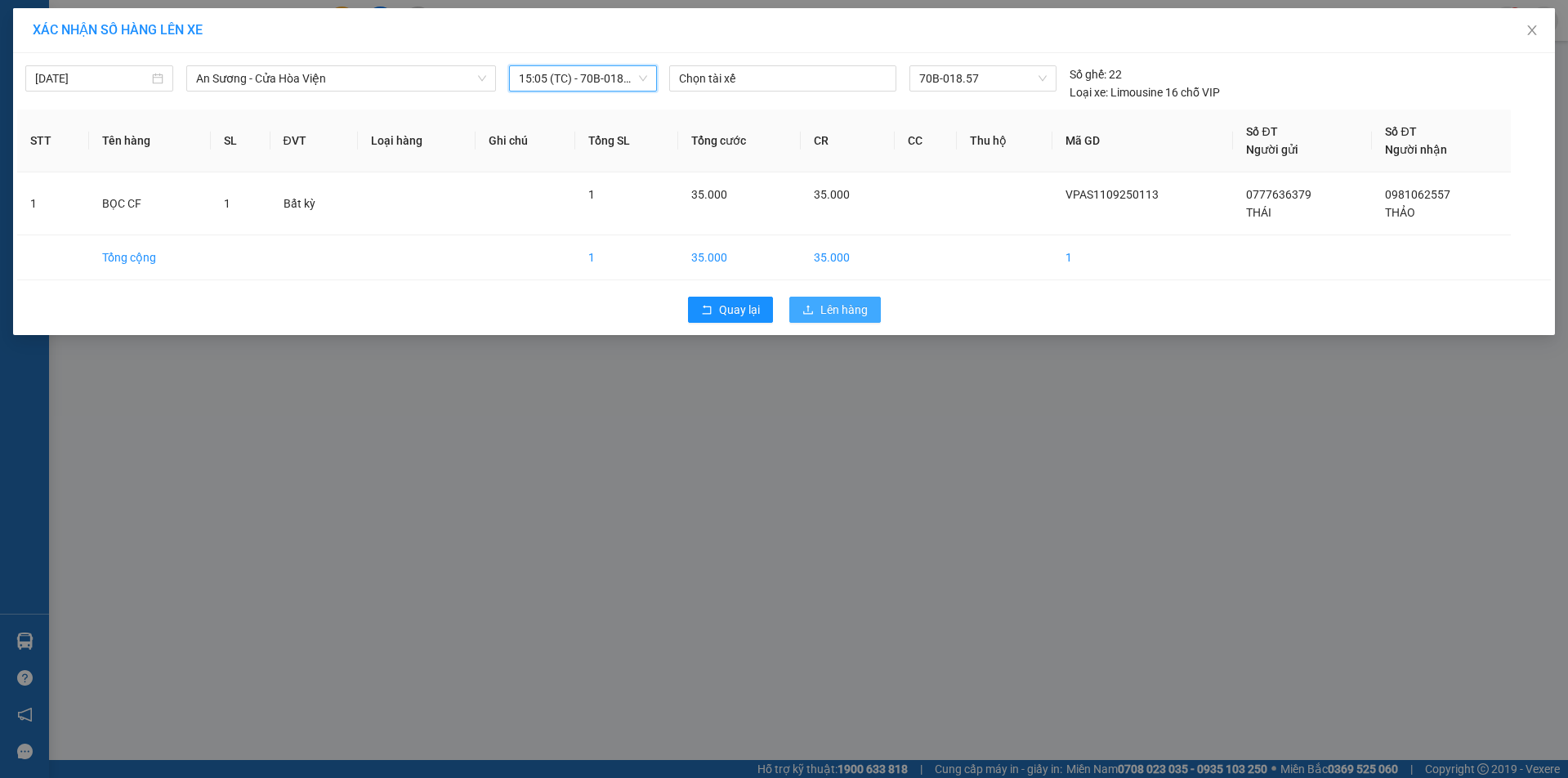
click at [840, 316] on span "Lên hàng" at bounding box center [845, 310] width 47 height 18
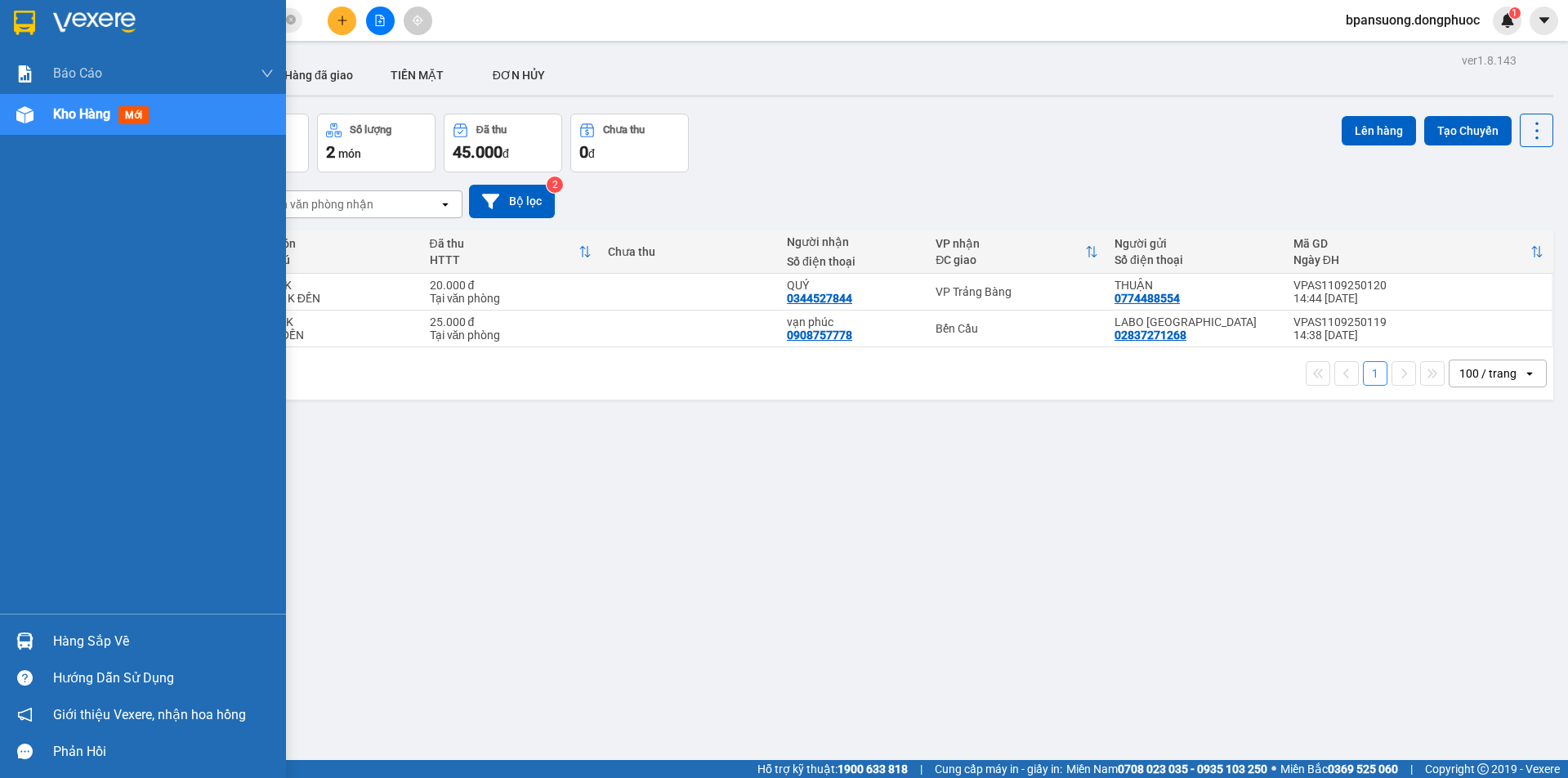
click at [65, 630] on div "Hàng sắp về" at bounding box center [164, 642] width 221 height 25
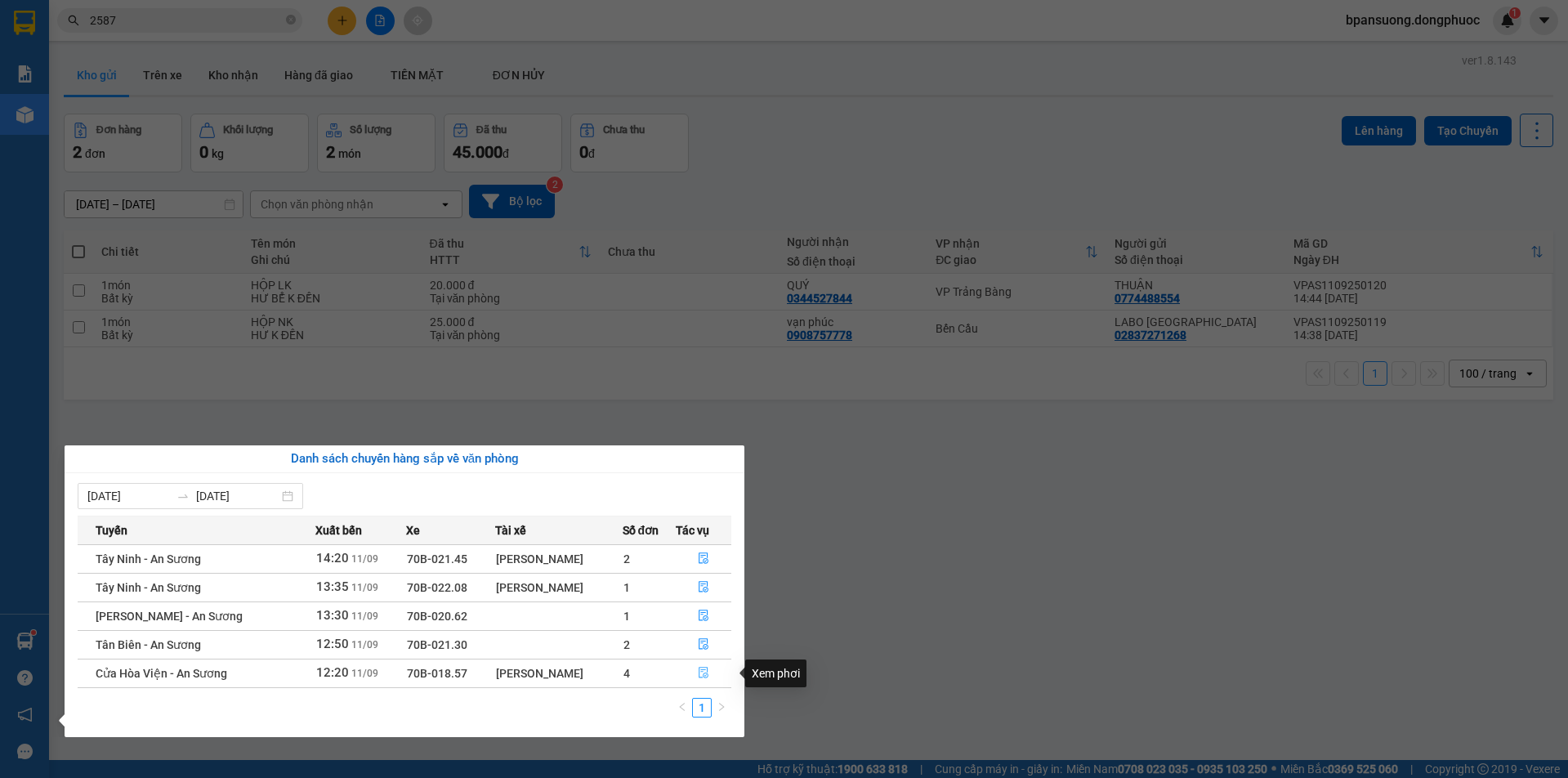
click at [699, 668] on icon "file-done" at bounding box center [704, 673] width 12 height 12
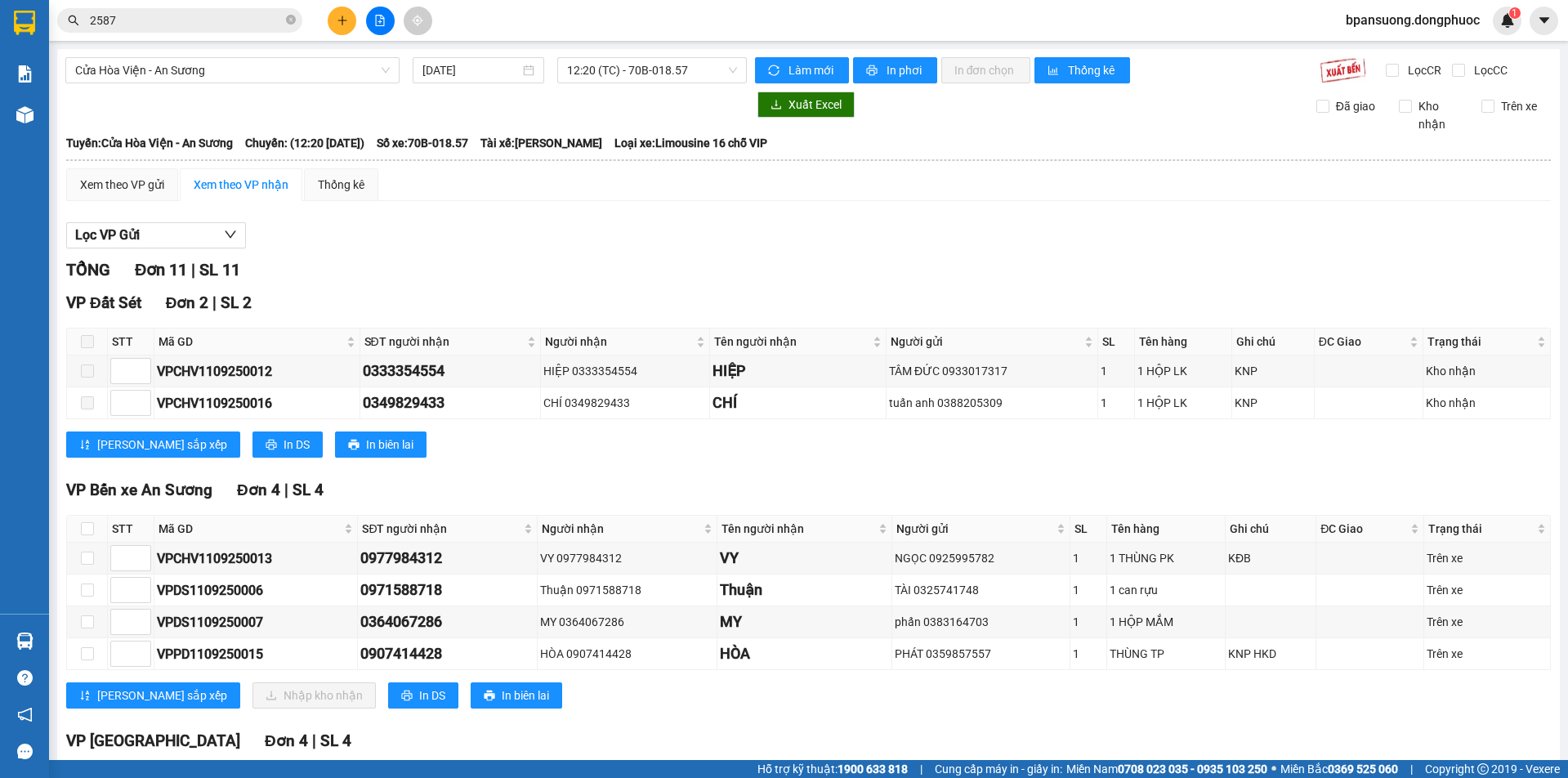
scroll to position [82, 0]
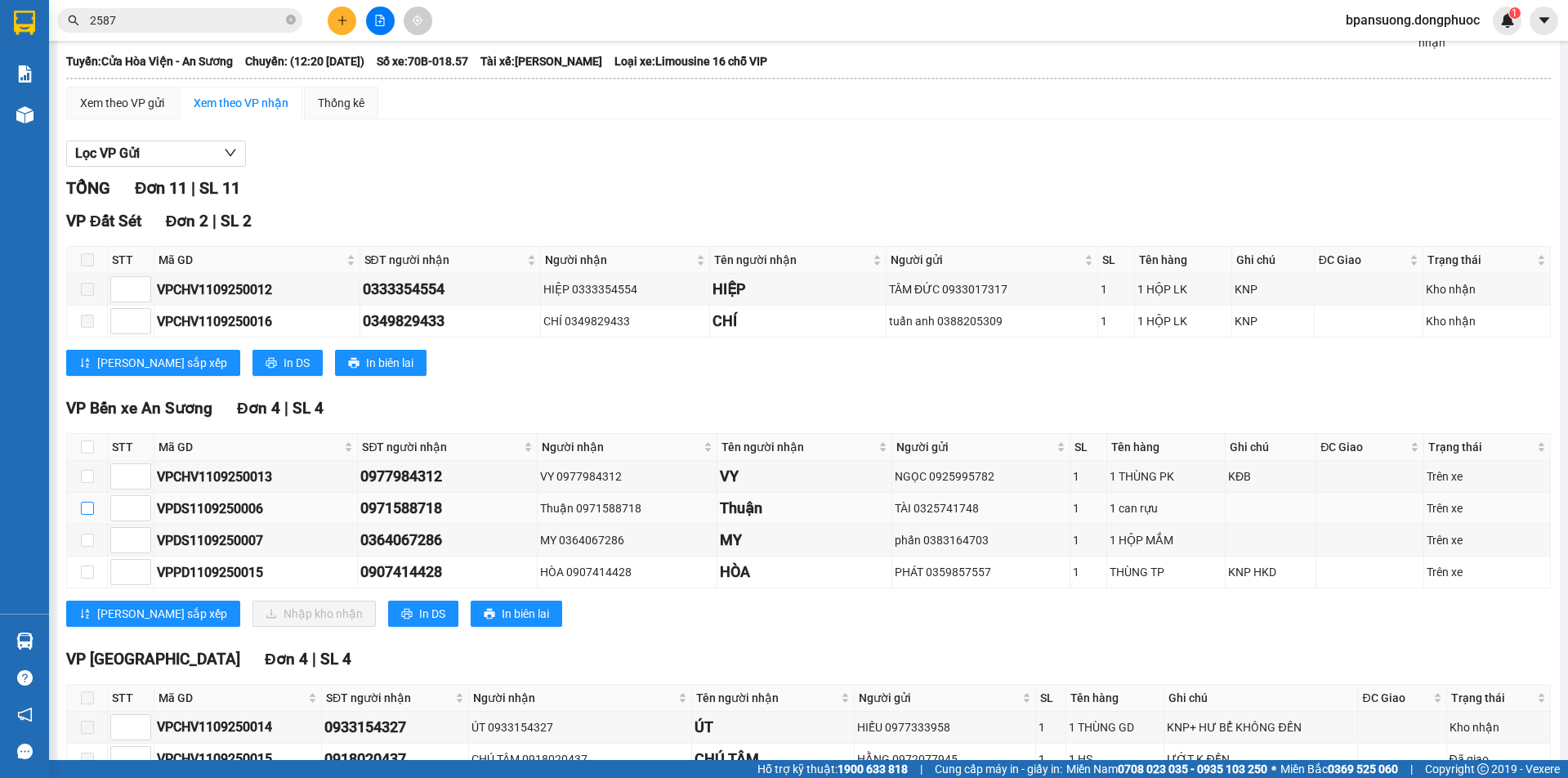
click at [88, 509] on input "checkbox" at bounding box center [87, 508] width 13 height 13
checkbox input "true"
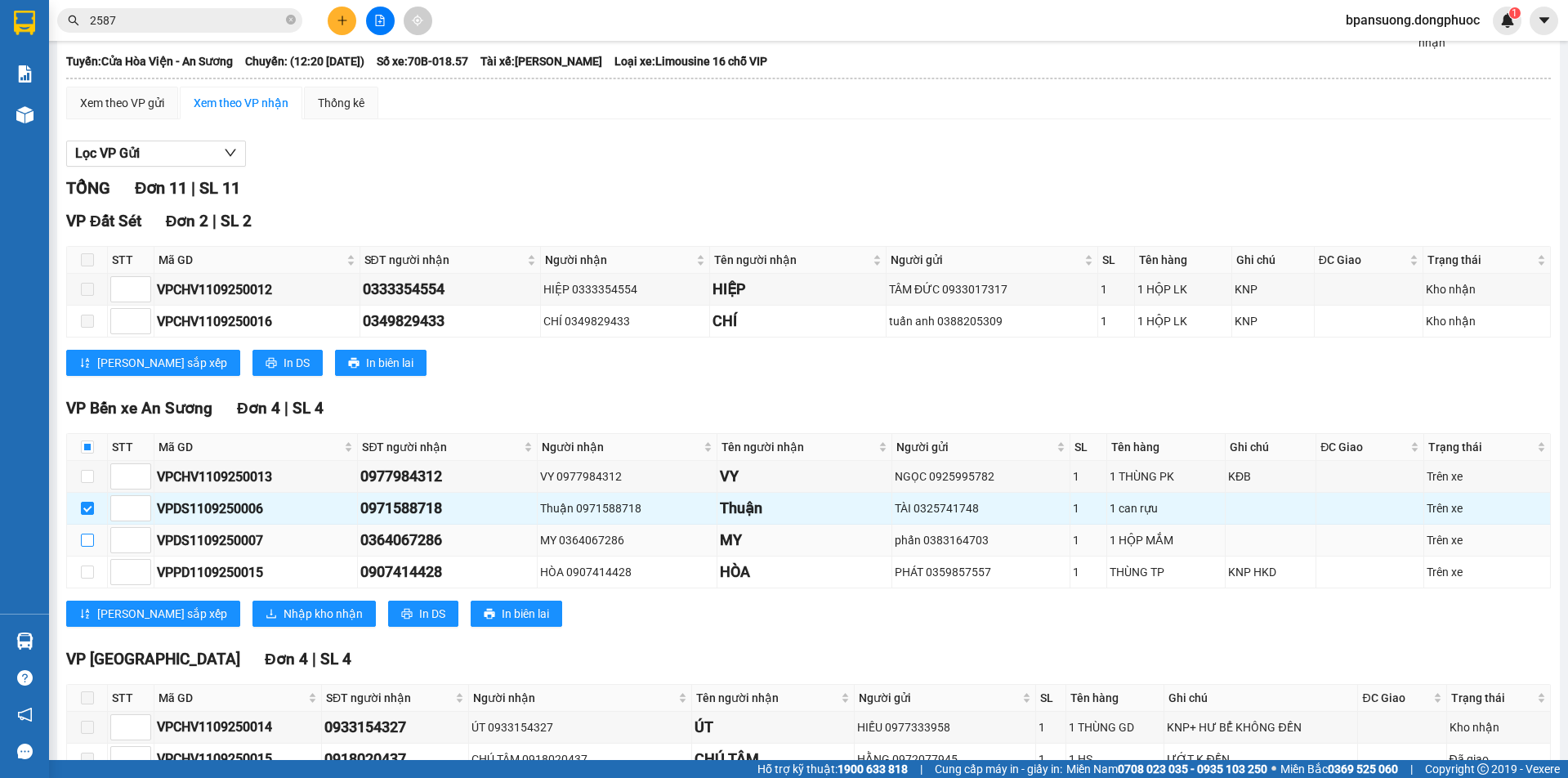
click at [88, 539] on input "checkbox" at bounding box center [87, 540] width 13 height 13
checkbox input "true"
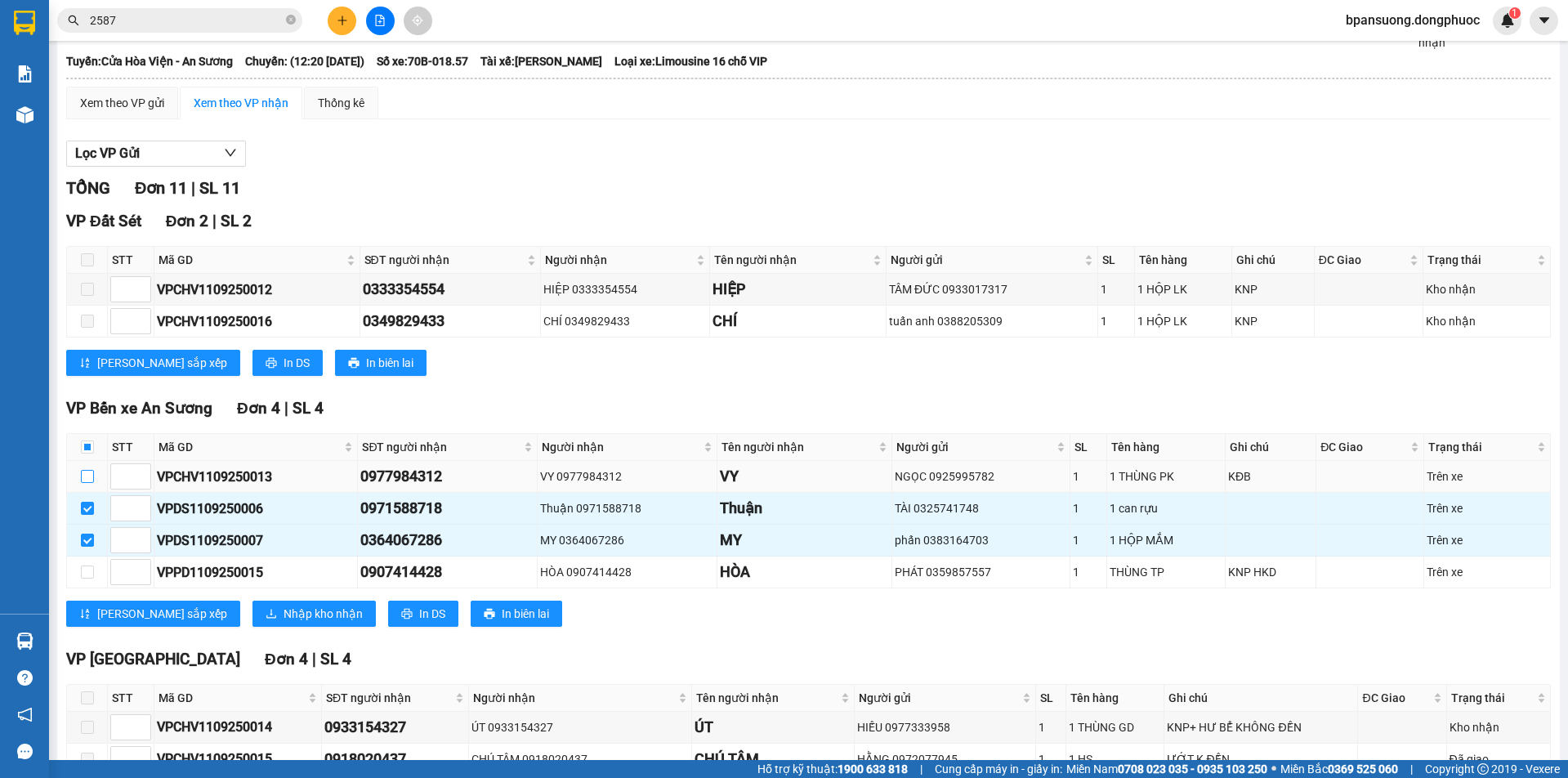
click at [87, 476] on input "checkbox" at bounding box center [87, 476] width 13 height 13
checkbox input "true"
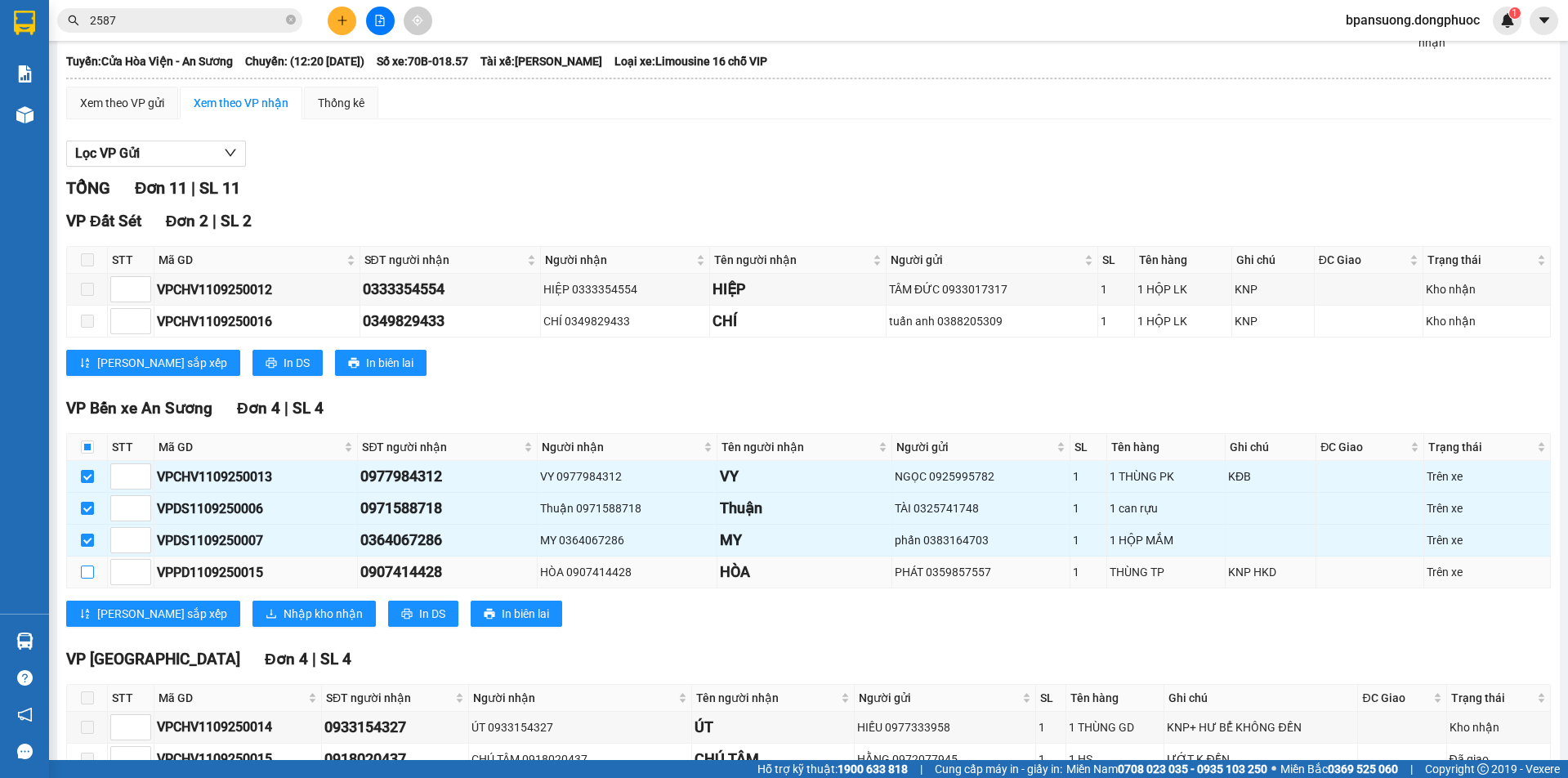
click at [86, 575] on input "checkbox" at bounding box center [87, 572] width 13 height 13
checkbox input "true"
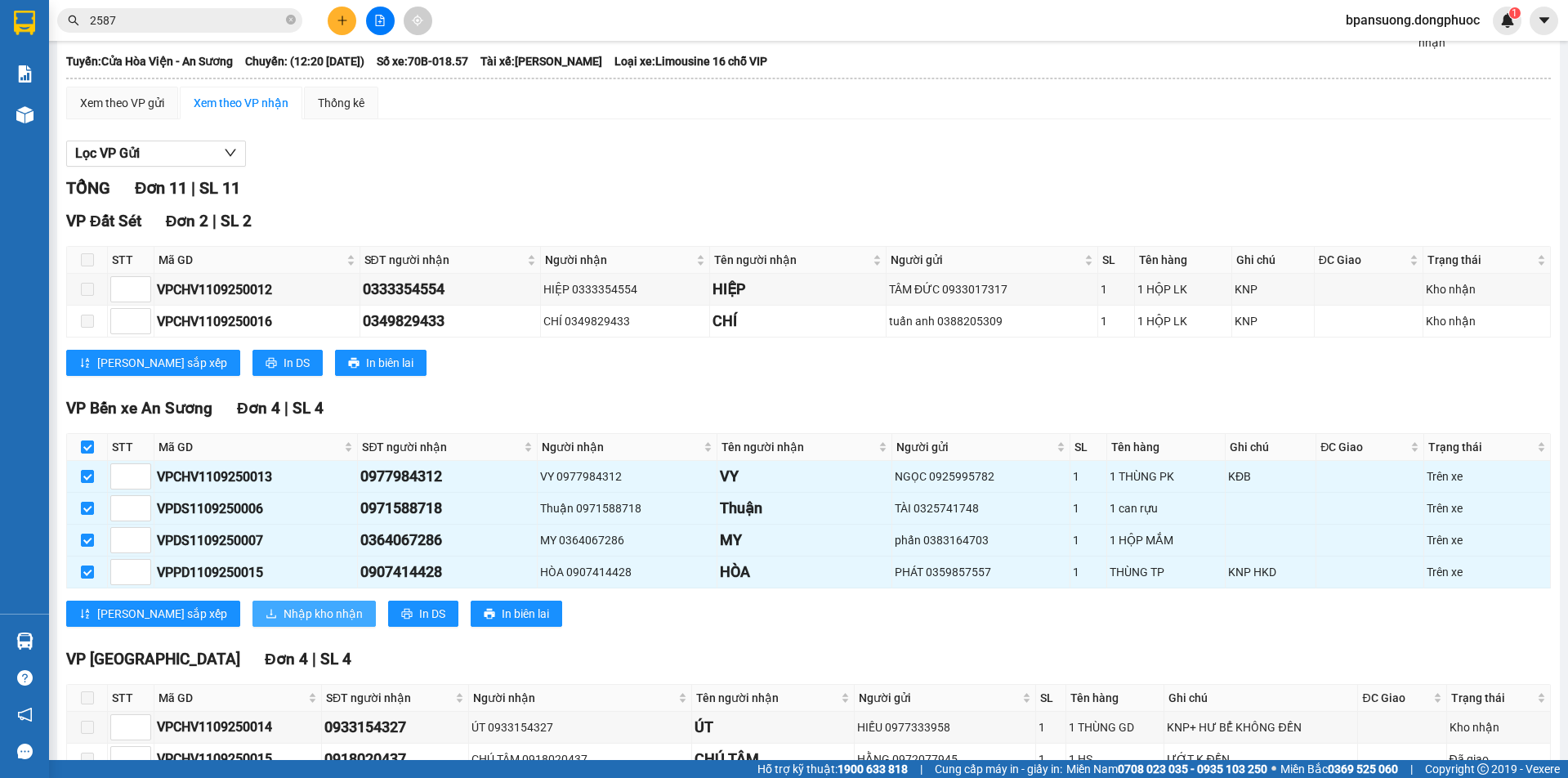
click at [283, 612] on span "Nhập kho nhận" at bounding box center [323, 614] width 79 height 18
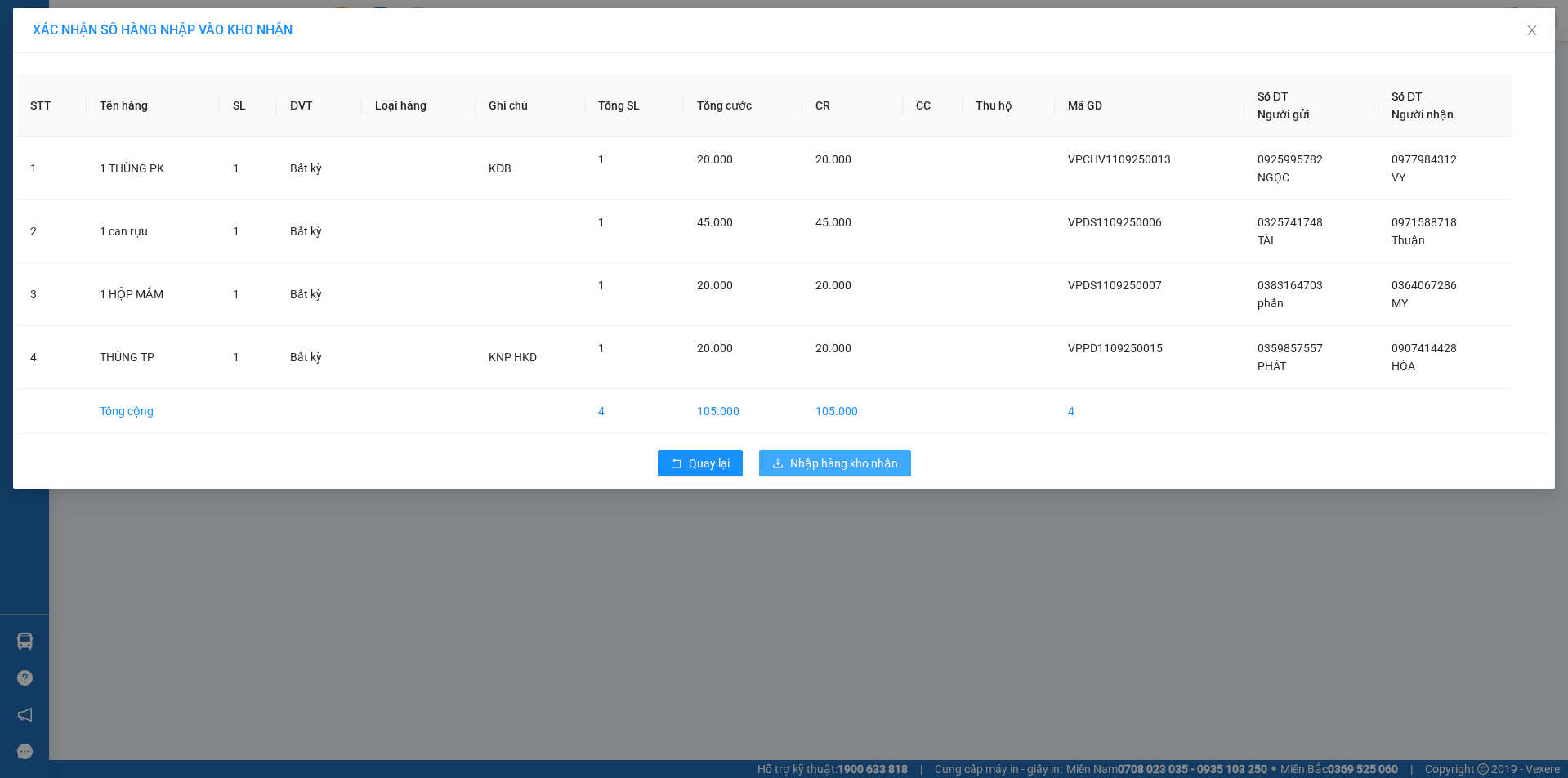
click at [857, 465] on span "Nhập hàng kho nhận" at bounding box center [844, 464] width 108 height 18
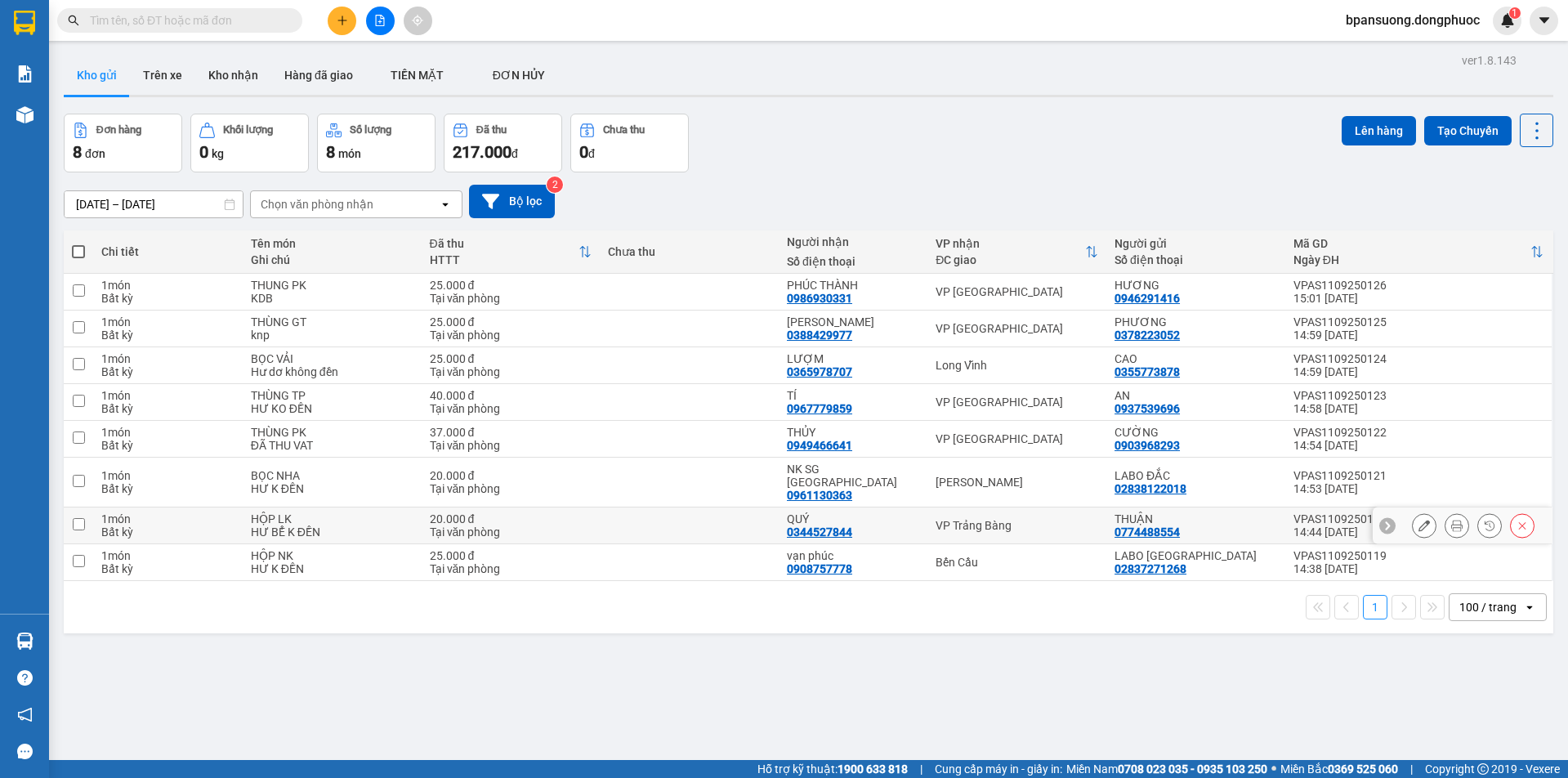
click at [972, 519] on div "VP Trảng Bàng" at bounding box center [1016, 525] width 163 height 13
checkbox input "true"
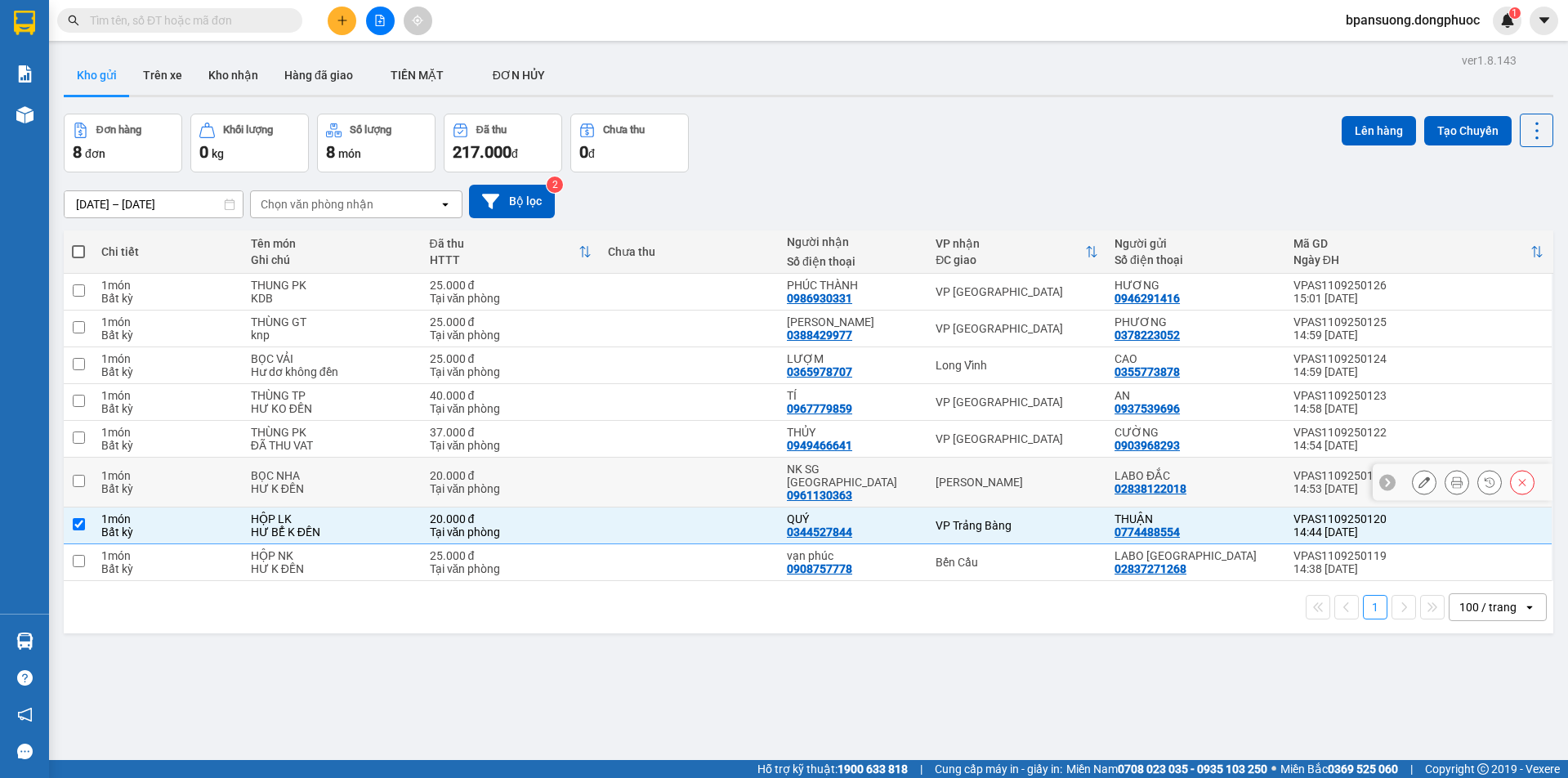
click at [970, 480] on div "[PERSON_NAME]" at bounding box center [1016, 482] width 163 height 13
checkbox input "true"
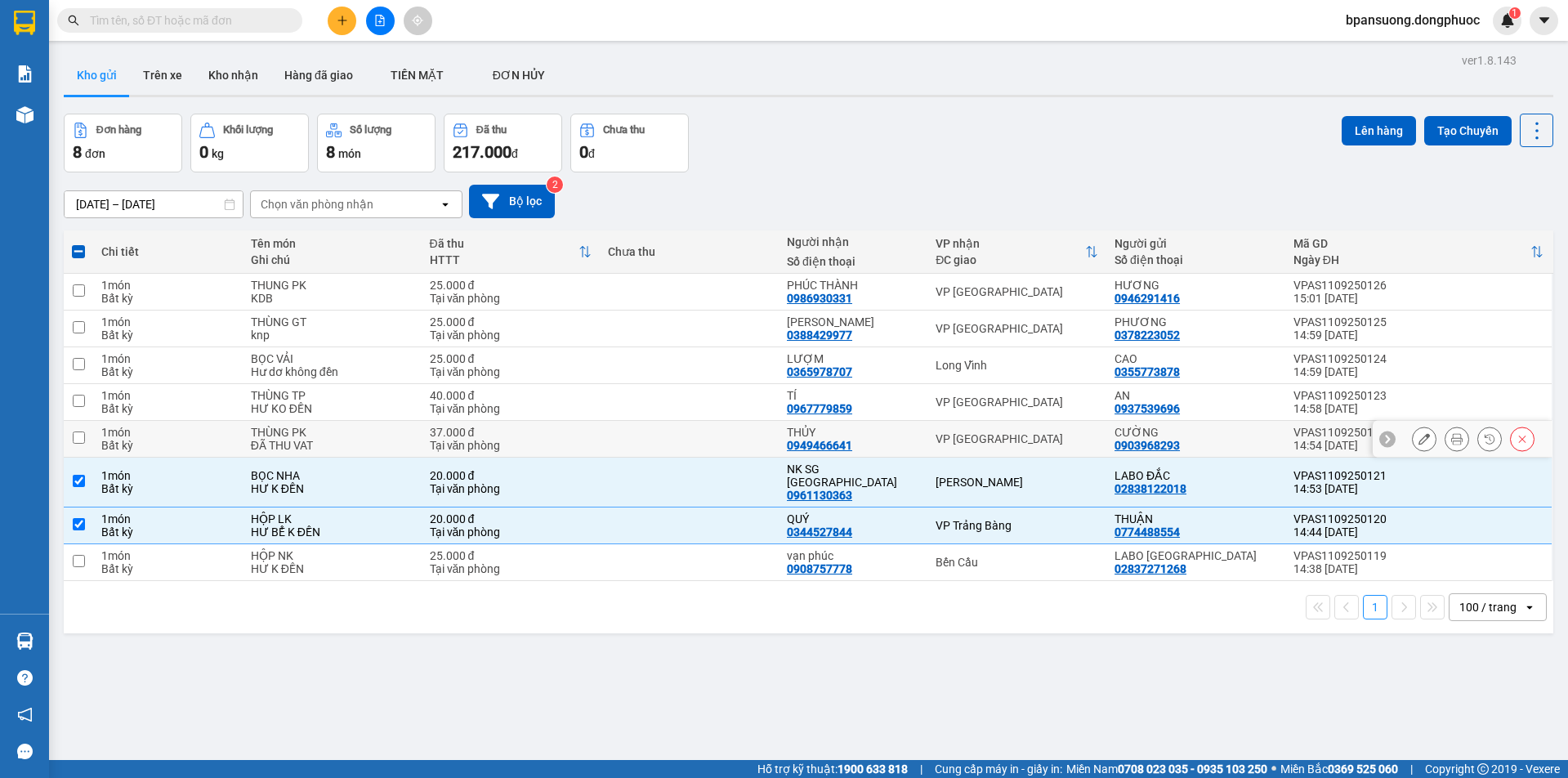
click at [968, 444] on div "VP [GEOGRAPHIC_DATA]" at bounding box center [1016, 438] width 163 height 13
checkbox input "true"
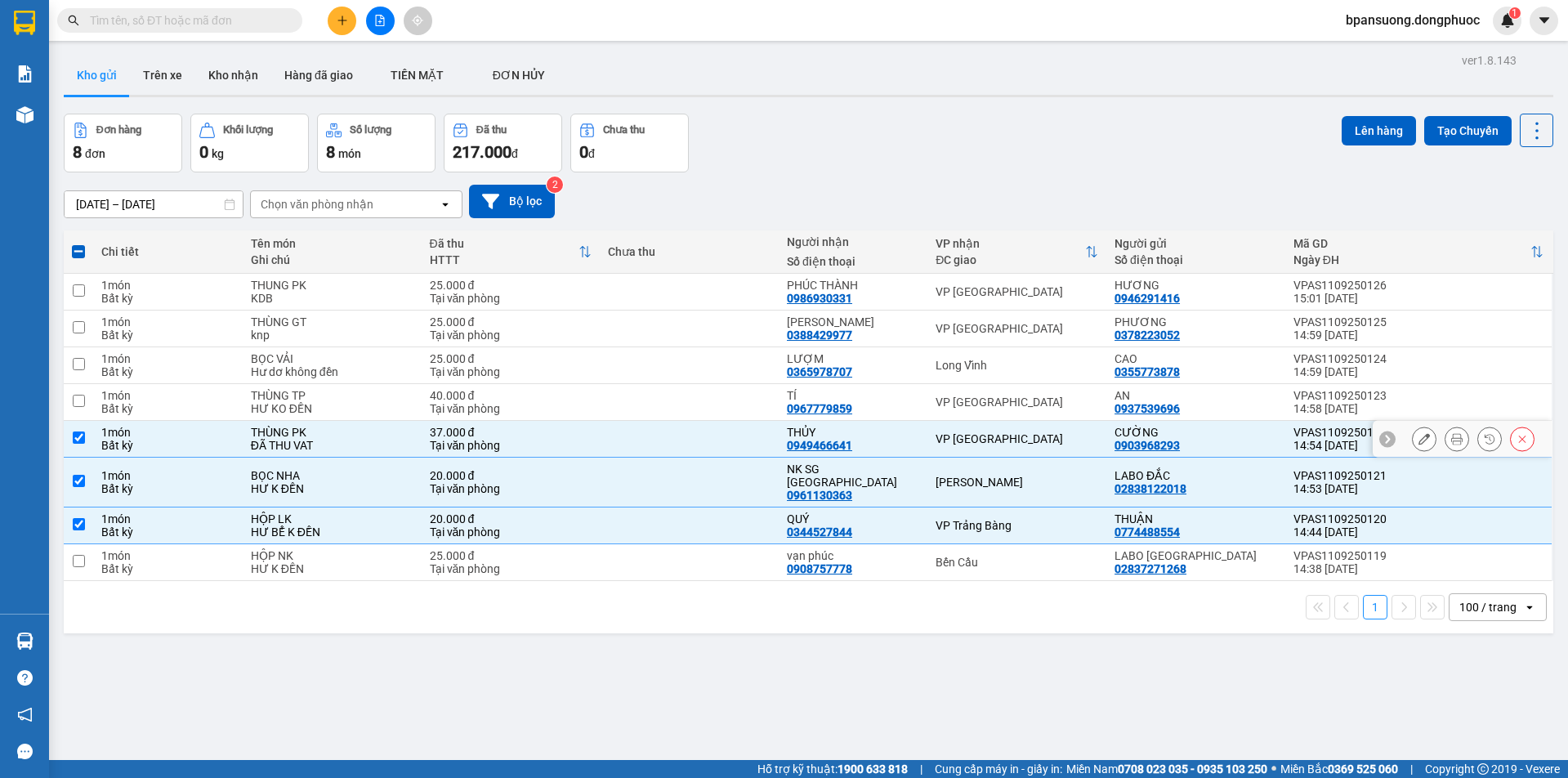
click at [972, 420] on tbody "1 món Bất kỳ THUNG PK KDB 25.000 đ Tại văn phòng [GEOGRAPHIC_DATA] 0986930331 V…" at bounding box center [809, 427] width 1490 height 307
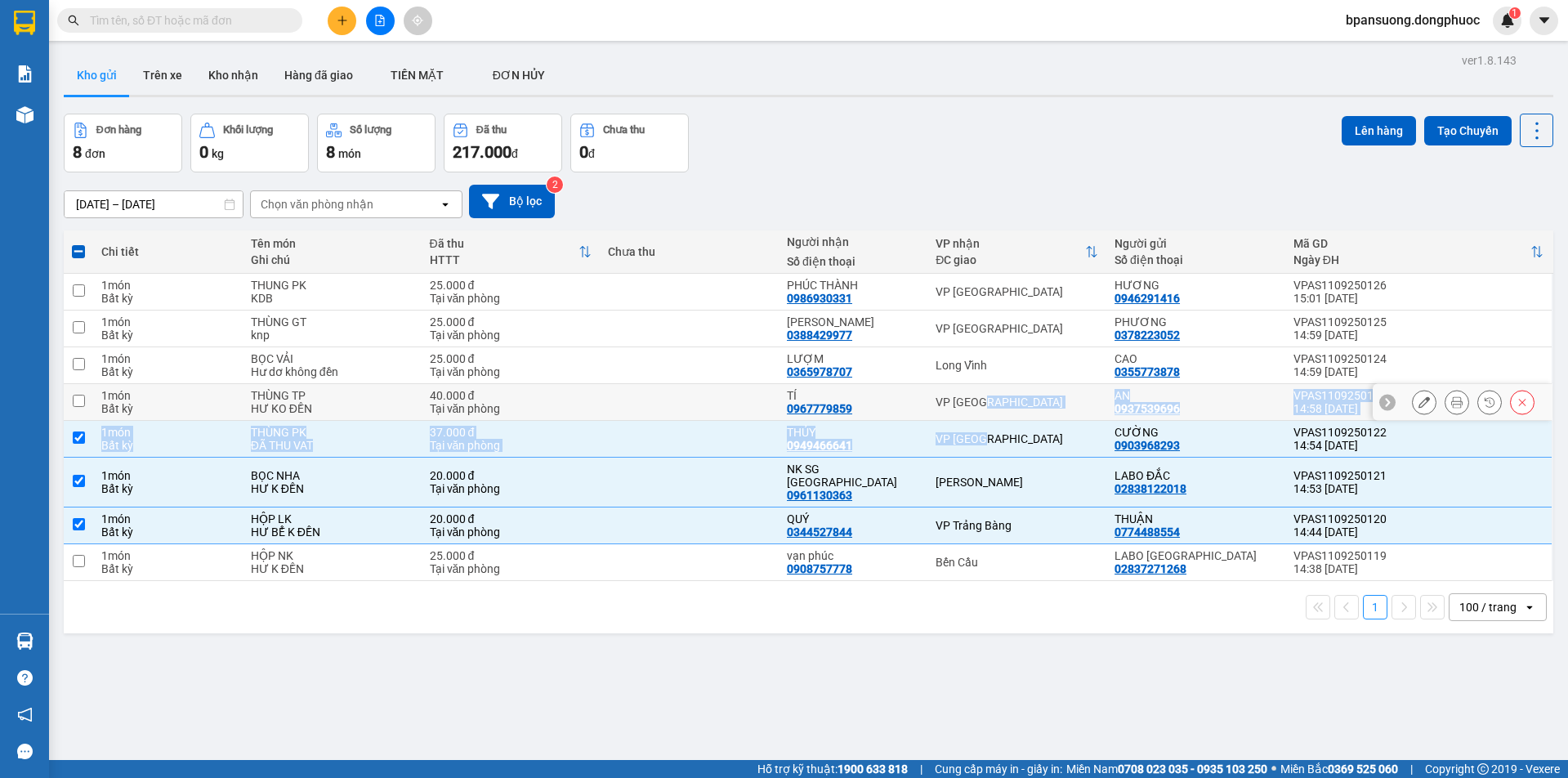
click at [988, 407] on div "VP [GEOGRAPHIC_DATA]" at bounding box center [1016, 402] width 163 height 13
checkbox input "true"
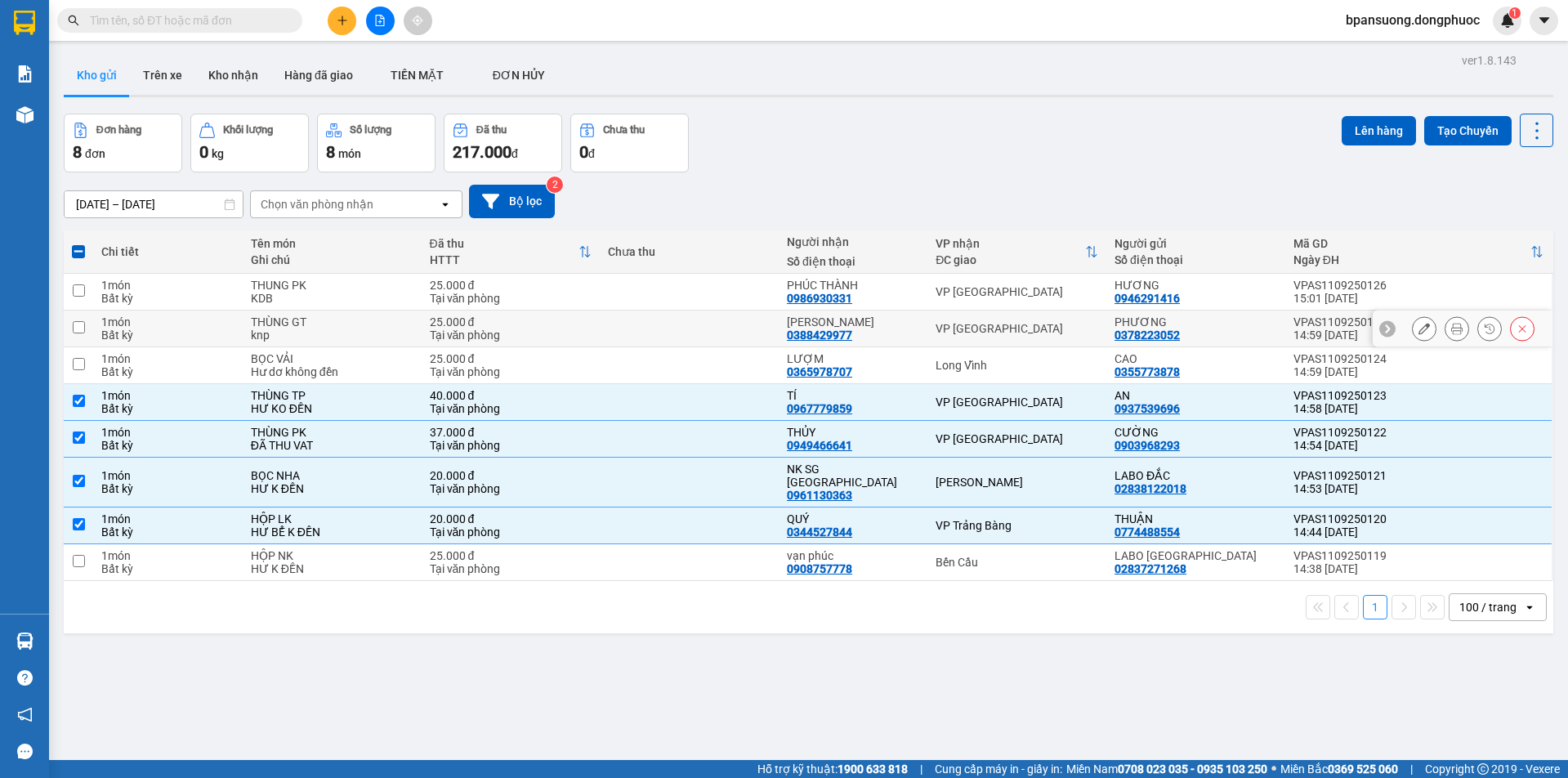
click at [981, 331] on div "VP [GEOGRAPHIC_DATA]" at bounding box center [1016, 328] width 163 height 13
checkbox input "true"
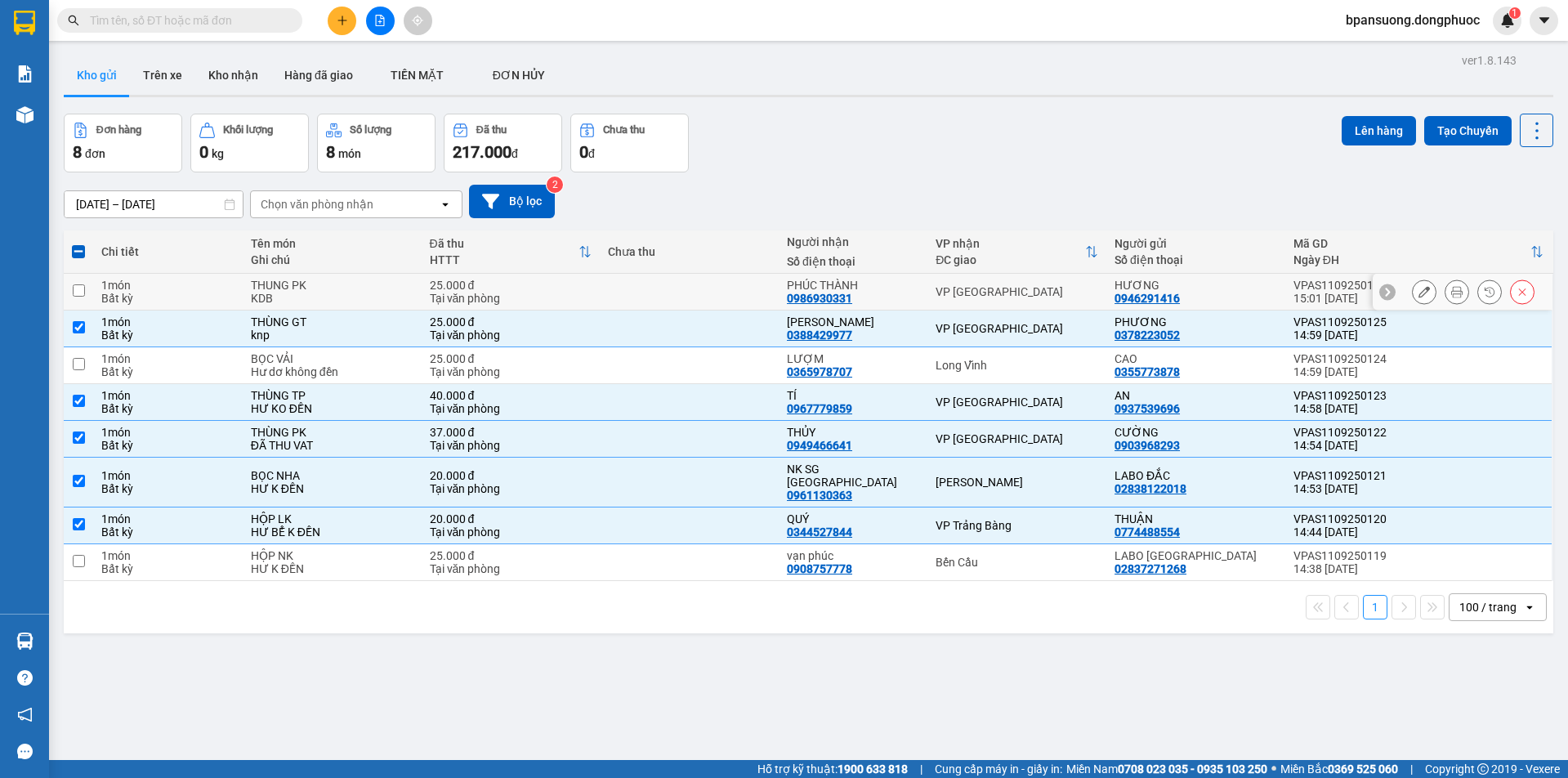
click at [982, 291] on div "VP [GEOGRAPHIC_DATA]" at bounding box center [1016, 291] width 163 height 13
checkbox input "true"
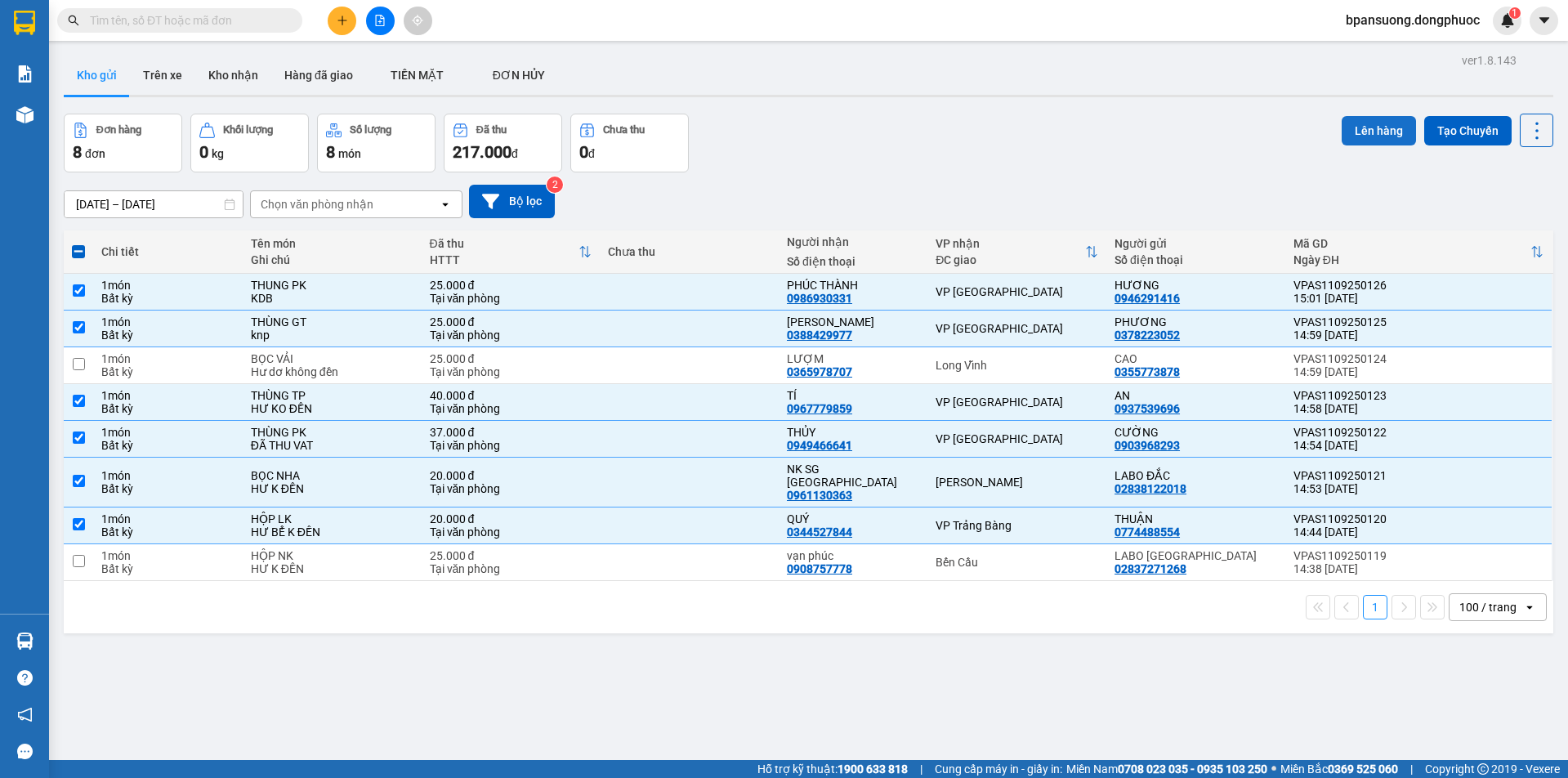
click at [1342, 135] on button "Lên hàng" at bounding box center [1379, 131] width 74 height 30
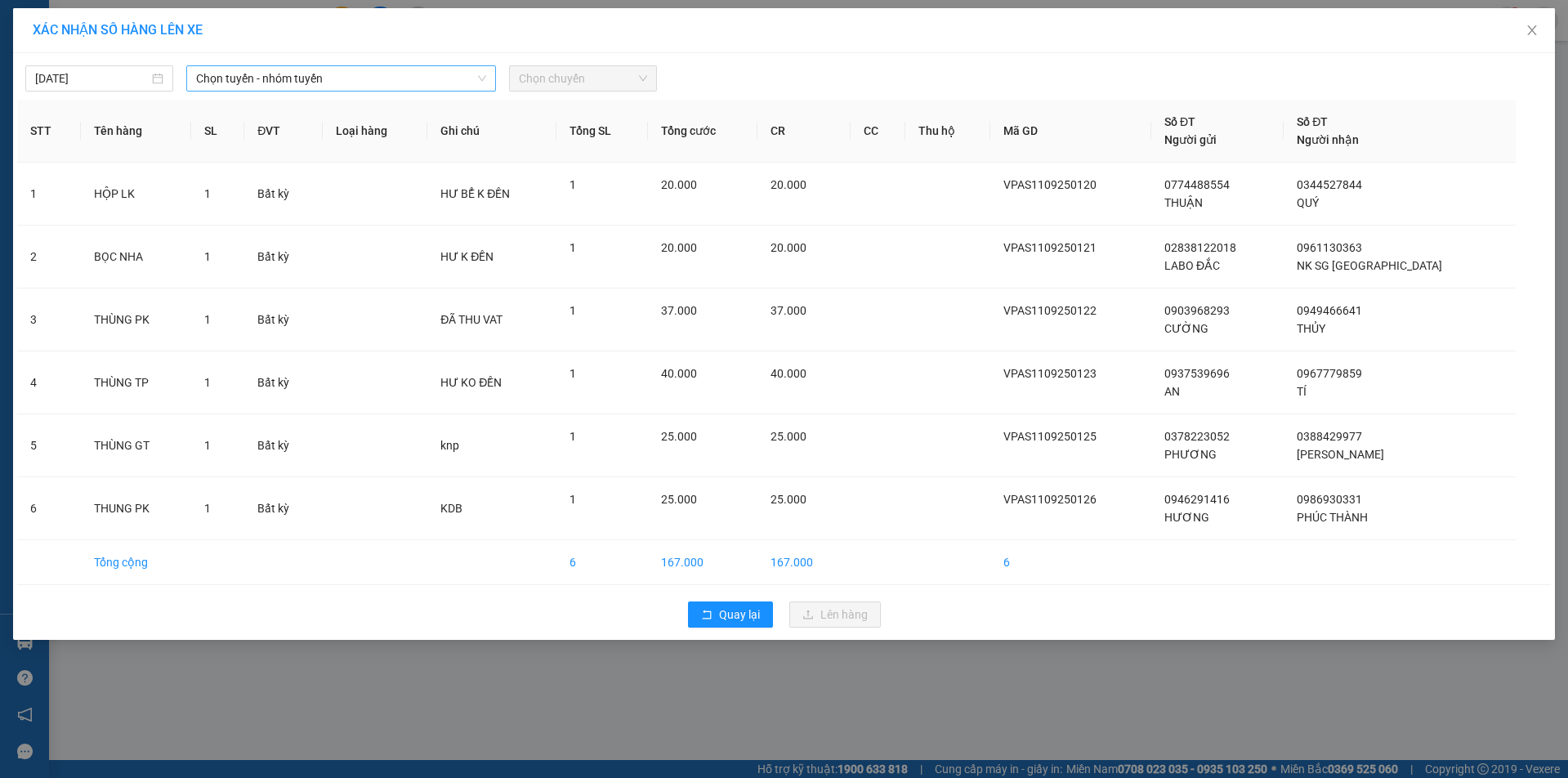
click at [232, 78] on span "Chọn tuyến - nhóm tuyến" at bounding box center [340, 78] width 289 height 25
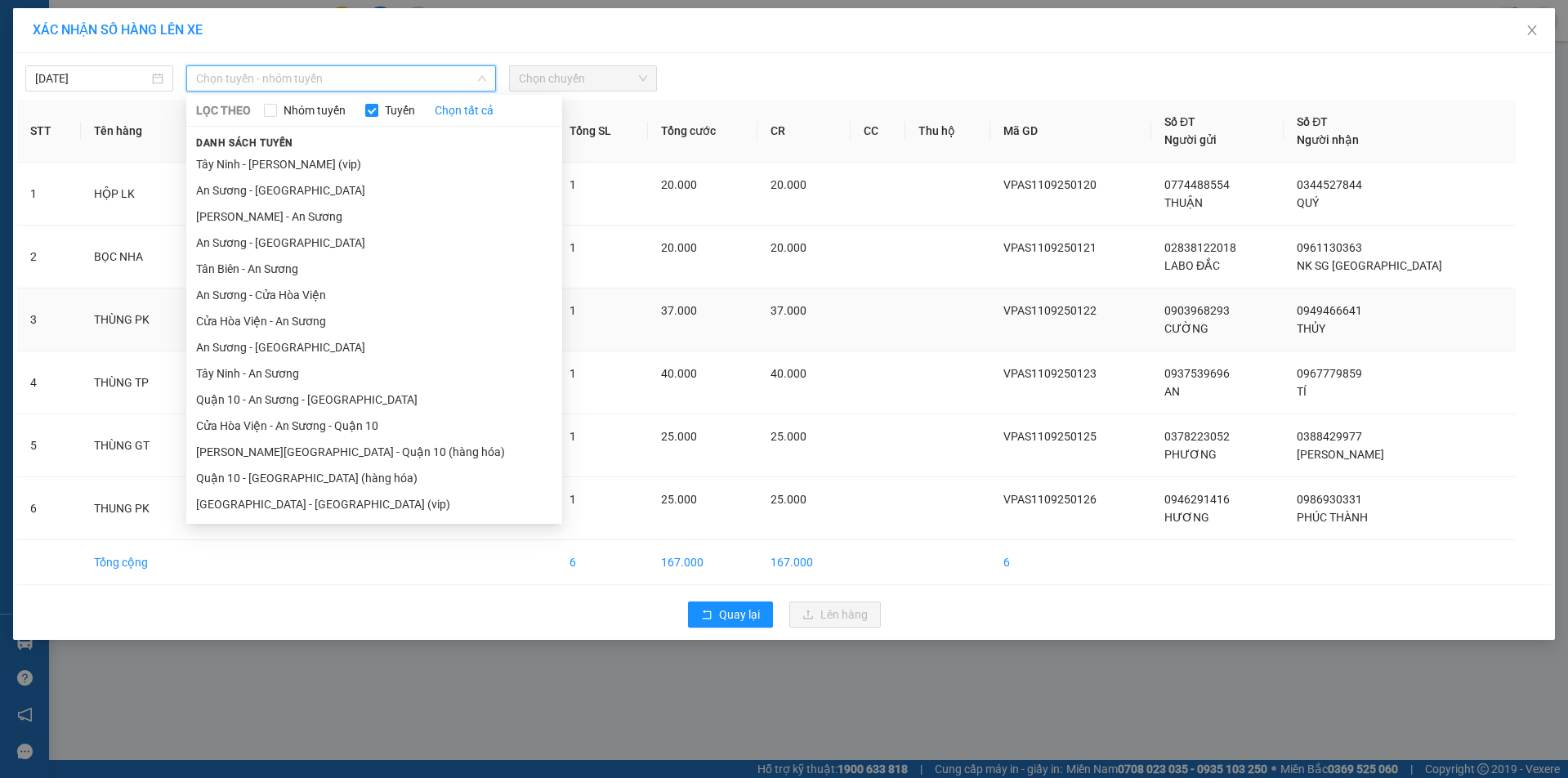
click at [260, 350] on li "An Sương - [GEOGRAPHIC_DATA]" at bounding box center [374, 348] width 376 height 27
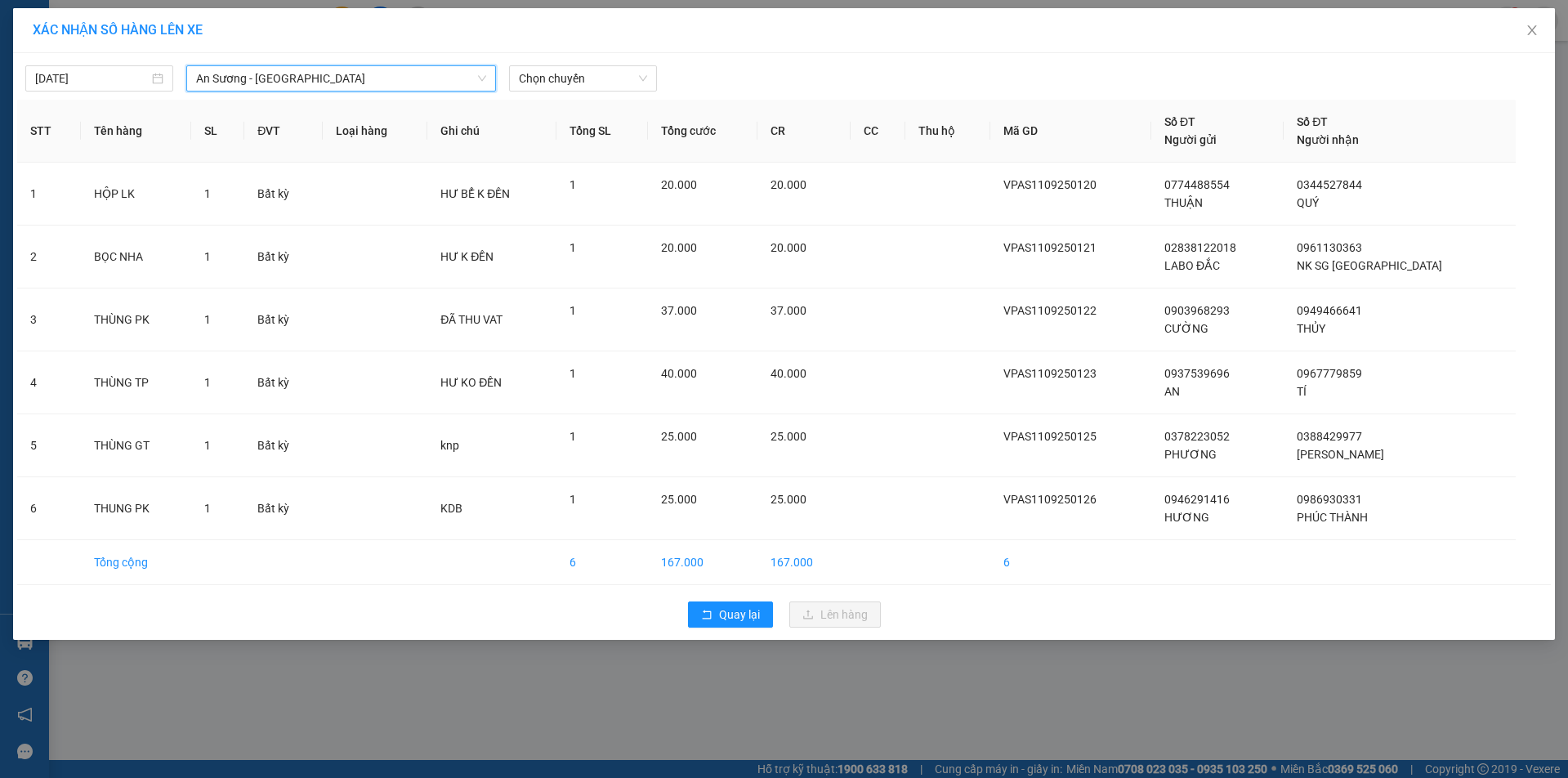
click at [560, 93] on div "[DATE] An Sương - [GEOGRAPHIC_DATA] An Sương - [GEOGRAPHIC_DATA] LỌC THEO Nhóm …" at bounding box center [784, 347] width 1542 height 587
click at [559, 79] on span "Chọn chuyến" at bounding box center [583, 78] width 128 height 25
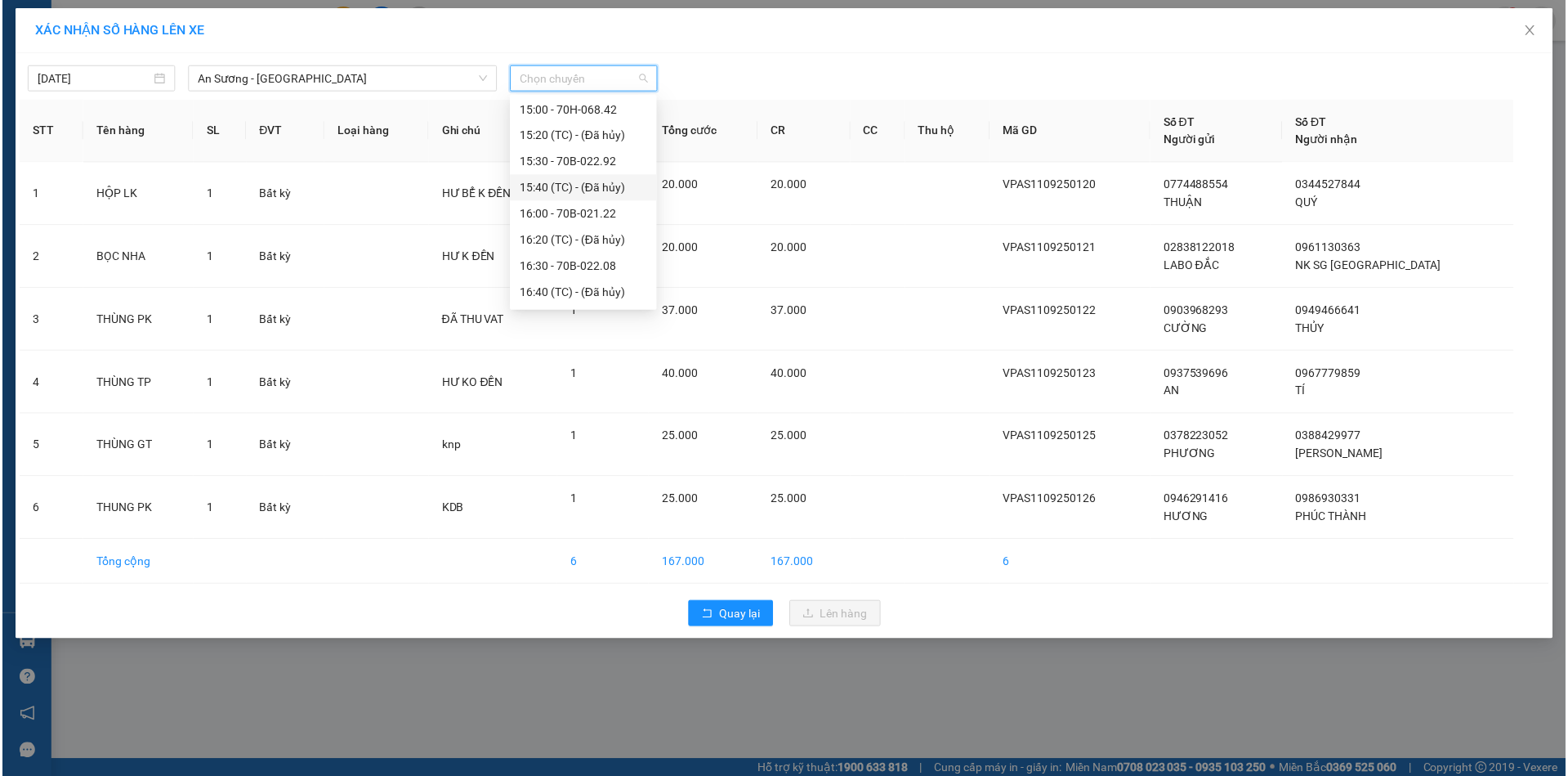
scroll to position [736, 0]
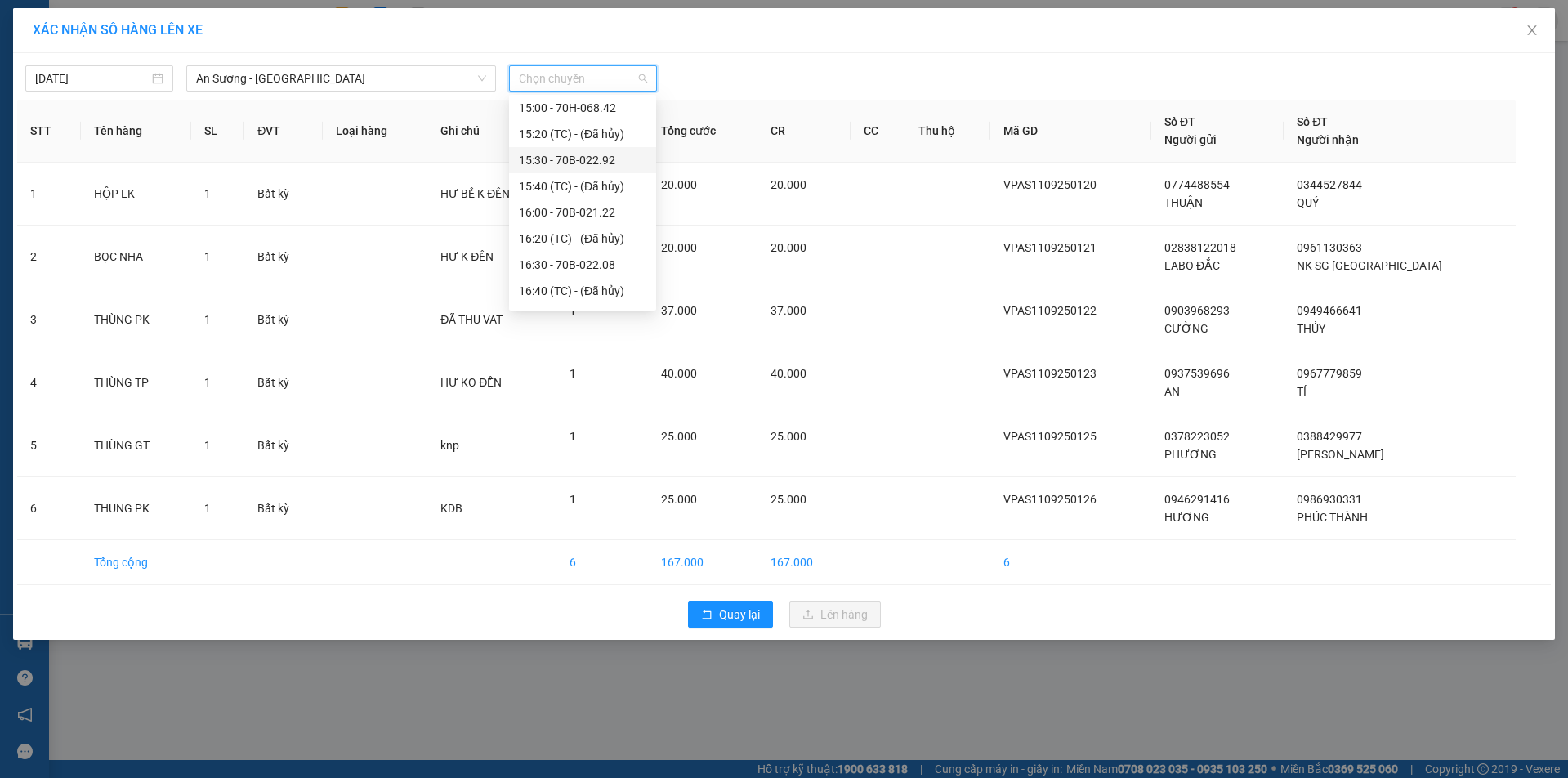
click at [557, 161] on div "15:30 - 70B-022.92" at bounding box center [582, 160] width 127 height 18
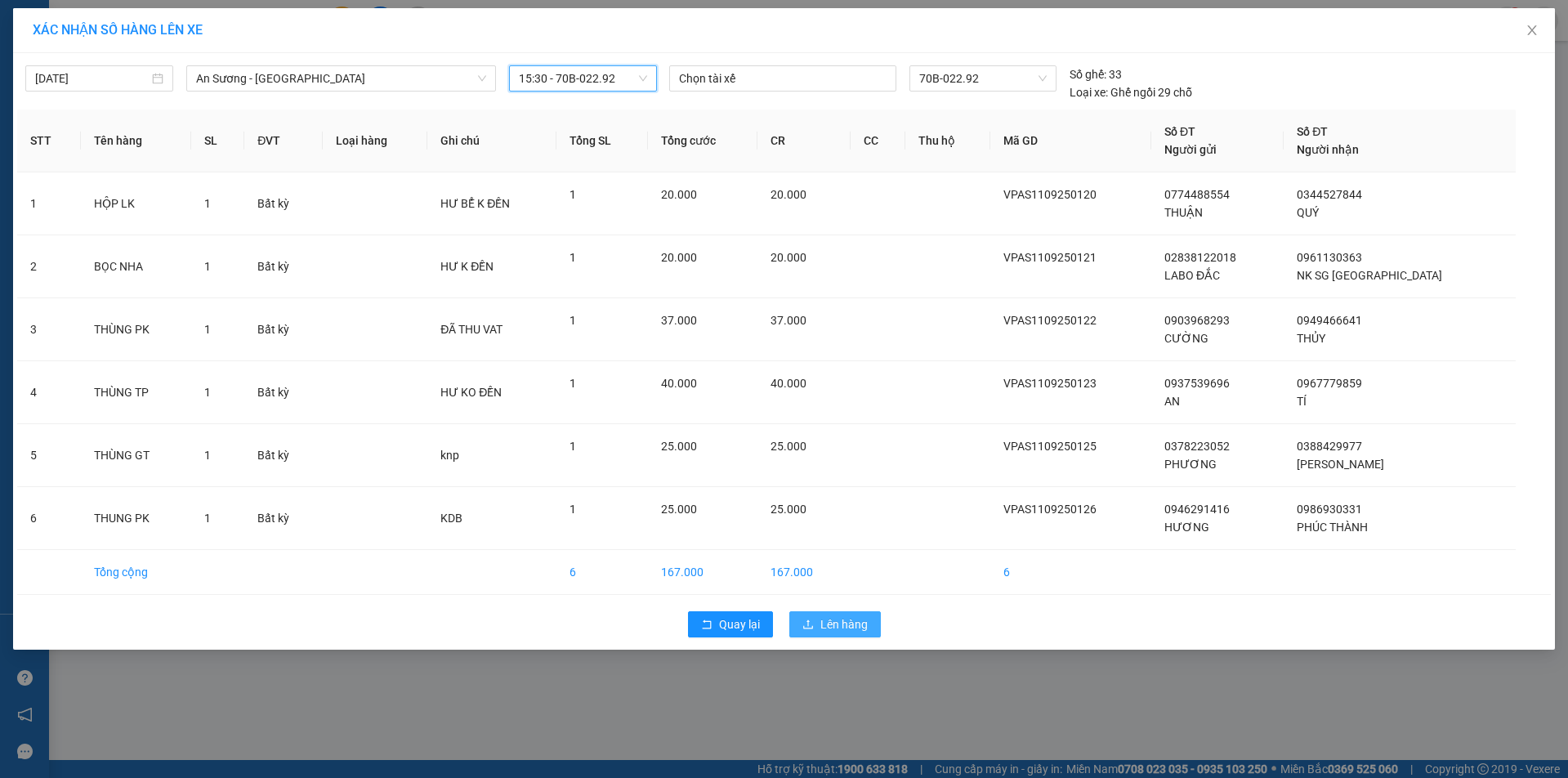
click at [850, 623] on span "Lên hàng" at bounding box center [845, 625] width 47 height 18
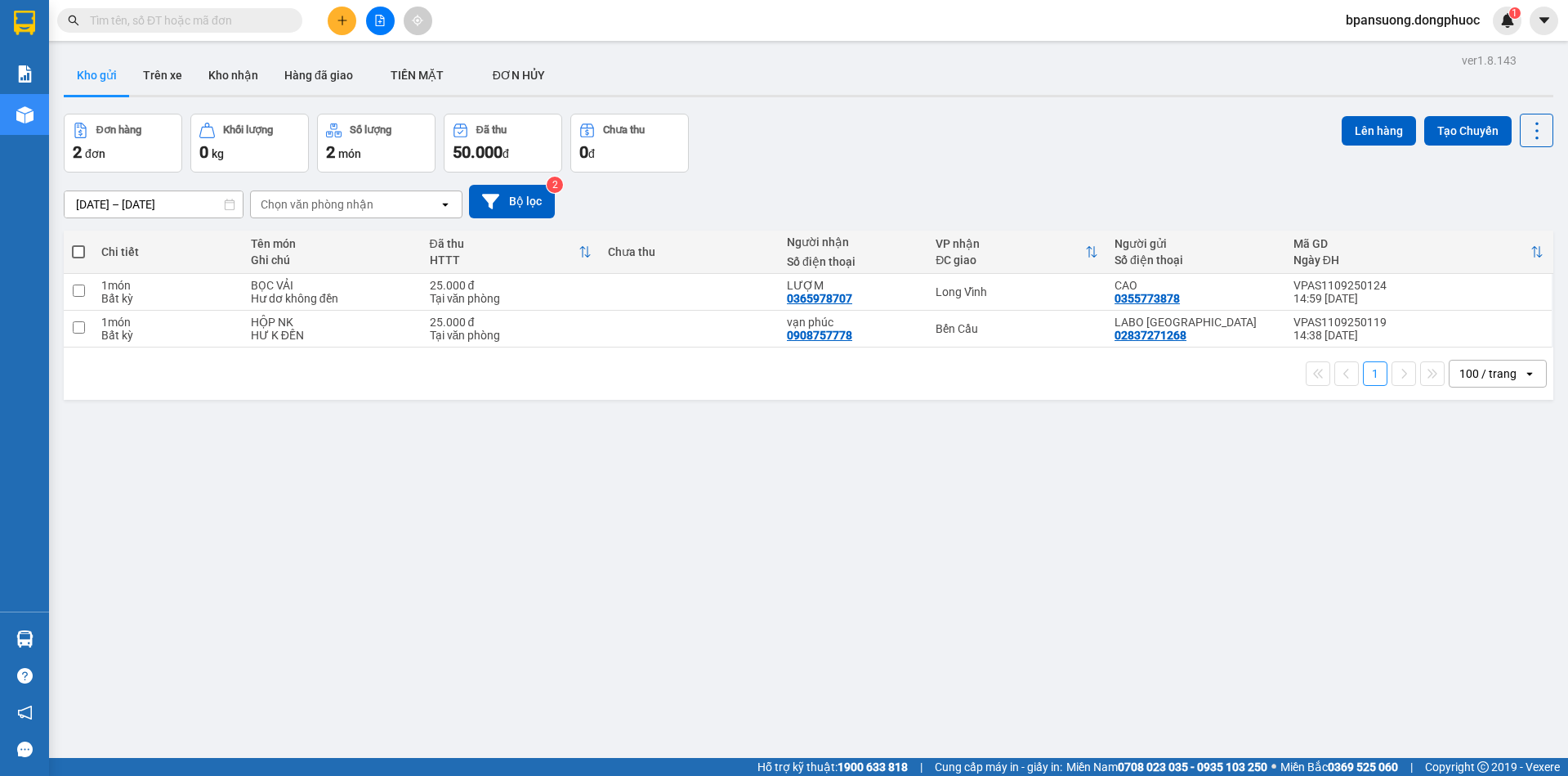
click at [340, 24] on icon "plus" at bounding box center [342, 21] width 12 height 12
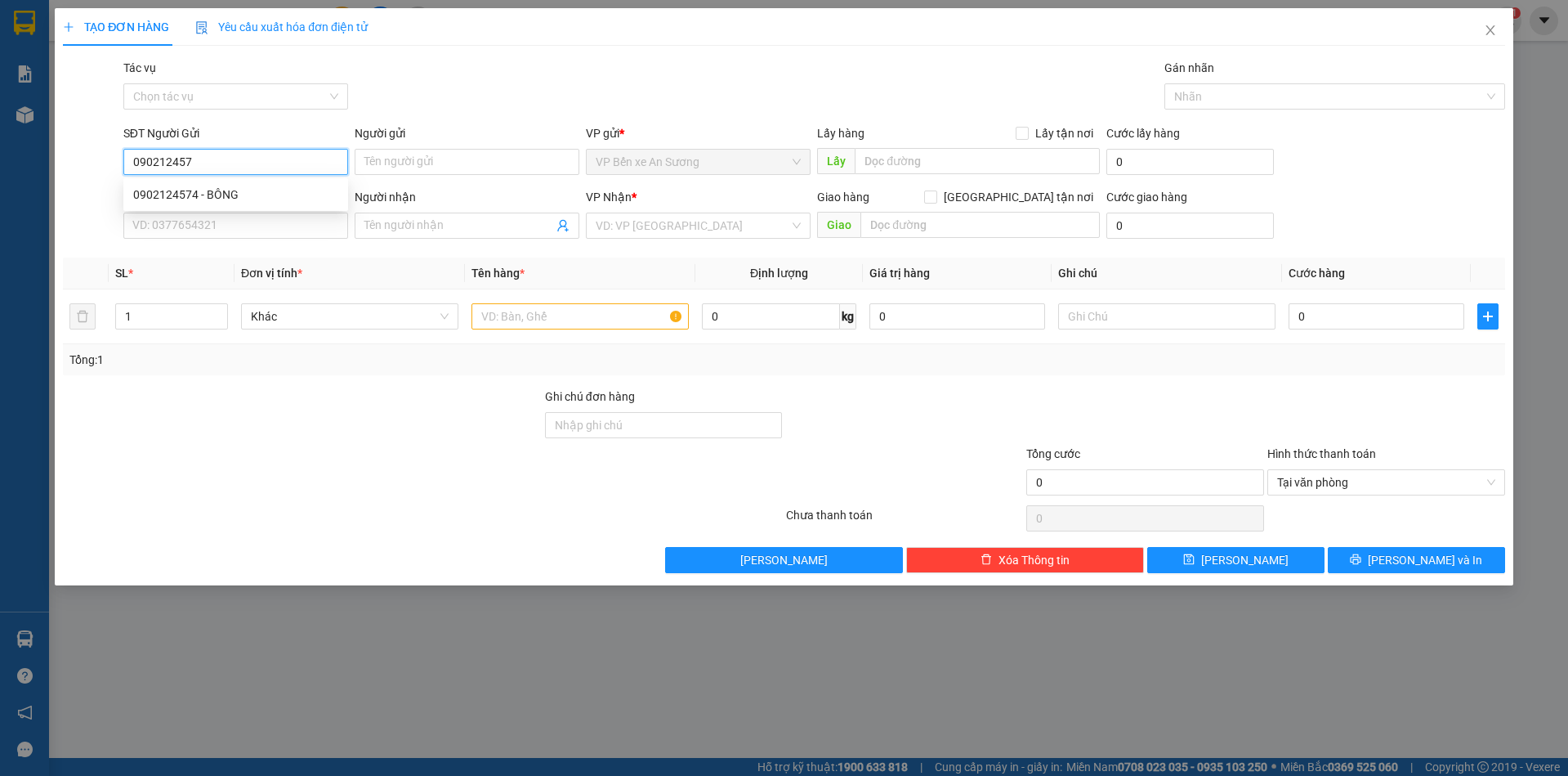
type input "0902124574"
click at [210, 192] on div "0902124574 - BÔNG" at bounding box center [236, 194] width 205 height 18
type input "BÔNG"
type input "0348177332"
type input "TIẾN LONG"
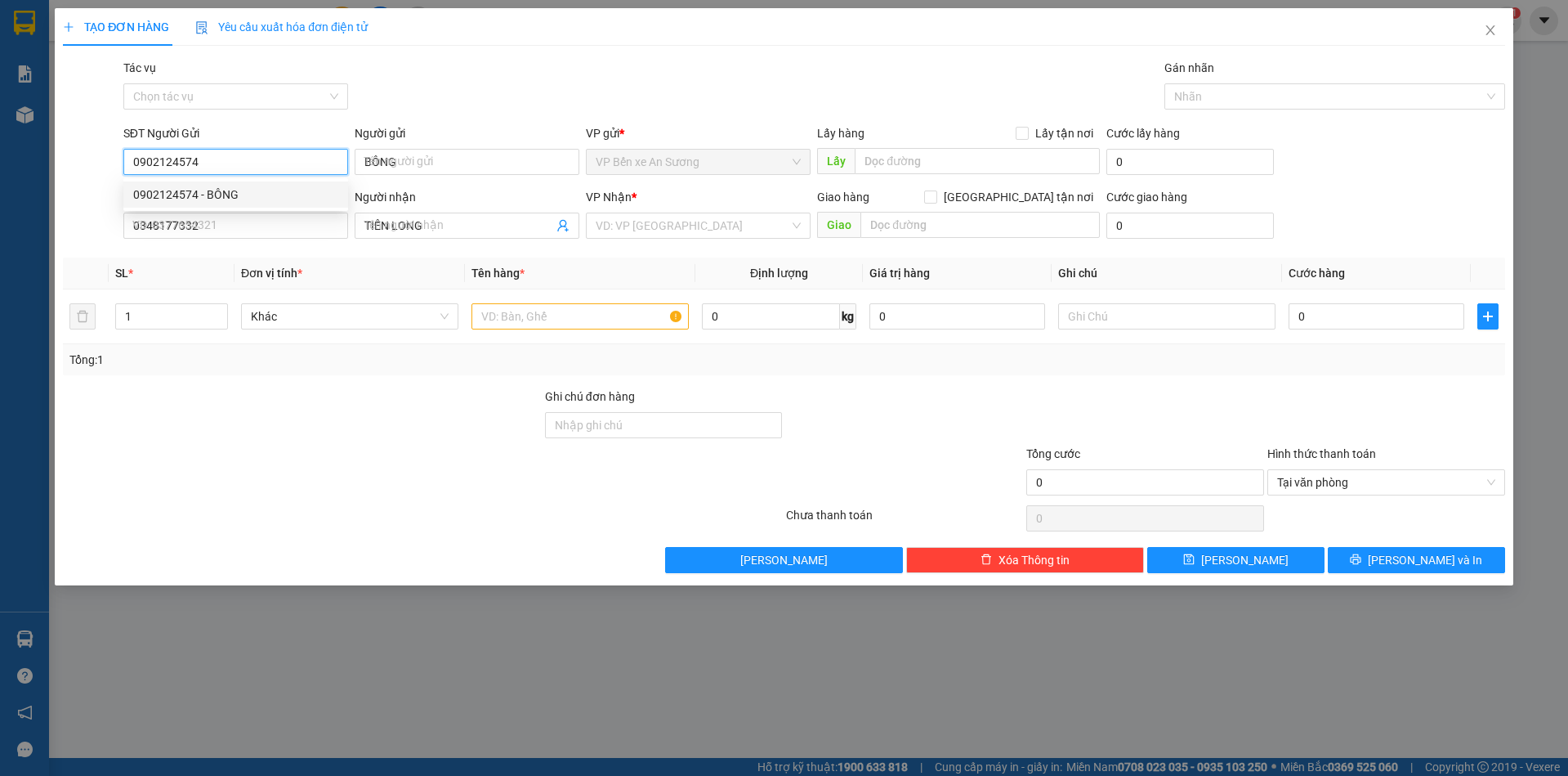
type input "45.000"
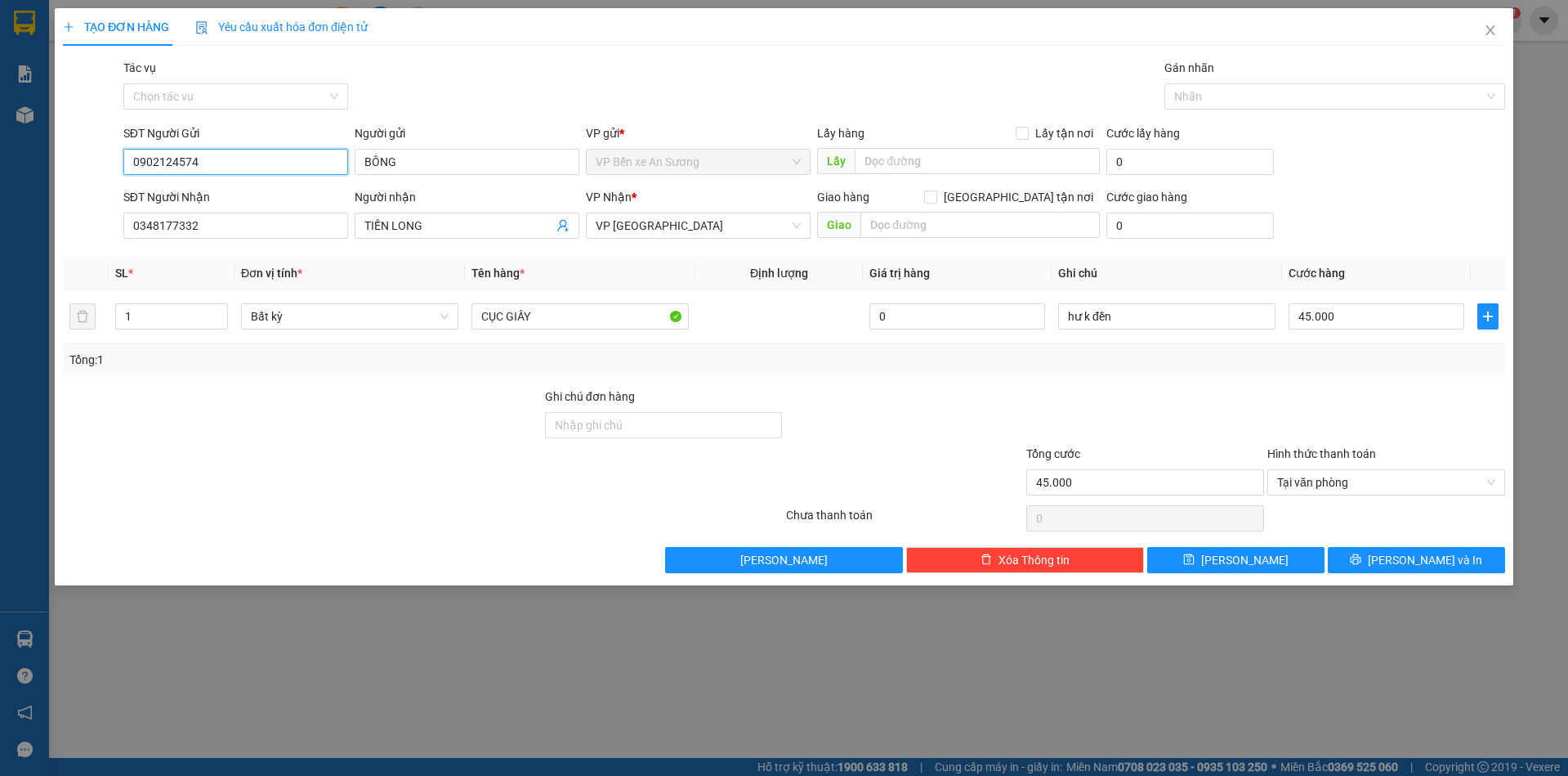
type input "0902124574"
drag, startPoint x: 121, startPoint y: 228, endPoint x: 32, endPoint y: 236, distance: 89.4
click at [32, 236] on div "TẠO ĐƠN HÀNG Yêu cầu xuất hóa đơn điện tử Transit Pickup Surcharge Ids Transit …" at bounding box center [784, 388] width 1568 height 776
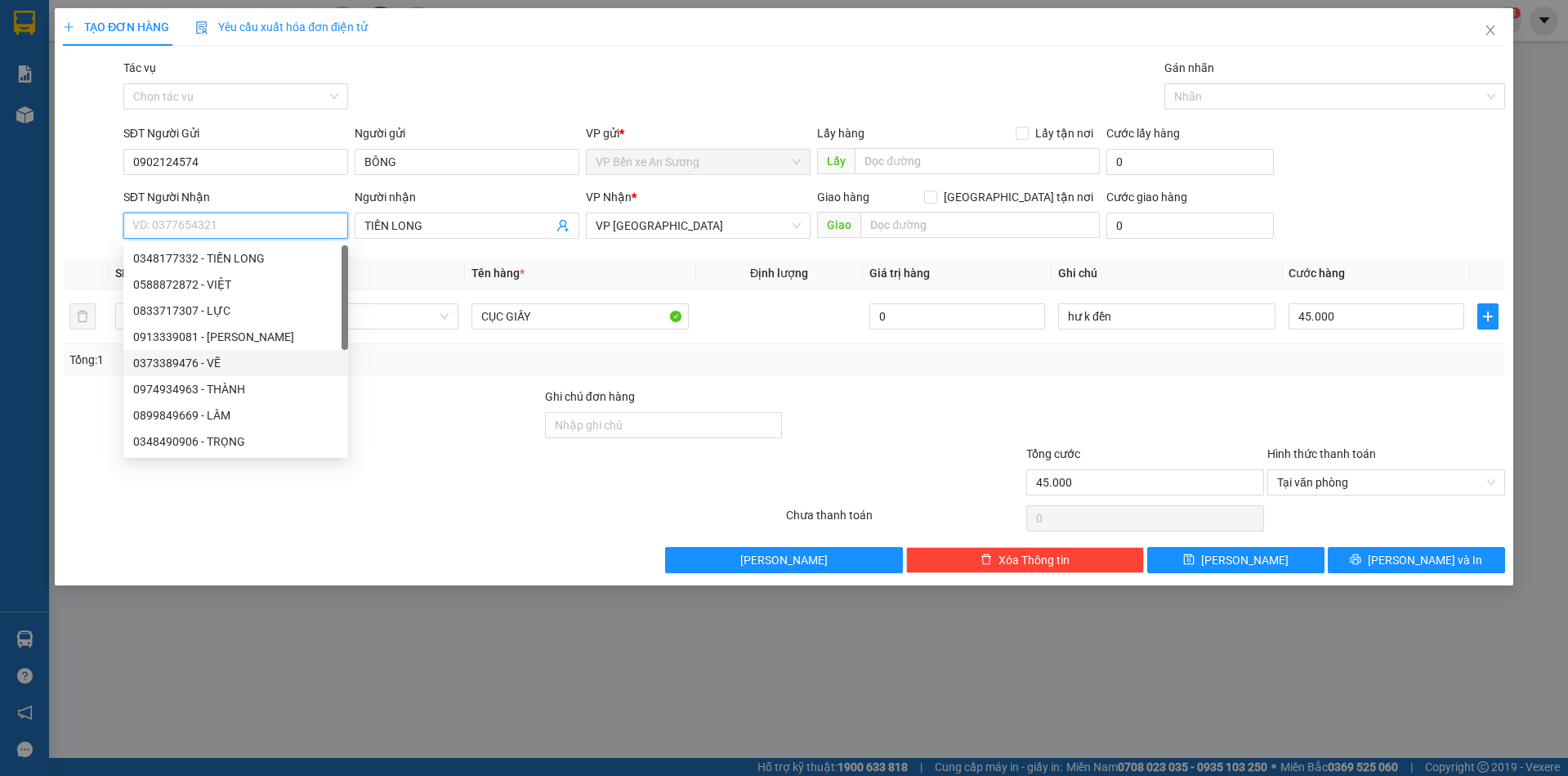
drag, startPoint x: 157, startPoint y: 355, endPoint x: 316, endPoint y: 381, distance: 161.1
click at [157, 354] on div "0373389476 - VẼ" at bounding box center [236, 363] width 205 height 18
type input "0373389476"
type input "VẼ"
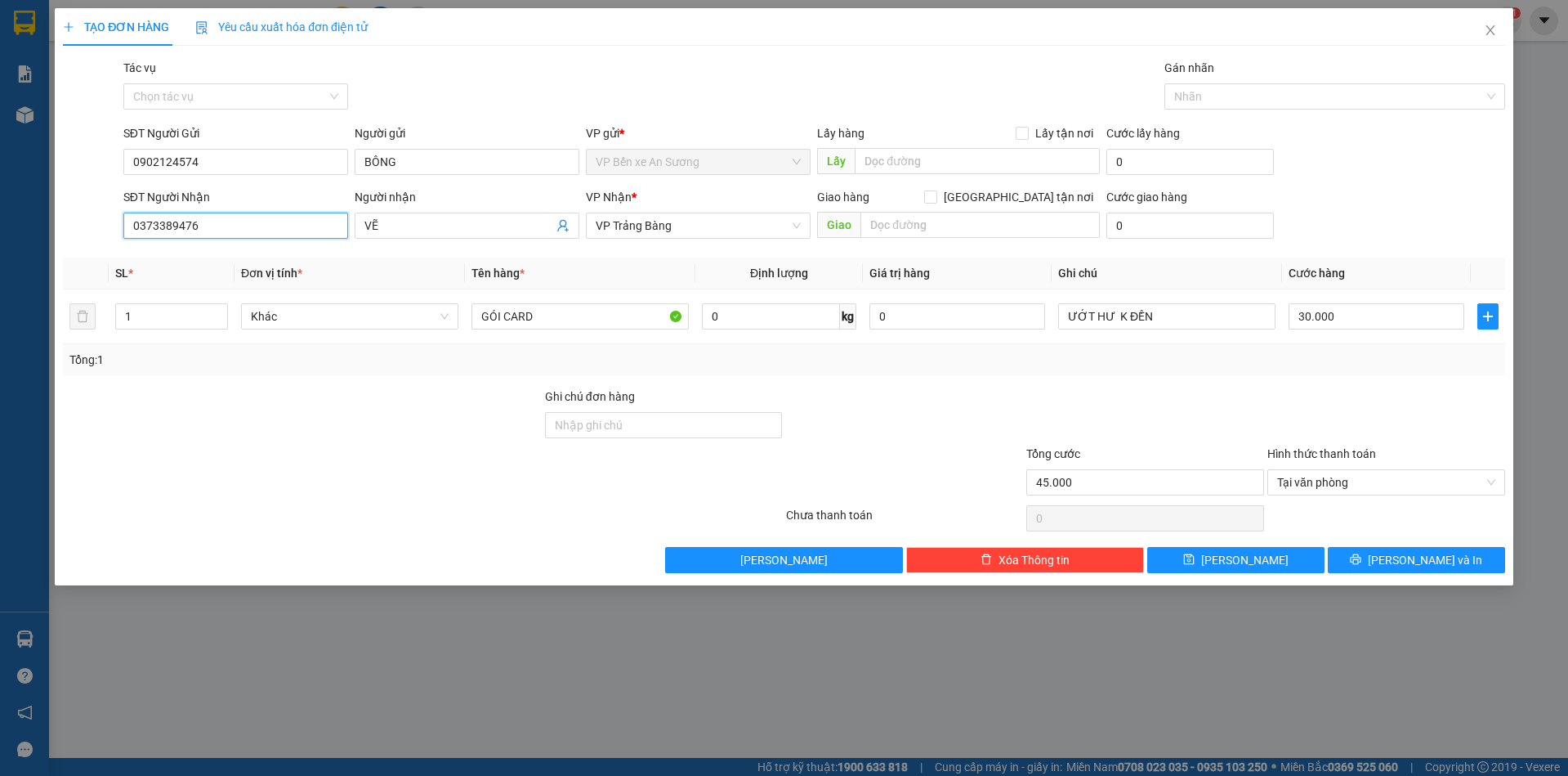
type input "30.000"
type input "0373389476"
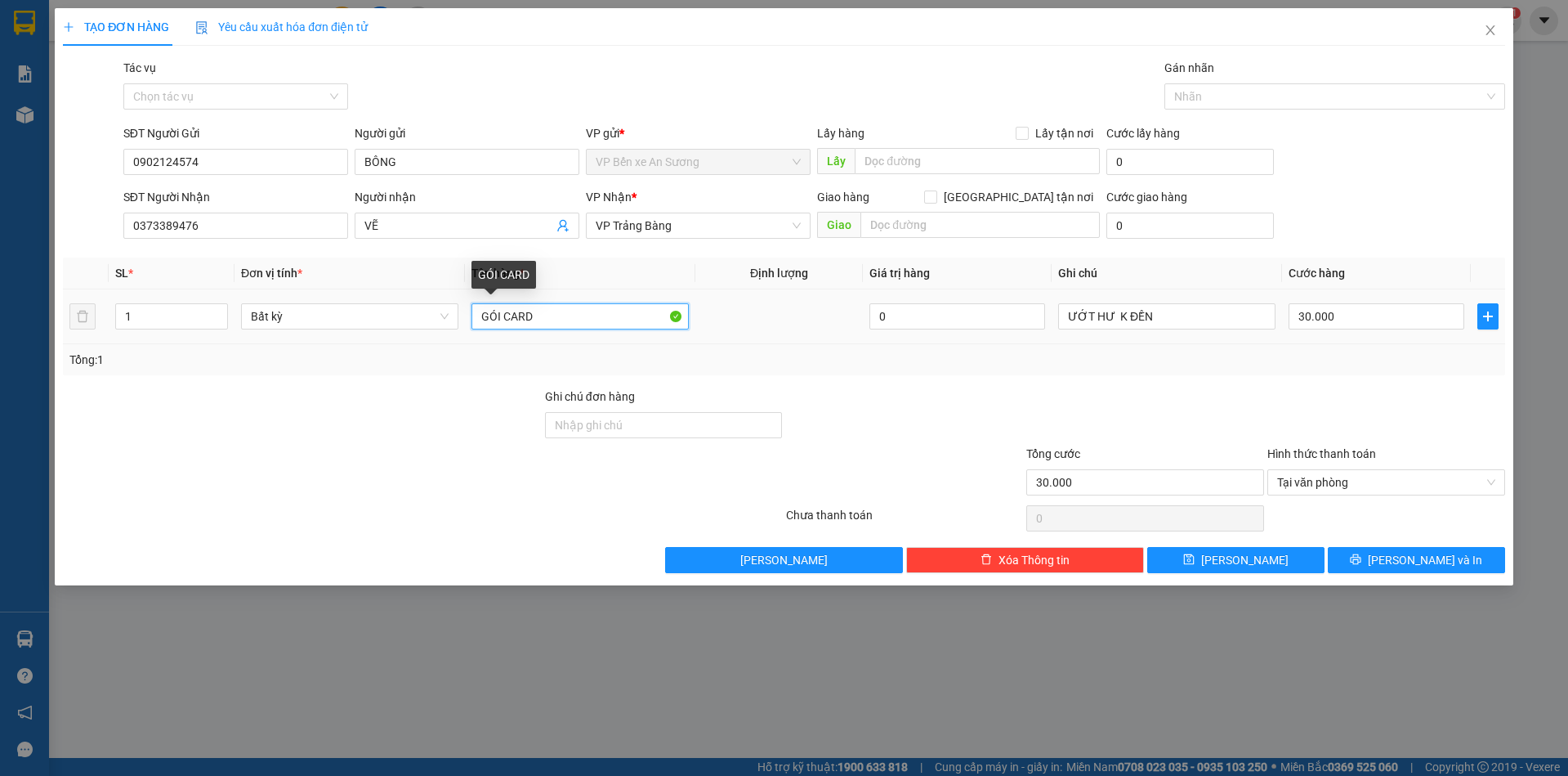
drag, startPoint x: 504, startPoint y: 312, endPoint x: 470, endPoint y: 313, distance: 34.0
click at [470, 313] on td "GÓI CARD" at bounding box center [580, 316] width 231 height 54
drag, startPoint x: 555, startPoint y: 323, endPoint x: 562, endPoint y: 313, distance: 12.2
click at [558, 322] on input "GÓI CARD" at bounding box center [580, 316] width 217 height 27
click at [1340, 317] on input "30.000" at bounding box center [1377, 316] width 176 height 27
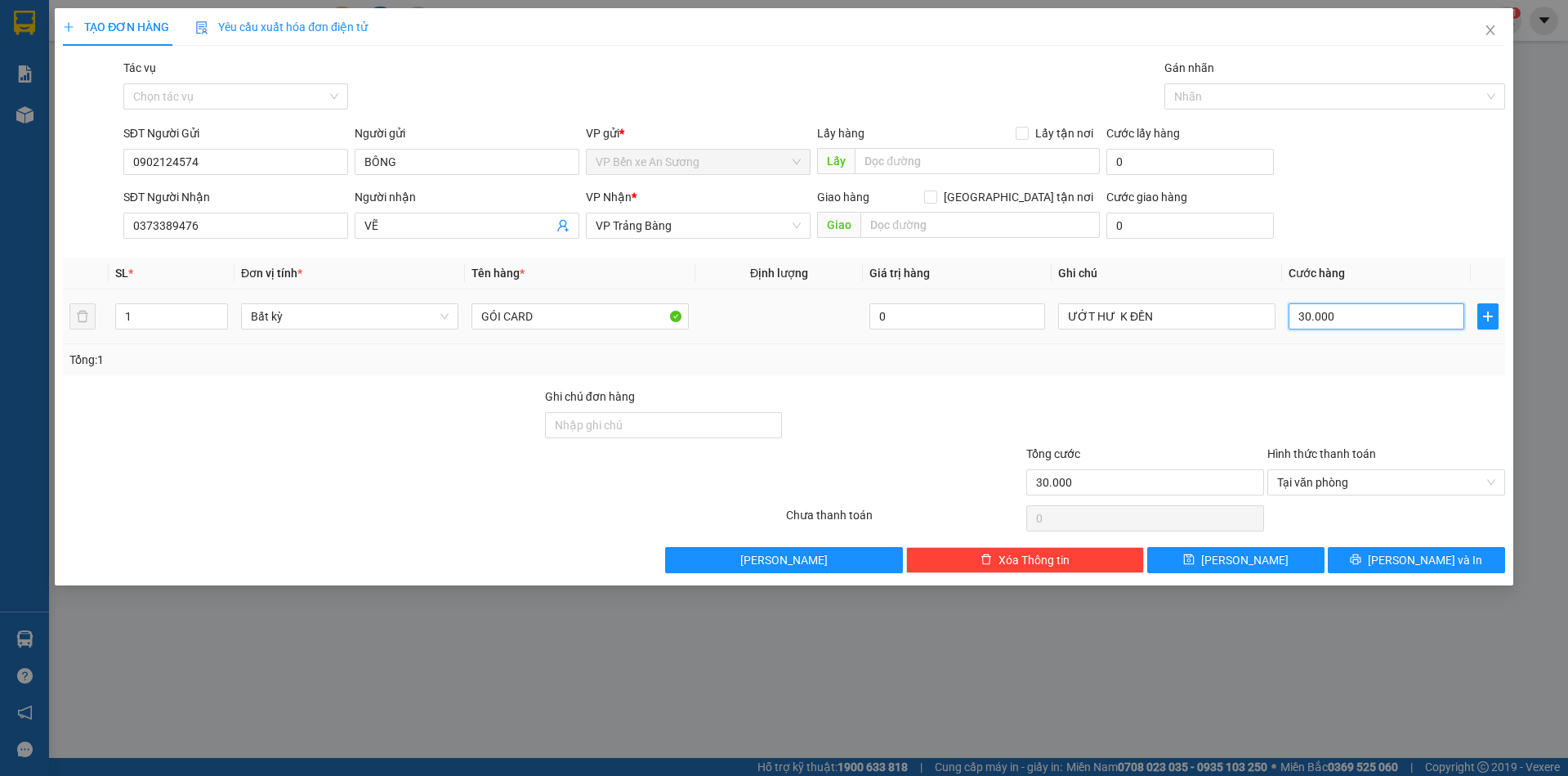
type input "0"
type input "2"
type input "025"
type input "25"
type input "025"
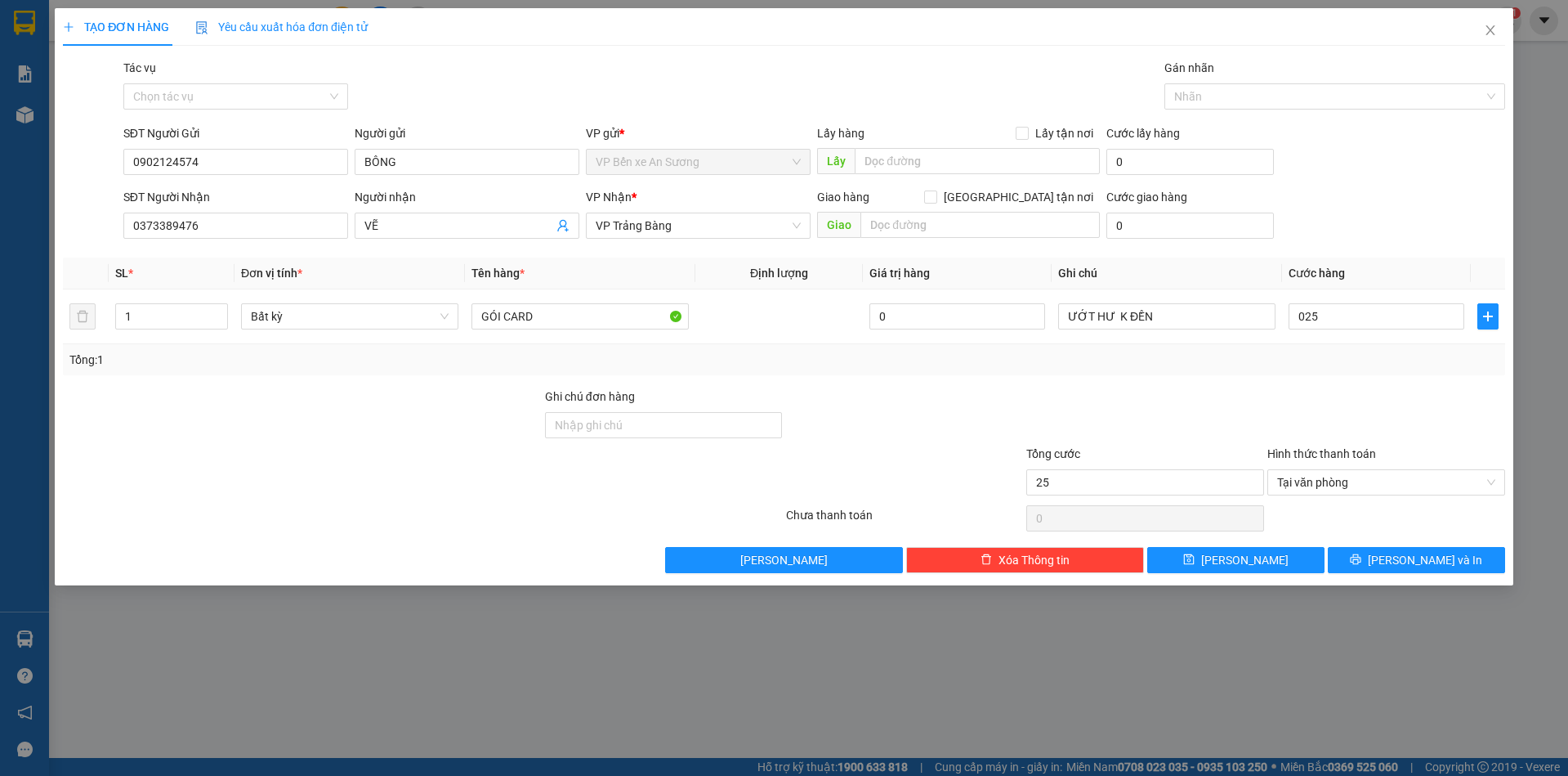
type input "25.000"
click at [1330, 391] on div at bounding box center [1386, 417] width 241 height 57
click at [1412, 558] on span "Lưu và In" at bounding box center [1425, 560] width 114 height 18
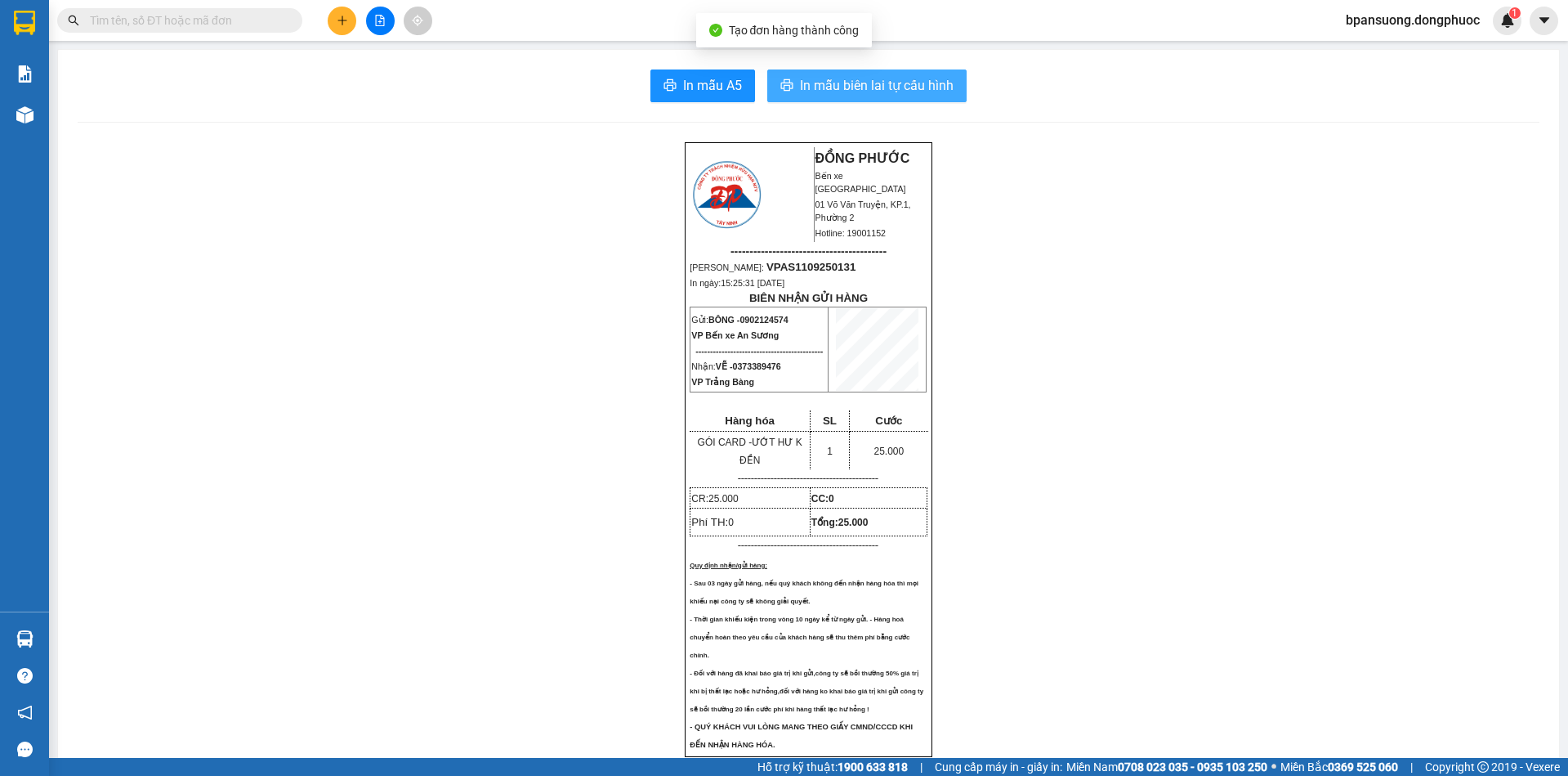
click at [920, 91] on span "In mẫu biên lai tự cấu hình" at bounding box center [877, 85] width 154 height 21
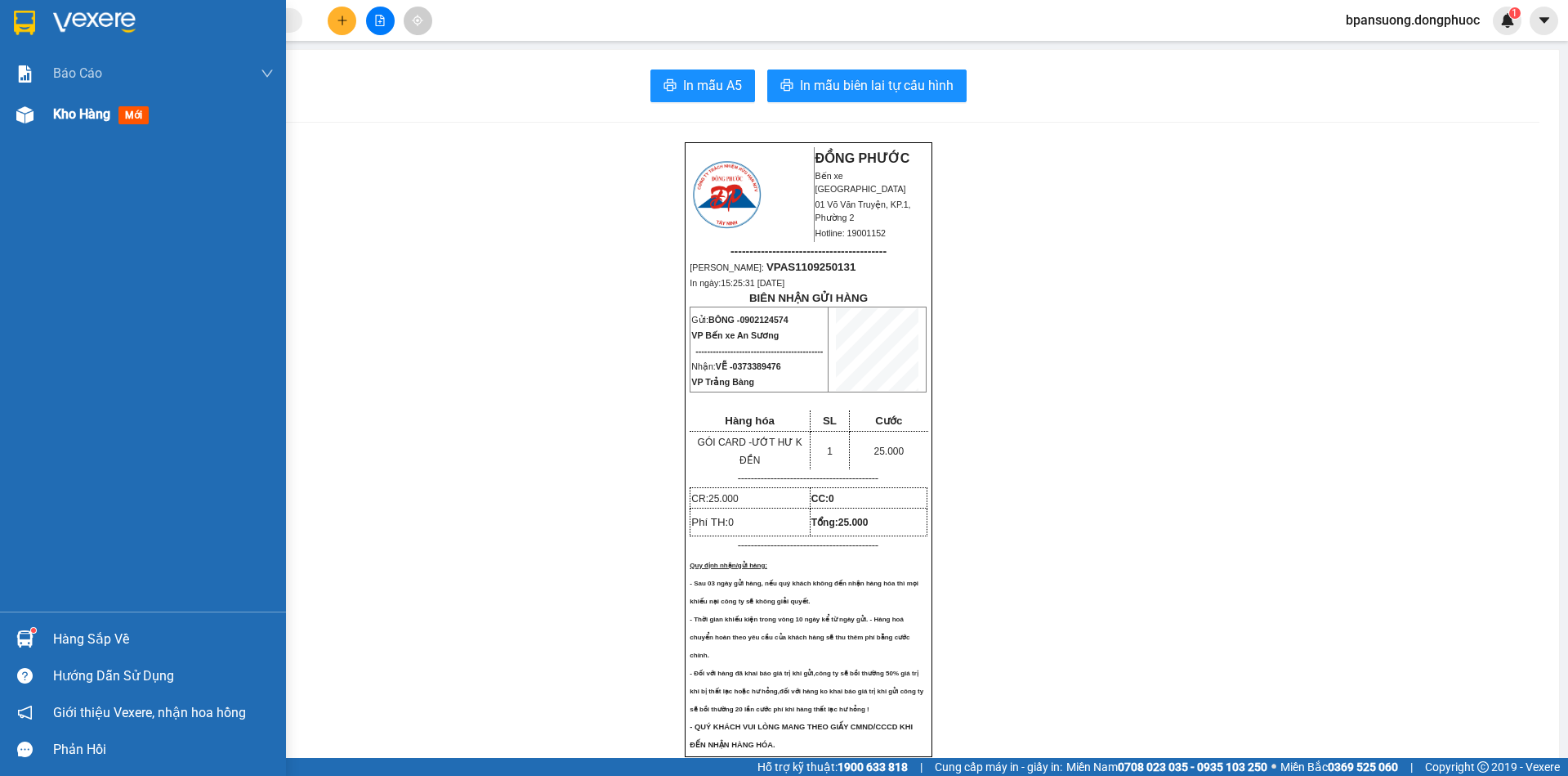
click at [69, 116] on span "Kho hàng" at bounding box center [82, 115] width 57 height 16
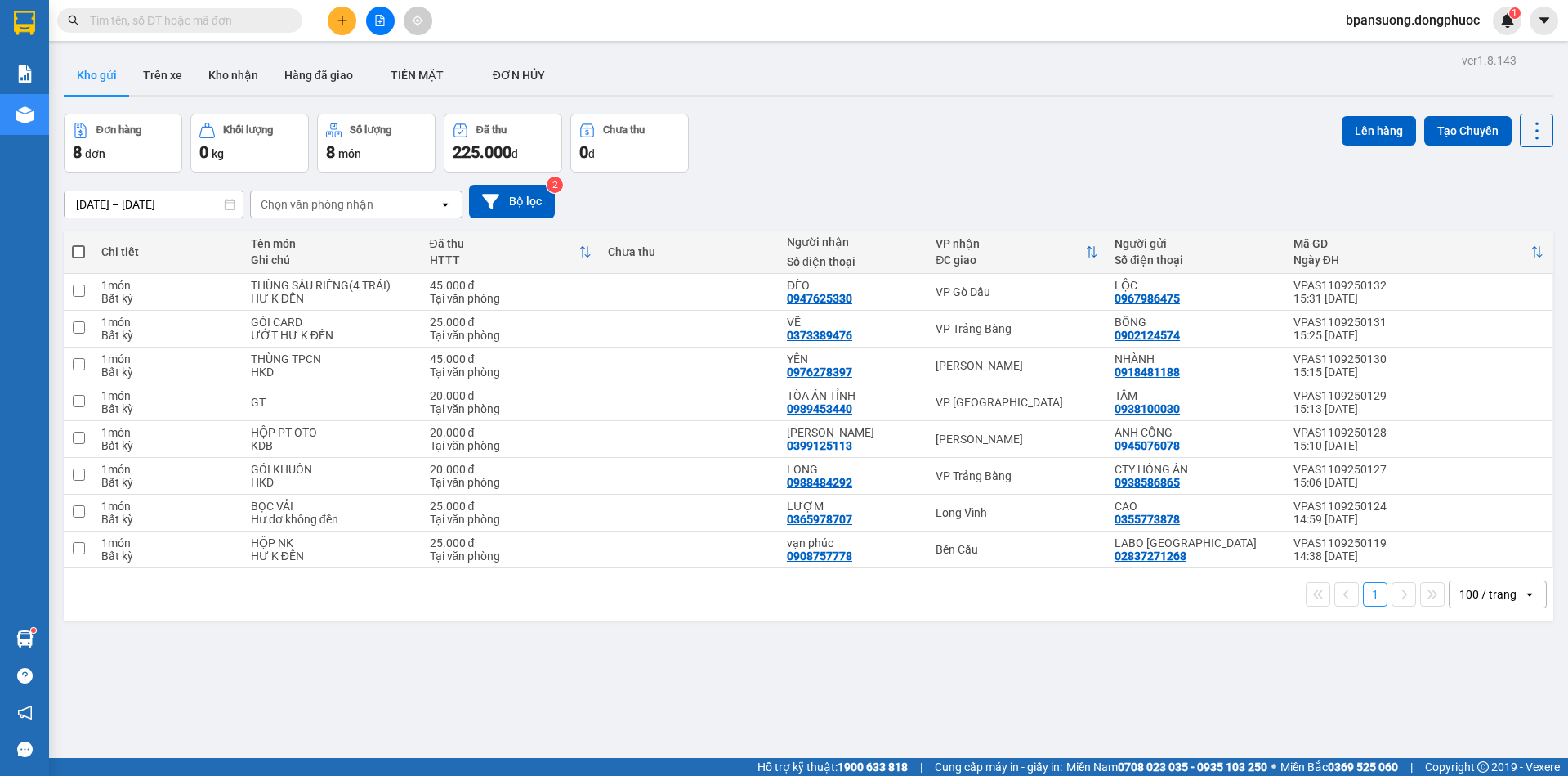
click at [255, 27] on input "text" at bounding box center [186, 21] width 192 height 18
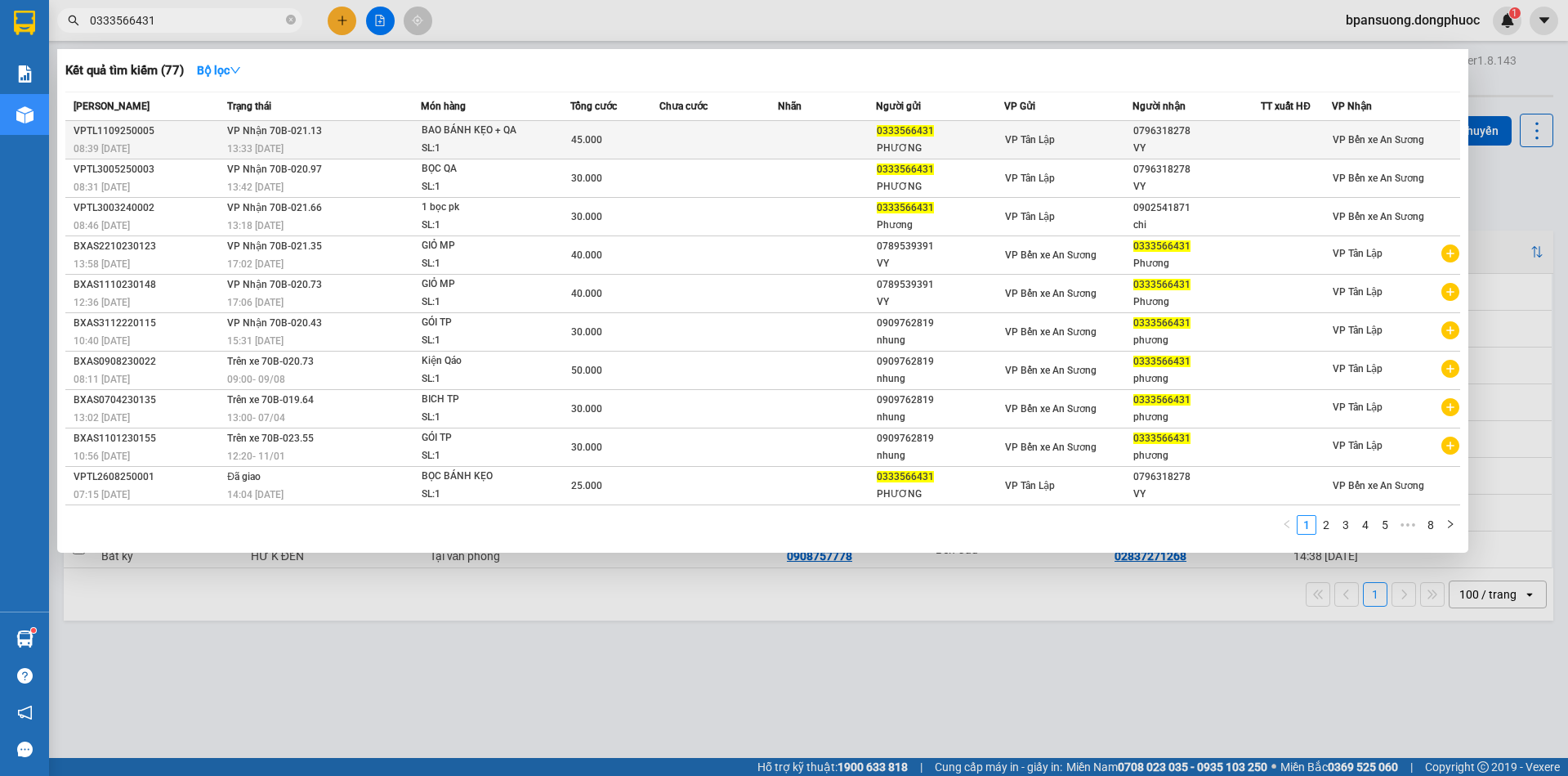
type input "0333566431"
click at [432, 141] on div "SL: 1" at bounding box center [483, 149] width 122 height 18
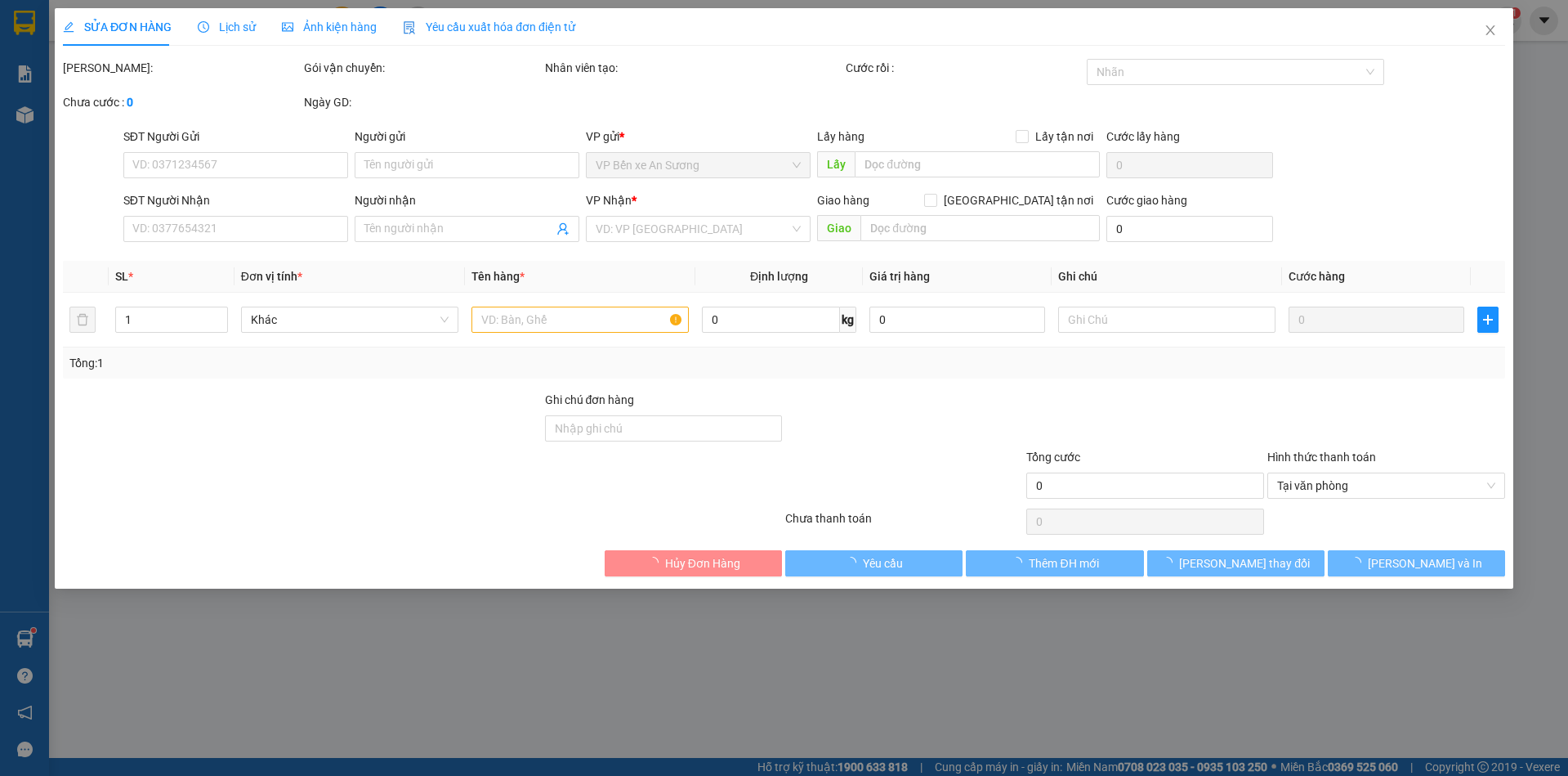
type input "0333566431"
type input "PHƯƠNG"
type input "0796318278"
type input "VY"
type input "45.000"
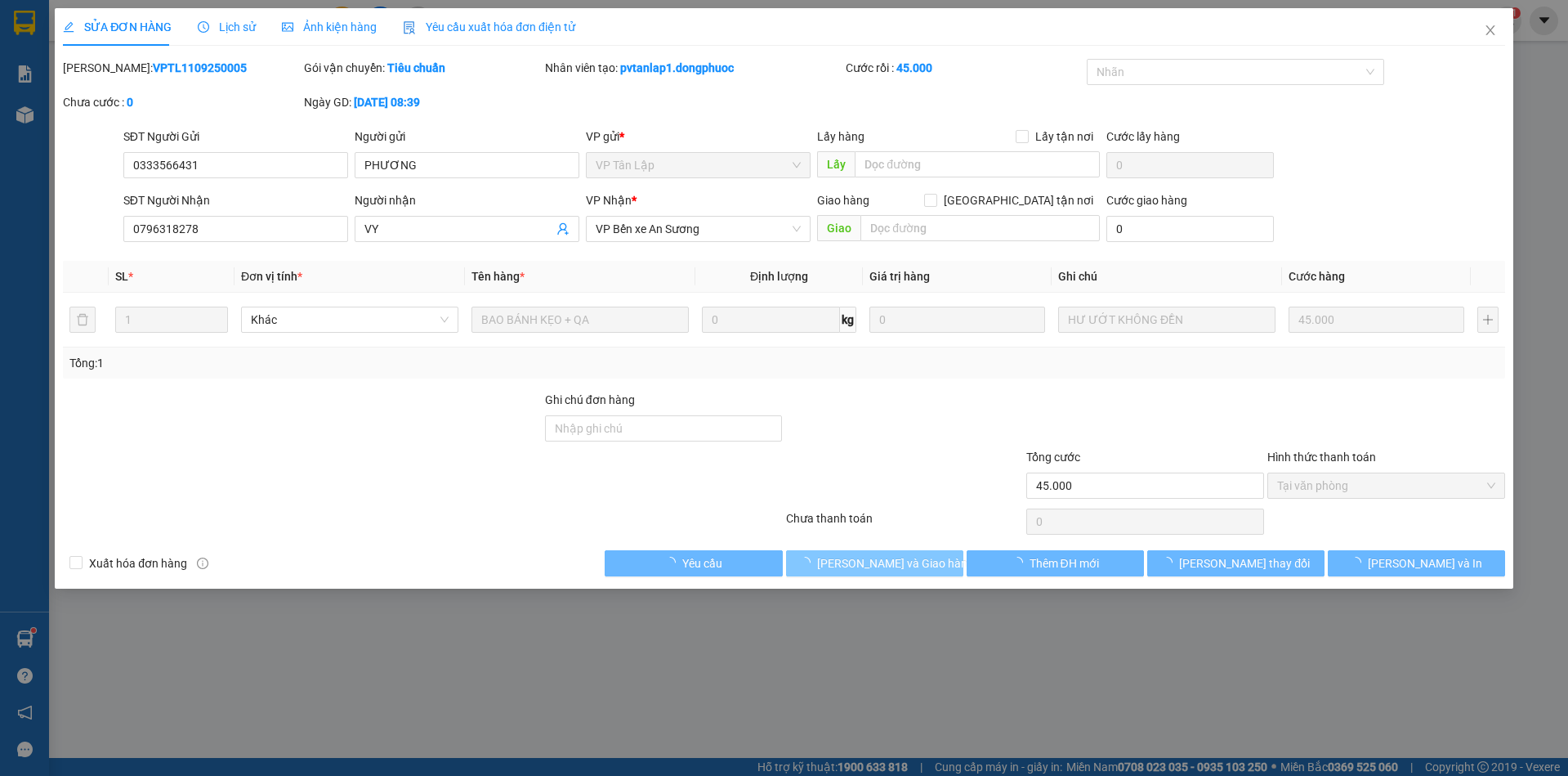
click at [883, 564] on span "Lưu và Giao hàng" at bounding box center [895, 564] width 157 height 18
click at [883, 562] on span "Lưu và Giao hàng" at bounding box center [895, 564] width 157 height 18
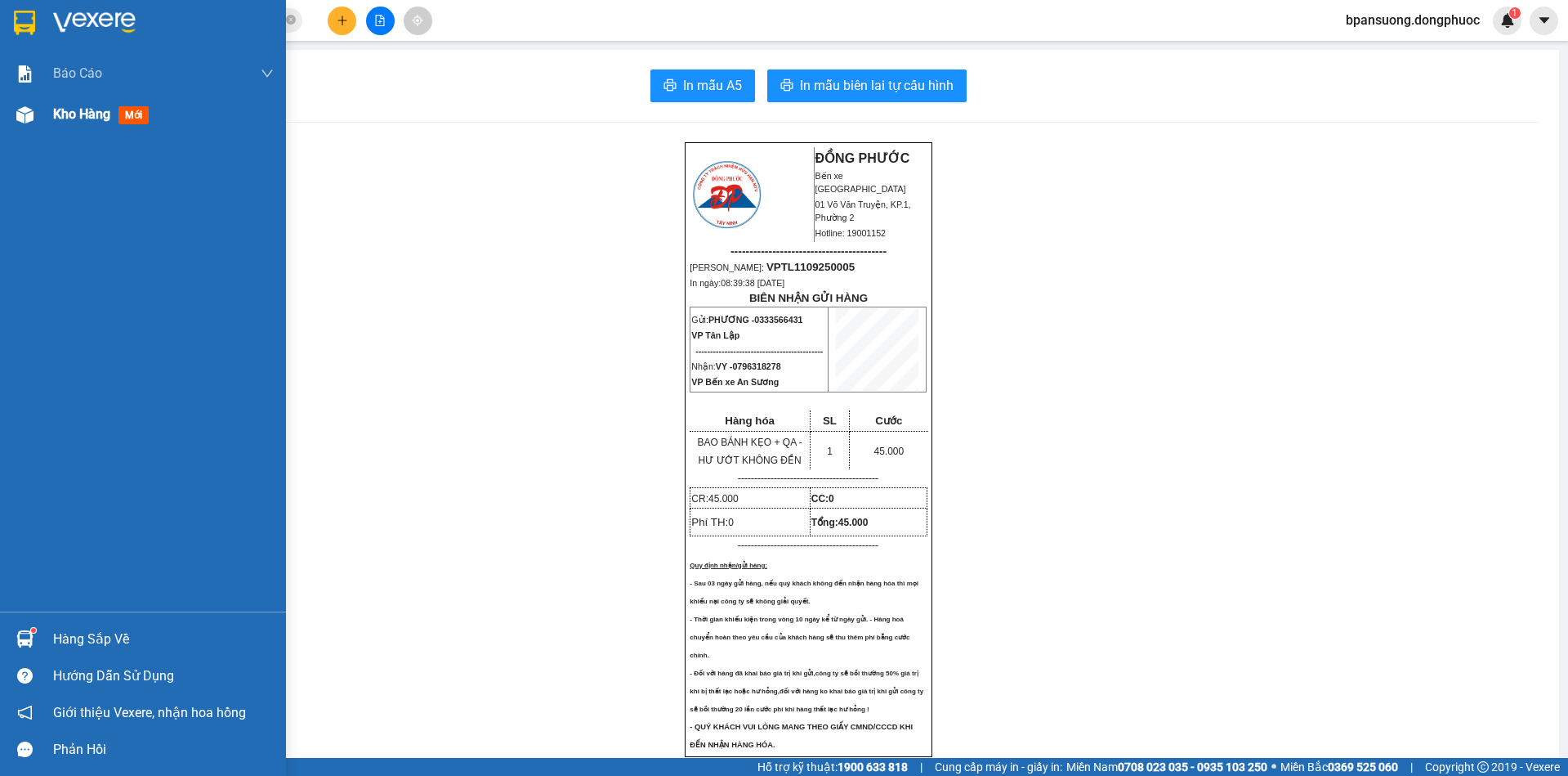
click at [62, 125] on div "Kho hàng mới" at bounding box center [164, 114] width 221 height 40
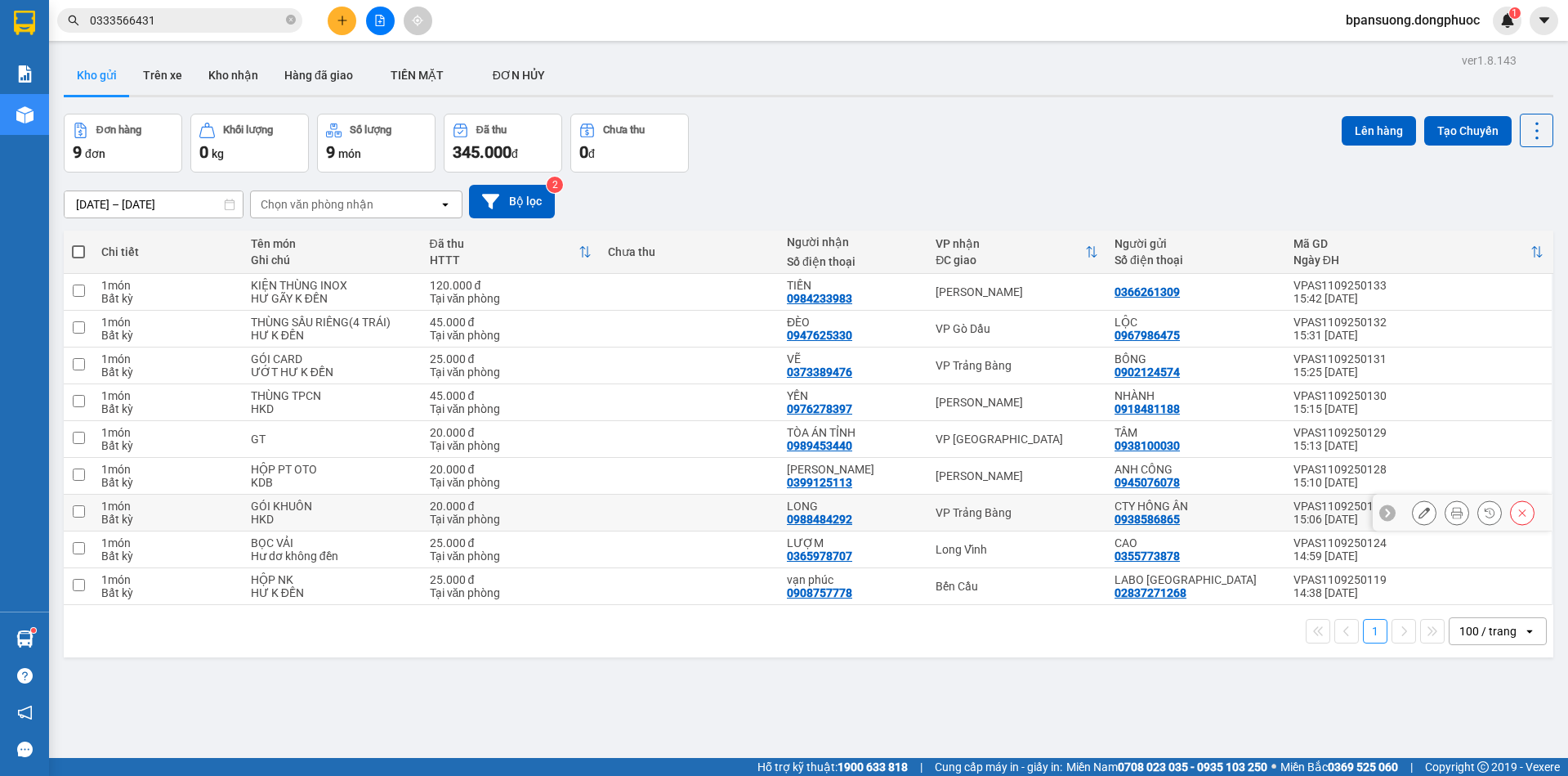
click at [980, 516] on div "VP Trảng Bàng" at bounding box center [1016, 512] width 163 height 13
checkbox input "true"
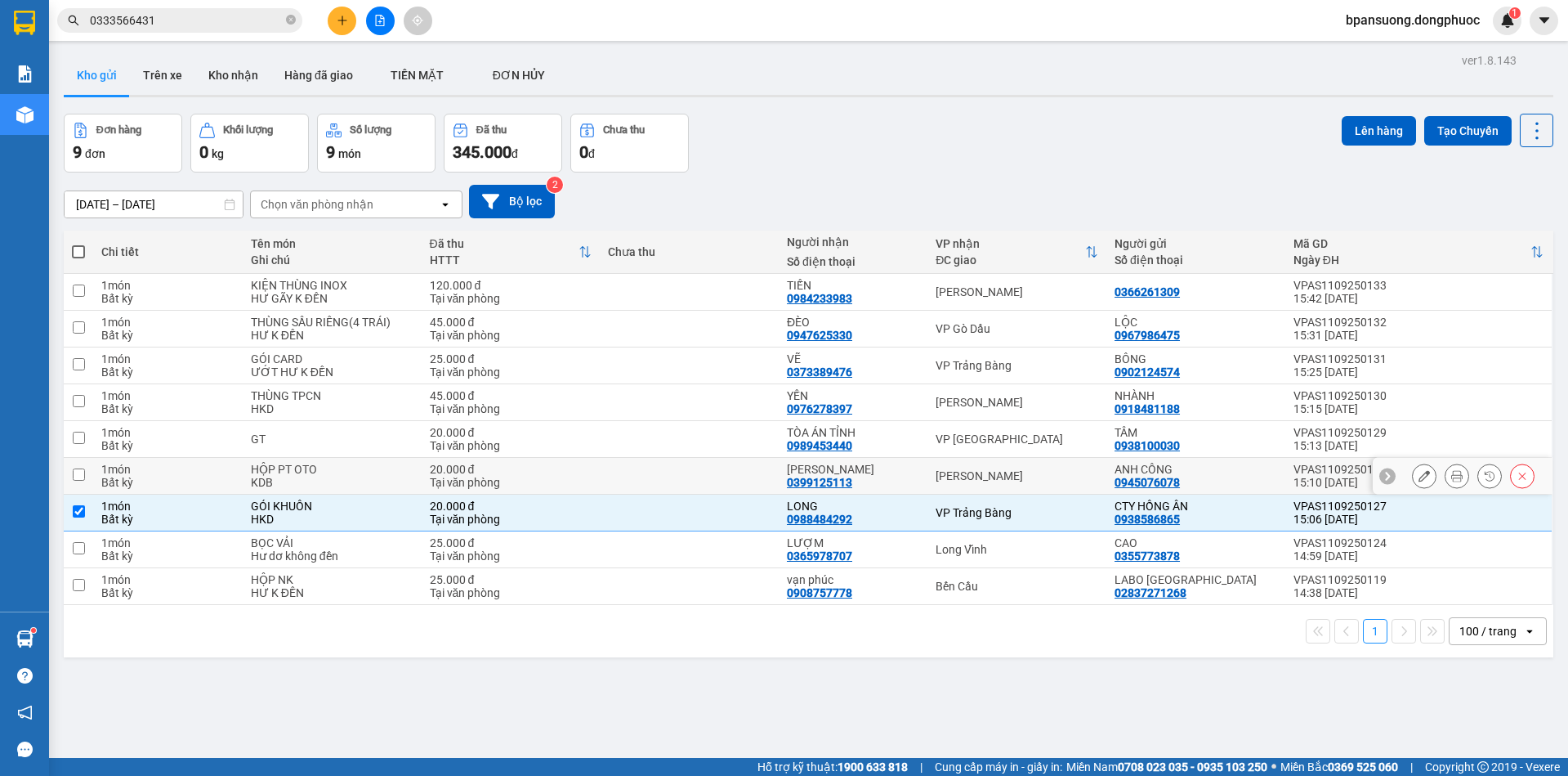
click at [970, 480] on div "[PERSON_NAME]" at bounding box center [1016, 475] width 163 height 13
checkbox input "true"
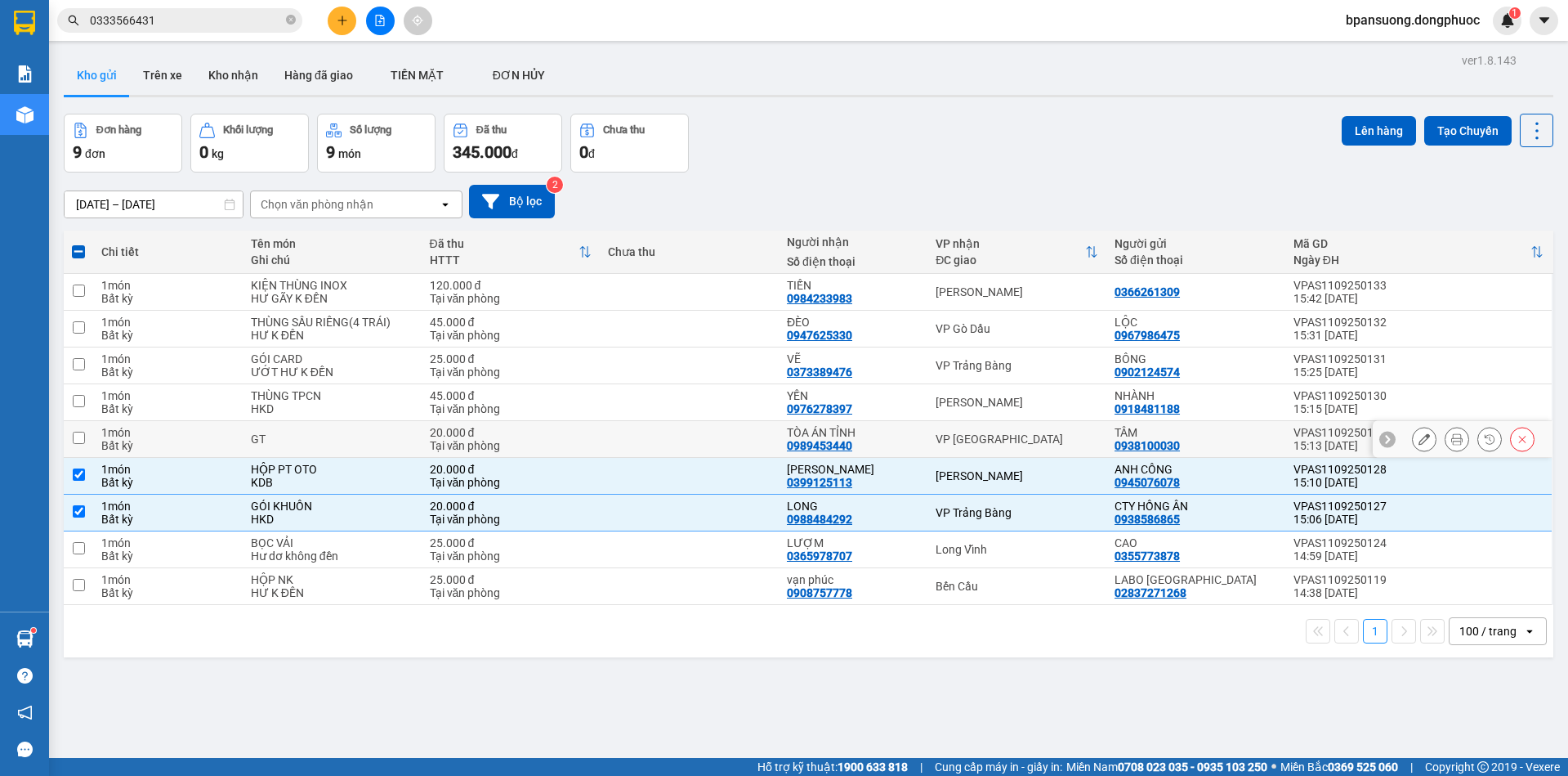
click at [982, 445] on td "VP Tây Ninh" at bounding box center [1016, 439] width 179 height 37
checkbox input "true"
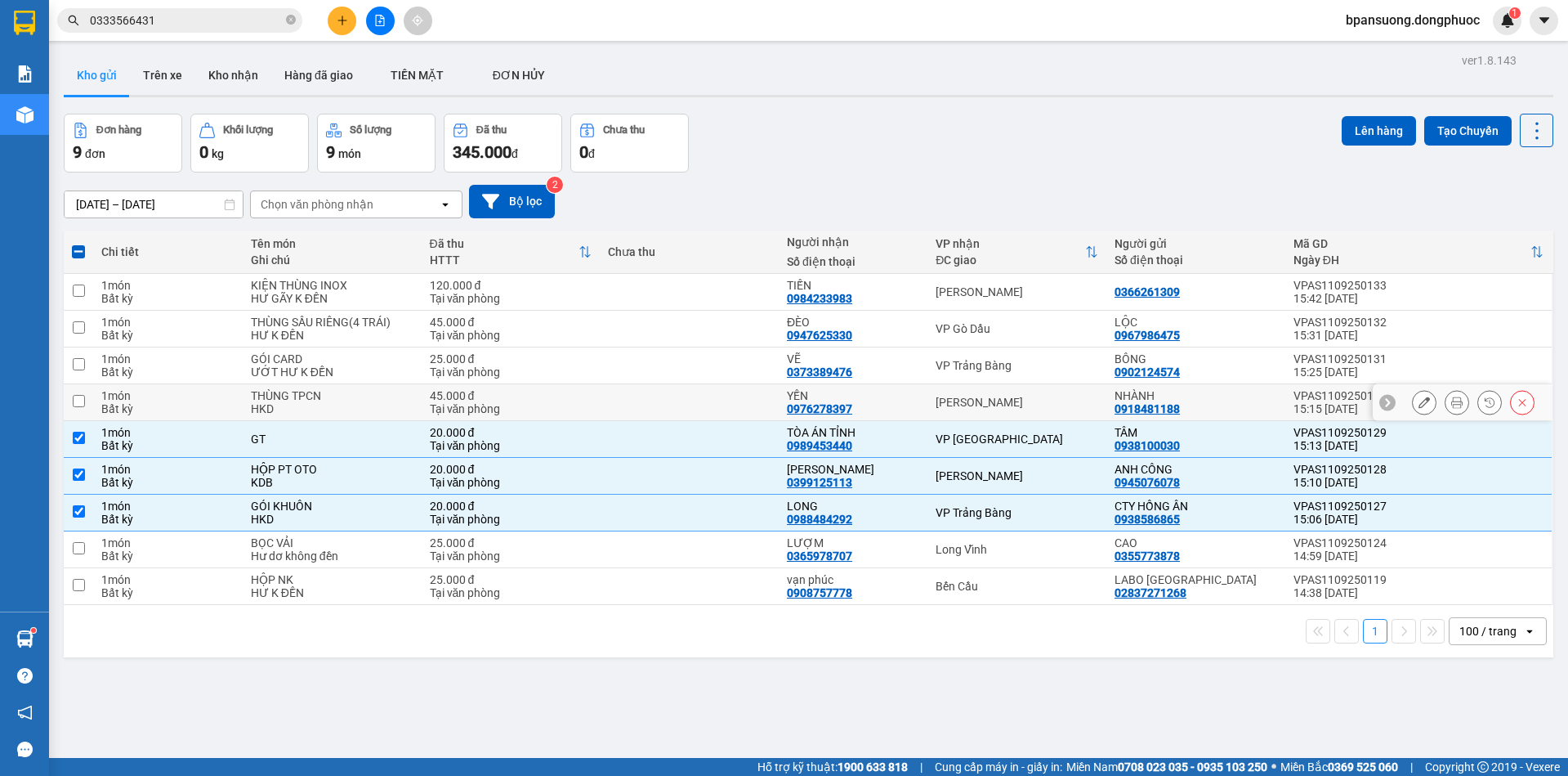
click at [974, 404] on div "[PERSON_NAME]" at bounding box center [1016, 402] width 163 height 13
checkbox input "true"
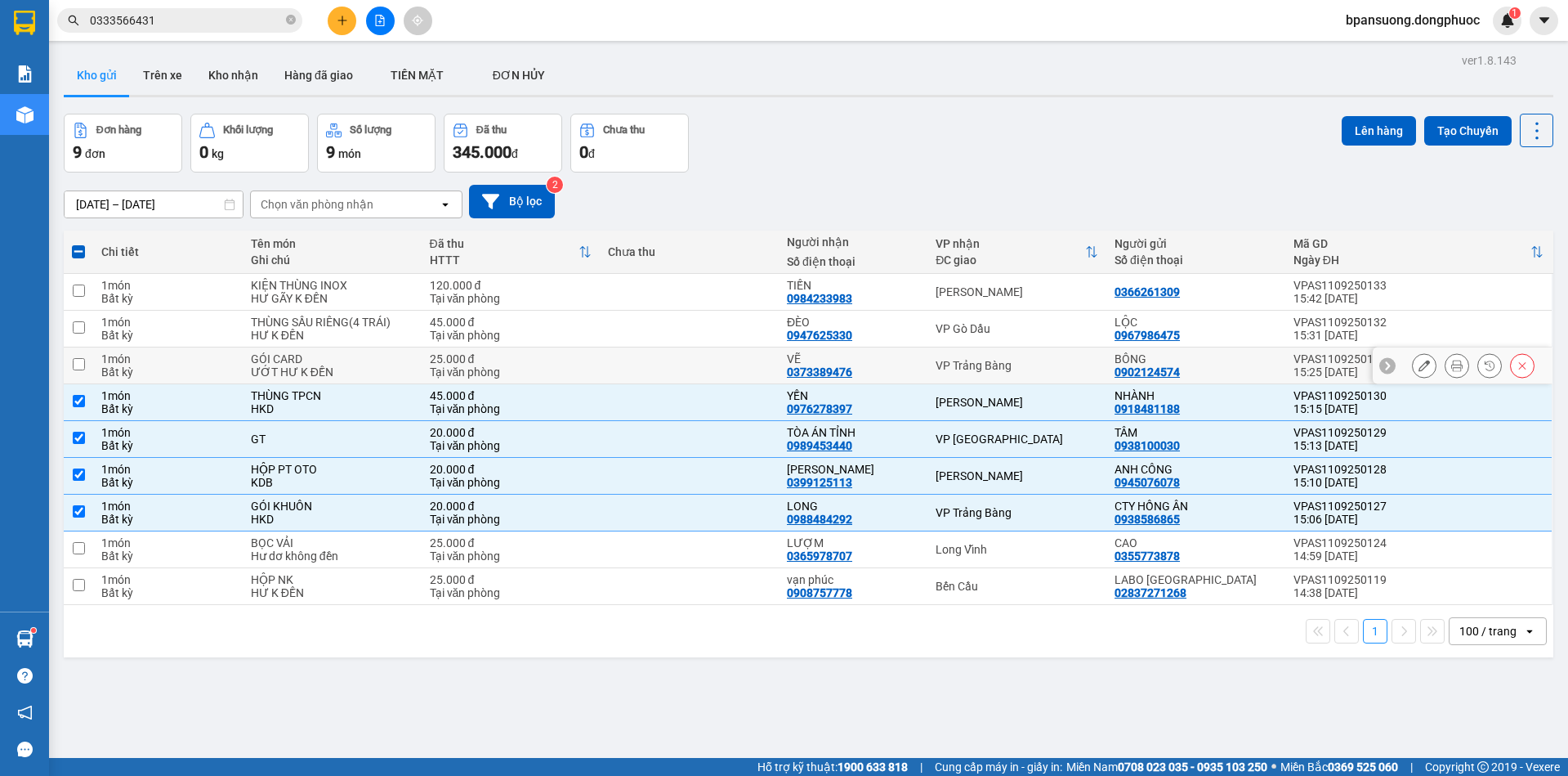
click at [972, 371] on div "VP Trảng Bàng" at bounding box center [1016, 365] width 163 height 13
checkbox input "true"
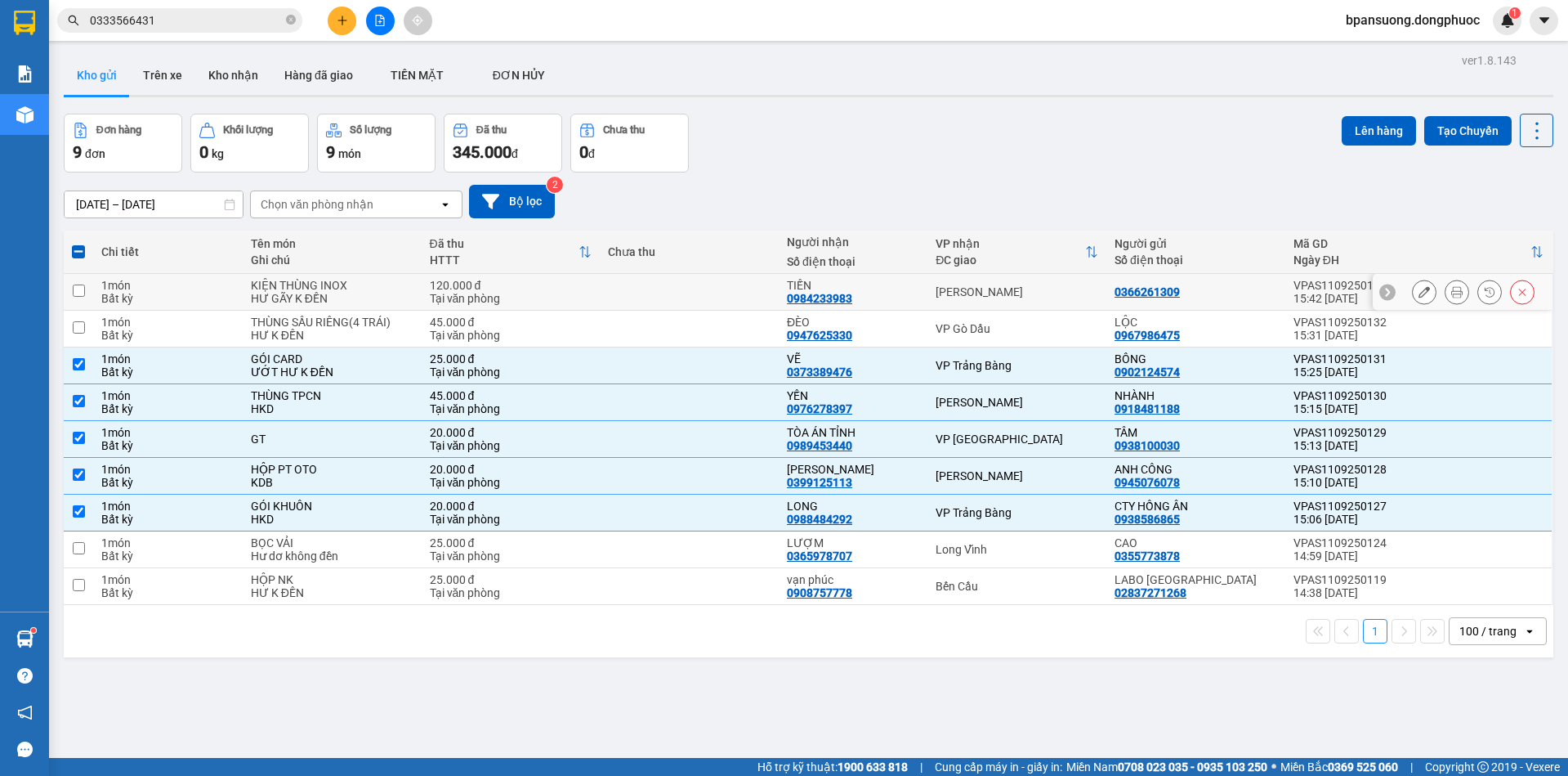
click at [1003, 300] on td "[PERSON_NAME]" at bounding box center [1016, 291] width 179 height 37
checkbox input "true"
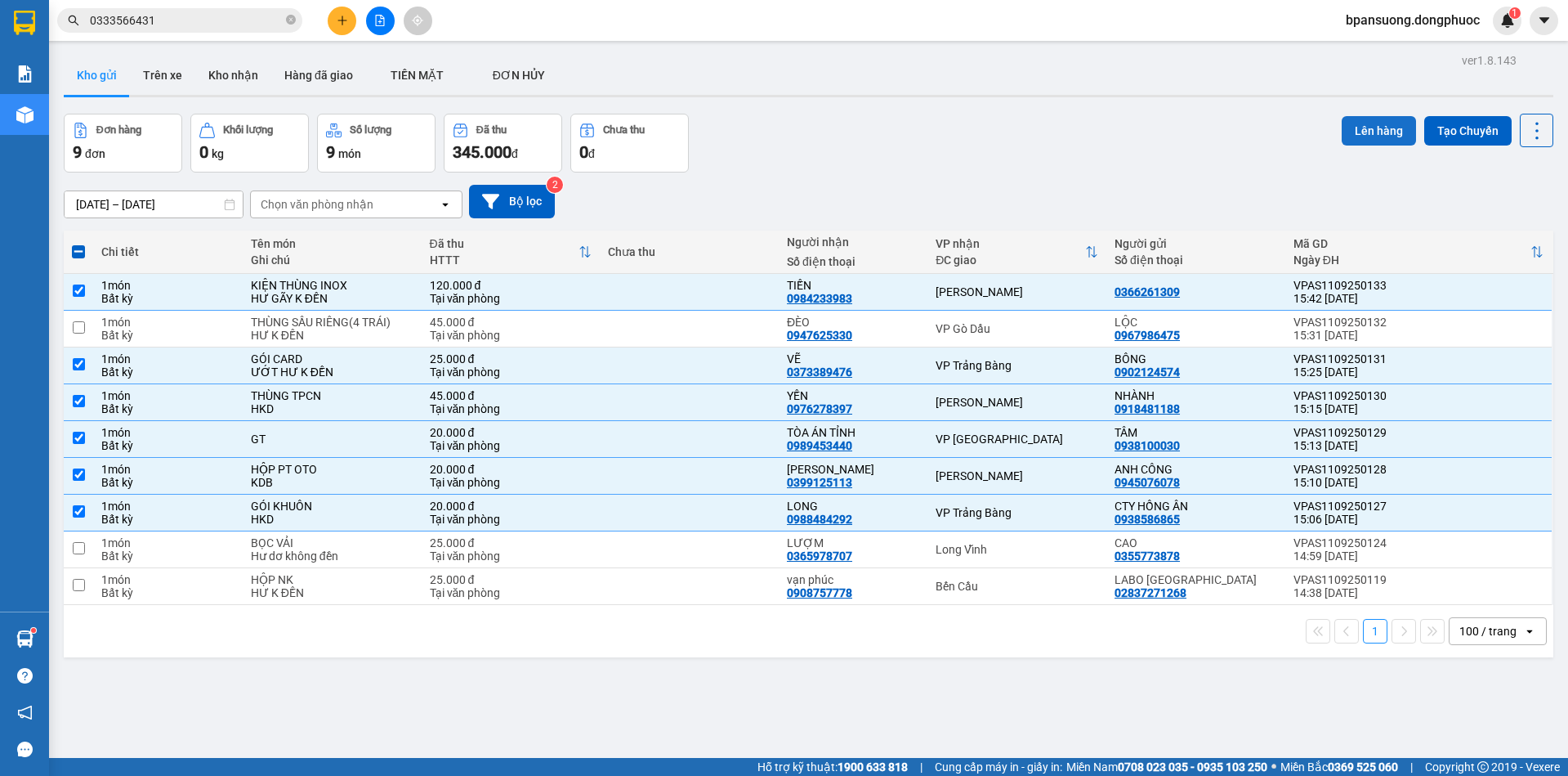
click at [1358, 119] on button "Lên hàng" at bounding box center [1379, 131] width 74 height 30
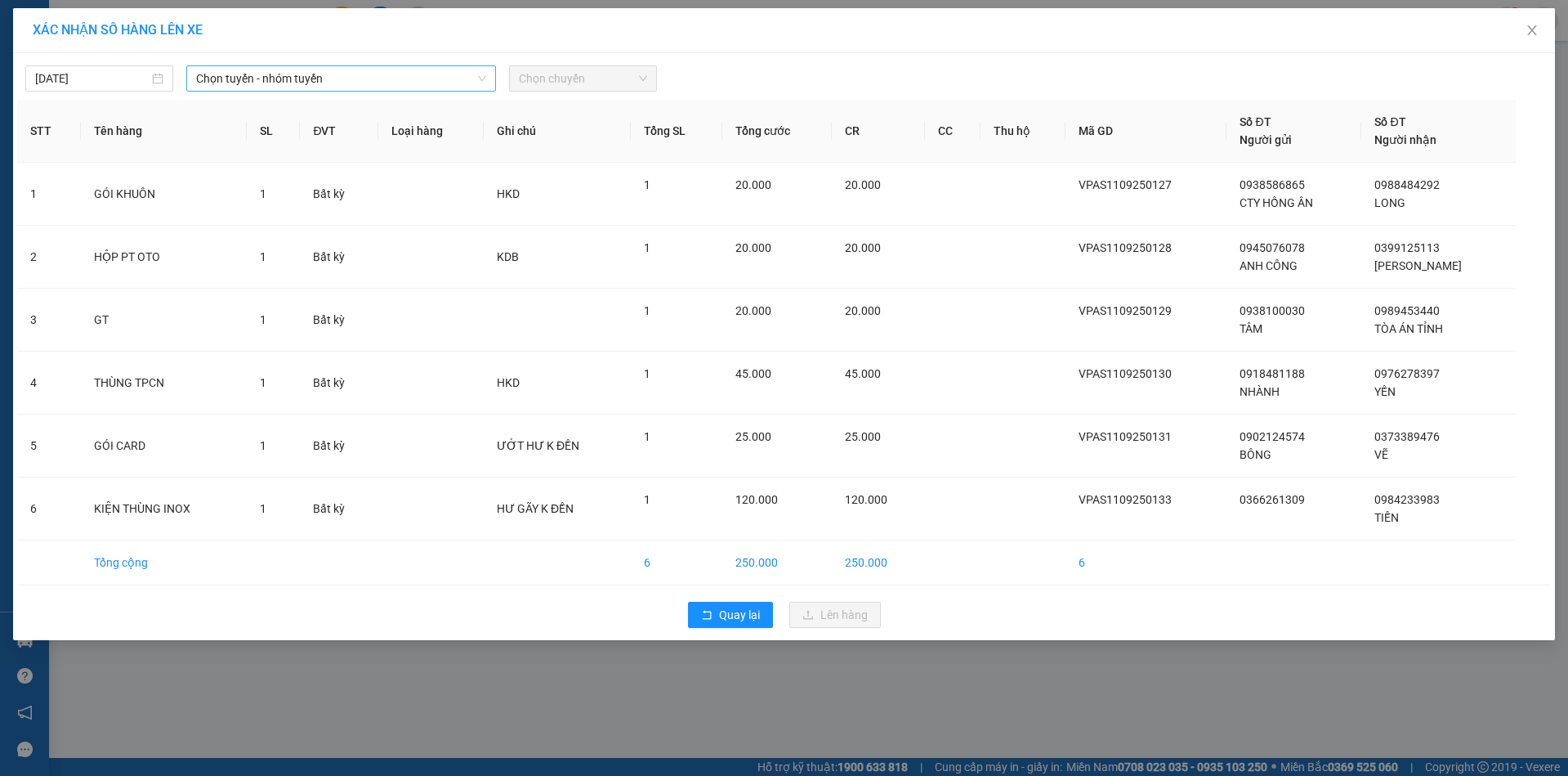
click at [345, 71] on span "Chọn tuyến - nhóm tuyến" at bounding box center [340, 78] width 289 height 25
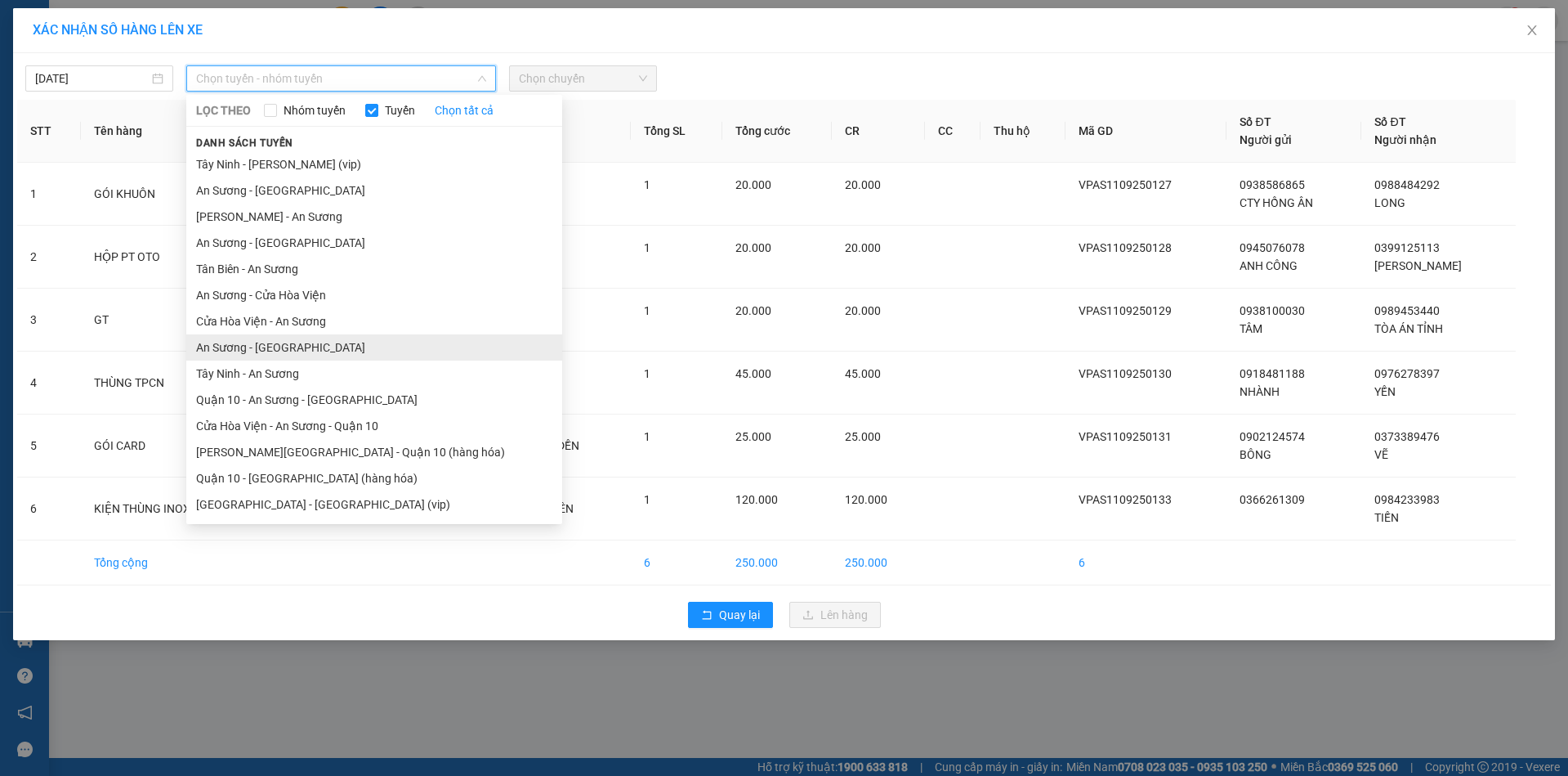
click at [275, 350] on li "An Sương - [GEOGRAPHIC_DATA]" at bounding box center [374, 348] width 376 height 27
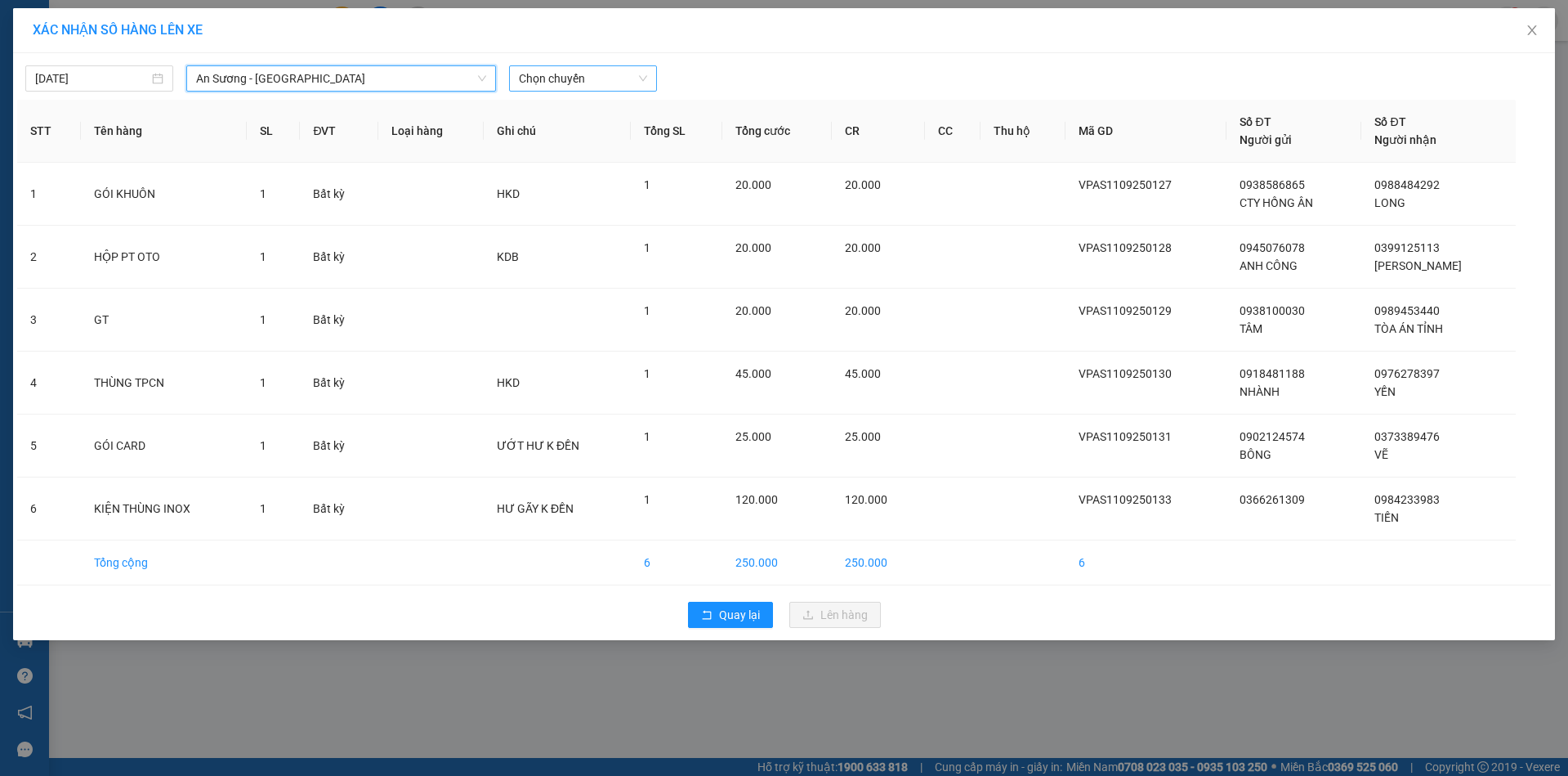
click at [582, 82] on span "Chọn chuyến" at bounding box center [583, 78] width 128 height 25
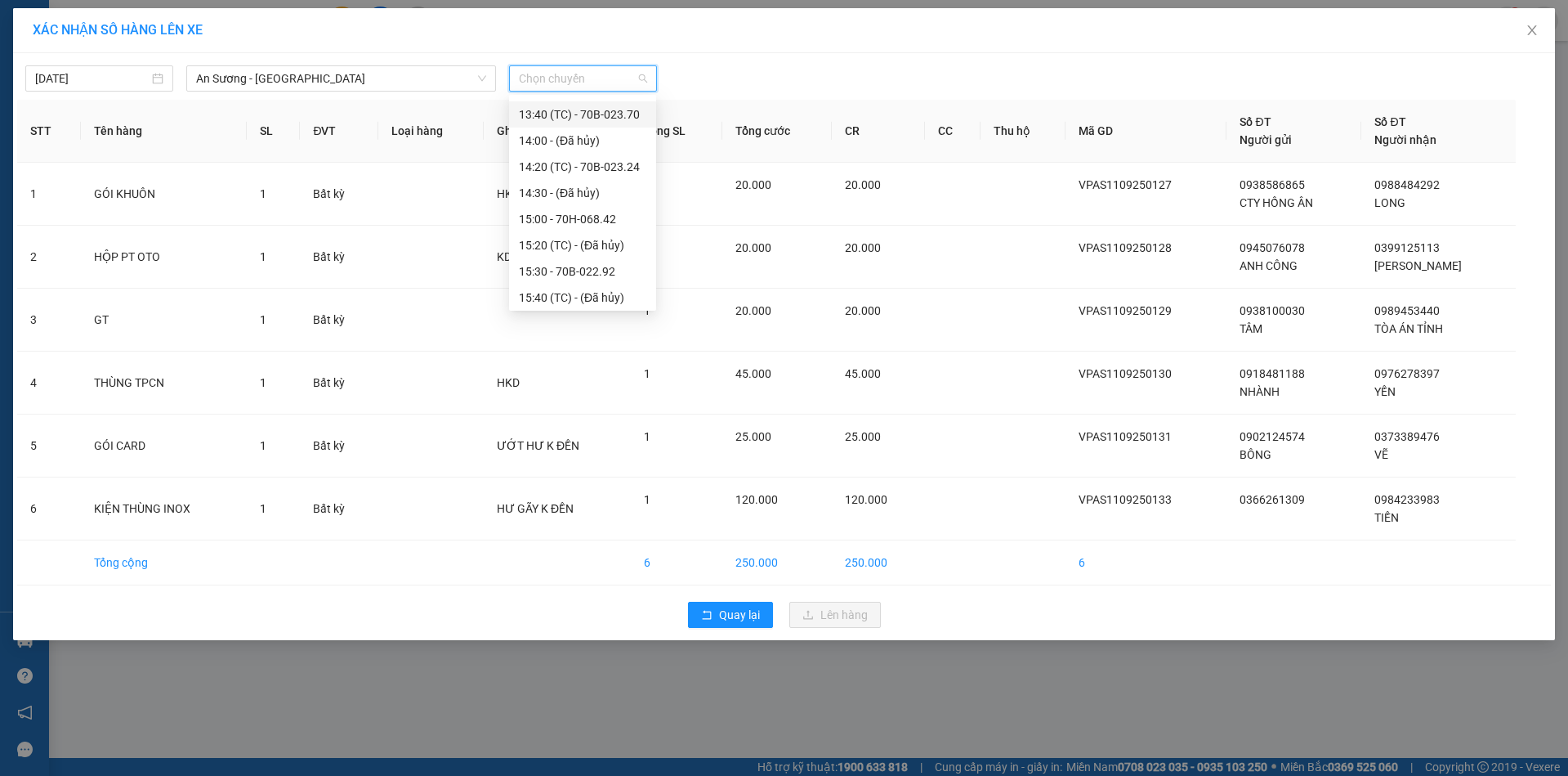
scroll to position [655, 0]
click at [566, 291] on div "16:00 - 70B-021.22" at bounding box center [582, 294] width 127 height 18
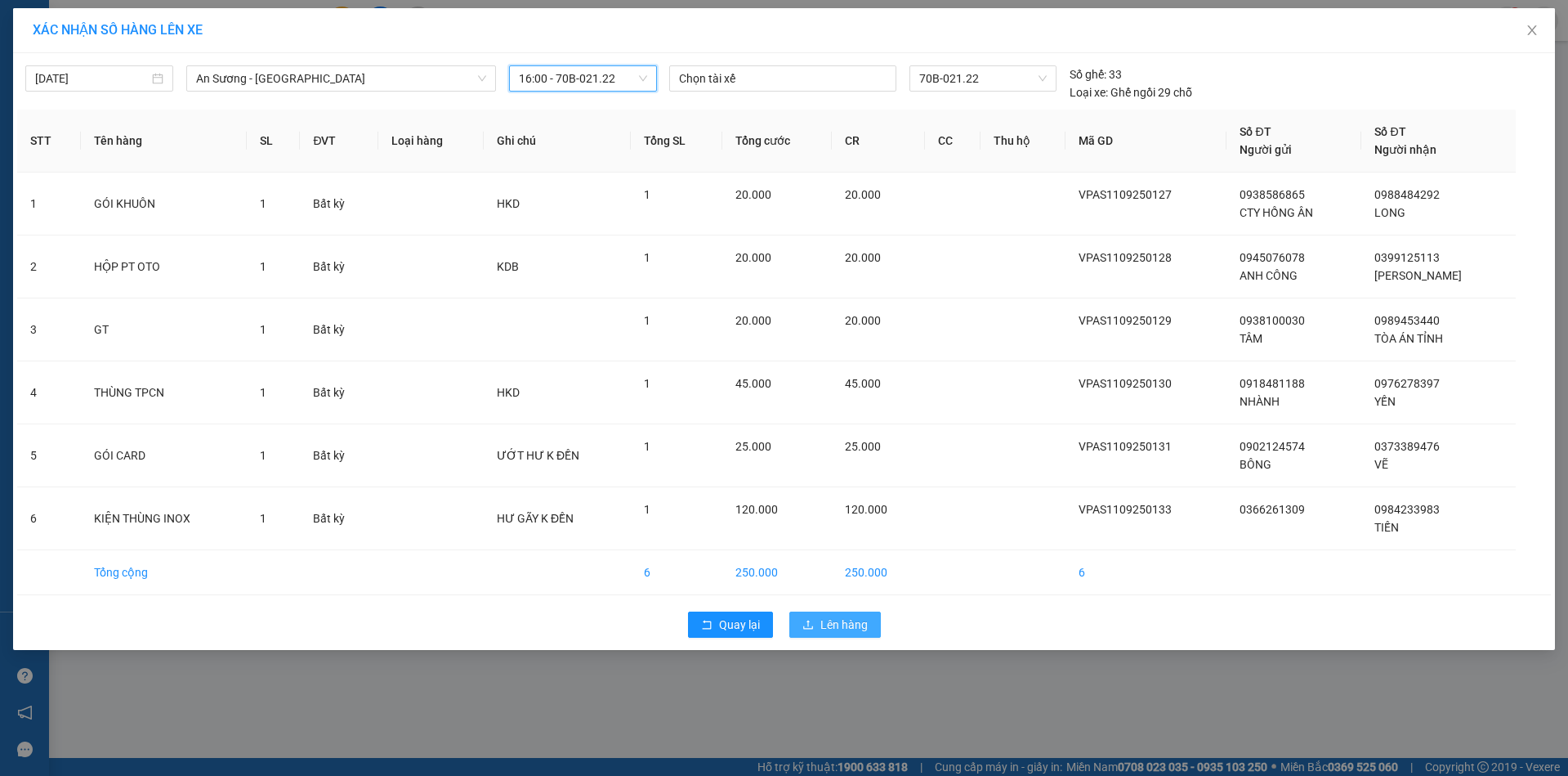
click at [851, 621] on span "Lên hàng" at bounding box center [845, 625] width 47 height 18
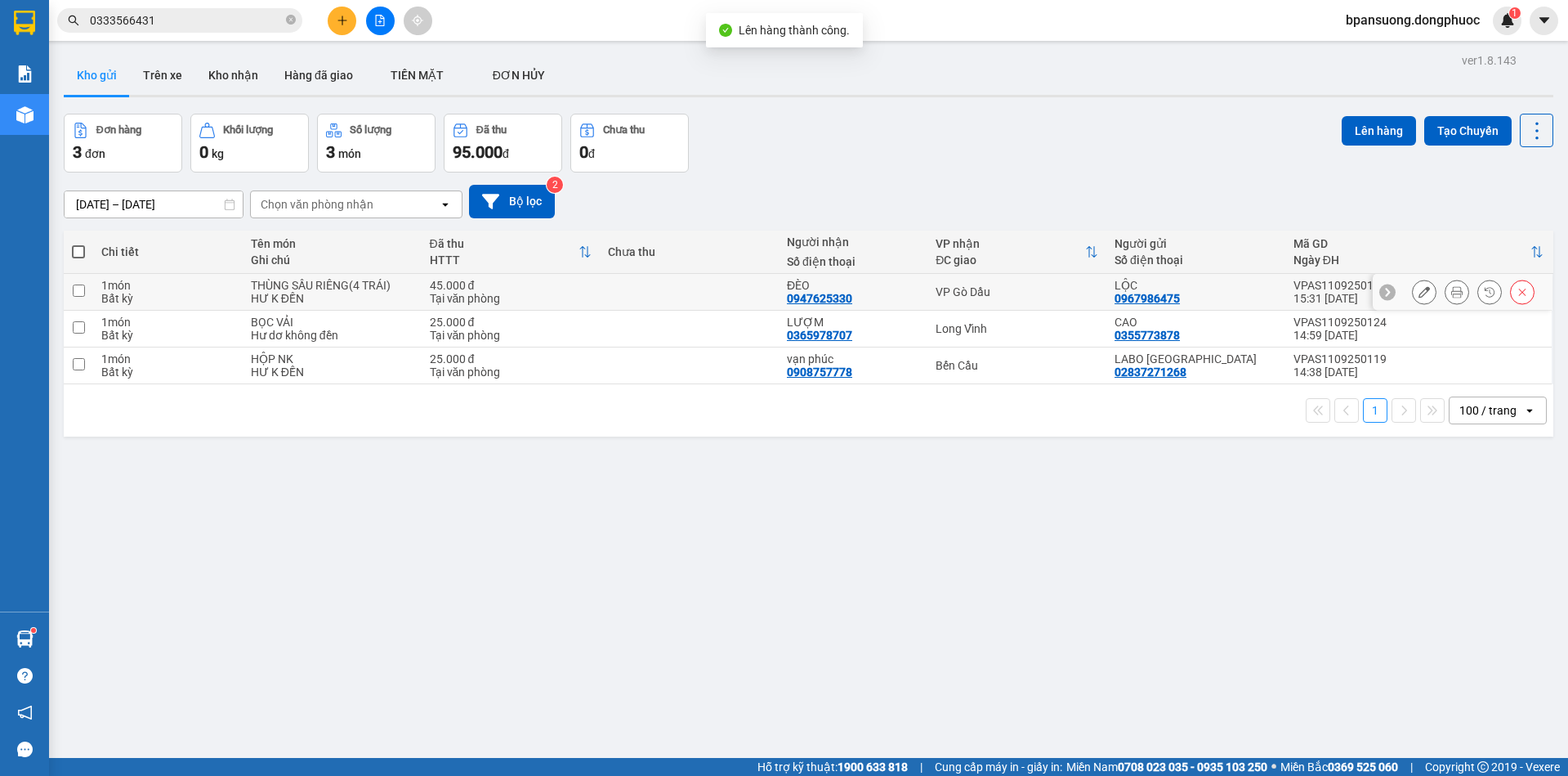
click at [936, 298] on div "VP Gò Dầu" at bounding box center [1016, 291] width 163 height 13
checkbox input "true"
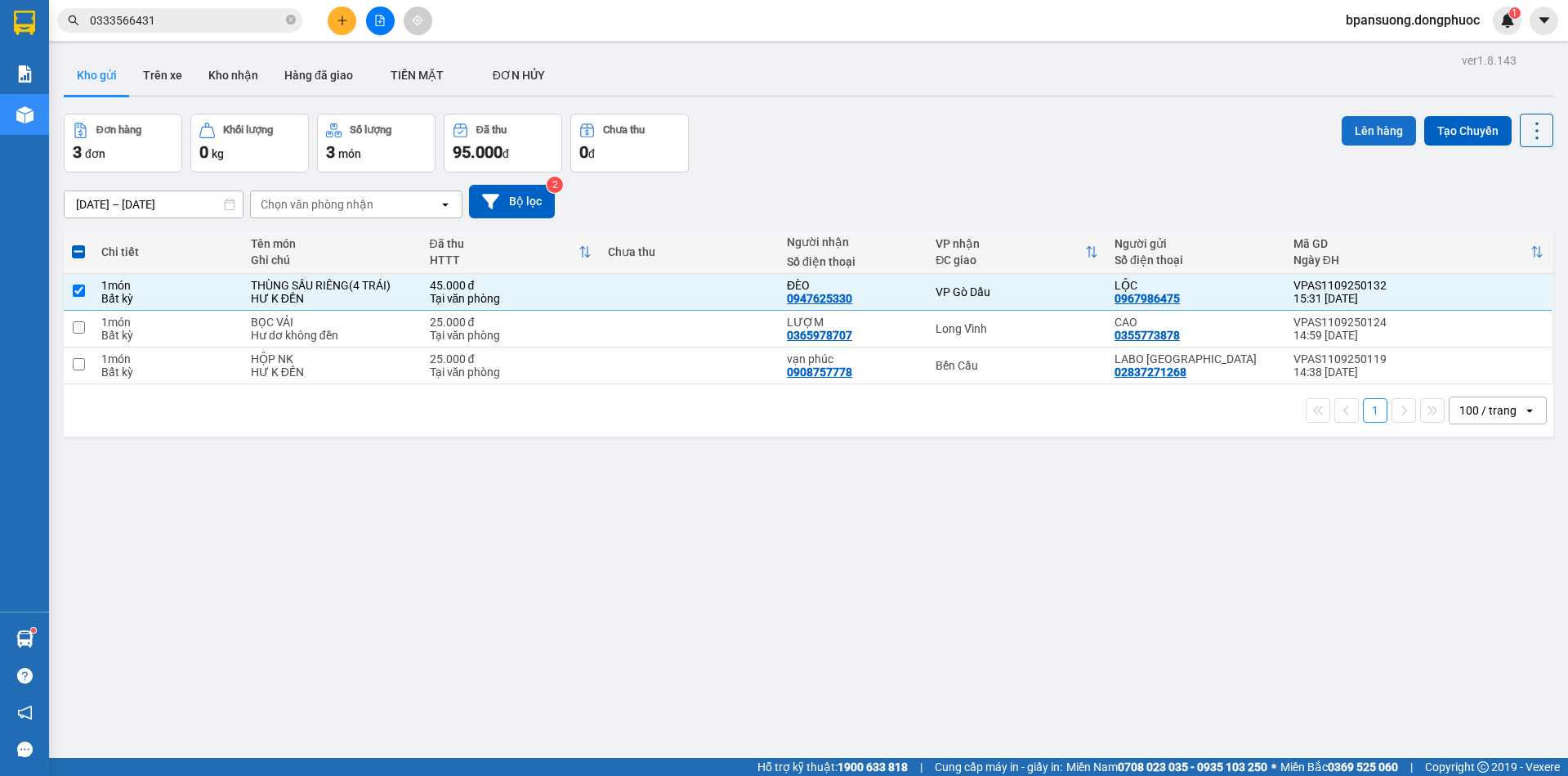
click at [1346, 129] on button "Lên hàng" at bounding box center [1379, 131] width 74 height 30
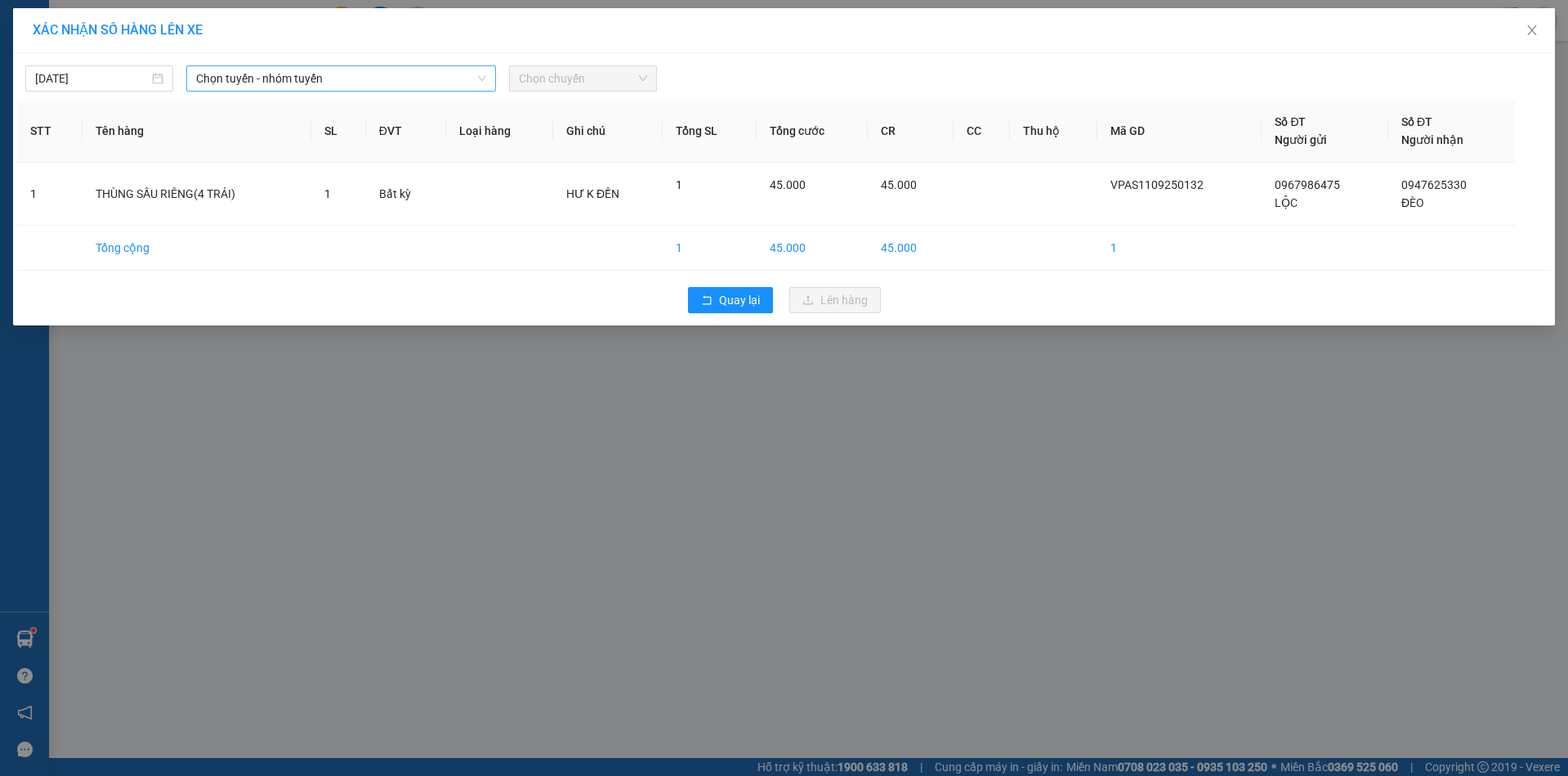
click at [383, 69] on span "Chọn tuyến - nhóm tuyến" at bounding box center [340, 78] width 289 height 25
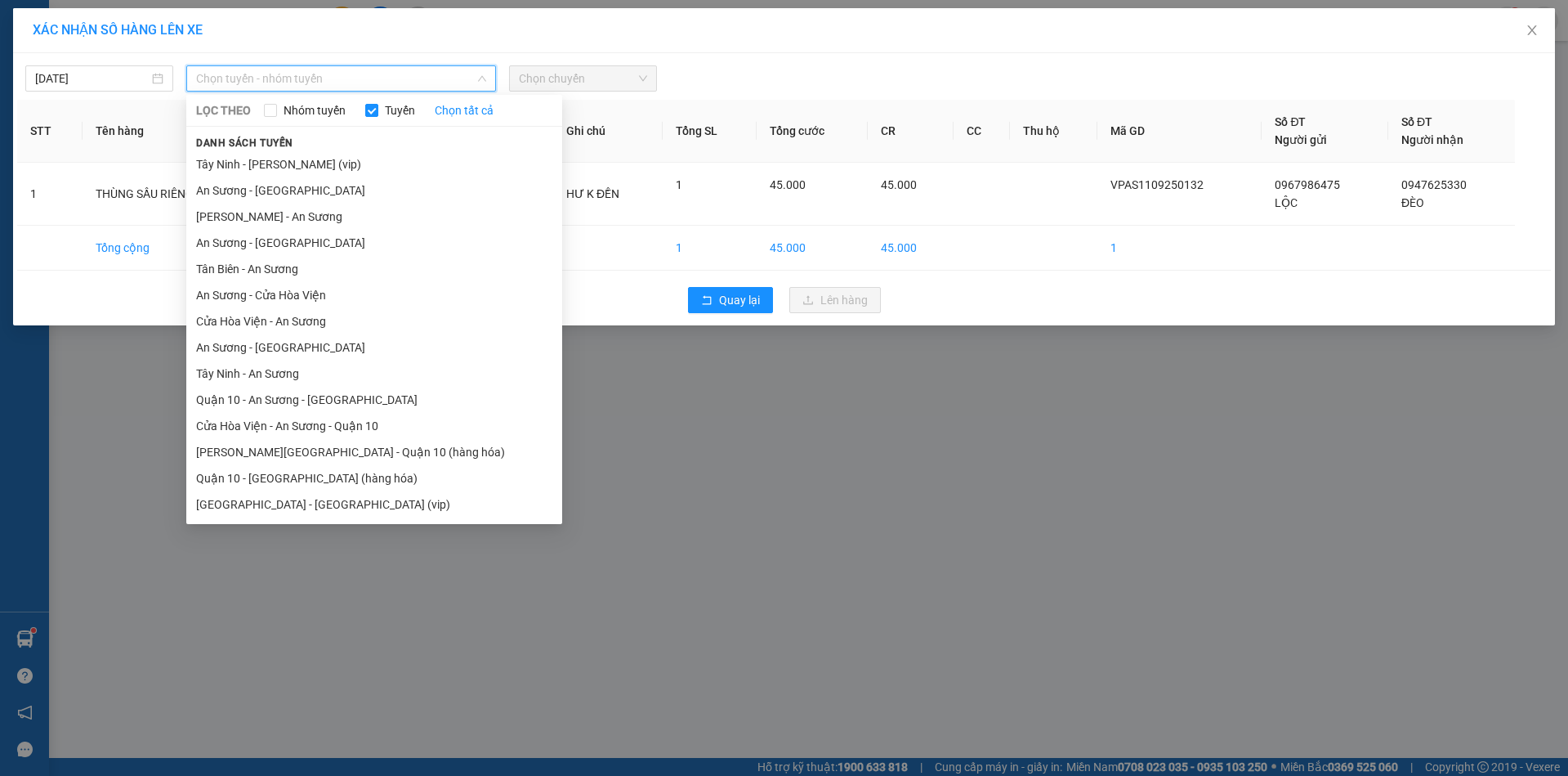
drag, startPoint x: 281, startPoint y: 347, endPoint x: 284, endPoint y: 336, distance: 11.4
click at [280, 347] on li "An Sương - [GEOGRAPHIC_DATA]" at bounding box center [374, 348] width 376 height 27
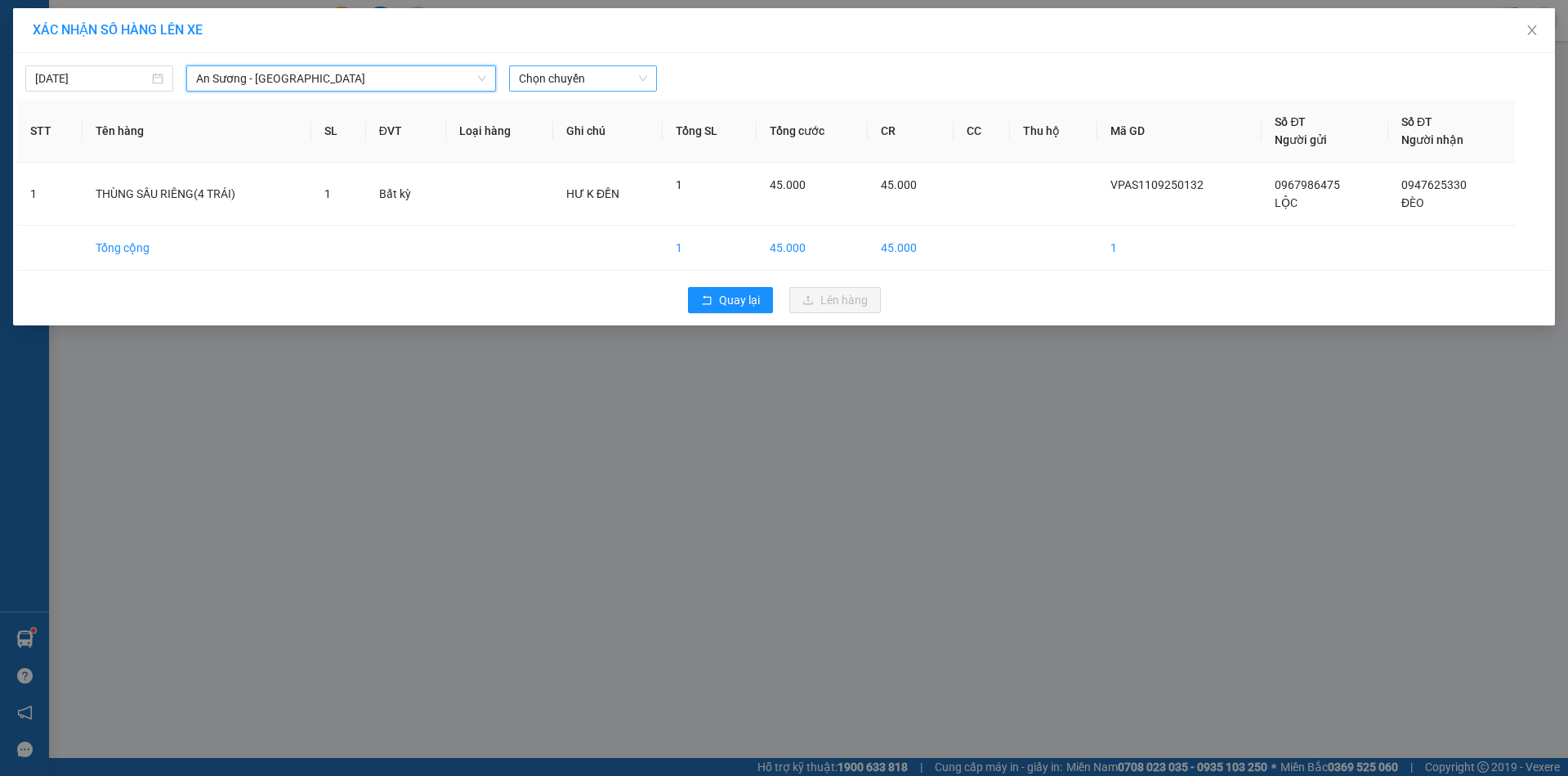
click at [589, 83] on span "Chọn chuyến" at bounding box center [583, 78] width 128 height 25
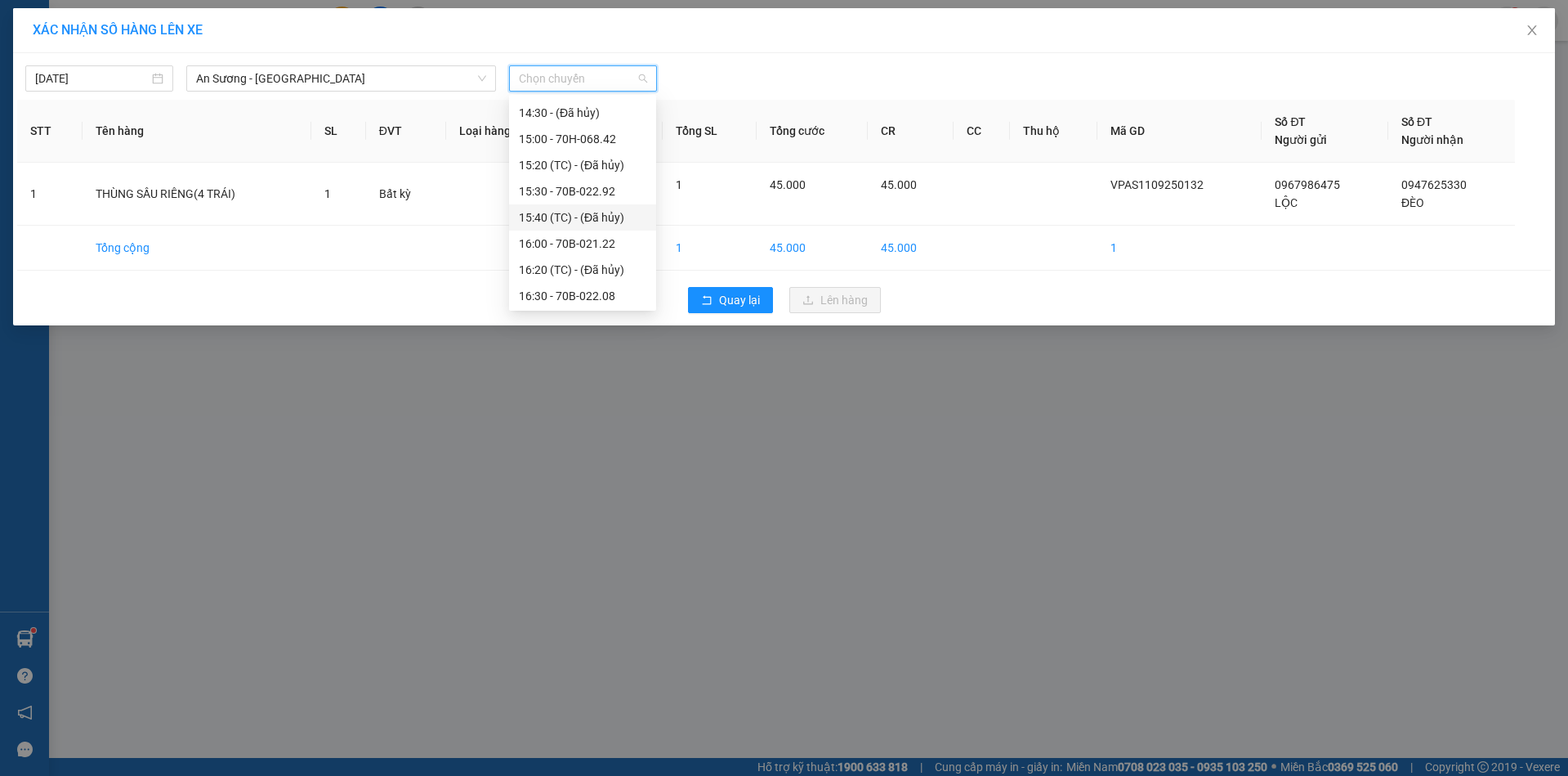
scroll to position [736, 0]
click at [577, 211] on div "16:00 - 70B-021.22" at bounding box center [582, 212] width 127 height 18
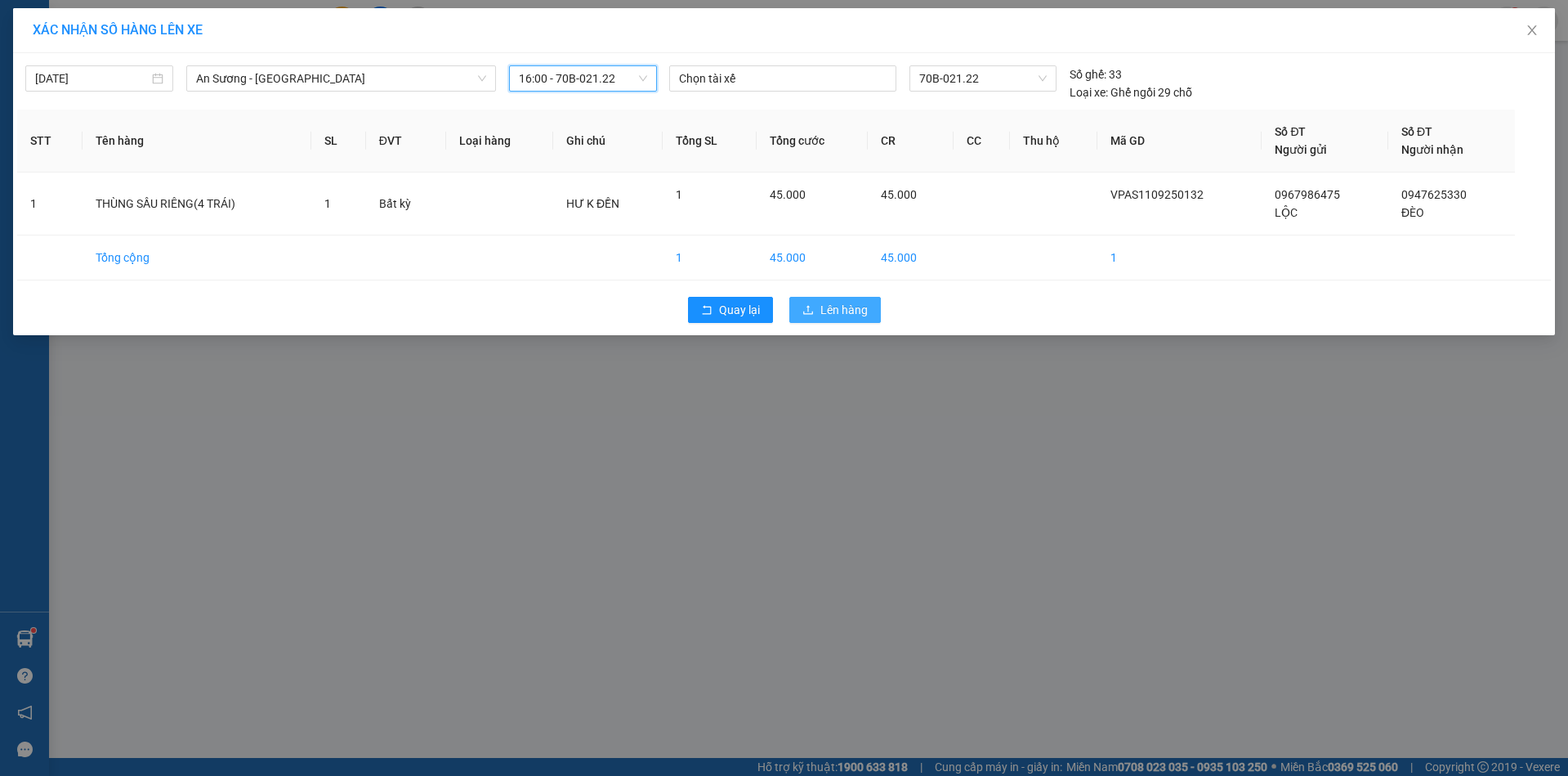
click at [850, 307] on span "Lên hàng" at bounding box center [845, 310] width 47 height 18
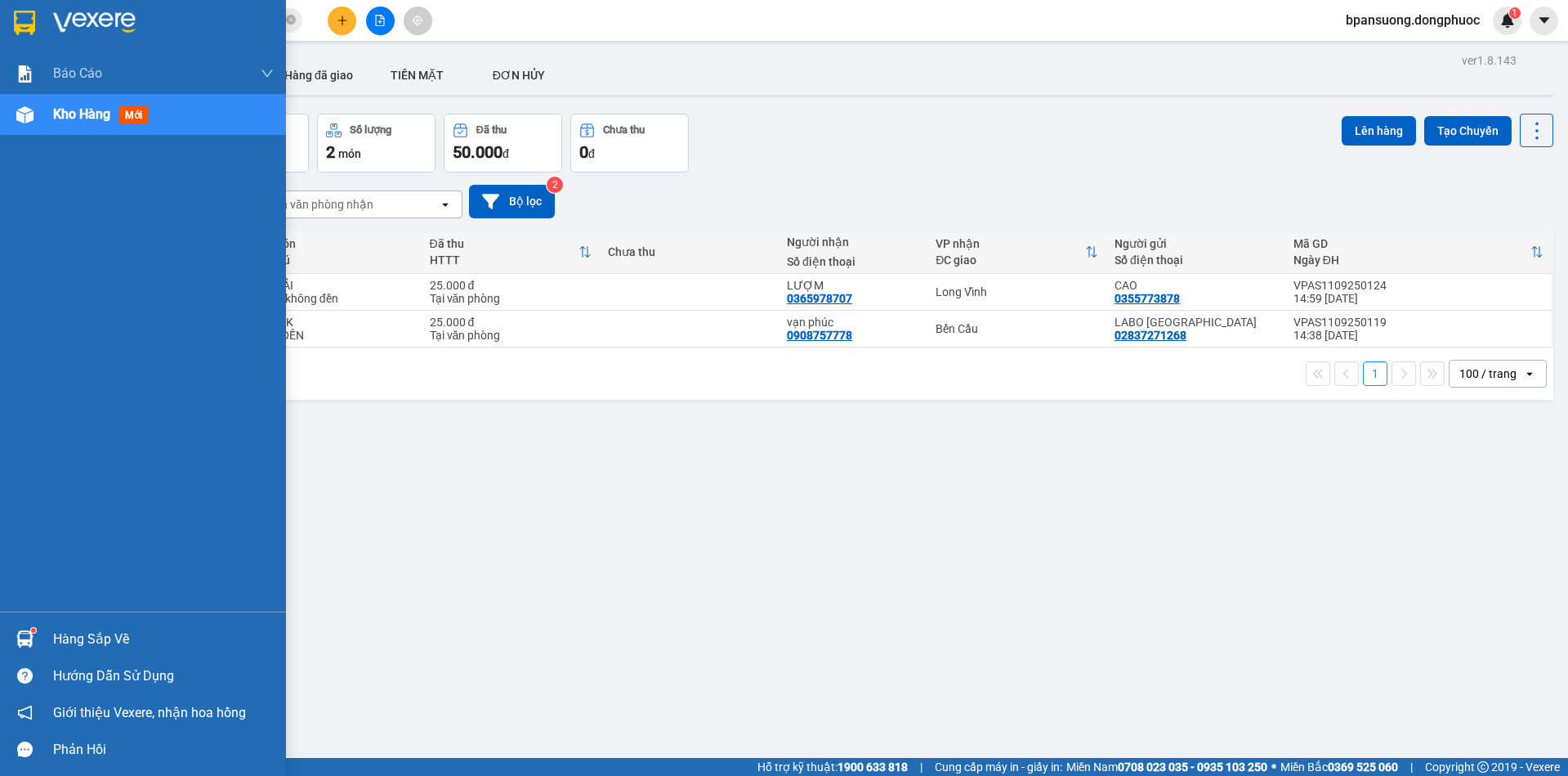
click at [77, 641] on div "Hàng sắp về" at bounding box center [164, 639] width 221 height 25
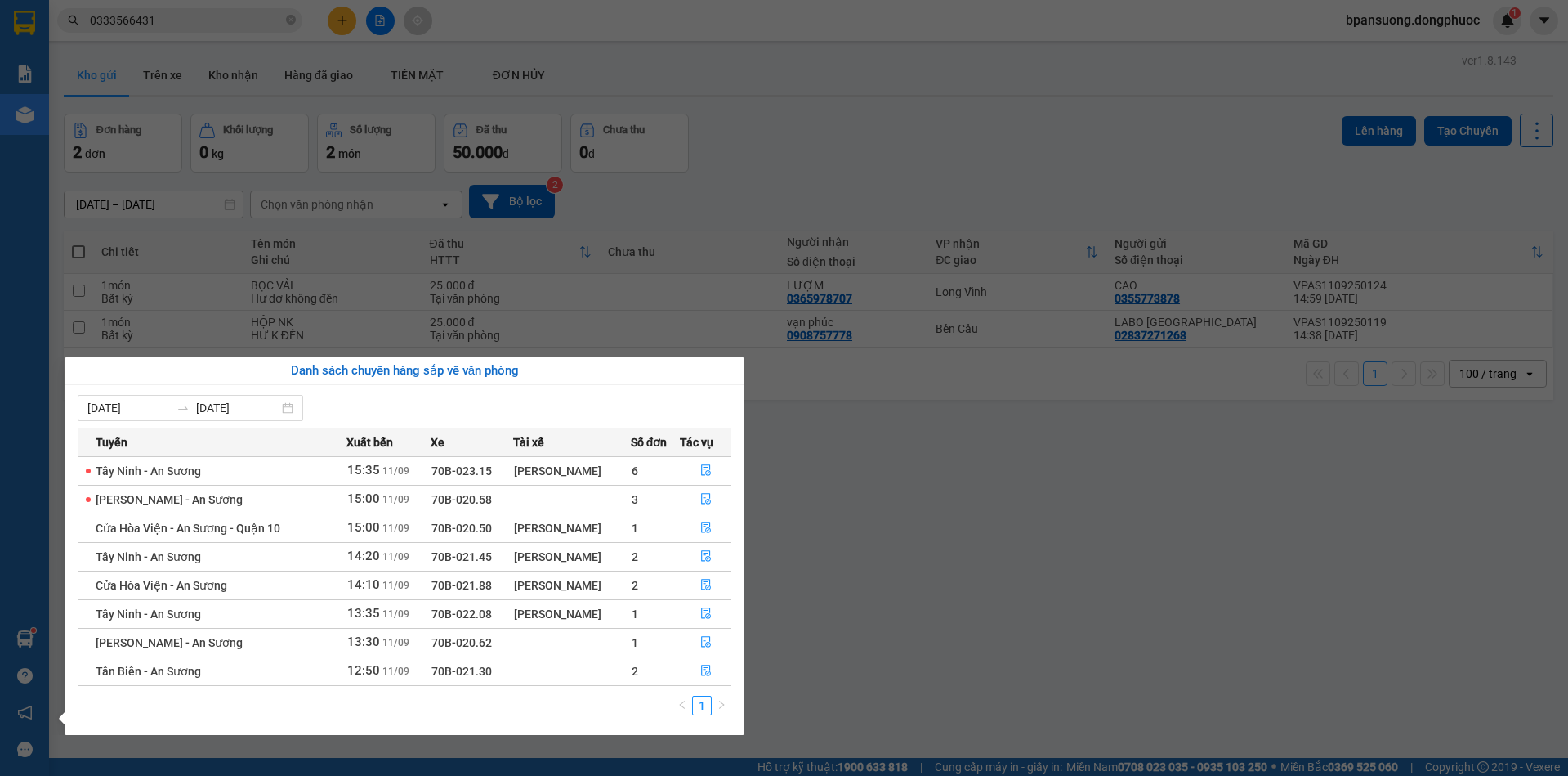
click at [865, 533] on section "Kết quả tìm kiếm ( 77 ) Bộ lọc Mã ĐH Trạng thái Món hàng Tổng cước Chưa cước Nh…" at bounding box center [784, 388] width 1568 height 776
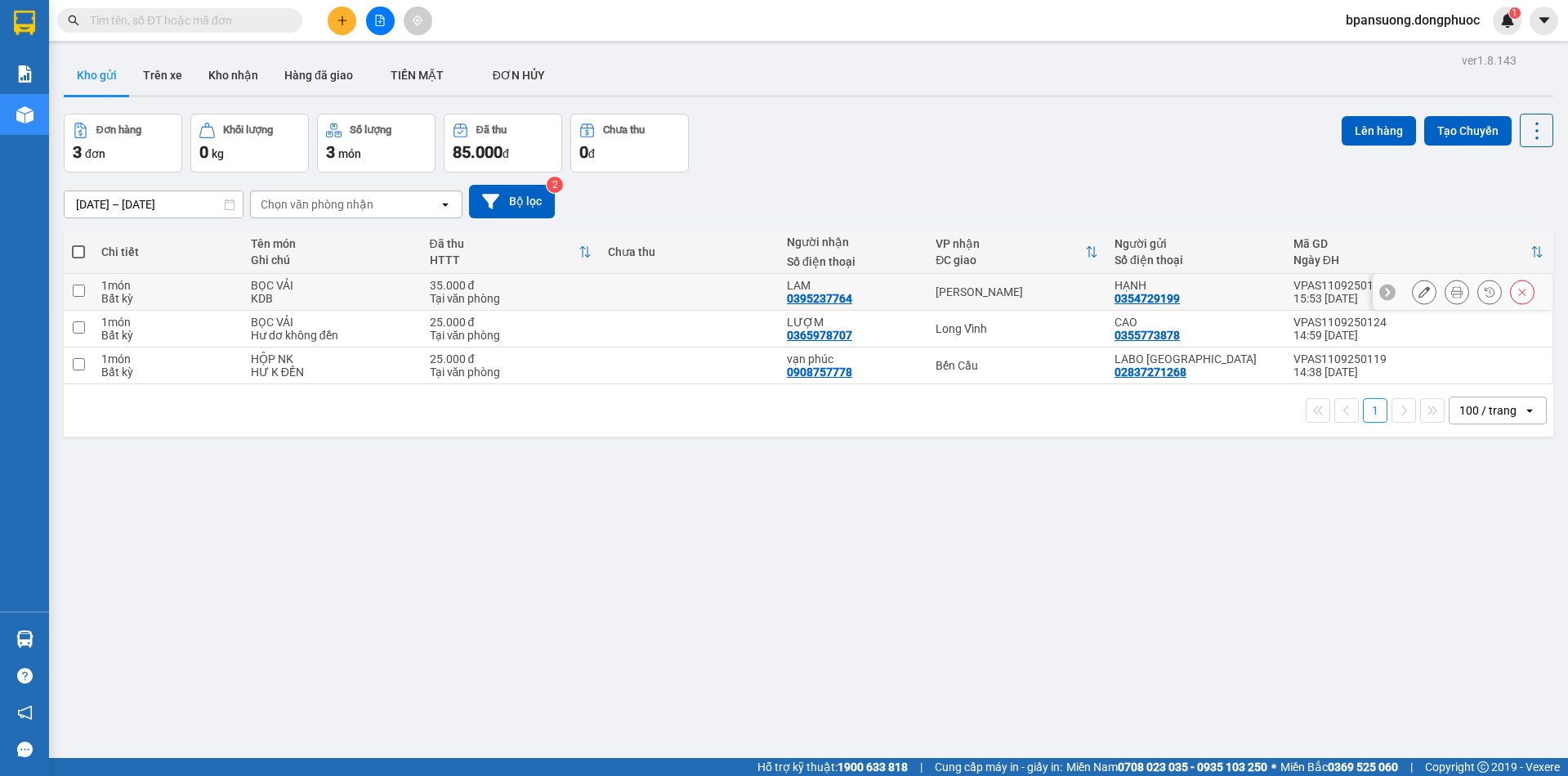
click at [730, 293] on td at bounding box center [689, 291] width 179 height 37
checkbox input "true"
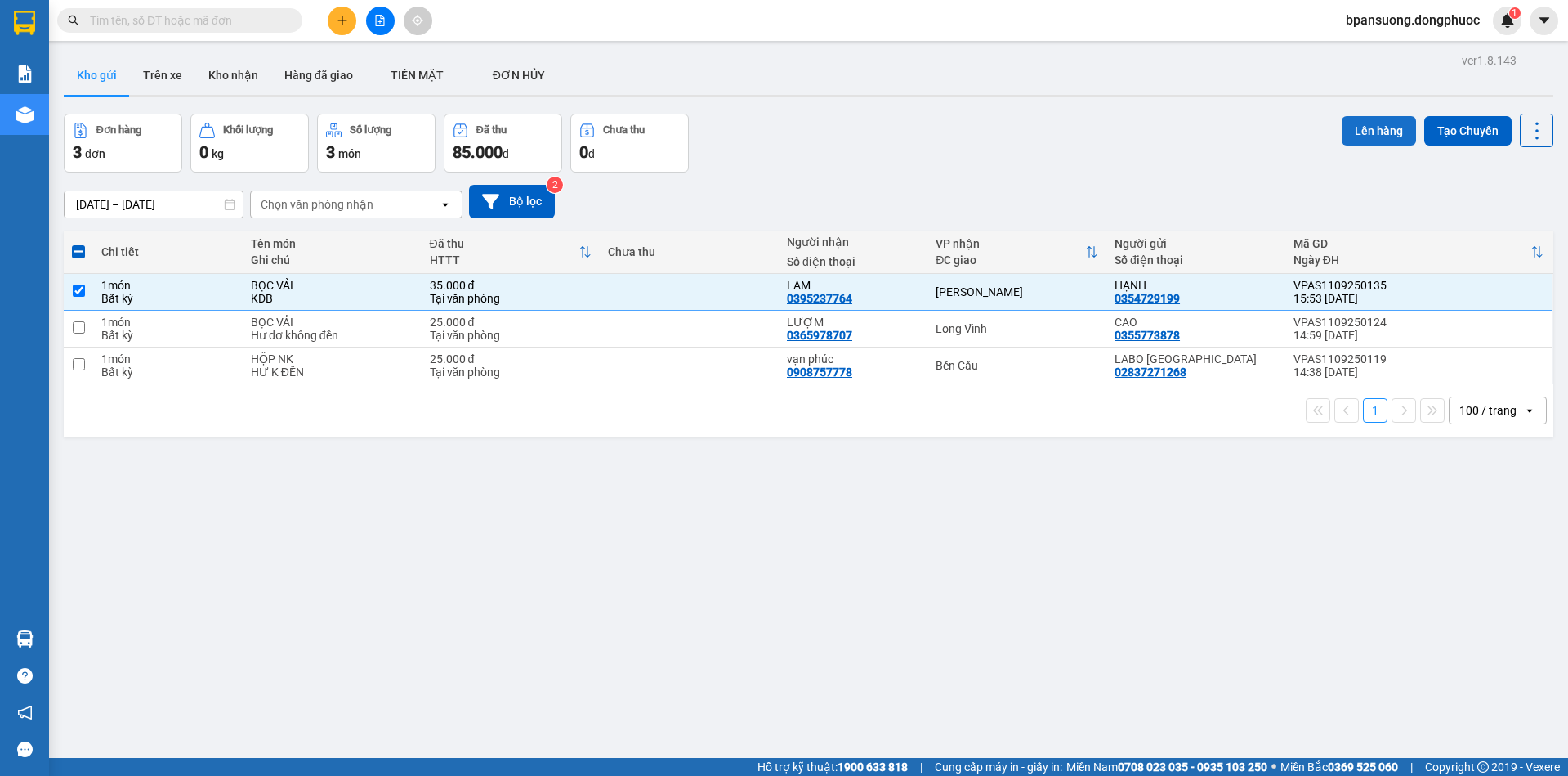
click at [1353, 127] on button "Lên hàng" at bounding box center [1379, 131] width 74 height 30
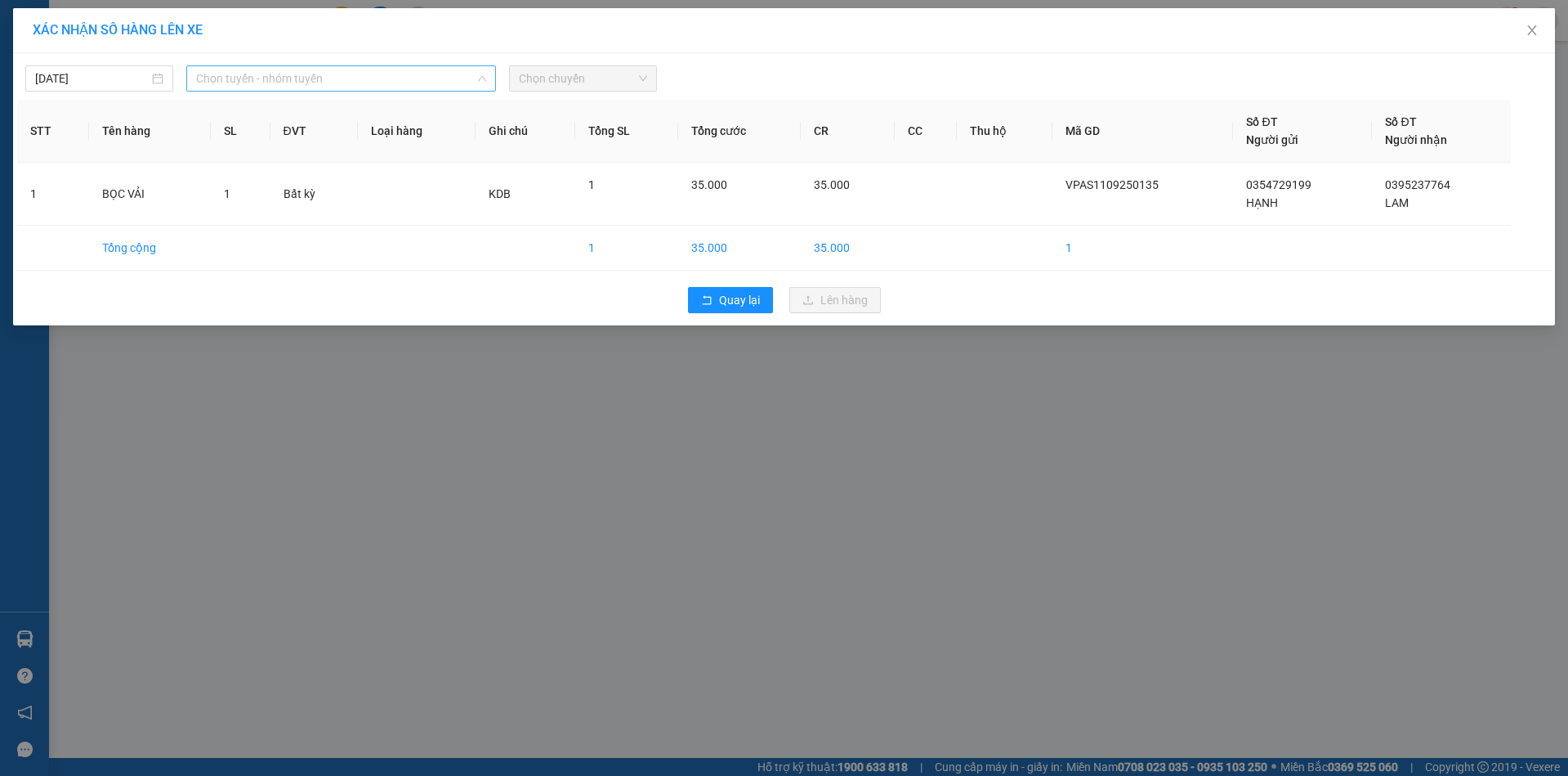
click at [268, 78] on span "Chọn tuyến - nhóm tuyến" at bounding box center [340, 78] width 289 height 25
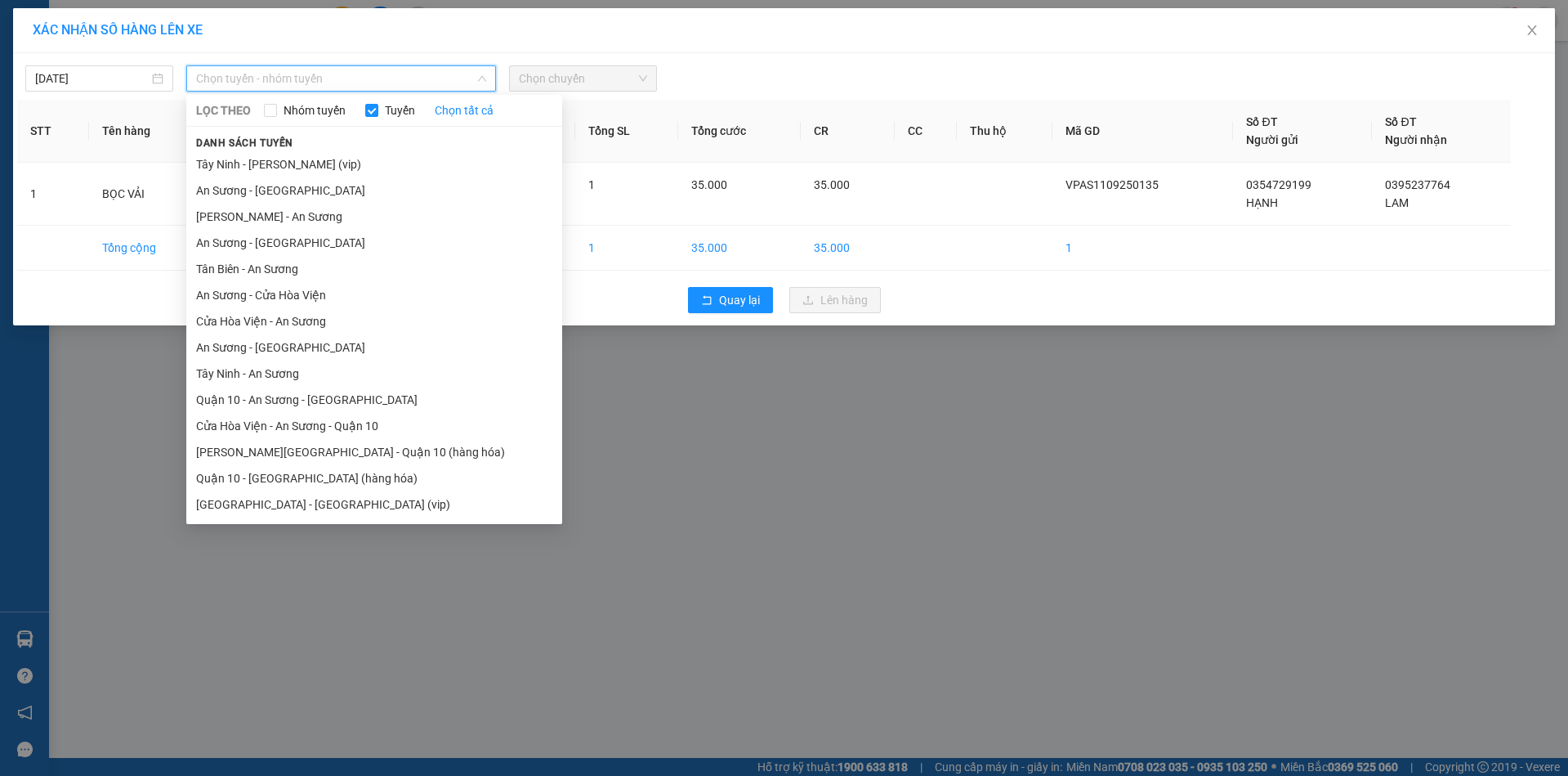
drag, startPoint x: 284, startPoint y: 349, endPoint x: 313, endPoint y: 377, distance: 40.3
click at [286, 354] on li "An Sương - [GEOGRAPHIC_DATA]" at bounding box center [374, 348] width 376 height 27
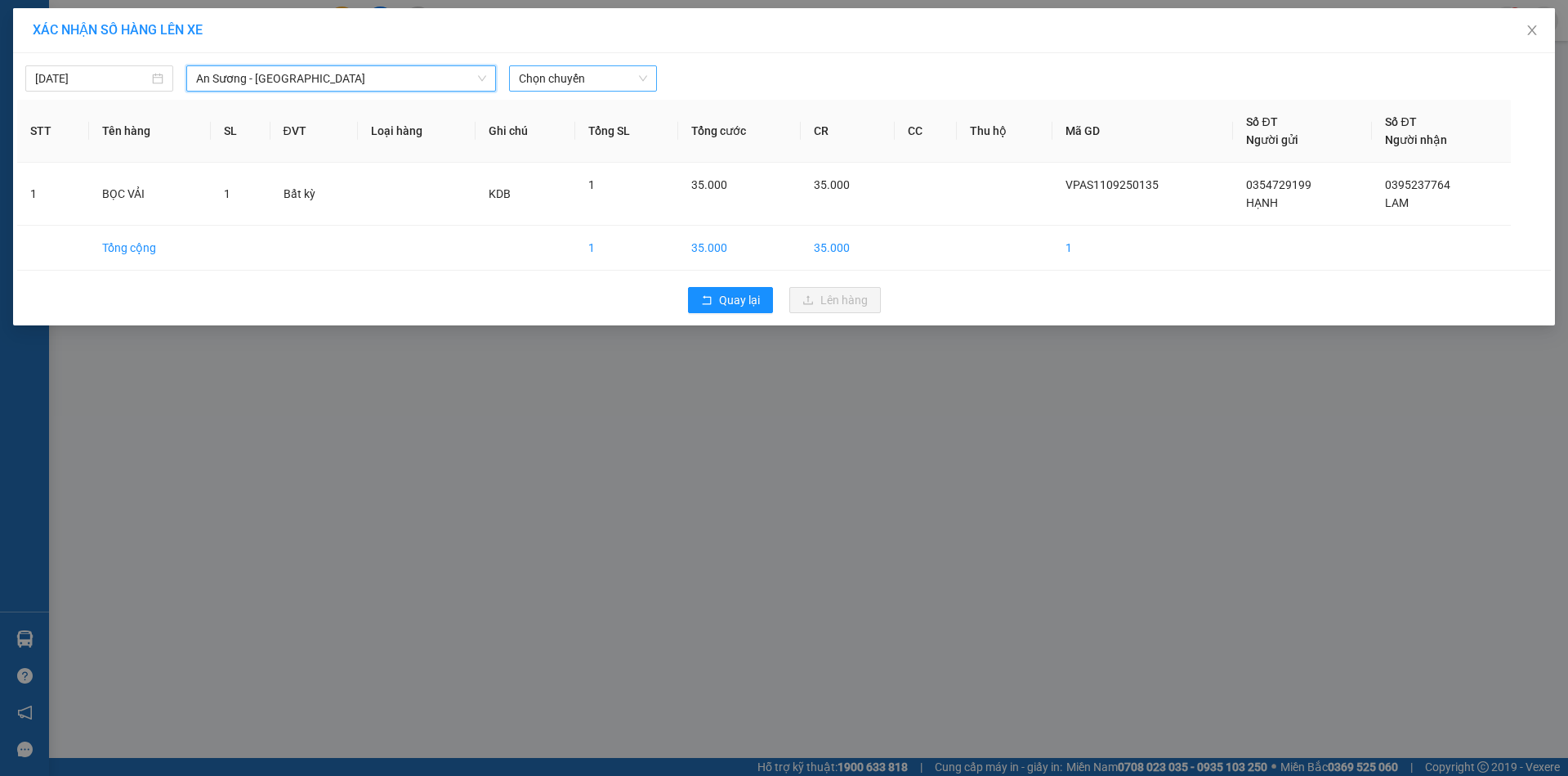
click at [584, 79] on span "Chọn chuyến" at bounding box center [583, 78] width 128 height 25
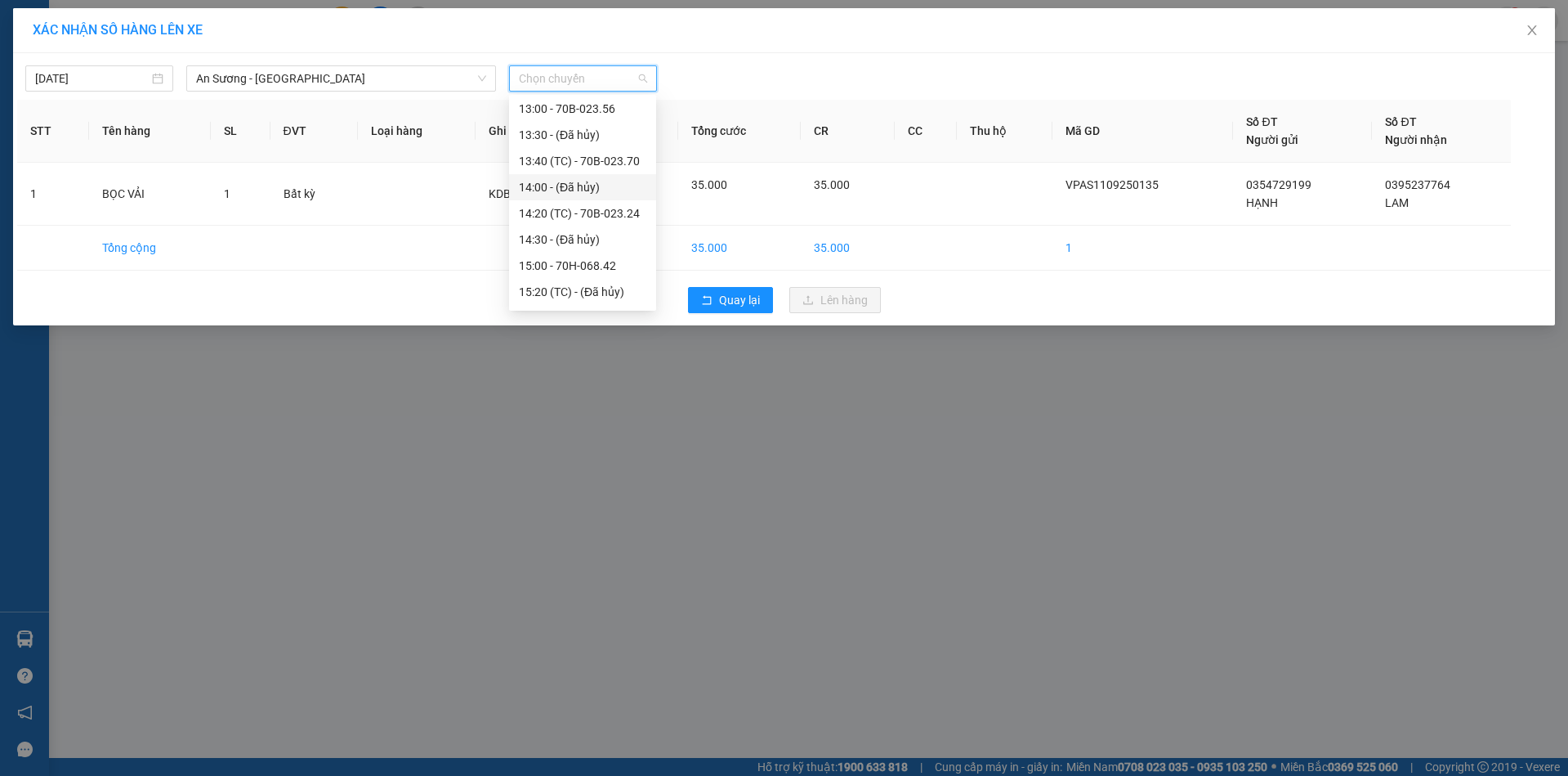
scroll to position [655, 0]
click at [576, 286] on div "16:00 - 70B-021.22" at bounding box center [582, 294] width 127 height 18
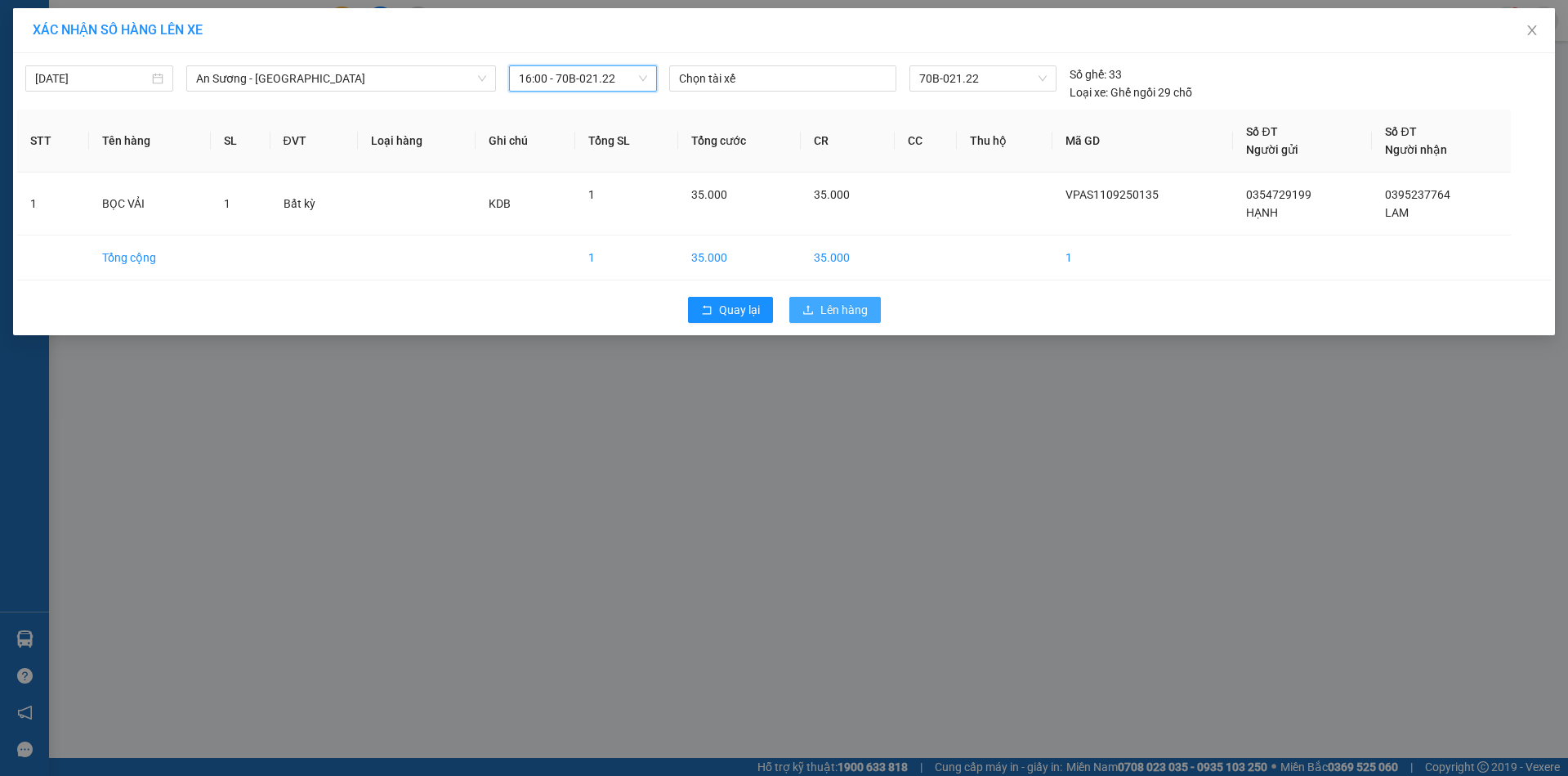
click at [851, 311] on span "Lên hàng" at bounding box center [845, 310] width 47 height 18
